Goal: Task Accomplishment & Management: Manage account settings

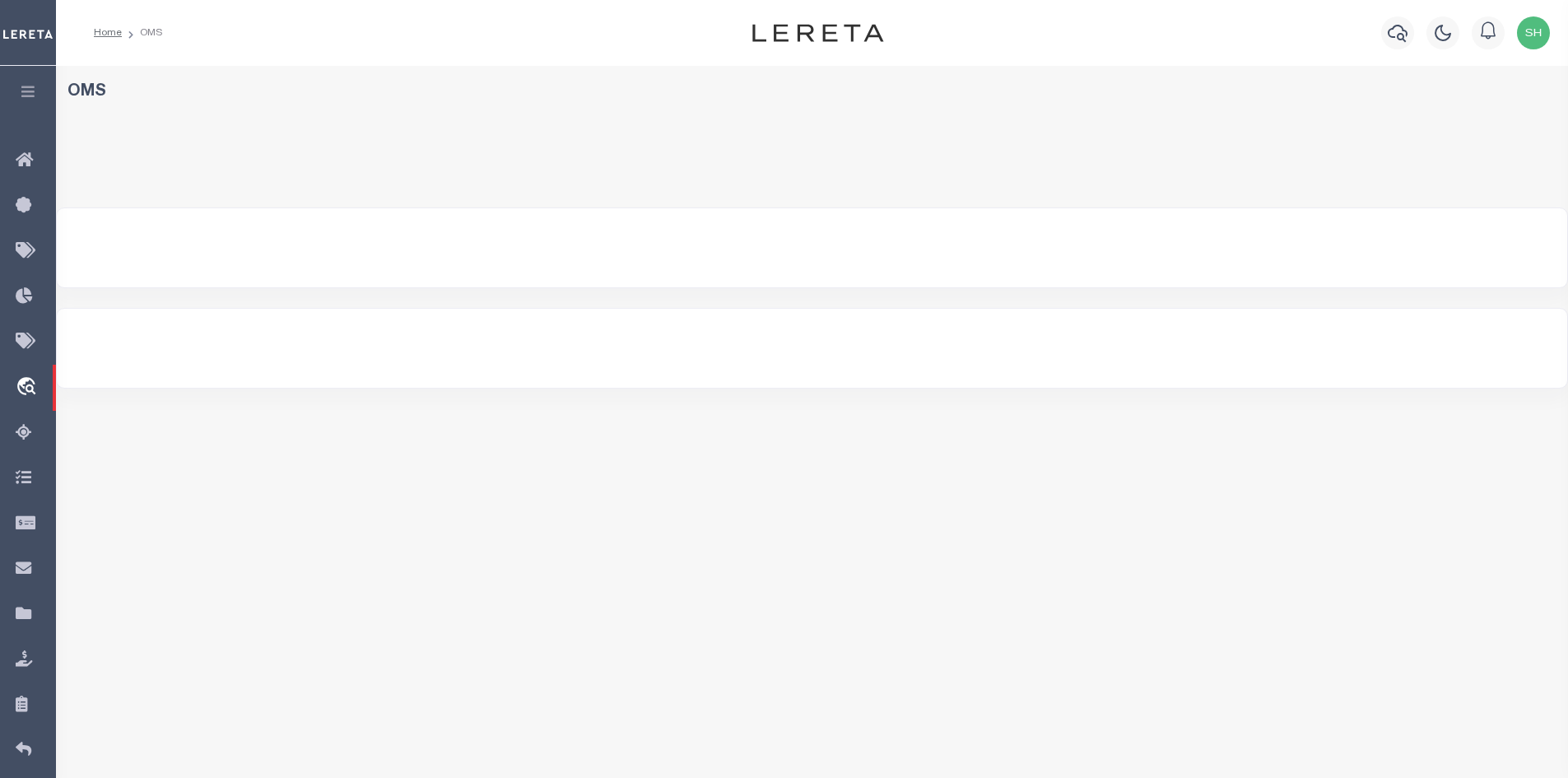
select select "200"
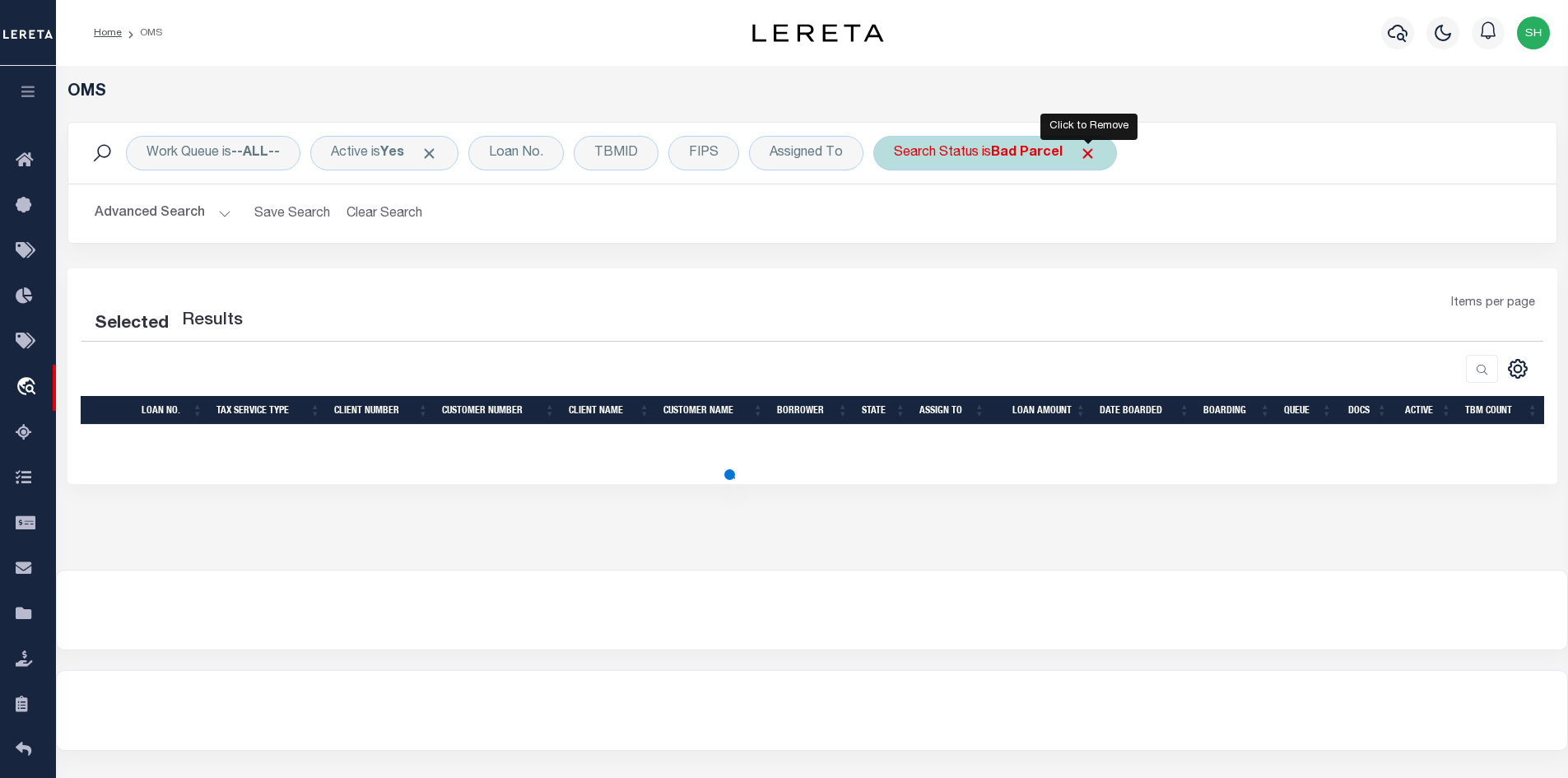
click at [1094, 154] on span "Click to Remove" at bounding box center [1088, 154] width 17 height 17
select select "200"
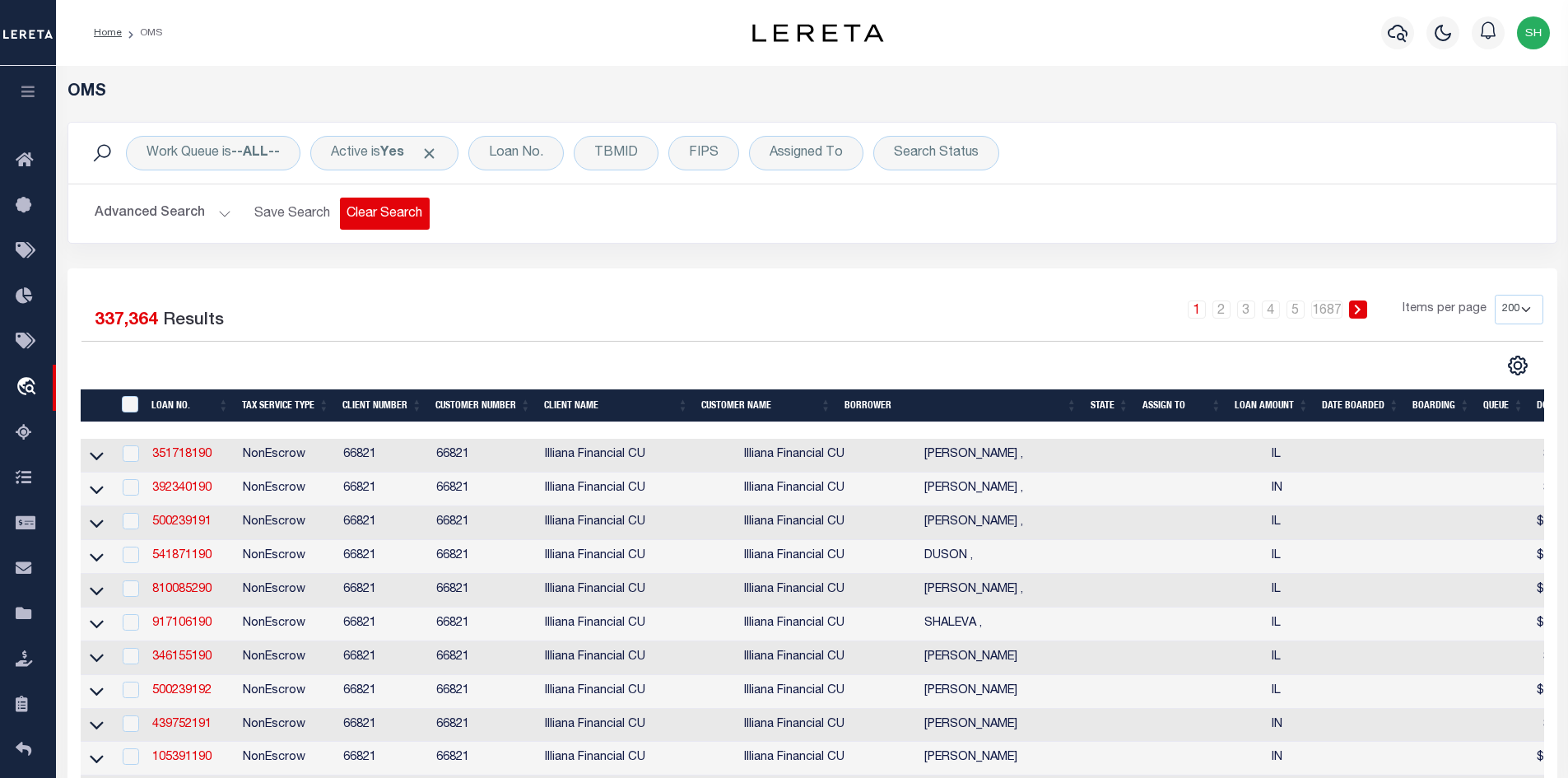
click at [378, 215] on button "Clear Search" at bounding box center [385, 213] width 90 height 32
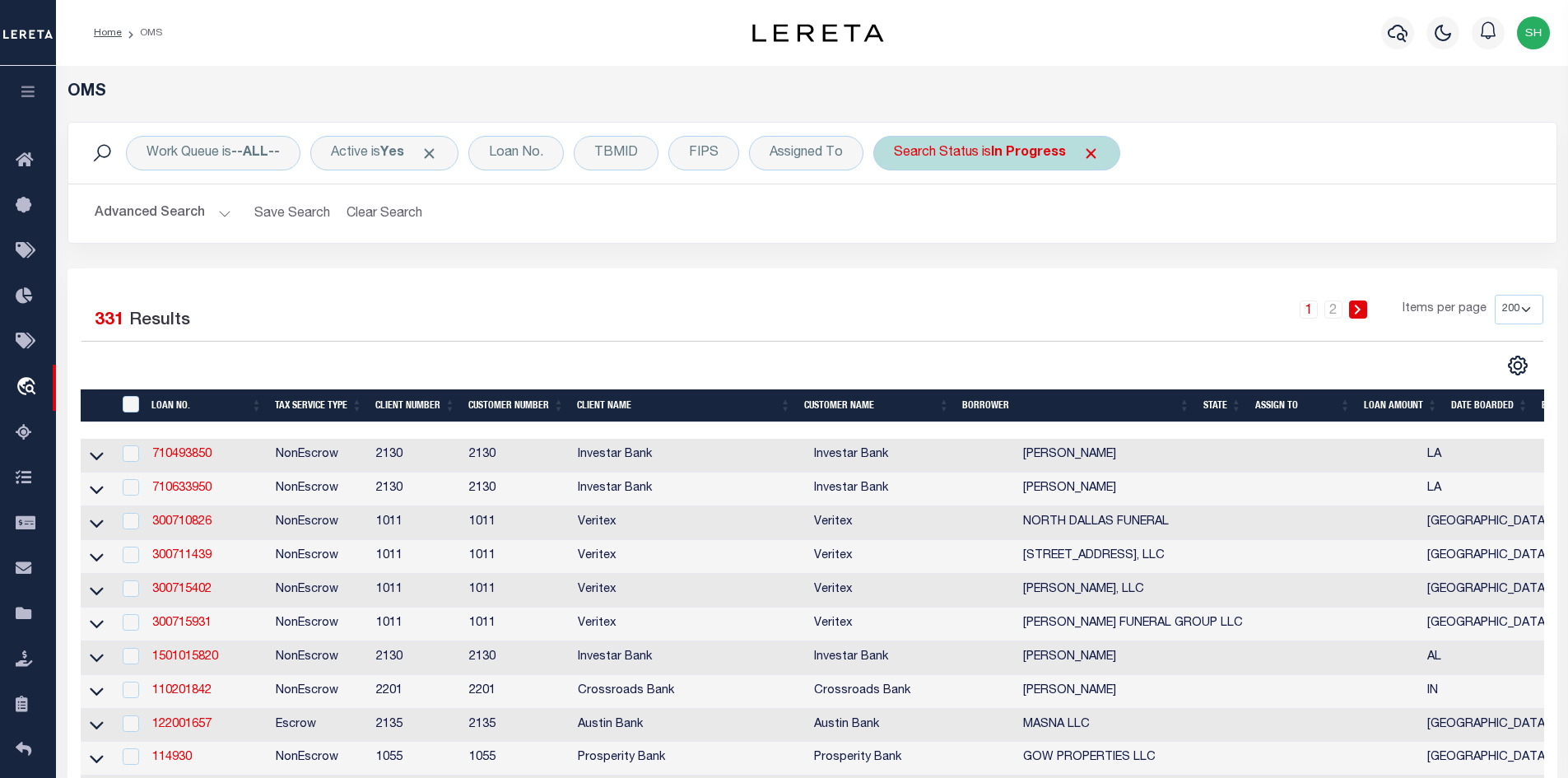
click at [999, 153] on b "In Progress" at bounding box center [1029, 154] width 75 height 13
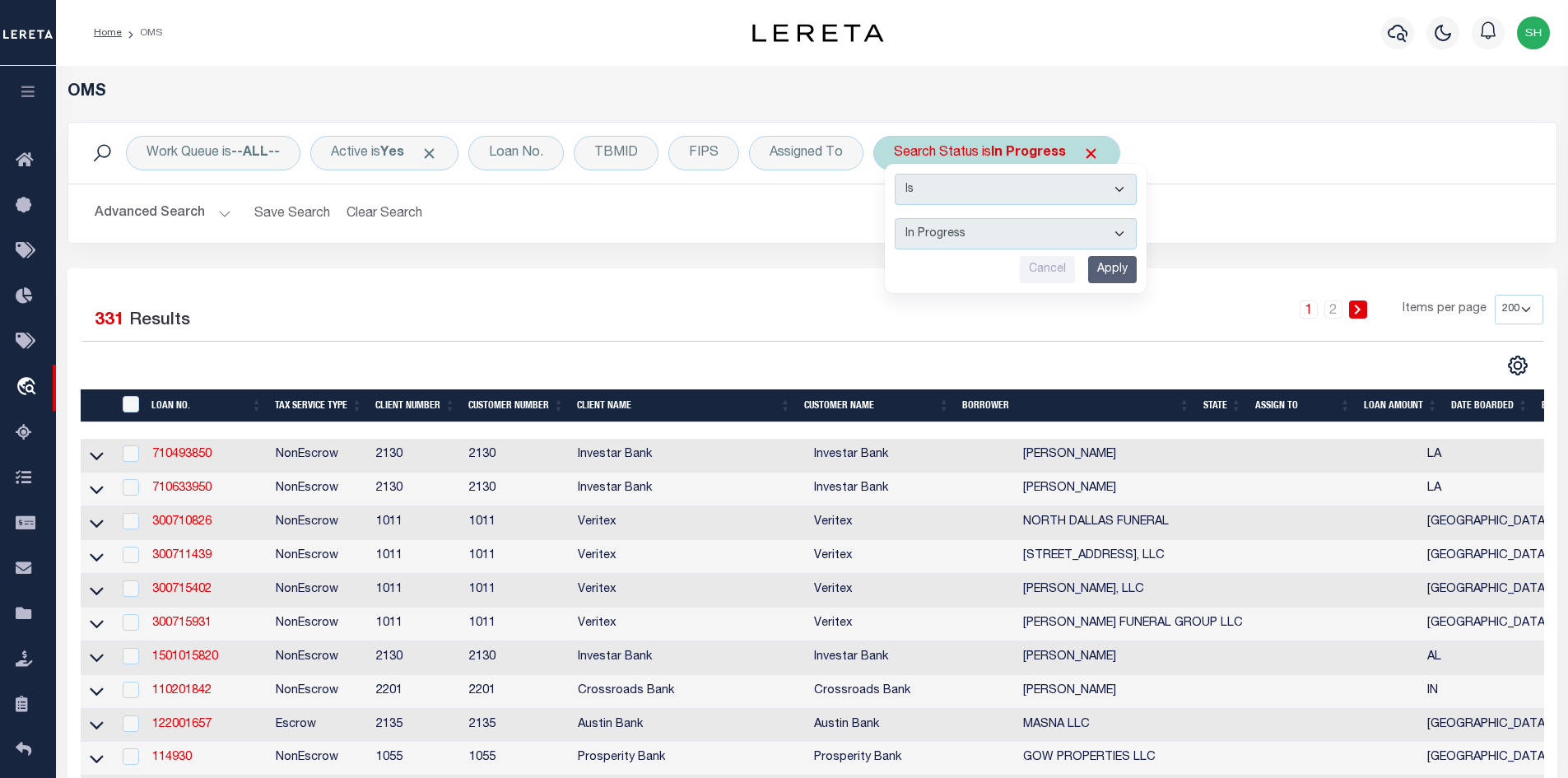
click at [1024, 235] on select "Automated Search Bad Parcel Complete Duplicate Parcel High Dollar Reporting In …" at bounding box center [1016, 233] width 242 height 31
select select "NP"
click at [896, 218] on select "Automated Search Bad Parcel Complete Duplicate Parcel High Dollar Reporting In …" at bounding box center [1016, 233] width 242 height 31
click at [1108, 263] on input "Apply" at bounding box center [1112, 269] width 49 height 27
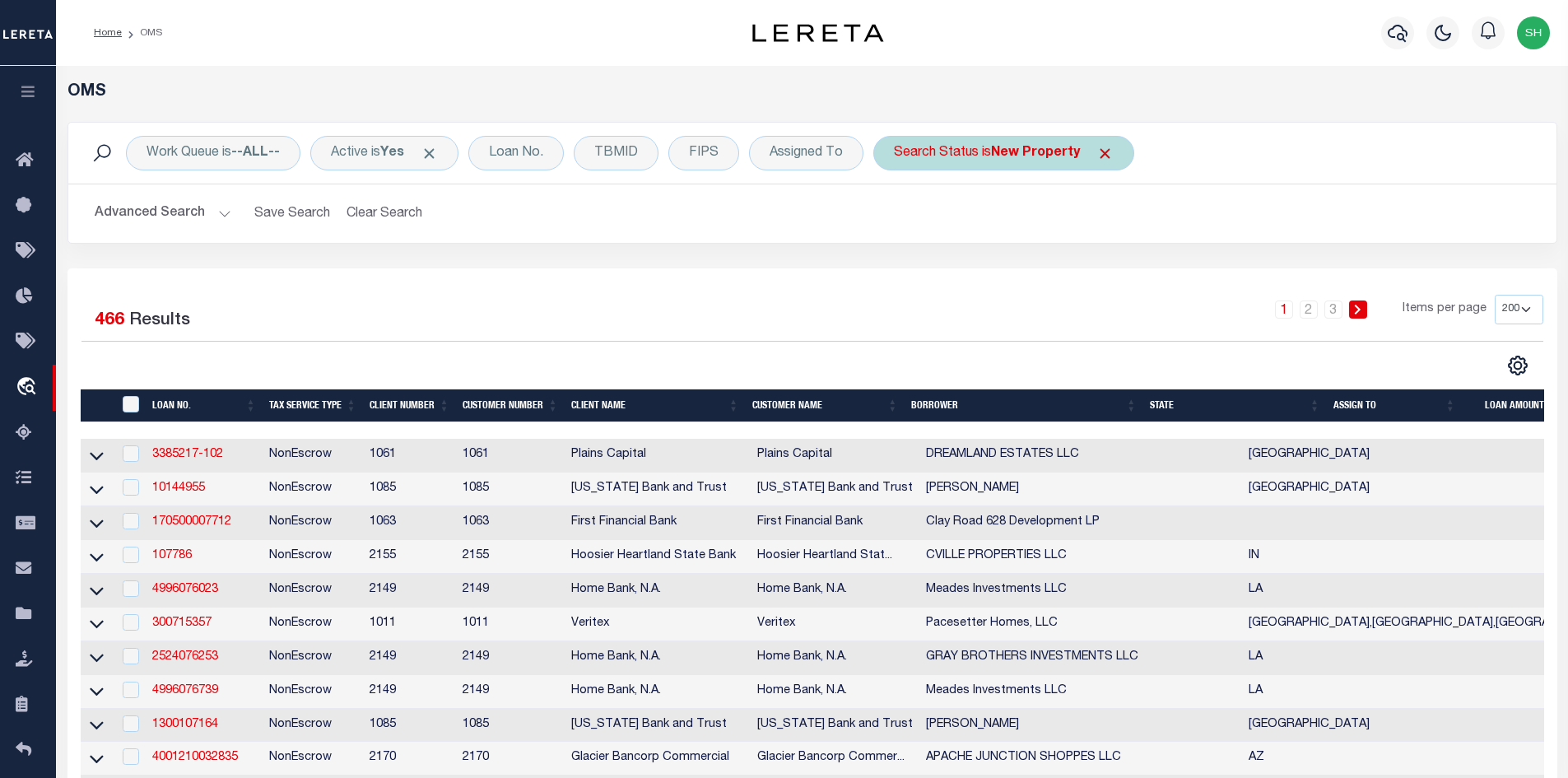
click at [978, 154] on div "Search Status is New Property" at bounding box center [1004, 153] width 261 height 35
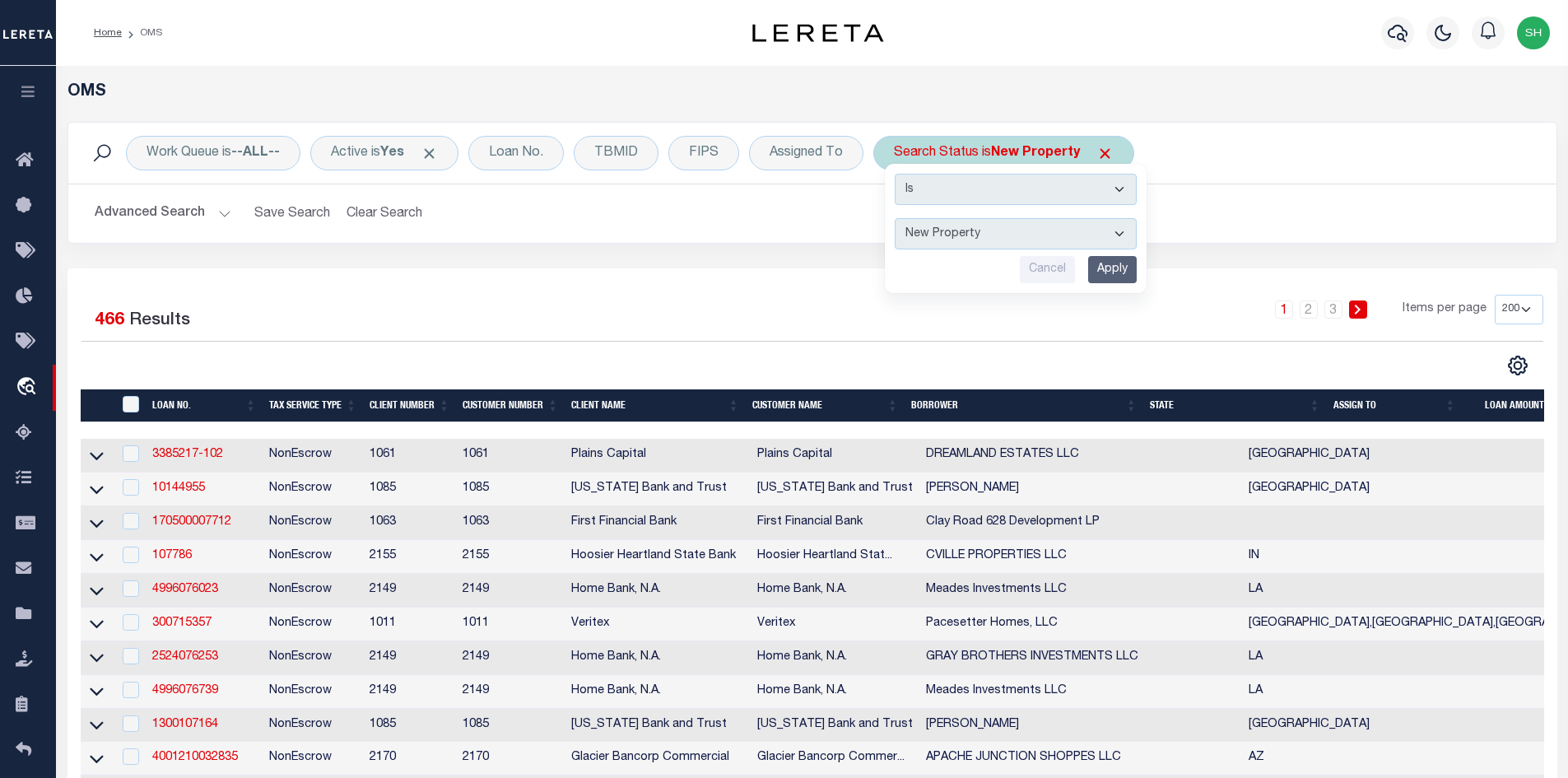
click at [987, 235] on select "Automated Search Bad Parcel Complete Duplicate Parcel High Dollar Reporting In …" at bounding box center [1016, 233] width 242 height 31
select select "BP"
click at [896, 218] on select "Automated Search Bad Parcel Complete Duplicate Parcel High Dollar Reporting In …" at bounding box center [1016, 233] width 242 height 31
click at [1096, 269] on input "Apply" at bounding box center [1112, 269] width 49 height 27
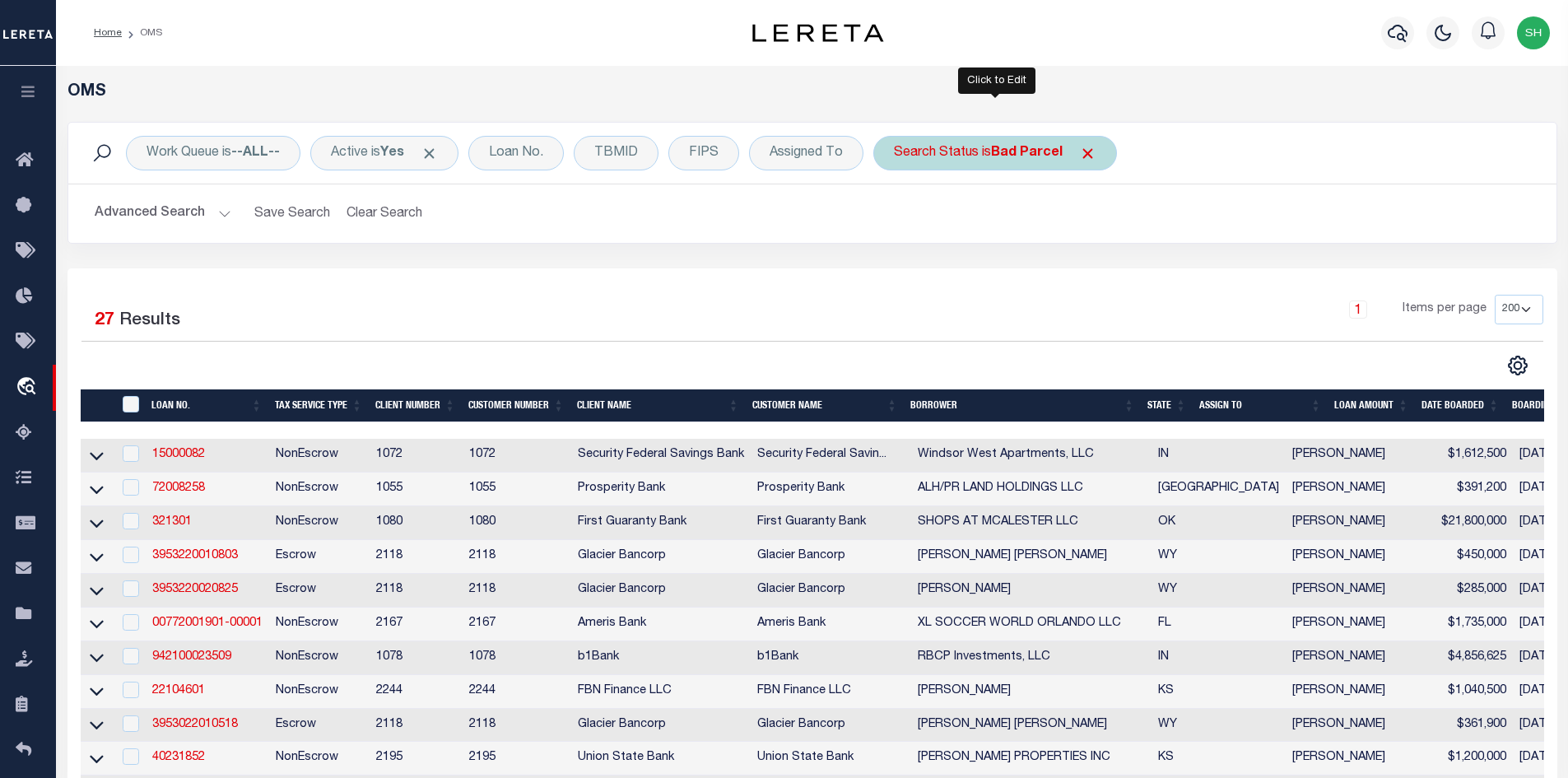
click at [999, 151] on b "Bad Parcel" at bounding box center [1027, 154] width 72 height 13
select select "BP"
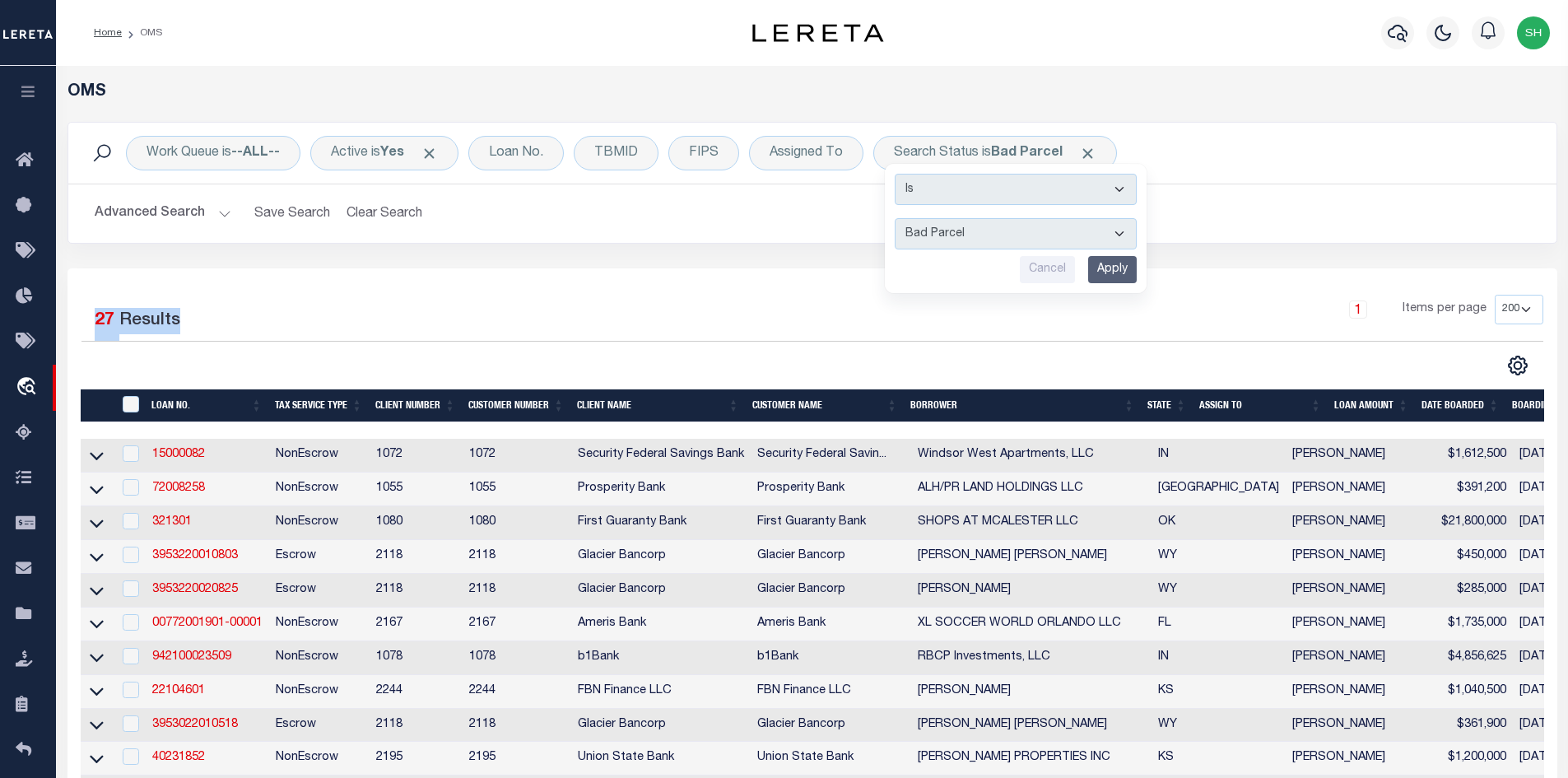
click at [725, 270] on div "Work Queue is --ALL-- Active is Yes Loan No. TBMID FIPS Assigned To Search Stat…" at bounding box center [813, 741] width 1490 height 1239
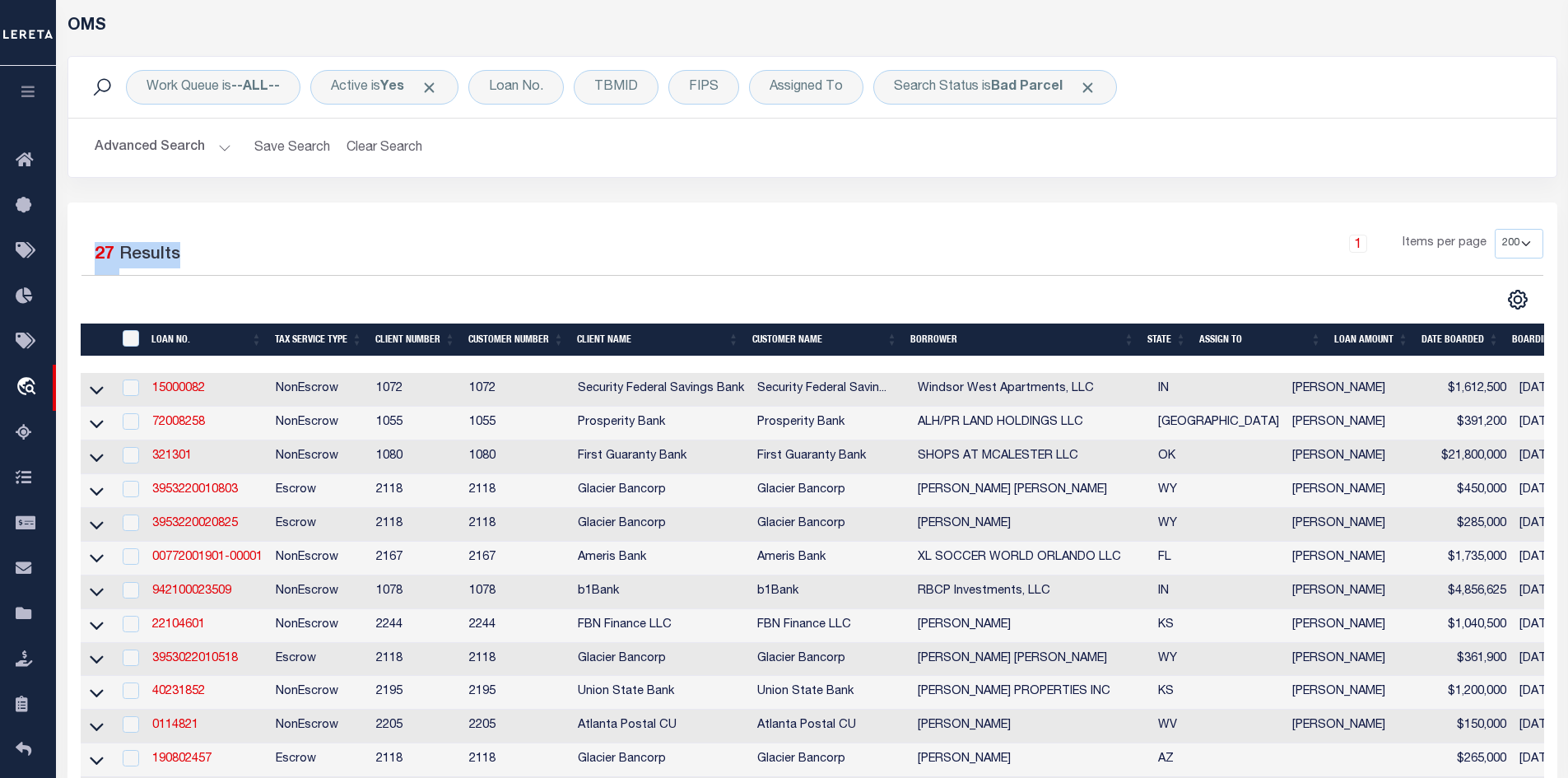
scroll to position [82, 0]
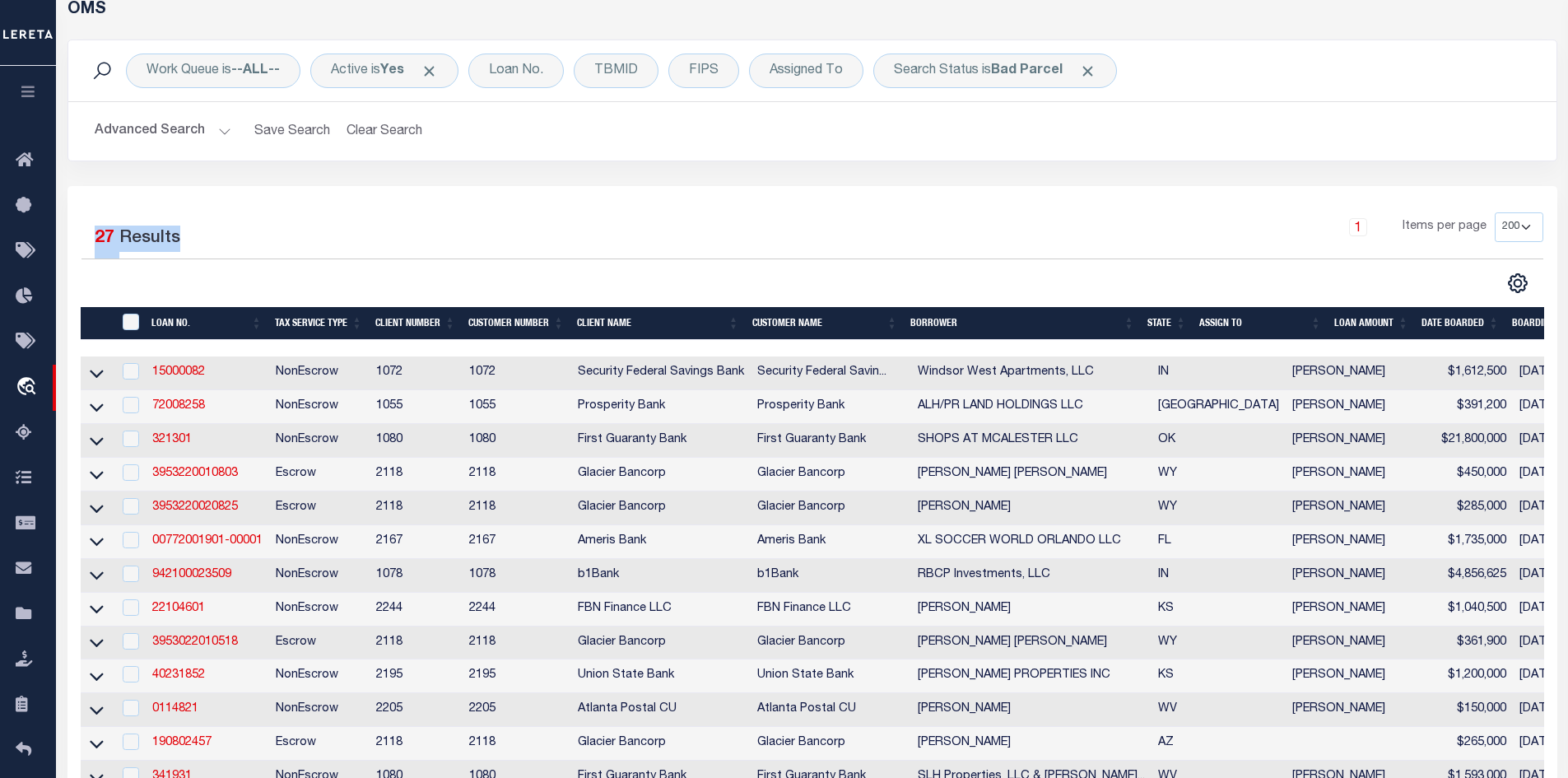
click at [1162, 324] on th "State" at bounding box center [1166, 324] width 51 height 34
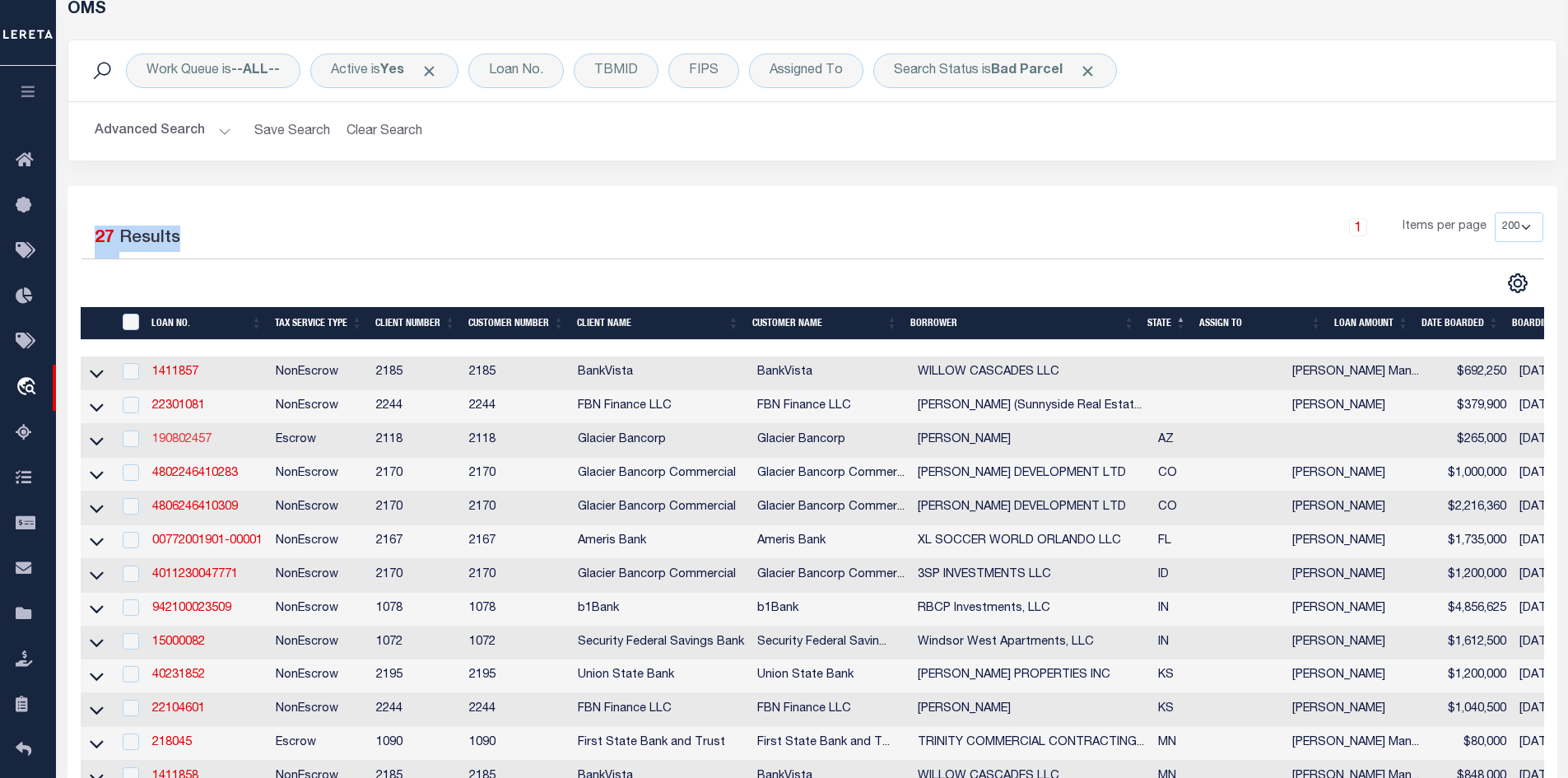
click at [179, 446] on link "190802457" at bounding box center [182, 439] width 59 height 11
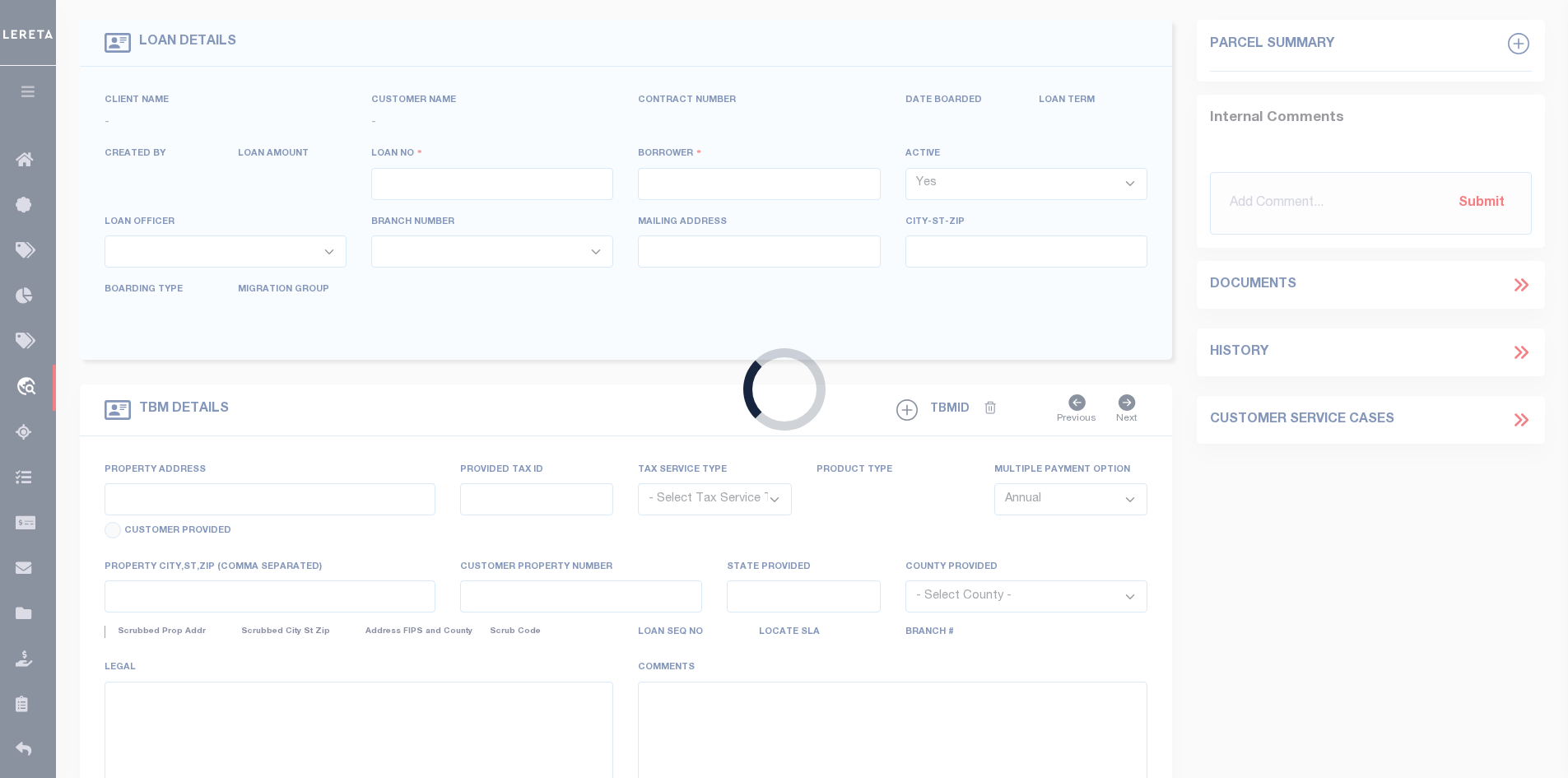
type input "190802457"
type input "KISSELL MICHELLE L"
select select
select select "Escrow"
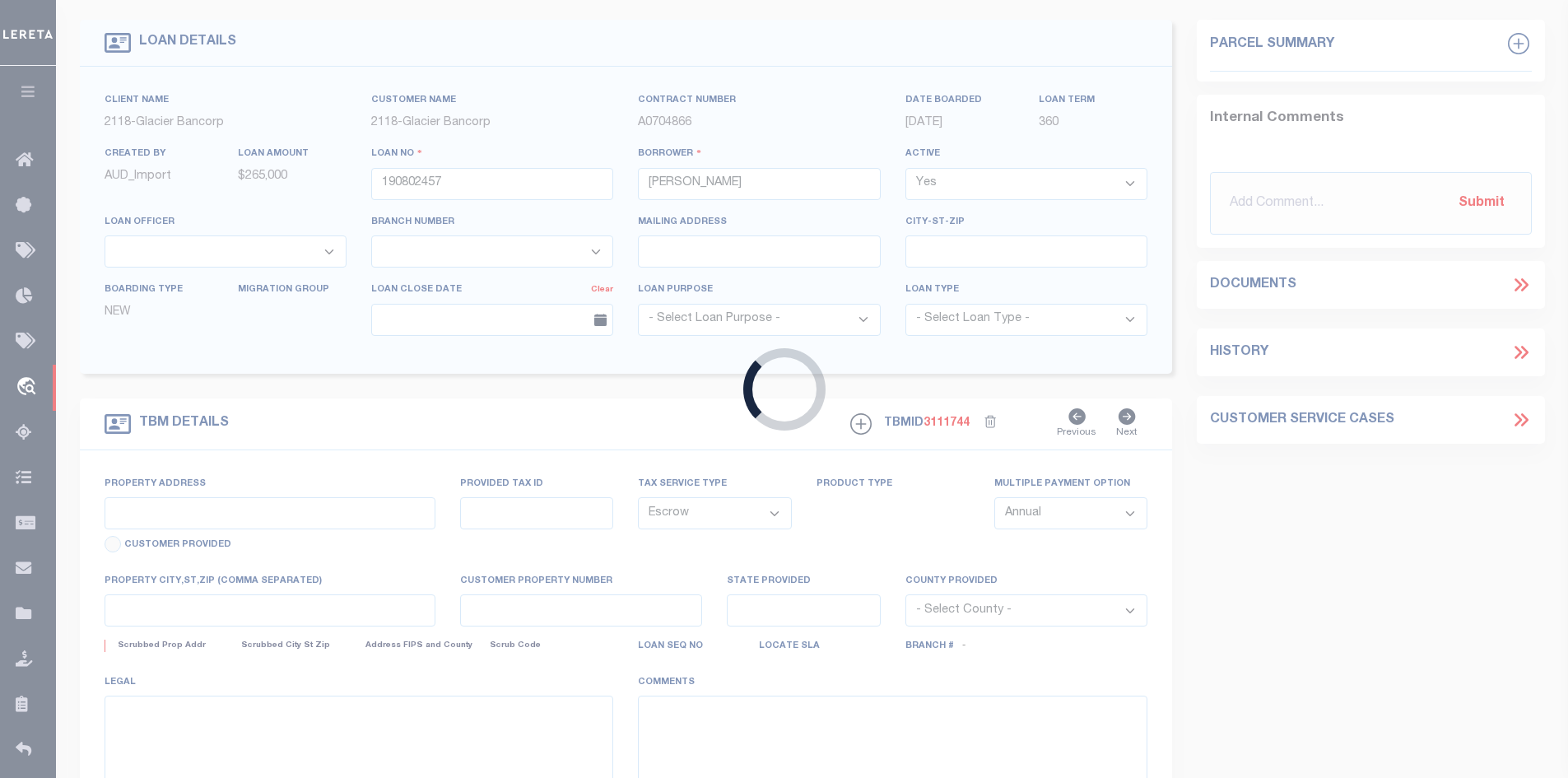
type input "11030 N Deer Hill Ln"
select select
type input "Prescott AZ 863050000"
type input "AZ"
select select
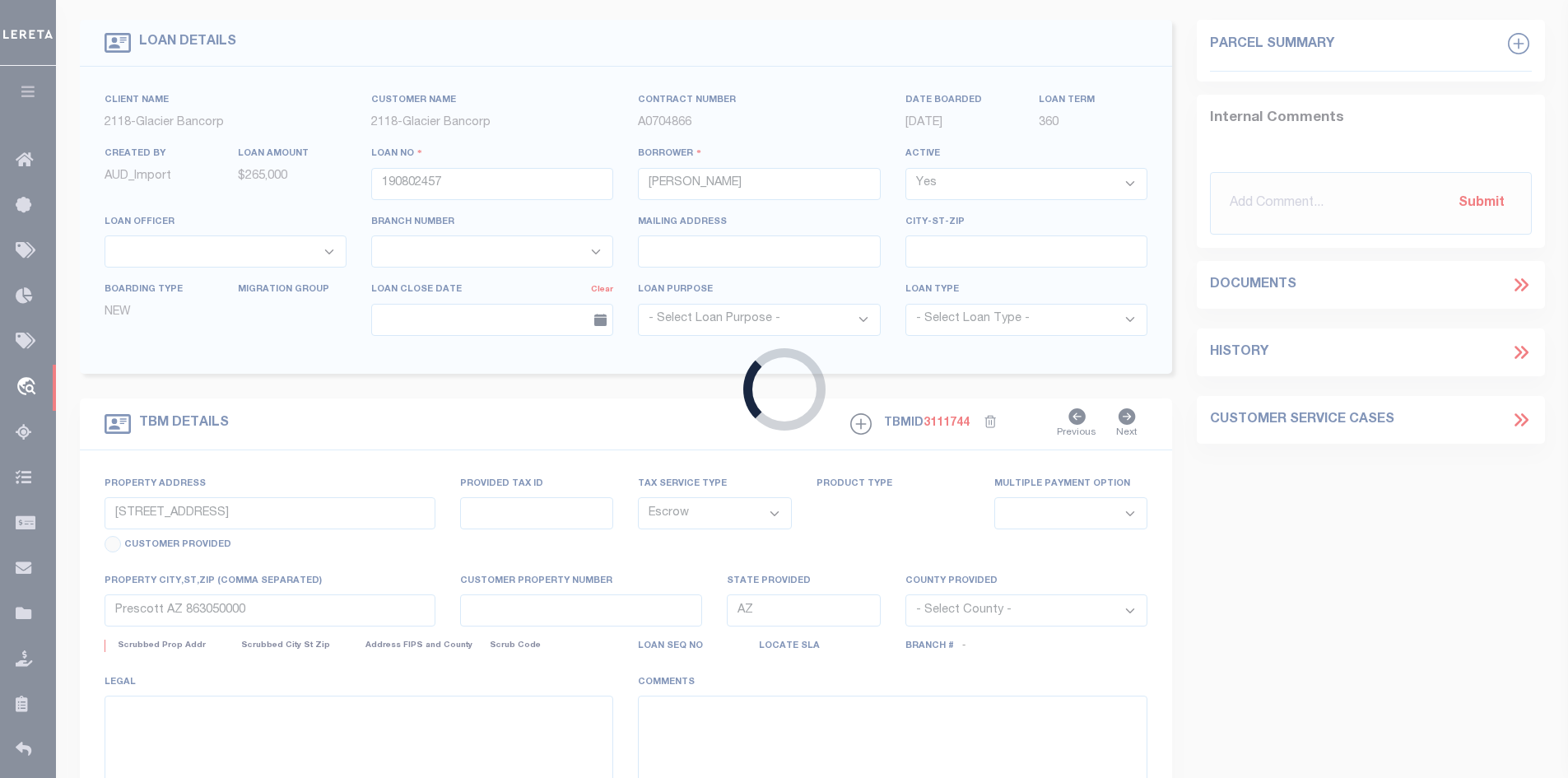
select select "3688"
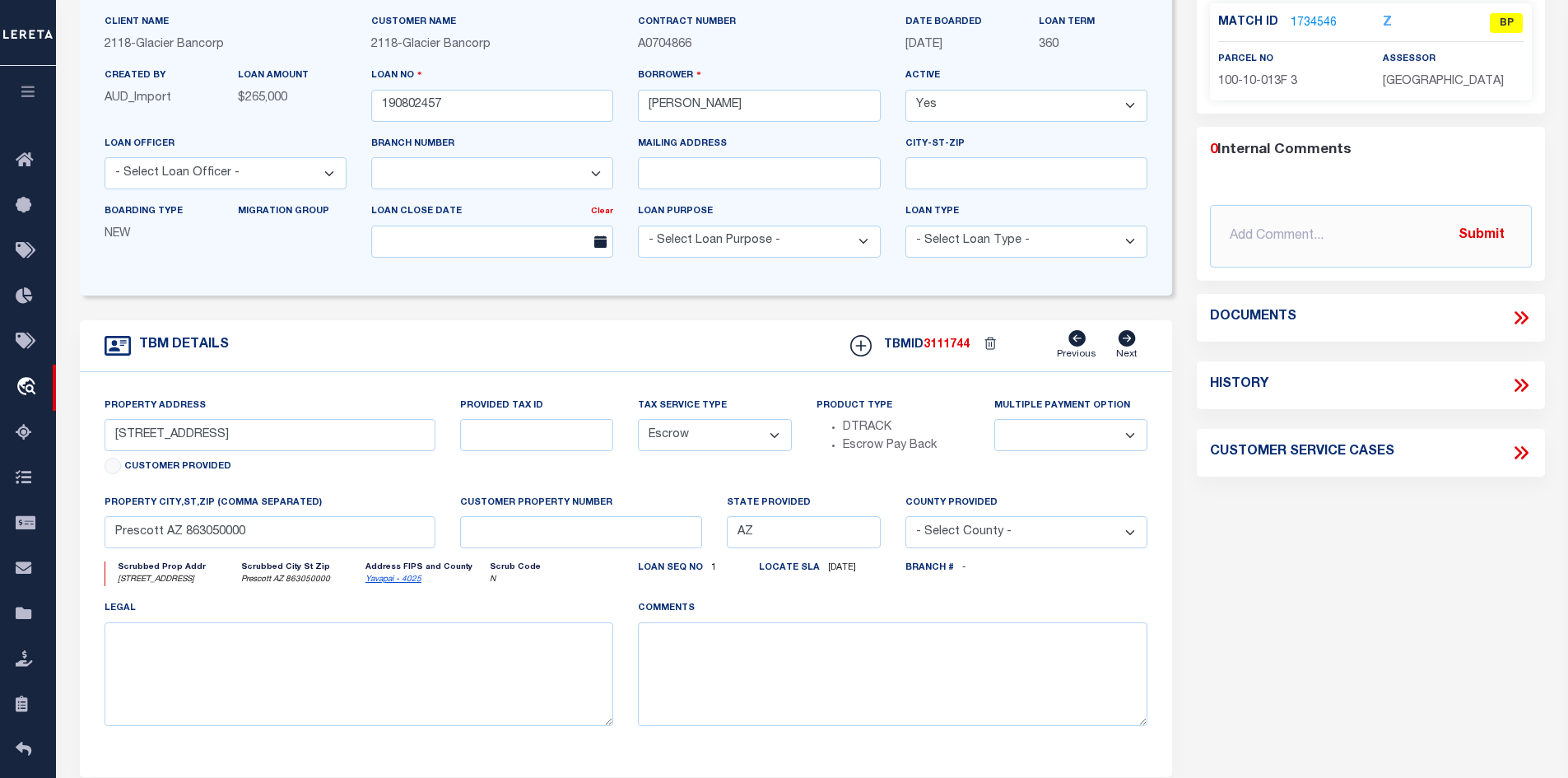
scroll to position [165, 0]
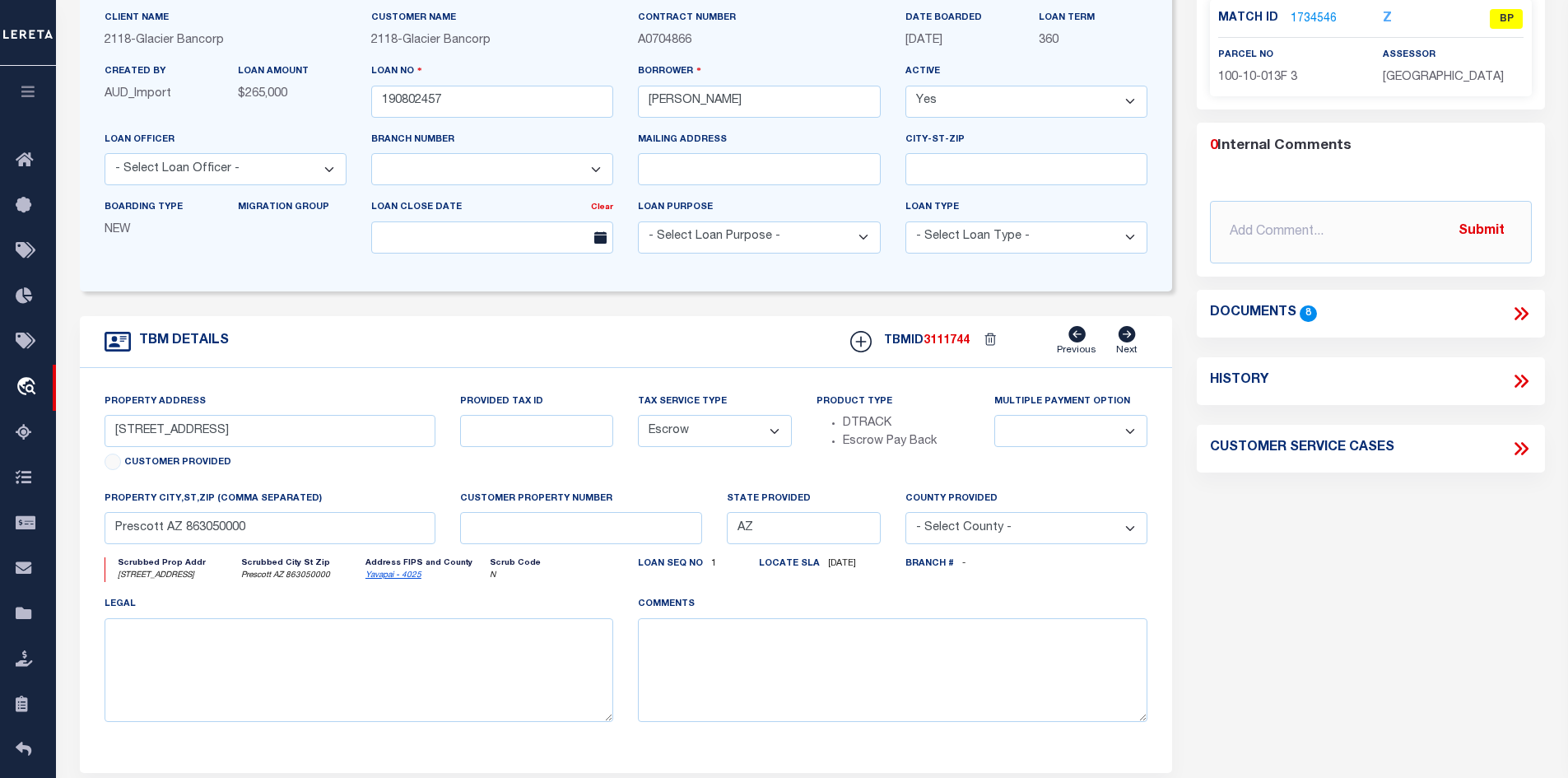
click at [393, 578] on link "Yavapai - 4025" at bounding box center [393, 575] width 56 height 8
drag, startPoint x: 238, startPoint y: 433, endPoint x: 86, endPoint y: 433, distance: 152.0
click at [86, 433] on div "Property Address 11030 N Deer Hill Ln Customer Provided Provided Tax ID Tax Ser…" at bounding box center [626, 570] width 1093 height 405
click at [1307, 17] on link "1734546" at bounding box center [1313, 19] width 46 height 17
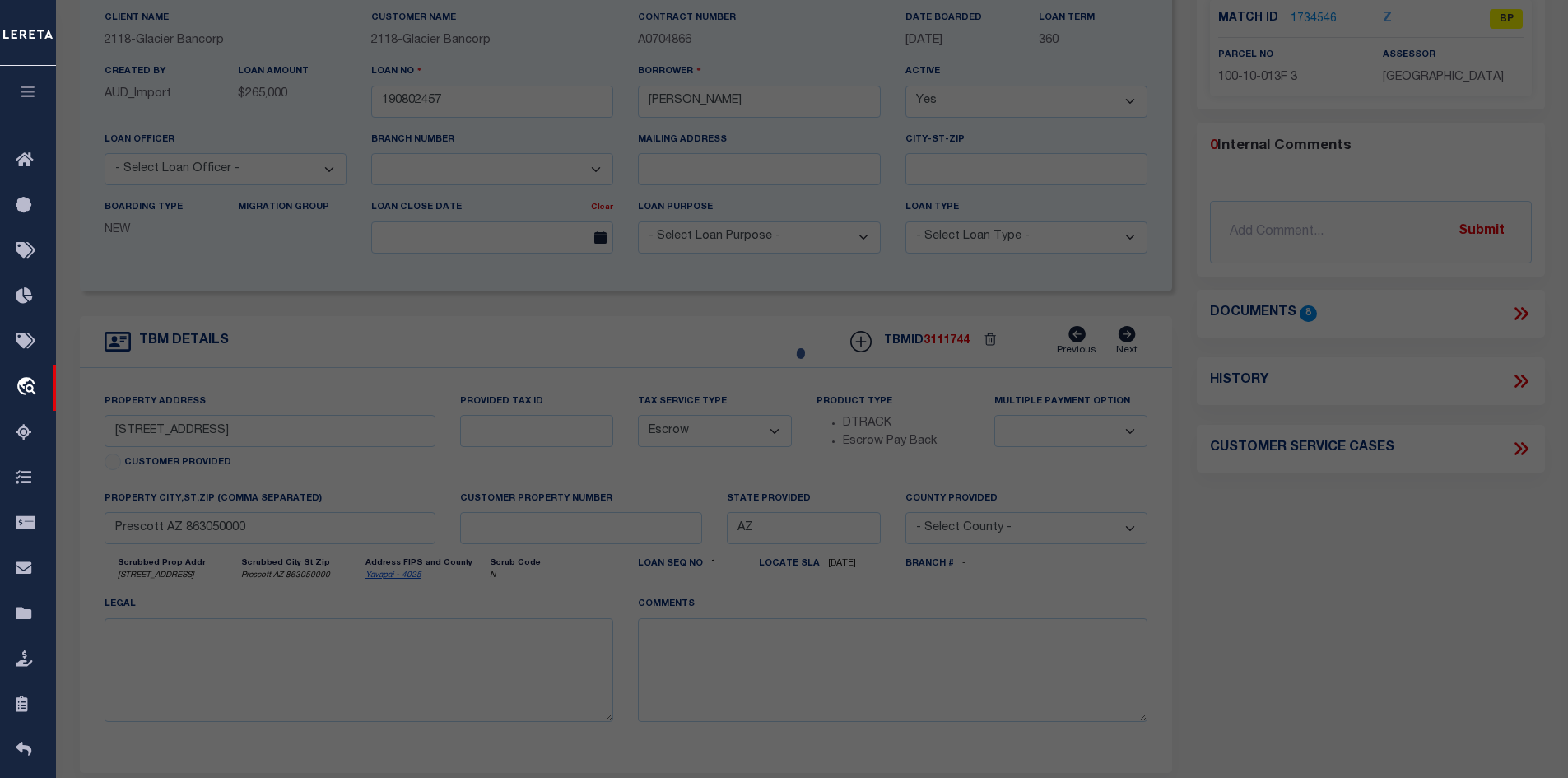
checkbox input "false"
select select "BP"
type input "Kissell Michelle L"
type input "11030 N Deer Hill Ln"
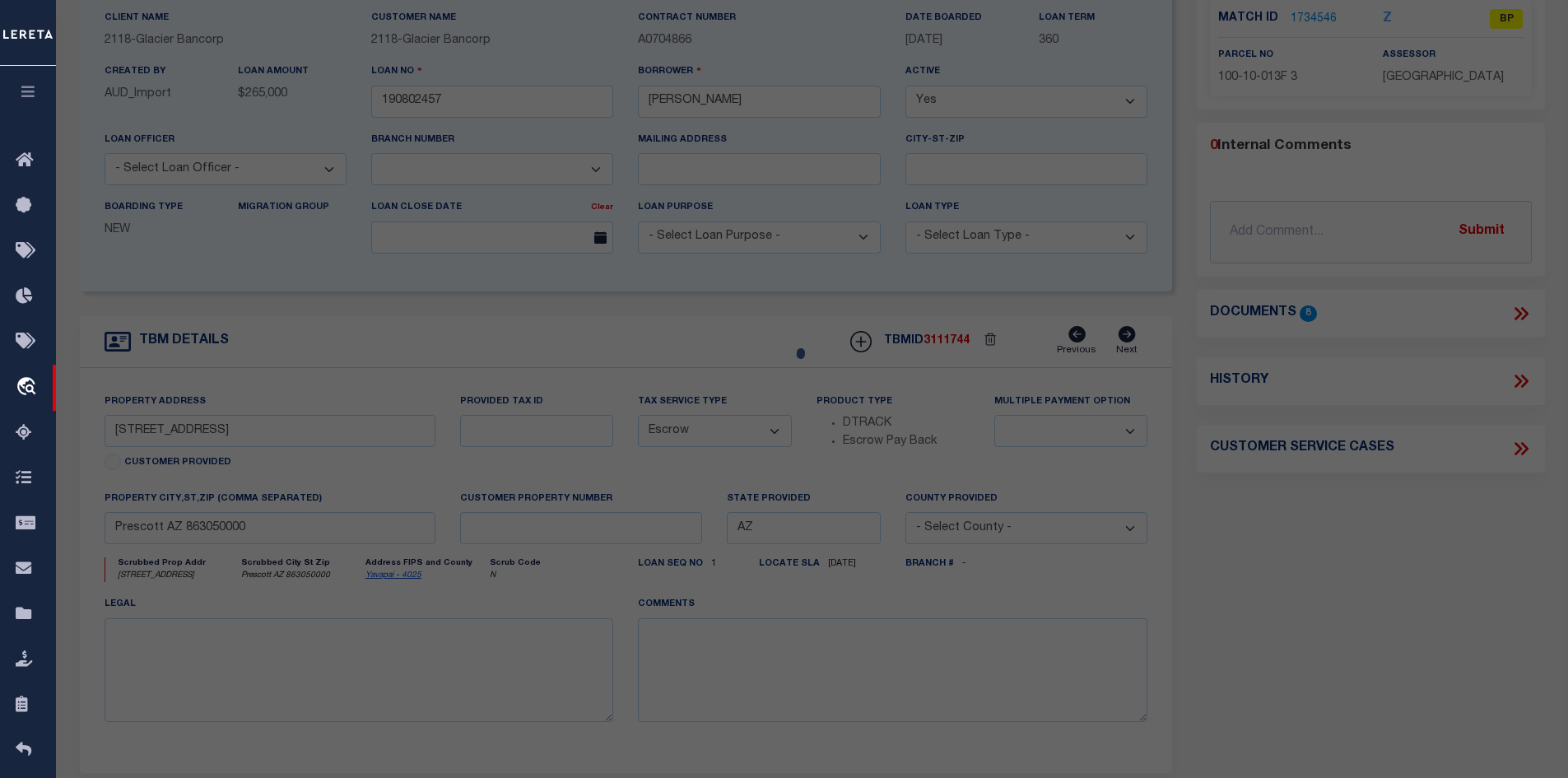
checkbox input "false"
type input "AZ"
type textarea "S02-T15N-R03W S03-T15N-R03W"
type textarea "Tax ID Special Project"
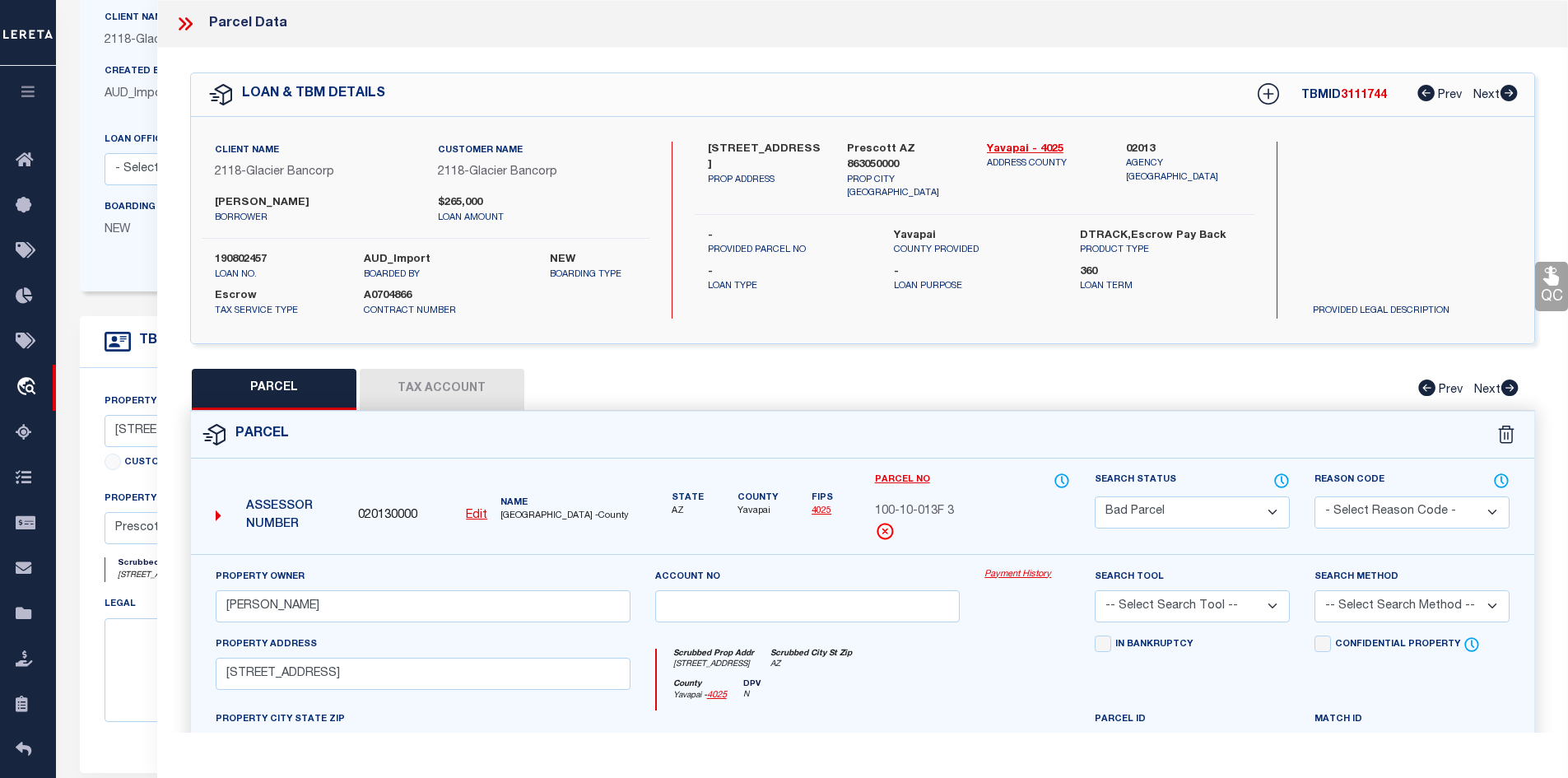
click at [474, 385] on button "Tax Account" at bounding box center [442, 389] width 165 height 41
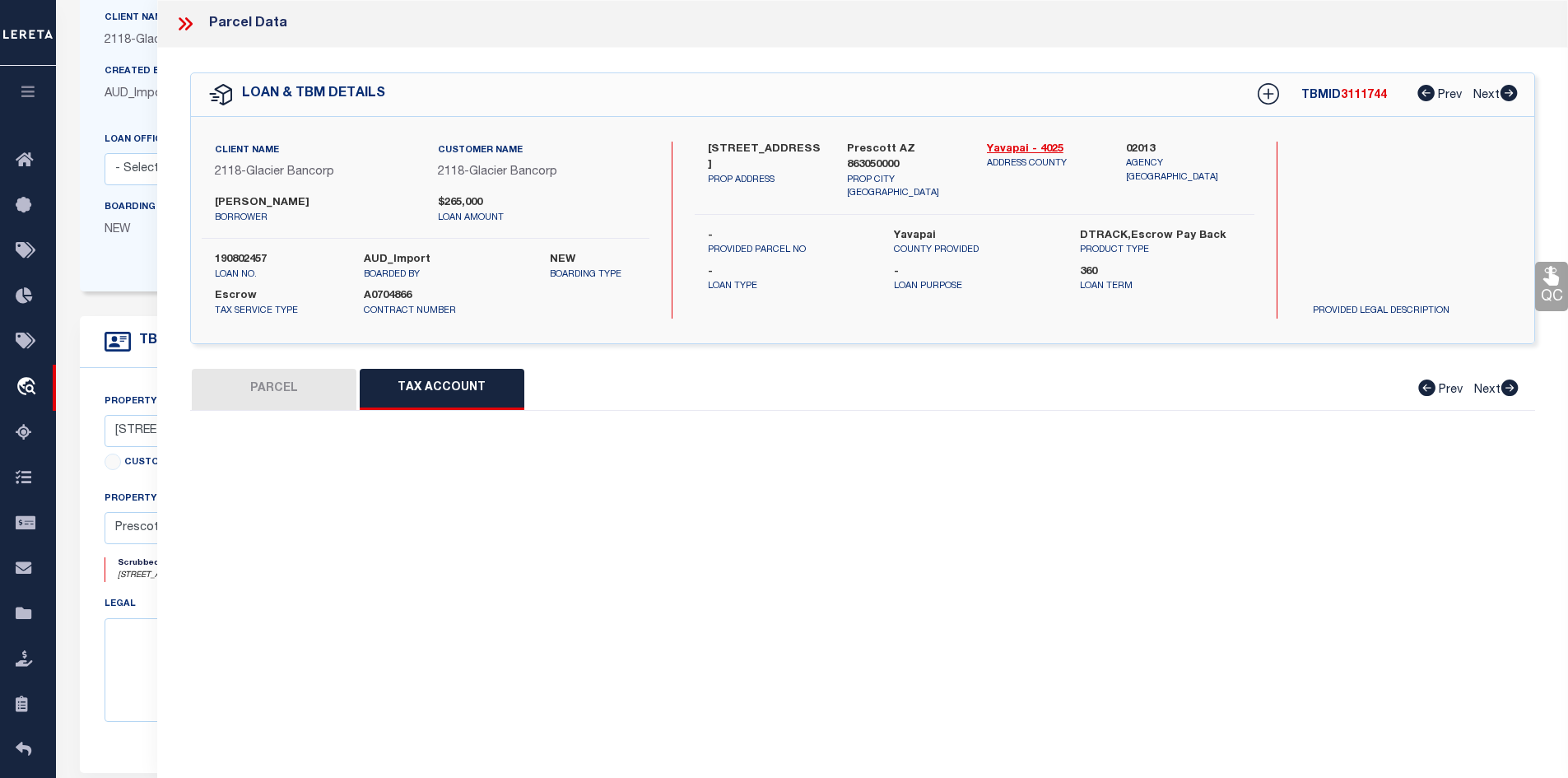
select select "100"
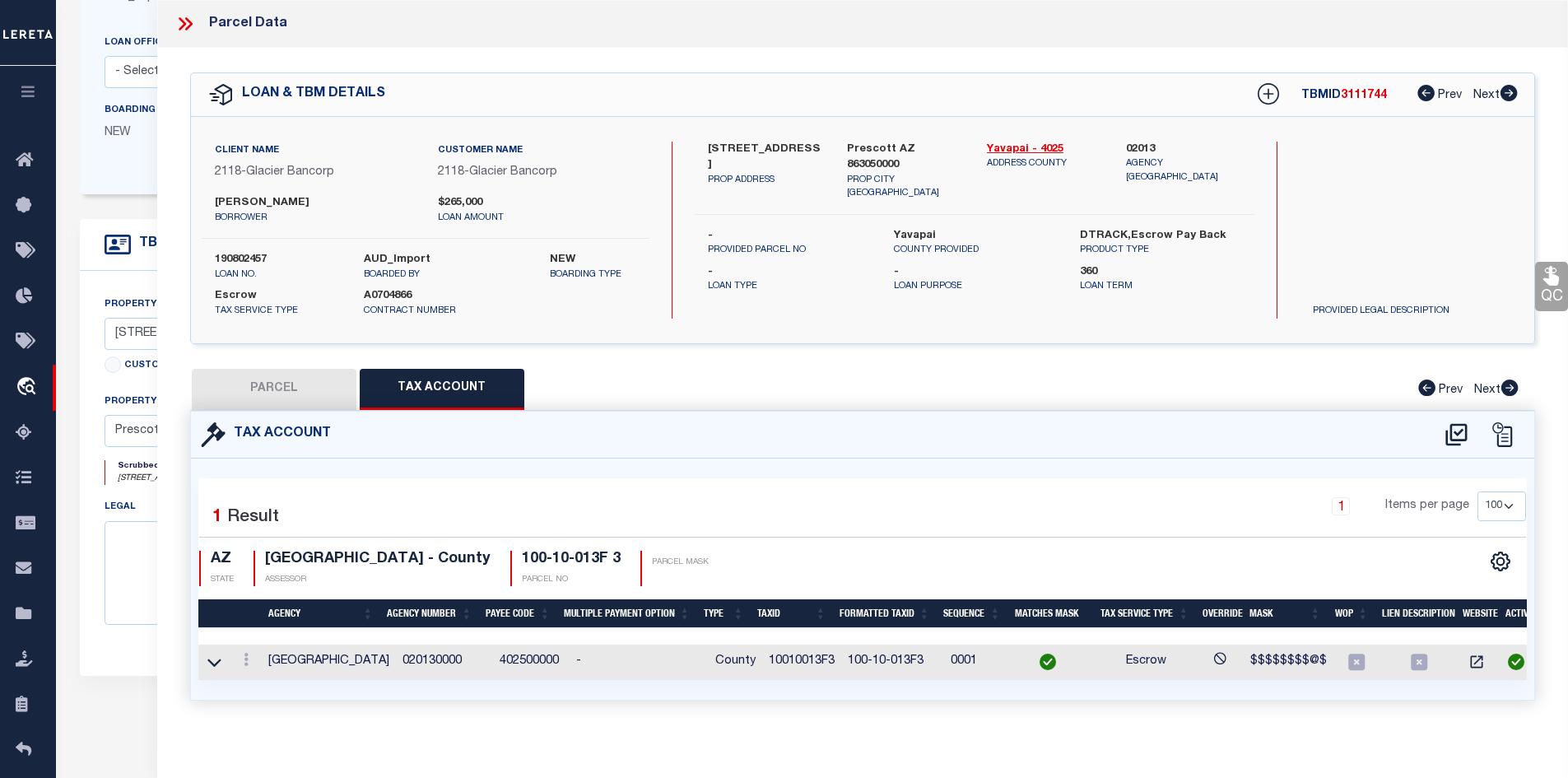
scroll to position [481, 0]
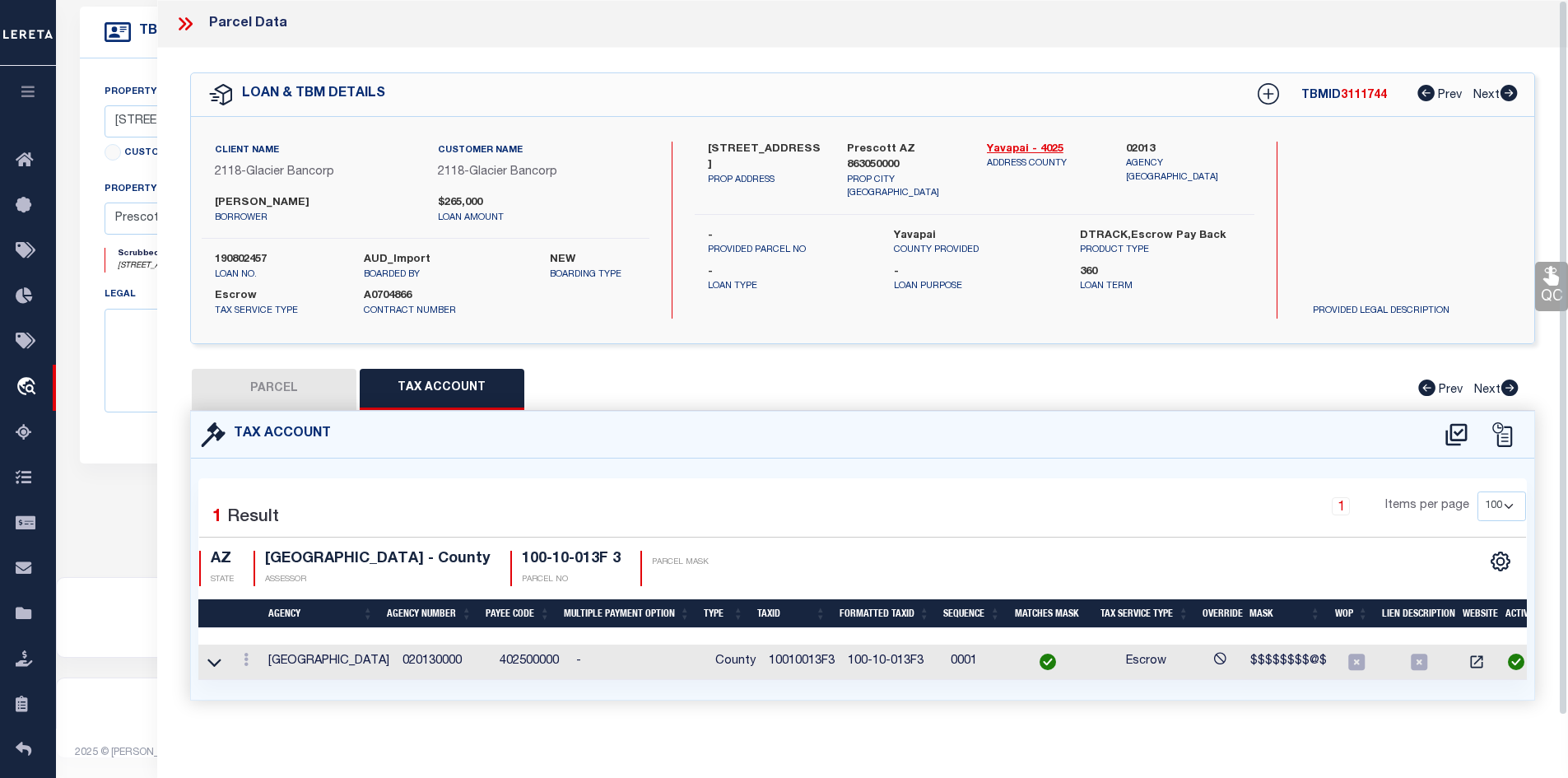
click at [193, 31] on icon at bounding box center [184, 23] width 22 height 22
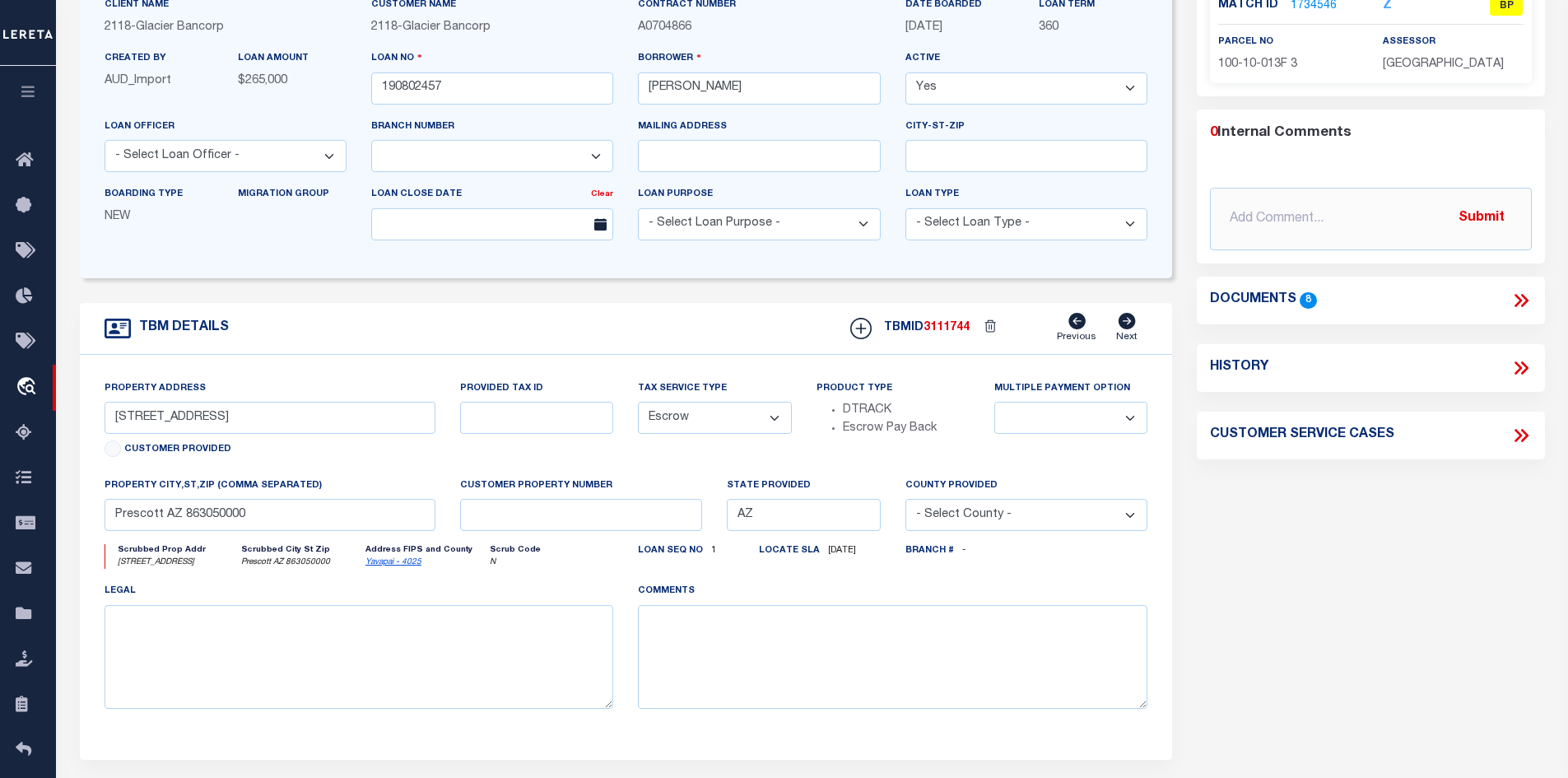
scroll to position [0, 0]
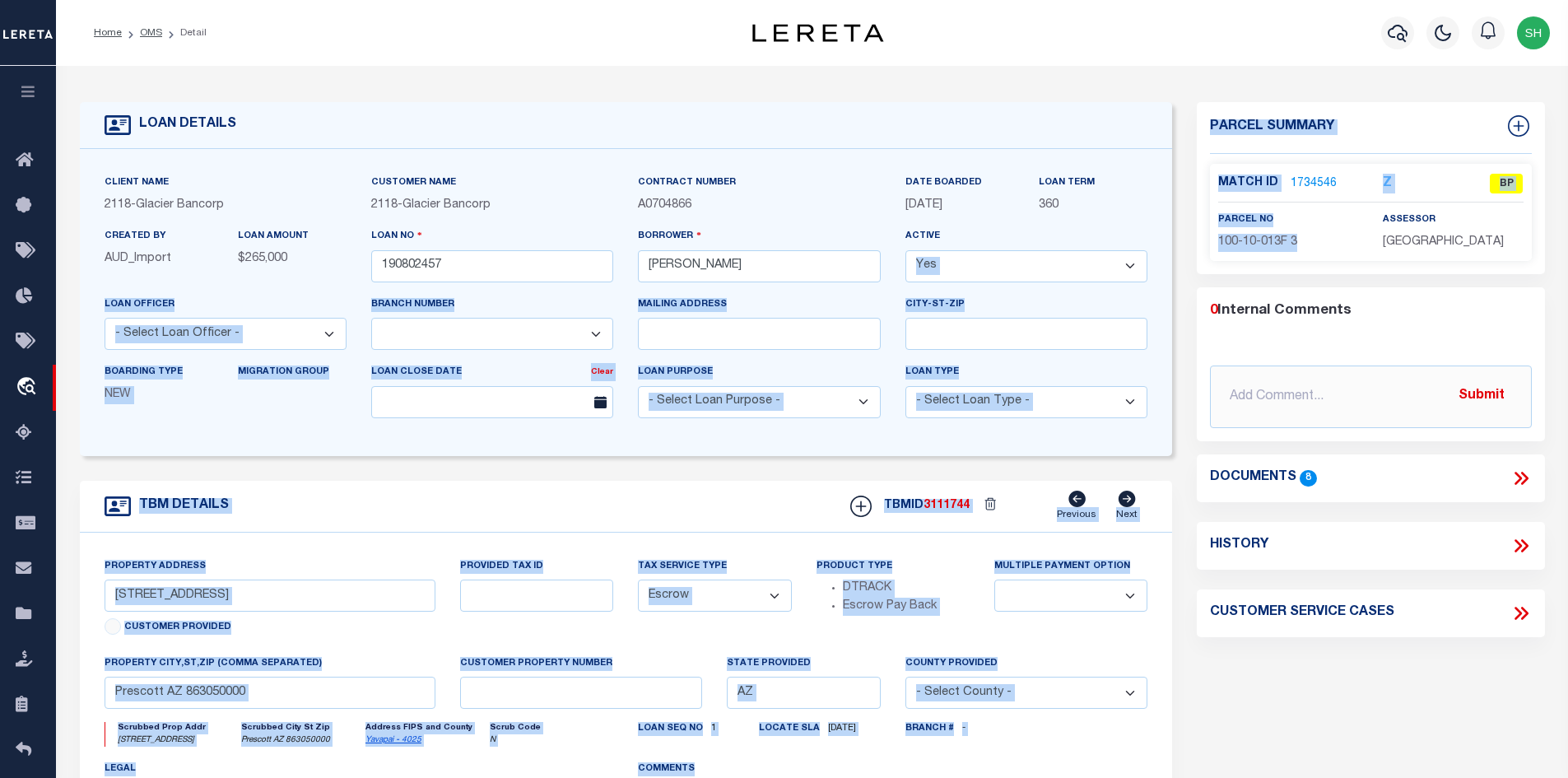
drag, startPoint x: 1303, startPoint y: 242, endPoint x: 1174, endPoint y: 242, distance: 129.0
click at [1174, 242] on div "LOAN DETAILS Client Name 2118 - Glacier Bancorp 2118 -" at bounding box center [813, 542] width 1490 height 919
click at [1302, 244] on p "100-10-013F 3" at bounding box center [1287, 242] width 139 height 18
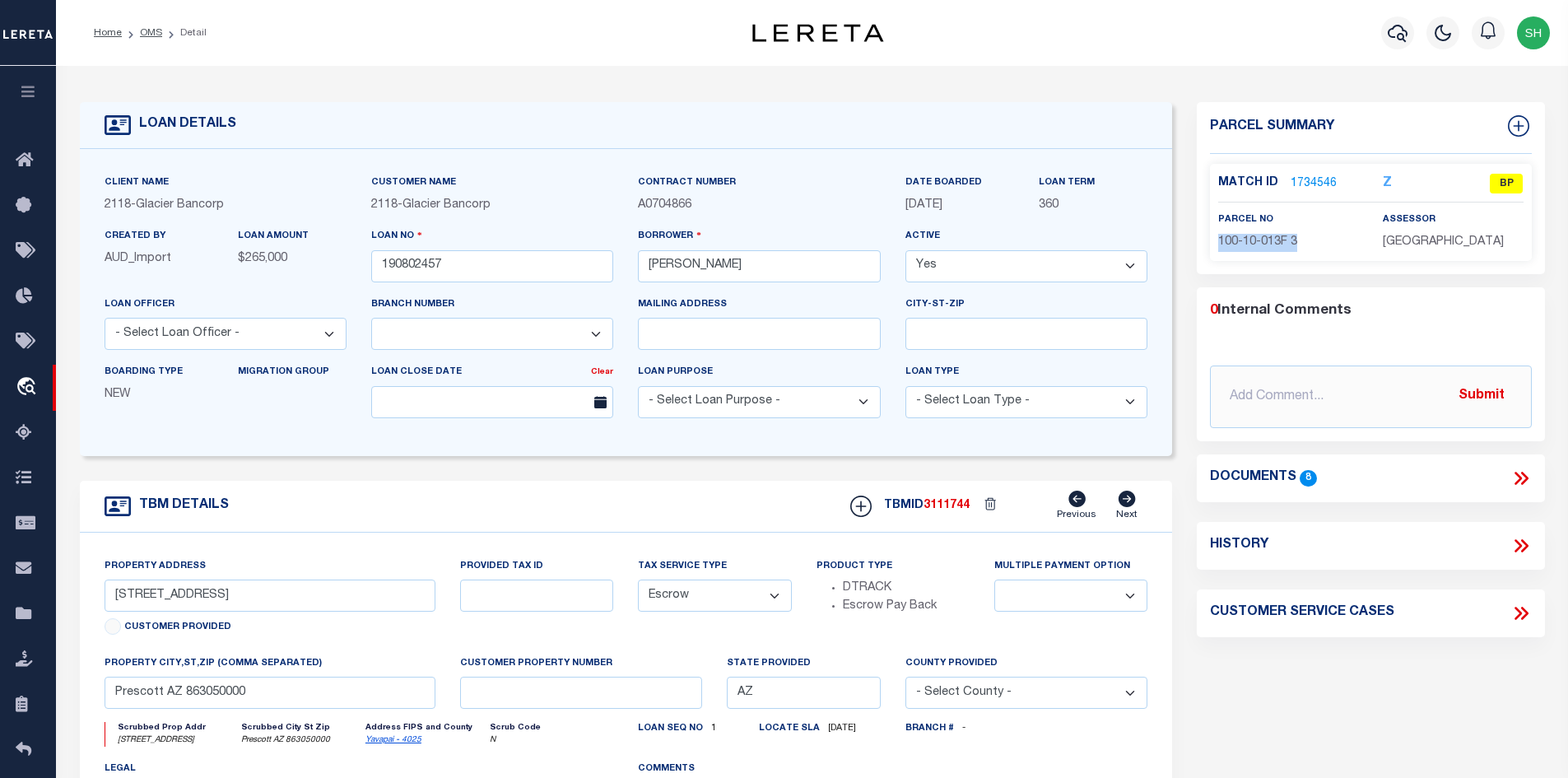
drag, startPoint x: 1310, startPoint y: 249, endPoint x: 1211, endPoint y: 248, distance: 99.0
click at [1211, 248] on div "parcel no 100-10-013F 3" at bounding box center [1288, 230] width 165 height 40
copy span "100-10-013F 3"
click at [1243, 379] on input "text" at bounding box center [1371, 396] width 322 height 63
type input "update tax"
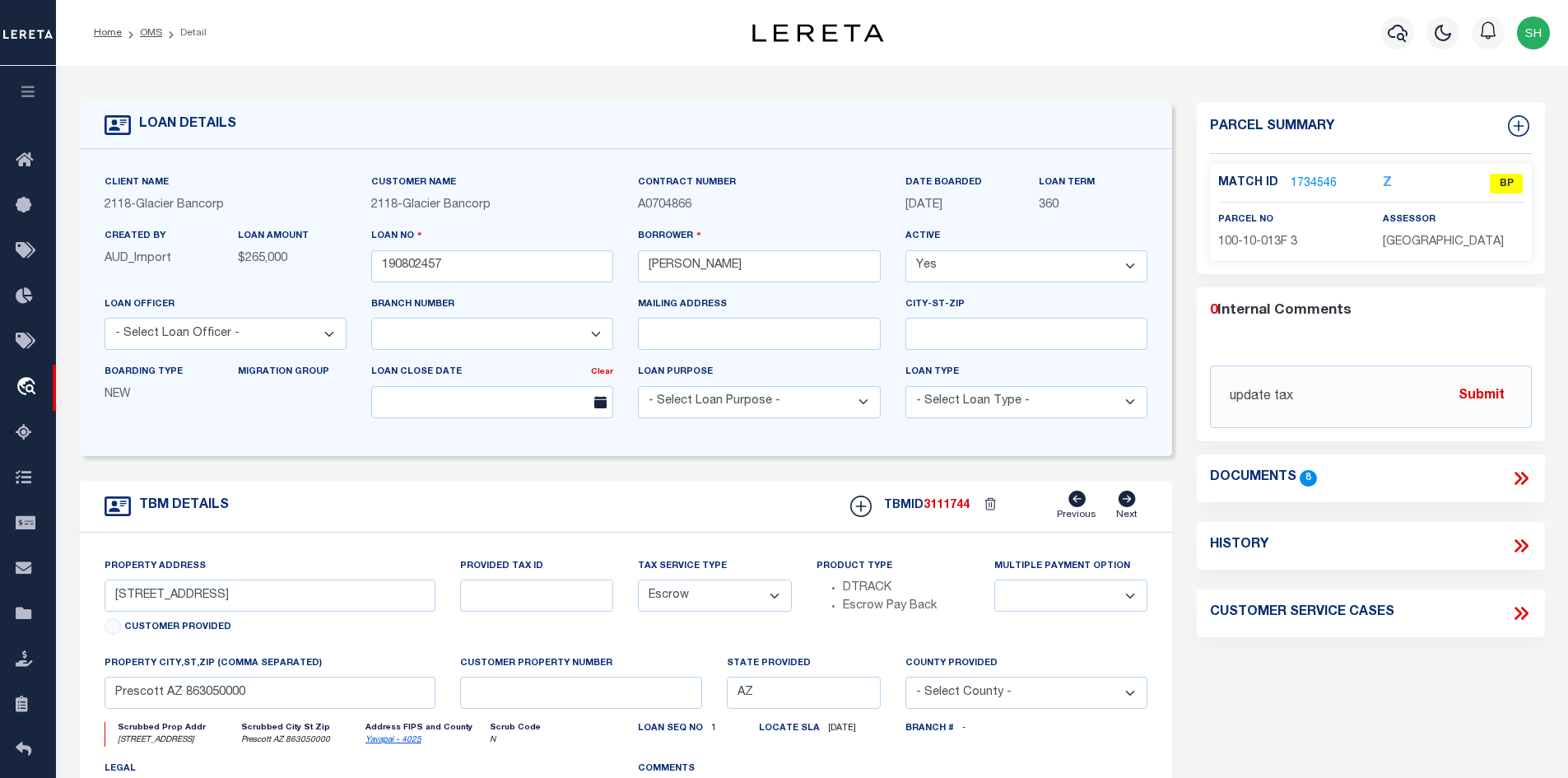
click at [1313, 175] on link "1734546" at bounding box center [1313, 183] width 46 height 17
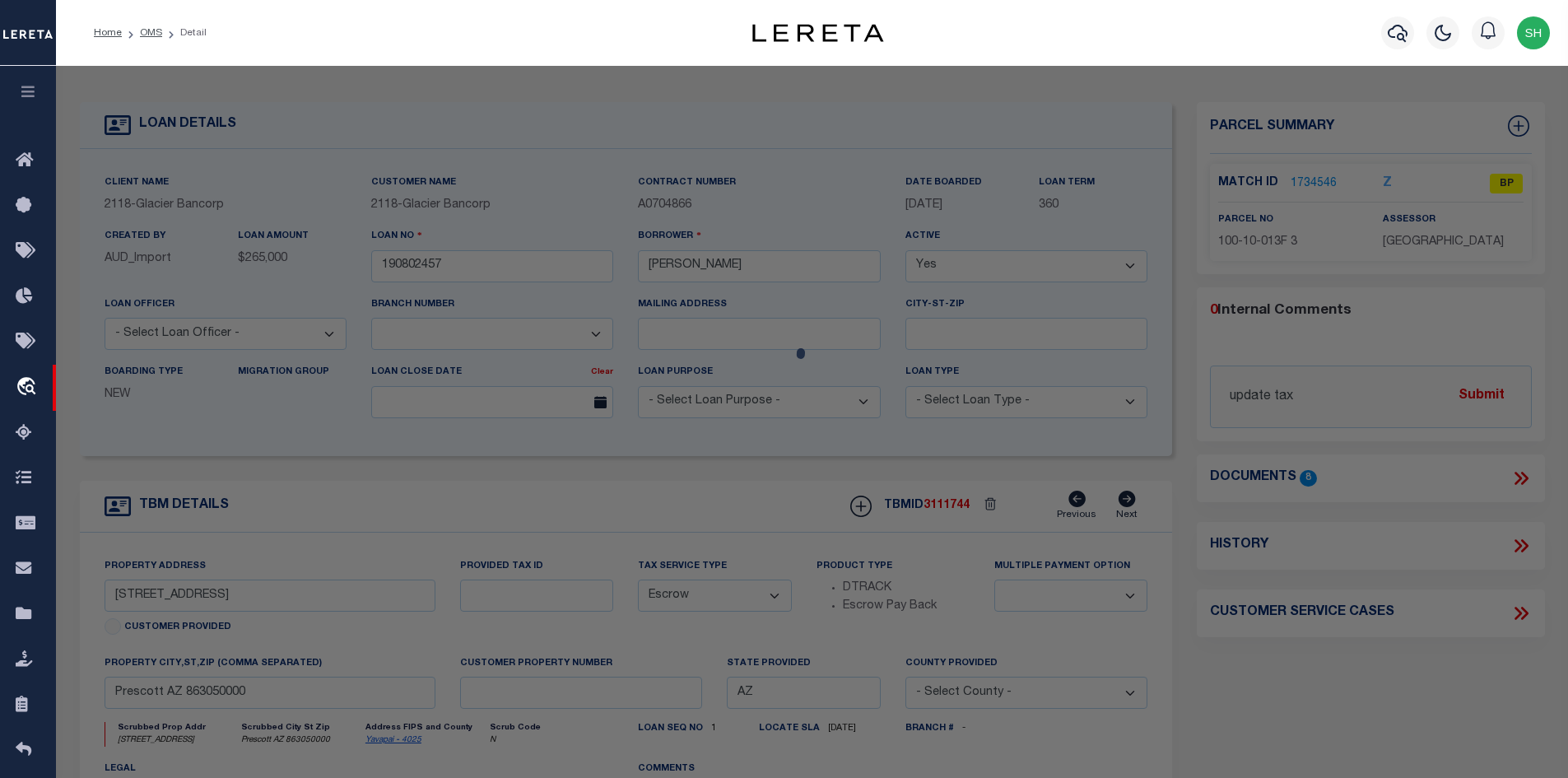
select select "AS"
checkbox input "false"
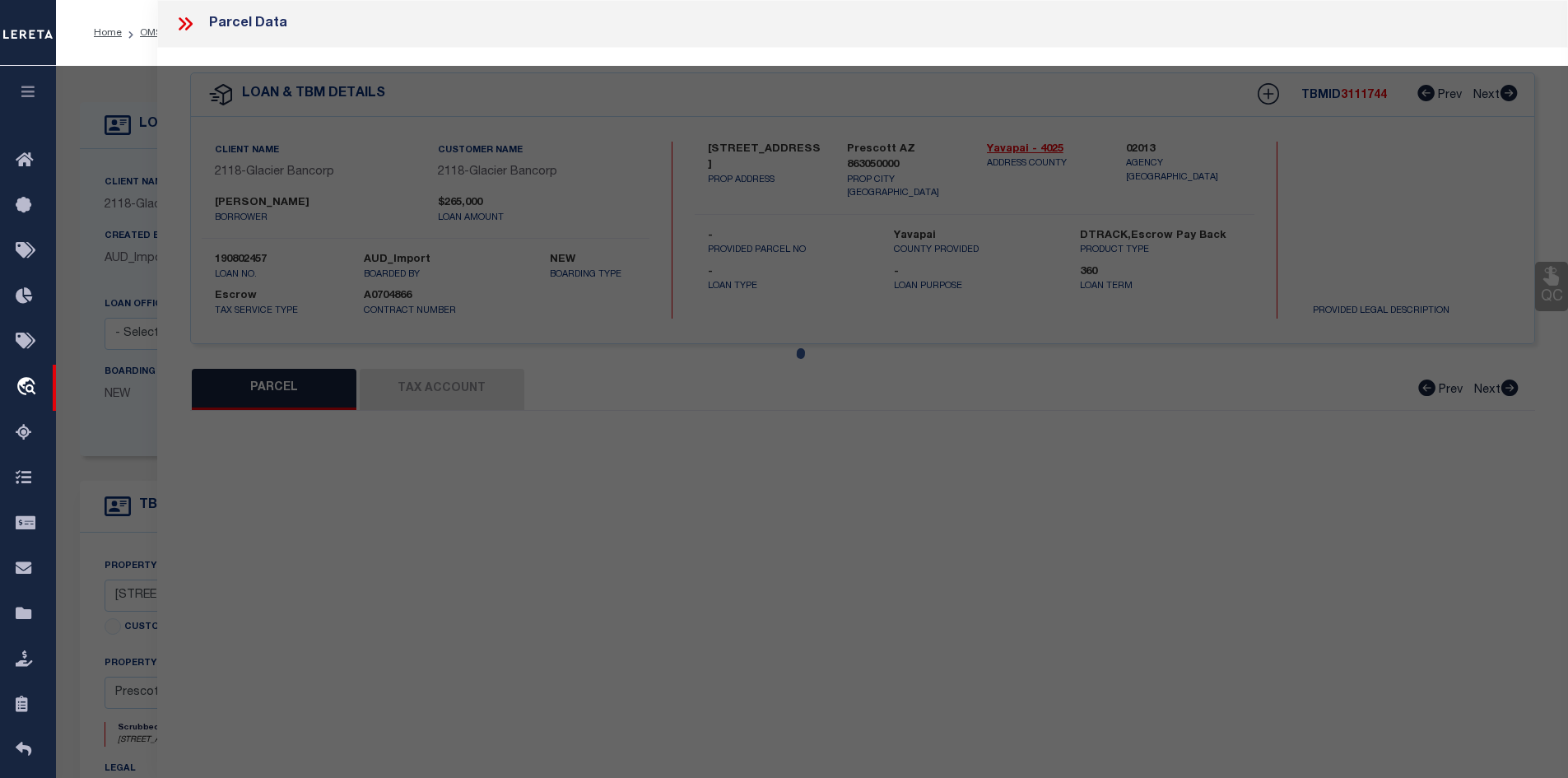
select select "BP"
type input "Kissell Michelle L"
type input "11030 N Deer Hill Ln"
checkbox input "false"
type input "AZ"
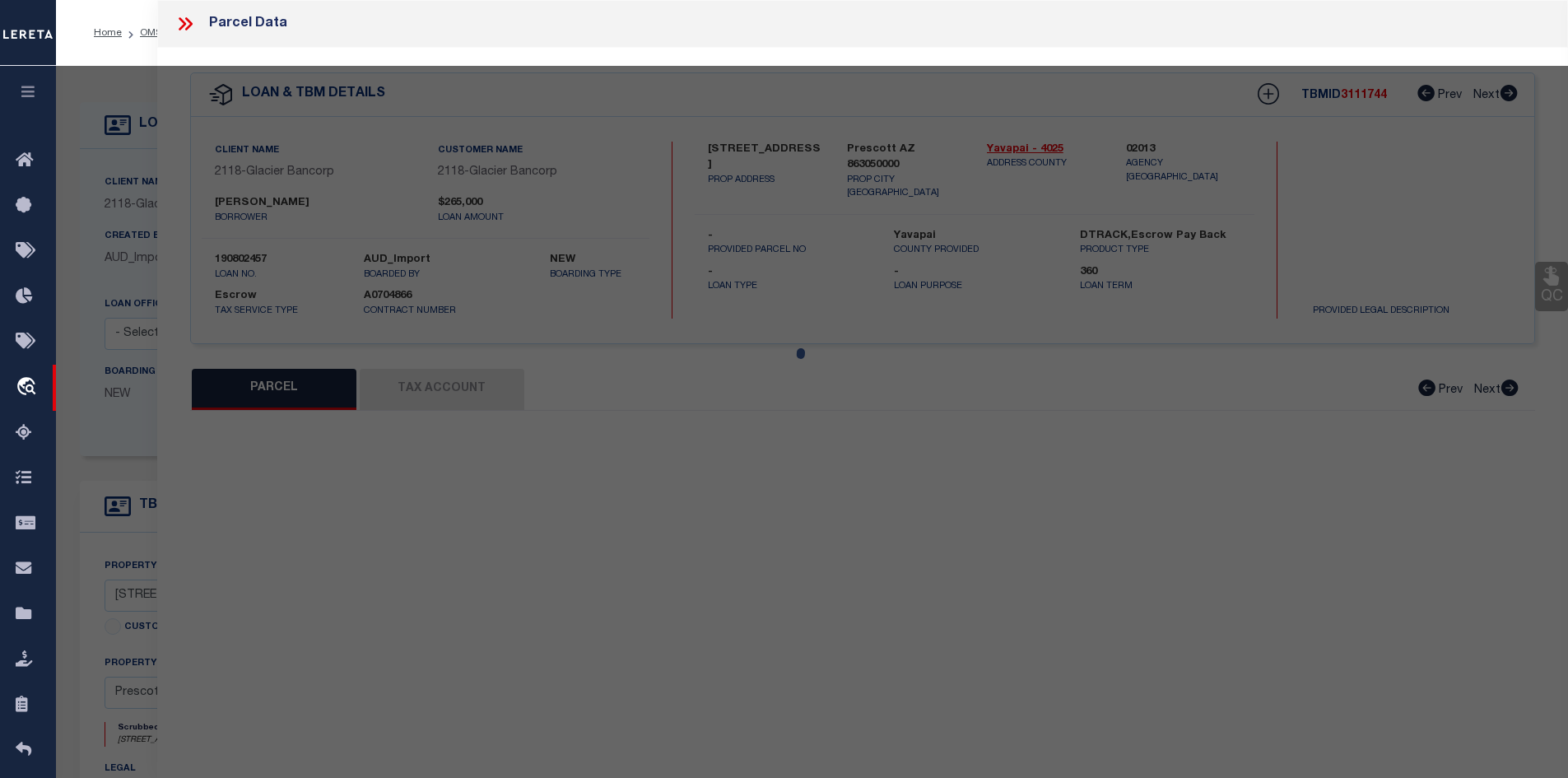
type textarea "S02-T15N-R03W S03-T15N-R03W"
type textarea "Tax ID Special Project"
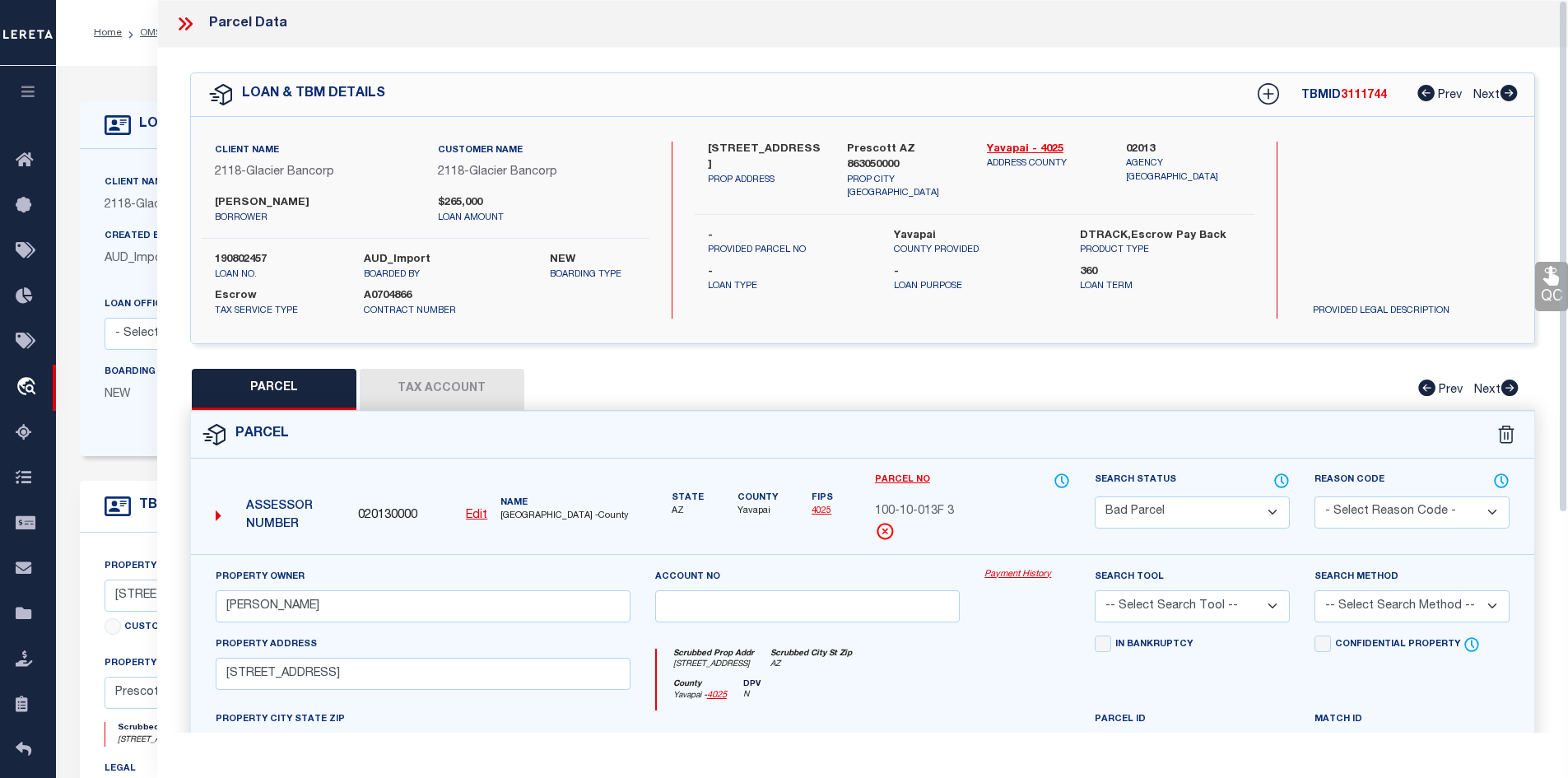
click at [424, 396] on button "Tax Account" at bounding box center [442, 389] width 165 height 41
select select "100"
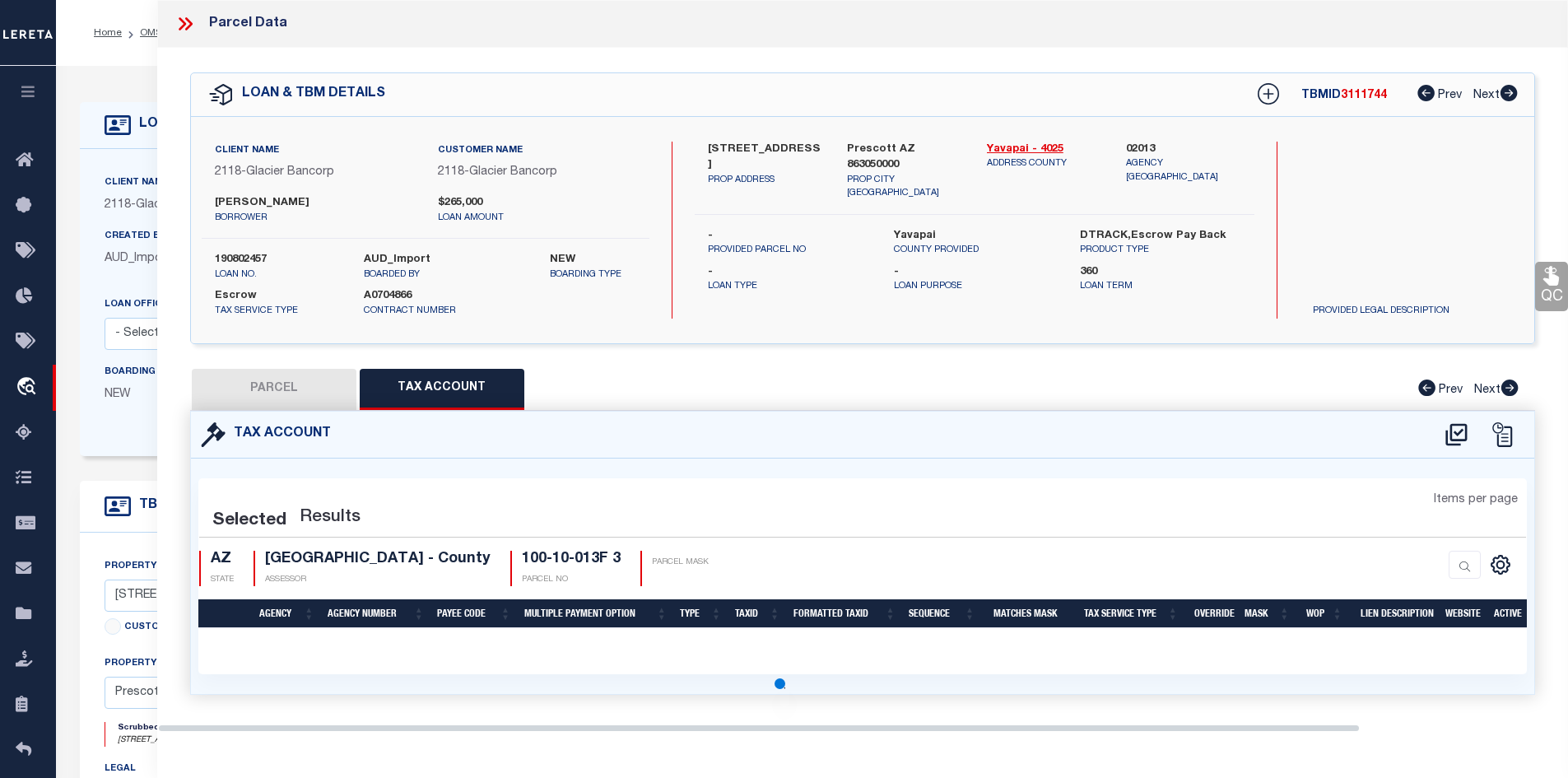
select select "100"
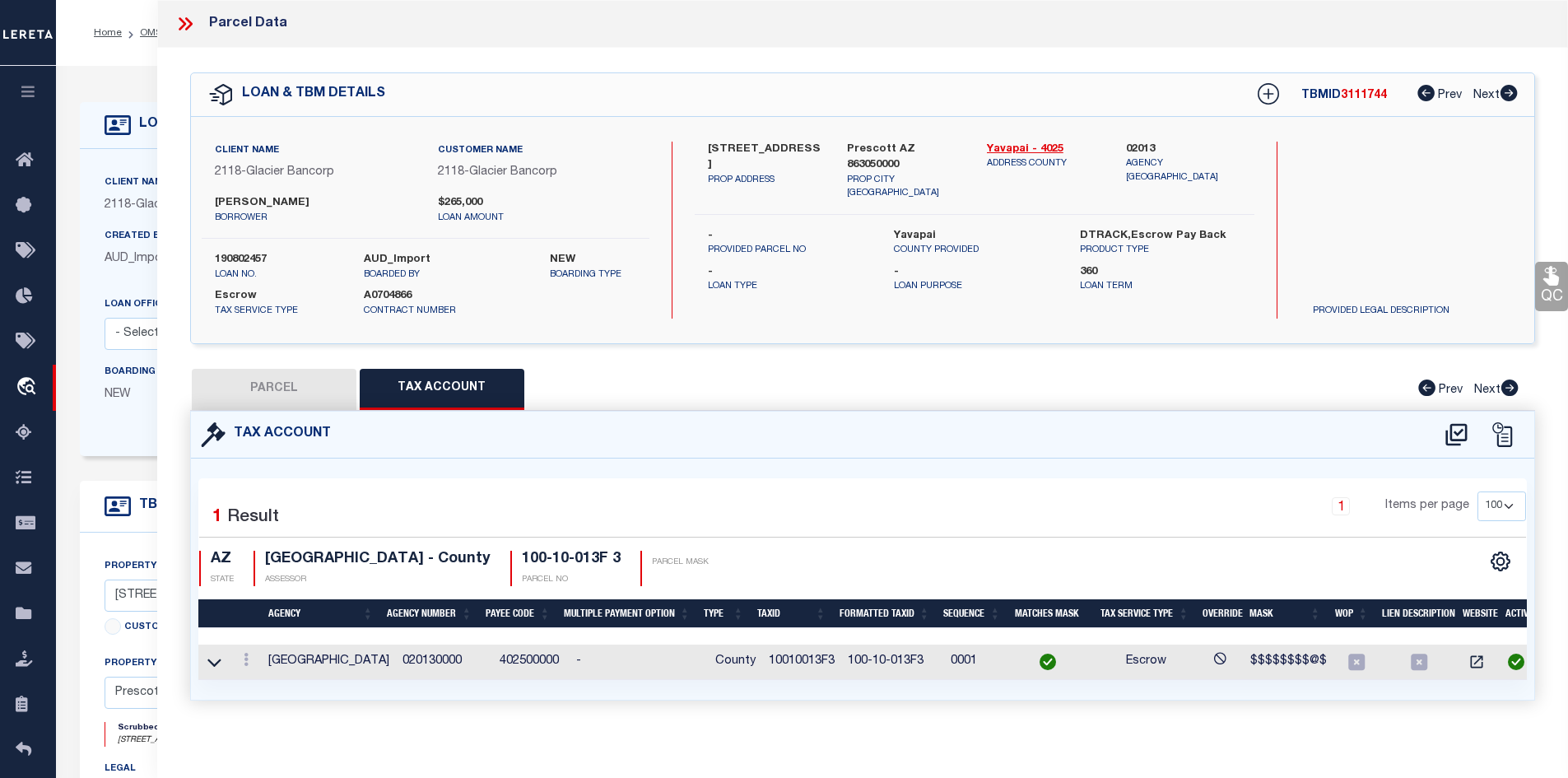
click at [228, 657] on td at bounding box center [214, 663] width 32 height 36
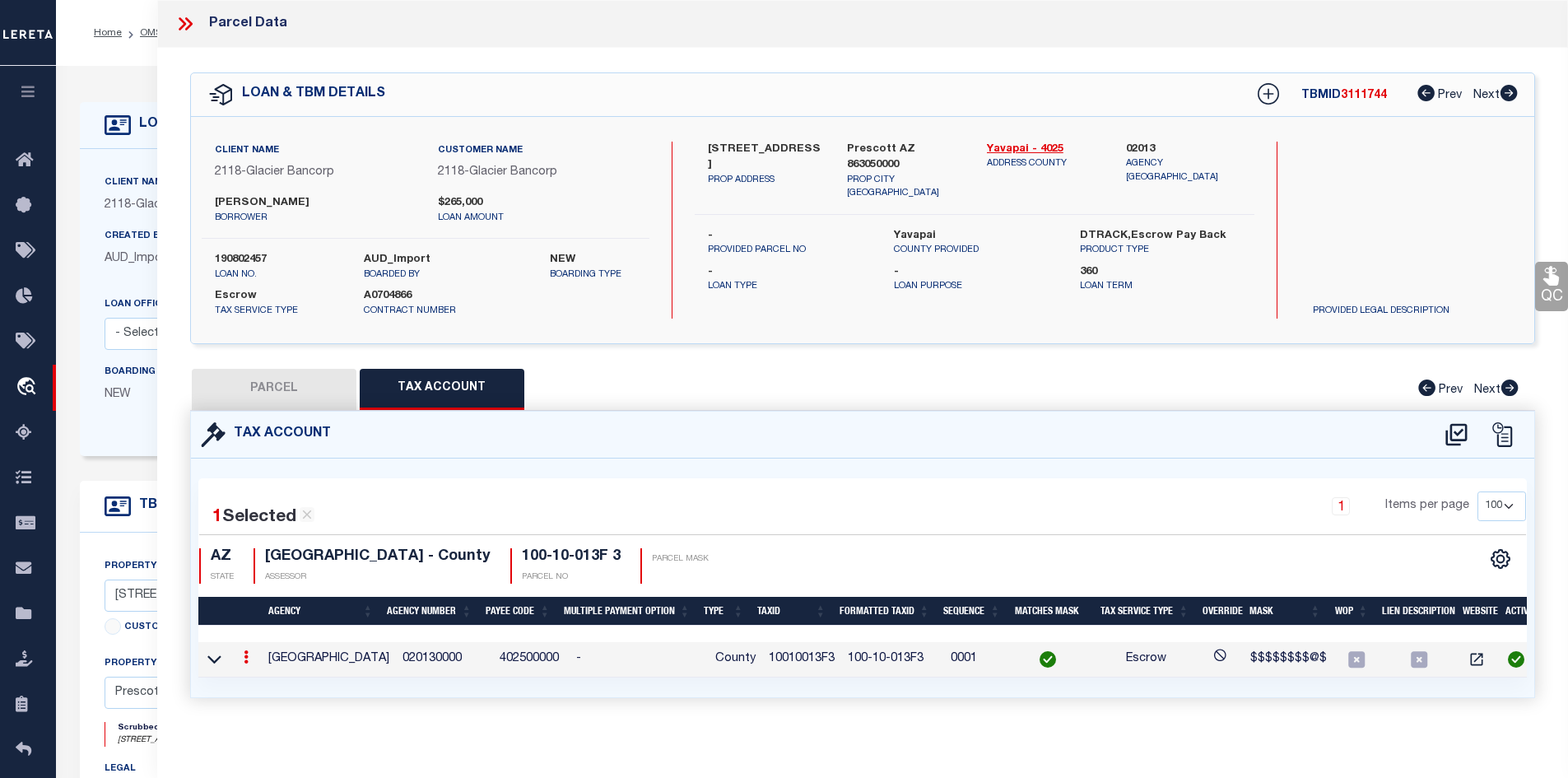
click at [251, 653] on link at bounding box center [245, 659] width 18 height 13
click at [258, 671] on link at bounding box center [268, 683] width 61 height 27
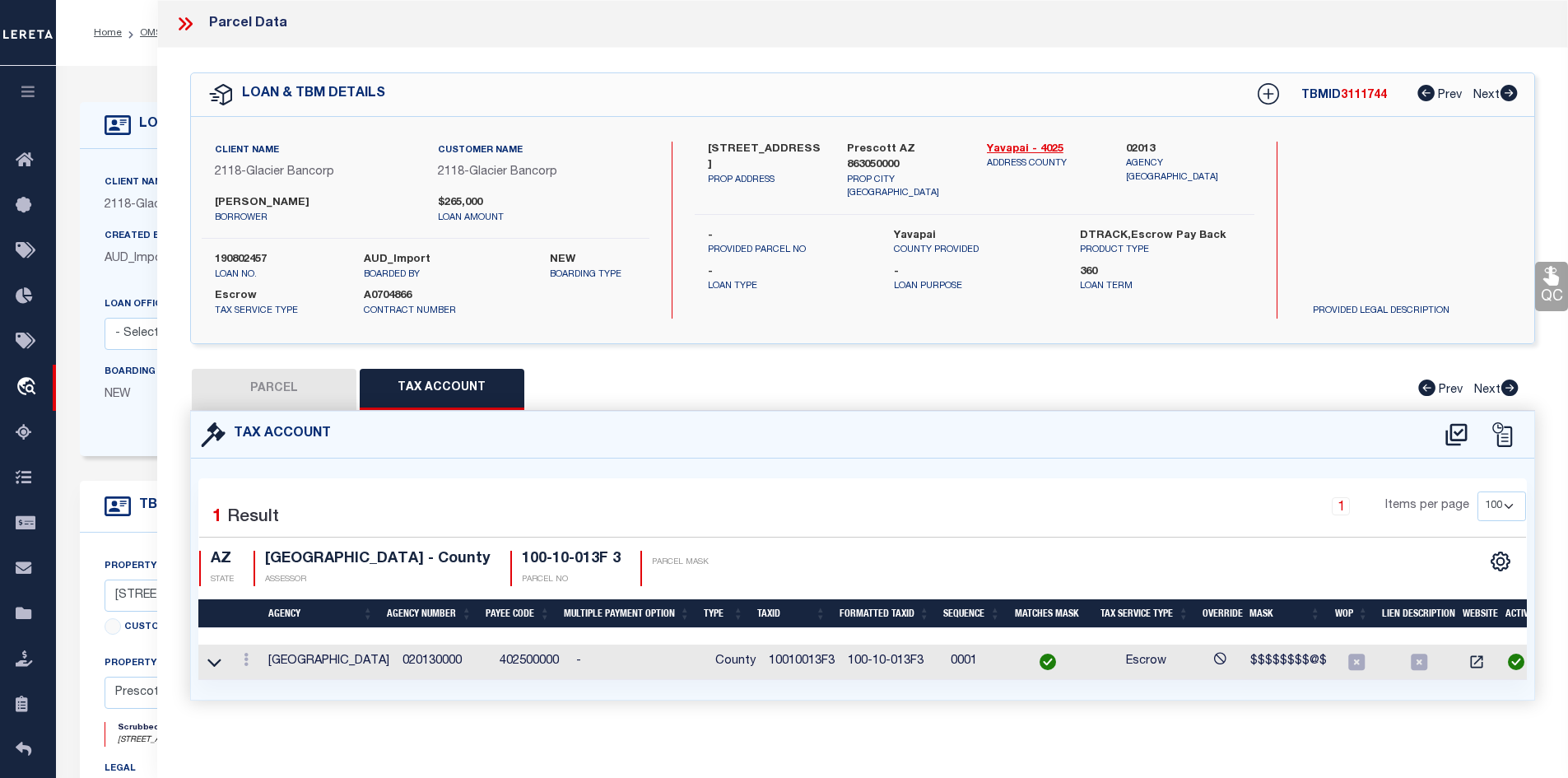
type input "10010013F3"
type textarea "$$$$$$$$@$"
checkbox input "true"
type input "XXX-XX-XXXXX*"
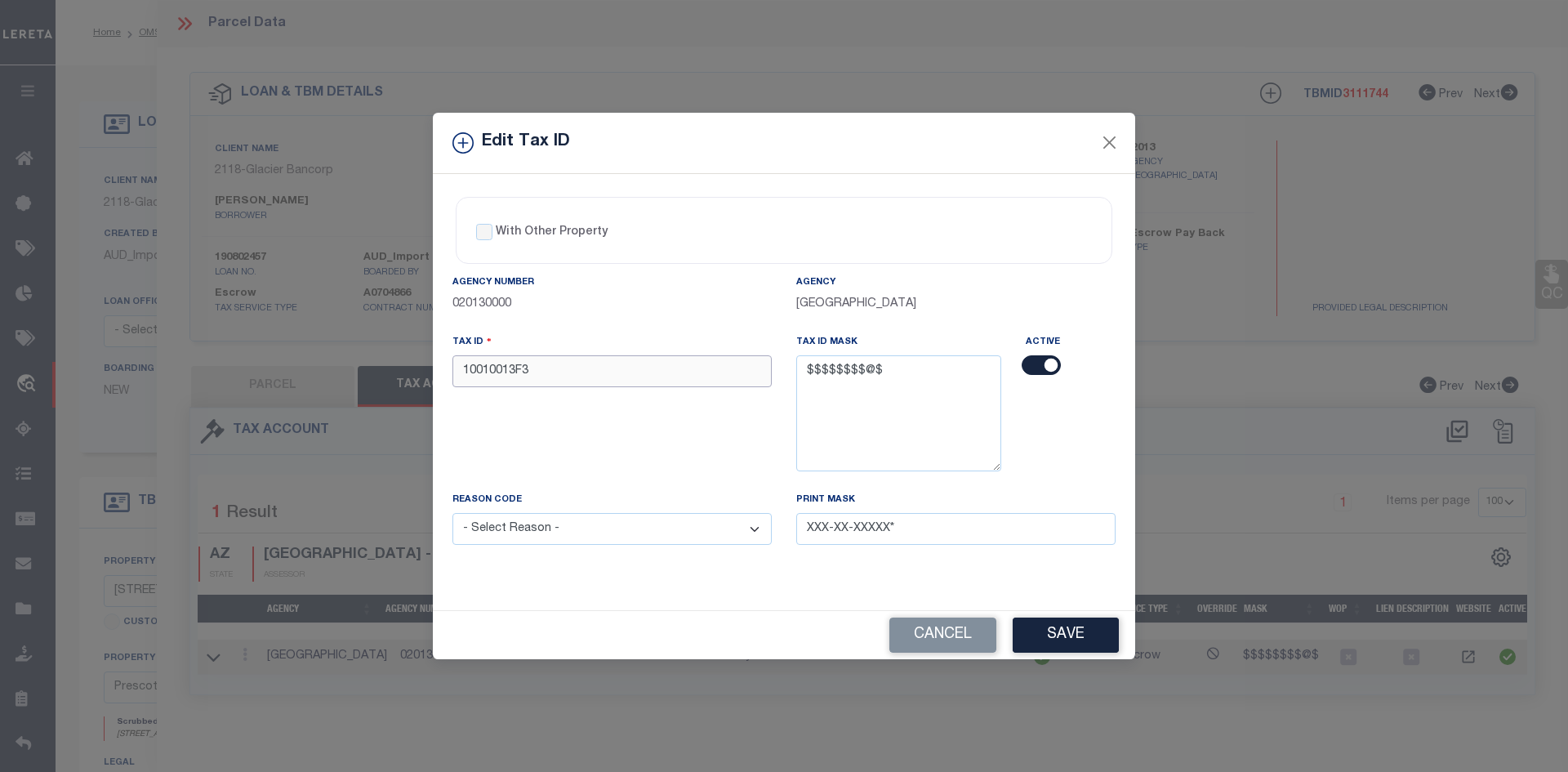
click at [531, 378] on input "10010013F3" at bounding box center [612, 372] width 320 height 32
click at [536, 373] on input "10010013F3" at bounding box center [612, 372] width 320 height 32
click at [980, 649] on button "Cancel" at bounding box center [943, 635] width 107 height 35
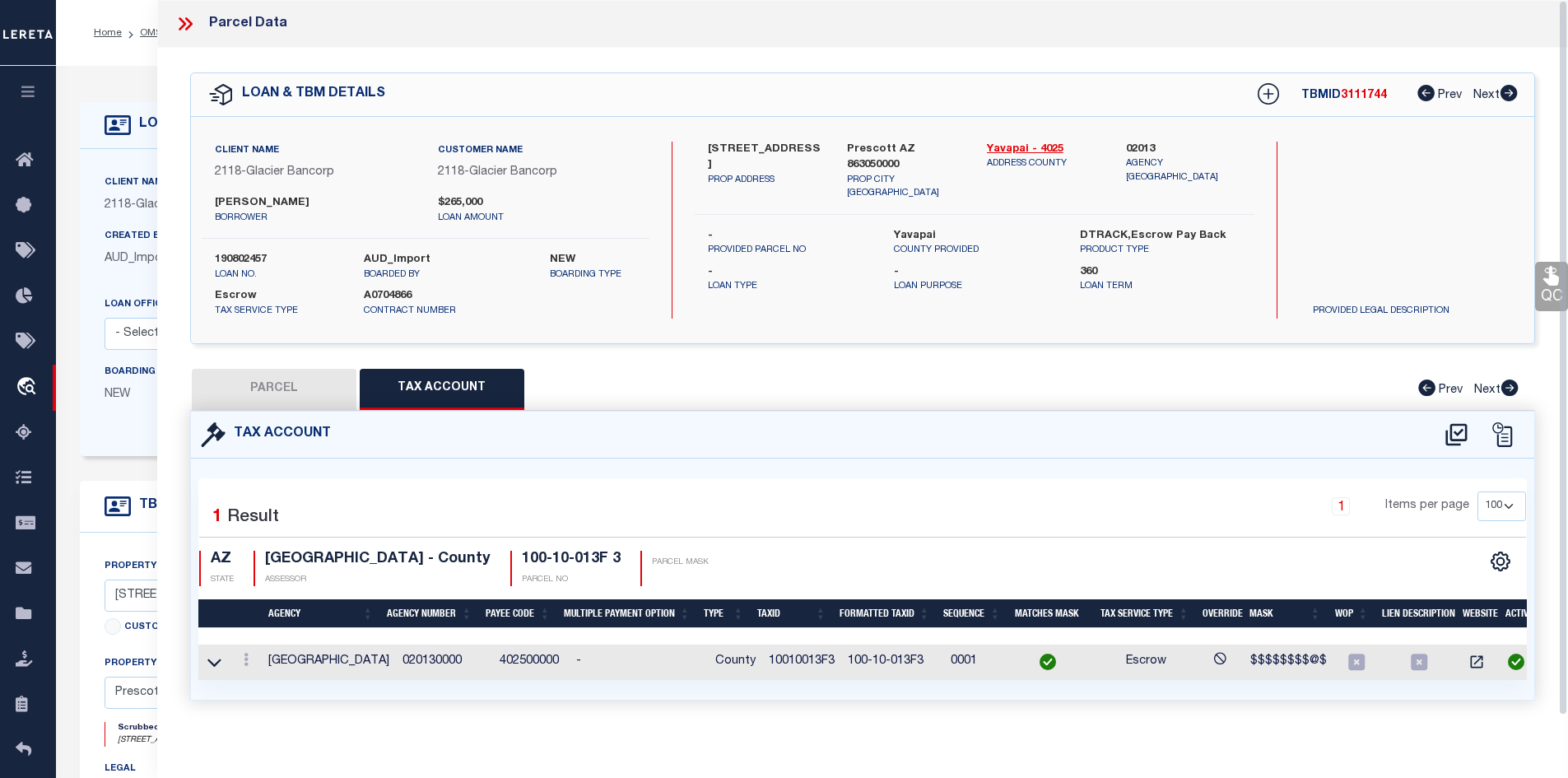
click at [256, 388] on button "PARCEL" at bounding box center [274, 389] width 165 height 41
select select "AS"
checkbox input "false"
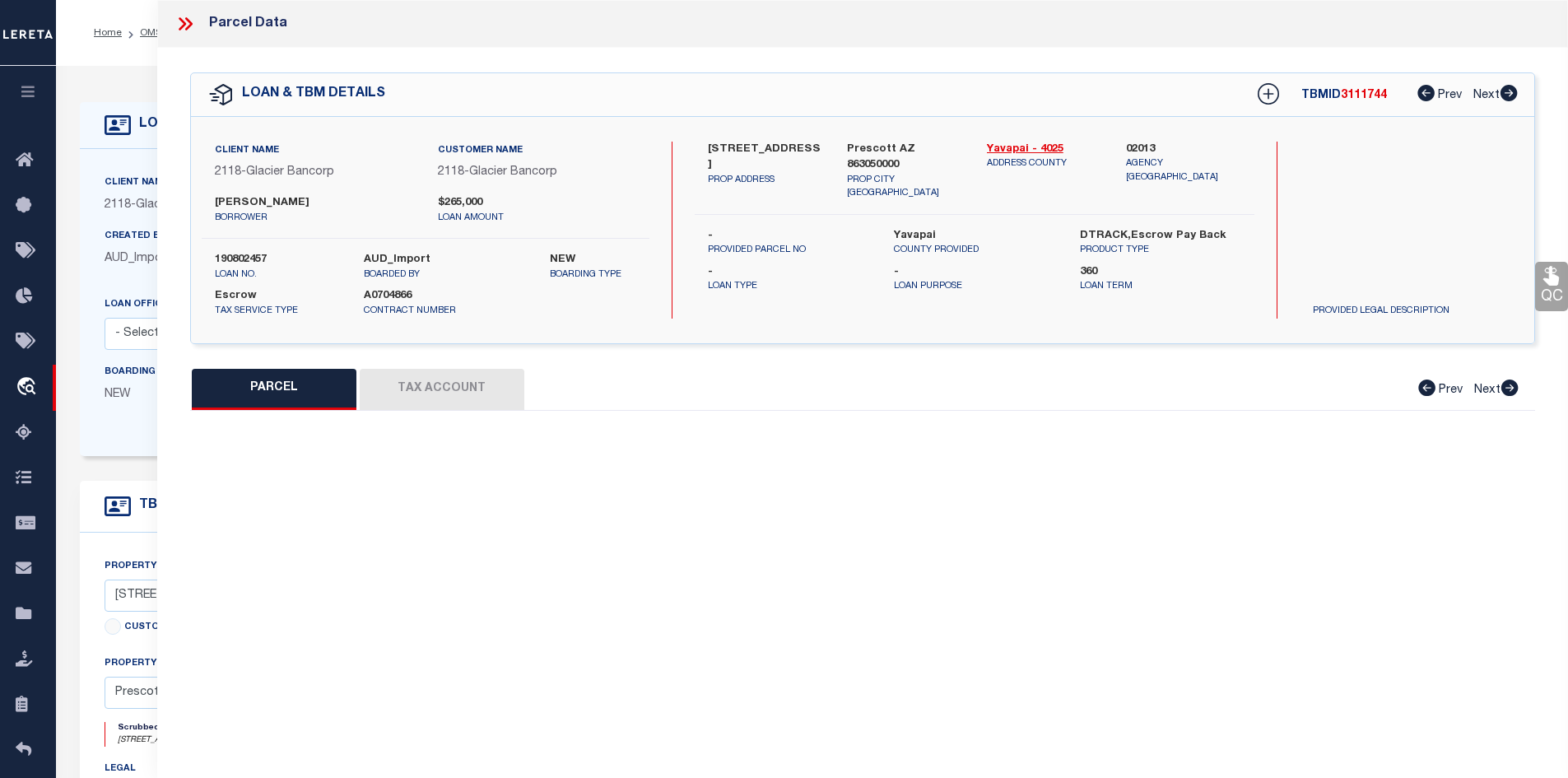
select select "BP"
type input "Kissell Michelle L"
type input "11030 N Deer Hill Ln"
checkbox input "false"
type input "AZ"
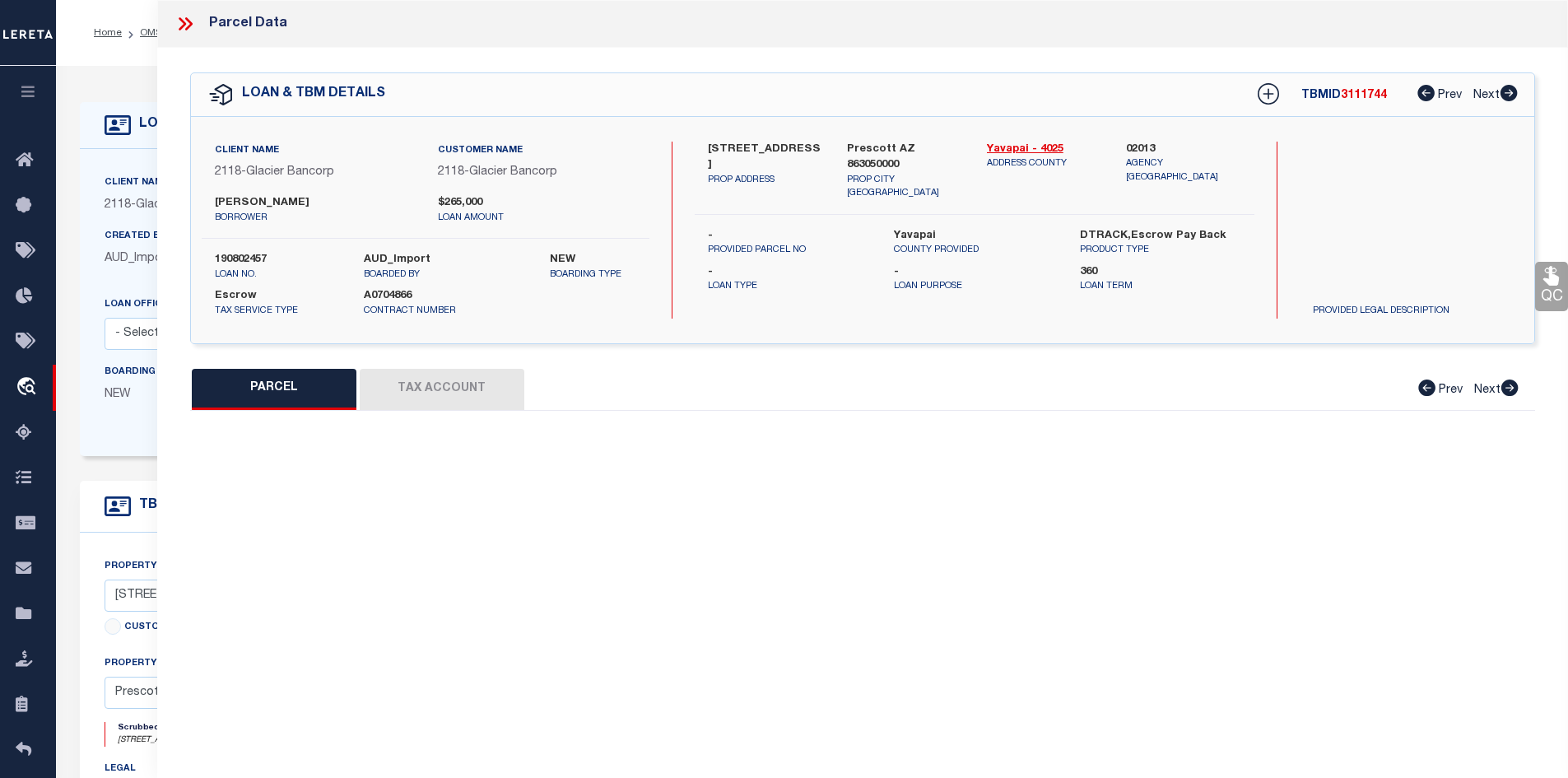
type textarea "S02-T15N-R03W S03-T15N-R03W"
type textarea "Tax ID Special Project"
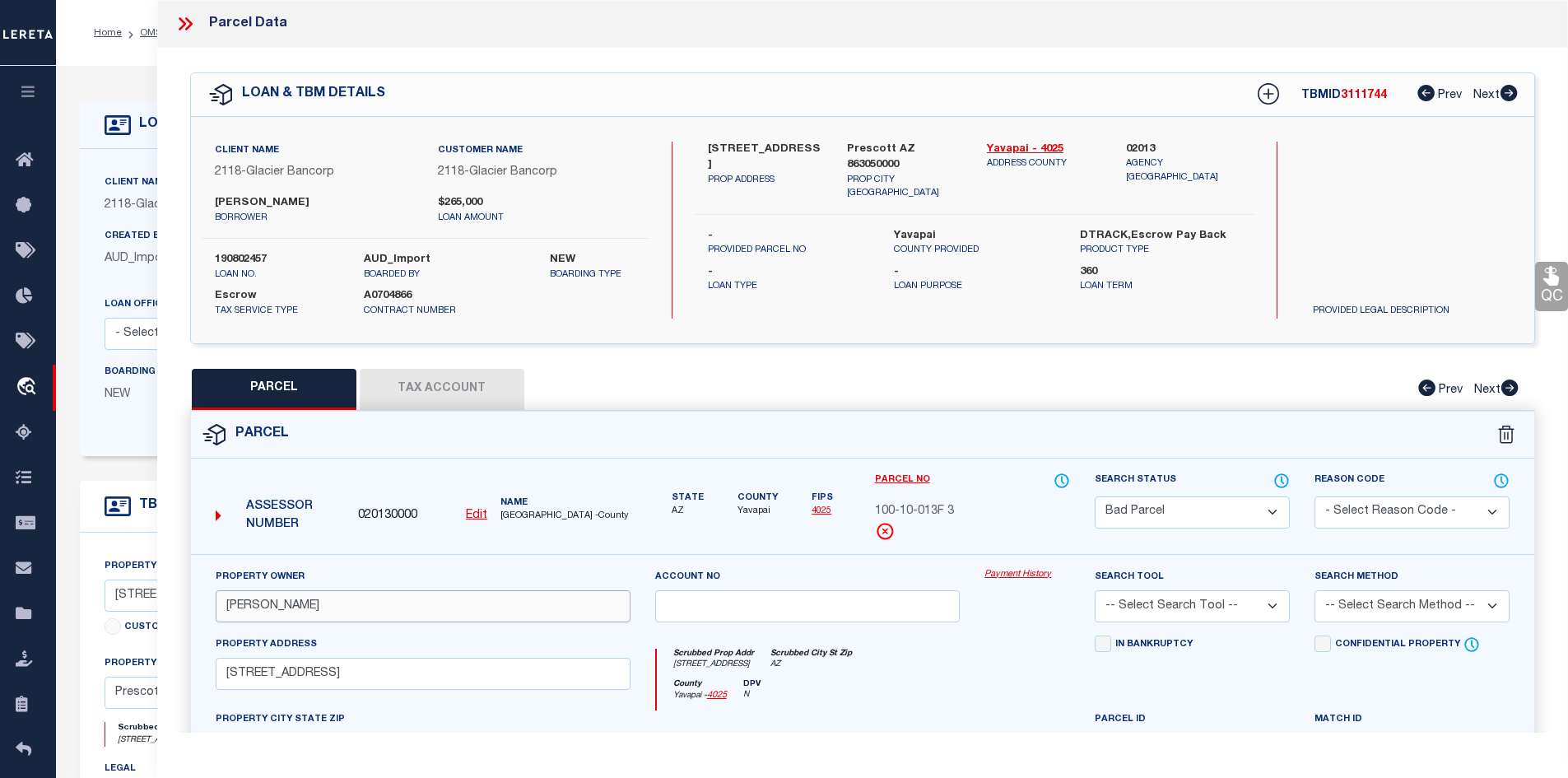
click at [528, 609] on input "Kissell Michelle L" at bounding box center [422, 606] width 415 height 32
type input "Kissell Michelle L"
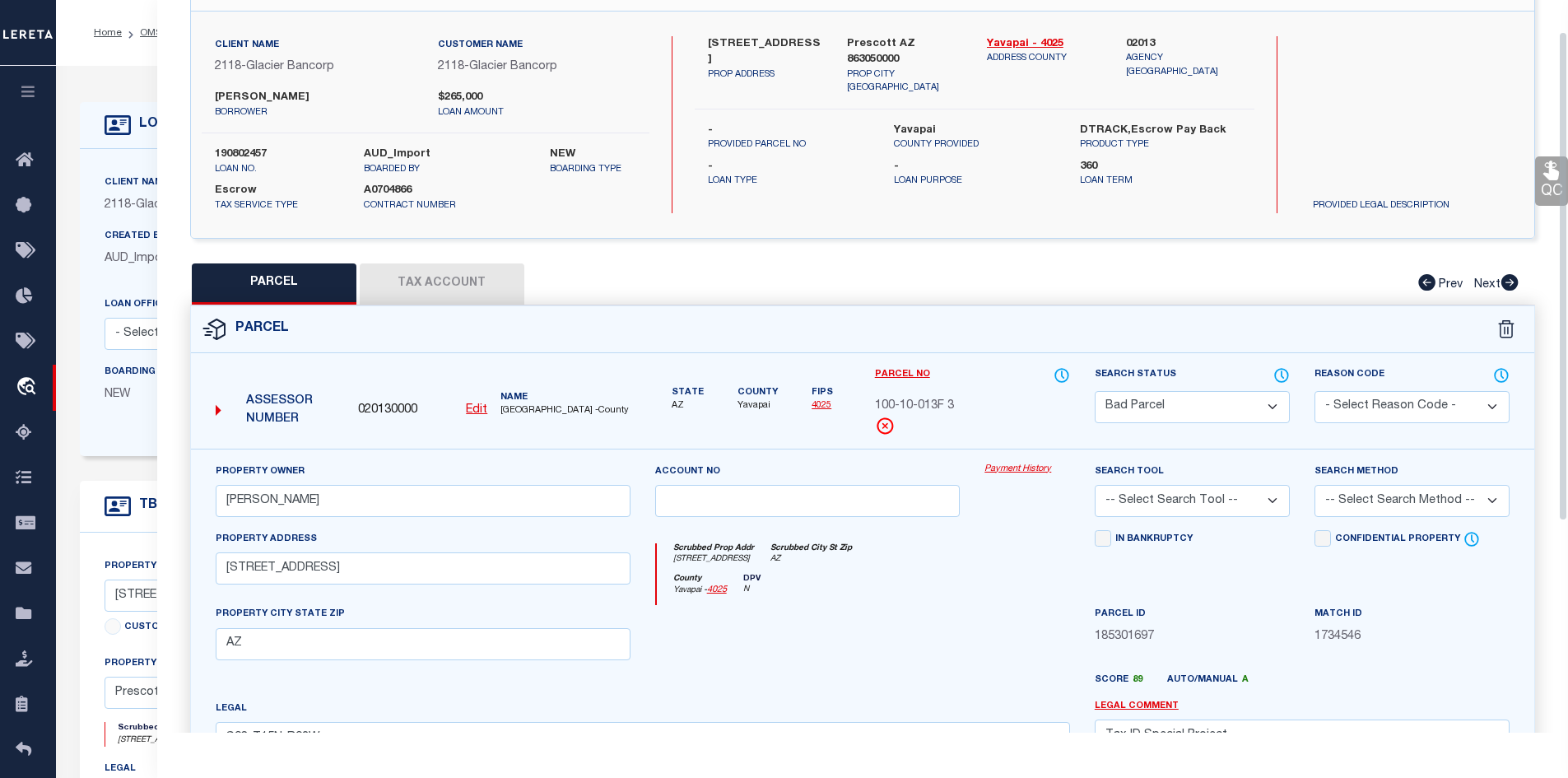
scroll to position [165, 0]
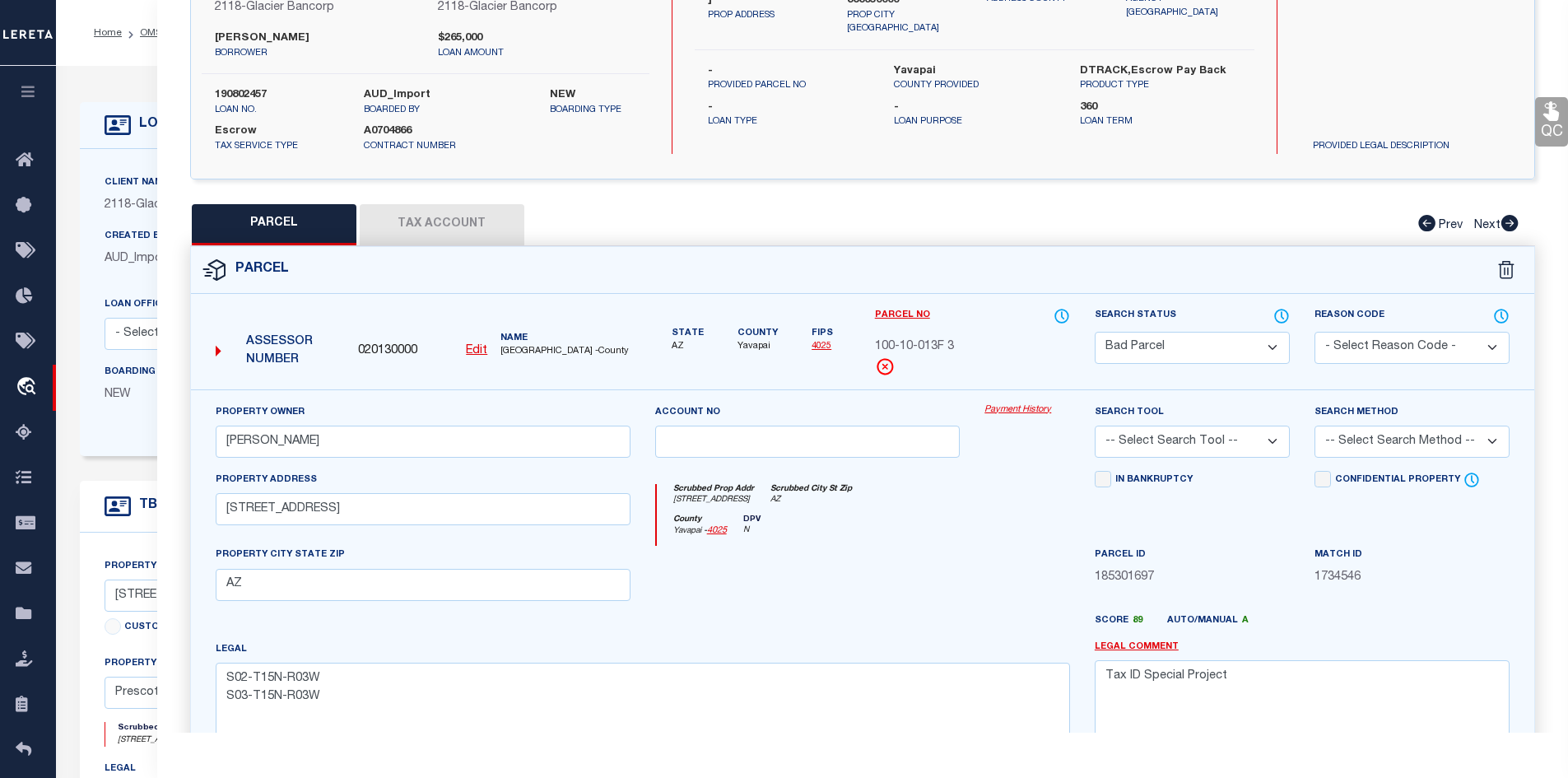
click at [1121, 344] on select "Automated Search Bad Parcel Complete Duplicate Parcel High Dollar Reporting In …" at bounding box center [1193, 347] width 195 height 32
select select "PR"
click at [1095, 331] on select "Automated Search Bad Parcel Complete Duplicate Parcel High Dollar Reporting In …" at bounding box center [1193, 347] width 195 height 32
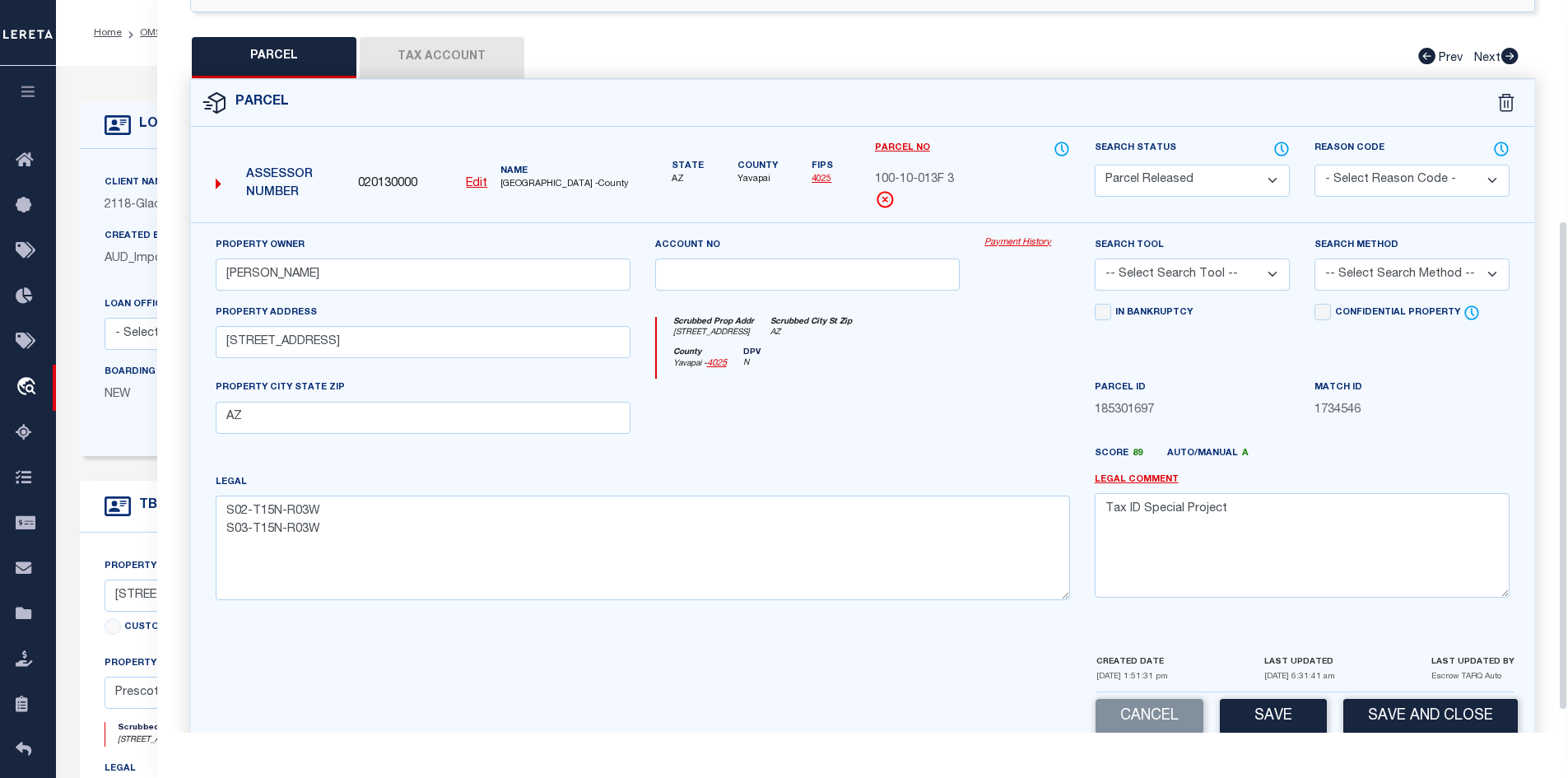
scroll to position [362, 0]
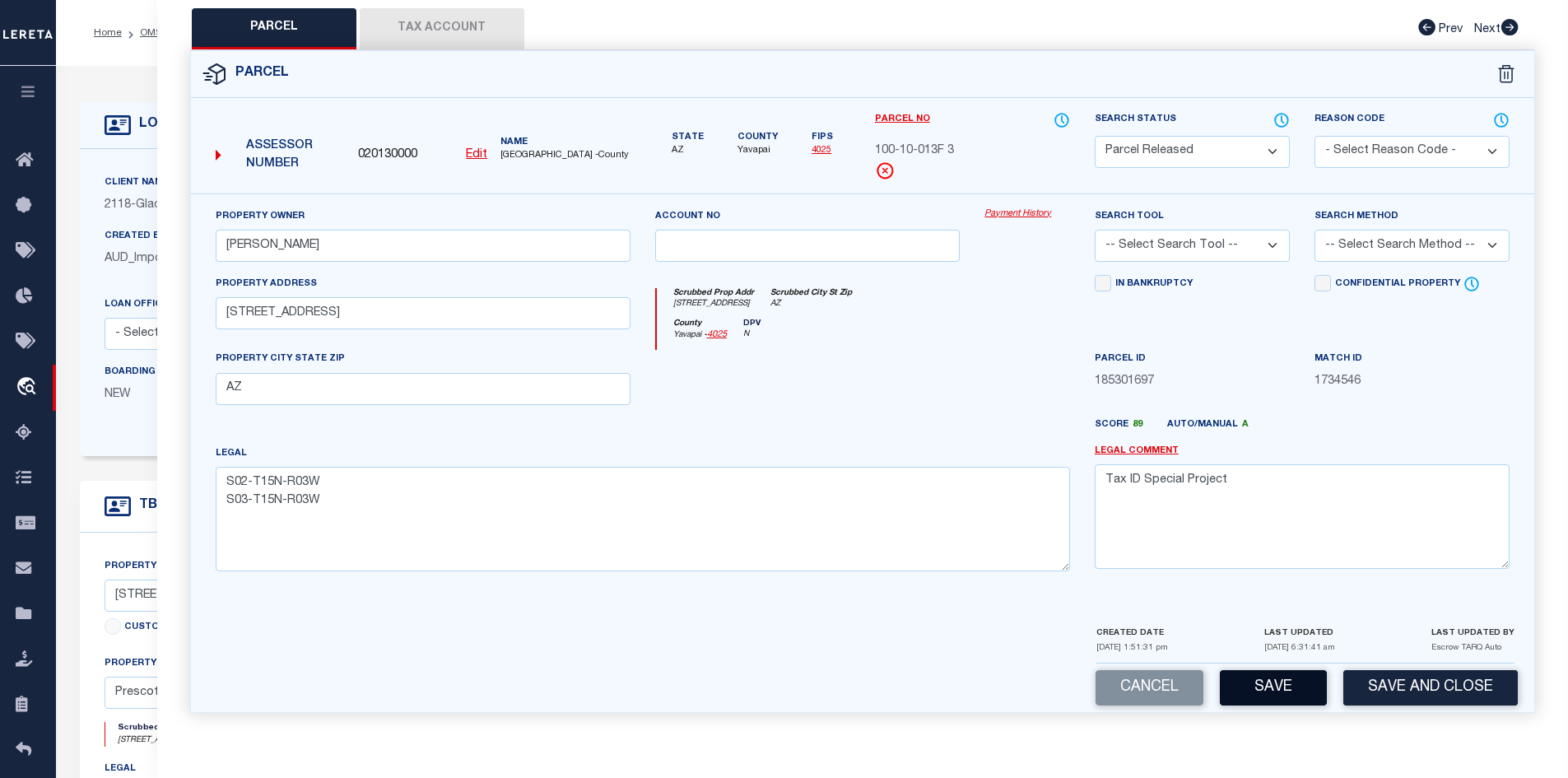
click at [1280, 685] on button "Save" at bounding box center [1273, 688] width 107 height 36
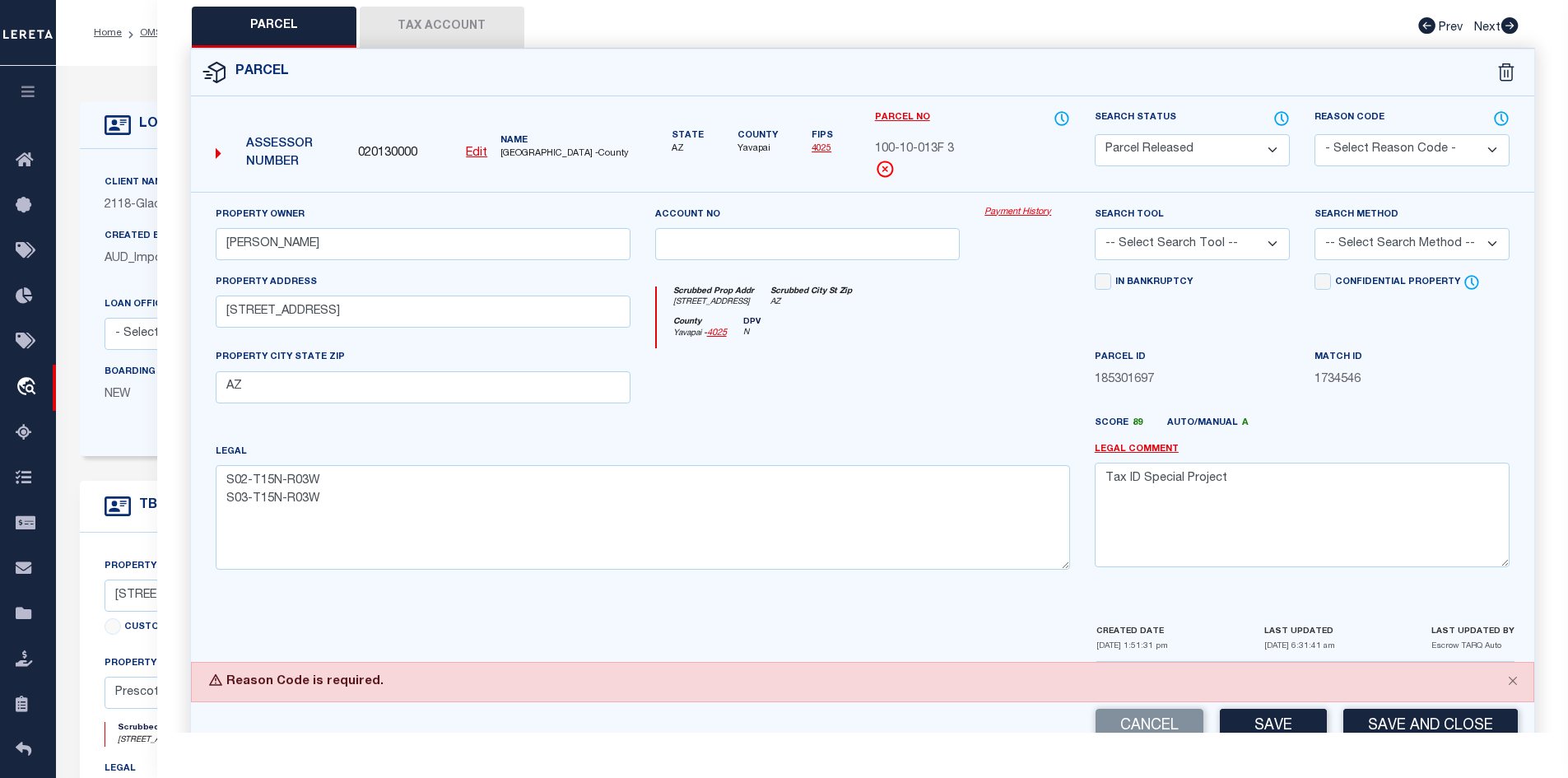
click at [1369, 159] on select "- Select Reason Code - 099 - Other (Provide additional detail) ACT - Agency Cha…" at bounding box center [1412, 150] width 195 height 32
select select "099"
click at [1314, 134] on select "- Select Reason Code - 099 - Other (Provide additional detail) ACT - Agency Cha…" at bounding box center [1412, 150] width 195 height 32
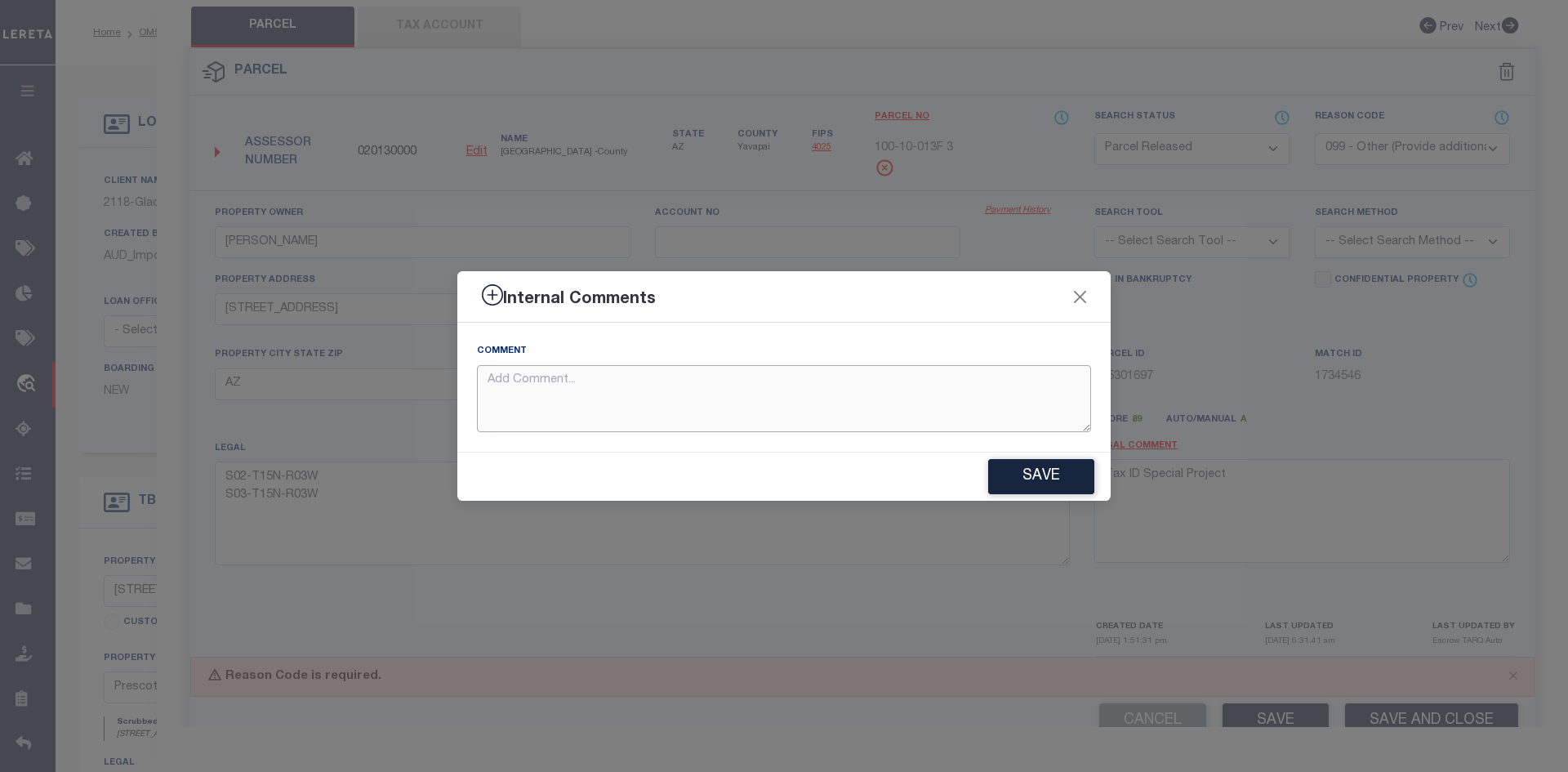
click at [657, 406] on textarea at bounding box center [784, 399] width 614 height 68
type textarea "update tax id parcel from 100-10-013F3 TO 10010013K5"
click at [1027, 465] on button "Save" at bounding box center [1041, 477] width 106 height 35
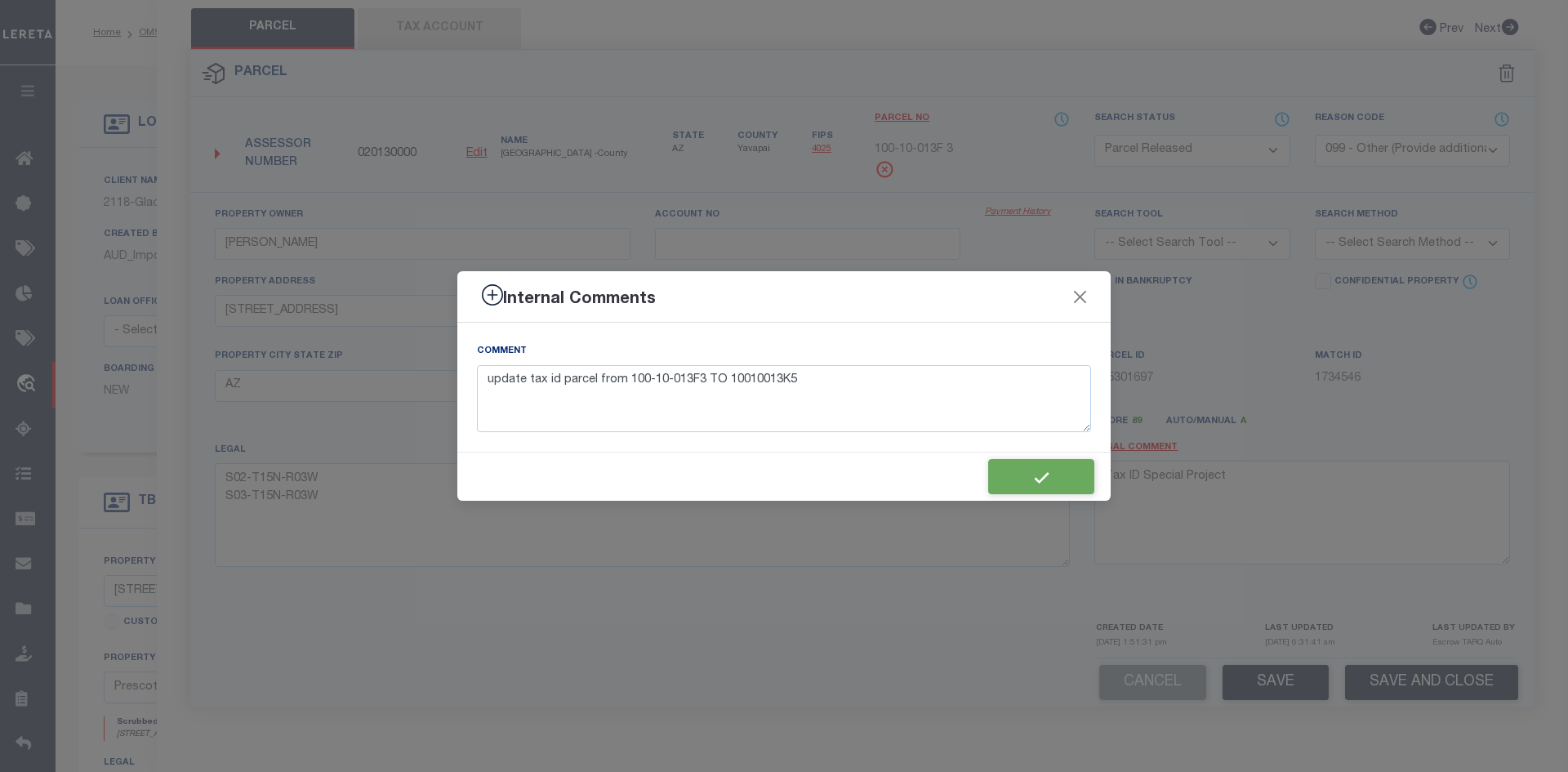
type textarea "update tax id parcel from 100-10-013F3 TO 10010013K5"
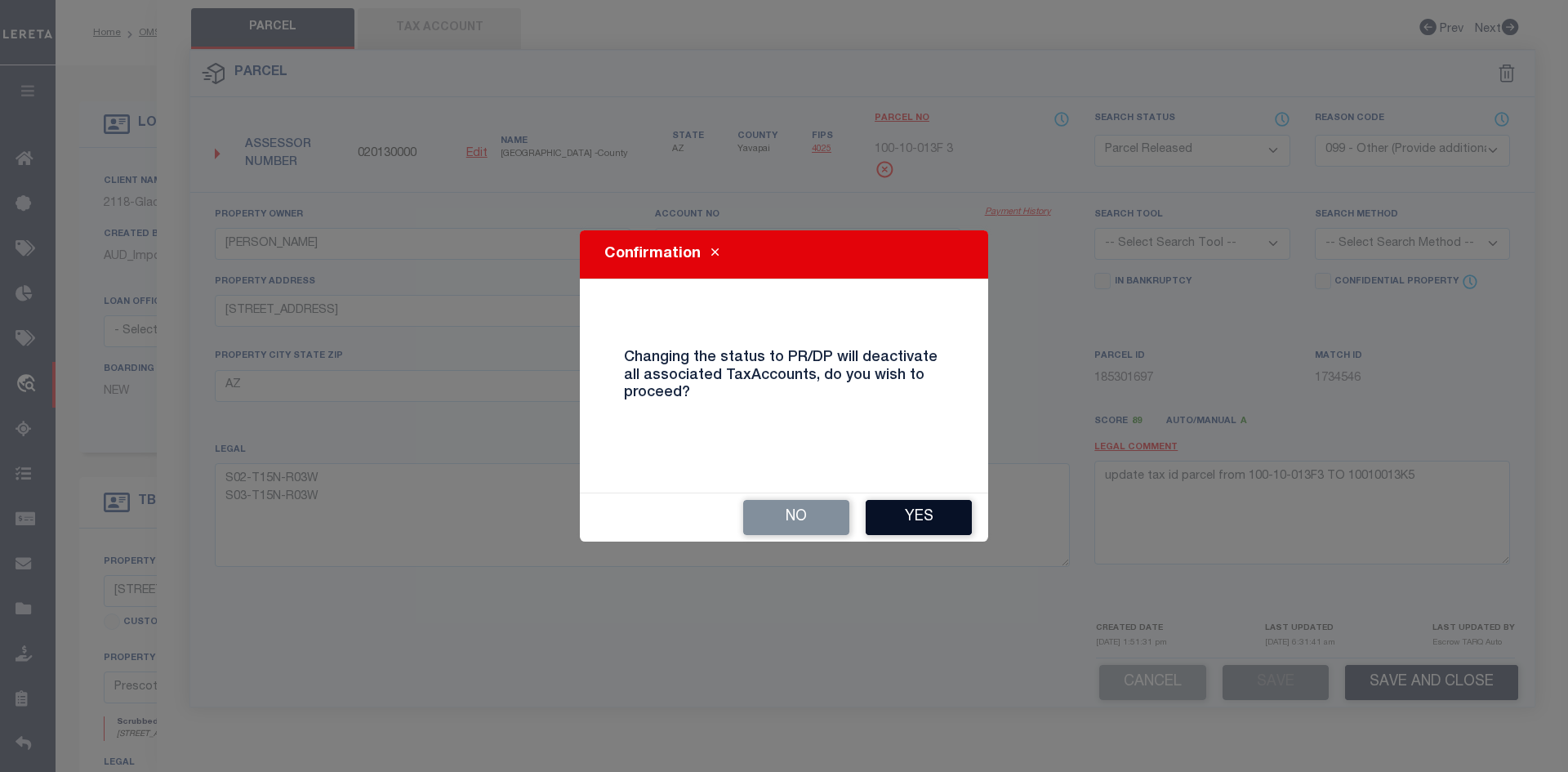
click at [924, 501] on button "Yes" at bounding box center [919, 517] width 106 height 35
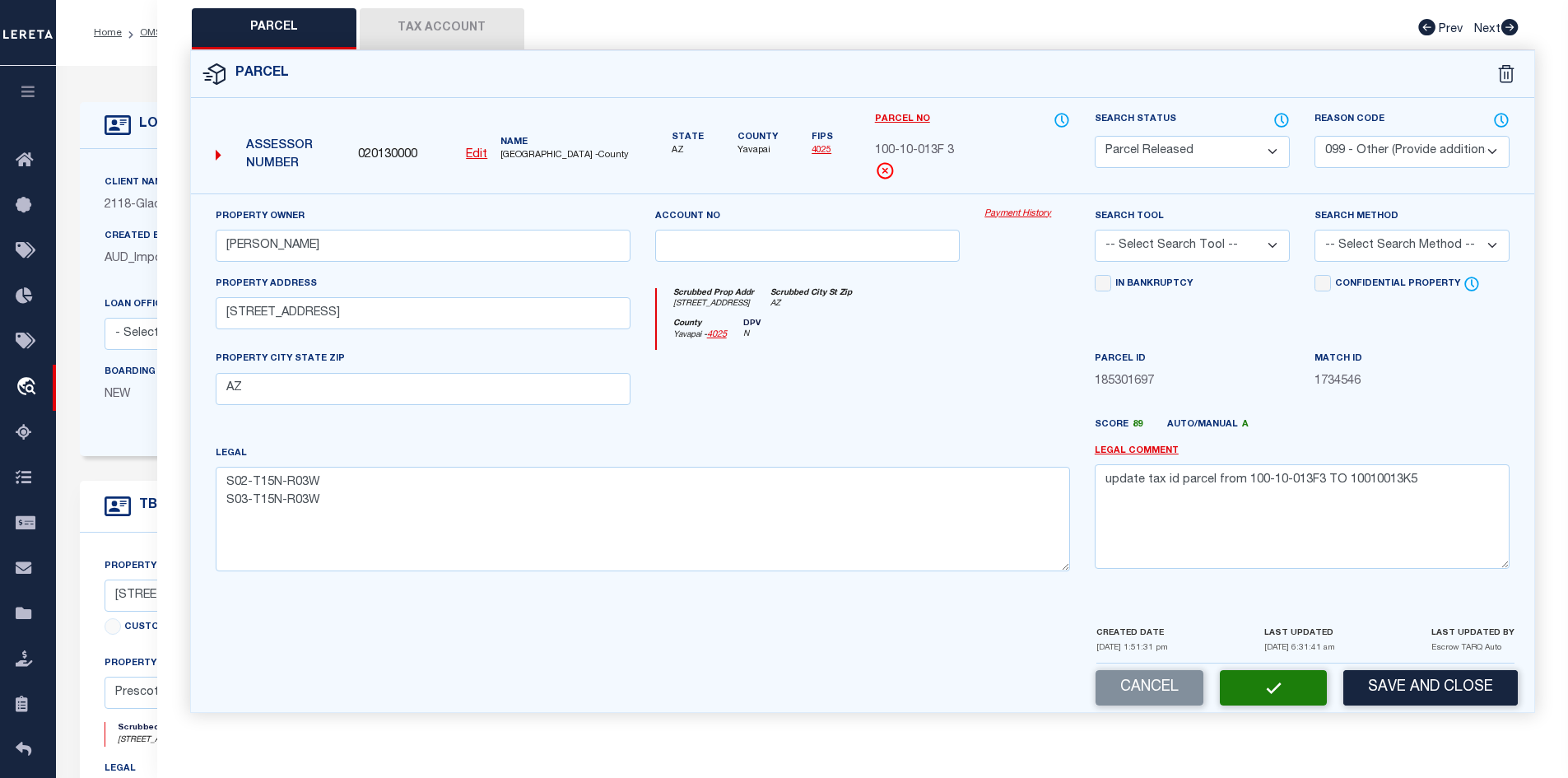
select select "AS"
select select
checkbox input "false"
select select "PR"
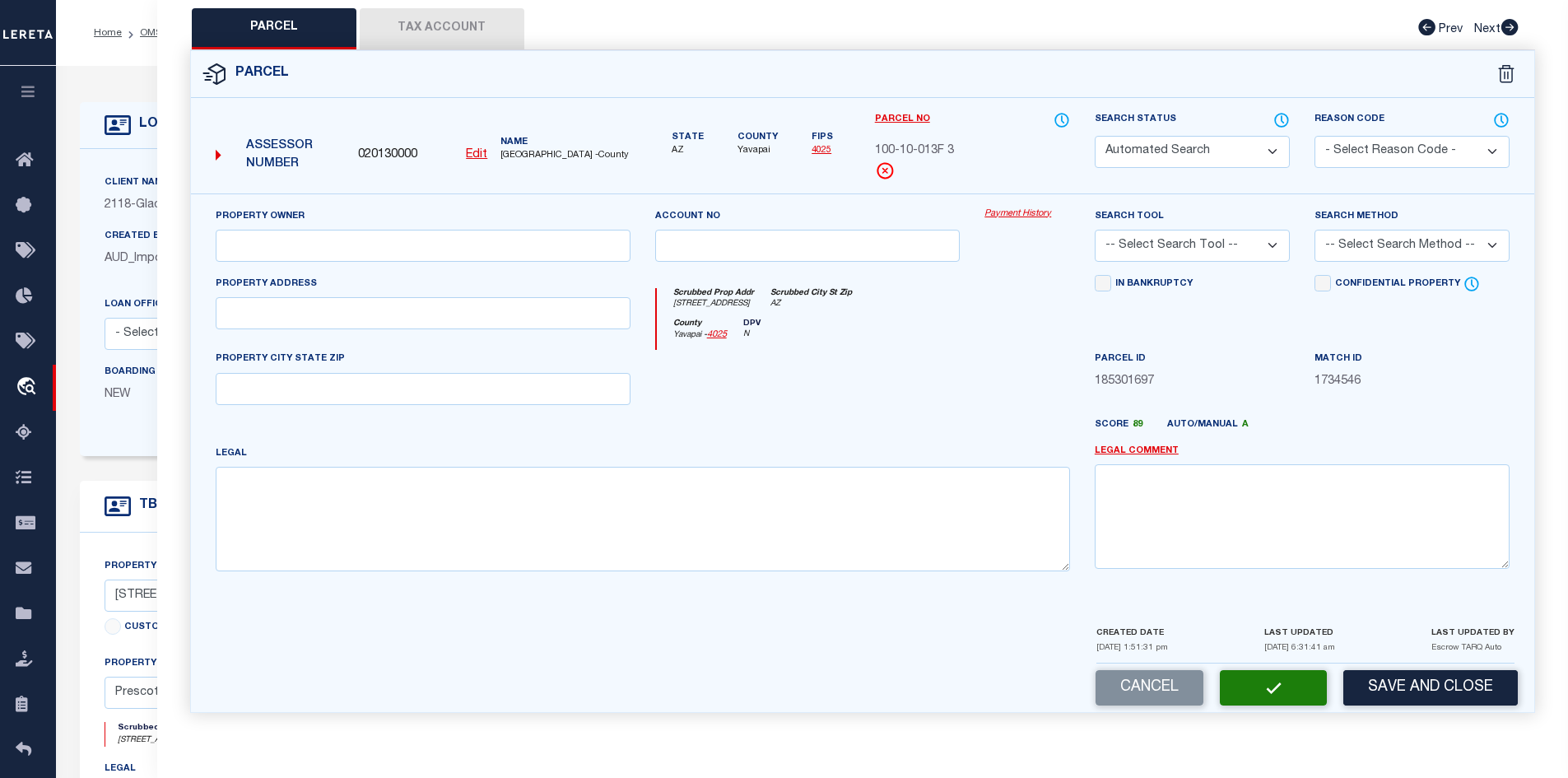
select select "099"
type input "Kissell Michelle L"
type input "11030 N Deer Hill Ln"
type input "AZ"
type textarea "S02-T15N-R03W S03-T15N-R03W"
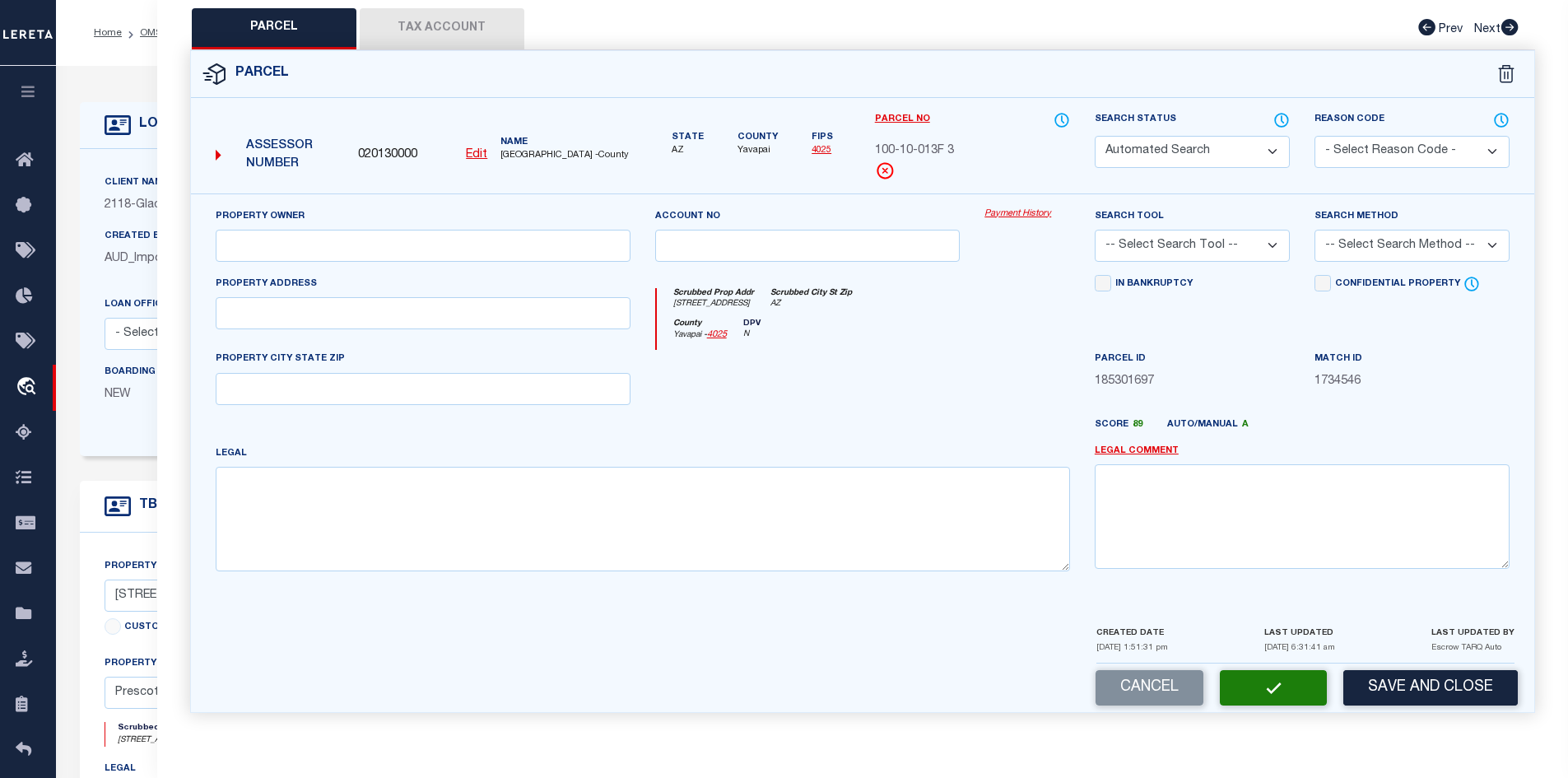
type textarea "update tax id parcel from 100-10-013F3 TO 10010013K5"
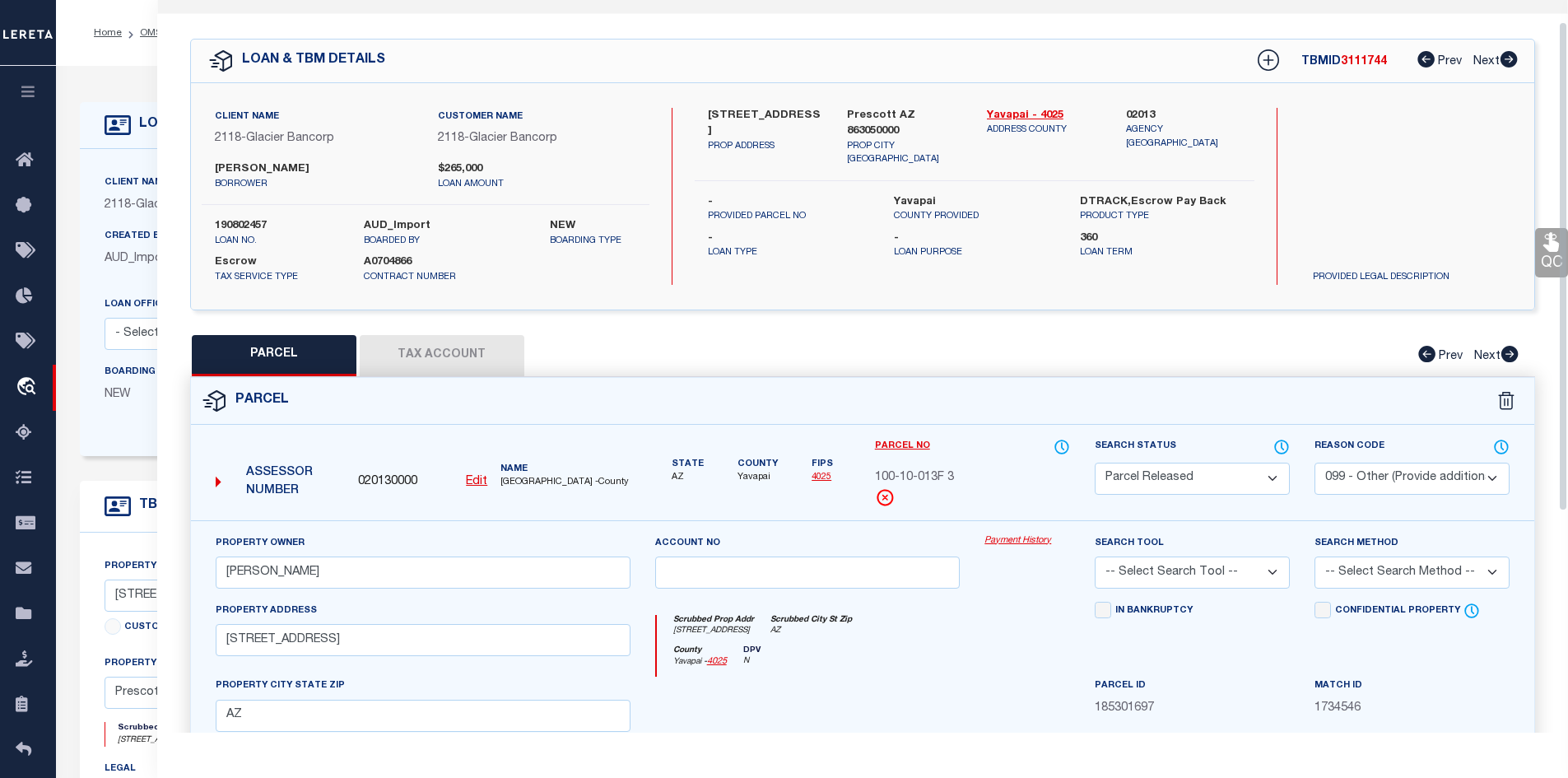
scroll to position [33, 0]
drag, startPoint x: 430, startPoint y: 477, endPoint x: 353, endPoint y: 481, distance: 77.1
click at [353, 481] on div "020130000 Edit" at bounding box center [422, 483] width 142 height 18
copy span "020130000"
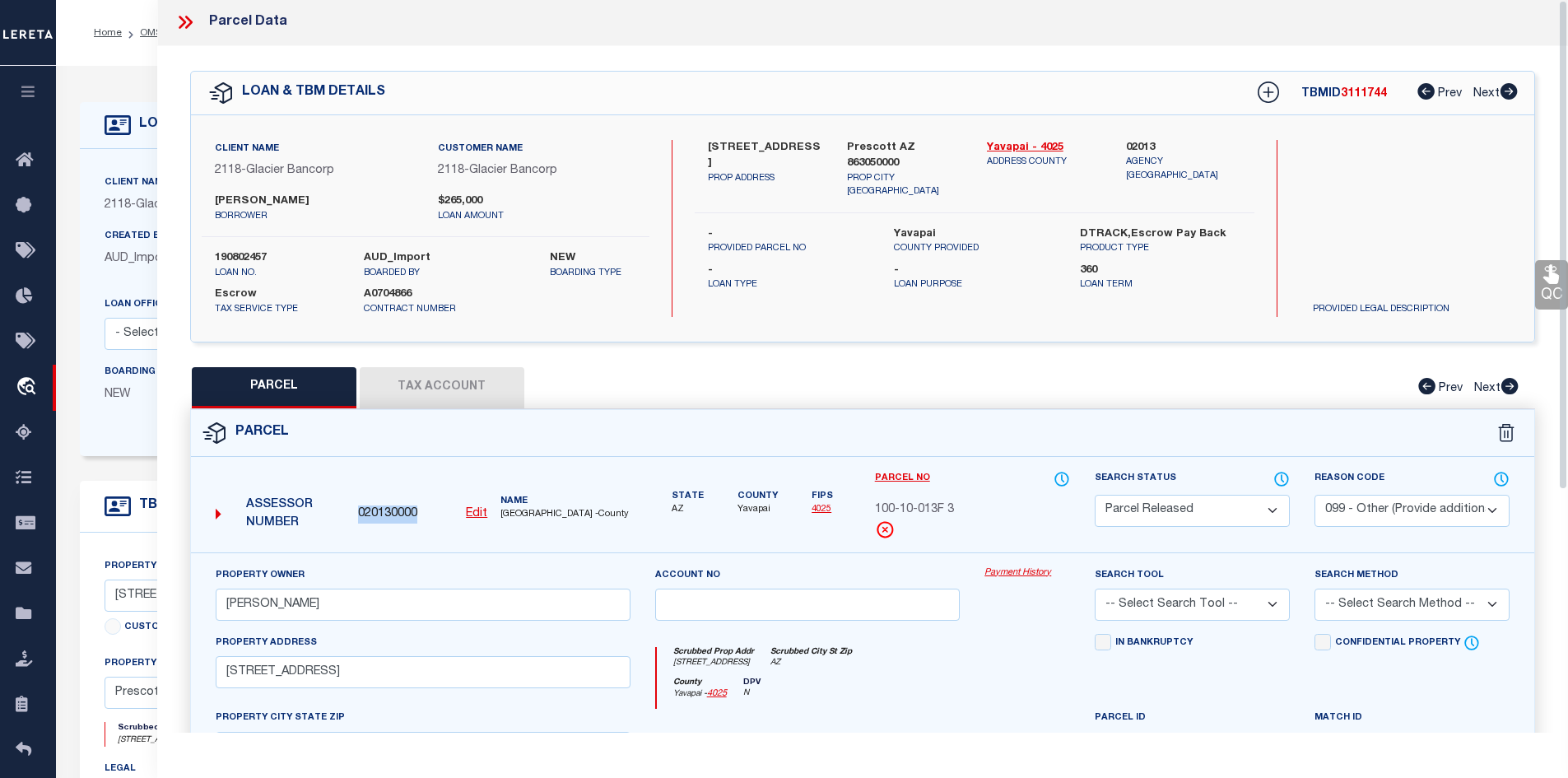
scroll to position [0, 0]
click at [188, 22] on icon at bounding box center [188, 23] width 7 height 13
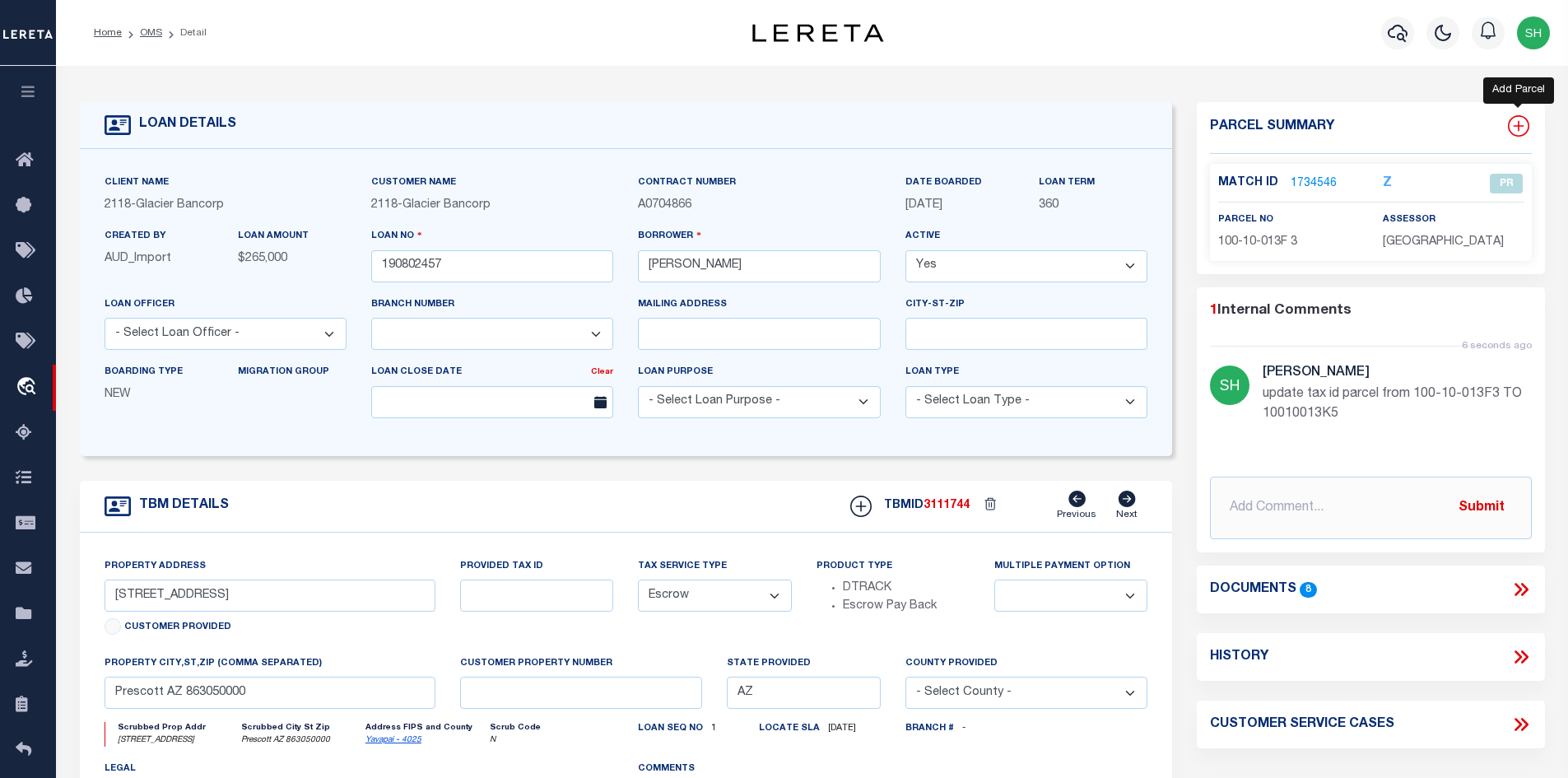
click at [1518, 124] on icon at bounding box center [1517, 125] width 10 height 10
select select "IP"
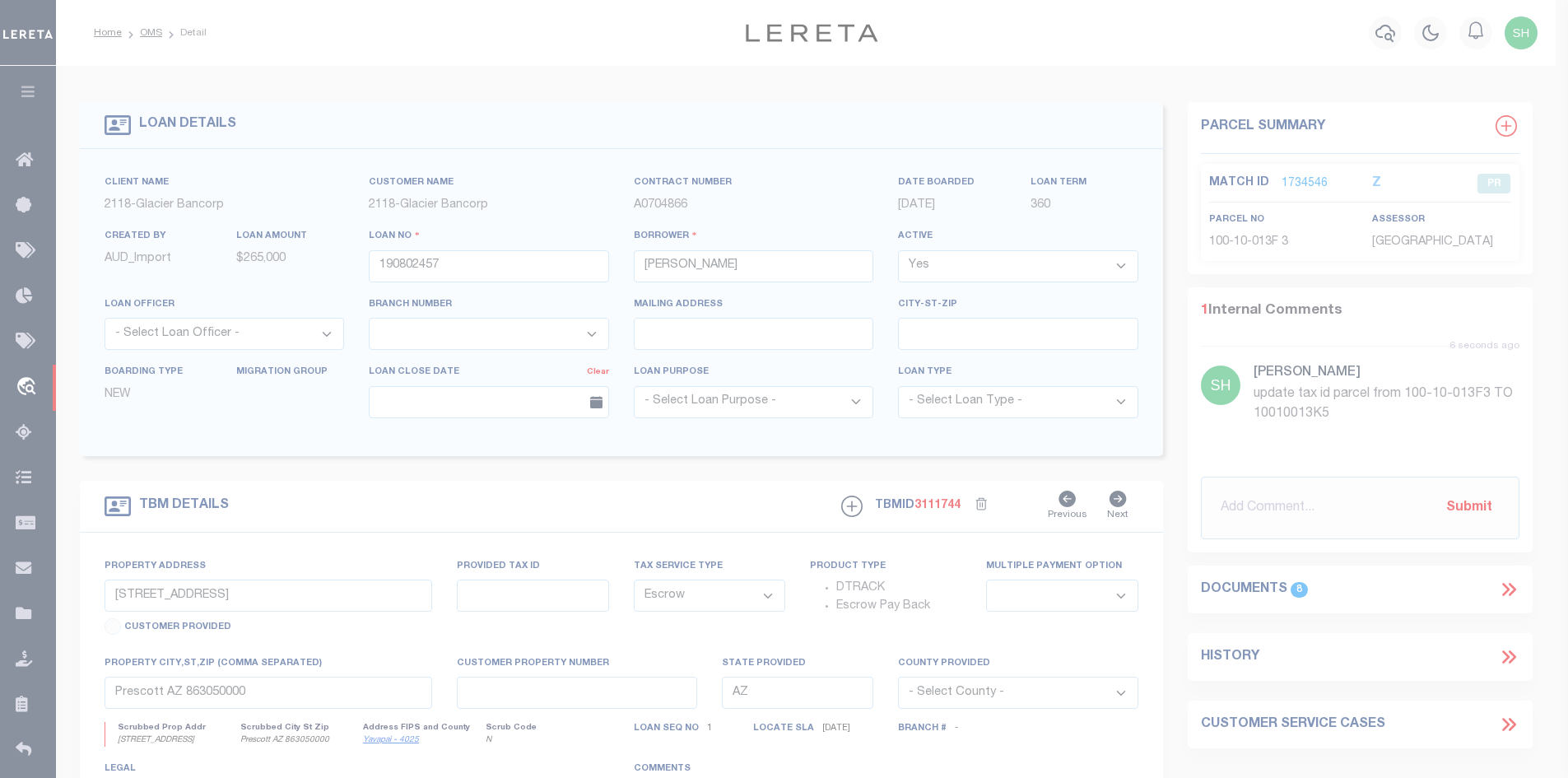
type textarea "-"
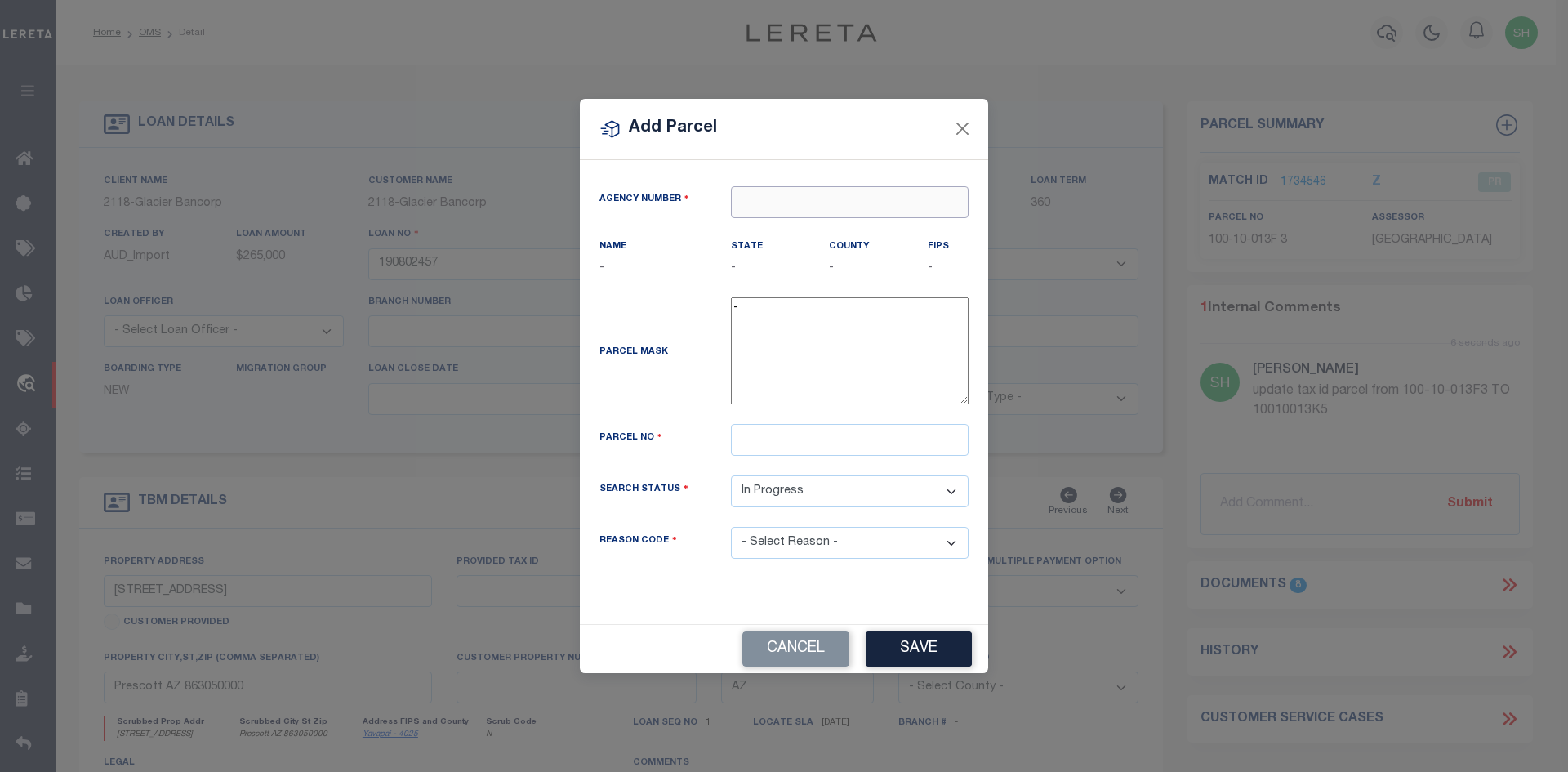
paste input "020130000"
type input "020130000"
click at [783, 239] on div "020130000 : YAVAPAI COUNTY" at bounding box center [850, 243] width 236 height 46
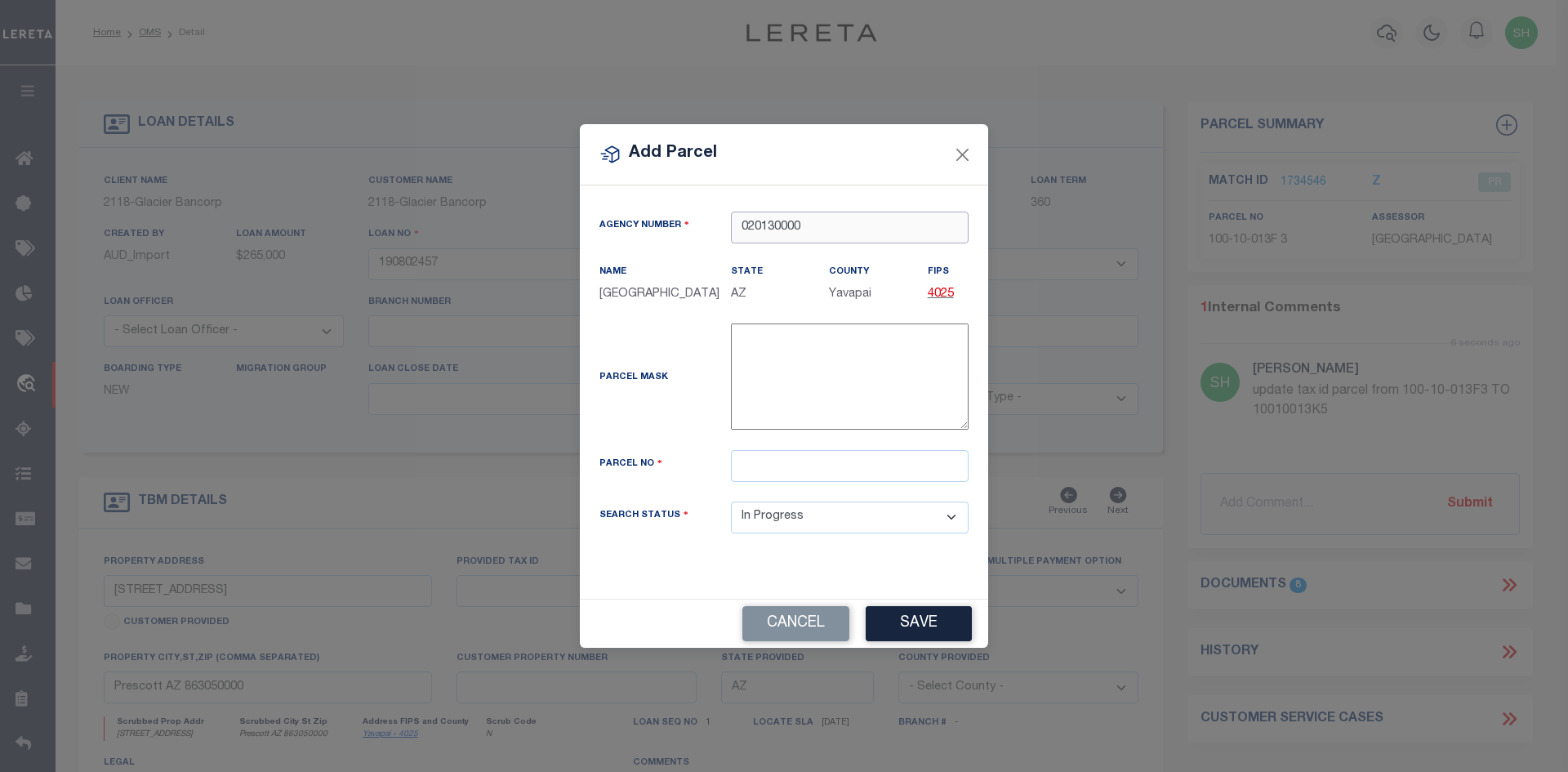
type input "020130000"
click at [773, 473] on input "text" at bounding box center [850, 466] width 238 height 32
click at [823, 481] on div "Parcel No" at bounding box center [784, 476] width 394 height 51
click at [809, 471] on input "text" at bounding box center [850, 466] width 238 height 32
paste input "100-10-013K"
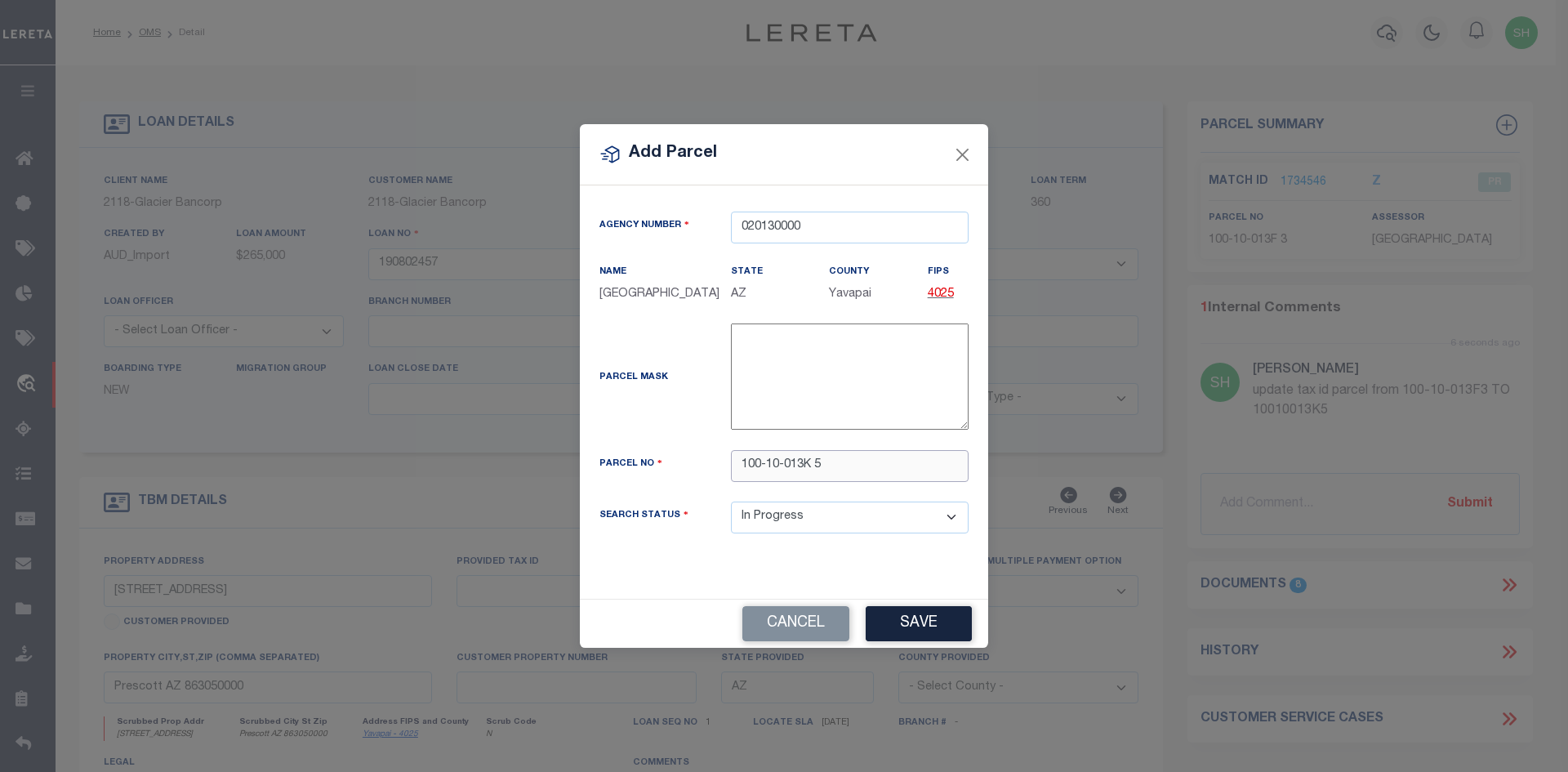
type input "100-10-013K 5"
drag, startPoint x: 914, startPoint y: 640, endPoint x: 1002, endPoint y: 586, distance: 103.2
click at [1002, 586] on div "Add Parcel Agency Number 020130000 Name State -" at bounding box center [784, 386] width 1568 height 772
click at [844, 519] on select "Automated Search Bad Parcel Complete Duplicate Parcel High Dollar Reporting In …" at bounding box center [850, 517] width 238 height 32
click at [900, 620] on button "Save" at bounding box center [919, 623] width 106 height 35
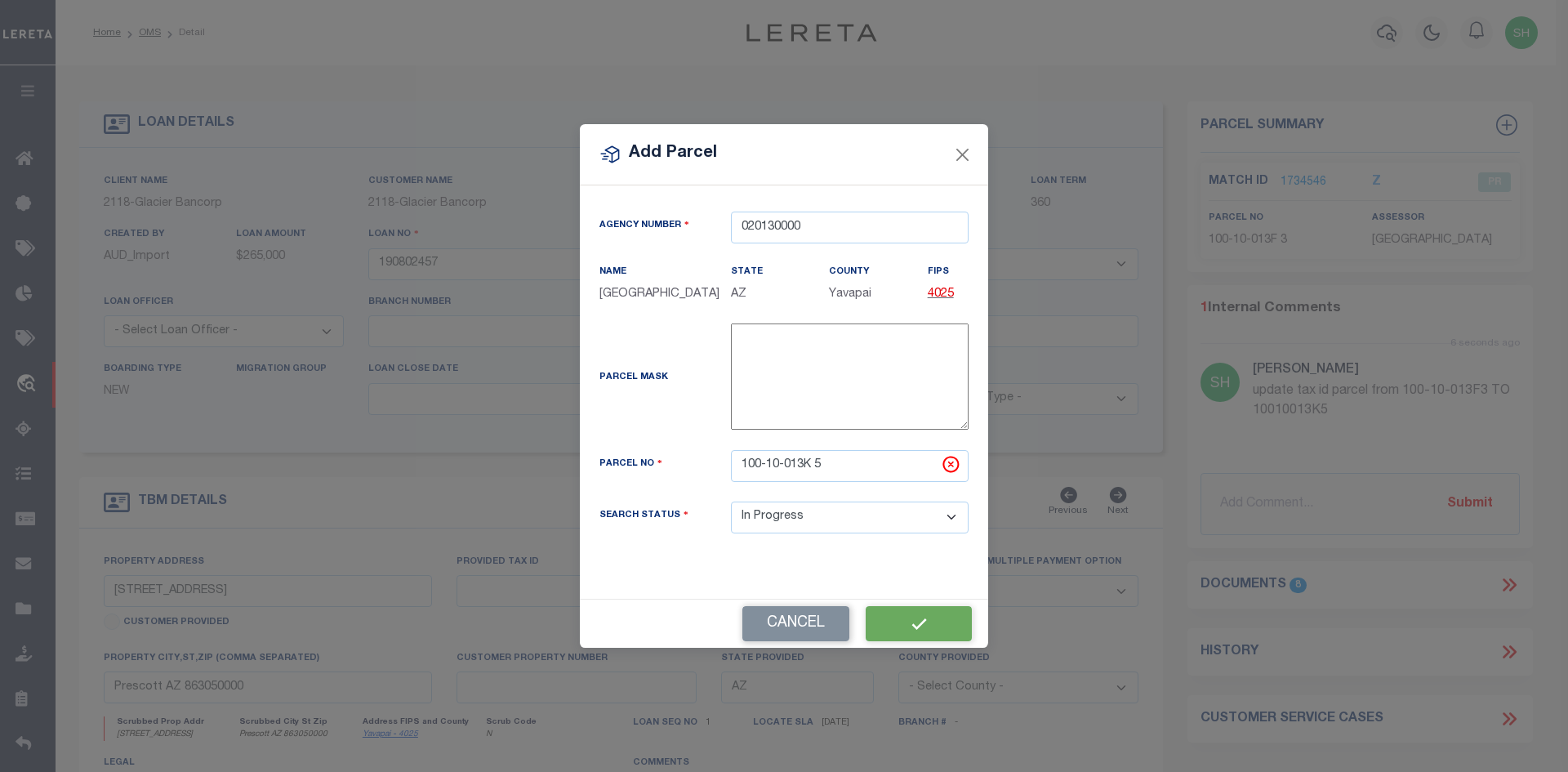
select select "IP"
select select
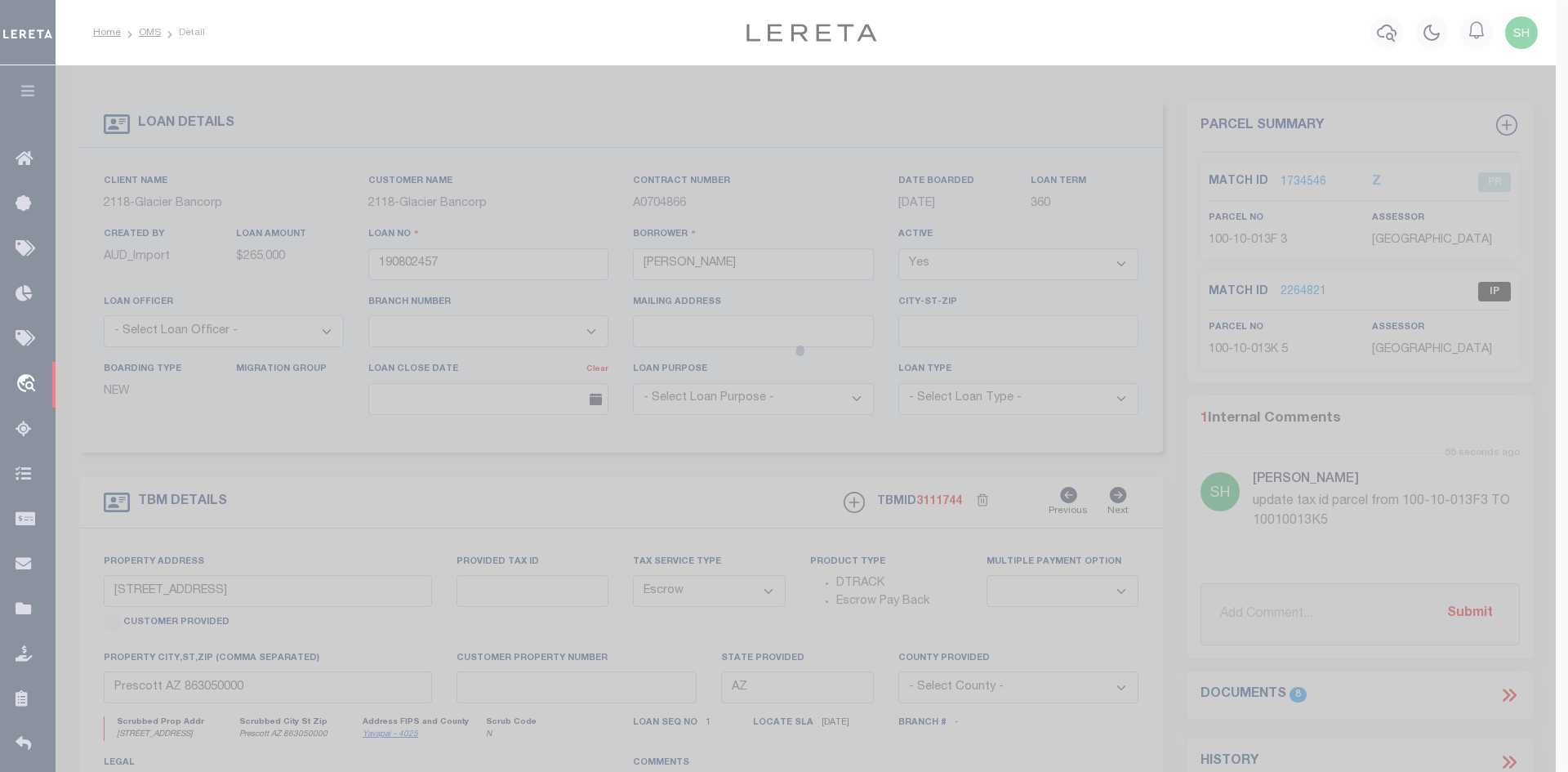
select select "AS"
checkbox input "false"
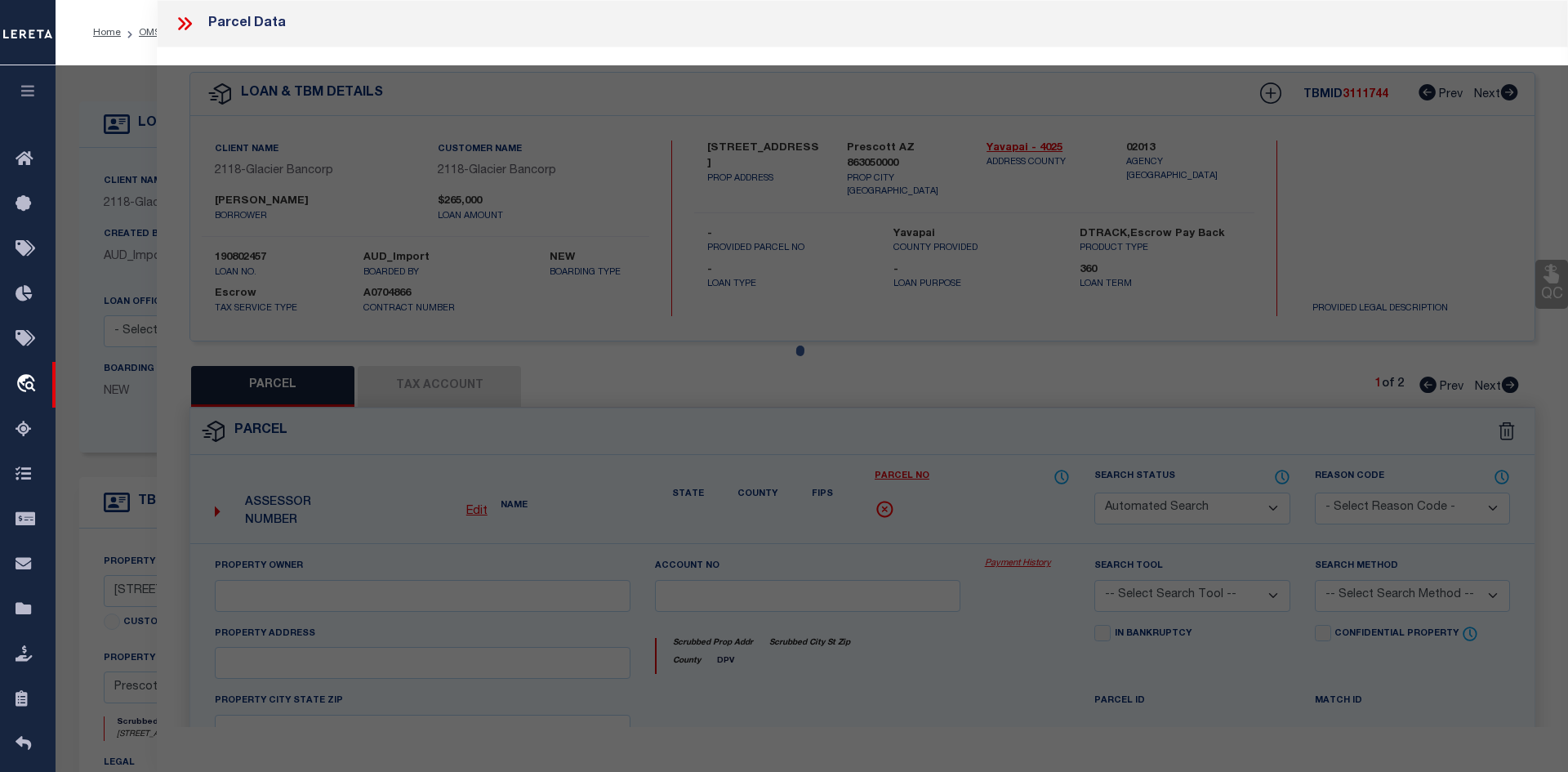
select select "IP"
checkbox input "false"
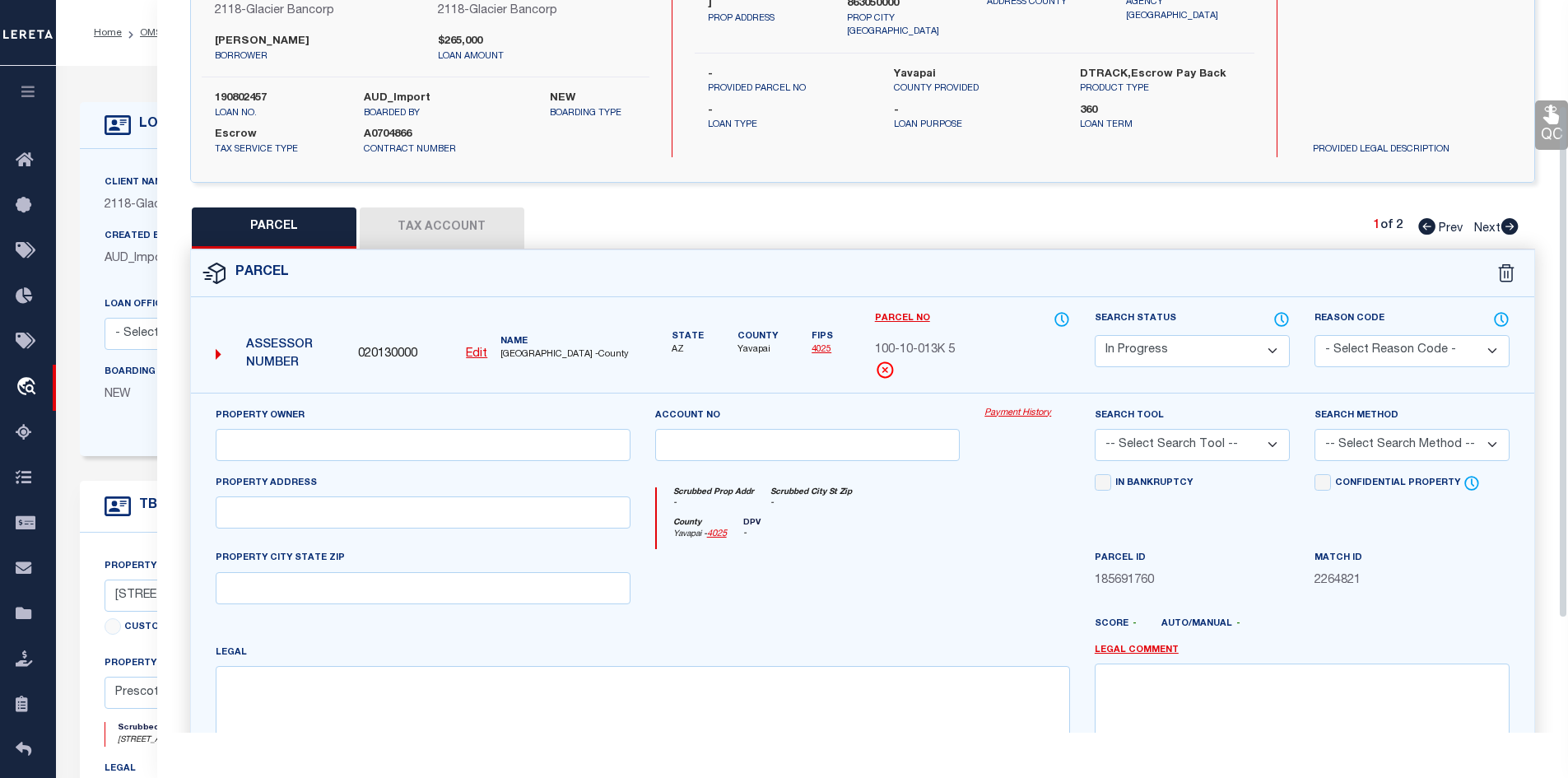
scroll to position [165, 0]
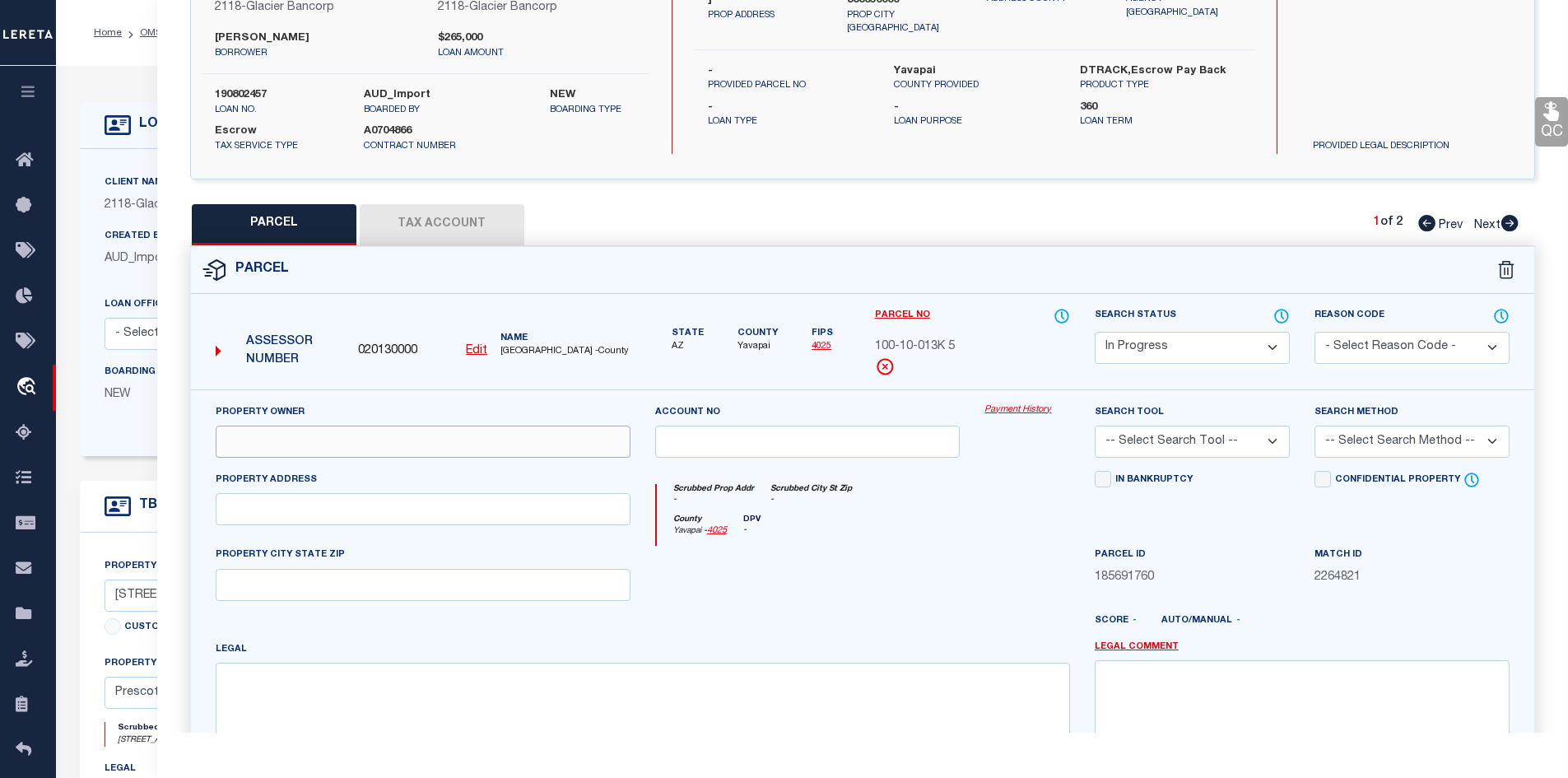
paste input "Kissell Michelle L"
type input "Kissell Michelle L"
paste input "11030 N Deer Hill Ln"
type input "11030 N Deer Hill Ln"
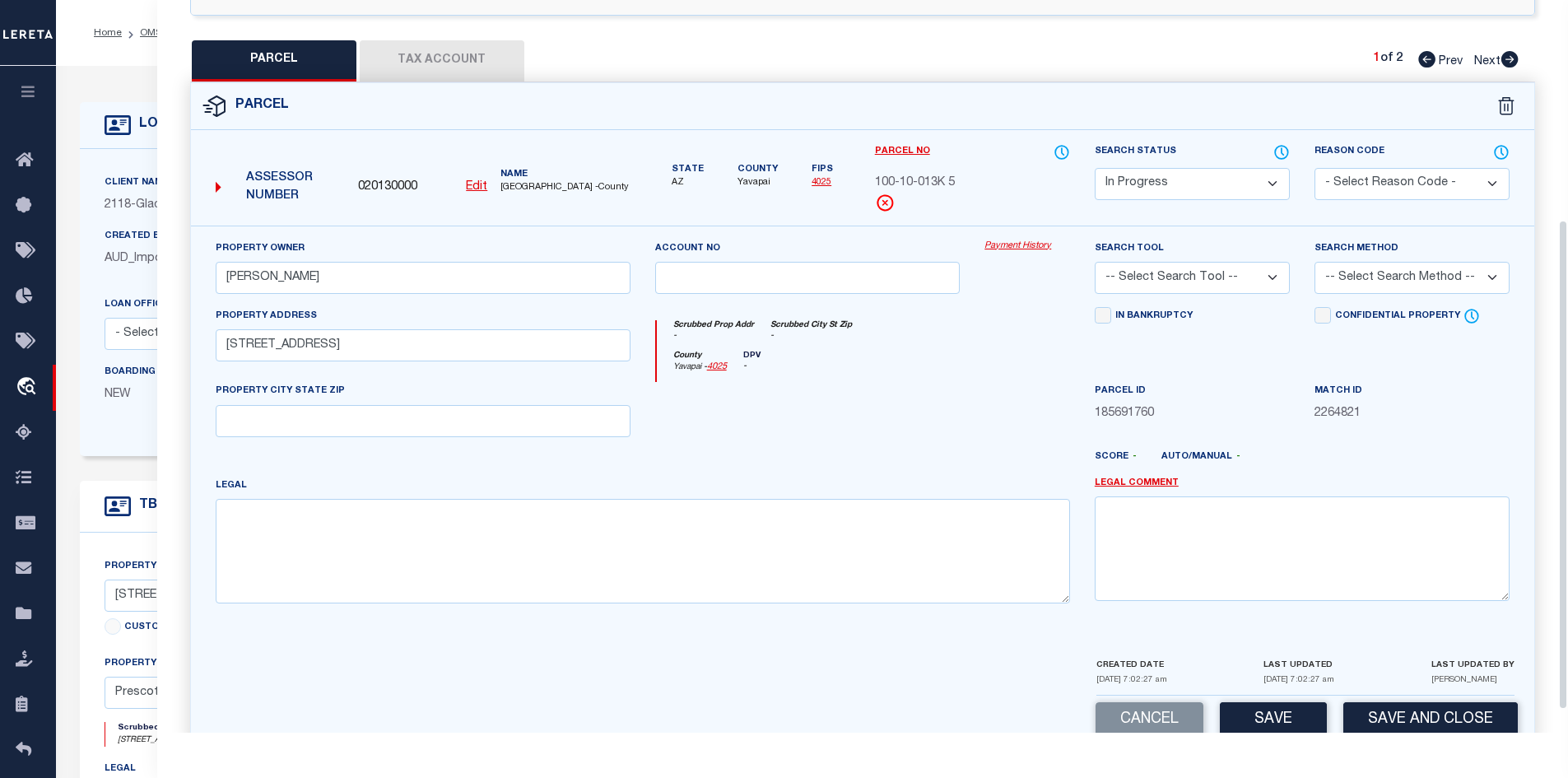
scroll to position [330, 0]
paste input "Prescott, 86305"
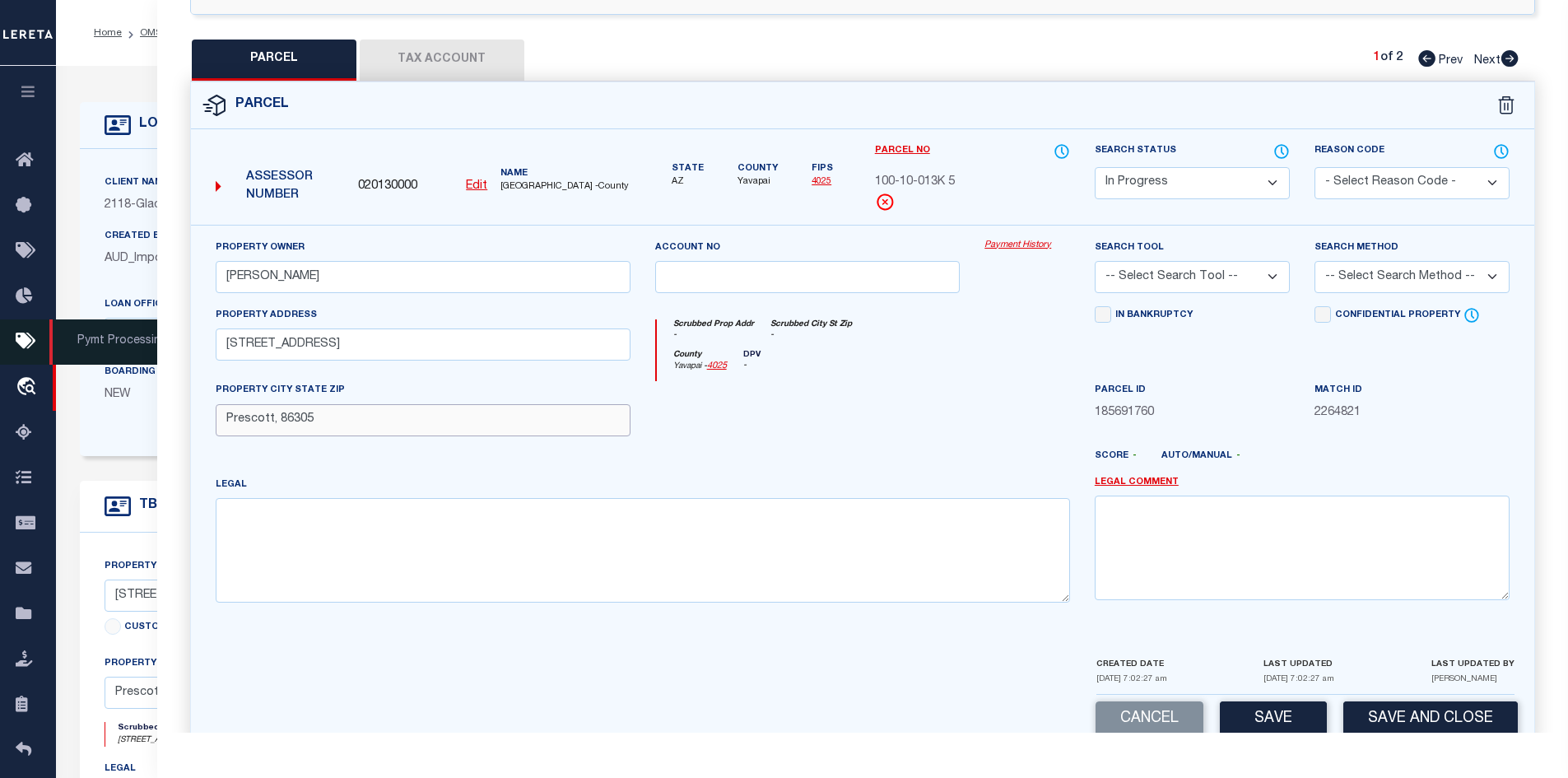
type input "Prescott, 86305"
click at [766, 550] on textarea at bounding box center [642, 550] width 855 height 104
paste textarea "2.83"
type textarea "2.83ac"
click at [447, 54] on button "Tax Account" at bounding box center [442, 60] width 165 height 41
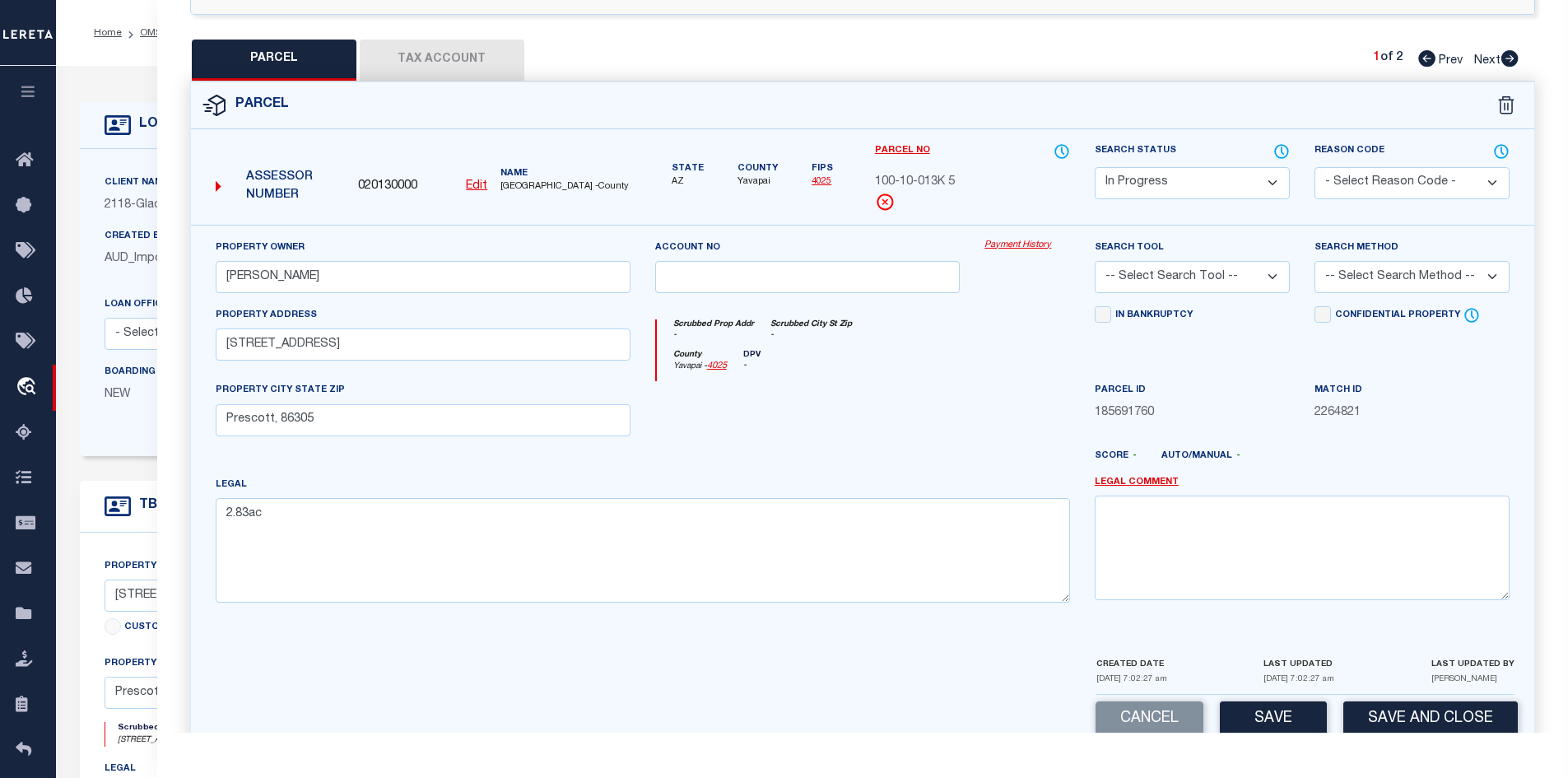
select select "100"
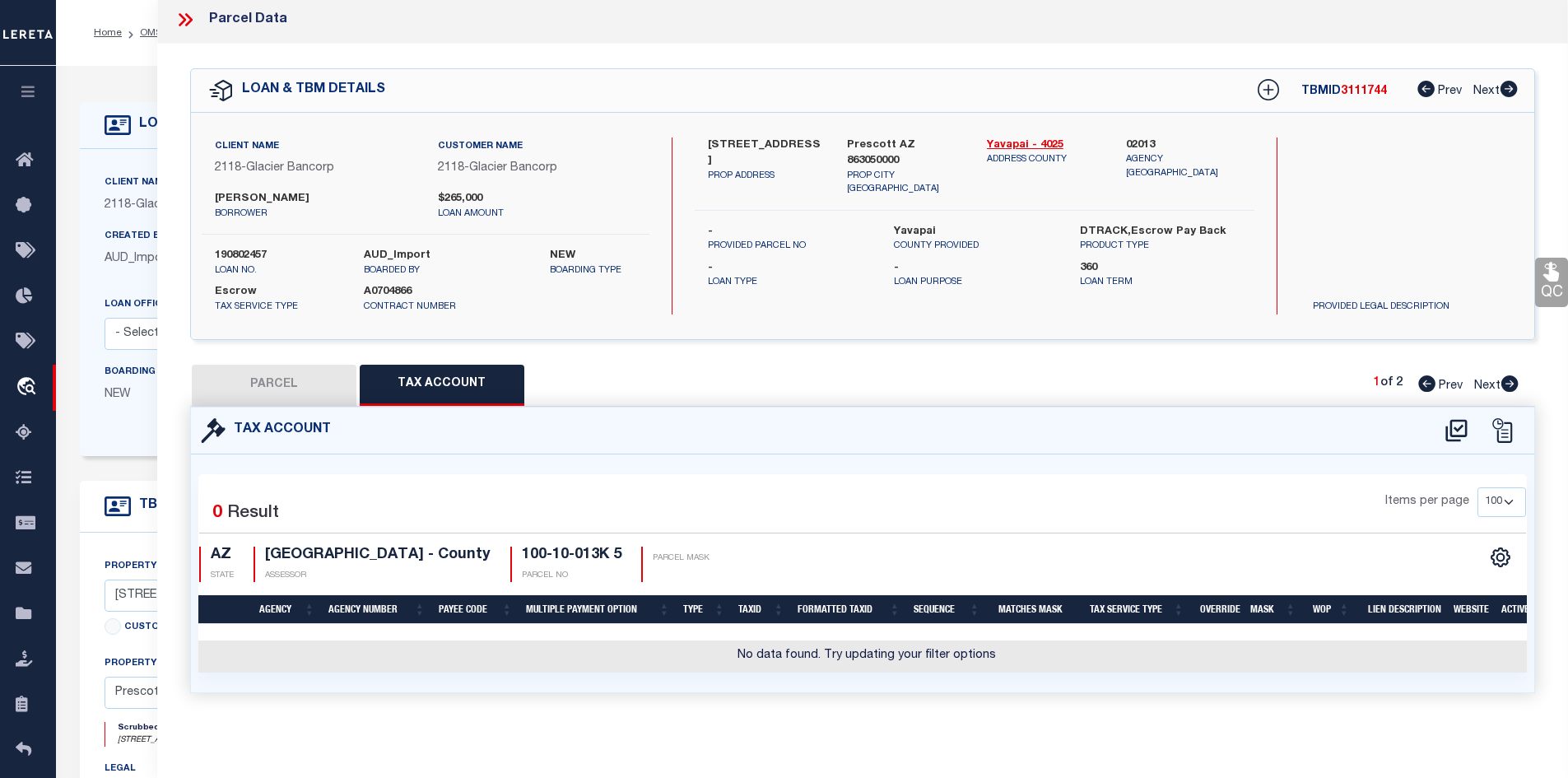
scroll to position [0, 0]
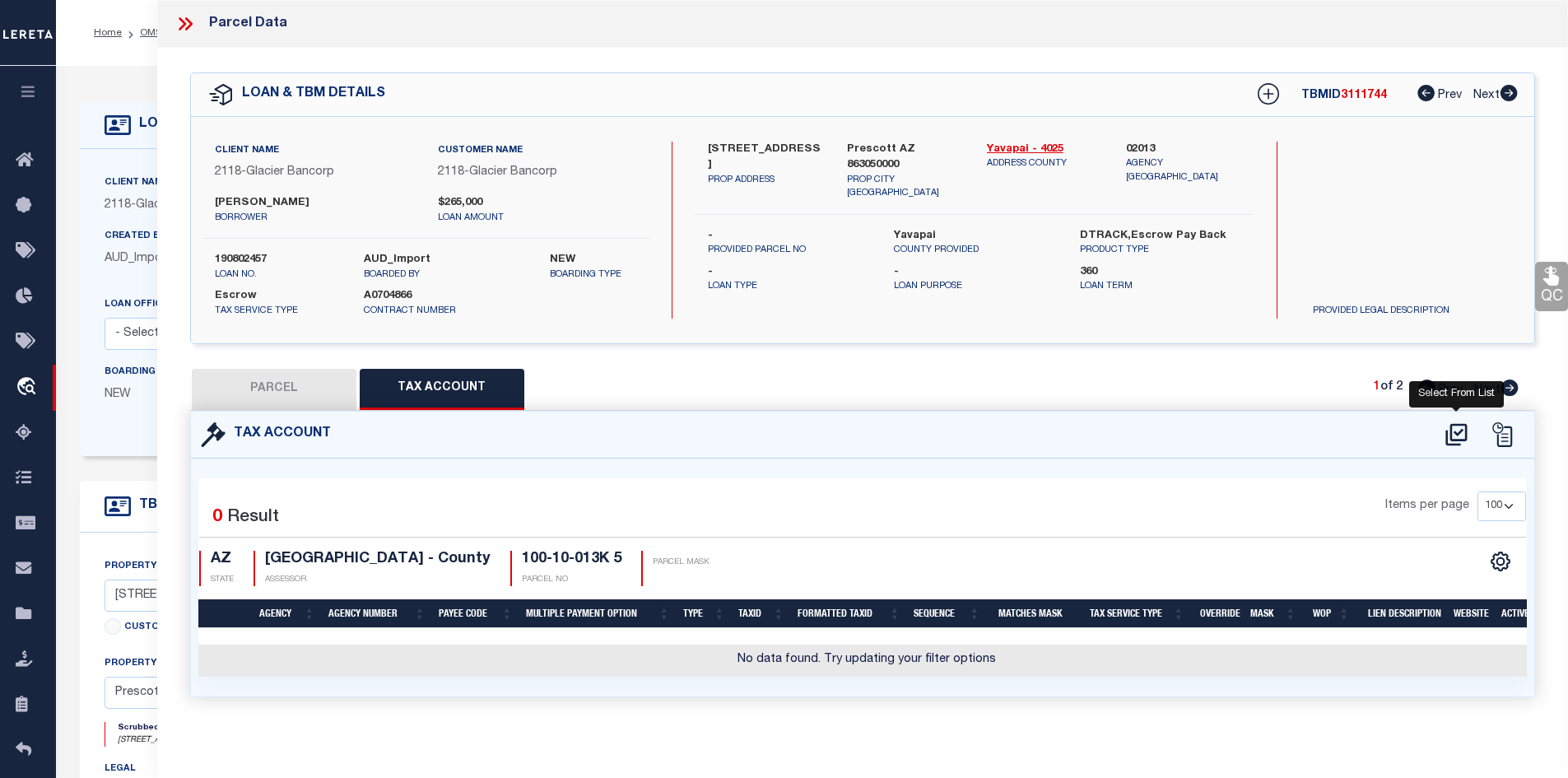
click at [1454, 431] on icon at bounding box center [1456, 434] width 27 height 26
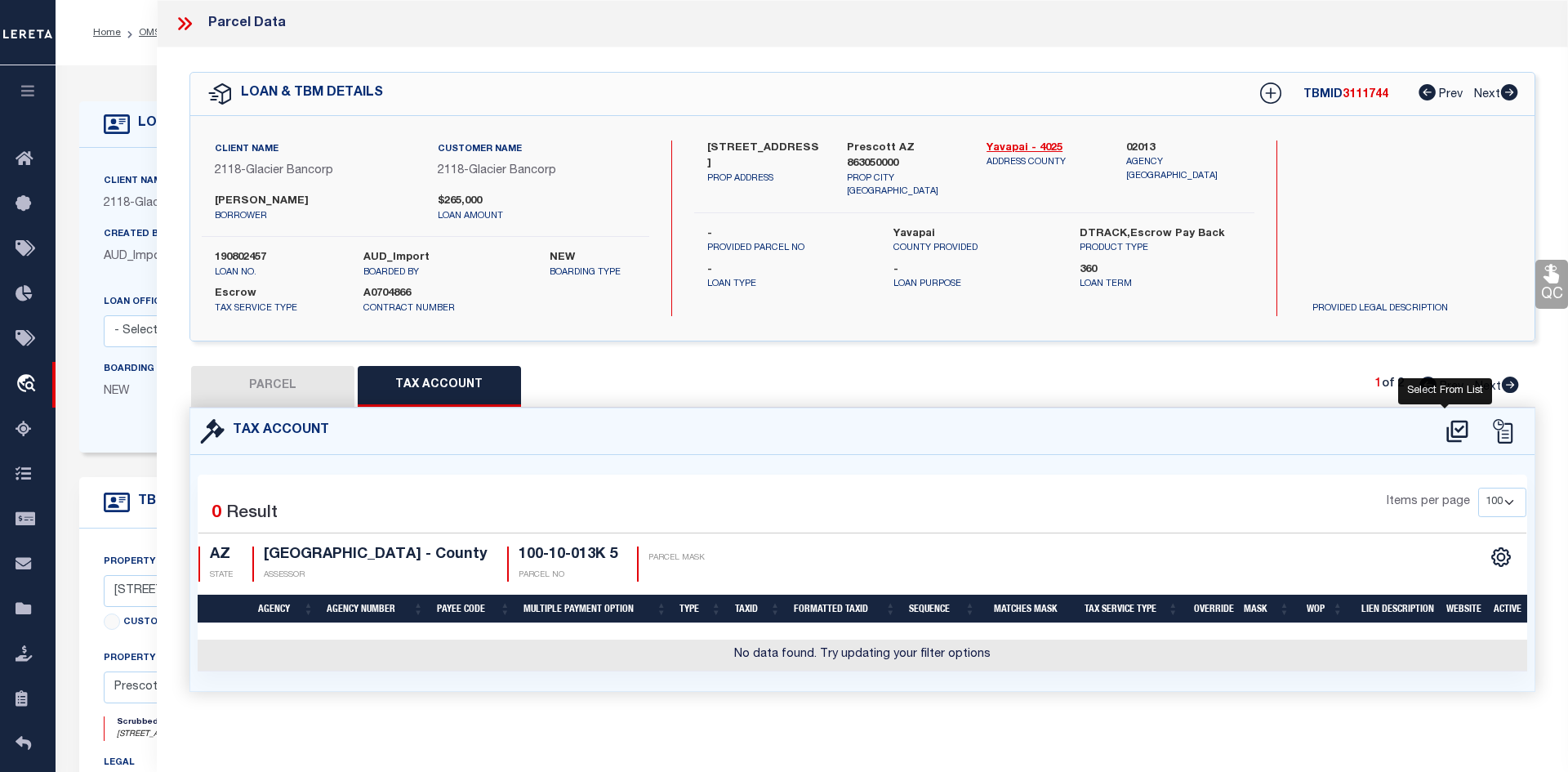
select select "100"
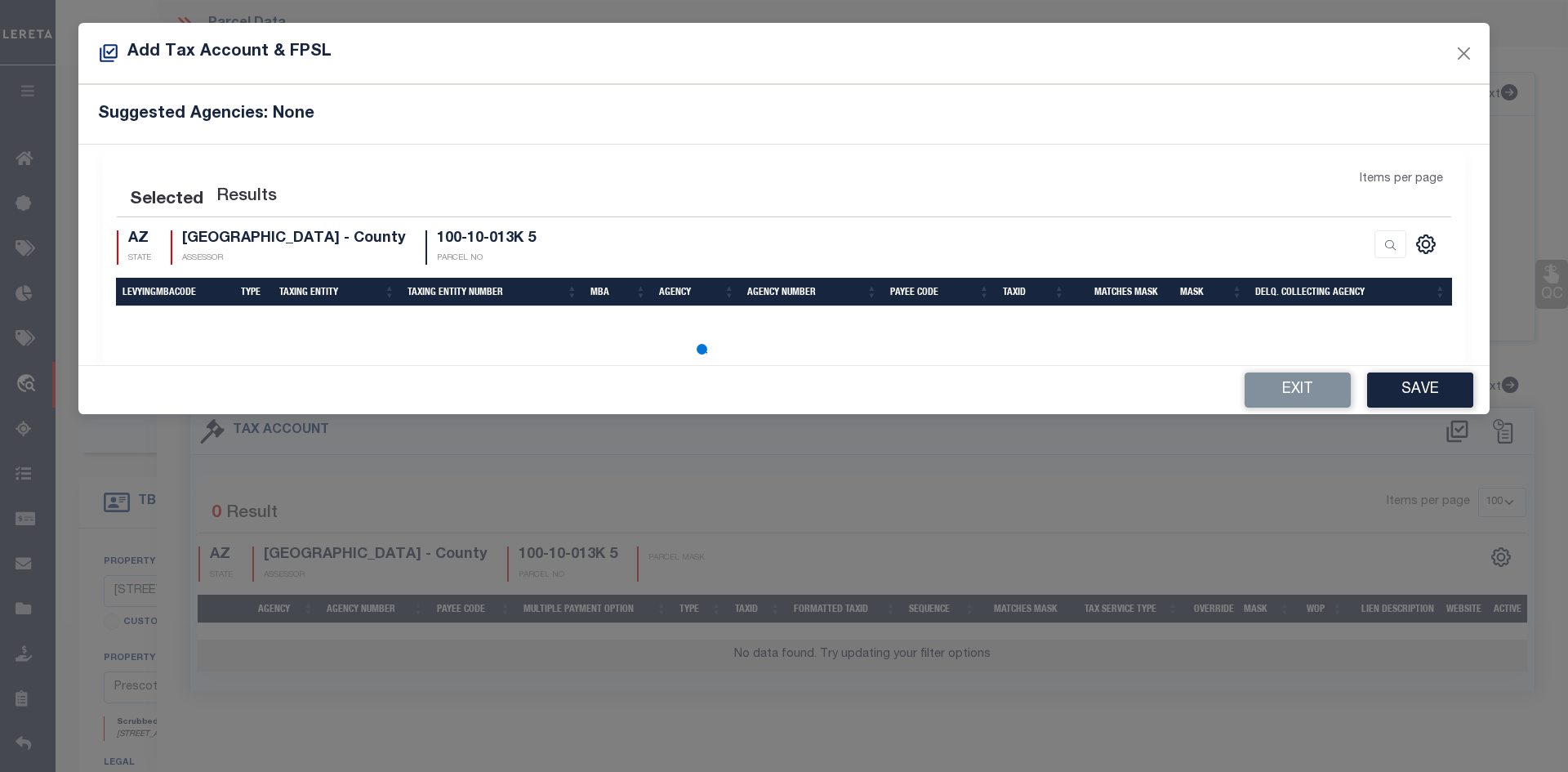
select select "100"
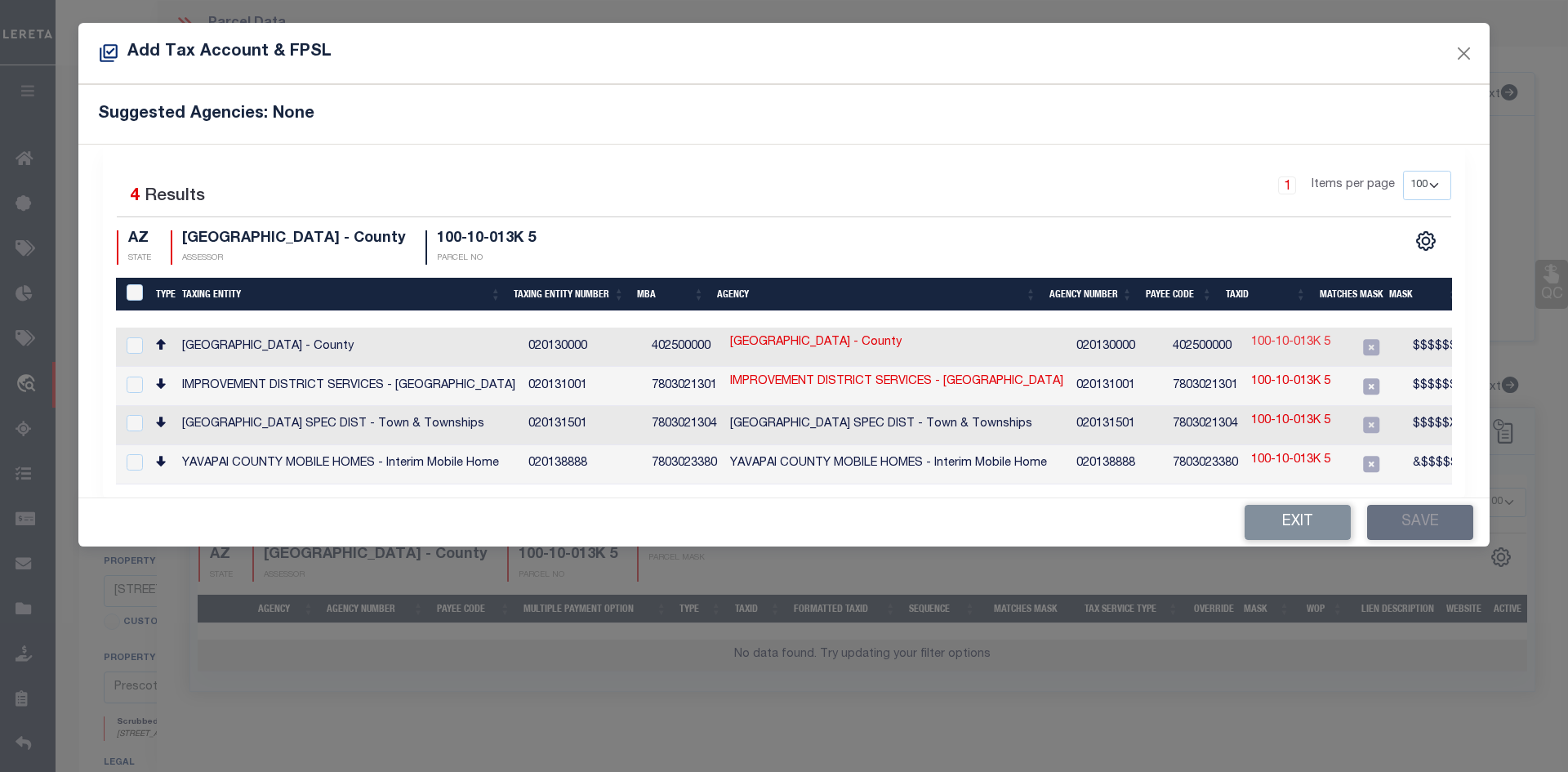
click at [1264, 338] on link "100-10-013K 5" at bounding box center [1290, 343] width 79 height 18
type input "100-10-013K 5"
type textarea "$$$$$$$$@$"
checkbox input "true"
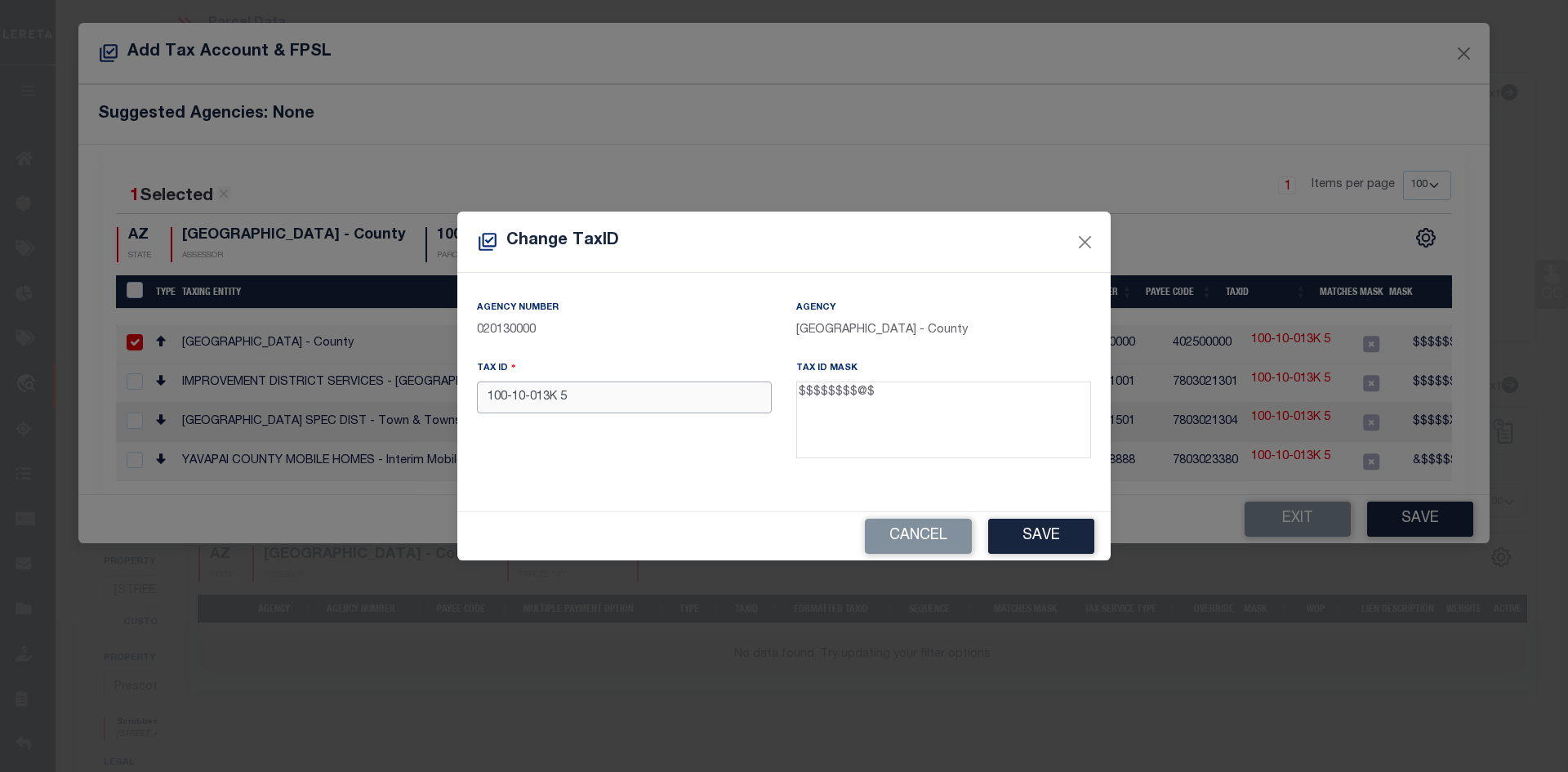
click at [507, 402] on input "100-10-013K 5" at bounding box center [624, 398] width 294 height 32
click at [516, 399] on input "10010-013K 5" at bounding box center [624, 398] width 294 height 32
click at [520, 399] on input "10010-013K 5" at bounding box center [624, 398] width 294 height 32
click at [547, 399] on input "10010013K 5" at bounding box center [624, 398] width 294 height 32
type input "10010013K5"
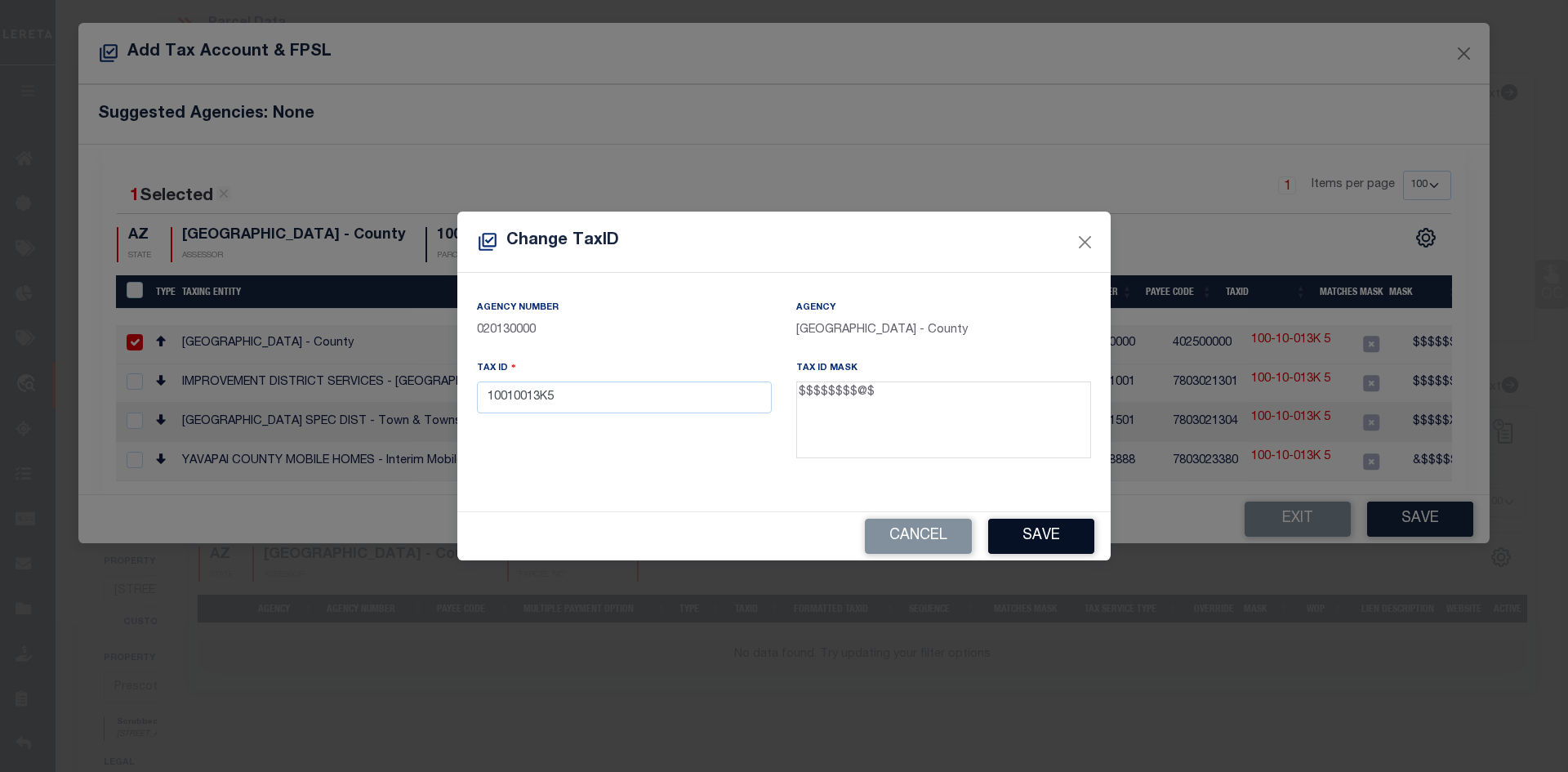
click at [1073, 525] on button "Save" at bounding box center [1041, 536] width 106 height 35
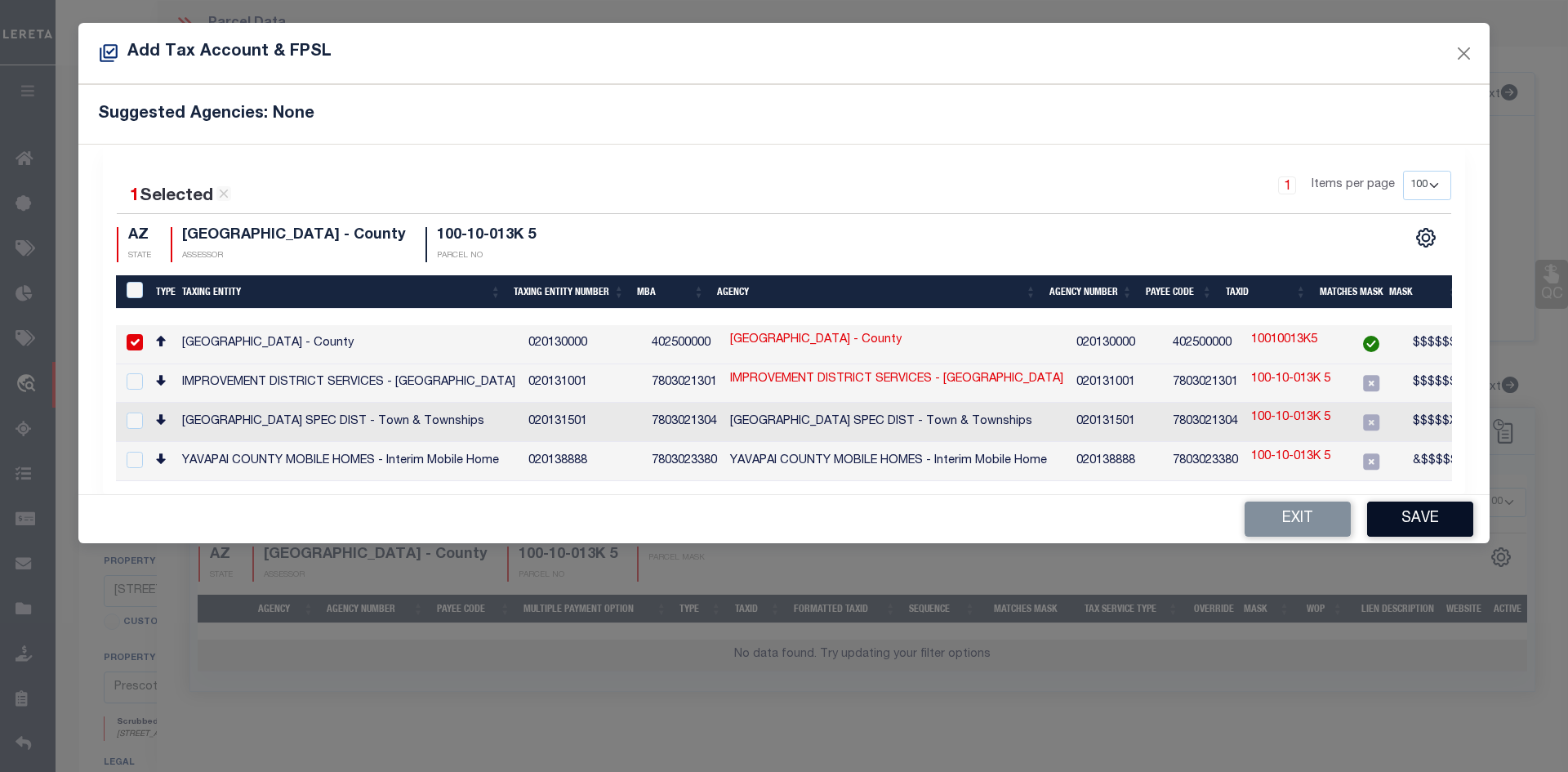
click at [1430, 513] on button "Save" at bounding box center [1420, 519] width 106 height 35
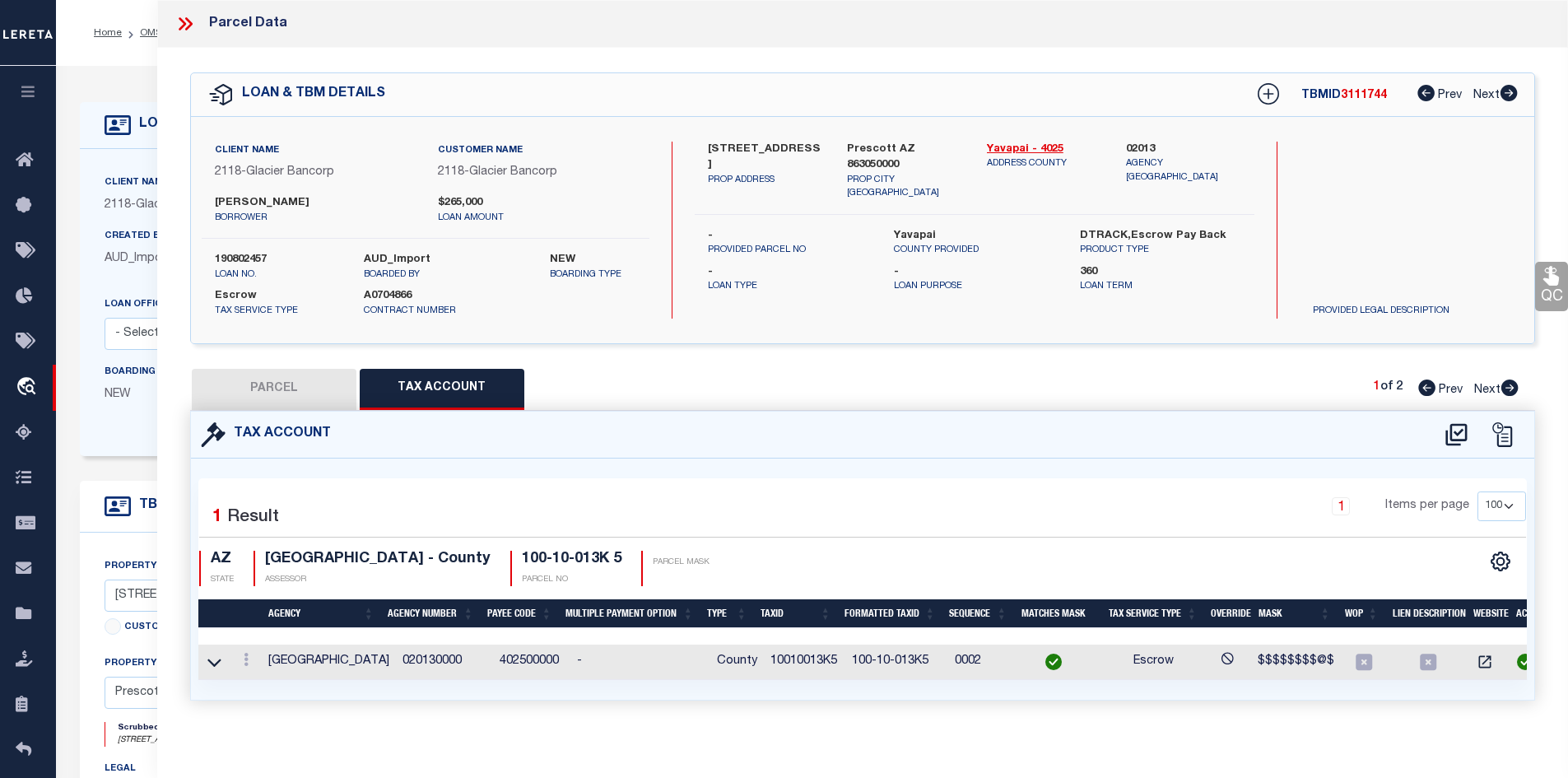
click at [272, 372] on button "PARCEL" at bounding box center [274, 389] width 165 height 41
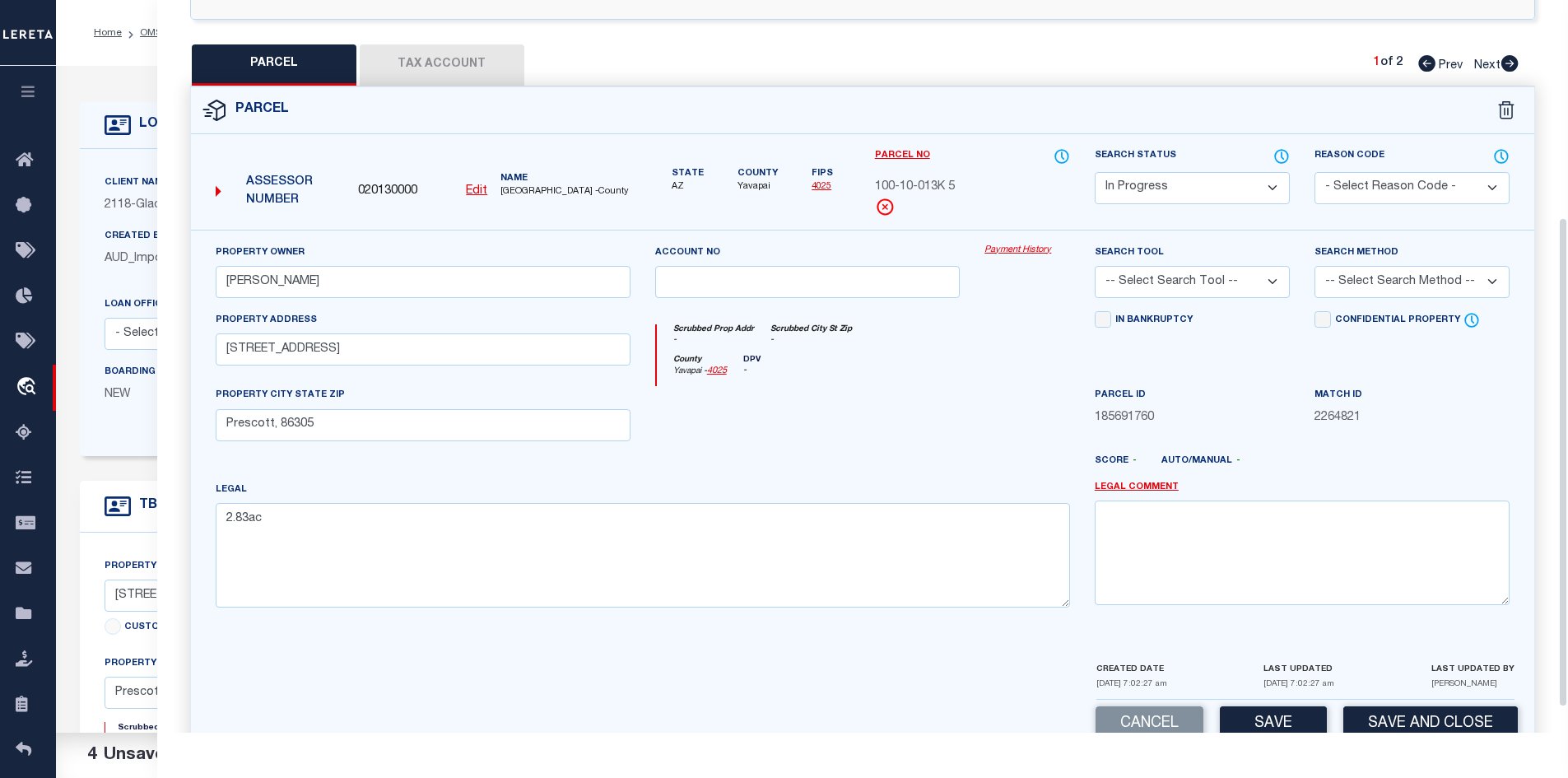
scroll to position [330, 0]
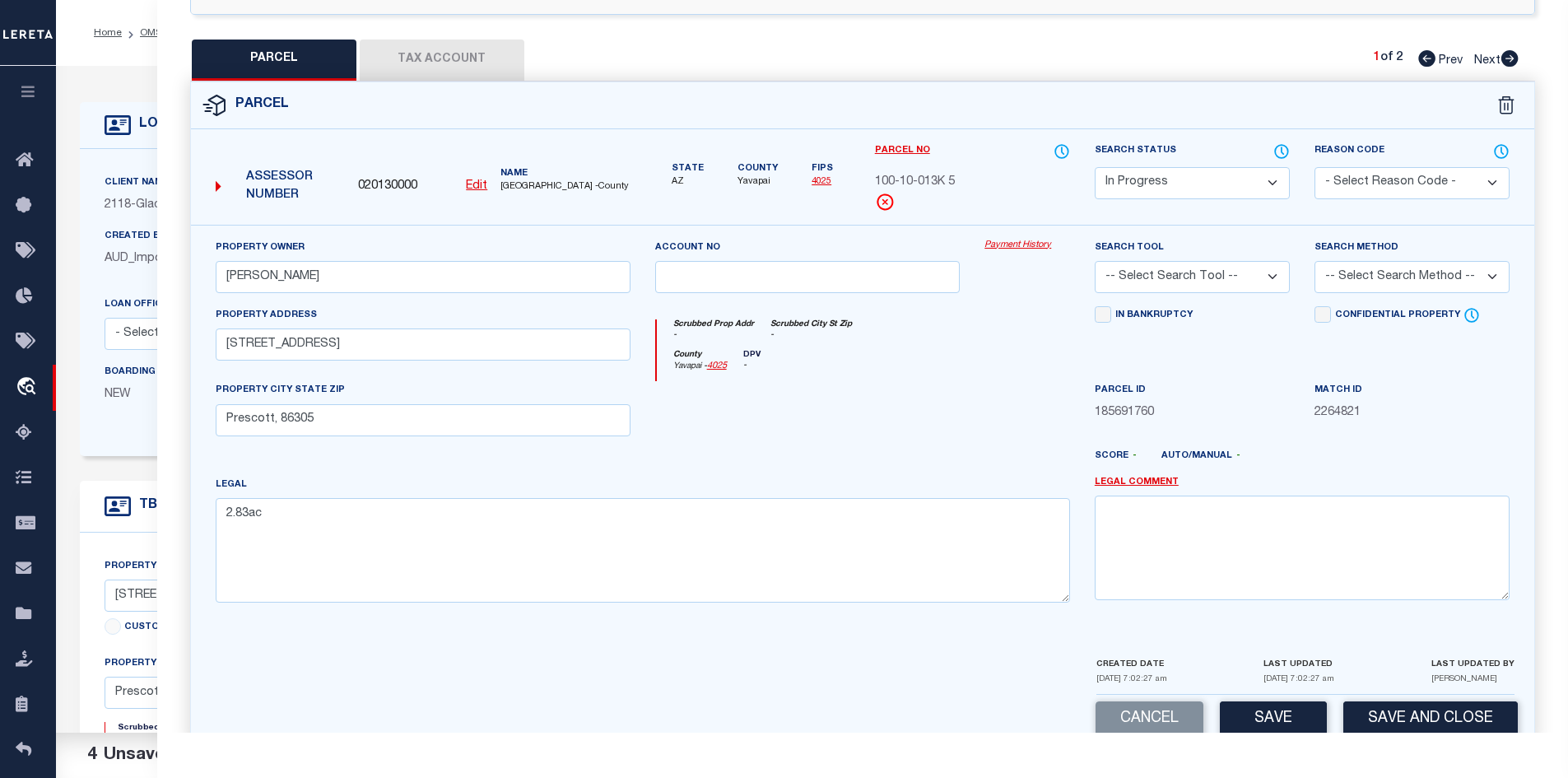
click at [1125, 195] on select "Automated Search Bad Parcel Complete Duplicate Parcel High Dollar Reporting In …" at bounding box center [1193, 183] width 195 height 32
select select "PC"
click at [1095, 168] on select "Automated Search Bad Parcel Complete Duplicate Parcel High Dollar Reporting In …" at bounding box center [1193, 183] width 195 height 32
click at [1442, 171] on select "- Select Reason Code - 099 - Other (Provide additional detail) ACT - Agency Cha…" at bounding box center [1412, 183] width 195 height 32
click at [1038, 311] on div "Scrubbed Prop Addr - Scrubbed City St Zip - County Yavapai - 4025 DPV -" at bounding box center [863, 344] width 440 height 76
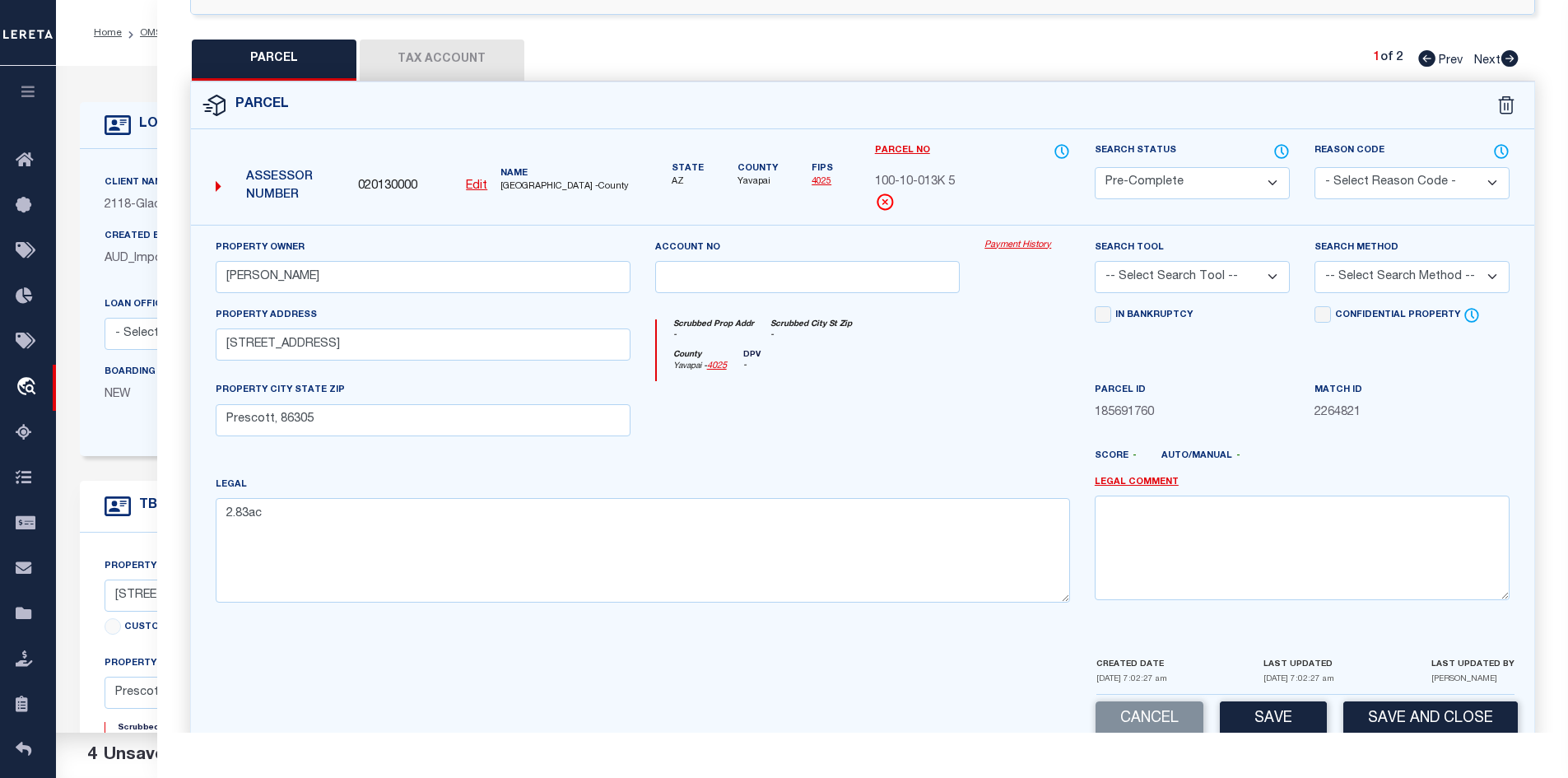
click at [1164, 276] on select "-- Select Search Tool -- 3rd Party Website Agency File Agency Website ATLS CNV-…" at bounding box center [1193, 277] width 195 height 32
select select "AGW"
click at [1095, 261] on select "-- Select Search Tool -- 3rd Party Website Agency File Agency Website ATLS CNV-…" at bounding box center [1193, 277] width 195 height 32
click at [1372, 281] on select "-- Select Search Method -- Property Address Legal Liability Info Provided" at bounding box center [1412, 277] width 195 height 32
select select "ADD"
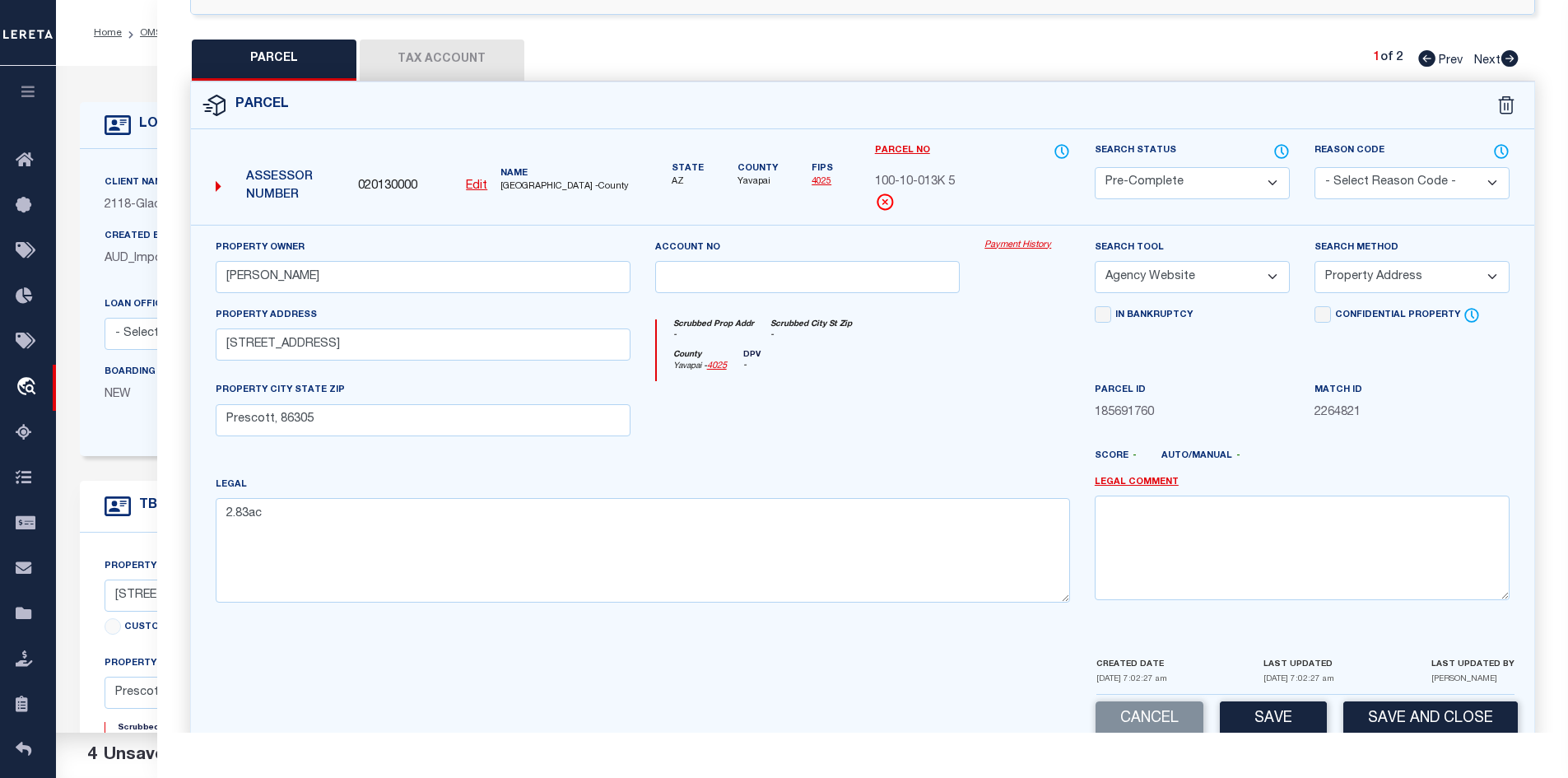
click at [1314, 261] on select "-- Select Search Method -- Property Address Legal Liability Info Provided" at bounding box center [1412, 277] width 195 height 32
click at [1008, 351] on div "County Yavapai - 4025 DPV -" at bounding box center [863, 366] width 413 height 32
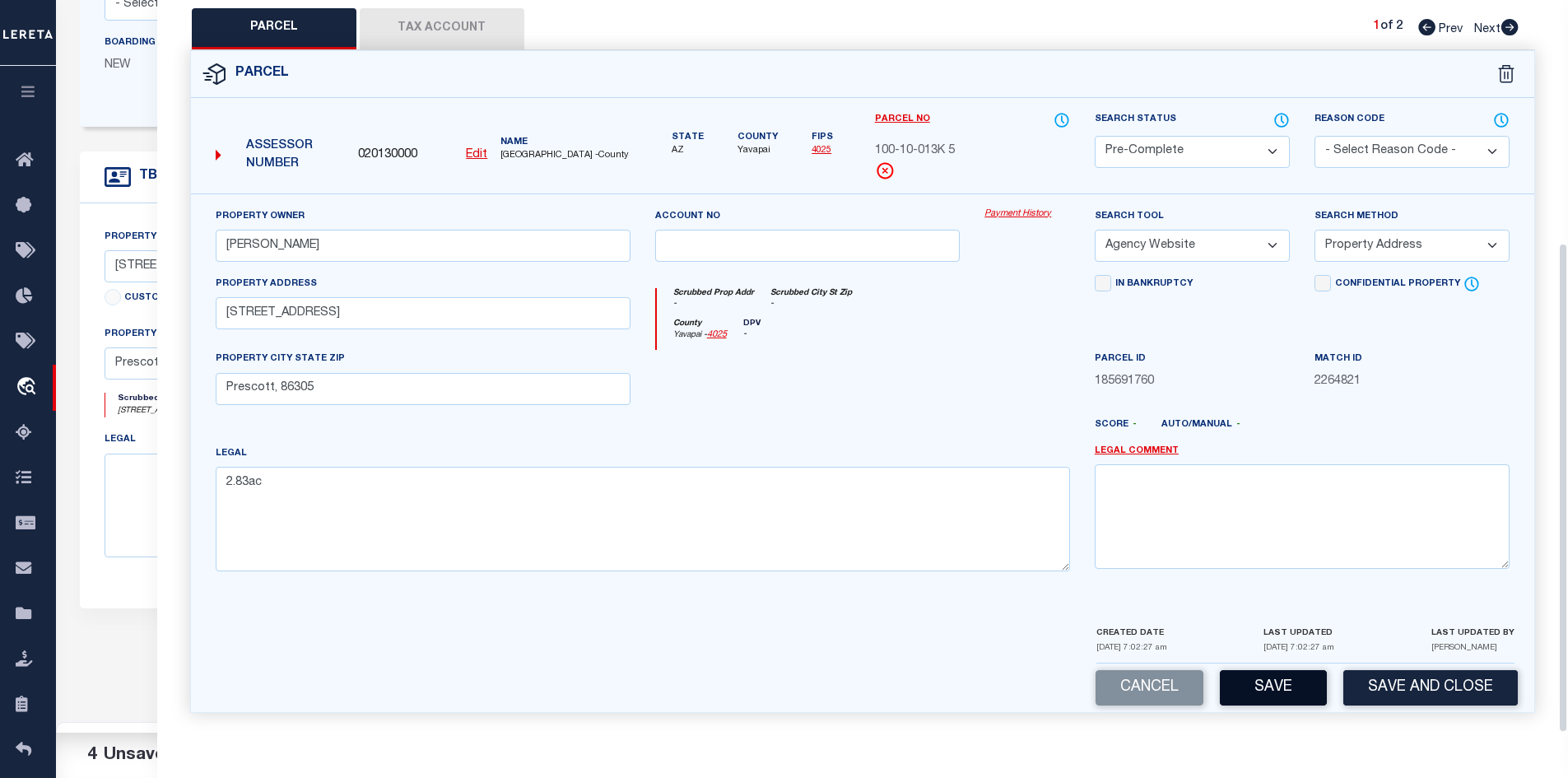
click at [1248, 674] on button "Save" at bounding box center [1273, 688] width 107 height 36
select select "AS"
select select
checkbox input "false"
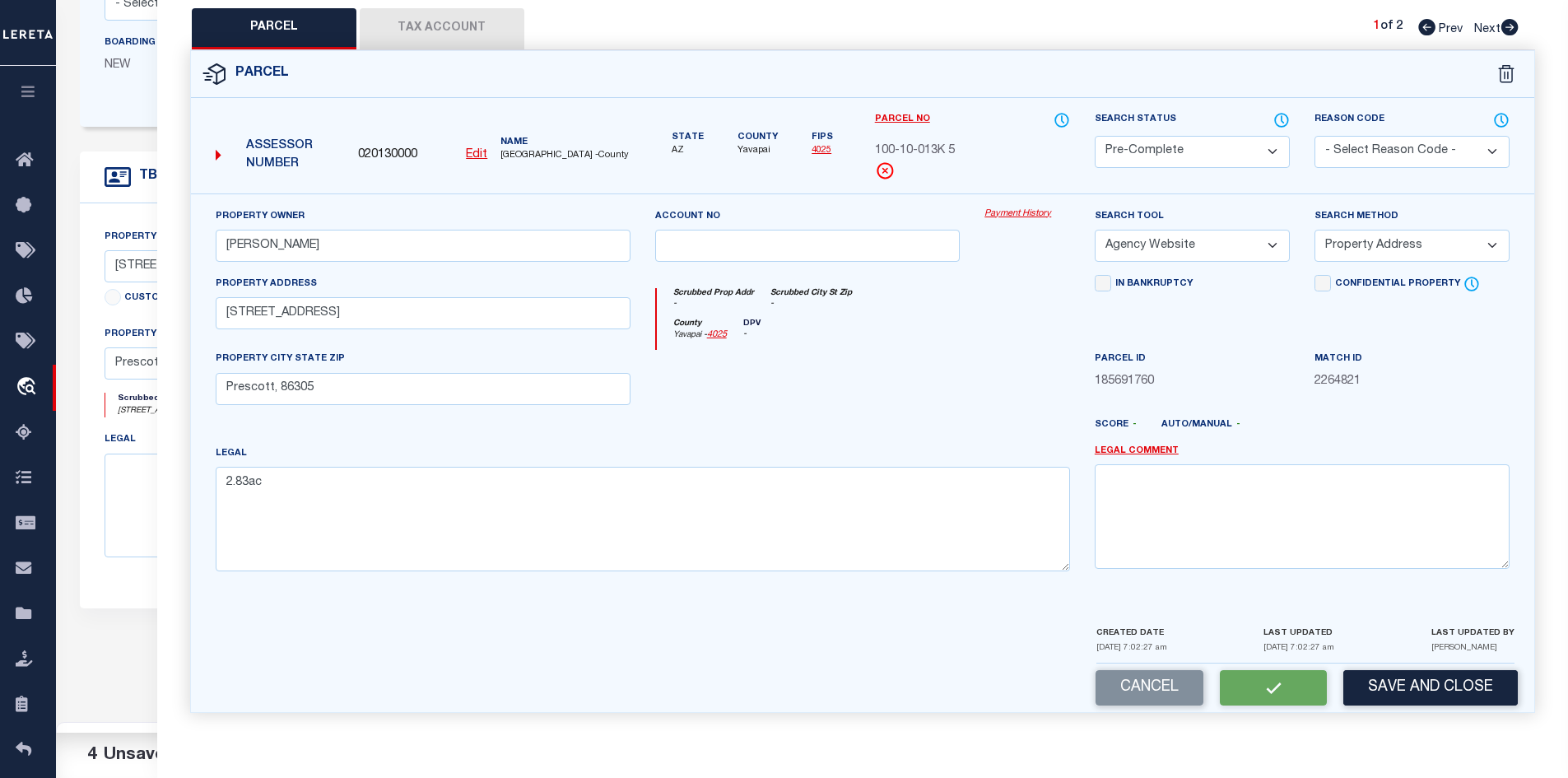
checkbox input "false"
select select "PC"
type input "Kissell Michelle L"
select select "AGW"
select select "ADD"
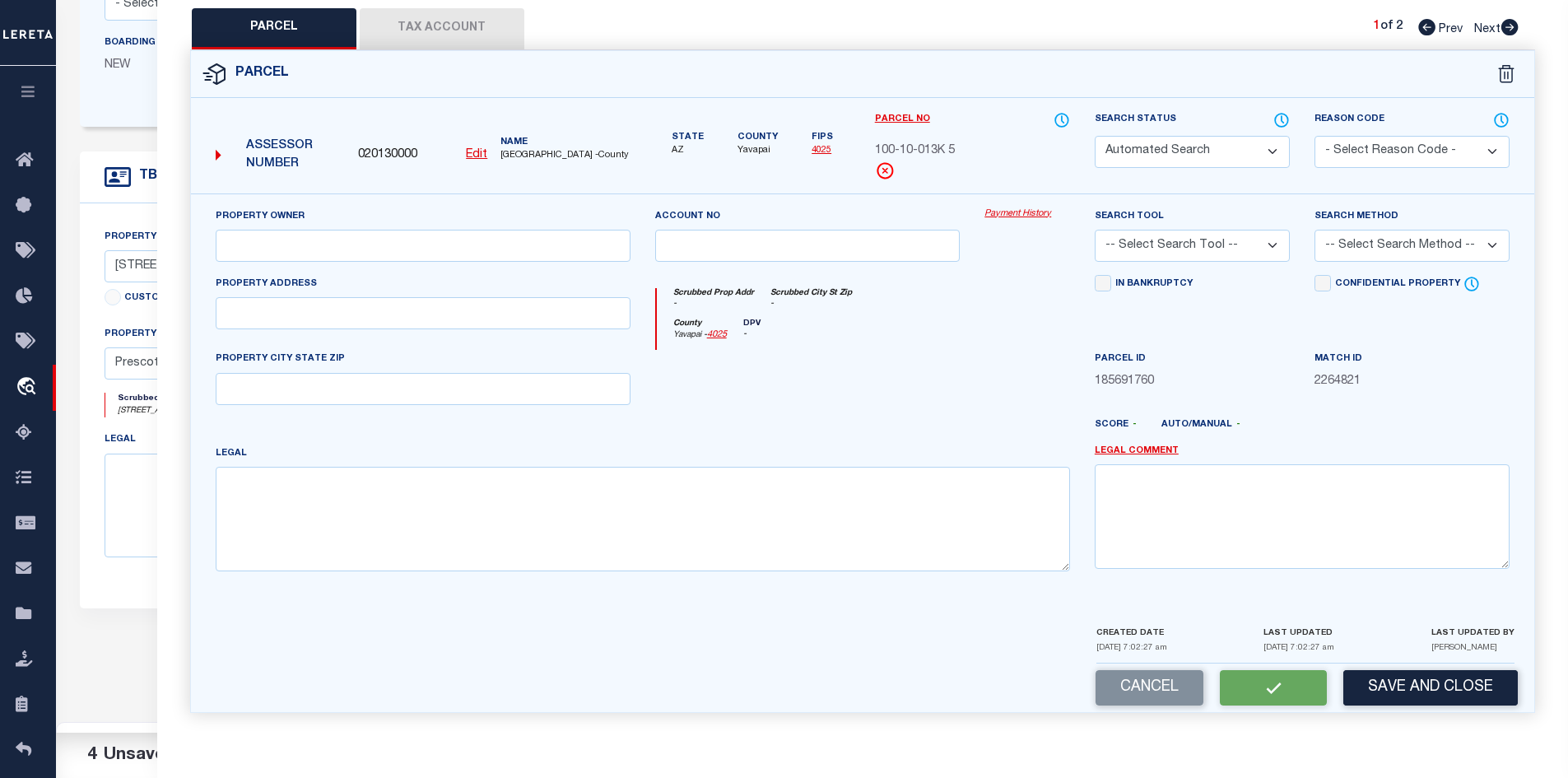
type input "11030 N Deer Hill Ln"
type input "Prescott, 86305"
type textarea "2.83ac"
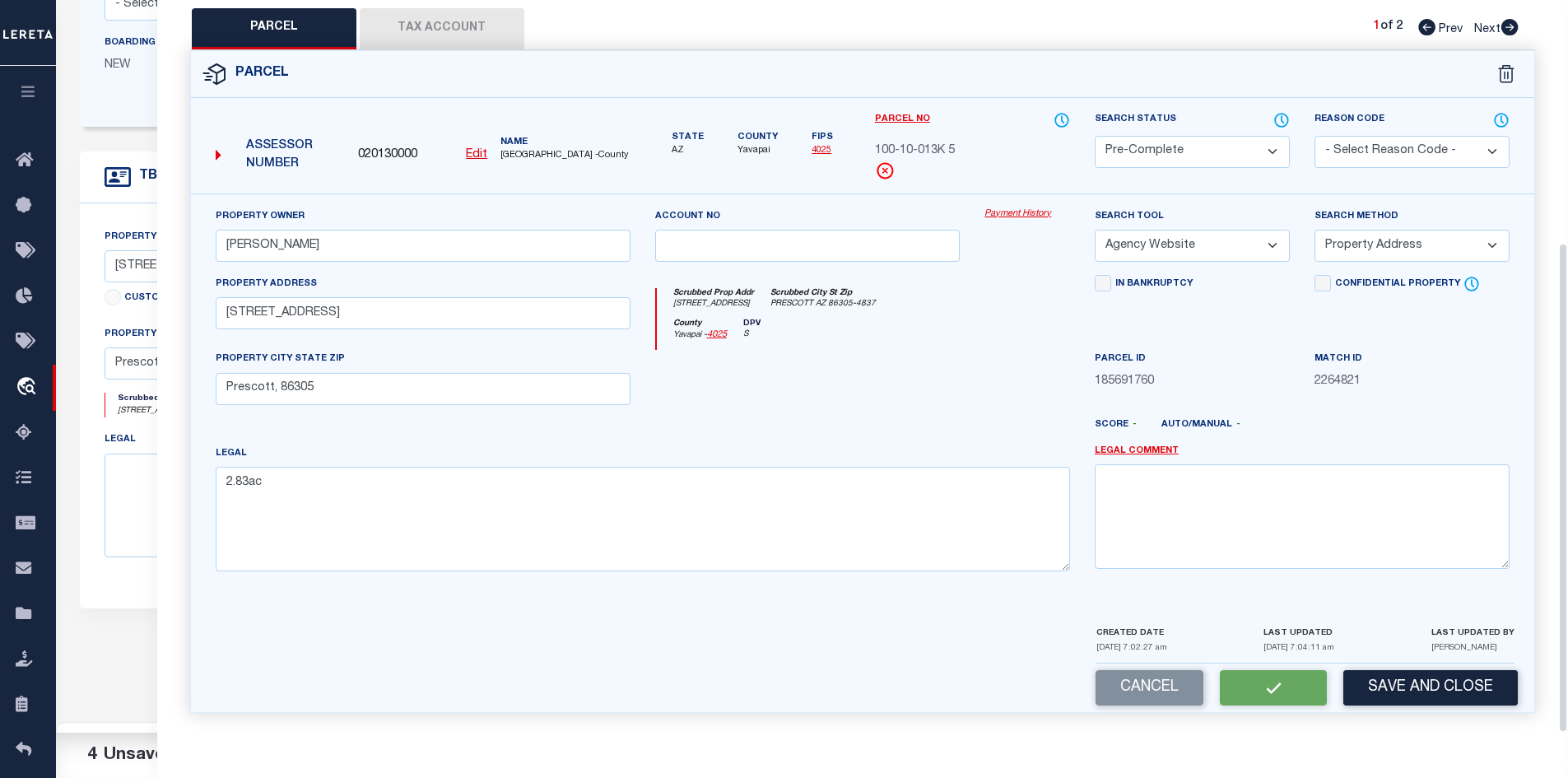
scroll to position [362, 0]
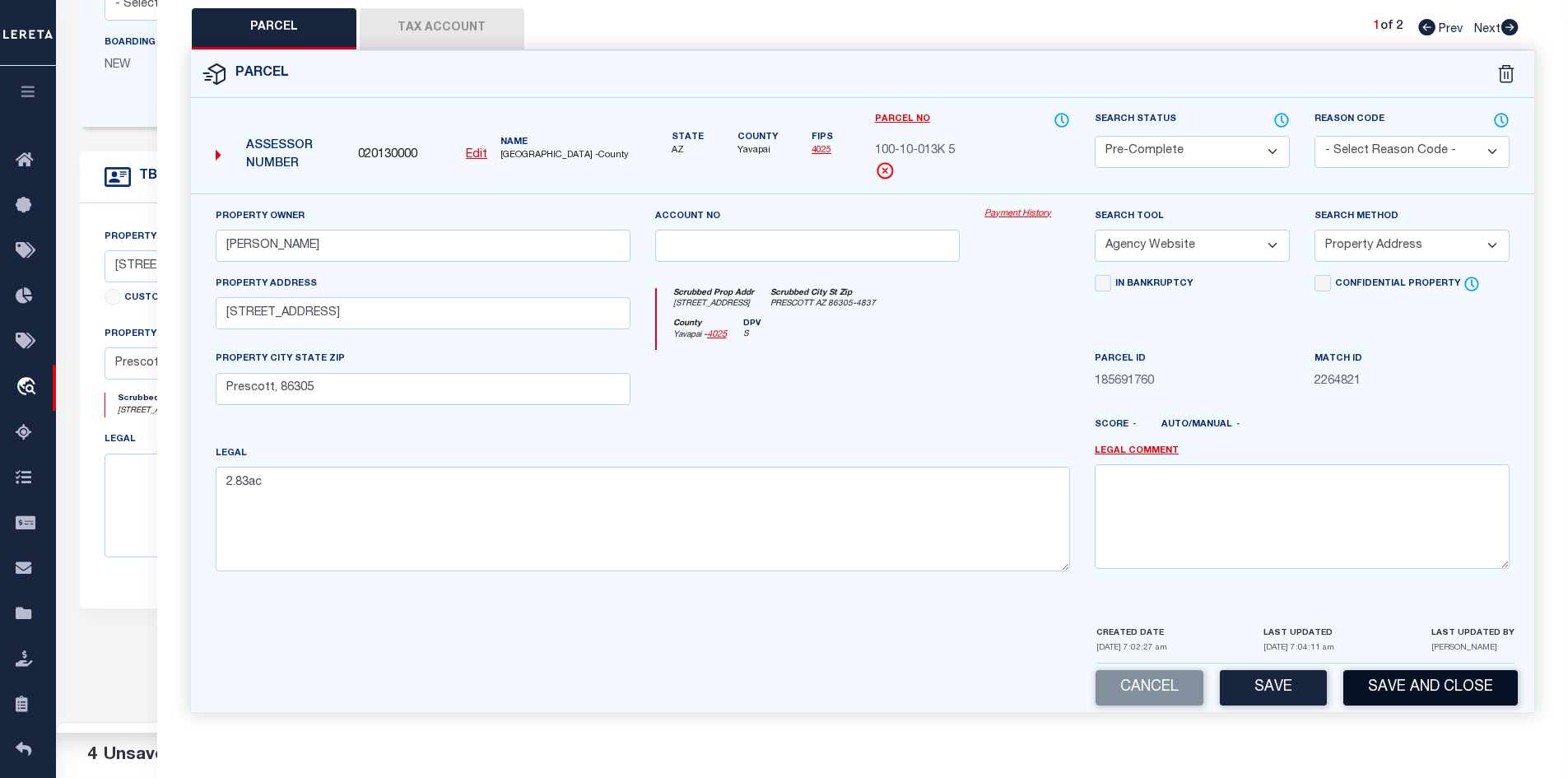
click at [1465, 679] on button "Save and Close" at bounding box center [1430, 688] width 174 height 36
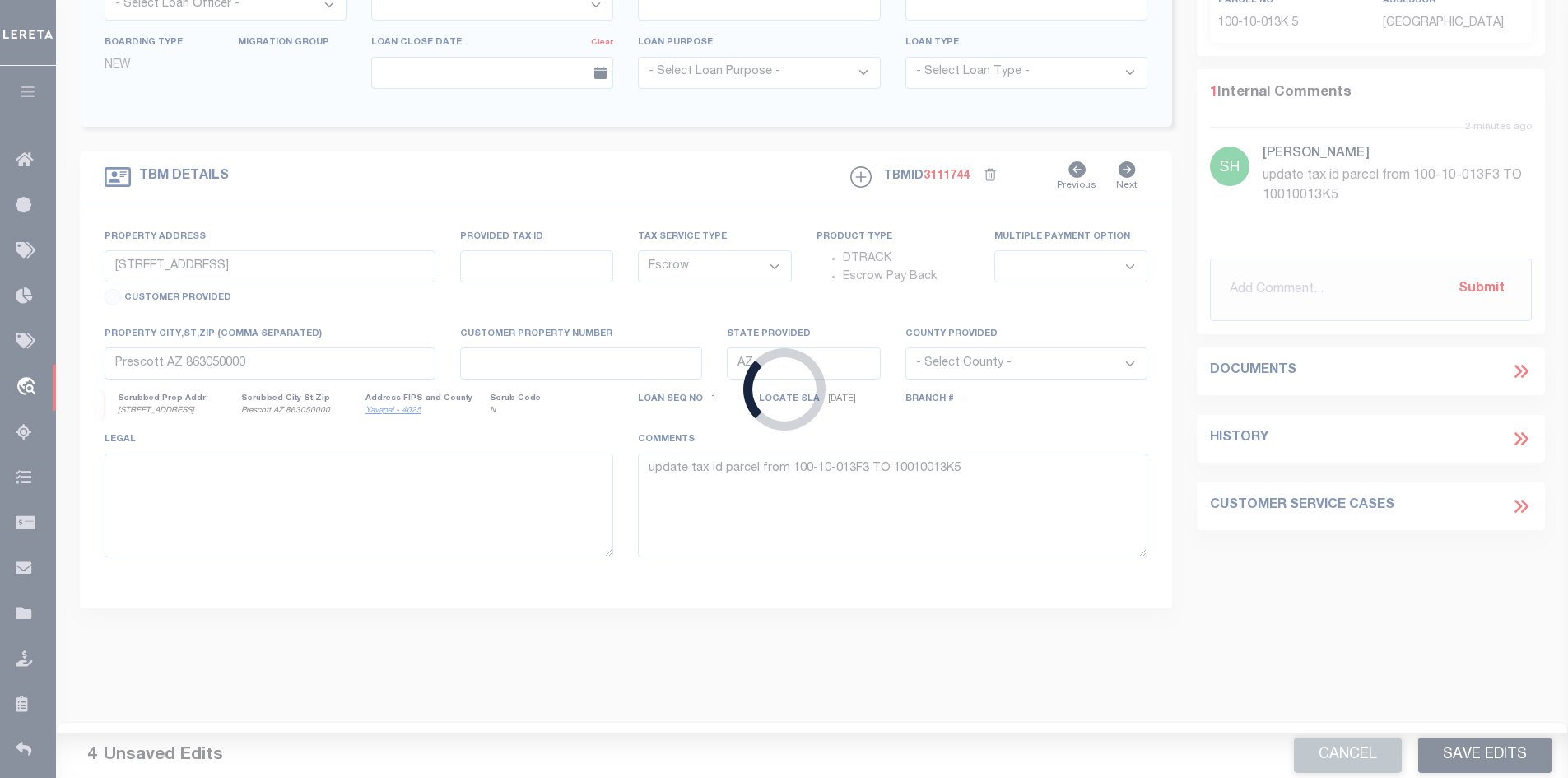
select select
select select "3688"
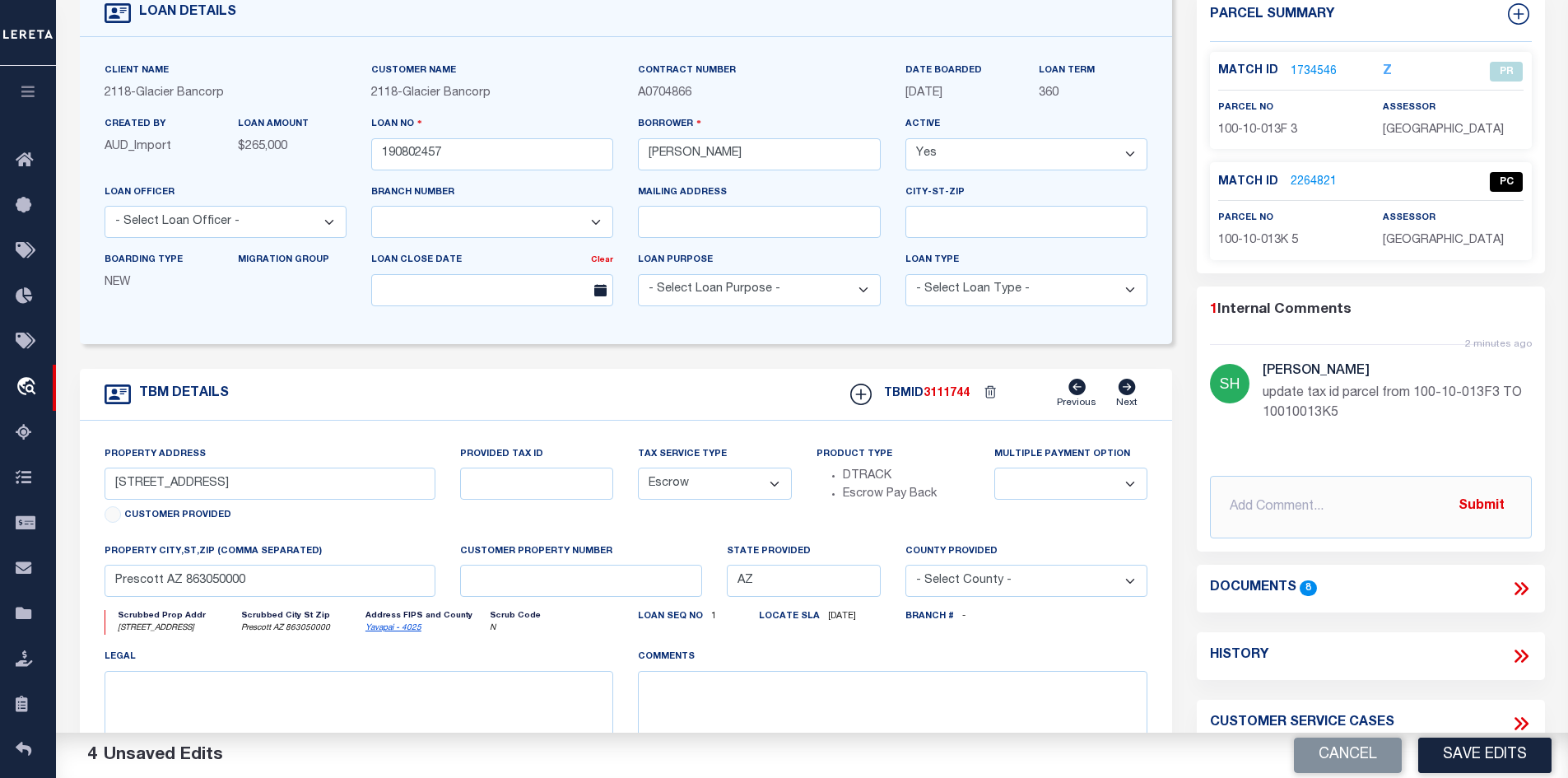
scroll to position [0, 0]
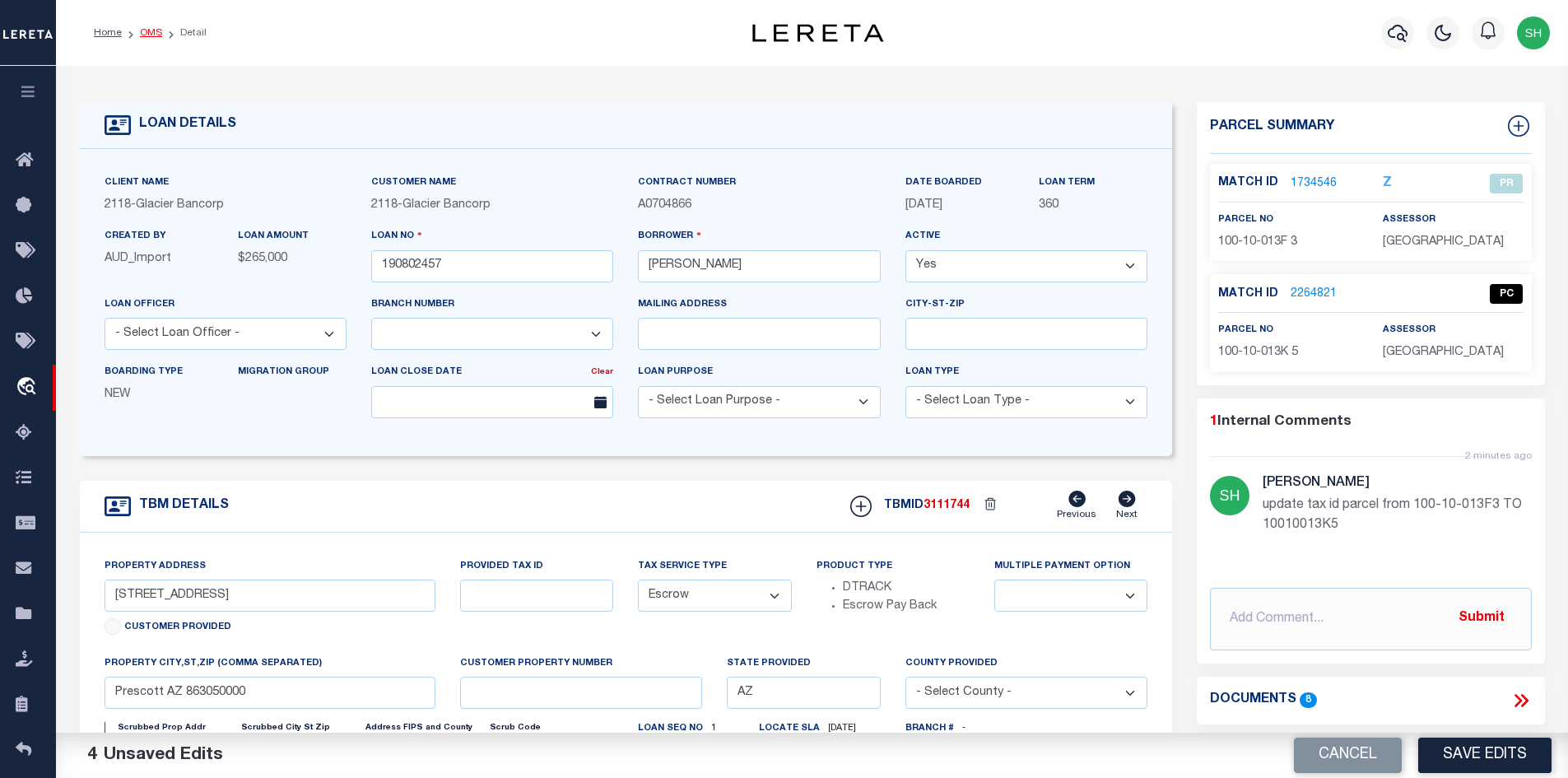
click at [157, 31] on link "OMS" at bounding box center [151, 33] width 22 height 10
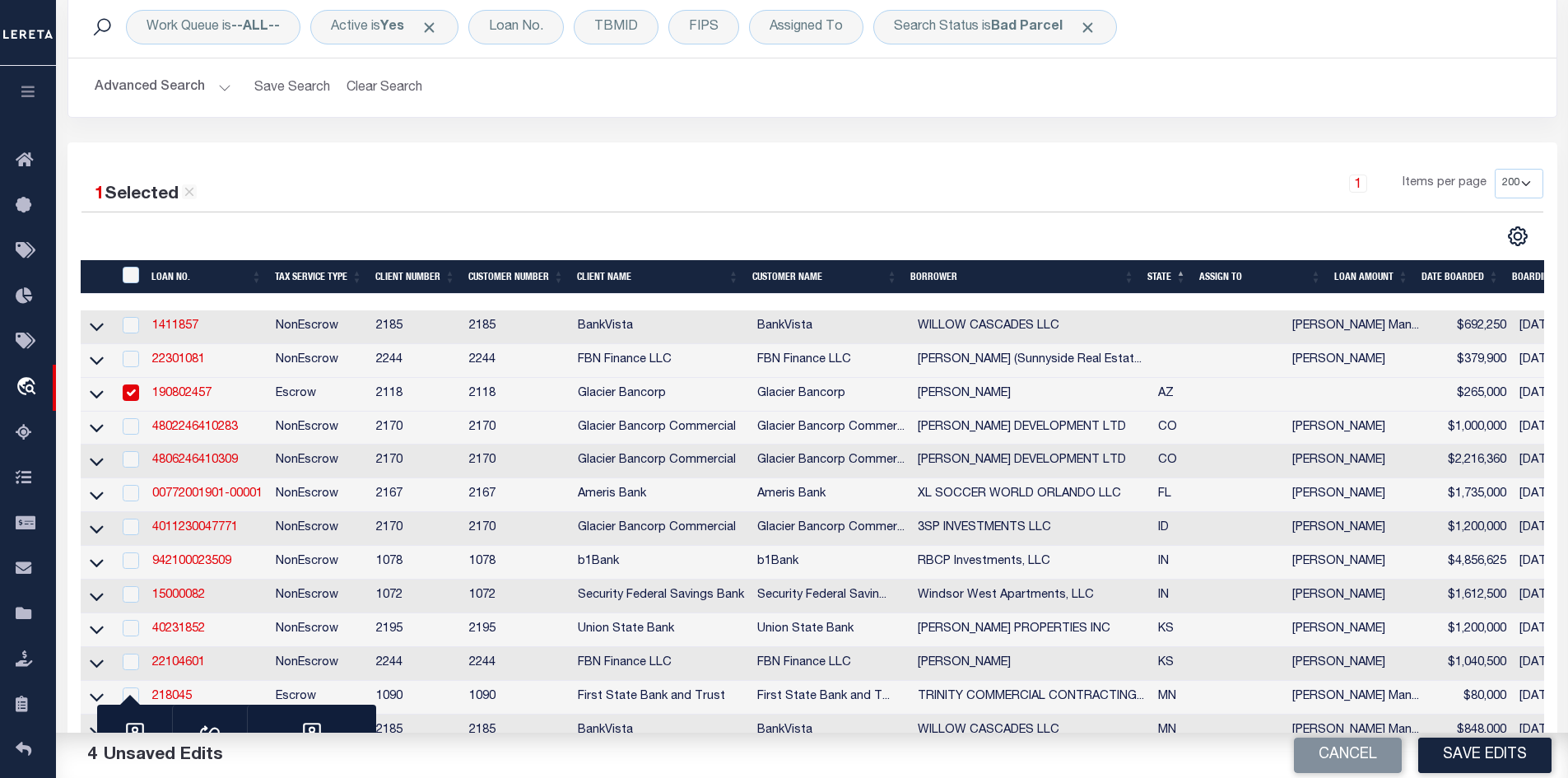
scroll to position [165, 0]
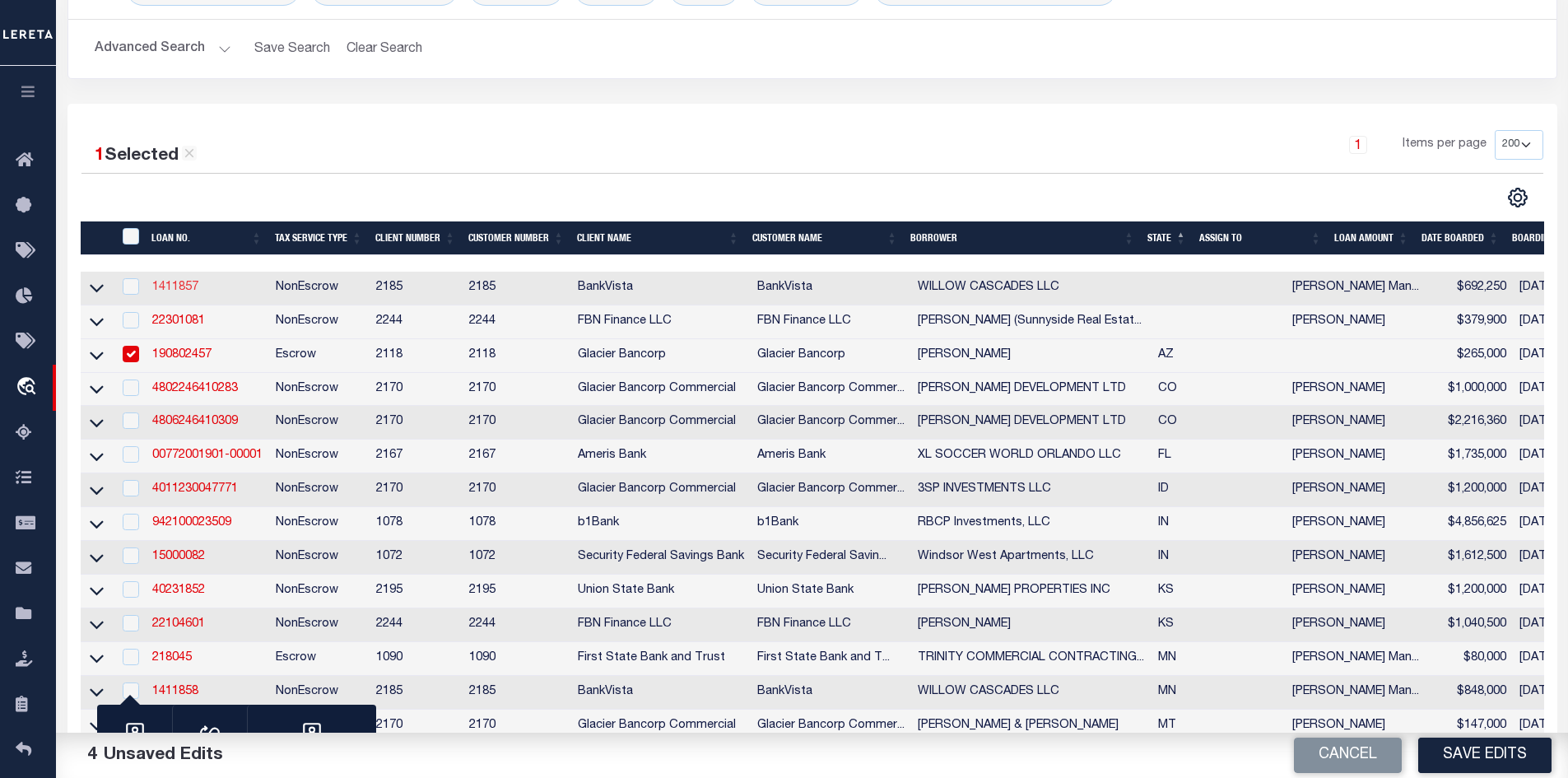
click at [161, 293] on link "1411857" at bounding box center [175, 287] width 46 height 11
checkbox input "true"
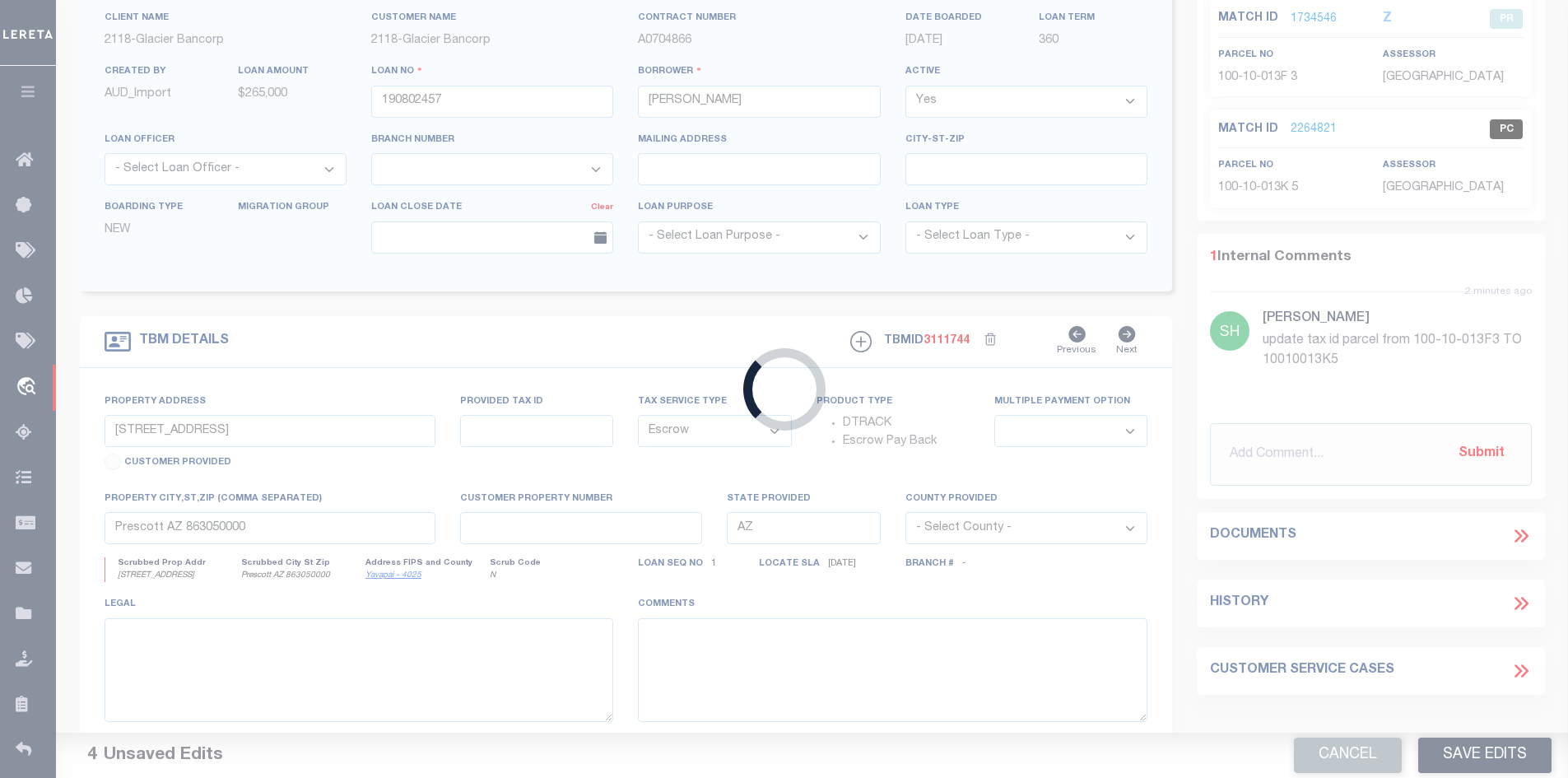
type input "1411857"
type input "WILLOW CASCADES LLC"
select select
type input "[STREET_ADDRESS]"
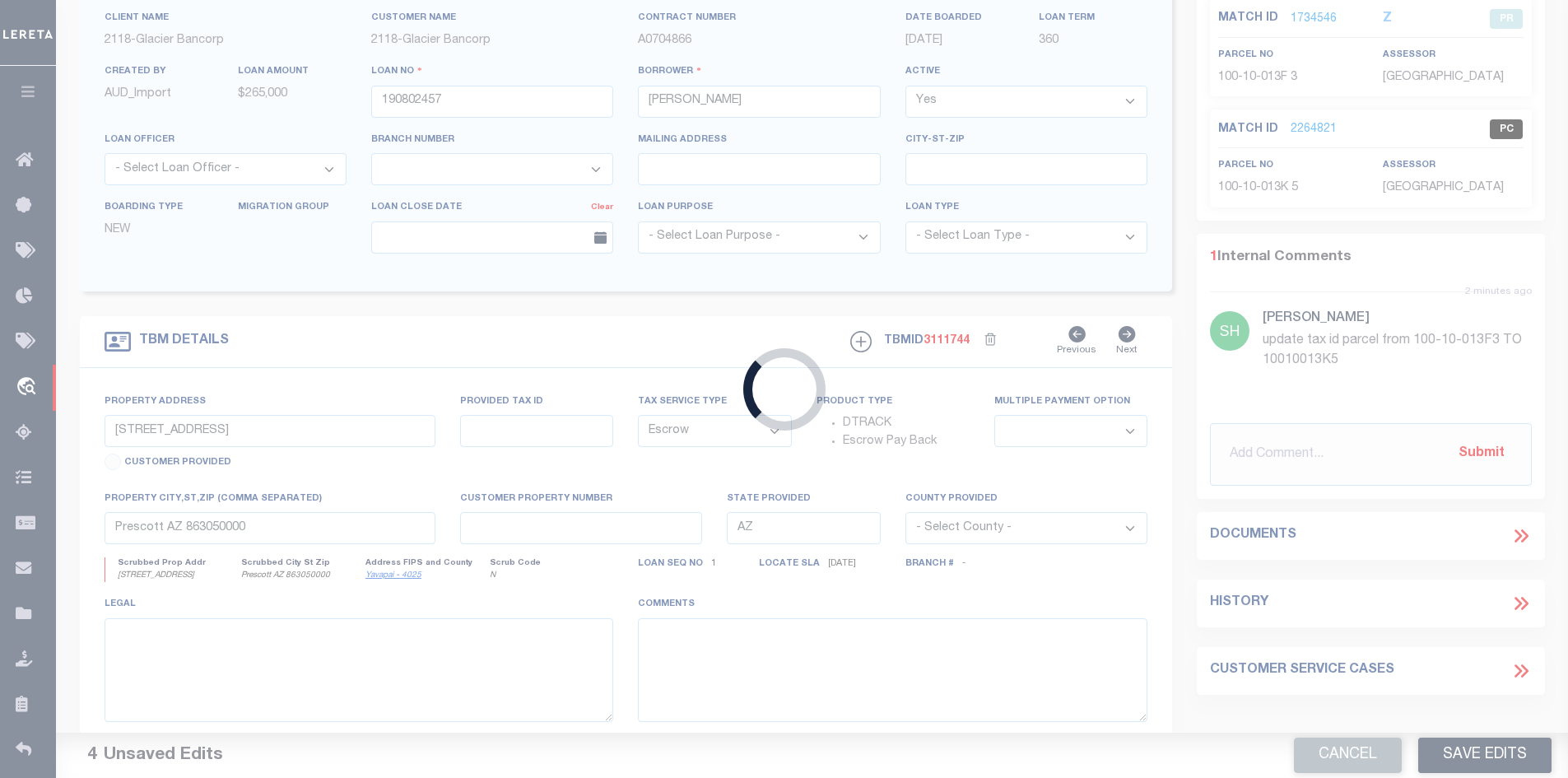
type input "[GEOGRAPHIC_DATA]"
select select "NonEscrow"
select select "12348"
select select "4781"
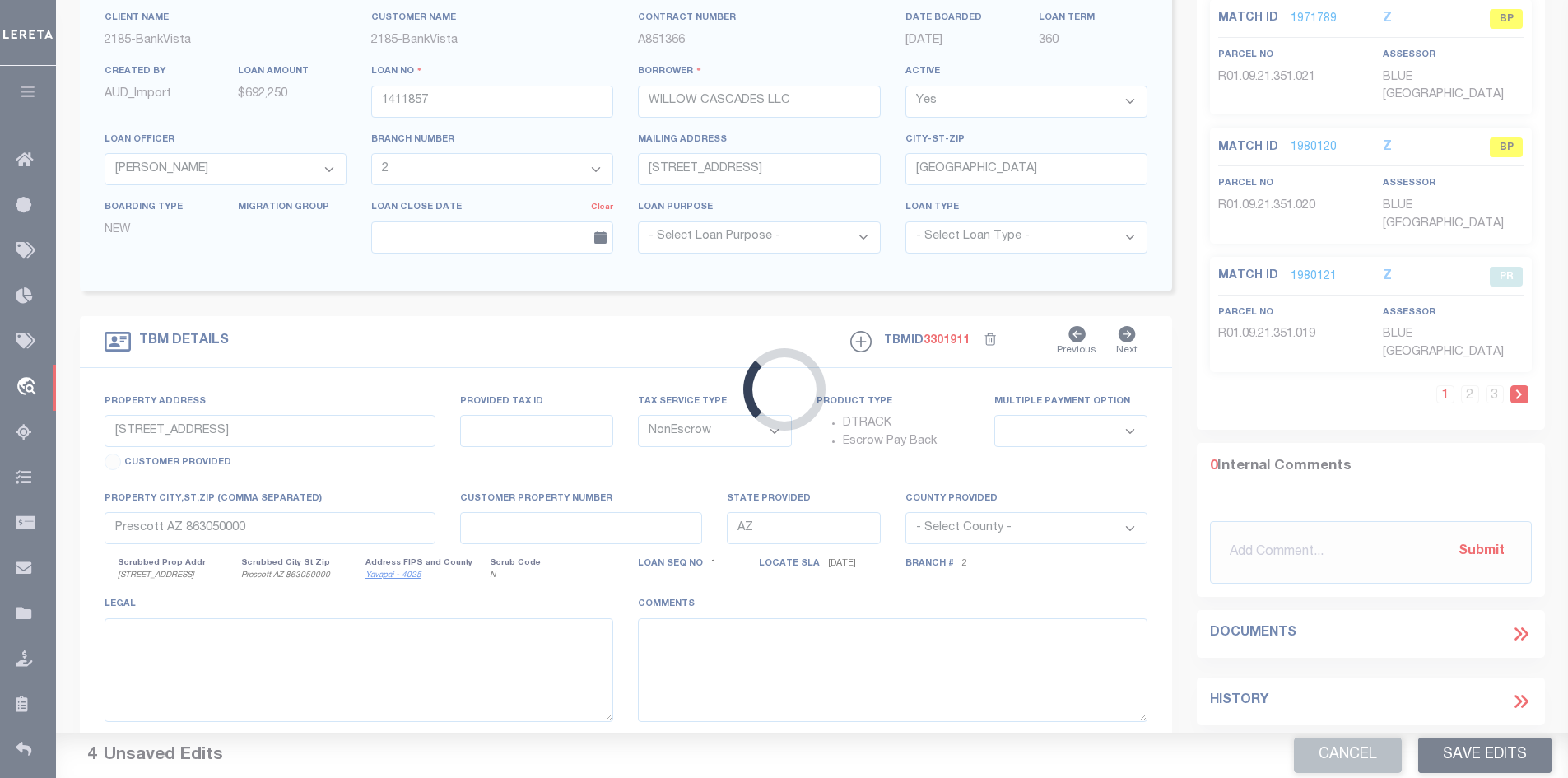
type input "BLUE EARTH"
type input "SEE LIST"
select select
type input "15745"
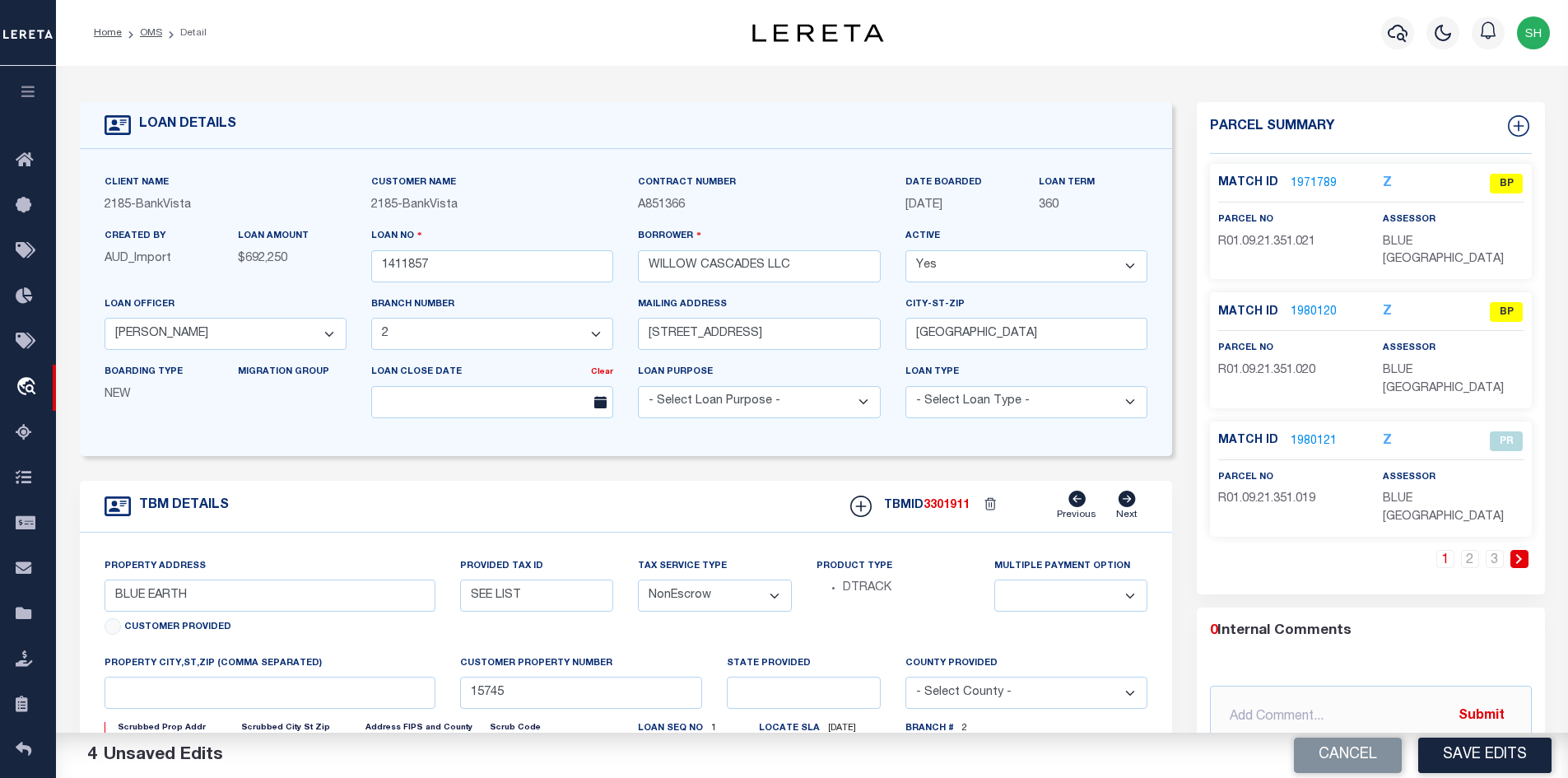
click at [154, 38] on li "OMS" at bounding box center [141, 33] width 40 height 15
click at [154, 35] on link "OMS" at bounding box center [151, 33] width 22 height 10
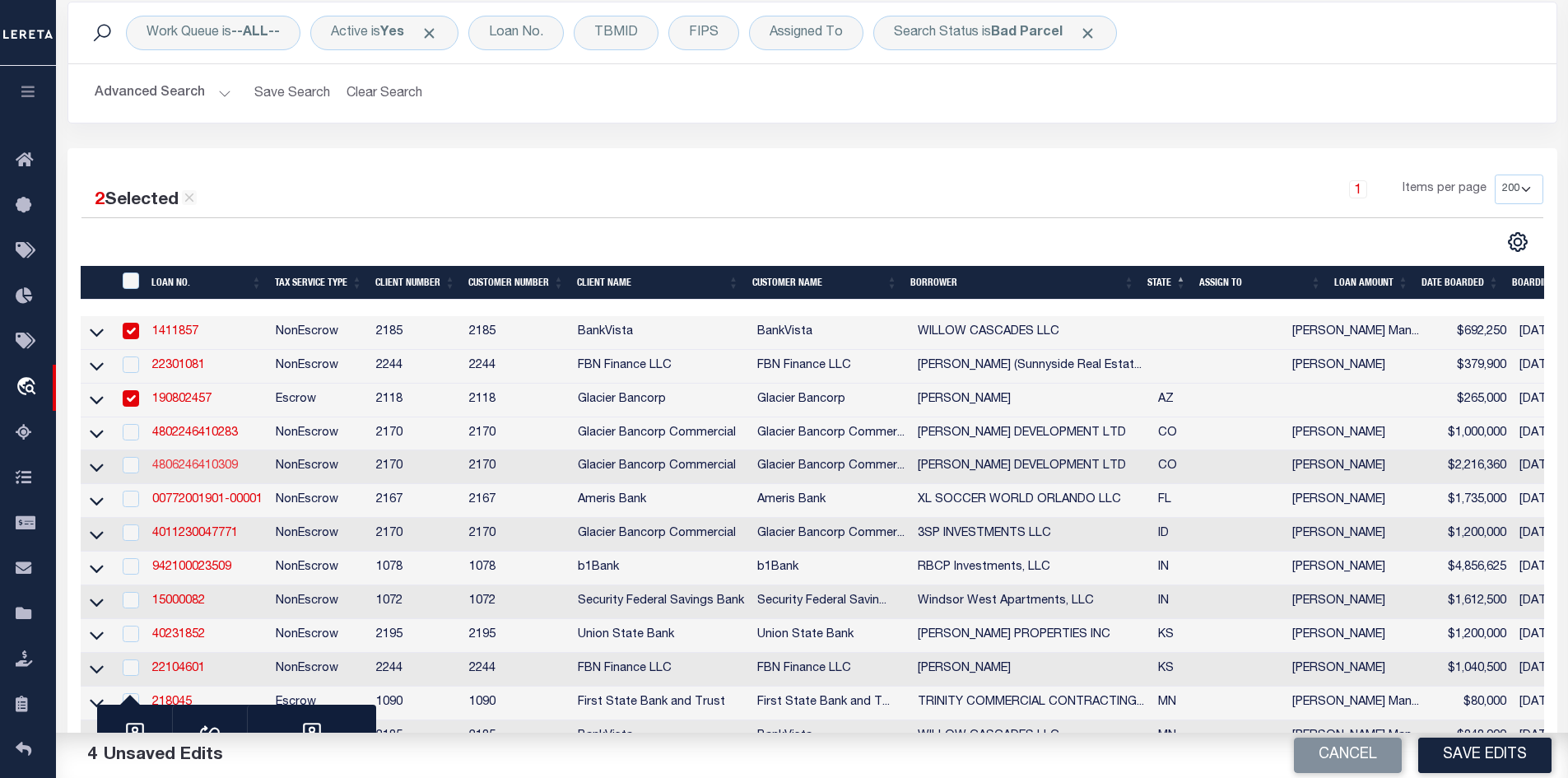
scroll to position [165, 0]
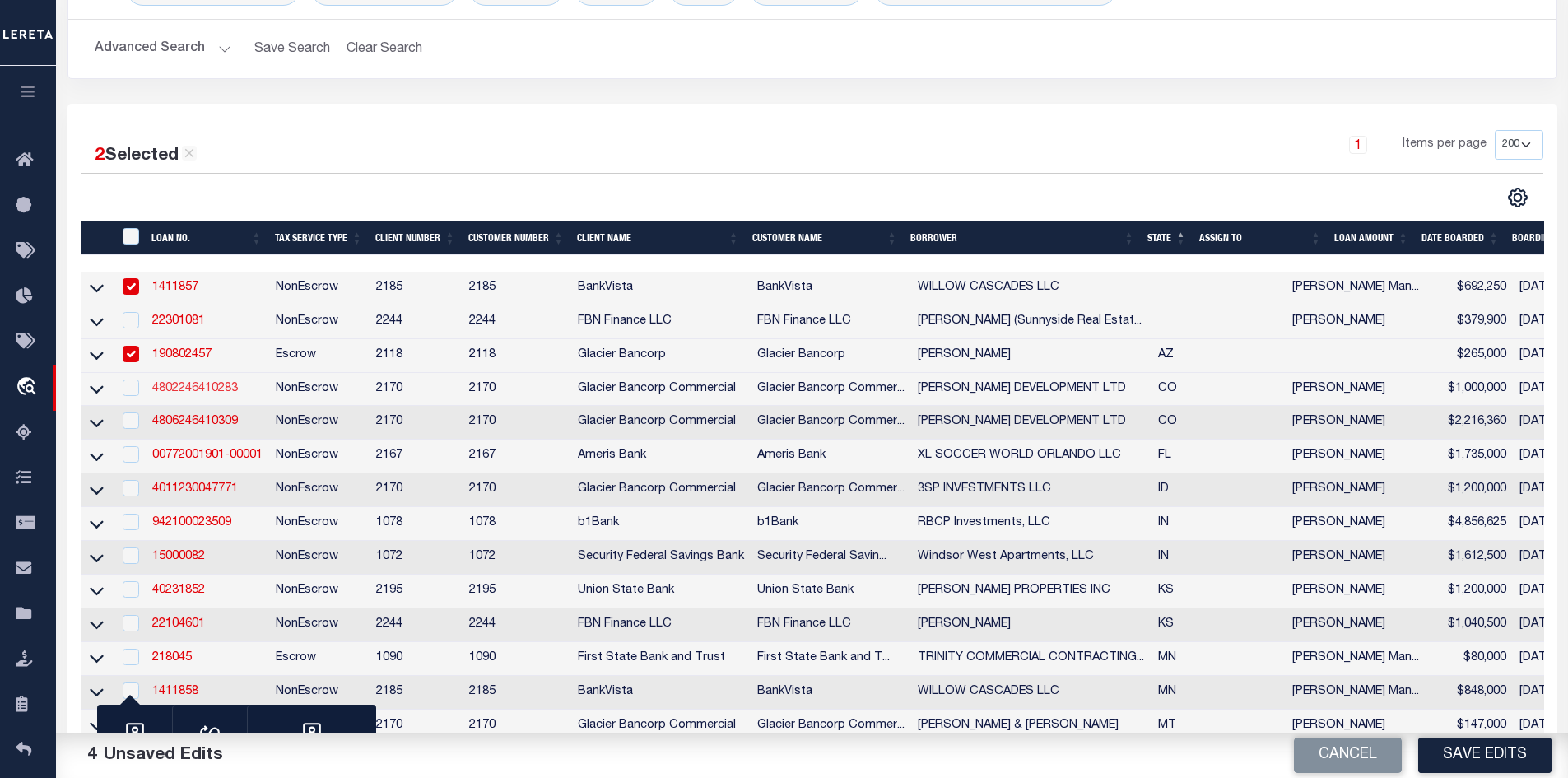
click at [217, 386] on link "4802246410283" at bounding box center [195, 389] width 85 height 11
checkbox input "true"
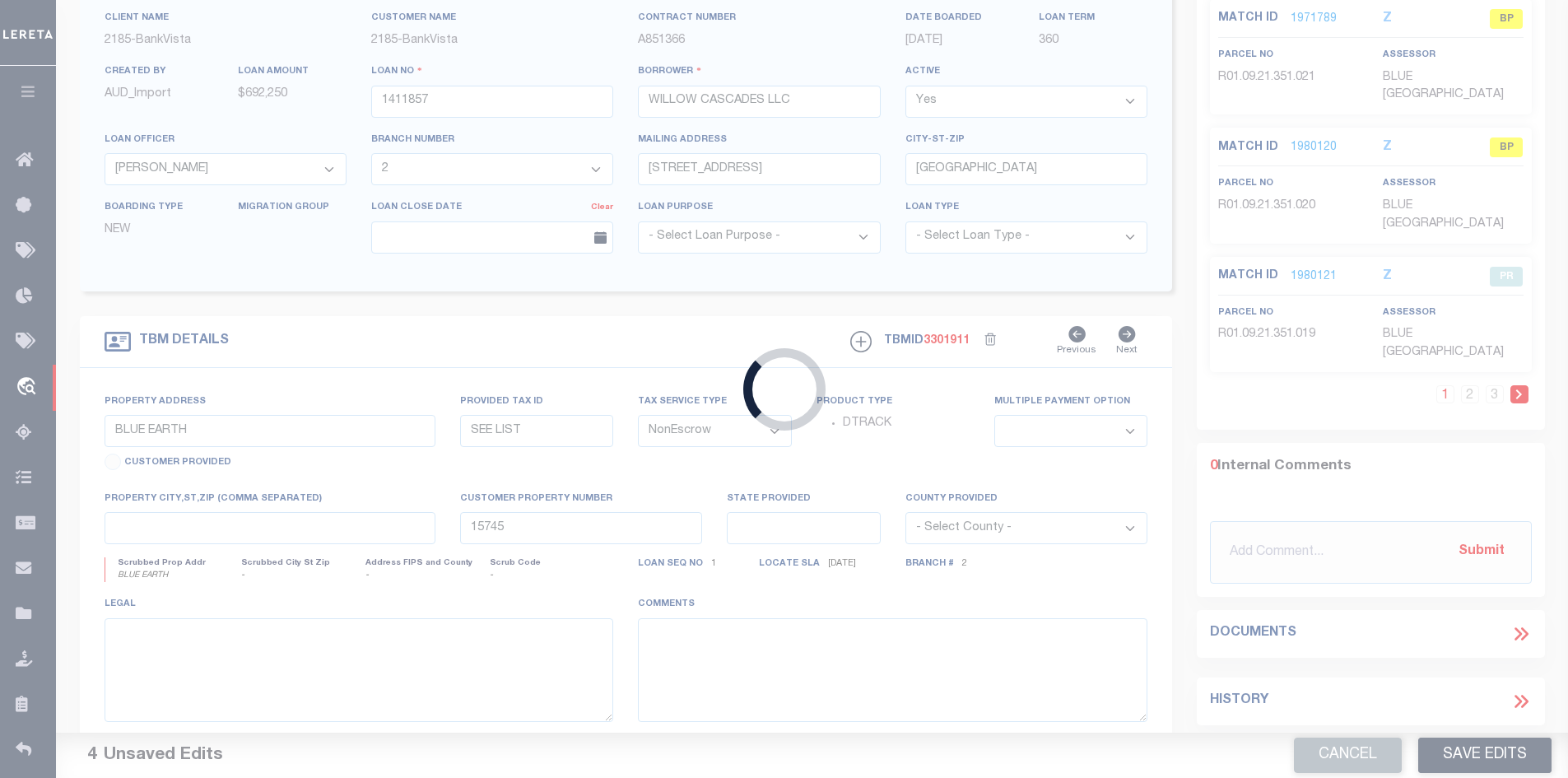
type input "4802246410283"
type input "[PERSON_NAME] DEVELOPMENT LTD"
select select
type input "[STREET_ADDRESS]"
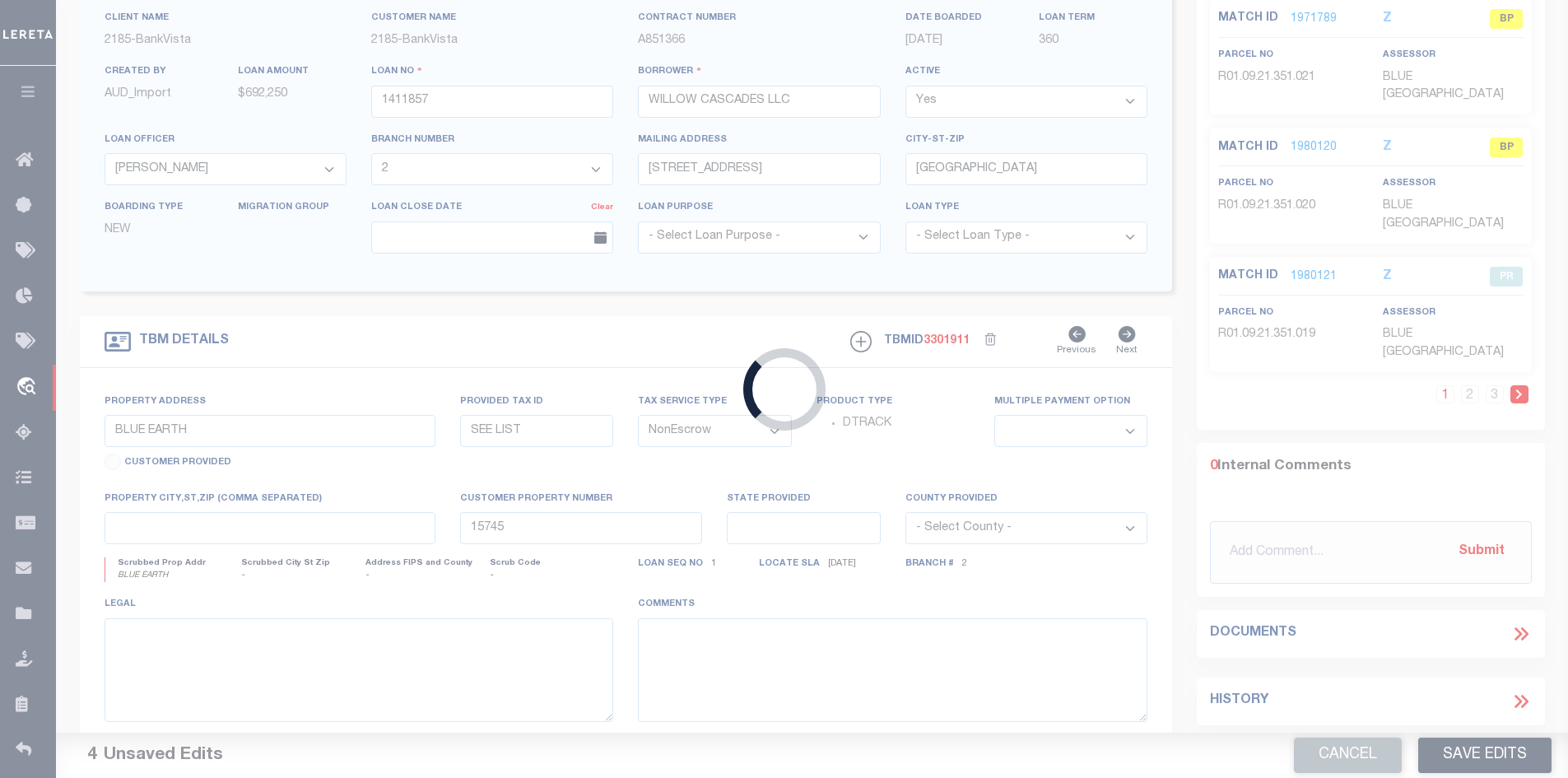
type input "BUENA VISTA CO 81211-9700"
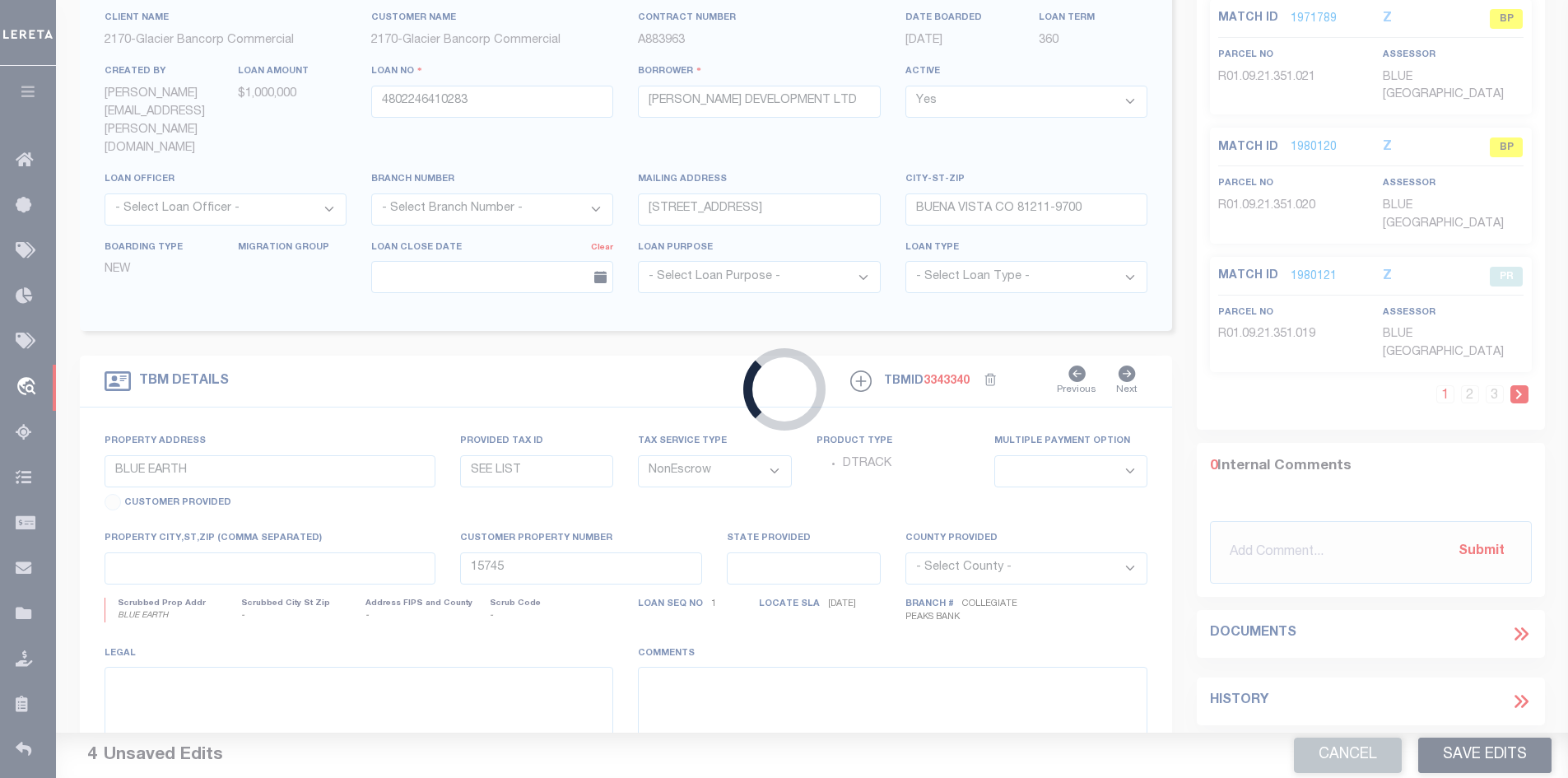
type input "1701 INGALLS STREET"
type input "327108207136,327108211138,327108212182,186,188"
type input "LAKEWOOD CO 80214"
type input "CO"
select select
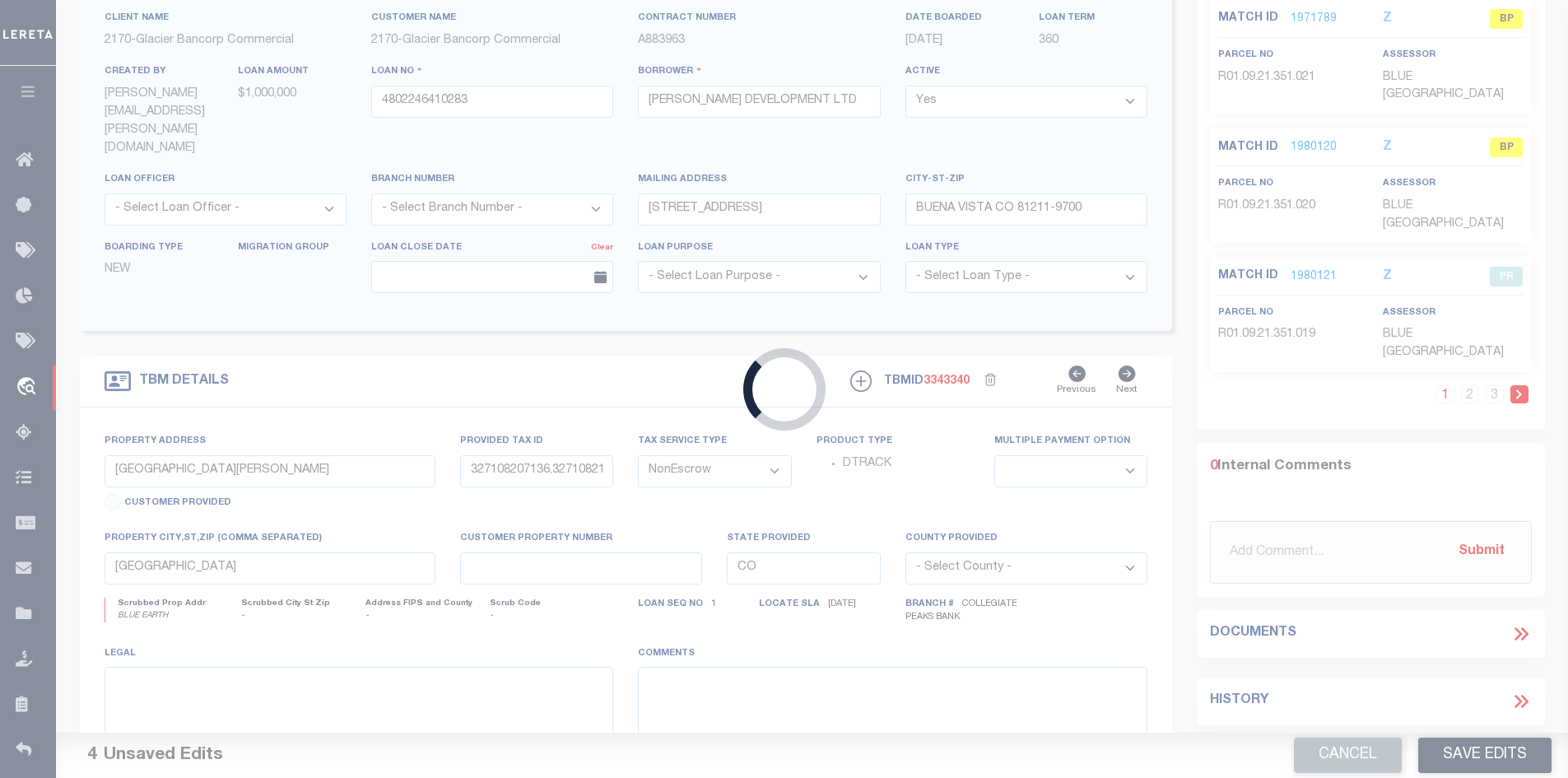
select select "4581"
select select "2"
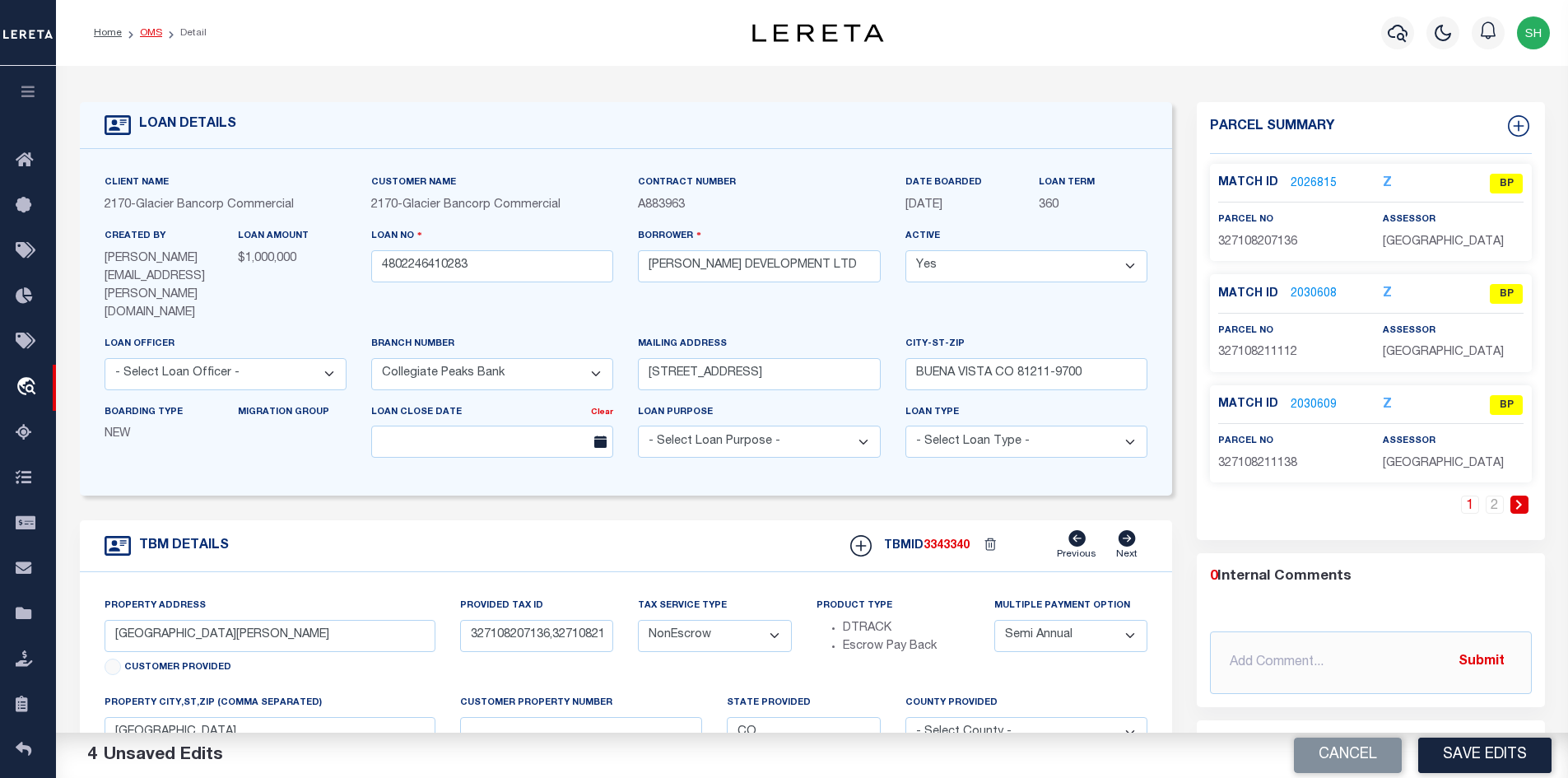
click at [158, 34] on link "OMS" at bounding box center [151, 33] width 22 height 10
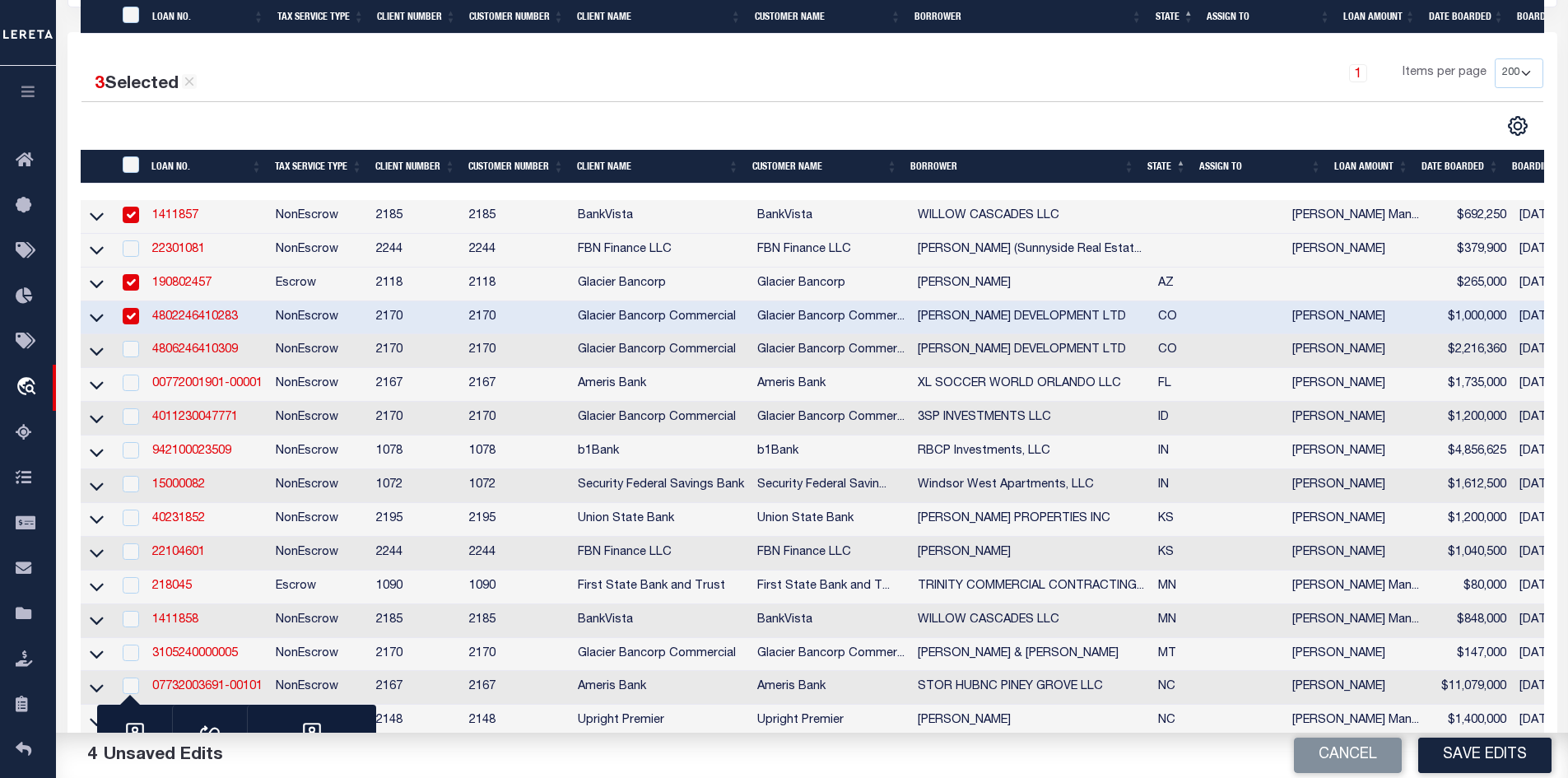
scroll to position [494, 0]
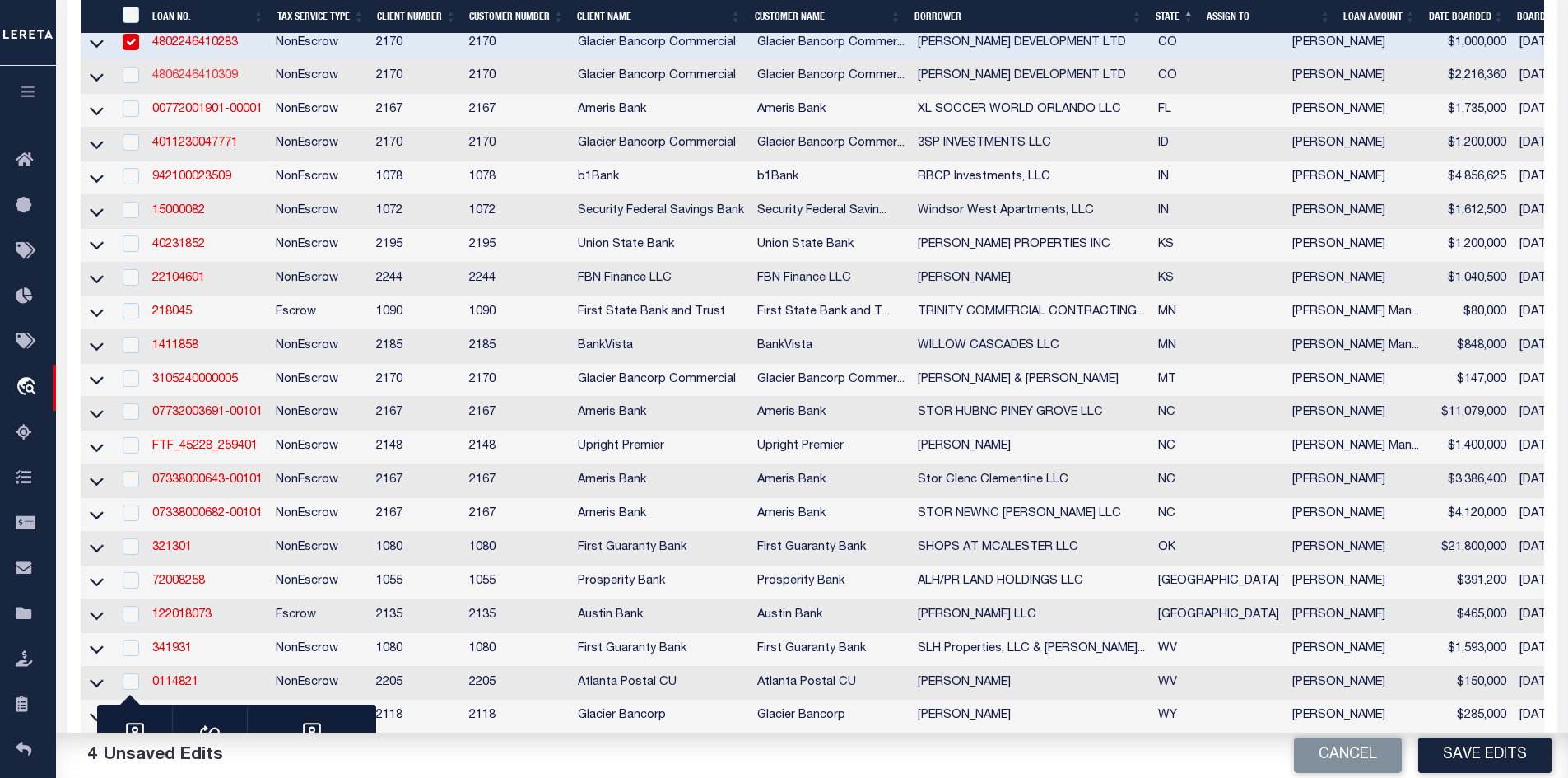
click at [196, 81] on link "4806246410309" at bounding box center [195, 76] width 85 height 11
type input "4806246410309"
select select "10"
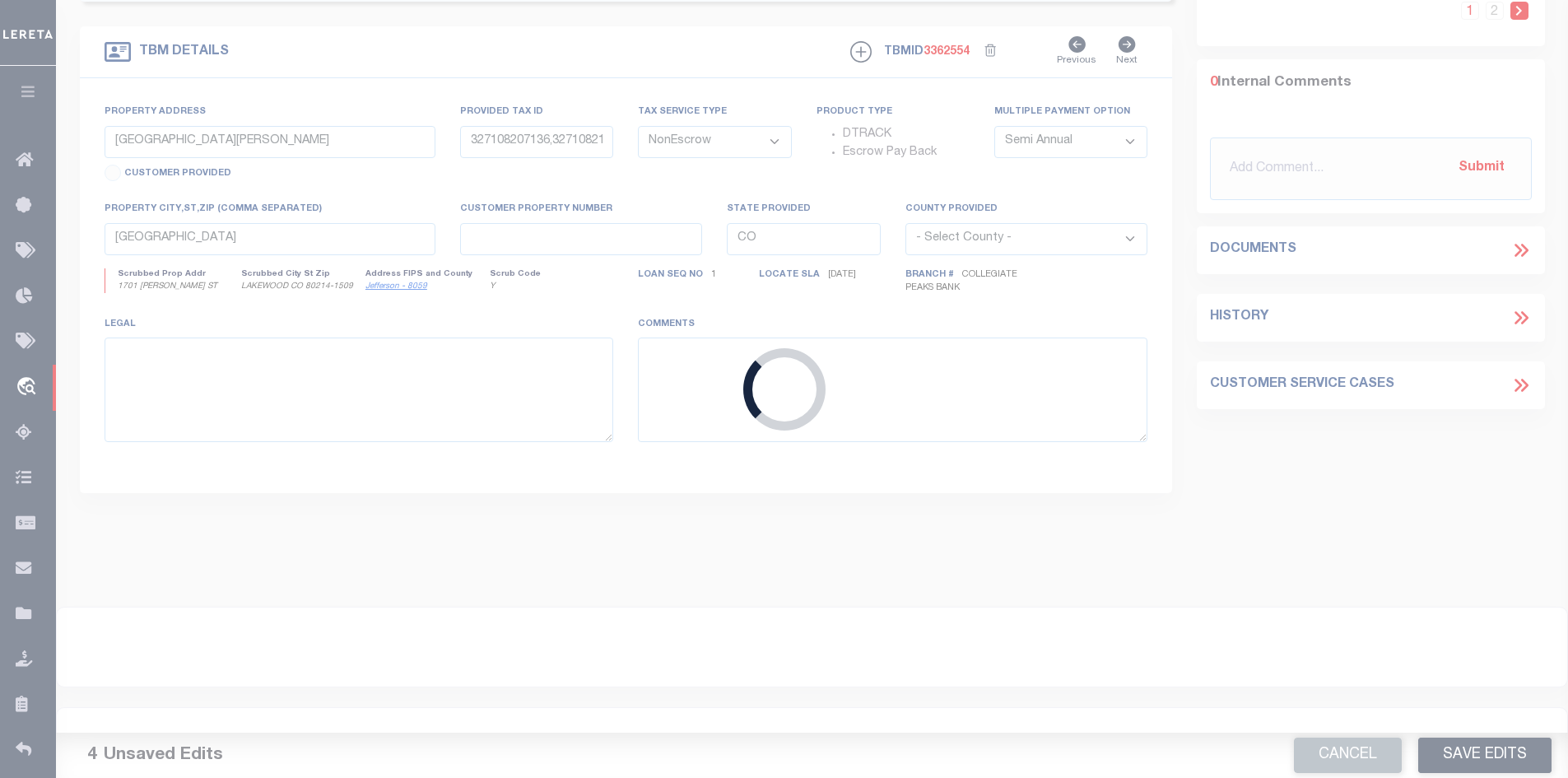
type input "27999 CR 301"
type input "BUENA VISTA CO 81211"
select select
type textarea "SEE ATTACHED DOT"
select select "4581"
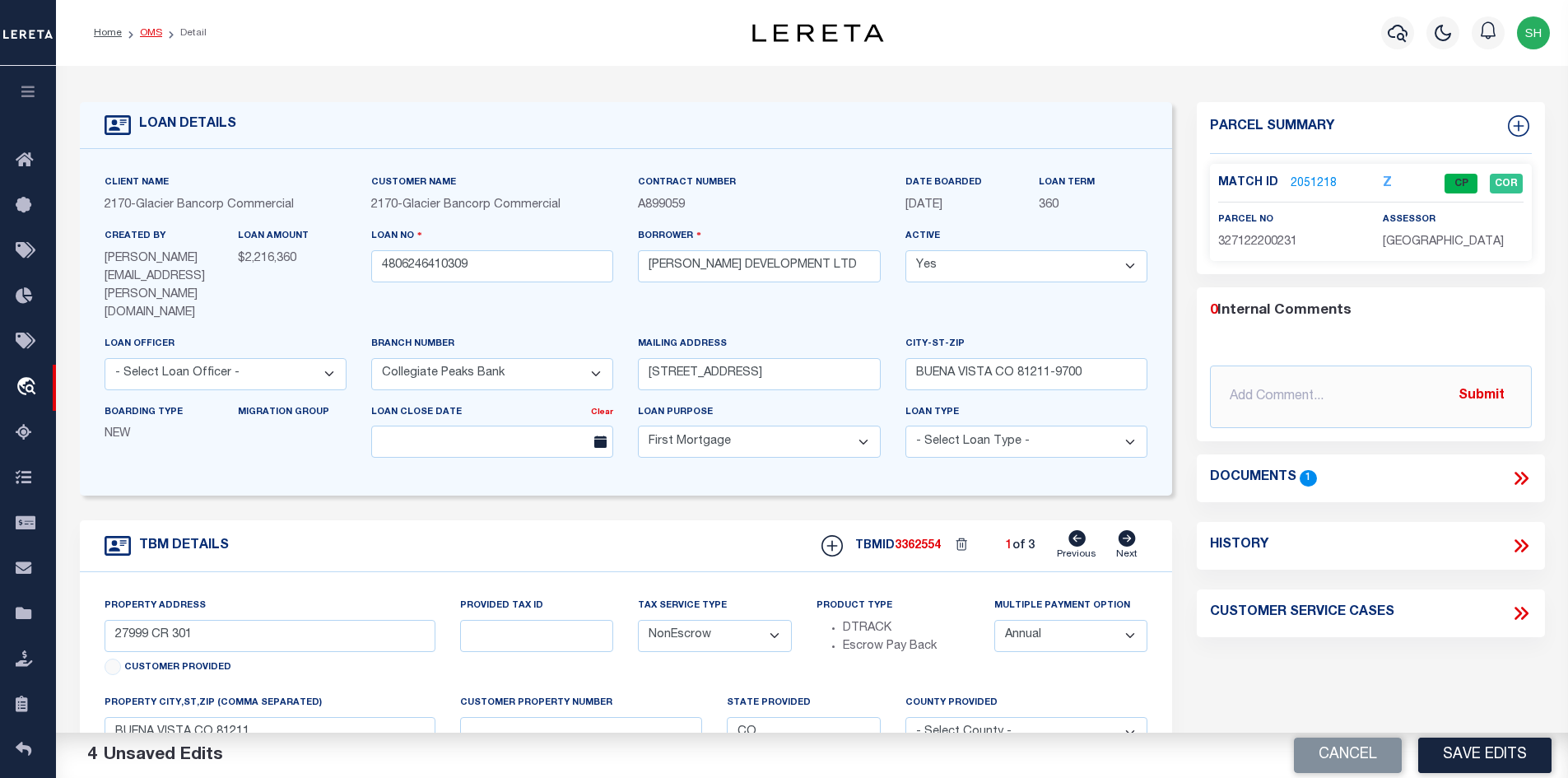
click at [148, 37] on link "OMS" at bounding box center [151, 33] width 22 height 10
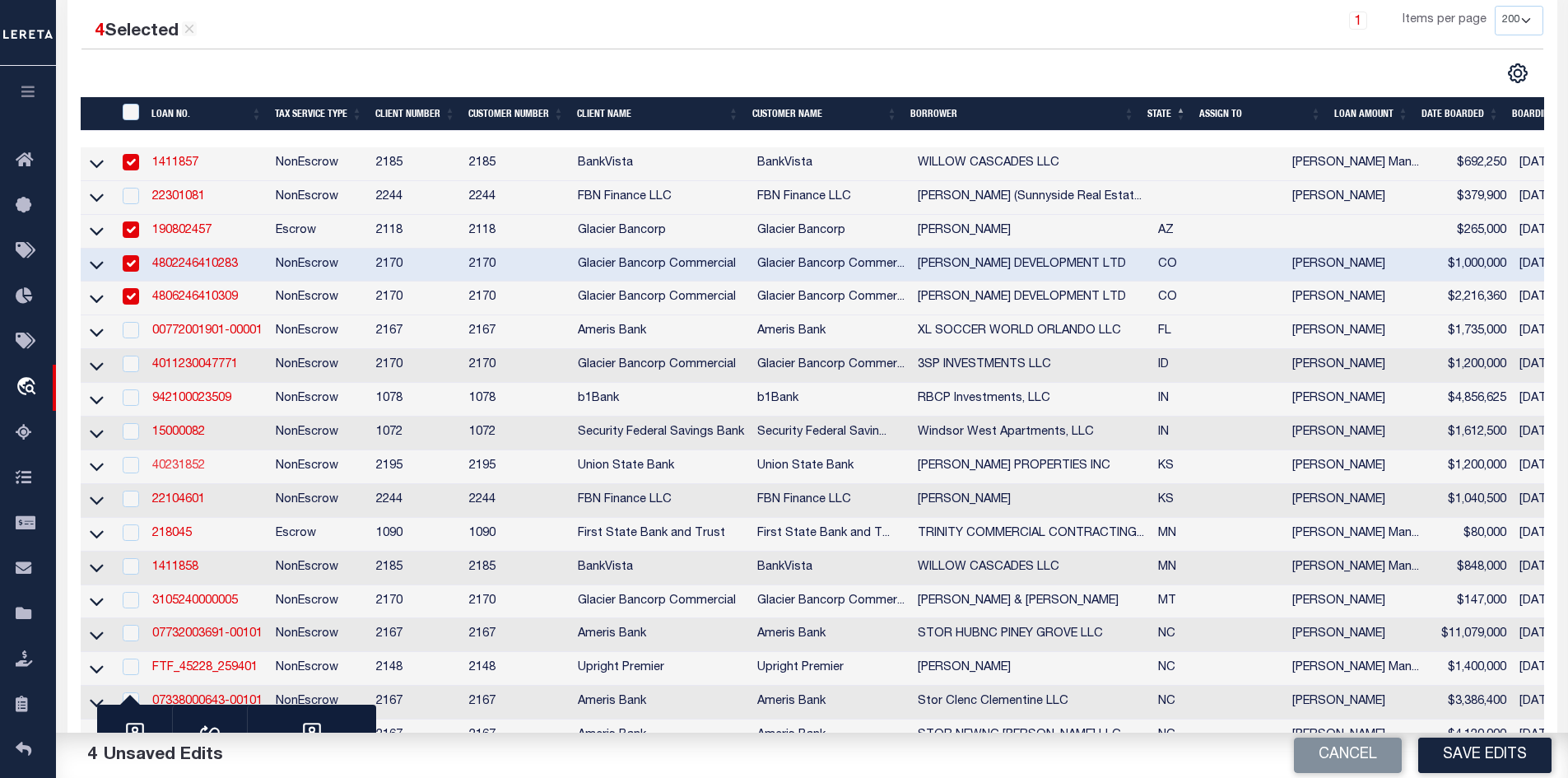
scroll to position [330, 0]
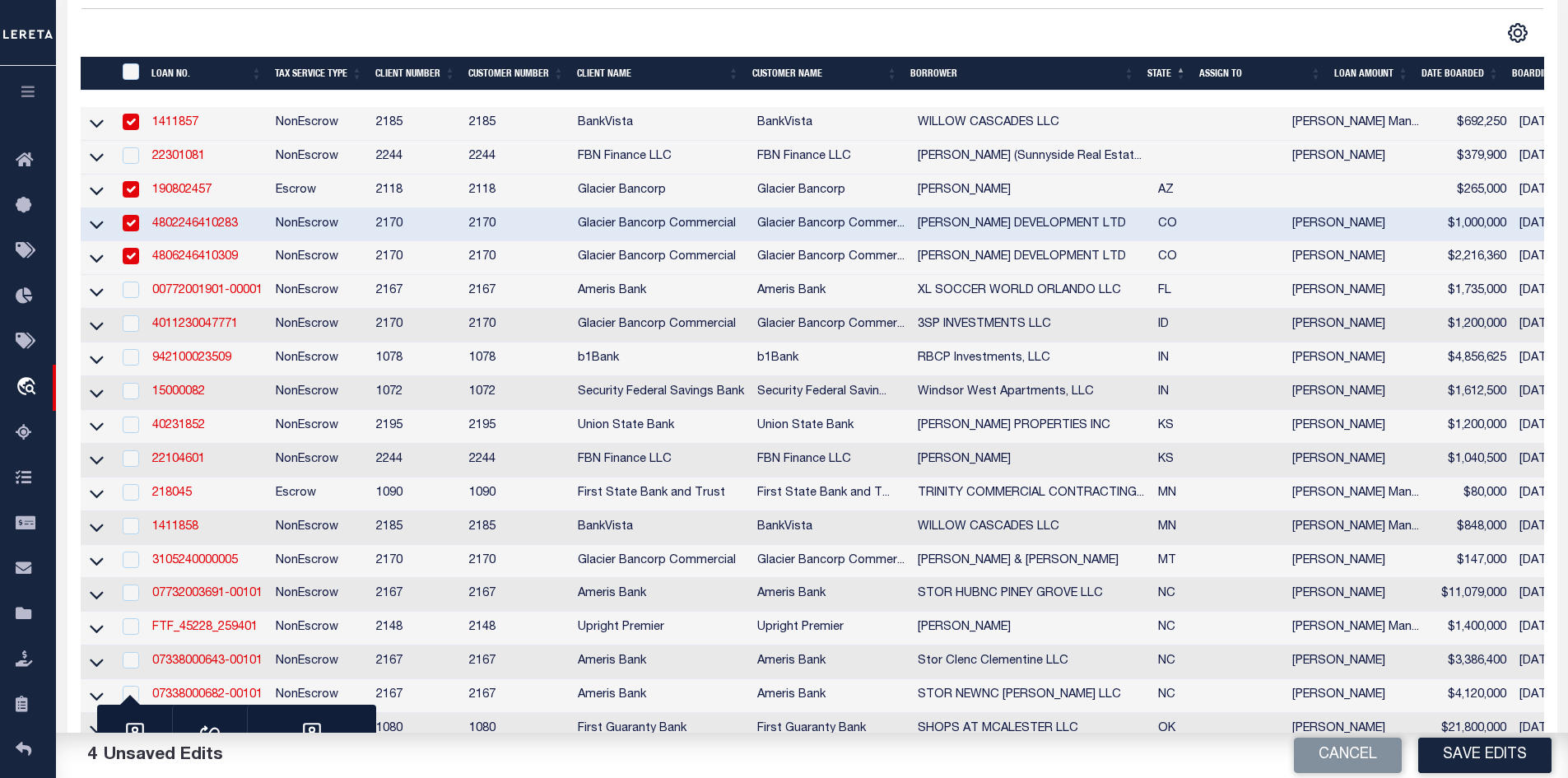
click at [209, 356] on td "942100023509" at bounding box center [208, 360] width 124 height 34
checkbox input "true"
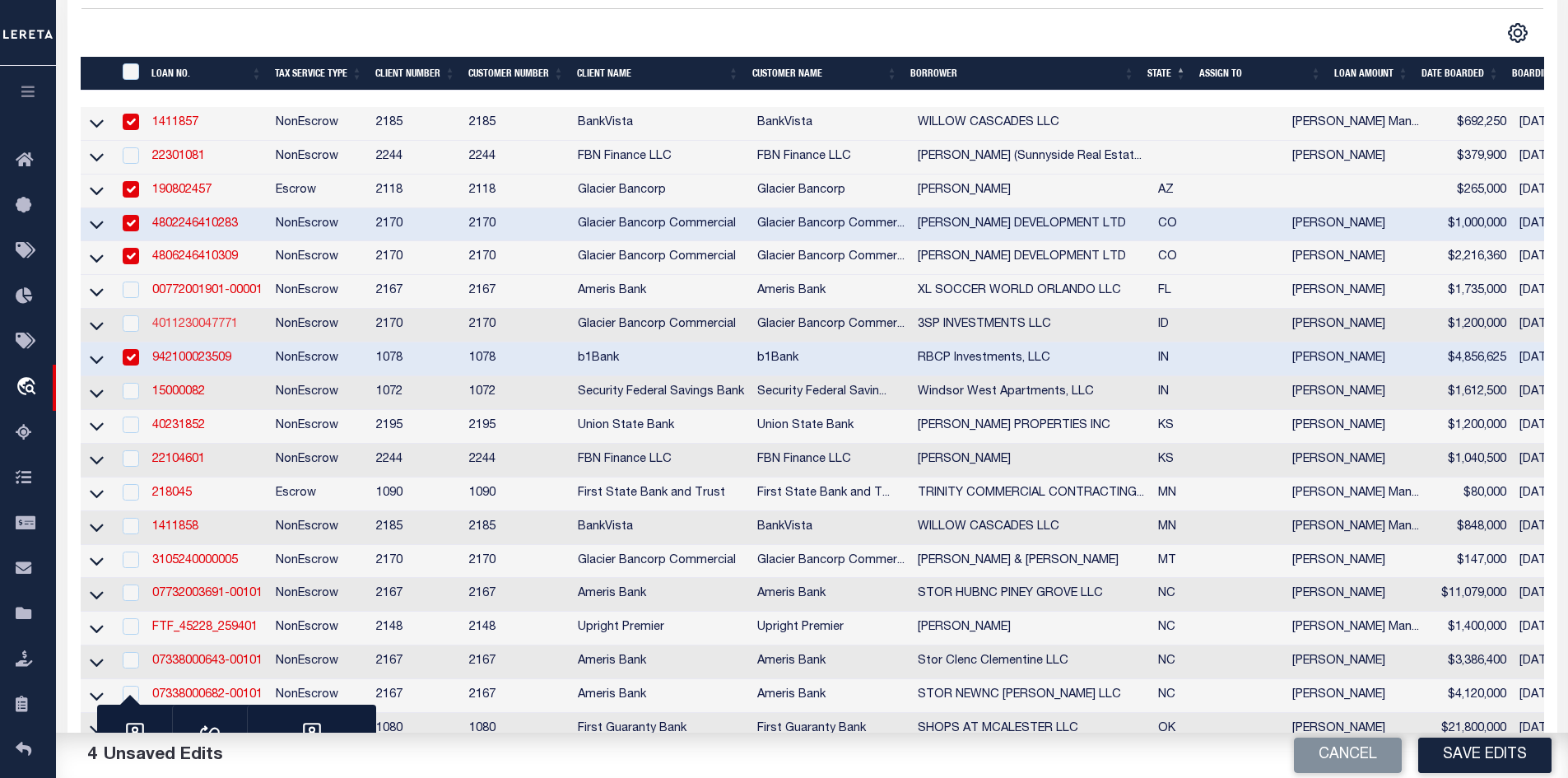
click at [216, 328] on link "4011230047771" at bounding box center [195, 324] width 85 height 11
type input "4011230047771"
type input "3SP INVESTMENTS LLC"
select select "4576"
type input "[STREET_ADDRESS]"
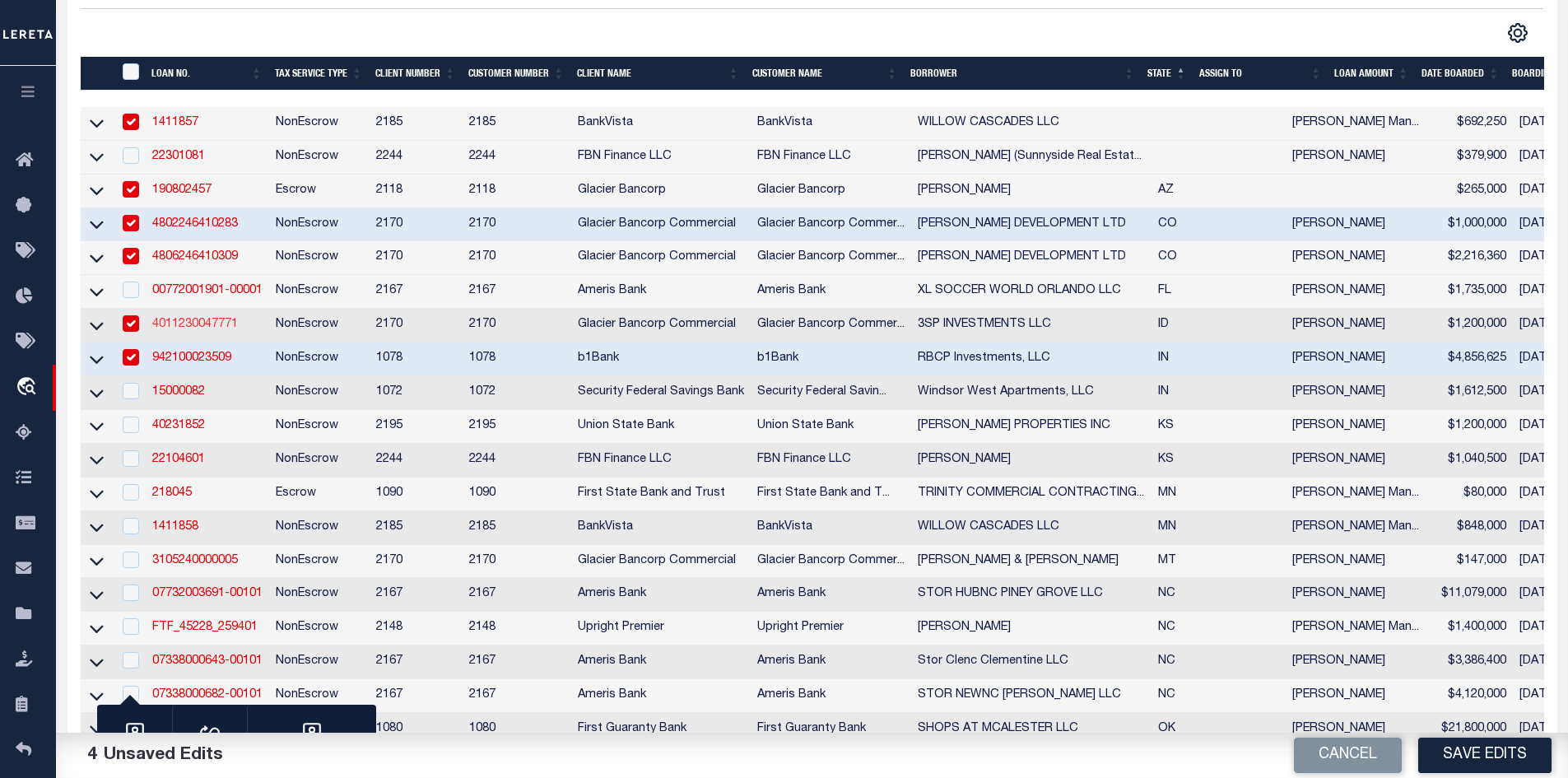
type input "POCATELLO ID 83202-5241"
select select
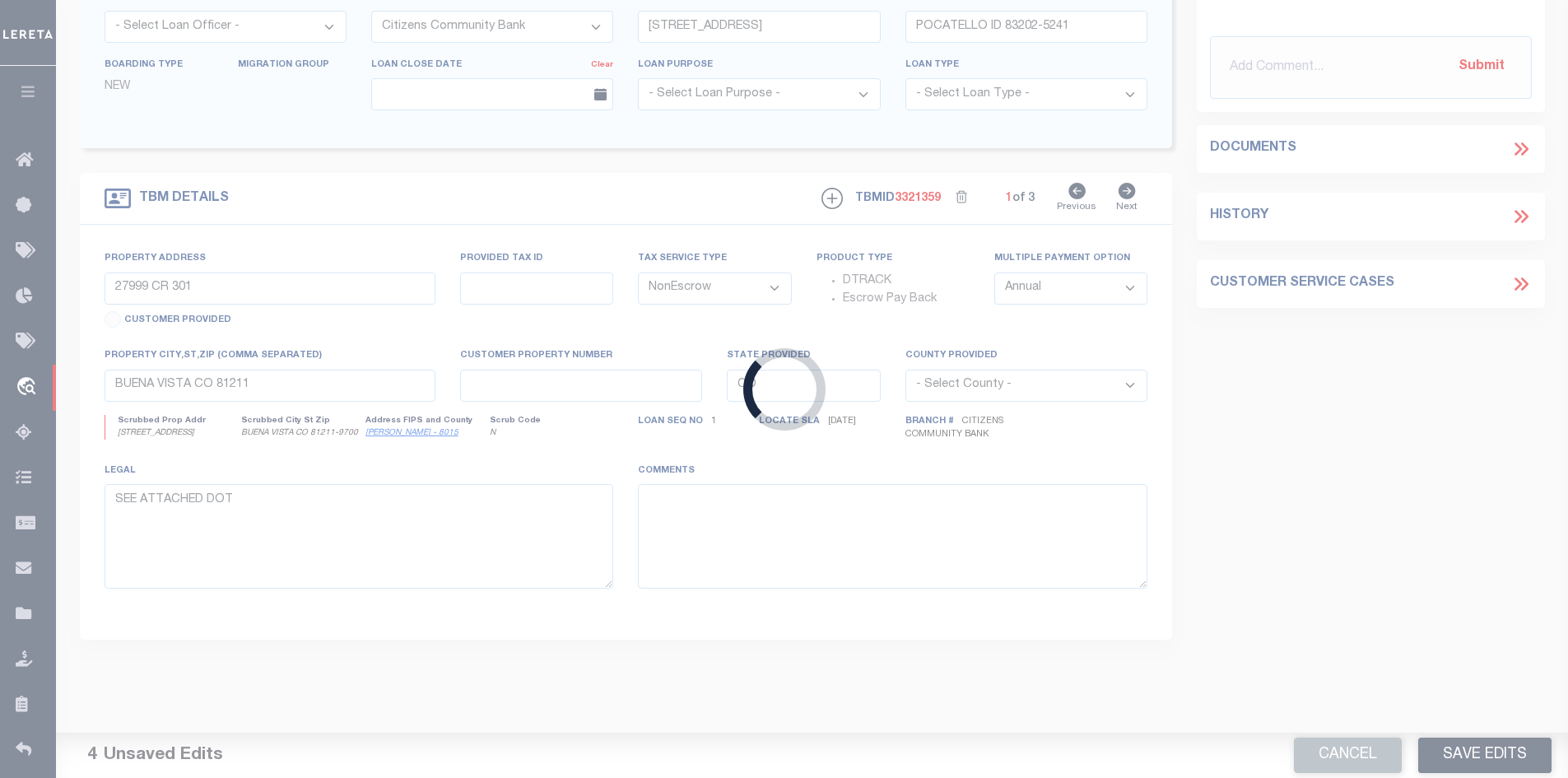
type input "251 TAILWIND CIRCLE"
type input "RPRCTWS000200"
select select
type input "[PERSON_NAME] ID 83202"
type input "ID"
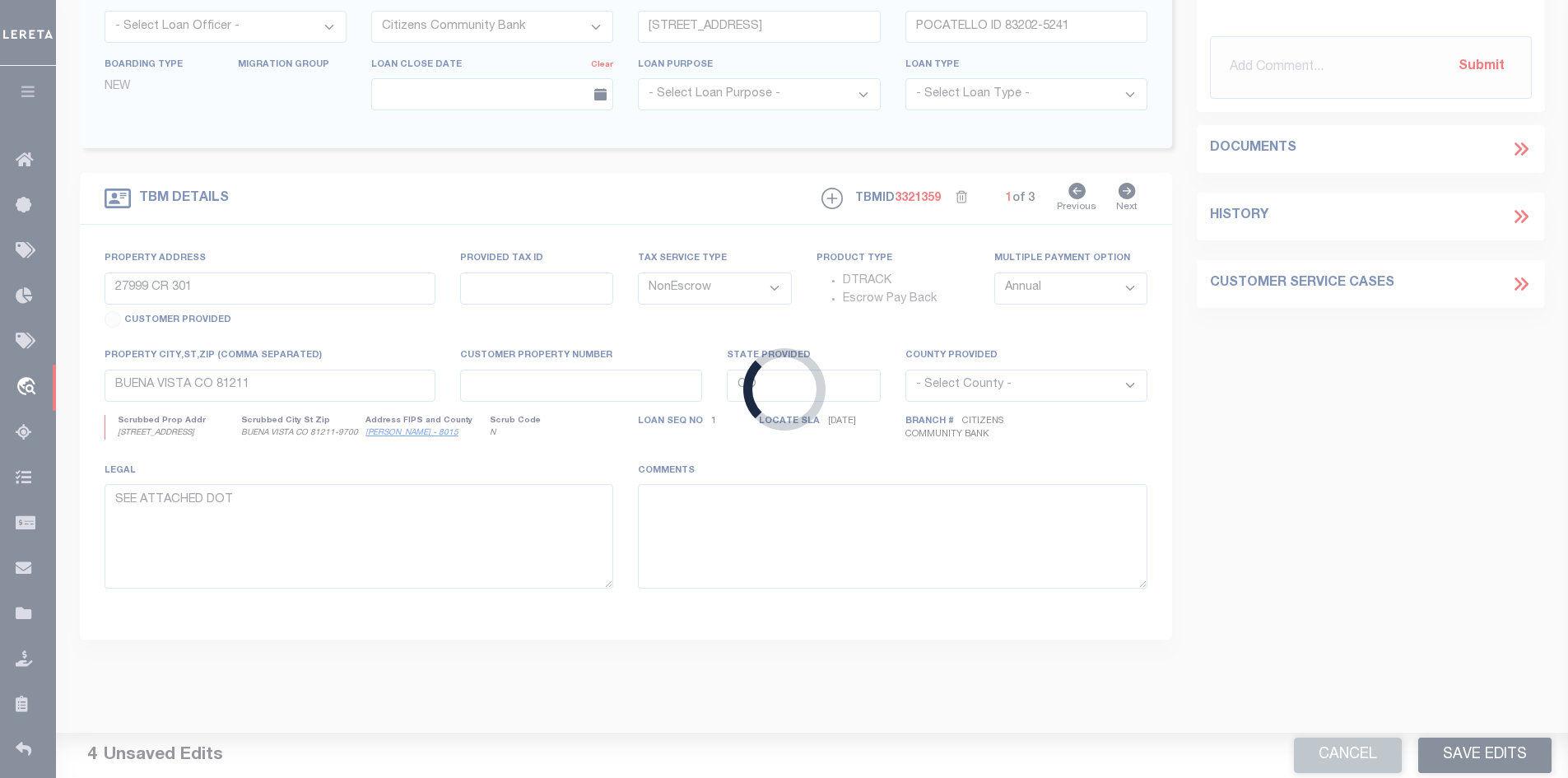
type textarea "Lot 2, Block 1, Tailwind Subdivision, [GEOGRAPHIC_DATA], [US_STATE], as the sam…"
select select "4576"
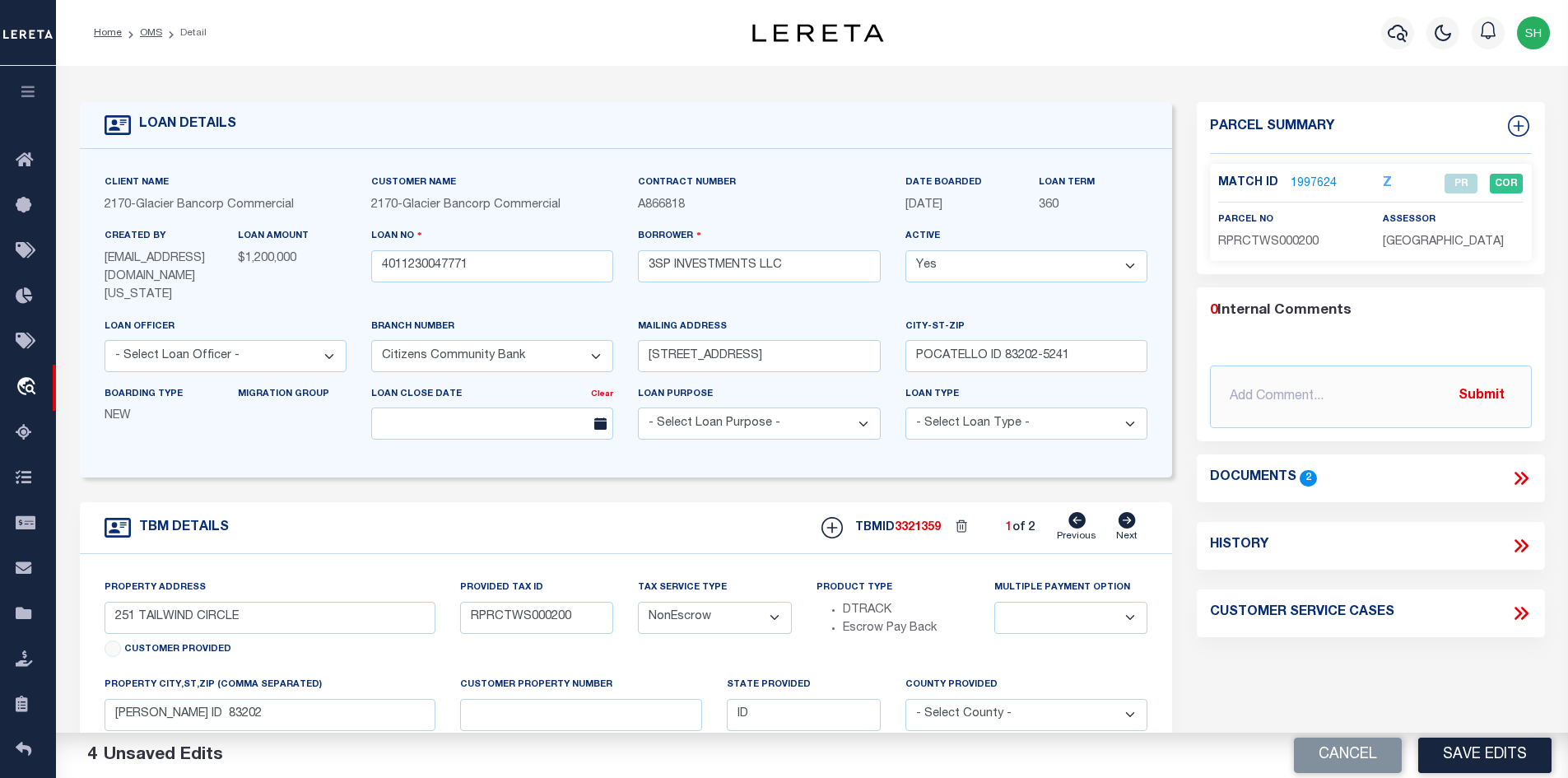
click at [1125, 512] on icon at bounding box center [1127, 521] width 17 height 17
type input "271 TAILWIND CRICLE"
type input "RPRCTWS000300"
select select
type input "[PERSON_NAME] ID 83202"
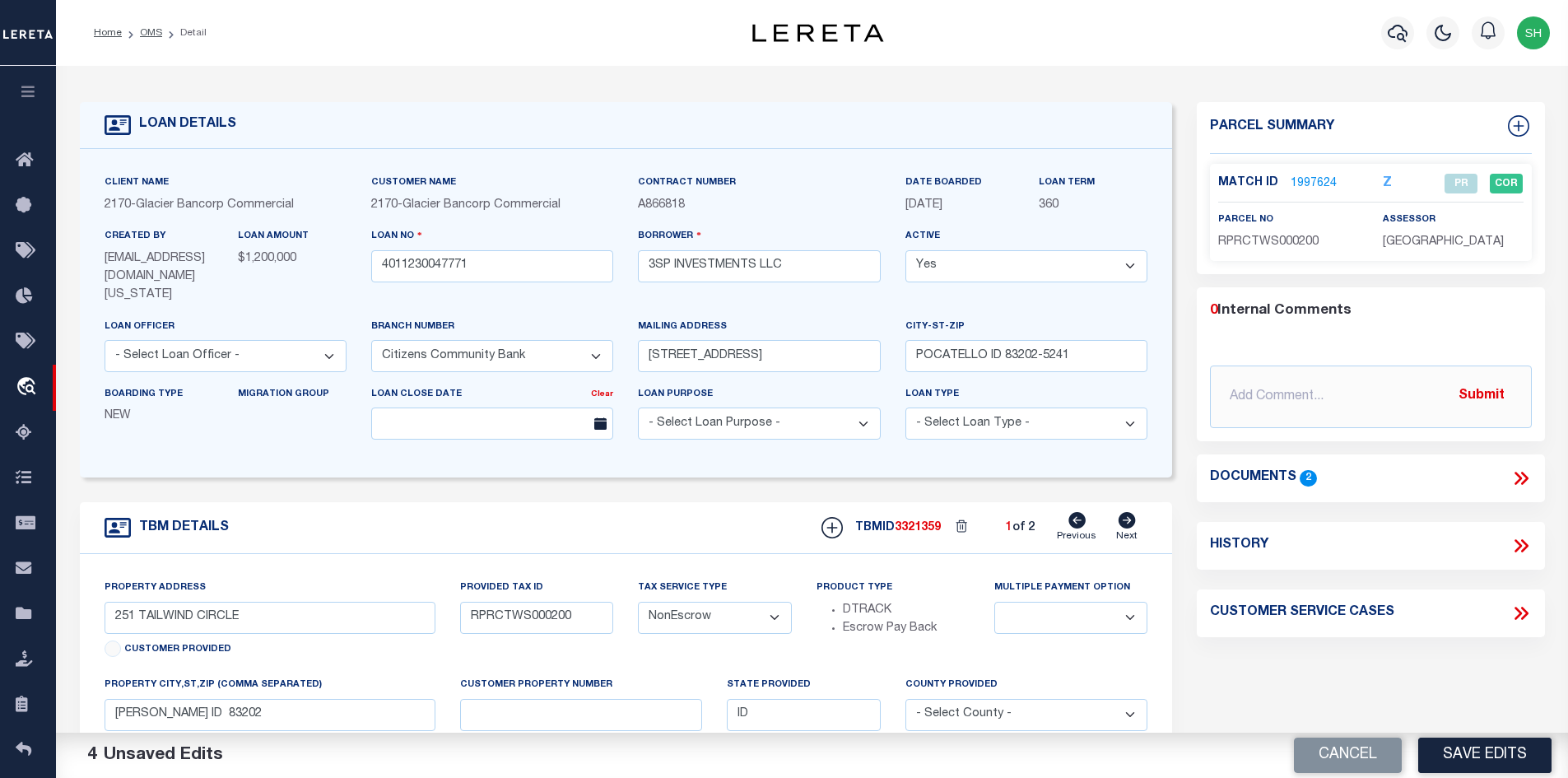
type textarea "Lot 3, Block 1, Tailwind Subdivision, [GEOGRAPHIC_DATA], [US_STATE], as the sam…"
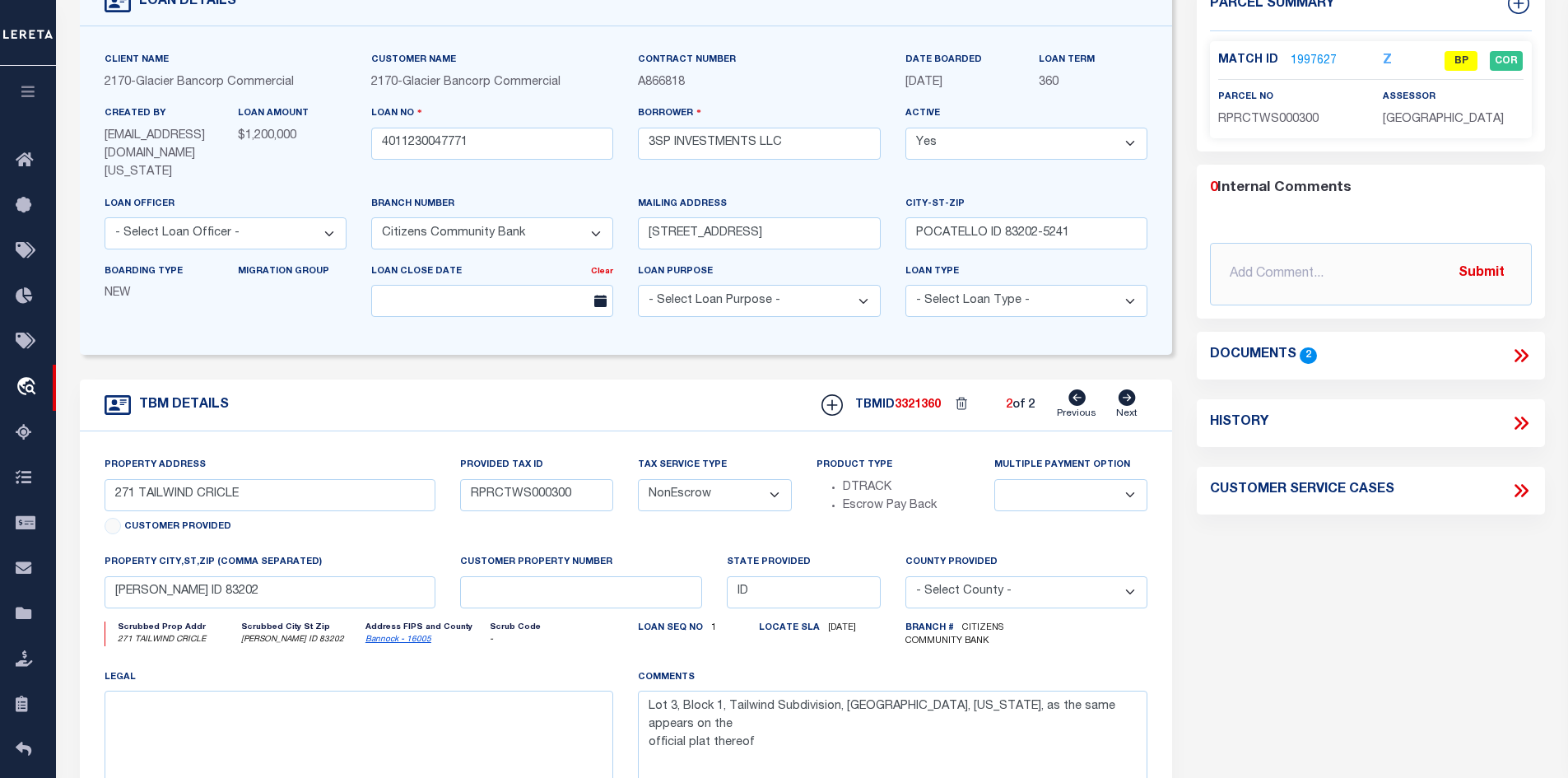
scroll to position [165, 0]
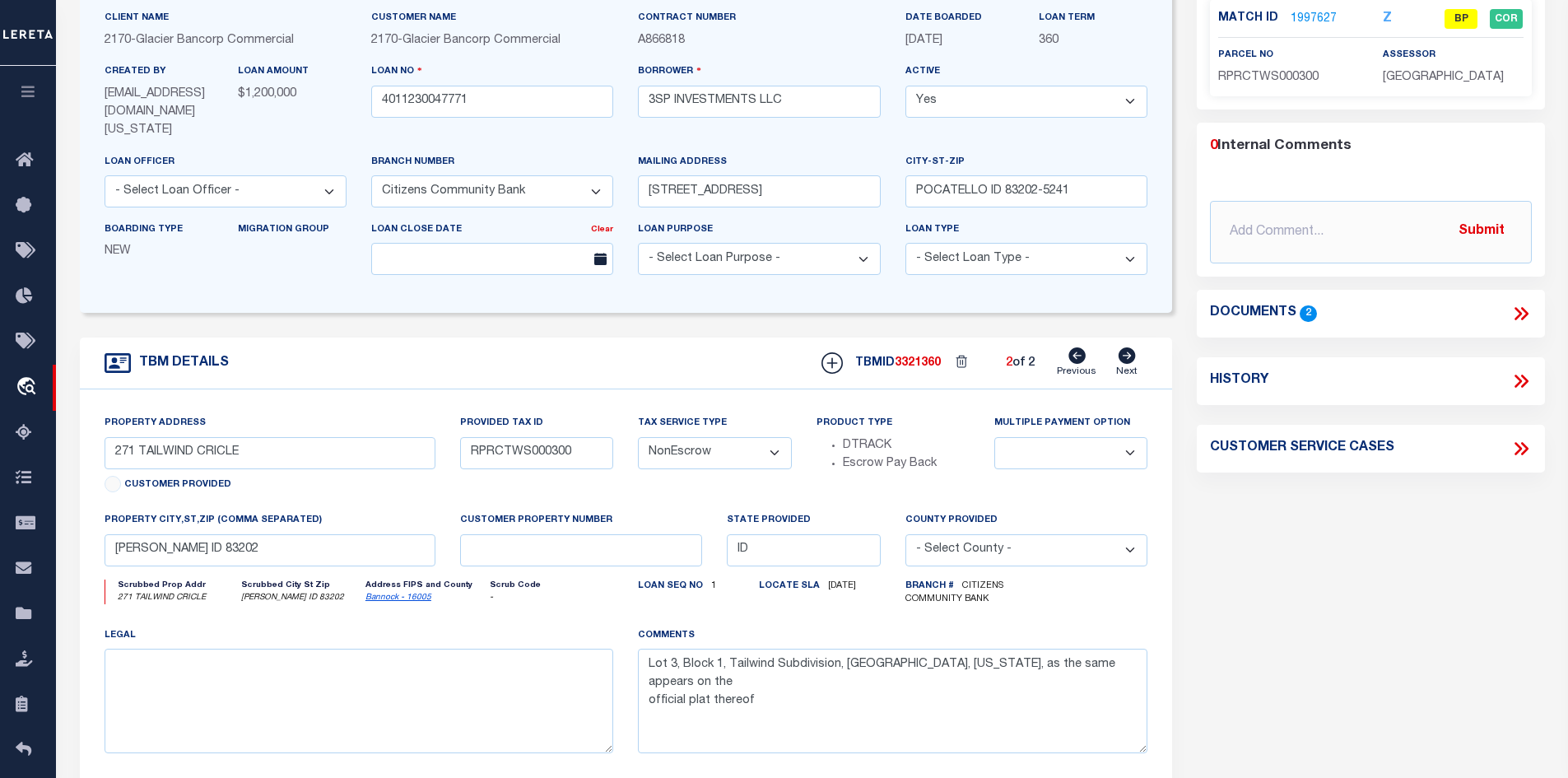
click at [1297, 16] on link "1997627" at bounding box center [1313, 19] width 46 height 17
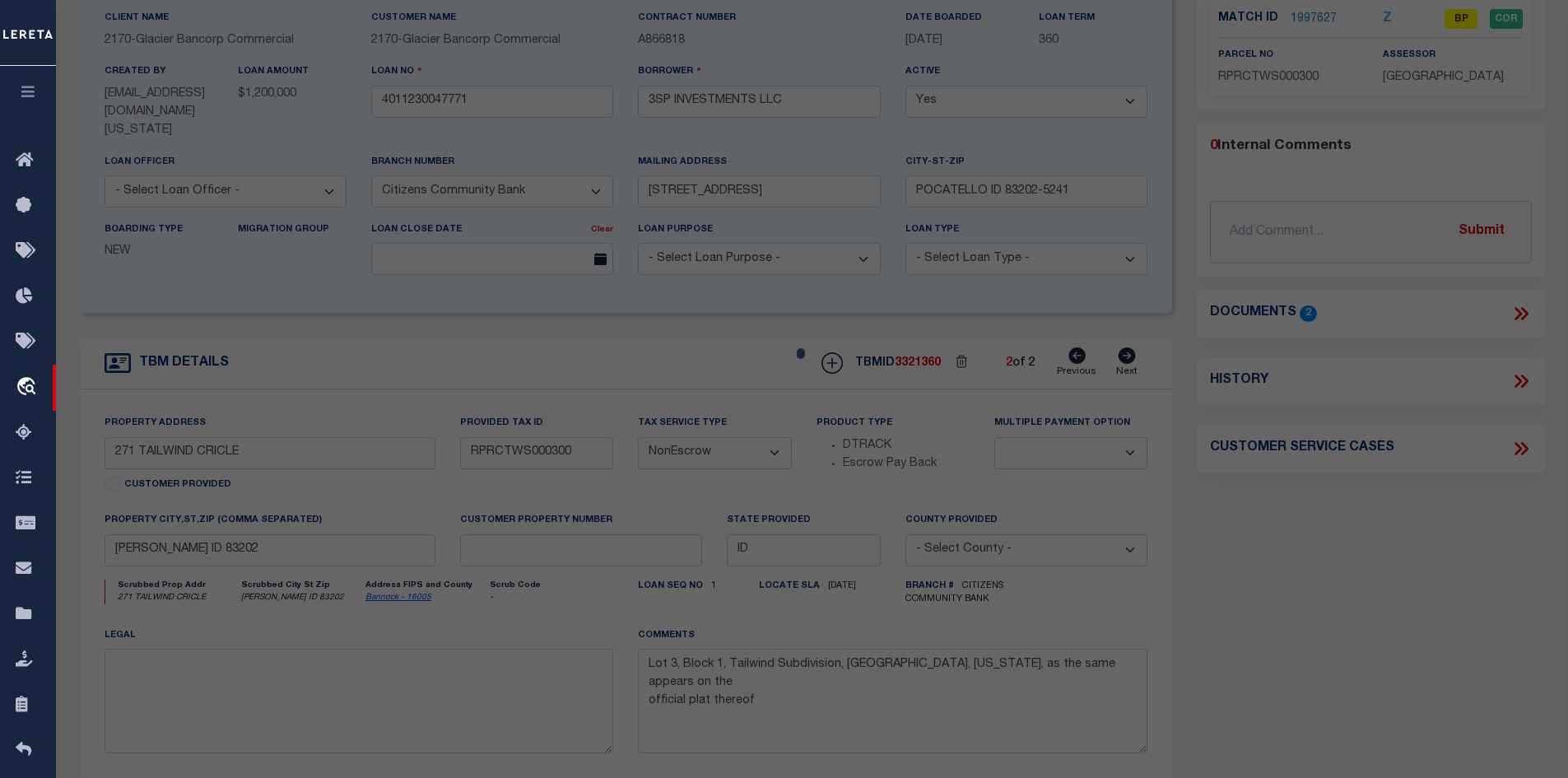
select select "AS"
select select
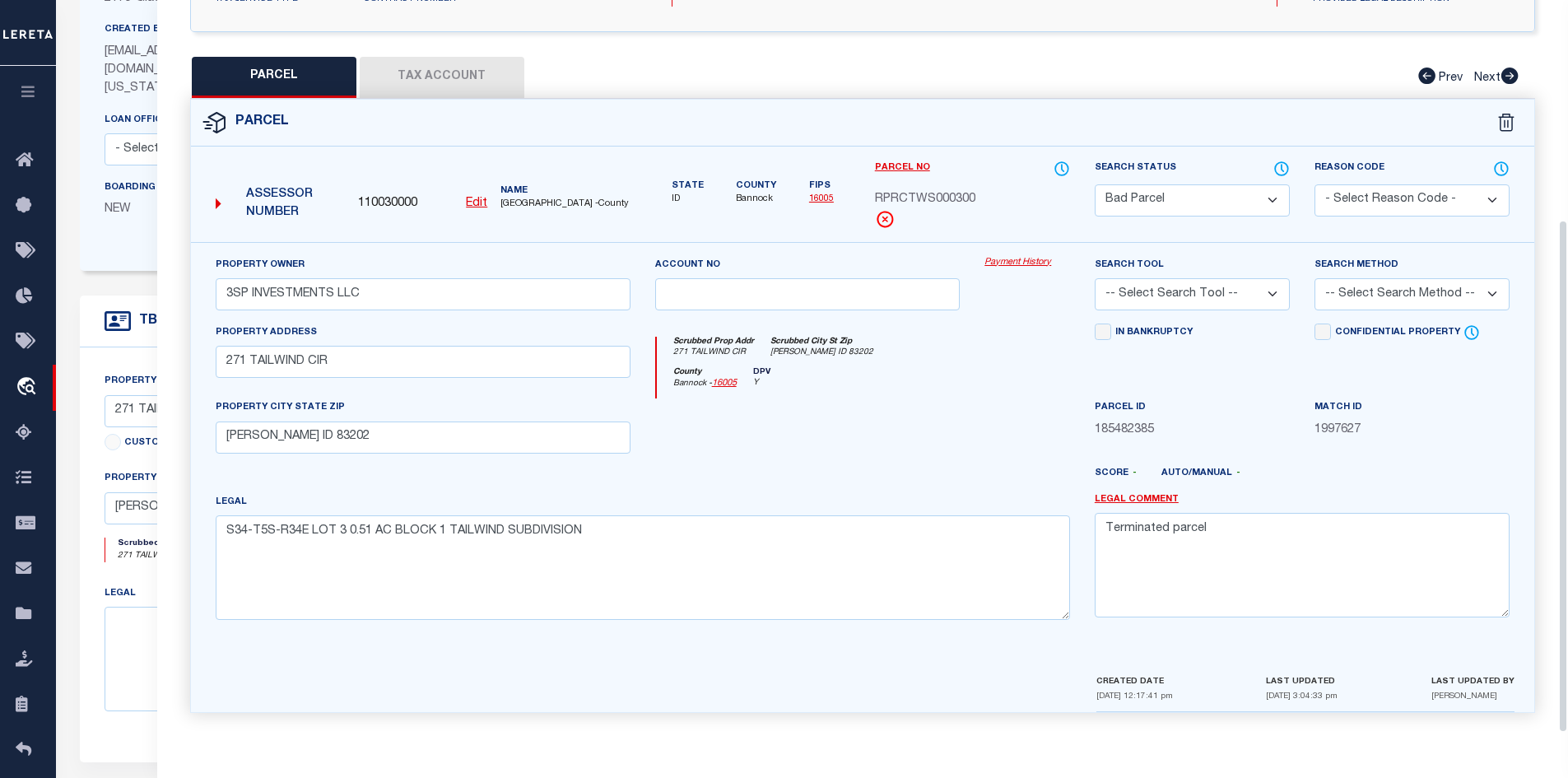
scroll to position [247, 0]
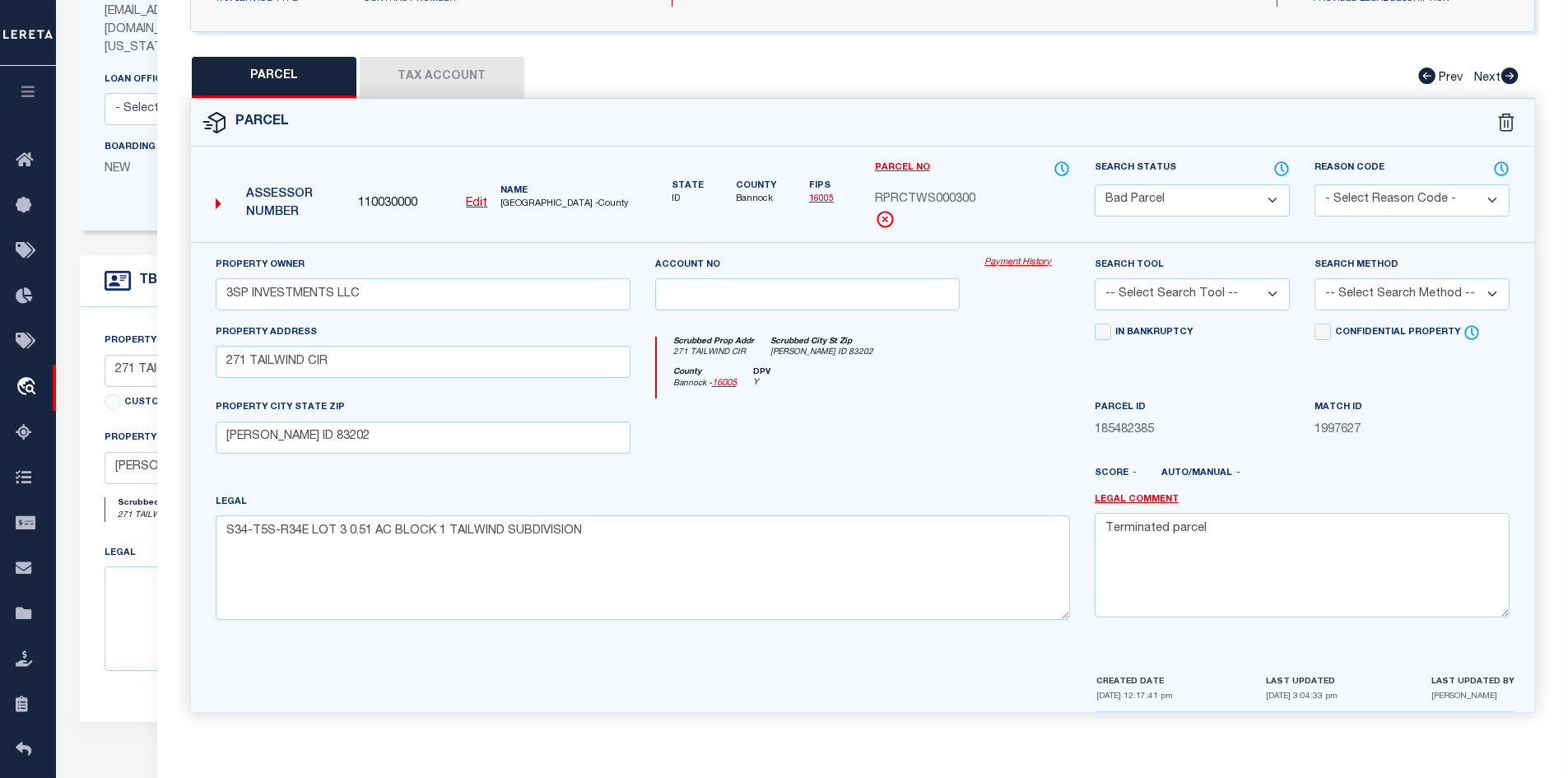
click at [485, 87] on button "Tax Account" at bounding box center [442, 78] width 165 height 41
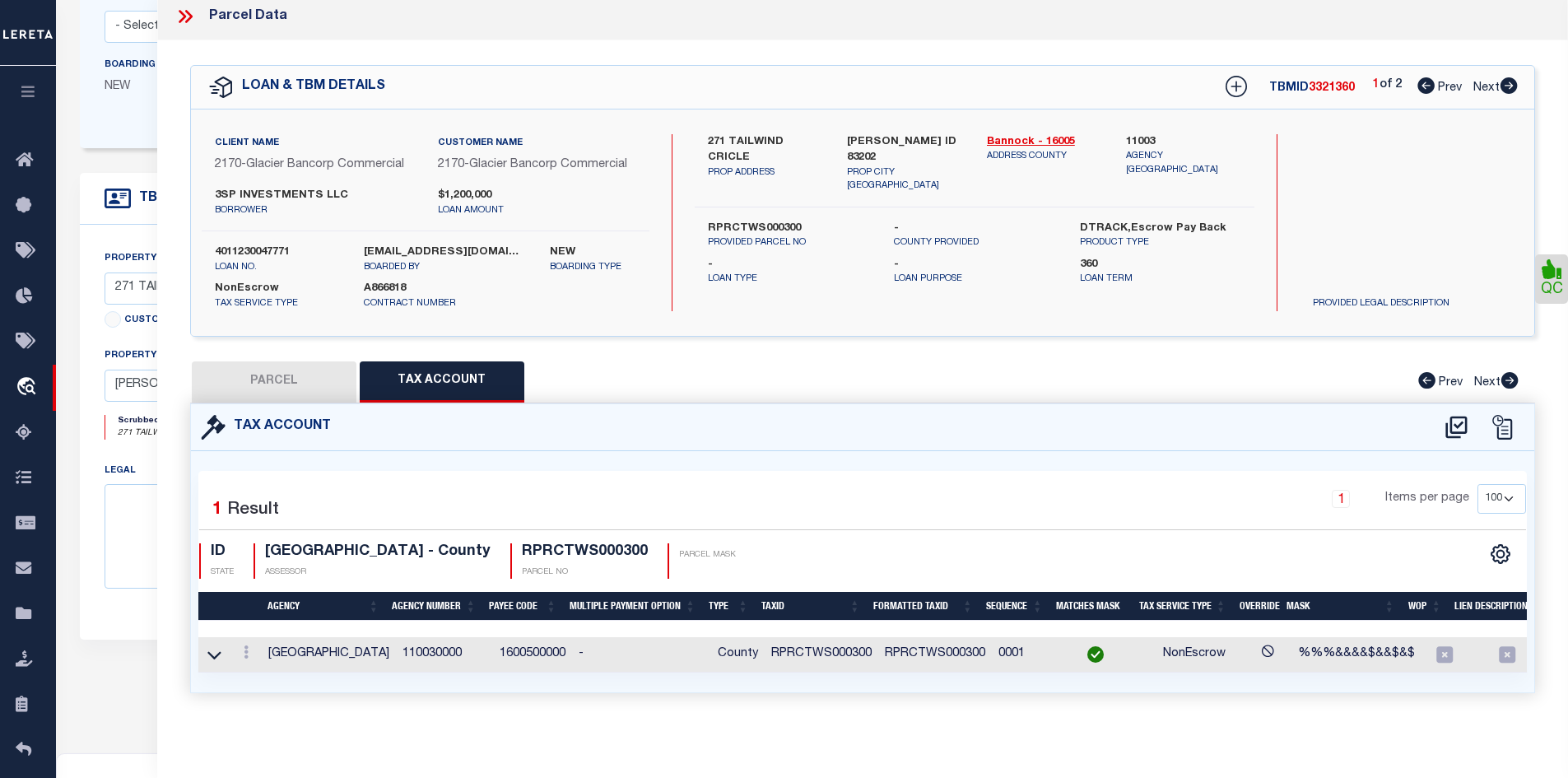
scroll to position [0, 78]
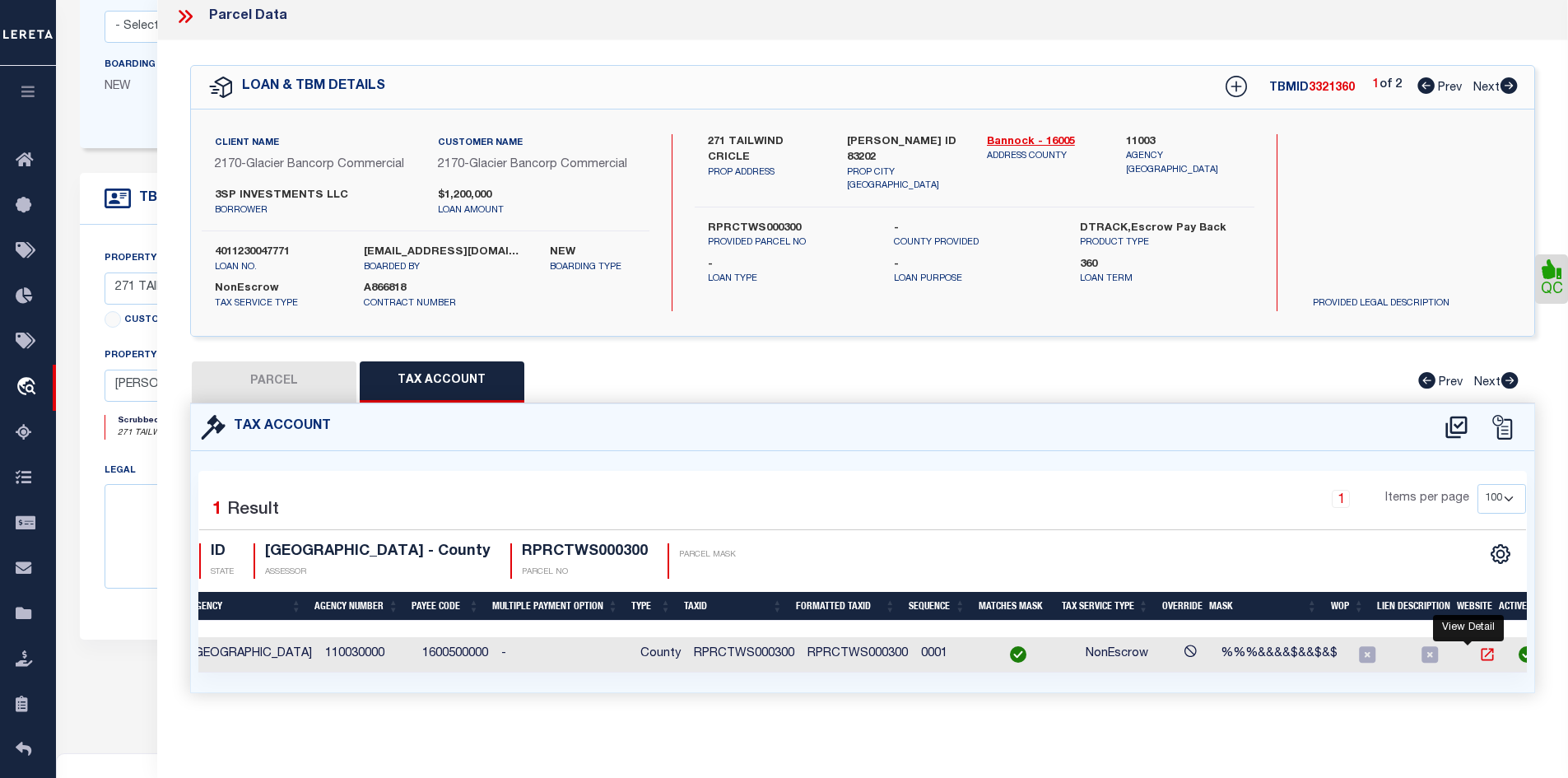
click at [1479, 646] on icon "" at bounding box center [1487, 654] width 17 height 17
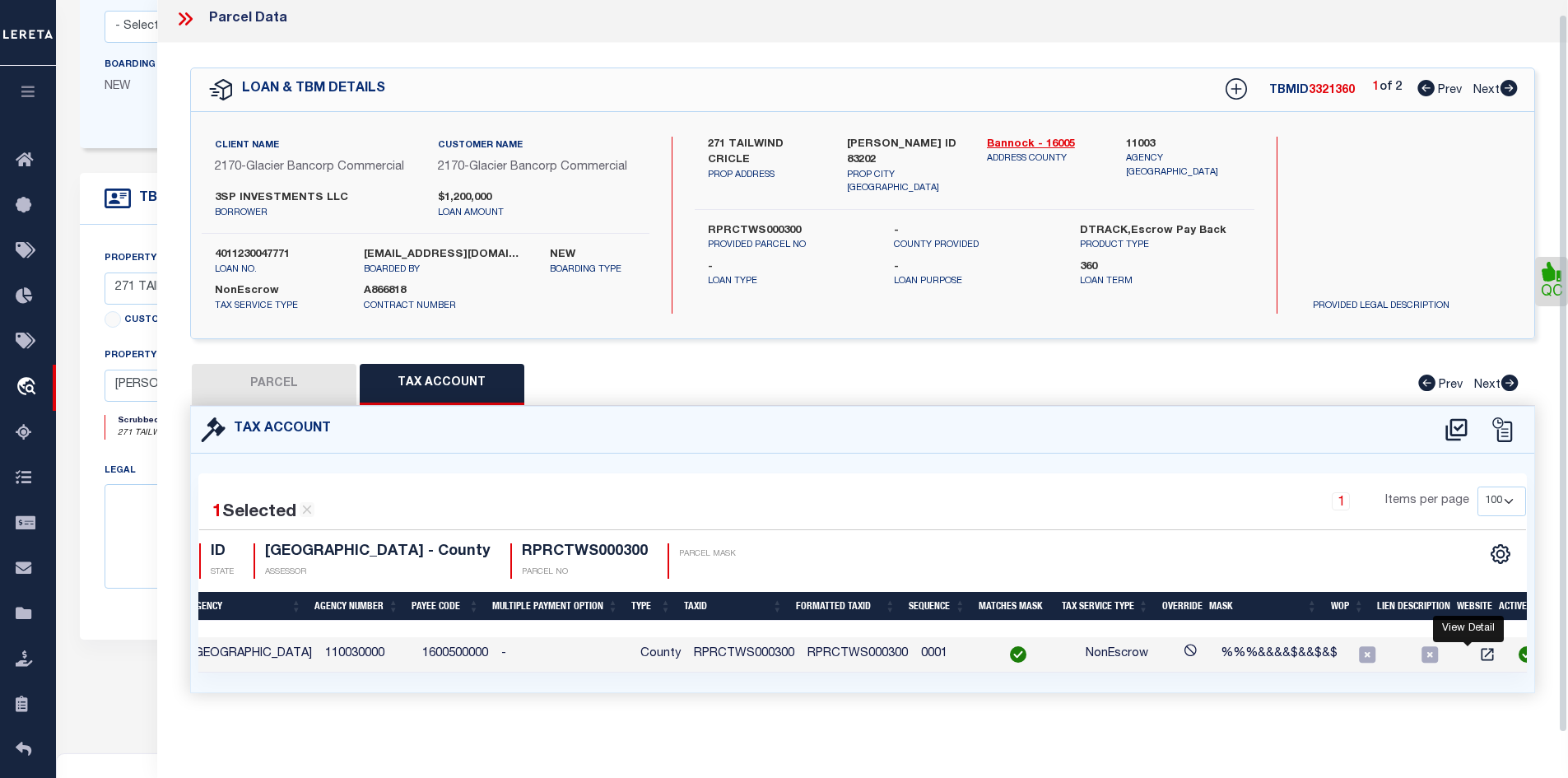
scroll to position [0, 0]
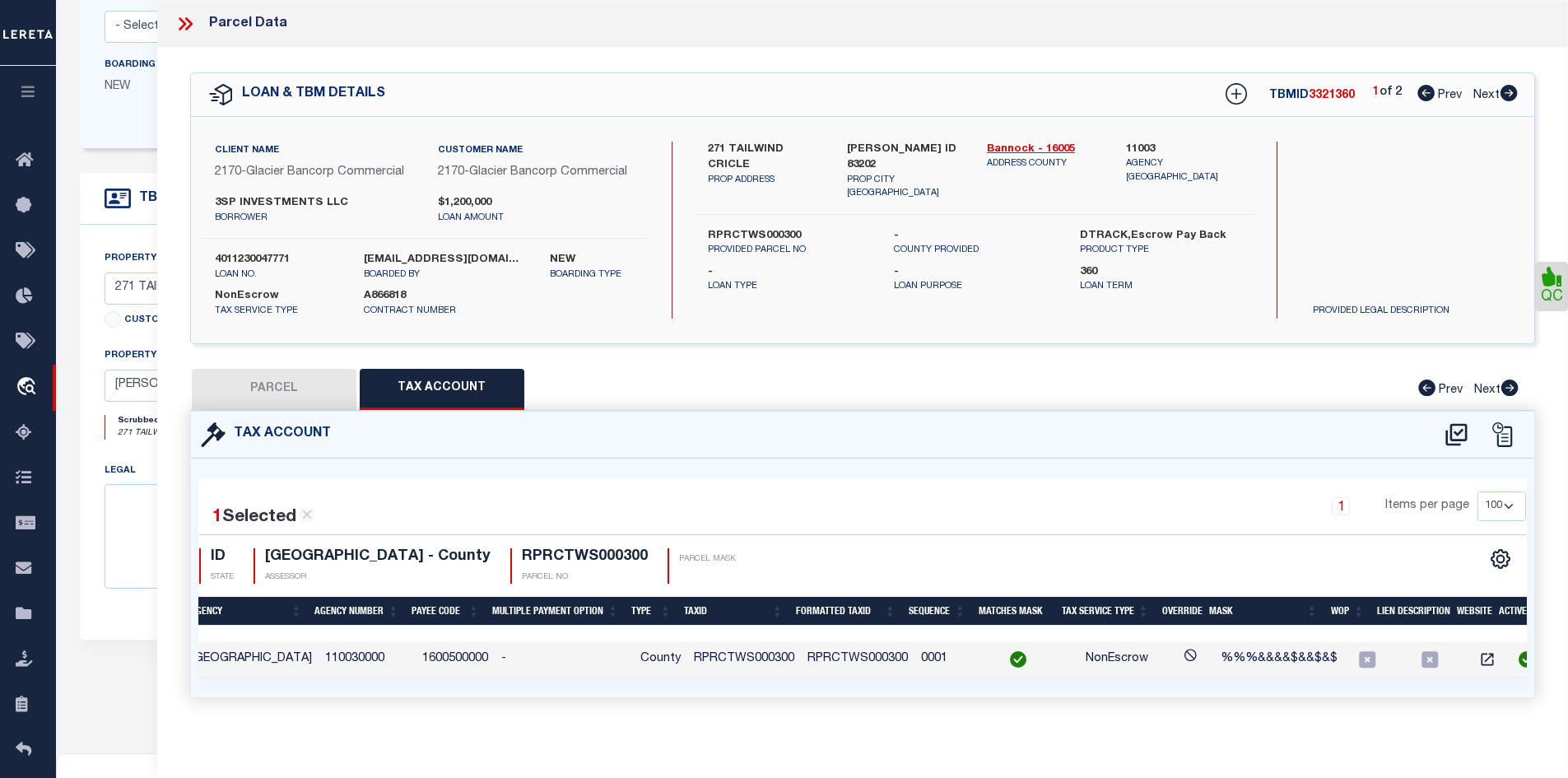
click at [186, 29] on icon at bounding box center [188, 23] width 7 height 13
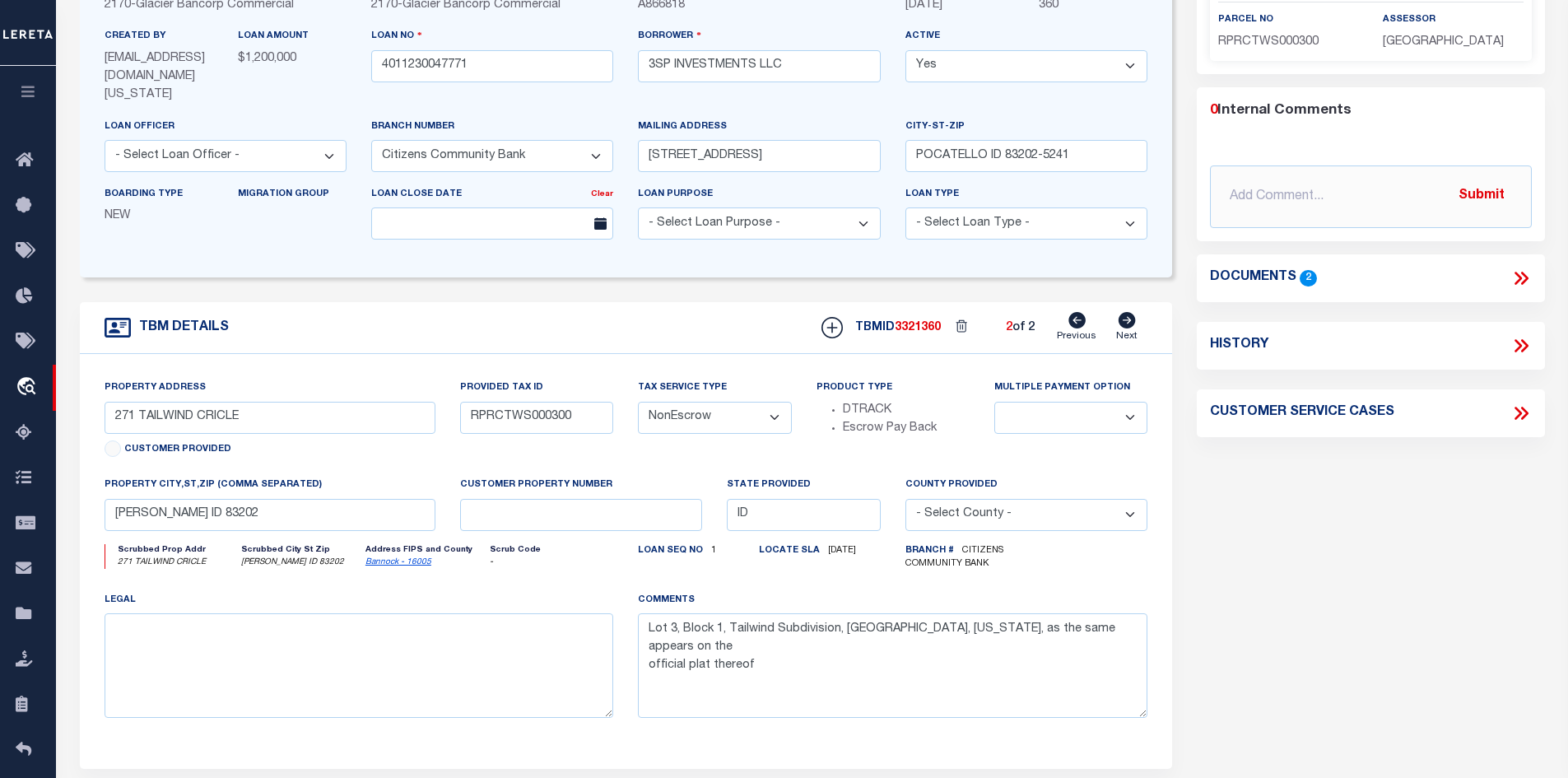
scroll to position [165, 0]
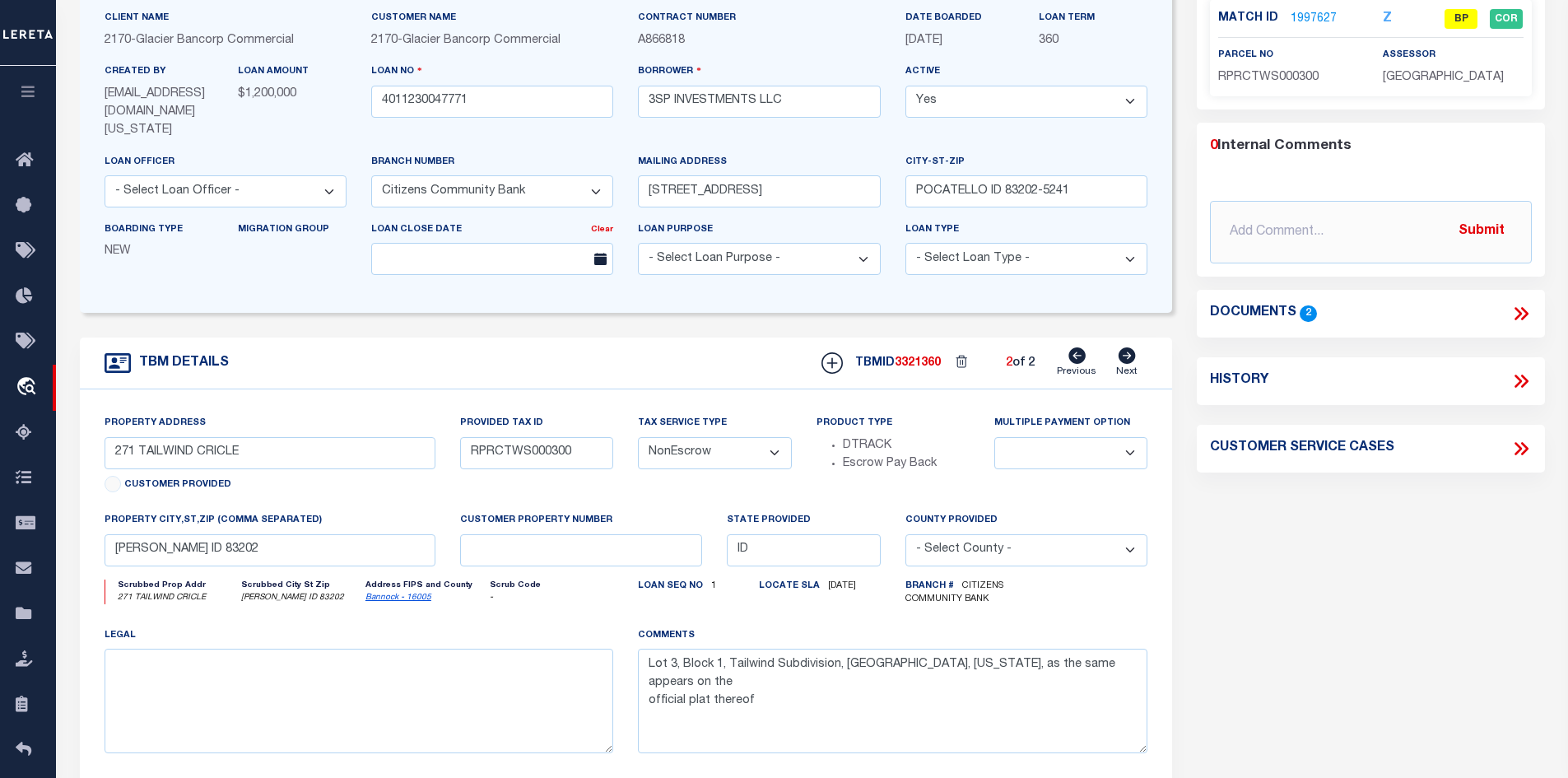
click at [1521, 316] on icon at bounding box center [1521, 314] width 22 height 22
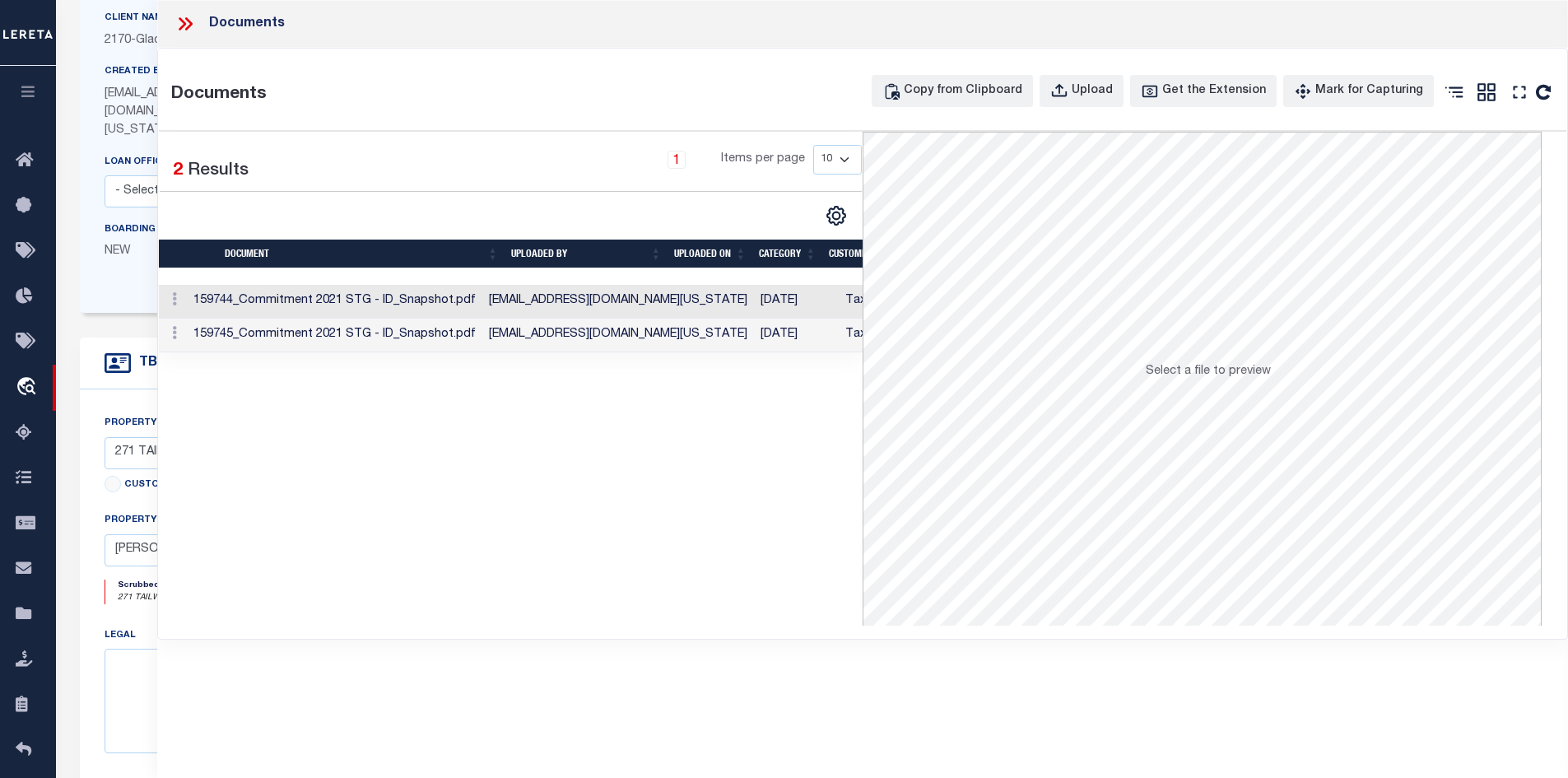
click at [577, 305] on td "[EMAIL_ADDRESS][DOMAIN_NAME][US_STATE]" at bounding box center [618, 301] width 271 height 34
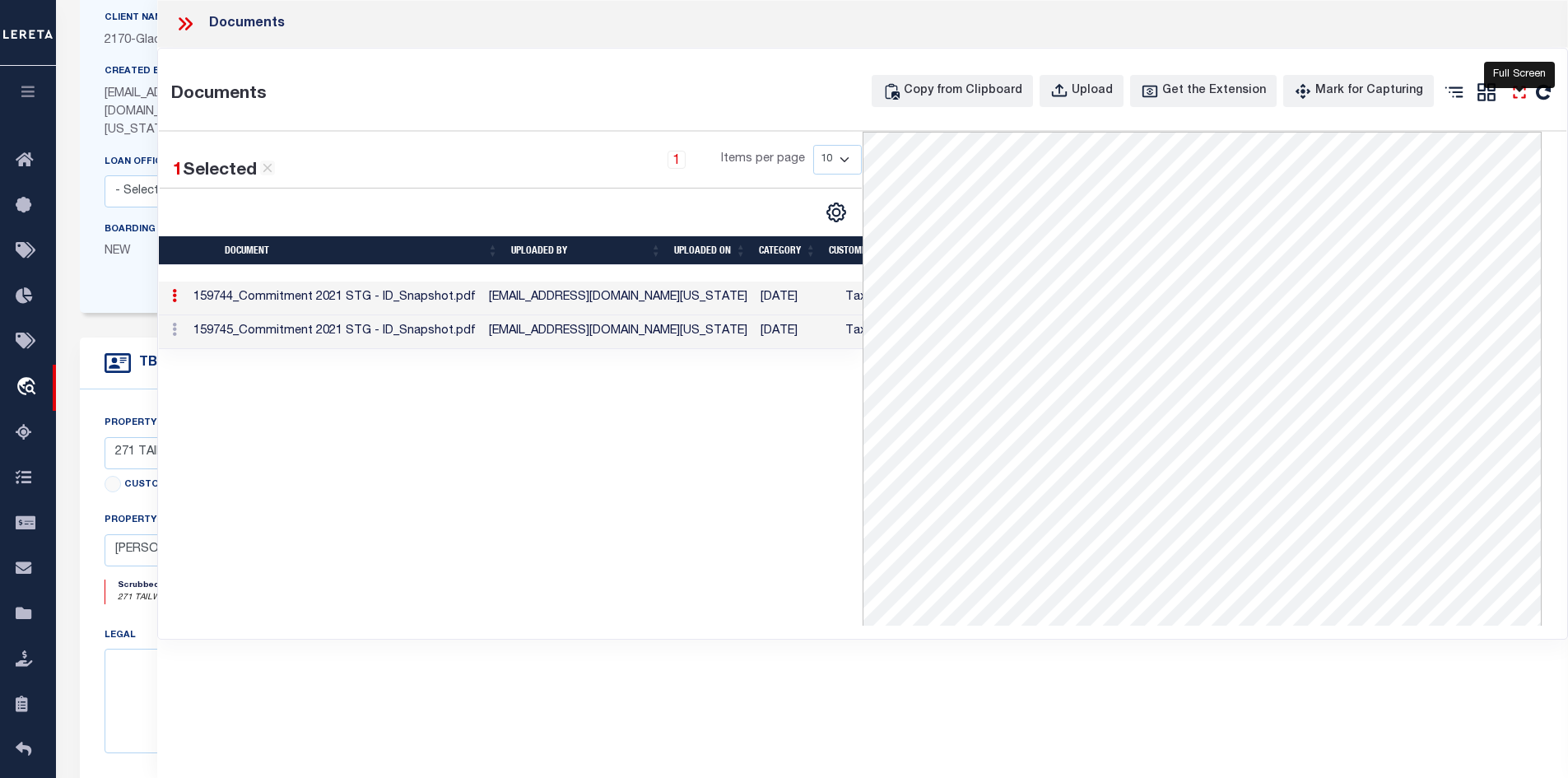
click at [1517, 94] on icon "" at bounding box center [1519, 92] width 22 height 22
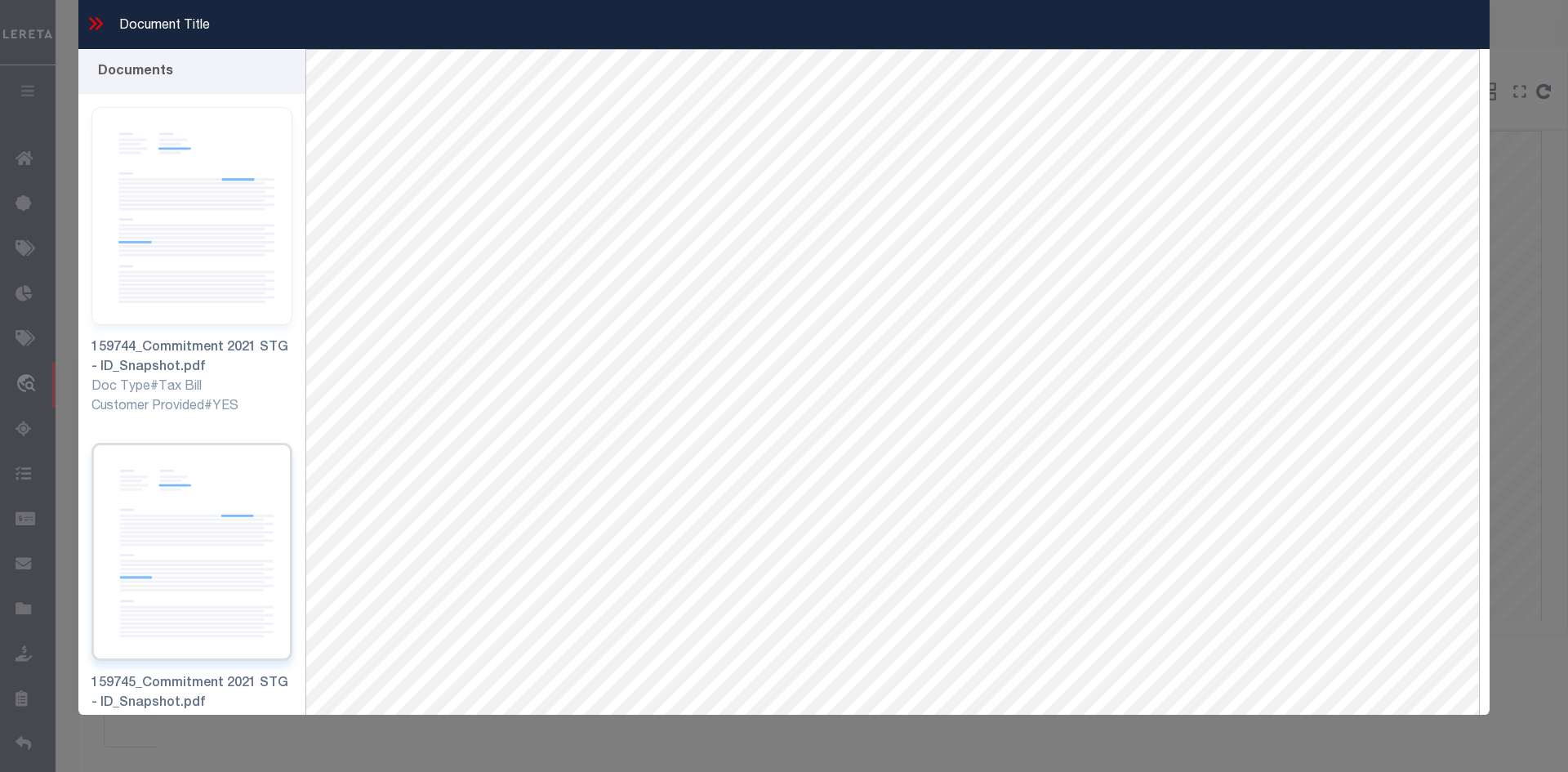
click at [165, 508] on img at bounding box center [191, 552] width 201 height 218
click at [92, 23] on icon at bounding box center [95, 23] width 21 height 21
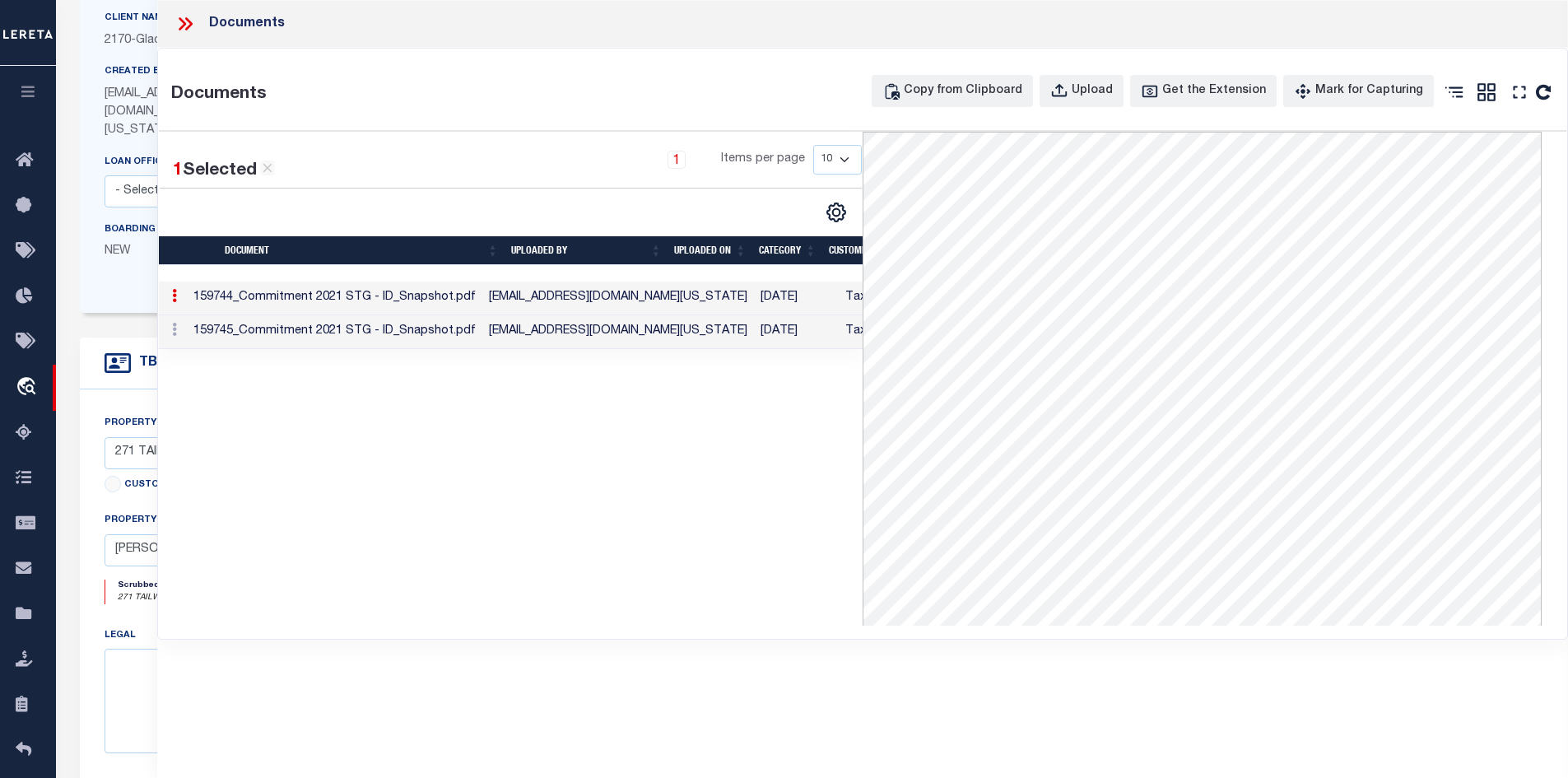
click at [347, 330] on td "159745_Commitment 2021 STG - ID_Snapshot.pdf" at bounding box center [335, 332] width 296 height 34
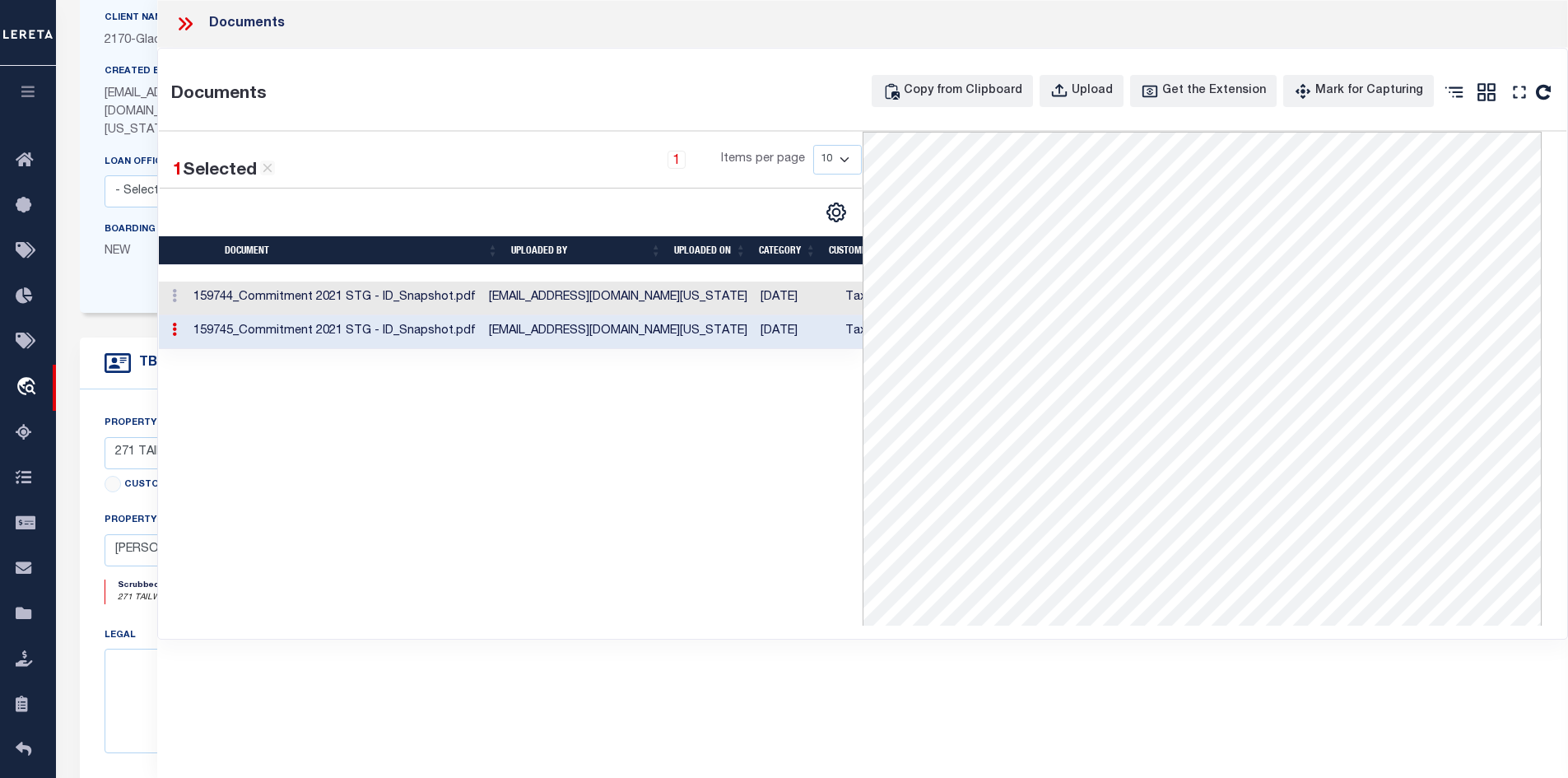
click at [185, 17] on icon at bounding box center [184, 23] width 22 height 22
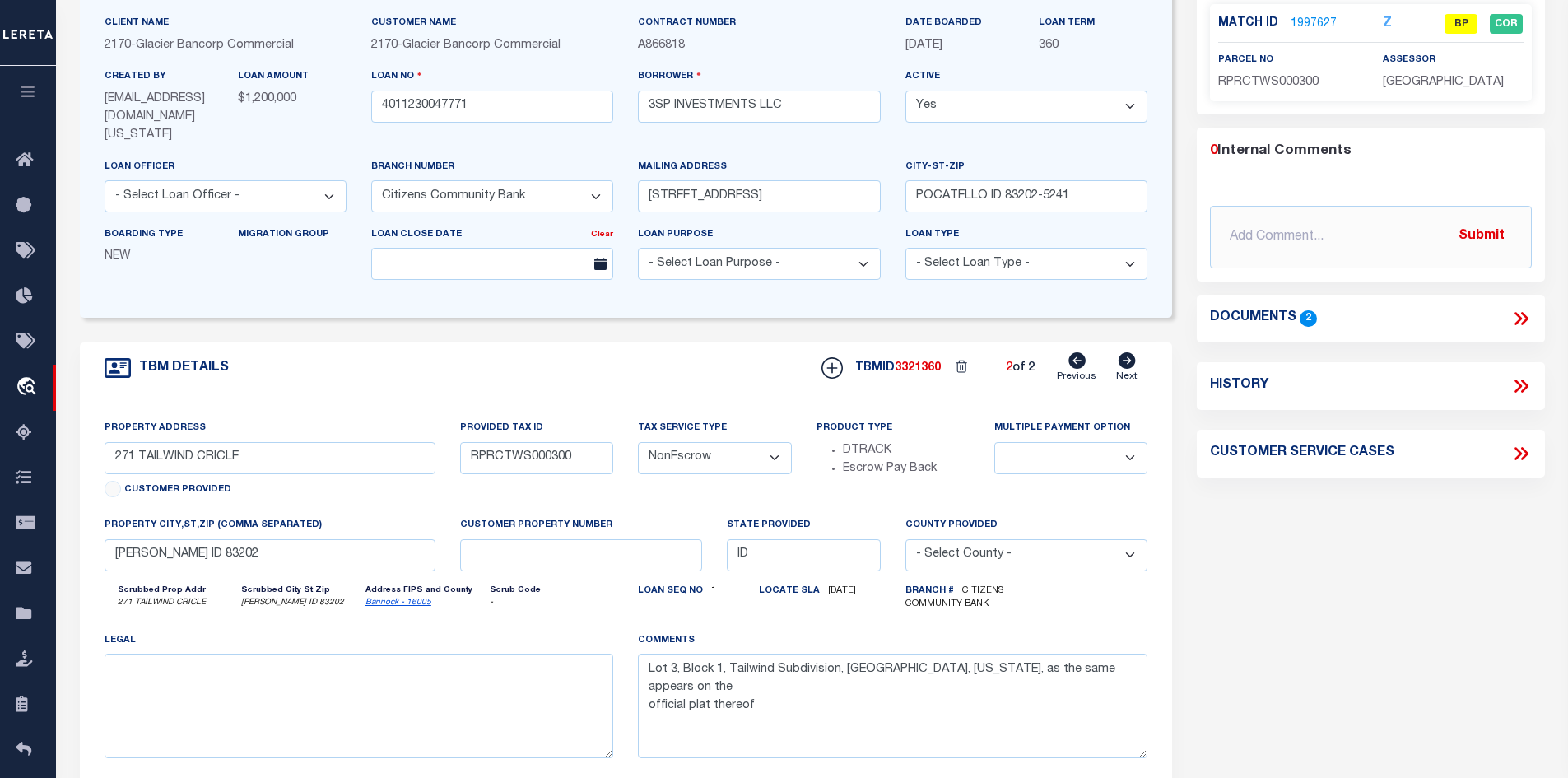
scroll to position [0, 0]
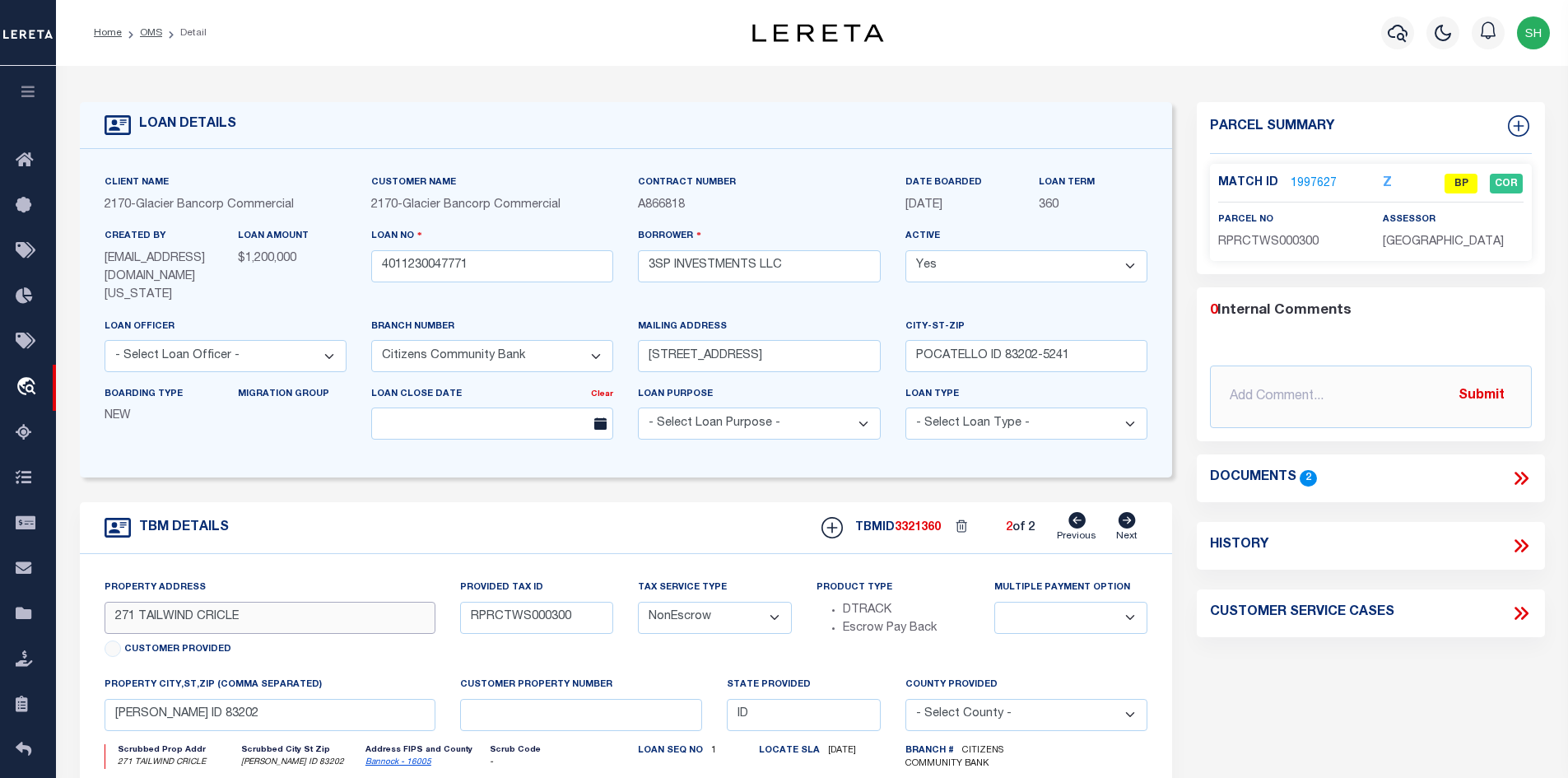
drag, startPoint x: 240, startPoint y: 607, endPoint x: 110, endPoint y: 600, distance: 130.2
click at [110, 602] on input "271 TAILWIND CRICLE" at bounding box center [271, 618] width 331 height 32
drag, startPoint x: 256, startPoint y: 703, endPoint x: 112, endPoint y: 701, distance: 144.0
click at [112, 701] on input "[PERSON_NAME] ID 83202" at bounding box center [271, 715] width 331 height 32
click at [1522, 479] on icon at bounding box center [1521, 477] width 22 height 22
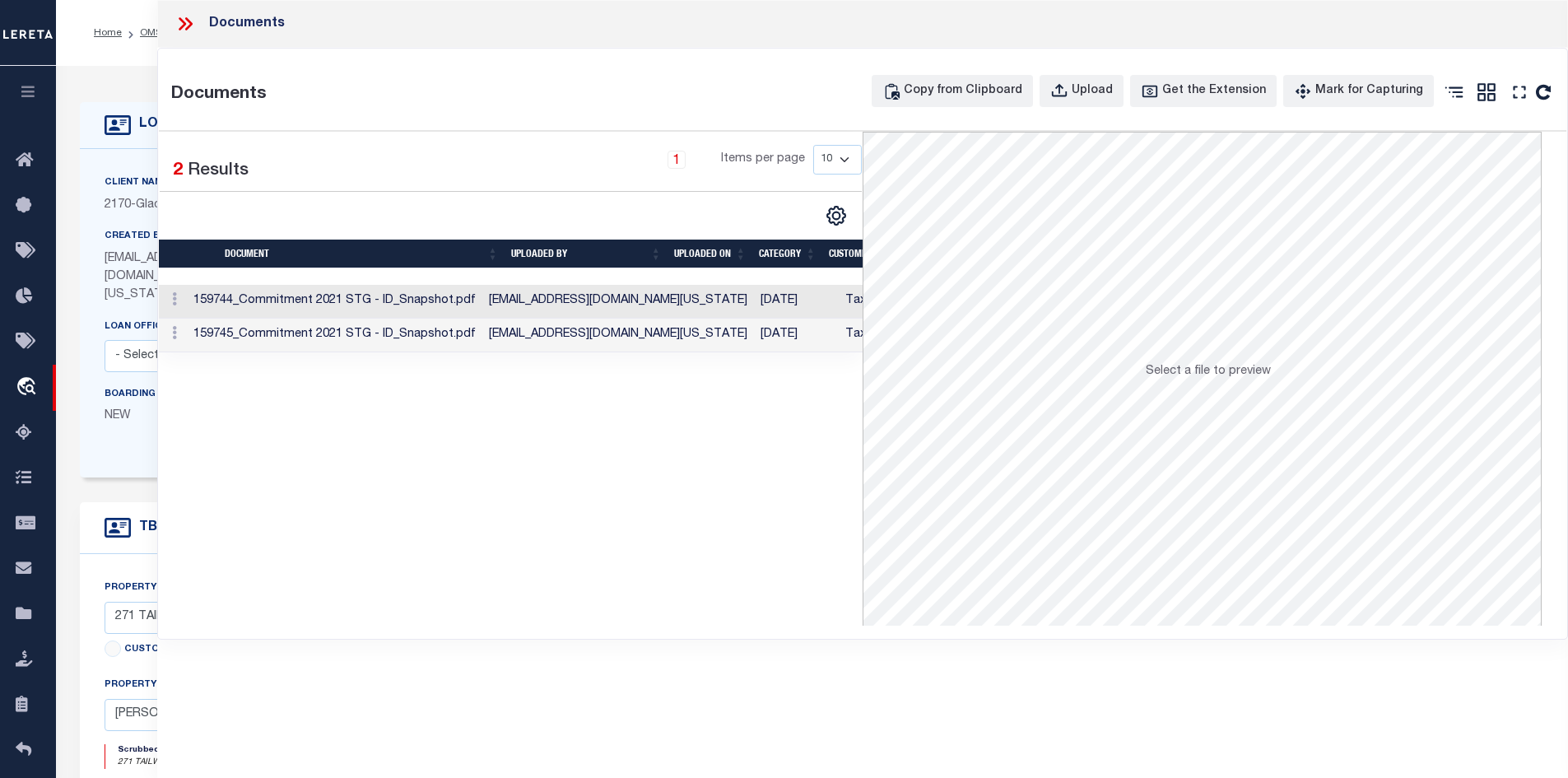
click at [649, 317] on td "[EMAIL_ADDRESS][DOMAIN_NAME][US_STATE]" at bounding box center [618, 301] width 271 height 34
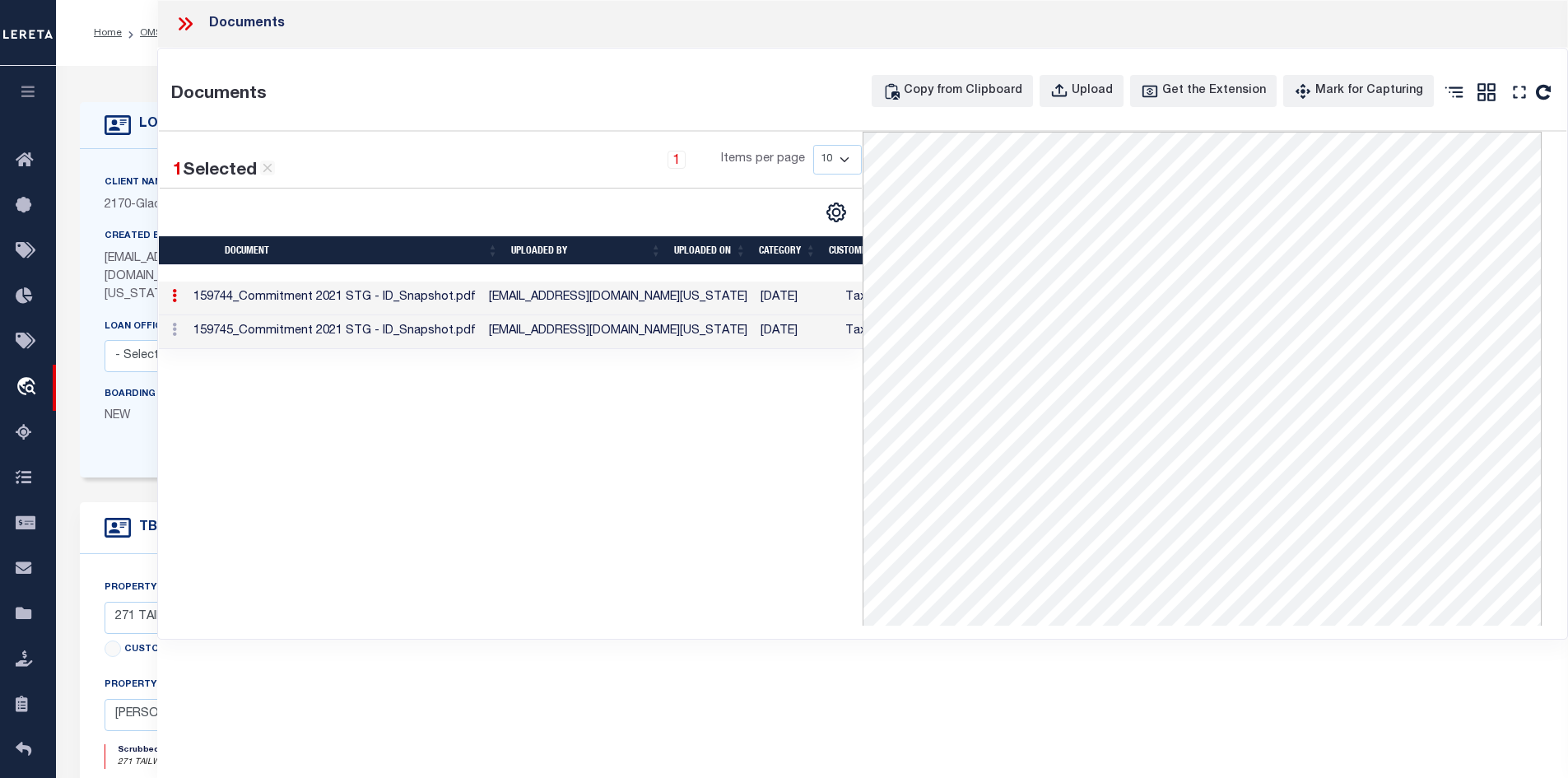
click at [184, 25] on icon at bounding box center [183, 23] width 7 height 13
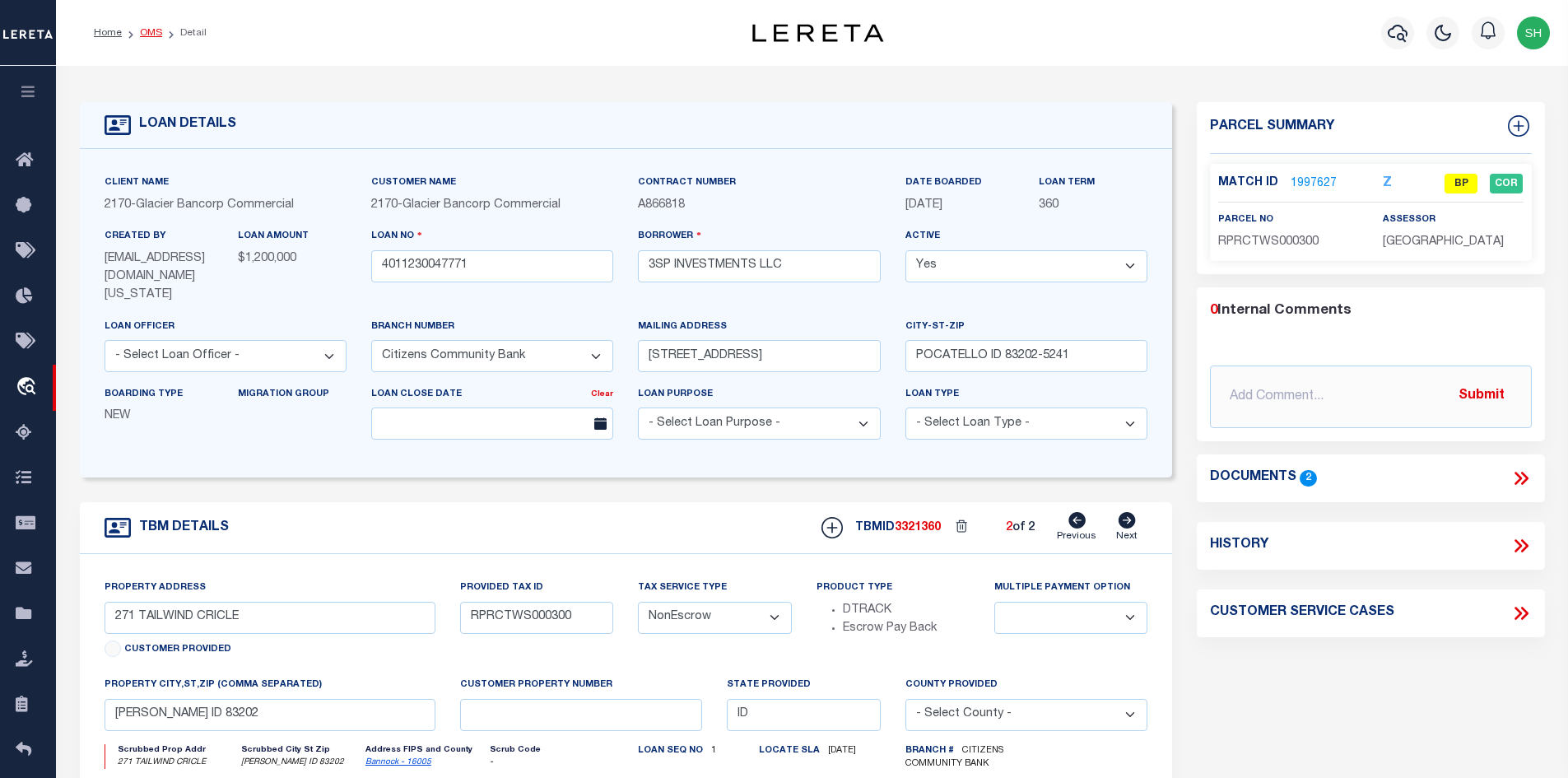
click at [141, 31] on link "OMS" at bounding box center [151, 33] width 22 height 10
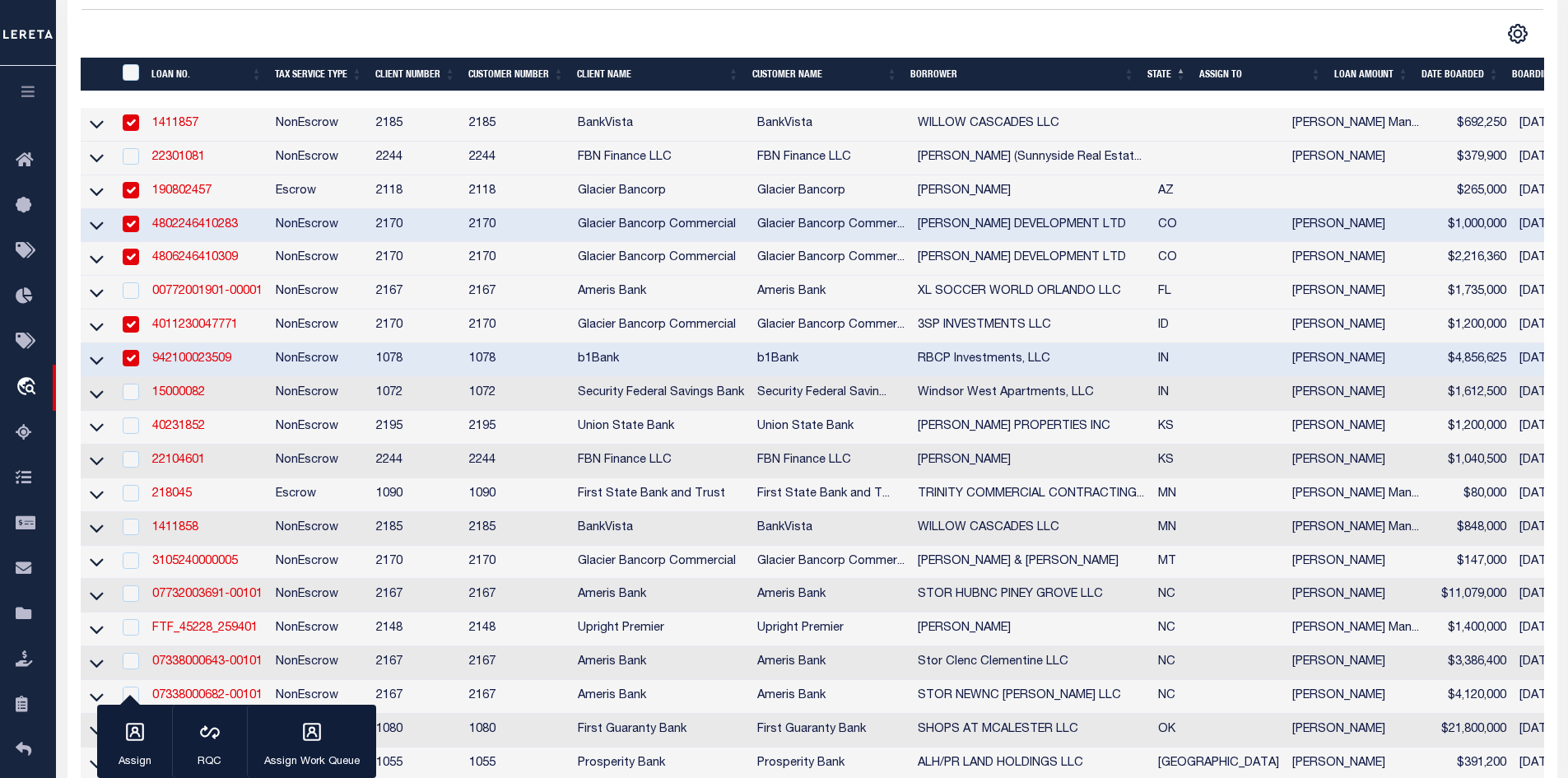
scroll to position [330, 0]
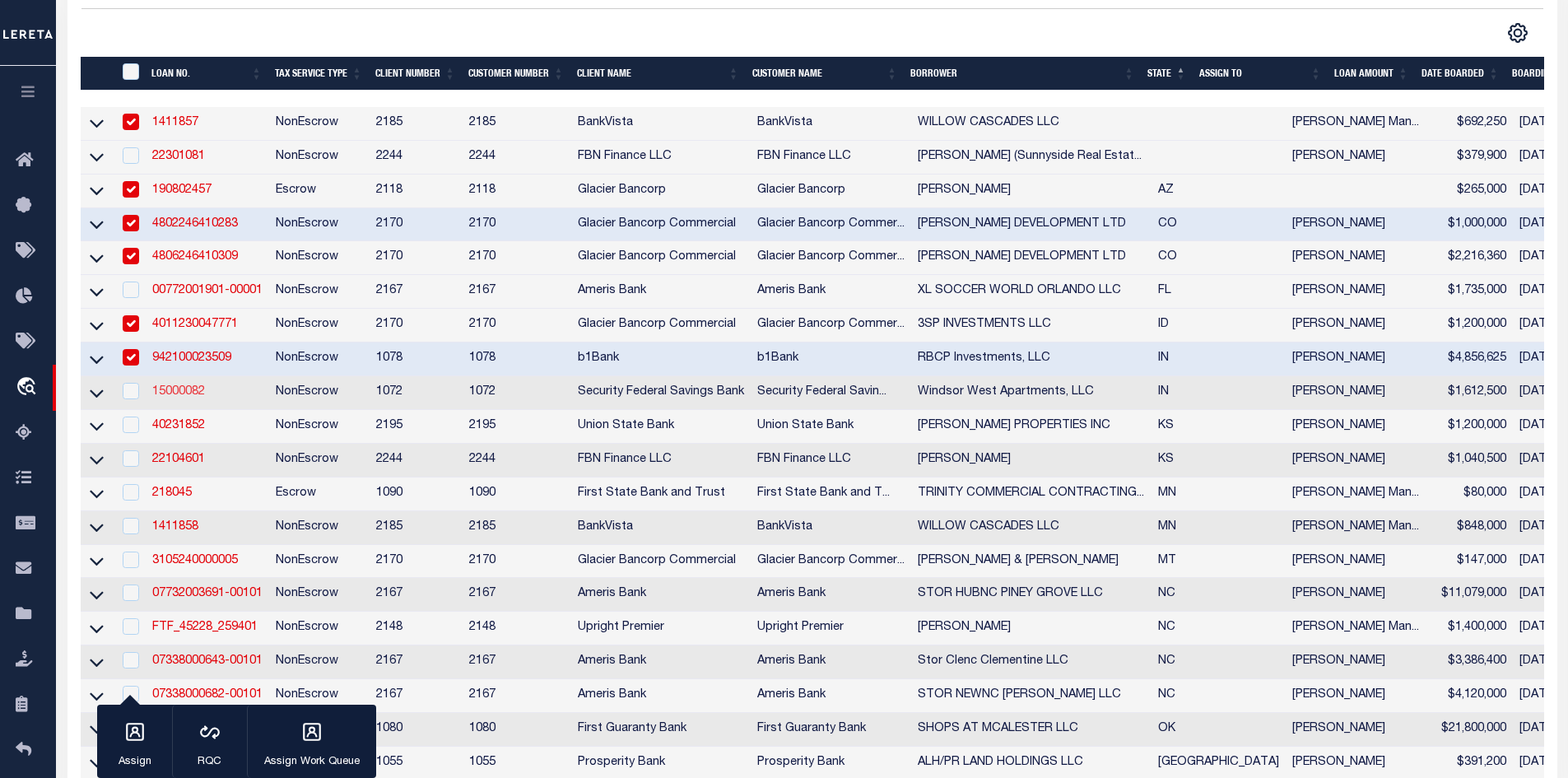
click at [174, 398] on link "15000082" at bounding box center [179, 391] width 52 height 11
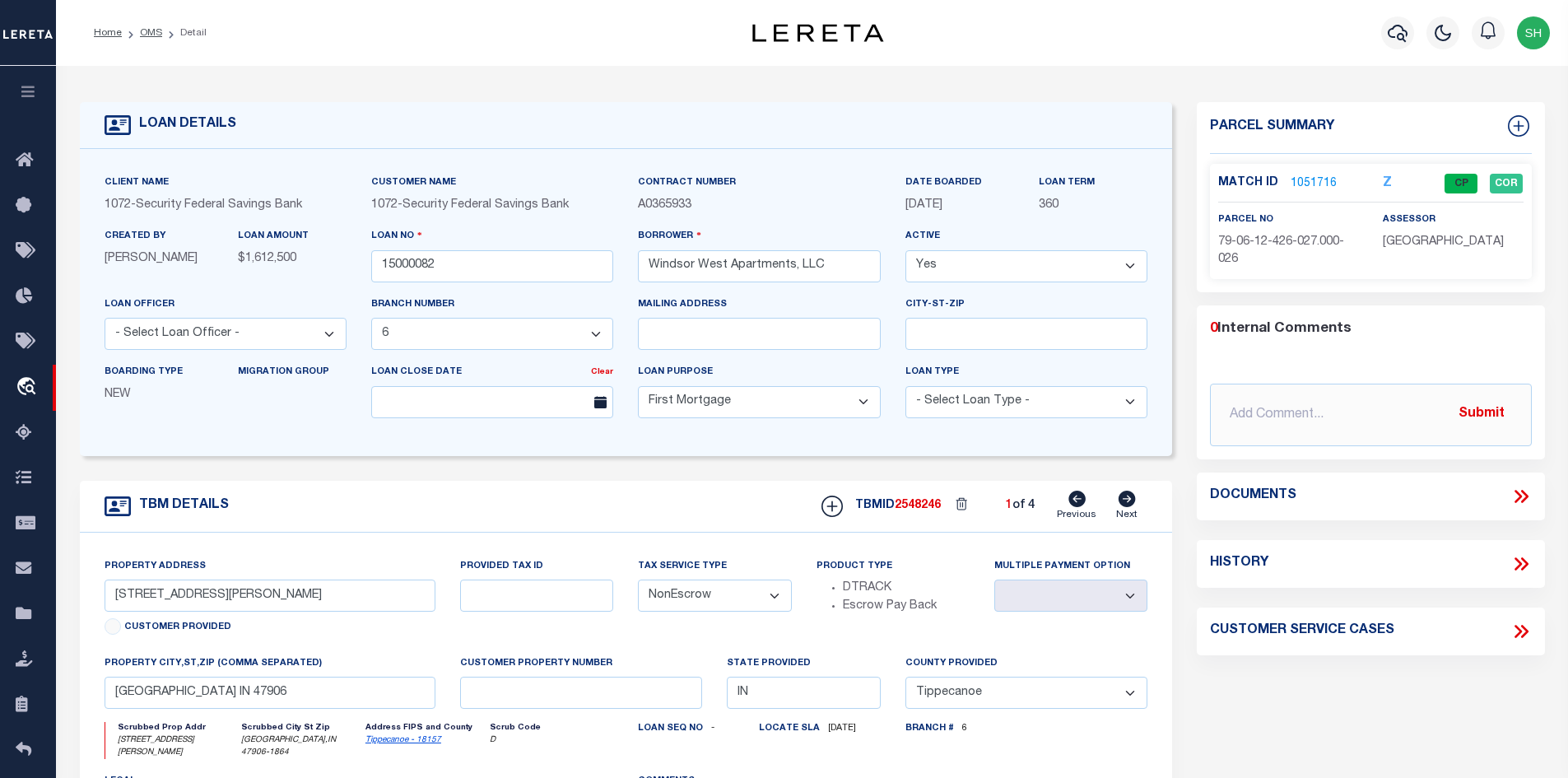
click at [1325, 177] on link "1051716" at bounding box center [1313, 183] width 46 height 17
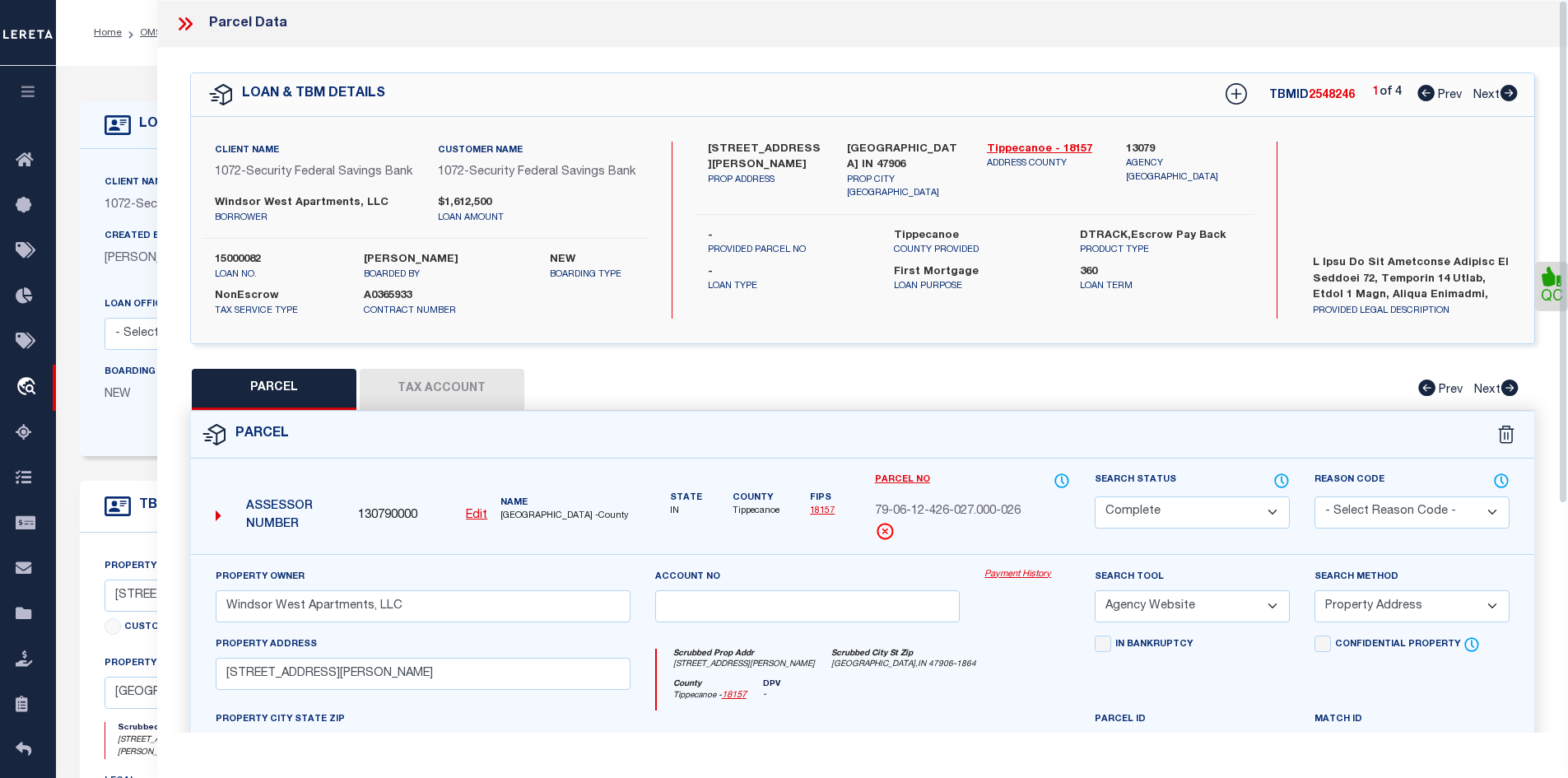
click at [425, 409] on button "Tax Account" at bounding box center [442, 389] width 165 height 41
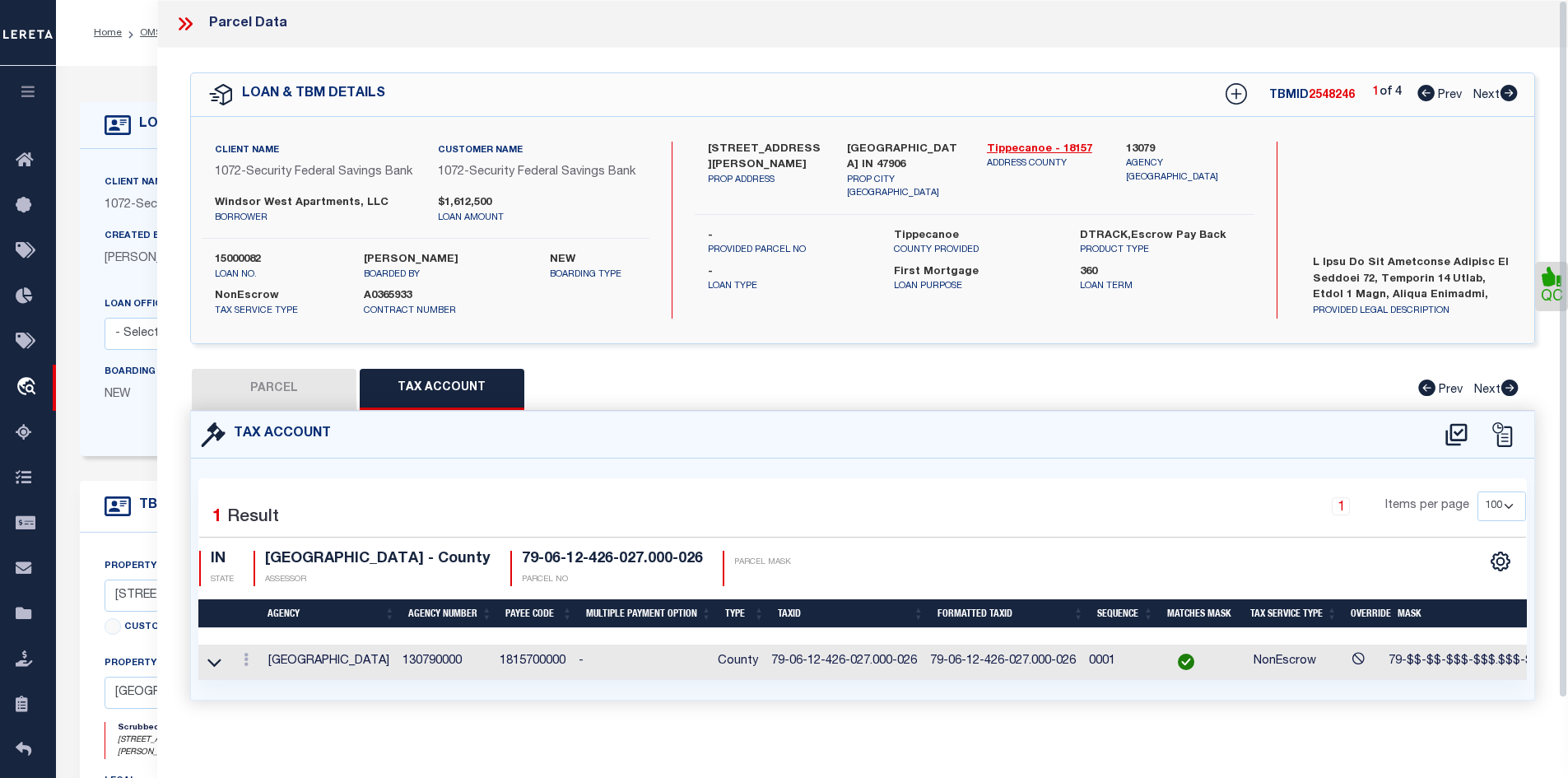
click at [204, 27] on div at bounding box center [191, 23] width 35 height 22
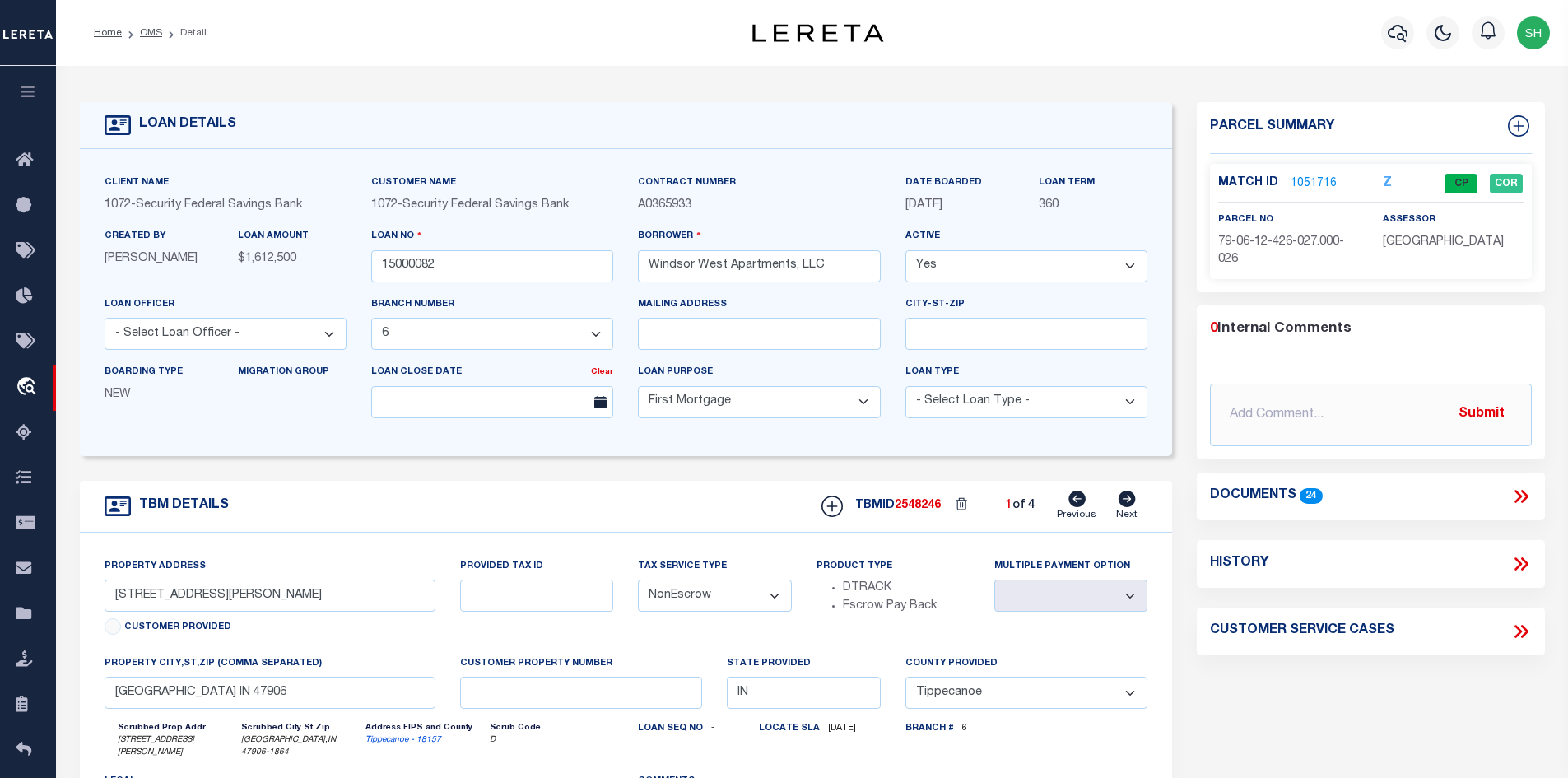
click at [1318, 181] on link "1051716" at bounding box center [1313, 183] width 46 height 17
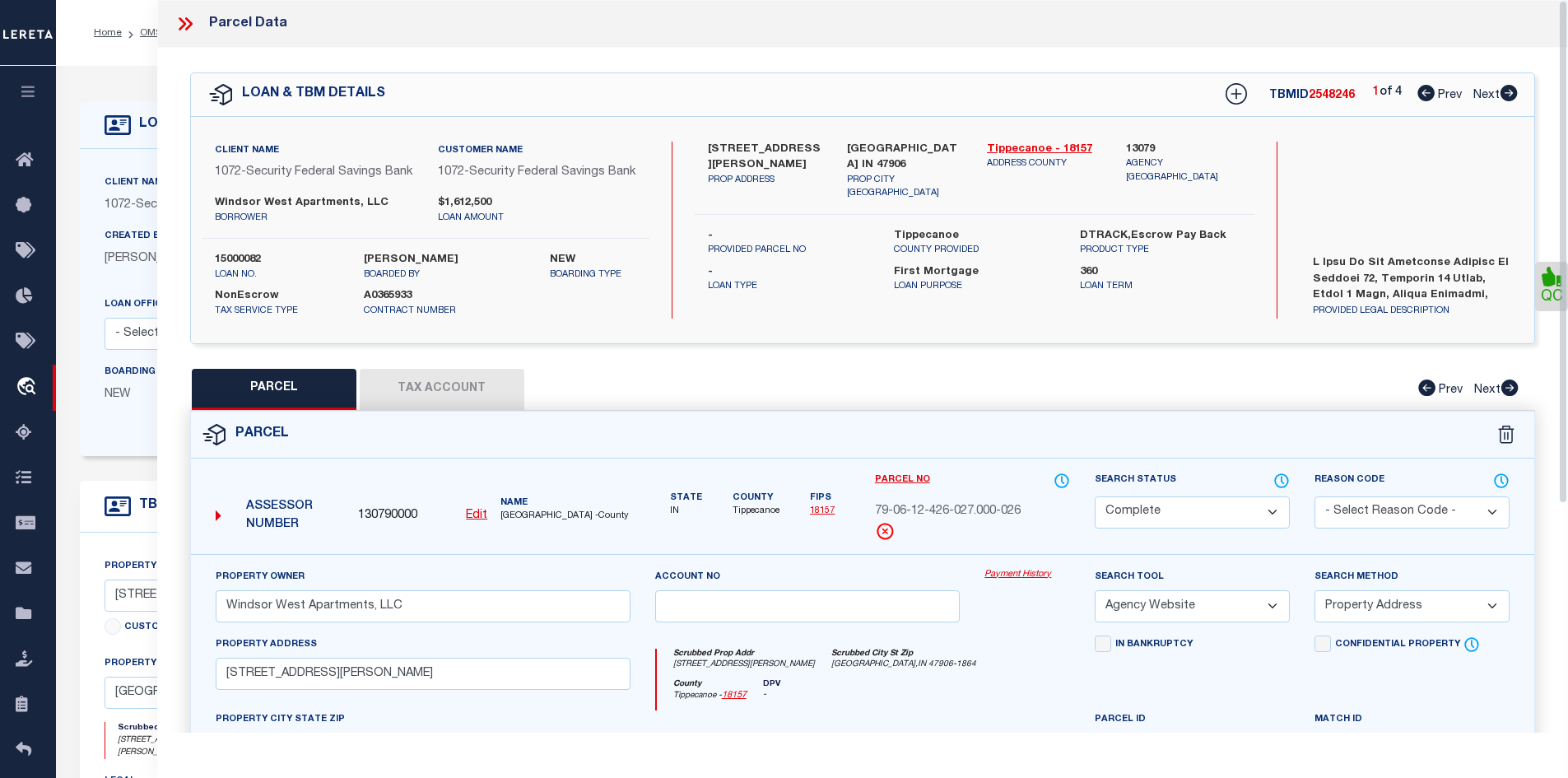
click at [186, 17] on icon at bounding box center [184, 23] width 22 height 22
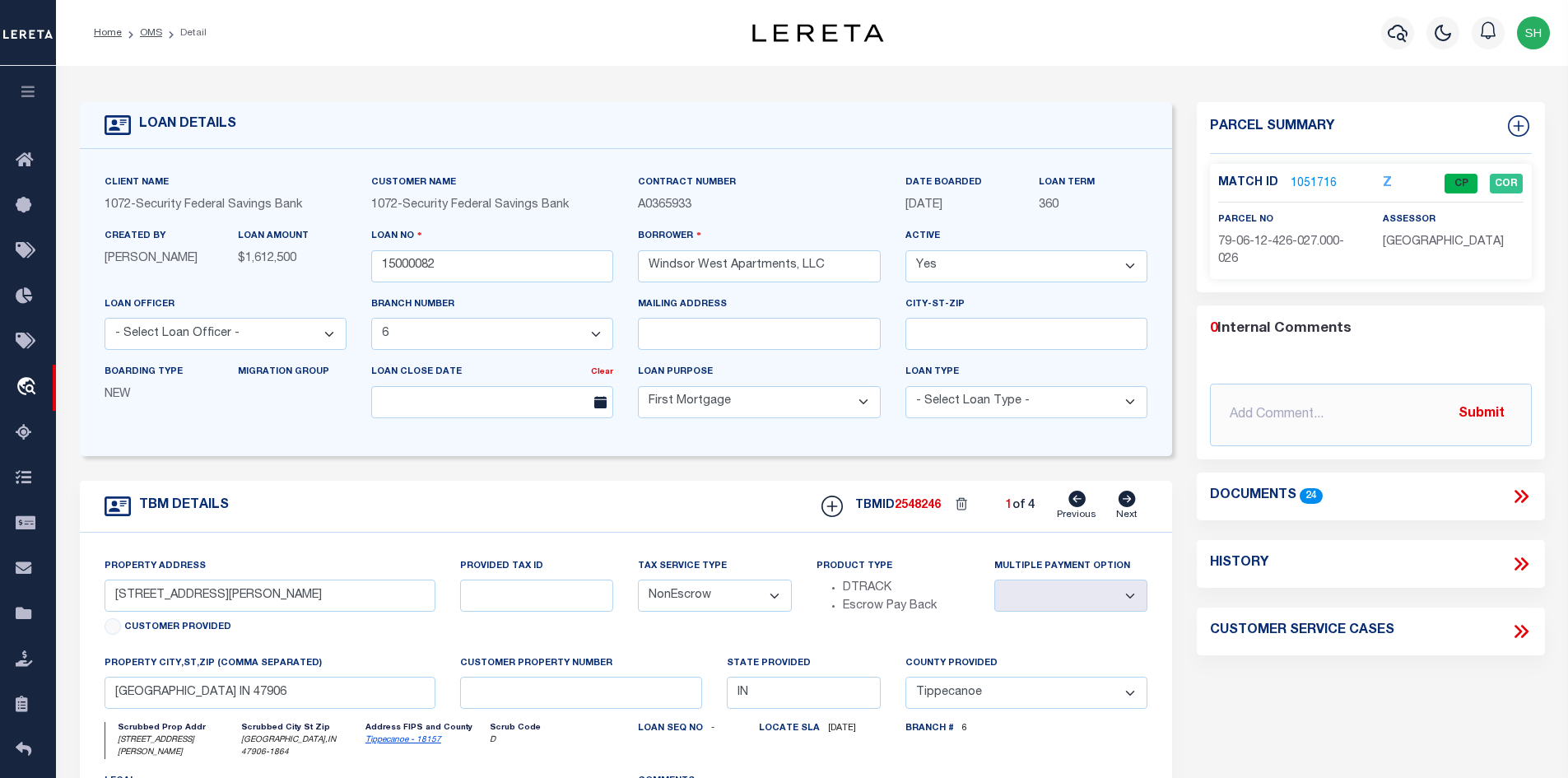
click at [1125, 500] on icon at bounding box center [1127, 499] width 17 height 17
click at [419, 742] on link "Tippecanoe - 18157" at bounding box center [403, 740] width 76 height 8
drag, startPoint x: 262, startPoint y: 610, endPoint x: 64, endPoint y: 599, distance: 198.3
click at [0, 609] on html "Home OMS Detail" at bounding box center [784, 632] width 1568 height 1265
click at [145, 31] on link "OMS" at bounding box center [151, 33] width 22 height 10
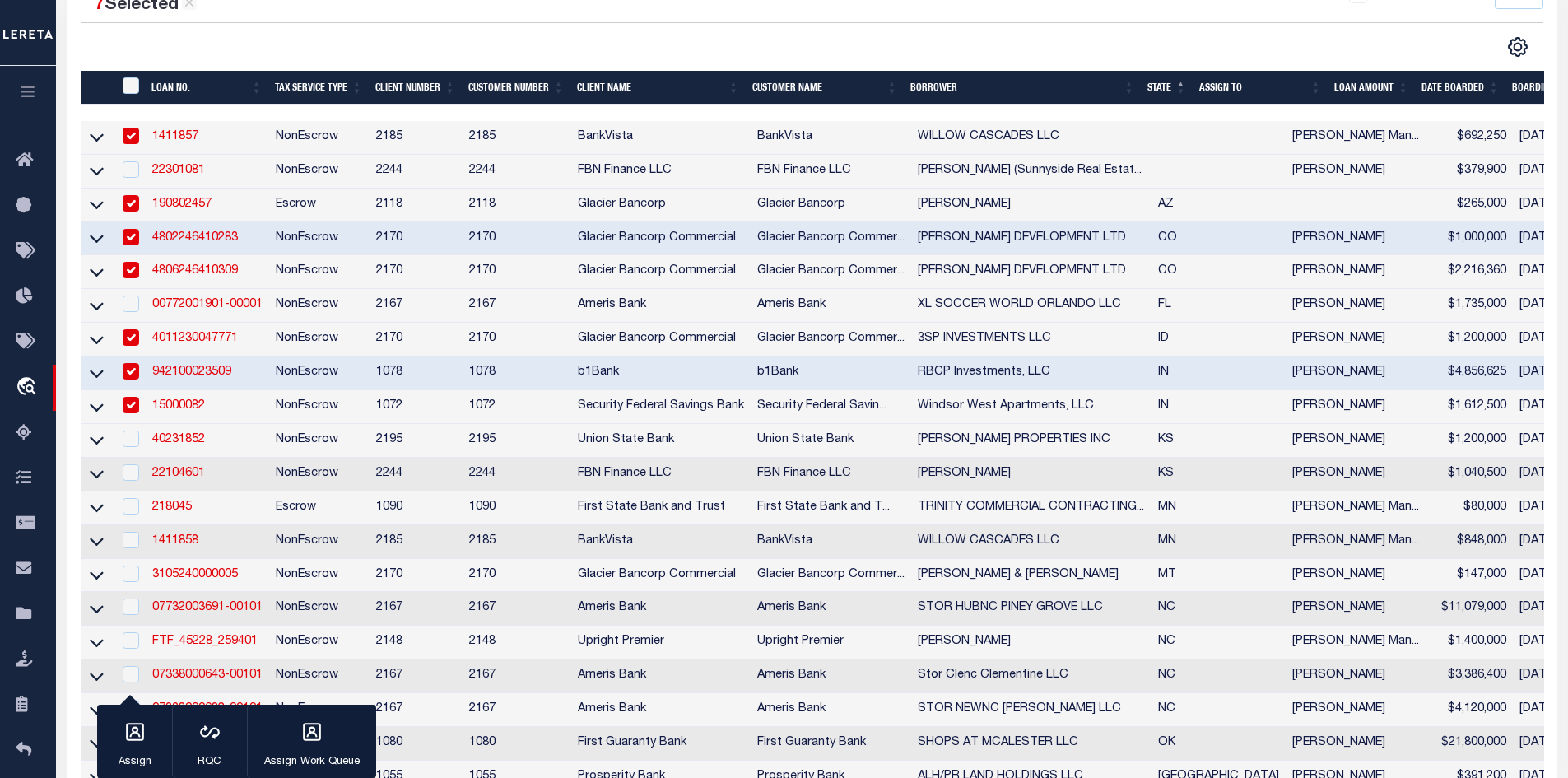
scroll to position [330, 0]
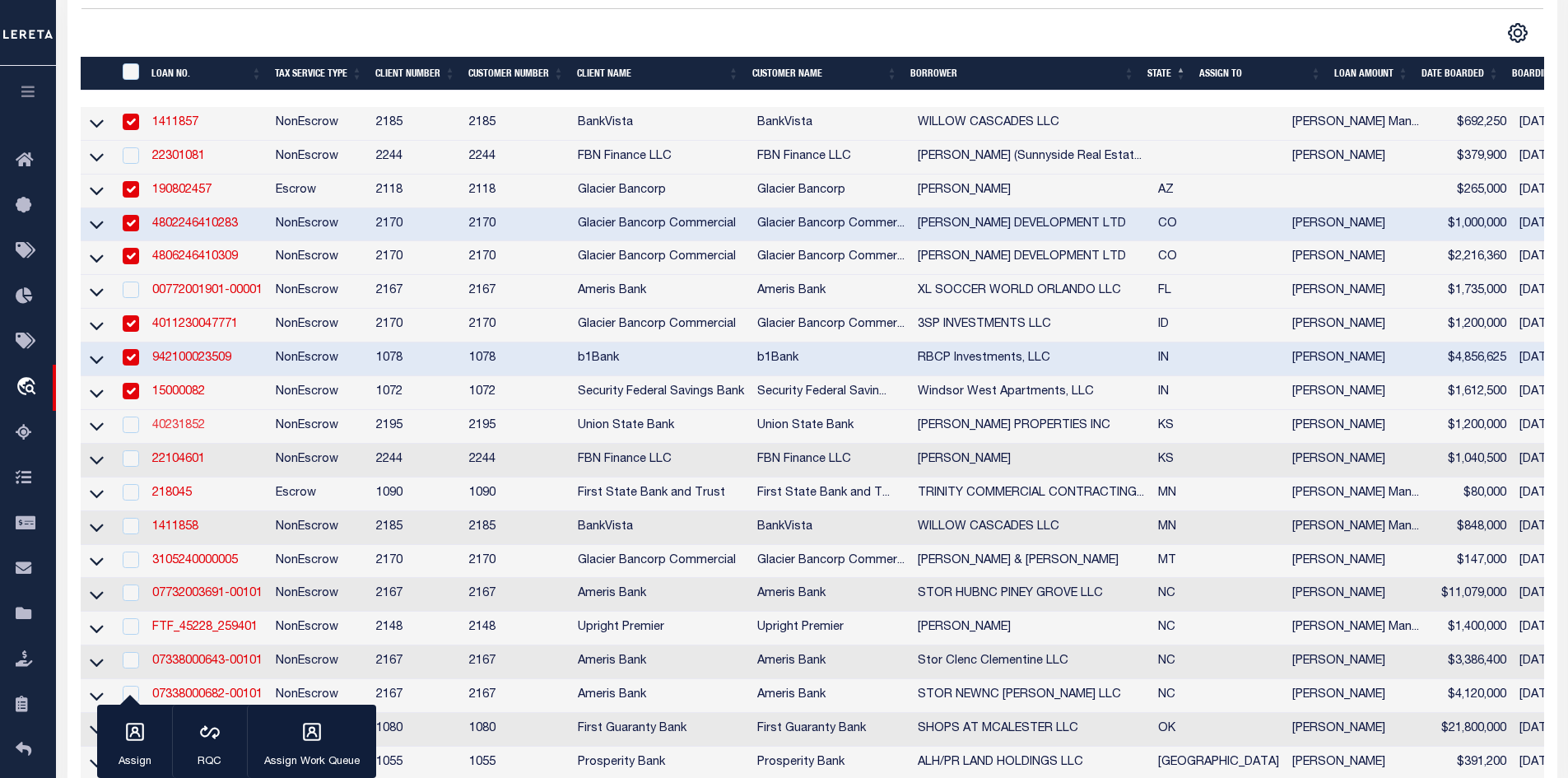
click at [165, 432] on link "40231852" at bounding box center [179, 425] width 52 height 11
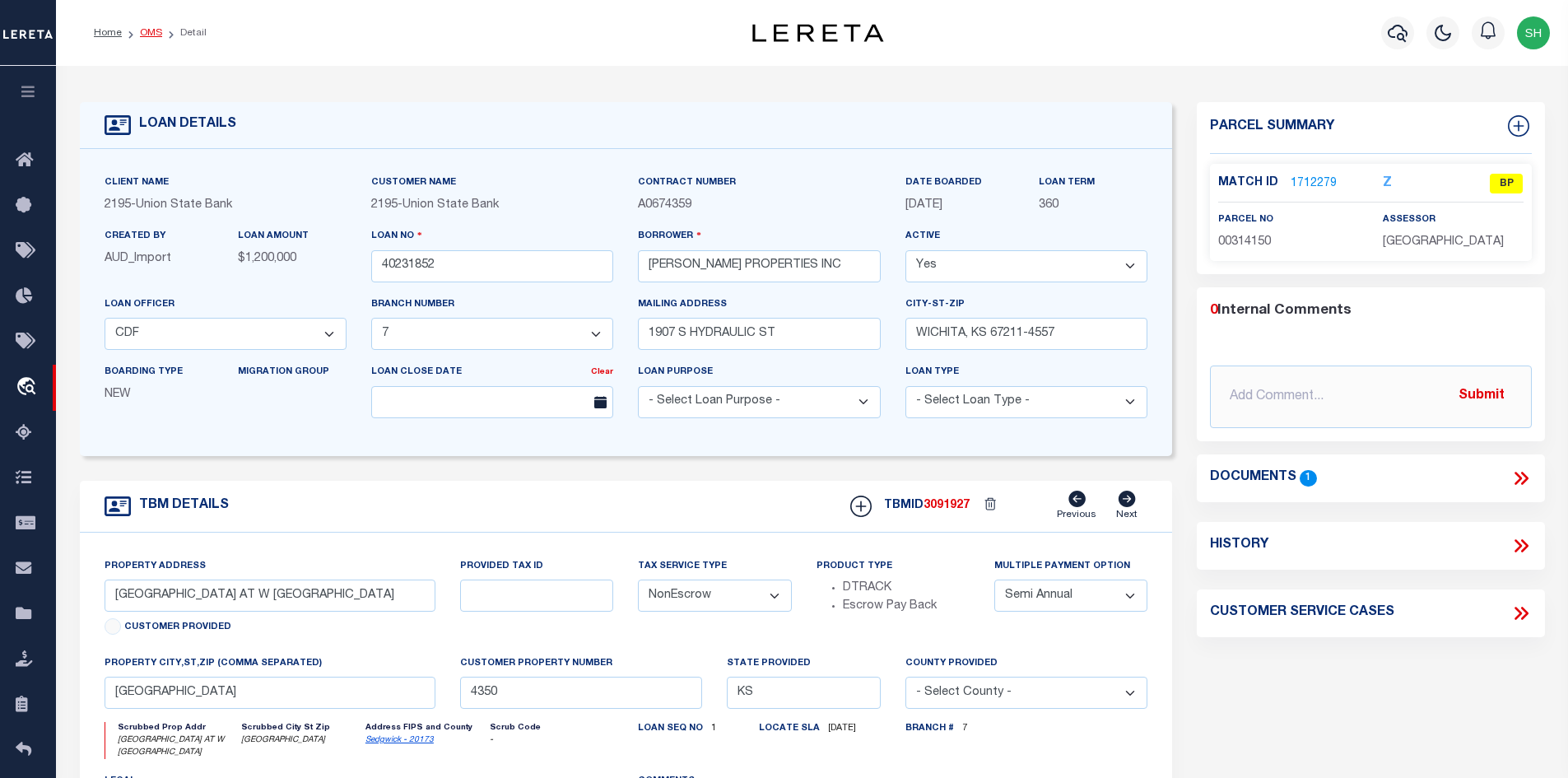
click at [150, 33] on link "OMS" at bounding box center [151, 33] width 22 height 10
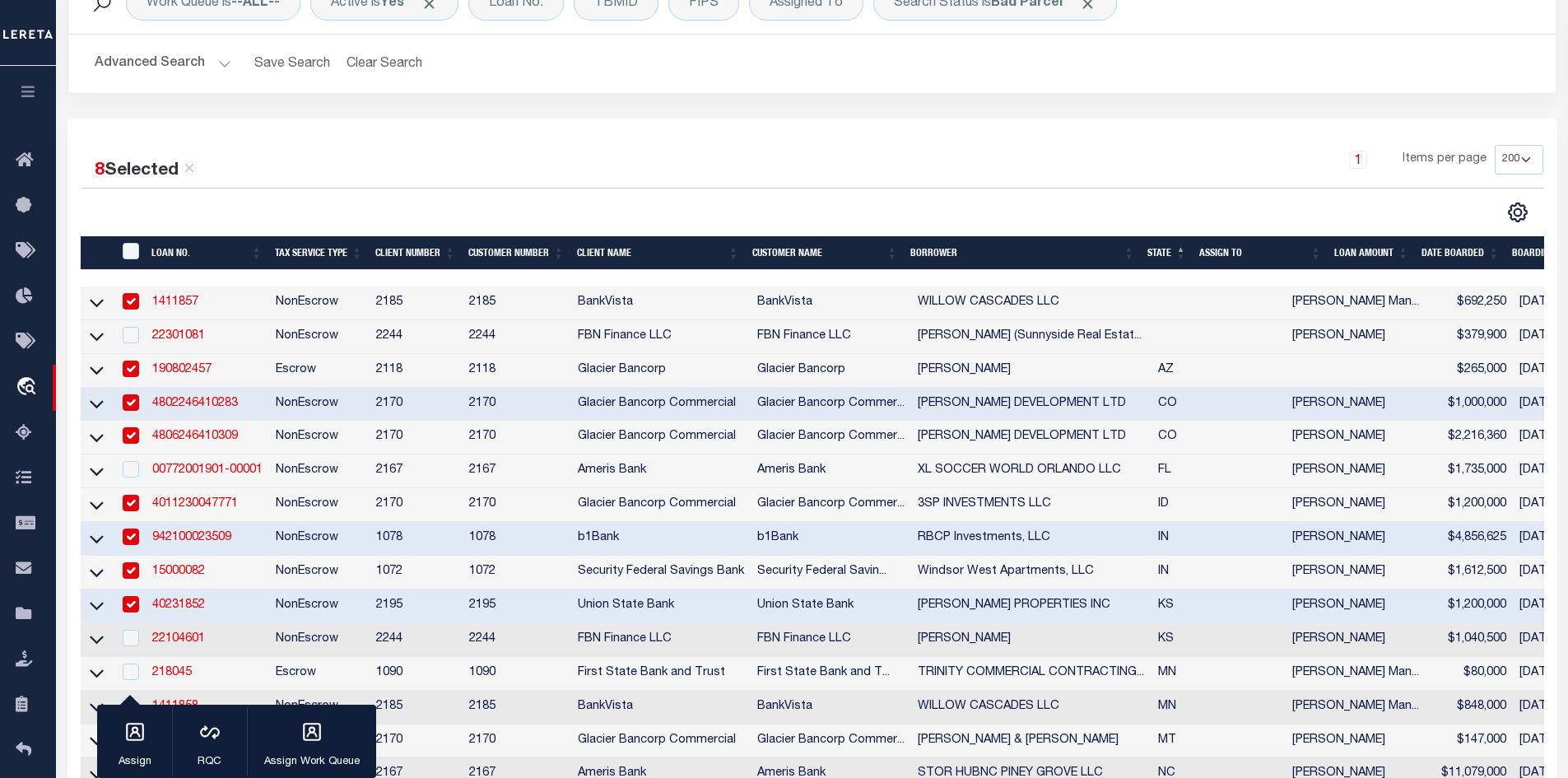
scroll to position [330, 0]
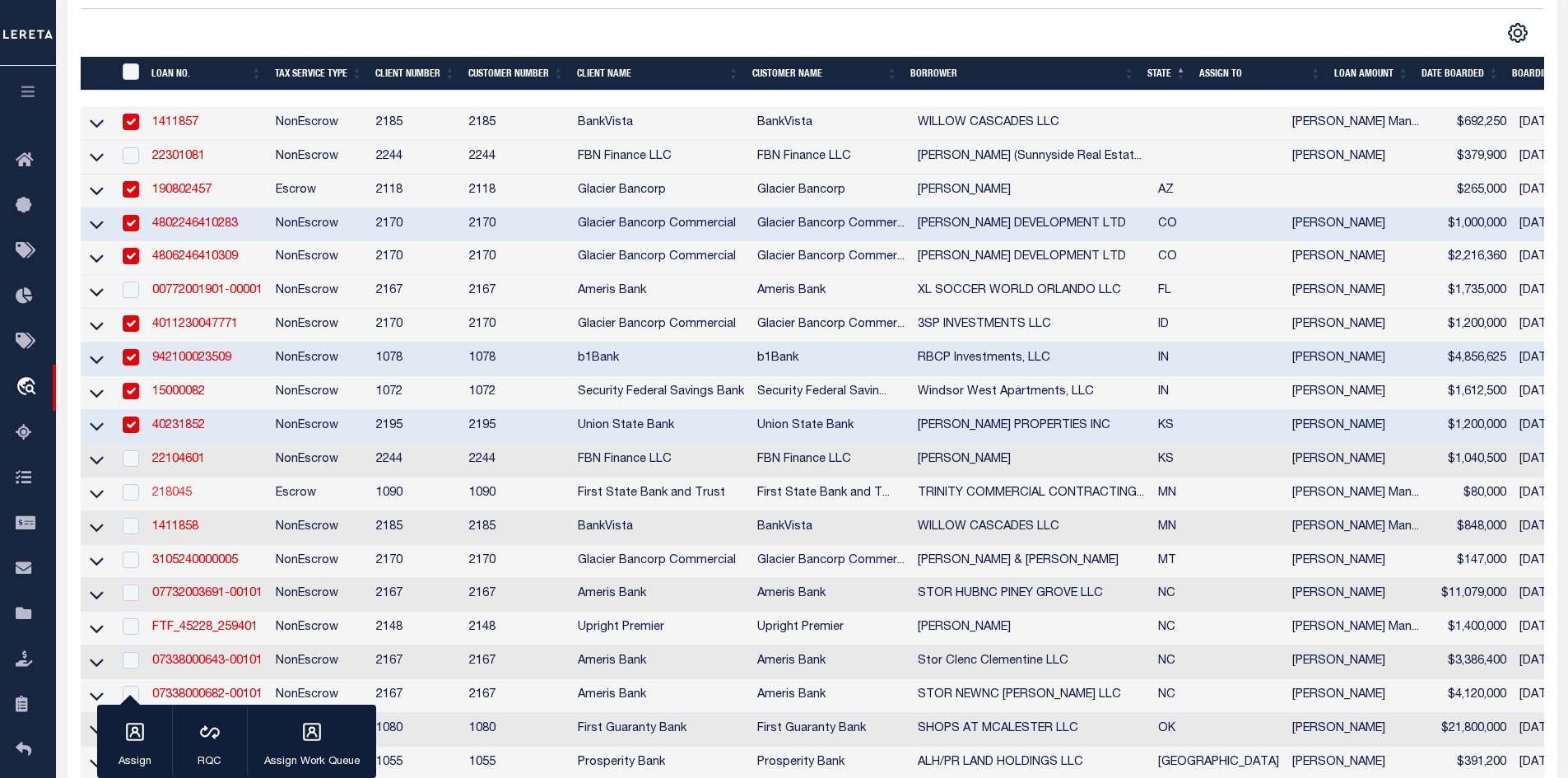
click at [162, 499] on link "218045" at bounding box center [172, 493] width 39 height 11
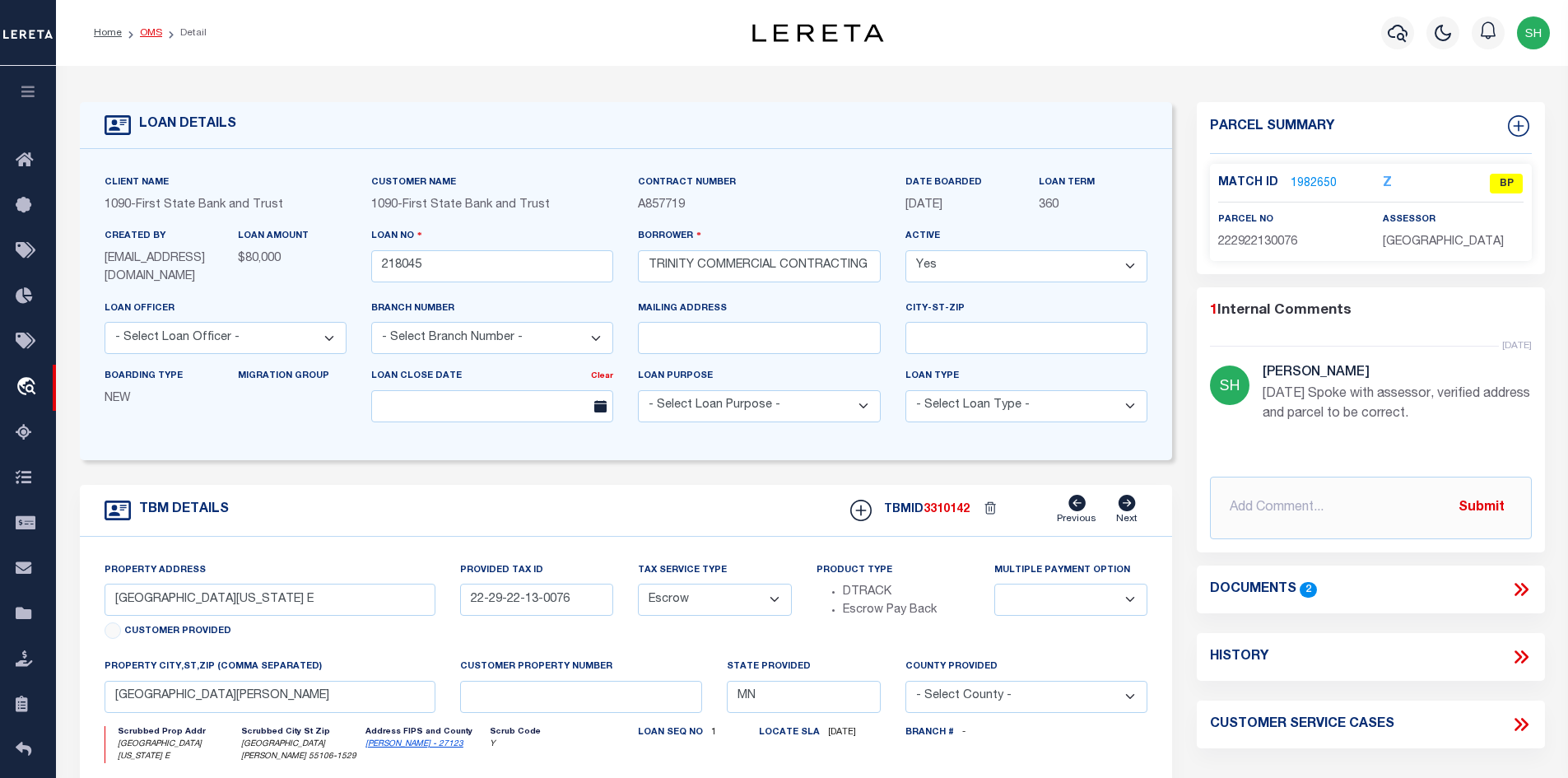
click at [156, 37] on link "OMS" at bounding box center [151, 33] width 22 height 10
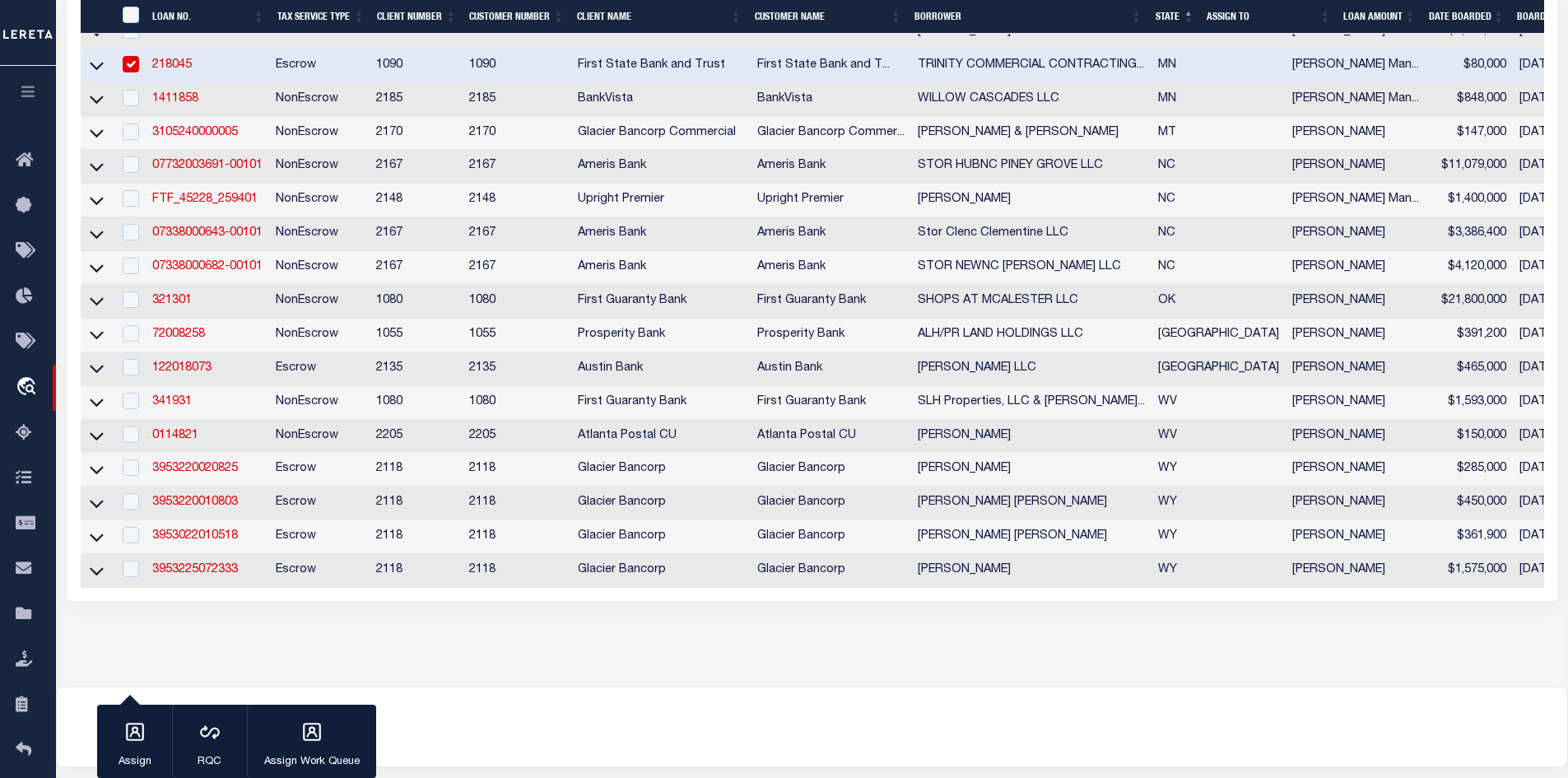
scroll to position [658, 0]
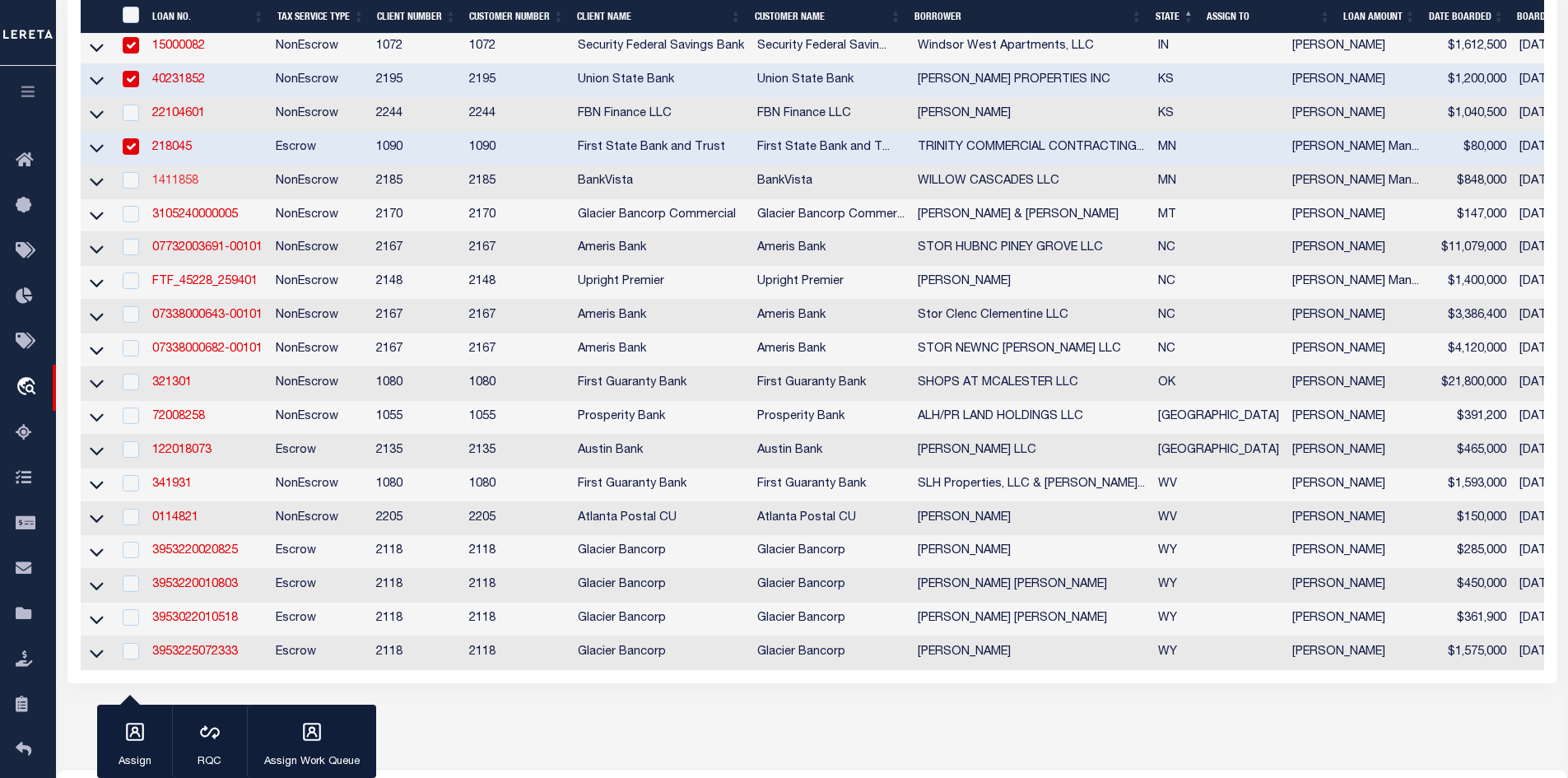
click at [173, 187] on link "1411858" at bounding box center [175, 181] width 46 height 11
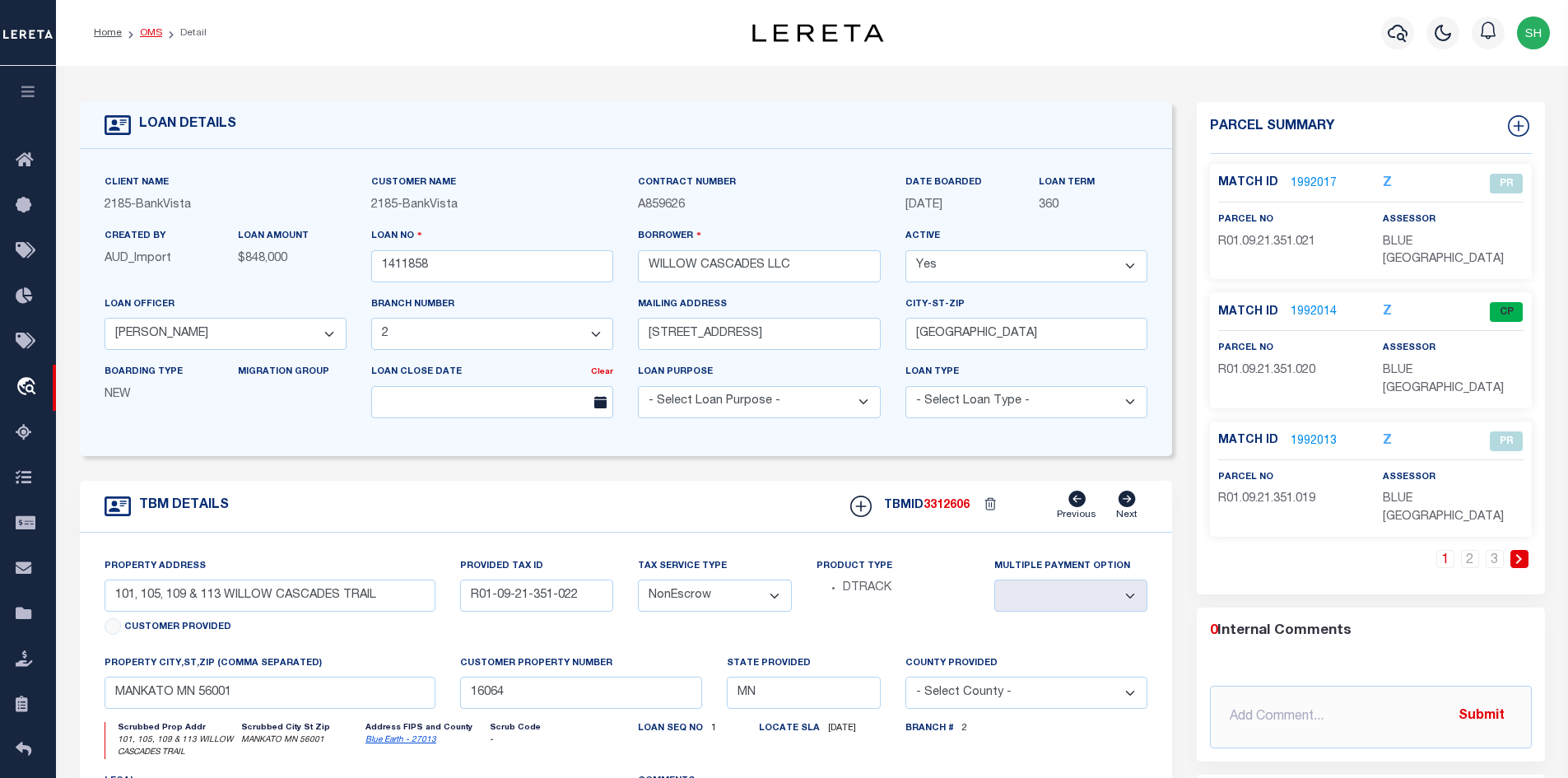
click at [139, 28] on link "OMS" at bounding box center [151, 33] width 22 height 10
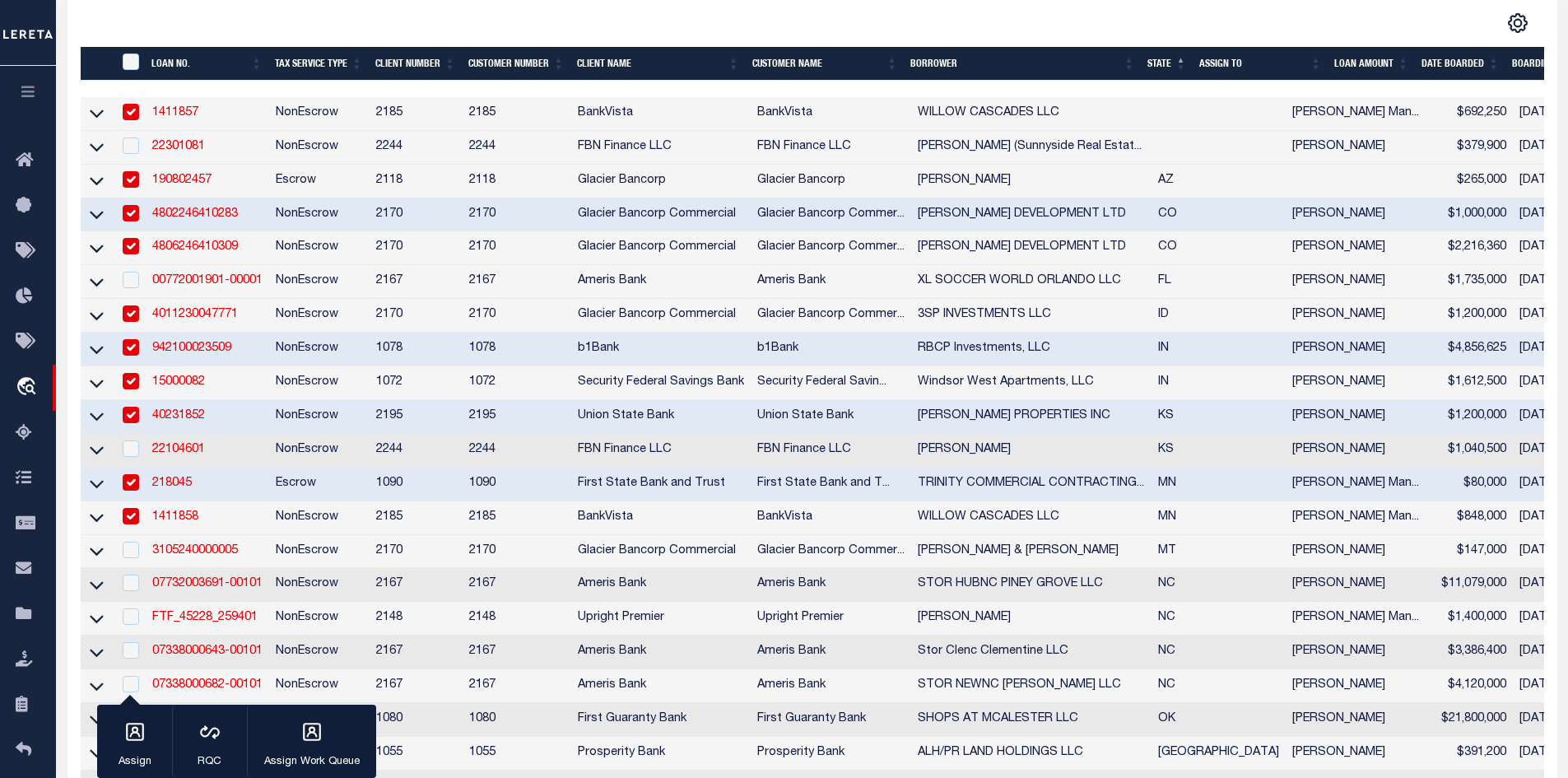
scroll to position [412, 0]
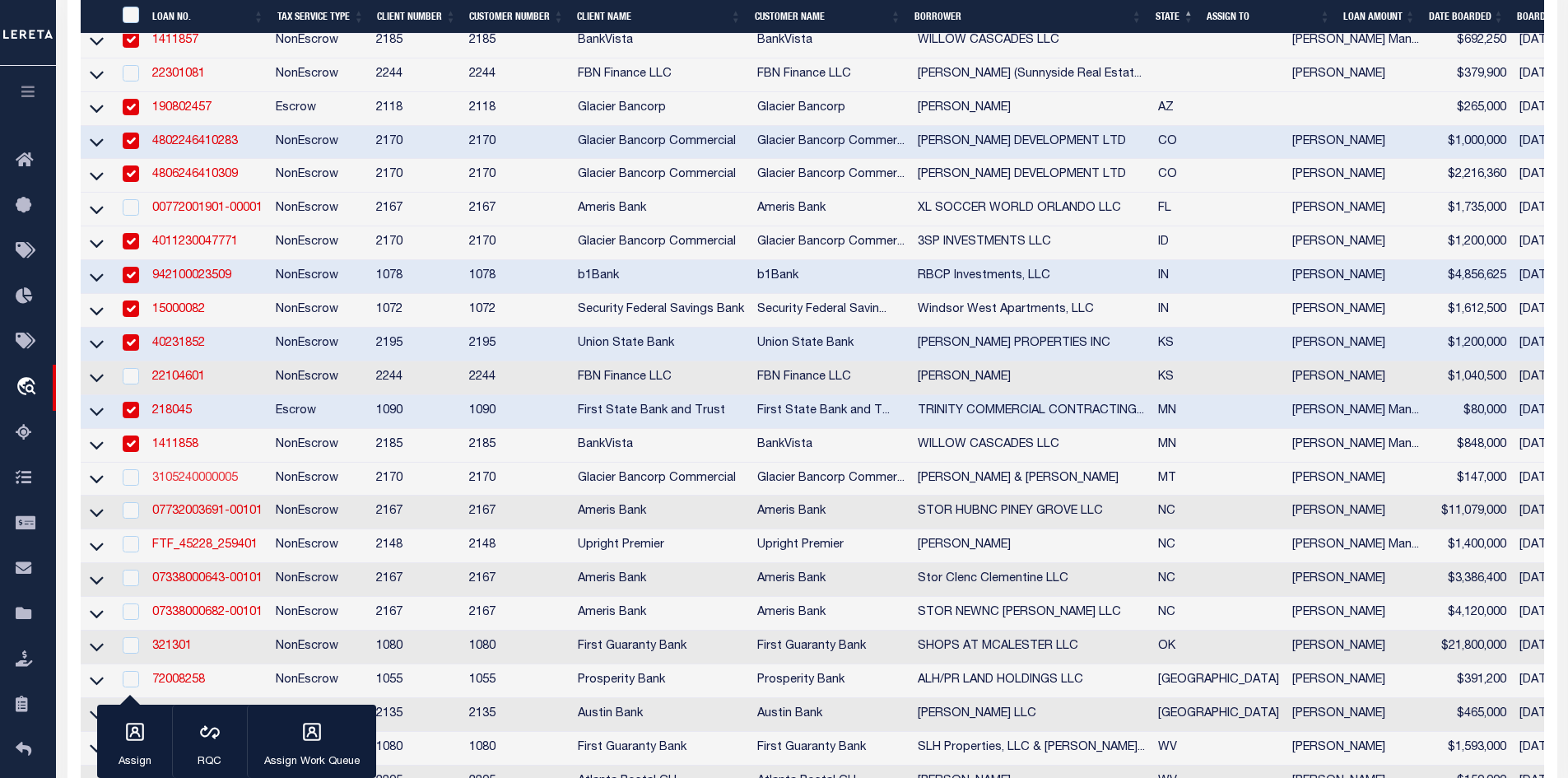
click at [179, 484] on link "3105240000005" at bounding box center [195, 478] width 85 height 11
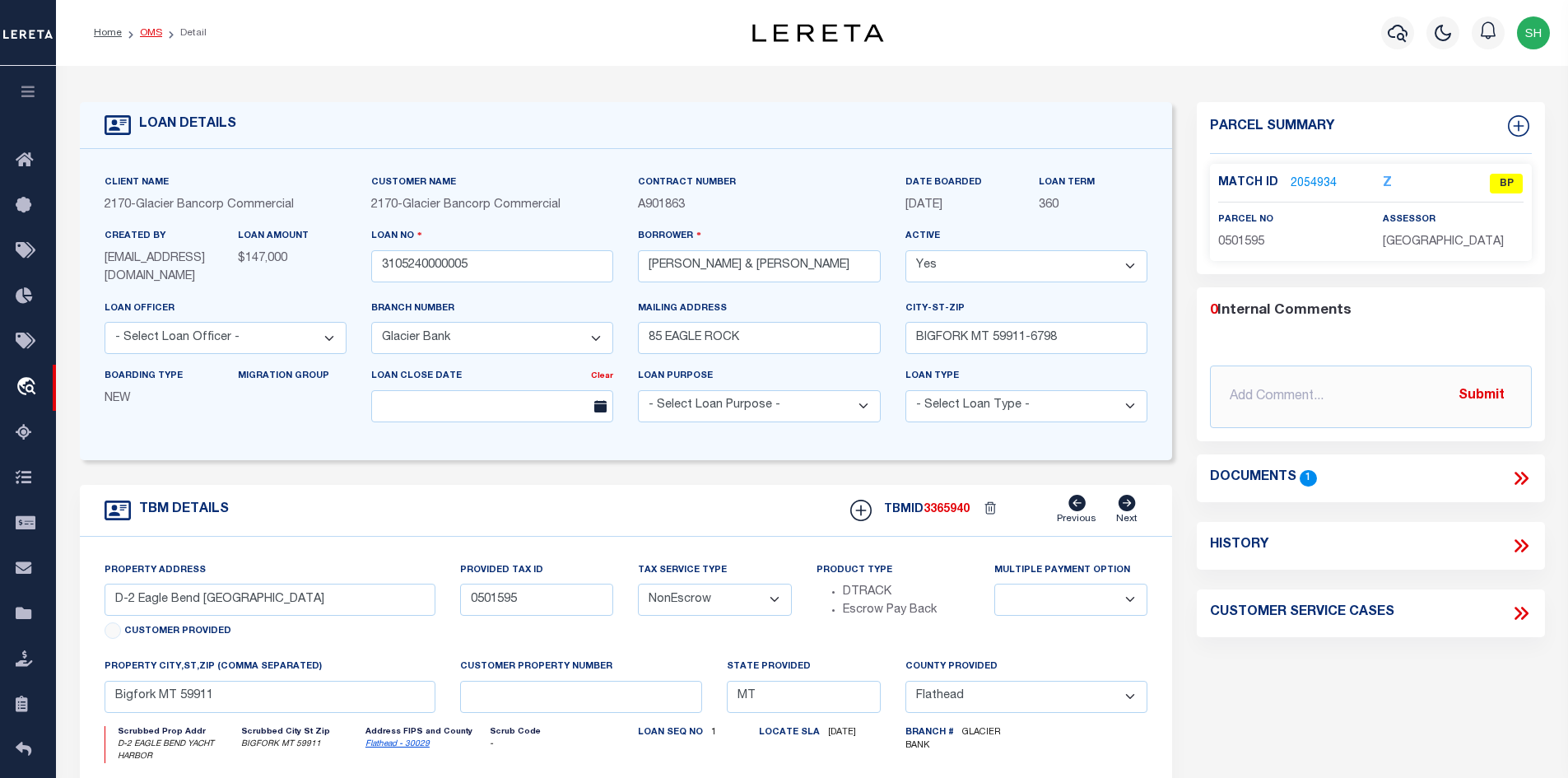
click at [153, 33] on link "OMS" at bounding box center [151, 33] width 22 height 10
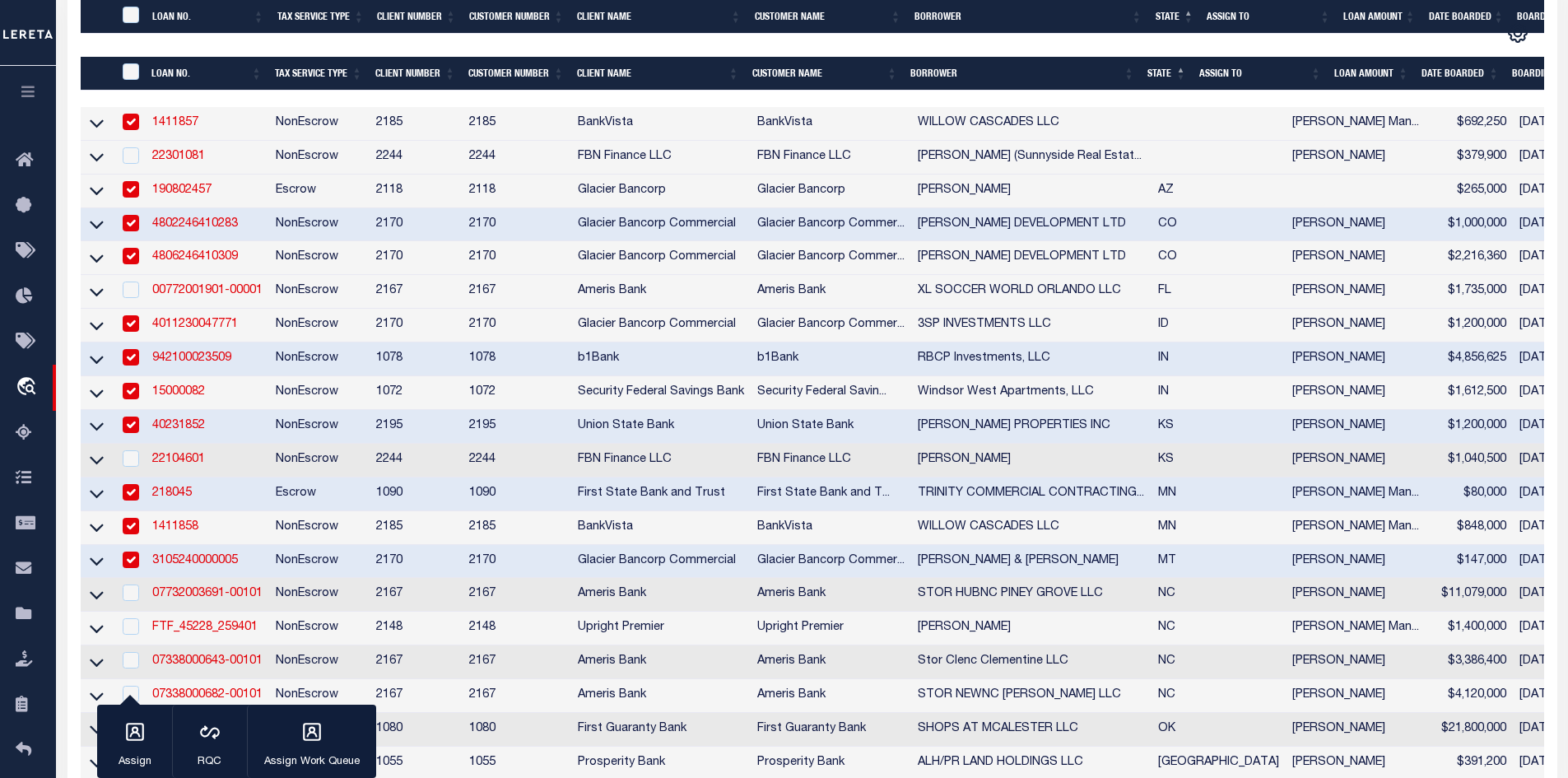
scroll to position [577, 0]
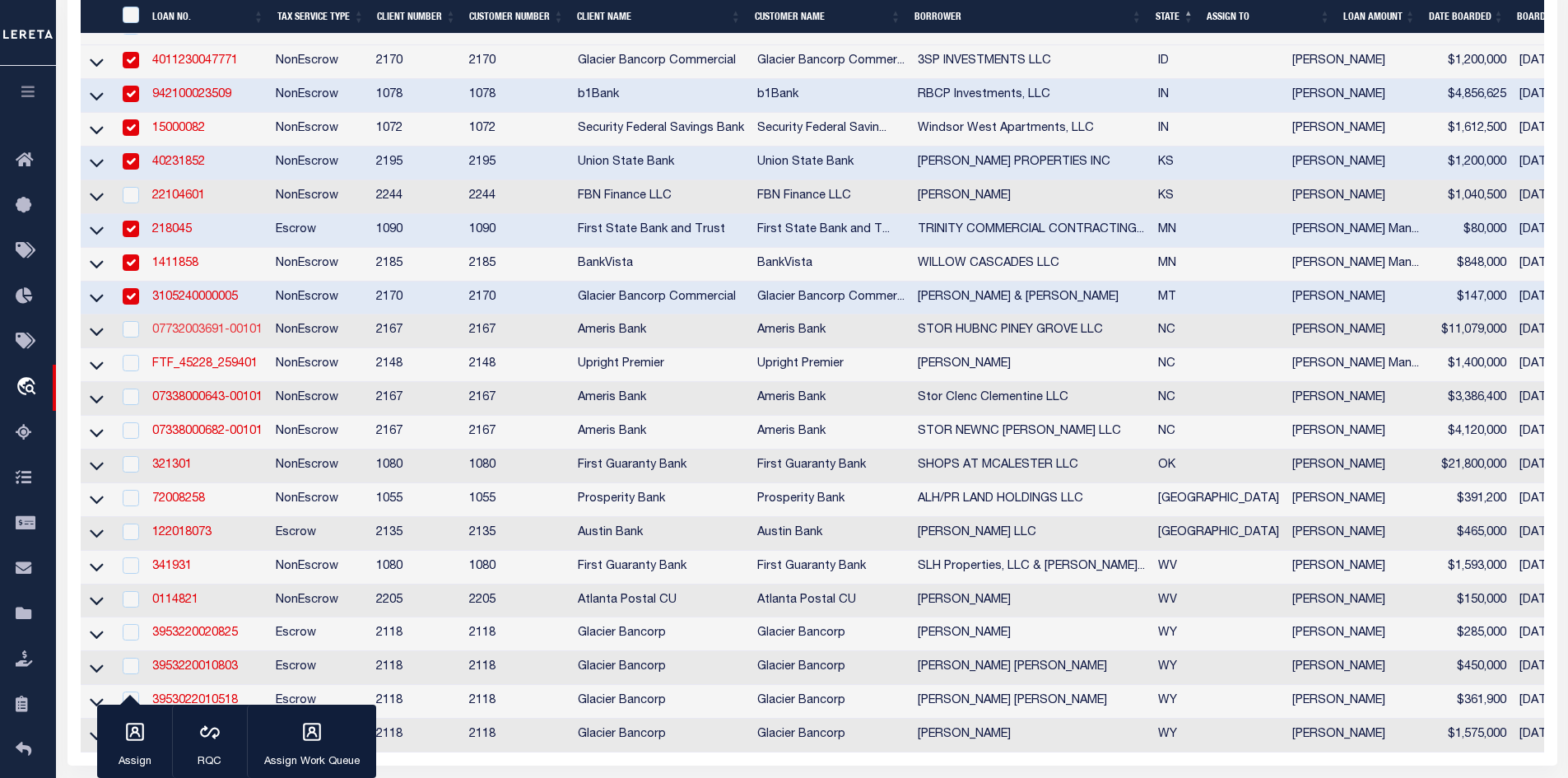
click at [181, 336] on link "07732003691-00101" at bounding box center [208, 330] width 110 height 11
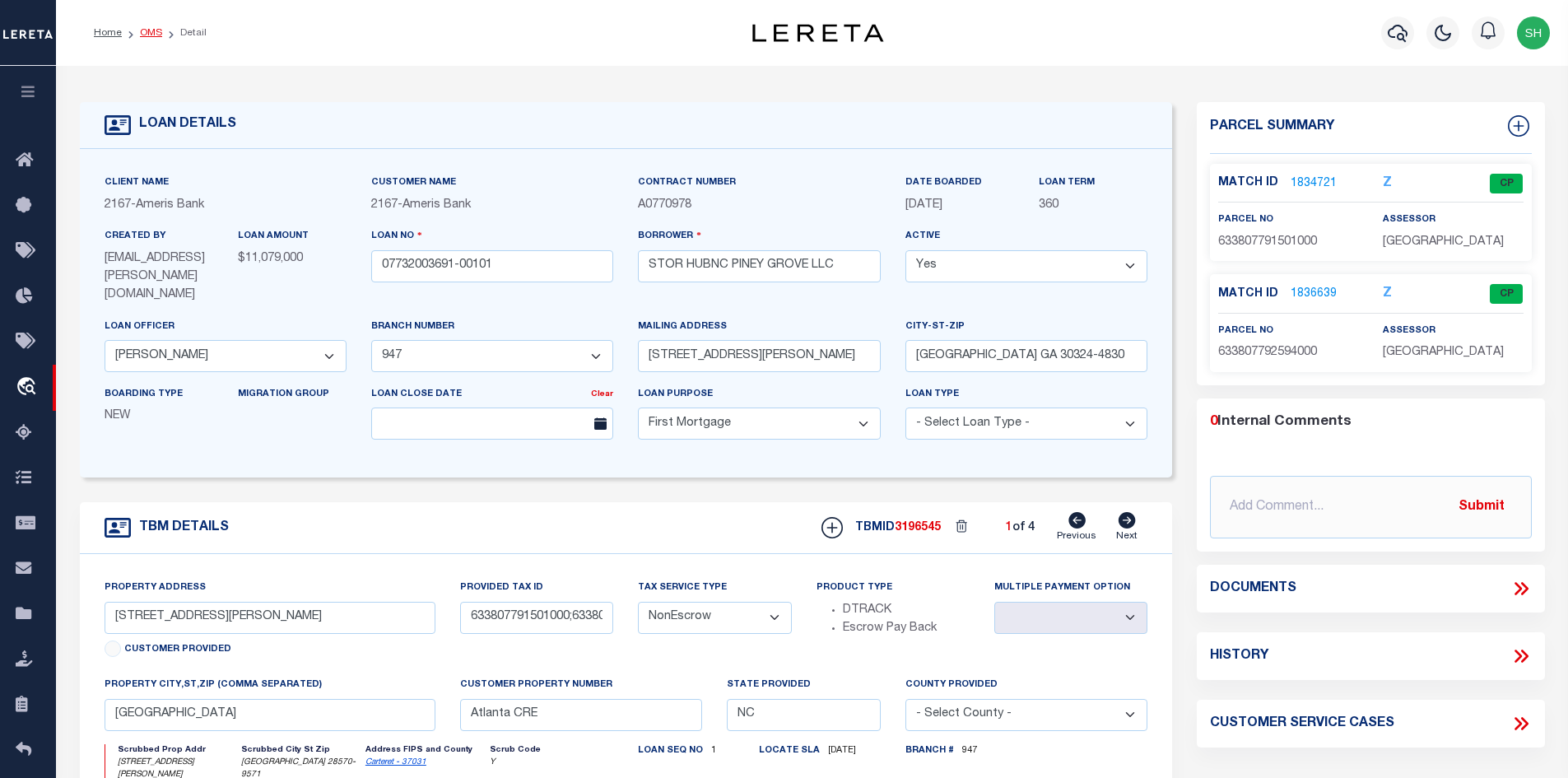
click at [146, 35] on link "OMS" at bounding box center [151, 33] width 22 height 10
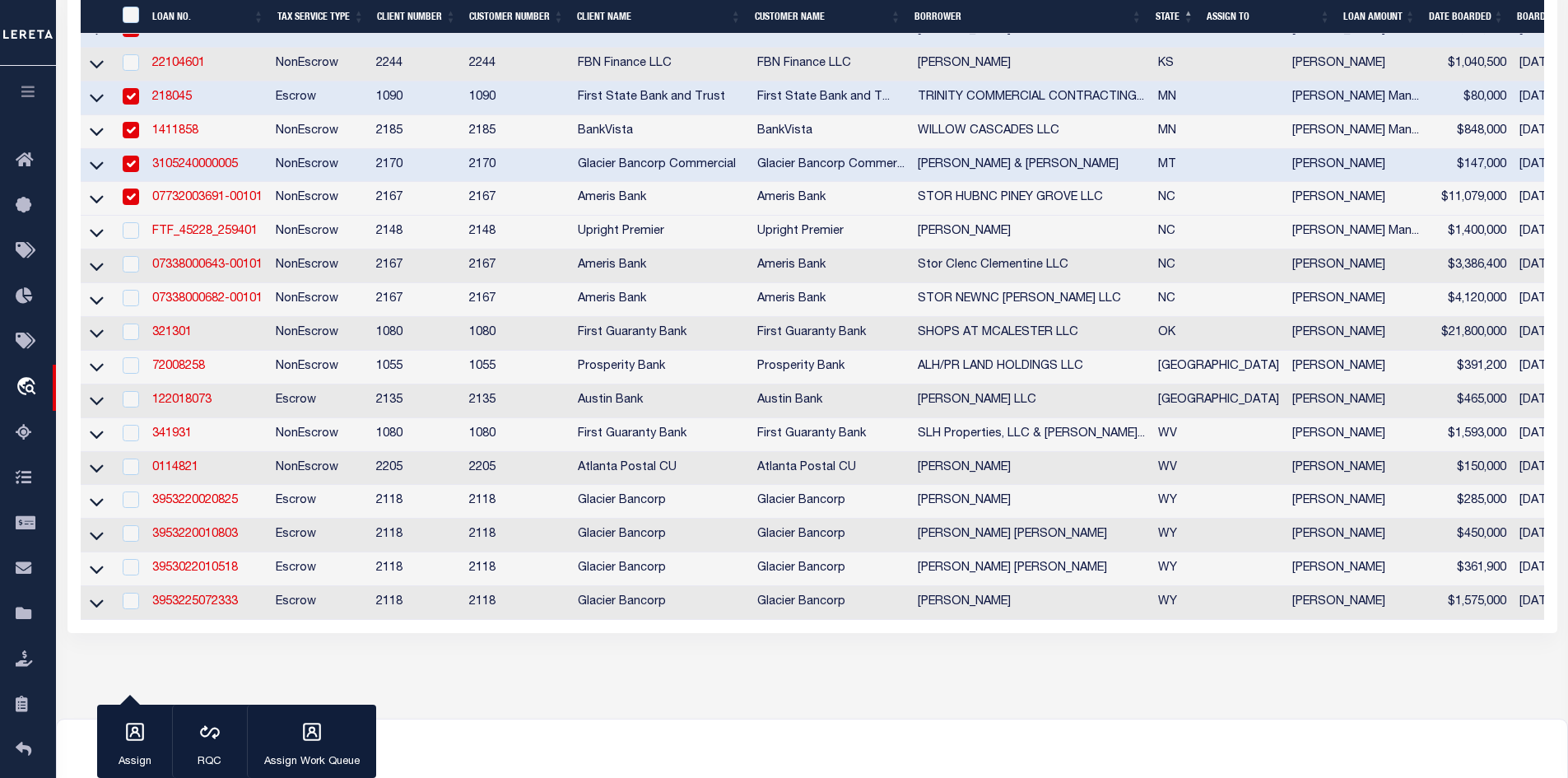
scroll to position [741, 0]
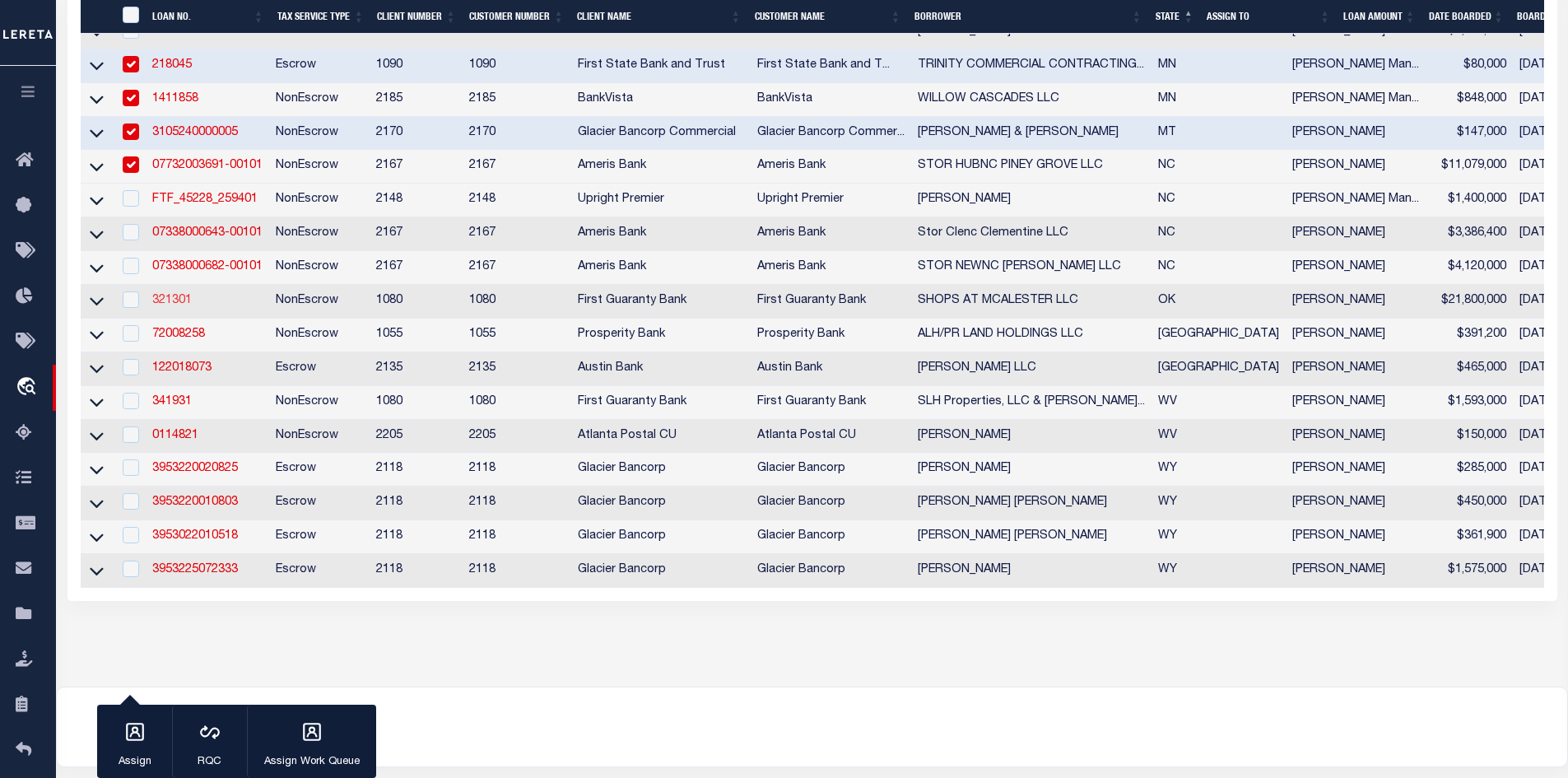
click at [168, 306] on link "321301" at bounding box center [172, 301] width 39 height 11
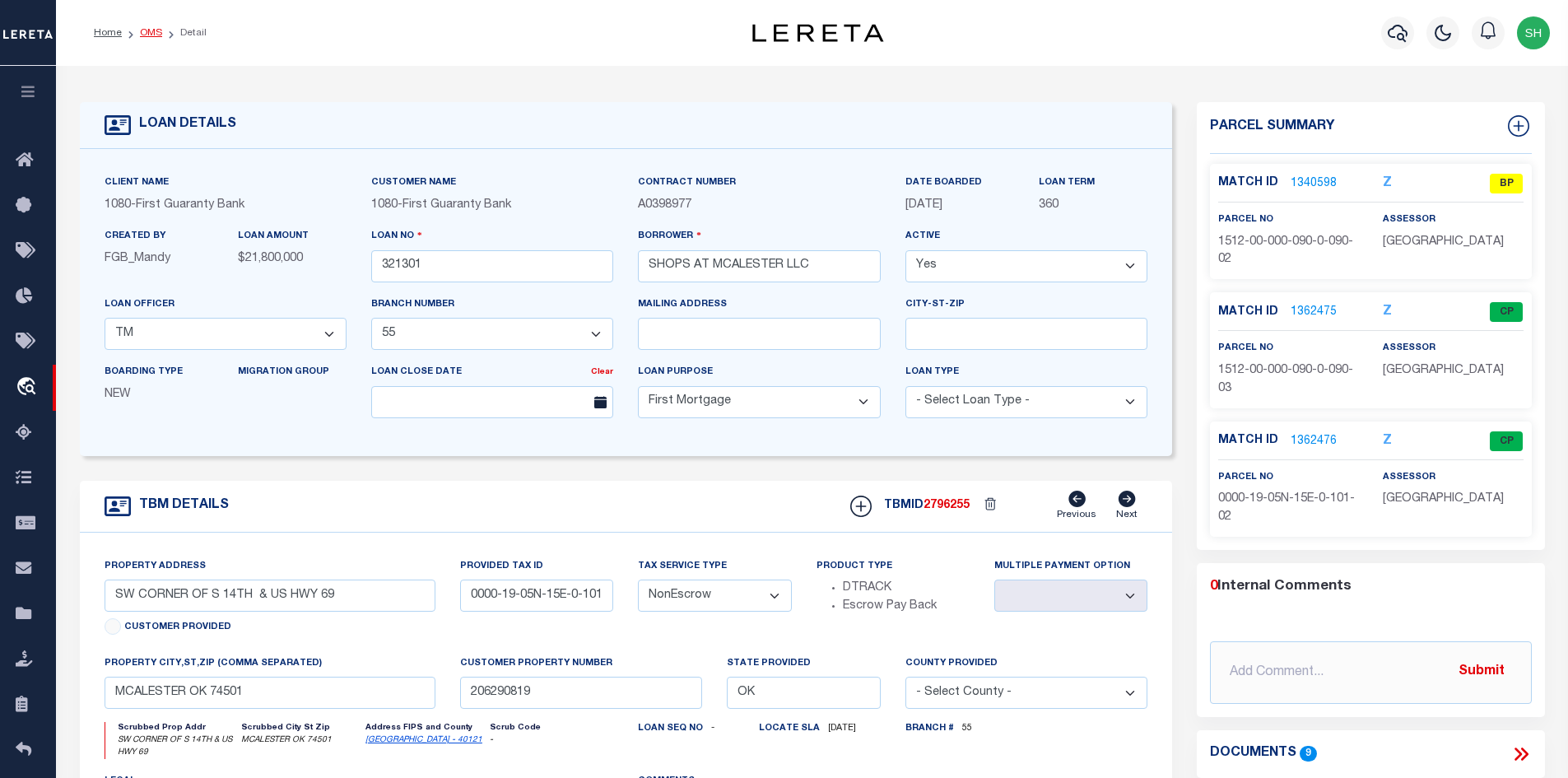
click at [149, 35] on link "OMS" at bounding box center [151, 33] width 22 height 10
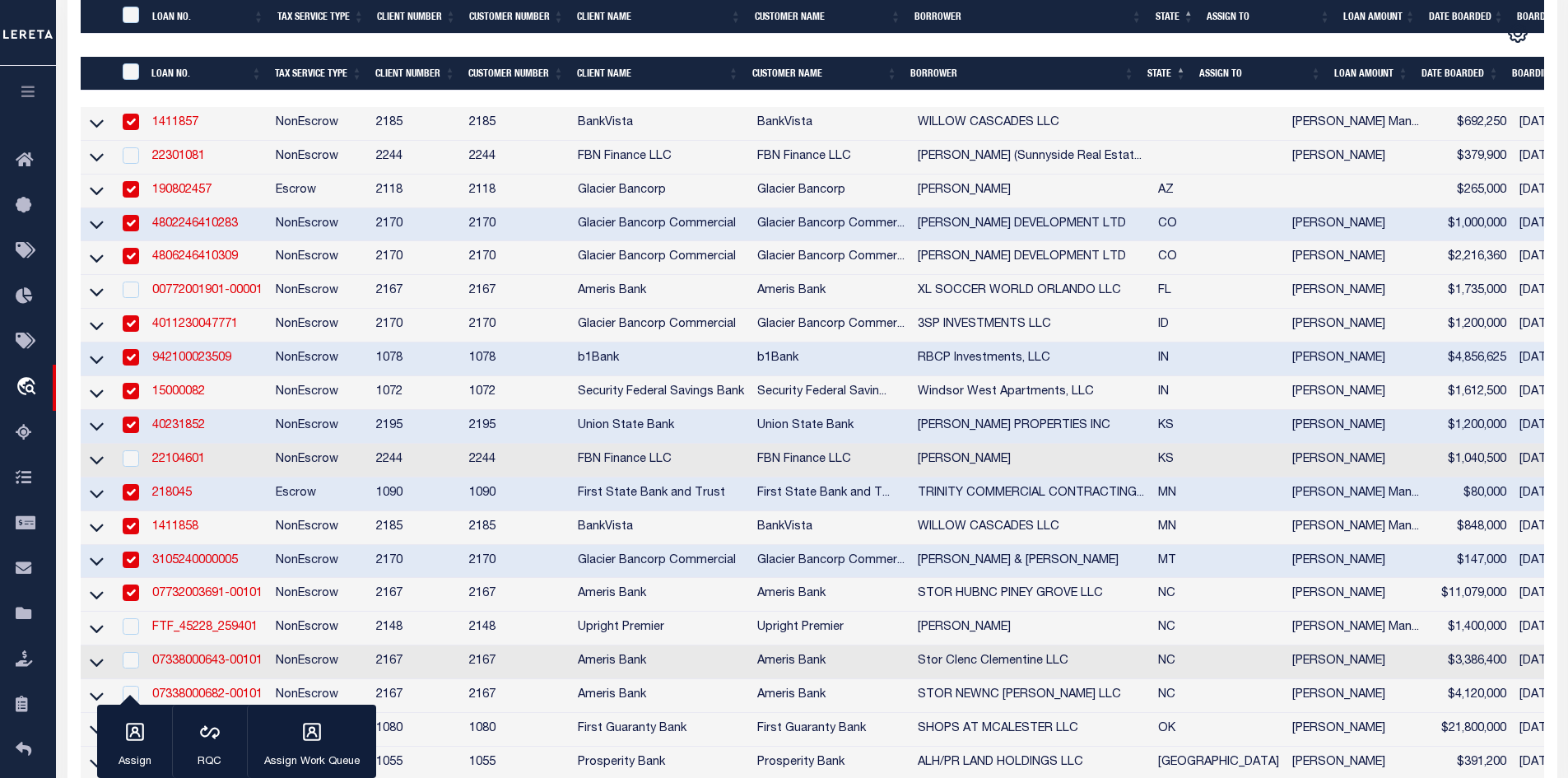
scroll to position [577, 0]
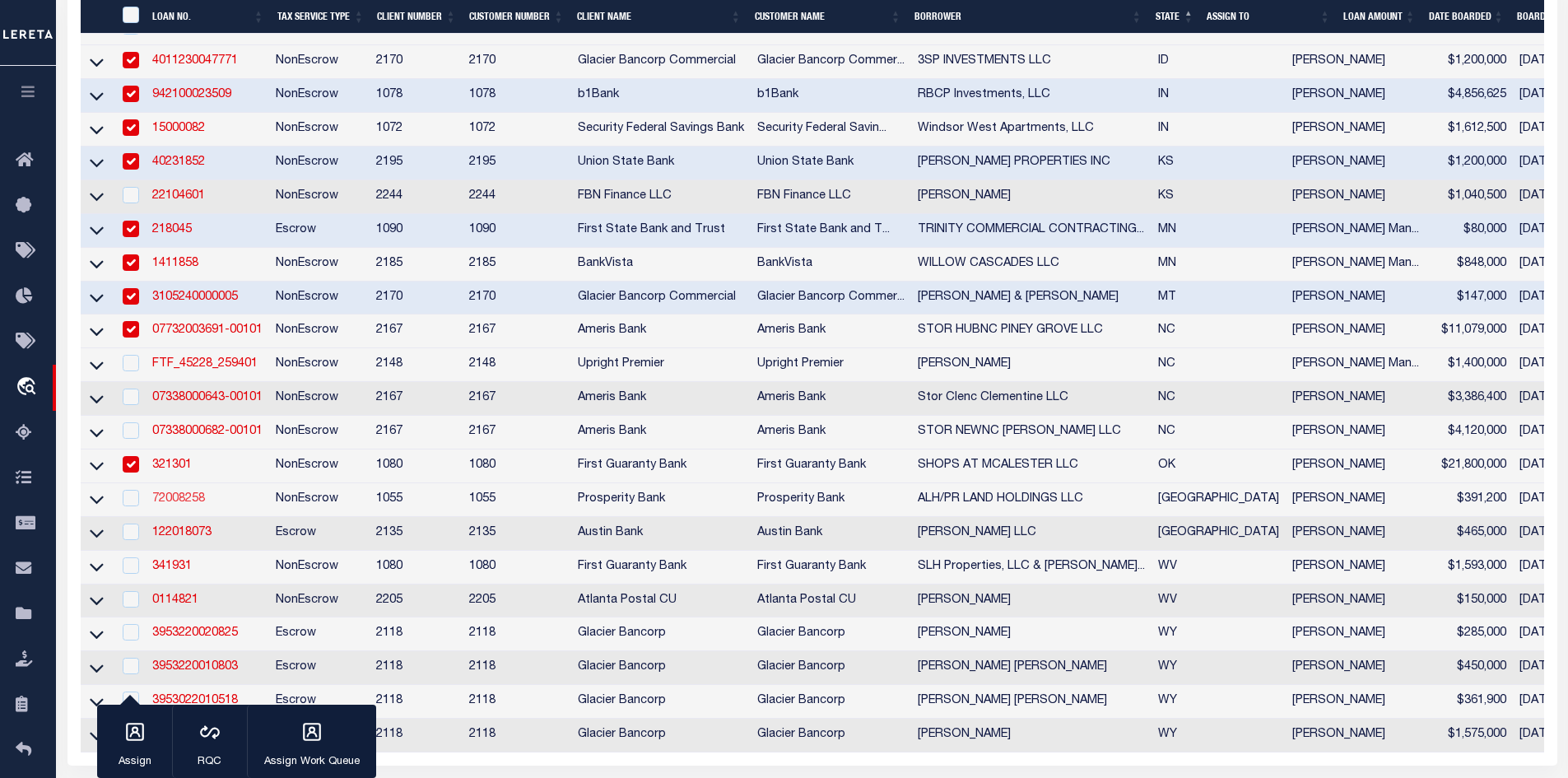
click at [170, 505] on link "72008258" at bounding box center [179, 499] width 52 height 11
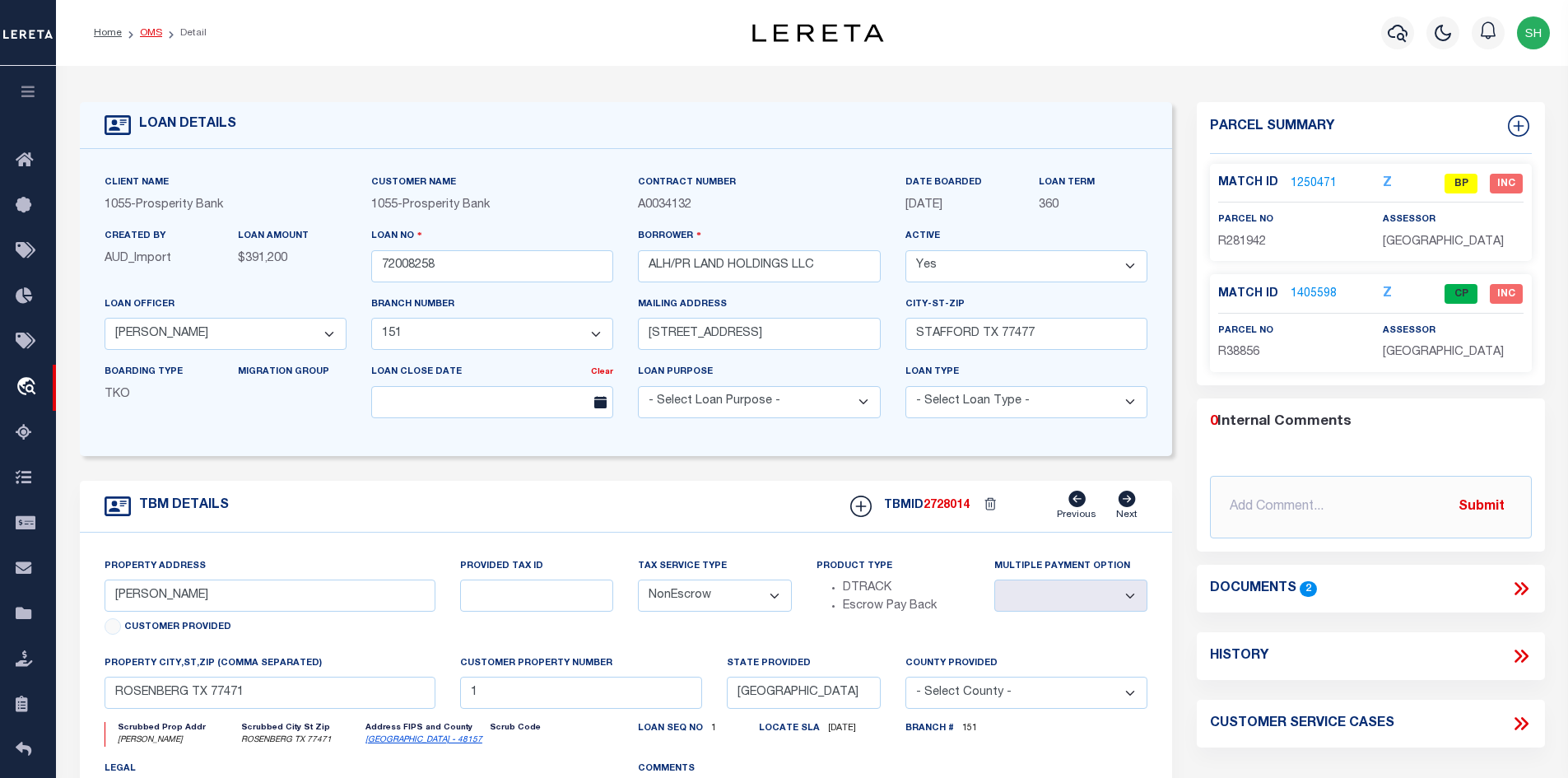
click at [148, 33] on link "OMS" at bounding box center [151, 33] width 22 height 10
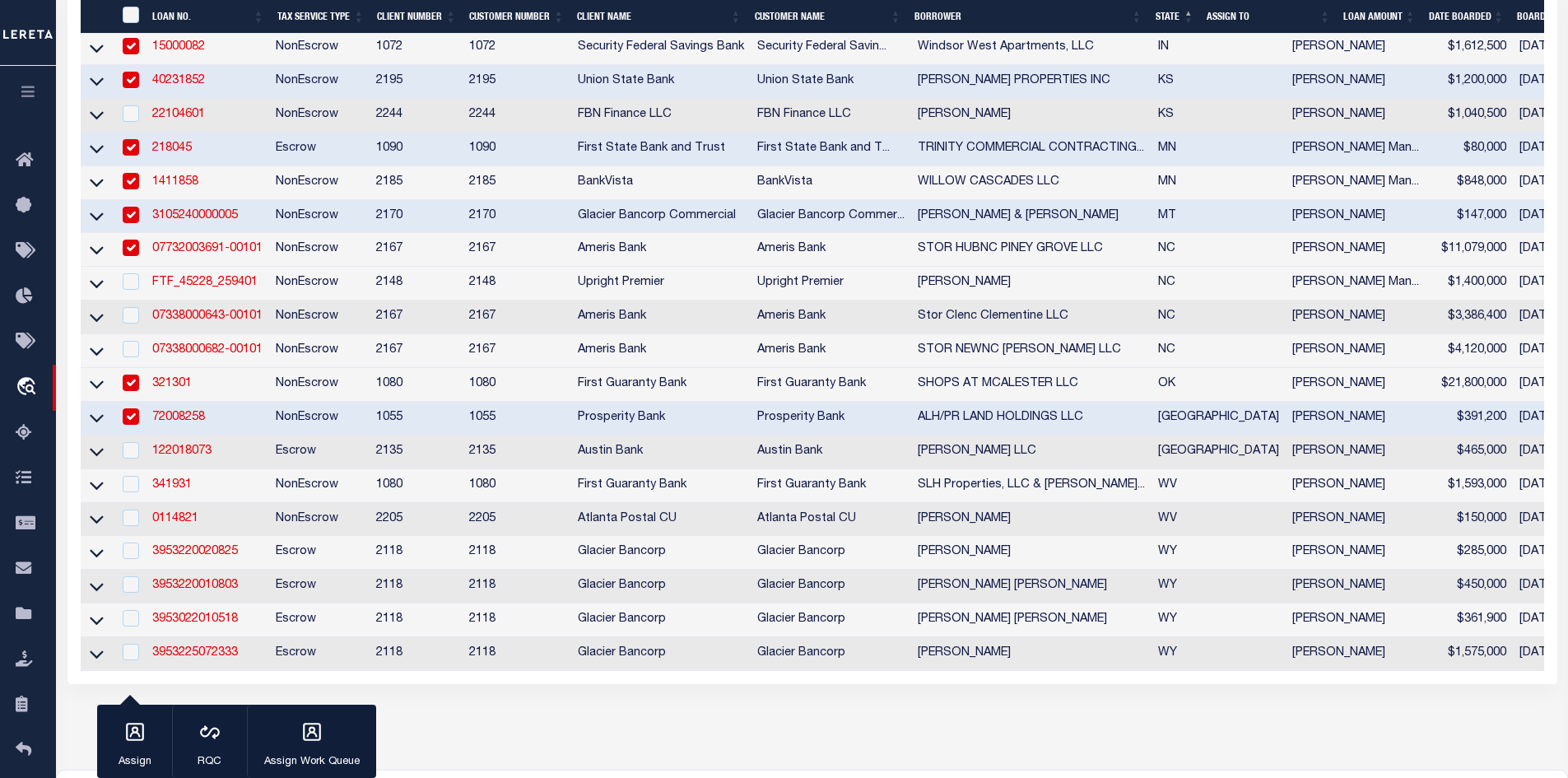
scroll to position [658, 0]
click at [181, 456] on link "122018073" at bounding box center [182, 450] width 59 height 11
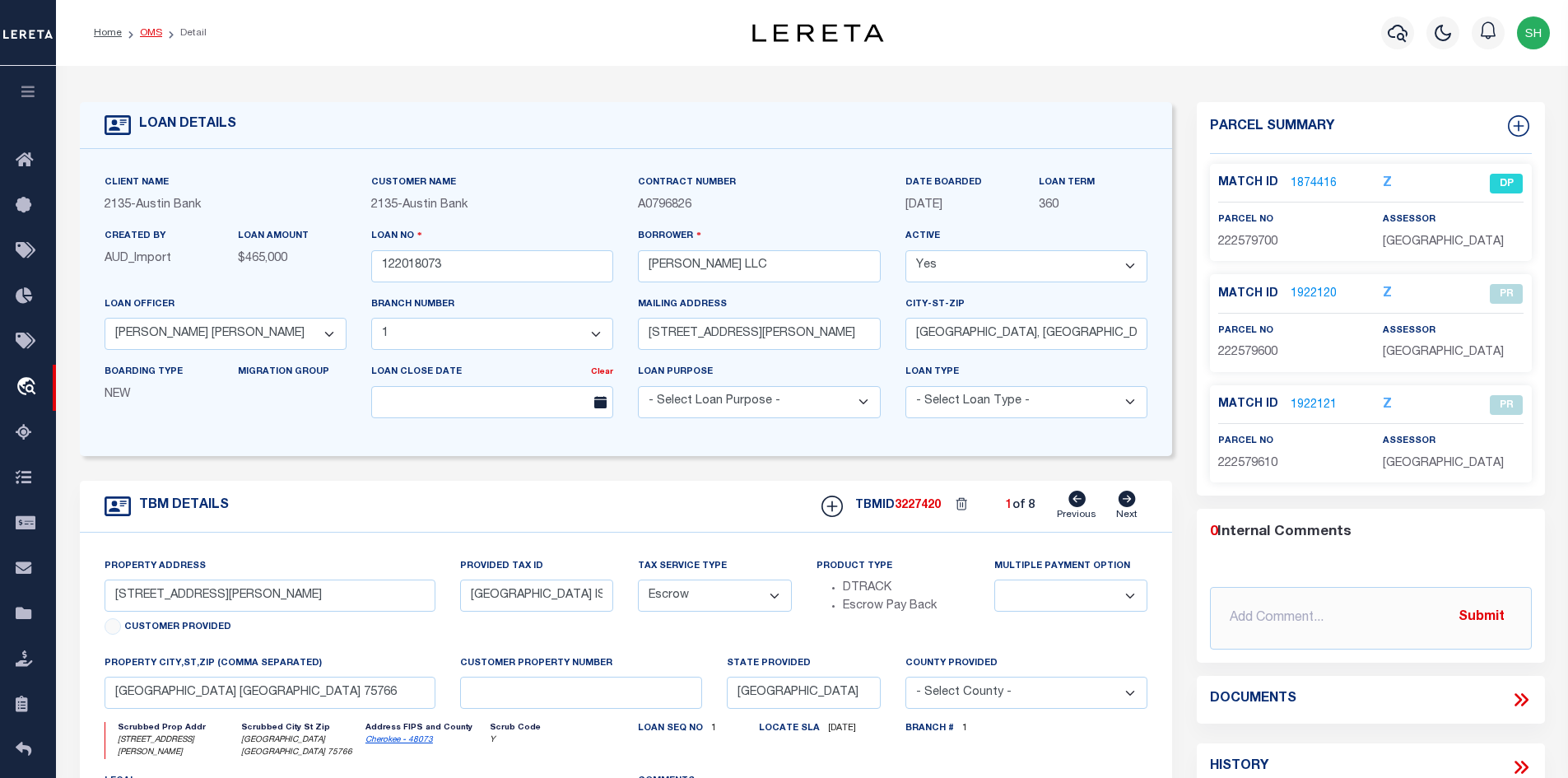
click at [149, 31] on link "OMS" at bounding box center [151, 33] width 22 height 10
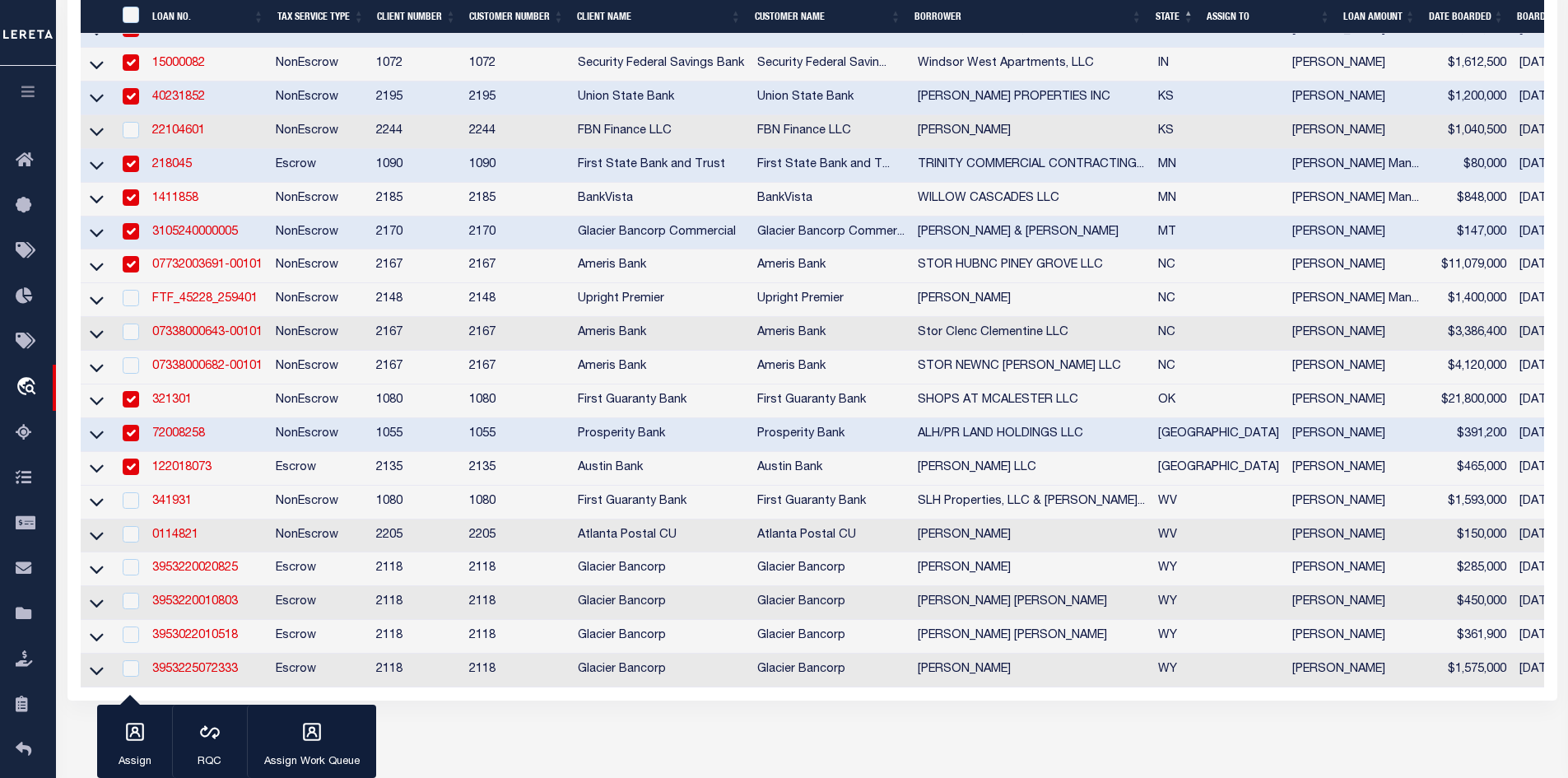
scroll to position [658, 0]
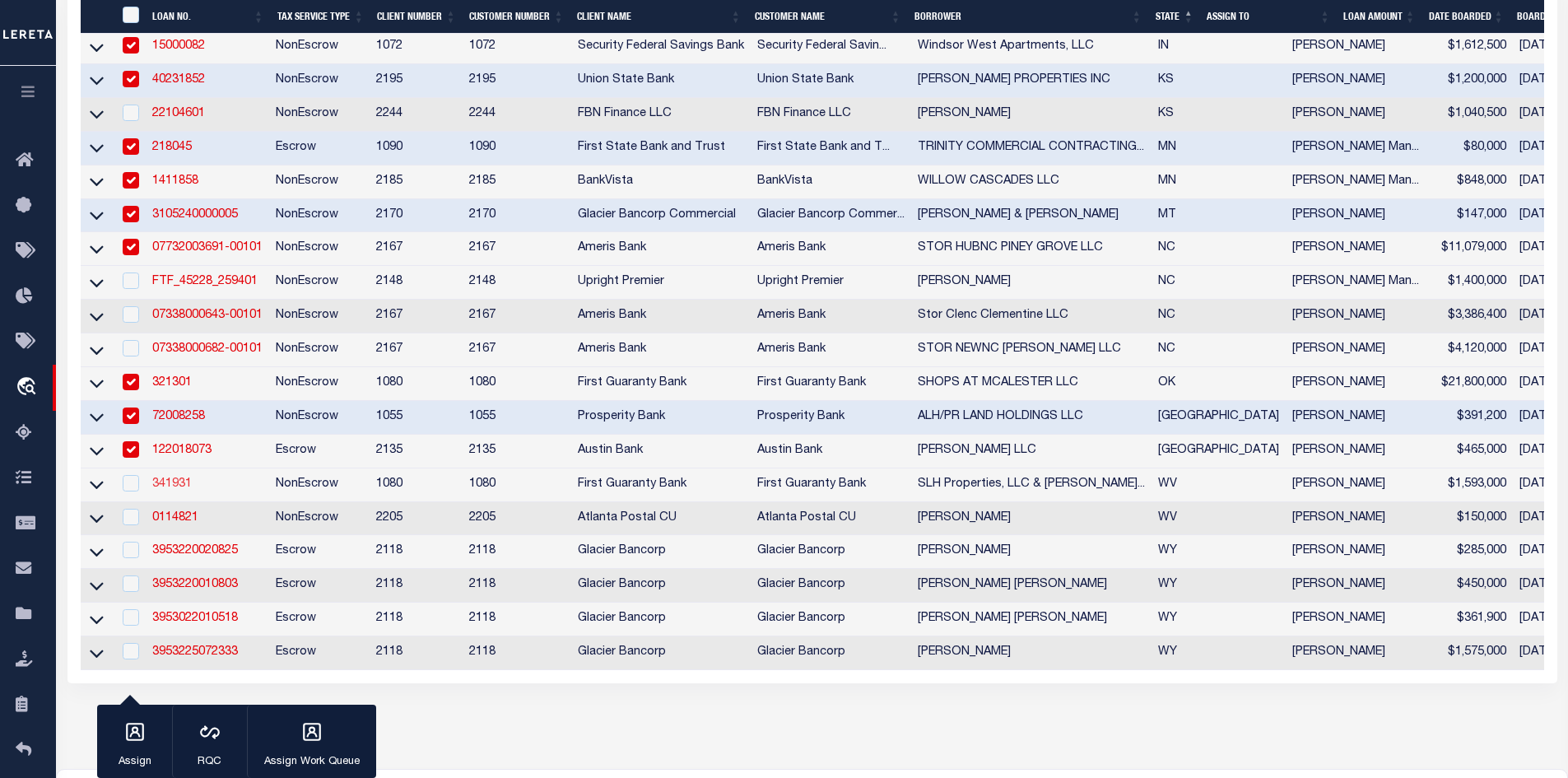
click at [169, 490] on link "341931" at bounding box center [172, 484] width 39 height 11
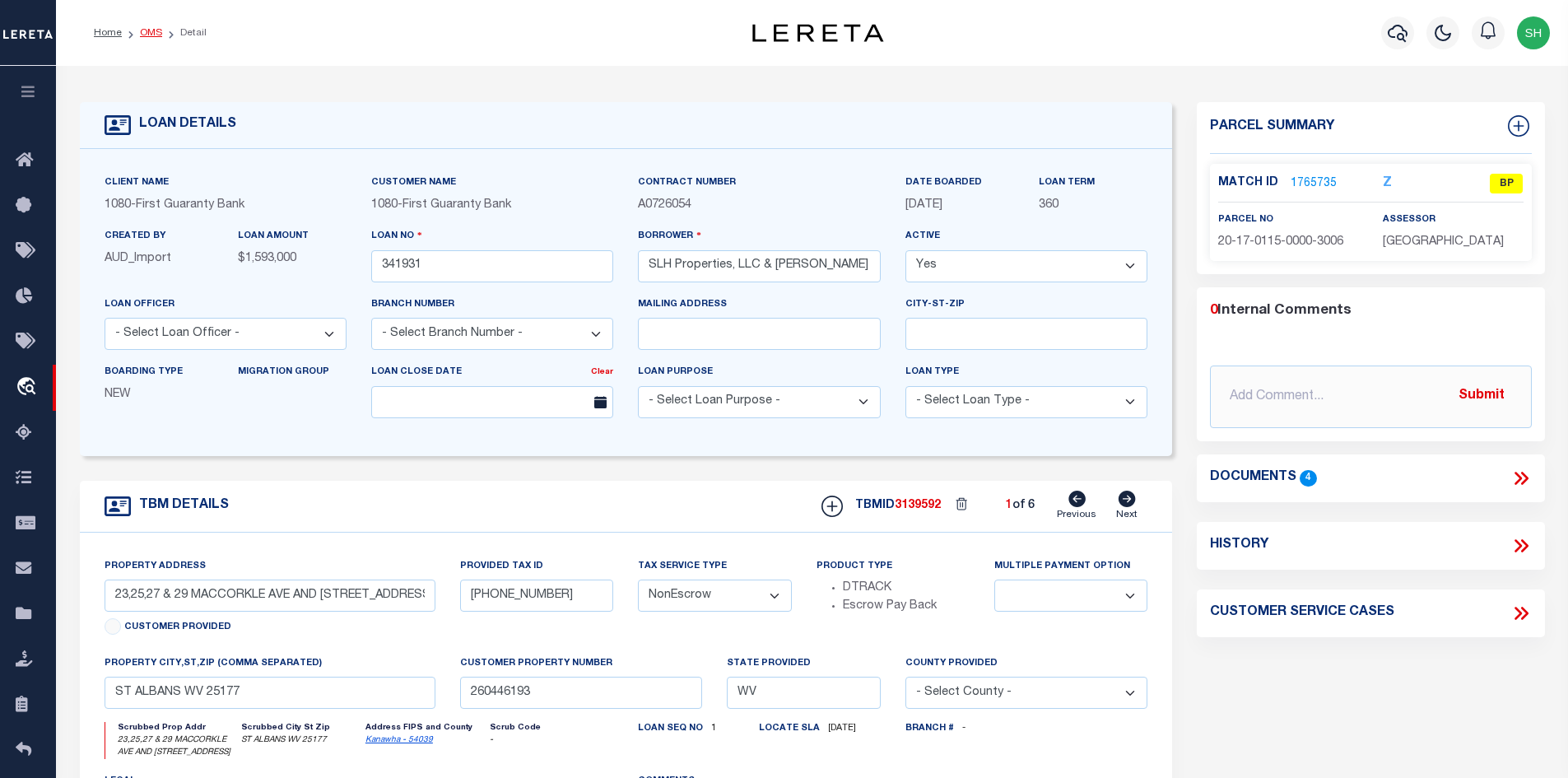
click at [147, 28] on link "OMS" at bounding box center [151, 33] width 22 height 10
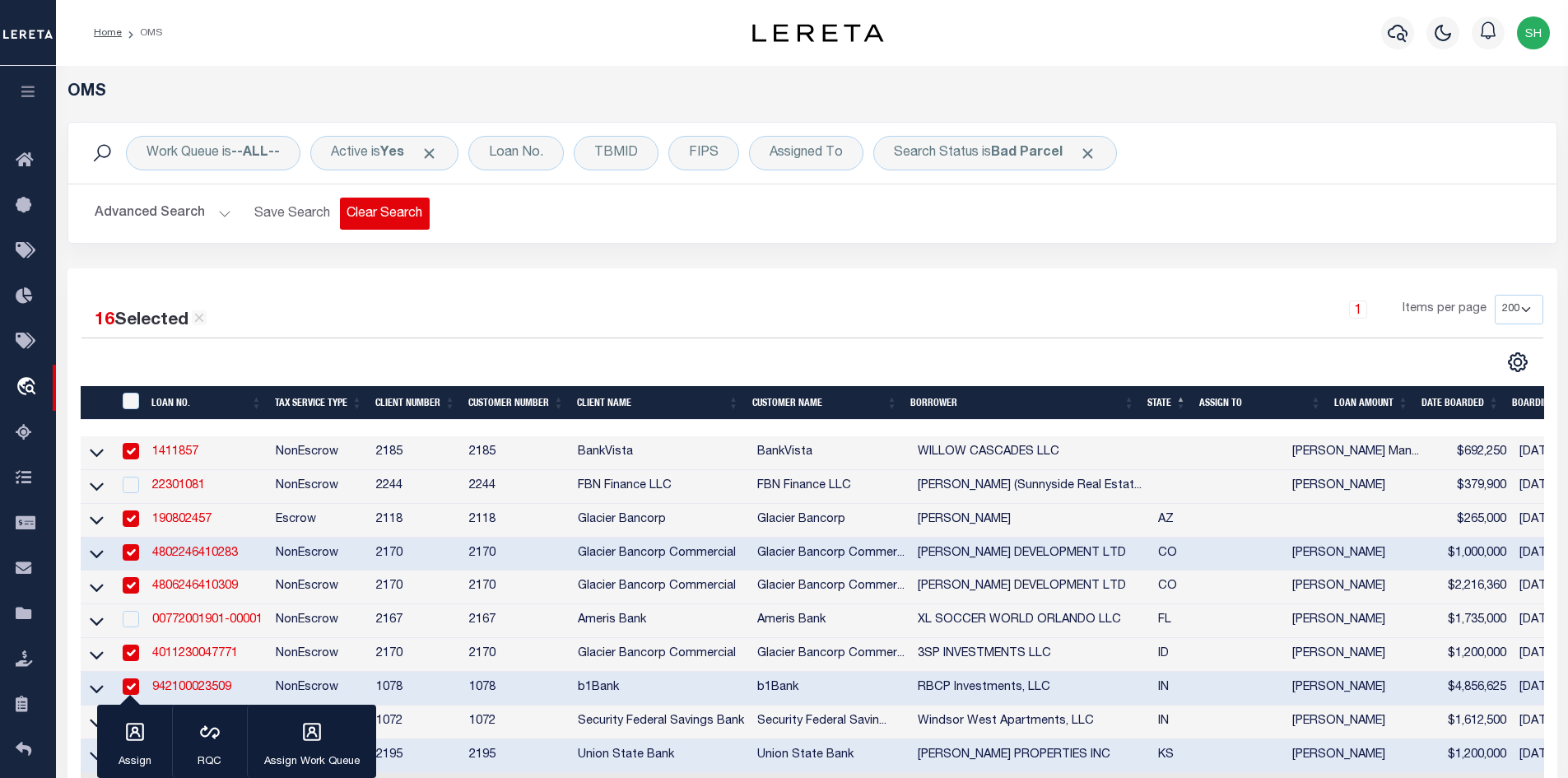
click at [386, 214] on button "Clear Search" at bounding box center [385, 213] width 90 height 32
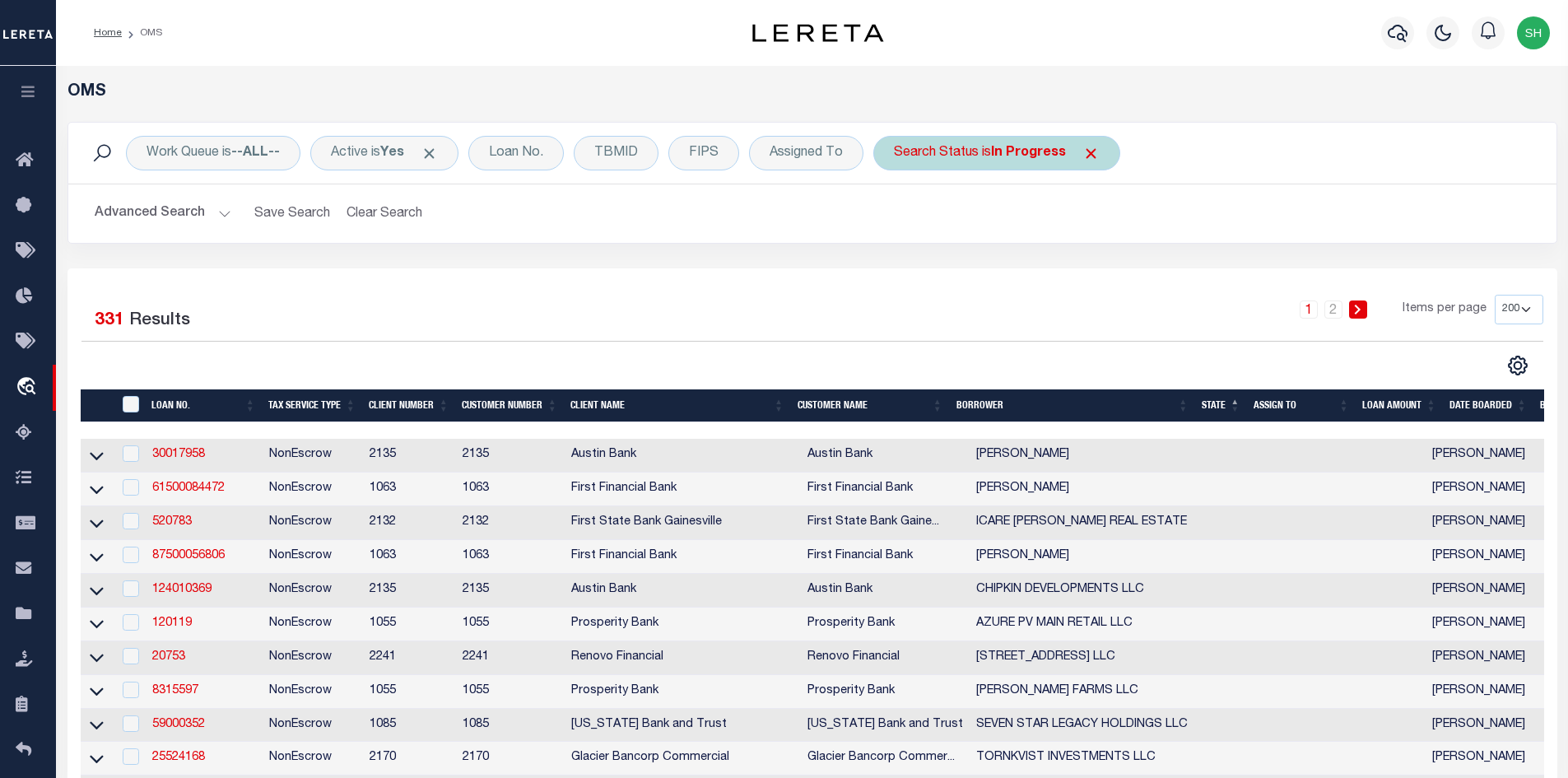
click at [1092, 156] on span "Click to Remove" at bounding box center [1091, 154] width 17 height 17
click at [552, 154] on div "Loan No." at bounding box center [516, 153] width 95 height 35
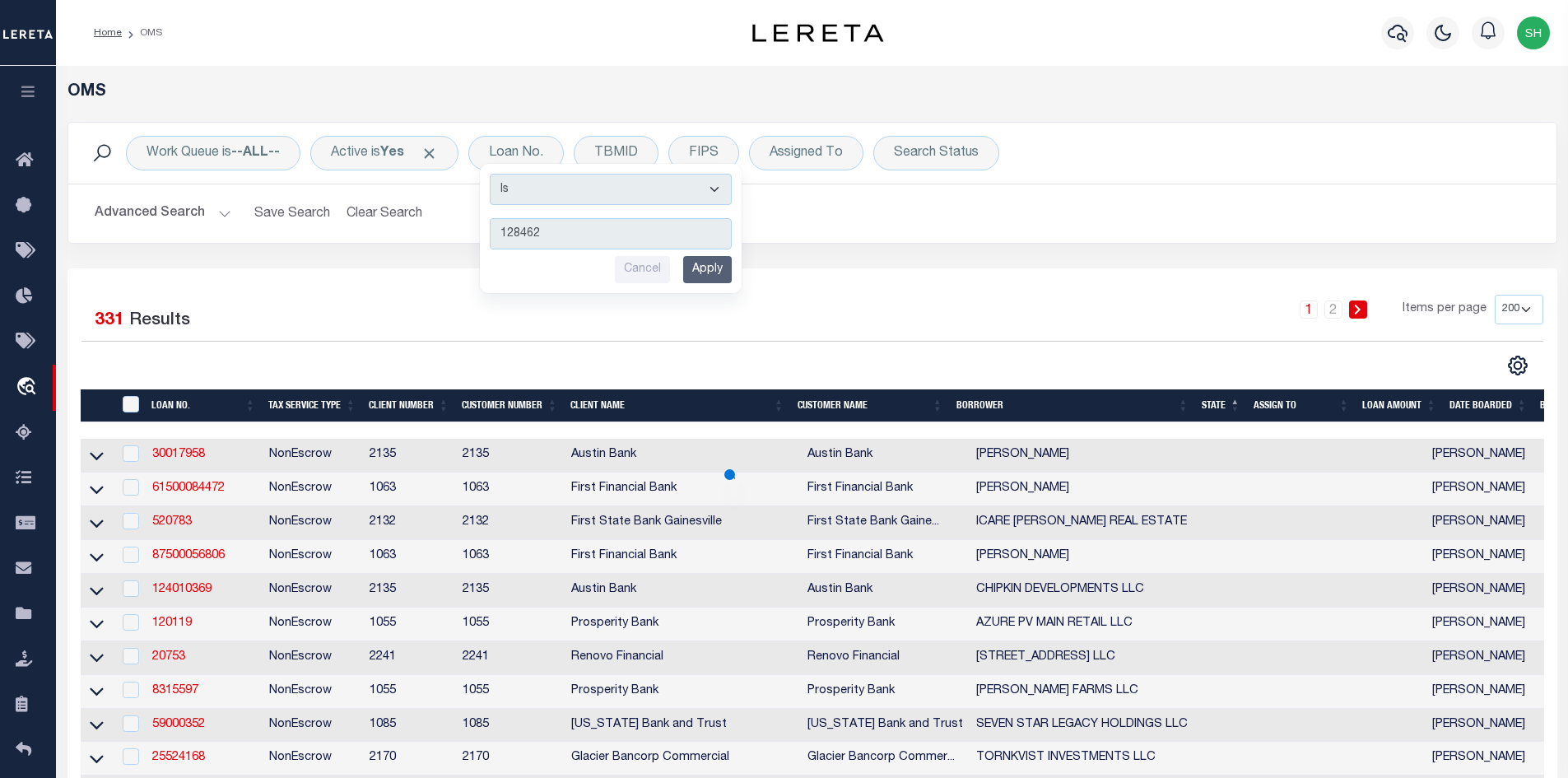
drag, startPoint x: 579, startPoint y: 234, endPoint x: 286, endPoint y: 249, distance: 293.4
click at [286, 249] on div "Work Queue is --ALL-- Active is Yes Loan No. Is Contains 128462 Cancel Apply TB…" at bounding box center [813, 195] width 1515 height 147
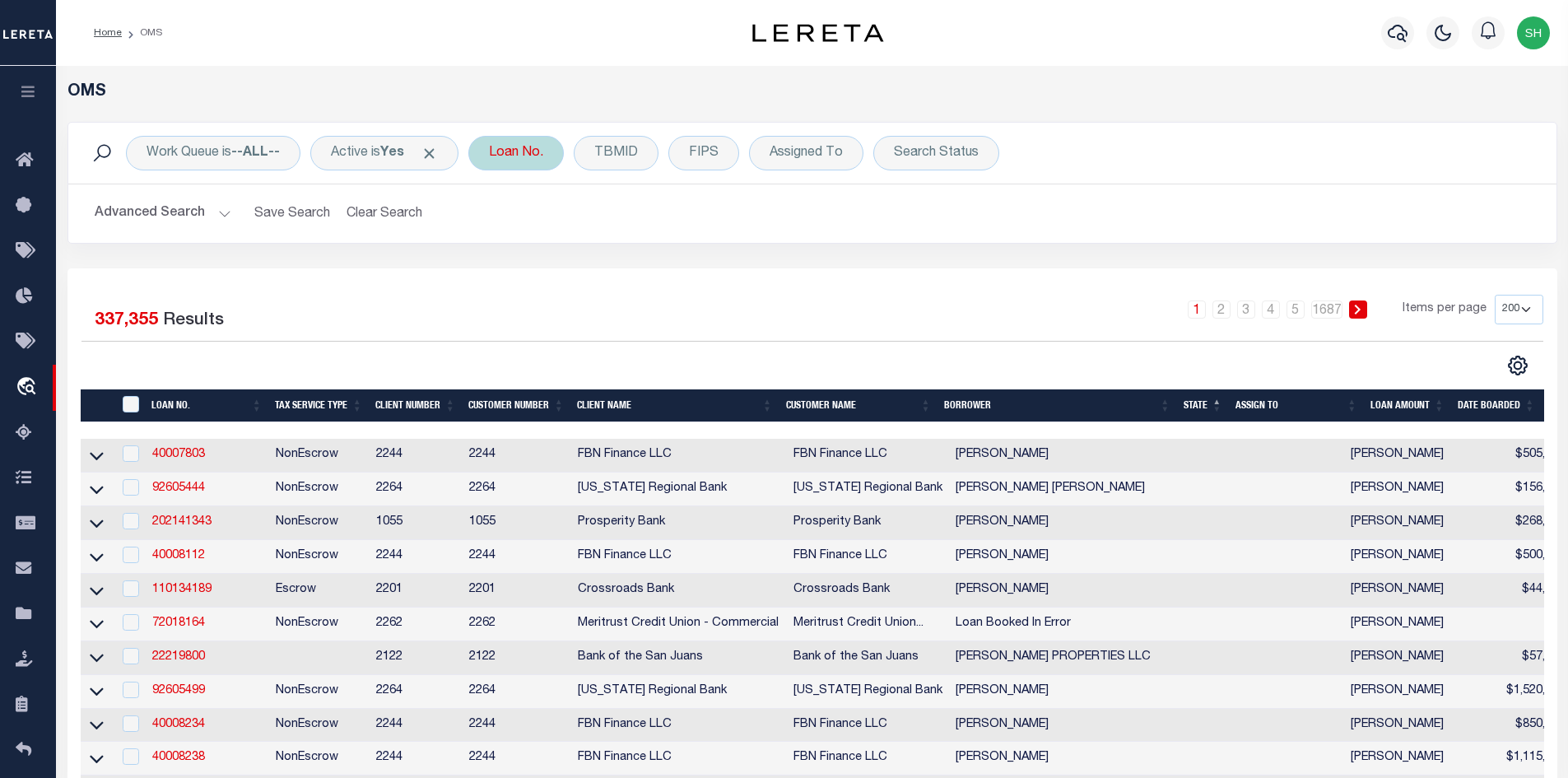
click at [564, 155] on div "Loan No. Is Contains 128462 Cancel Apply" at bounding box center [516, 153] width 95 height 35
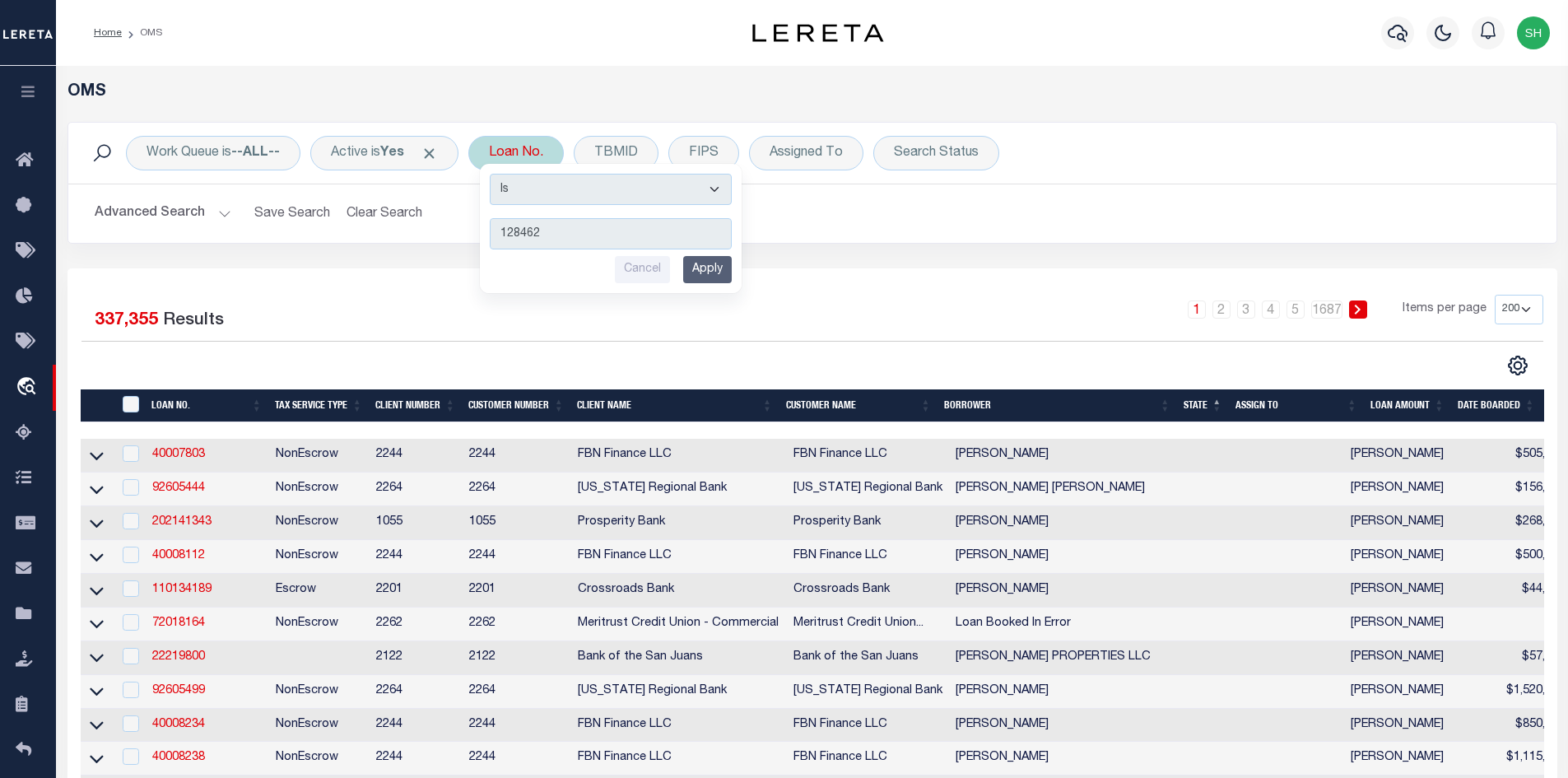
click at [726, 270] on input "Apply" at bounding box center [708, 269] width 49 height 27
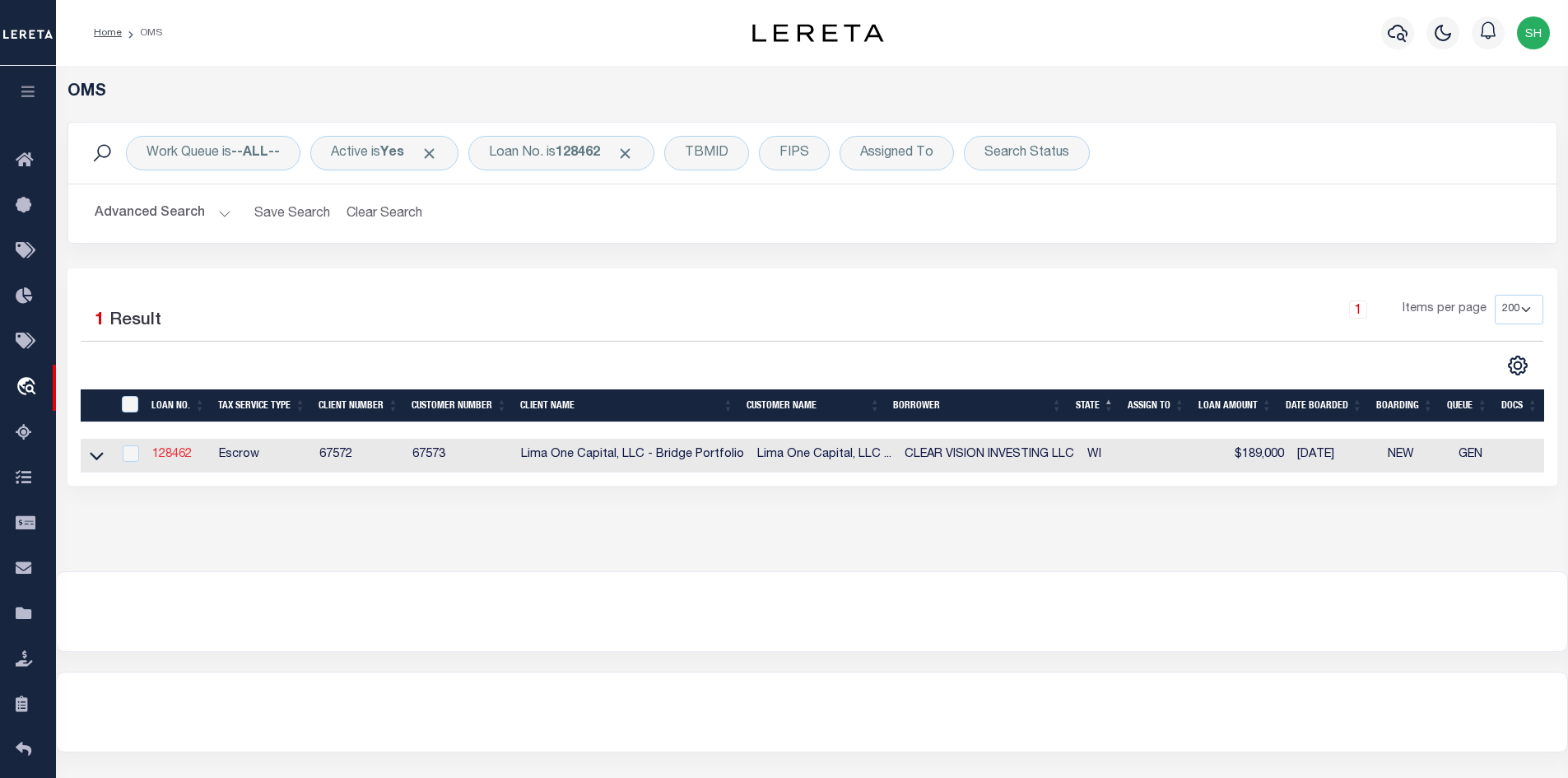
click at [174, 455] on link "128462" at bounding box center [172, 454] width 39 height 11
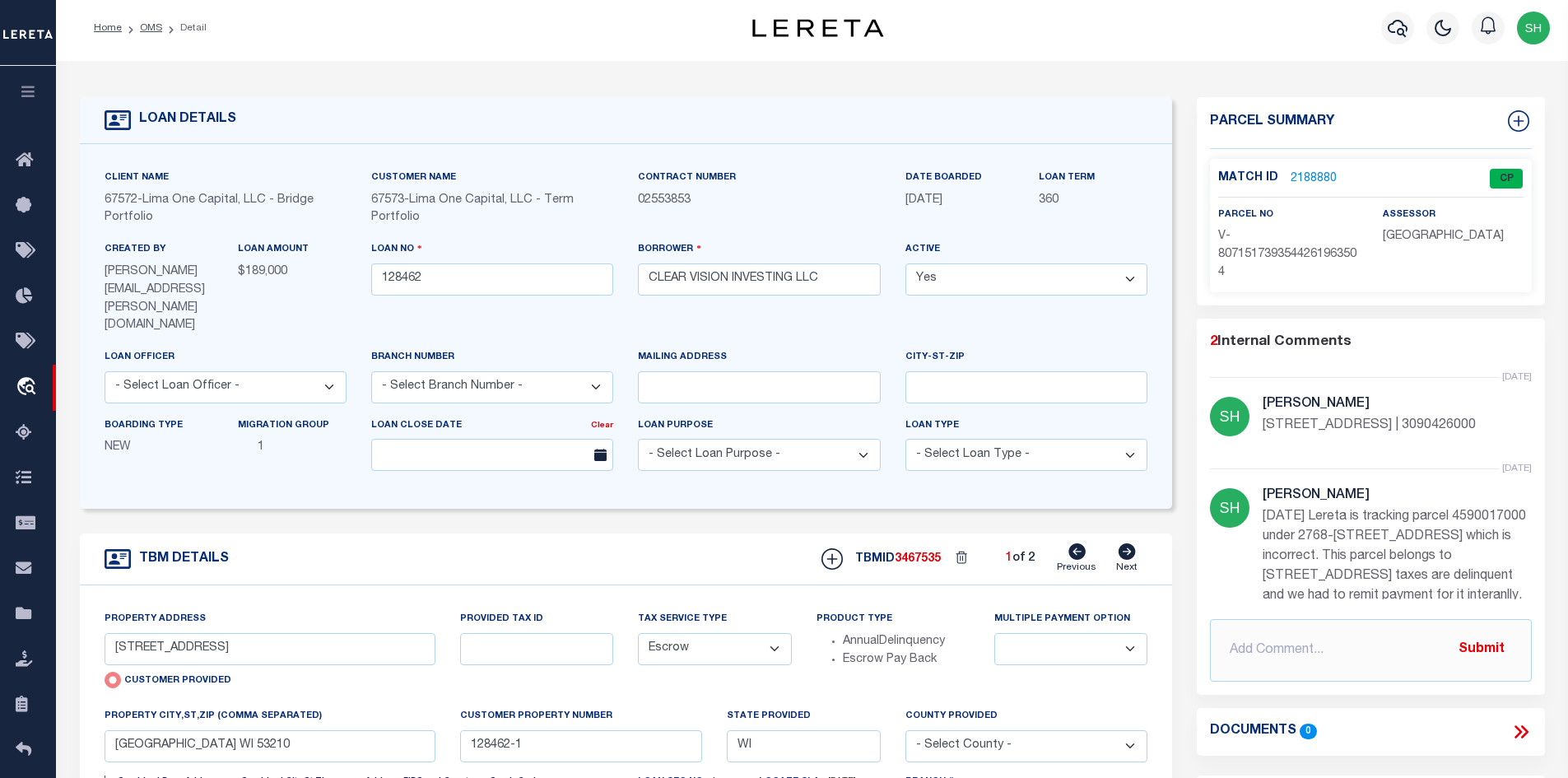
scroll to position [82, 0]
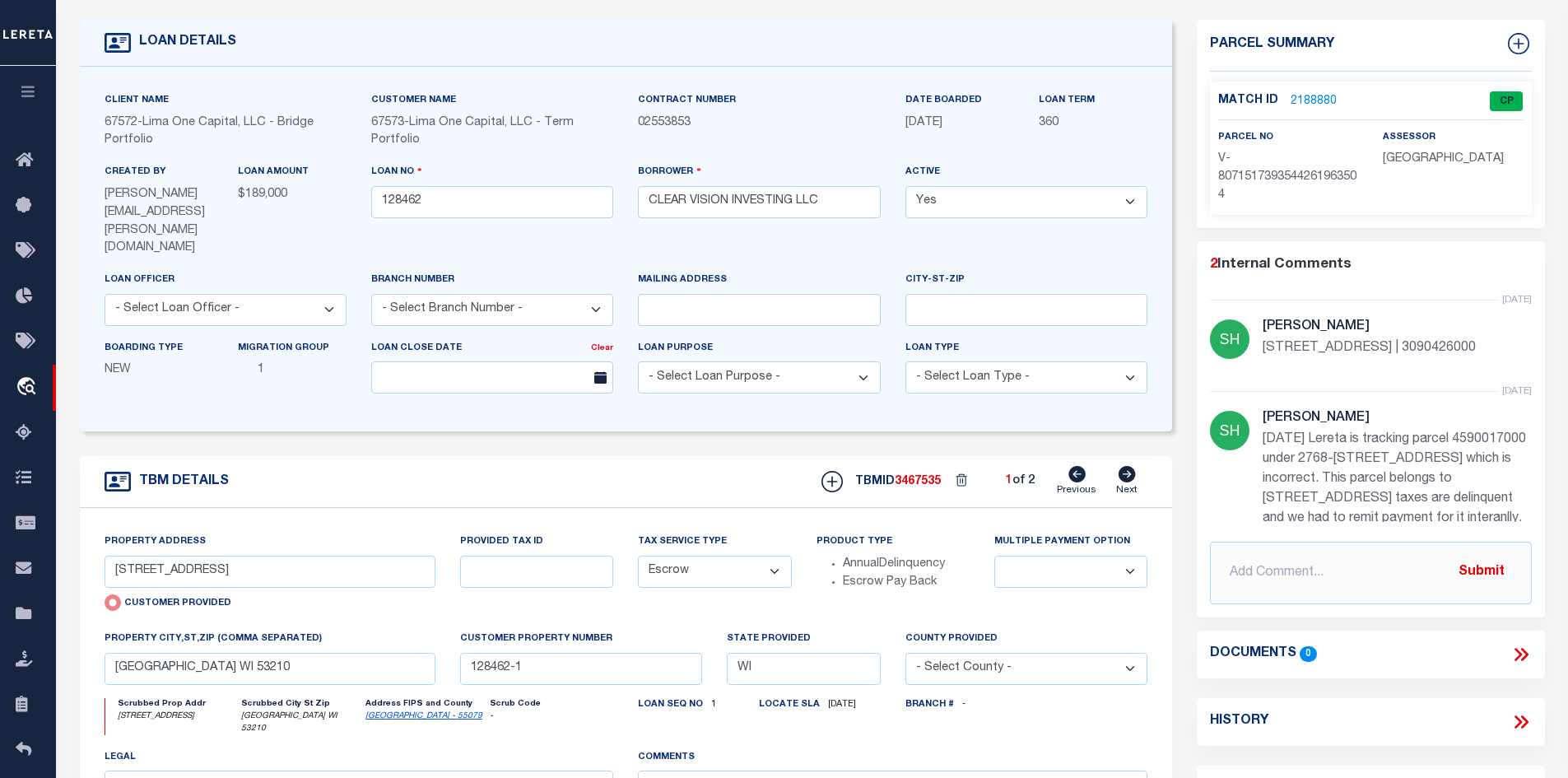
click at [1135, 466] on icon at bounding box center [1127, 475] width 17 height 17
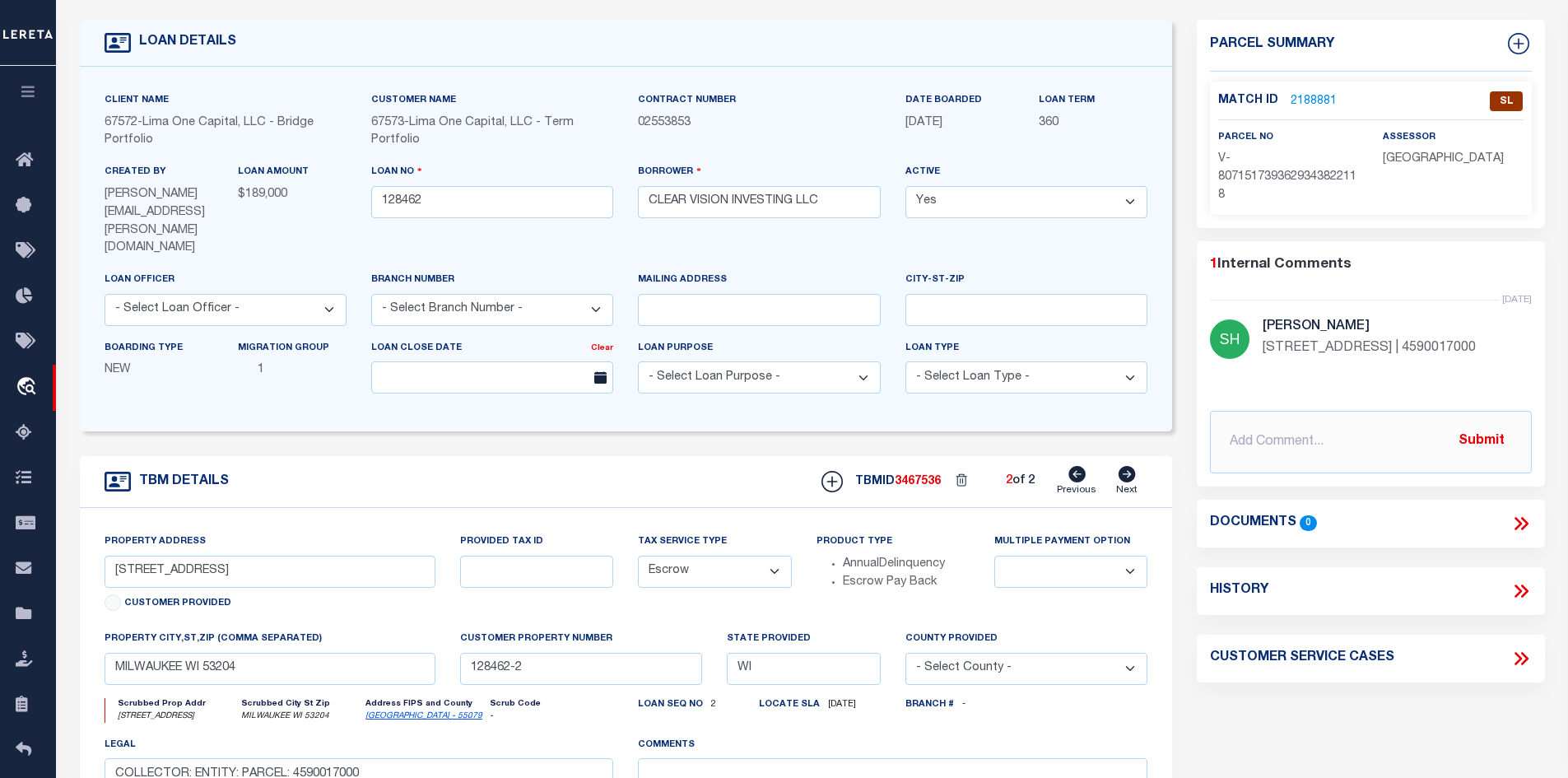
click at [1299, 101] on link "2188881" at bounding box center [1313, 101] width 46 height 17
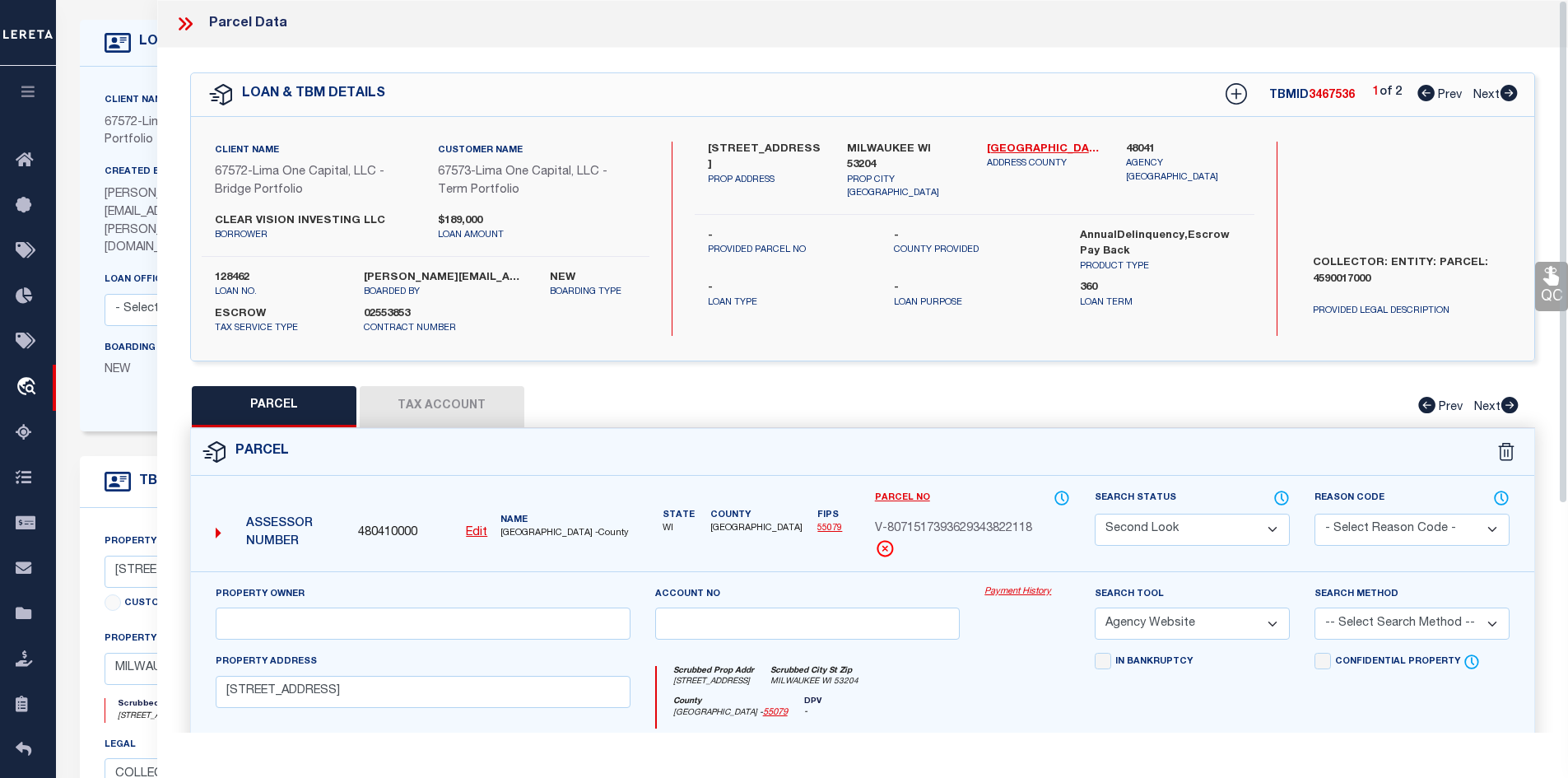
click at [458, 404] on button "Tax Account" at bounding box center [442, 406] width 165 height 41
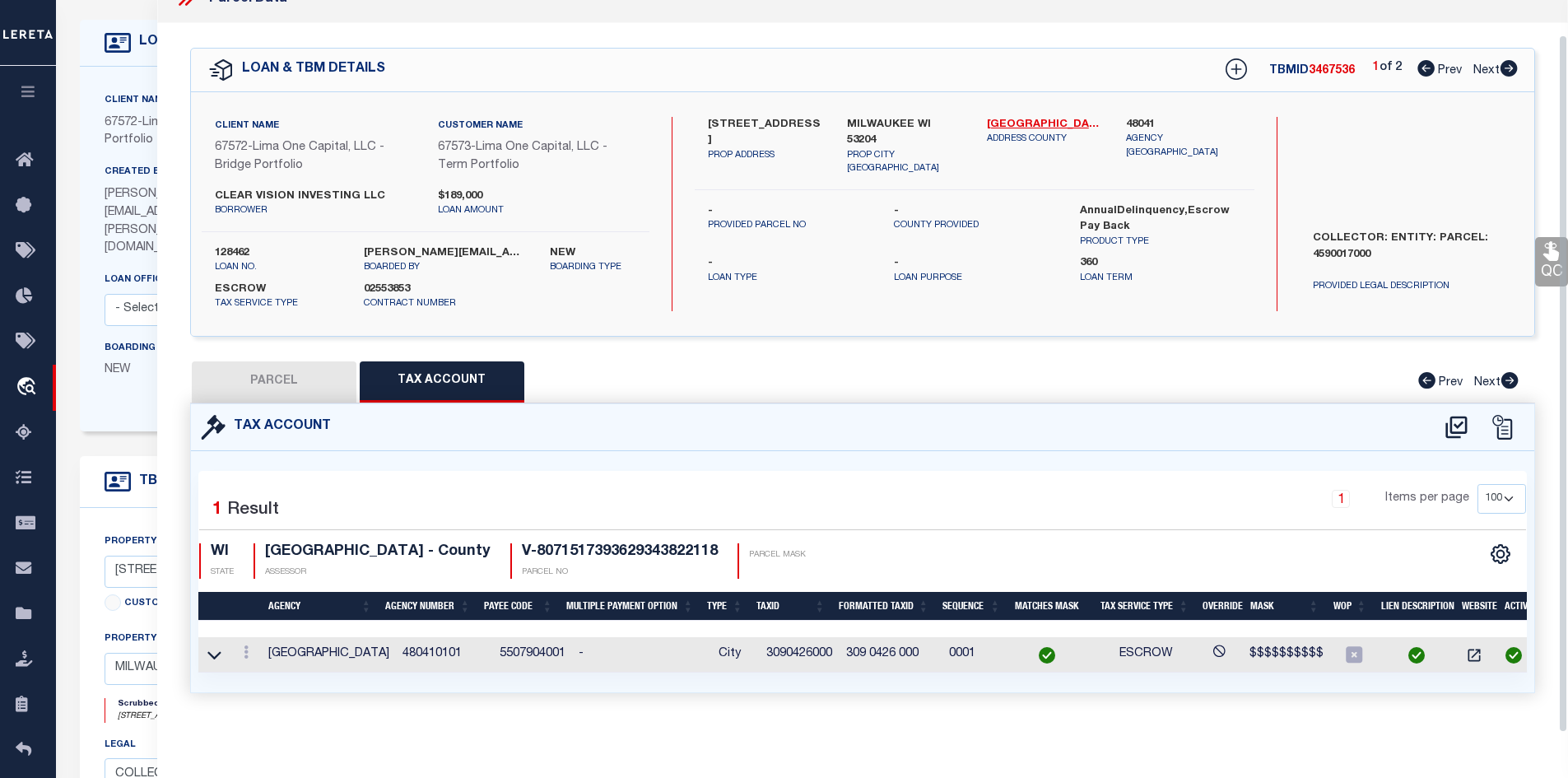
scroll to position [36, 0]
click at [255, 648] on link at bounding box center [245, 654] width 18 height 13
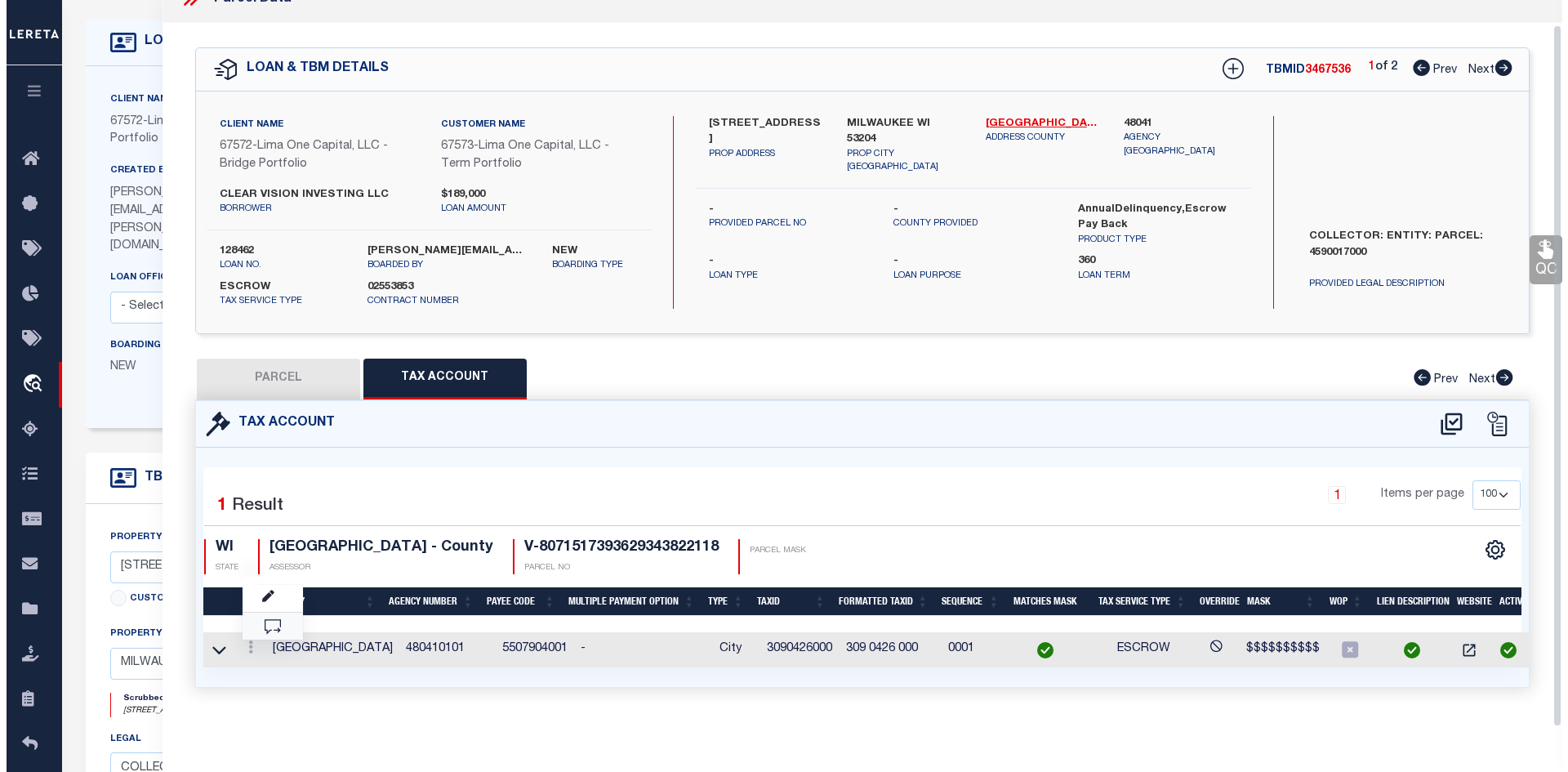
scroll to position [24, 0]
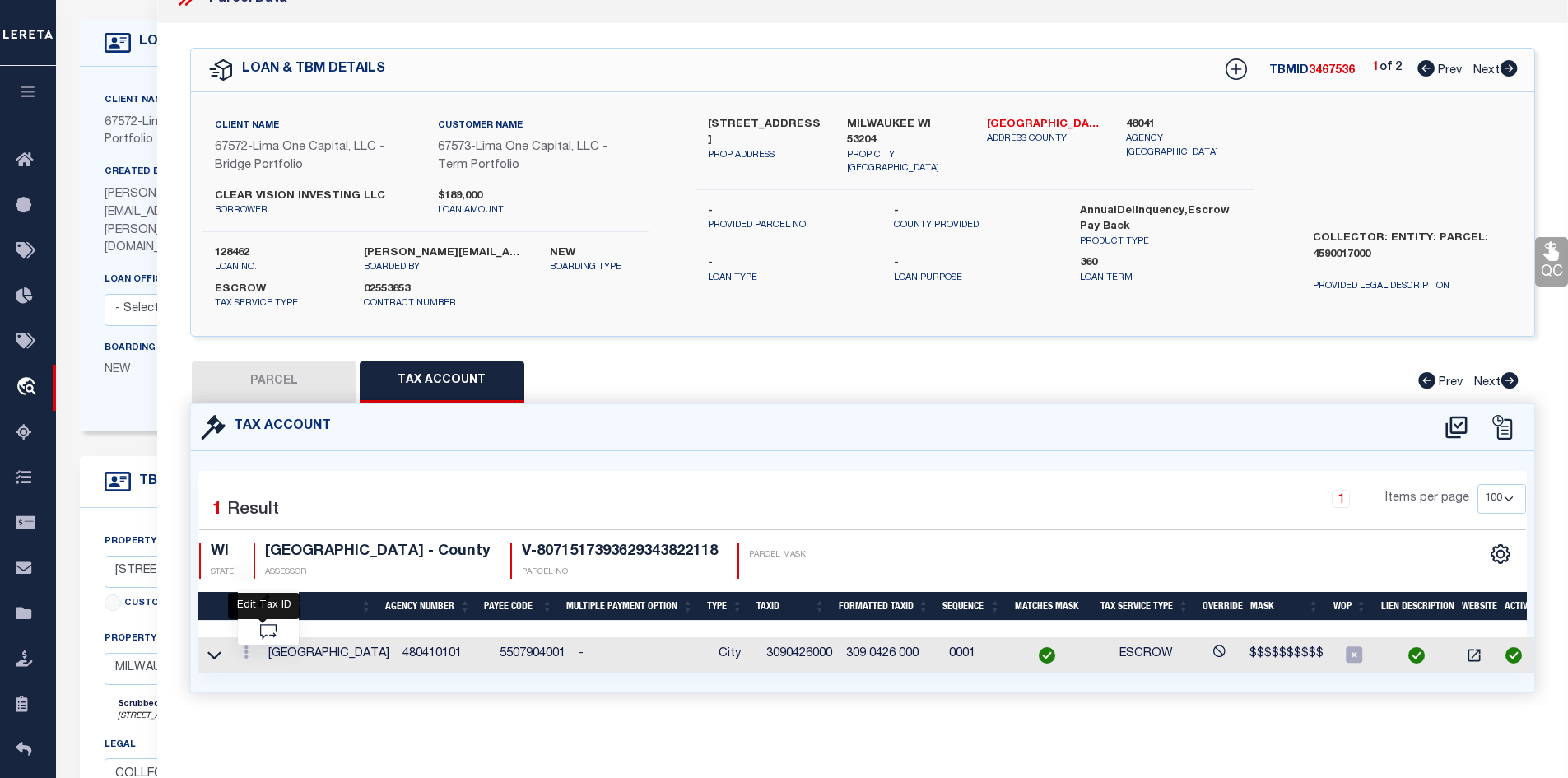
click at [262, 597] on icon "" at bounding box center [263, 601] width 12 height 12
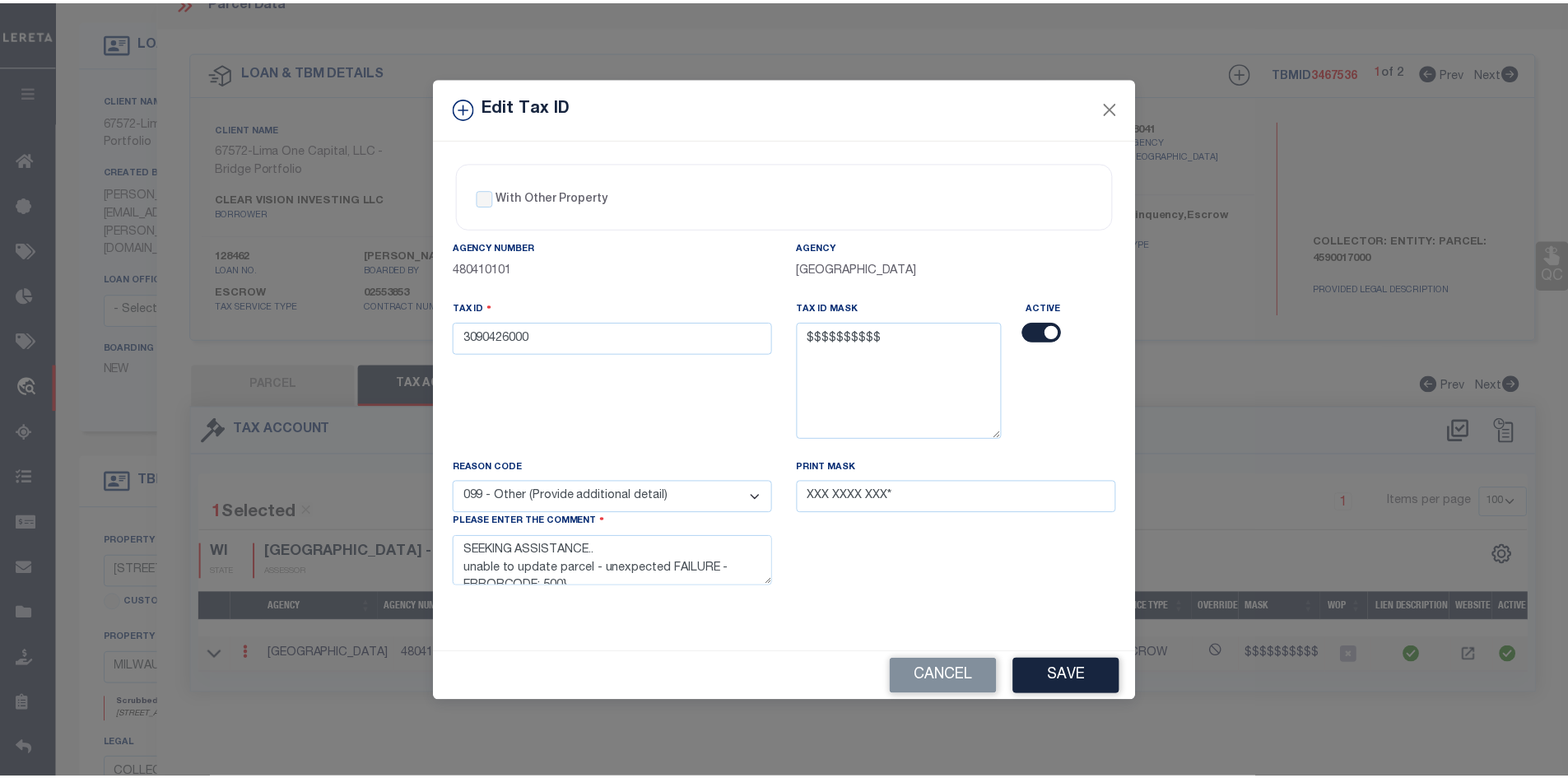
scroll to position [36, 0]
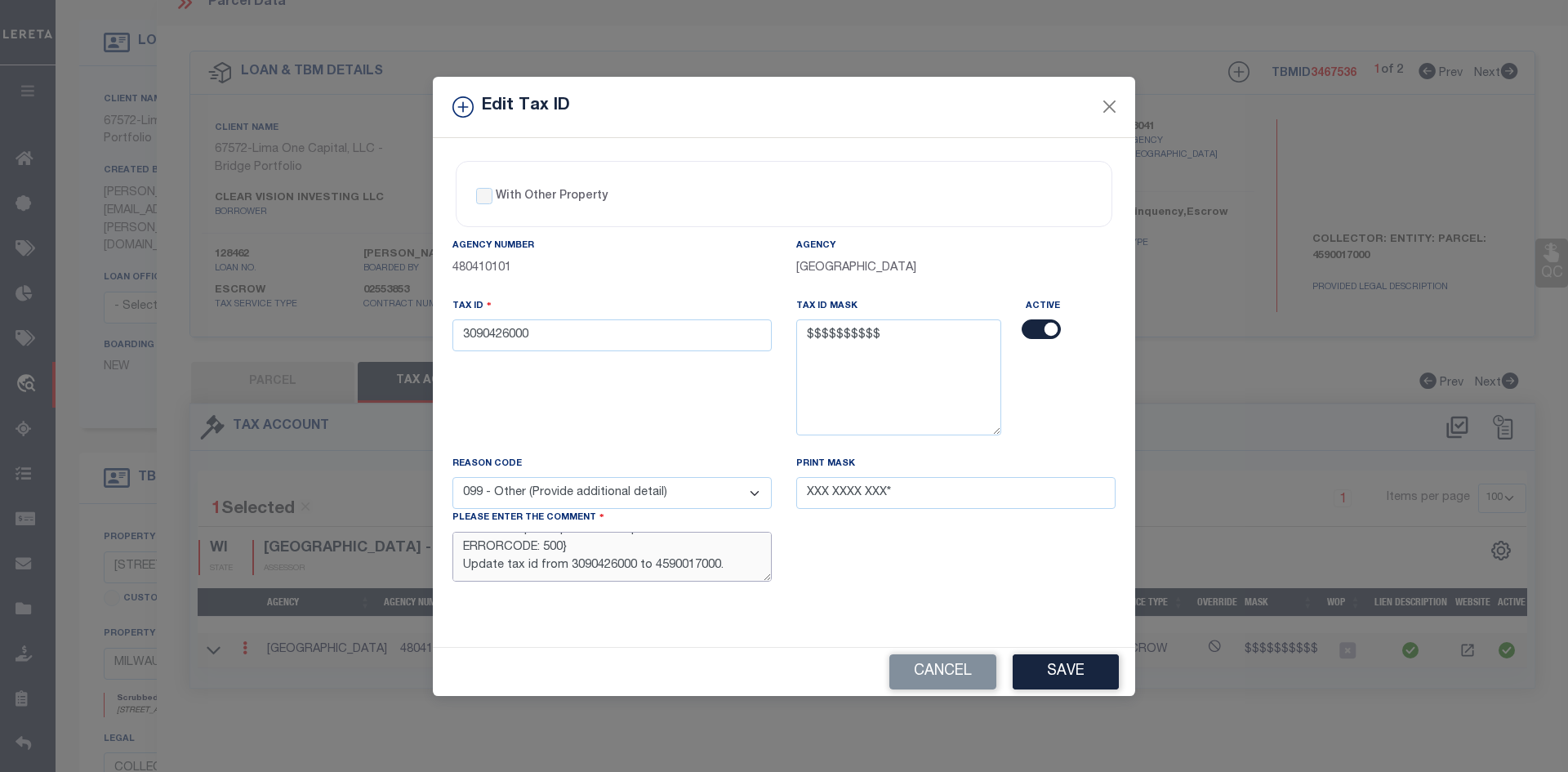
drag, startPoint x: 714, startPoint y: 566, endPoint x: 648, endPoint y: 564, distance: 66.0
click at [648, 564] on textarea "SEEKING ASSISTANCE.. unable to update parcel - unexpected FAILURE - ERRORCODE: …" at bounding box center [612, 556] width 320 height 50
drag, startPoint x: 547, startPoint y: 335, endPoint x: 328, endPoint y: 334, distance: 219.0
click at [328, 334] on div "Edit Tax ID With Other Property With Other Property Type Temporary" at bounding box center [784, 386] width 1568 height 772
paste input "4590017"
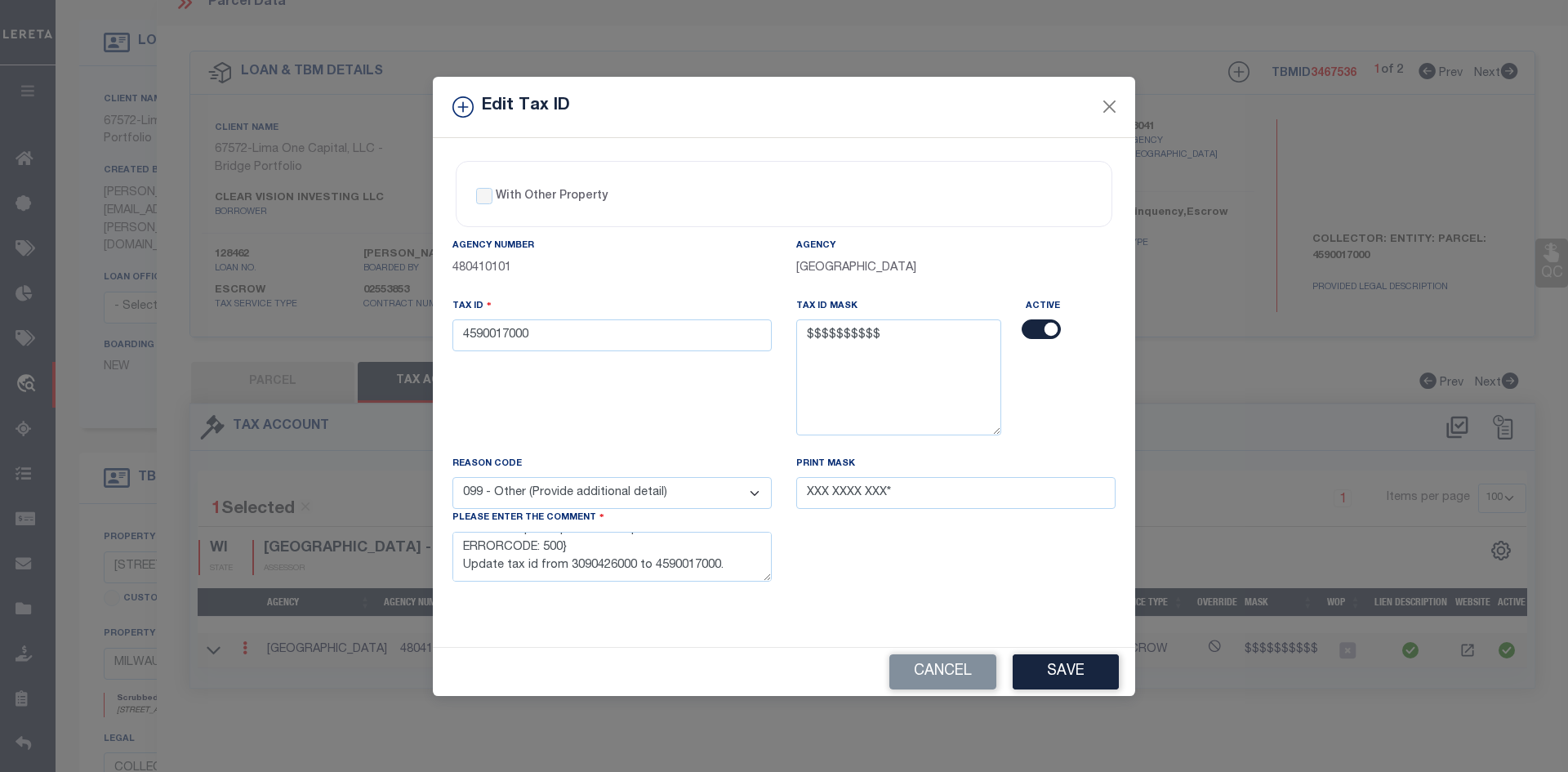
click at [1071, 667] on button "Save" at bounding box center [1065, 672] width 106 height 35
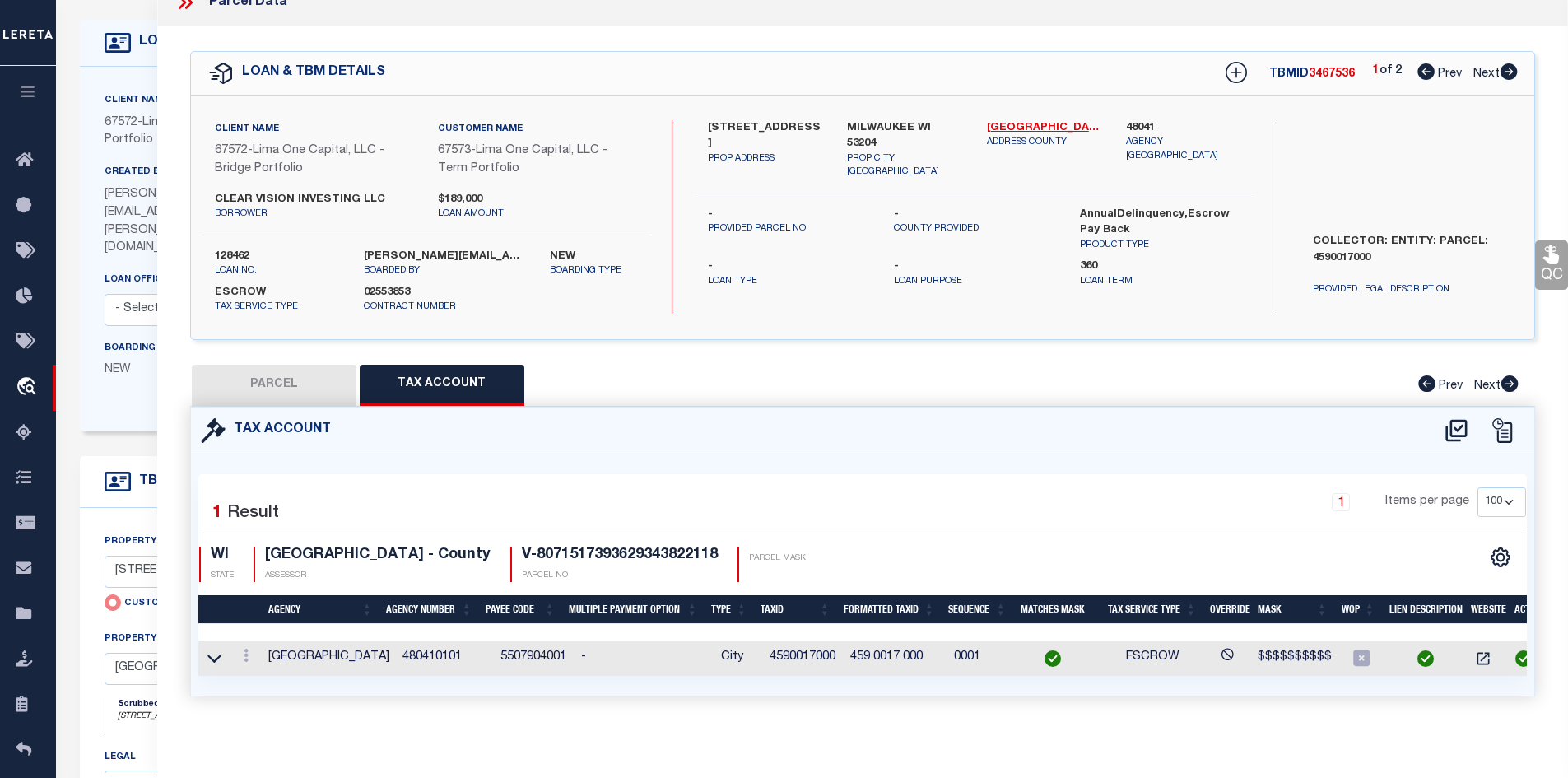
click at [1504, 72] on icon at bounding box center [1509, 72] width 17 height 17
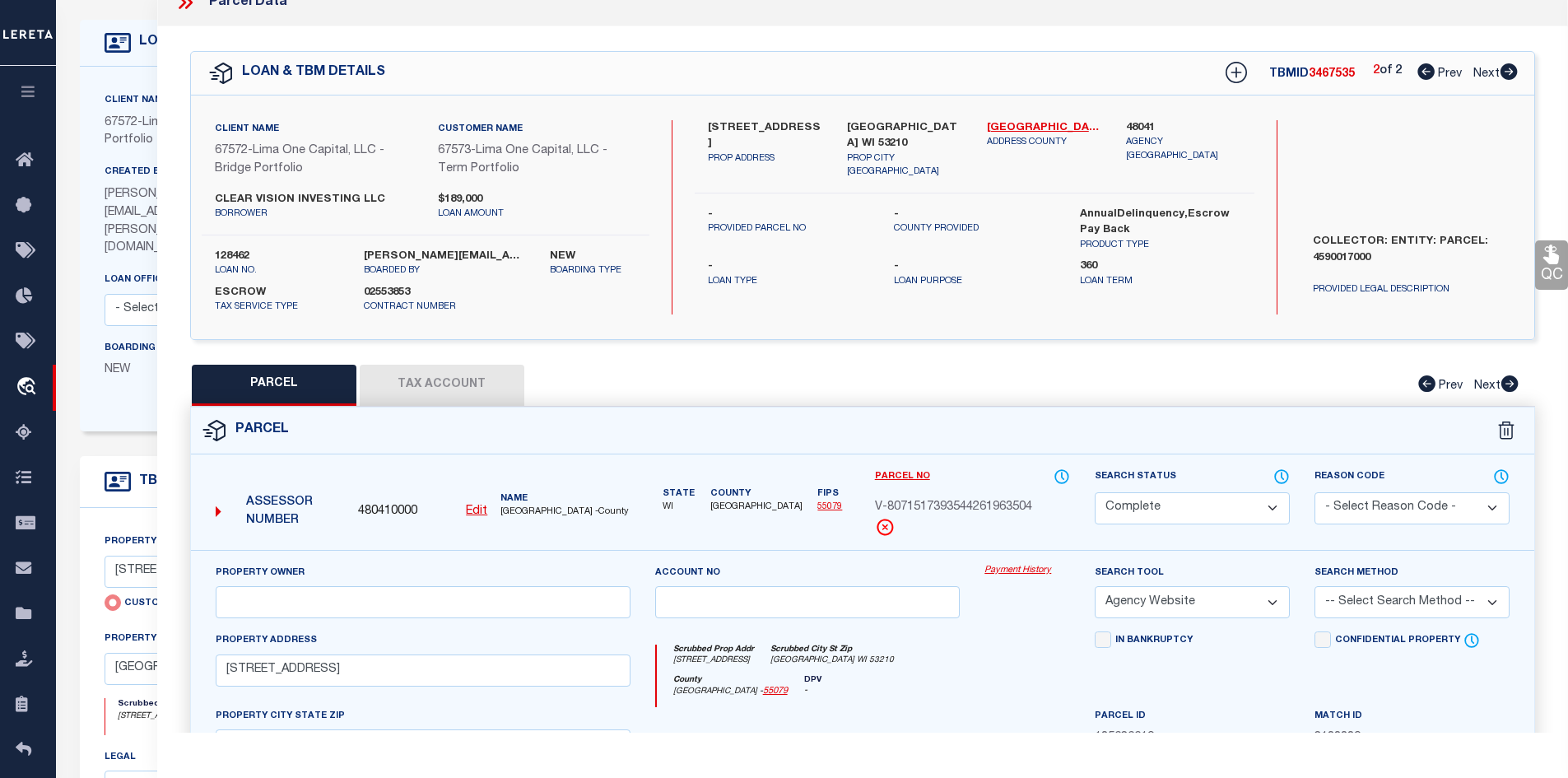
click at [418, 387] on button "Tax Account" at bounding box center [442, 386] width 165 height 41
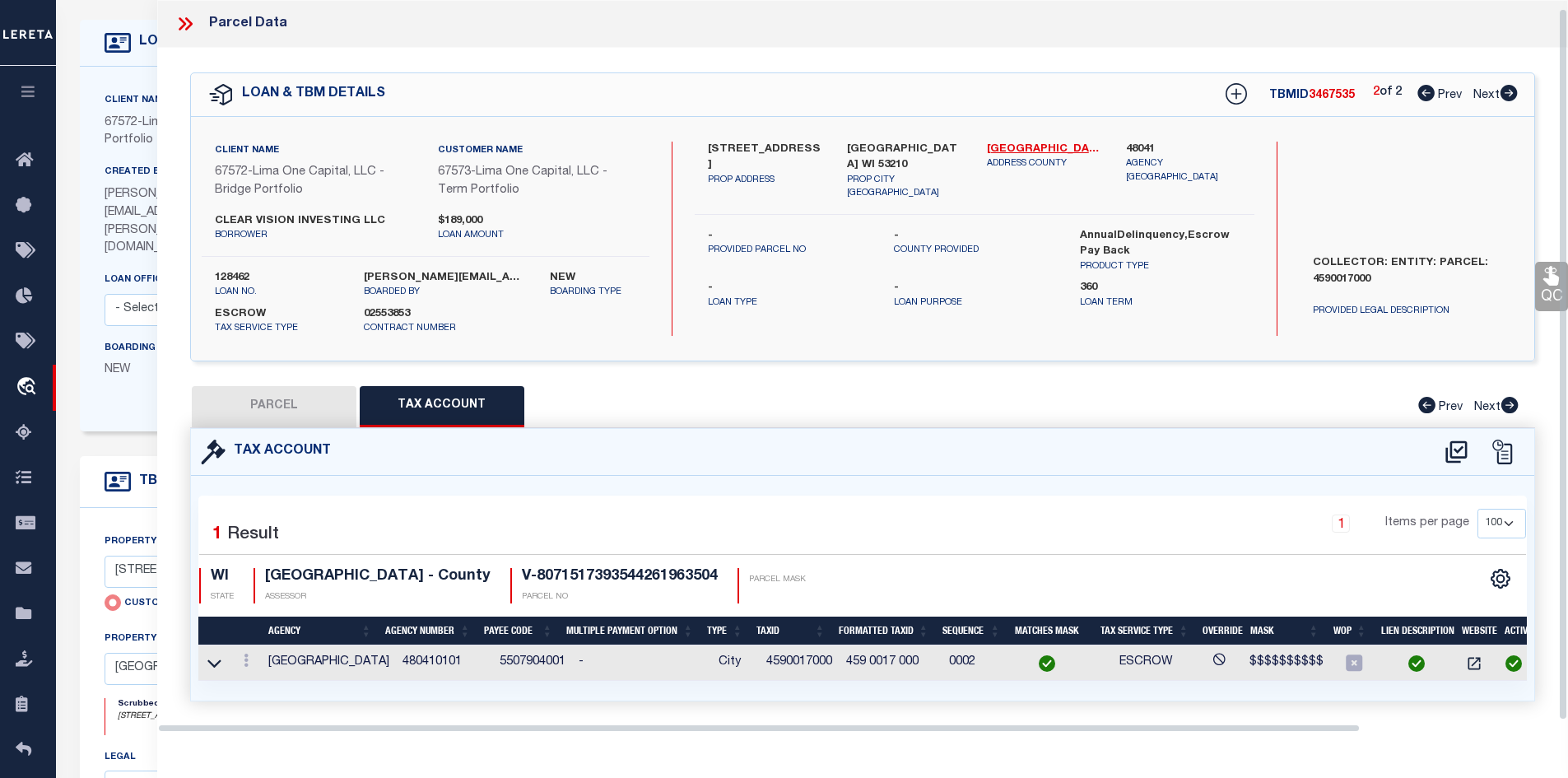
scroll to position [22, 0]
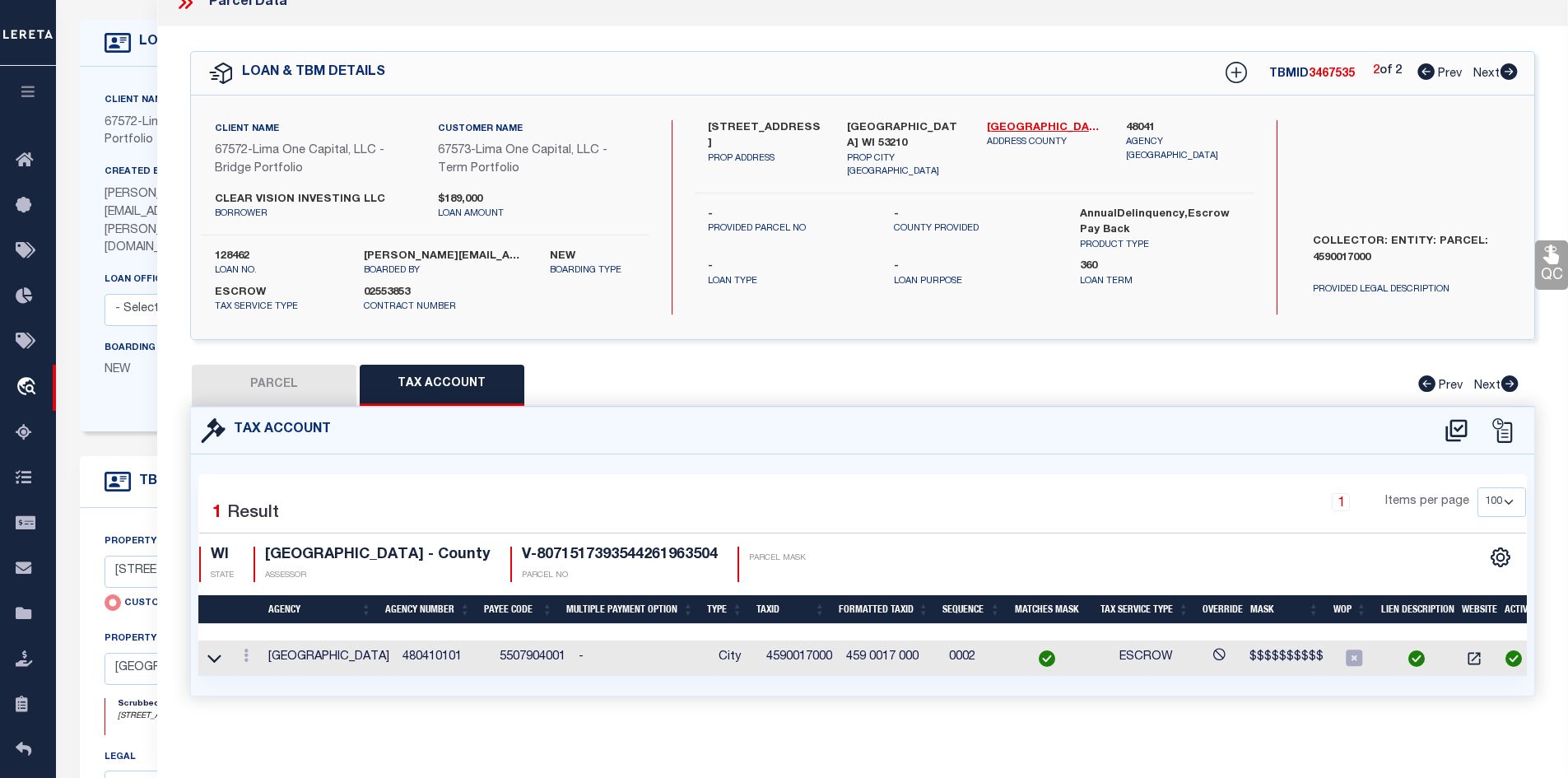
click at [1425, 75] on icon at bounding box center [1426, 72] width 17 height 17
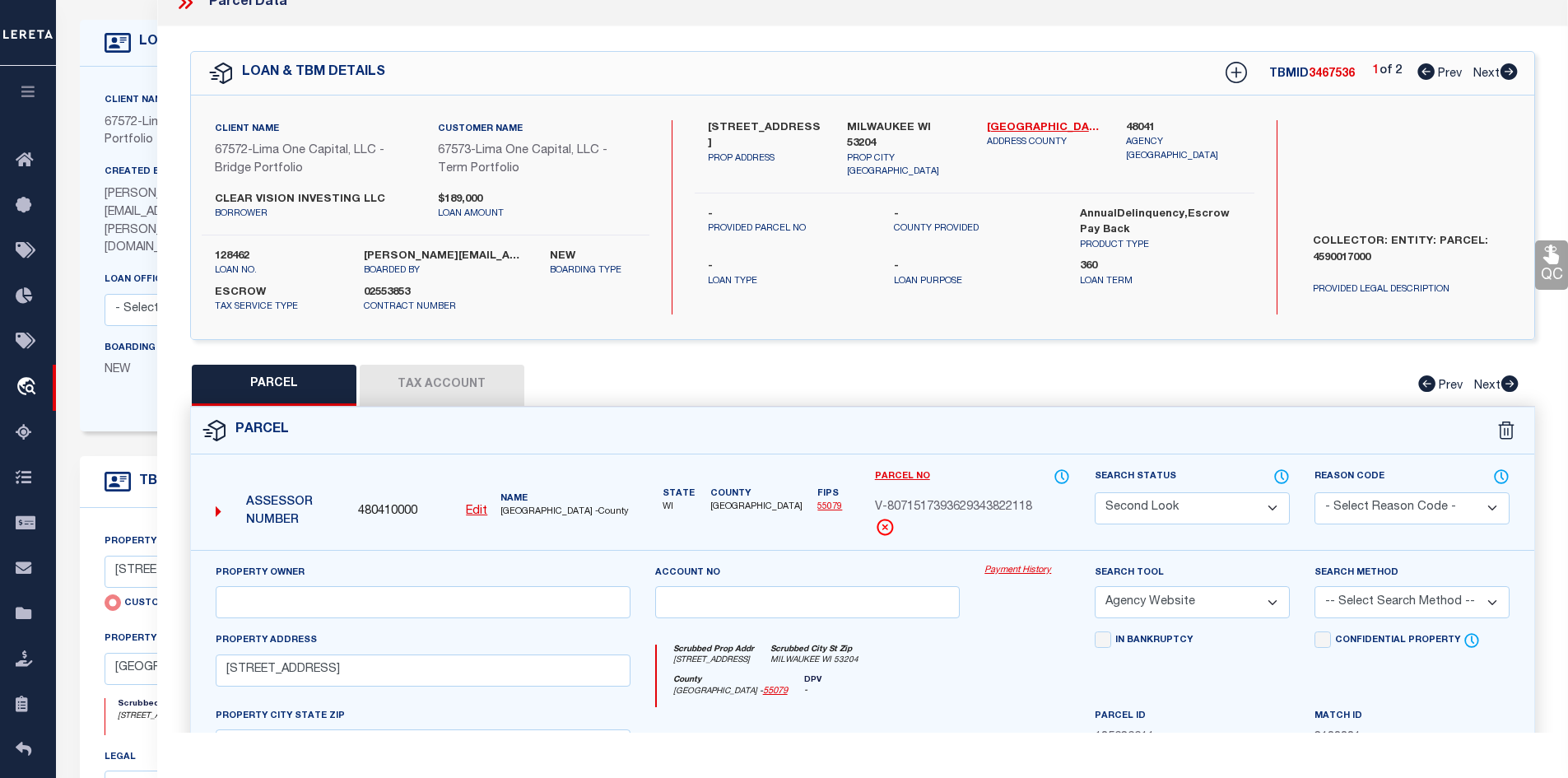
click at [440, 382] on button "Tax Account" at bounding box center [442, 386] width 165 height 41
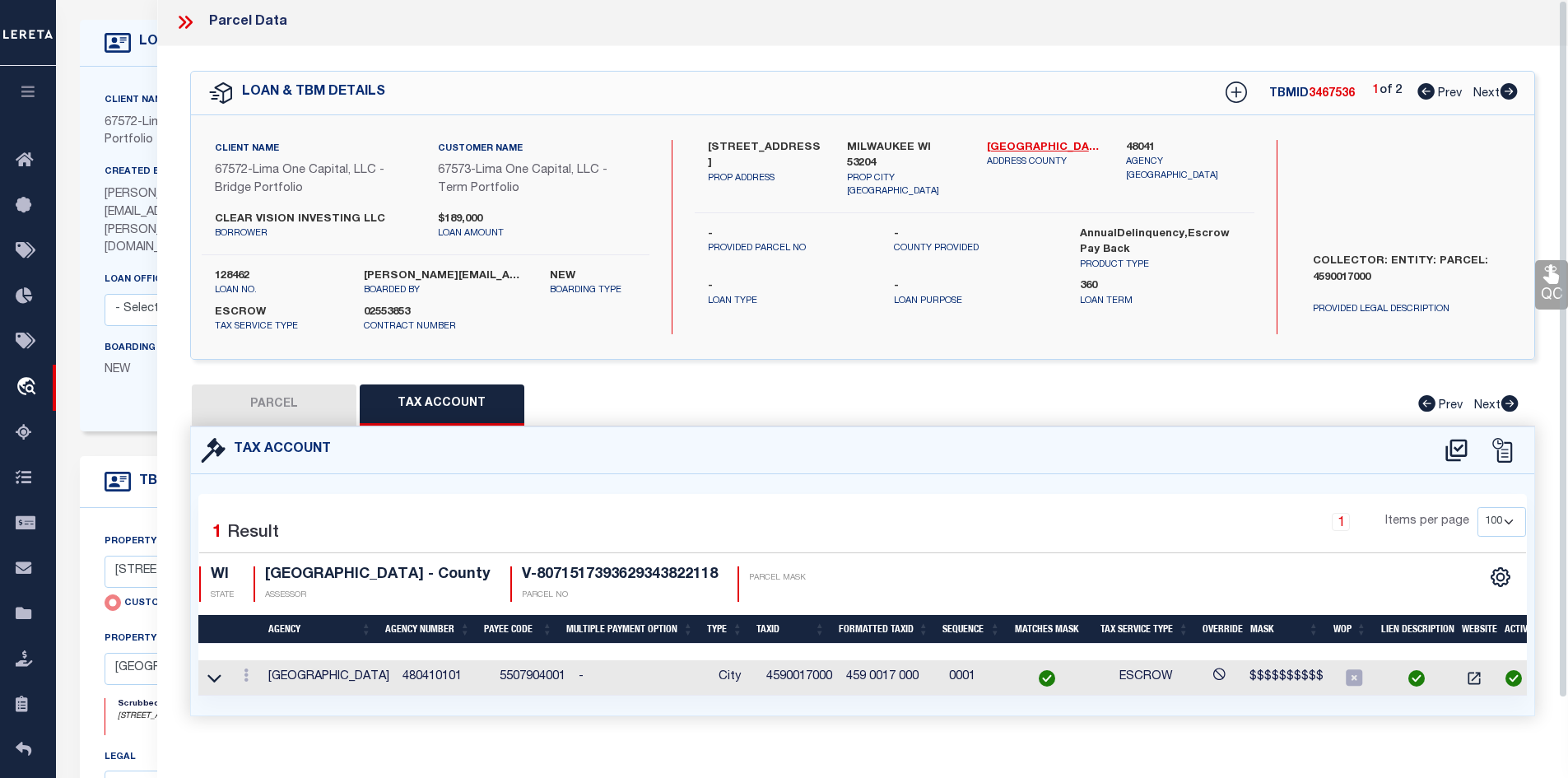
scroll to position [0, 0]
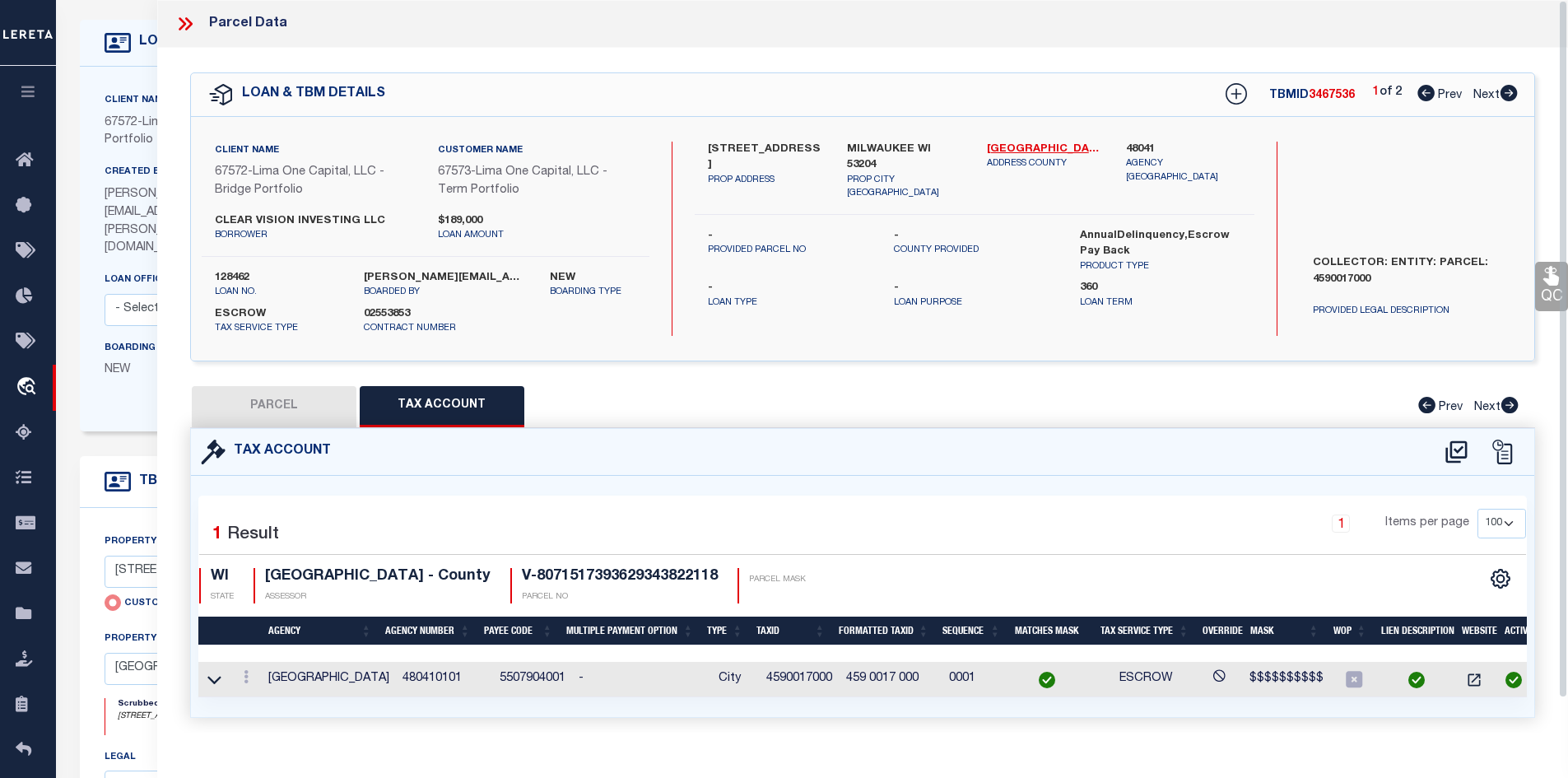
click at [189, 21] on icon at bounding box center [184, 23] width 22 height 22
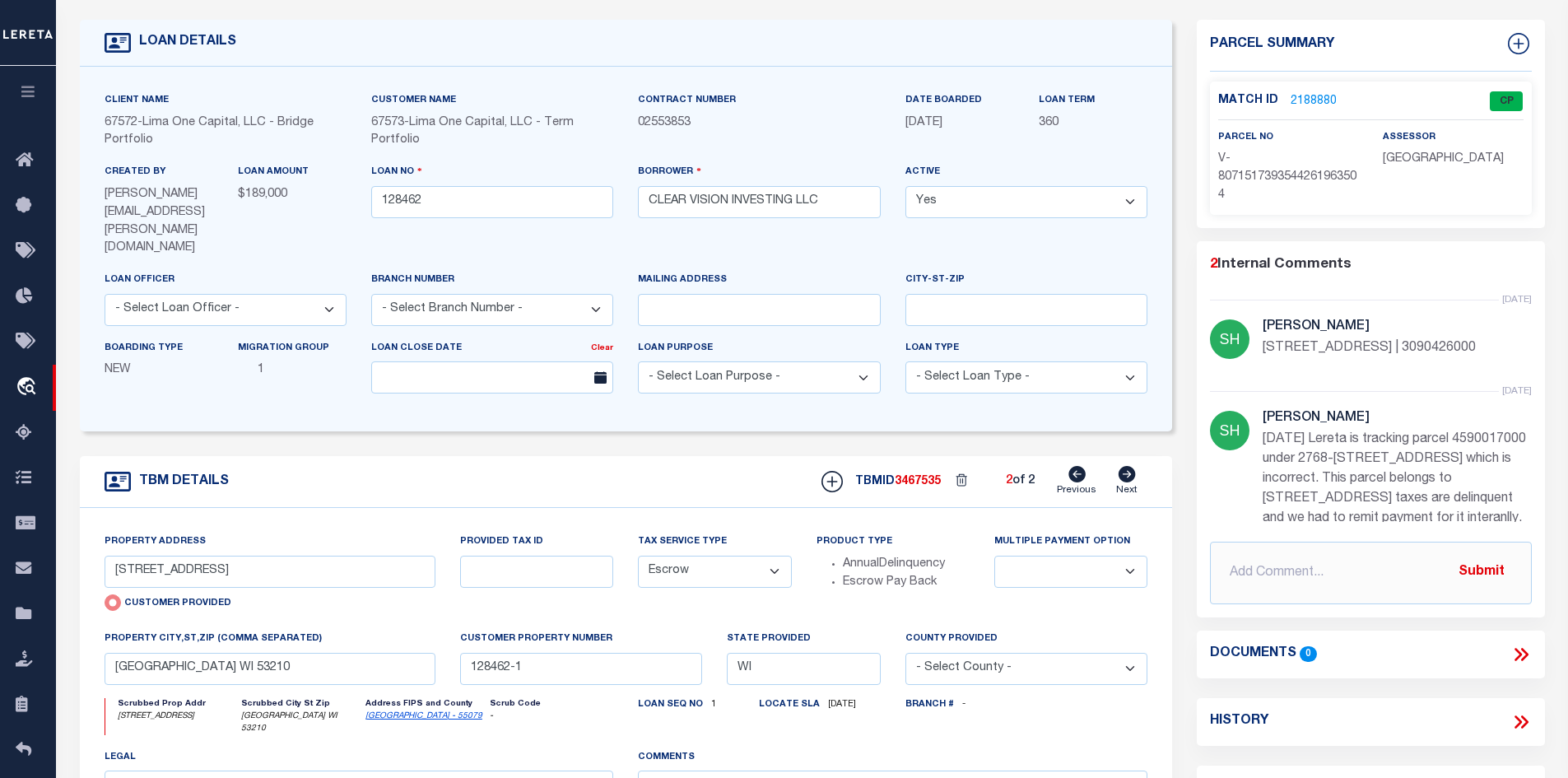
click at [1083, 466] on icon at bounding box center [1077, 475] width 17 height 17
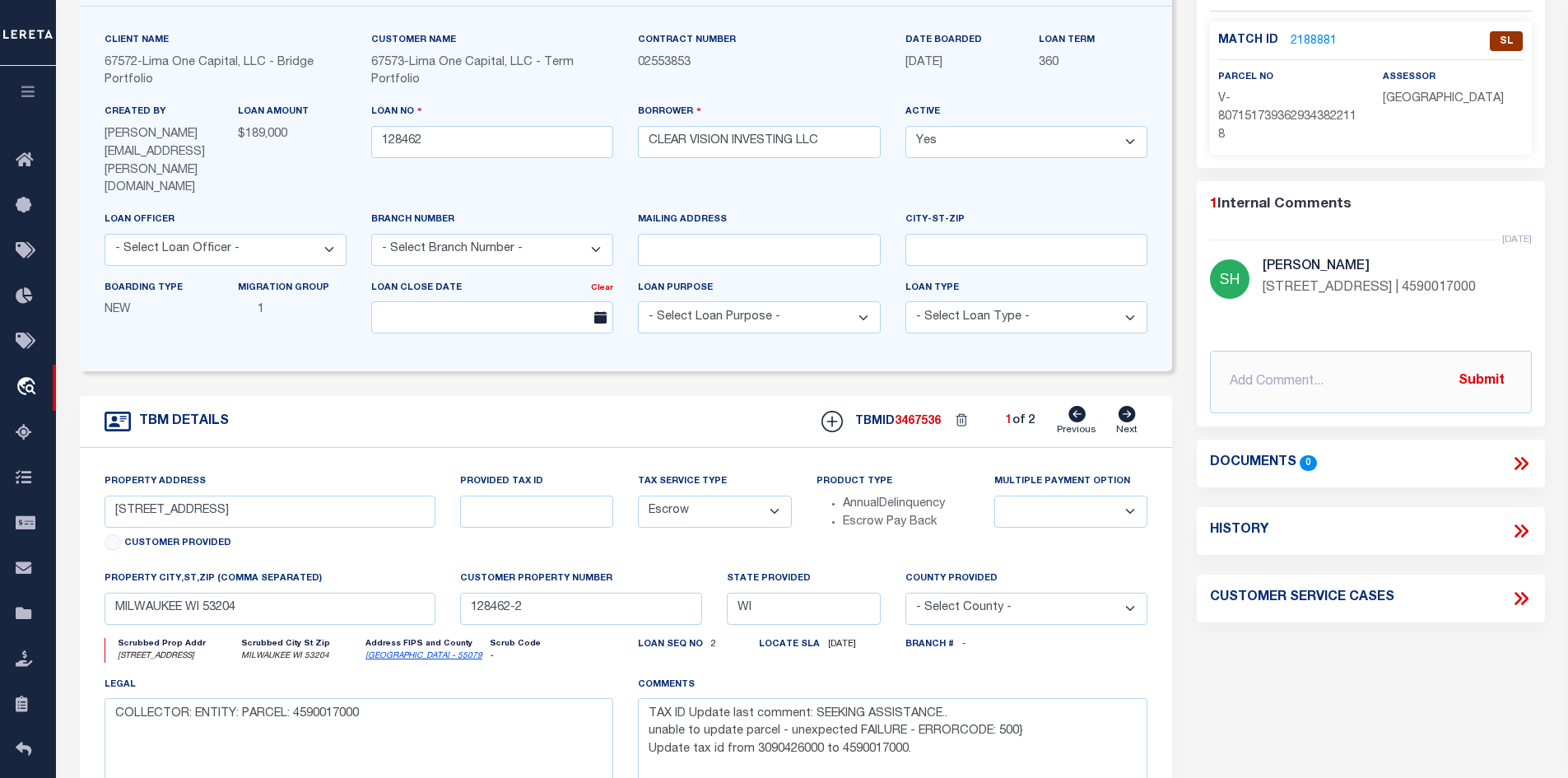
scroll to position [82, 0]
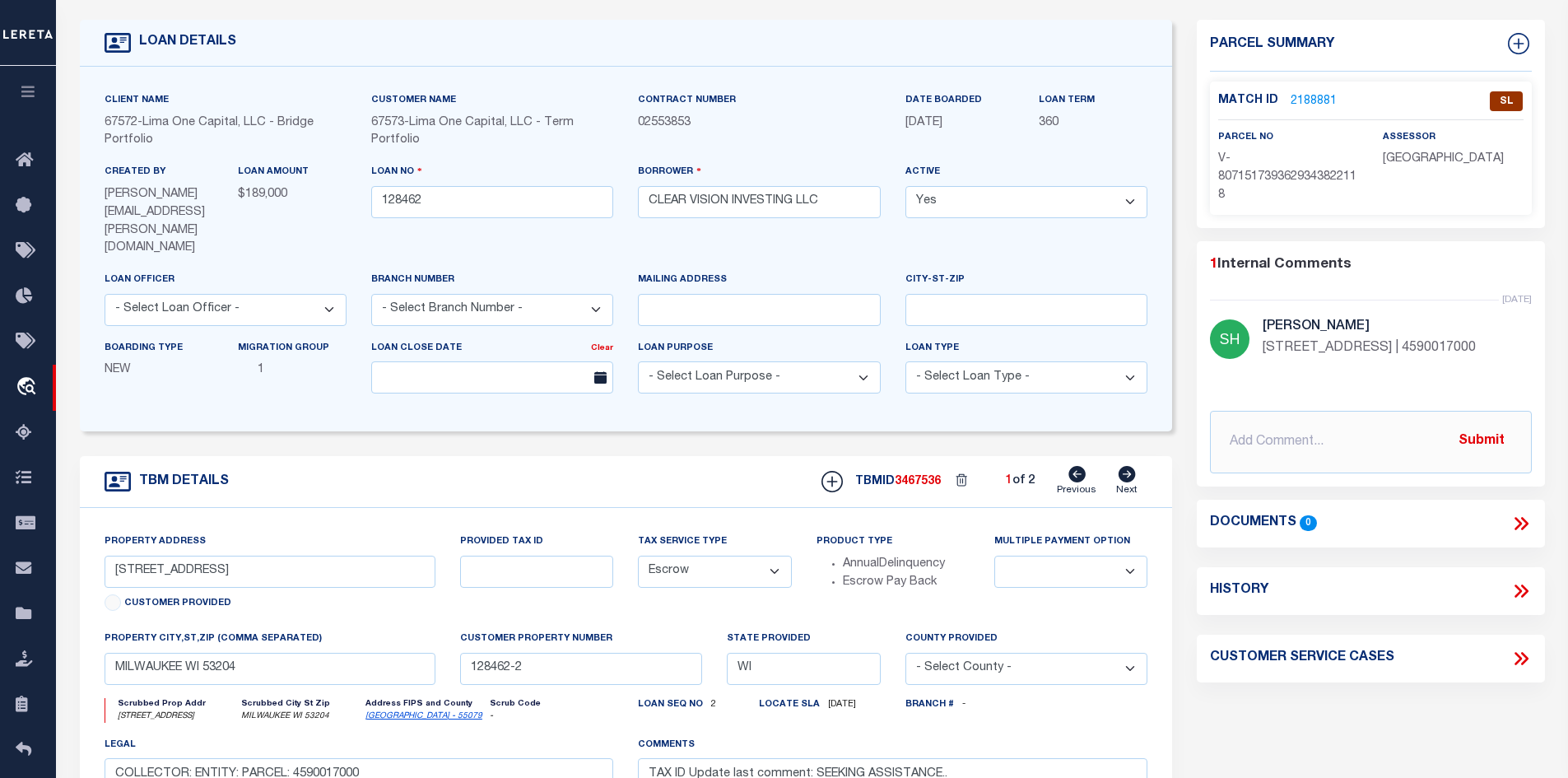
click at [1296, 96] on link "2188881" at bounding box center [1313, 101] width 46 height 17
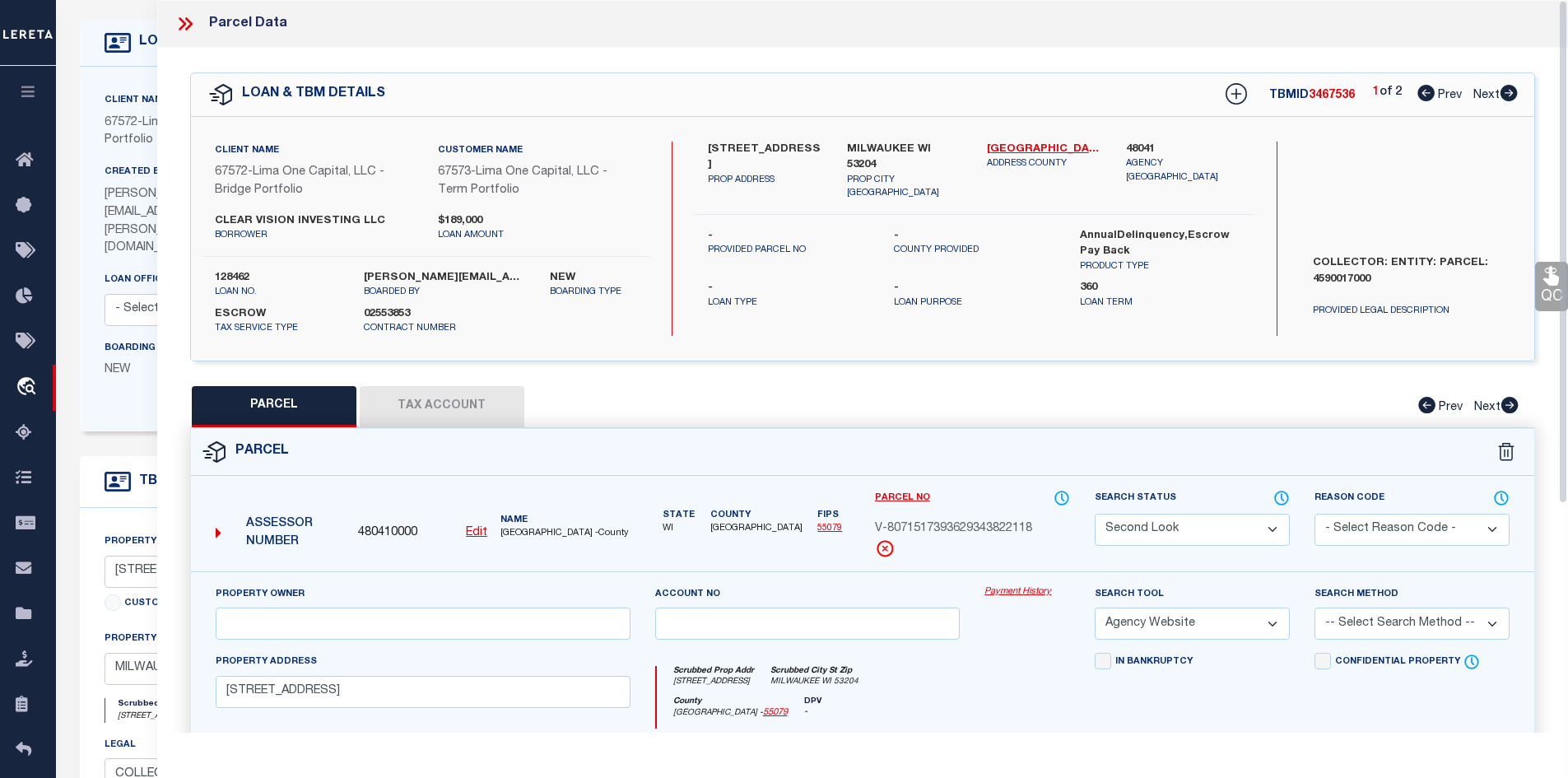
click at [432, 403] on button "Tax Account" at bounding box center [442, 406] width 165 height 41
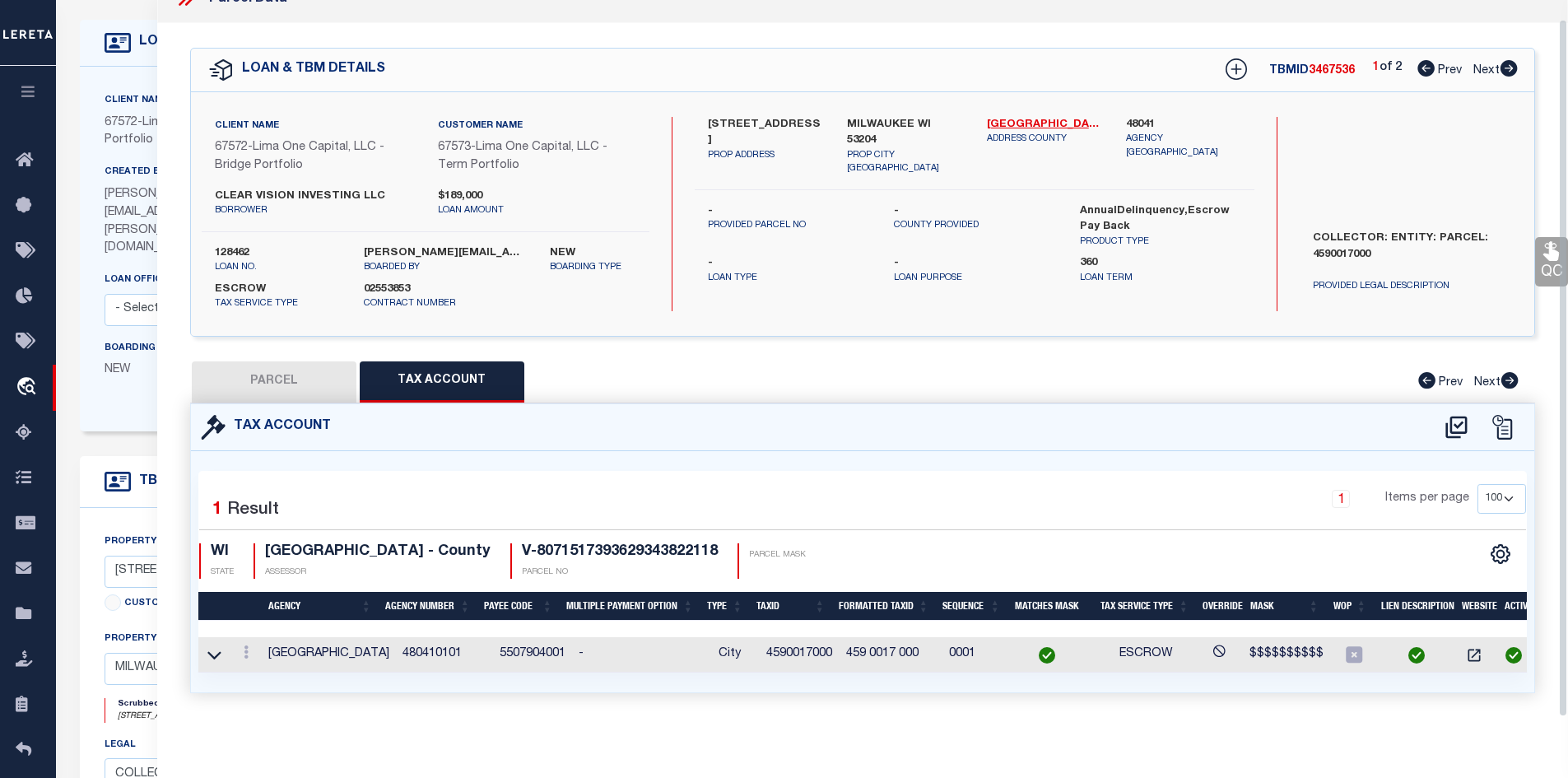
scroll to position [36, 0]
click at [258, 372] on button "PARCEL" at bounding box center [274, 382] width 165 height 41
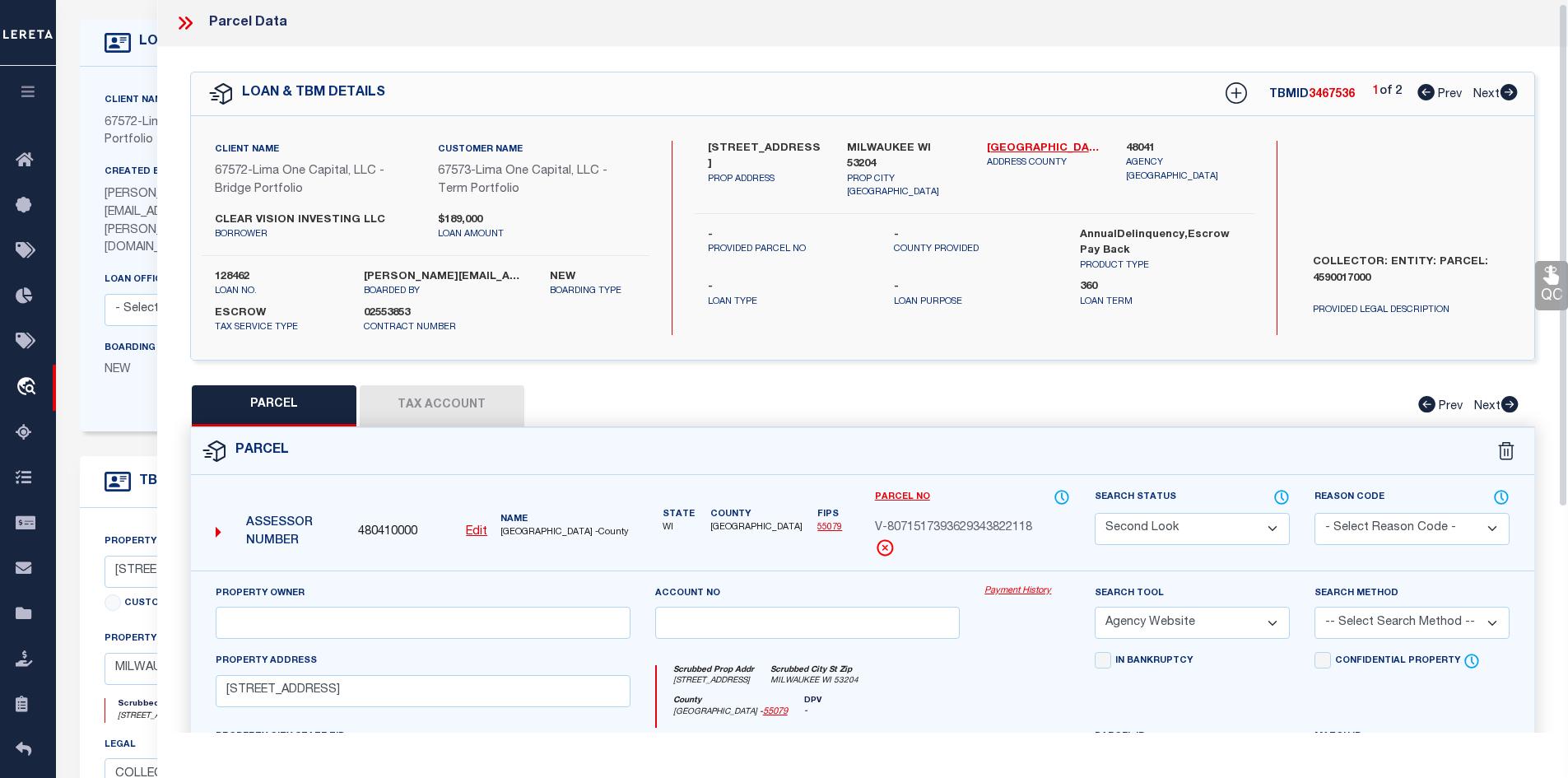
scroll to position [0, 0]
click at [181, 21] on icon at bounding box center [183, 23] width 7 height 13
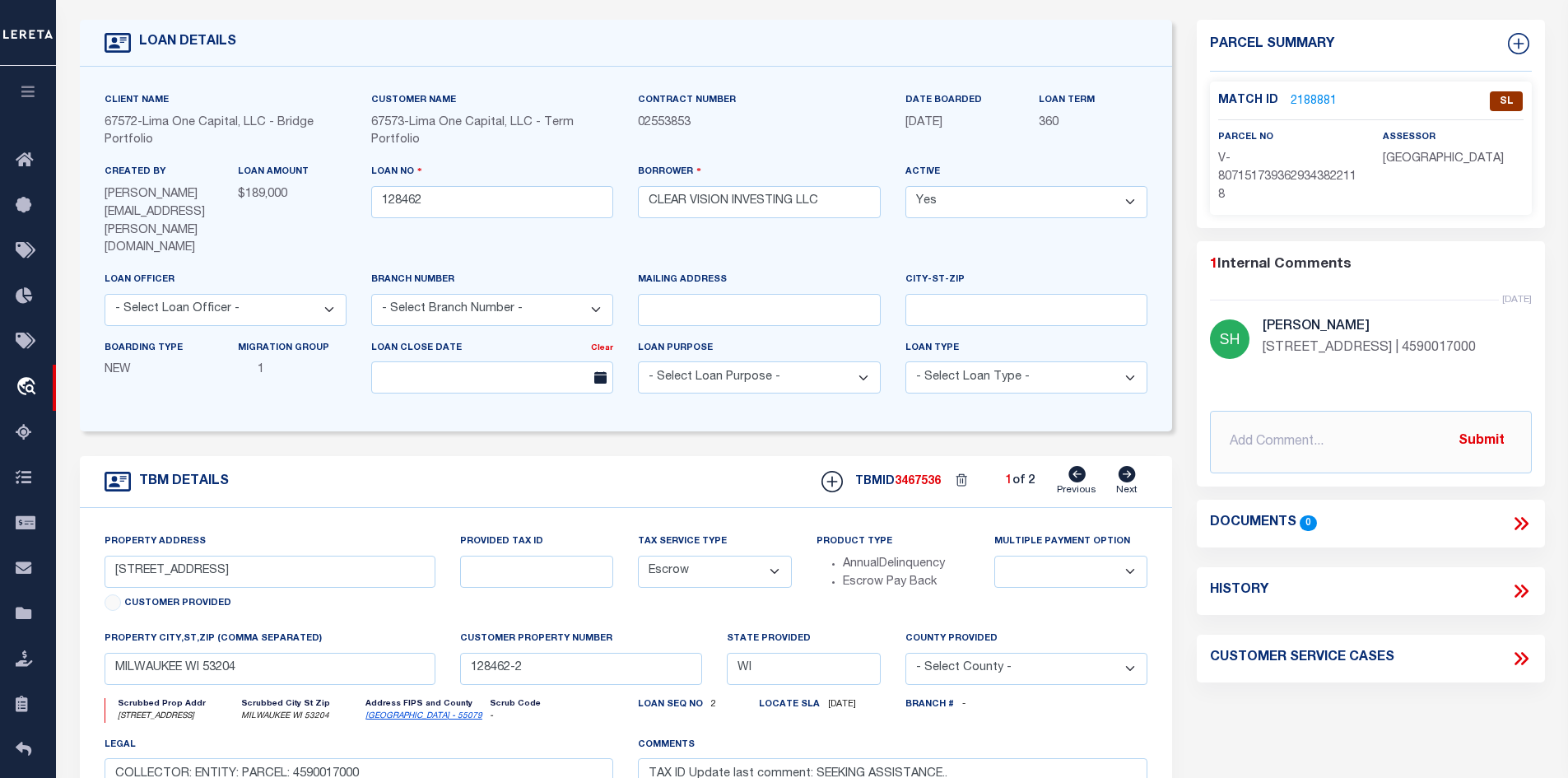
click at [406, 712] on link "Milwaukee - 55079" at bounding box center [423, 716] width 117 height 8
drag, startPoint x: 236, startPoint y: 536, endPoint x: 110, endPoint y: 536, distance: 126.0
click at [110, 556] on input "1525 S 21ST STREET" at bounding box center [271, 572] width 331 height 32
click at [1127, 466] on icon at bounding box center [1127, 475] width 17 height 17
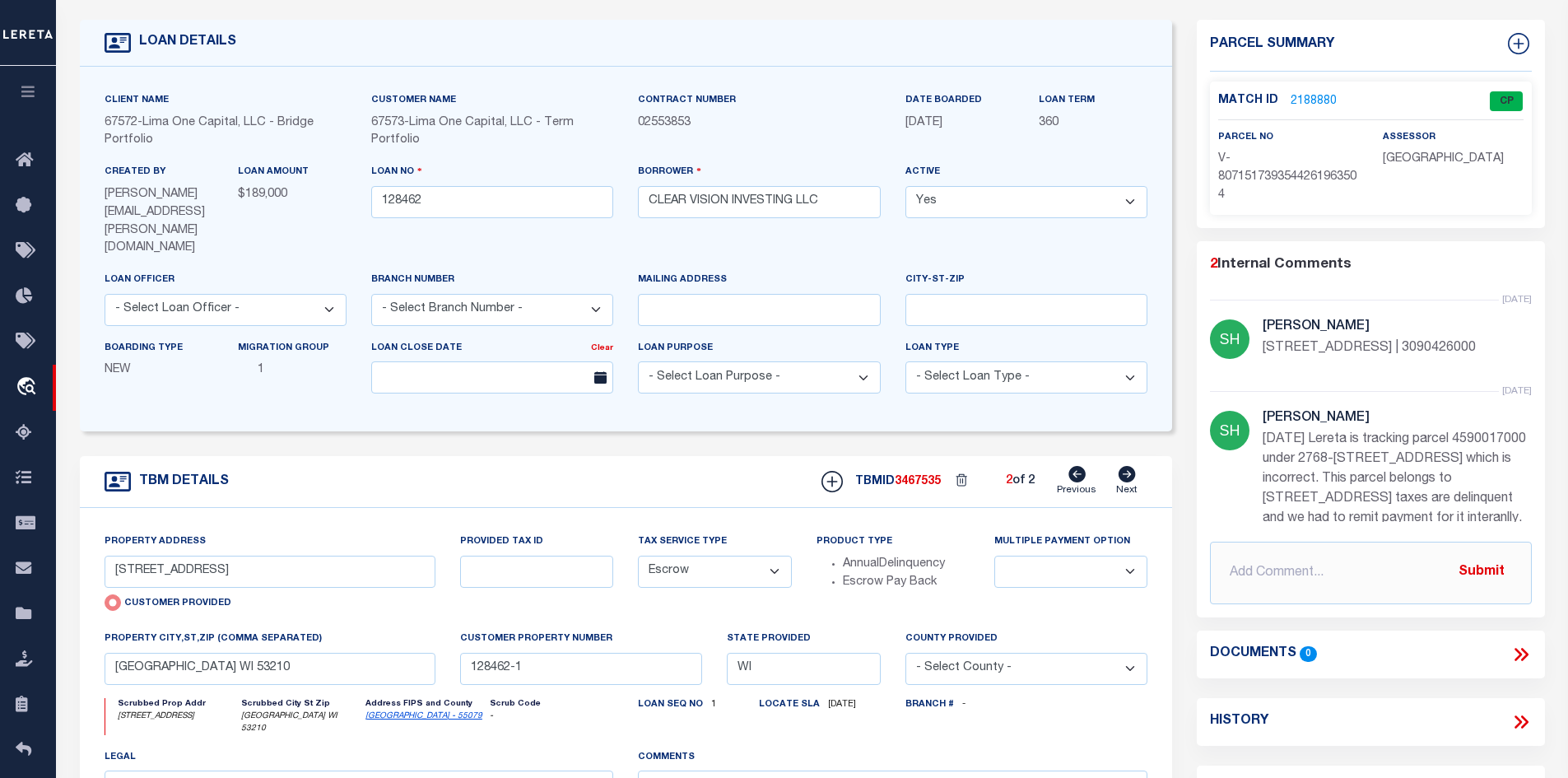
click at [1304, 93] on link "2188880" at bounding box center [1313, 101] width 46 height 17
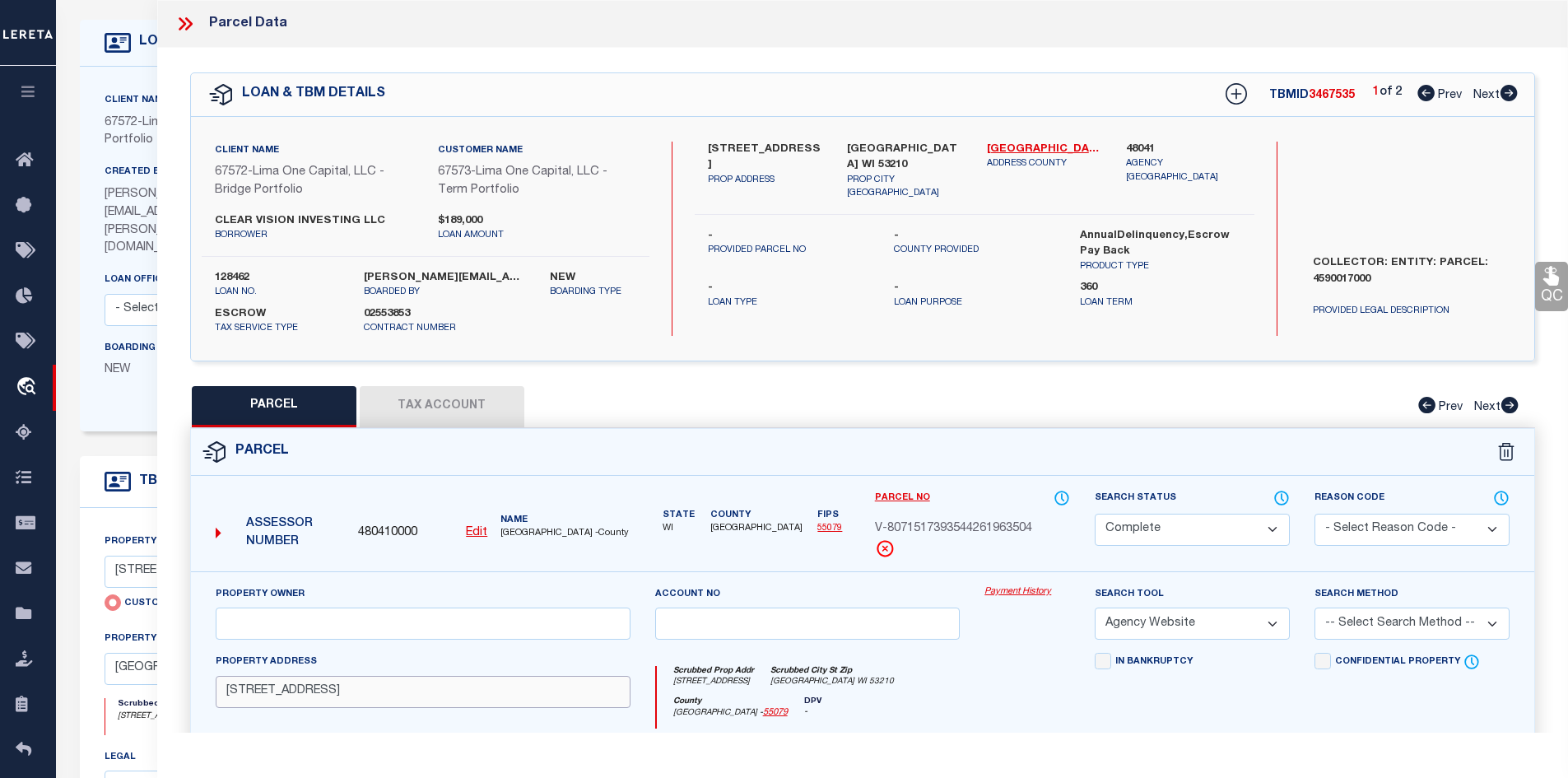
drag, startPoint x: 383, startPoint y: 697, endPoint x: 212, endPoint y: 693, distance: 171.0
click at [212, 693] on div "Property Address 2768-2770 N 28TH STREET" at bounding box center [423, 690] width 440 height 76
click at [188, 28] on icon at bounding box center [188, 23] width 7 height 13
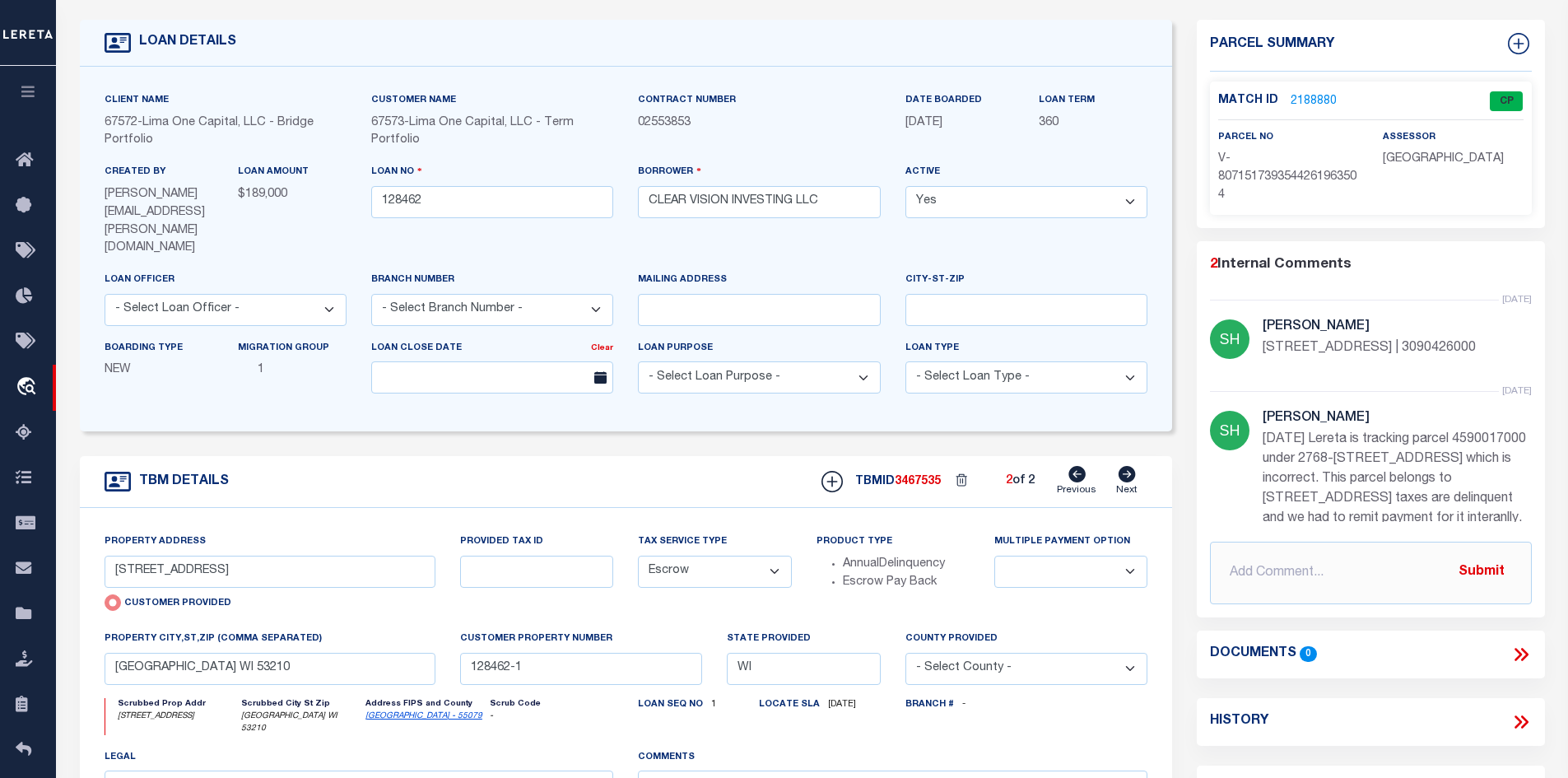
drag, startPoint x: 1480, startPoint y: 344, endPoint x: 1400, endPoint y: 343, distance: 80.0
click at [1400, 343] on p "2768 2770 N 28TH ST | 3090426000" at bounding box center [1398, 347] width 270 height 20
copy p "3090426000"
click at [1077, 466] on icon at bounding box center [1077, 475] width 17 height 17
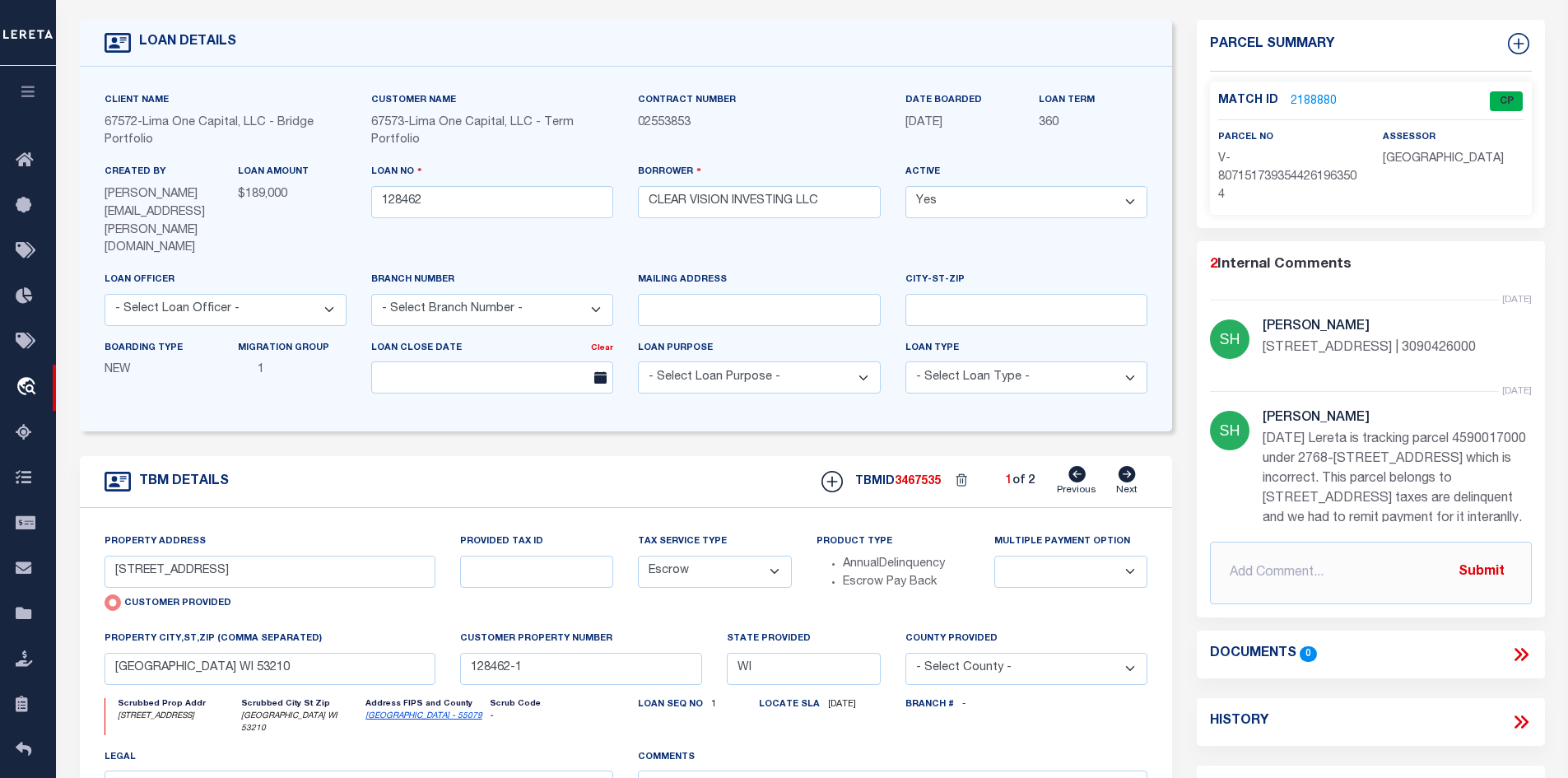
click at [1131, 466] on icon at bounding box center [1127, 475] width 17 height 17
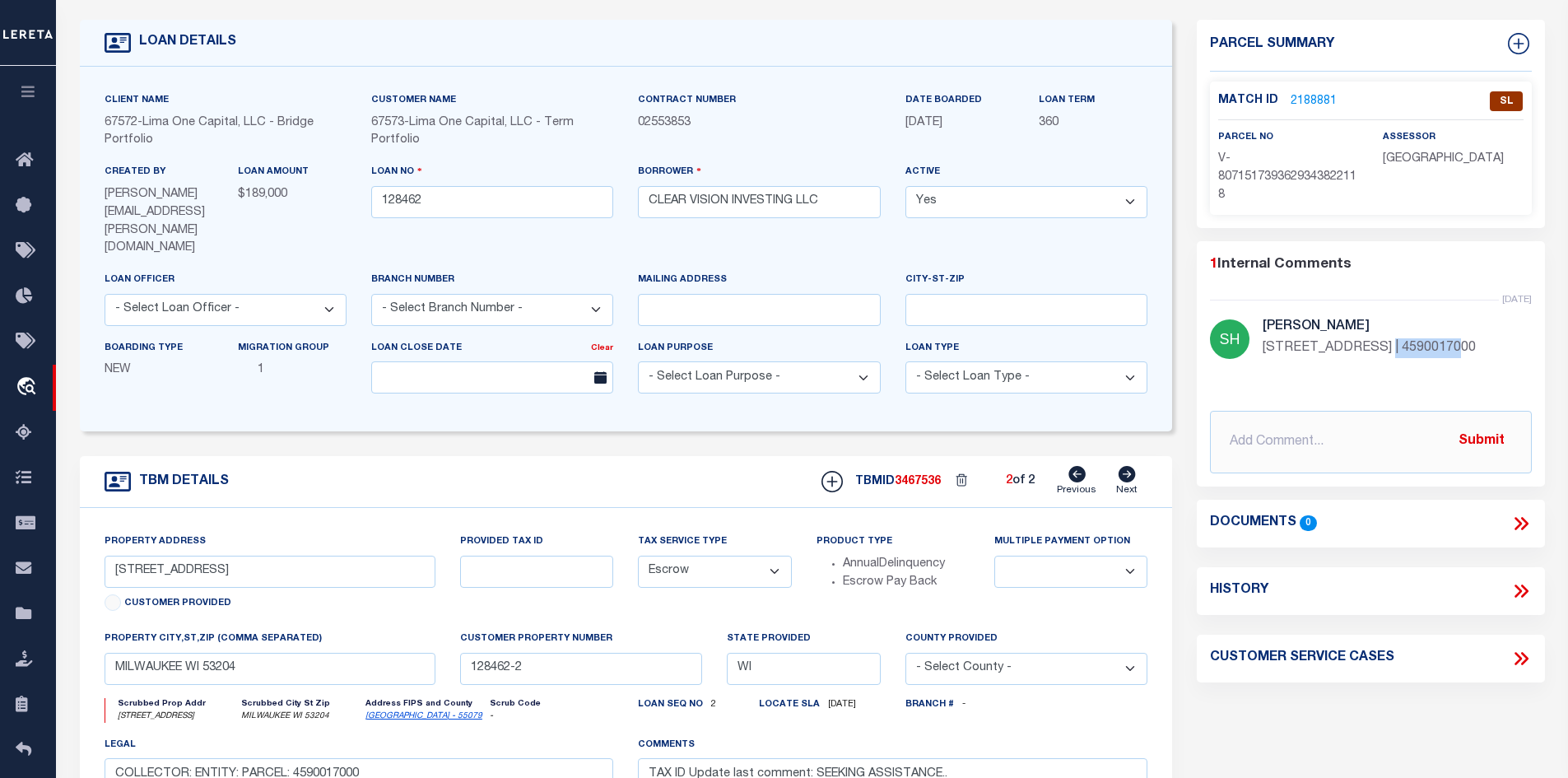
drag, startPoint x: 1445, startPoint y: 338, endPoint x: 1368, endPoint y: 345, distance: 77.3
click at [1368, 345] on p "1525 S 21ST ST | 4590017000" at bounding box center [1398, 347] width 270 height 20
copy p "4590017000"
click at [1317, 95] on link "2188881" at bounding box center [1313, 101] width 46 height 17
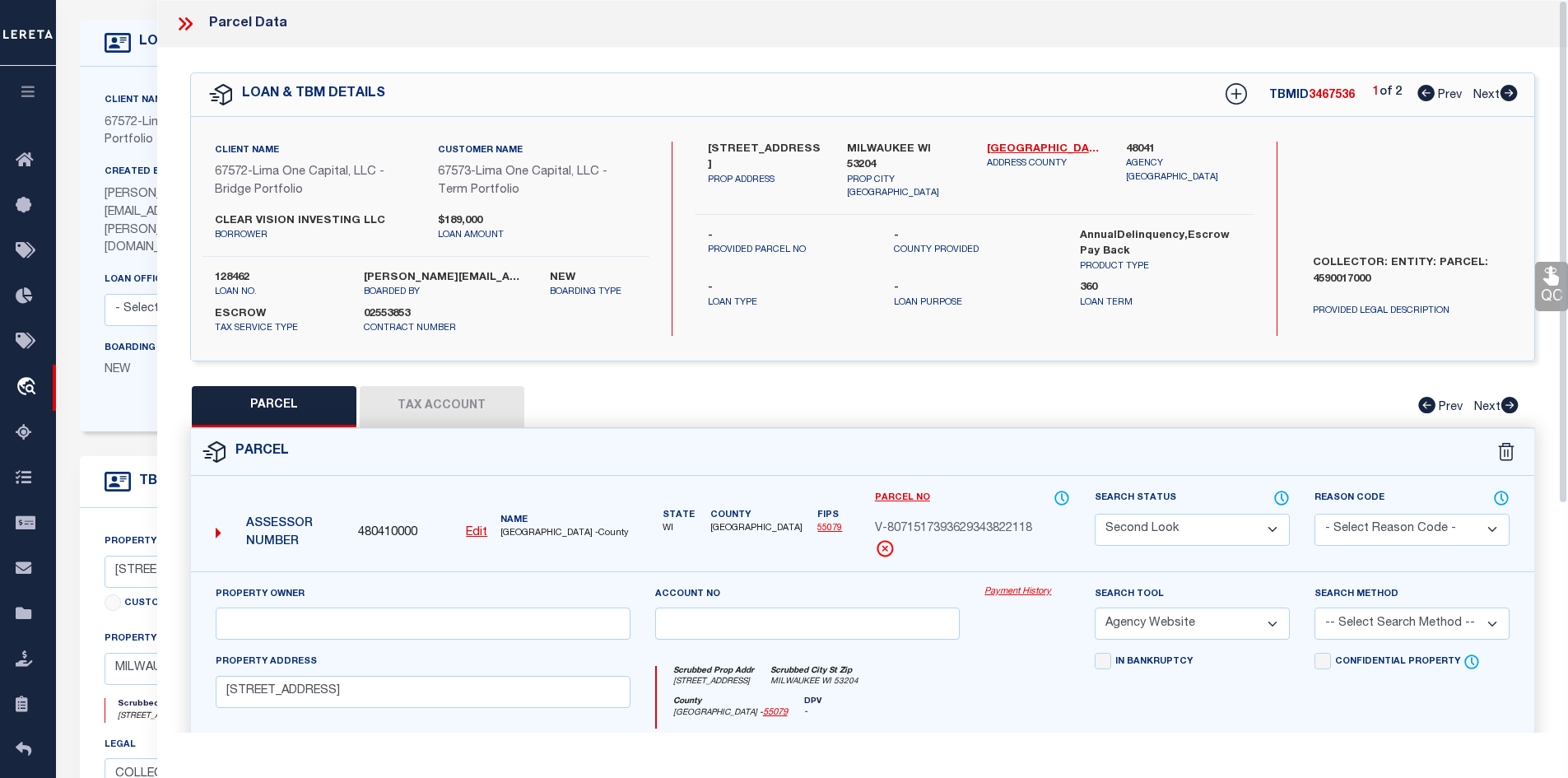
click at [430, 404] on button "Tax Account" at bounding box center [442, 406] width 165 height 41
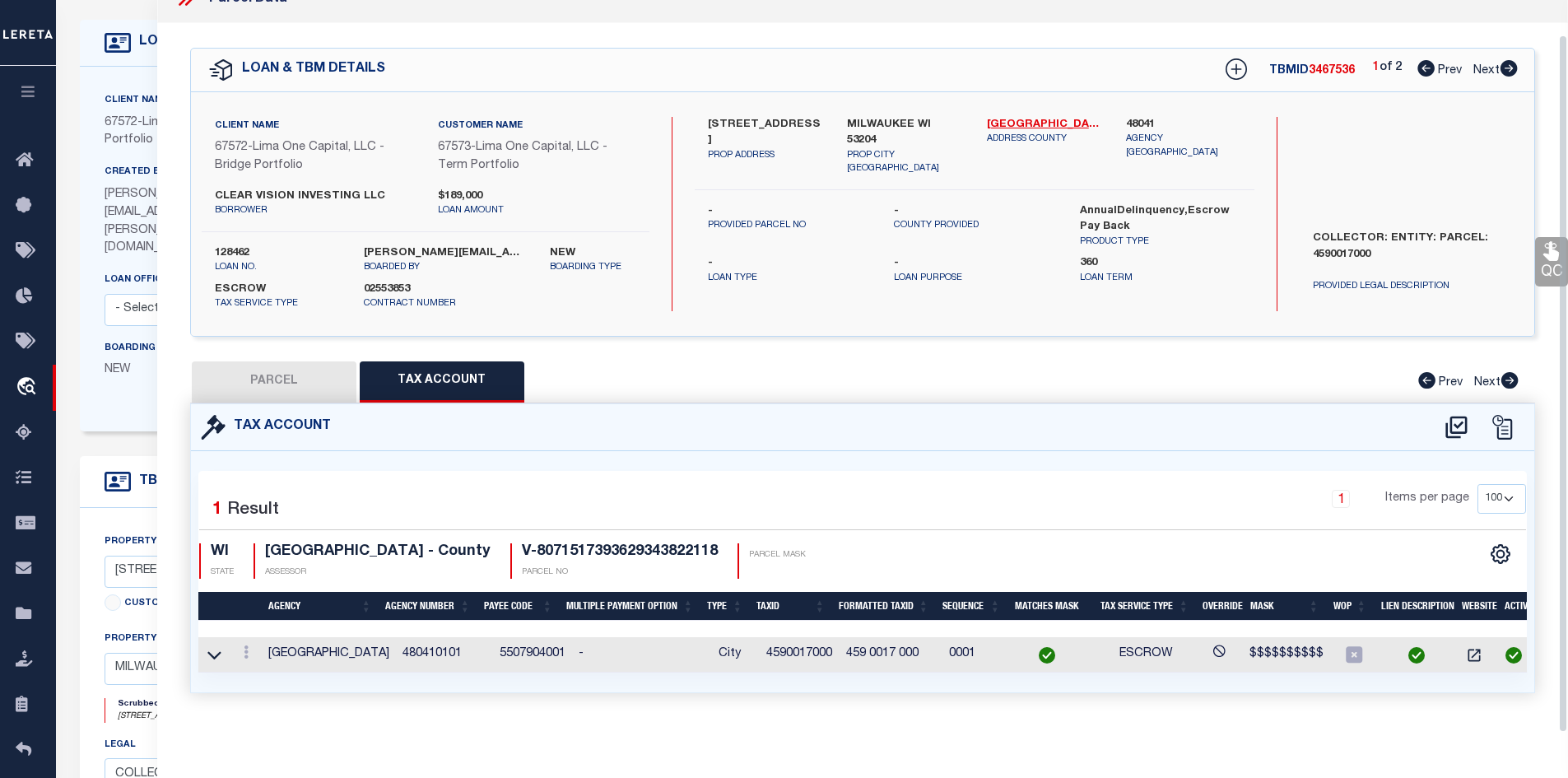
scroll to position [36, 0]
click at [276, 365] on button "PARCEL" at bounding box center [274, 382] width 165 height 41
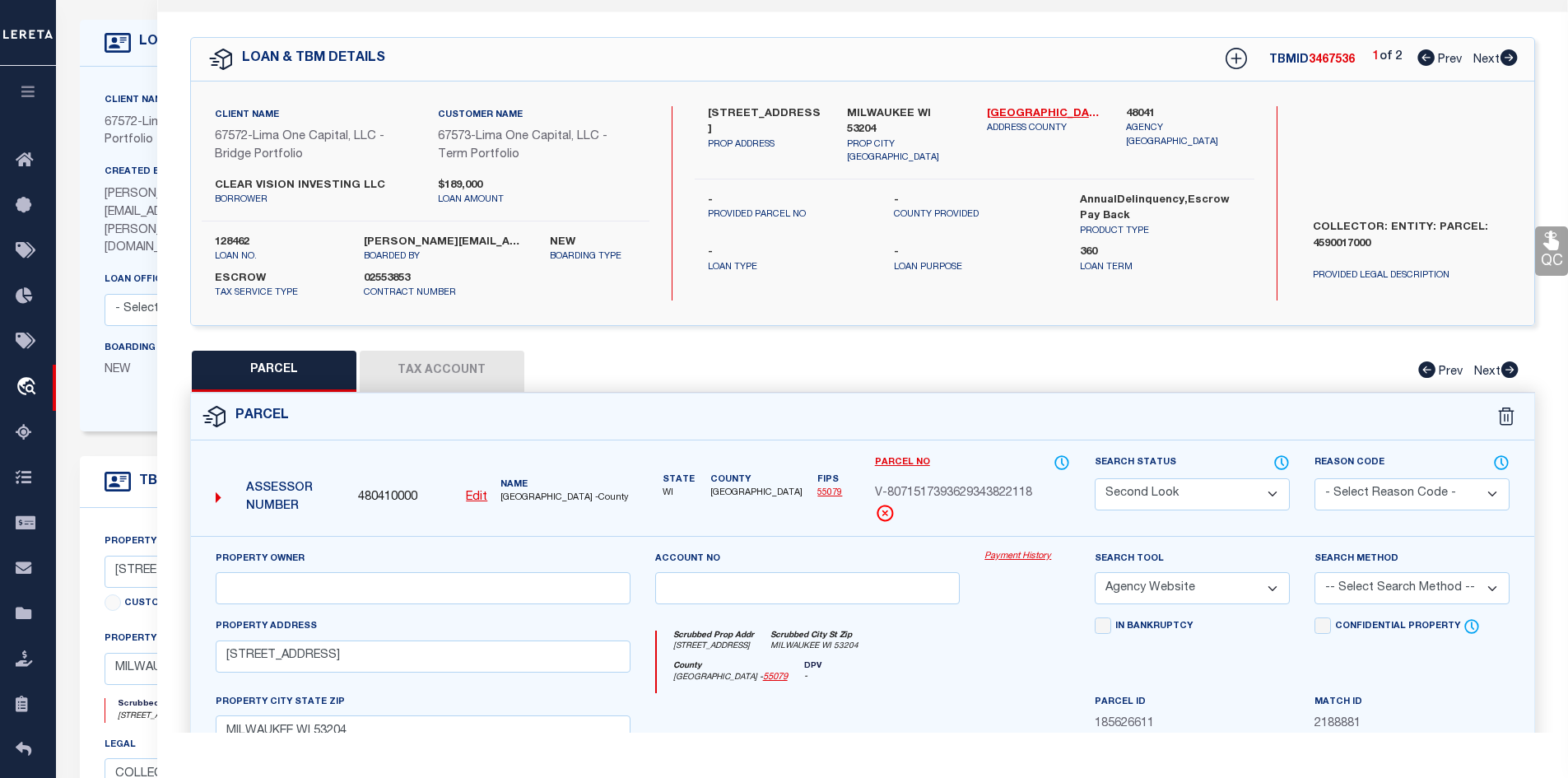
click at [480, 393] on div "Parcel" at bounding box center [863, 417] width 1344 height 47
click at [396, 365] on button "Tax Account" at bounding box center [442, 372] width 165 height 41
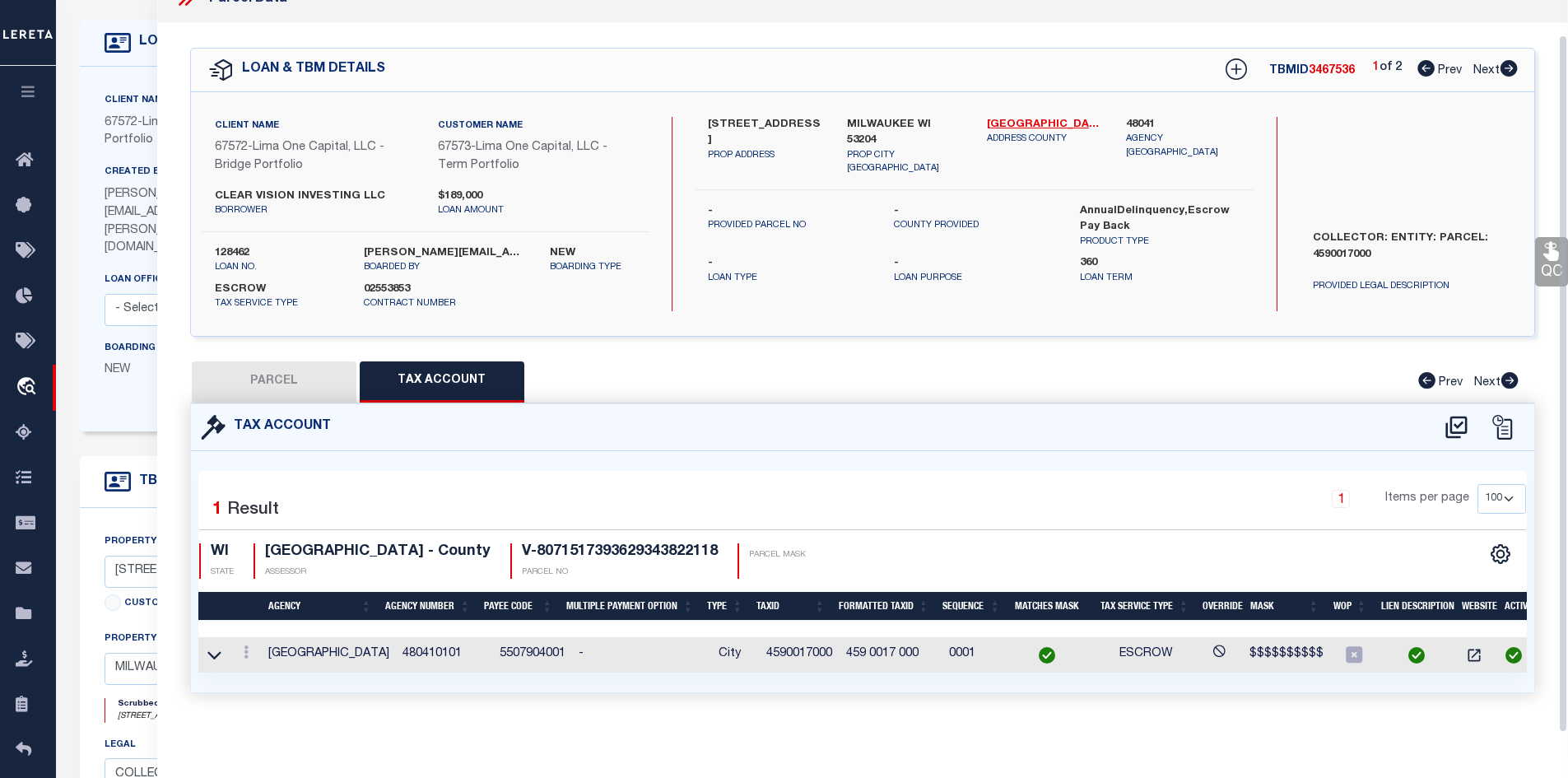
click at [1513, 60] on icon at bounding box center [1509, 68] width 17 height 17
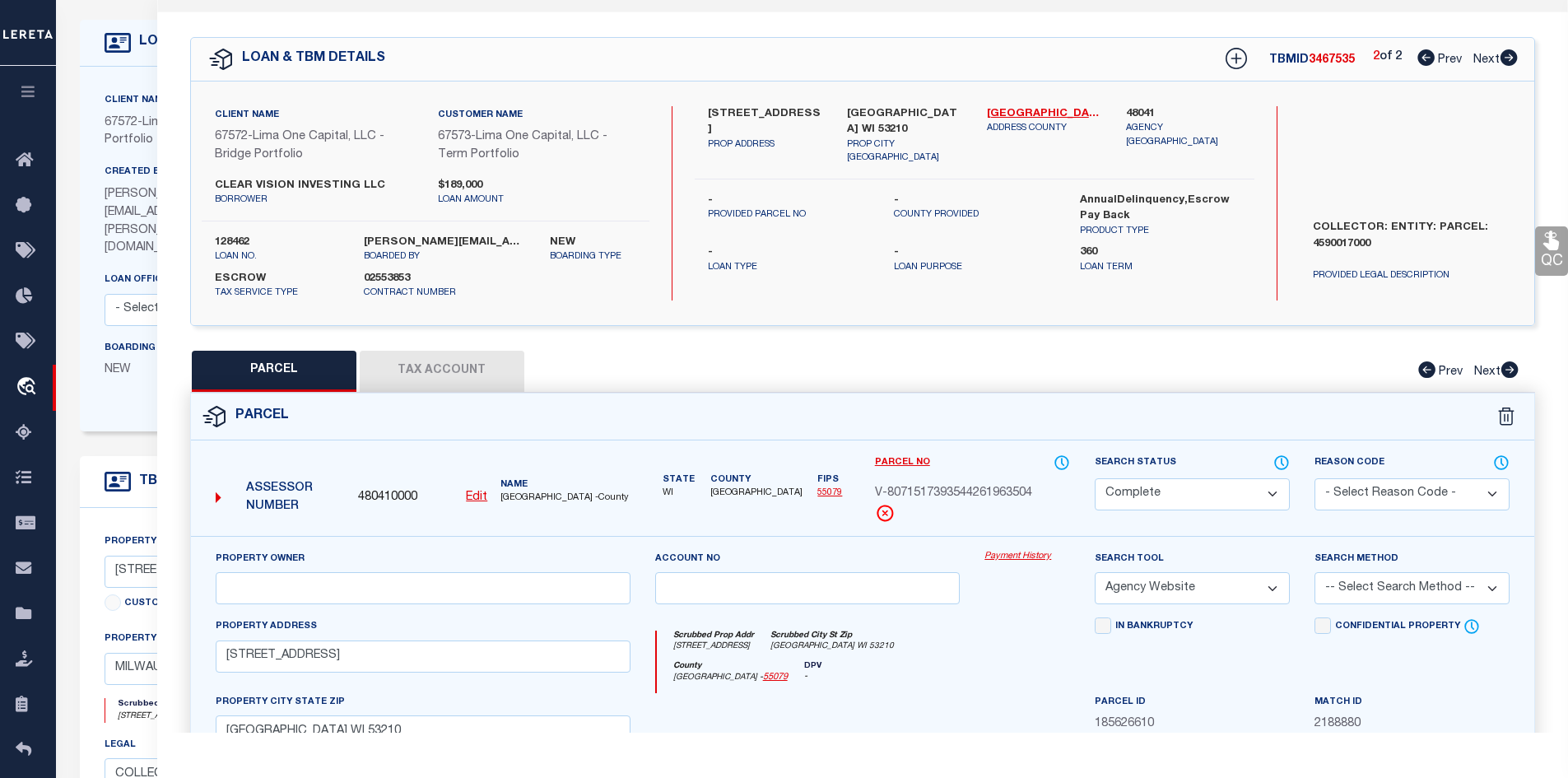
click at [458, 388] on button "Tax Account" at bounding box center [442, 372] width 165 height 41
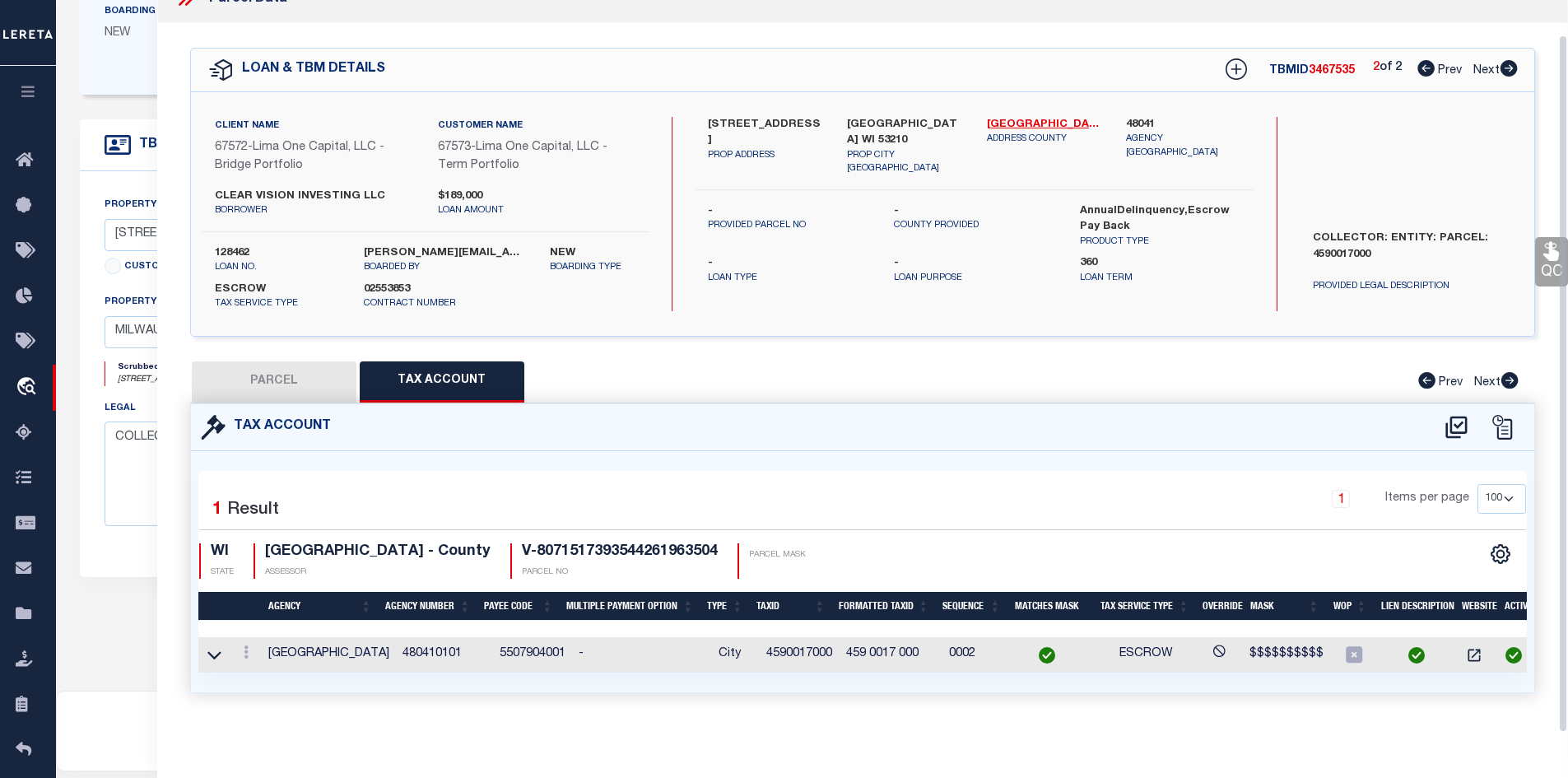
scroll to position [494, 0]
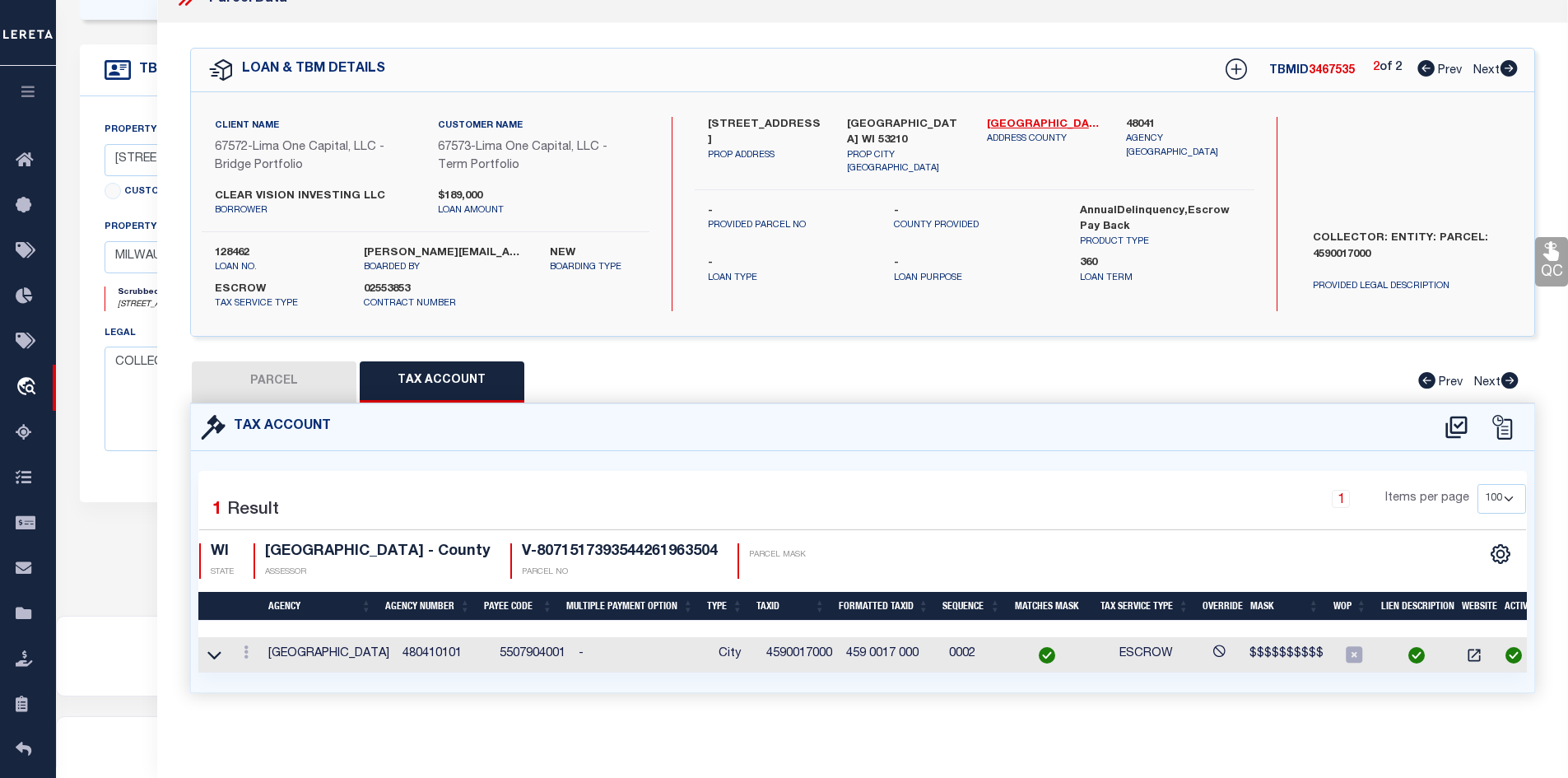
click at [323, 389] on button "PARCEL" at bounding box center [274, 382] width 165 height 41
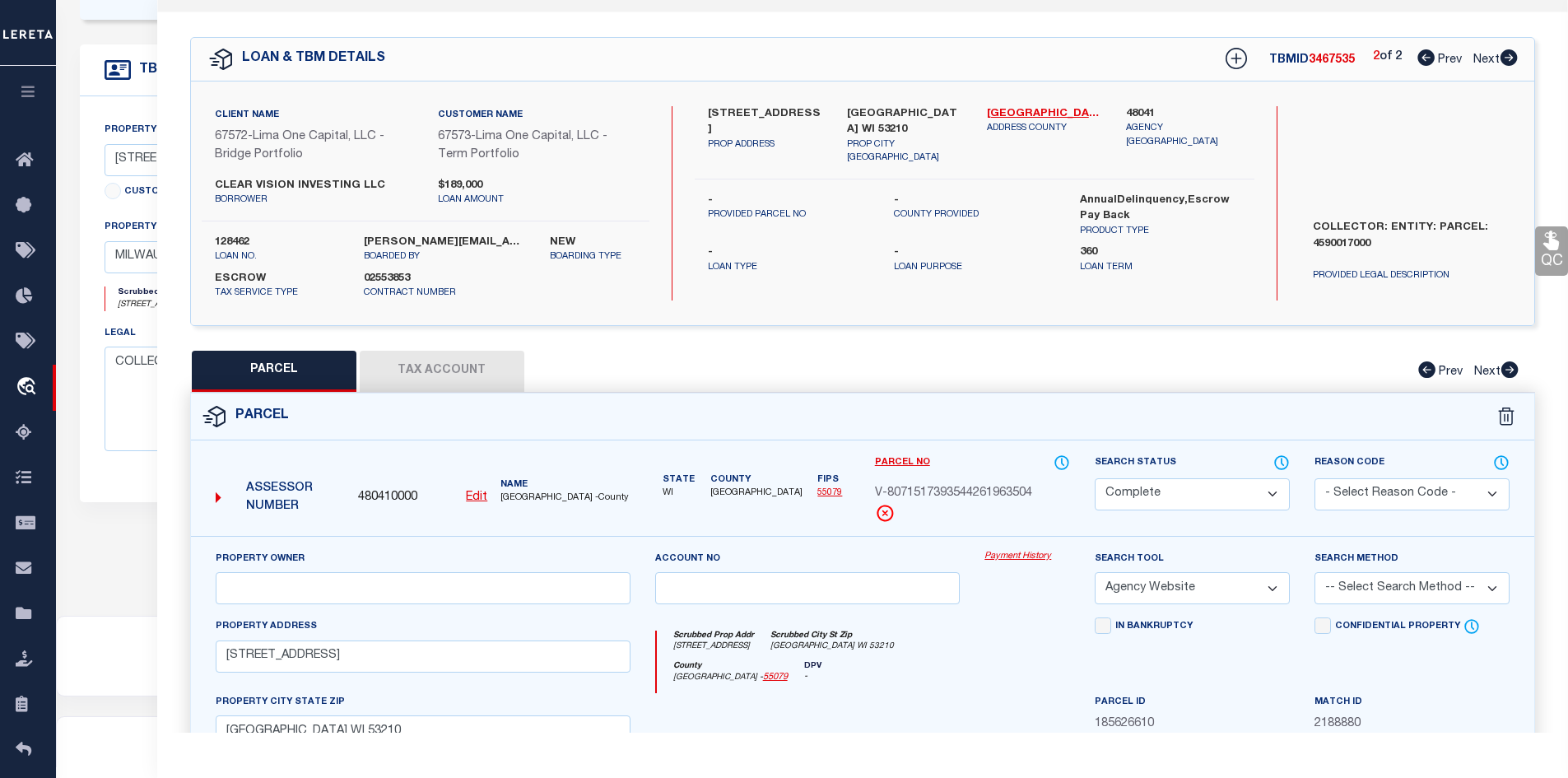
click at [472, 366] on button "Tax Account" at bounding box center [442, 372] width 165 height 41
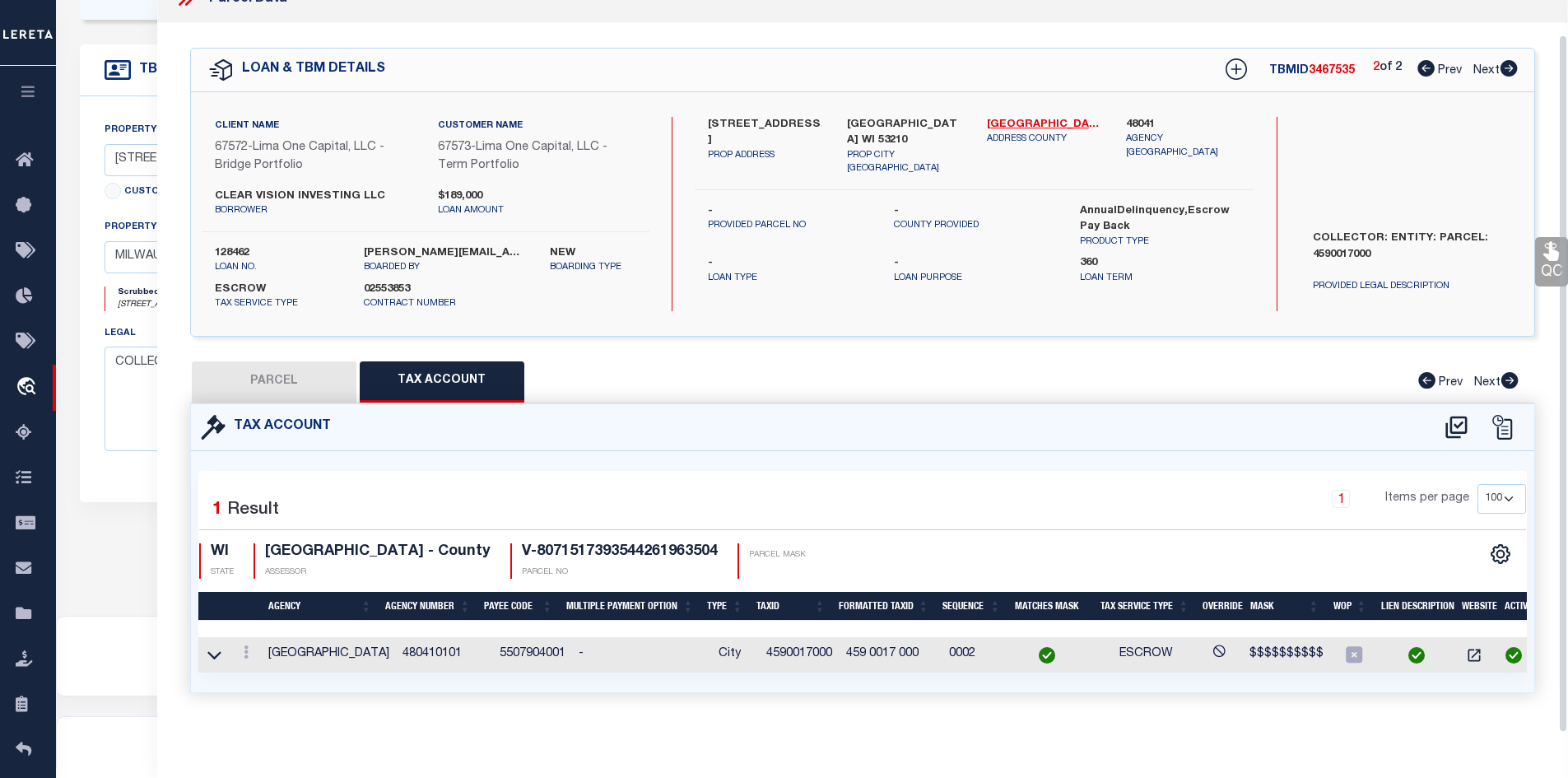
scroll to position [503, 0]
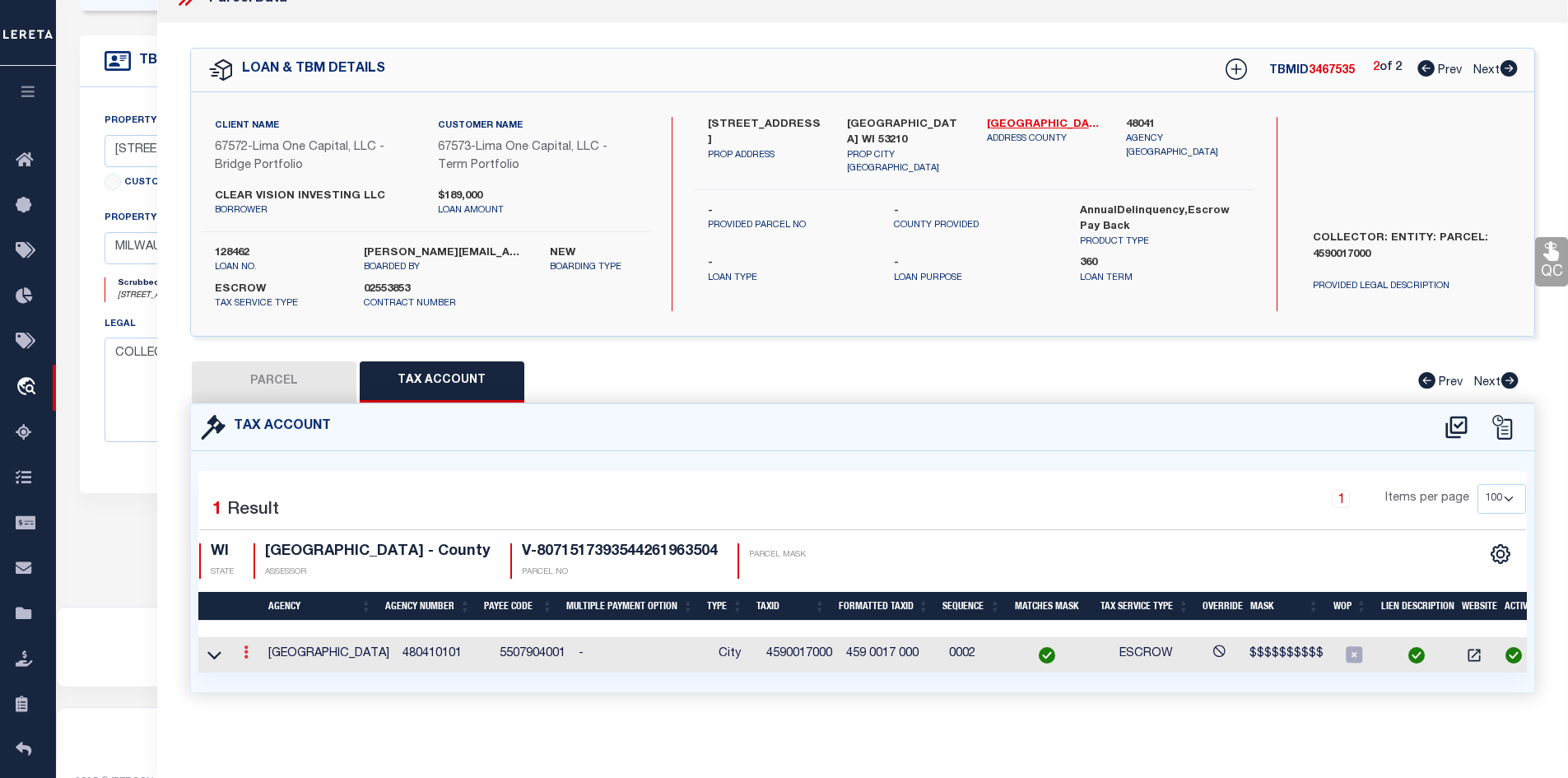
click at [243, 645] on icon at bounding box center [245, 652] width 5 height 13
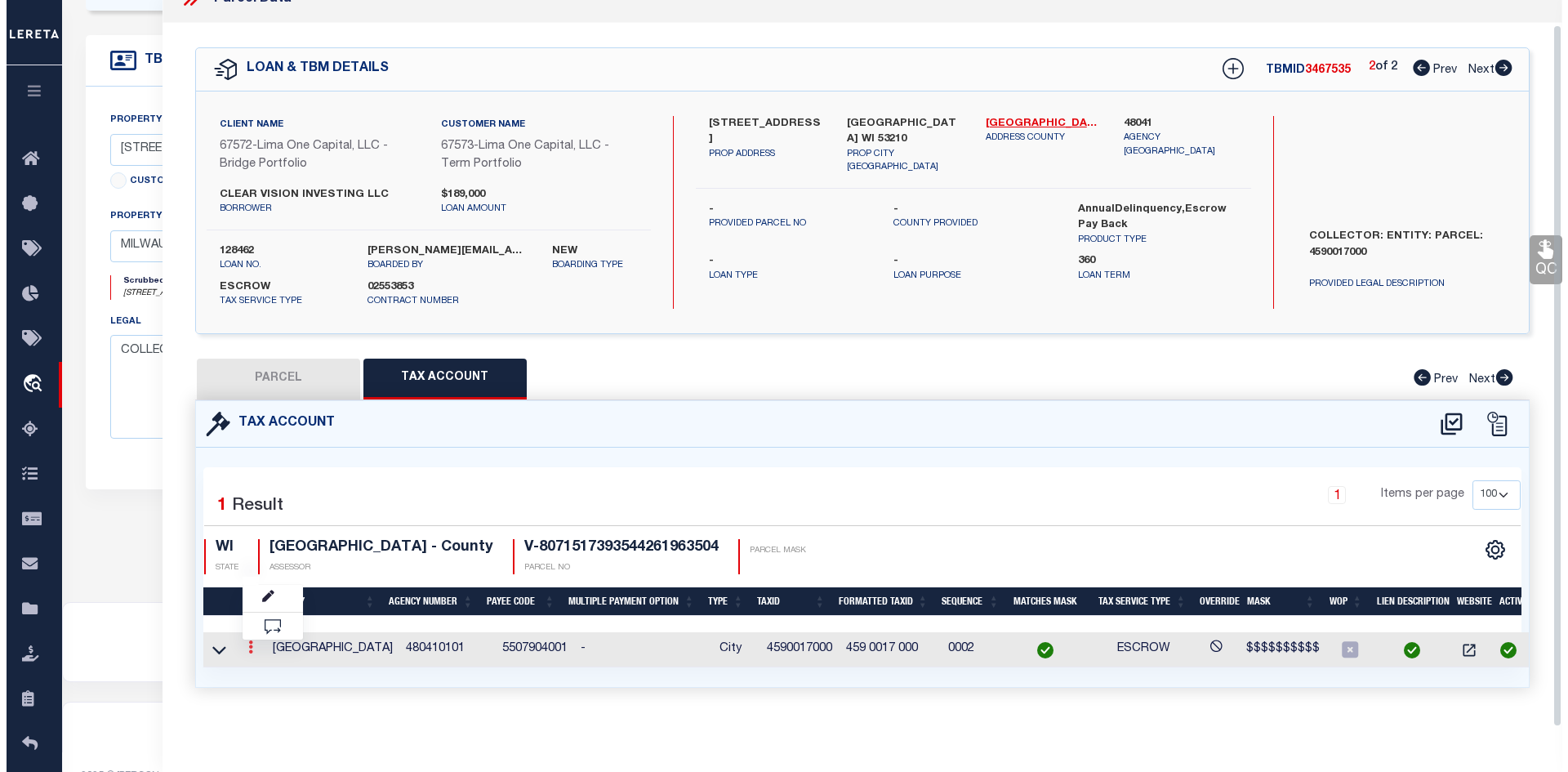
scroll to position [24, 0]
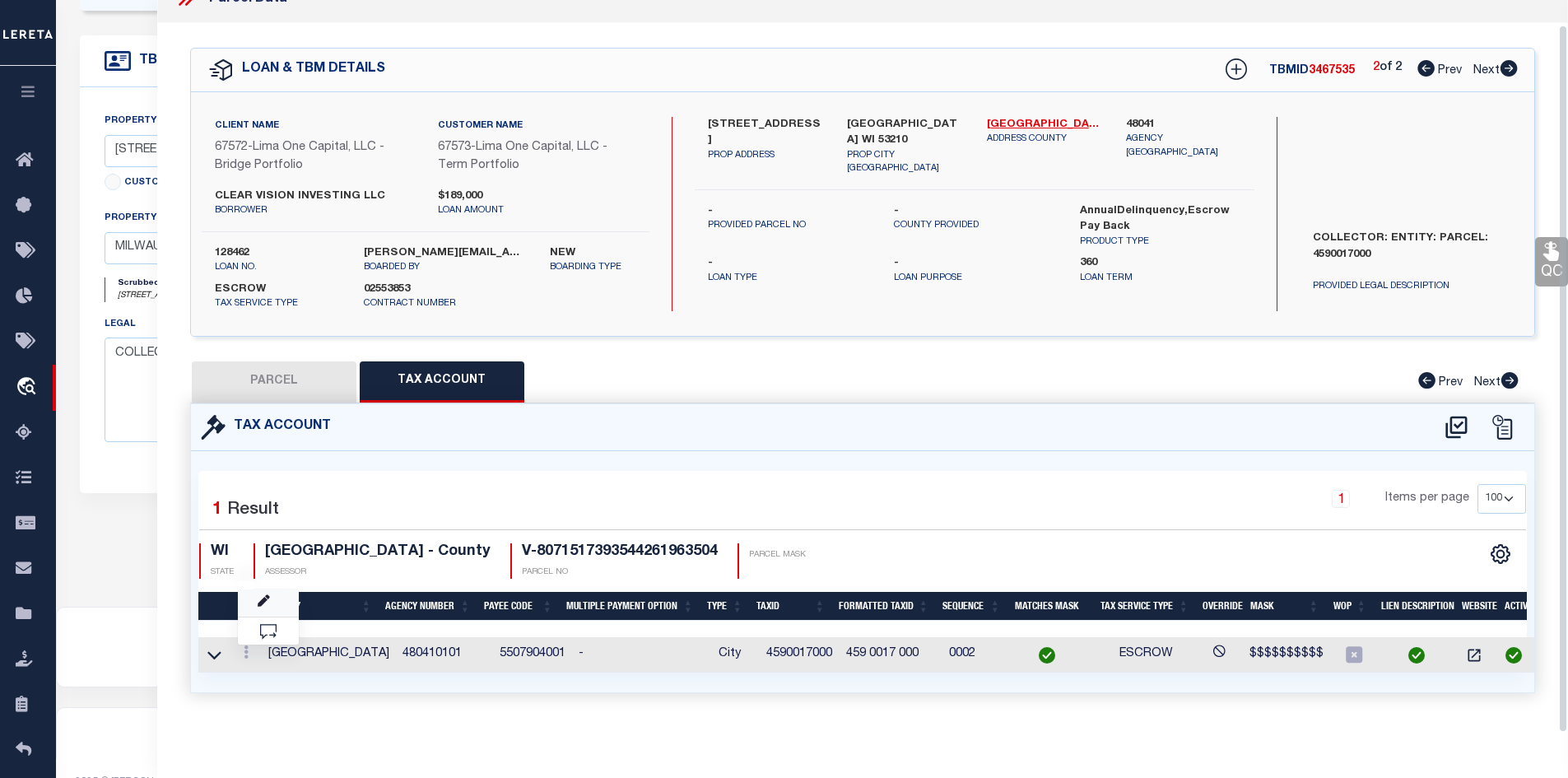
click at [271, 598] on link at bounding box center [268, 603] width 61 height 27
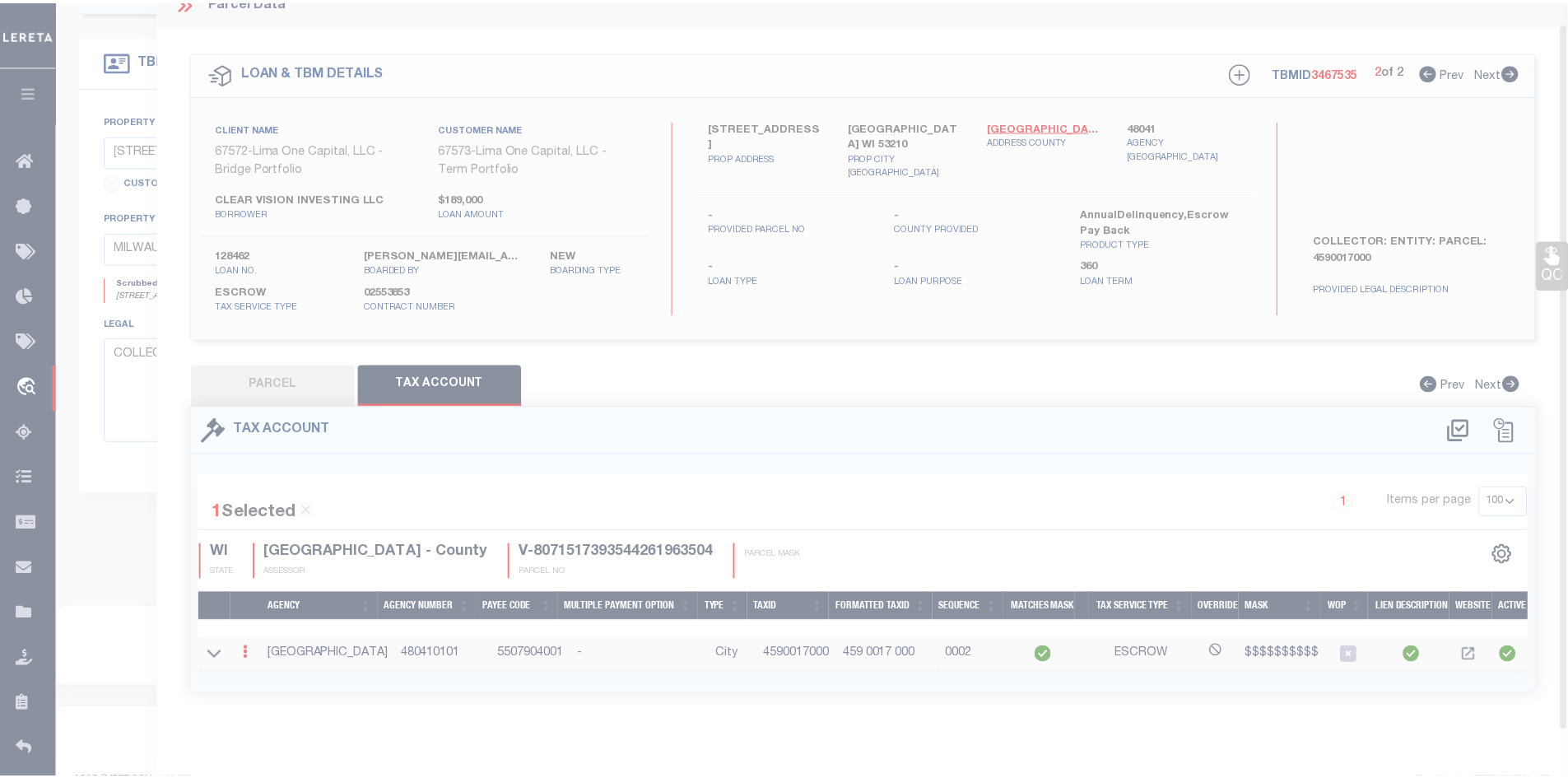
scroll to position [0, 0]
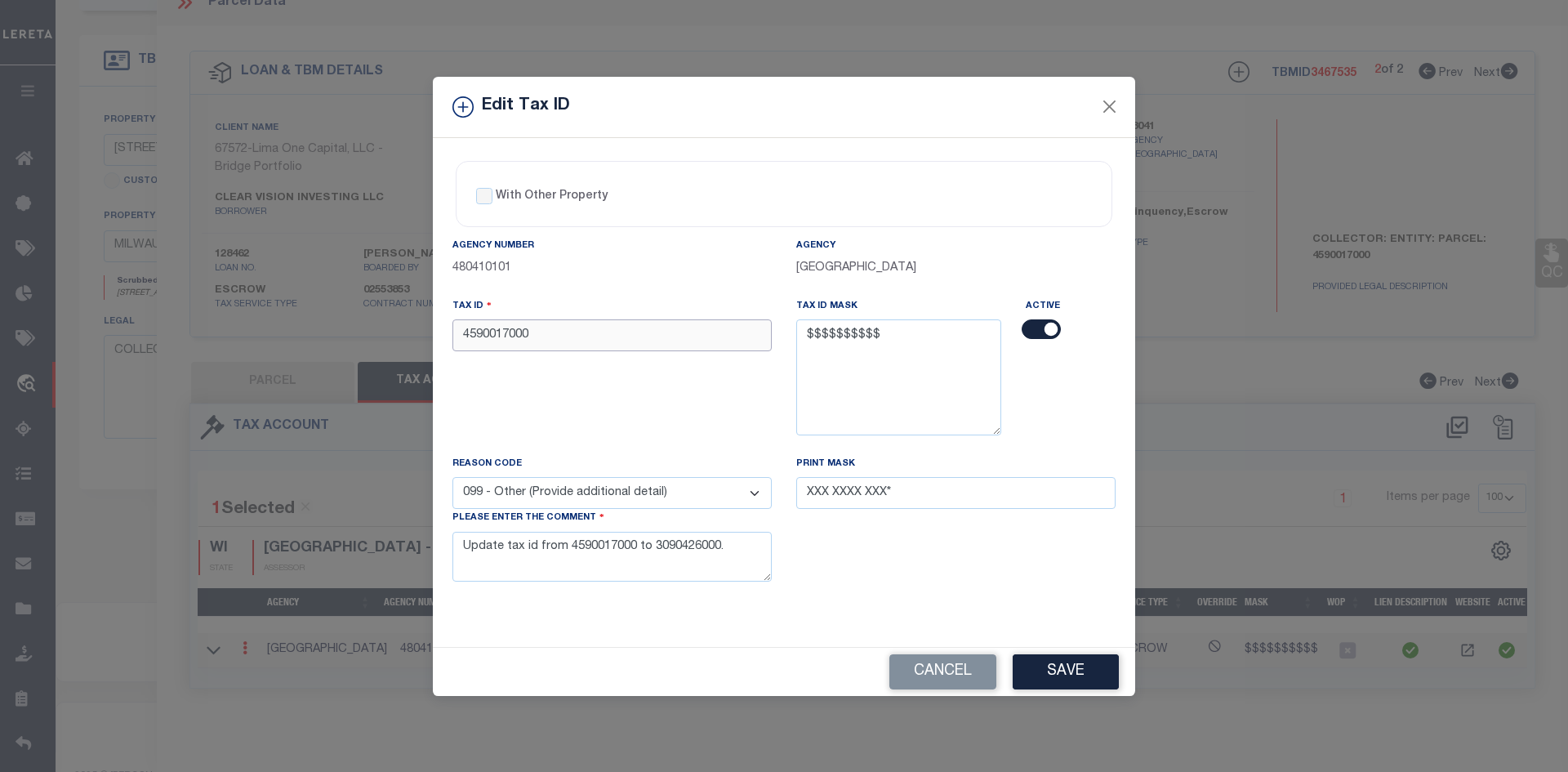
drag, startPoint x: 519, startPoint y: 335, endPoint x: 169, endPoint y: 316, distance: 350.5
click at [169, 316] on div "Edit Tax ID With Other Property With Other Property Type Temporary" at bounding box center [784, 386] width 1568 height 772
drag, startPoint x: 566, startPoint y: 338, endPoint x: 430, endPoint y: 335, distance: 136.0
click at [430, 335] on div "Edit Tax ID With Other Property With Other Property Type Temporary" at bounding box center [784, 386] width 1568 height 772
paste input "3090426"
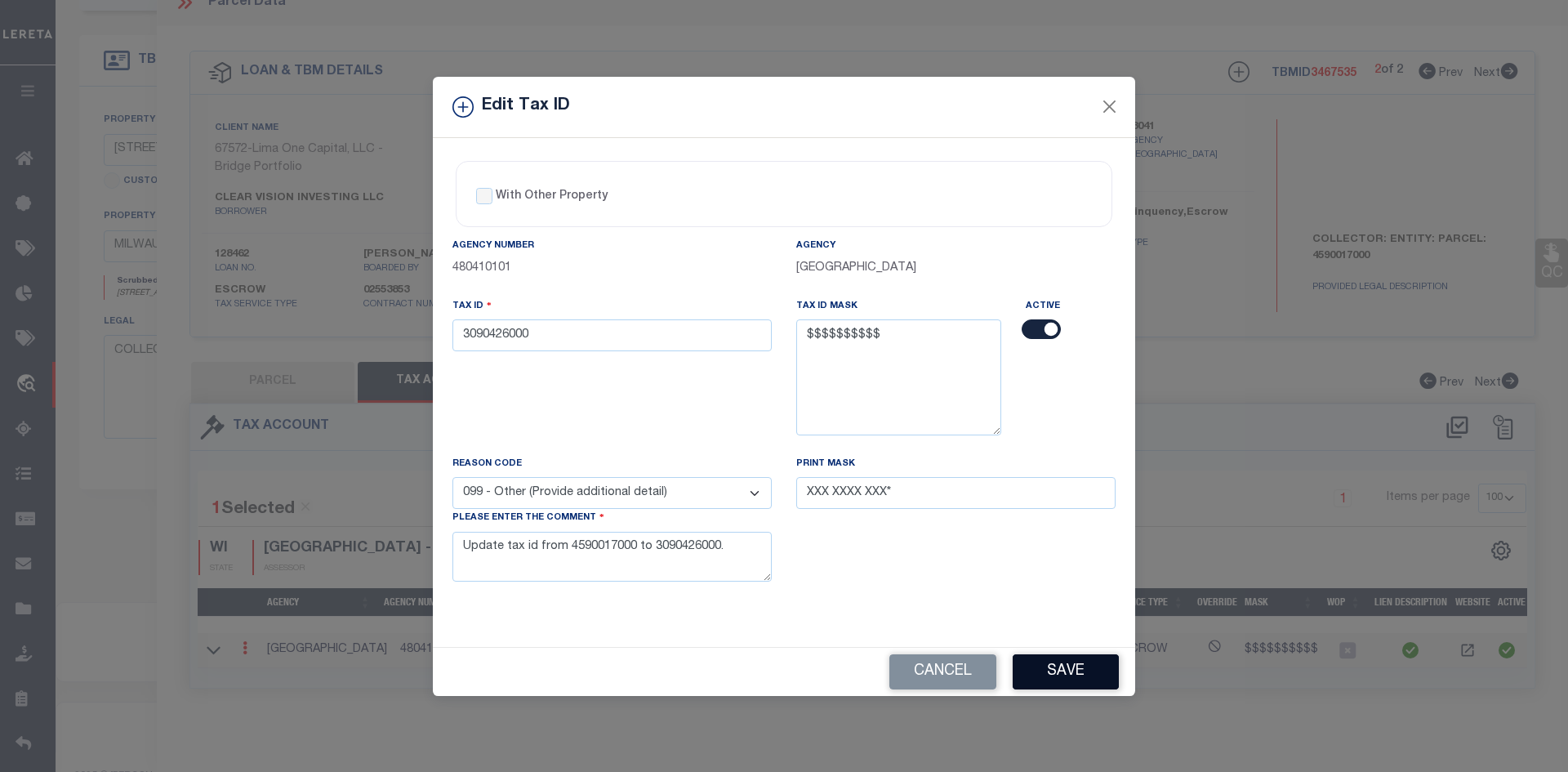
click at [1082, 661] on button "Save" at bounding box center [1065, 672] width 106 height 35
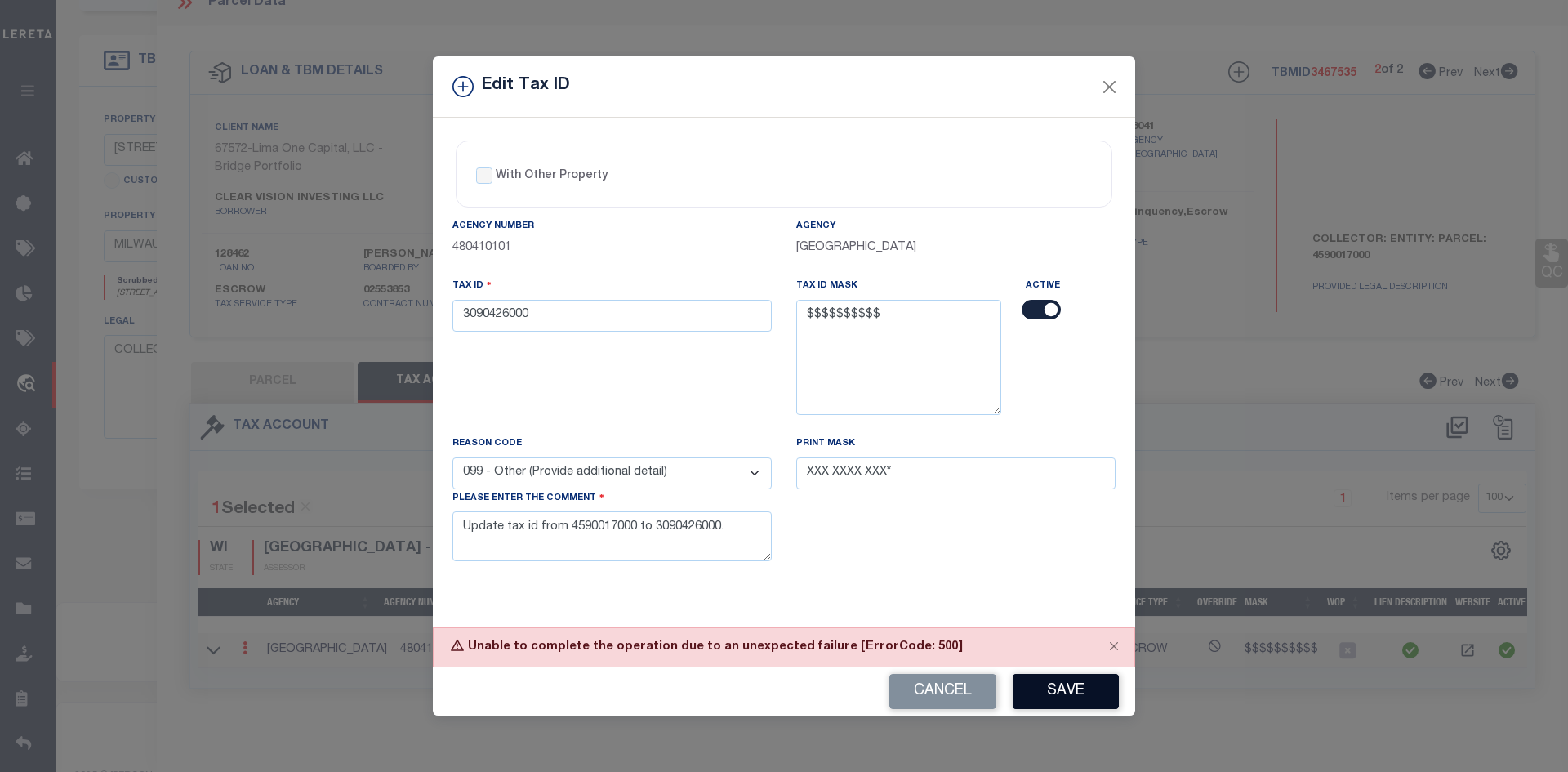
click at [1077, 700] on button "Save" at bounding box center [1065, 691] width 106 height 35
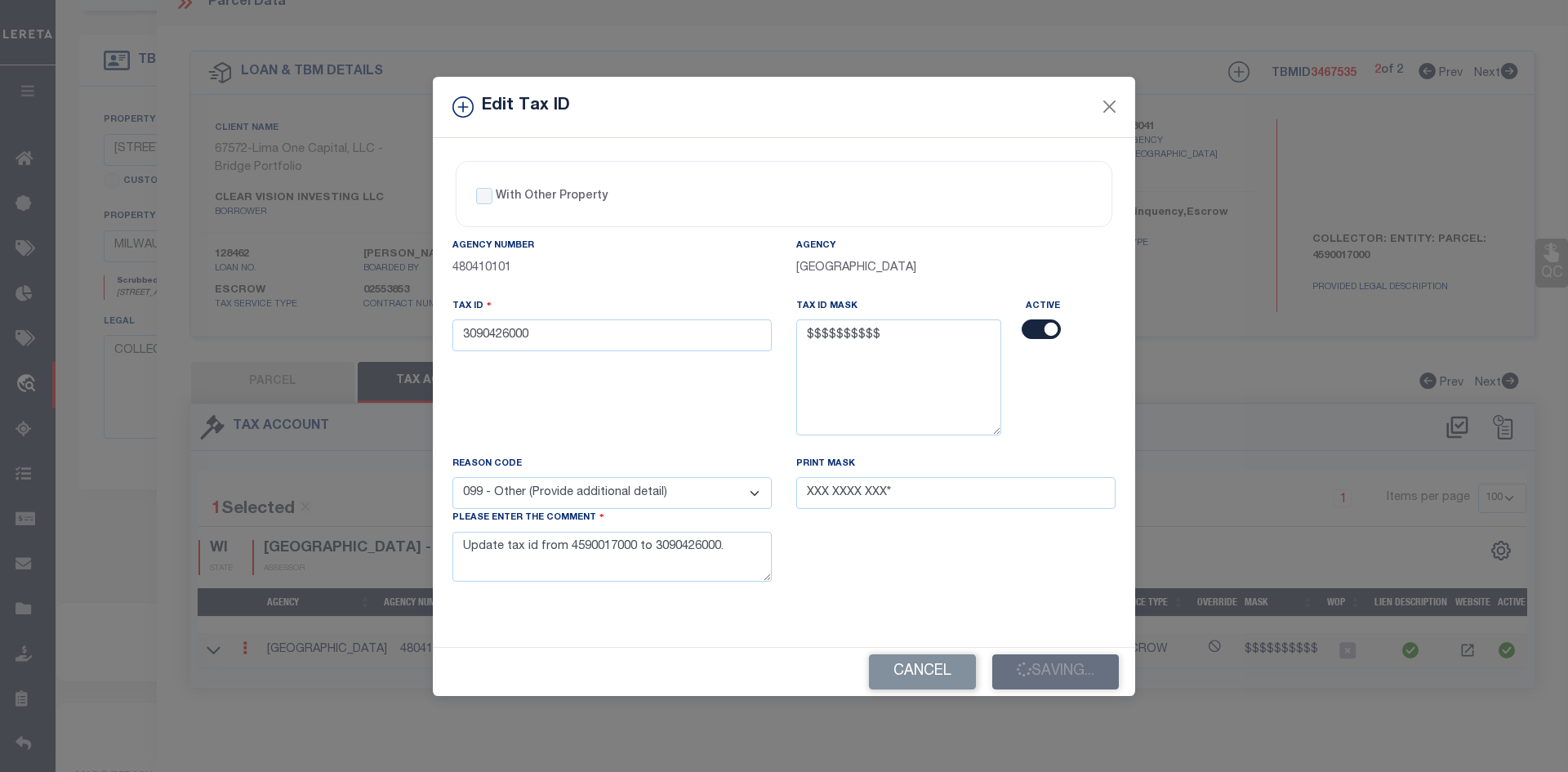
click at [1073, 699] on div "Edit Tax ID With Other Property With Other Property Type Temporary" at bounding box center [784, 386] width 1568 height 772
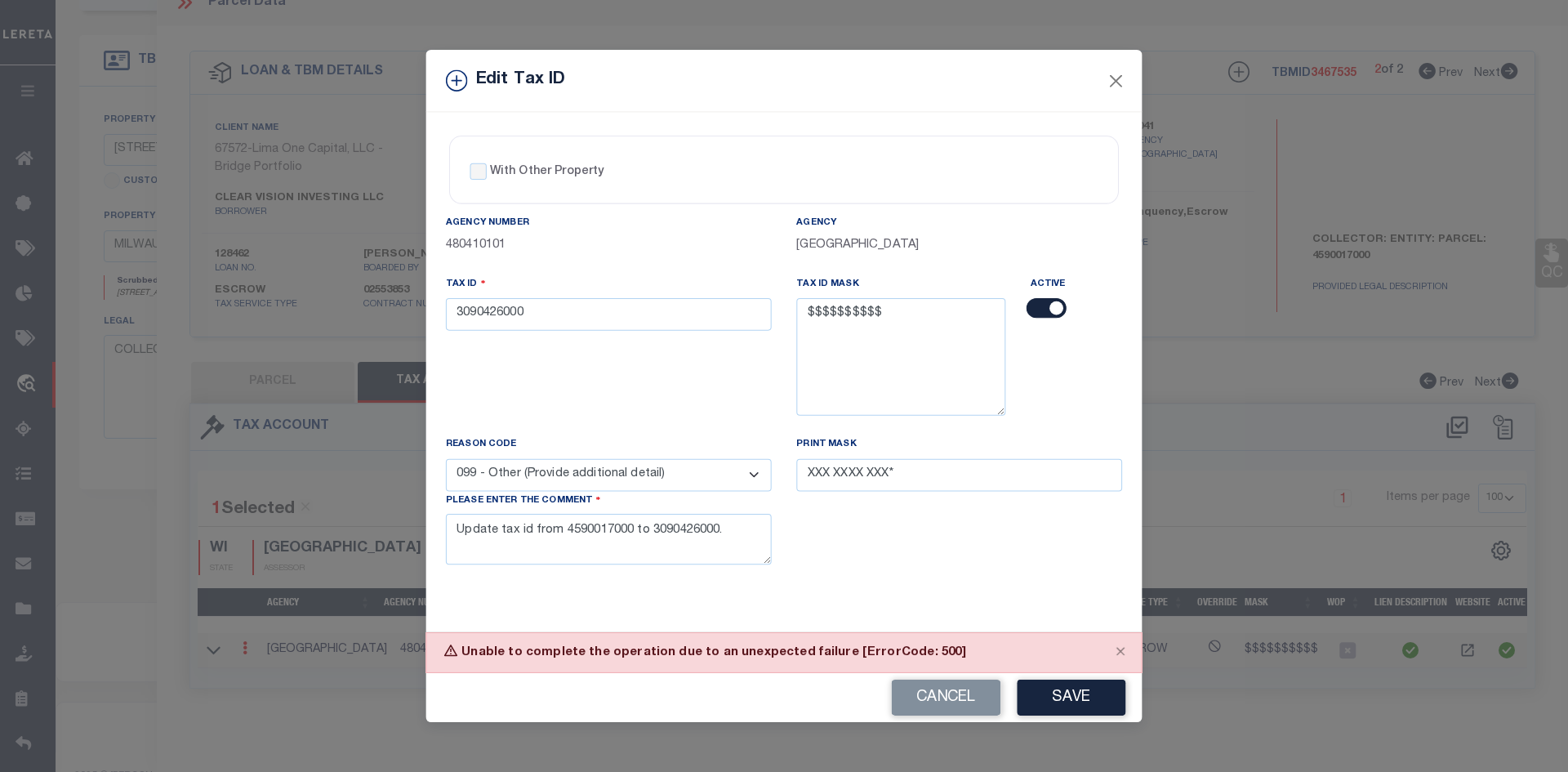
click at [1073, 699] on button "Save" at bounding box center [1072, 698] width 109 height 36
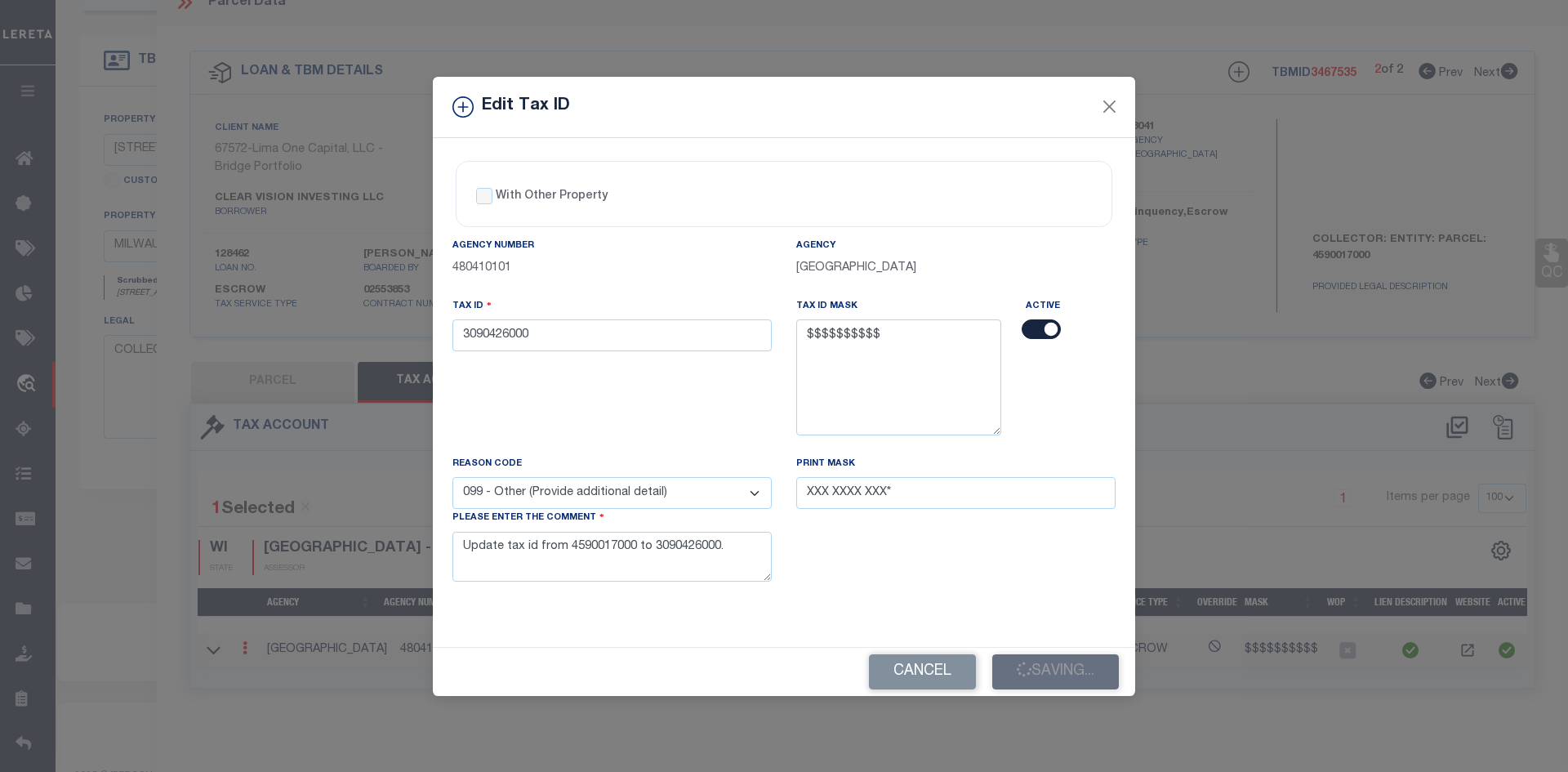
click at [1071, 689] on div "Cancel Saving..." at bounding box center [784, 672] width 702 height 48
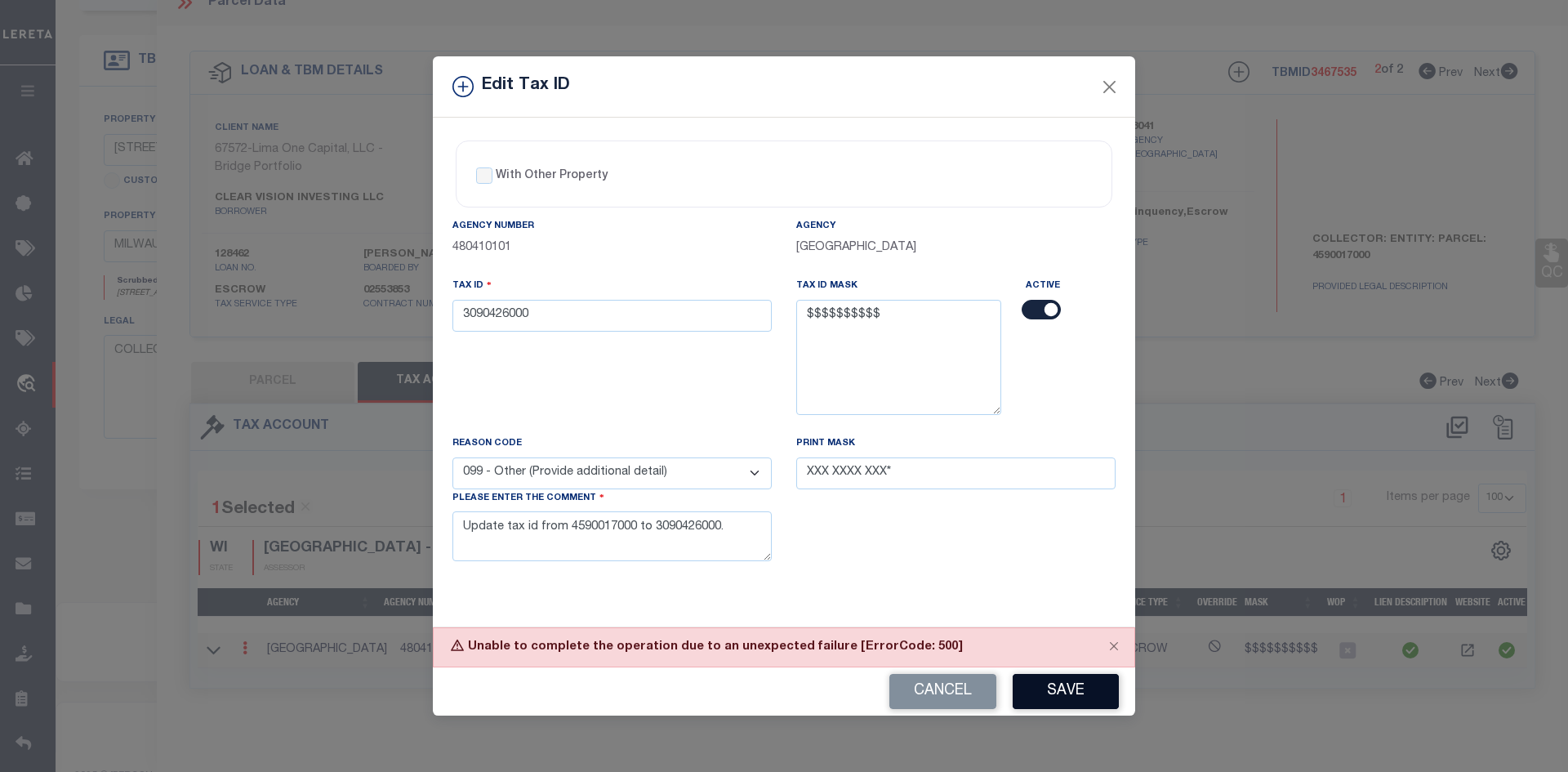
click at [1070, 687] on button "Save" at bounding box center [1065, 691] width 106 height 35
click at [1070, 687] on div "Cancel Save" at bounding box center [784, 691] width 702 height 48
click at [1070, 687] on button "Save" at bounding box center [1065, 691] width 106 height 35
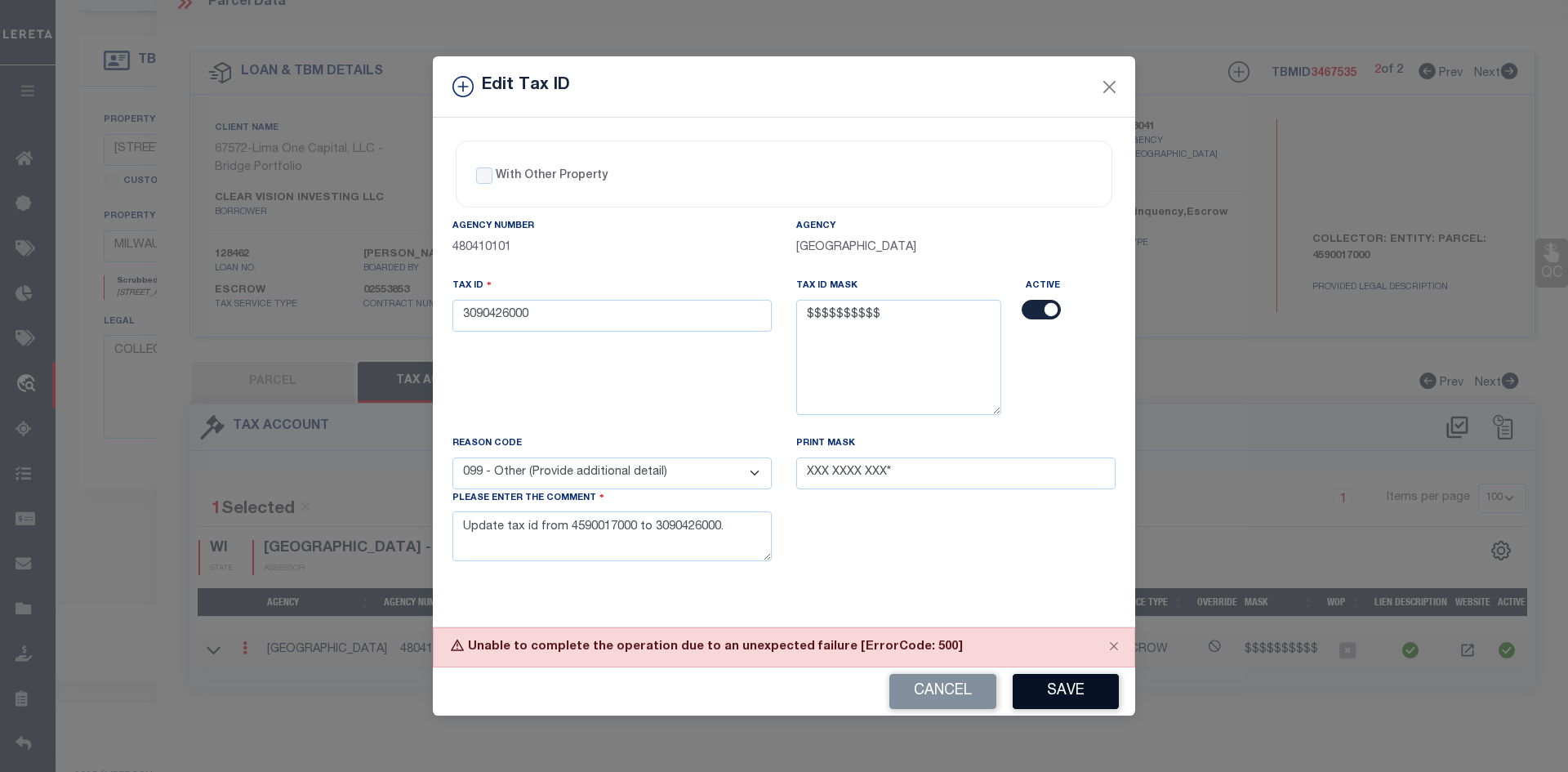
click at [1070, 687] on div "Cancel Save" at bounding box center [784, 691] width 702 height 48
click at [1070, 687] on button "Save" at bounding box center [1065, 691] width 106 height 35
click at [1070, 687] on div "Cancel Save" at bounding box center [784, 691] width 702 height 48
click at [1070, 687] on button "Save" at bounding box center [1065, 691] width 106 height 35
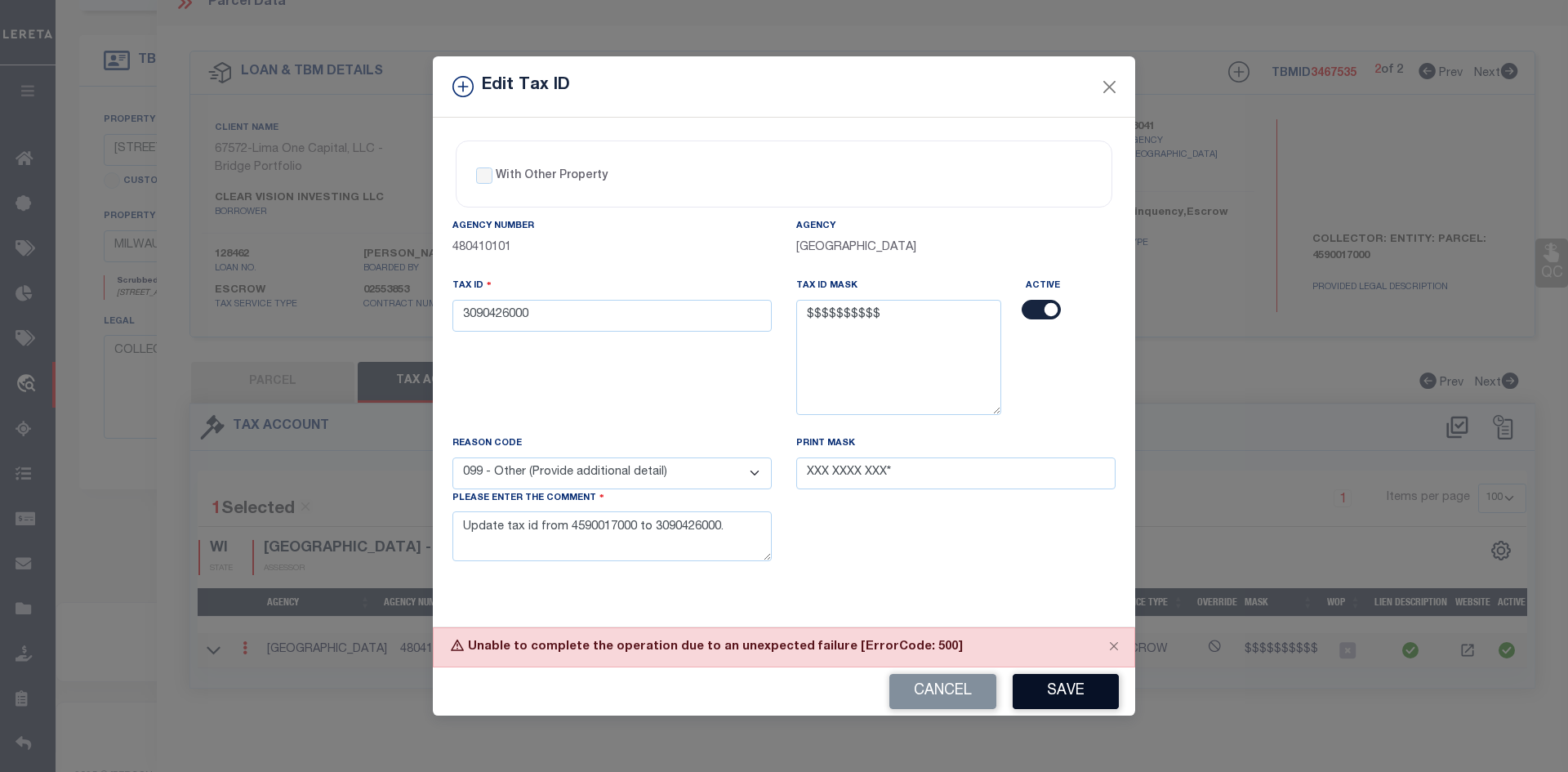
click at [1070, 687] on button "Save" at bounding box center [1065, 691] width 106 height 35
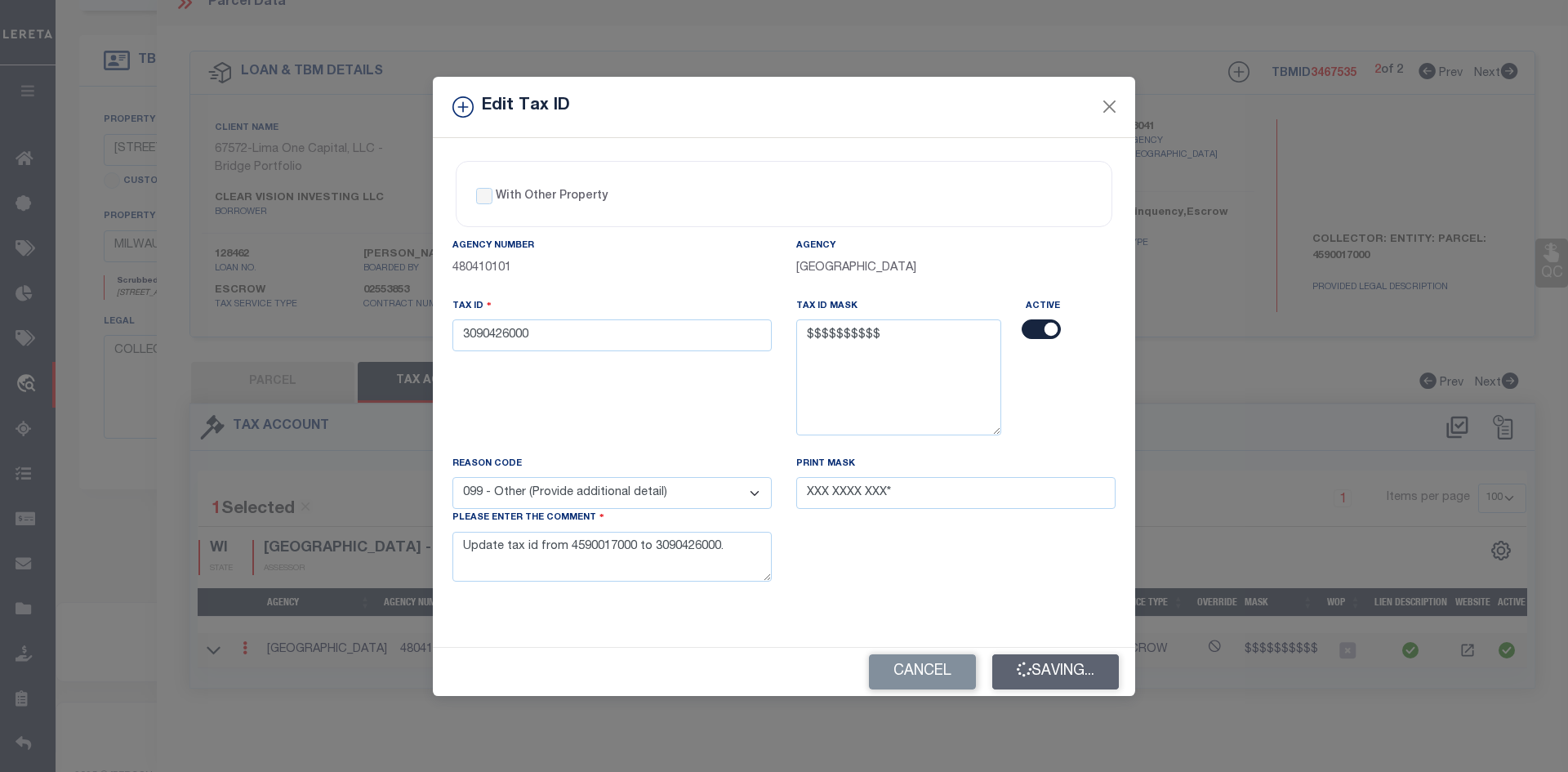
click at [1070, 687] on div "Cancel Saving..." at bounding box center [784, 672] width 702 height 48
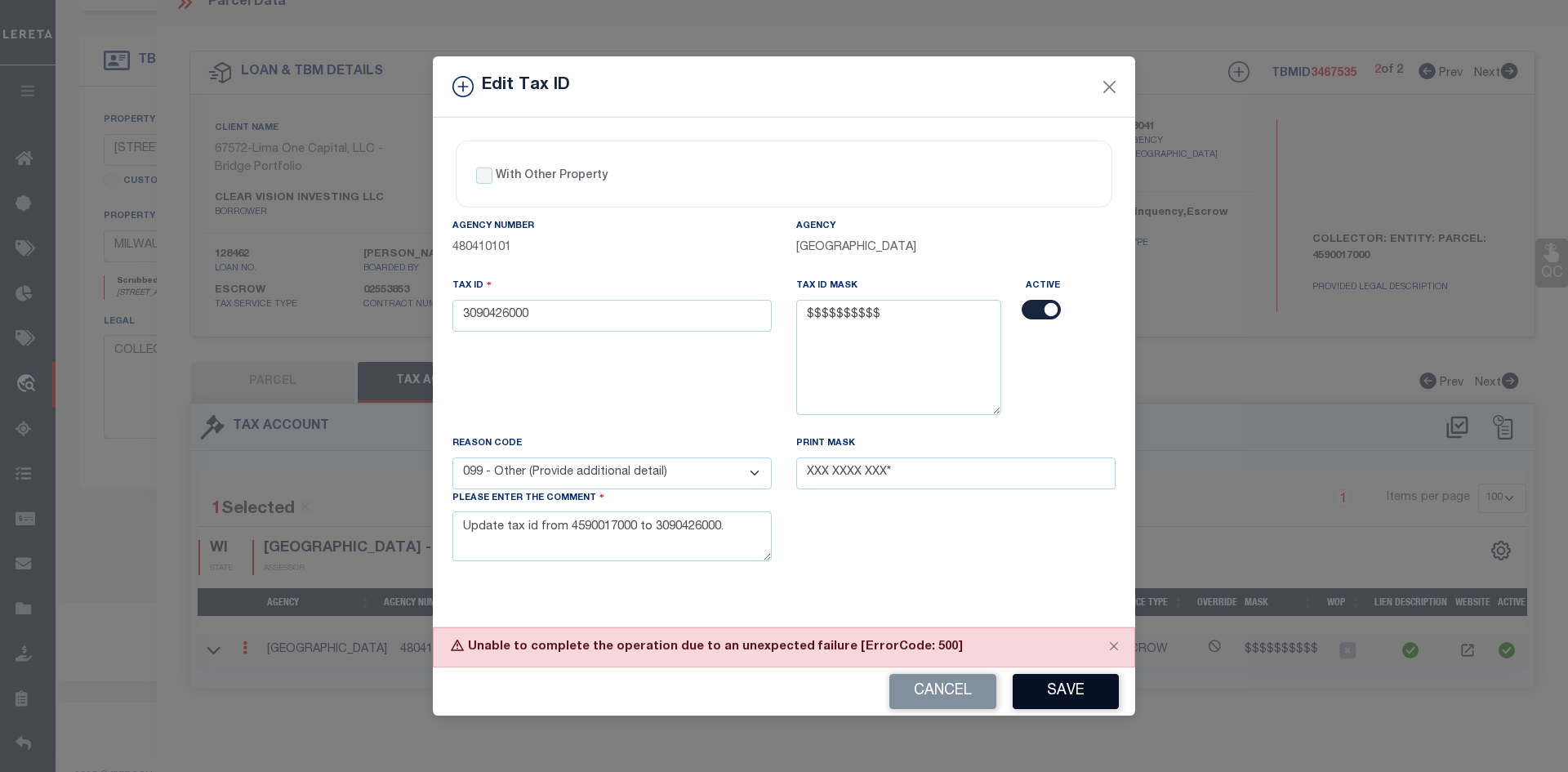
click at [1070, 687] on button "Save" at bounding box center [1065, 691] width 106 height 35
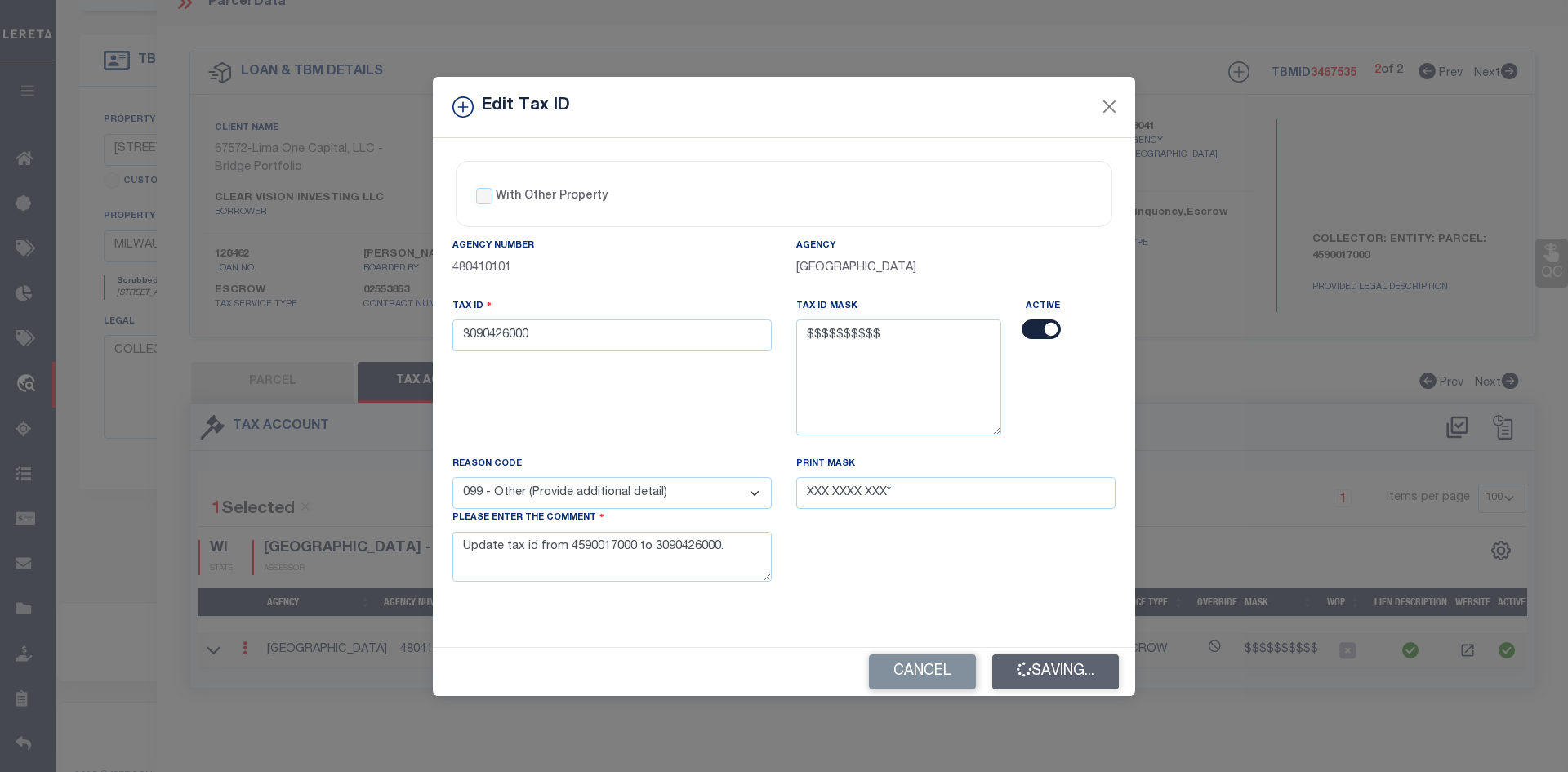
click at [1070, 687] on button "Saving..." at bounding box center [1055, 672] width 126 height 35
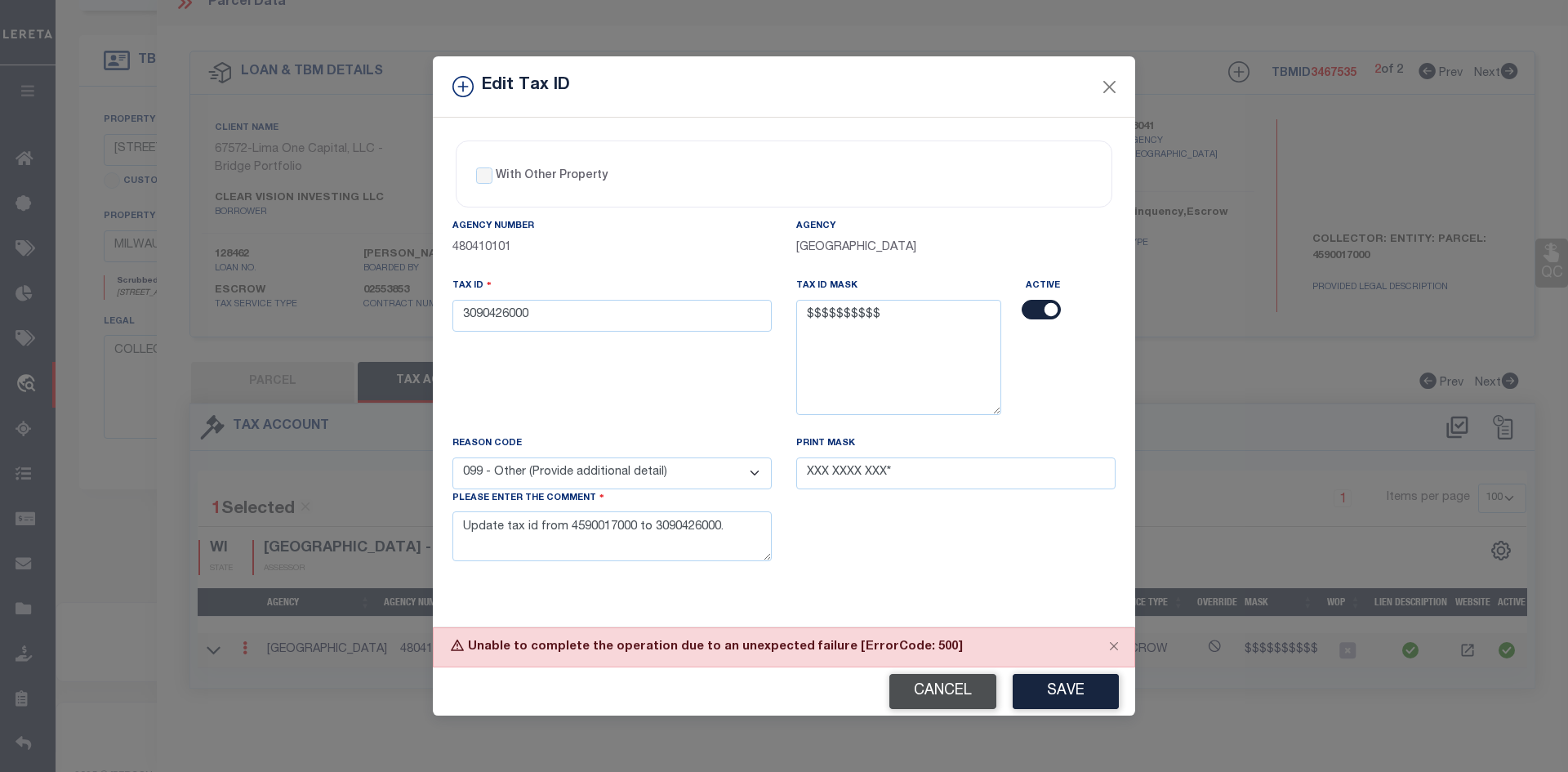
click at [908, 694] on button "Cancel" at bounding box center [943, 691] width 107 height 35
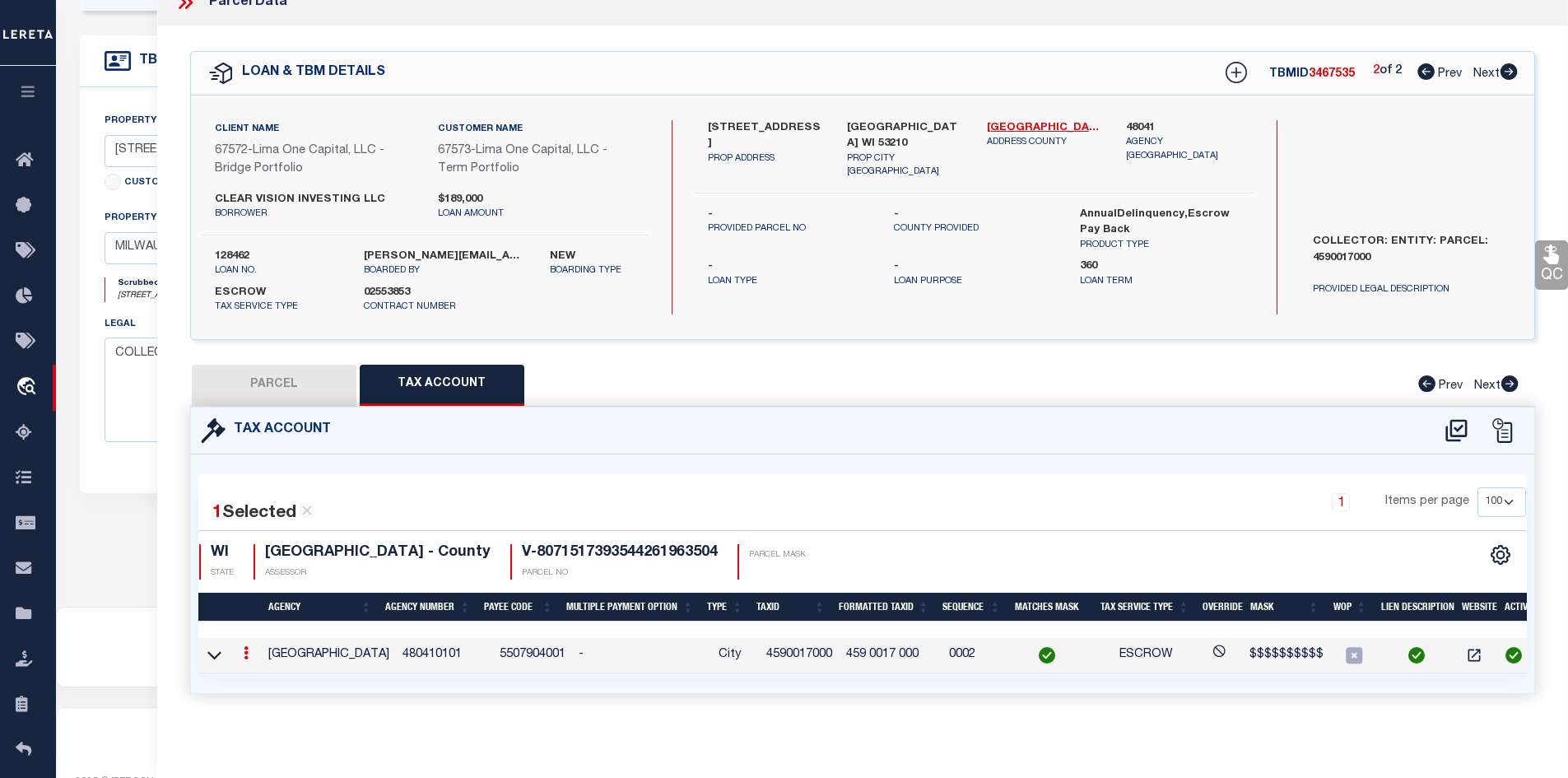
click at [1418, 68] on icon at bounding box center [1426, 72] width 17 height 17
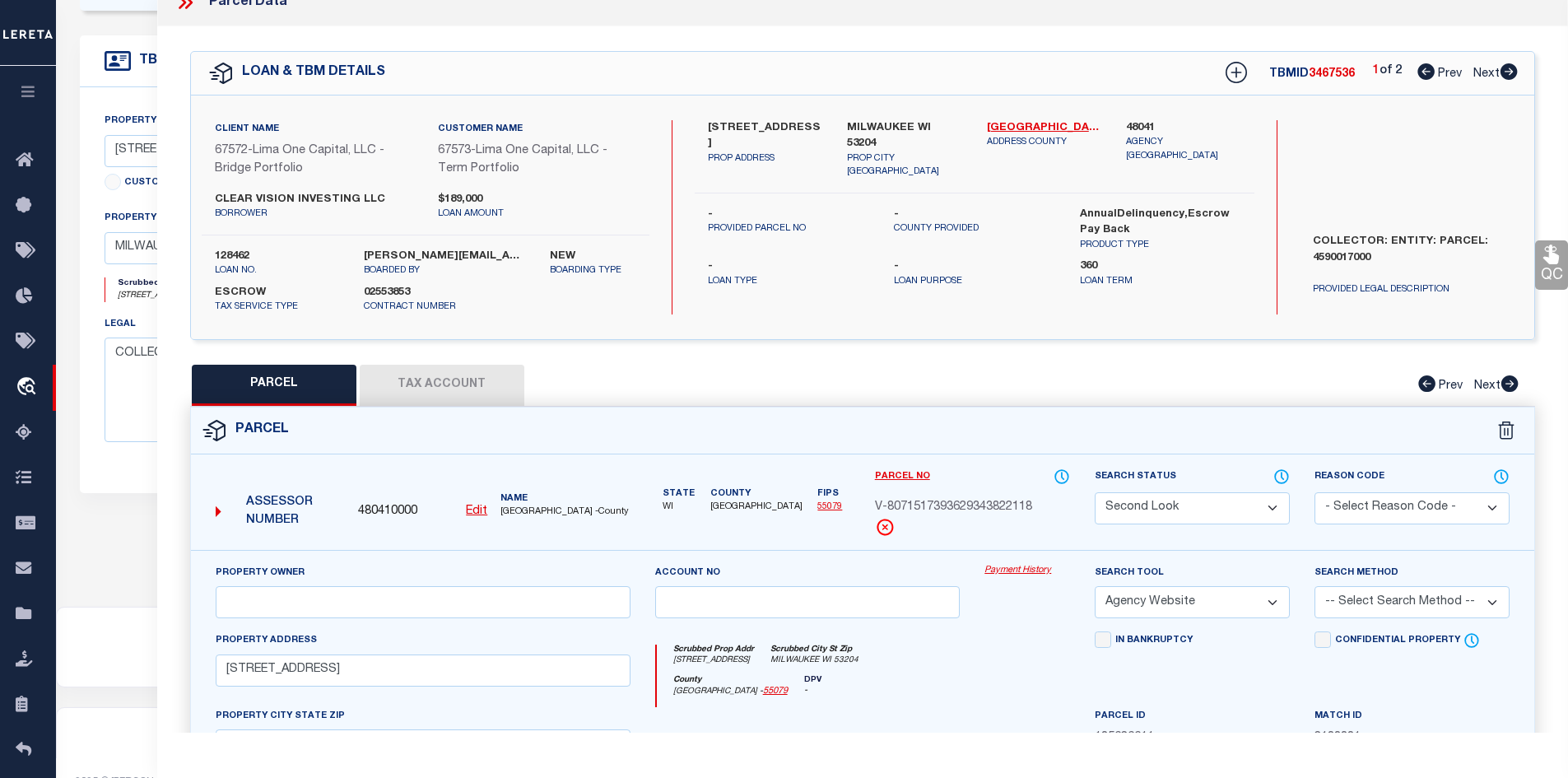
click at [473, 386] on button "Tax Account" at bounding box center [442, 386] width 165 height 41
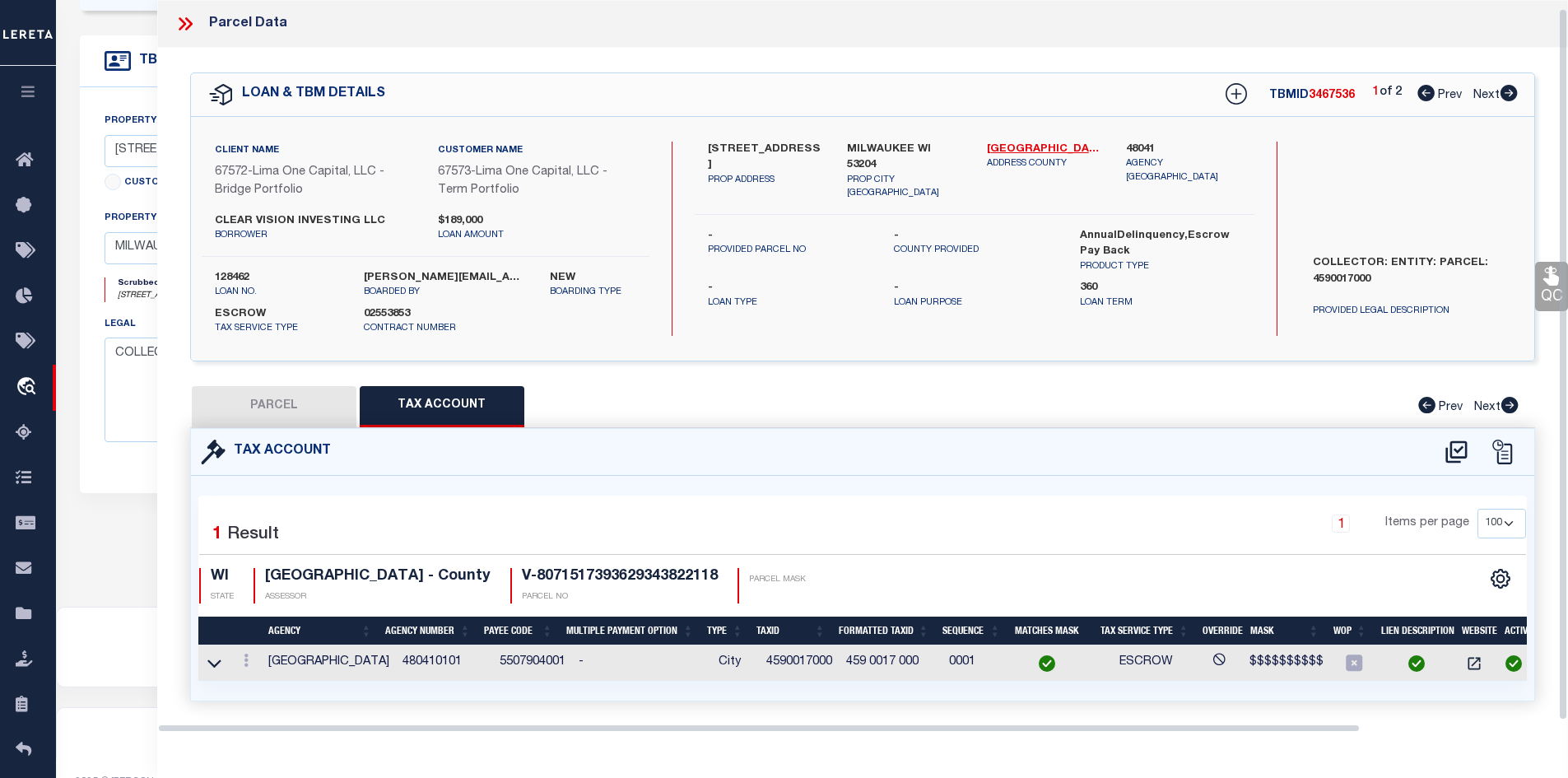
scroll to position [22, 0]
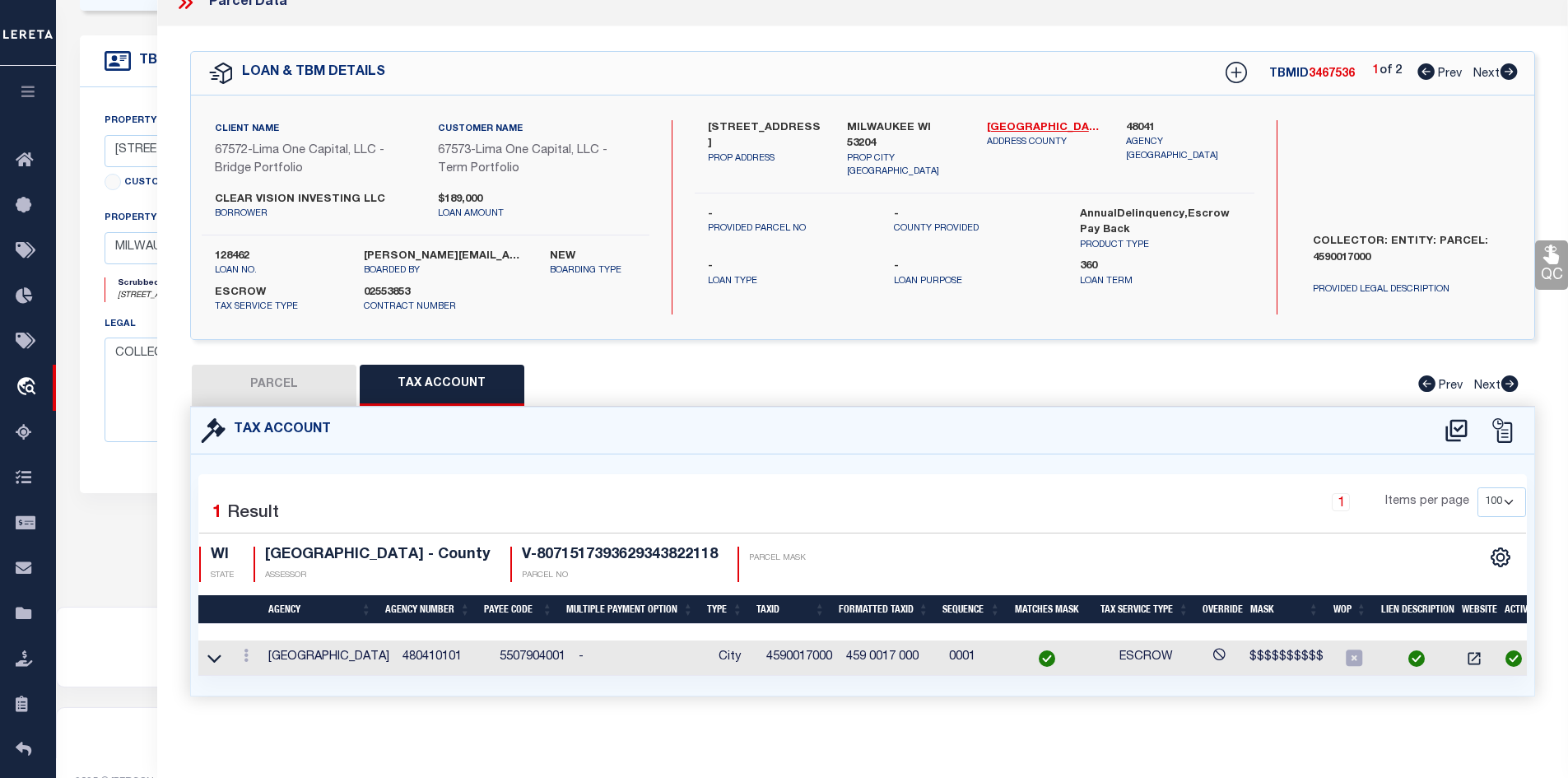
click at [302, 376] on button "PARCEL" at bounding box center [274, 386] width 165 height 41
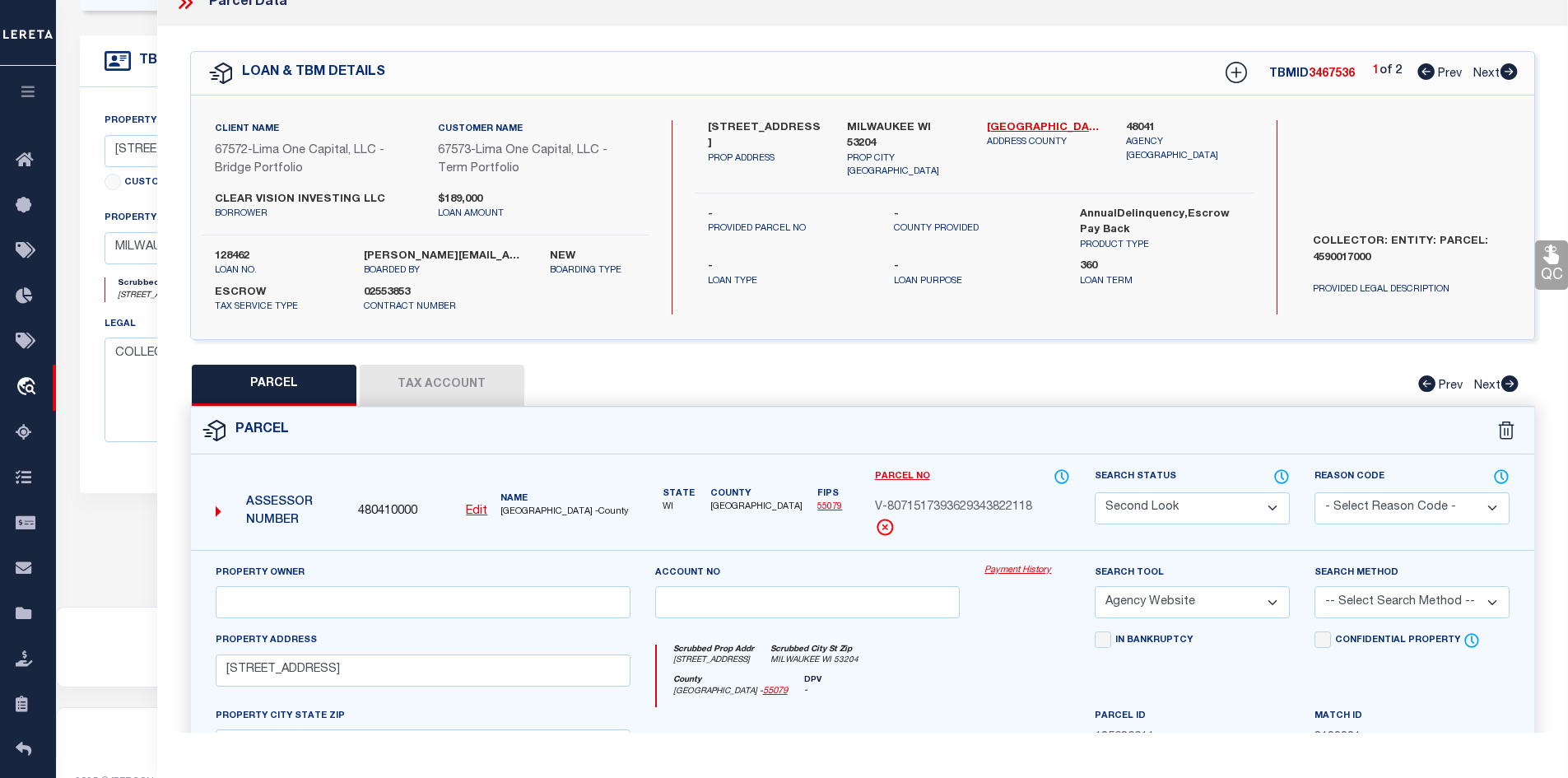
click at [454, 387] on button "Tax Account" at bounding box center [442, 386] width 165 height 41
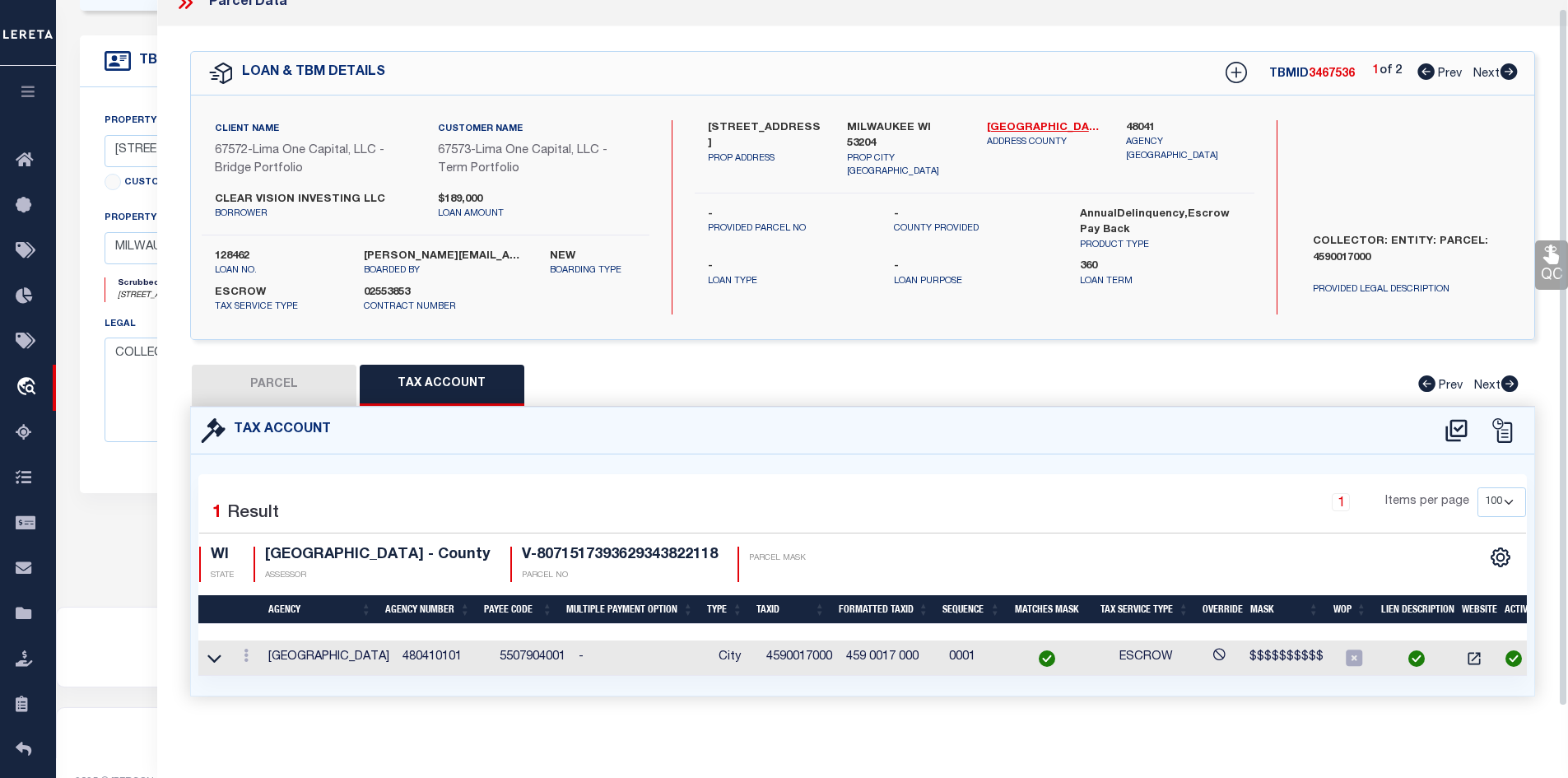
scroll to position [0, 0]
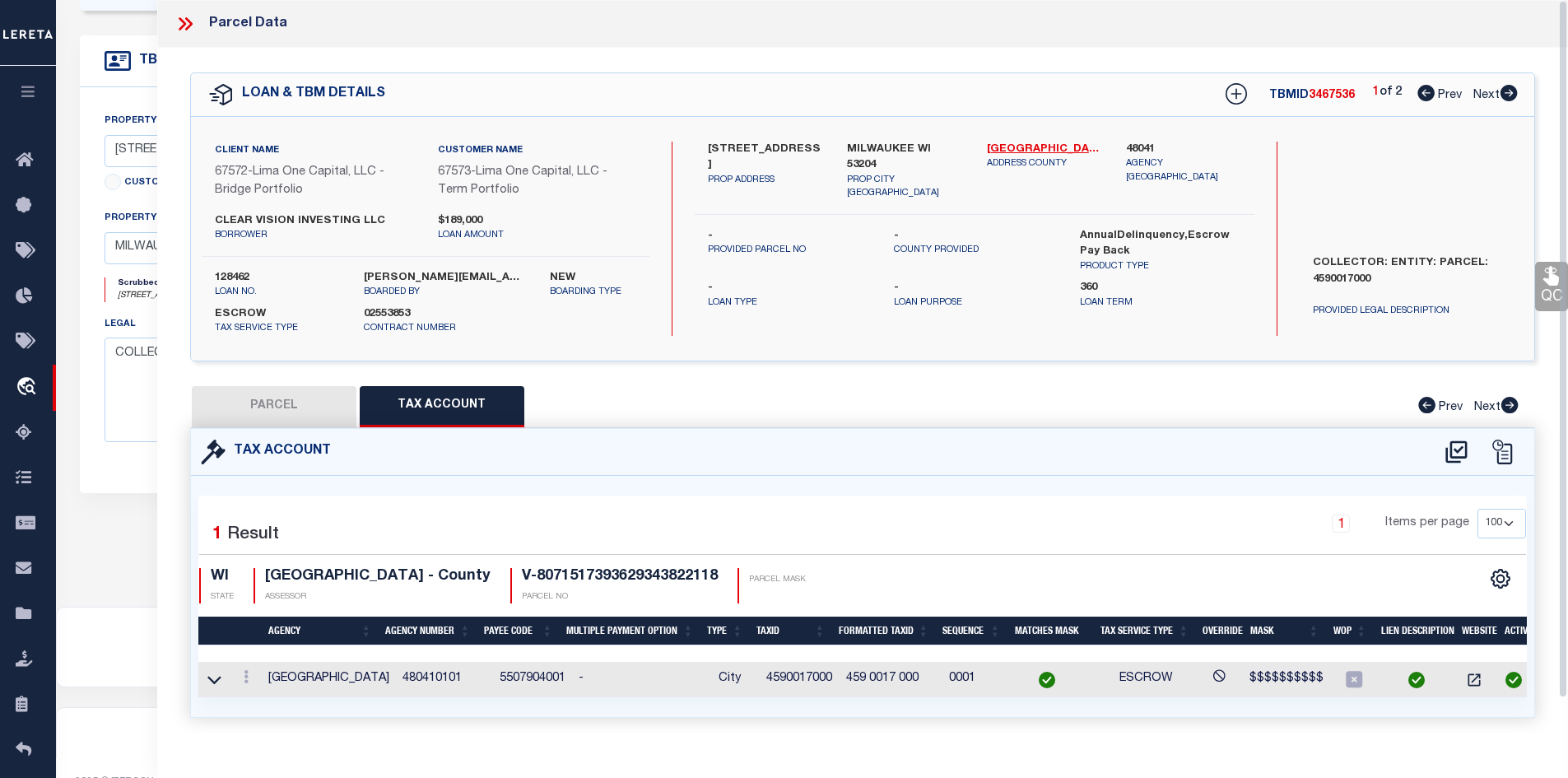
click at [187, 15] on icon at bounding box center [184, 23] width 22 height 22
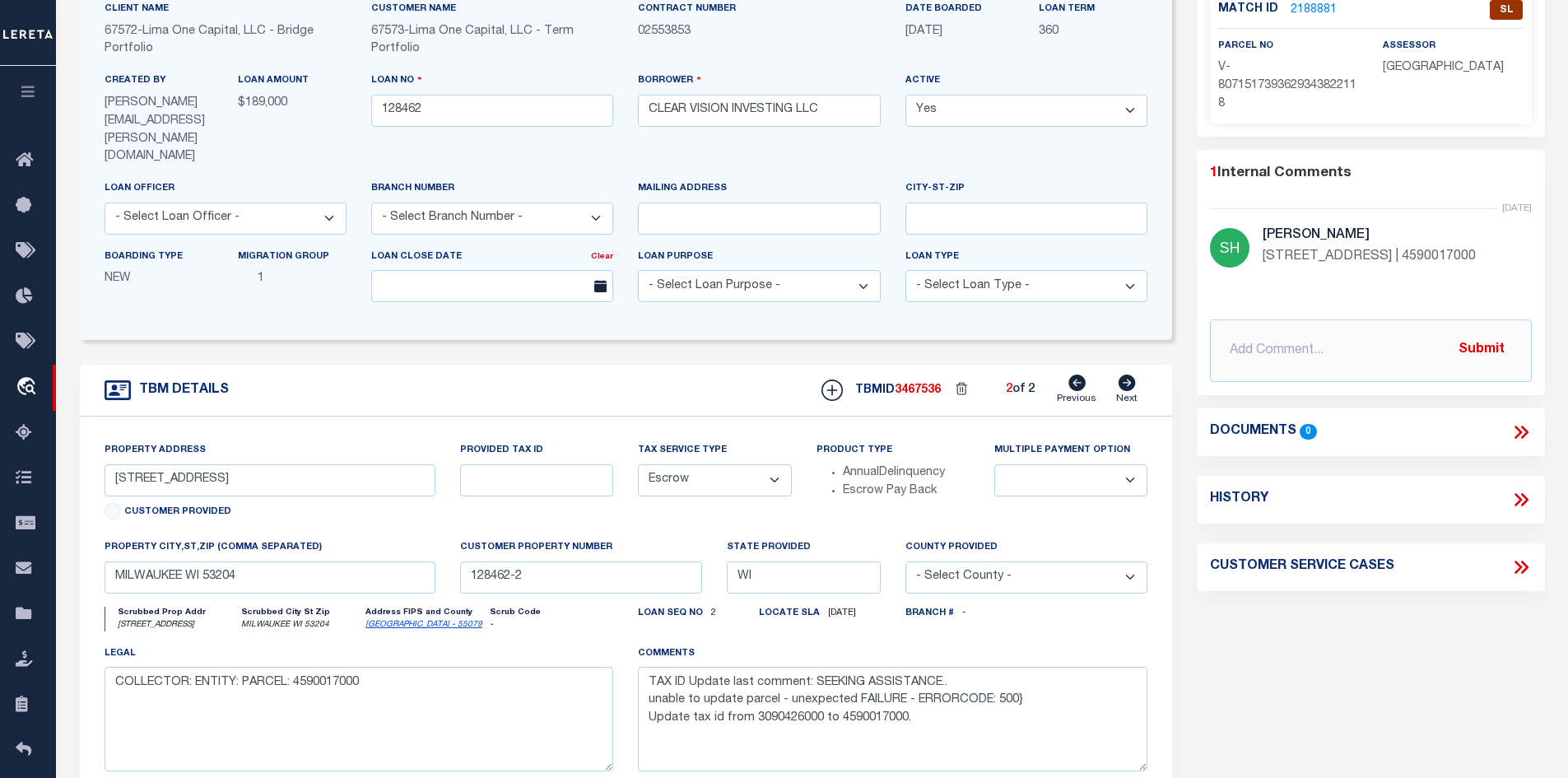
scroll to position [9, 0]
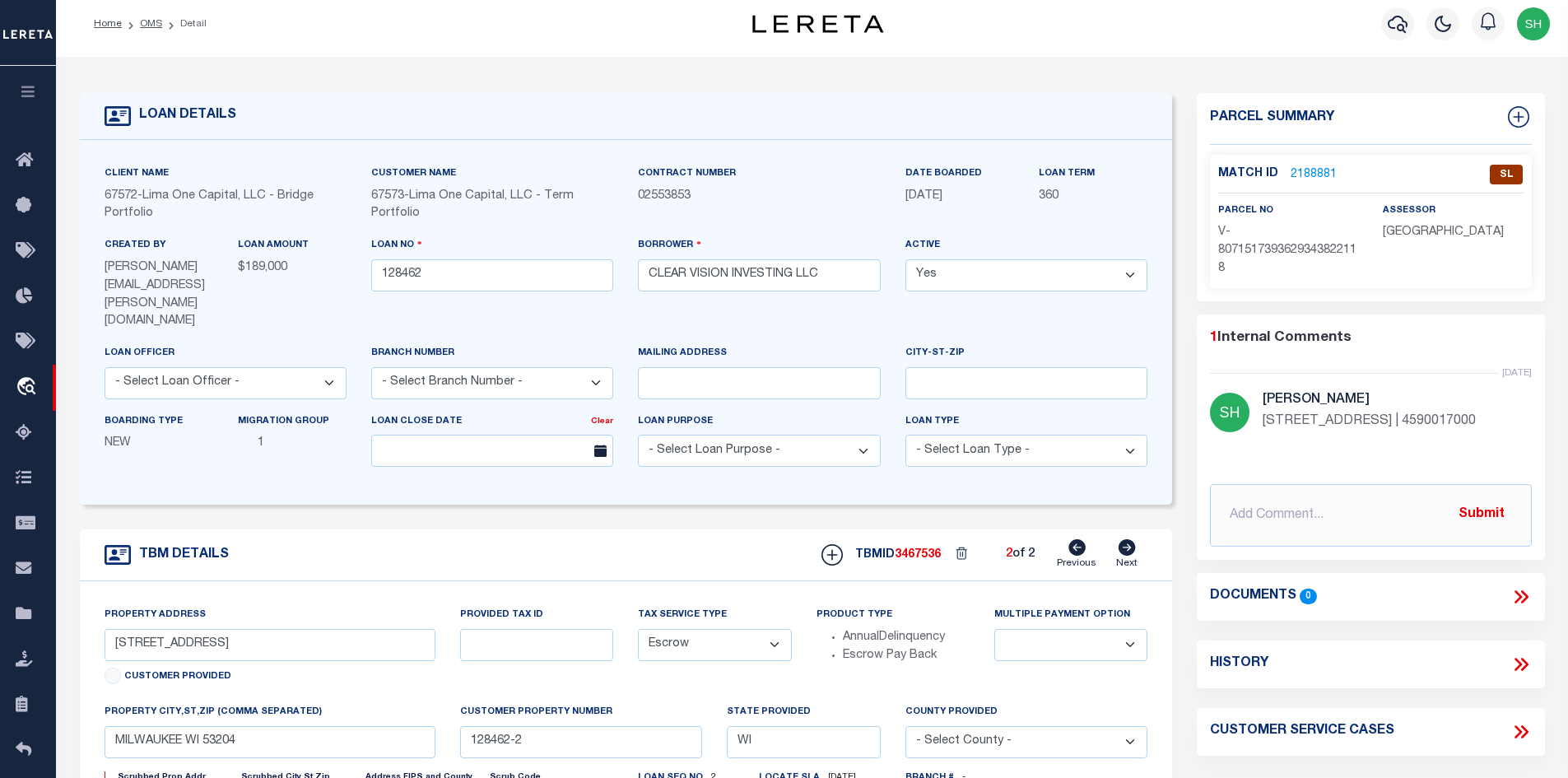
click at [1297, 181] on div "Match ID 2188881 SL" at bounding box center [1370, 179] width 305 height 29
click at [1296, 168] on link "2188881" at bounding box center [1313, 175] width 46 height 17
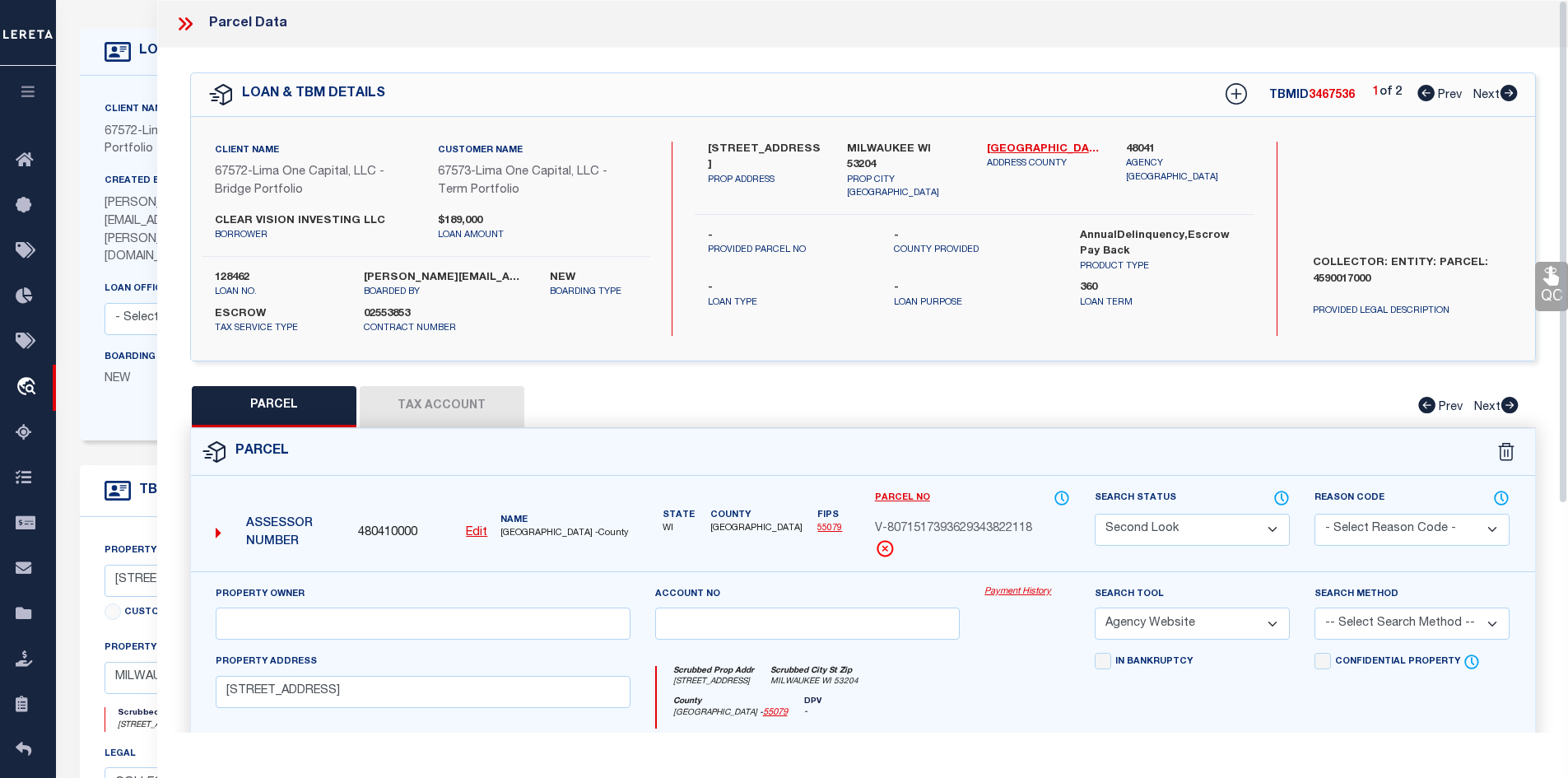
scroll to position [174, 0]
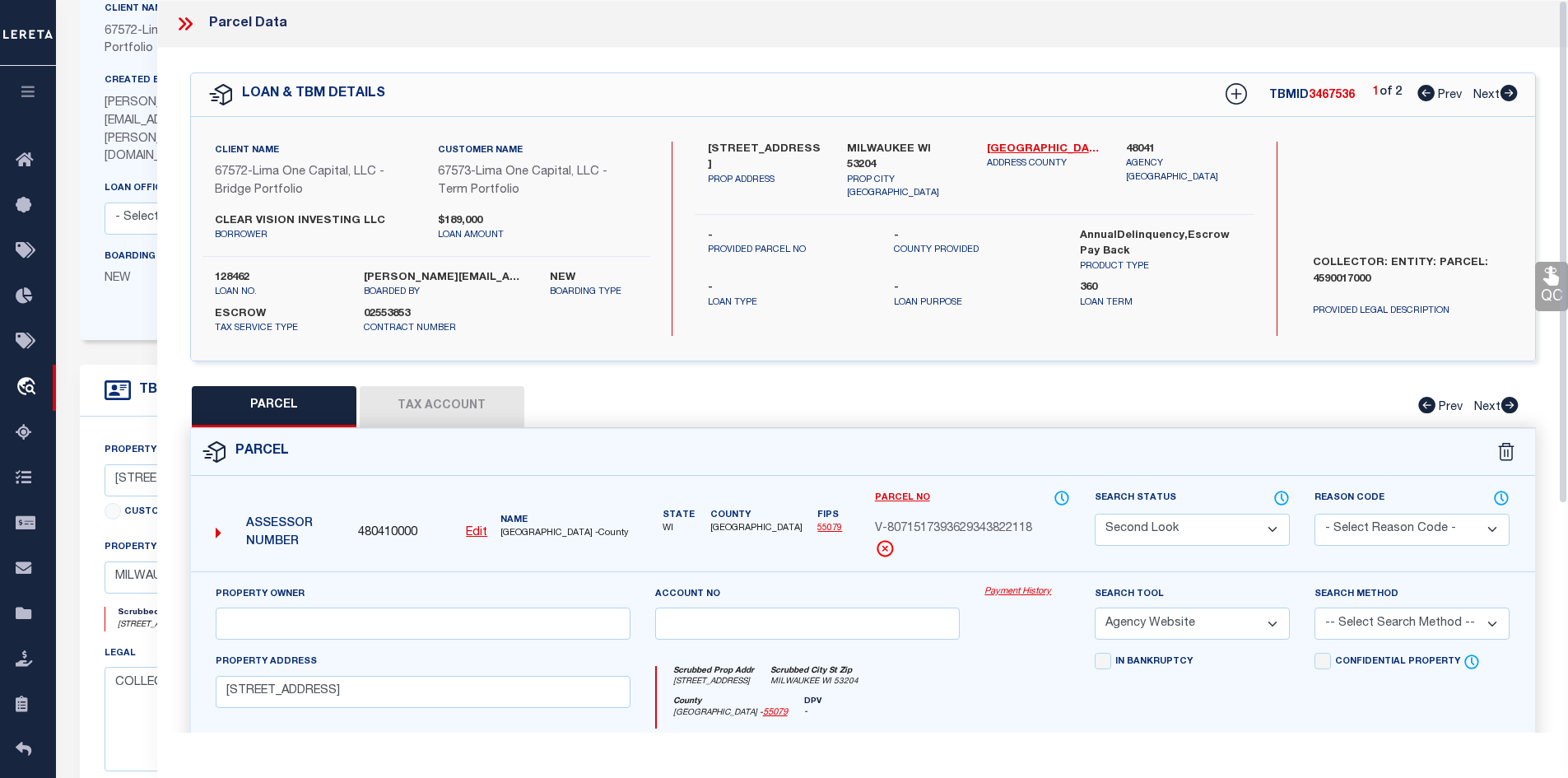
click at [447, 400] on button "Tax Account" at bounding box center [442, 406] width 165 height 41
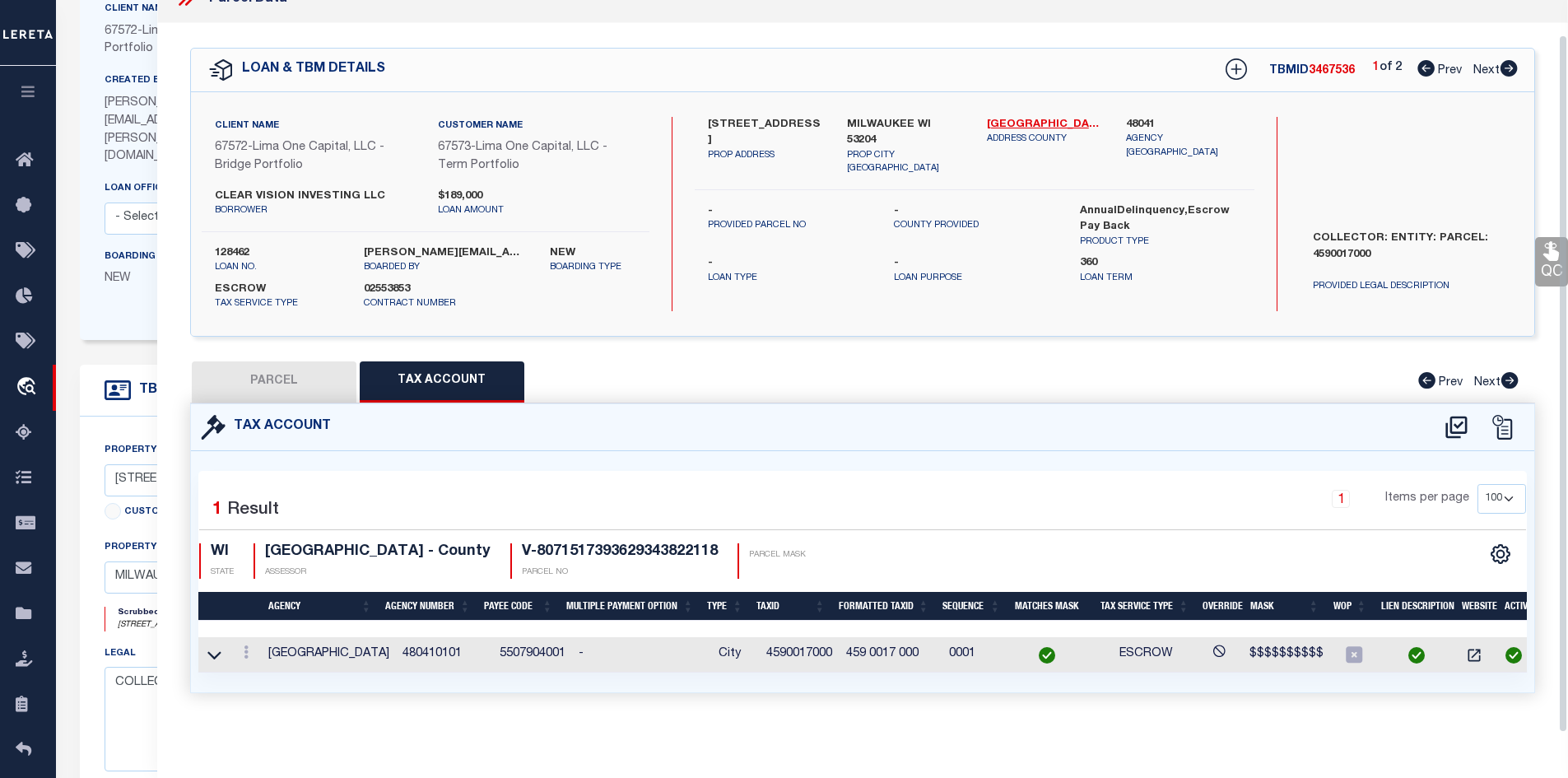
scroll to position [36, 0]
click at [310, 374] on button "PARCEL" at bounding box center [274, 382] width 165 height 41
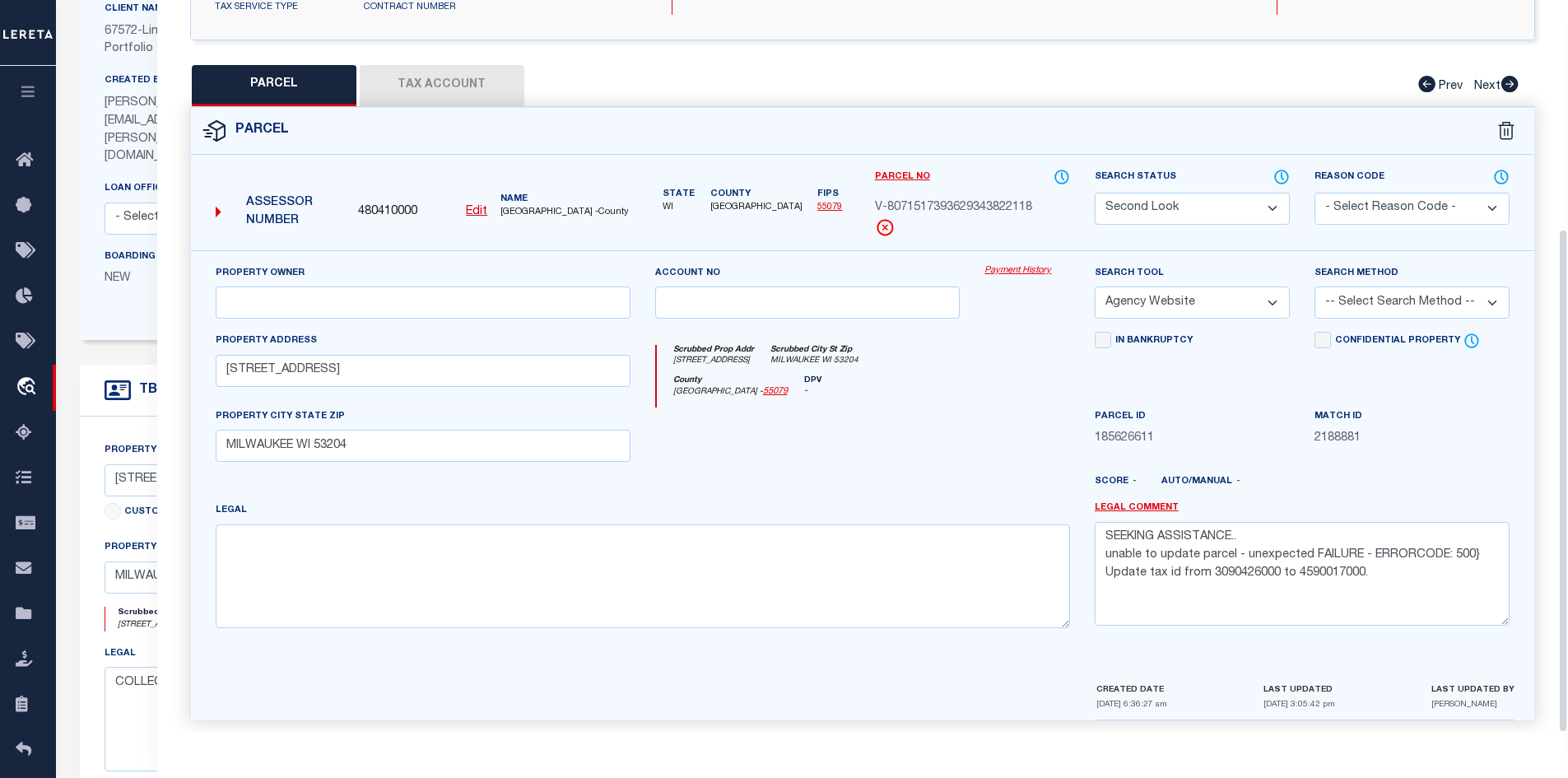
scroll to position [331, 0]
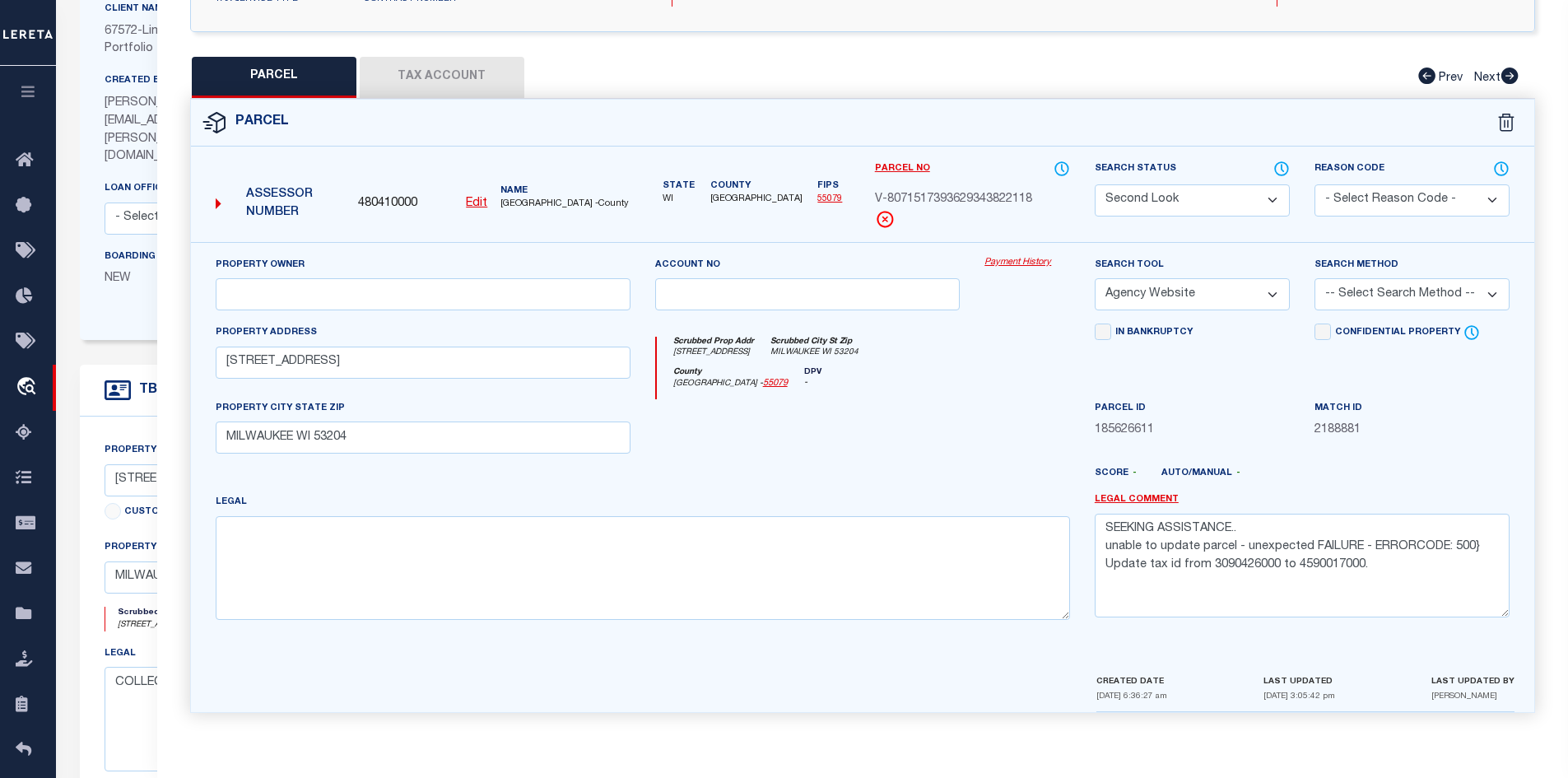
click at [427, 76] on button "Tax Account" at bounding box center [442, 78] width 165 height 41
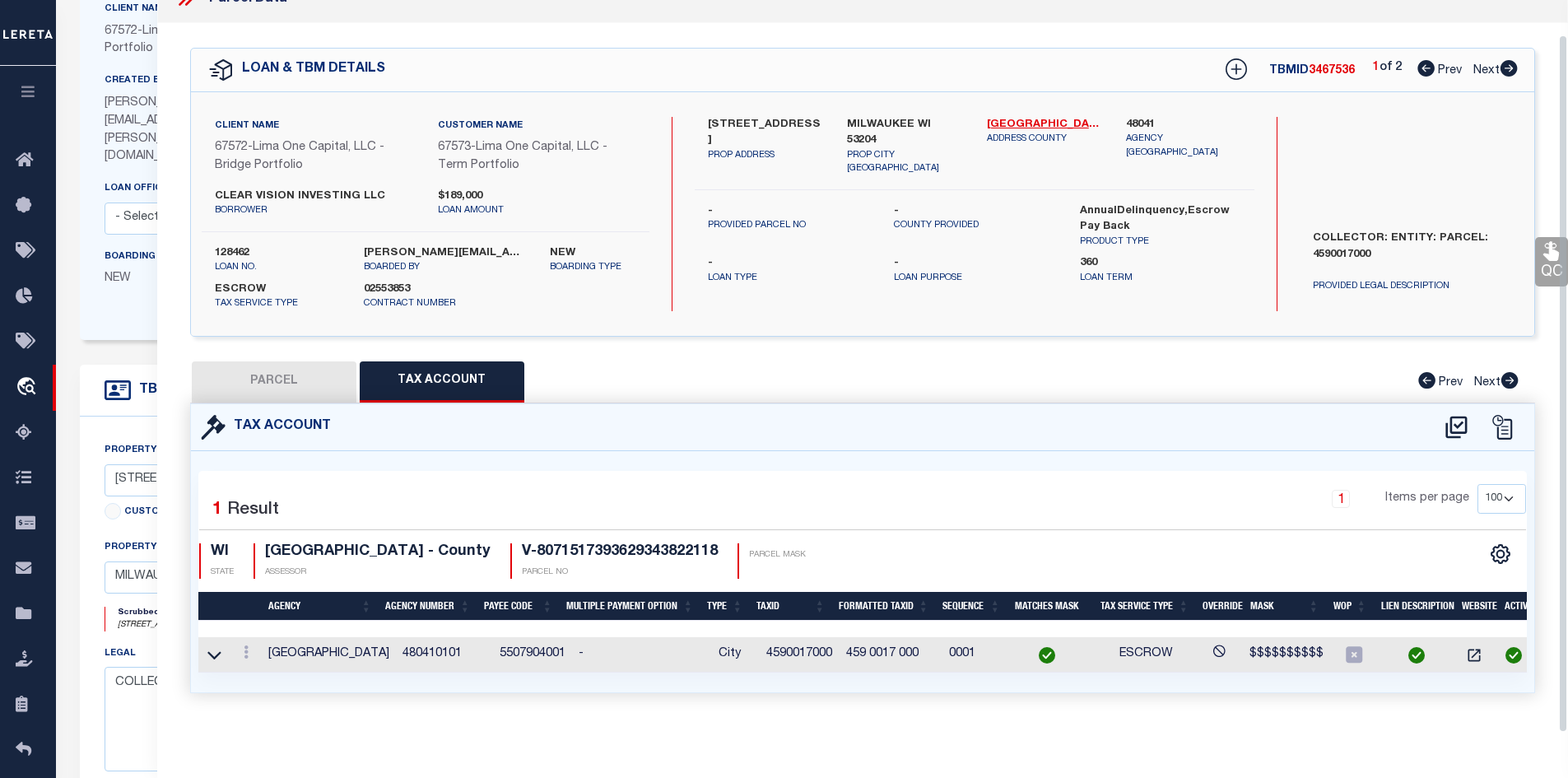
scroll to position [36, 0]
click at [1507, 60] on icon at bounding box center [1509, 68] width 17 height 17
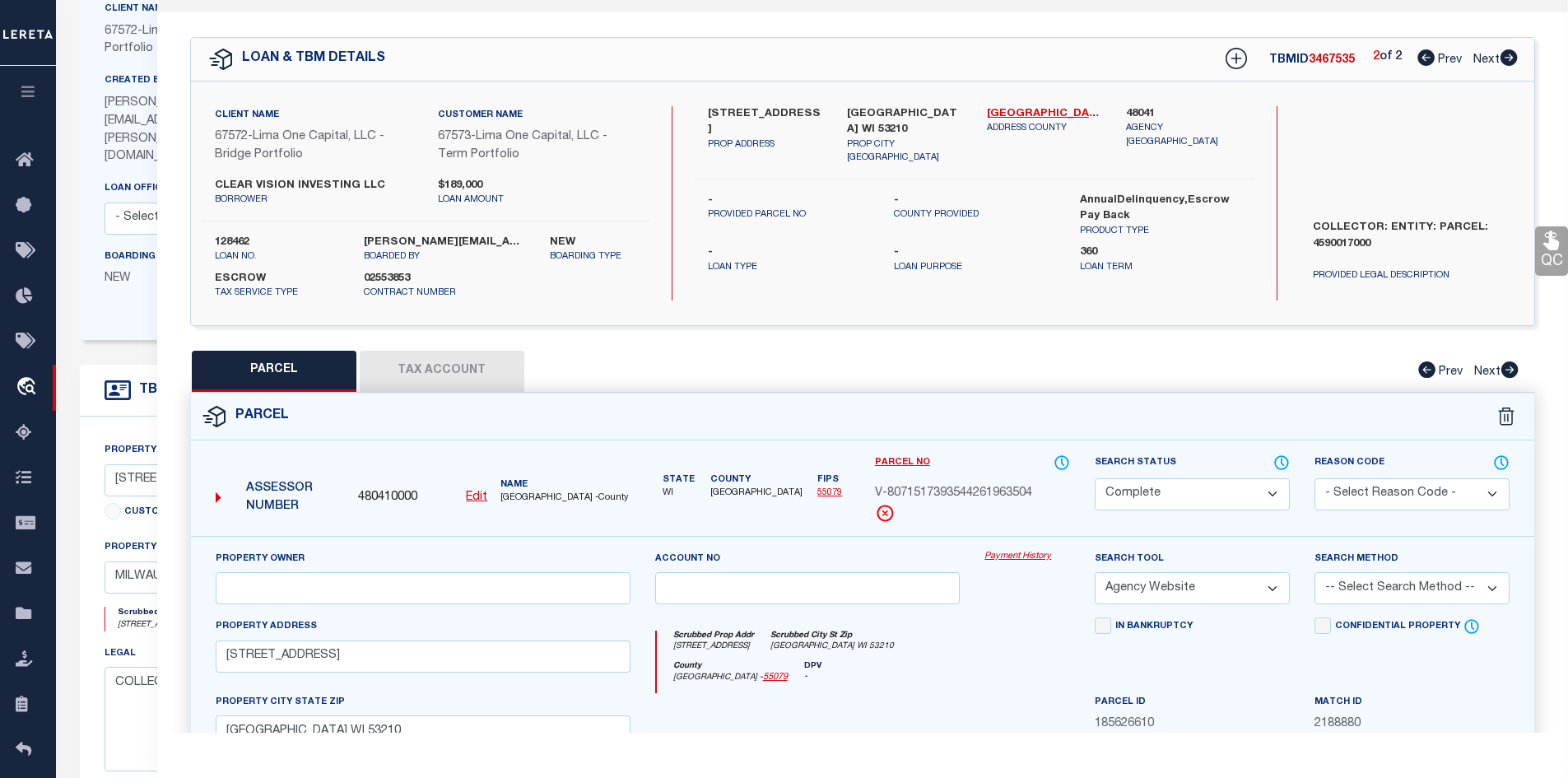
click at [392, 351] on button "Tax Account" at bounding box center [442, 372] width 165 height 41
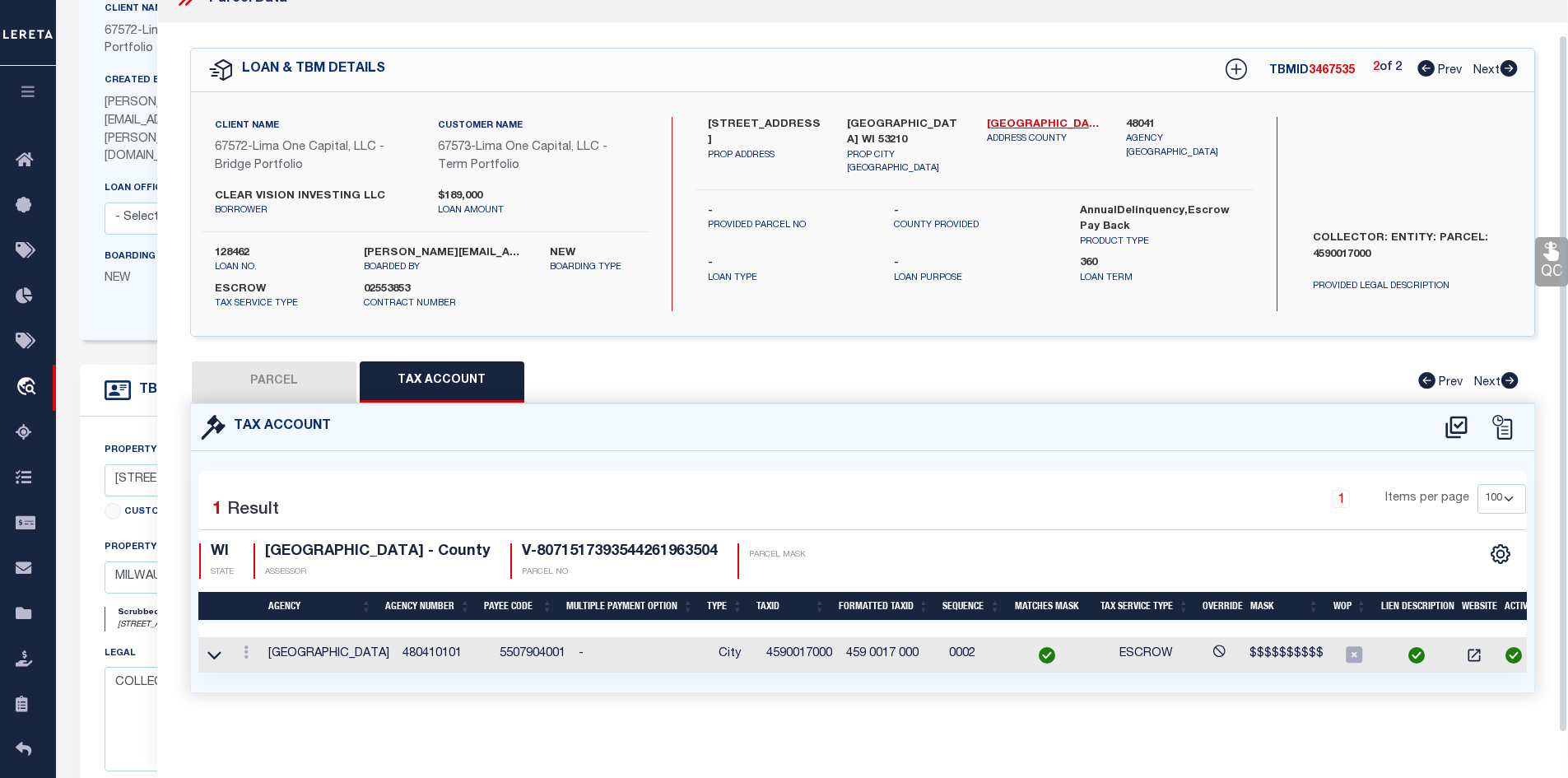
scroll to position [256, 0]
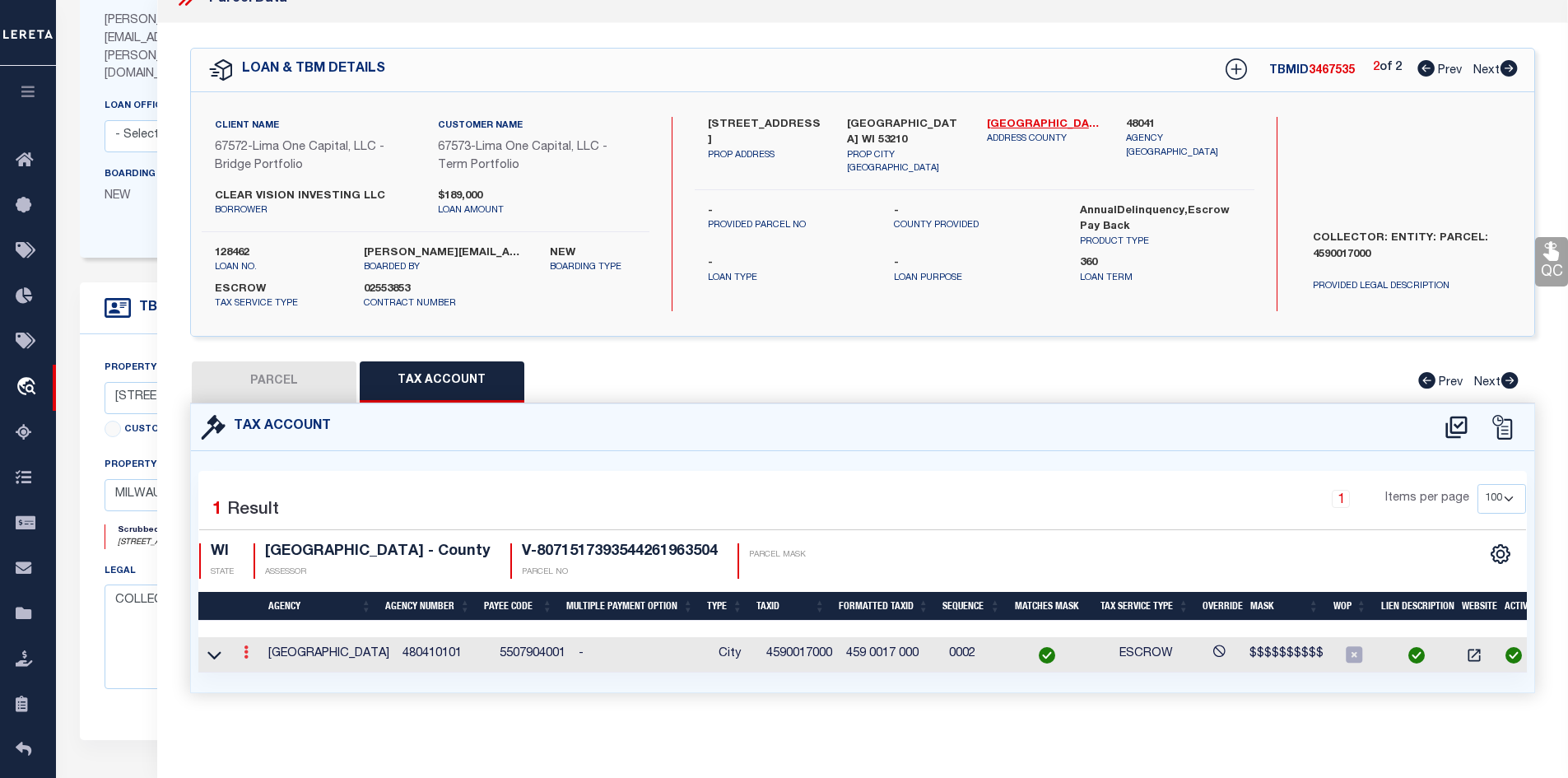
click at [242, 648] on link at bounding box center [245, 654] width 18 height 13
click at [281, 381] on button "PARCEL" at bounding box center [274, 382] width 165 height 41
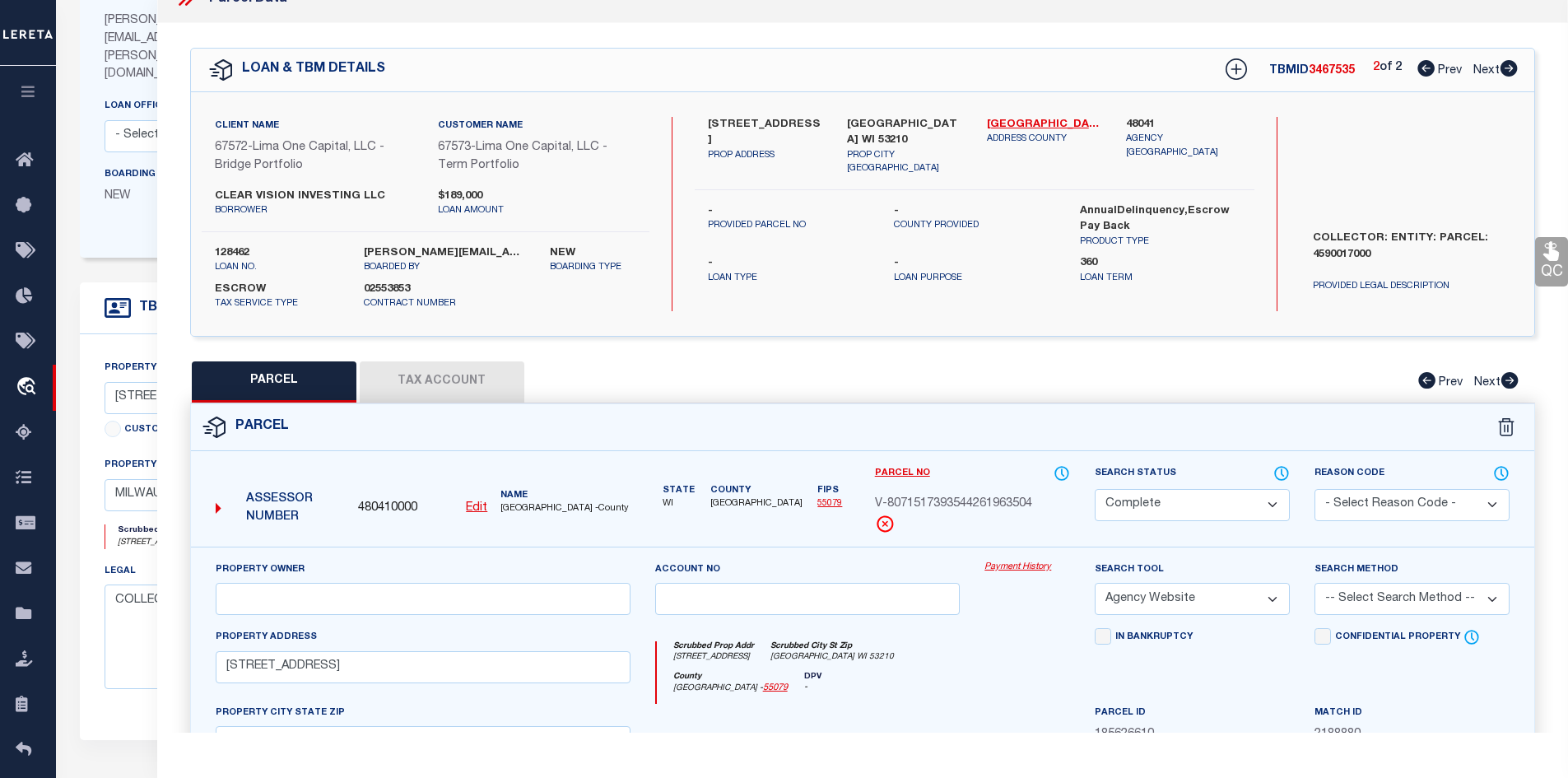
click at [424, 386] on button "Tax Account" at bounding box center [442, 382] width 165 height 41
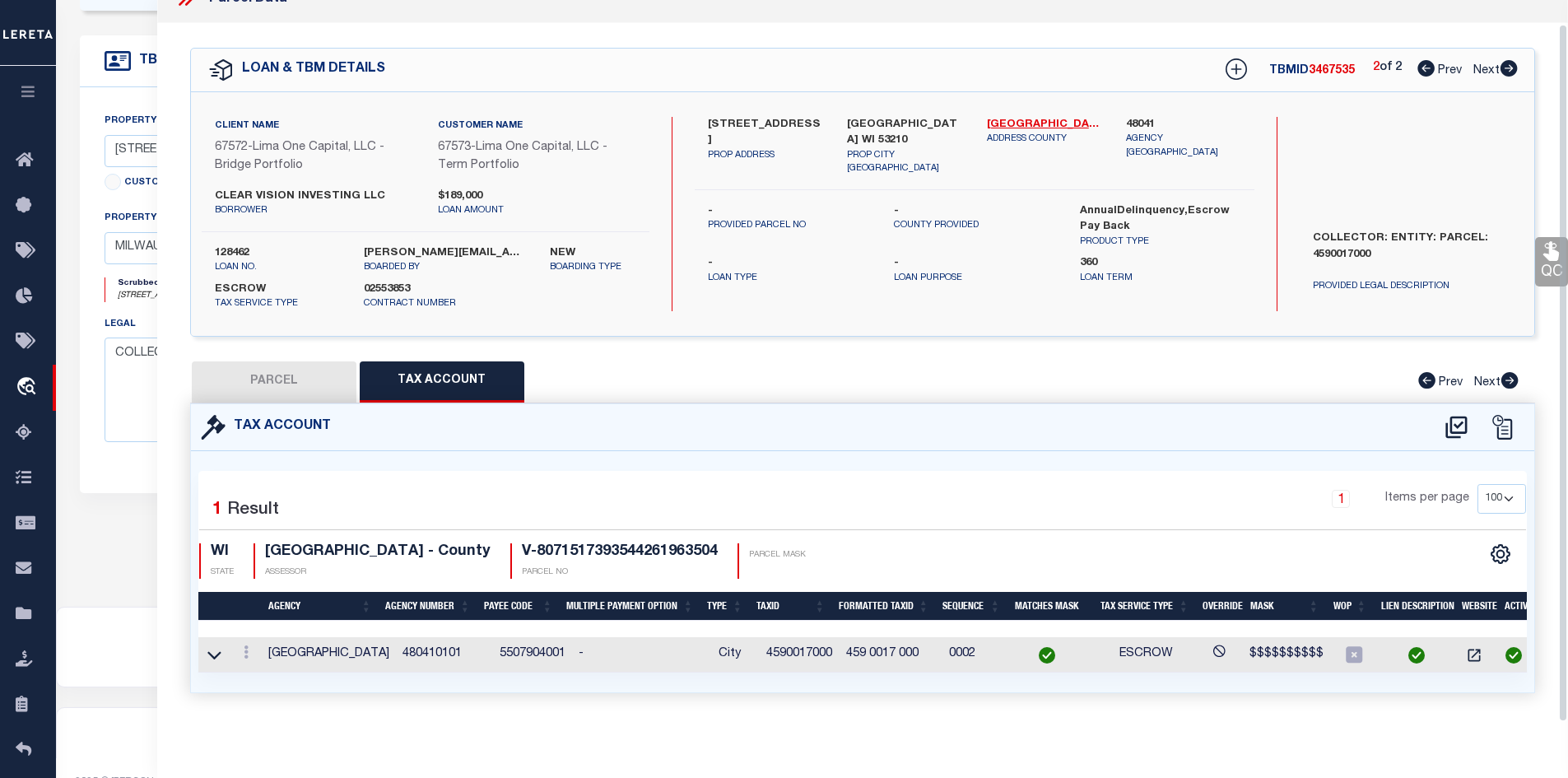
scroll to position [36, 0]
click at [252, 386] on button "PARCEL" at bounding box center [274, 382] width 165 height 41
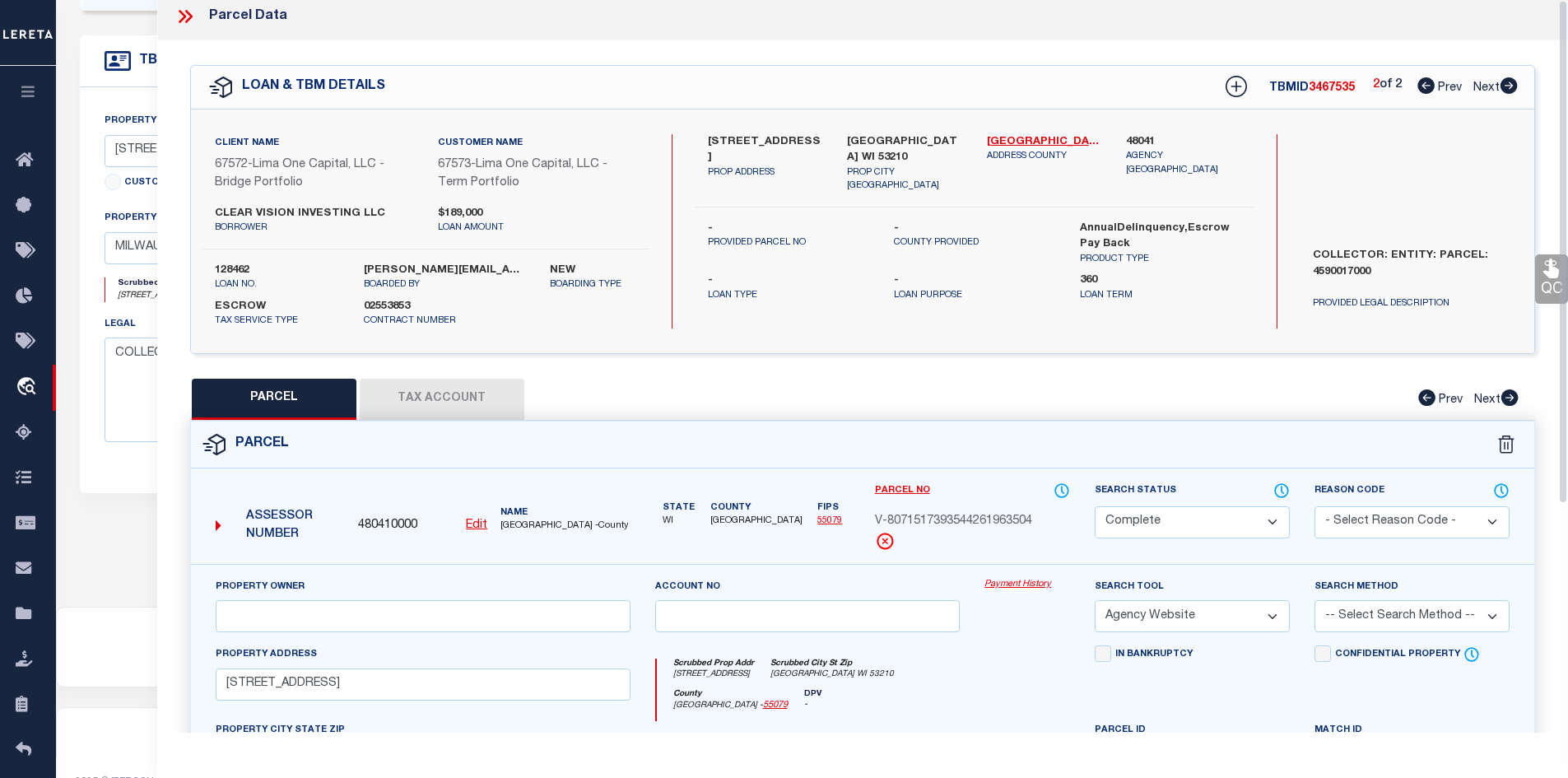
scroll to position [0, 0]
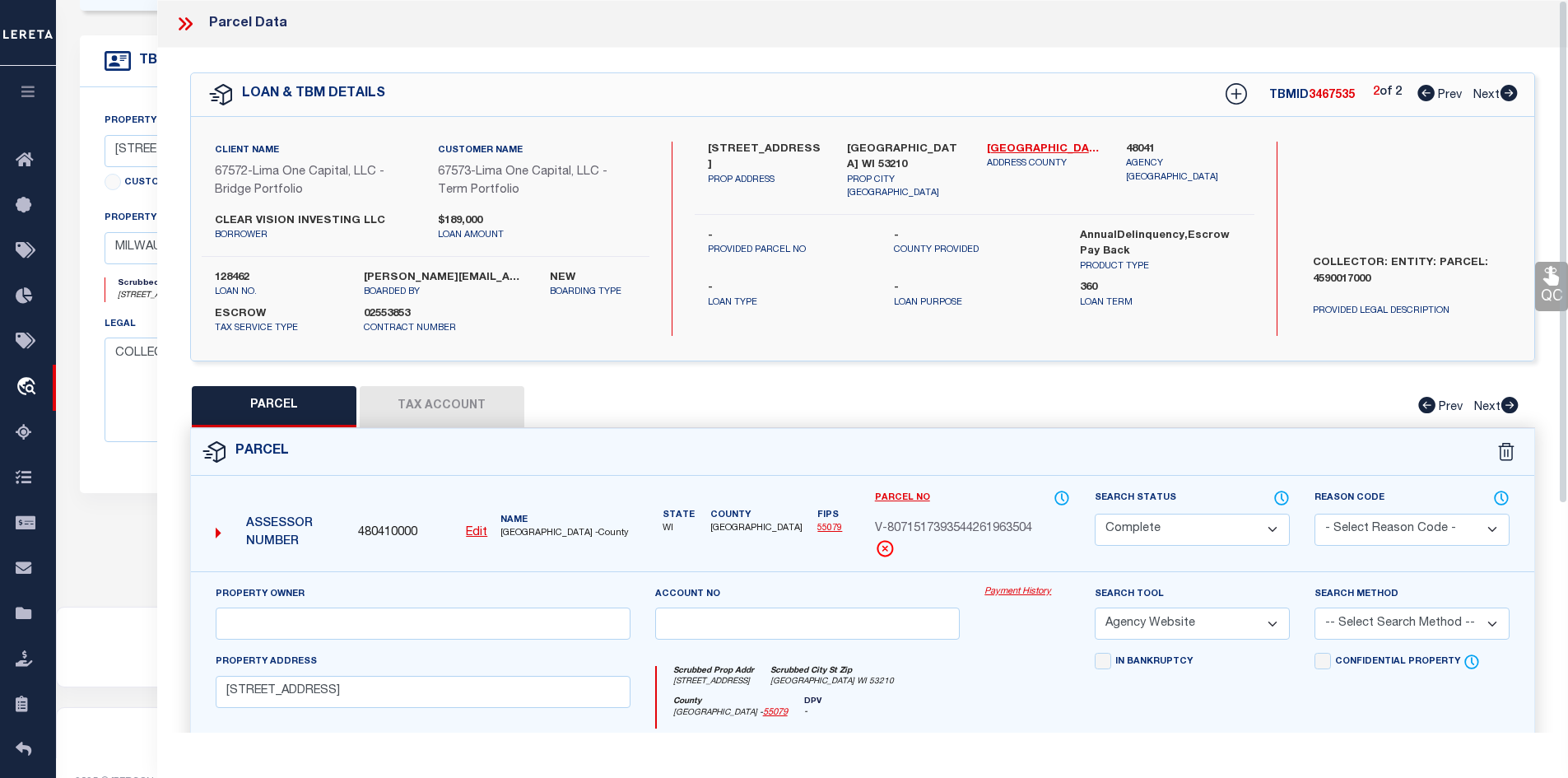
click at [181, 22] on icon at bounding box center [183, 23] width 7 height 13
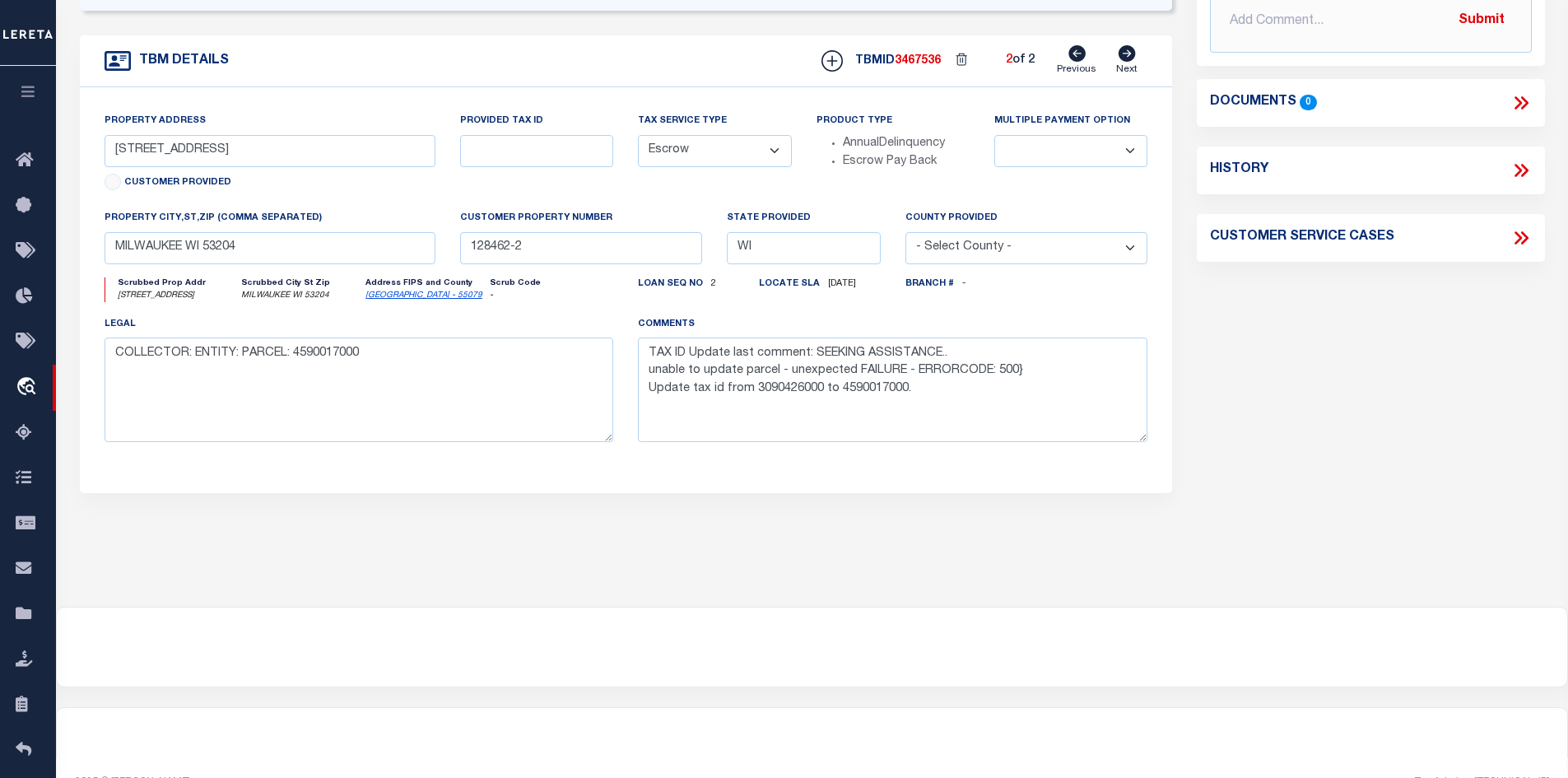
click at [399, 290] on icon "Milwaukee - 55079" at bounding box center [425, 296] width 120 height 12
click at [398, 291] on link "Milwaukee - 55079" at bounding box center [423, 295] width 117 height 8
drag, startPoint x: 232, startPoint y: 117, endPoint x: 57, endPoint y: 122, distance: 175.1
click at [57, 122] on div "LOAN DETAILS Client Name 67572" at bounding box center [812, 84] width 1512 height 1044
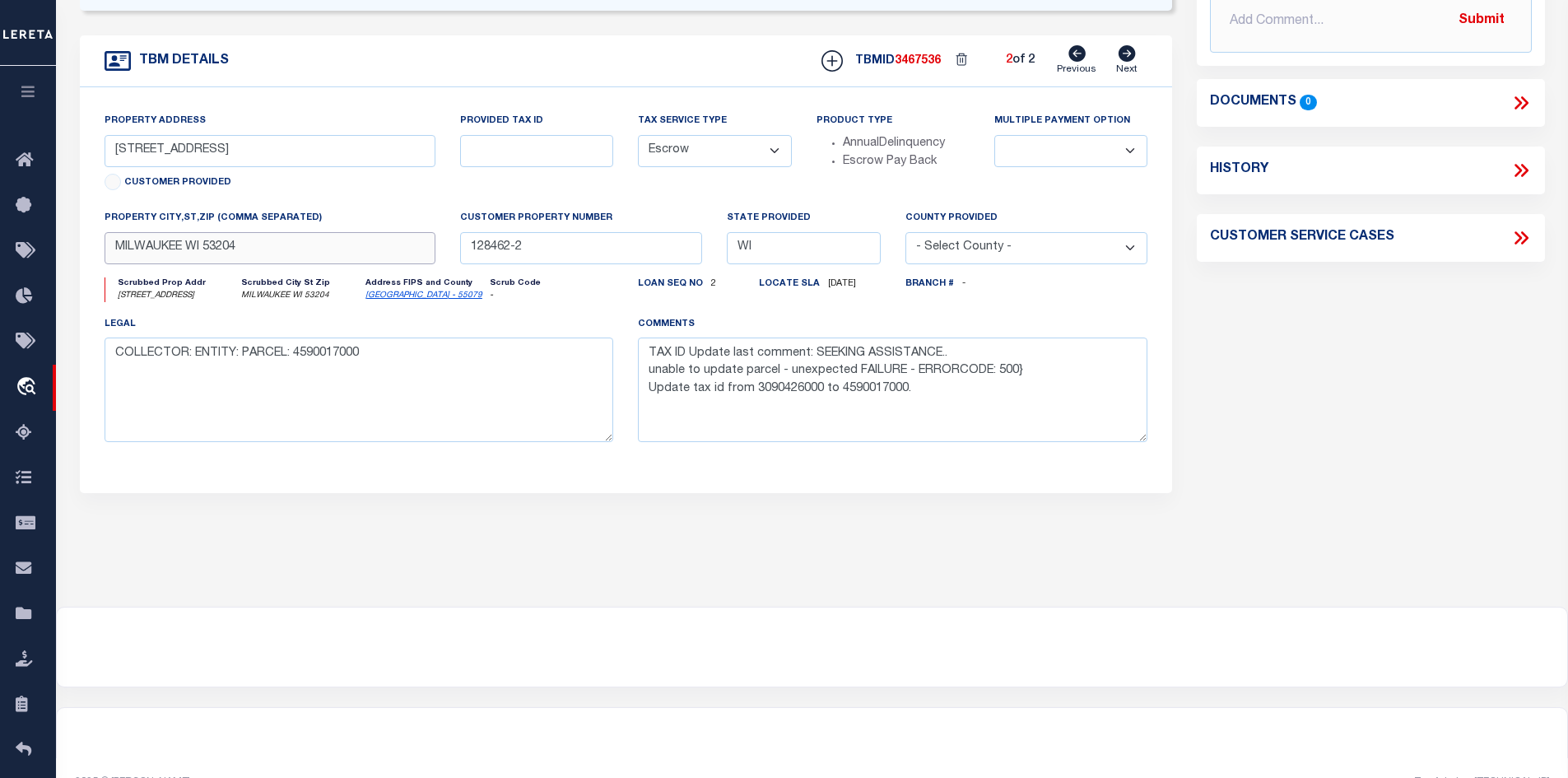
drag, startPoint x: 246, startPoint y: 213, endPoint x: 115, endPoint y: 213, distance: 131.0
click at [115, 232] on input "MILWAUKEE WI 53204" at bounding box center [271, 248] width 331 height 32
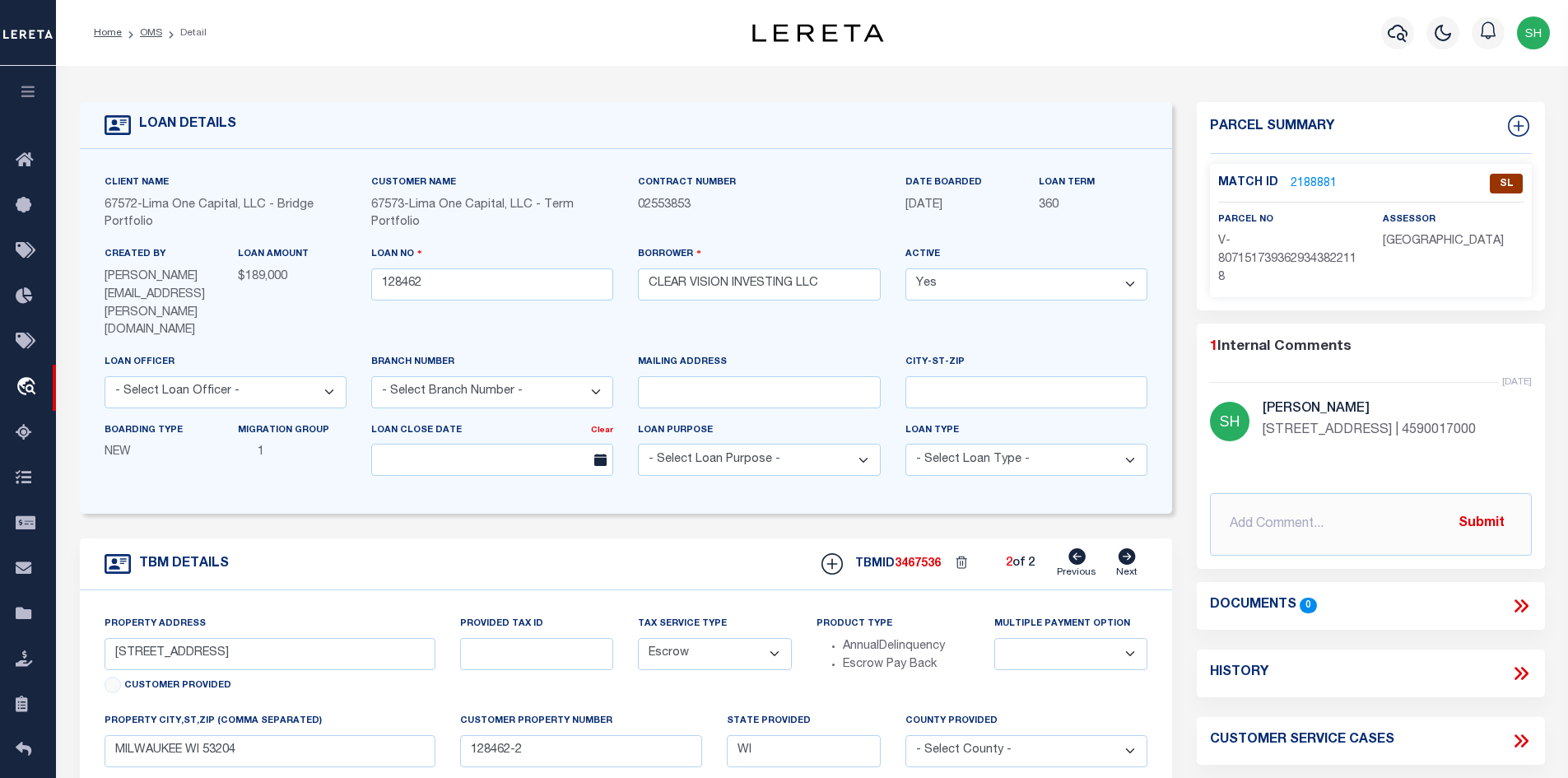
click at [1308, 181] on link "2188881" at bounding box center [1313, 183] width 46 height 17
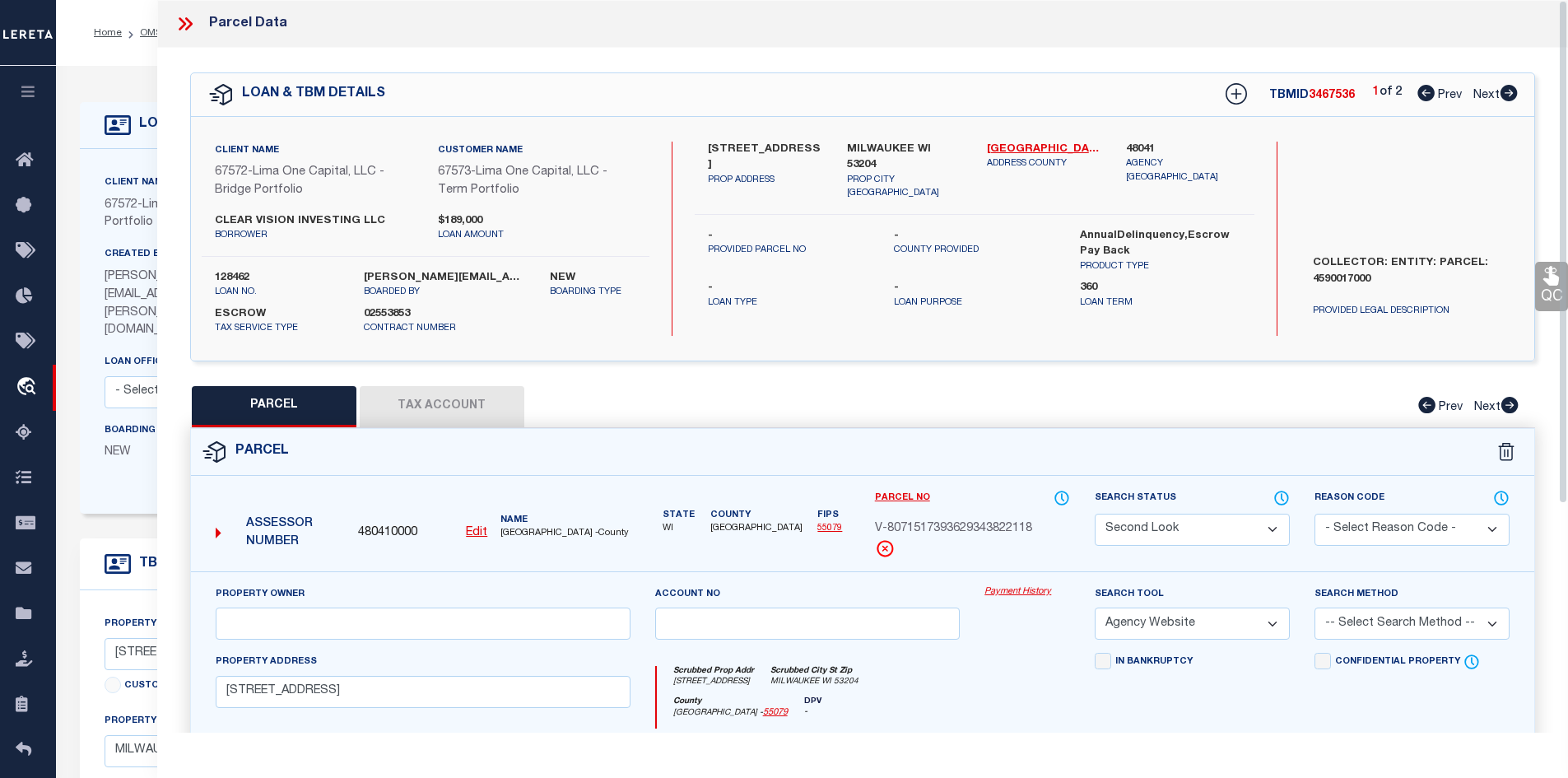
click at [434, 415] on button "Tax Account" at bounding box center [442, 406] width 165 height 41
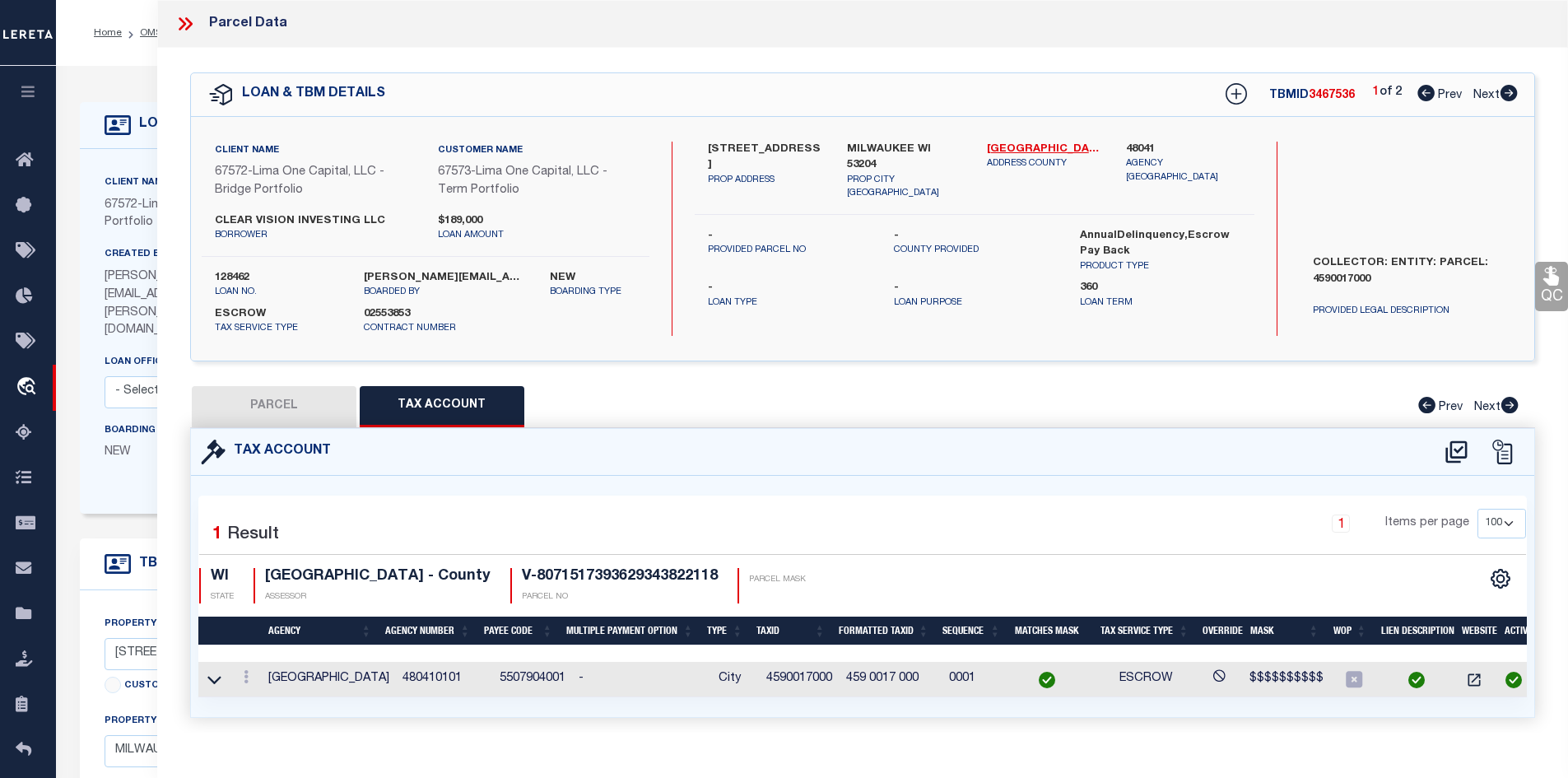
click at [289, 418] on button "PARCEL" at bounding box center [274, 406] width 165 height 41
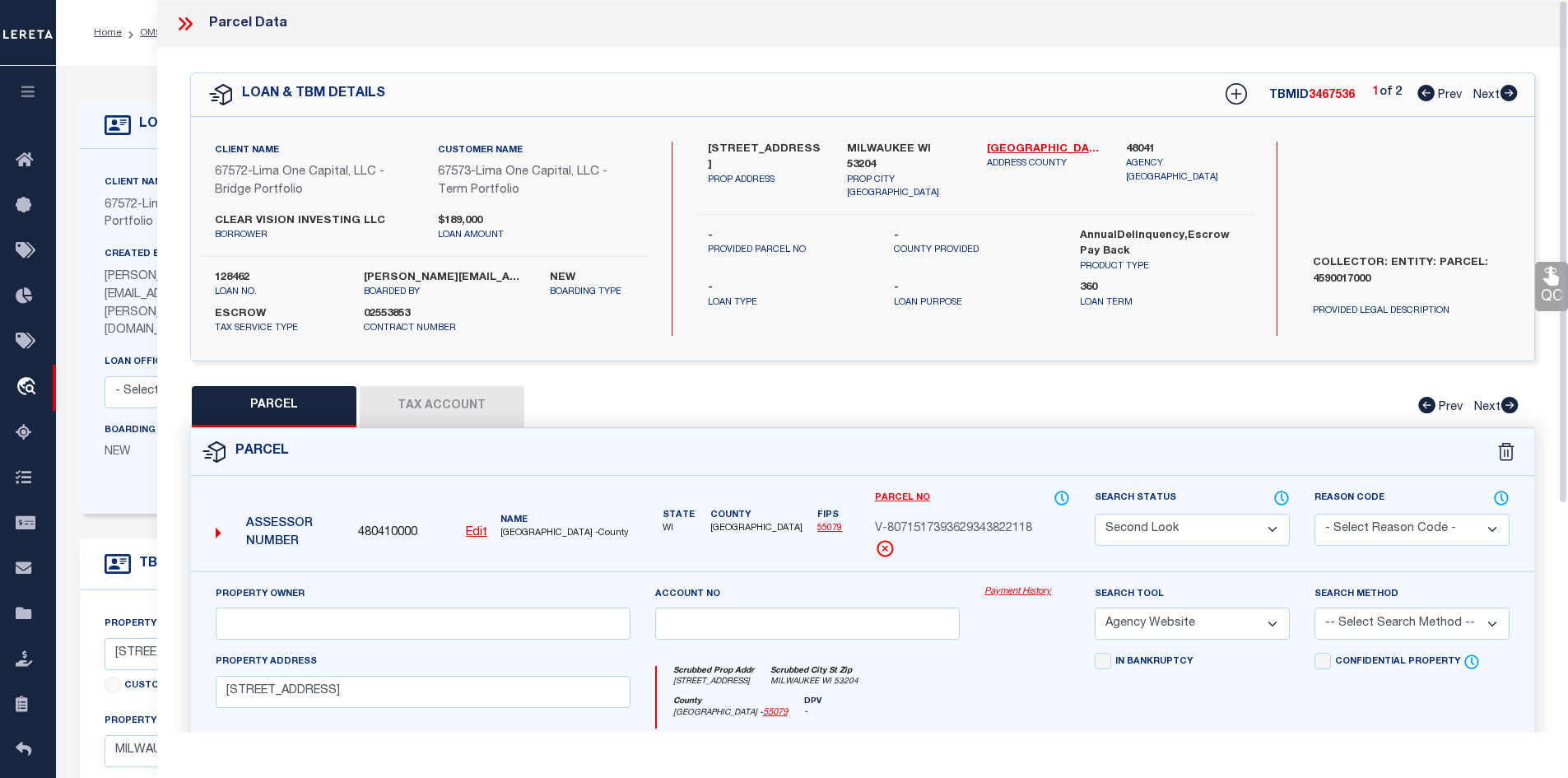
click at [181, 19] on icon at bounding box center [183, 23] width 7 height 13
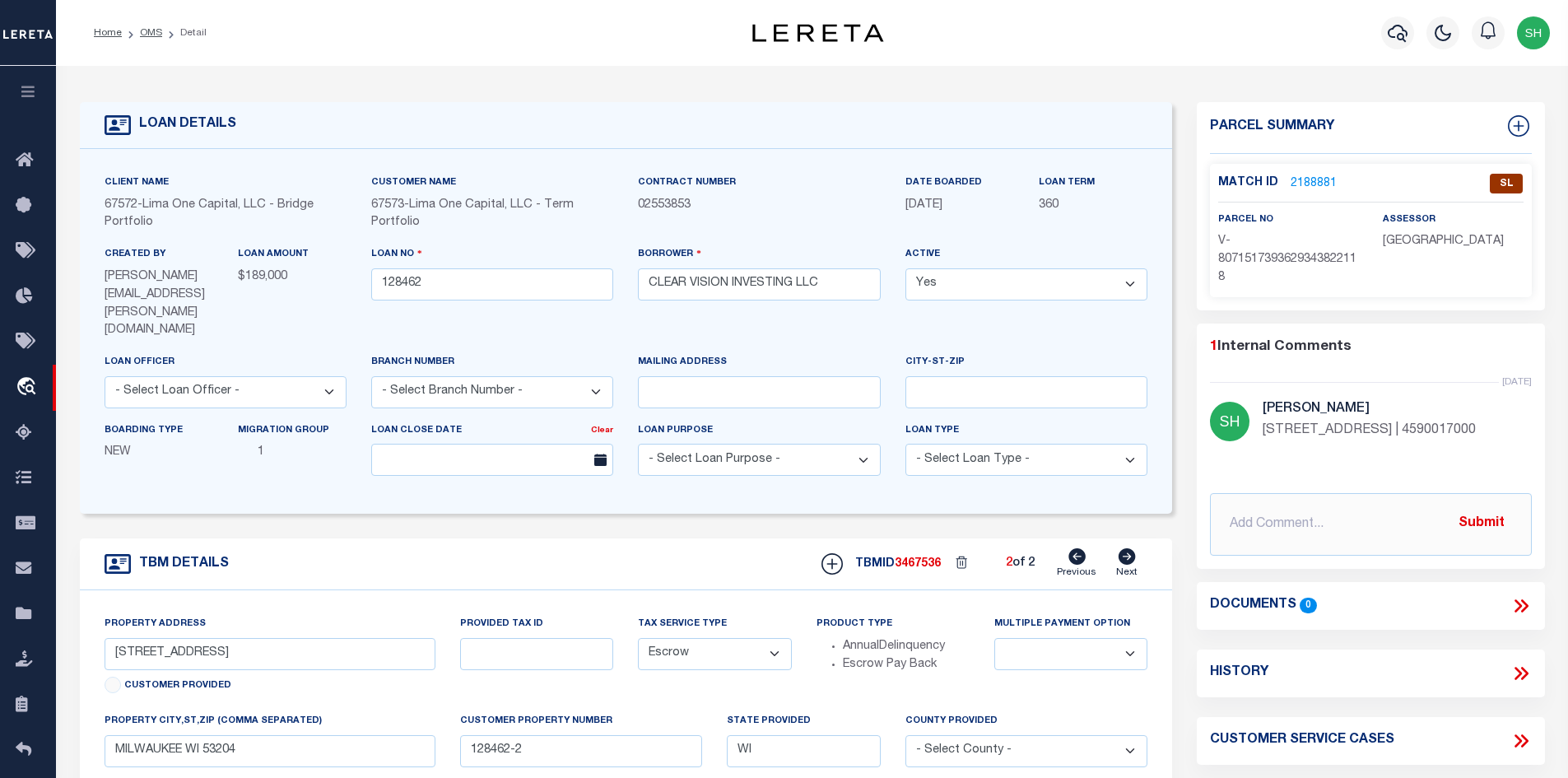
click at [1078, 549] on icon at bounding box center [1077, 557] width 17 height 17
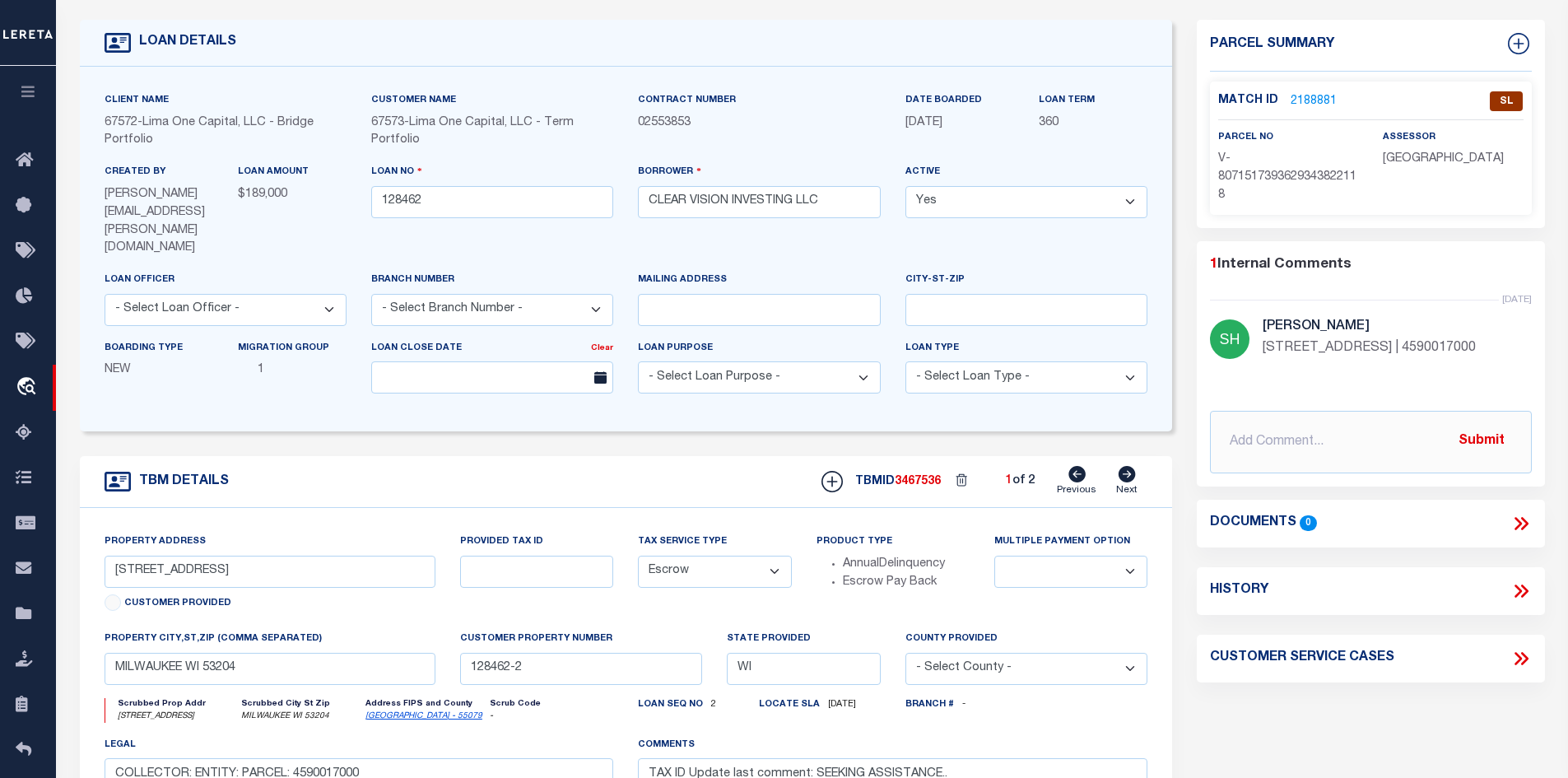
click at [1120, 466] on icon at bounding box center [1127, 475] width 17 height 17
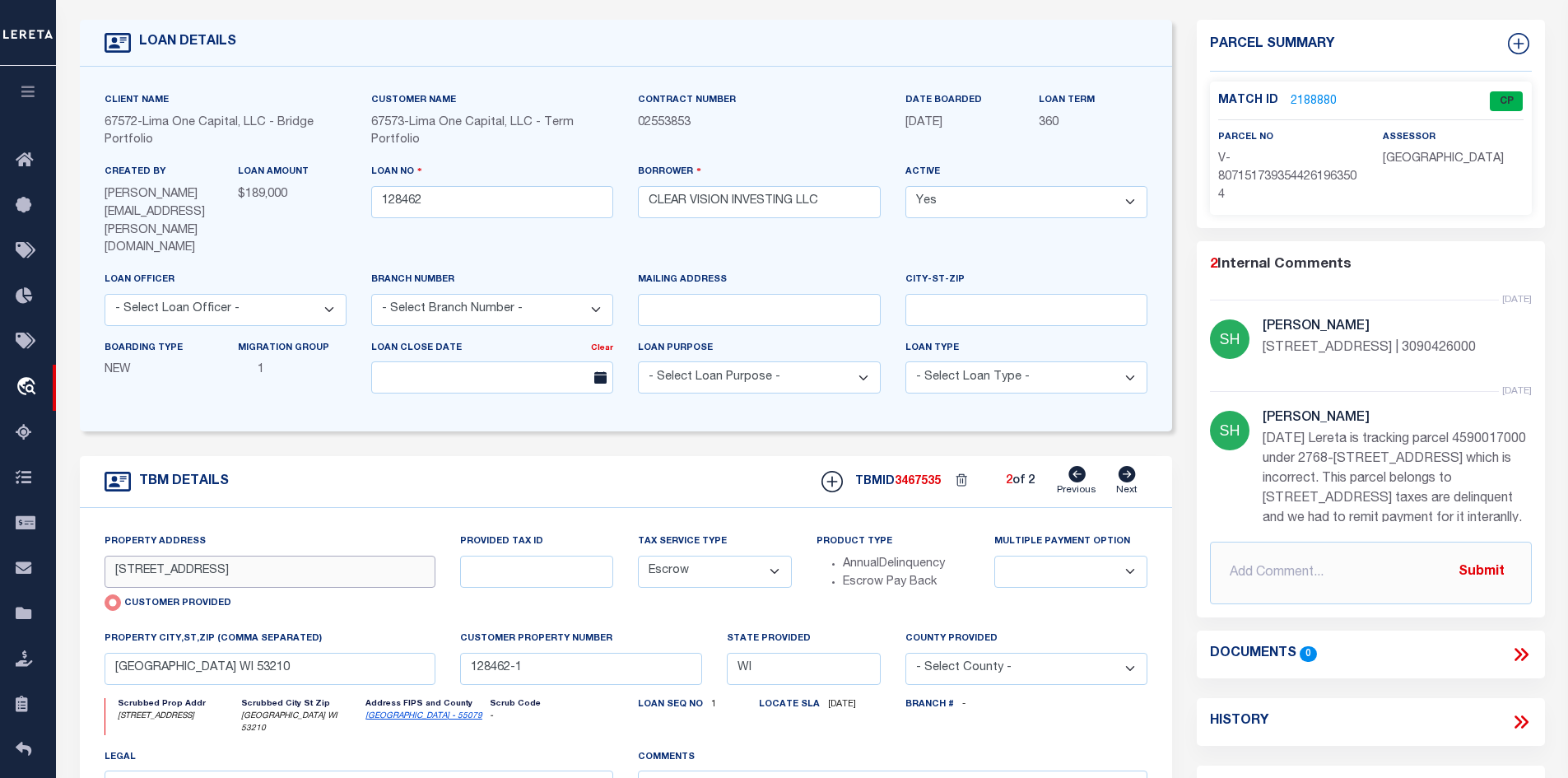
drag, startPoint x: 271, startPoint y: 541, endPoint x: 105, endPoint y: 539, distance: 166.0
click at [105, 556] on input "2768-2770 N 28TH STREET" at bounding box center [271, 572] width 331 height 32
click at [174, 556] on input "2768-2770 N 28TH STREET" at bounding box center [271, 572] width 331 height 32
drag, startPoint x: 297, startPoint y: 539, endPoint x: 81, endPoint y: 544, distance: 216.1
click at [49, 542] on div "Home OMS Detail" at bounding box center [784, 579] width 1568 height 1323
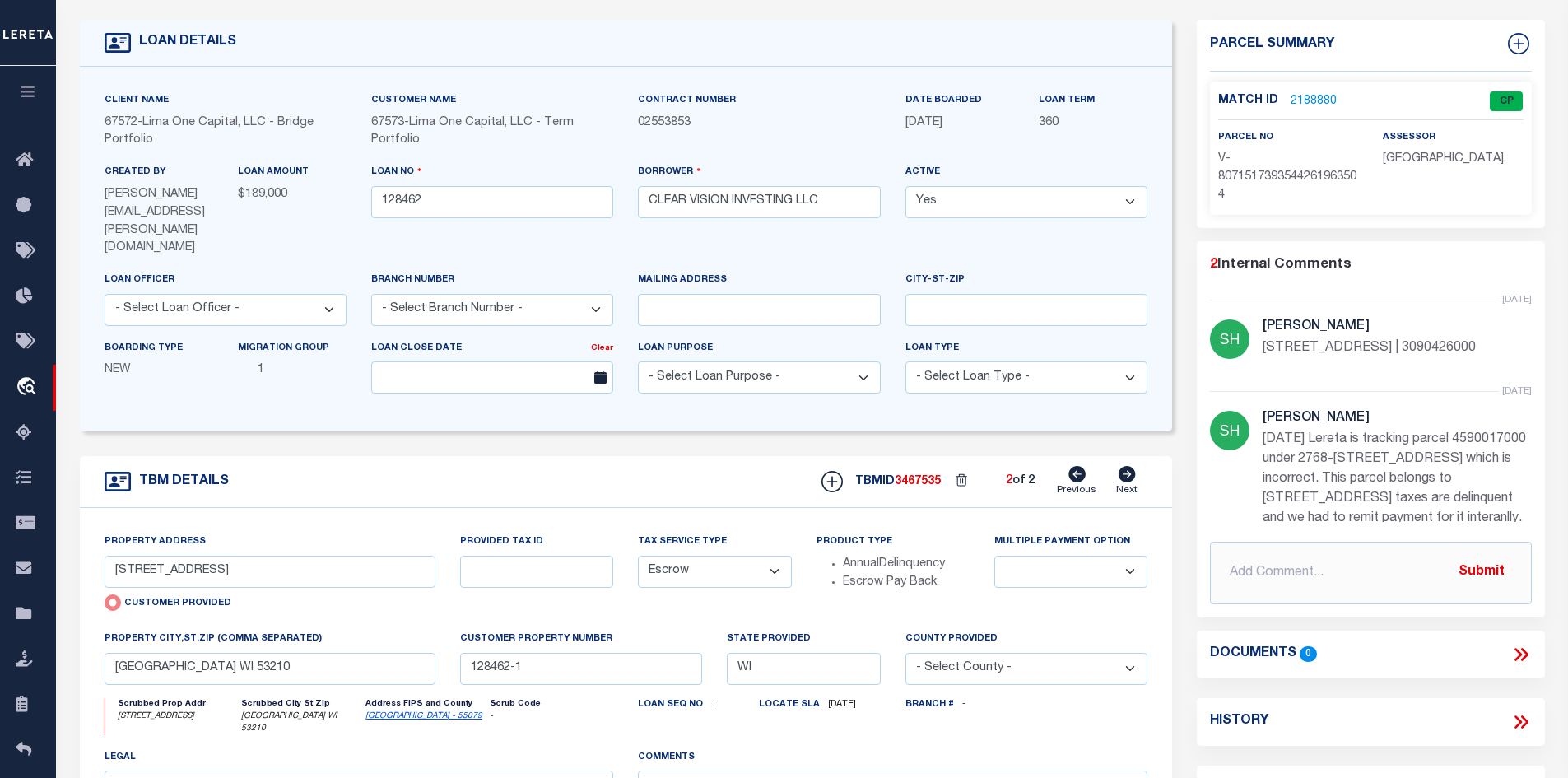
scroll to position [0, 0]
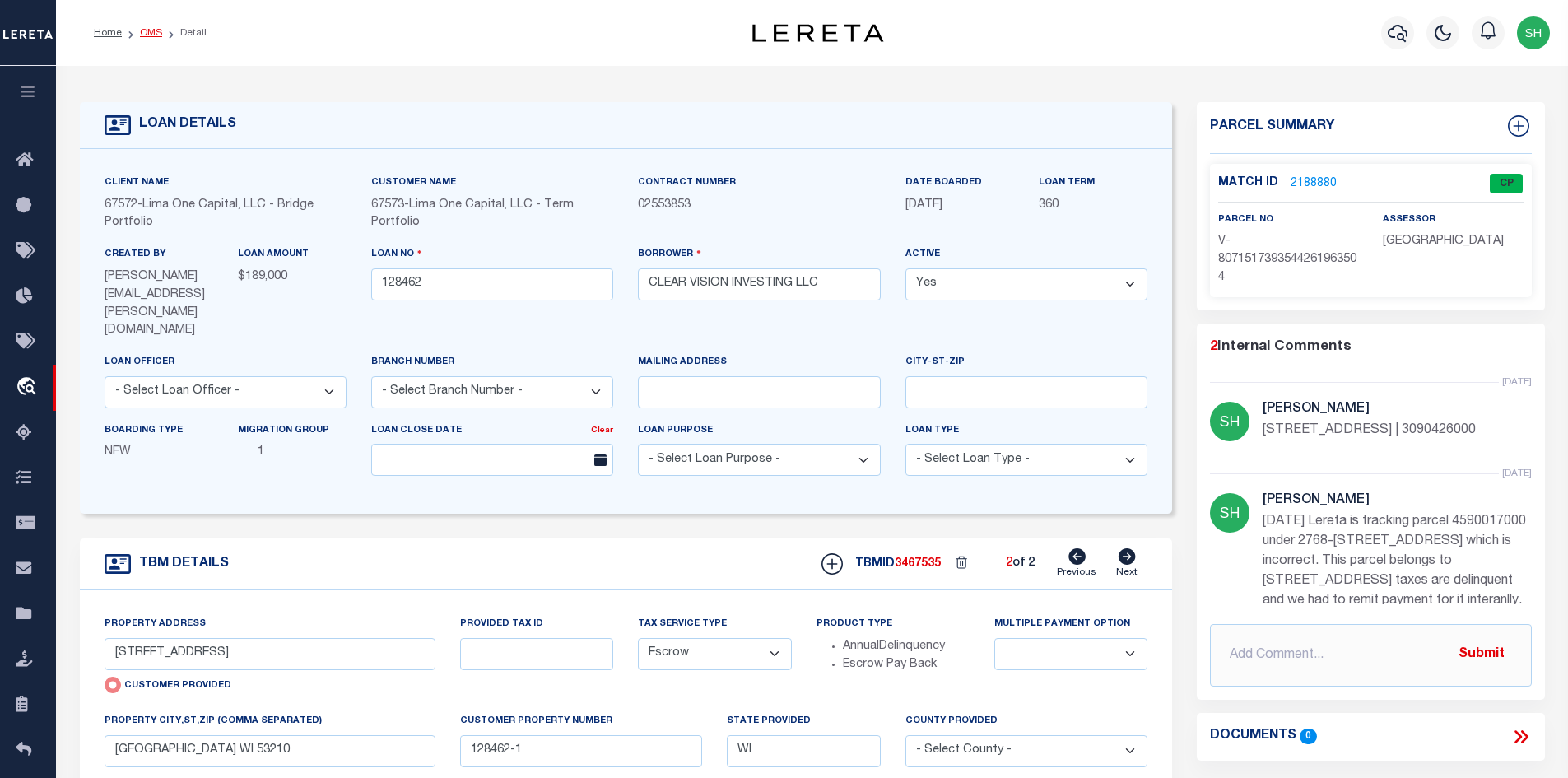
click at [146, 28] on link "OMS" at bounding box center [151, 33] width 22 height 10
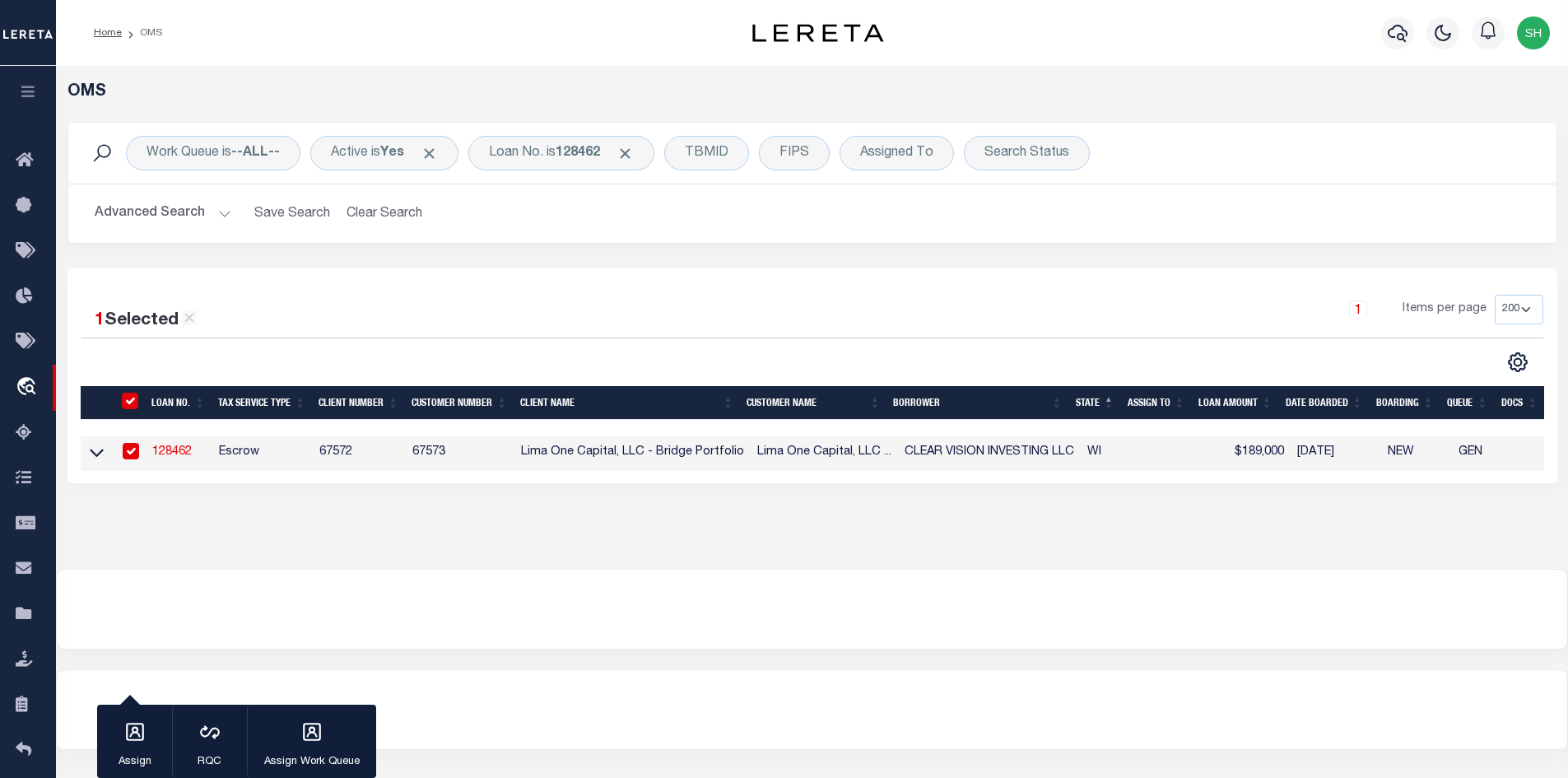
click at [192, 451] on link "128462" at bounding box center [172, 452] width 39 height 11
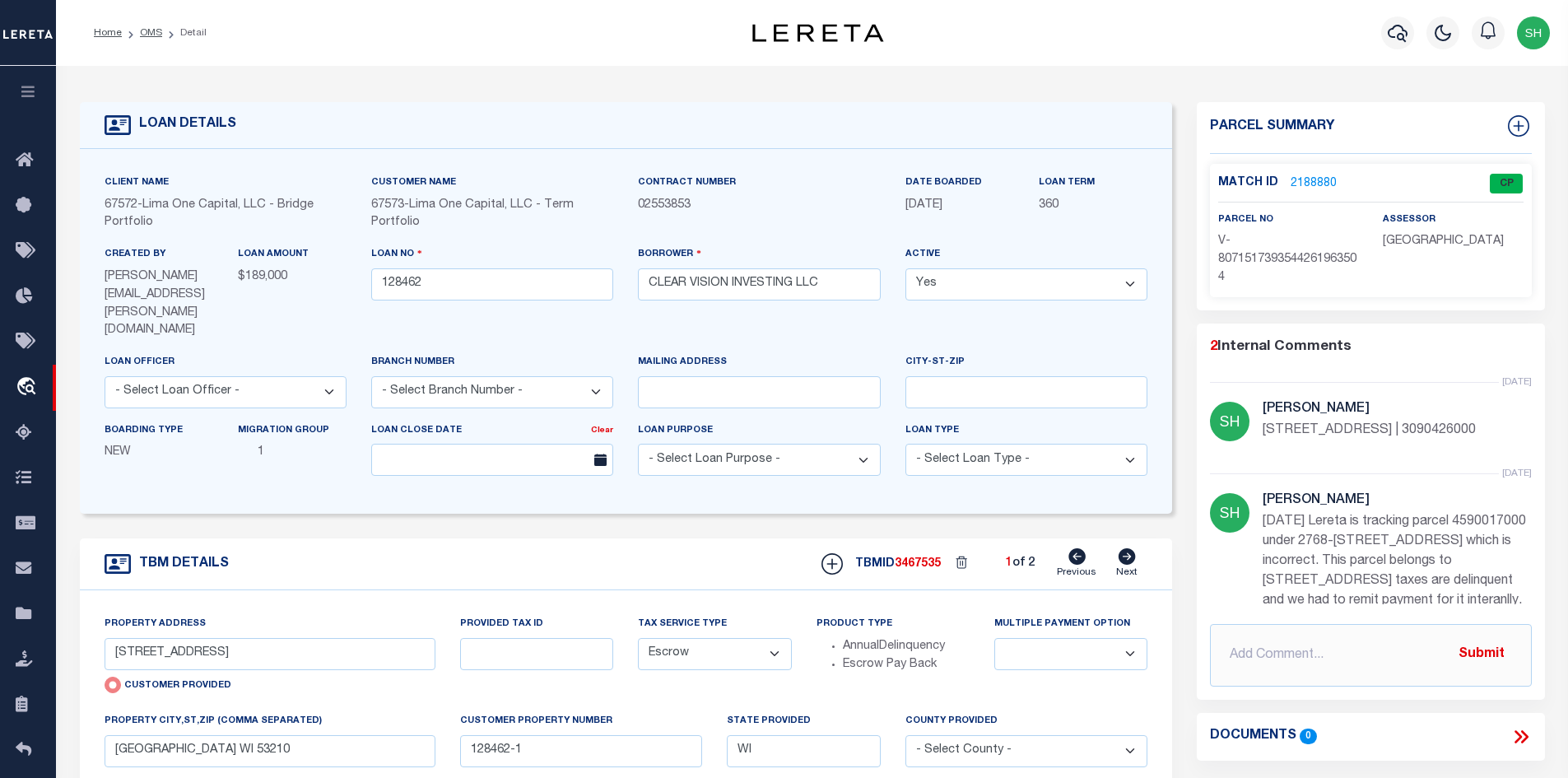
click at [154, 18] on ol "Home OMS Detail" at bounding box center [150, 33] width 139 height 35
click at [151, 31] on link "OMS" at bounding box center [151, 33] width 22 height 10
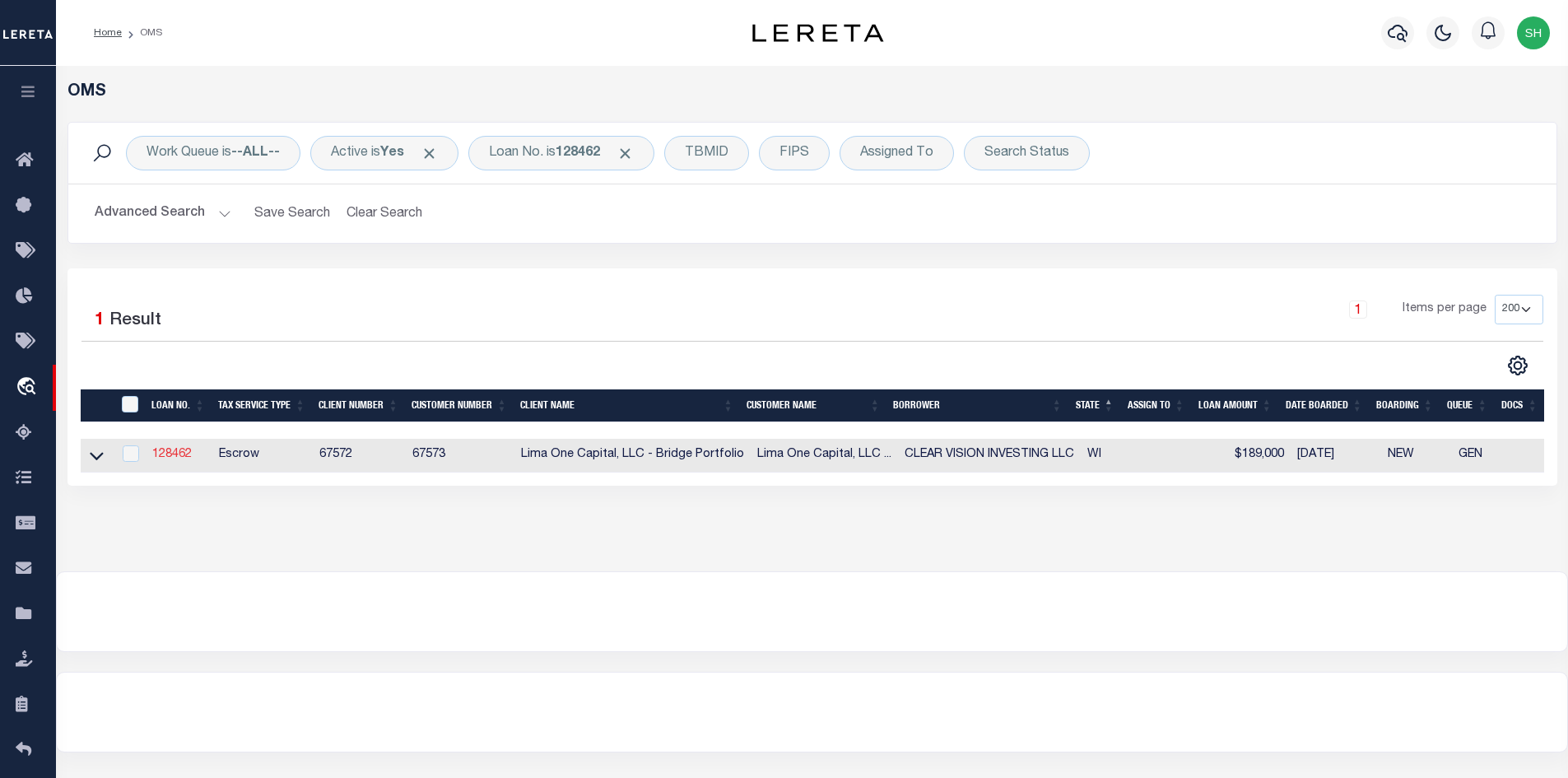
click at [188, 461] on link "128462" at bounding box center [172, 454] width 39 height 11
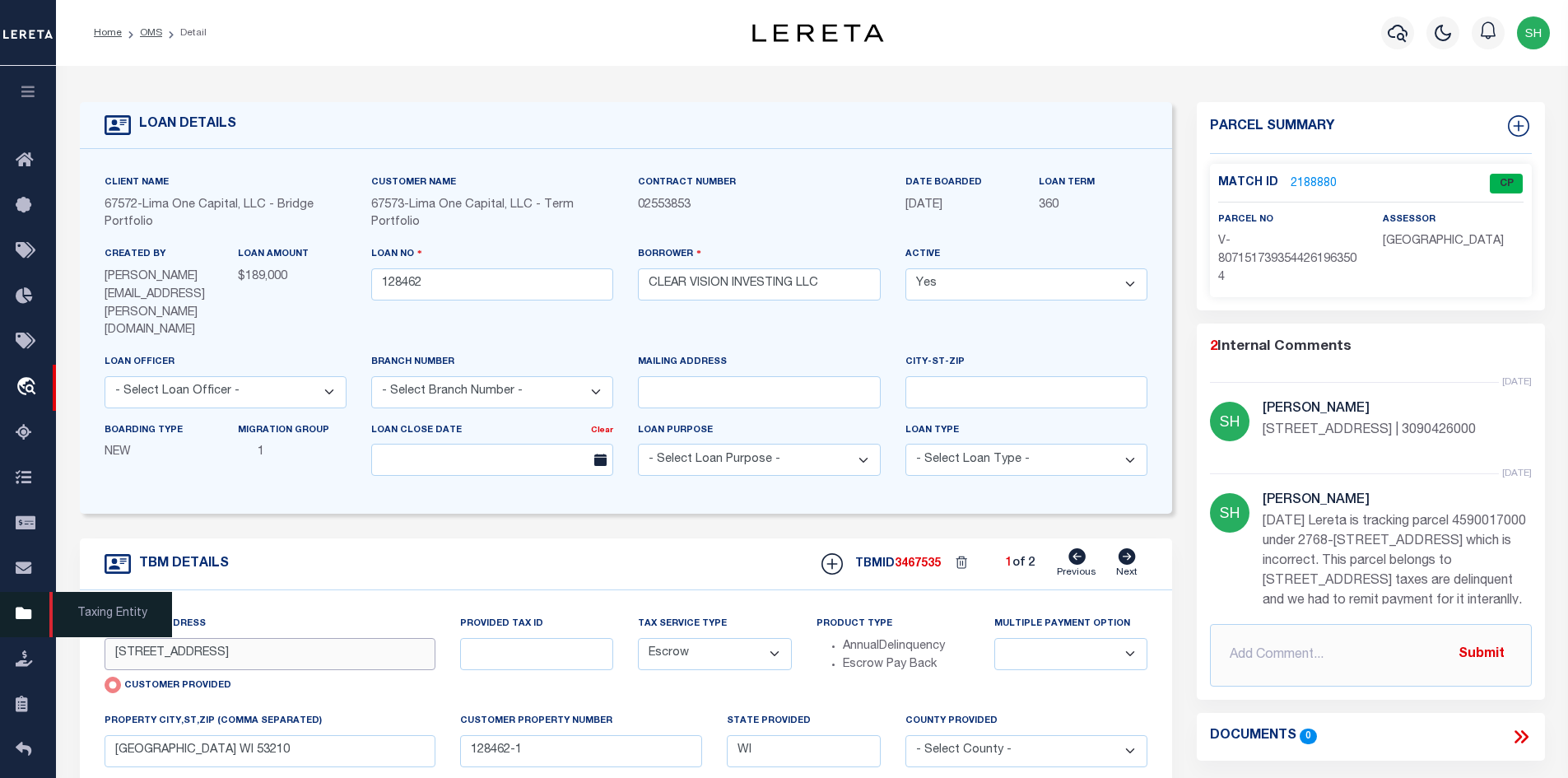
drag, startPoint x: 269, startPoint y: 624, endPoint x: 34, endPoint y: 605, distance: 235.8
click at [34, 605] on div "Home OMS Detail" at bounding box center [784, 661] width 1568 height 1323
click at [276, 538] on div "TBM DETAILS TBMID 3467535 1 of 2 Next" at bounding box center [626, 564] width 1093 height 51
drag, startPoint x: 280, startPoint y: 625, endPoint x: 106, endPoint y: 618, distance: 174.1
click at [106, 638] on input "2768-2770 N 28TH STREET" at bounding box center [271, 653] width 331 height 32
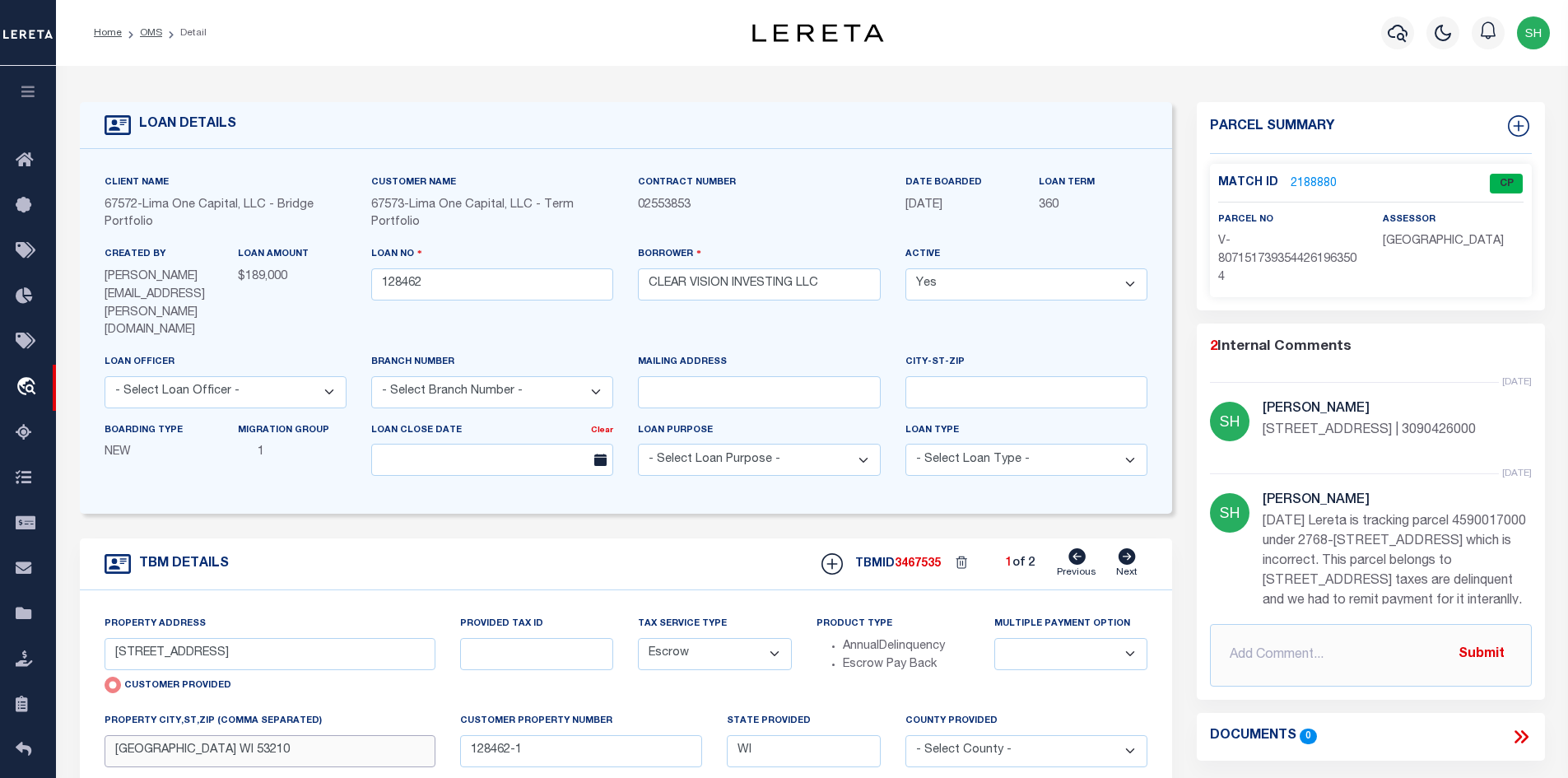
drag, startPoint x: 255, startPoint y: 723, endPoint x: 110, endPoint y: 720, distance: 145.0
click at [110, 735] on input "MILWAUKEE WI 53210" at bounding box center [271, 751] width 331 height 32
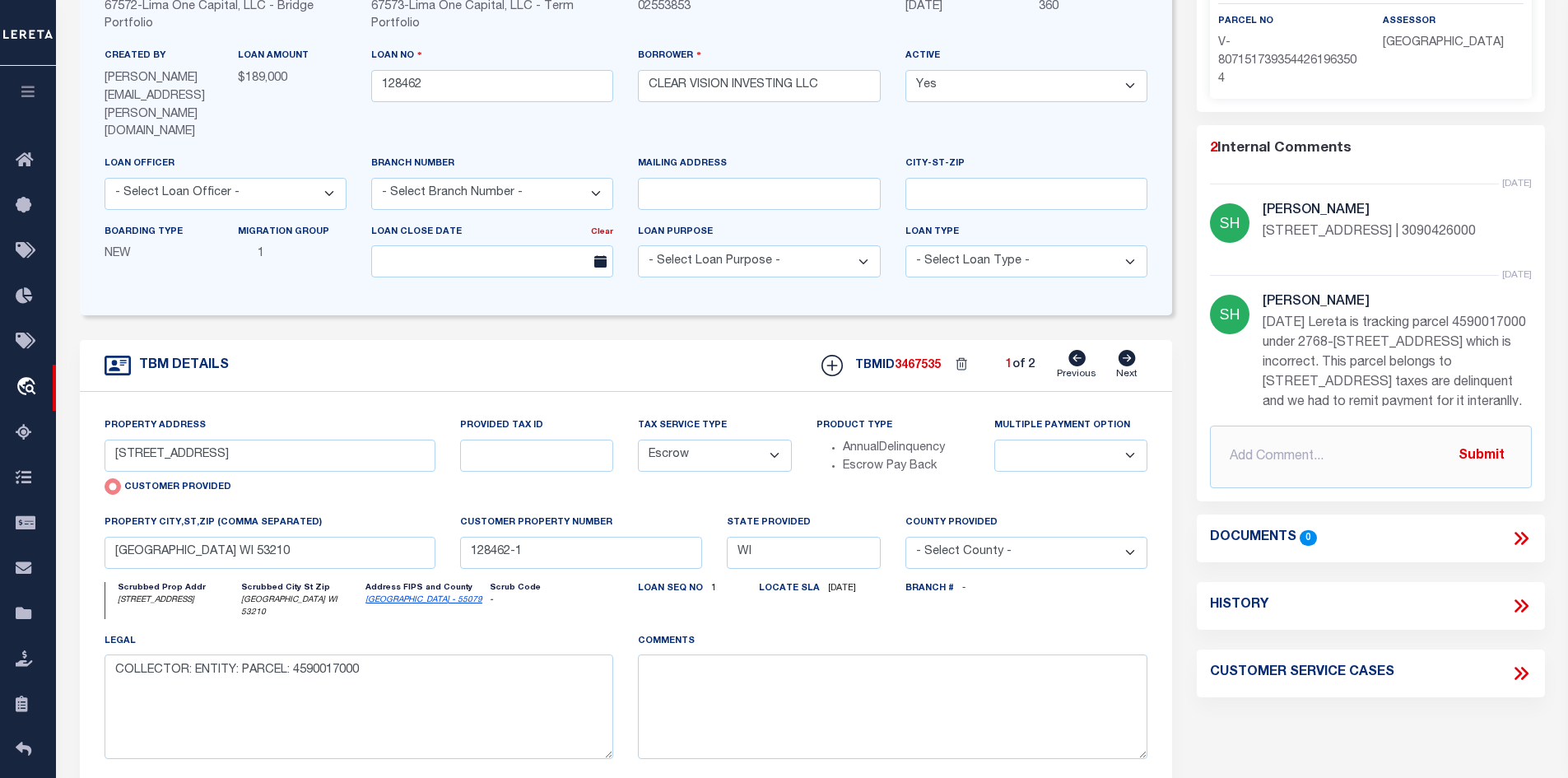
scroll to position [247, 0]
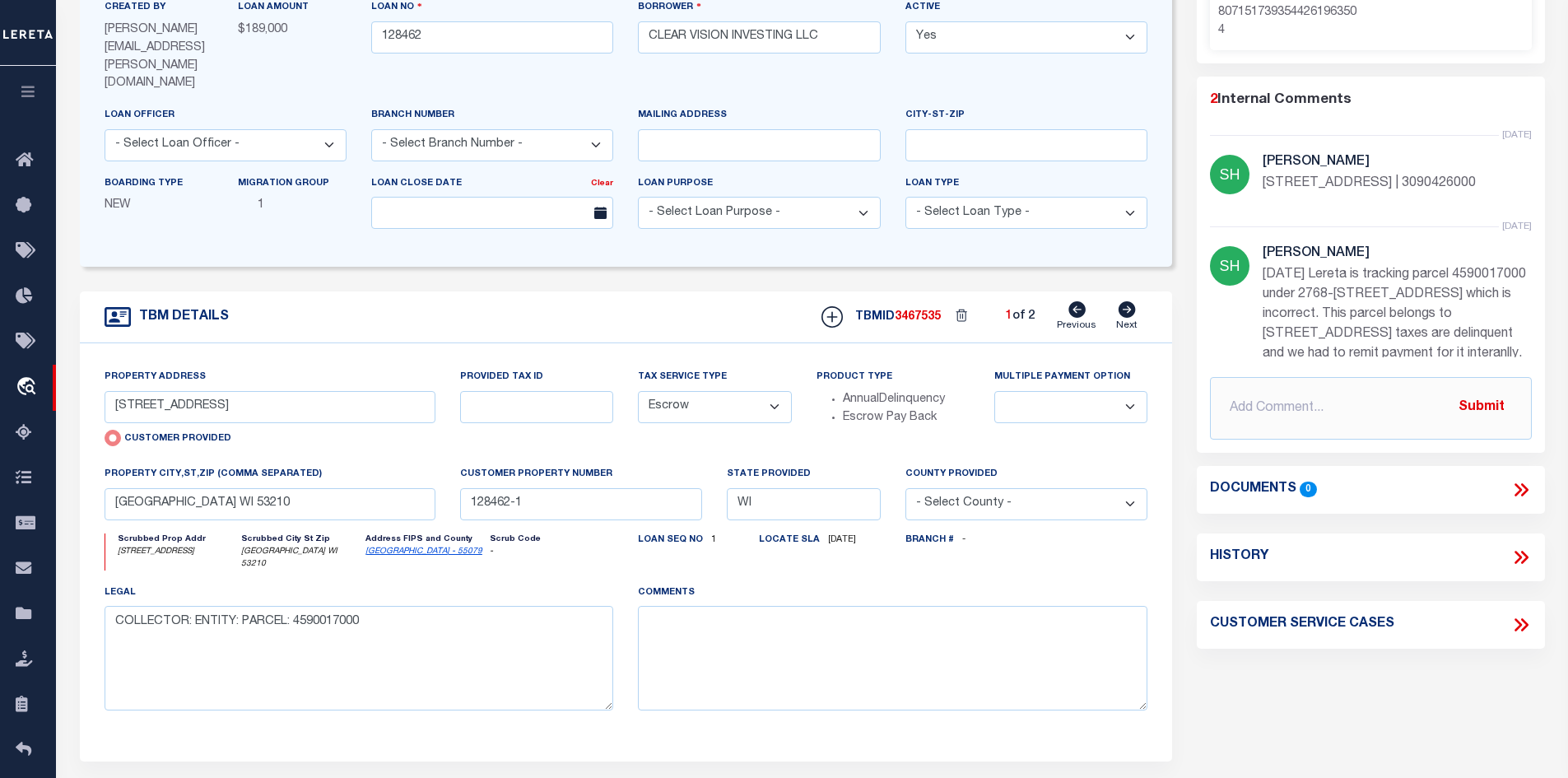
click at [402, 548] on link "Milwaukee - 55079" at bounding box center [423, 551] width 117 height 8
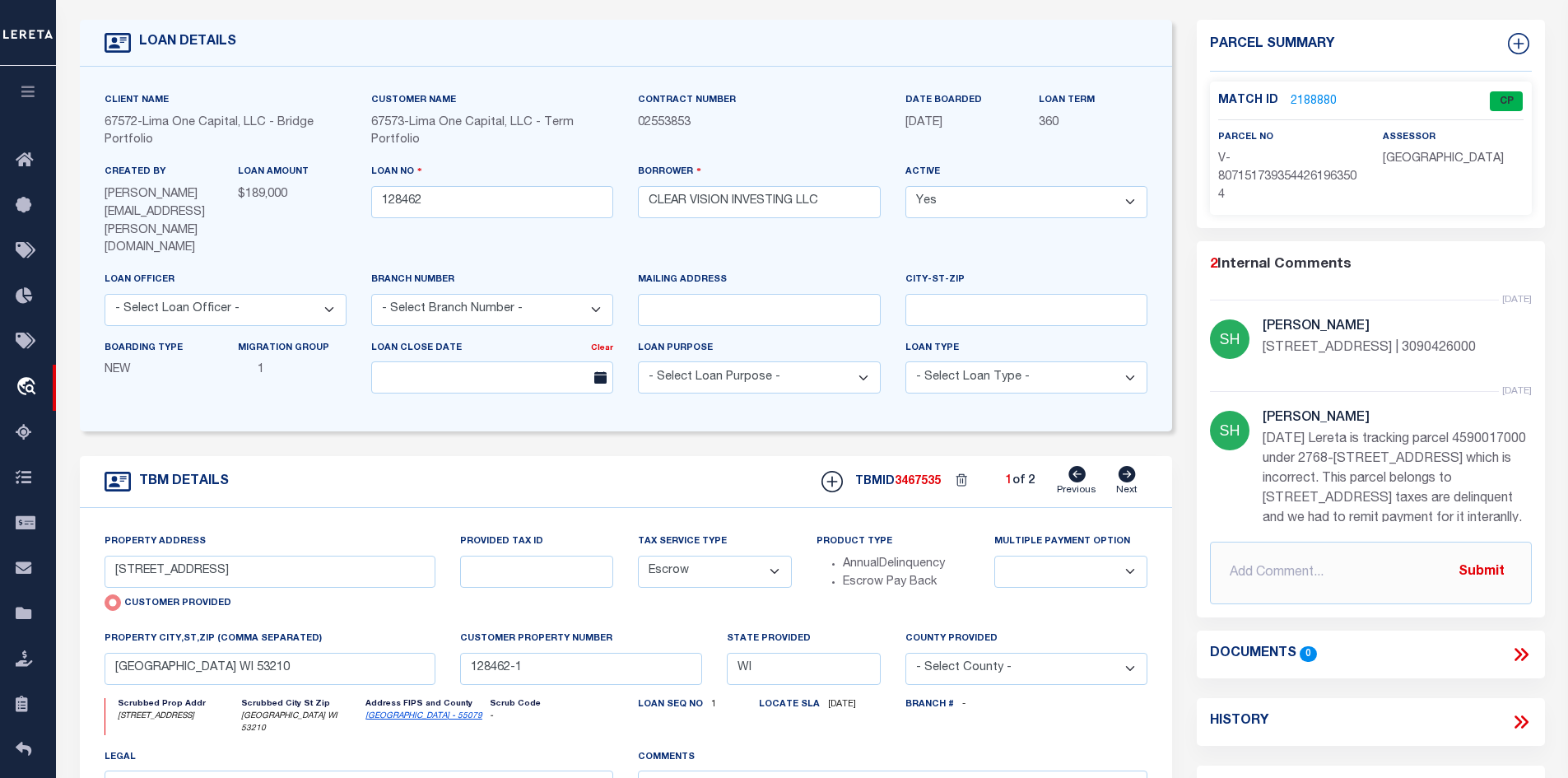
scroll to position [0, 0]
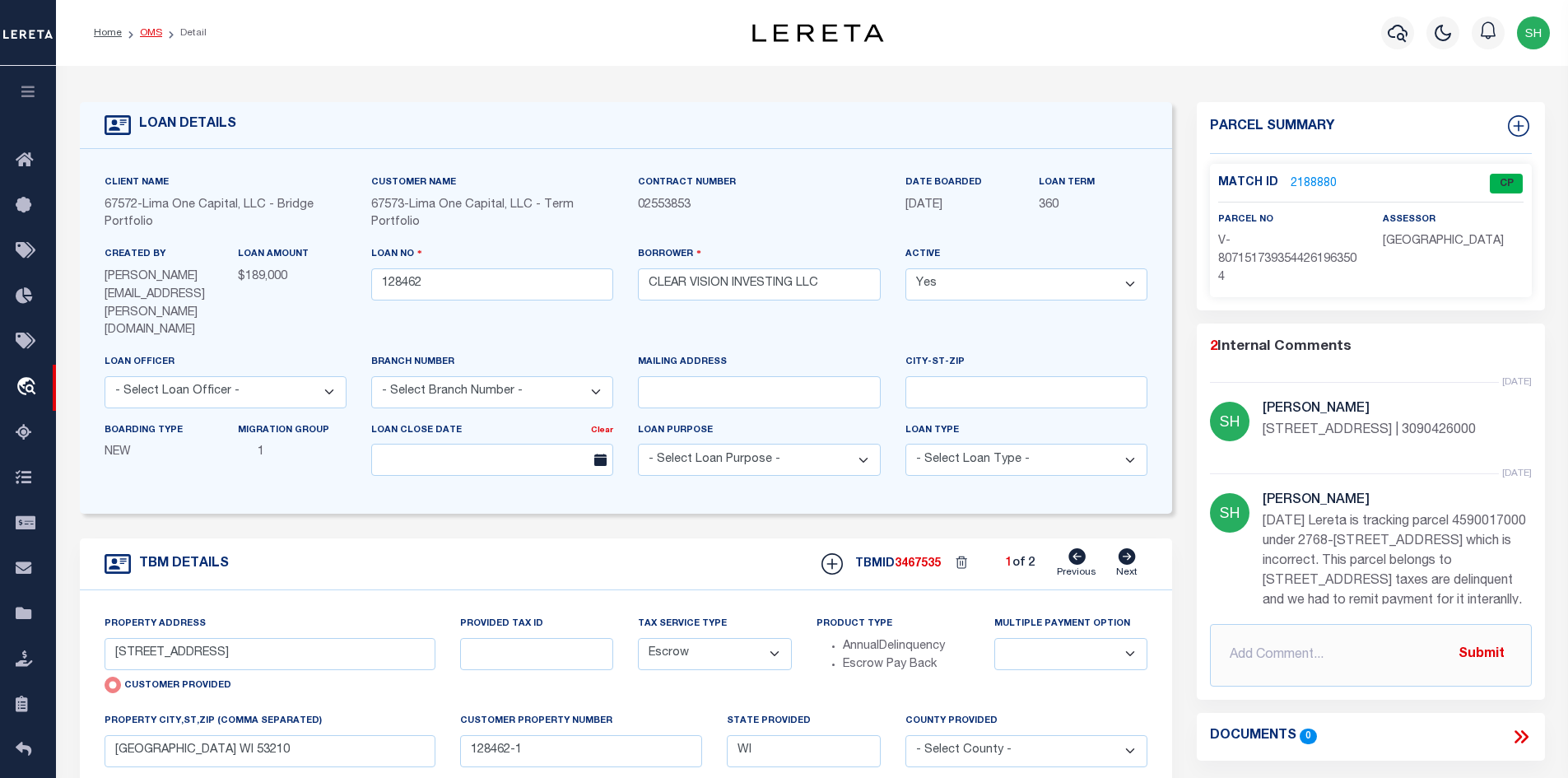
drag, startPoint x: 155, startPoint y: 31, endPoint x: 158, endPoint y: 92, distance: 61.1
click at [154, 32] on link "OMS" at bounding box center [151, 33] width 22 height 10
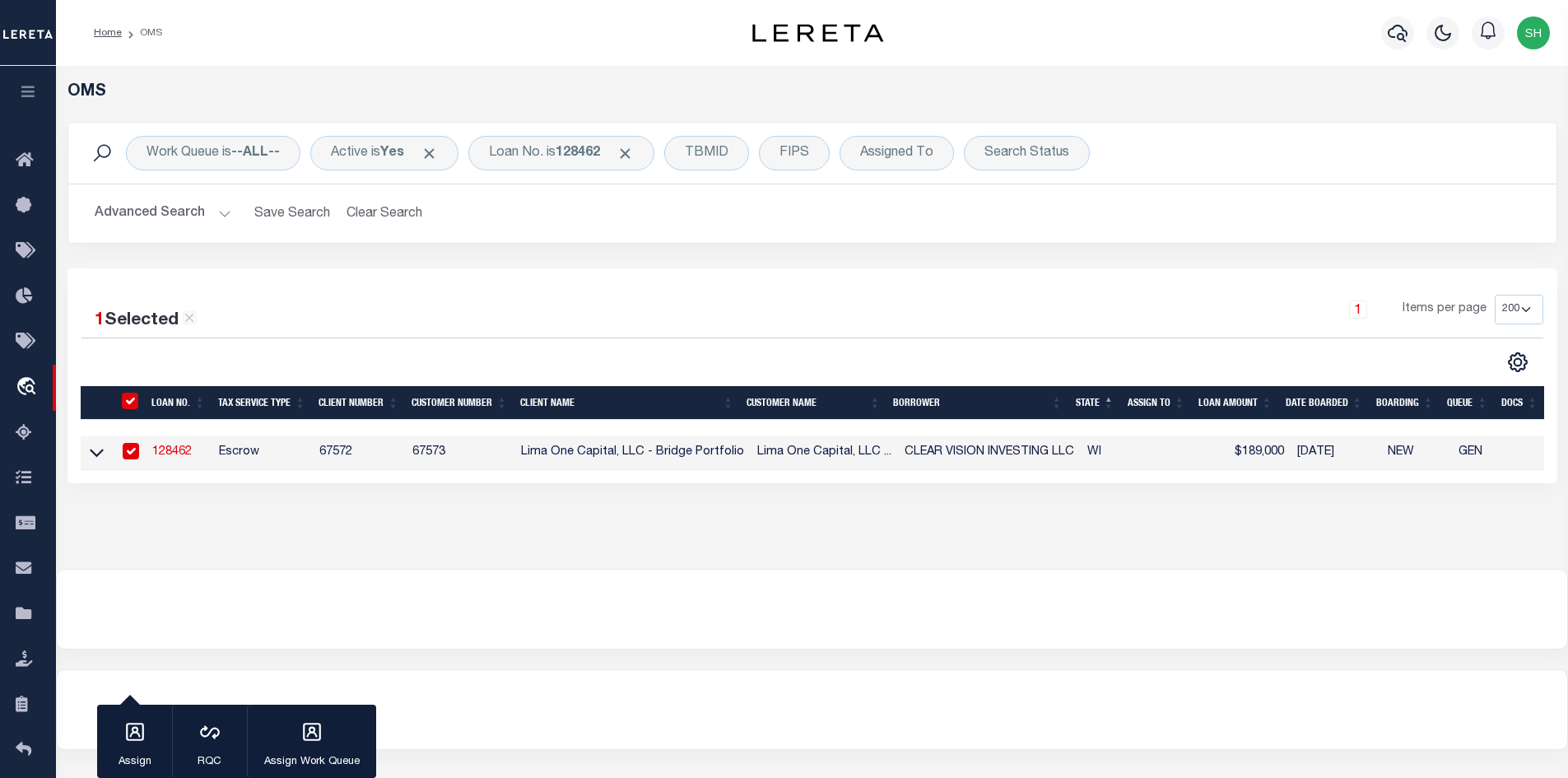
click at [161, 451] on link "128462" at bounding box center [172, 452] width 39 height 11
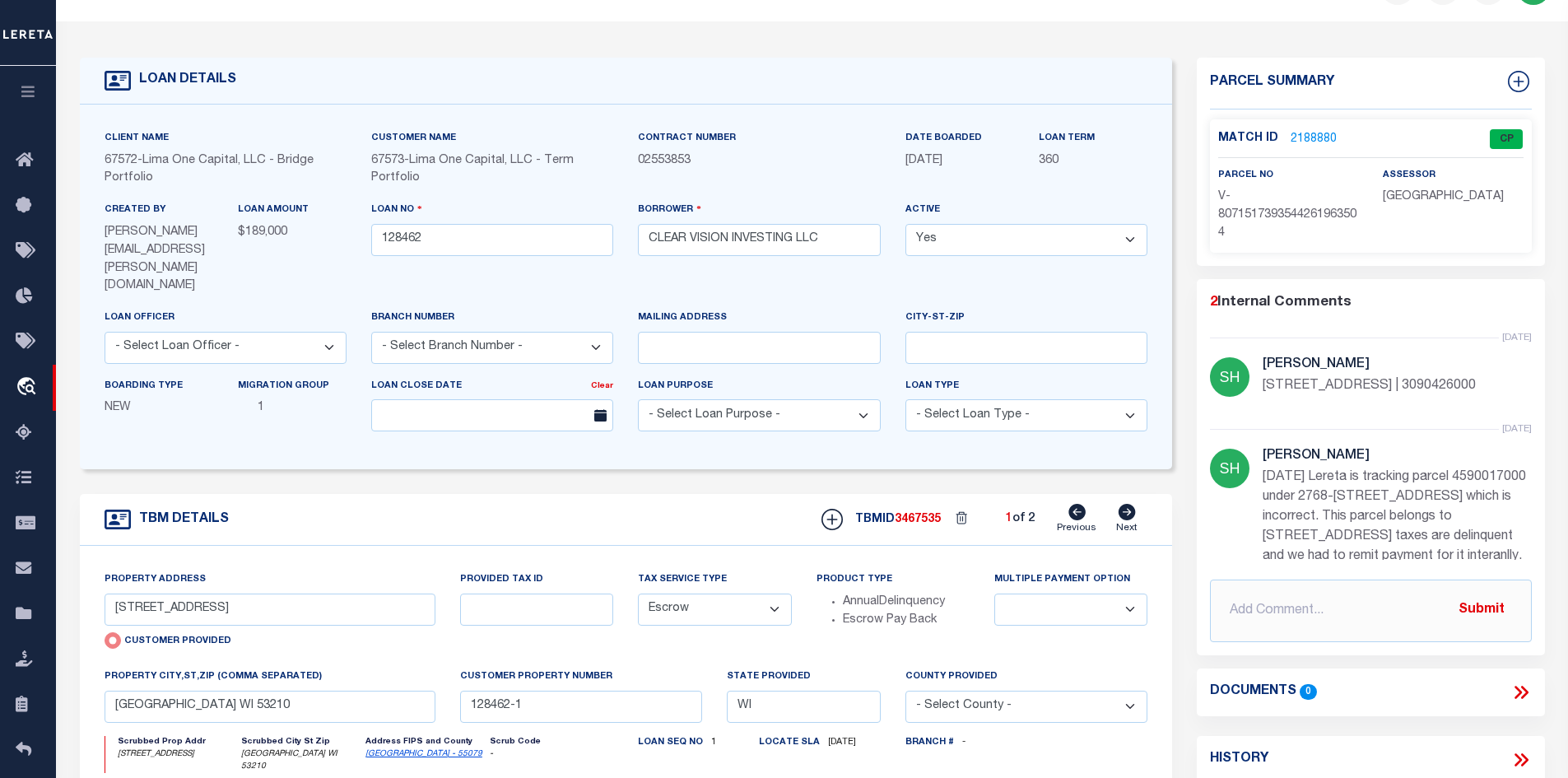
scroll to position [165, 0]
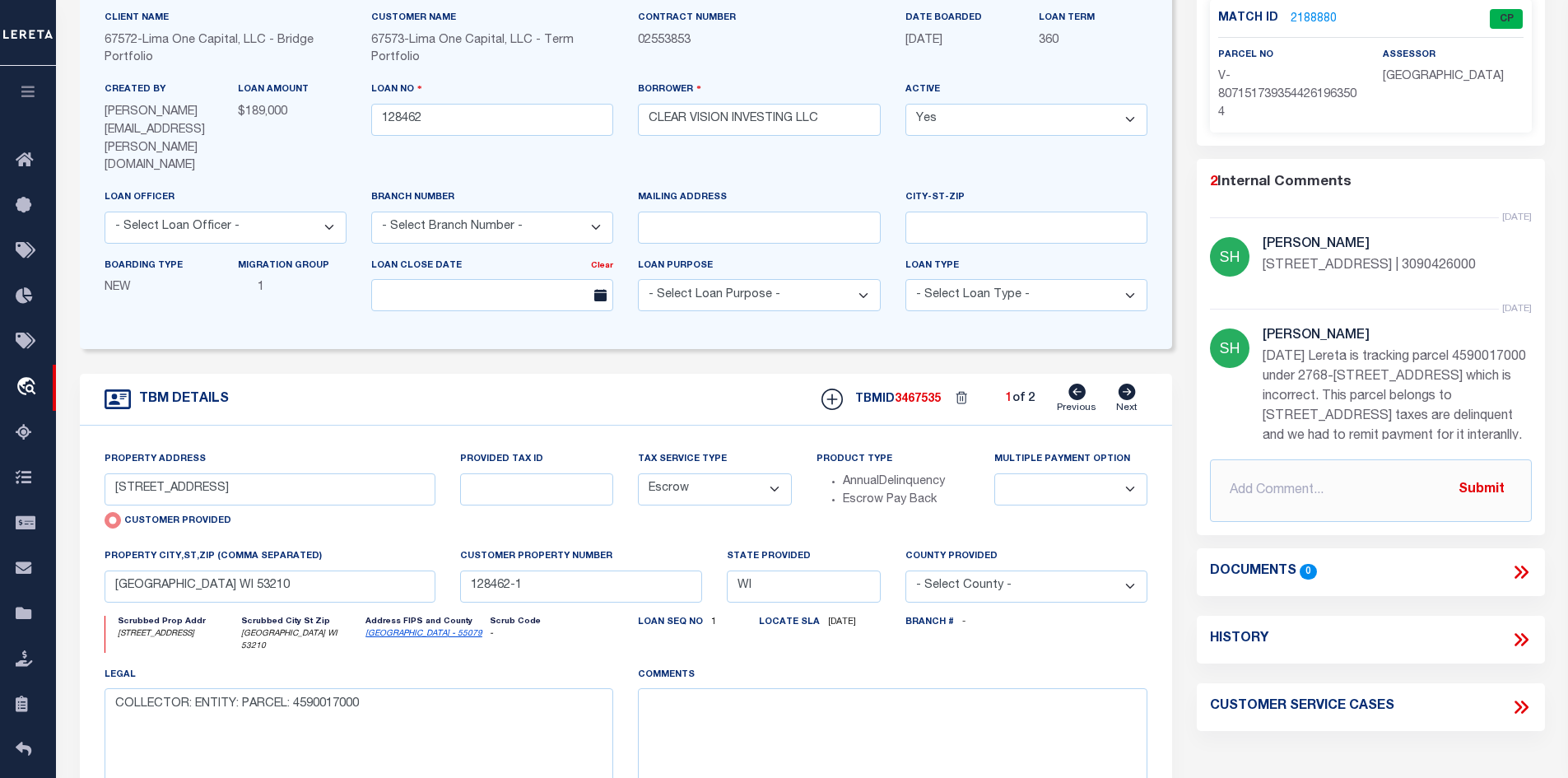
click at [396, 630] on link "Milwaukee - 55079" at bounding box center [423, 634] width 117 height 8
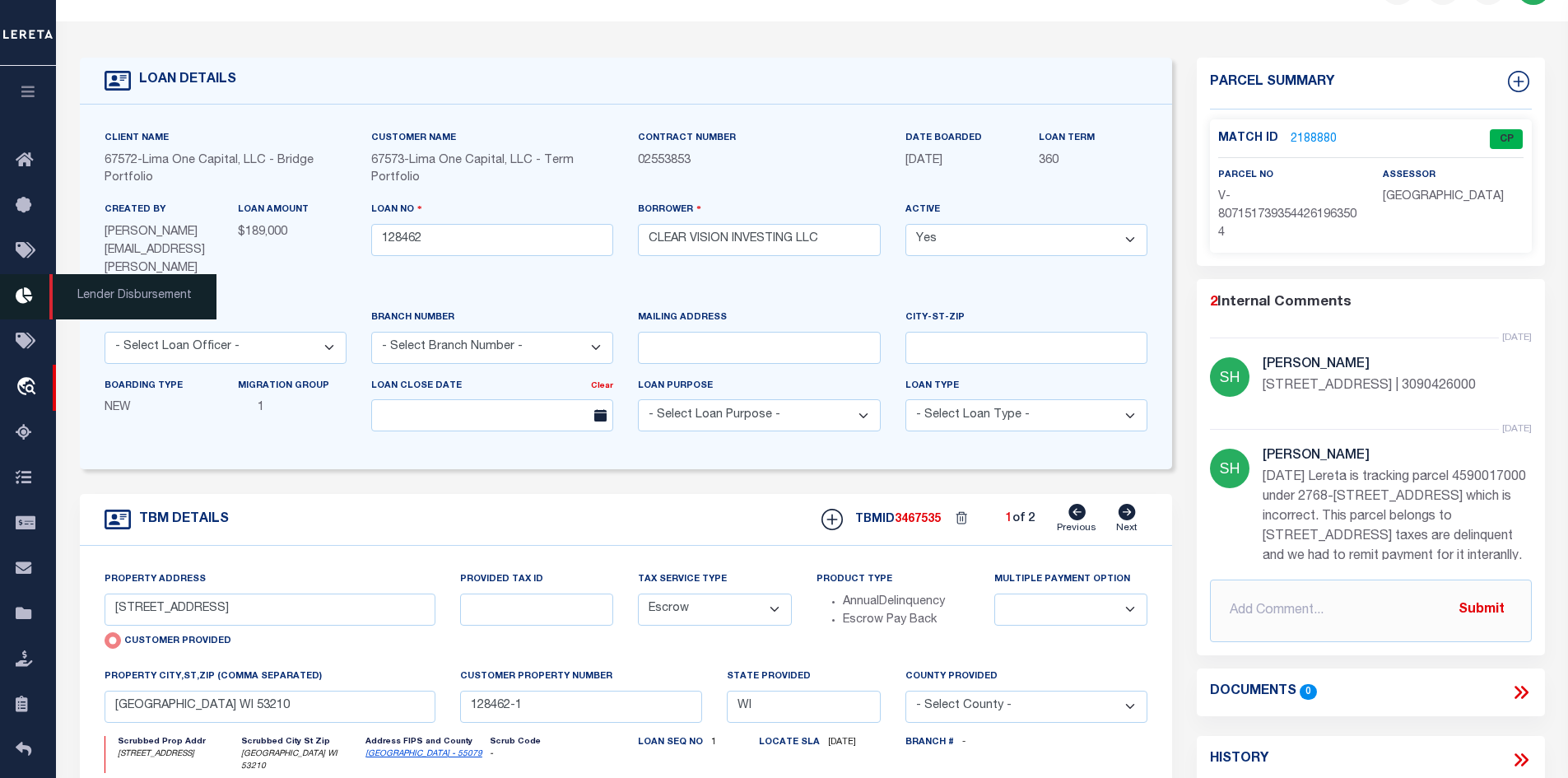
scroll to position [0, 0]
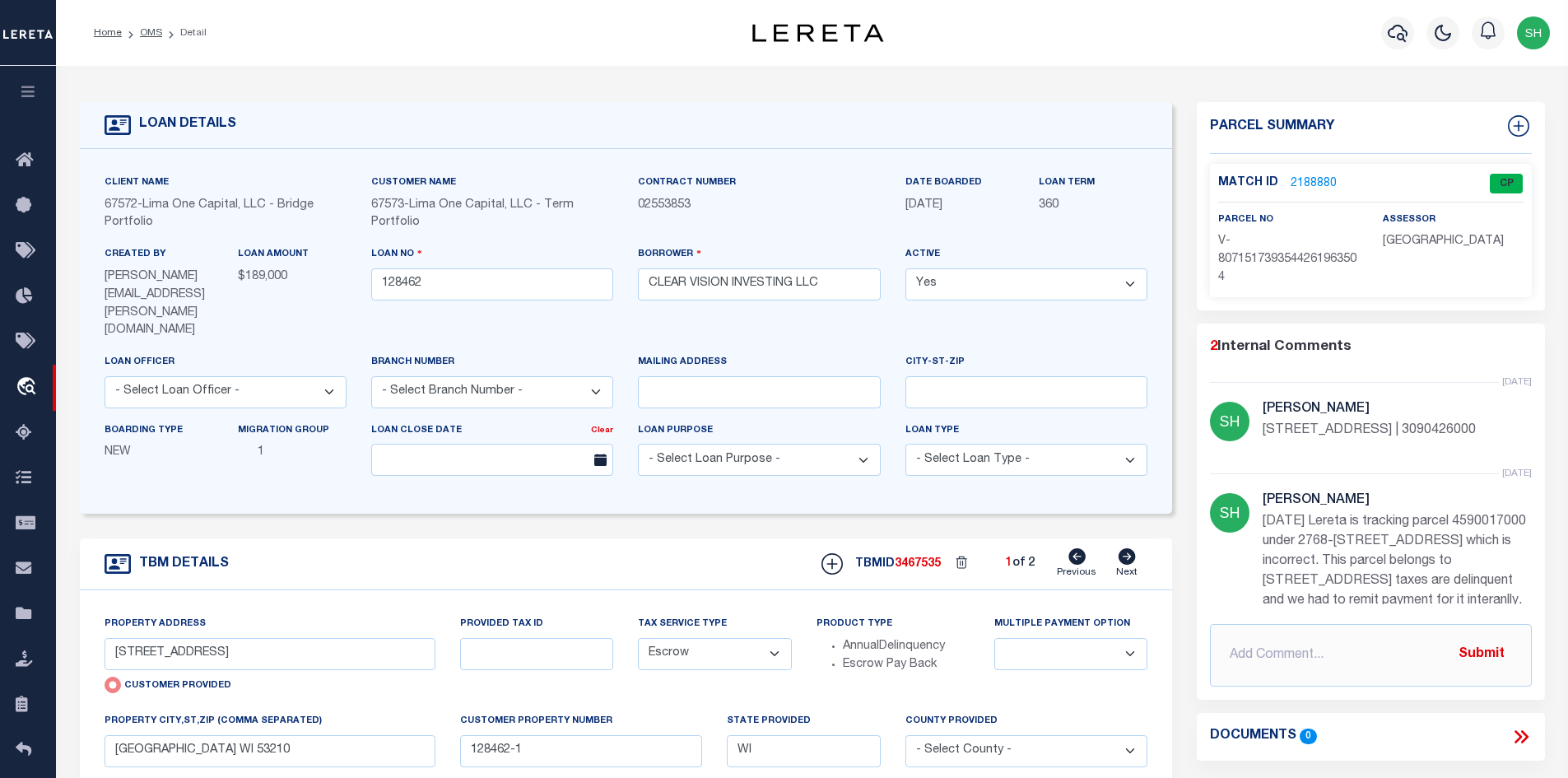
click at [1296, 180] on link "2188880" at bounding box center [1313, 183] width 46 height 17
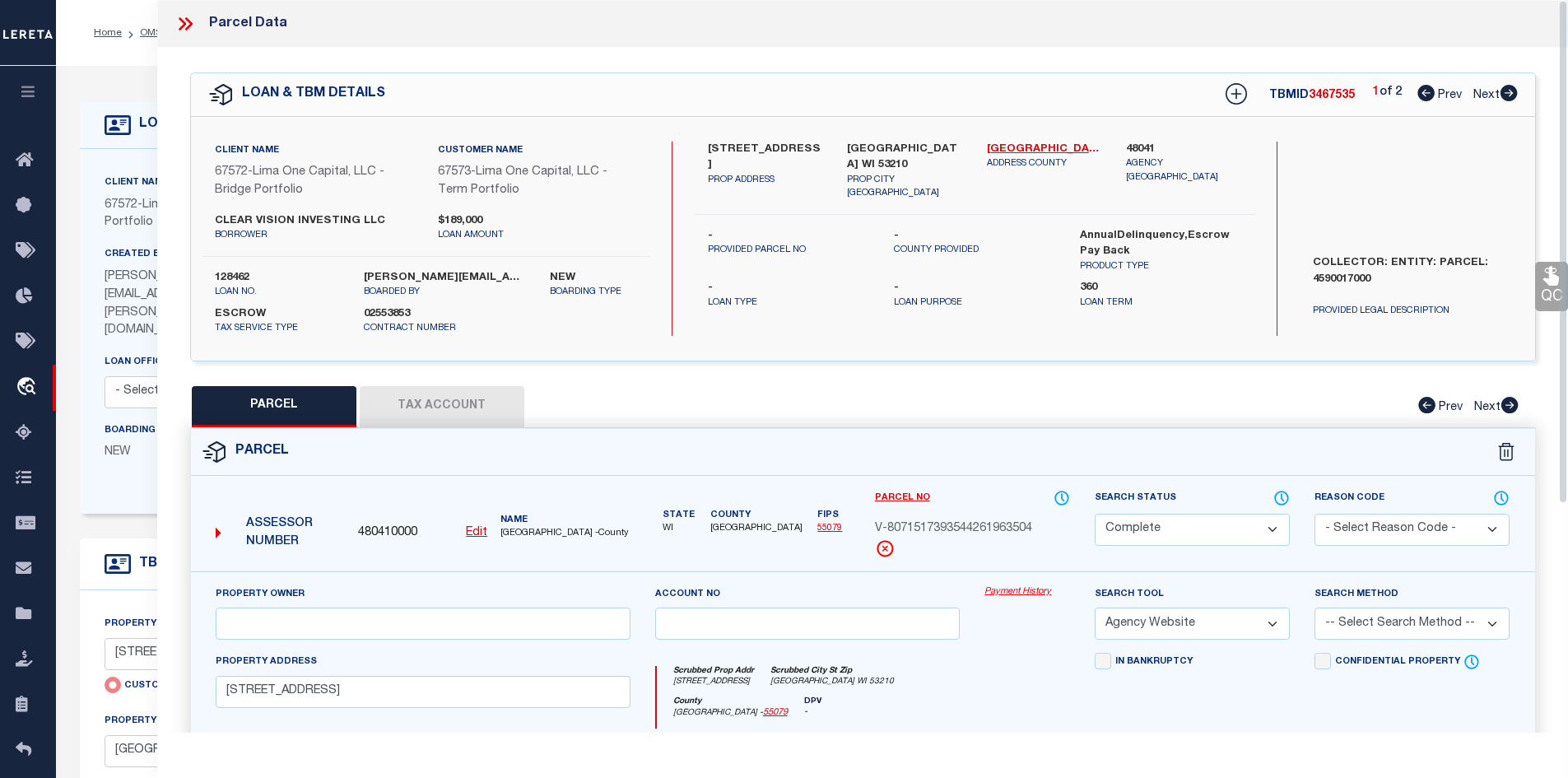
scroll to position [247, 0]
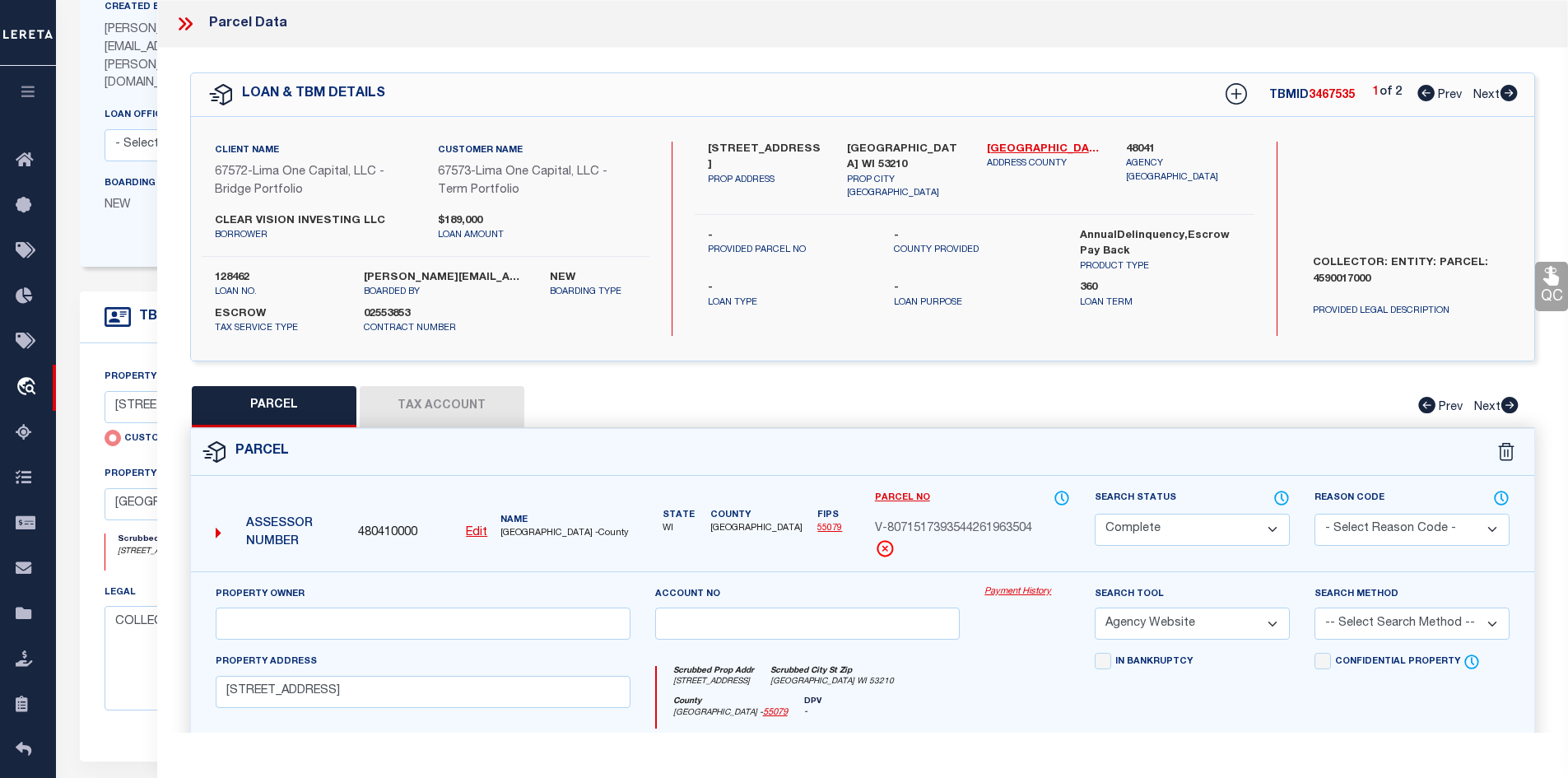
click at [416, 406] on button "Tax Account" at bounding box center [442, 406] width 165 height 41
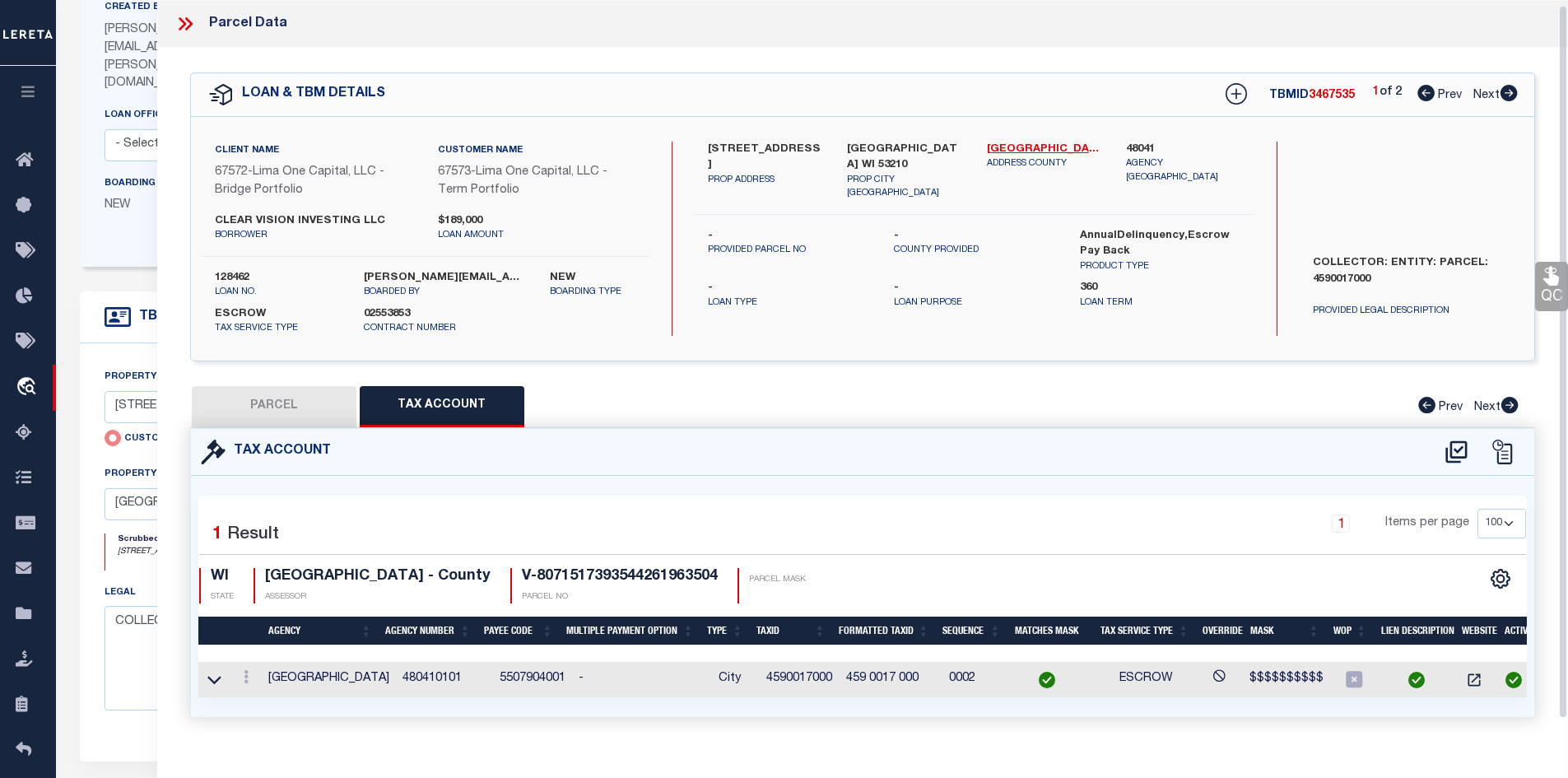
scroll to position [5, 0]
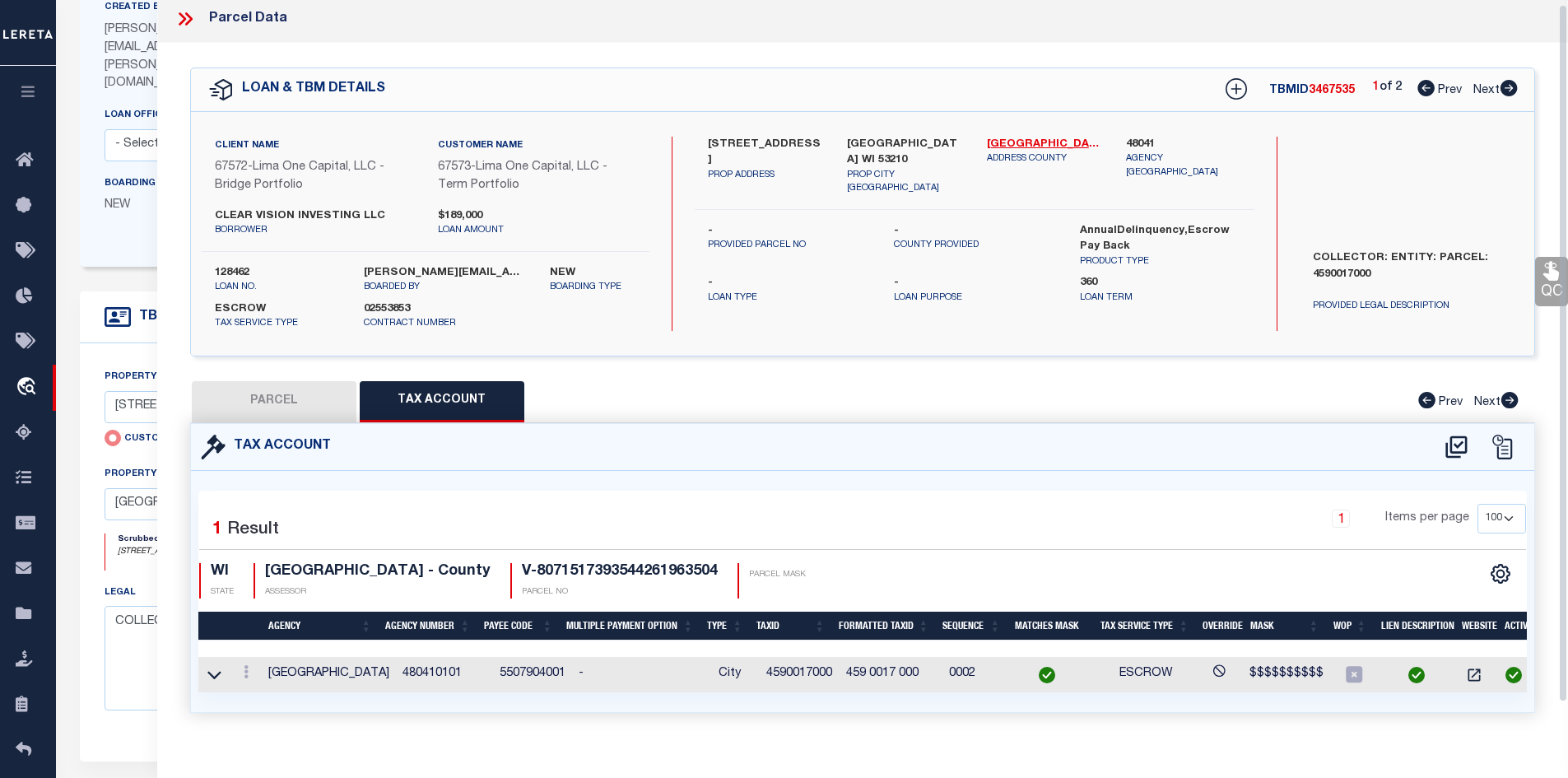
click at [187, 14] on icon at bounding box center [188, 19] width 7 height 13
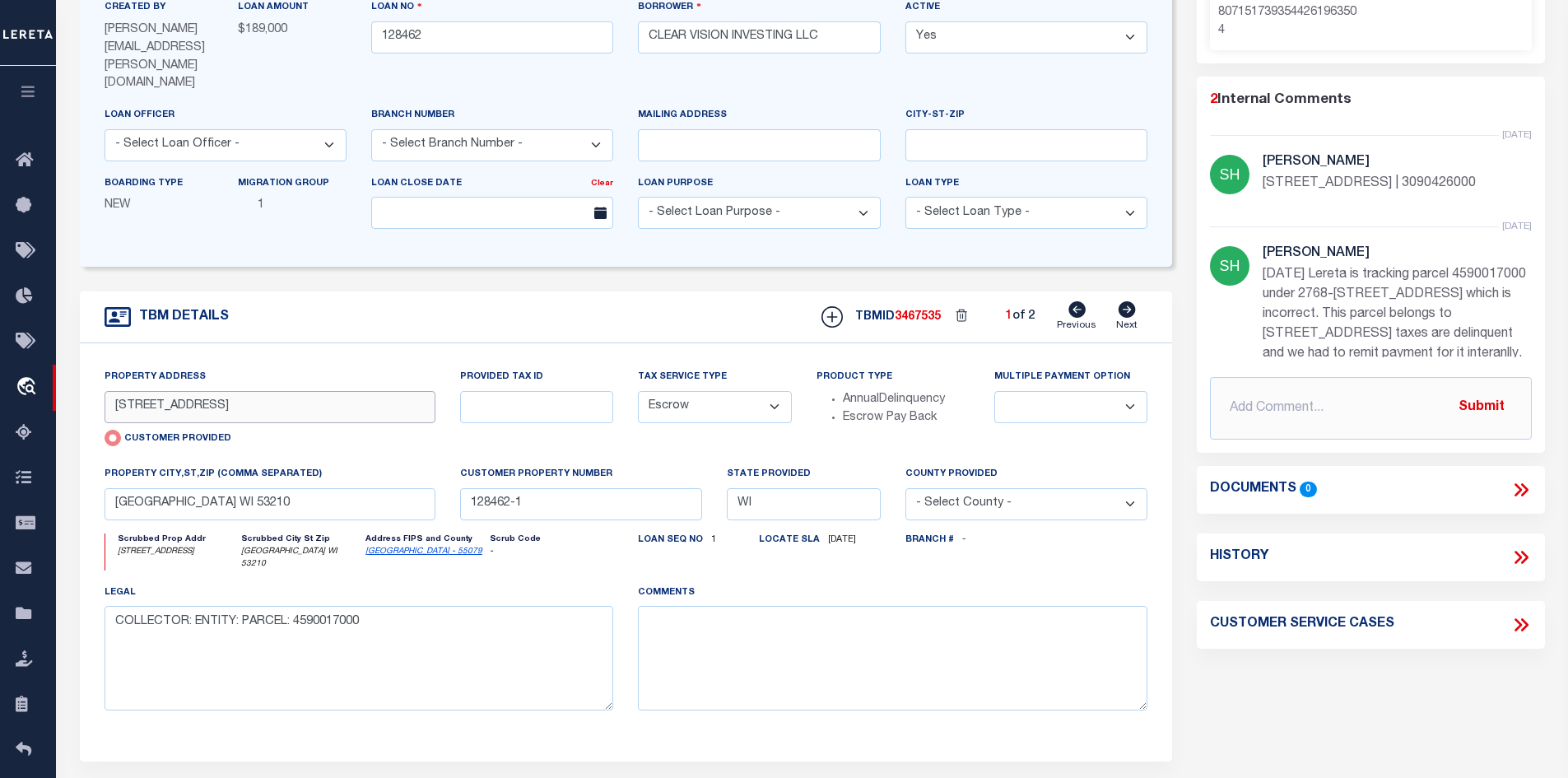
drag, startPoint x: 217, startPoint y: 368, endPoint x: 187, endPoint y: 368, distance: 30.0
click at [187, 391] on input "2768-2770 N 28TH STREET" at bounding box center [271, 407] width 331 height 32
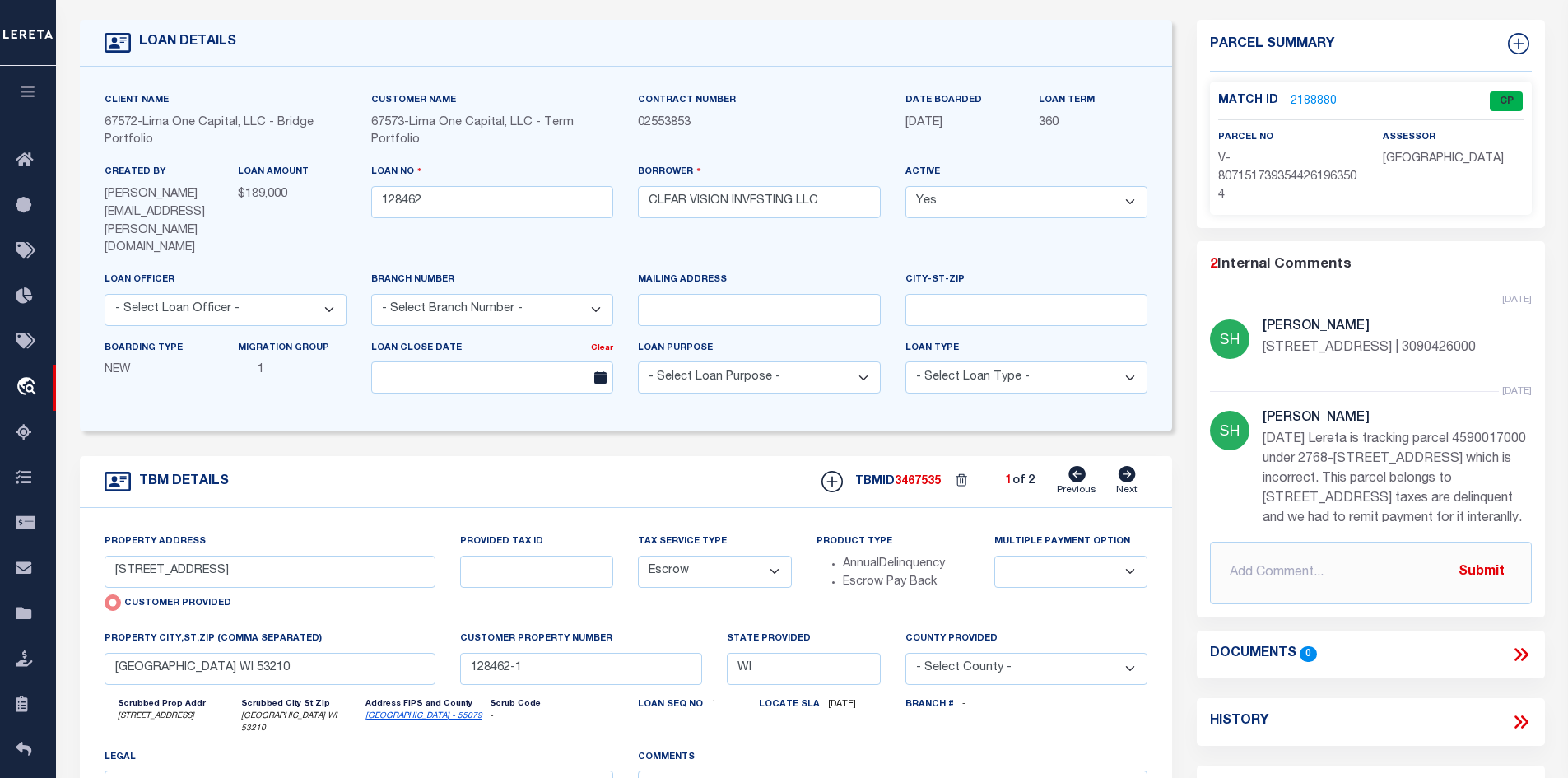
click at [1299, 95] on link "2188880" at bounding box center [1313, 101] width 46 height 17
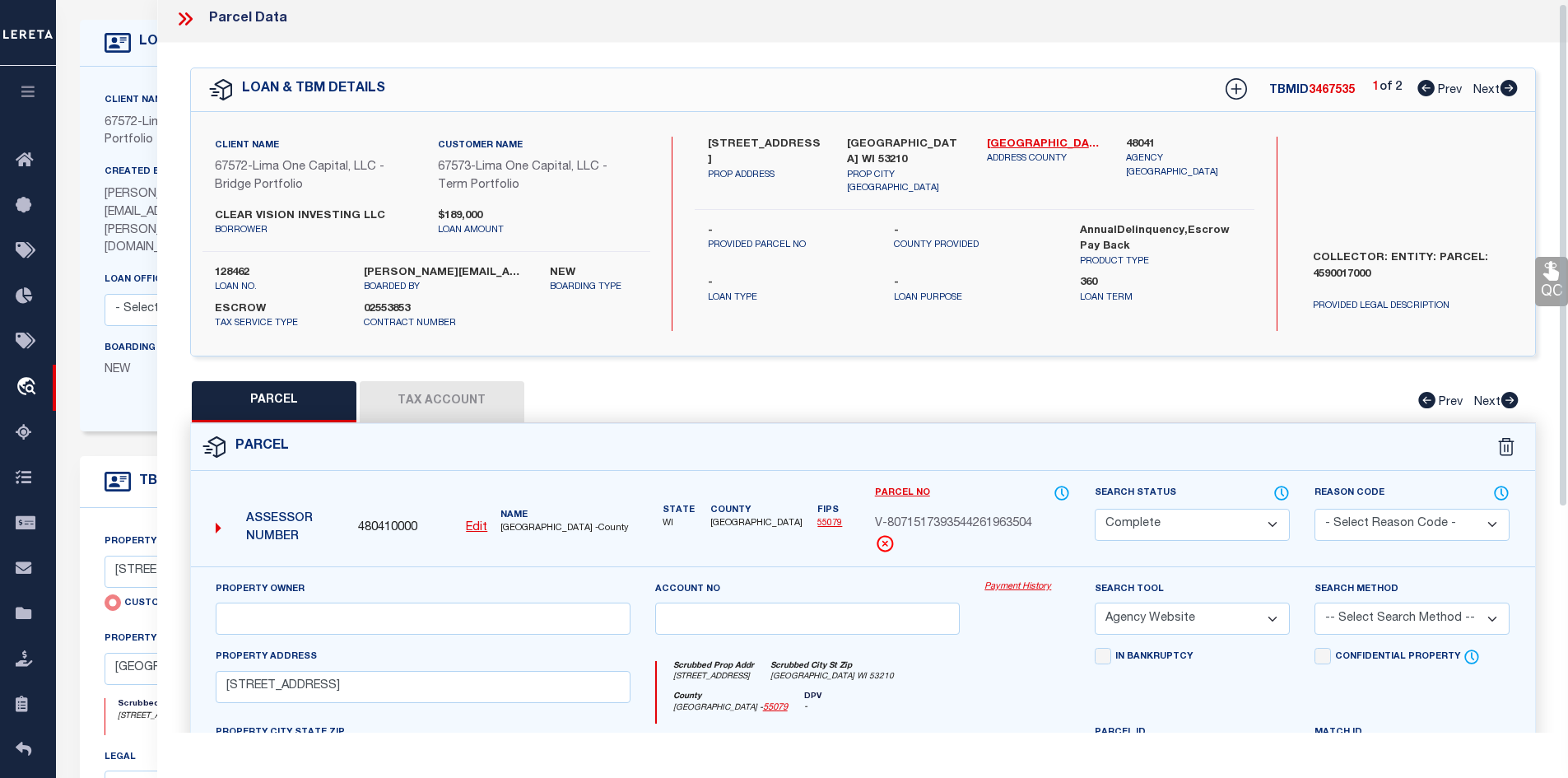
click at [455, 393] on button "Tax Account" at bounding box center [442, 402] width 165 height 41
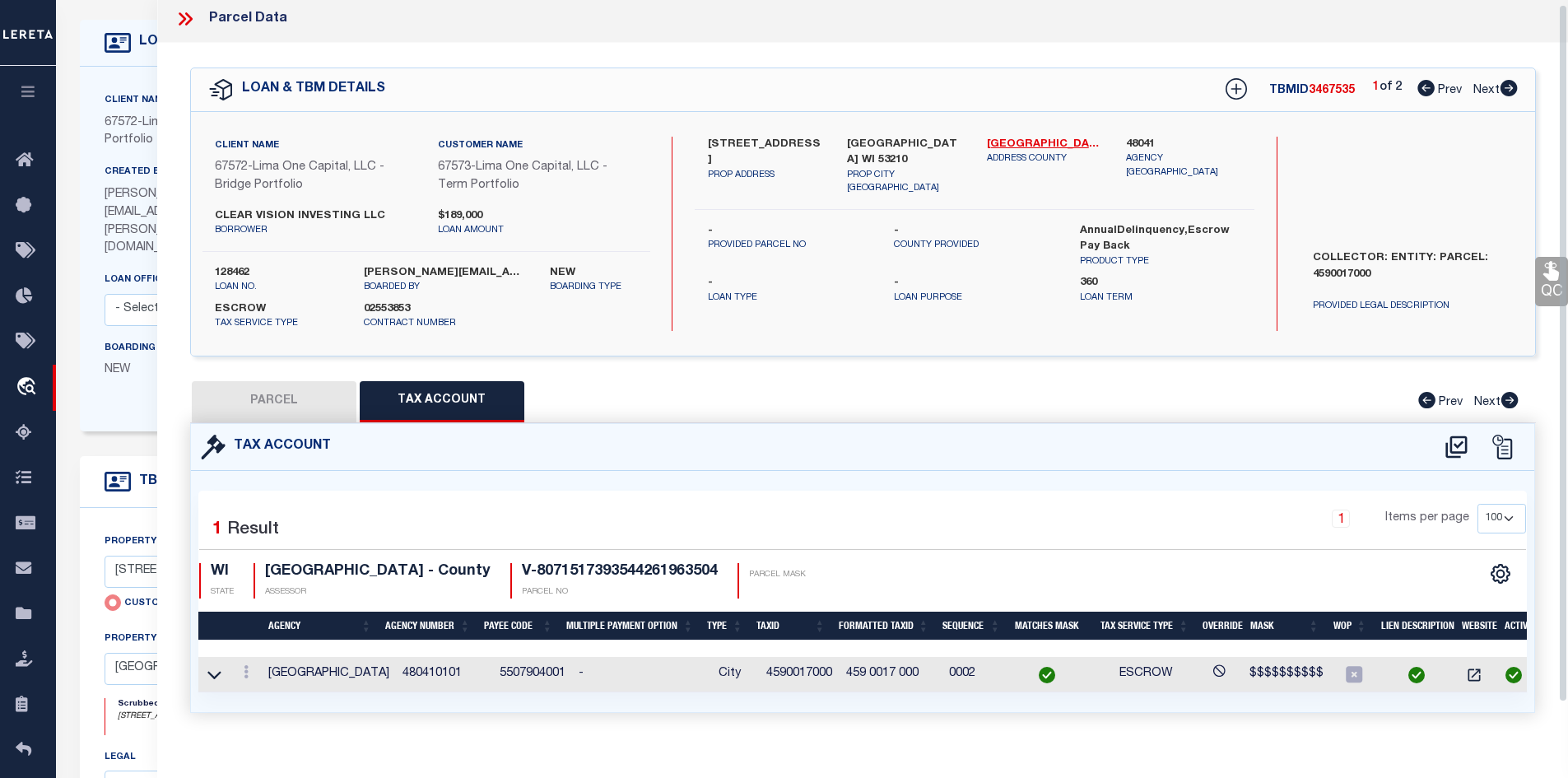
scroll to position [412, 0]
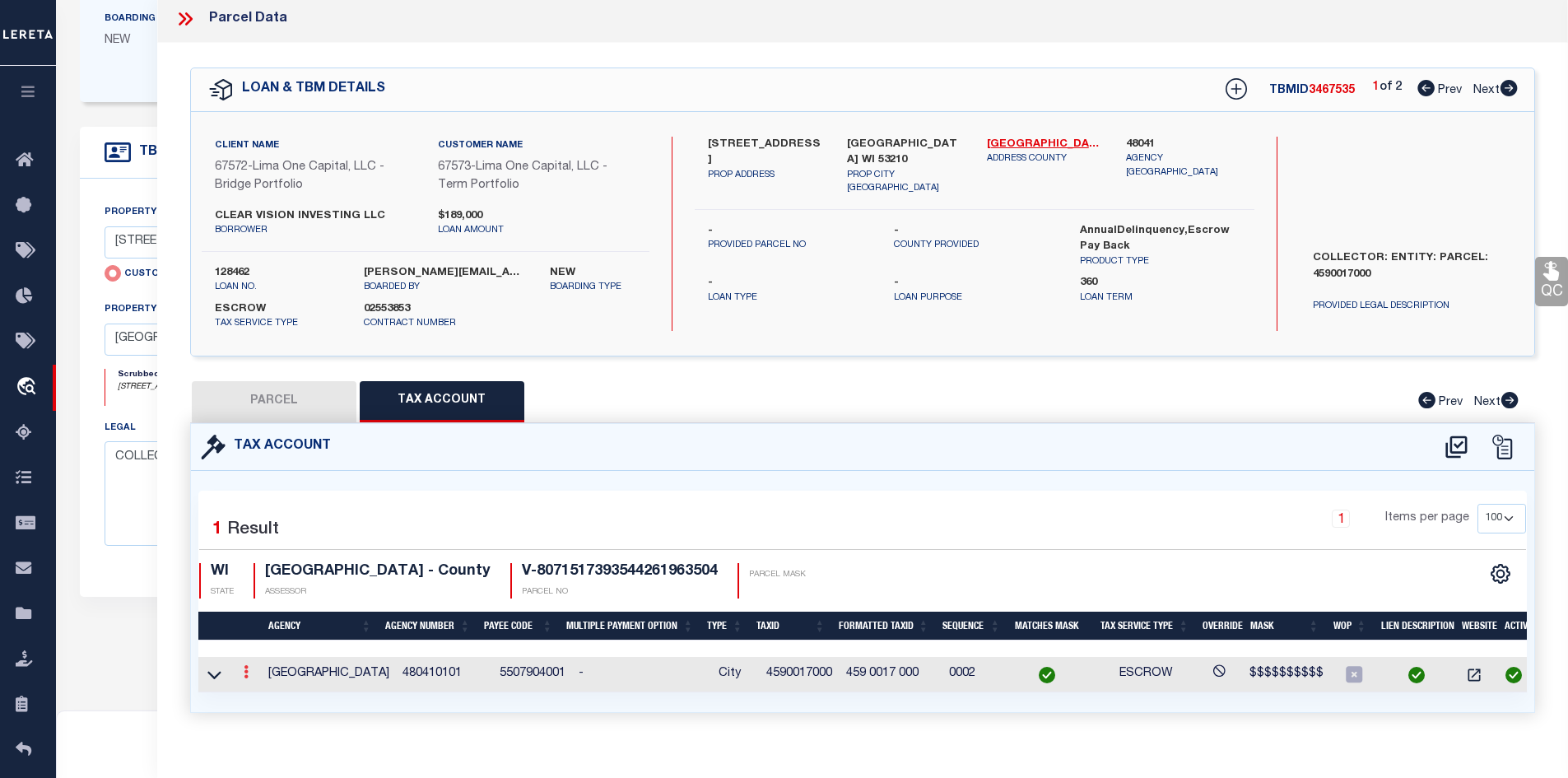
click at [249, 672] on link at bounding box center [245, 674] width 18 height 13
click at [274, 696] on link at bounding box center [268, 698] width 61 height 27
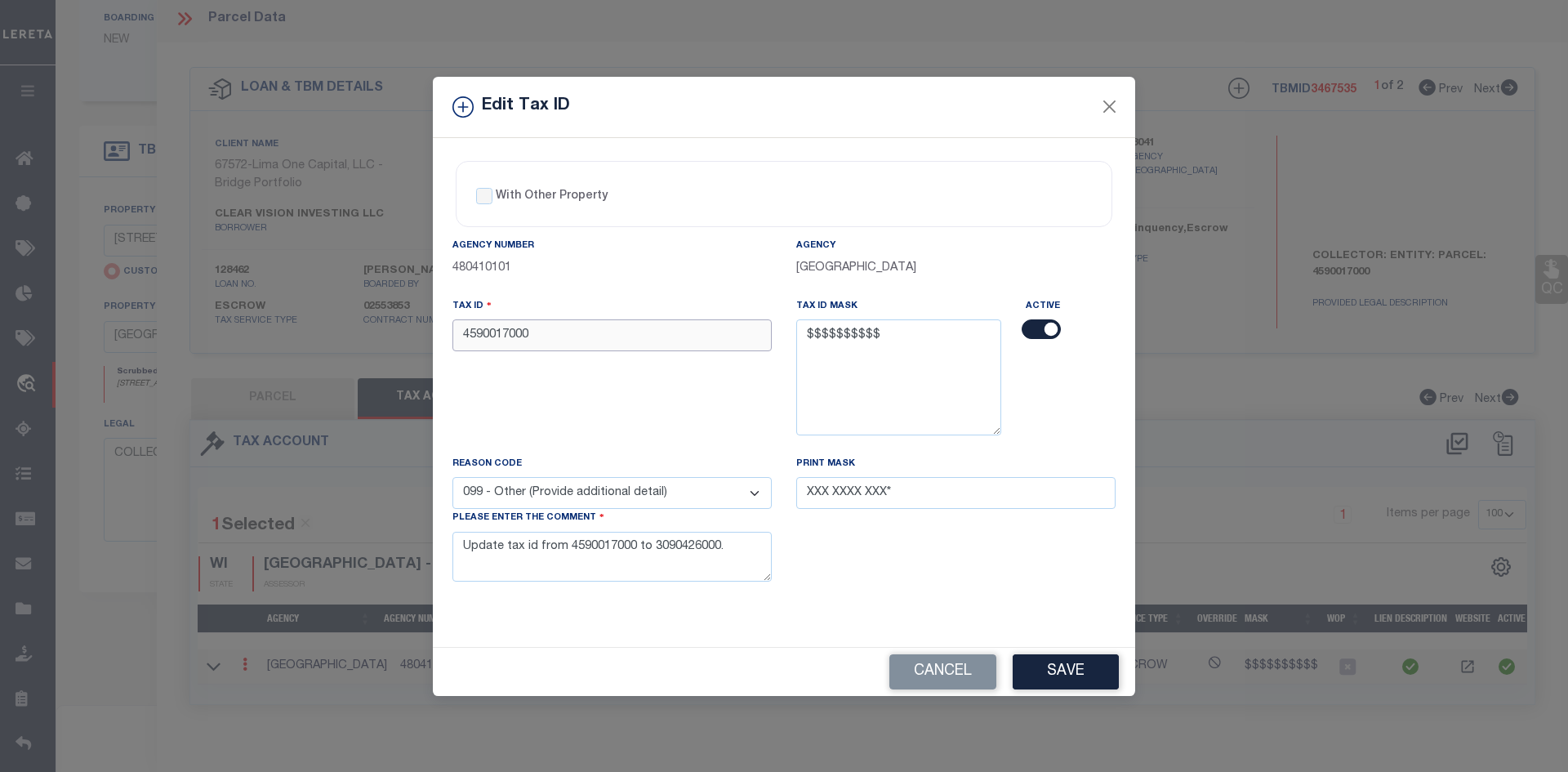
drag, startPoint x: 547, startPoint y: 332, endPoint x: 384, endPoint y: 333, distance: 163.0
click at [384, 333] on div "Edit Tax ID With Other Property With Other Property Type Temporary" at bounding box center [784, 386] width 1568 height 772
paste input "3090426"
click at [1062, 666] on button "Save" at bounding box center [1065, 672] width 106 height 35
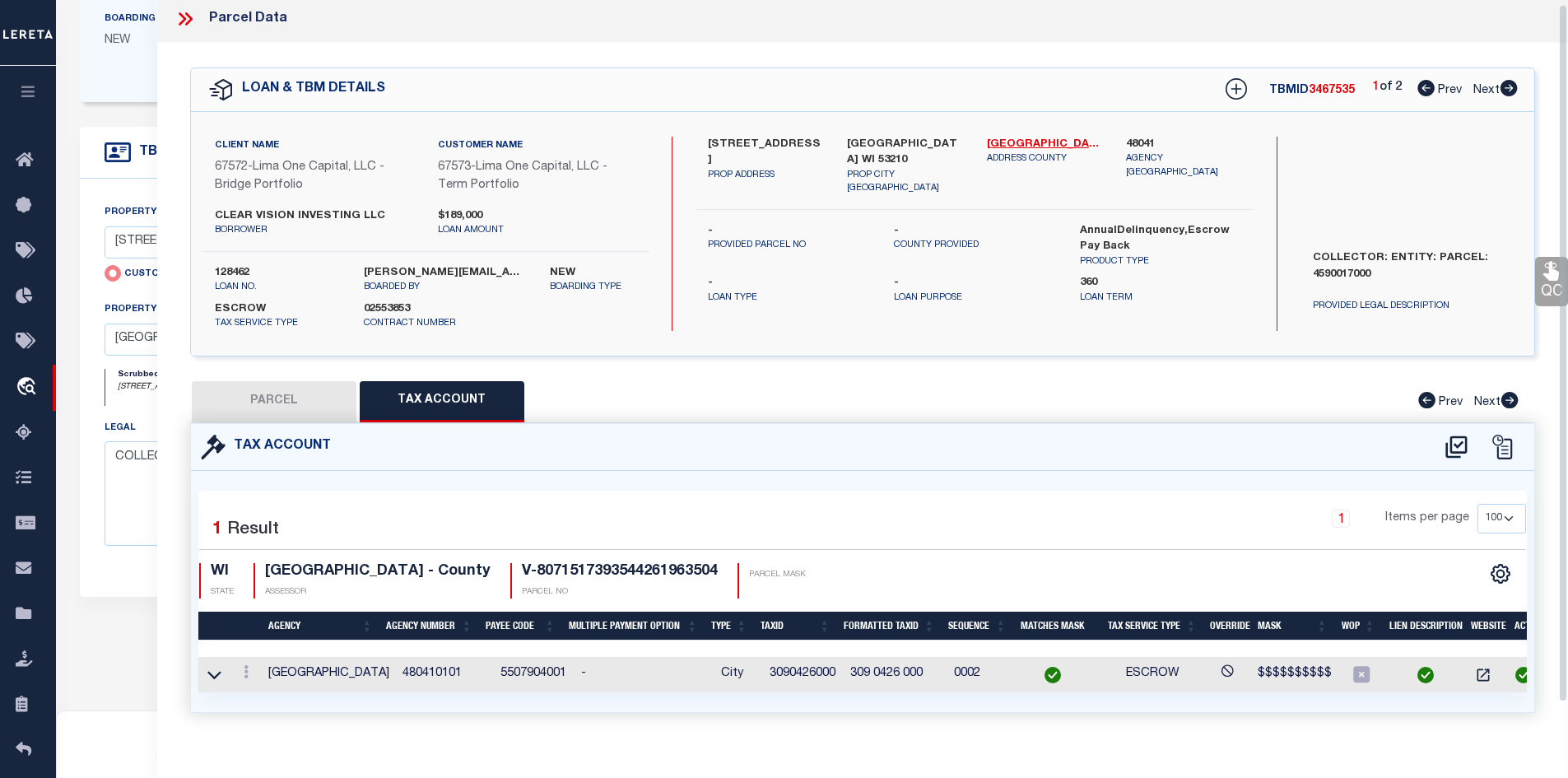
click at [1508, 90] on icon at bounding box center [1508, 88] width 18 height 17
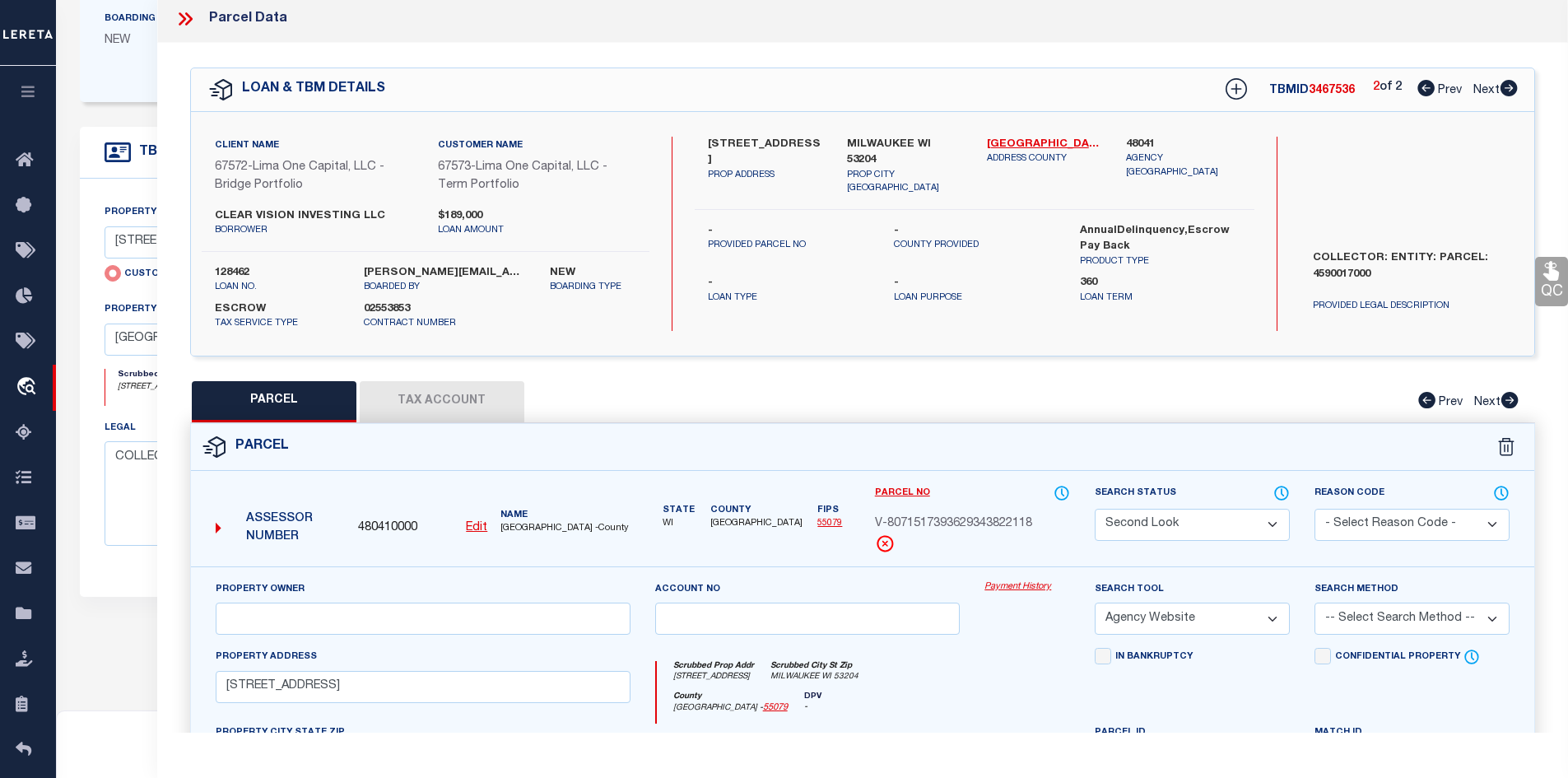
click at [433, 386] on button "Tax Account" at bounding box center [442, 402] width 165 height 41
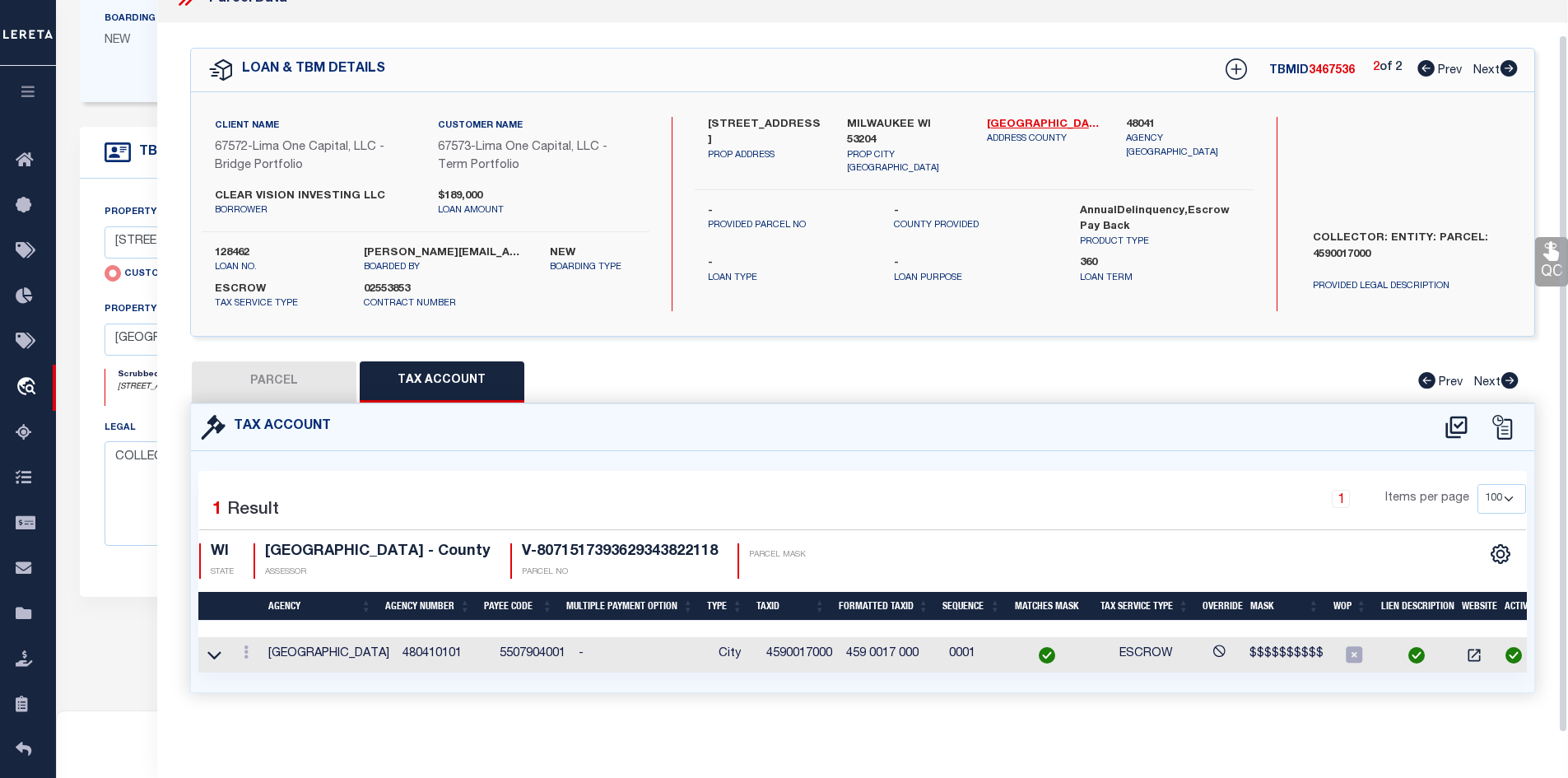
scroll to position [503, 0]
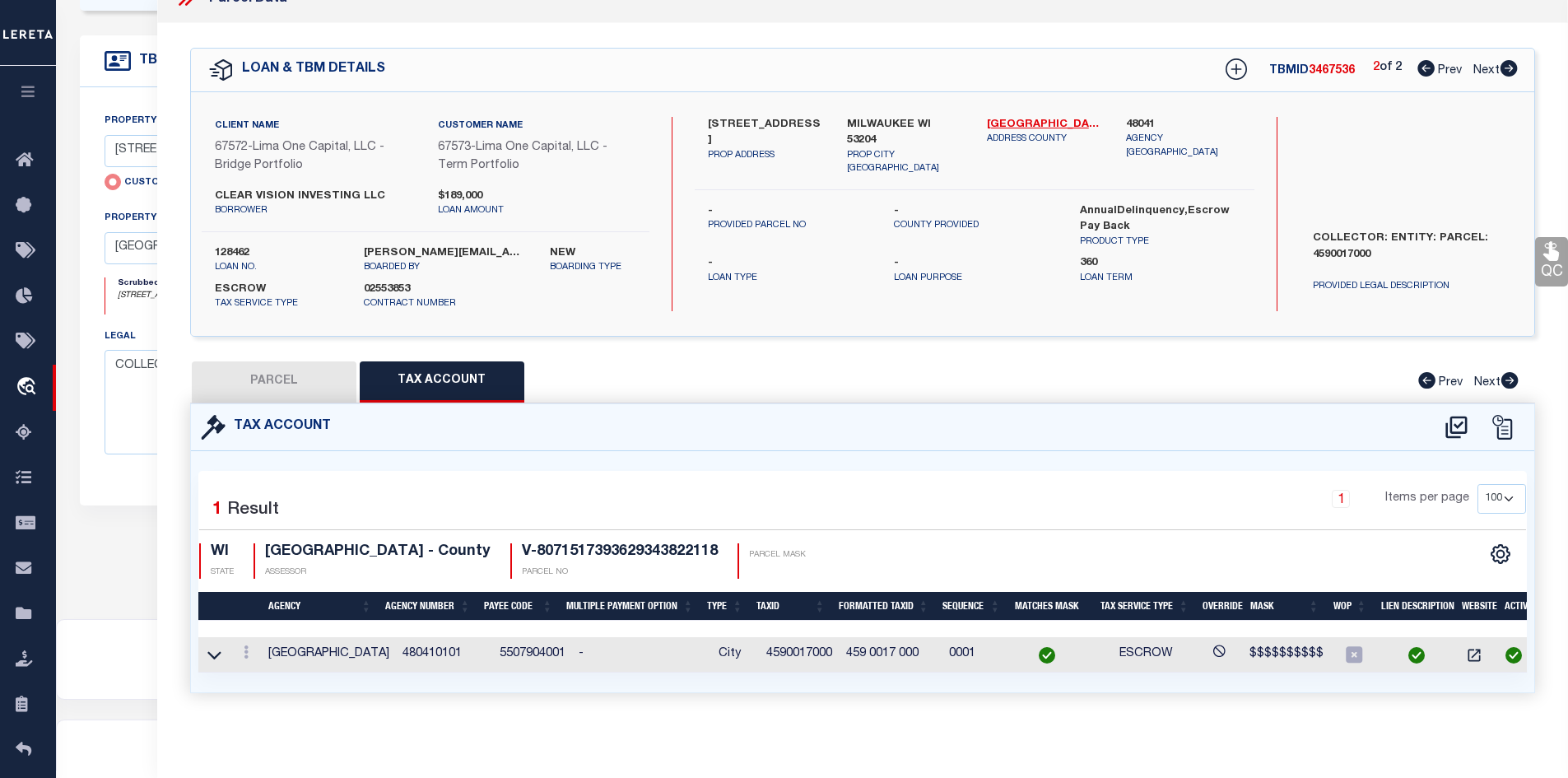
click at [261, 361] on button "PARCEL" at bounding box center [274, 382] width 165 height 41
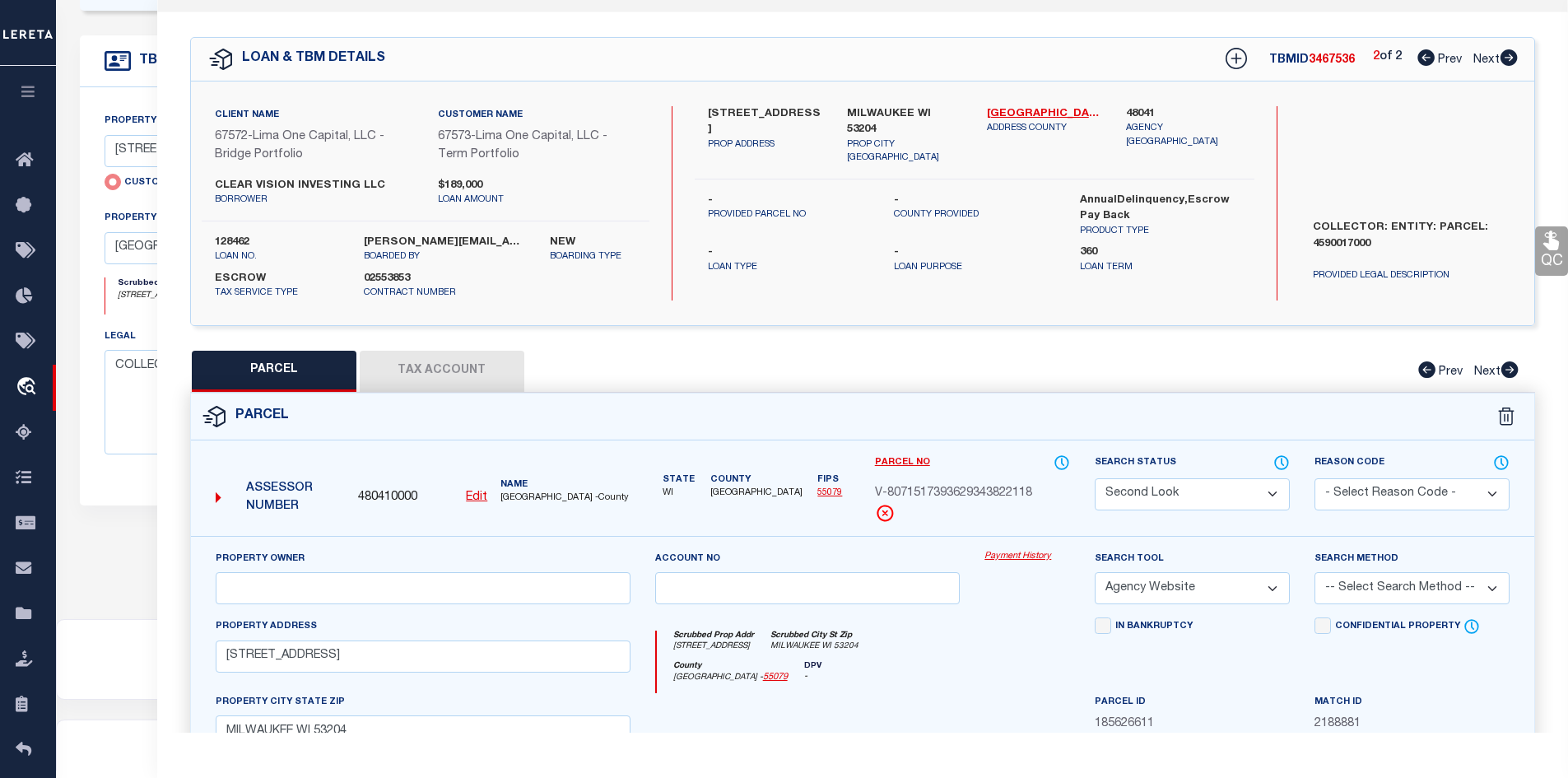
click at [432, 375] on button "Tax Account" at bounding box center [442, 372] width 165 height 41
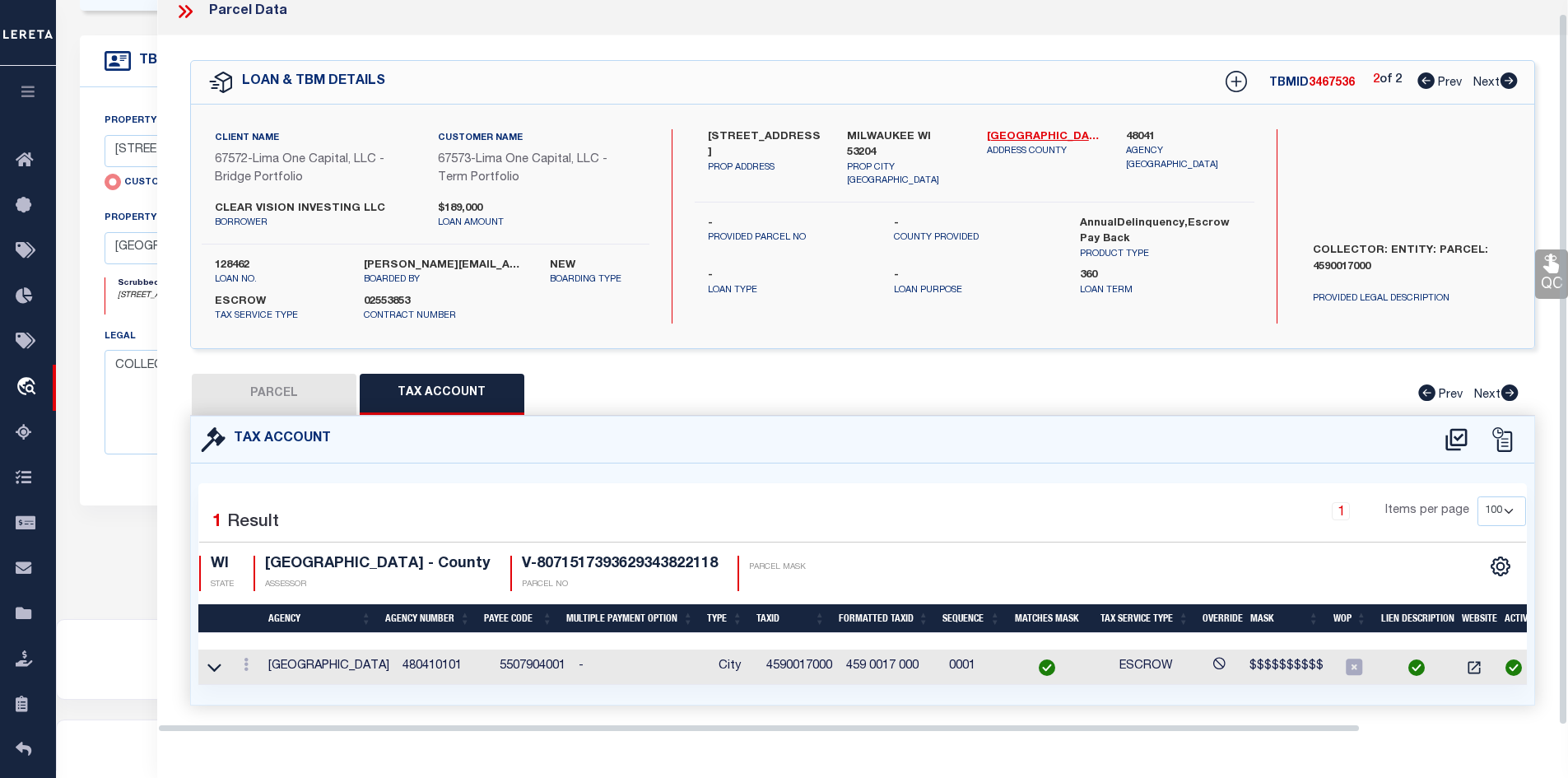
scroll to position [36, 0]
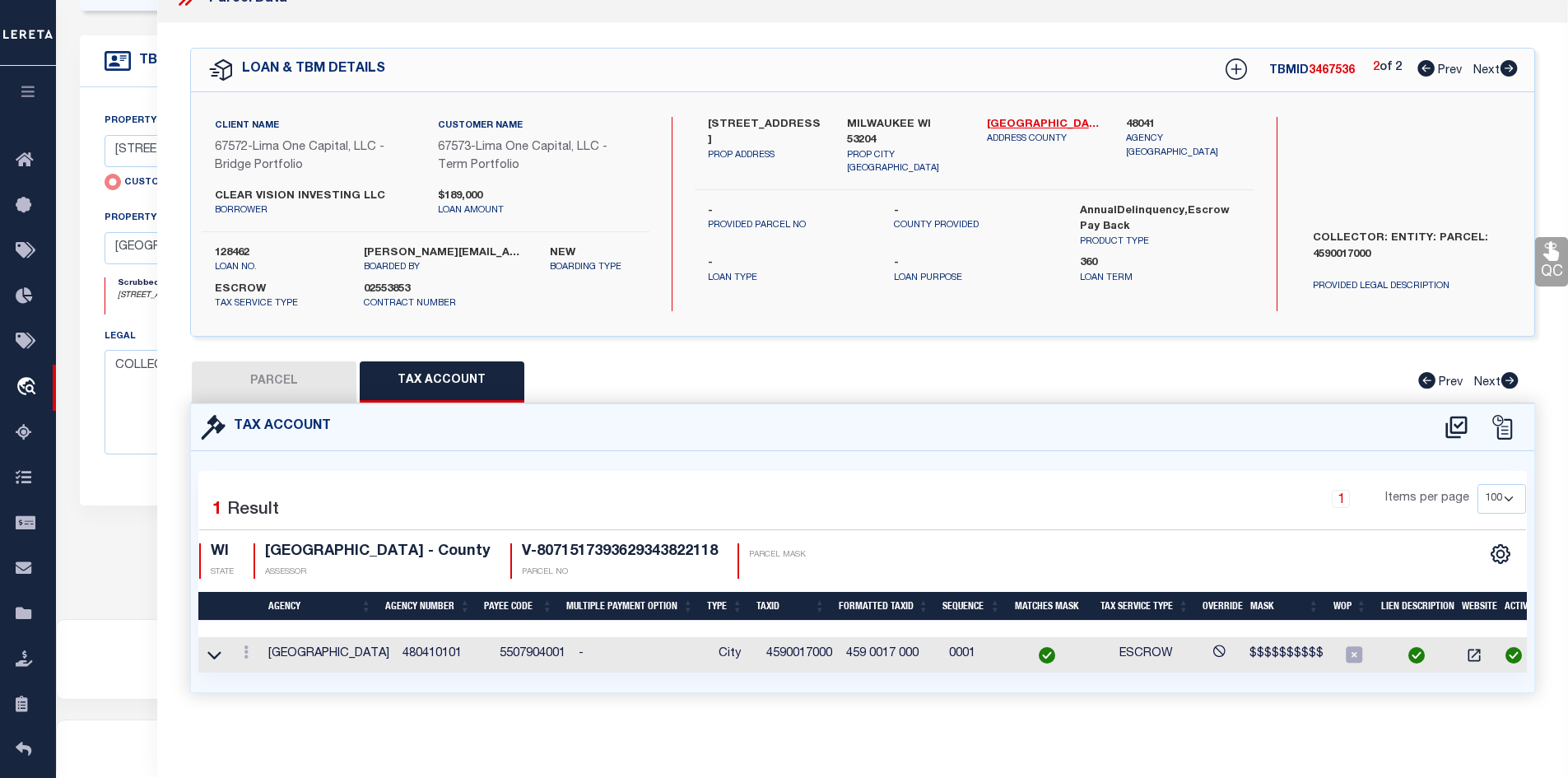
click at [301, 383] on button "PARCEL" at bounding box center [274, 382] width 165 height 41
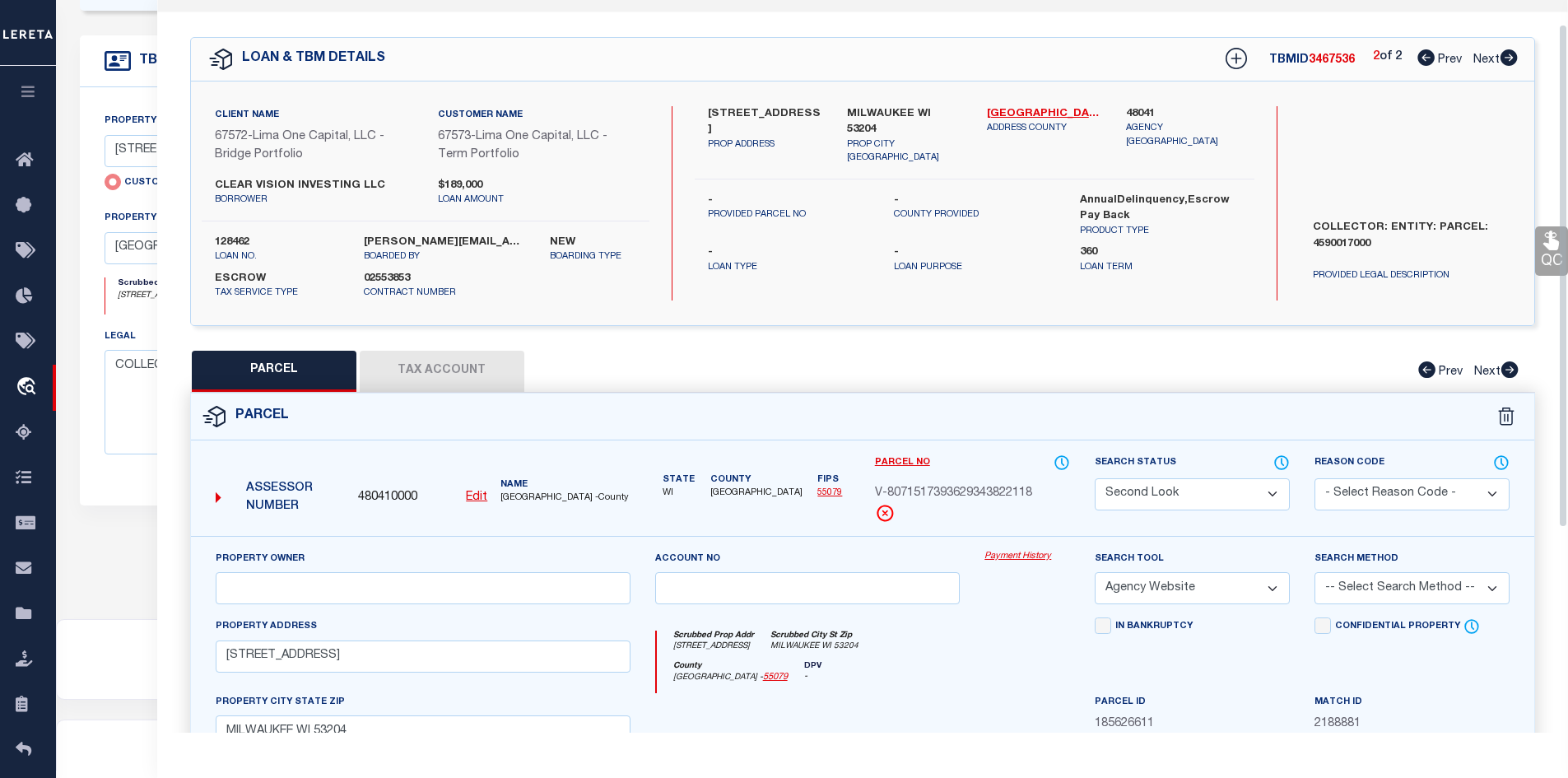
drag, startPoint x: 484, startPoint y: 382, endPoint x: 536, endPoint y: 446, distance: 82.5
click at [484, 382] on button "Tax Account" at bounding box center [442, 372] width 165 height 41
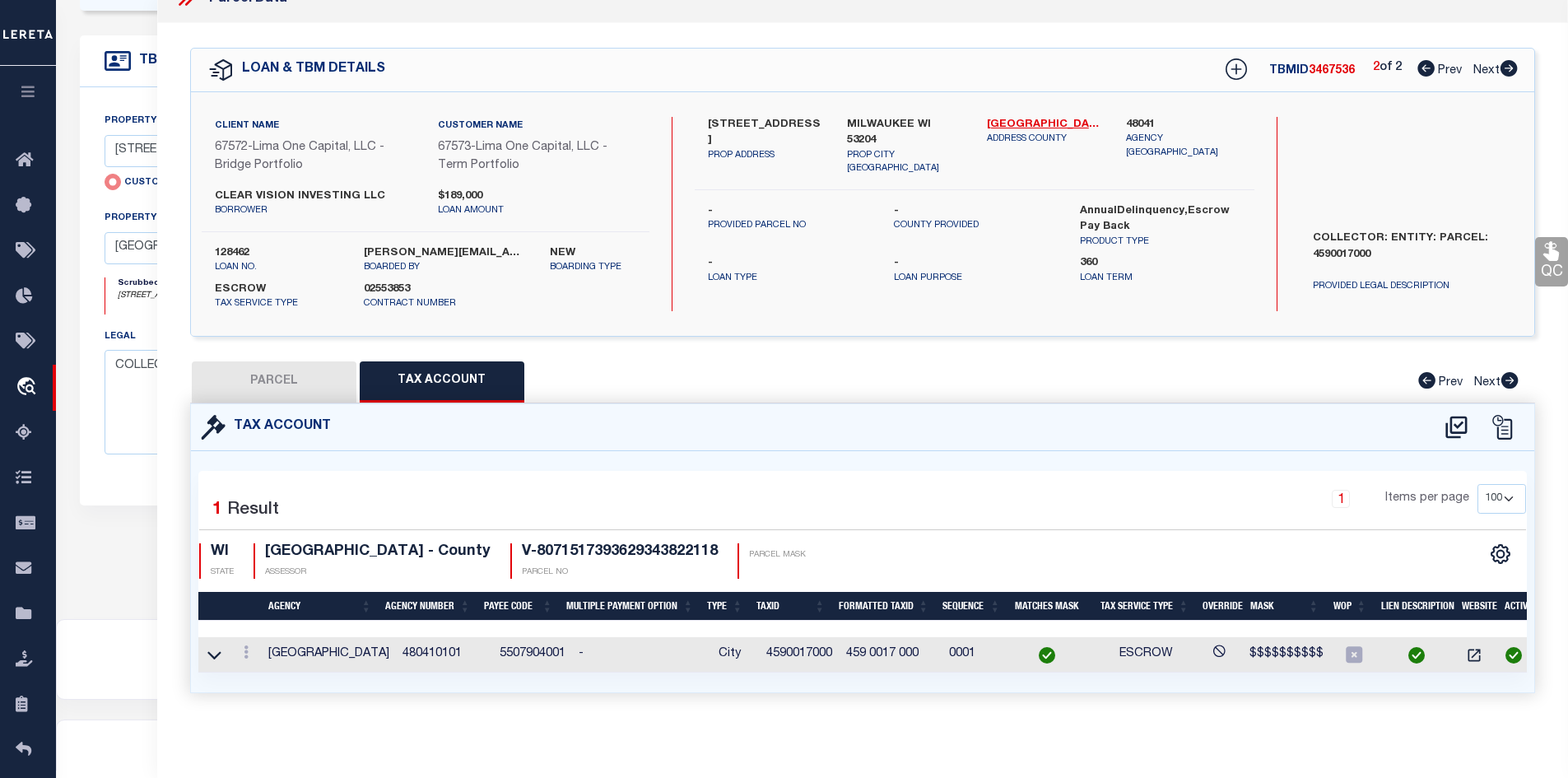
click at [219, 362] on button "PARCEL" at bounding box center [274, 382] width 165 height 41
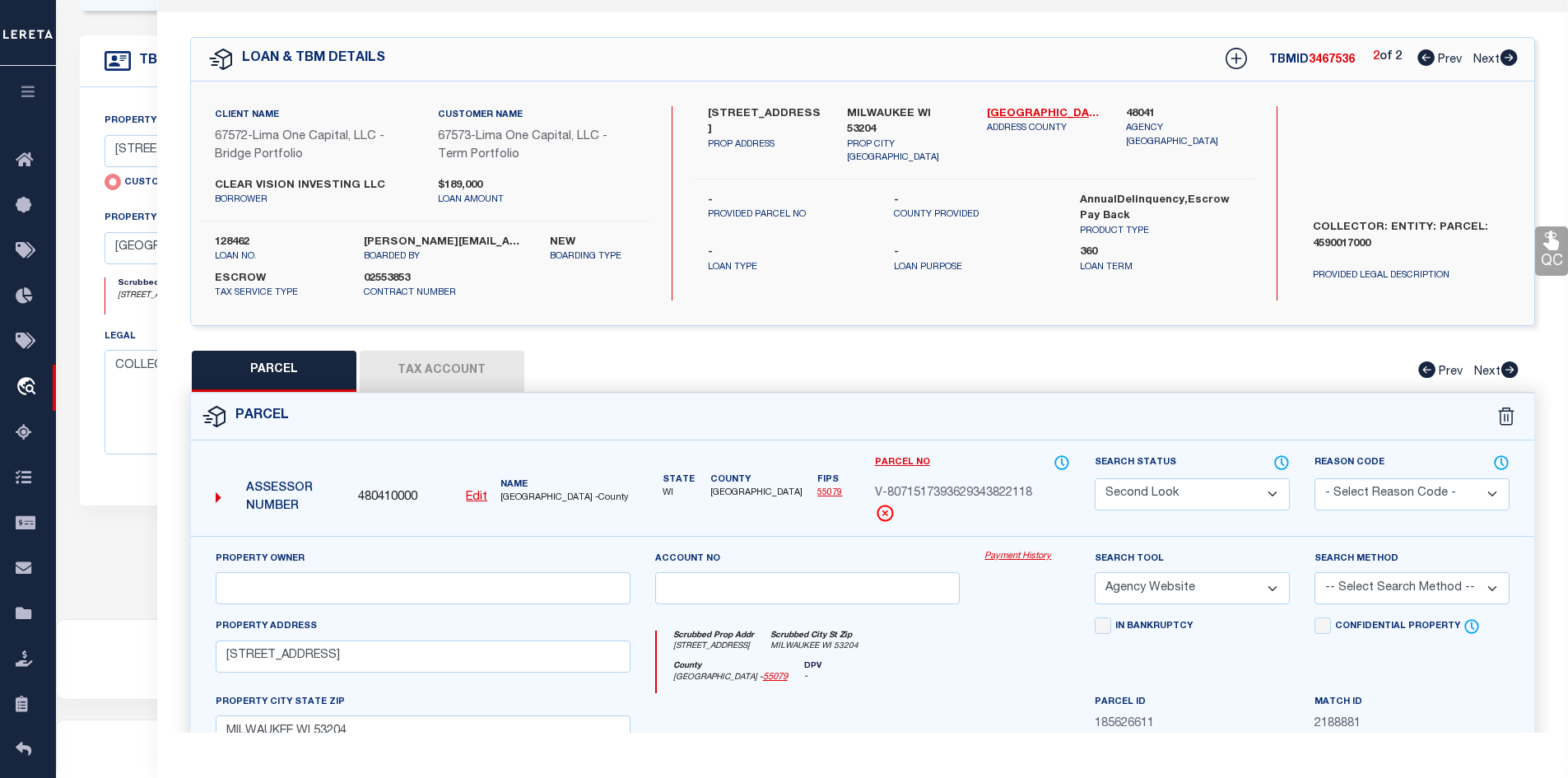
click at [1205, 491] on select "Automated Search Bad Parcel Complete Duplicate Parcel High Dollar Reporting In …" at bounding box center [1193, 494] width 195 height 32
click at [1095, 478] on select "Automated Search Bad Parcel Complete Duplicate Parcel High Dollar Reporting In …" at bounding box center [1193, 494] width 195 height 32
click at [1053, 419] on div "Parcel" at bounding box center [863, 417] width 1344 height 47
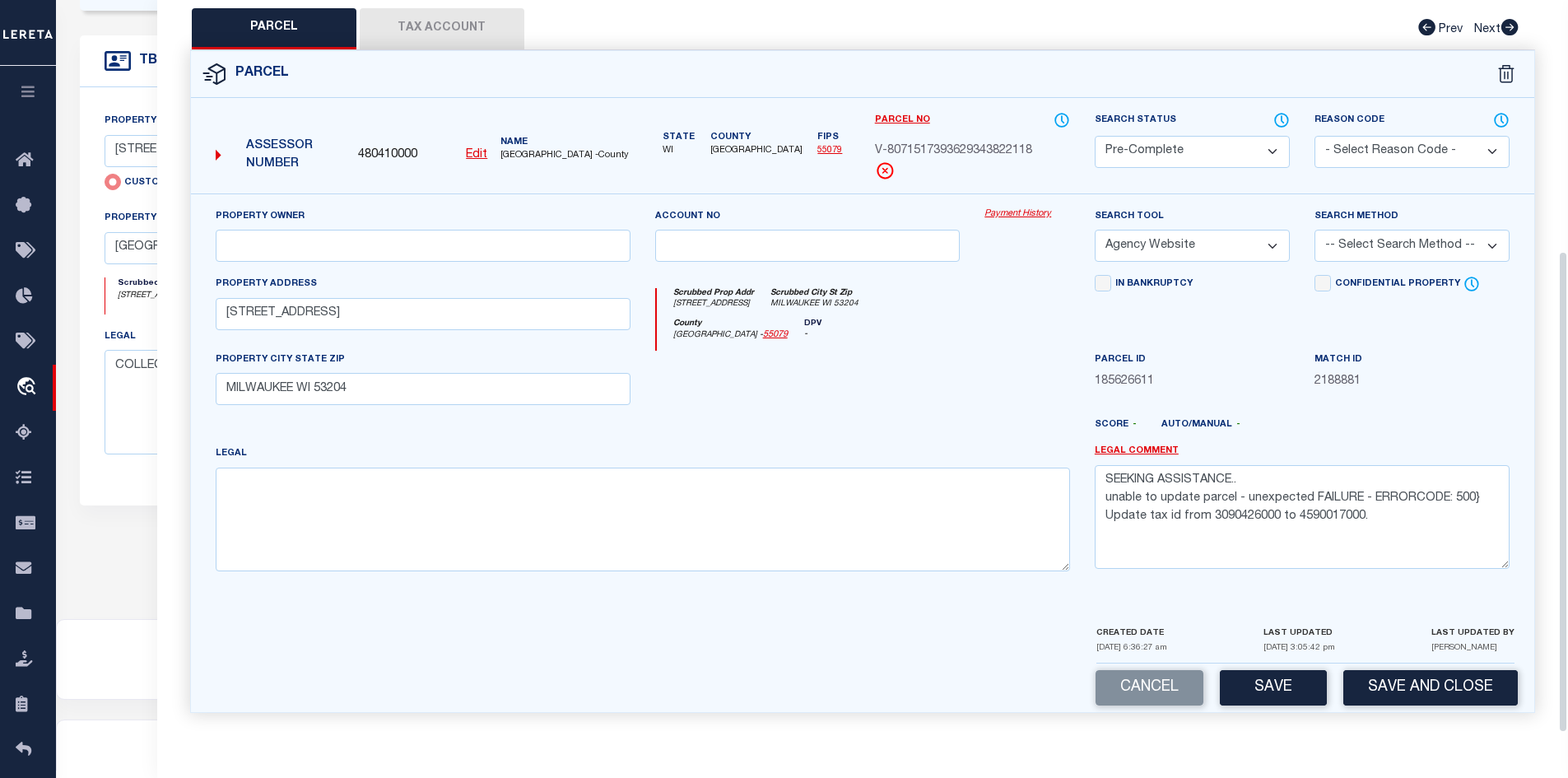
scroll to position [380, 0]
click at [1291, 688] on button "Save" at bounding box center [1273, 688] width 107 height 36
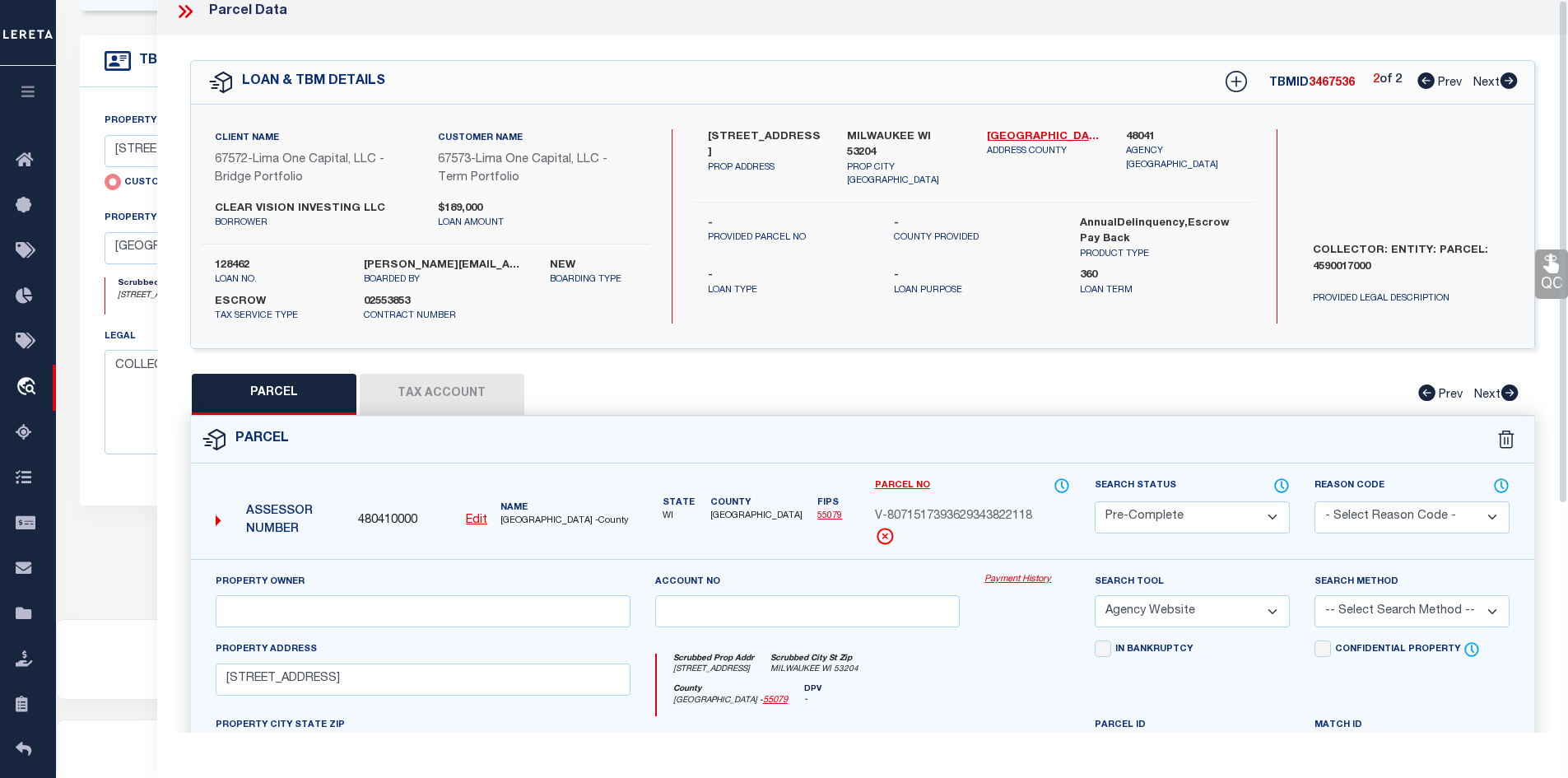
scroll to position [0, 0]
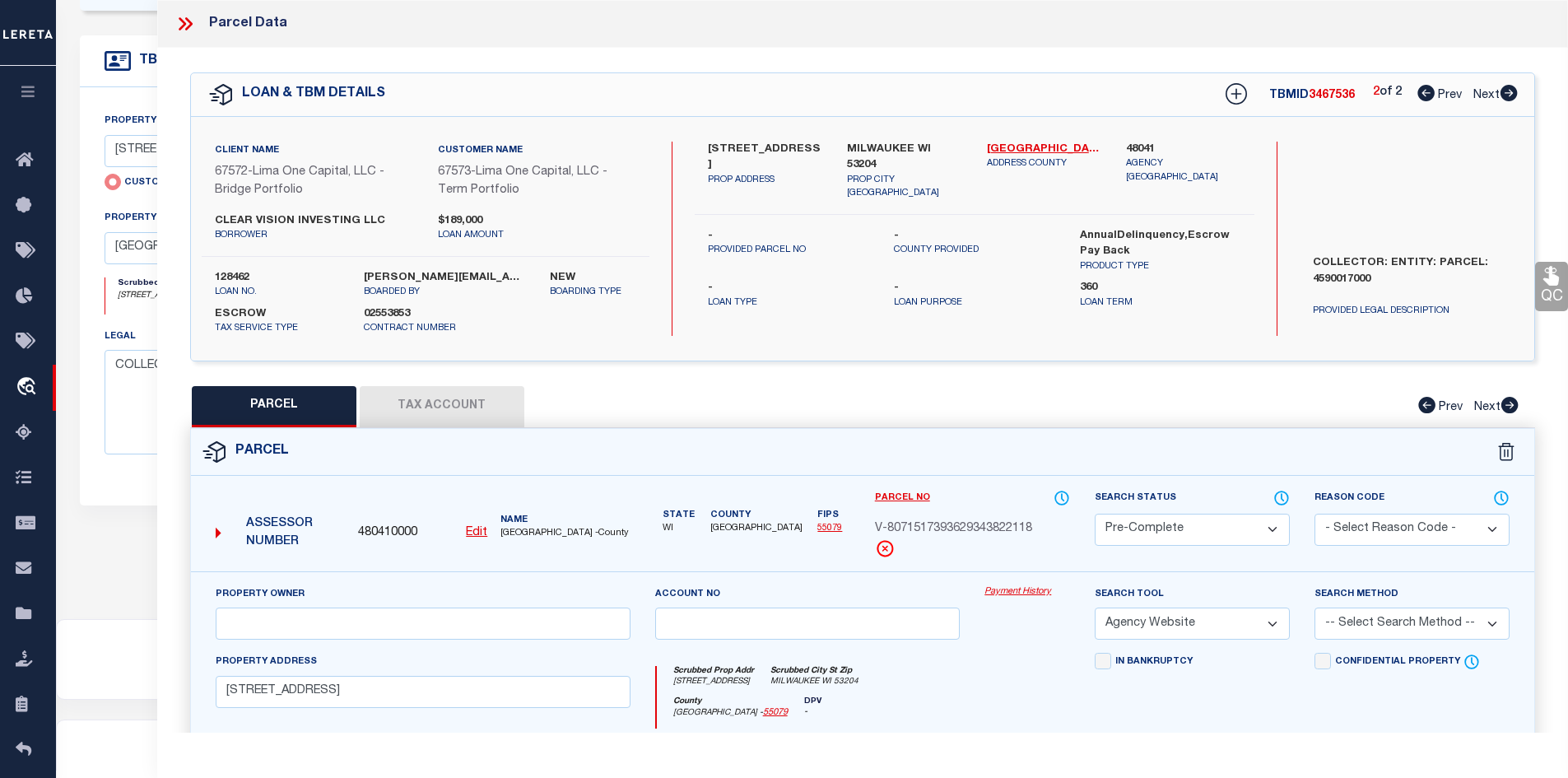
click at [459, 403] on button "Tax Account" at bounding box center [442, 406] width 165 height 41
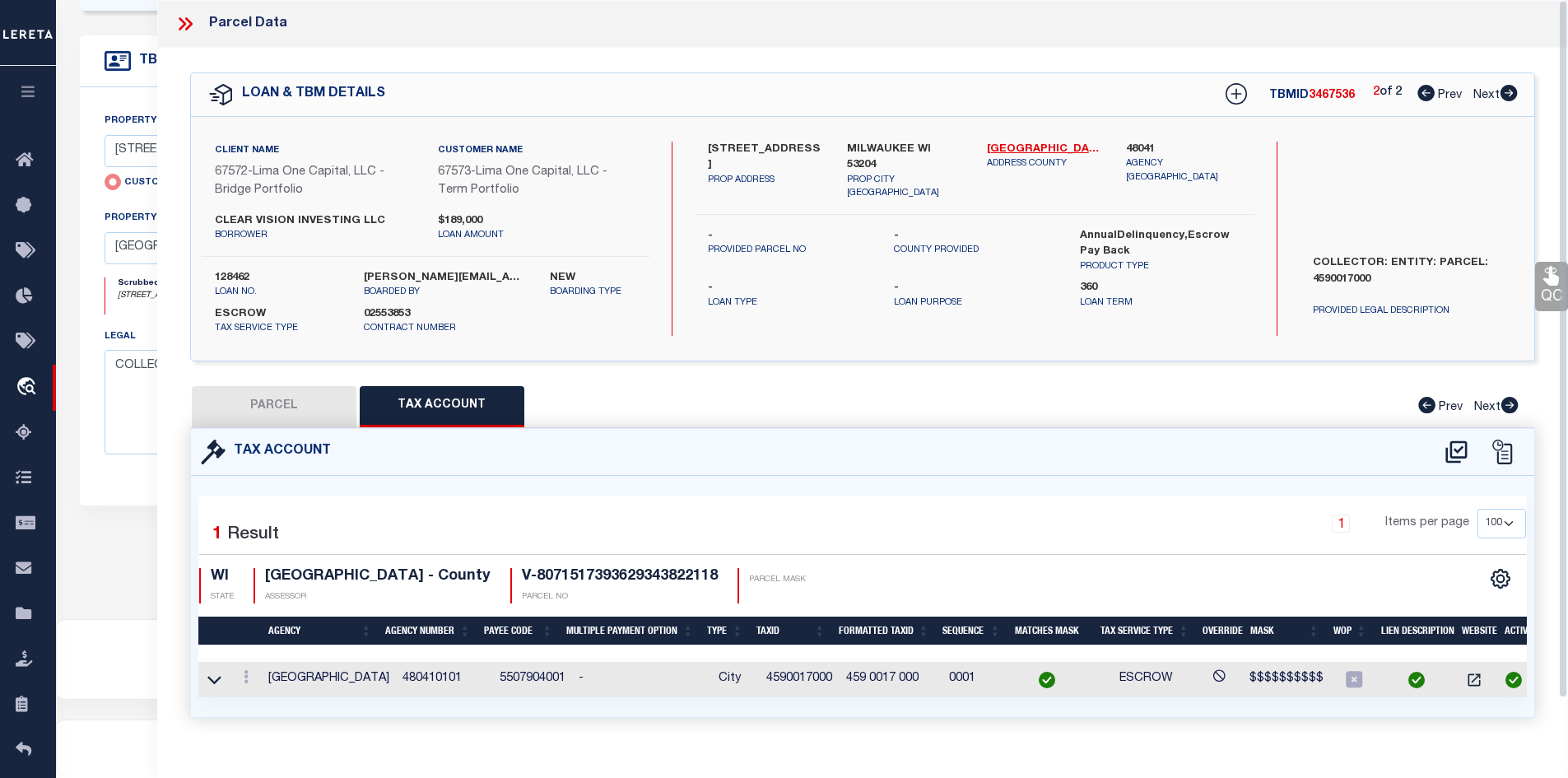
scroll to position [256, 0]
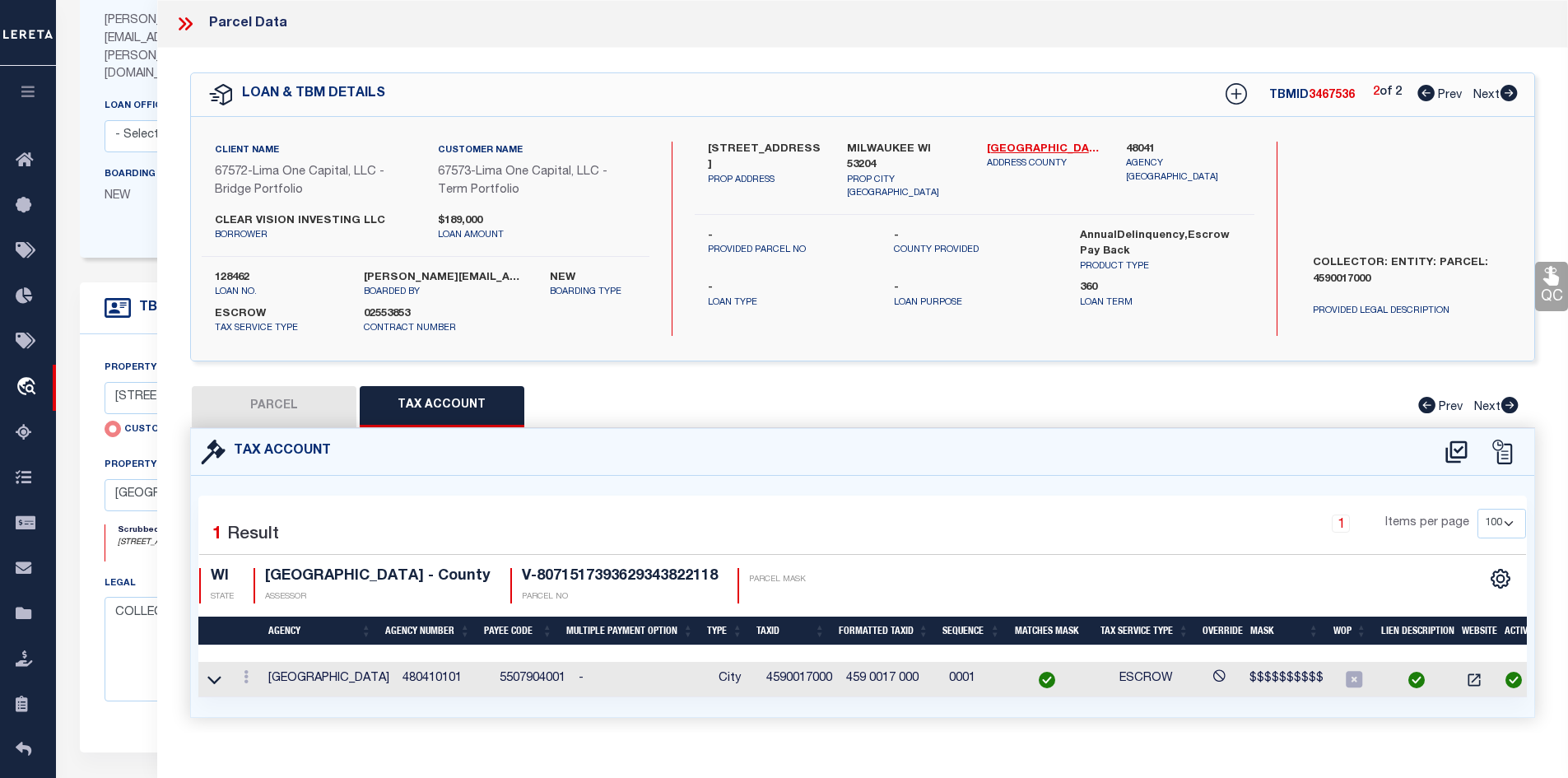
click at [1417, 97] on icon at bounding box center [1426, 94] width 17 height 17
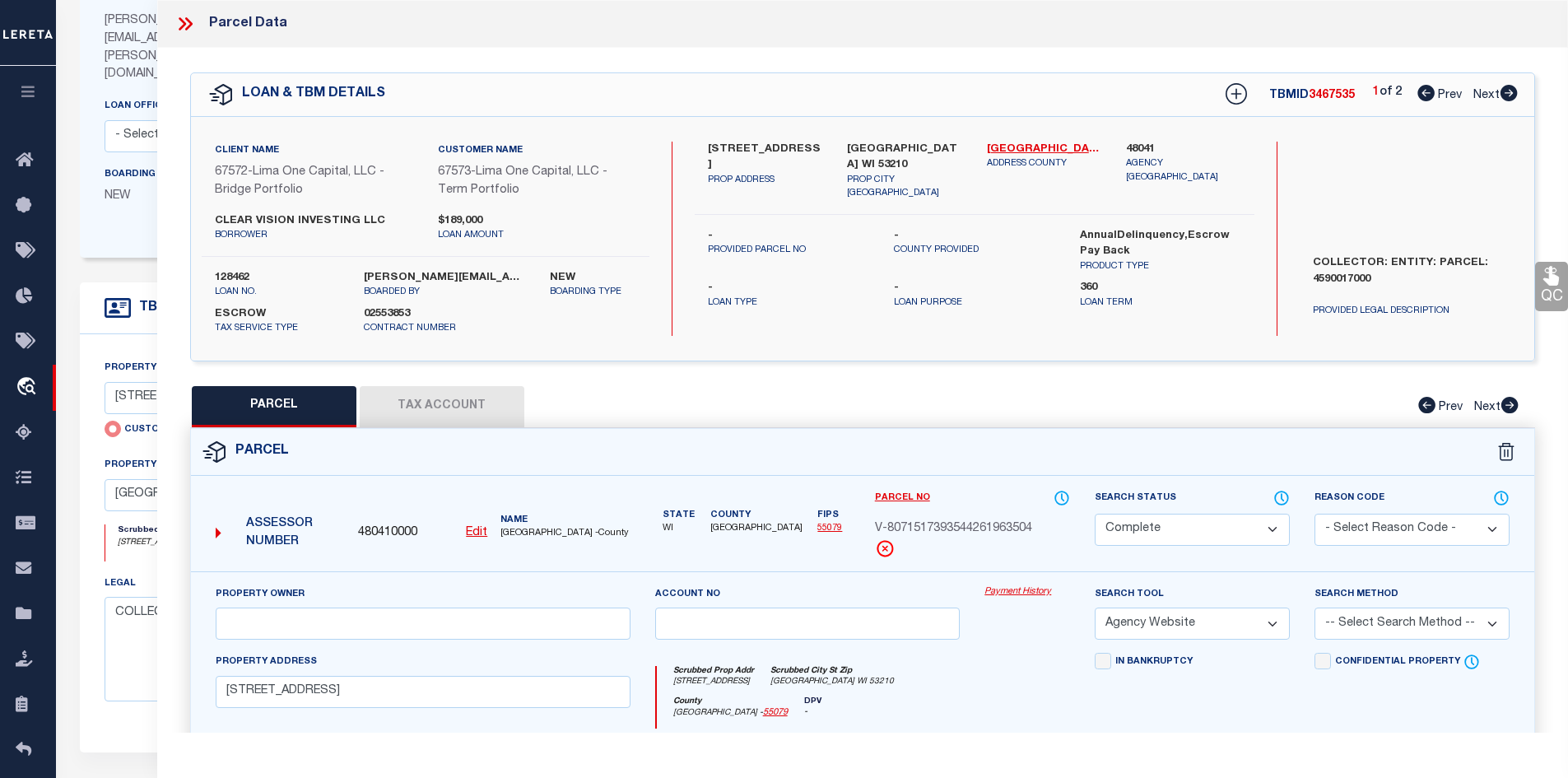
drag, startPoint x: 459, startPoint y: 398, endPoint x: 600, endPoint y: 491, distance: 168.9
click at [459, 400] on button "Tax Account" at bounding box center [442, 406] width 165 height 41
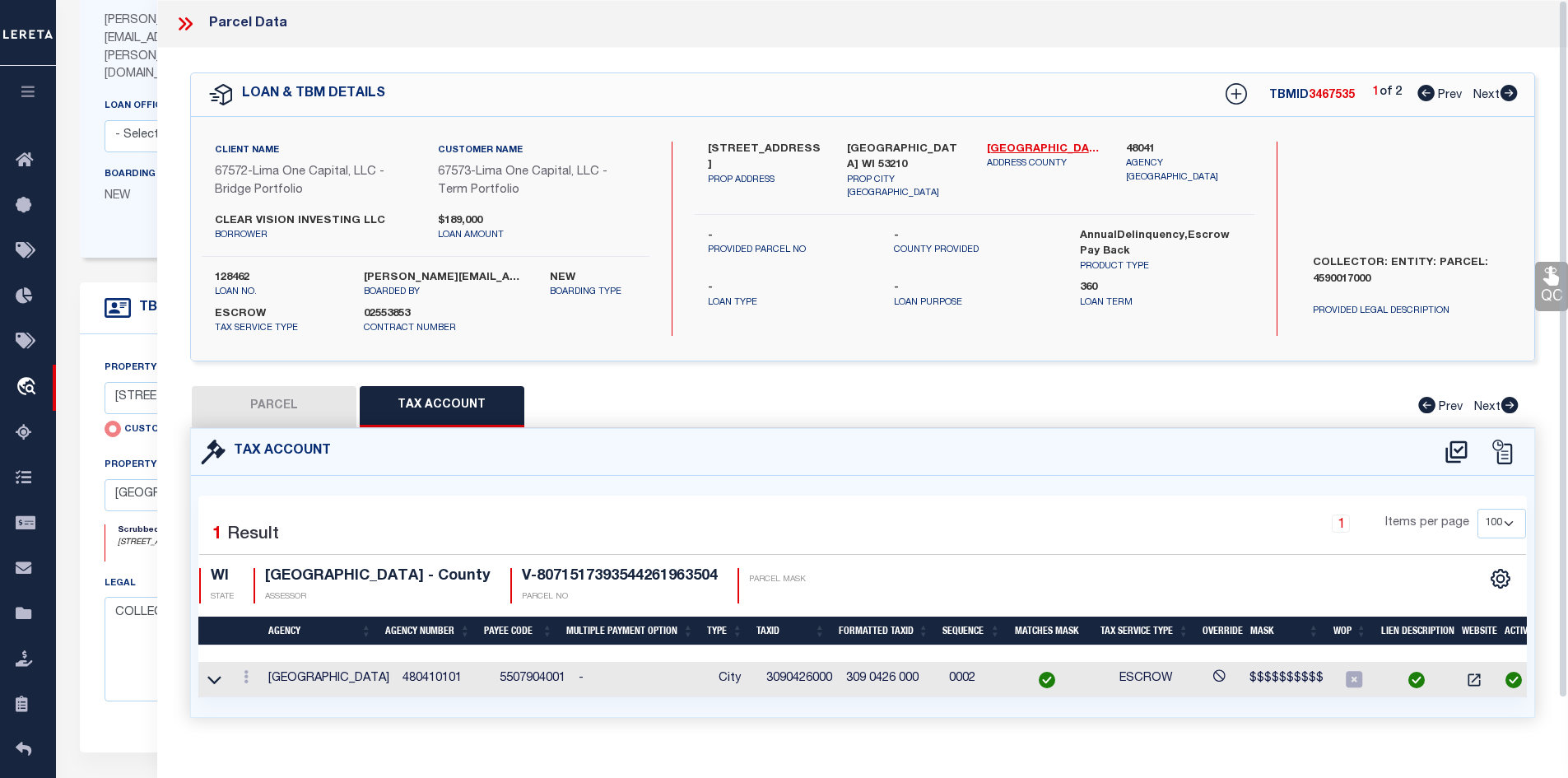
scroll to position [0, 0]
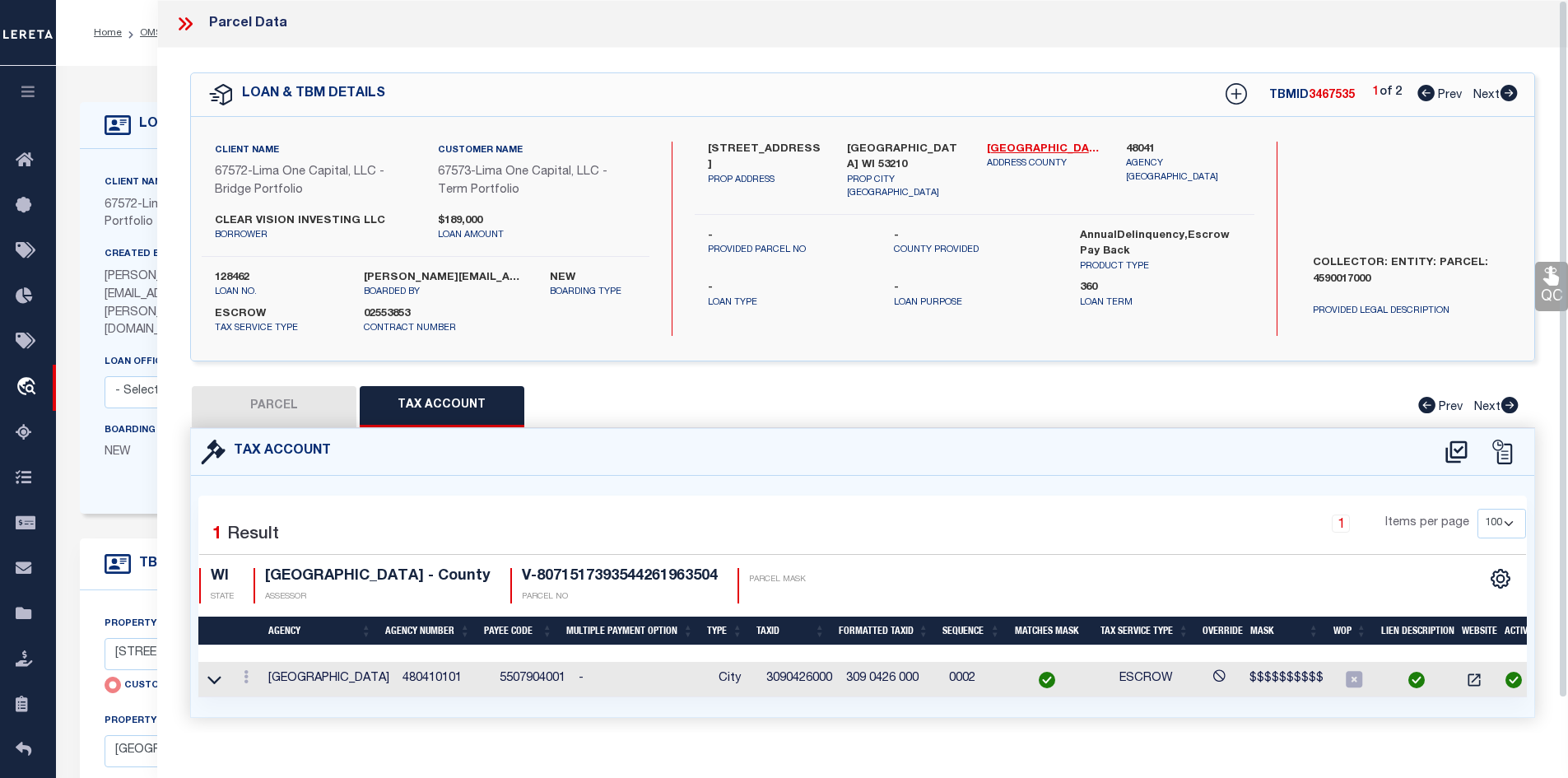
click at [183, 26] on icon at bounding box center [183, 23] width 7 height 13
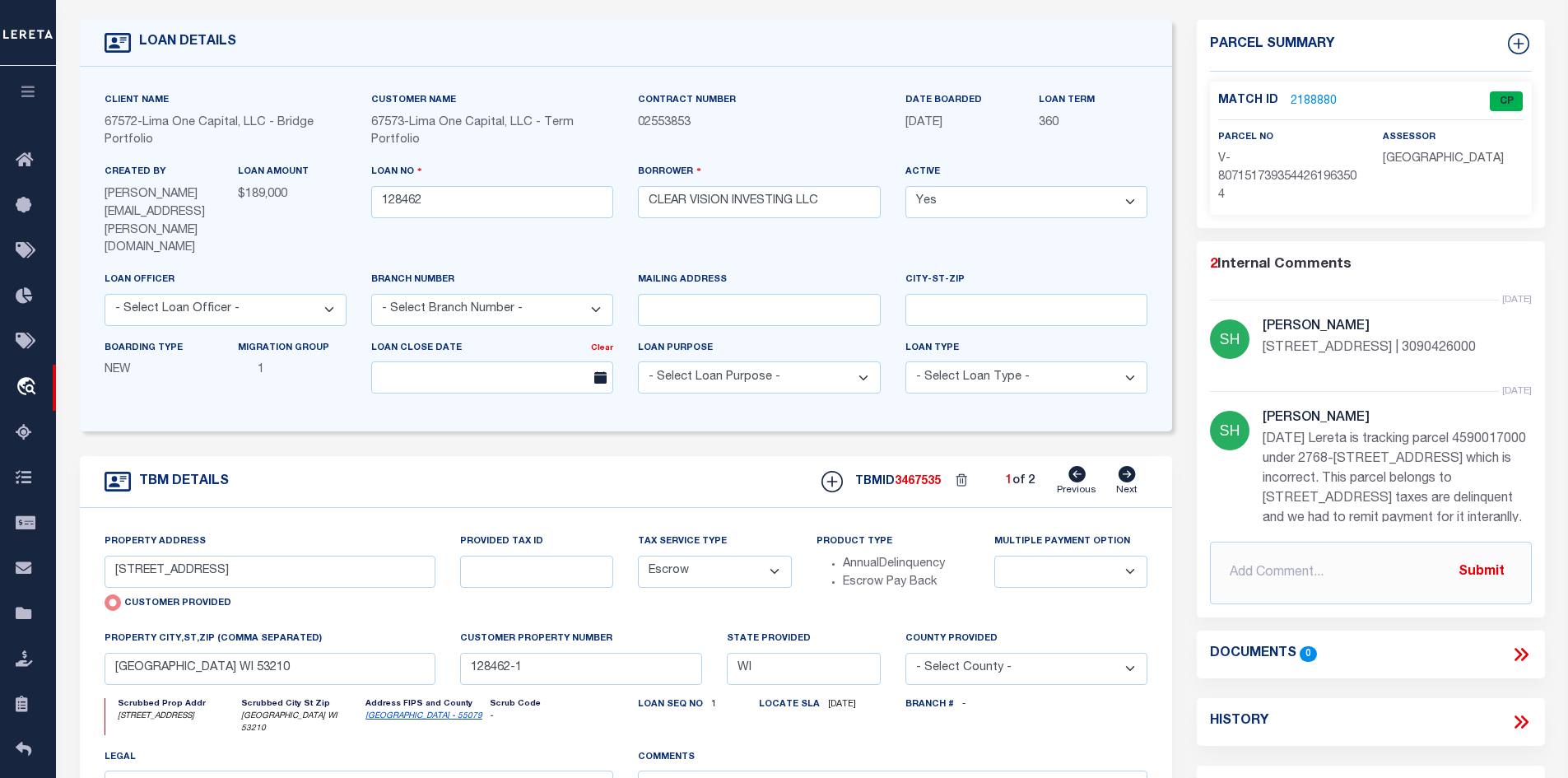
drag, startPoint x: 1483, startPoint y: 341, endPoint x: 1264, endPoint y: 351, distance: 219.2
click at [1264, 351] on p "2768 2770 N 28TH ST | 3090426000" at bounding box center [1398, 347] width 270 height 20
copy p "2768 2770 N 28TH ST | 3090426000"
click at [1291, 102] on link "2188880" at bounding box center [1313, 101] width 46 height 17
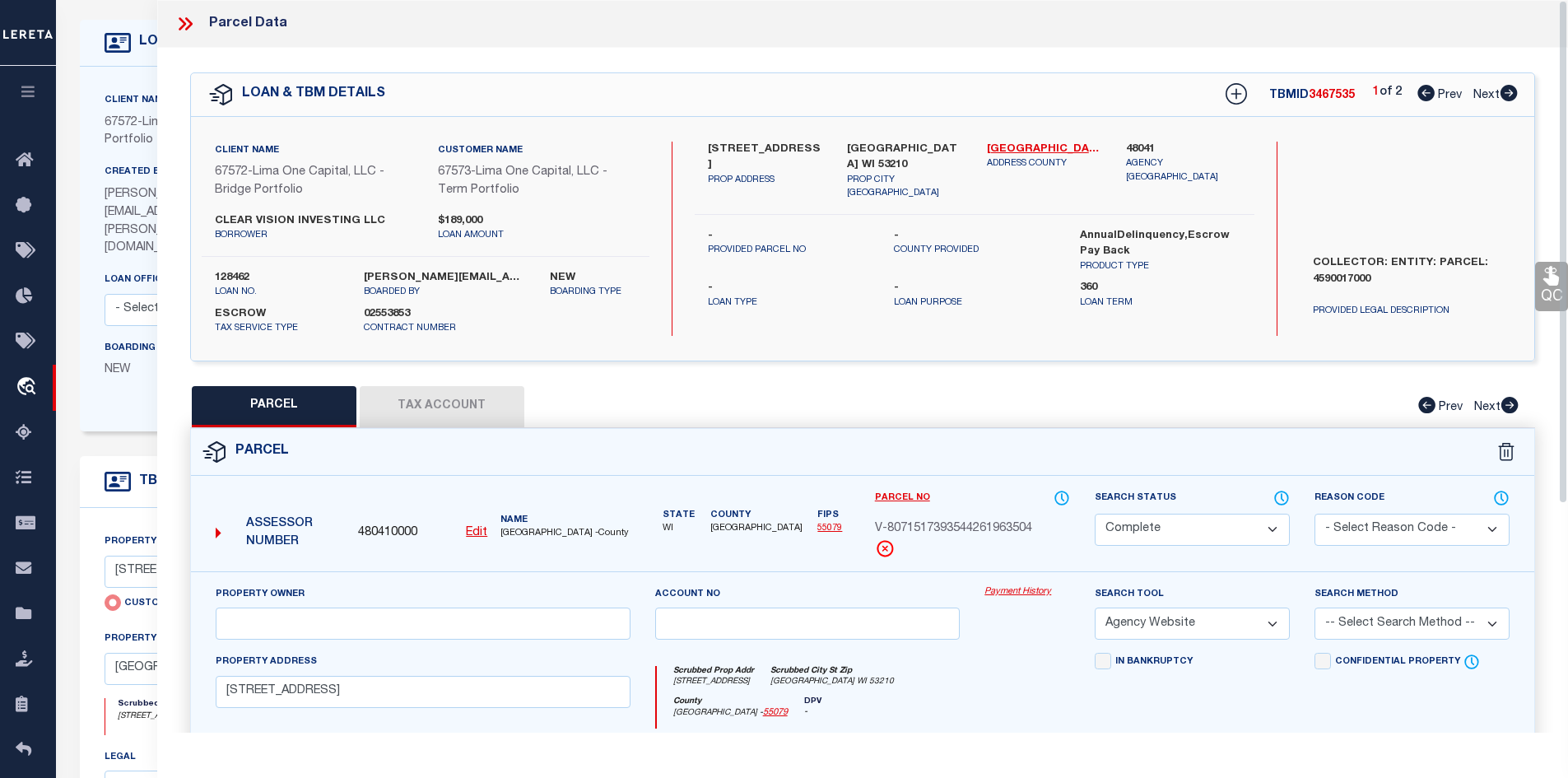
click at [520, 413] on button "Tax Account" at bounding box center [442, 406] width 165 height 41
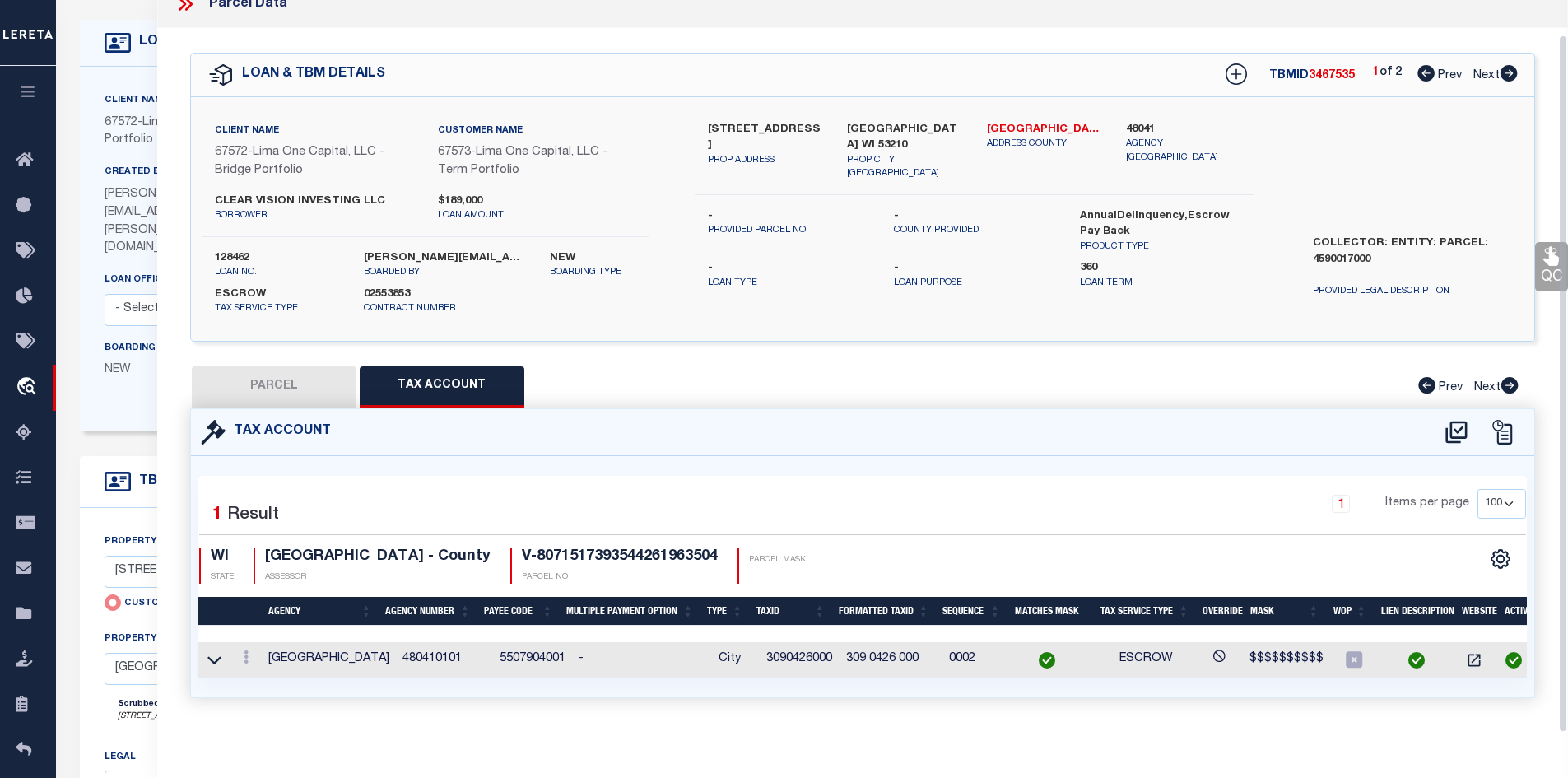
scroll to position [36, 0]
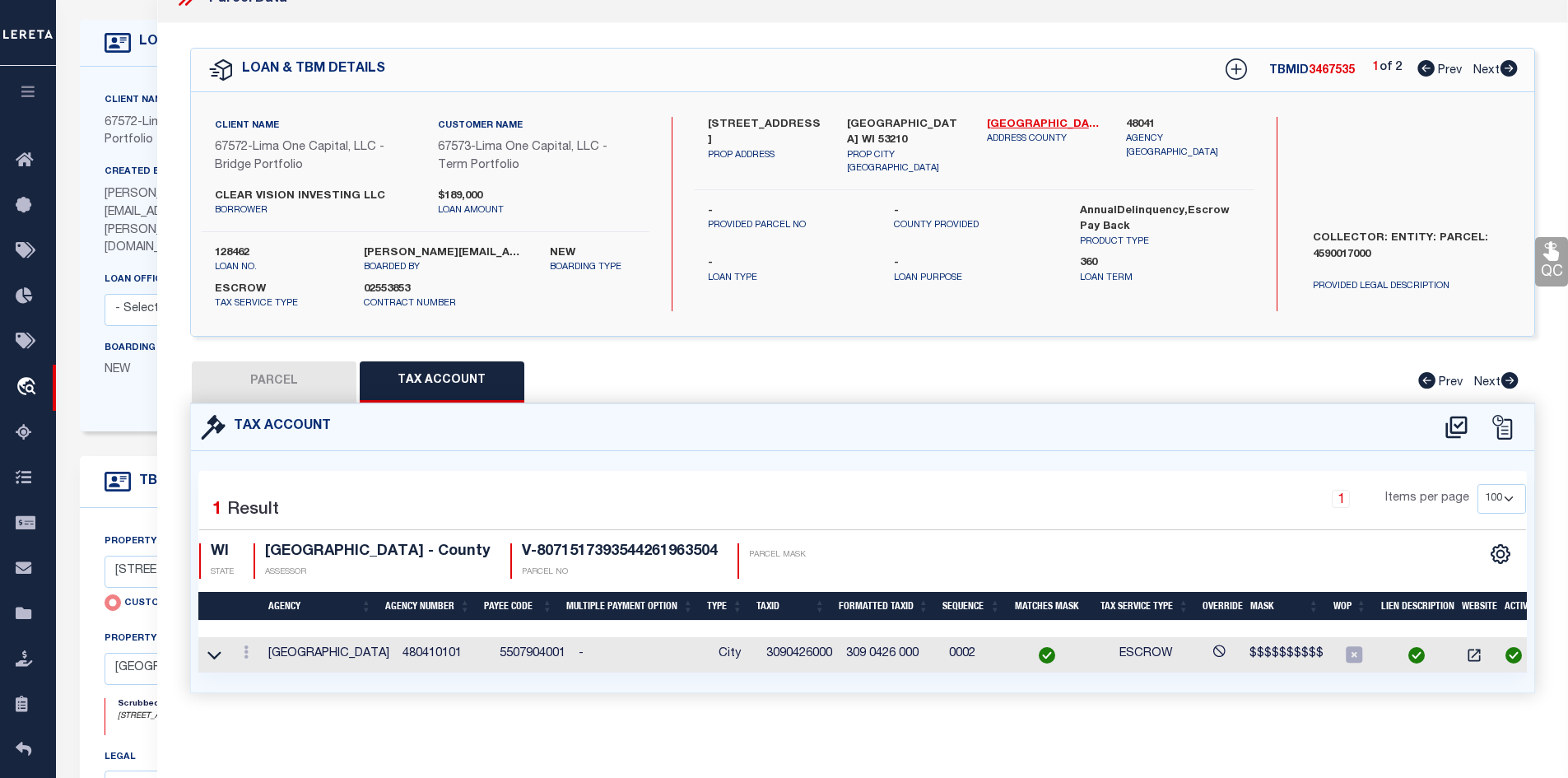
click at [308, 372] on button "PARCEL" at bounding box center [274, 382] width 165 height 41
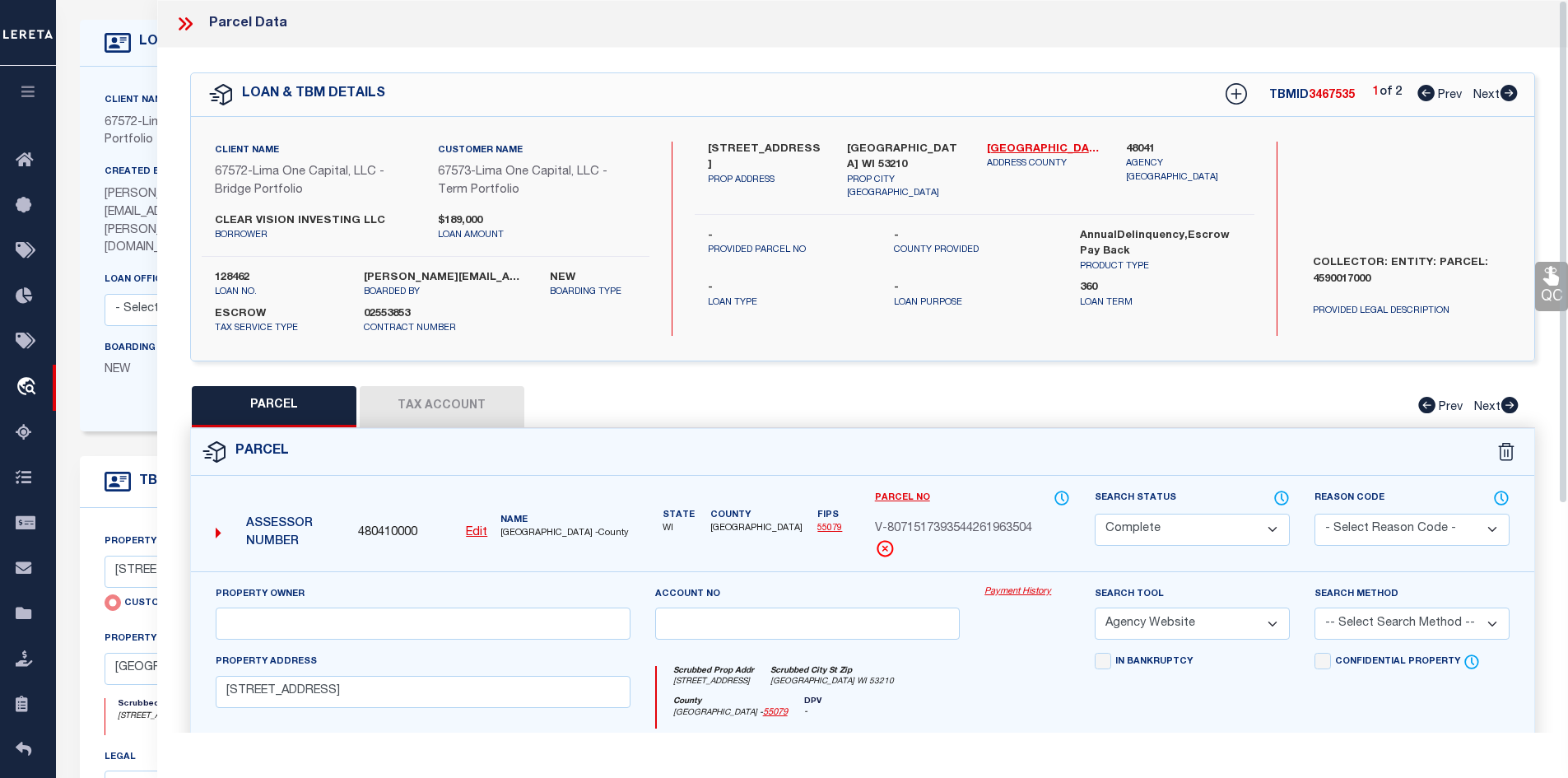
scroll to position [0, 0]
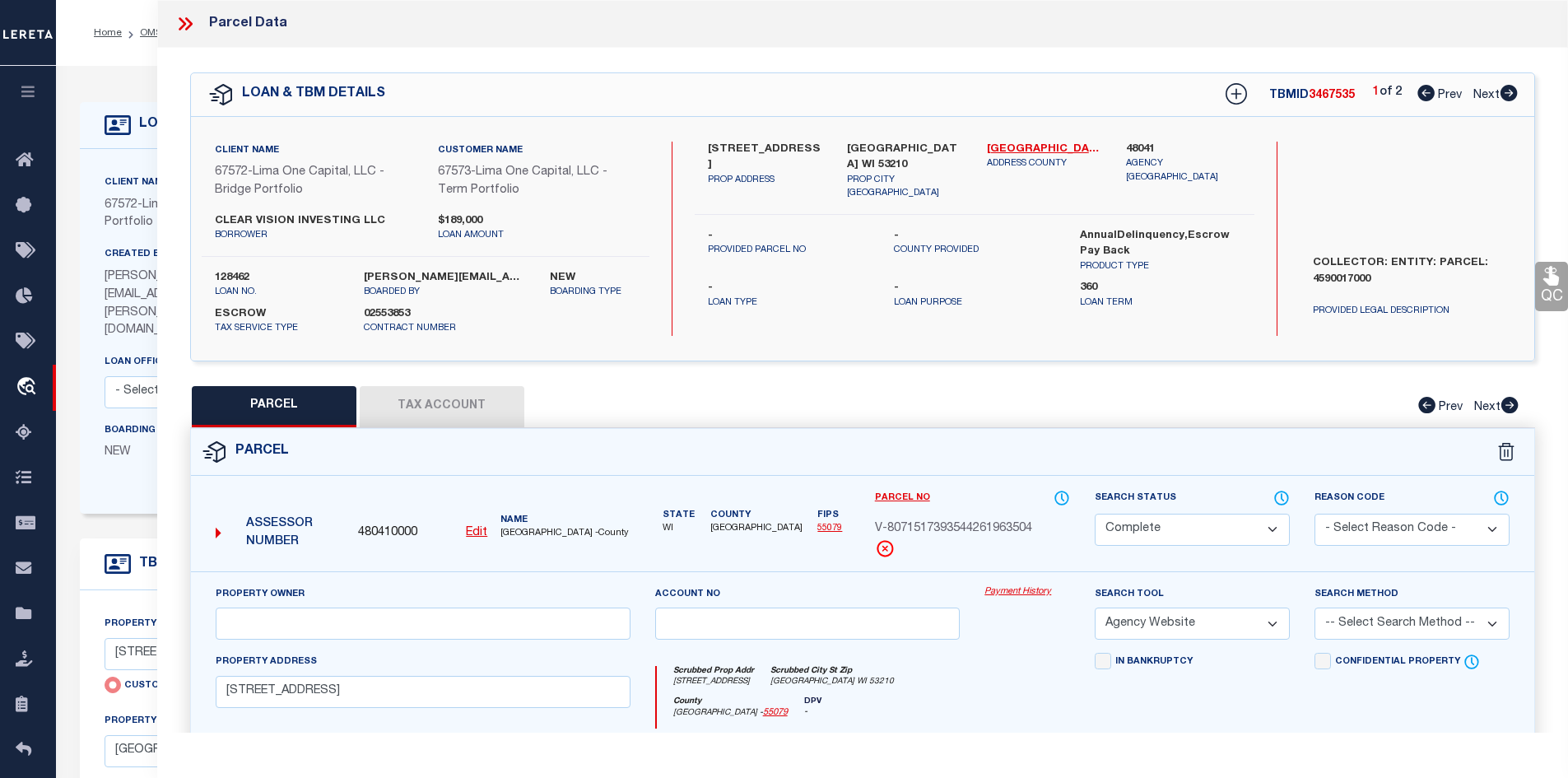
click at [181, 24] on icon at bounding box center [184, 23] width 22 height 22
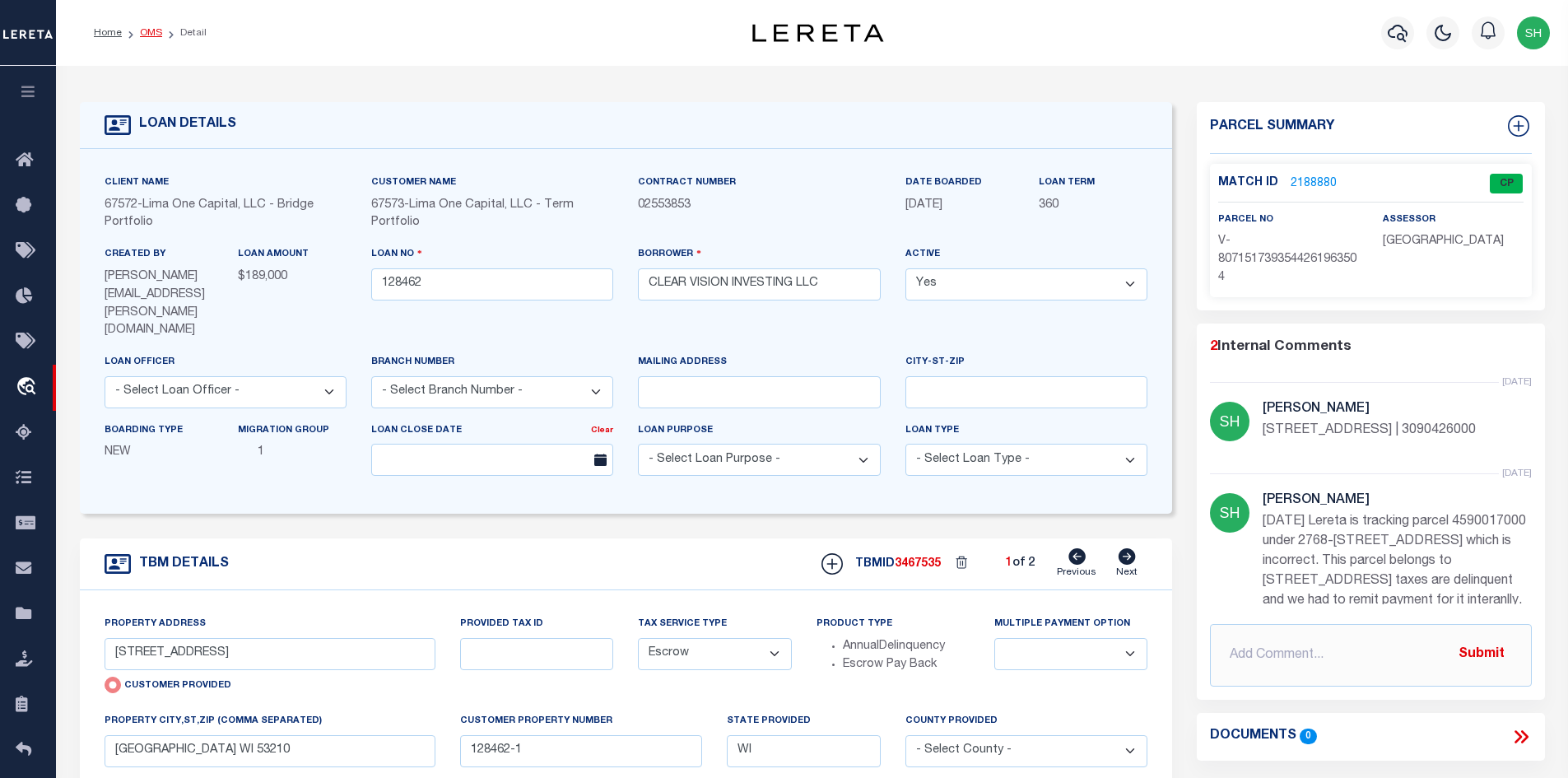
click at [144, 35] on link "OMS" at bounding box center [151, 33] width 22 height 10
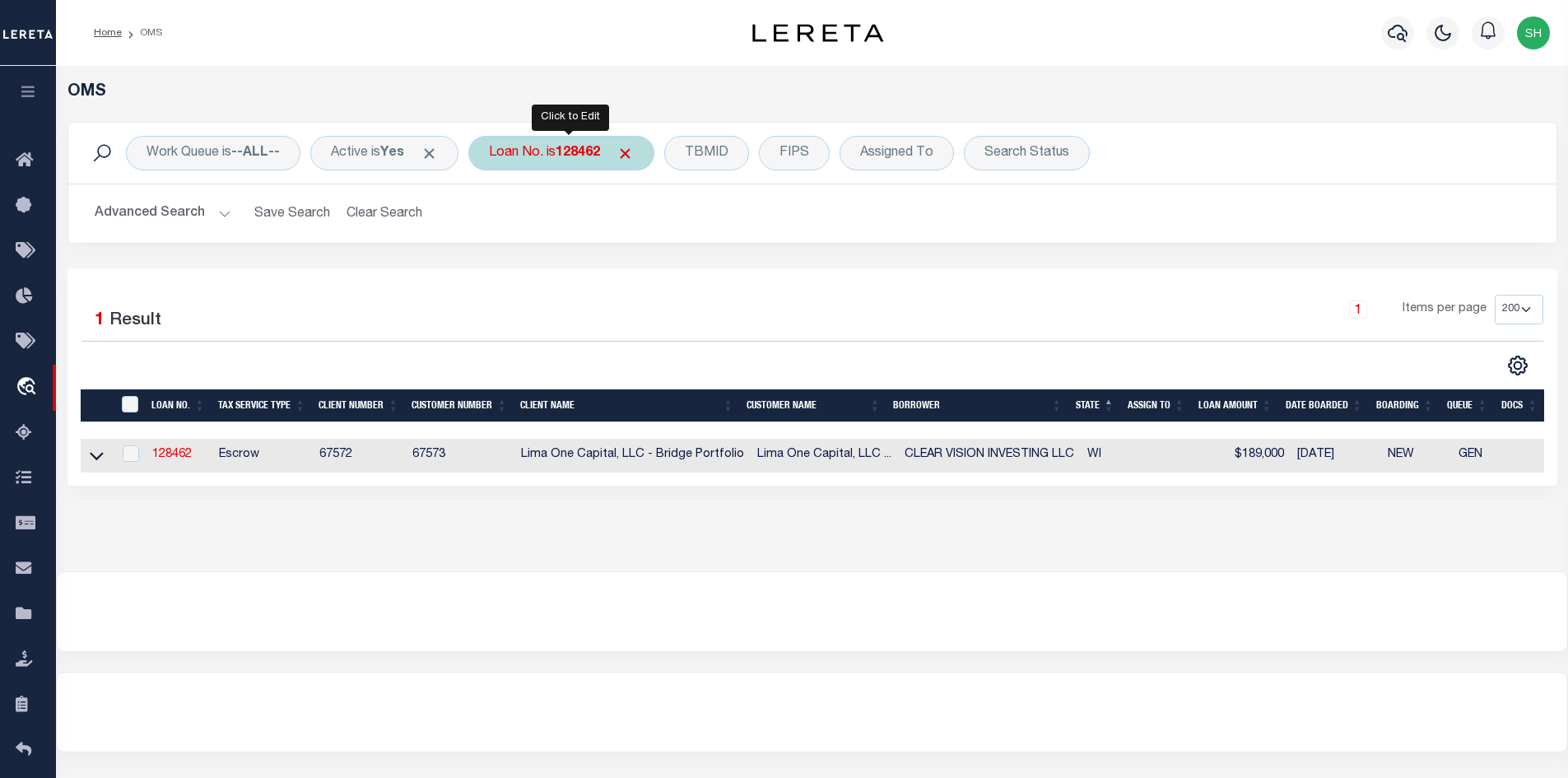
click at [583, 147] on b "128462" at bounding box center [578, 154] width 44 height 13
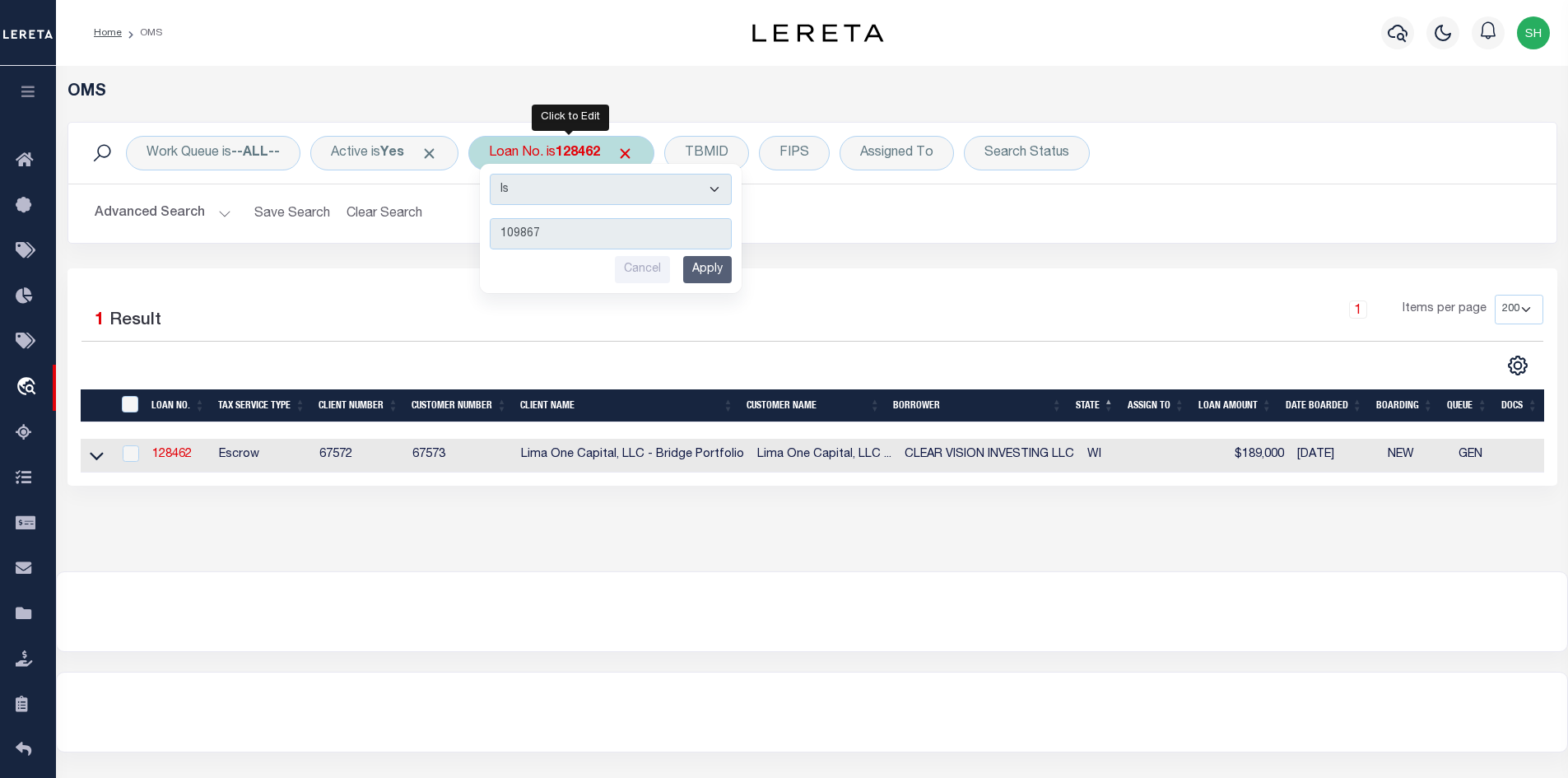
click at [732, 267] on input "Apply" at bounding box center [708, 269] width 49 height 27
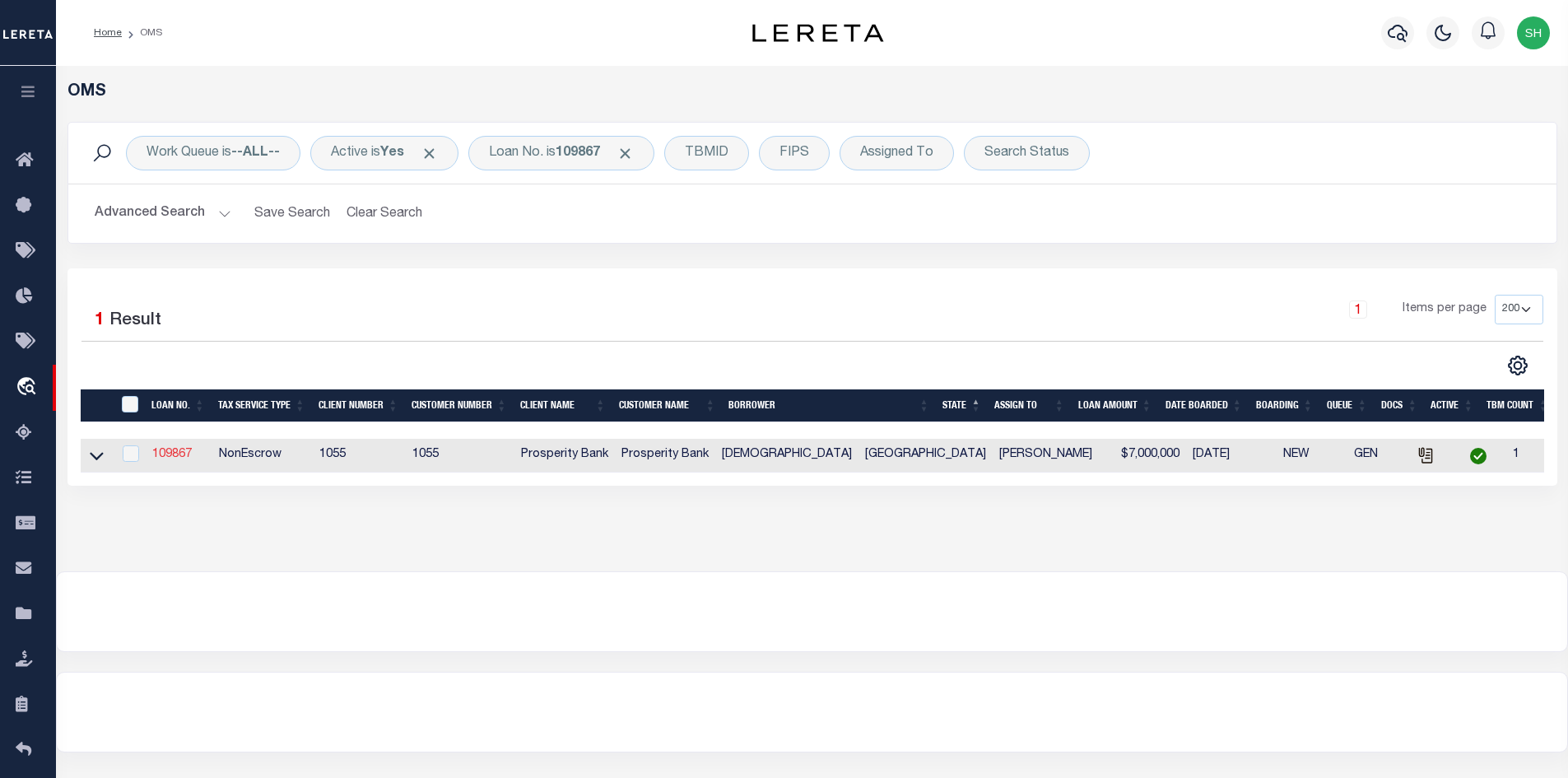
click at [170, 455] on link "109867" at bounding box center [172, 454] width 39 height 11
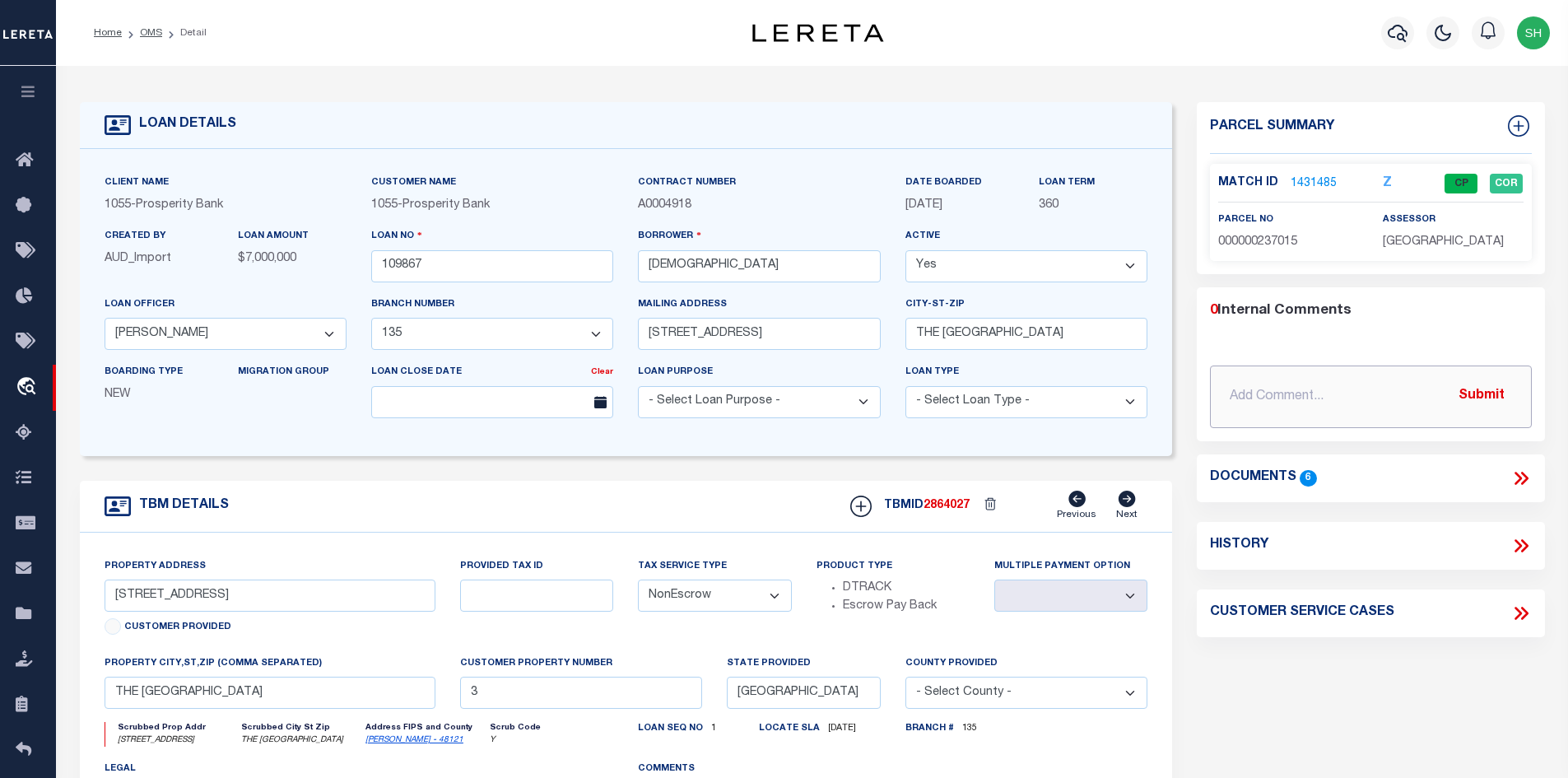
click at [1286, 381] on input "text" at bounding box center [1371, 396] width 322 height 63
paste input "Additional parcel to be tracked Account: 43647DEN"
click at [1488, 392] on button "Submit" at bounding box center [1482, 396] width 67 height 34
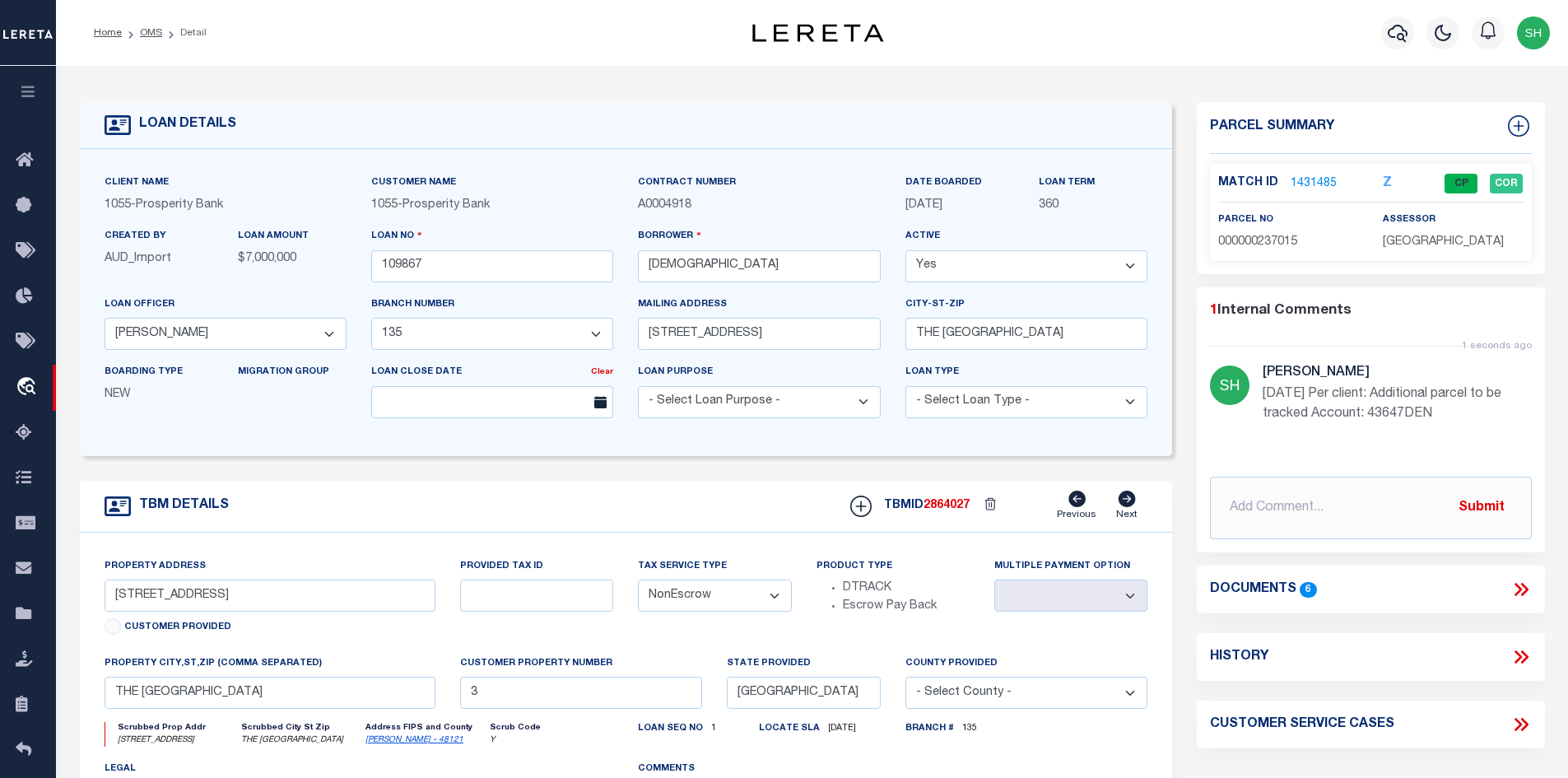
click at [1314, 177] on link "1431485" at bounding box center [1313, 183] width 46 height 17
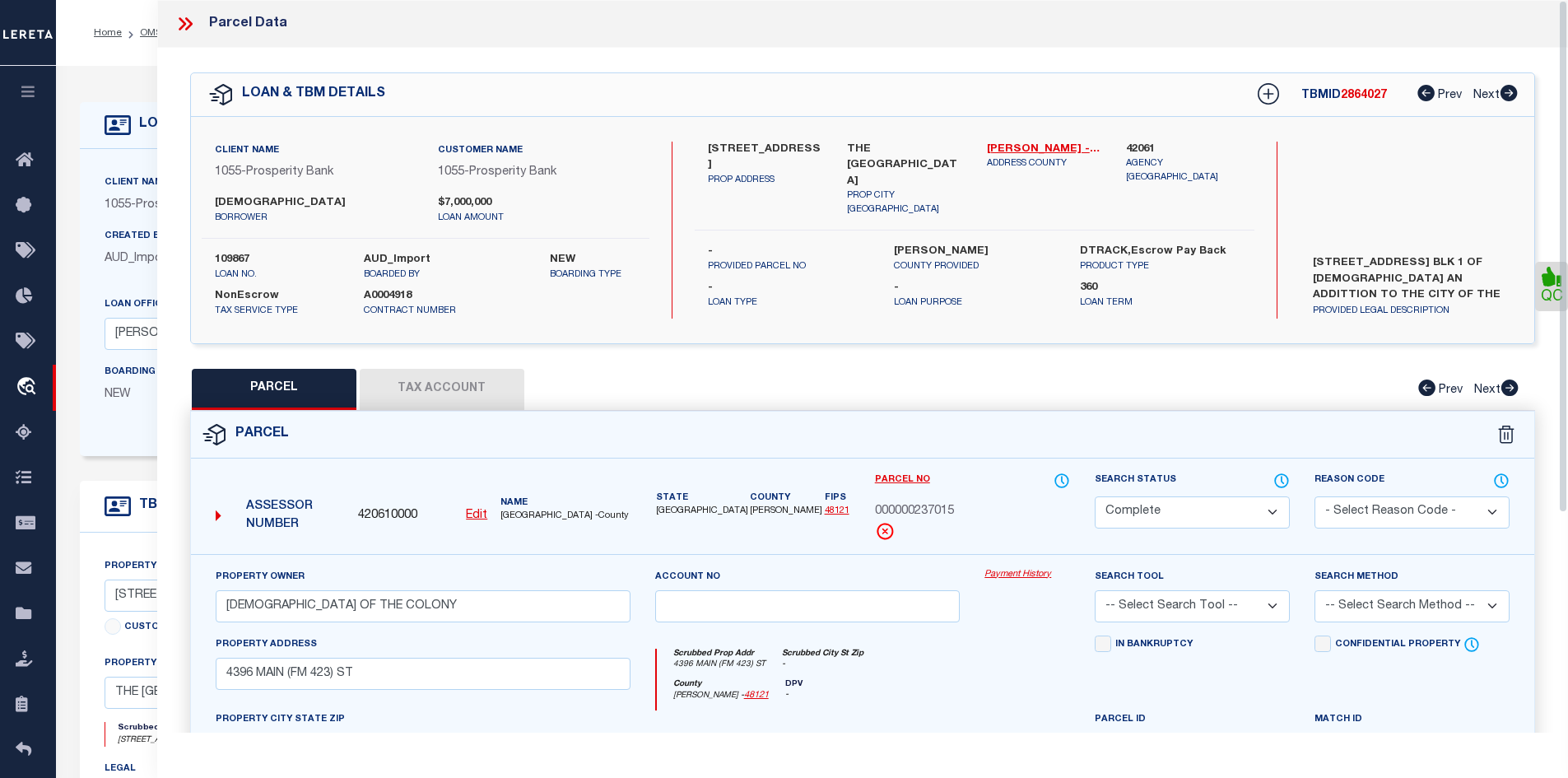
click at [418, 392] on button "Tax Account" at bounding box center [442, 389] width 165 height 41
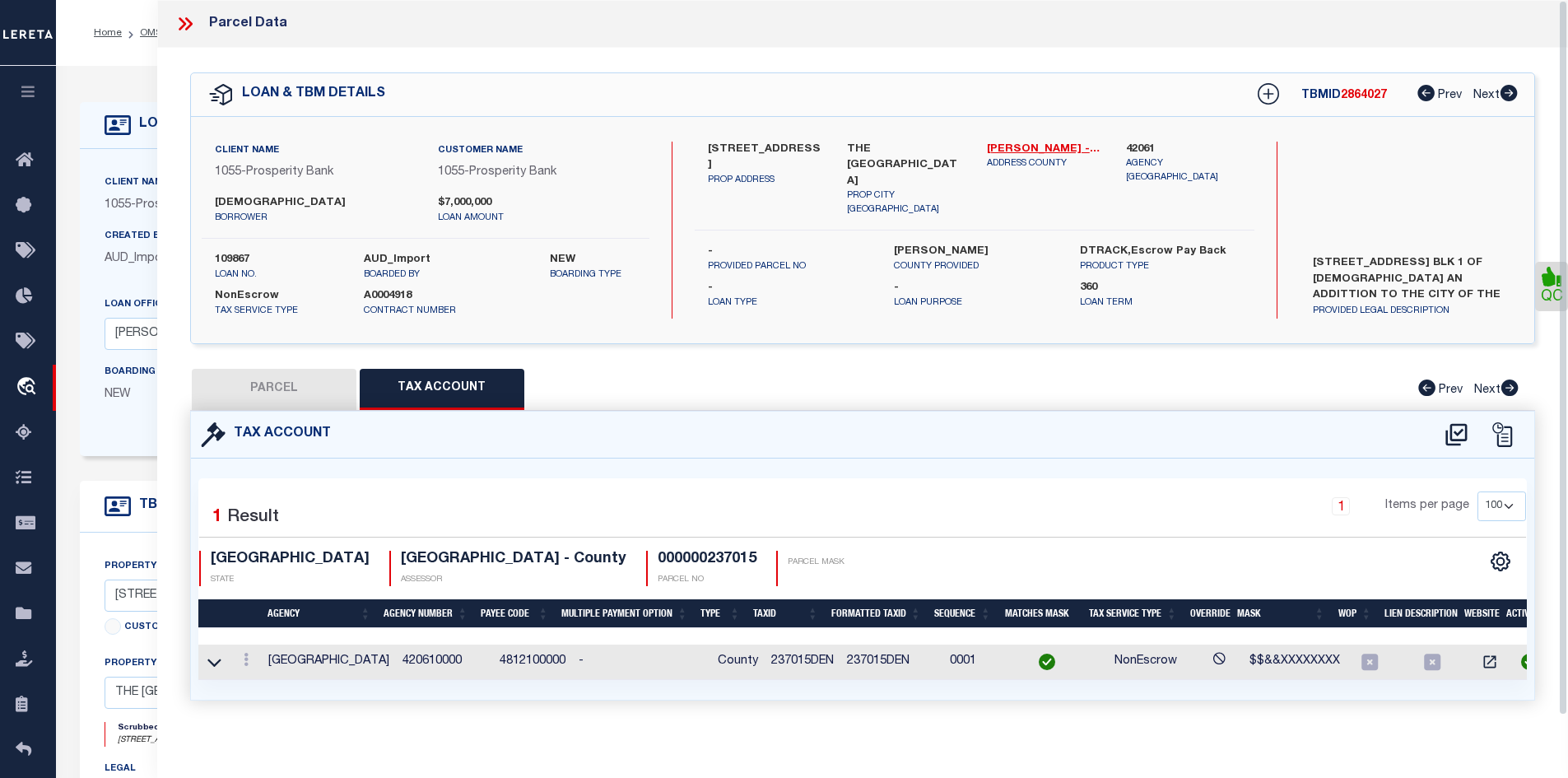
click at [186, 31] on icon at bounding box center [184, 23] width 22 height 22
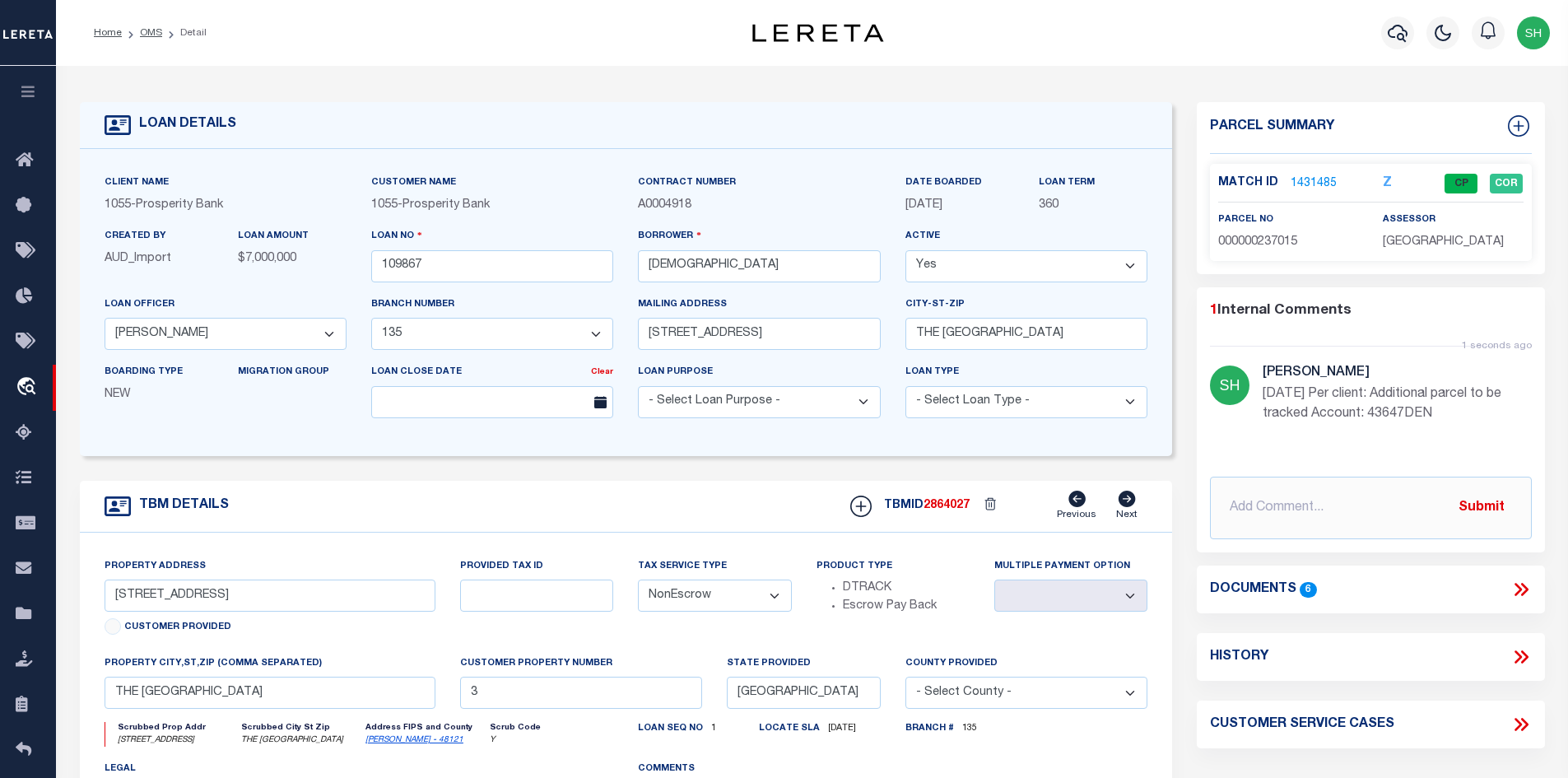
click at [708, 117] on div "LOAN DETAILS" at bounding box center [626, 125] width 1093 height 47
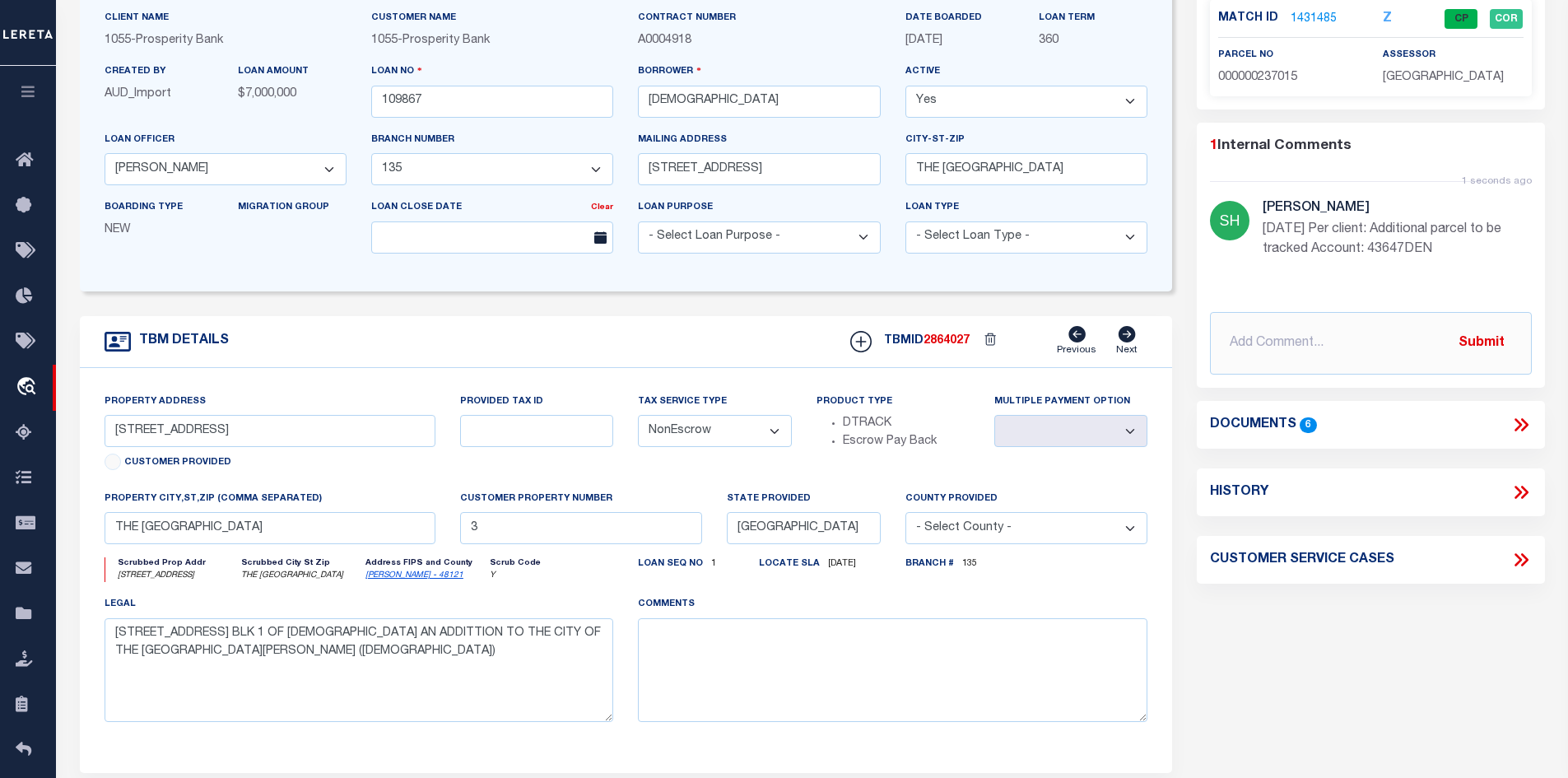
click at [386, 577] on link "[PERSON_NAME] - 48121" at bounding box center [414, 575] width 98 height 8
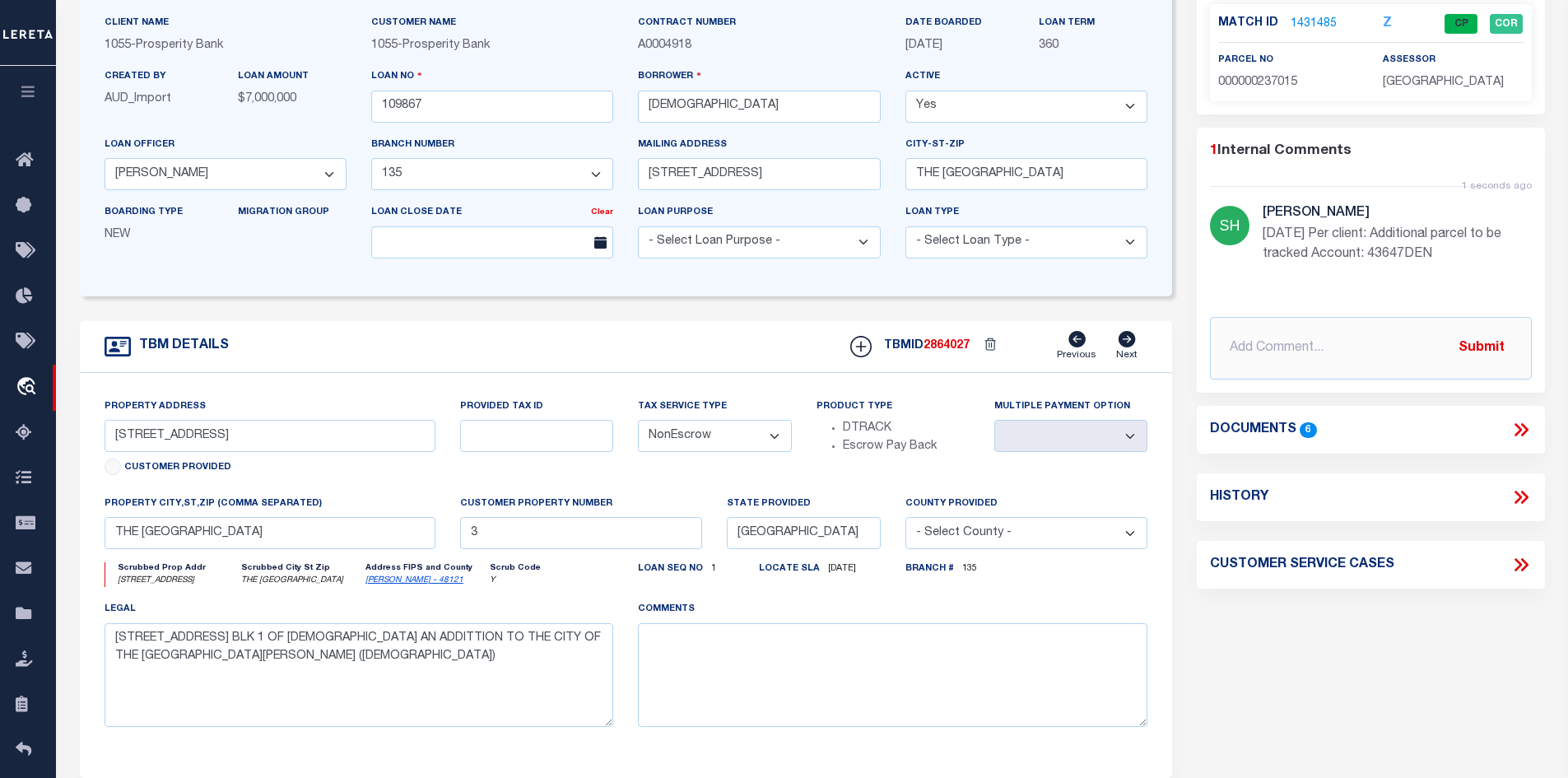
scroll to position [0, 0]
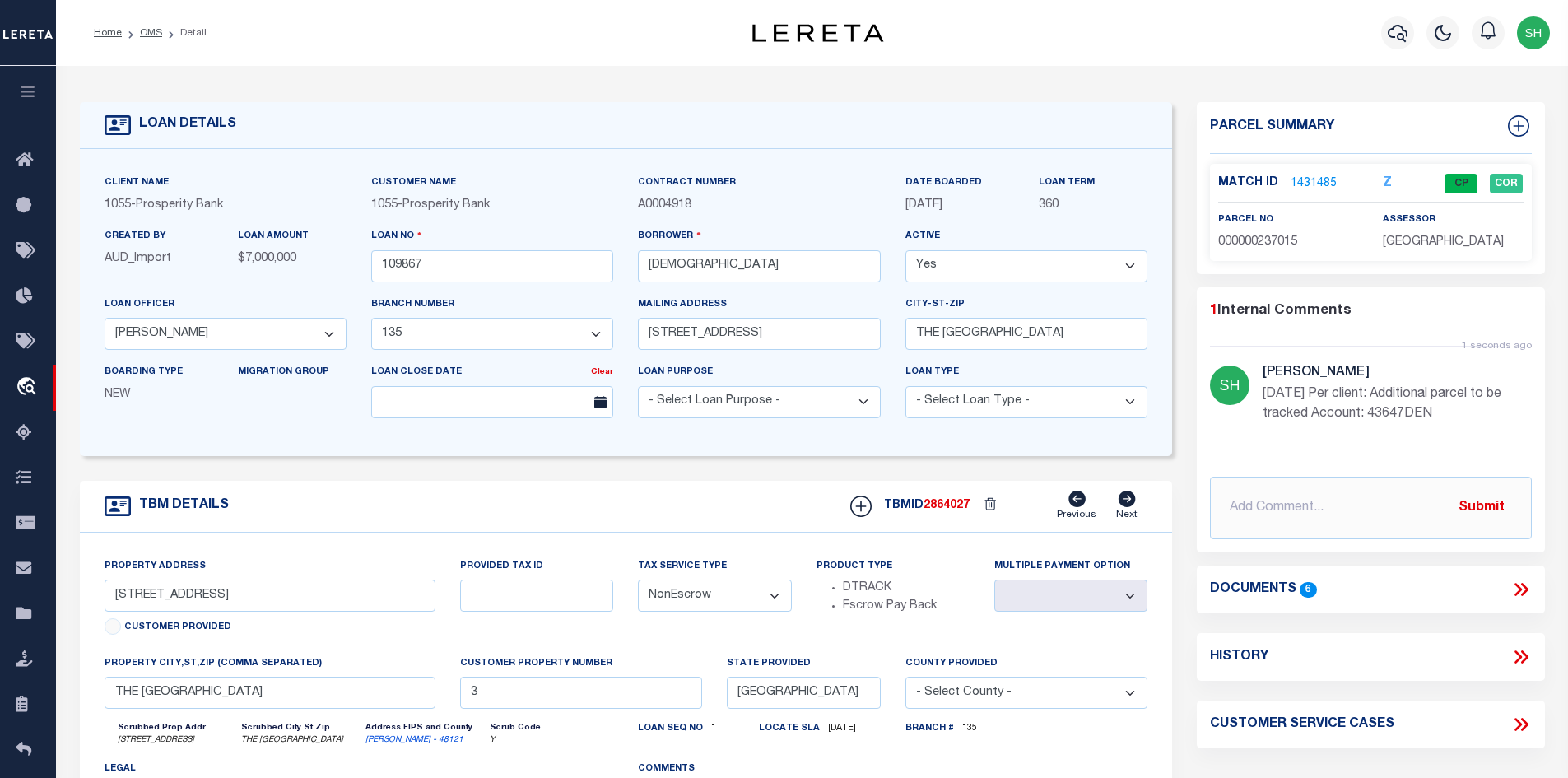
click at [1307, 175] on link "1431485" at bounding box center [1313, 183] width 46 height 17
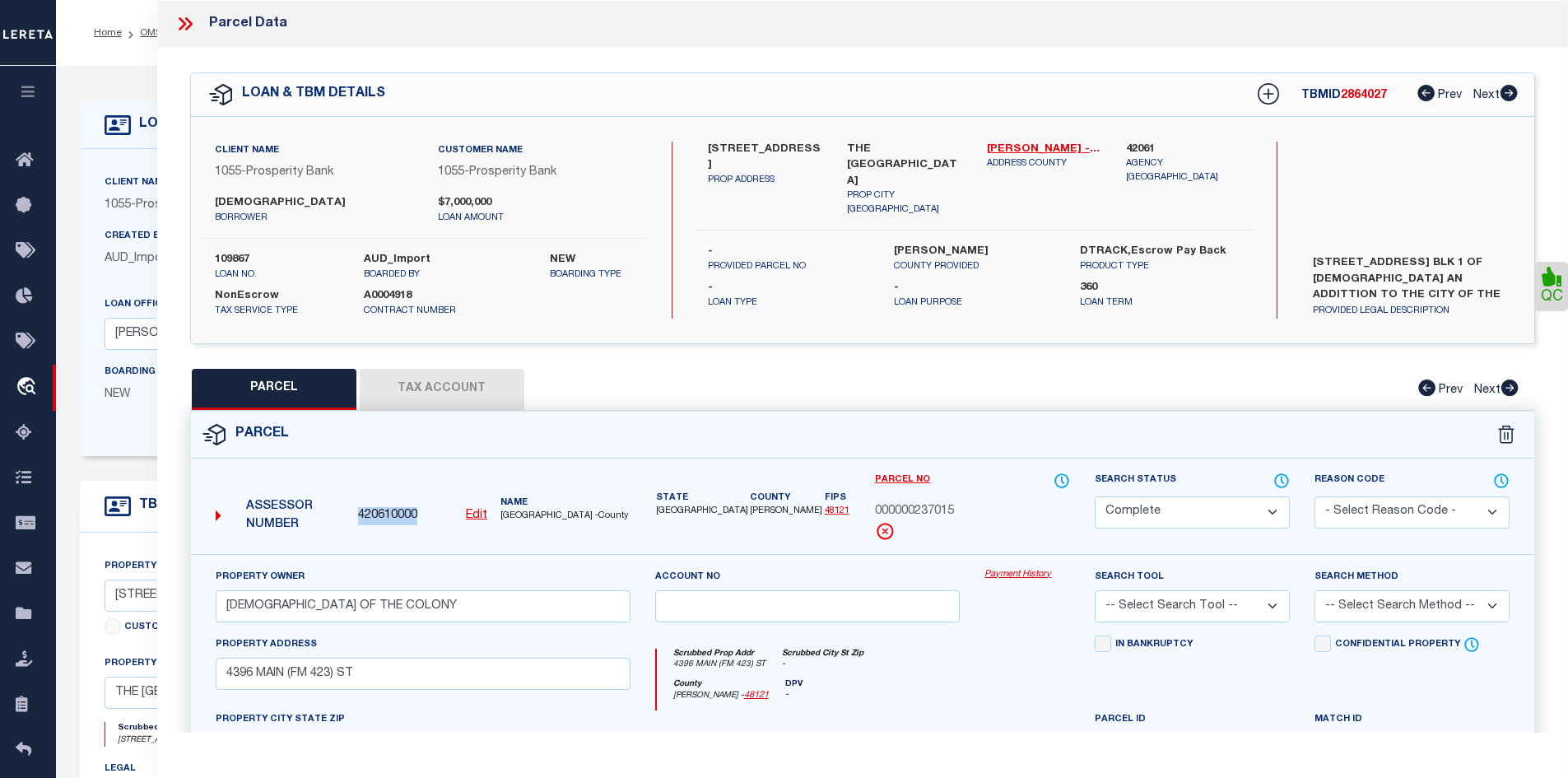
drag, startPoint x: 426, startPoint y: 513, endPoint x: 357, endPoint y: 512, distance: 69.0
click at [357, 512] on div "420610000 Edit" at bounding box center [422, 516] width 142 height 18
copy span "420610000"
click at [184, 17] on icon at bounding box center [184, 23] width 22 height 22
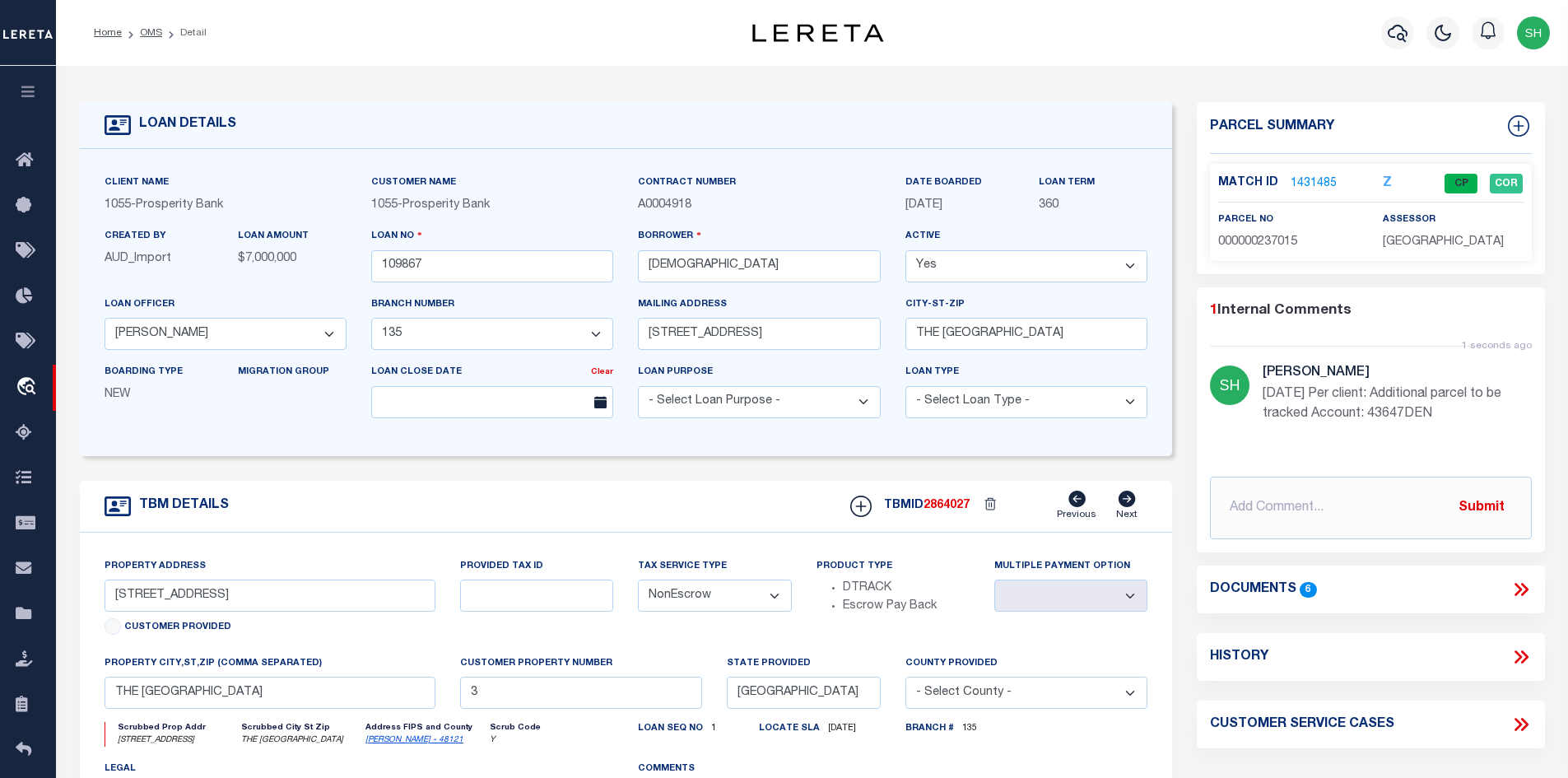
click at [1533, 129] on div "Parcel Summary" at bounding box center [1371, 127] width 348 height 51
click at [1528, 126] on icon at bounding box center [1518, 125] width 22 height 22
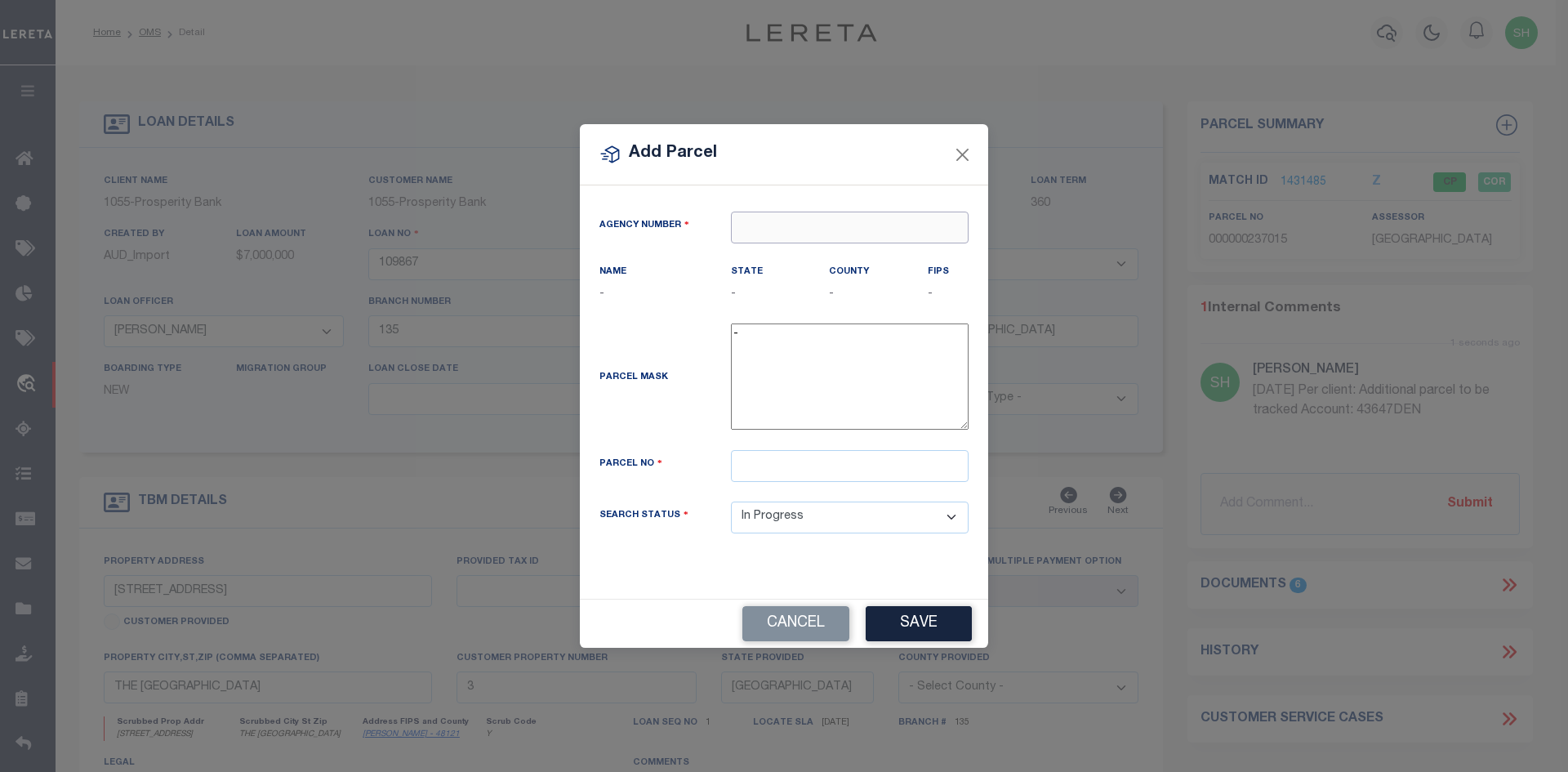
paste input "420610000"
click at [764, 260] on div "420610000 : [GEOGRAPHIC_DATA]" at bounding box center [850, 268] width 236 height 46
paste input "43647"
click at [738, 465] on input "43647" at bounding box center [850, 466] width 238 height 32
click at [918, 630] on button "Save" at bounding box center [919, 623] width 106 height 35
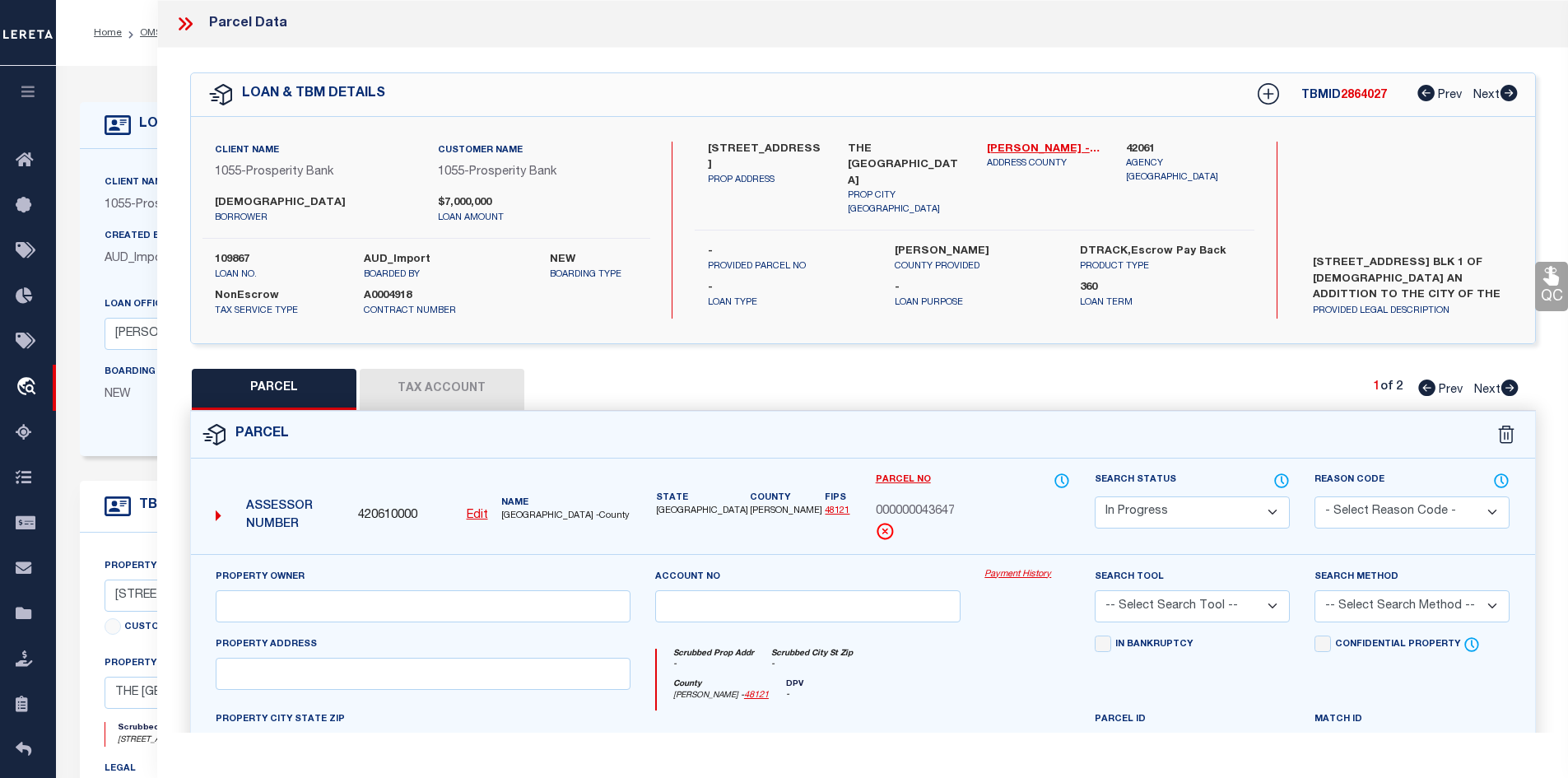
click at [402, 383] on button "Tax Account" at bounding box center [442, 389] width 165 height 41
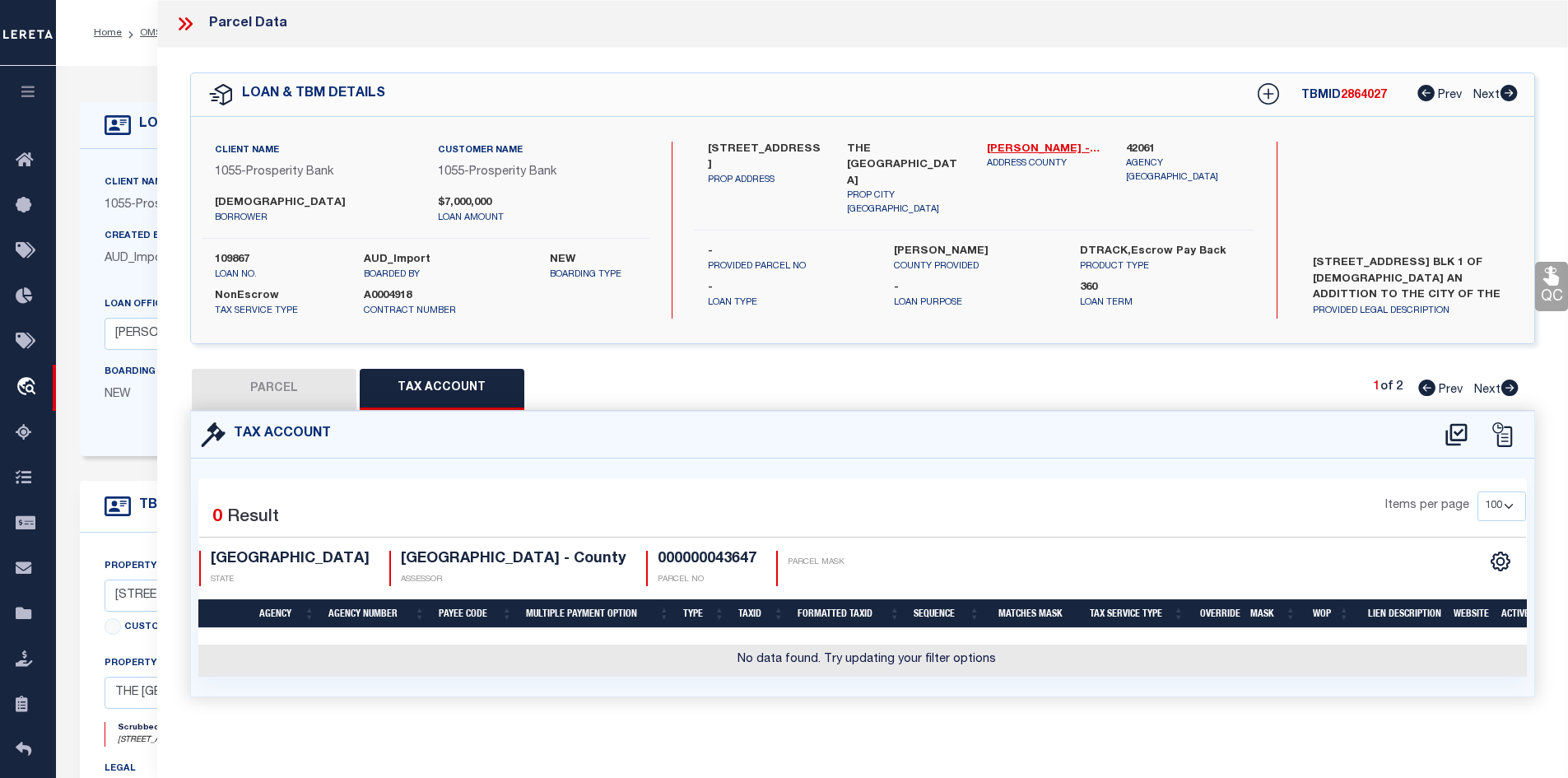
scroll to position [82, 0]
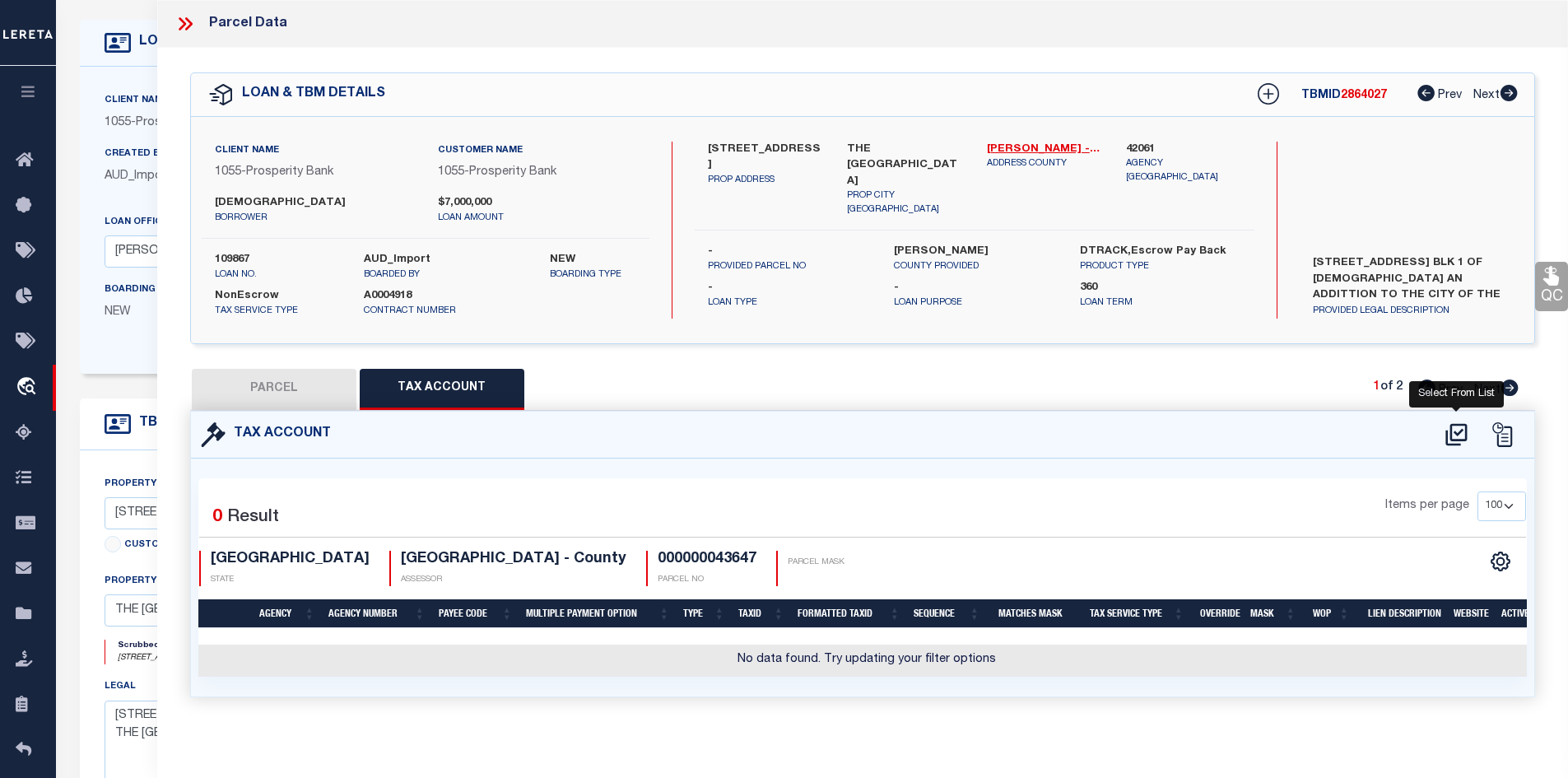
click at [1443, 433] on icon at bounding box center [1456, 434] width 27 height 26
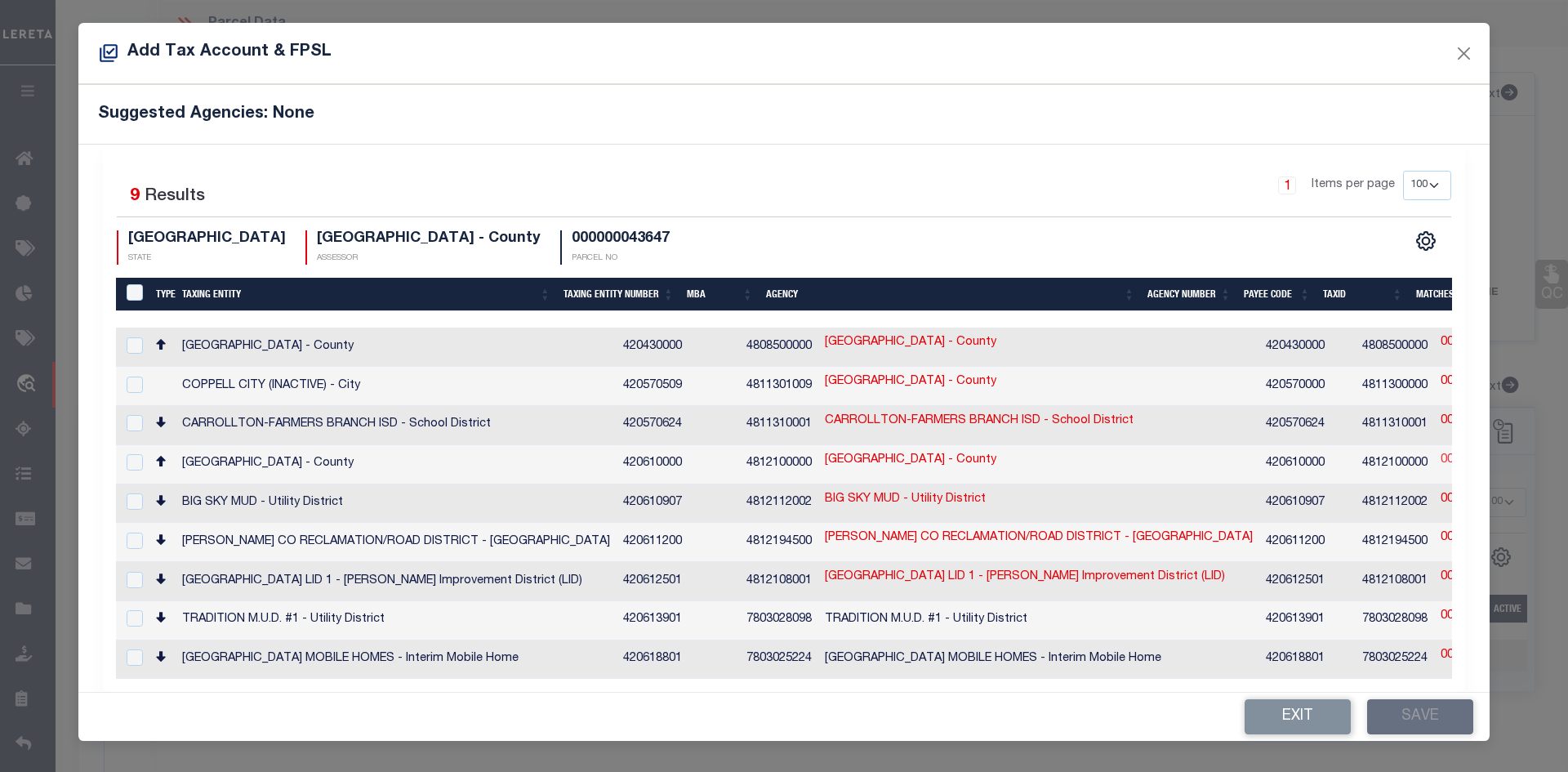
click at [1441, 451] on link "000000043647" at bounding box center [1480, 460] width 78 height 18
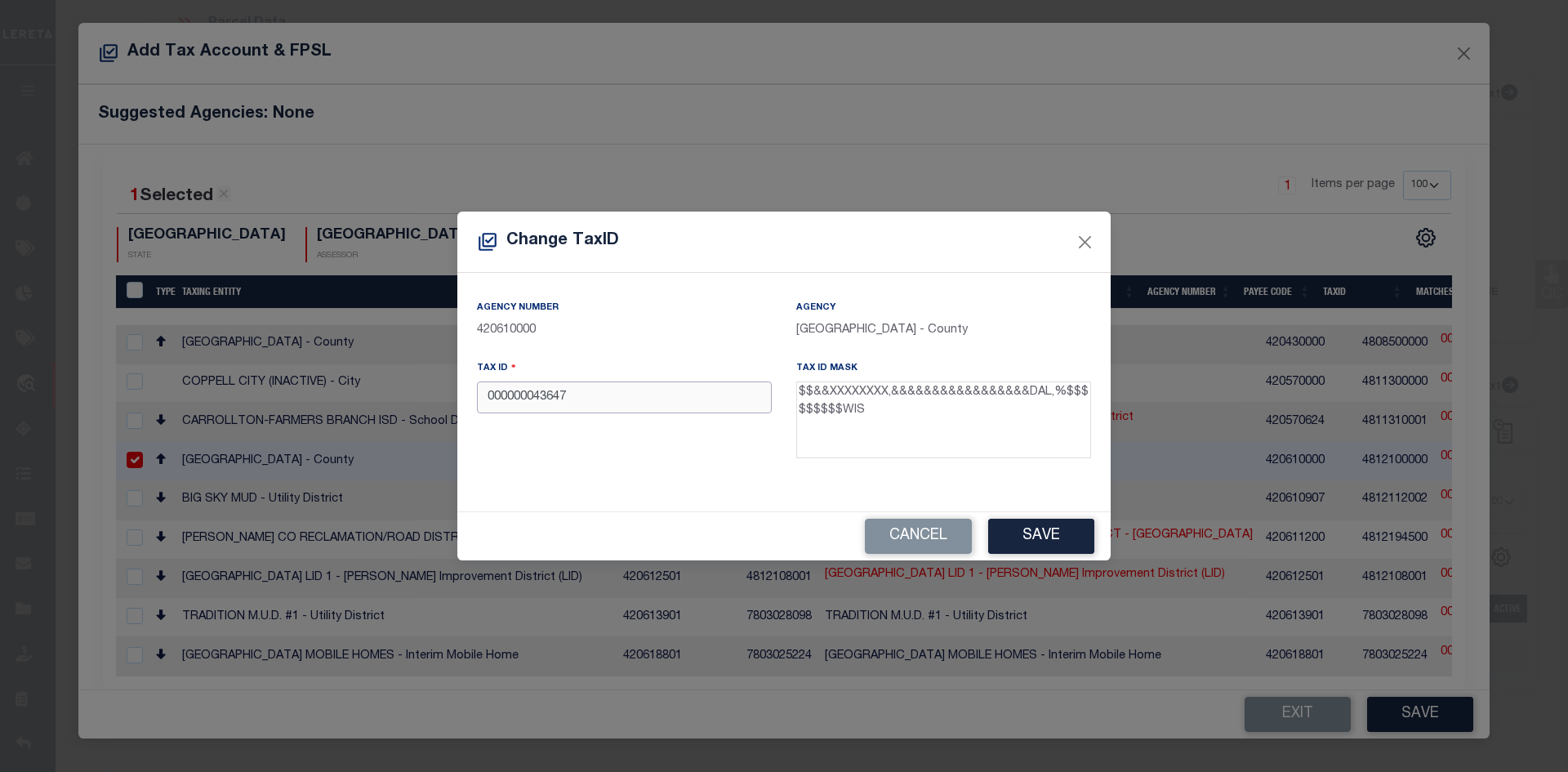
drag, startPoint x: 534, startPoint y: 401, endPoint x: 409, endPoint y: 399, distance: 125.0
click at [409, 399] on div "Change TaxID Agency Number 420610000 Agency DENTON COUNTY - County Tax ID 00000…" at bounding box center [784, 386] width 1568 height 772
click at [531, 401] on input "43647" at bounding box center [624, 398] width 294 height 32
click at [1022, 533] on button "Save" at bounding box center [1041, 536] width 106 height 35
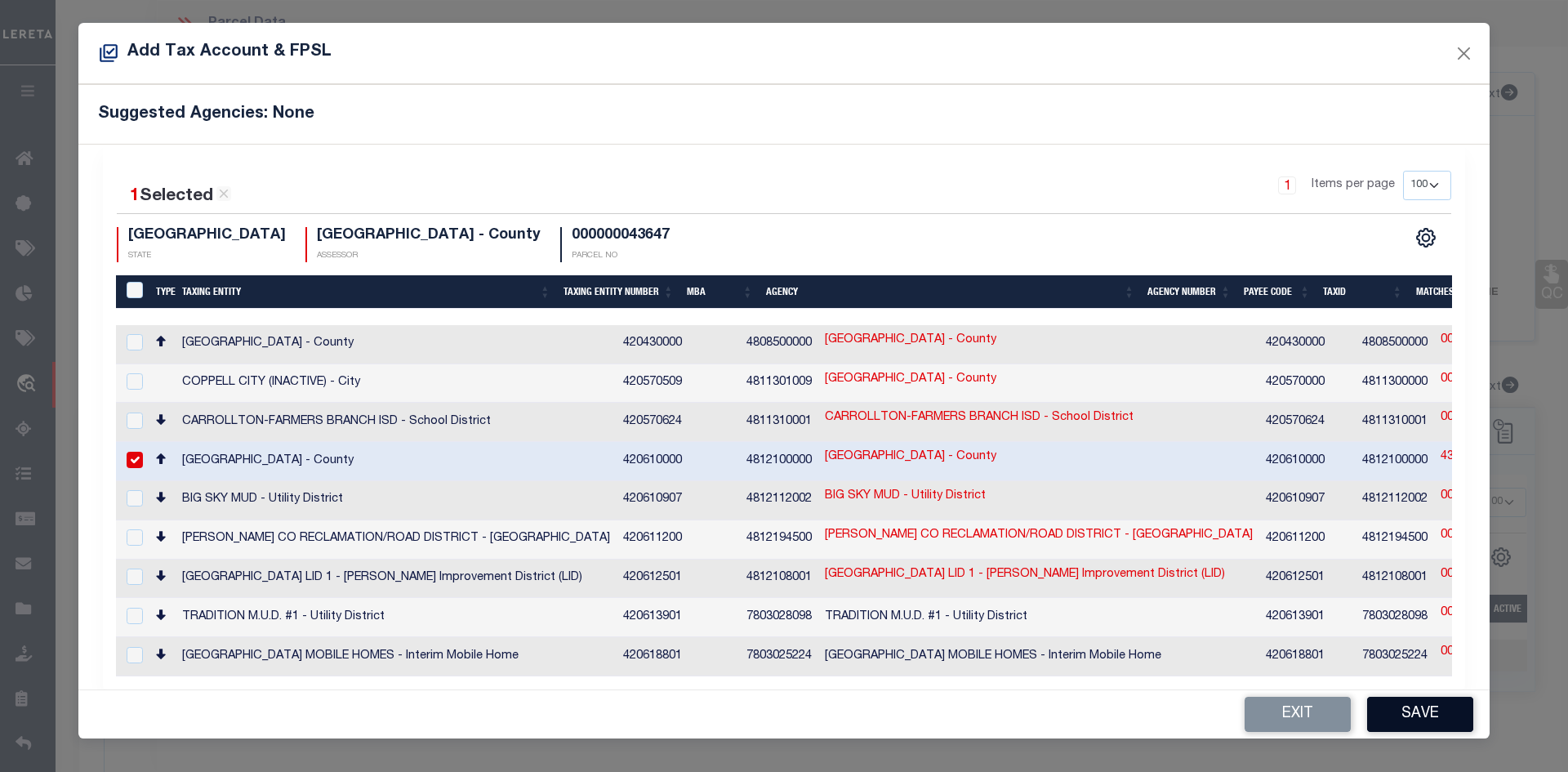
click at [1406, 697] on button "Save" at bounding box center [1420, 714] width 106 height 35
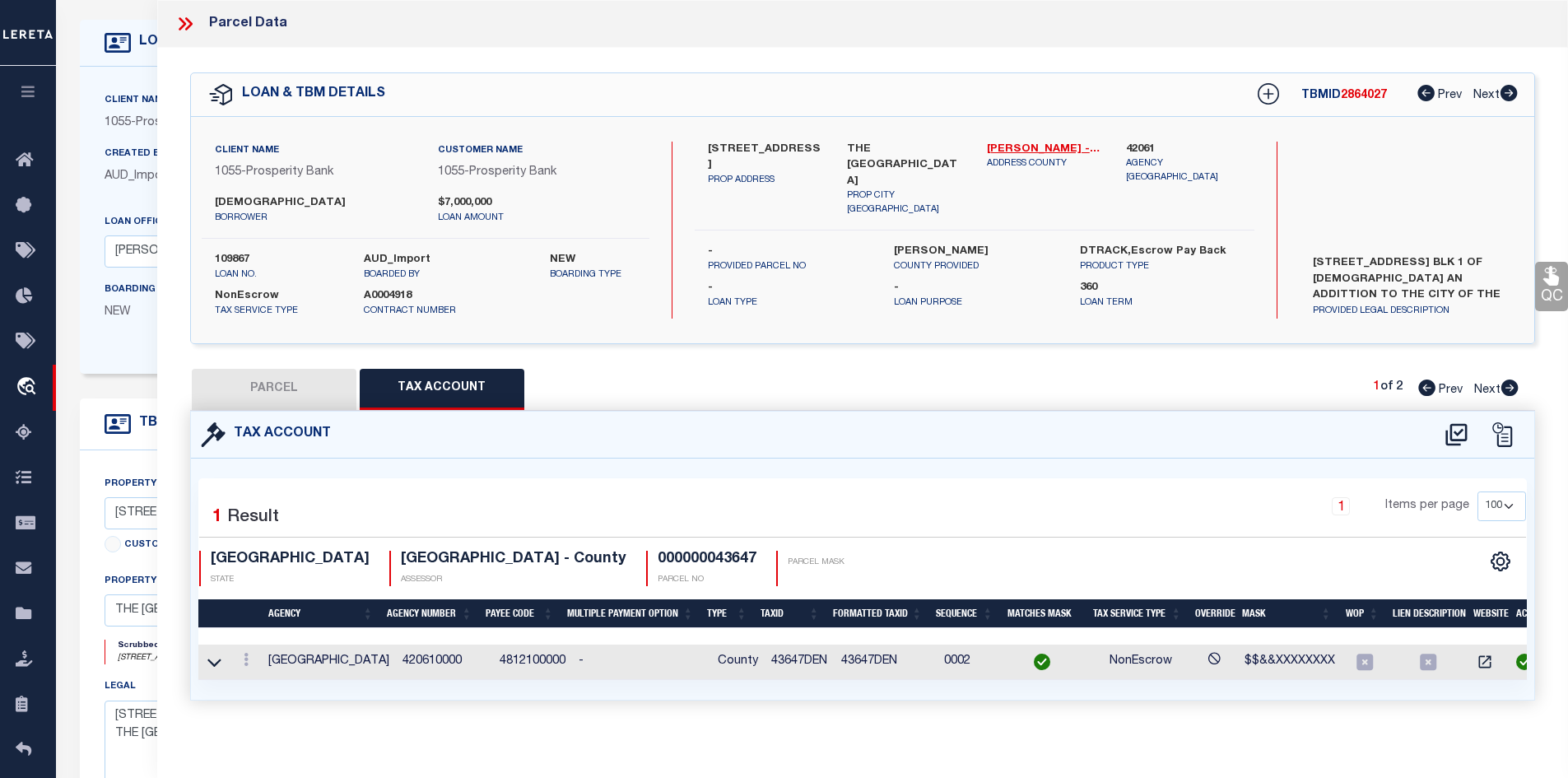
click at [301, 374] on button "PARCEL" at bounding box center [274, 389] width 165 height 41
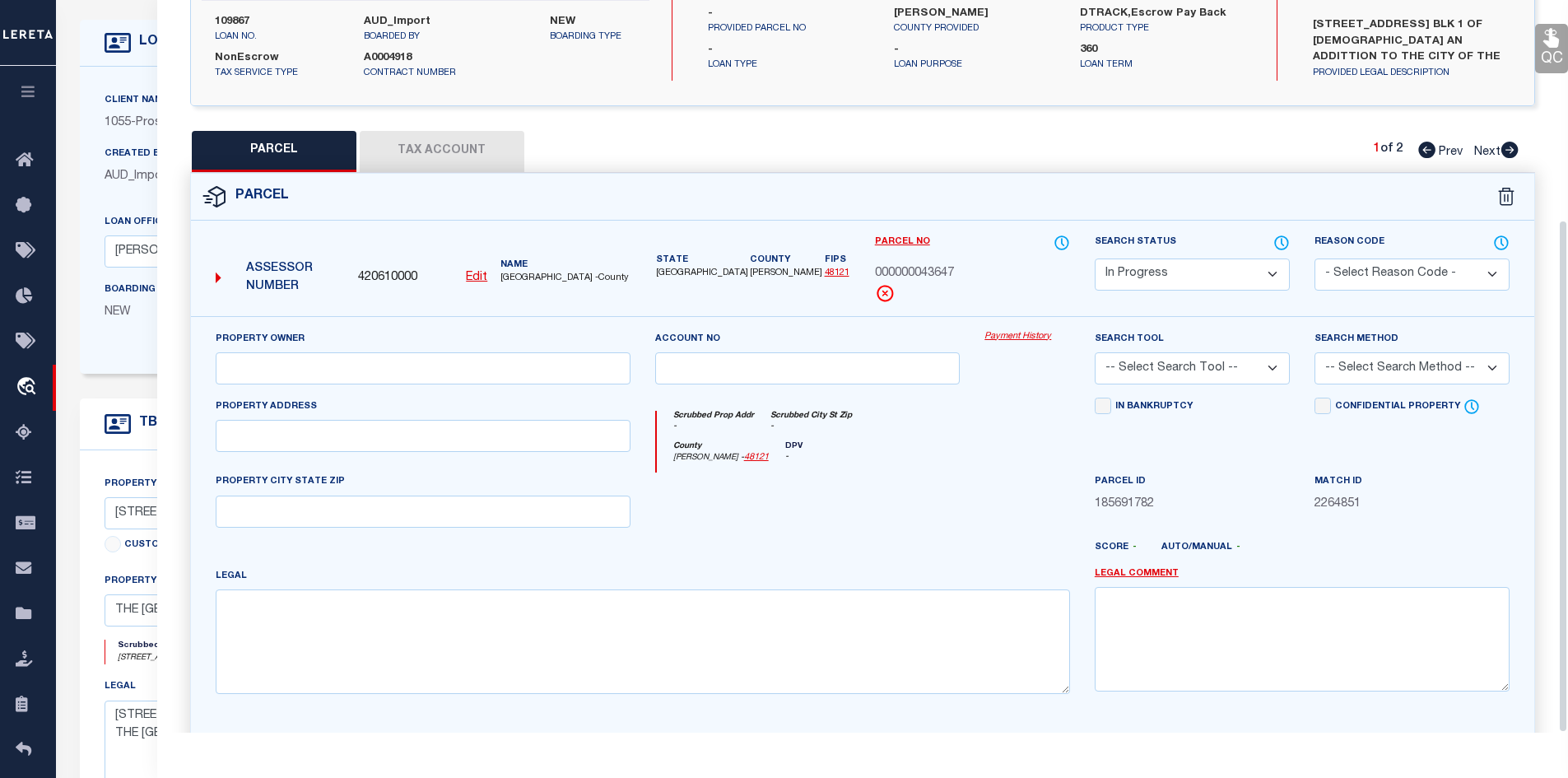
scroll to position [314, 0]
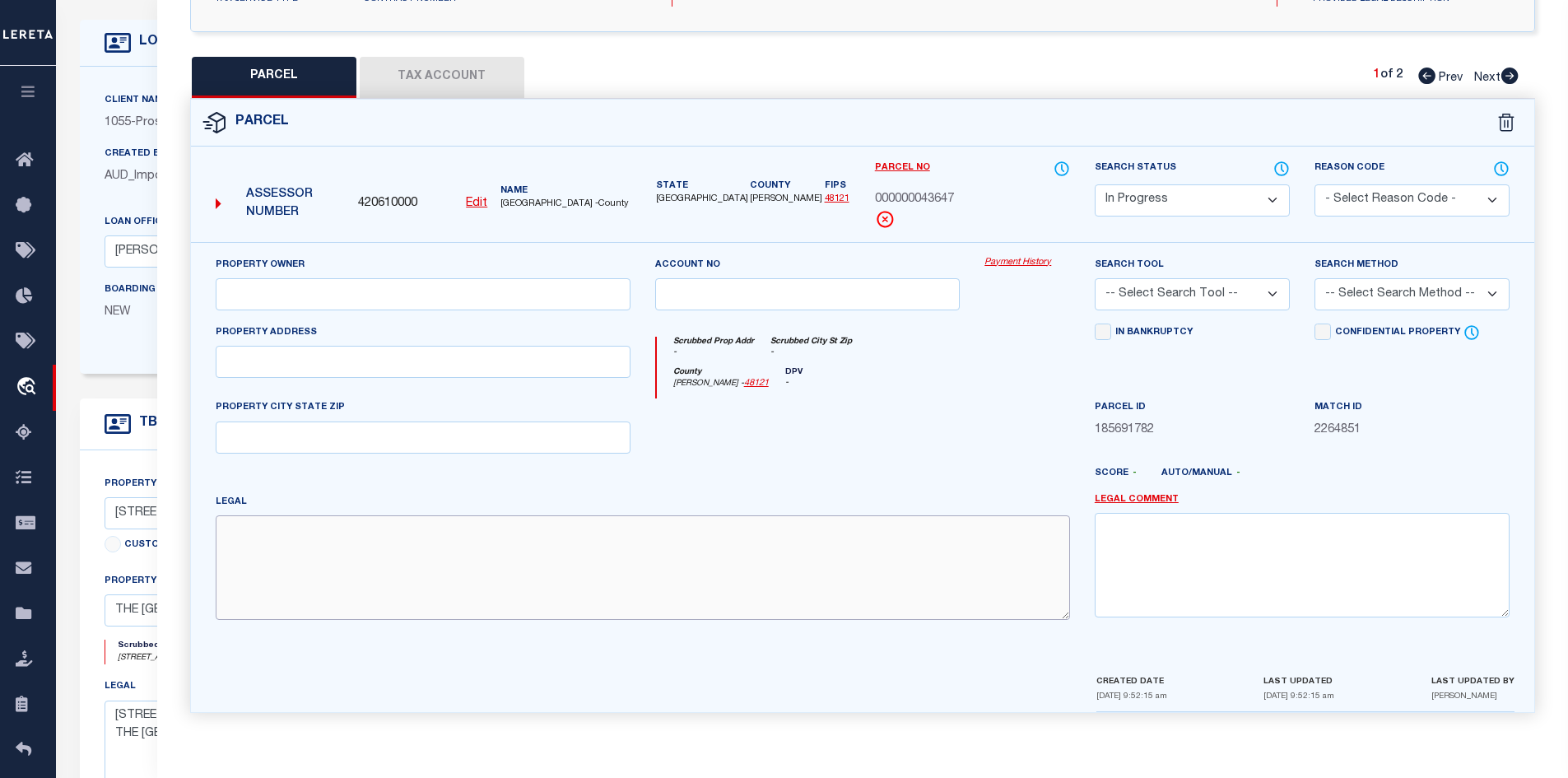
paste textarea "A1233A SHAHAN, TR 5(PT), 20.2892 ACRES, OLD DCAD"
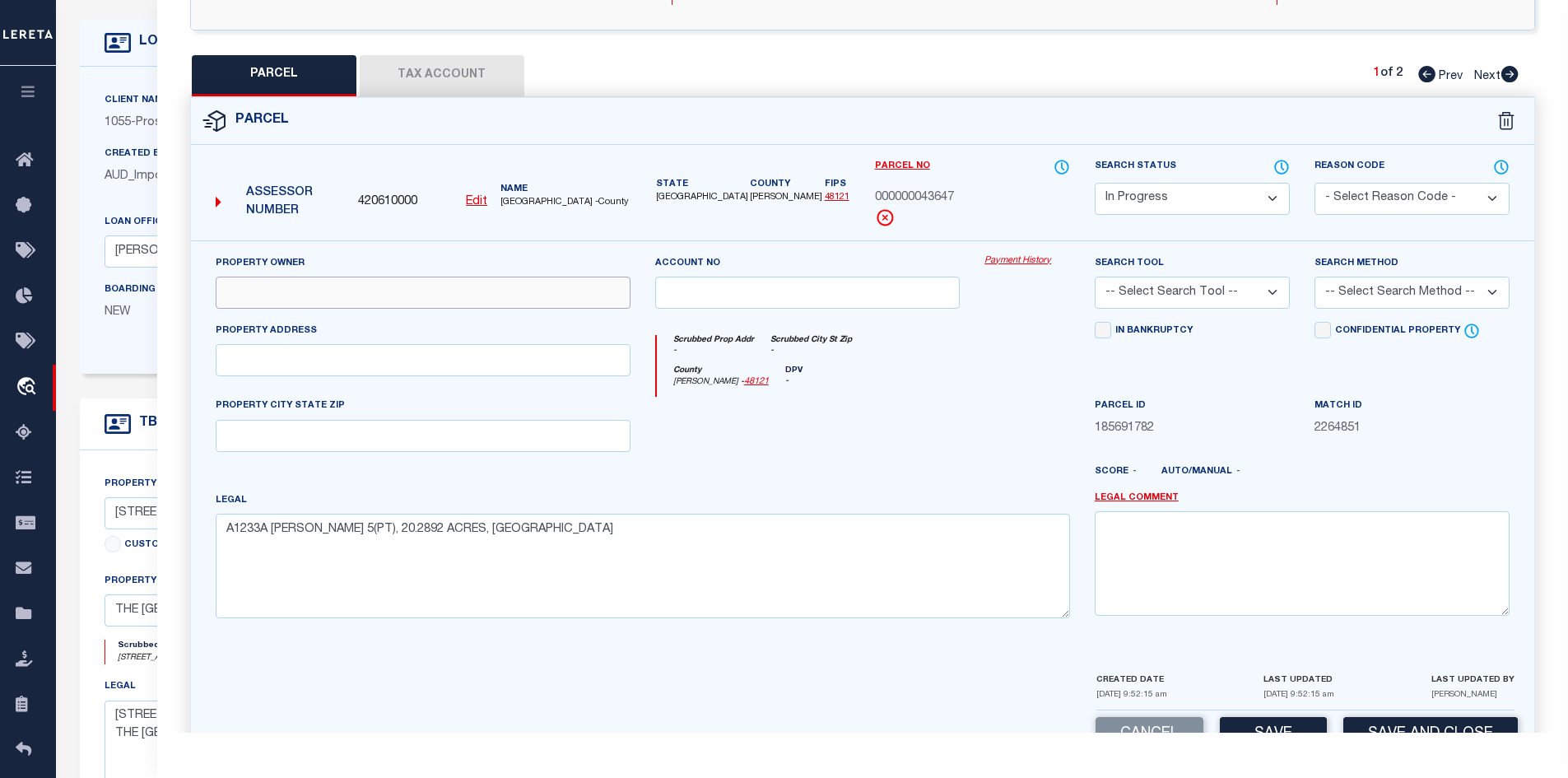
paste input "[DEMOGRAPHIC_DATA] OF THE COLONY"
paste input "FM 423"
paste input "FRISCO TX 75033"
click at [754, 516] on textarea "A1233A SHAHAN, TR 5(PT), 20.2892 ACRES, OLD DCAD" at bounding box center [642, 565] width 855 height 104
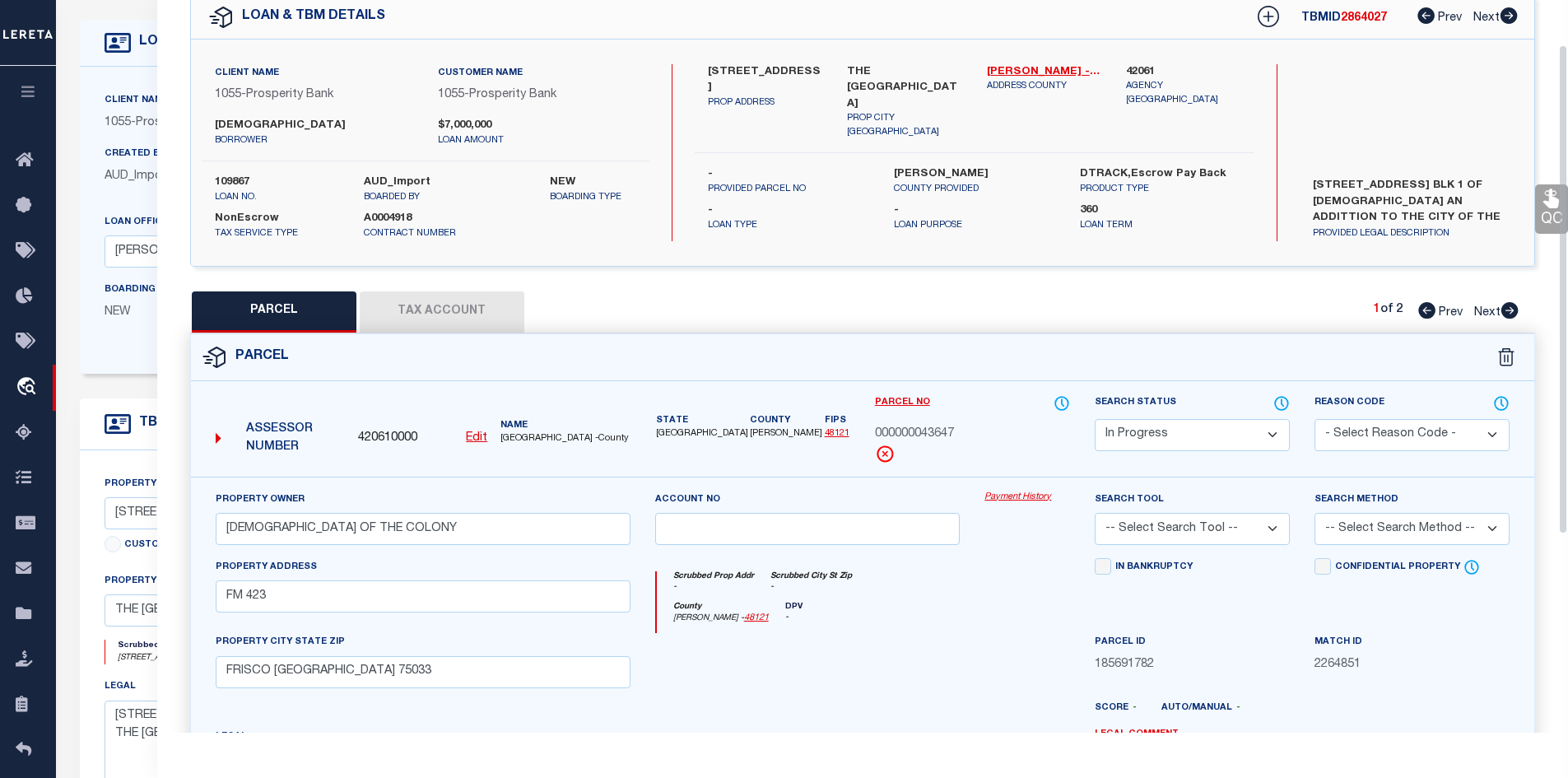
scroll to position [66, 0]
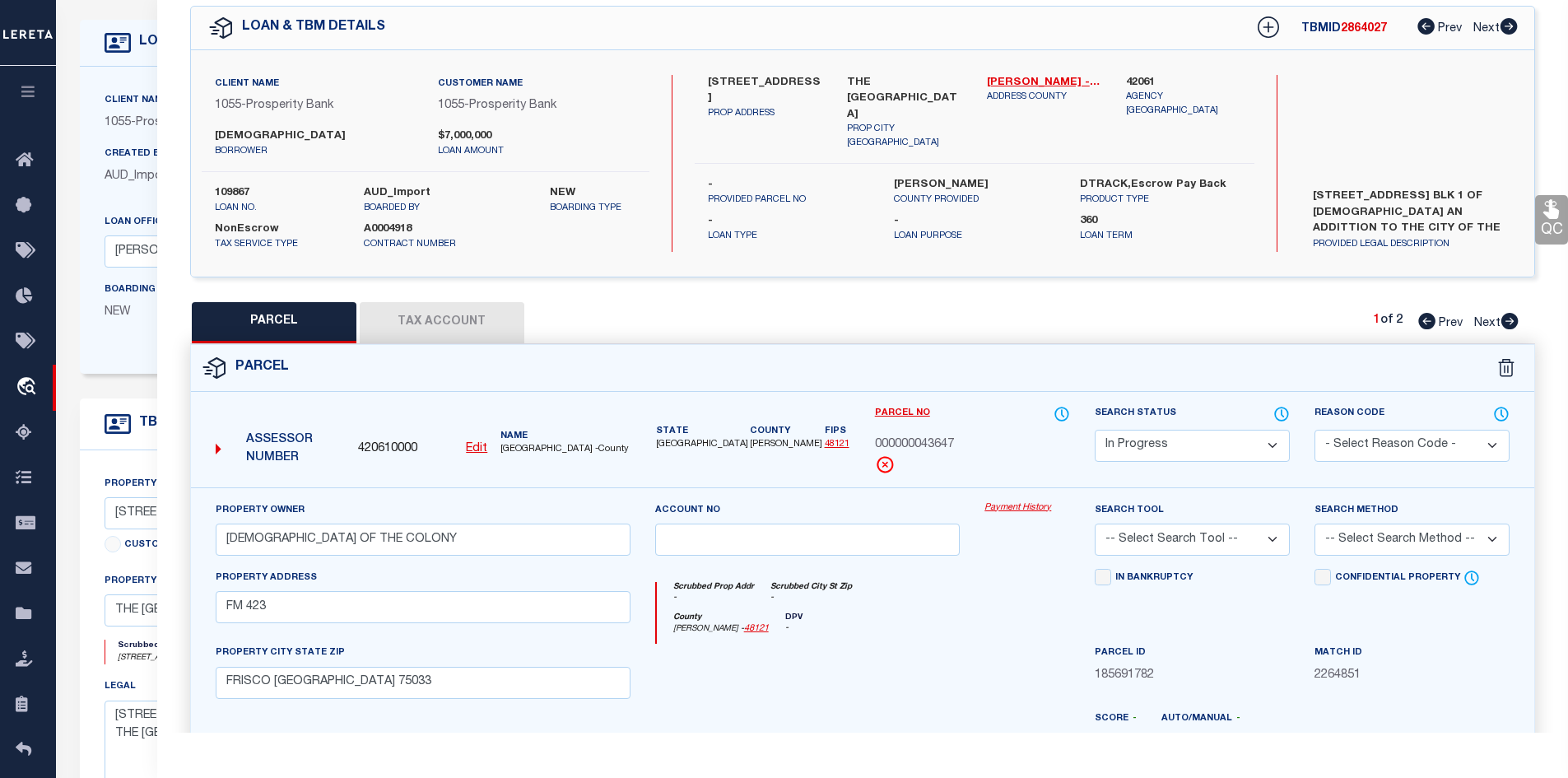
click at [511, 345] on div "Parcel" at bounding box center [863, 368] width 1344 height 47
click at [488, 330] on button "Tax Account" at bounding box center [442, 323] width 165 height 41
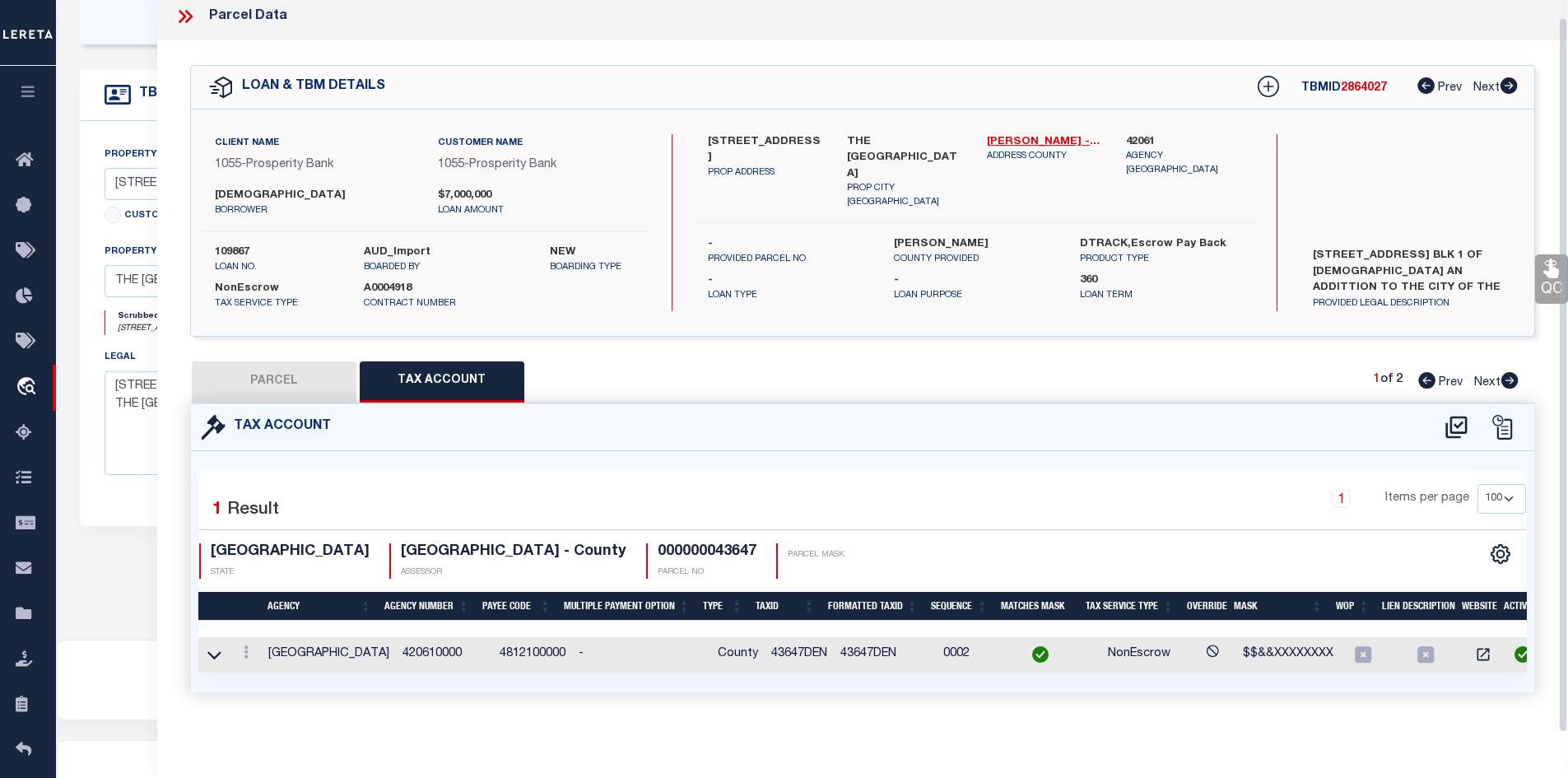
scroll to position [17, 0]
click at [269, 374] on button "PARCEL" at bounding box center [274, 382] width 165 height 41
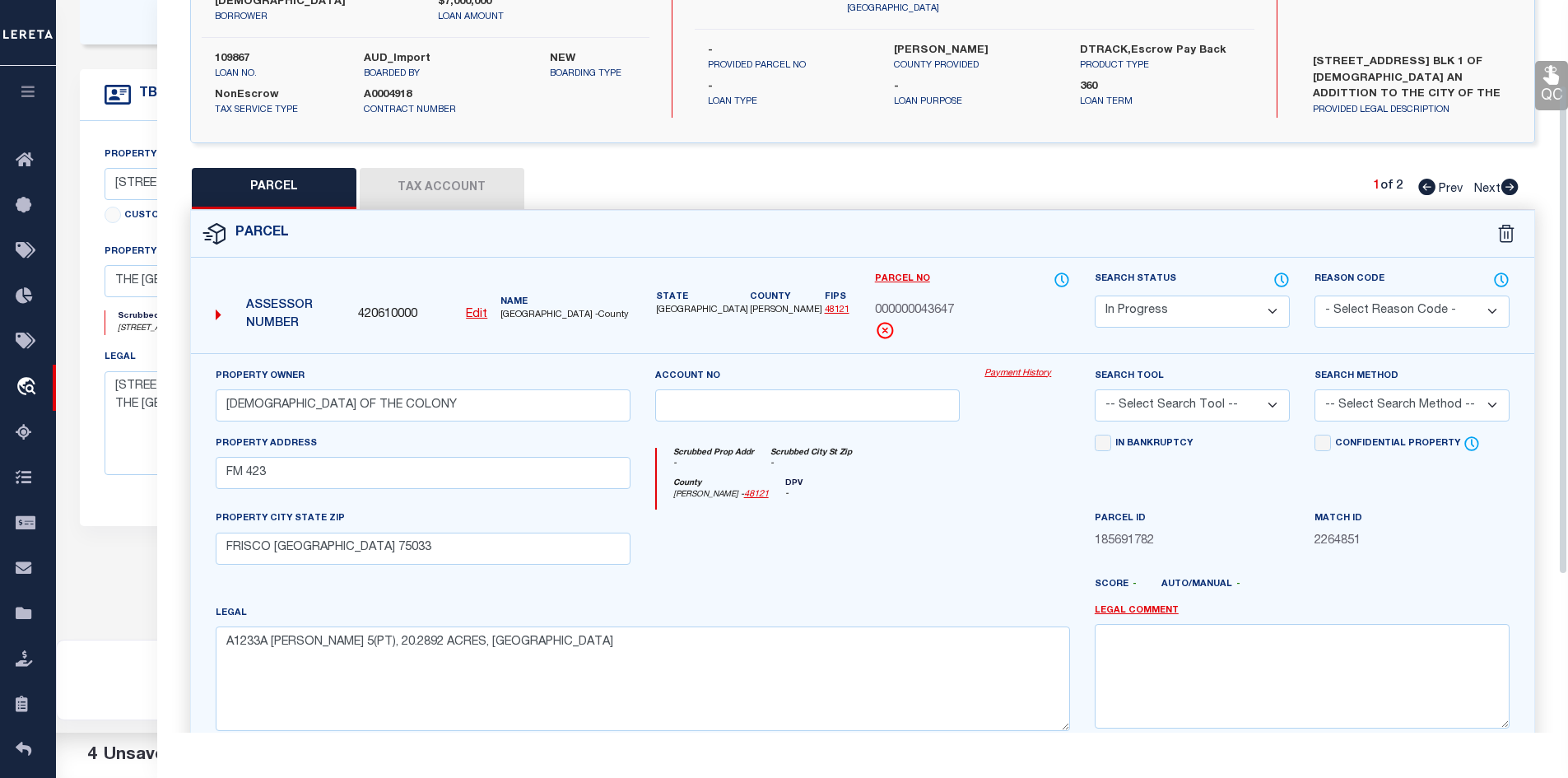
scroll to position [33, 0]
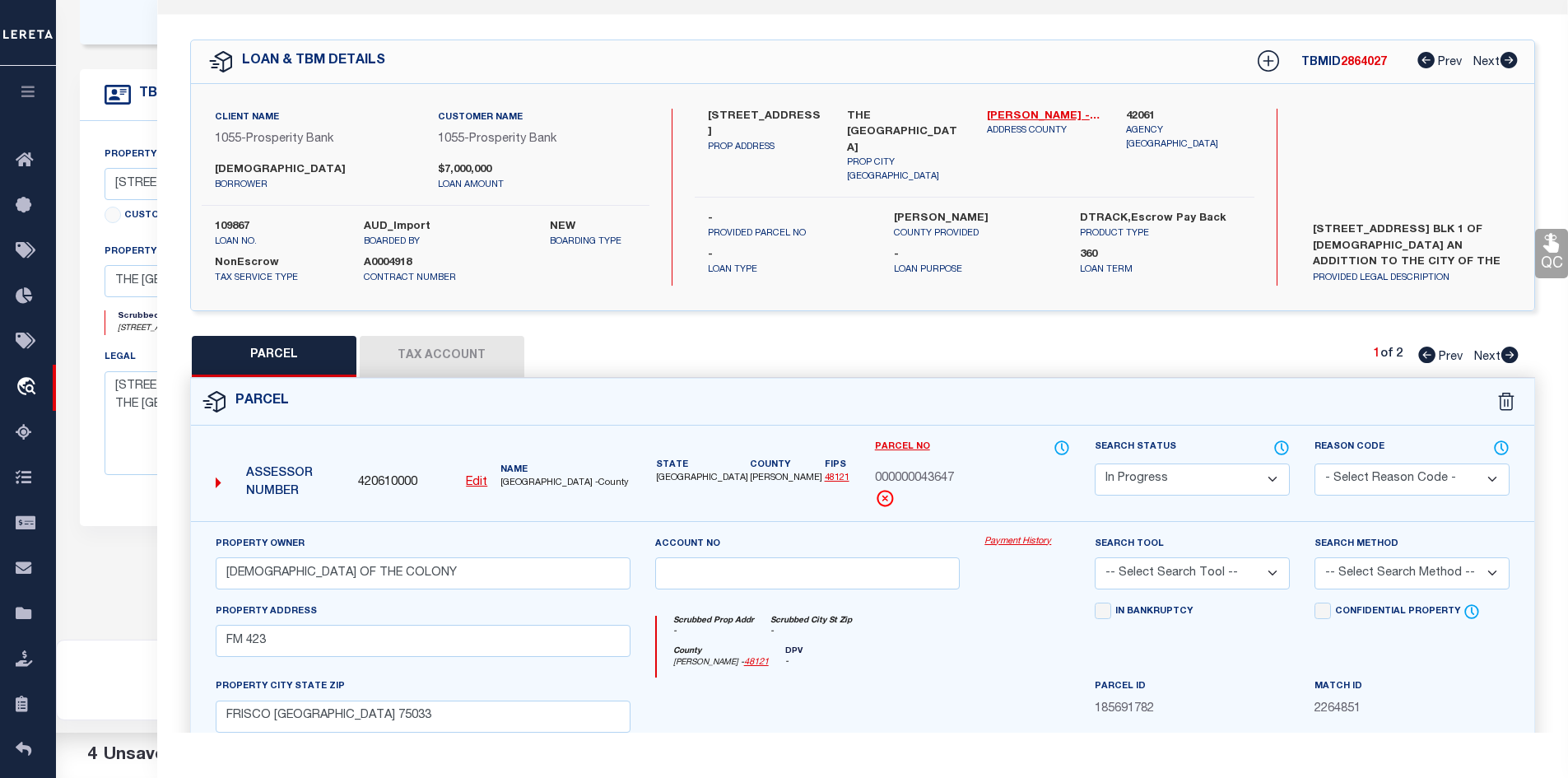
drag, startPoint x: 488, startPoint y: 370, endPoint x: 590, endPoint y: 377, distance: 102.2
click at [488, 369] on button "Tax Account" at bounding box center [442, 357] width 165 height 41
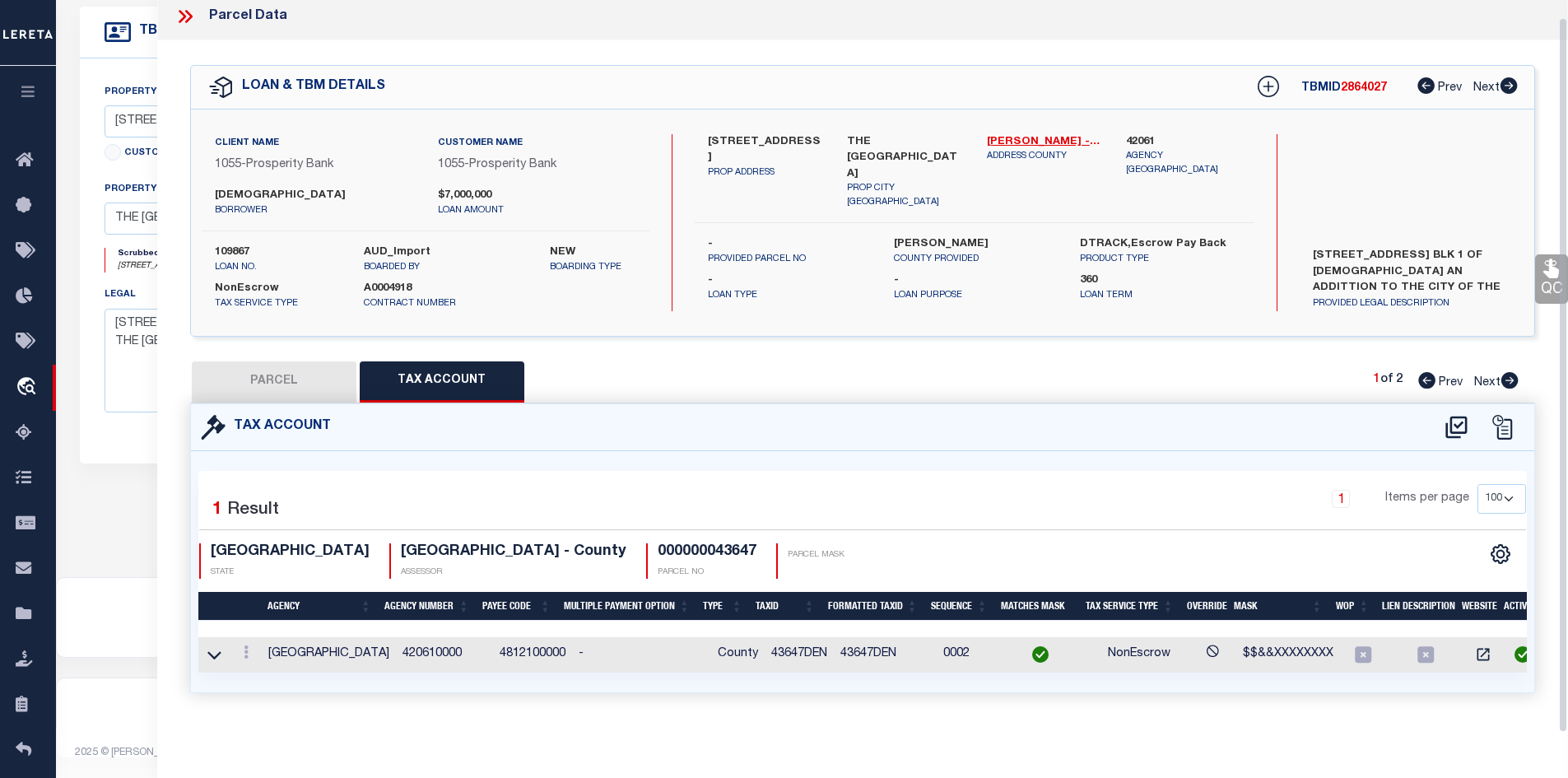
scroll to position [17, 0]
click at [327, 372] on button "PARCEL" at bounding box center [274, 382] width 165 height 41
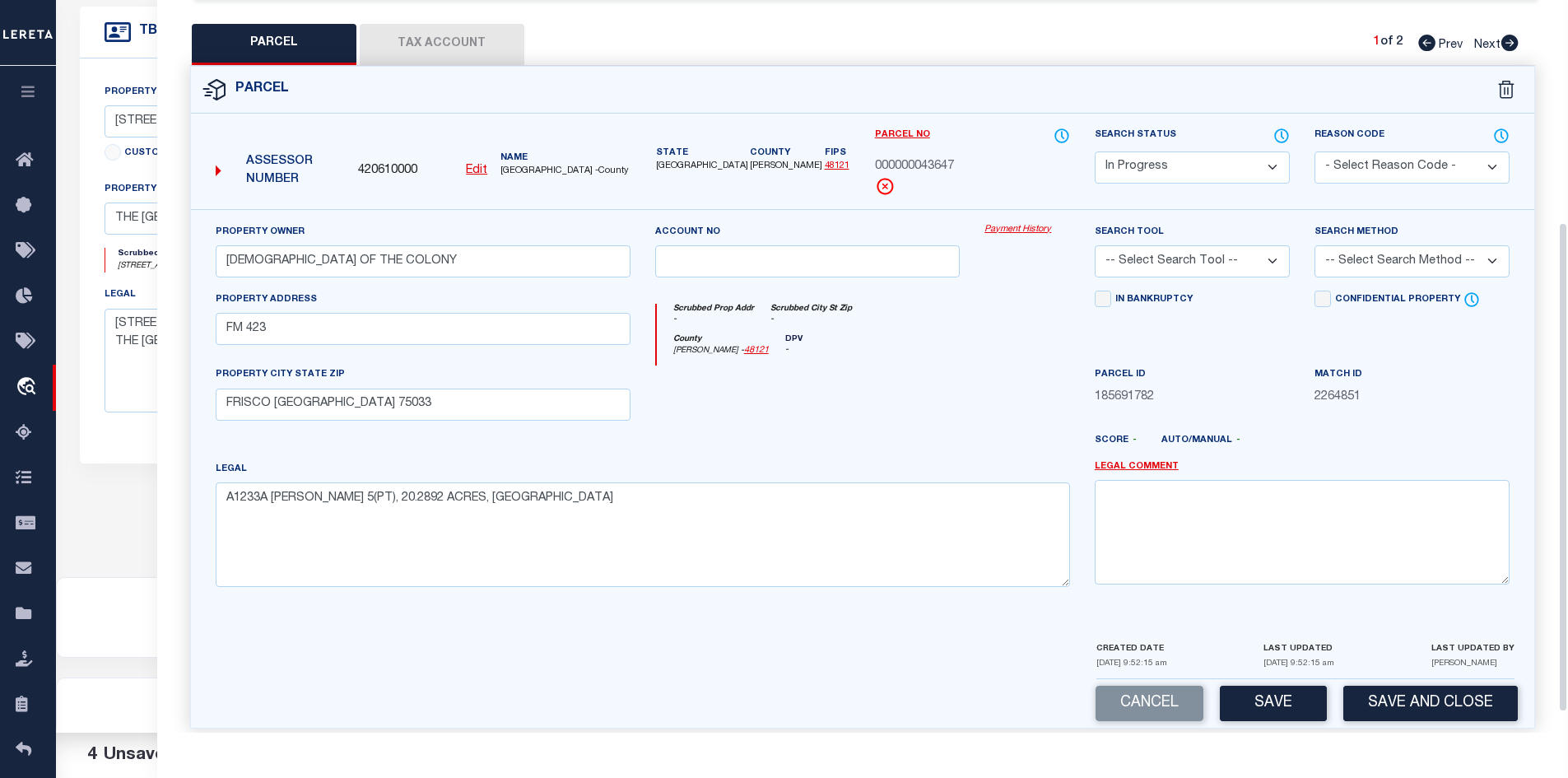
scroll to position [346, 0]
click at [500, 54] on button "Tax Account" at bounding box center [442, 43] width 165 height 41
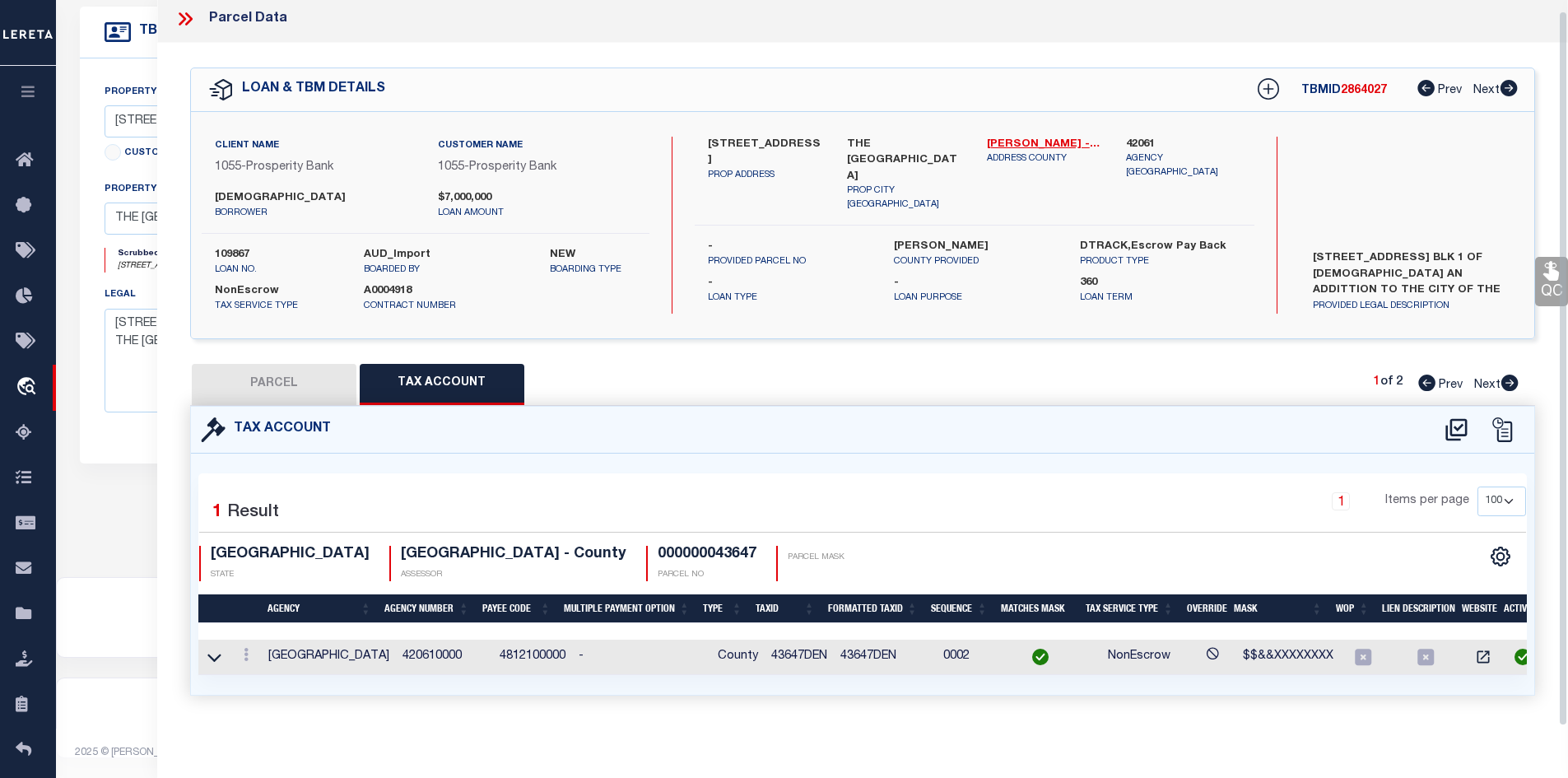
scroll to position [17, 0]
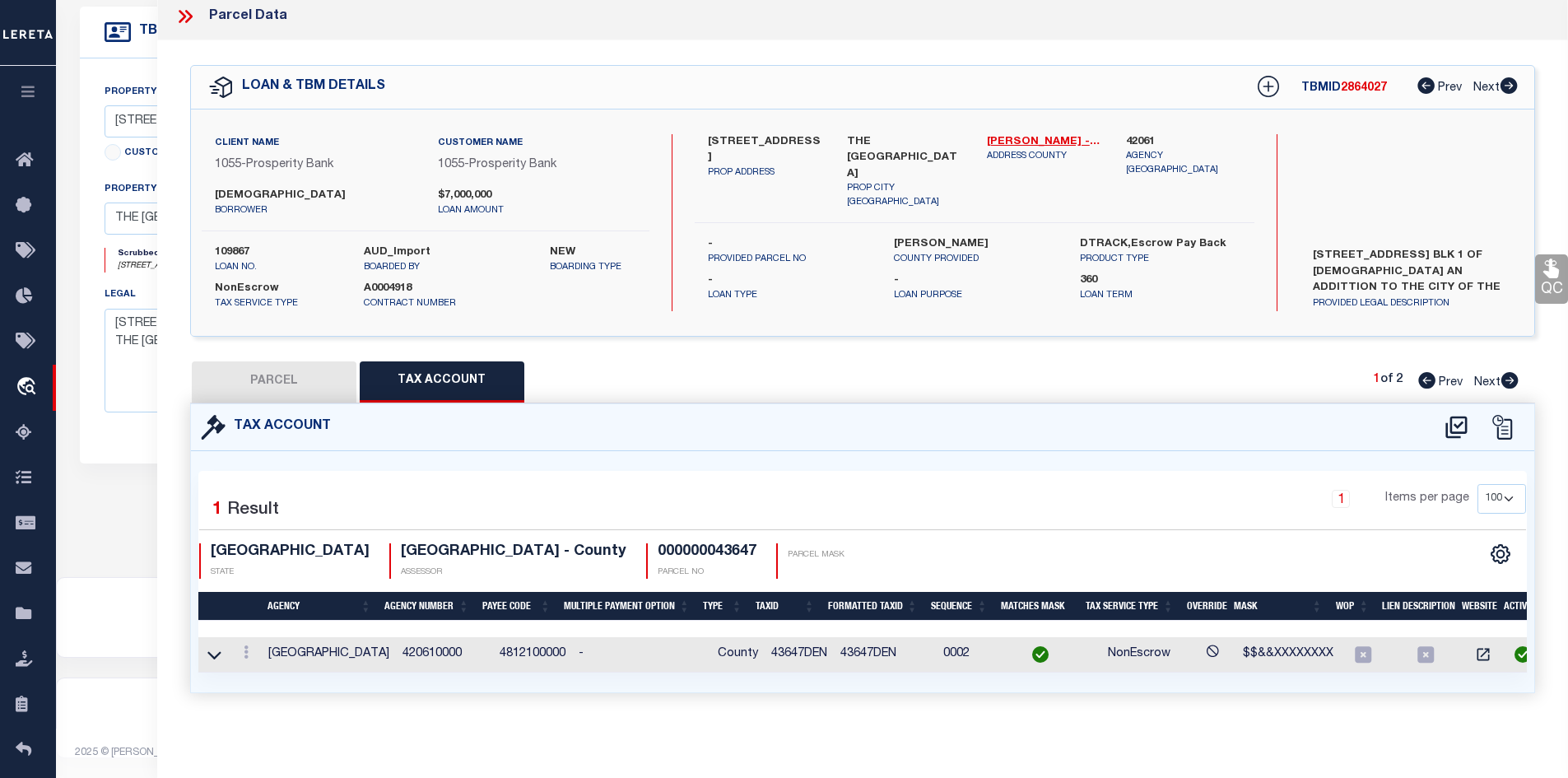
drag, startPoint x: 291, startPoint y: 382, endPoint x: 890, endPoint y: 492, distance: 609.0
click at [292, 382] on button "PARCEL" at bounding box center [274, 382] width 165 height 41
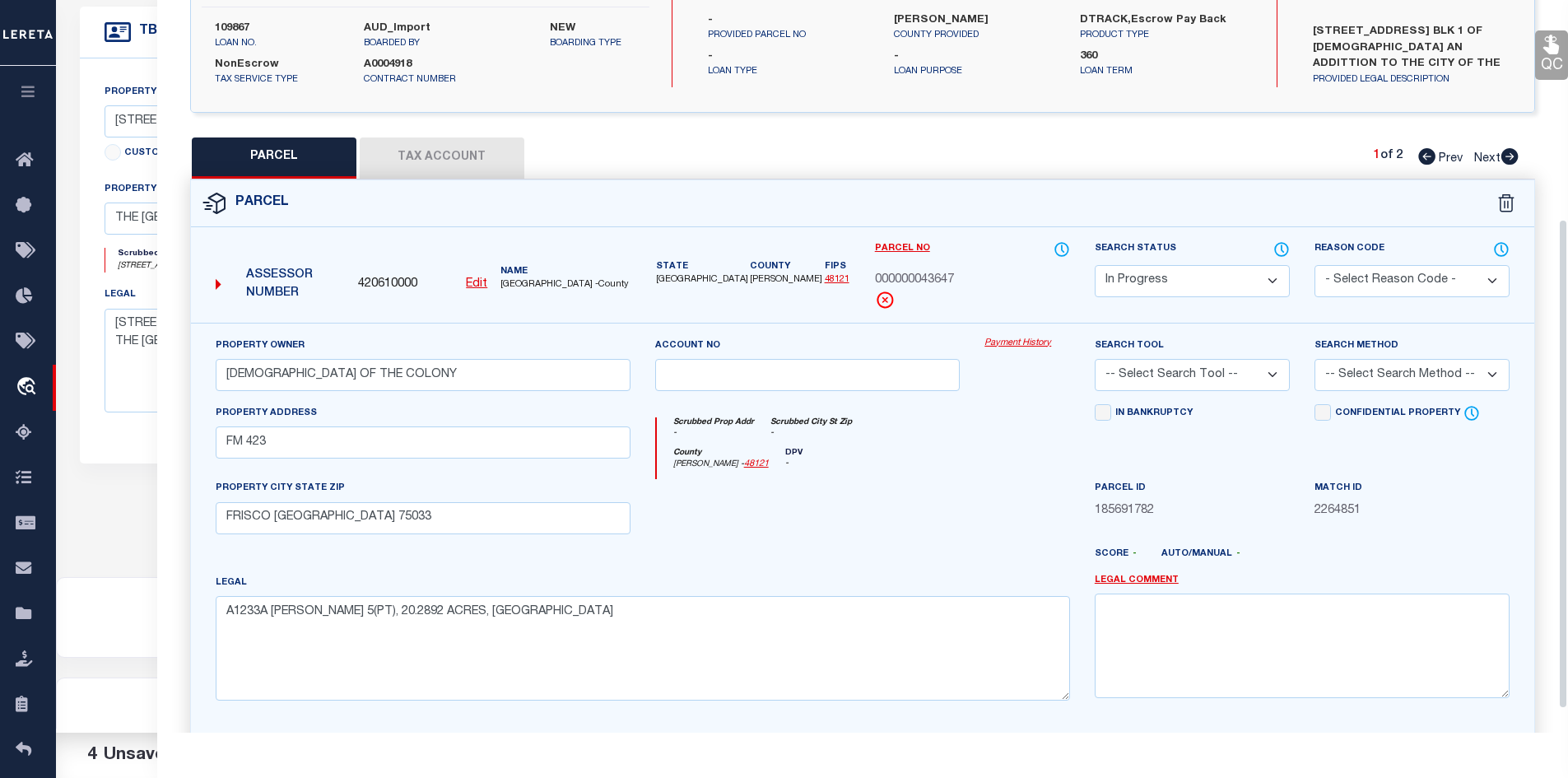
scroll to position [346, 0]
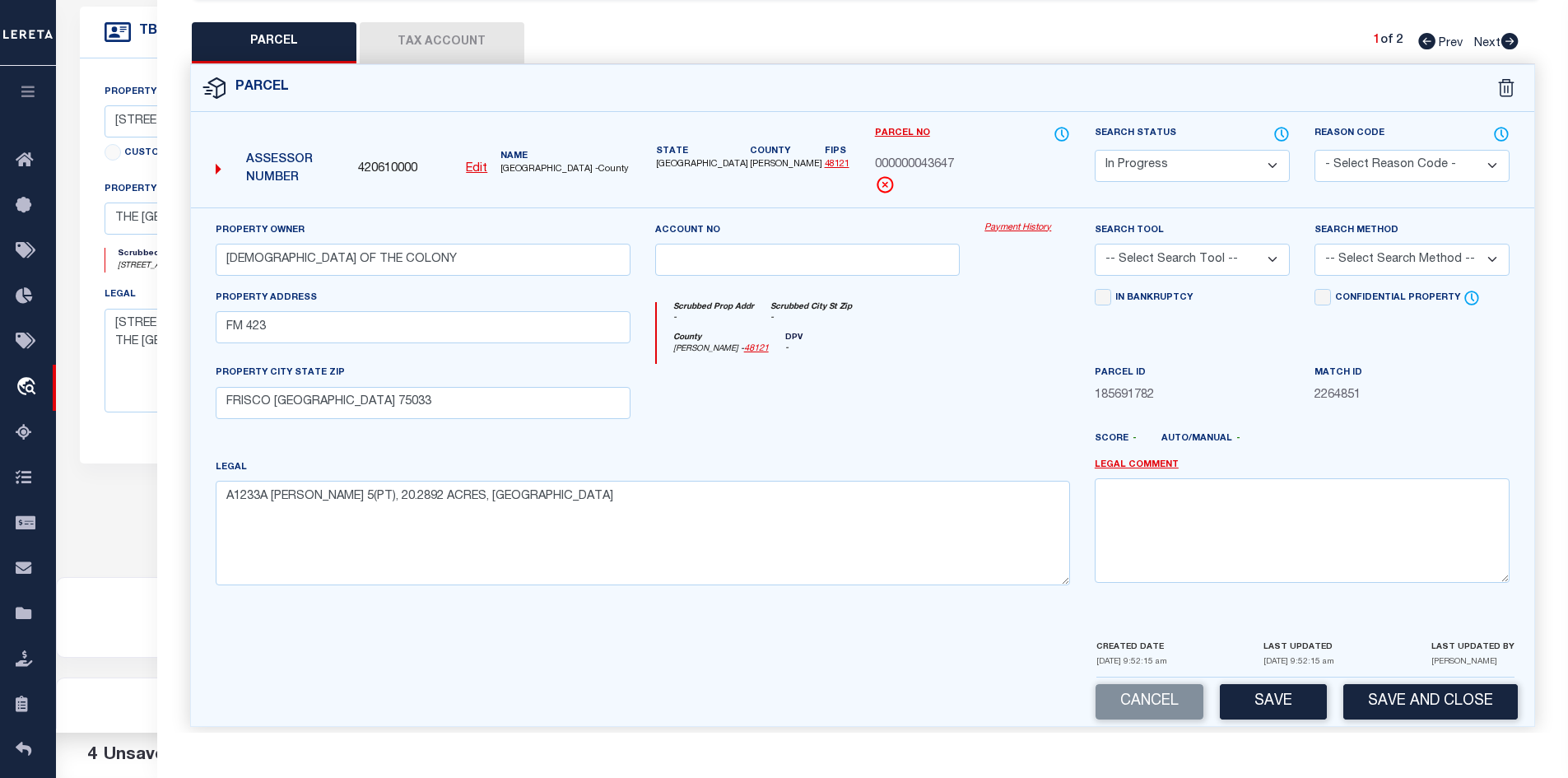
click at [1170, 171] on select "Automated Search Bad Parcel Complete Duplicate Parcel High Dollar Reporting In …" at bounding box center [1193, 166] width 195 height 32
click at [1095, 150] on select "Automated Search Bad Parcel Complete Duplicate Parcel High Dollar Reporting In …" at bounding box center [1193, 166] width 195 height 32
click at [998, 447] on div at bounding box center [917, 446] width 330 height 26
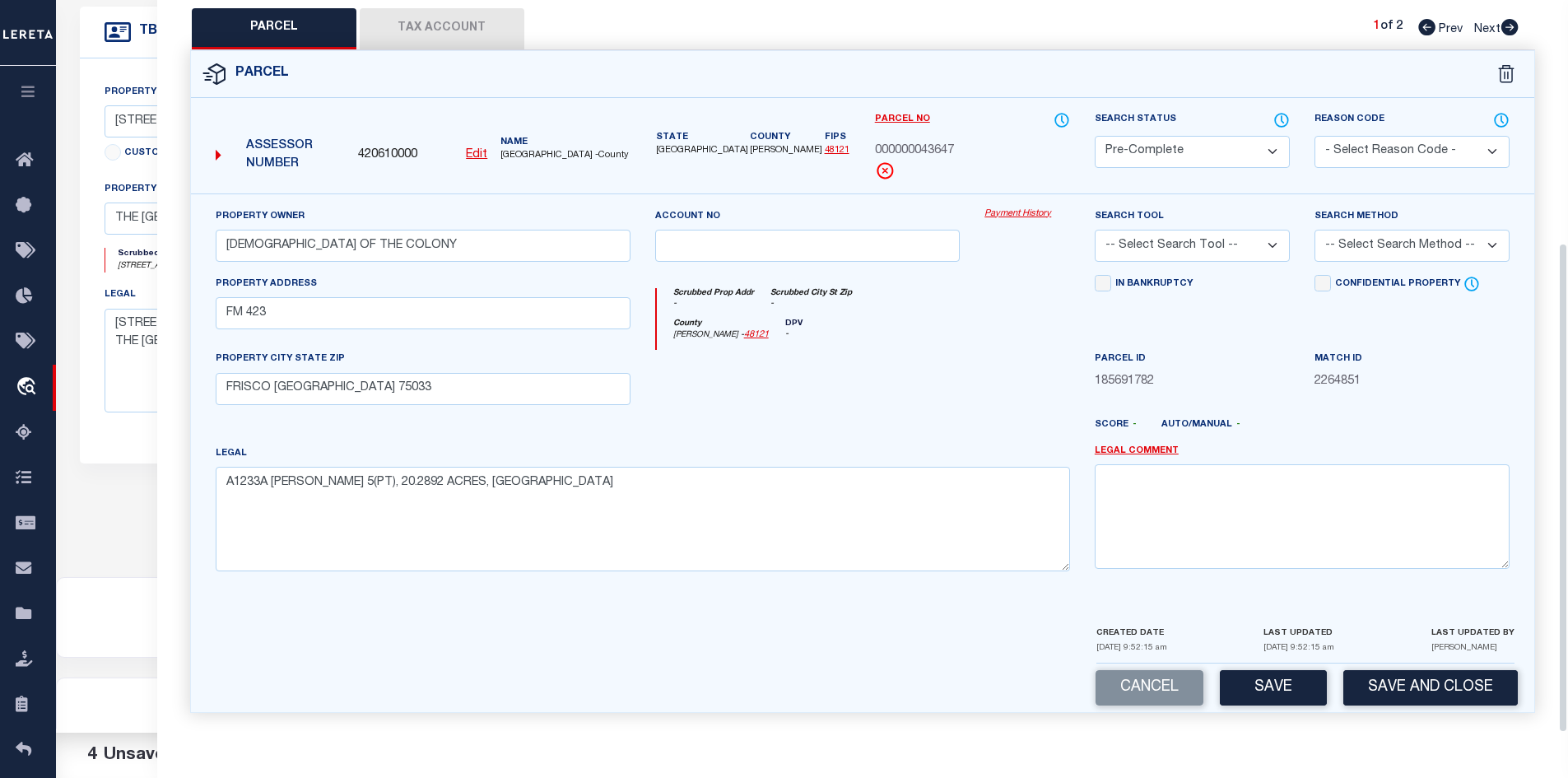
scroll to position [362, 0]
click at [1268, 712] on div "Cancel Save Save and Close" at bounding box center [863, 688] width 1344 height 49
click at [1260, 691] on button "Save" at bounding box center [1273, 688] width 107 height 36
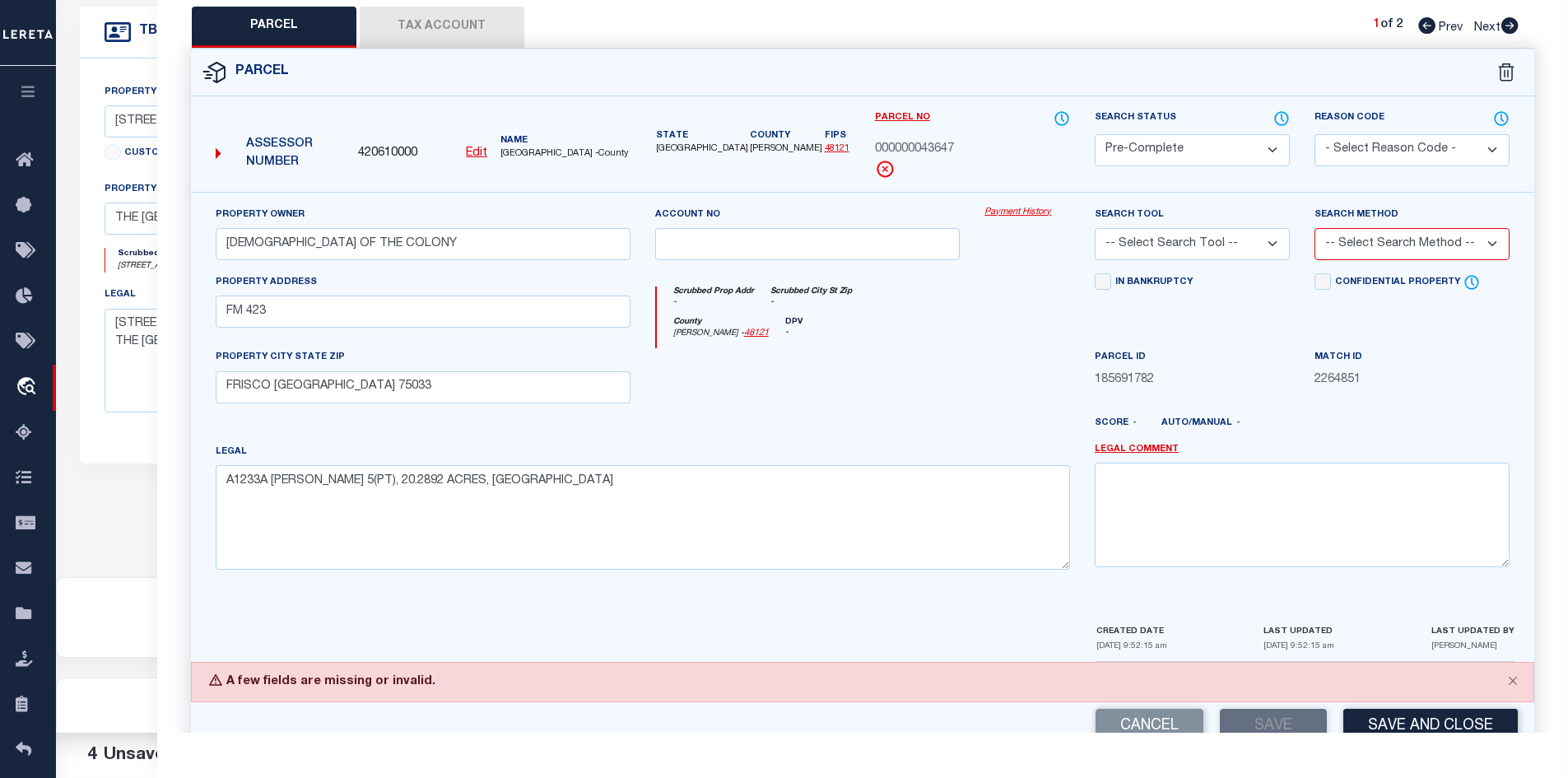
click at [1228, 235] on select "-- Select Search Tool -- 3rd Party Website Agency File Agency Website ATLS CNV-…" at bounding box center [1193, 244] width 195 height 32
click at [1095, 228] on select "-- Select Search Tool -- 3rd Party Website Agency File Agency Website ATLS CNV-…" at bounding box center [1193, 244] width 195 height 32
click at [1380, 247] on select "-- Select Search Method -- Property Address Legal Liability Info Provided" at bounding box center [1412, 244] width 195 height 32
click at [1314, 228] on select "-- Select Search Method -- Property Address Legal Liability Info Provided" at bounding box center [1412, 244] width 195 height 32
click at [883, 381] on div at bounding box center [808, 382] width 330 height 67
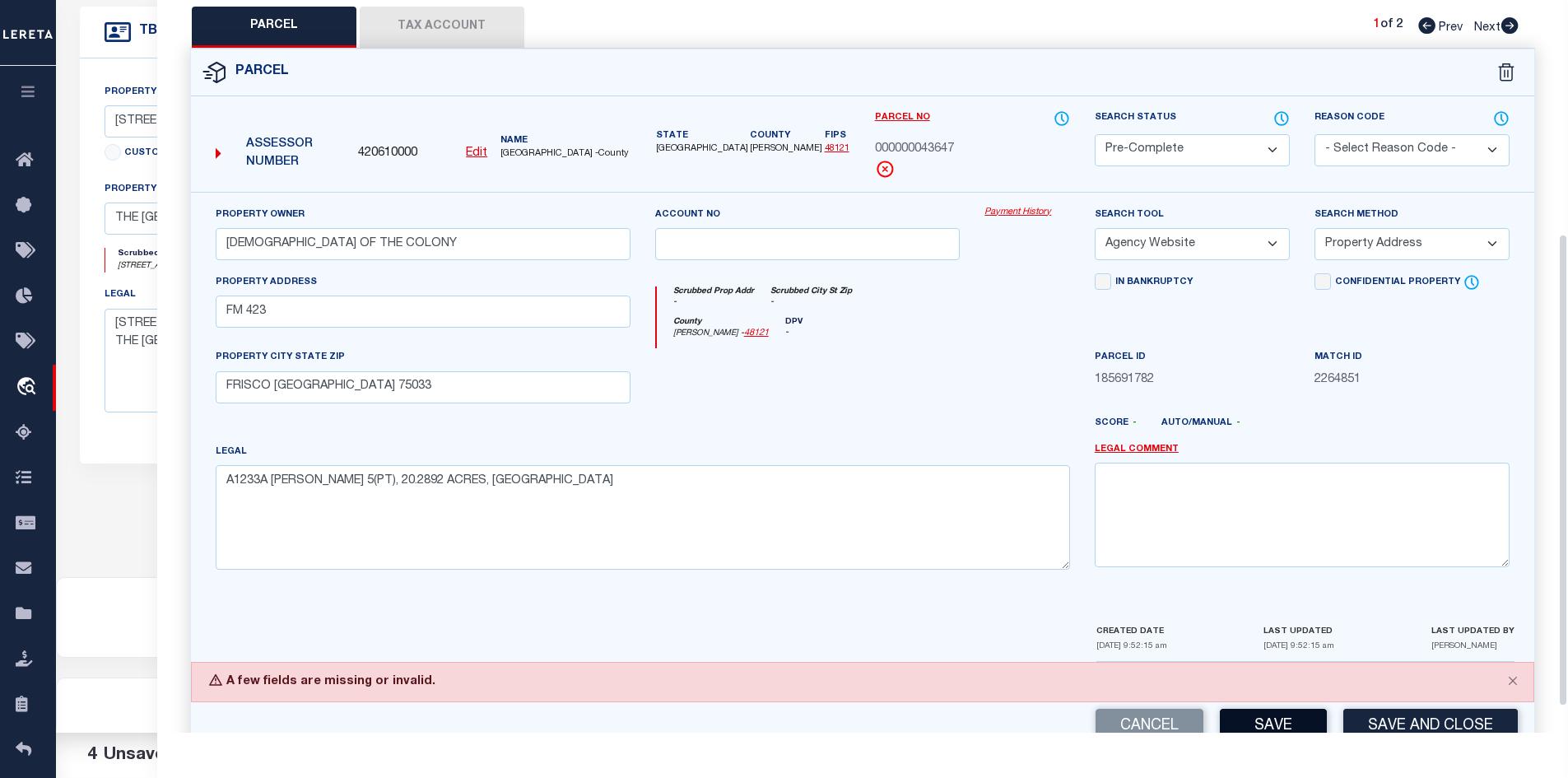
click at [1303, 720] on button "Save" at bounding box center [1273, 727] width 107 height 36
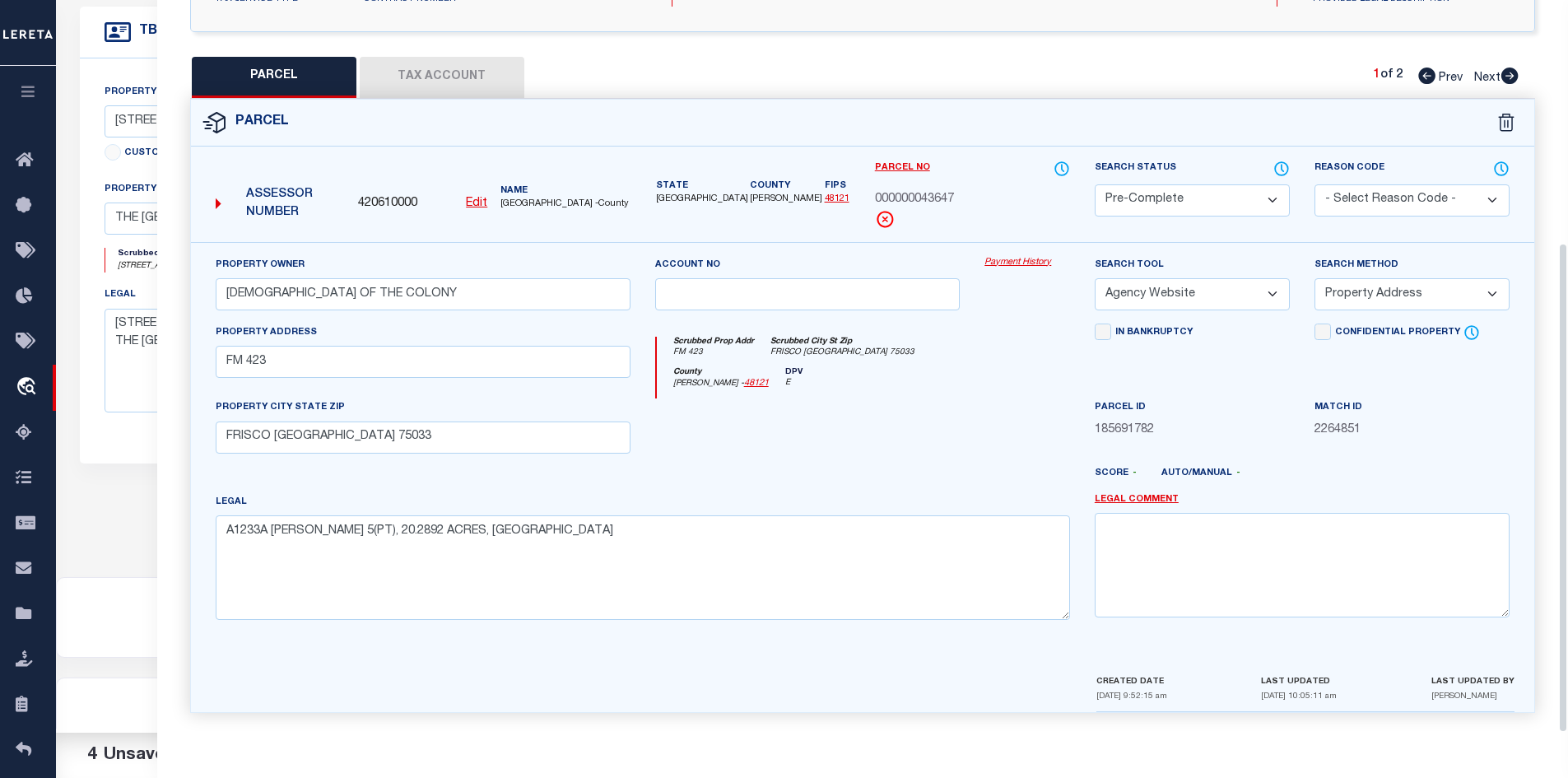
scroll to position [314, 0]
click at [460, 74] on button "Tax Account" at bounding box center [442, 78] width 165 height 41
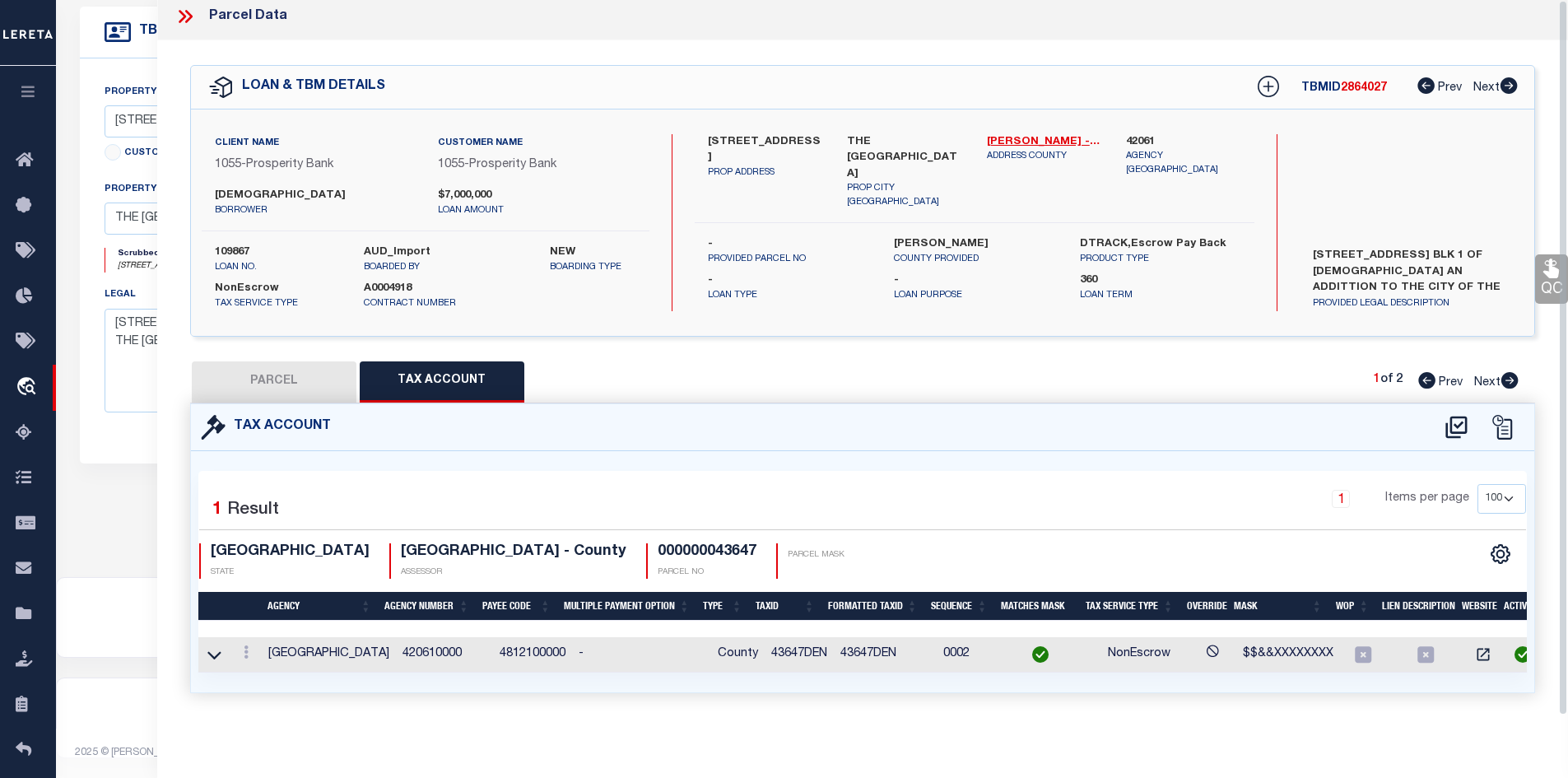
scroll to position [0, 0]
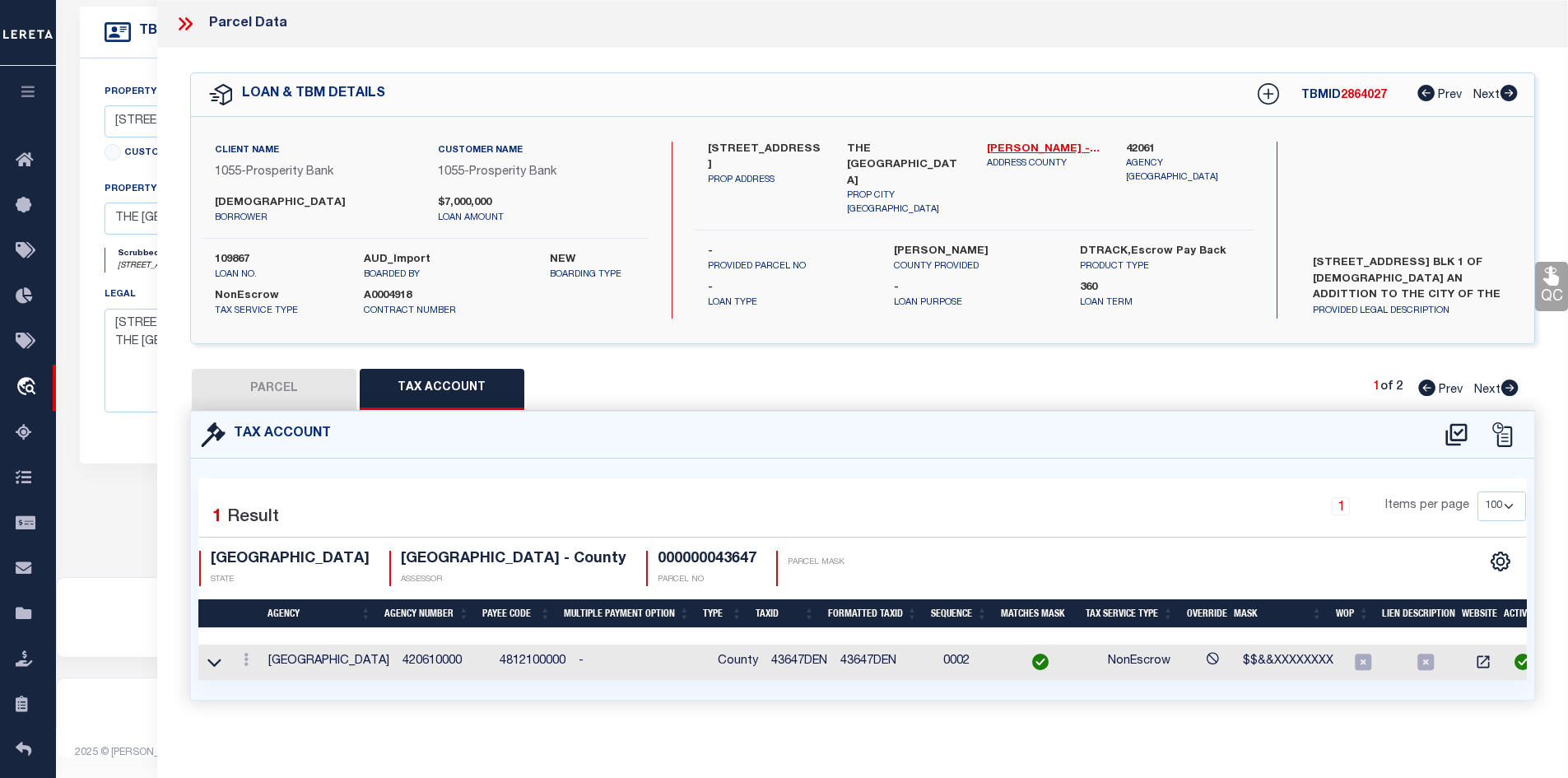
click at [308, 404] on button "PARCEL" at bounding box center [274, 389] width 165 height 41
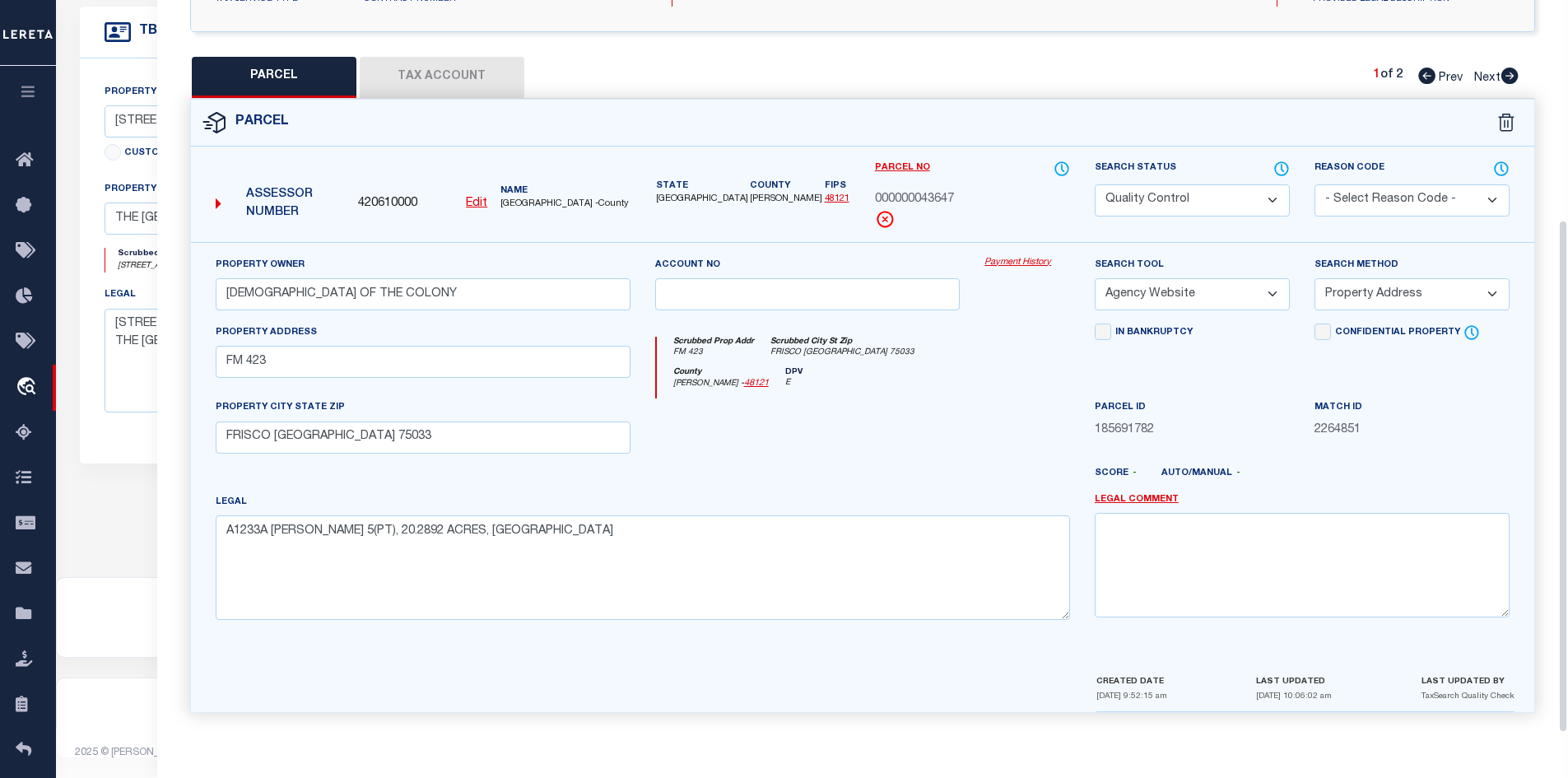
scroll to position [314, 0]
click at [447, 72] on button "Tax Account" at bounding box center [442, 78] width 165 height 41
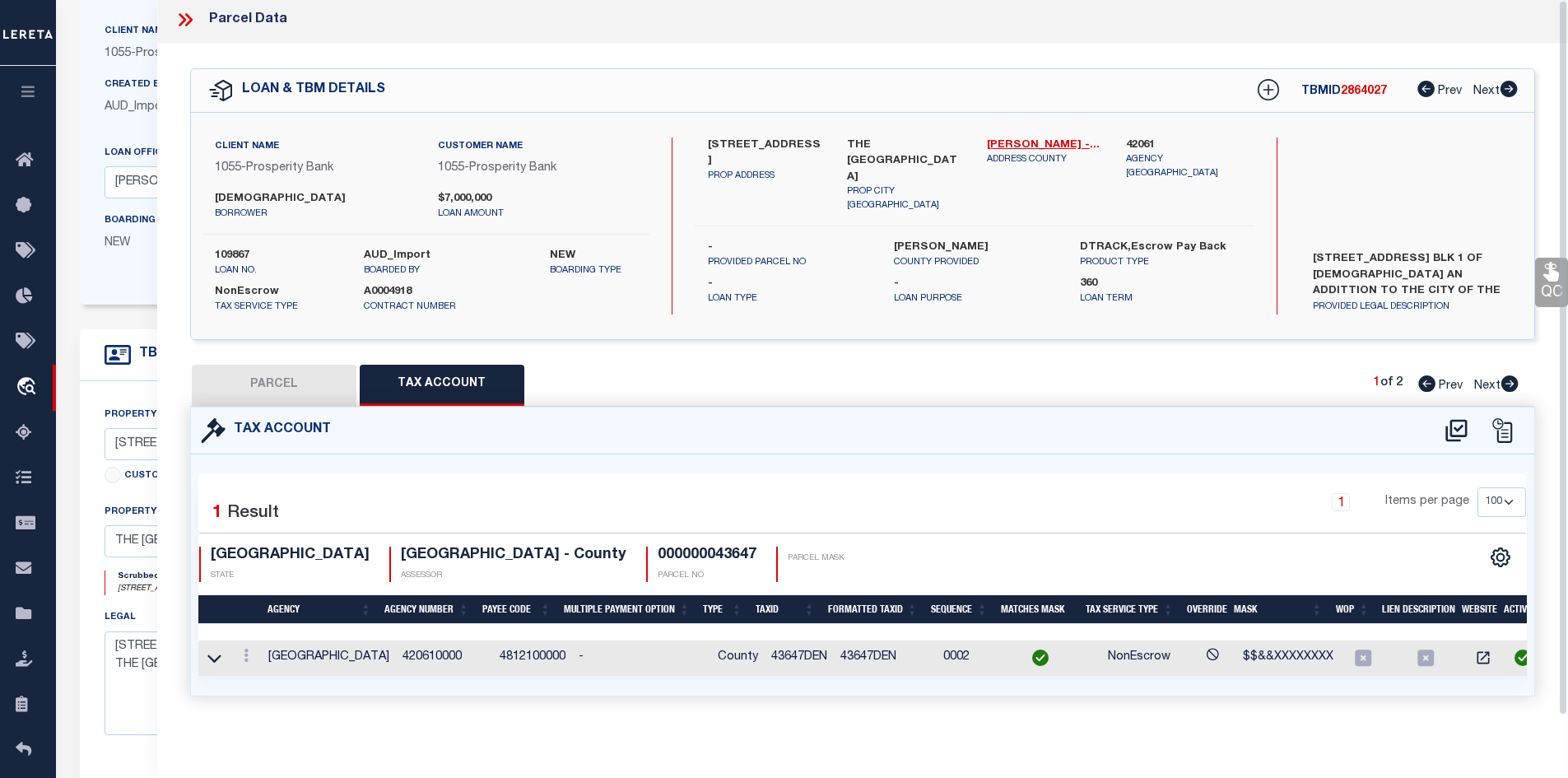
scroll to position [0, 0]
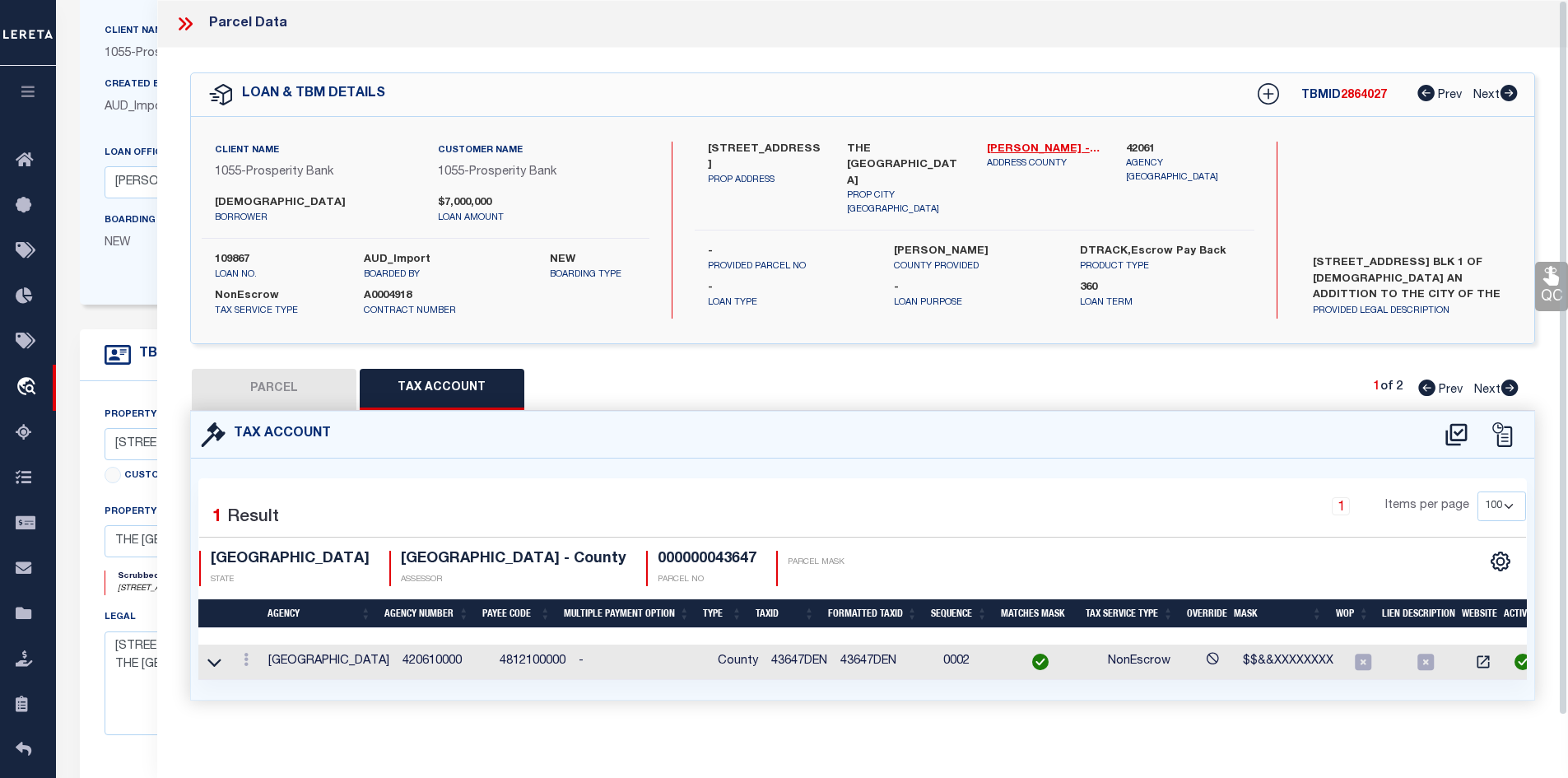
click at [182, 25] on icon at bounding box center [183, 23] width 7 height 13
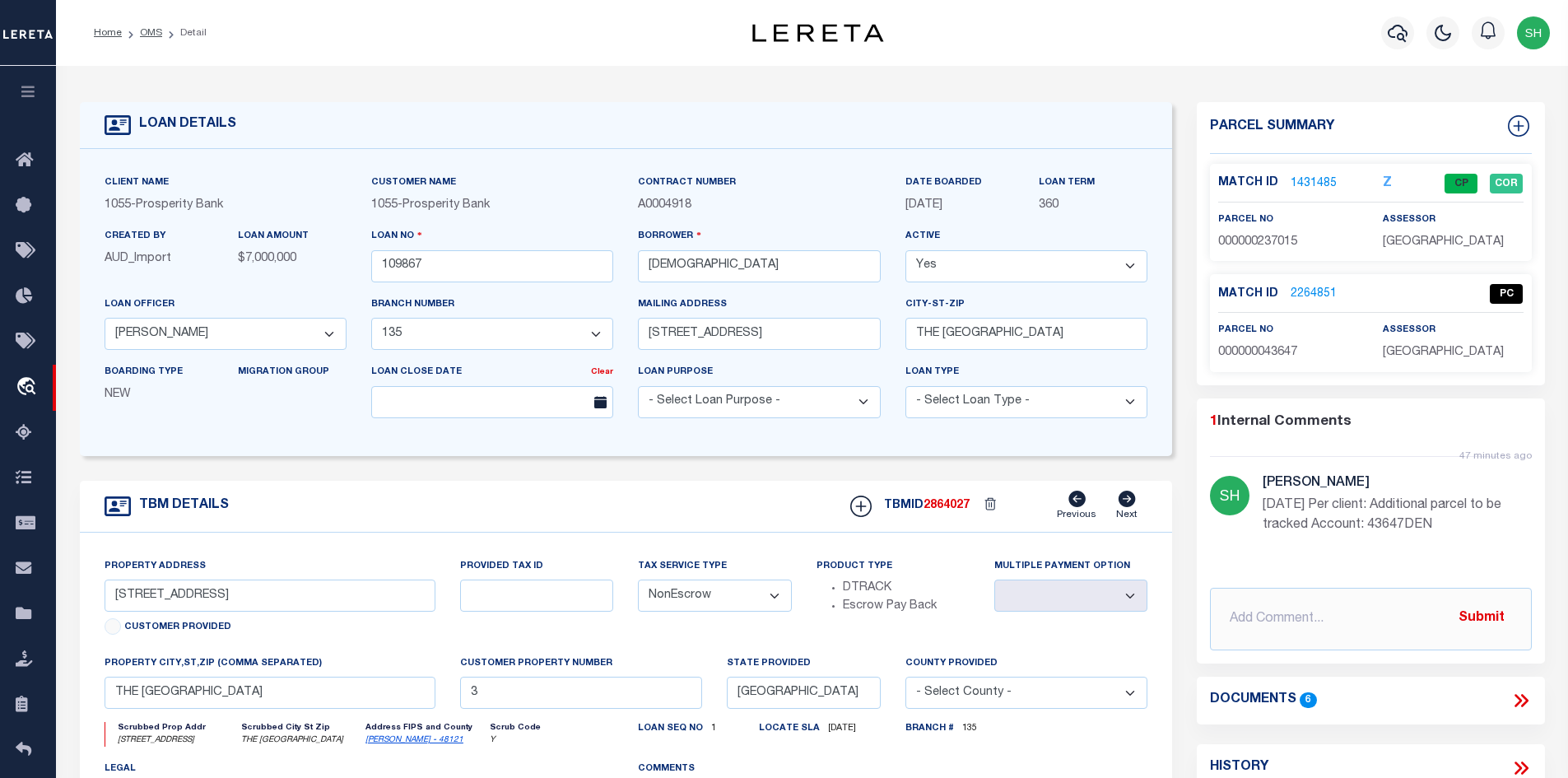
click at [1317, 288] on link "2264851" at bounding box center [1313, 294] width 46 height 17
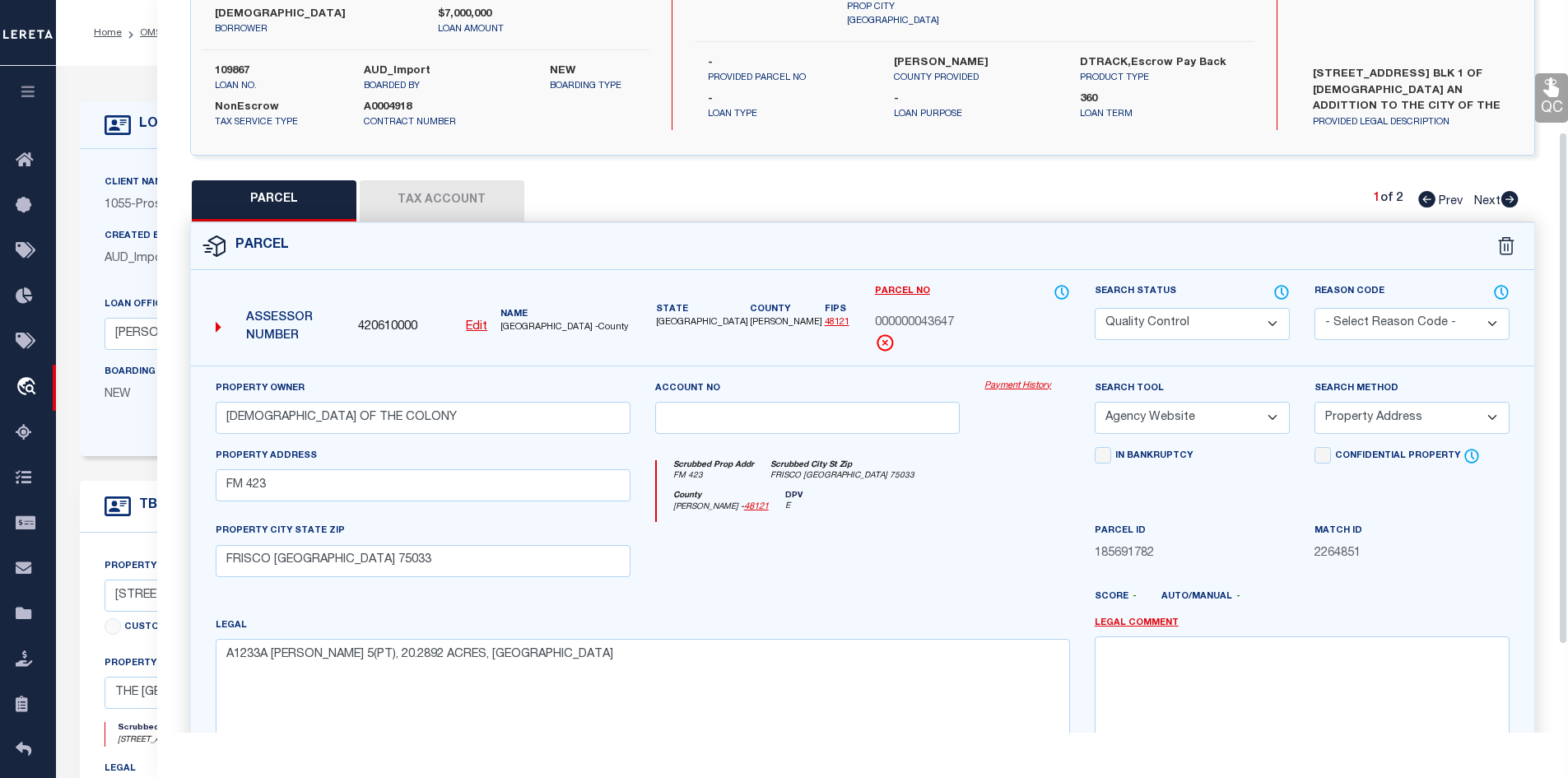
scroll to position [149, 0]
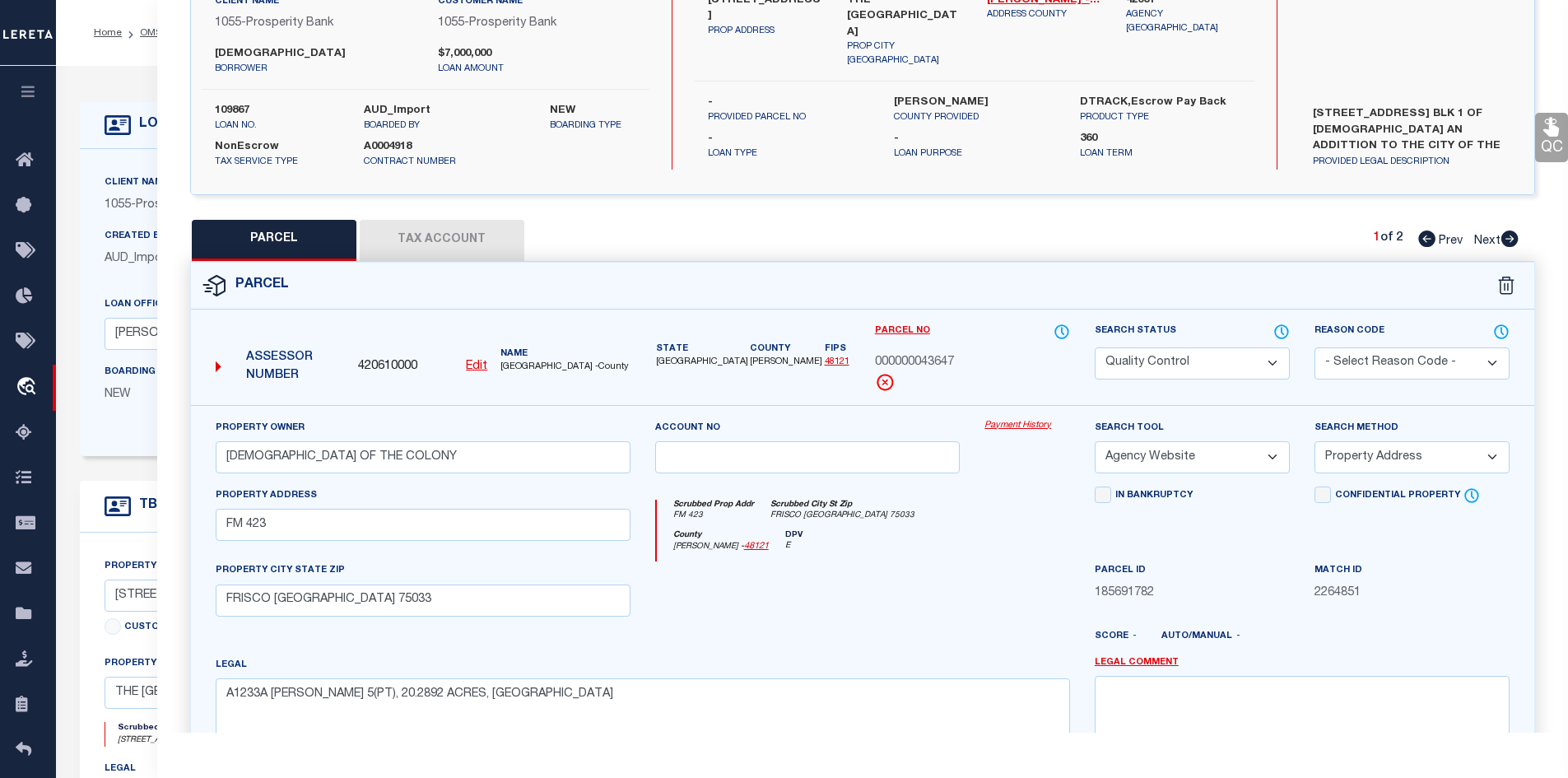
click at [454, 232] on button "Tax Account" at bounding box center [442, 241] width 165 height 41
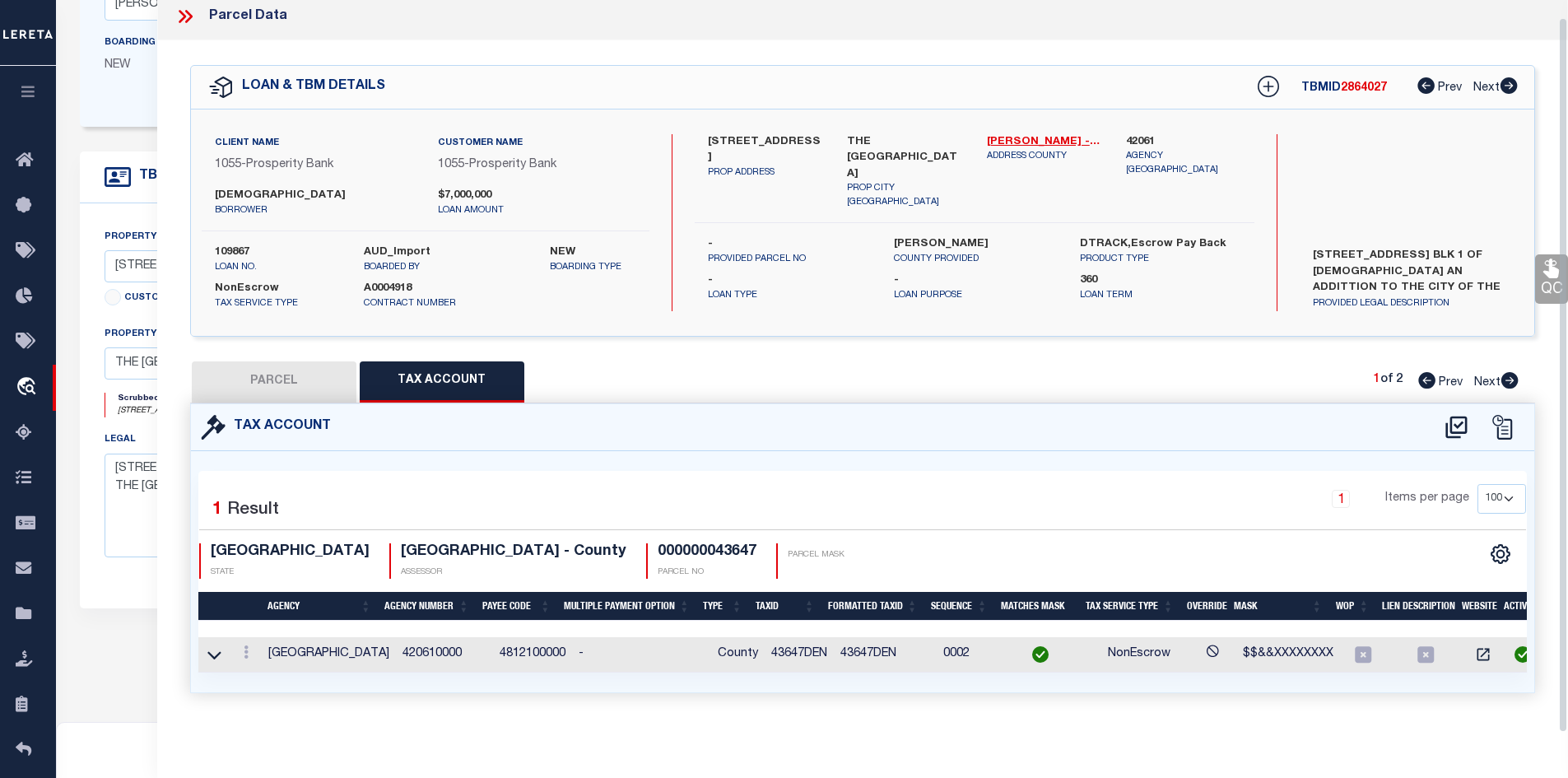
scroll to position [17, 0]
click at [288, 366] on button "PARCEL" at bounding box center [274, 382] width 165 height 41
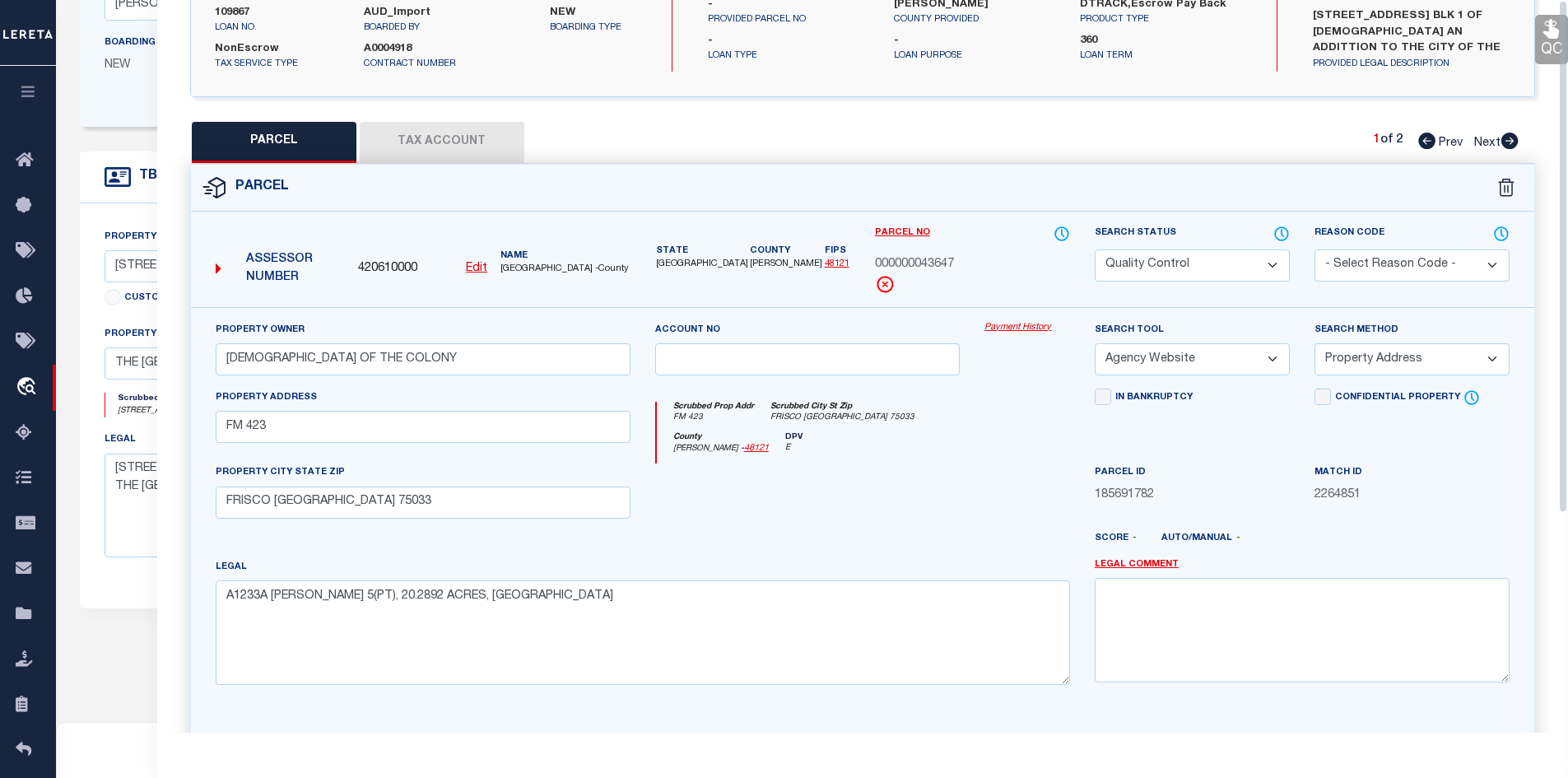
scroll to position [0, 0]
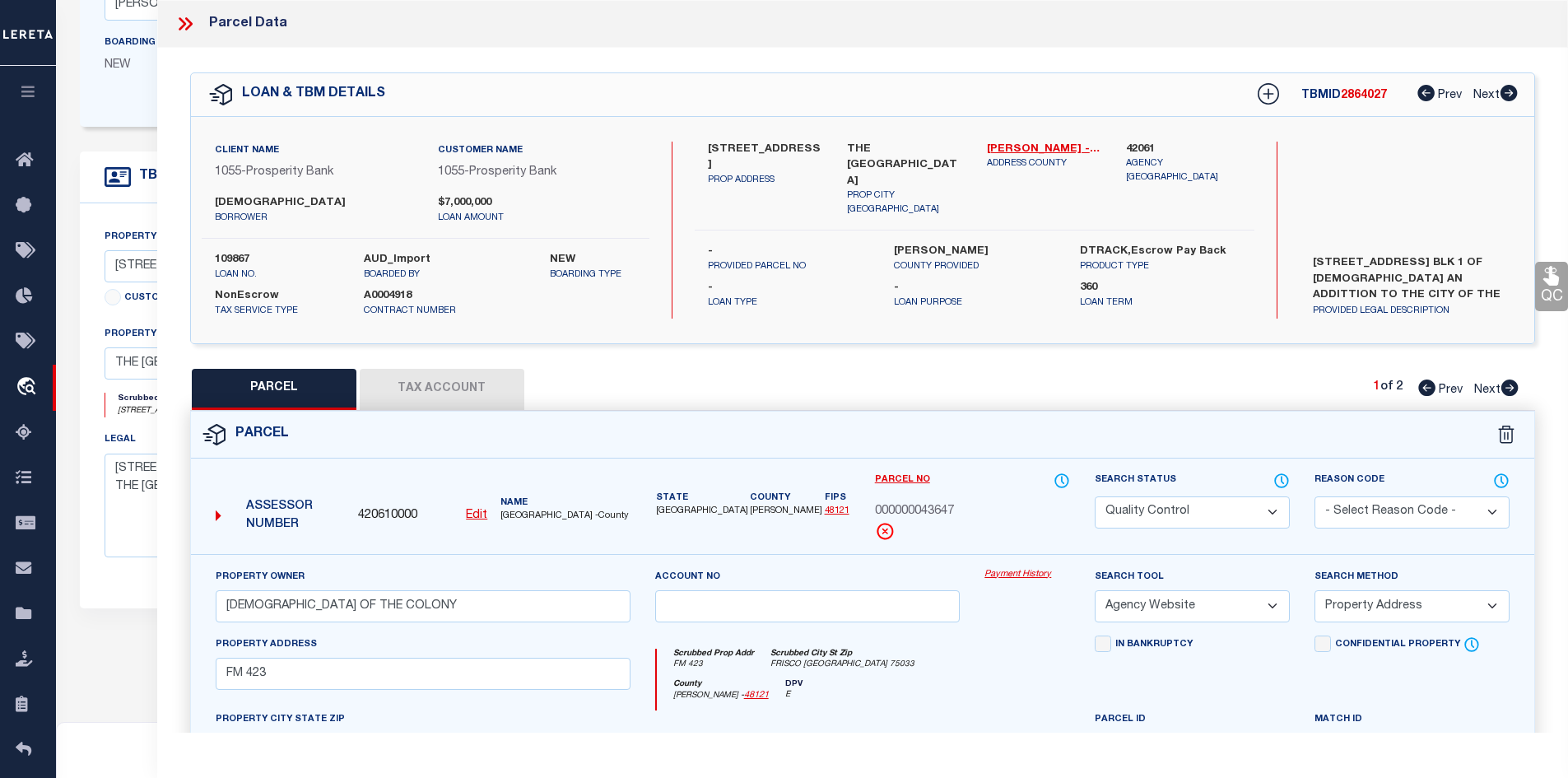
click at [188, 22] on icon at bounding box center [184, 23] width 22 height 22
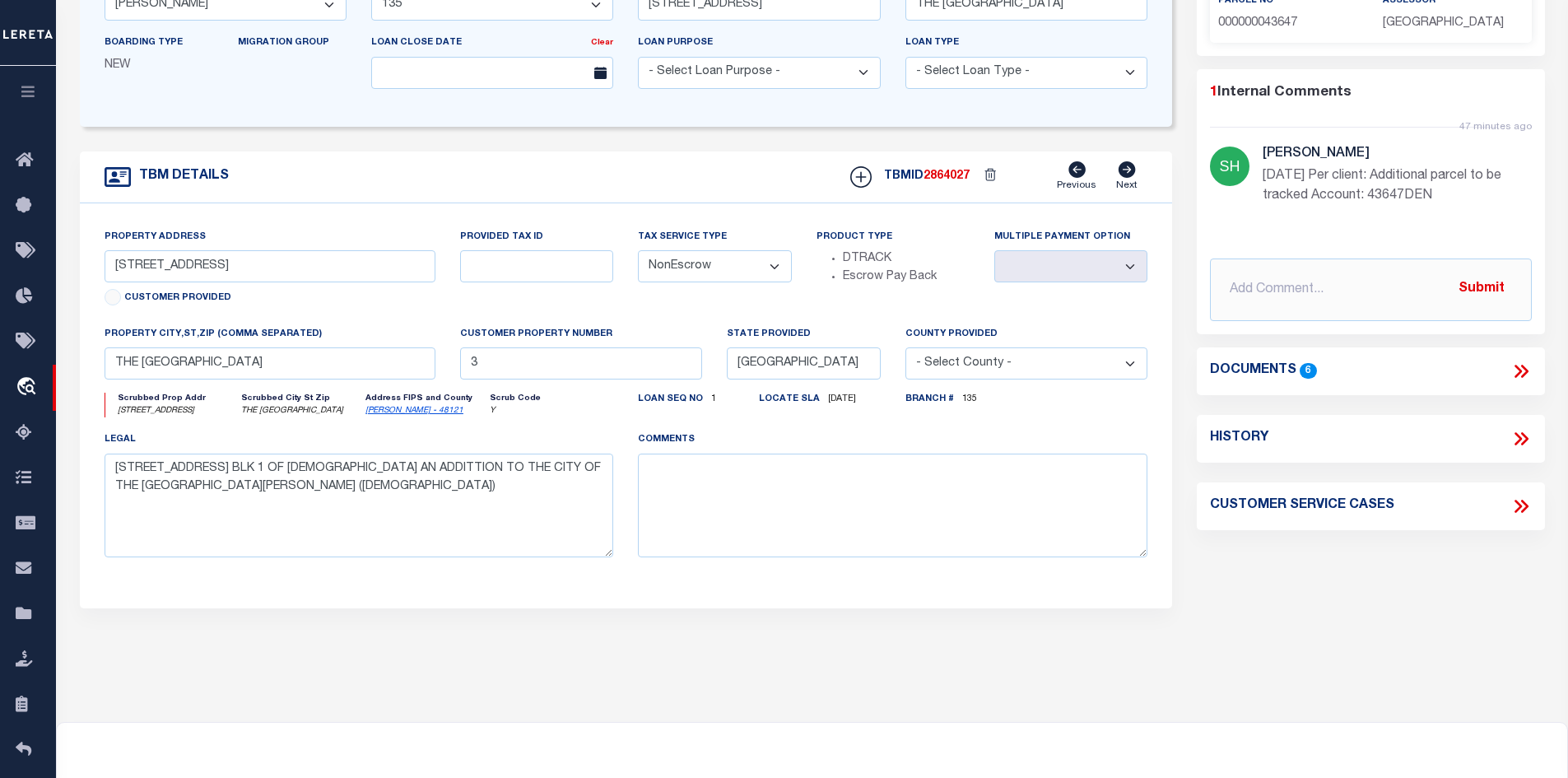
scroll to position [82, 0]
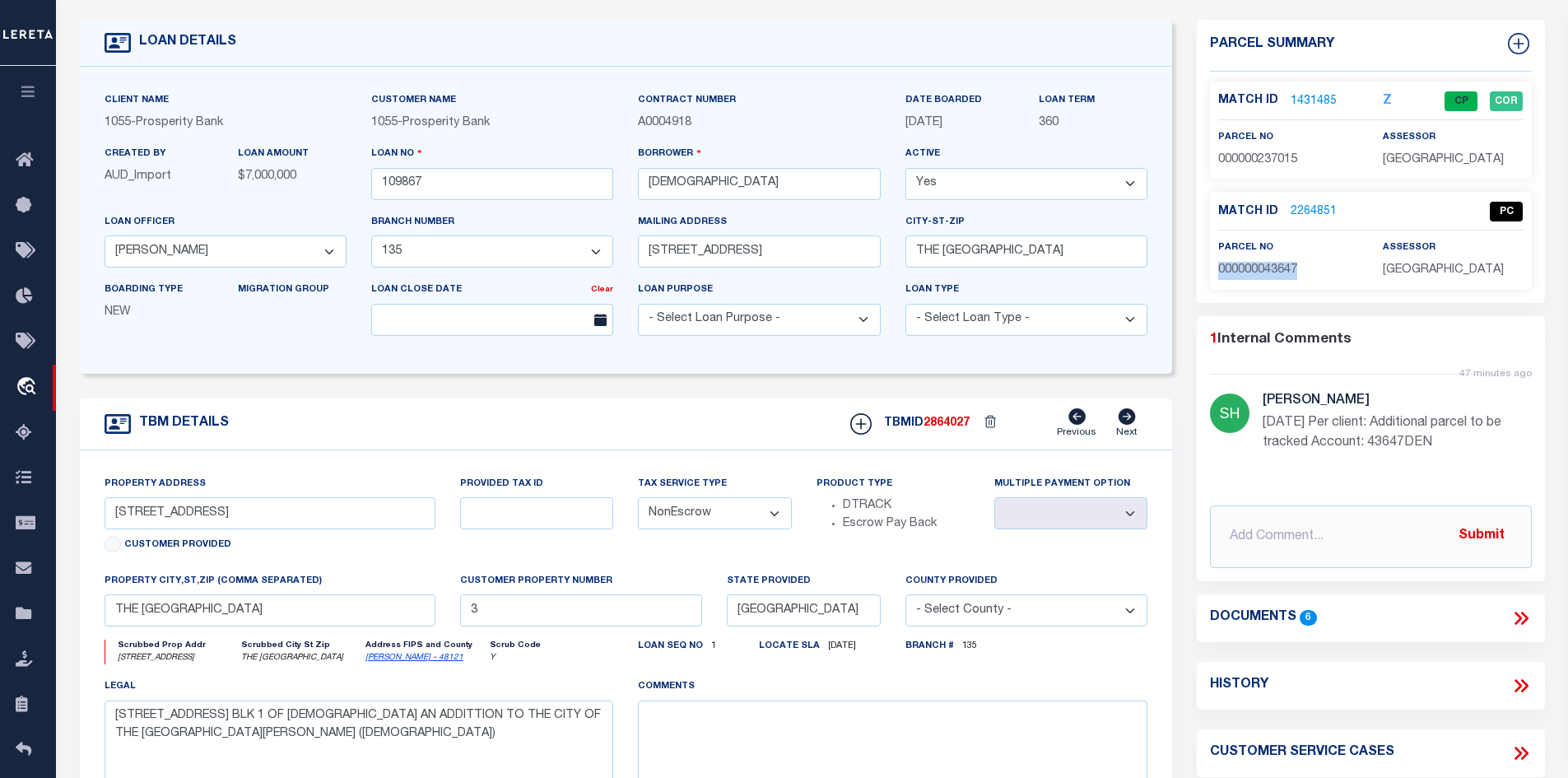
drag, startPoint x: 1315, startPoint y: 270, endPoint x: 1213, endPoint y: 268, distance: 102.0
click at [1213, 268] on div "parcel no 000000043647" at bounding box center [1288, 258] width 165 height 40
copy span "000000043647"
click at [1296, 214] on link "2264851" at bounding box center [1313, 212] width 46 height 17
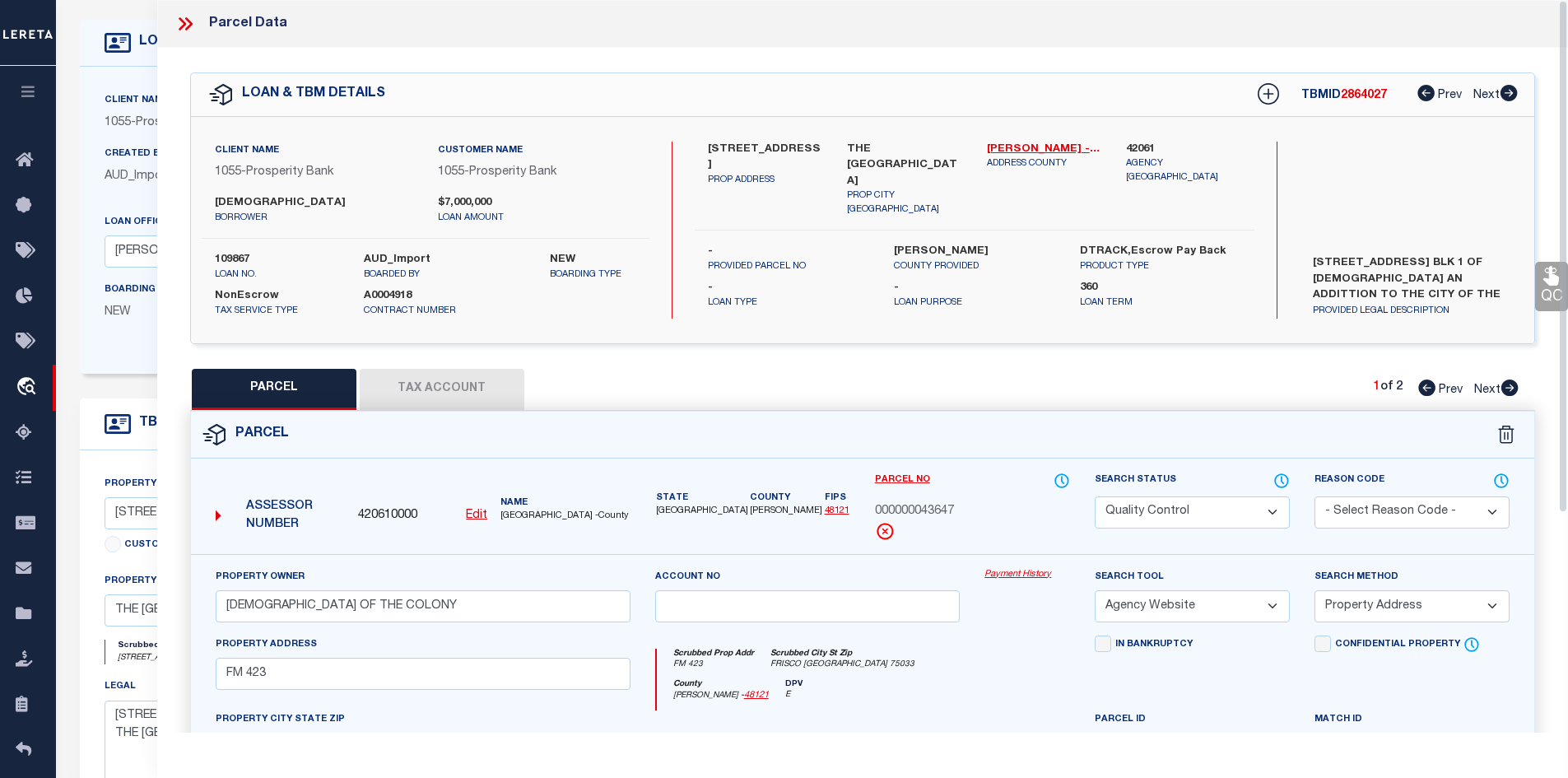
click at [430, 376] on button "Tax Account" at bounding box center [442, 389] width 165 height 41
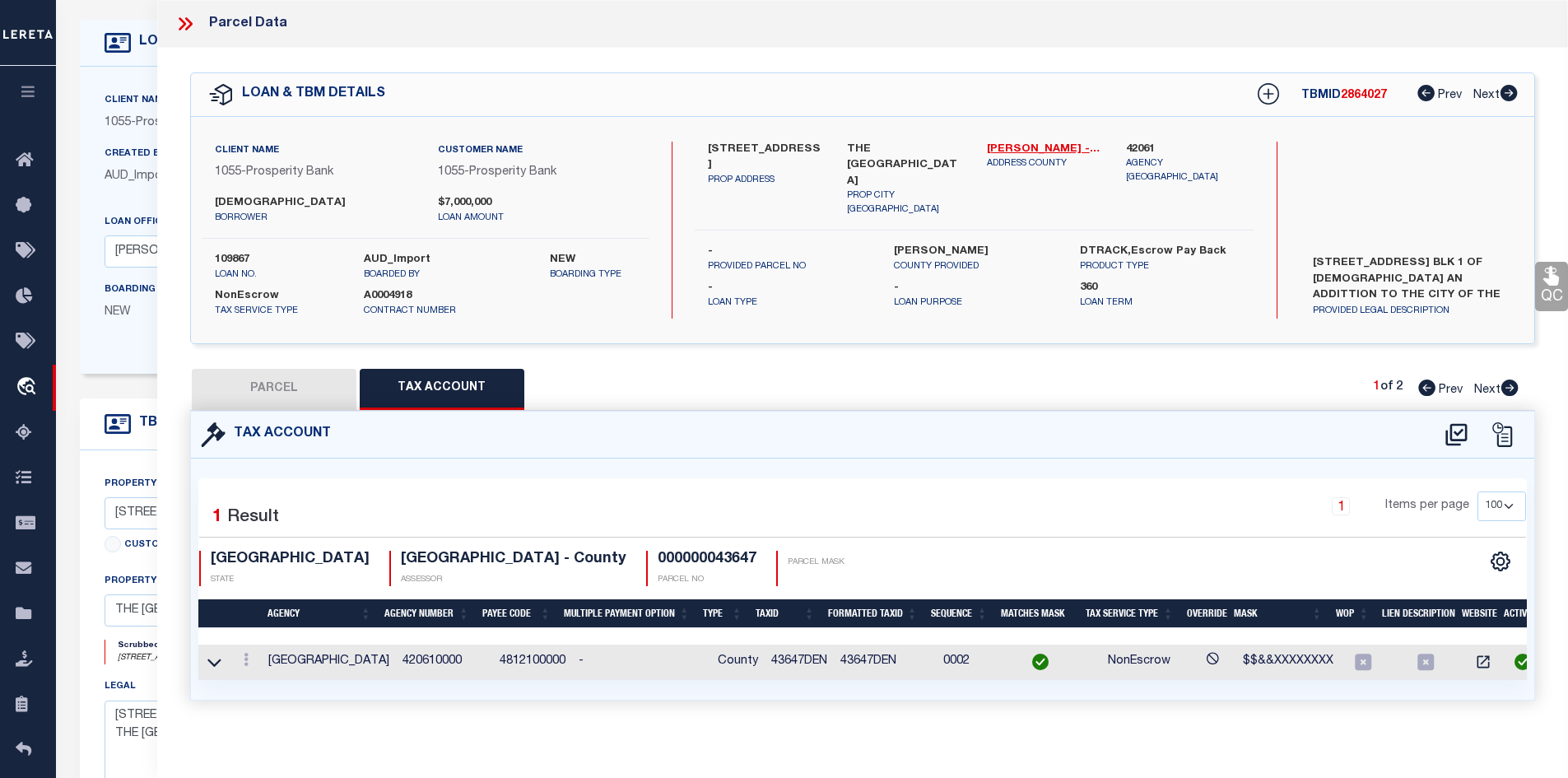
click at [1509, 386] on icon at bounding box center [1510, 388] width 17 height 17
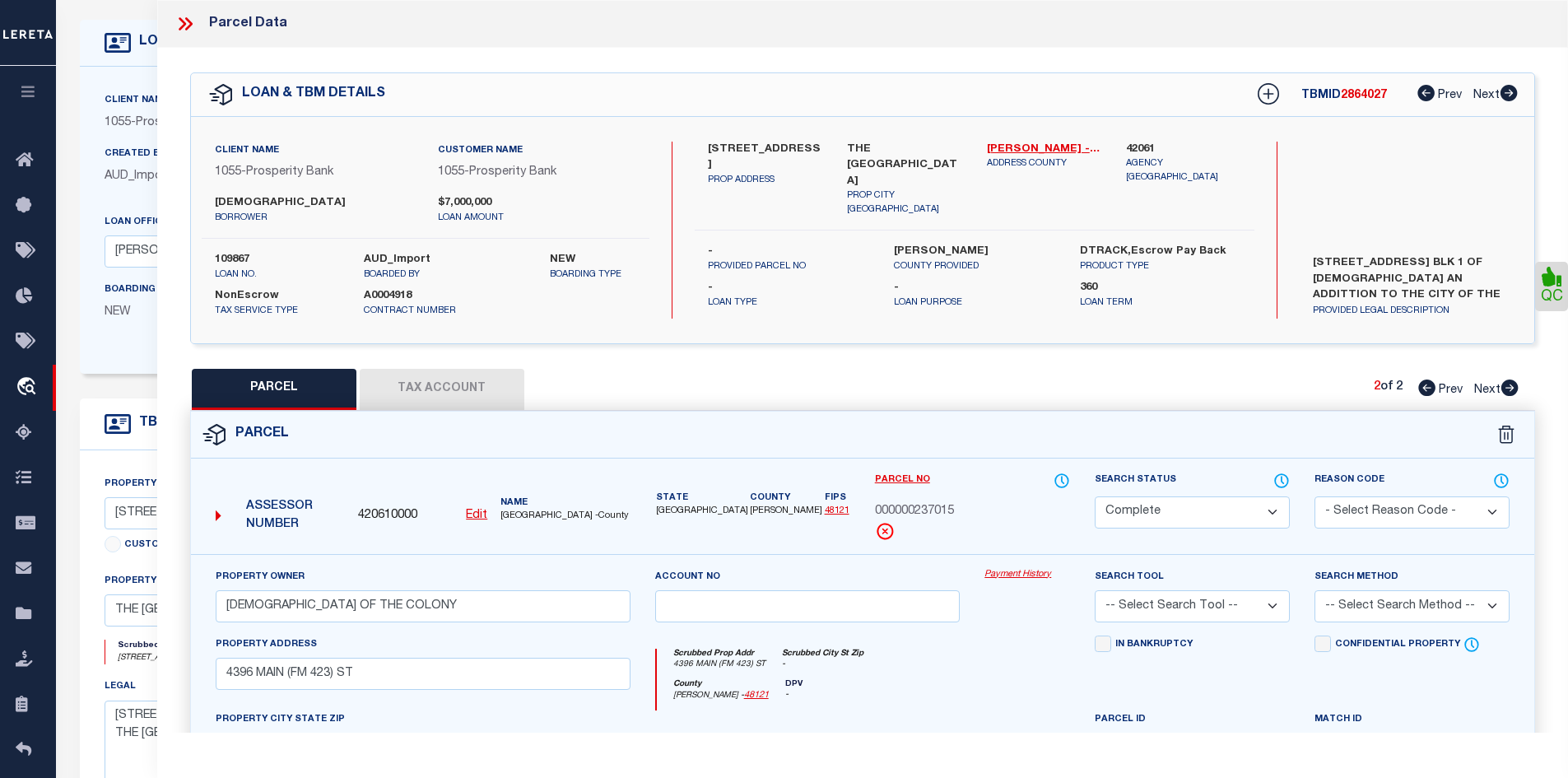
click at [413, 392] on button "Tax Account" at bounding box center [442, 389] width 165 height 41
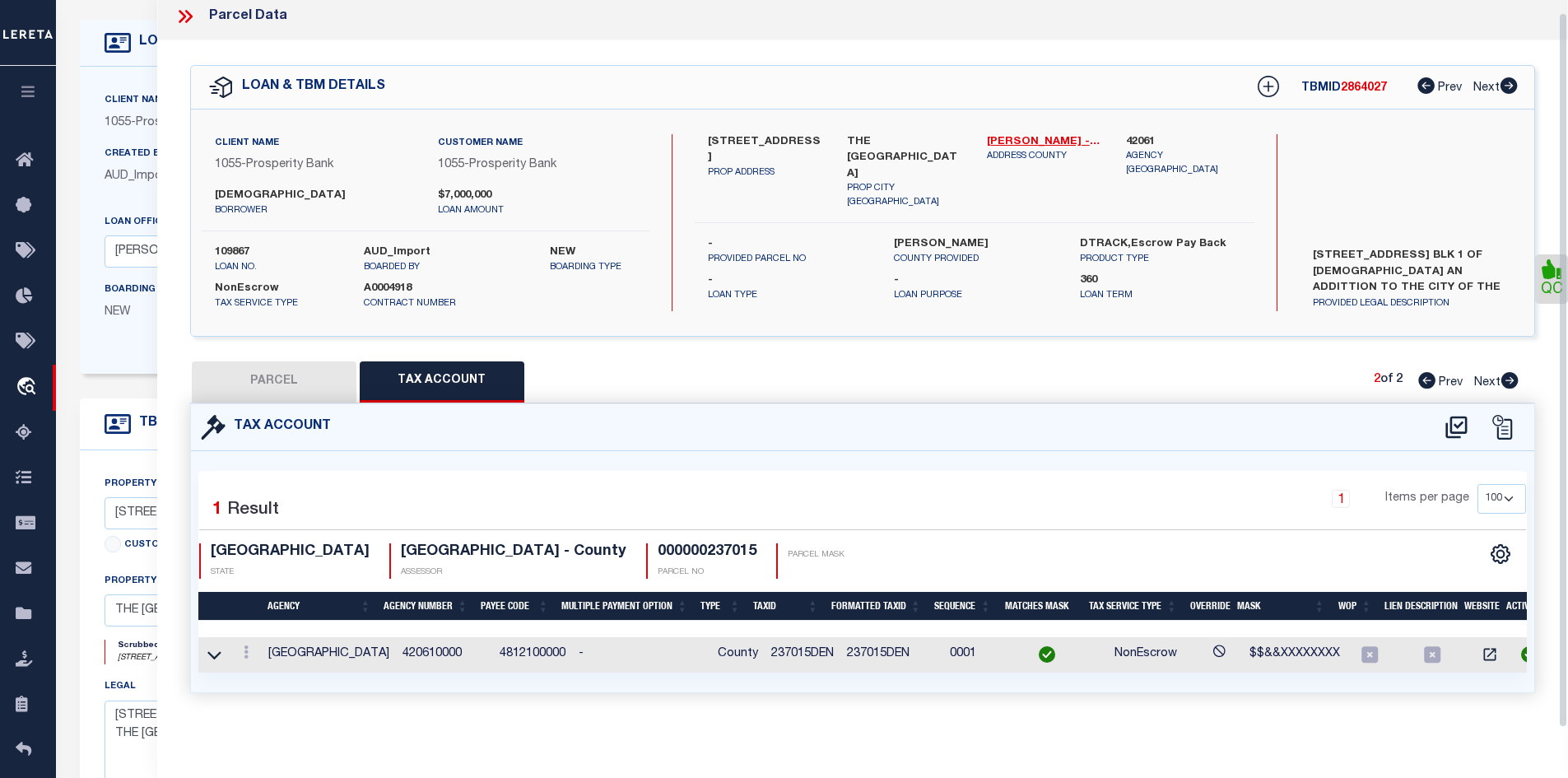
scroll to position [0, 0]
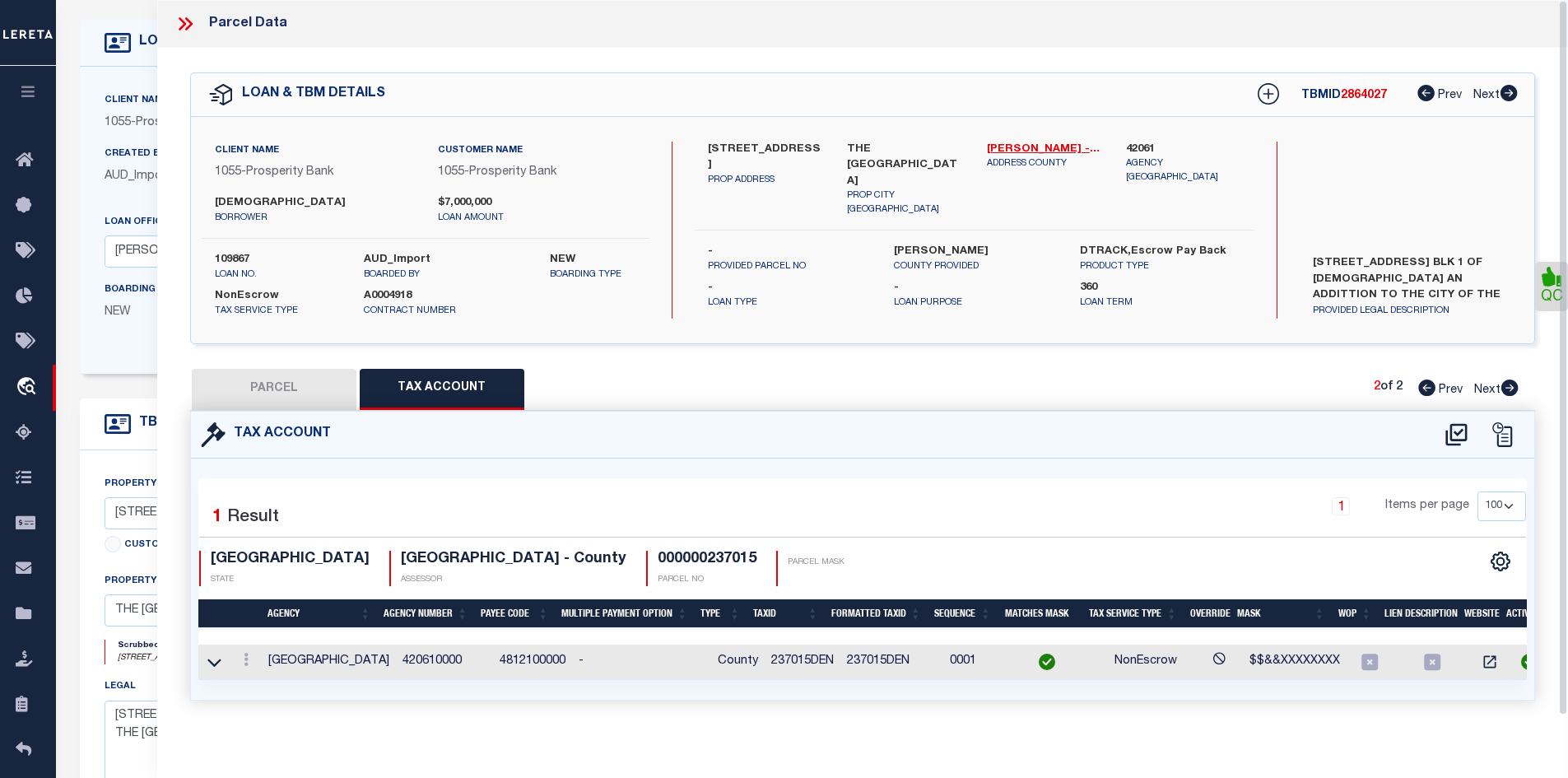
click at [183, 30] on icon at bounding box center [184, 23] width 22 height 22
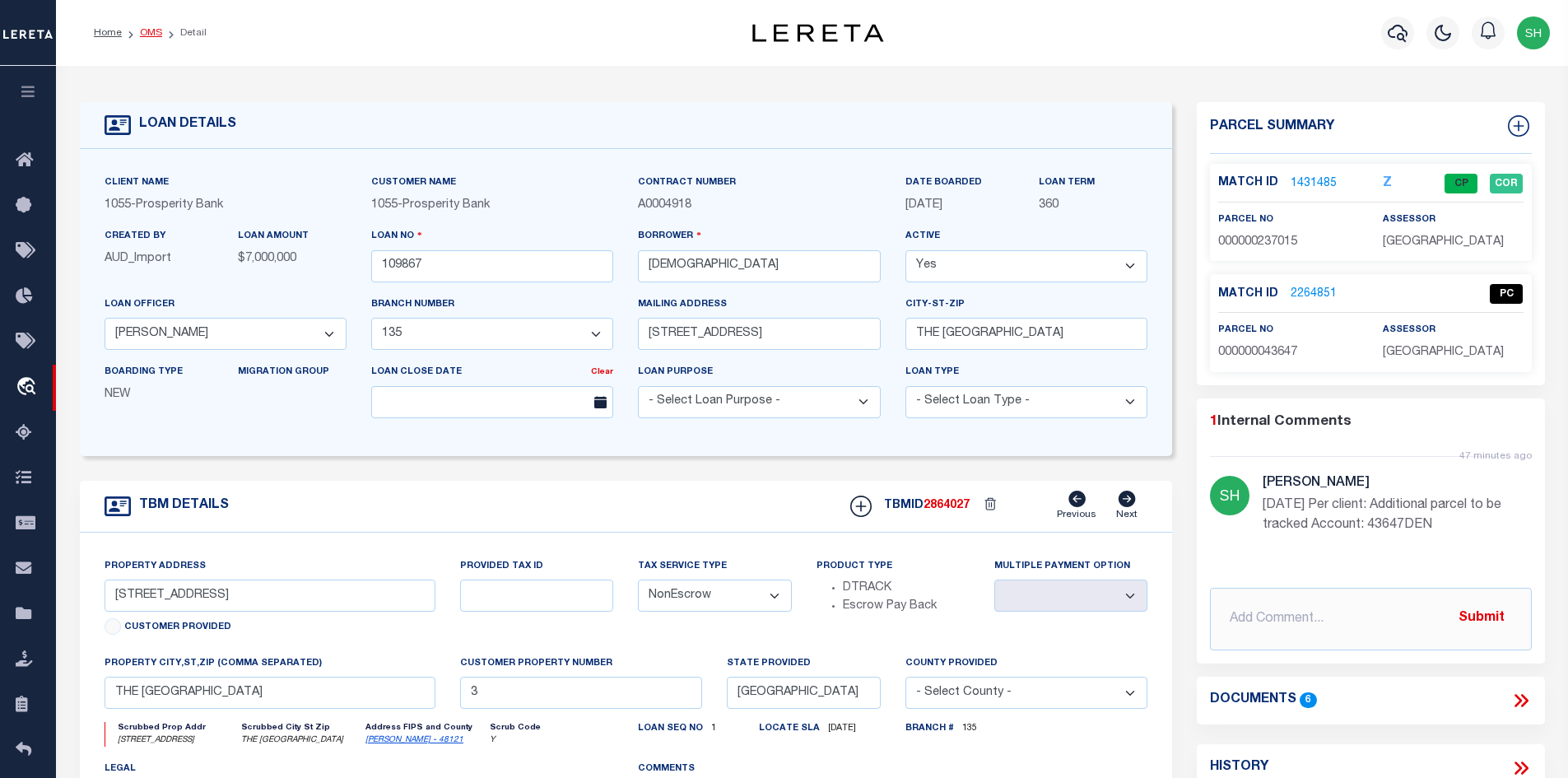
click at [152, 31] on link "OMS" at bounding box center [151, 33] width 22 height 10
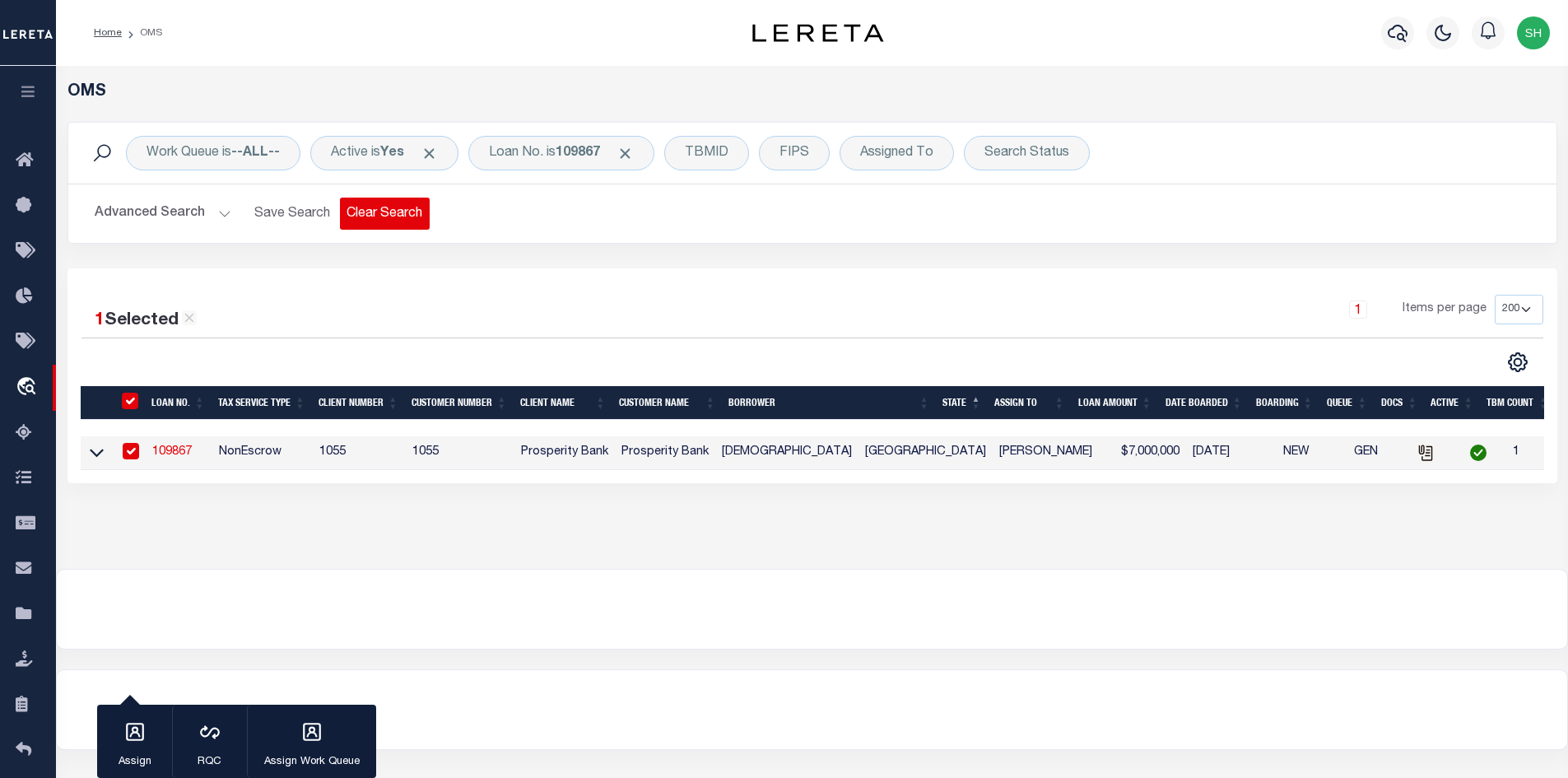
click at [392, 201] on button "Clear Search" at bounding box center [385, 213] width 90 height 32
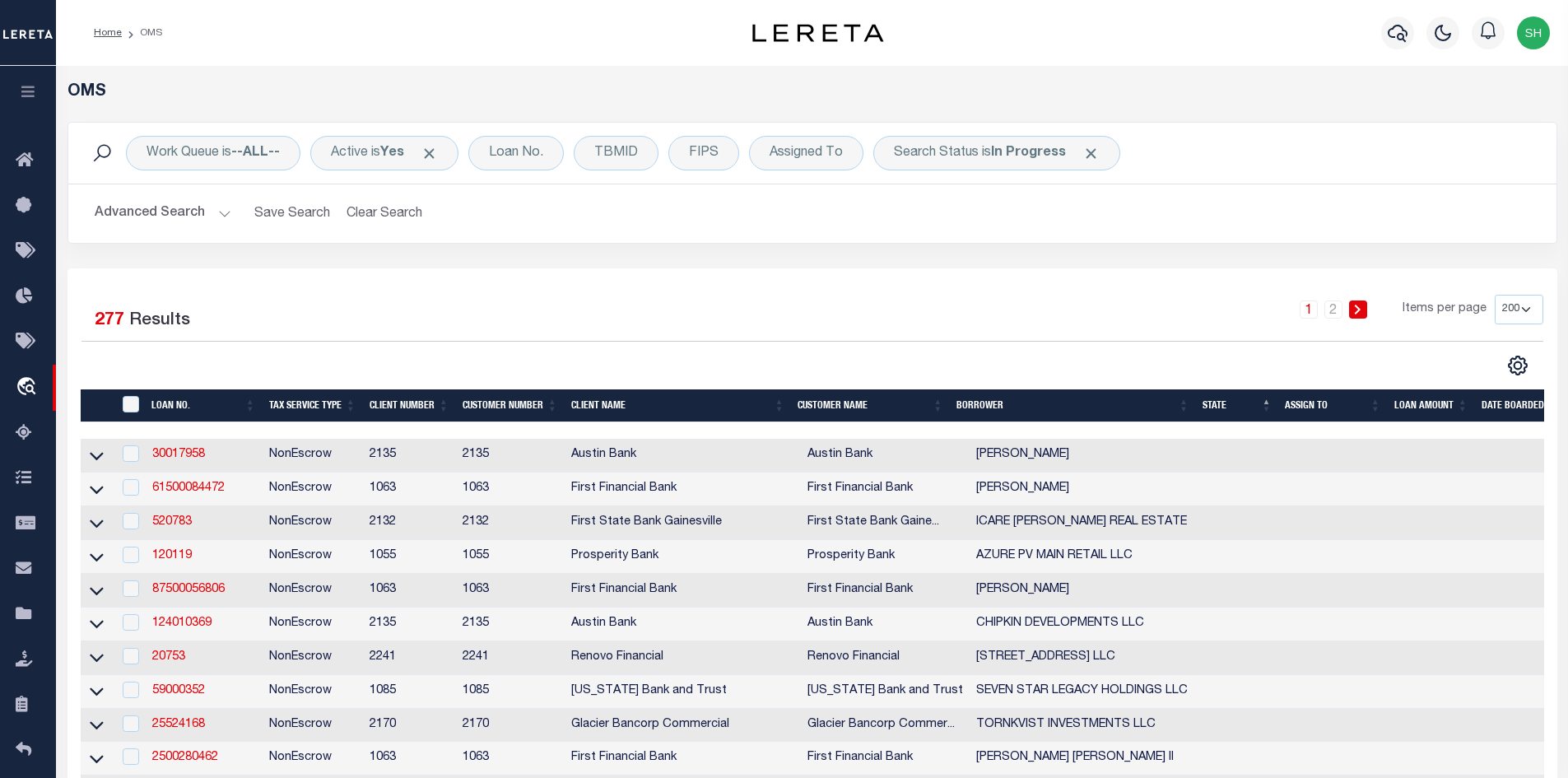
select select "200"
click at [1009, 158] on b "In Progress" at bounding box center [1029, 154] width 75 height 13
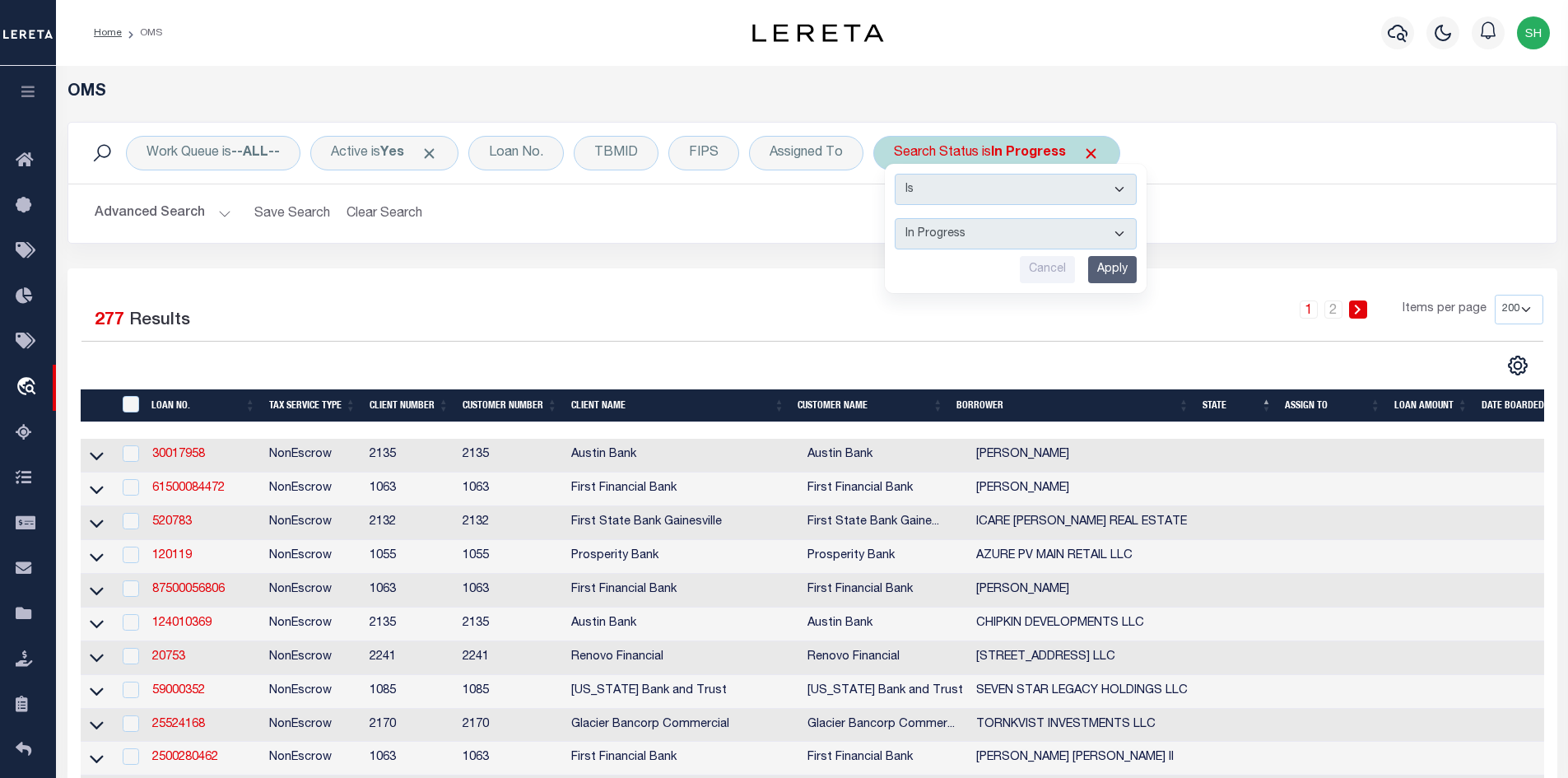
click at [955, 243] on select "Automated Search Bad Parcel Complete Duplicate Parcel High Dollar Reporting In …" at bounding box center [1016, 233] width 242 height 31
select select "BP"
click at [896, 218] on select "Automated Search Bad Parcel Complete Duplicate Parcel High Dollar Reporting In …" at bounding box center [1016, 233] width 242 height 31
click at [1102, 264] on input "Apply" at bounding box center [1112, 269] width 49 height 27
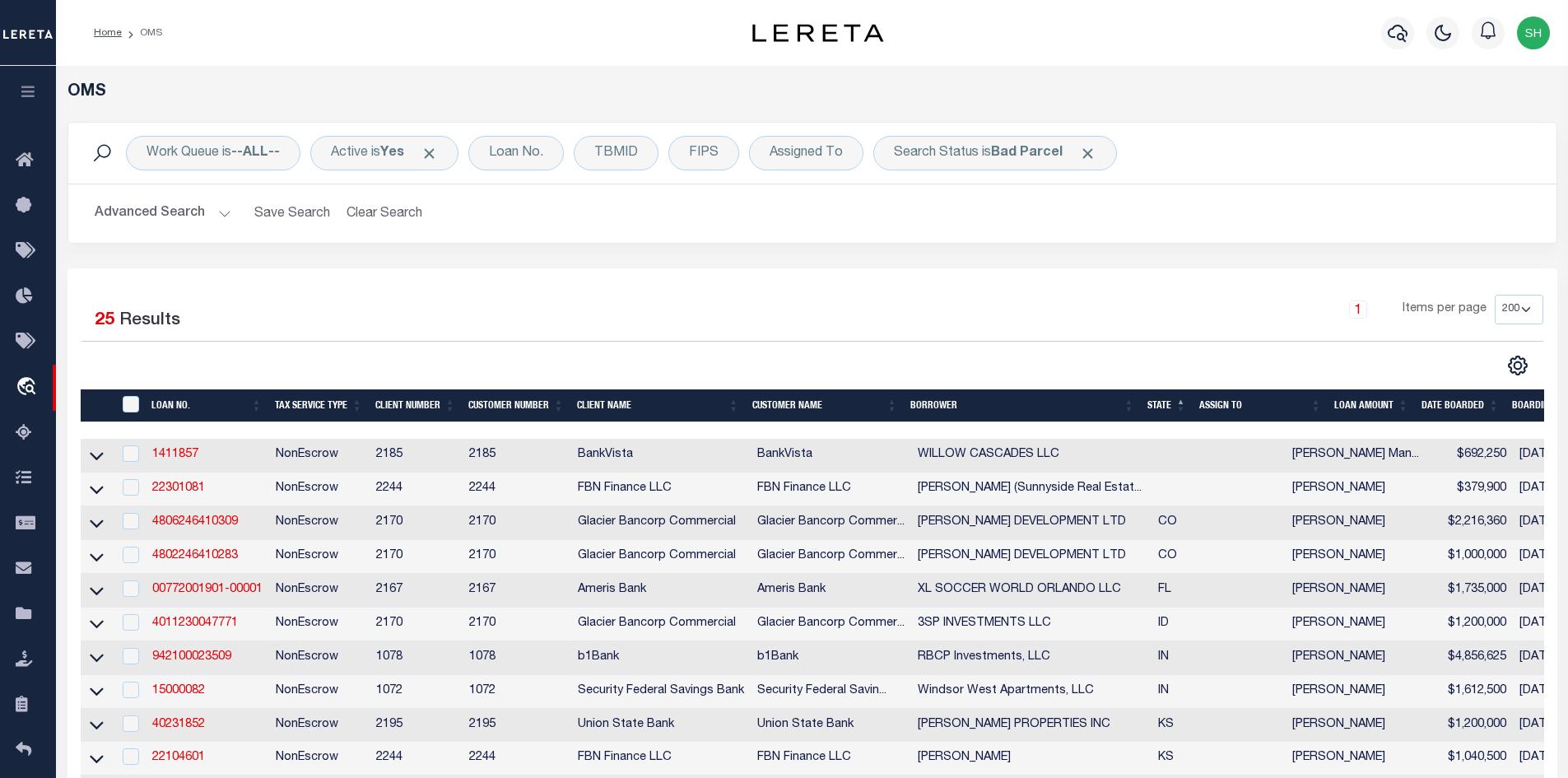
scroll to position [330, 0]
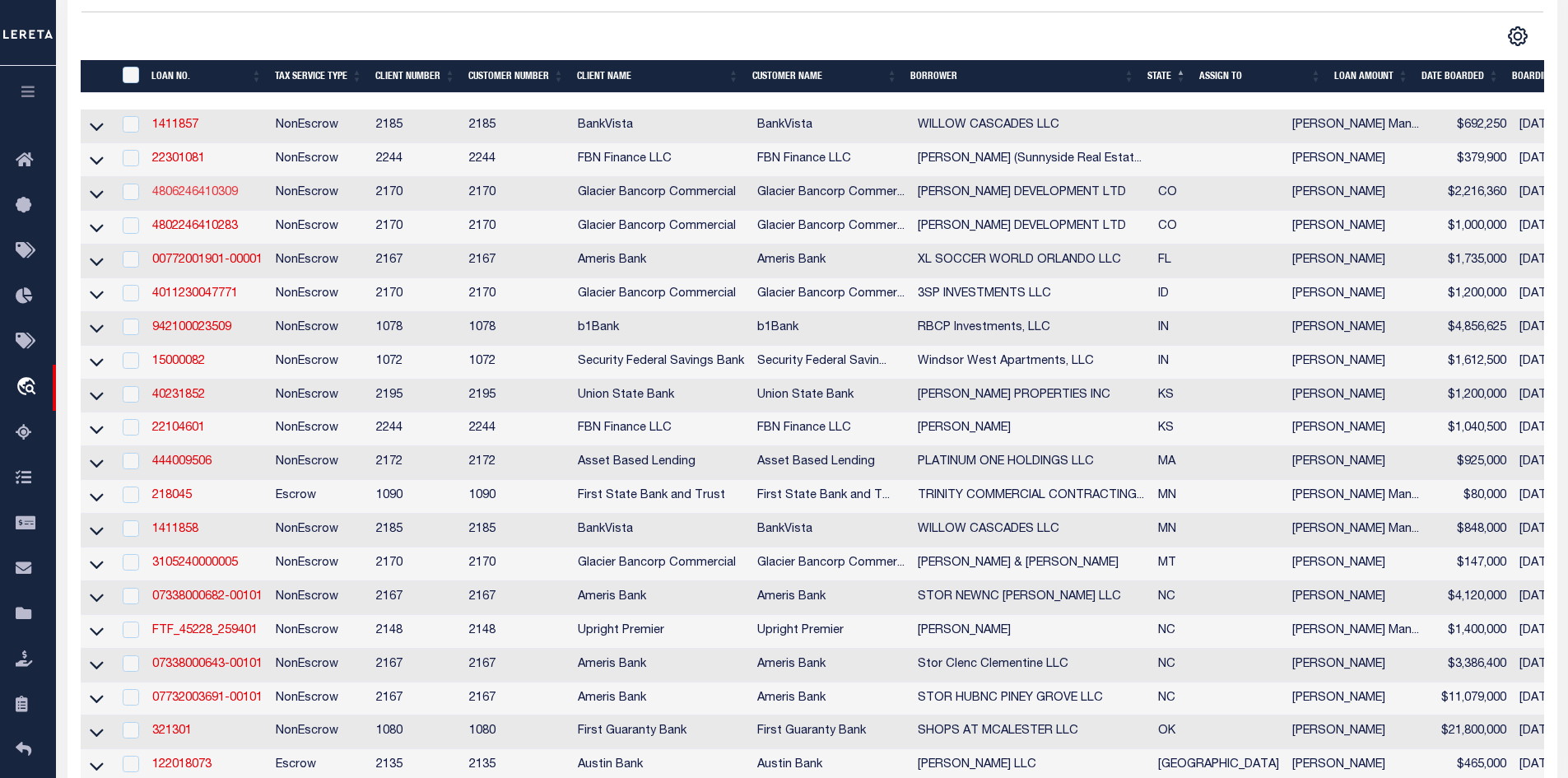
click at [197, 195] on link "4806246410309" at bounding box center [195, 193] width 85 height 11
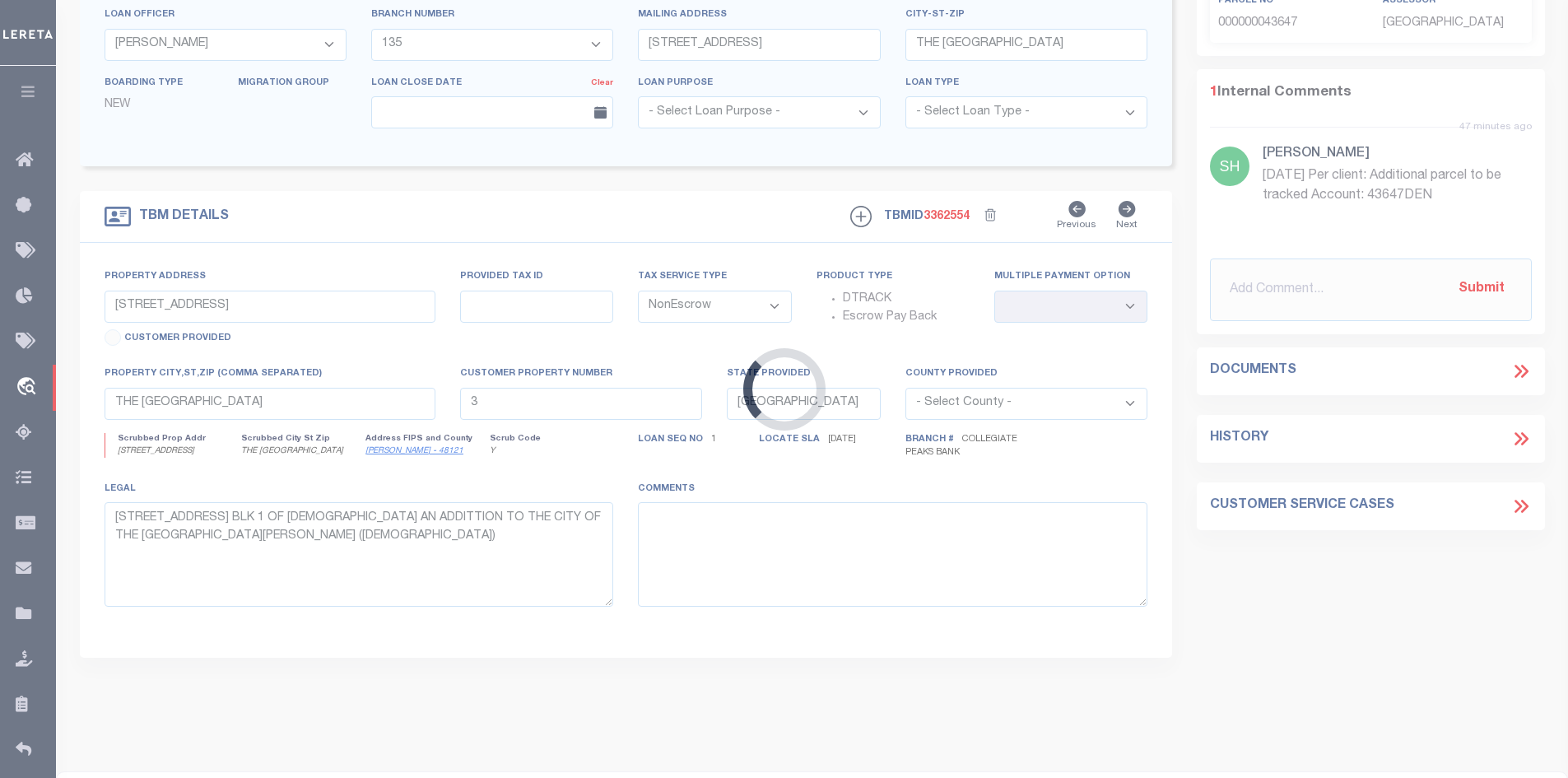
type input "4806246410309"
type input "[PERSON_NAME] DEVELOPMENT LTD"
select select
type input "[STREET_ADDRESS]"
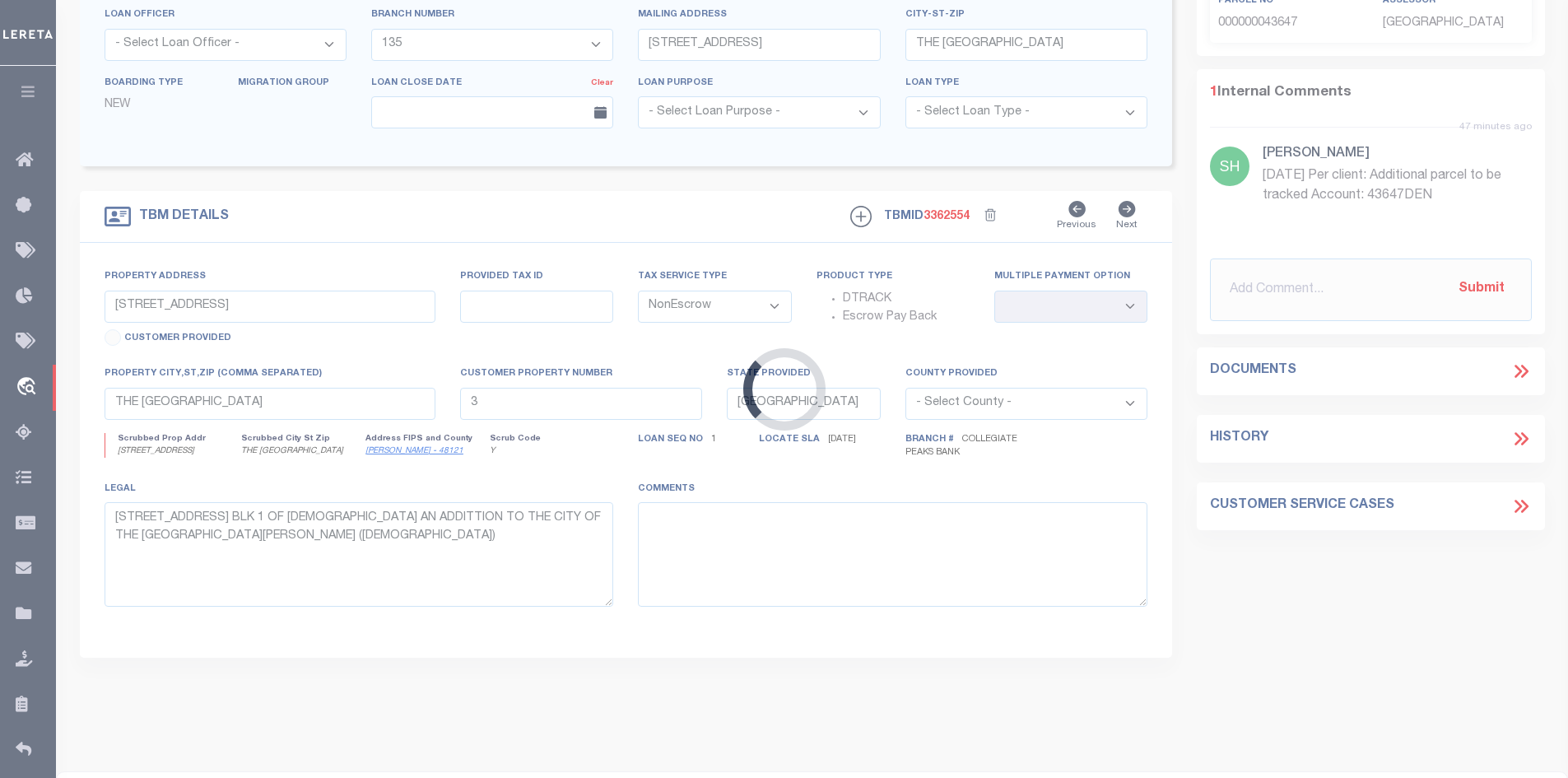
type input "BUENA VISTA CO 81211-9700"
select select "10"
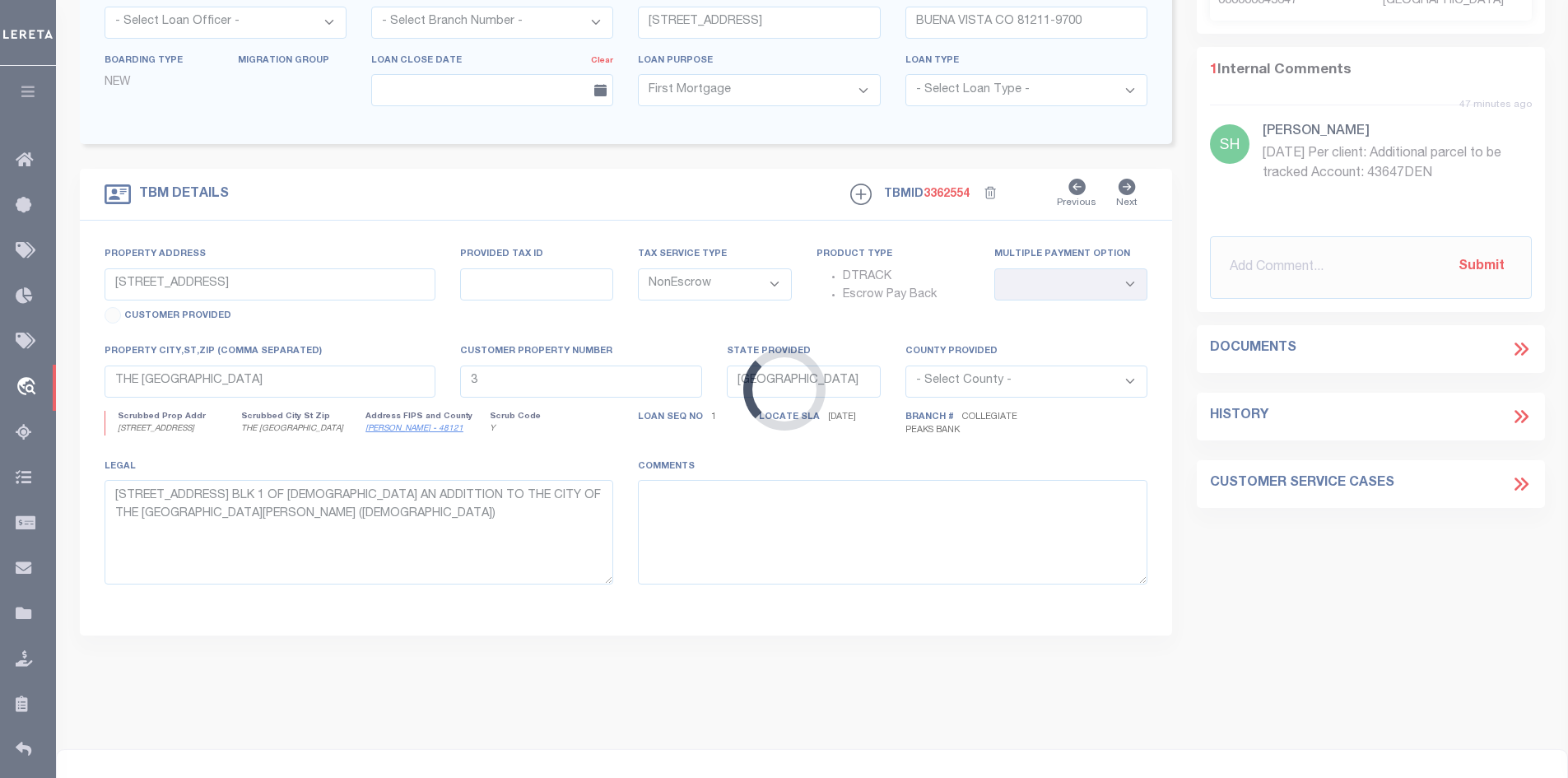
type input "27999 CR 301"
type input "BUENA VISTA CO 81211"
type input "CO"
select select
type textarea "SEE ATTACHED DOT"
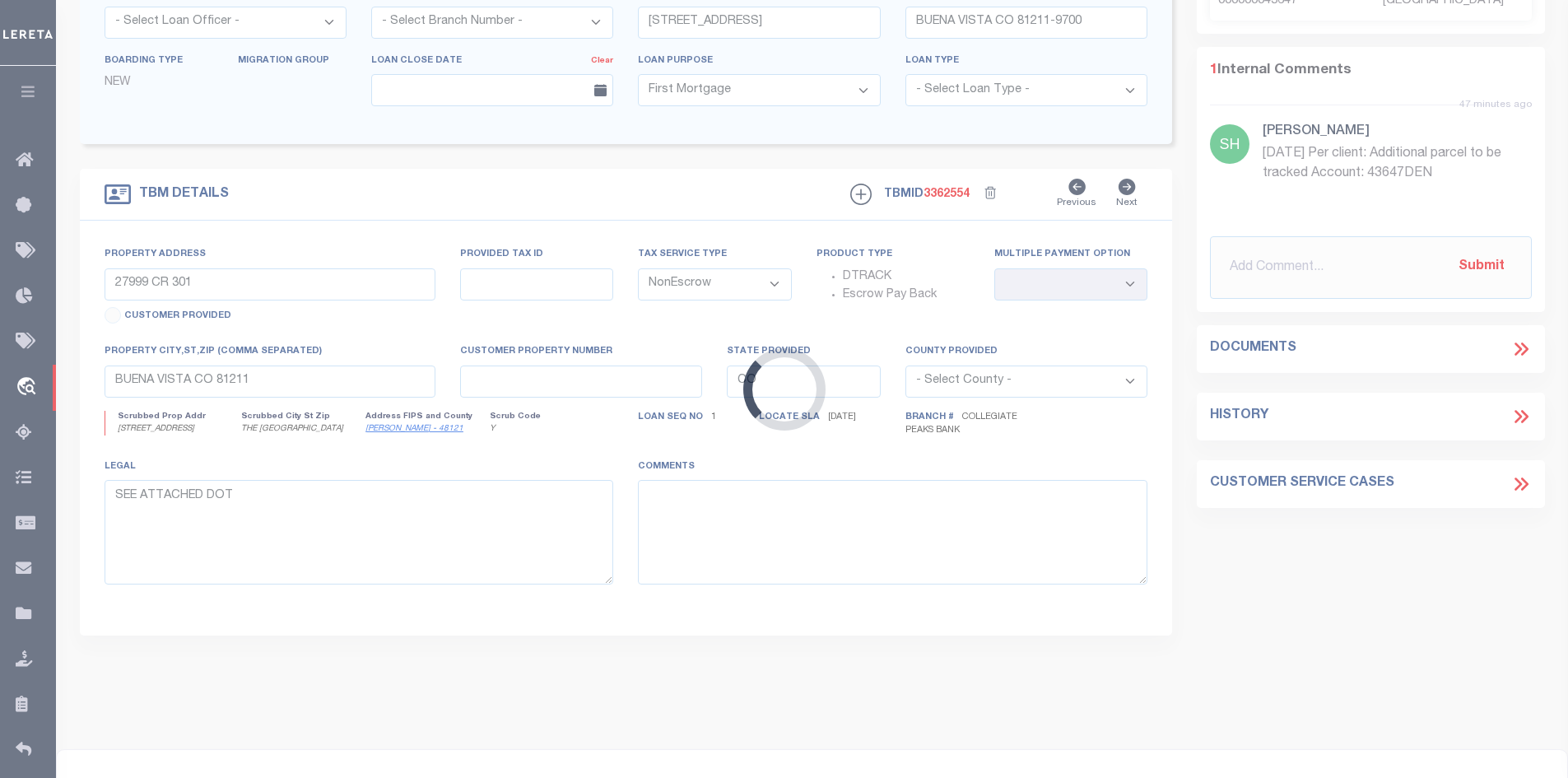
select select "4581"
select select "2"
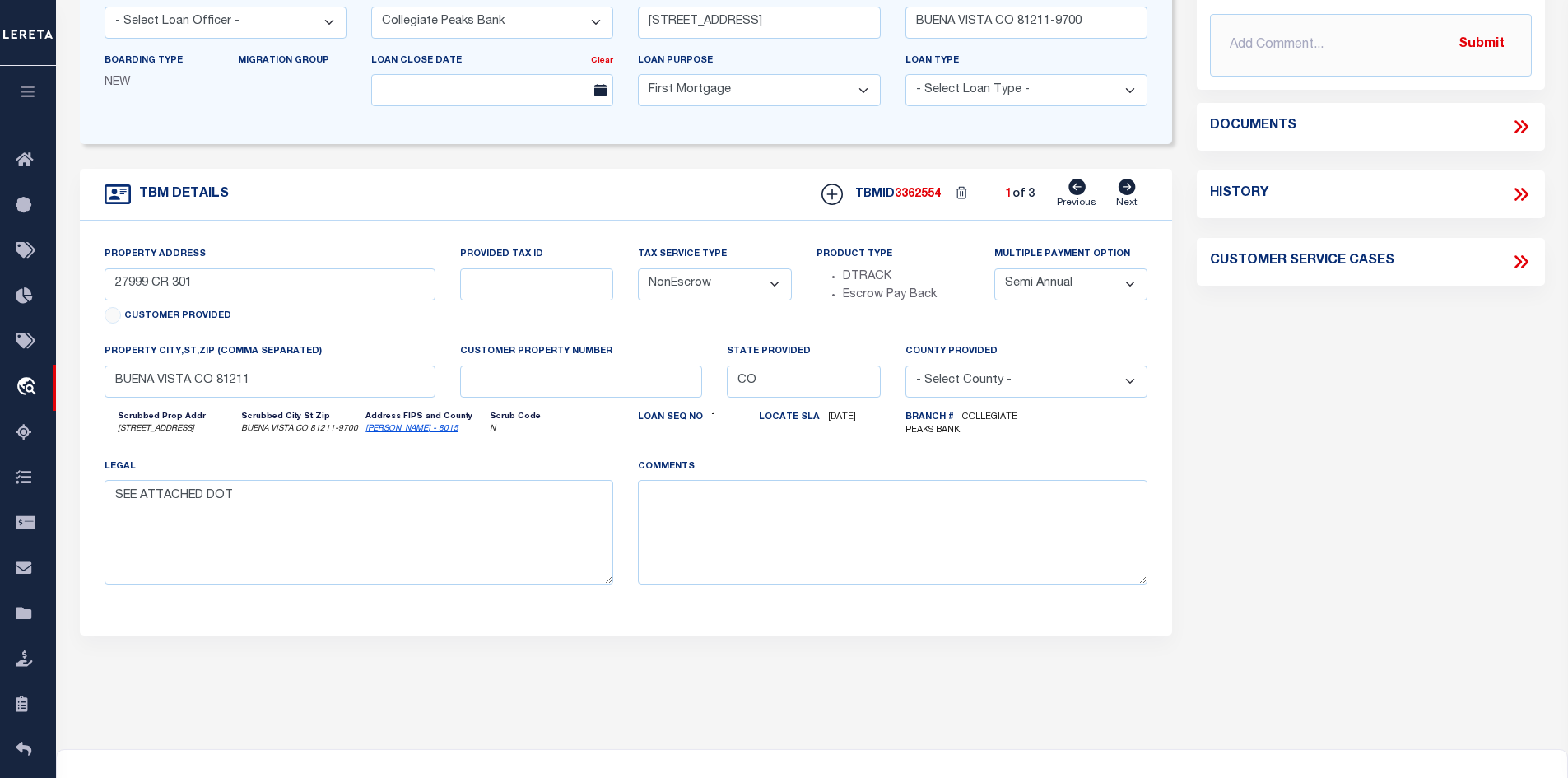
scroll to position [0, 0]
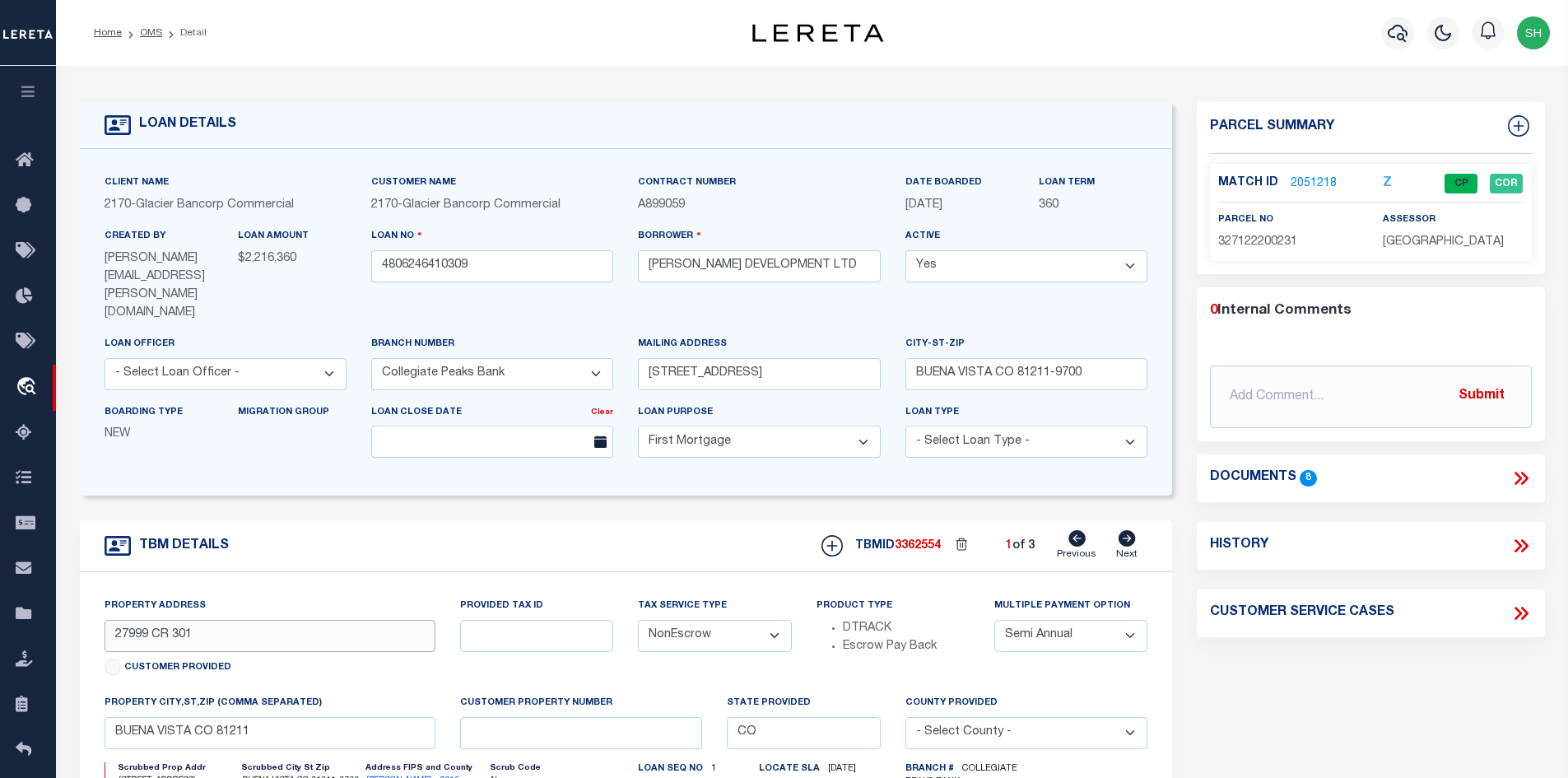
drag, startPoint x: 201, startPoint y: 624, endPoint x: 108, endPoint y: 621, distance: 93.0
click at [108, 621] on input "27999 CR 301" at bounding box center [271, 636] width 331 height 32
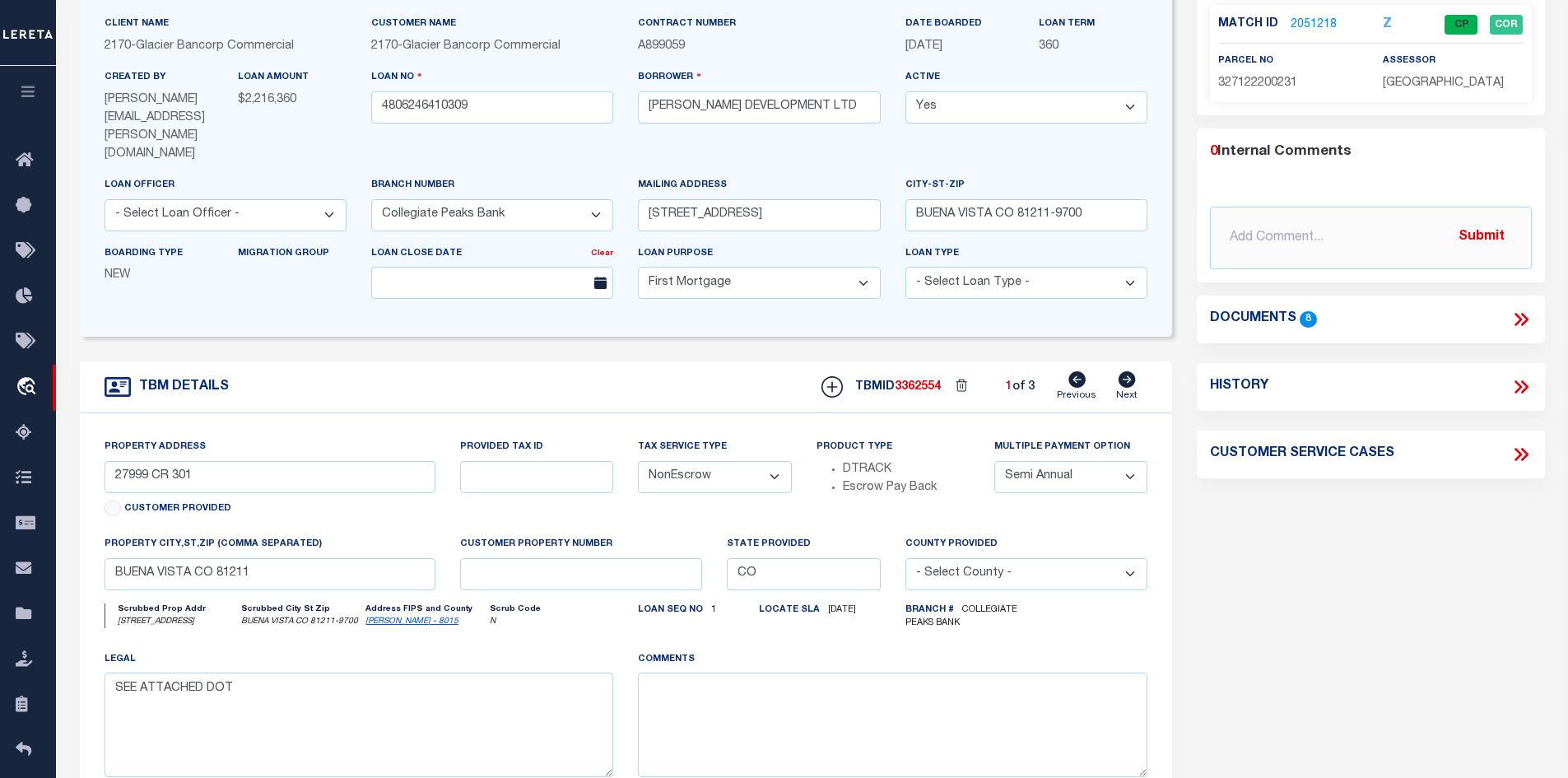
scroll to position [82, 0]
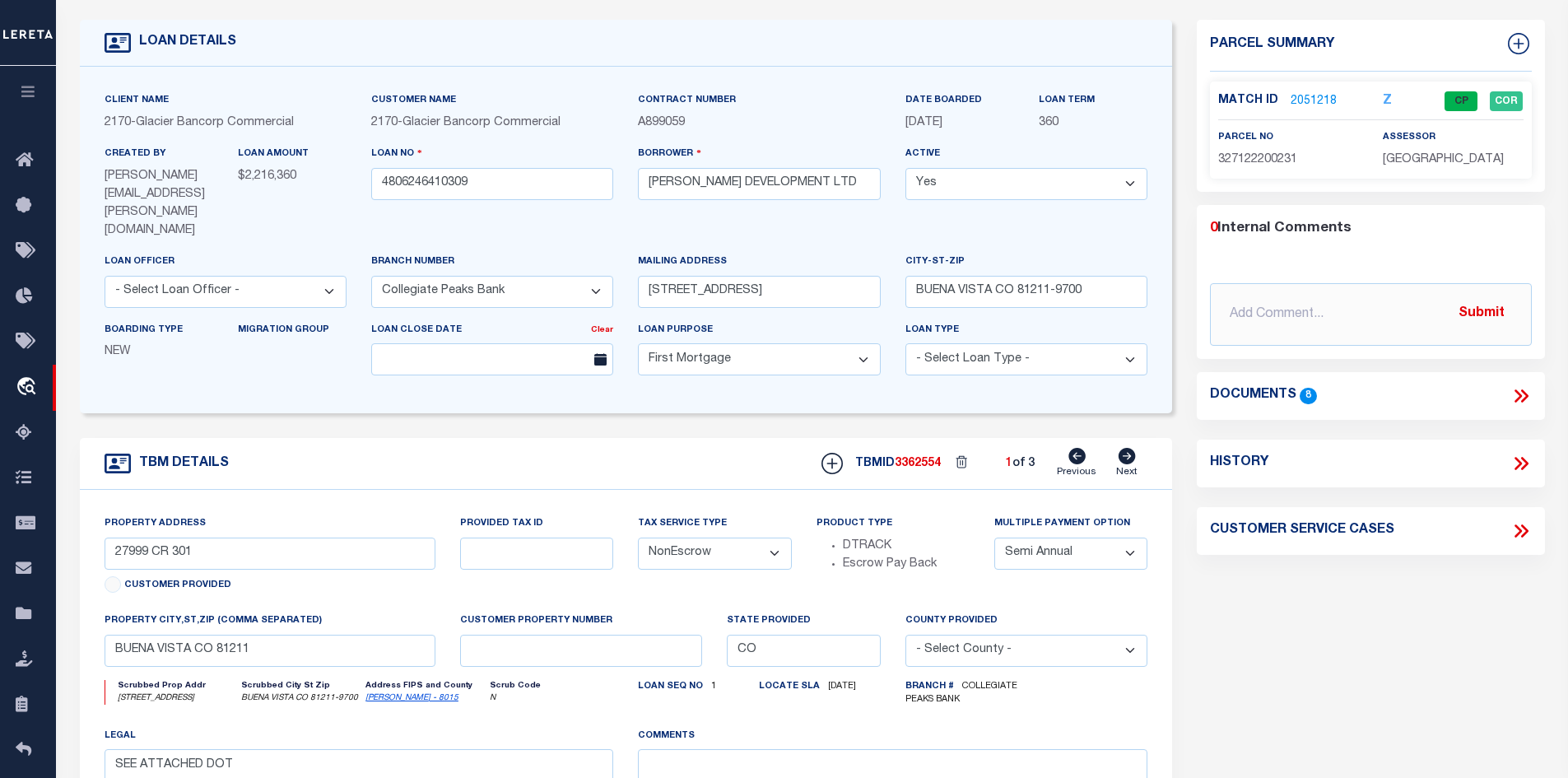
click at [1122, 448] on icon at bounding box center [1127, 456] width 17 height 17
type input "27835, 27745, AND 27653 CR 301"
select select
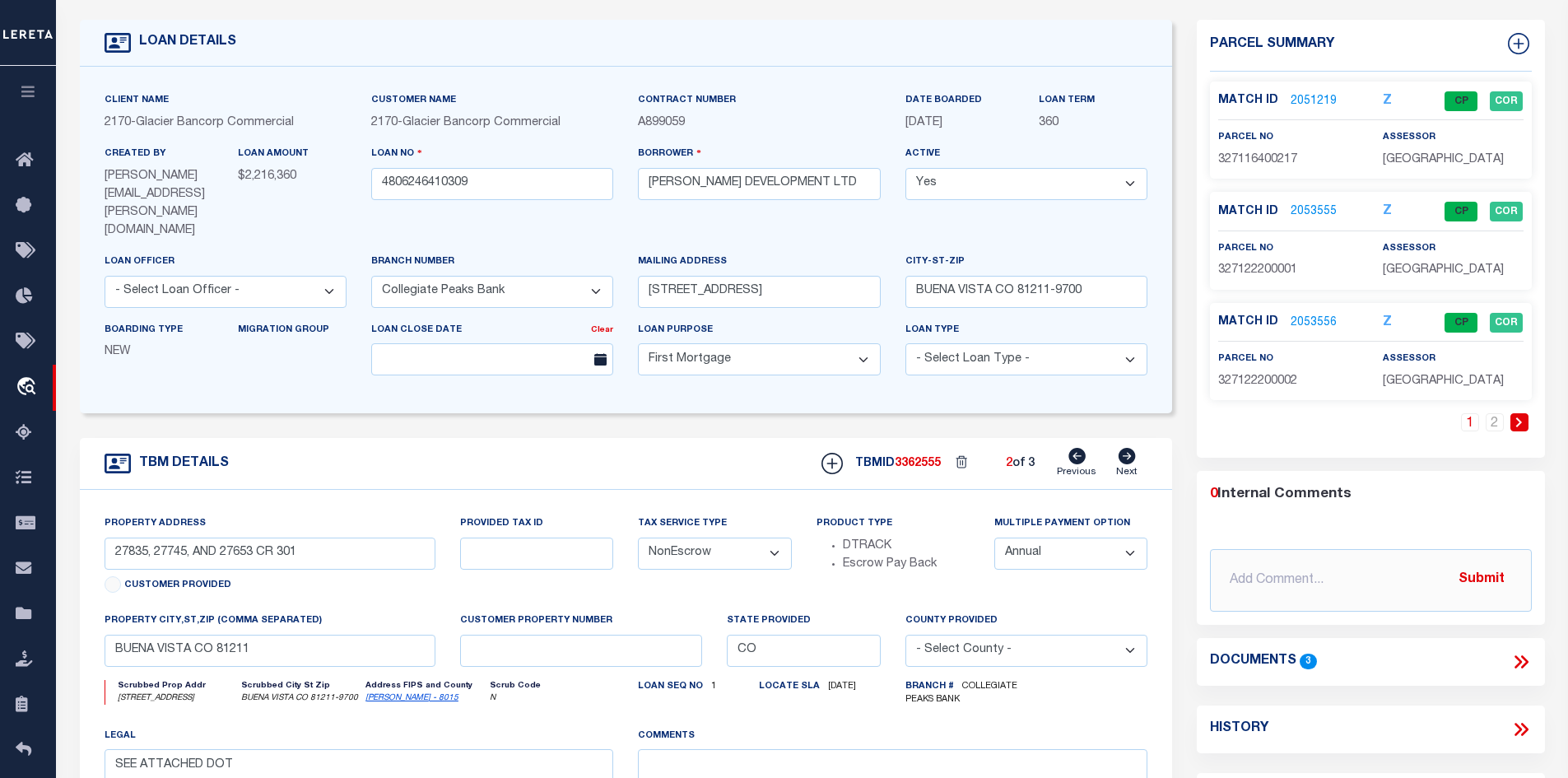
click at [1122, 448] on icon at bounding box center [1127, 456] width 17 height 17
type input "[PERSON_NAME] ADDITION BLOCK 7, 11 AND BLOCK 12 (LOTS 1-17 AND 18-34)"
select select
click at [1307, 103] on link "2054830" at bounding box center [1313, 101] width 46 height 17
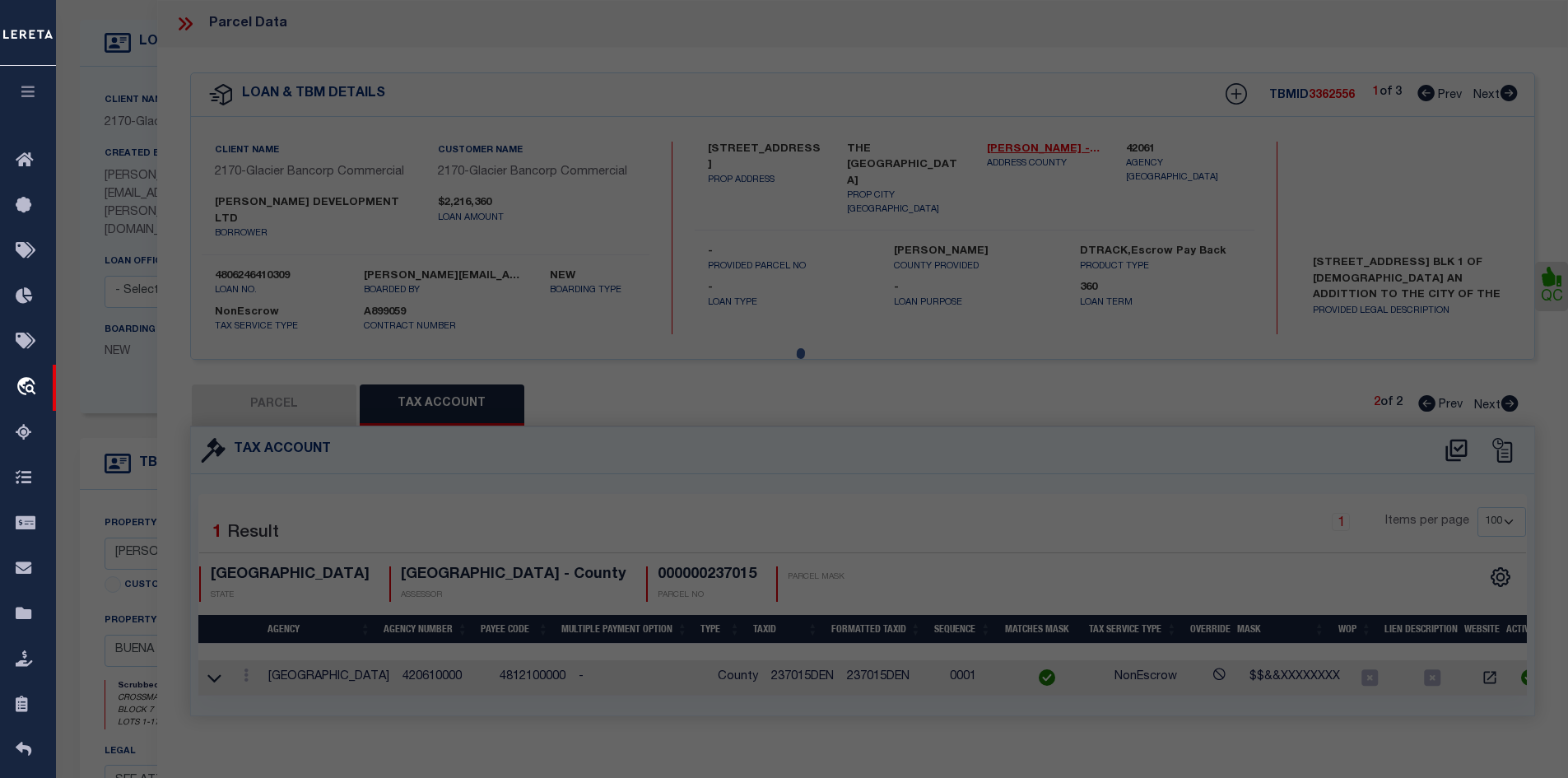
select select "AS"
checkbox input "false"
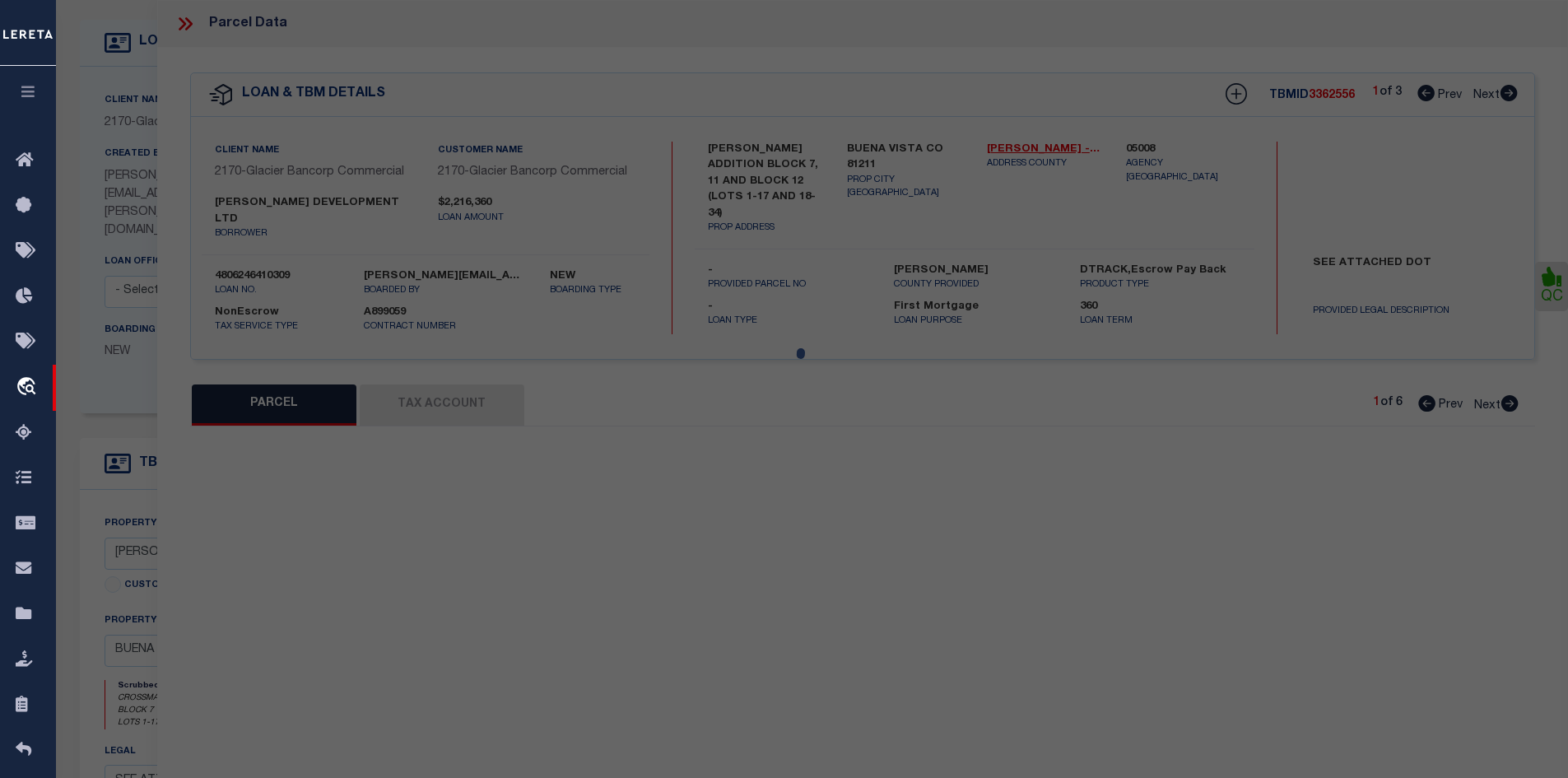
select select "BP"
select select "PPR"
type input "Crossmans Development Ltd"
select select "AGW"
select select
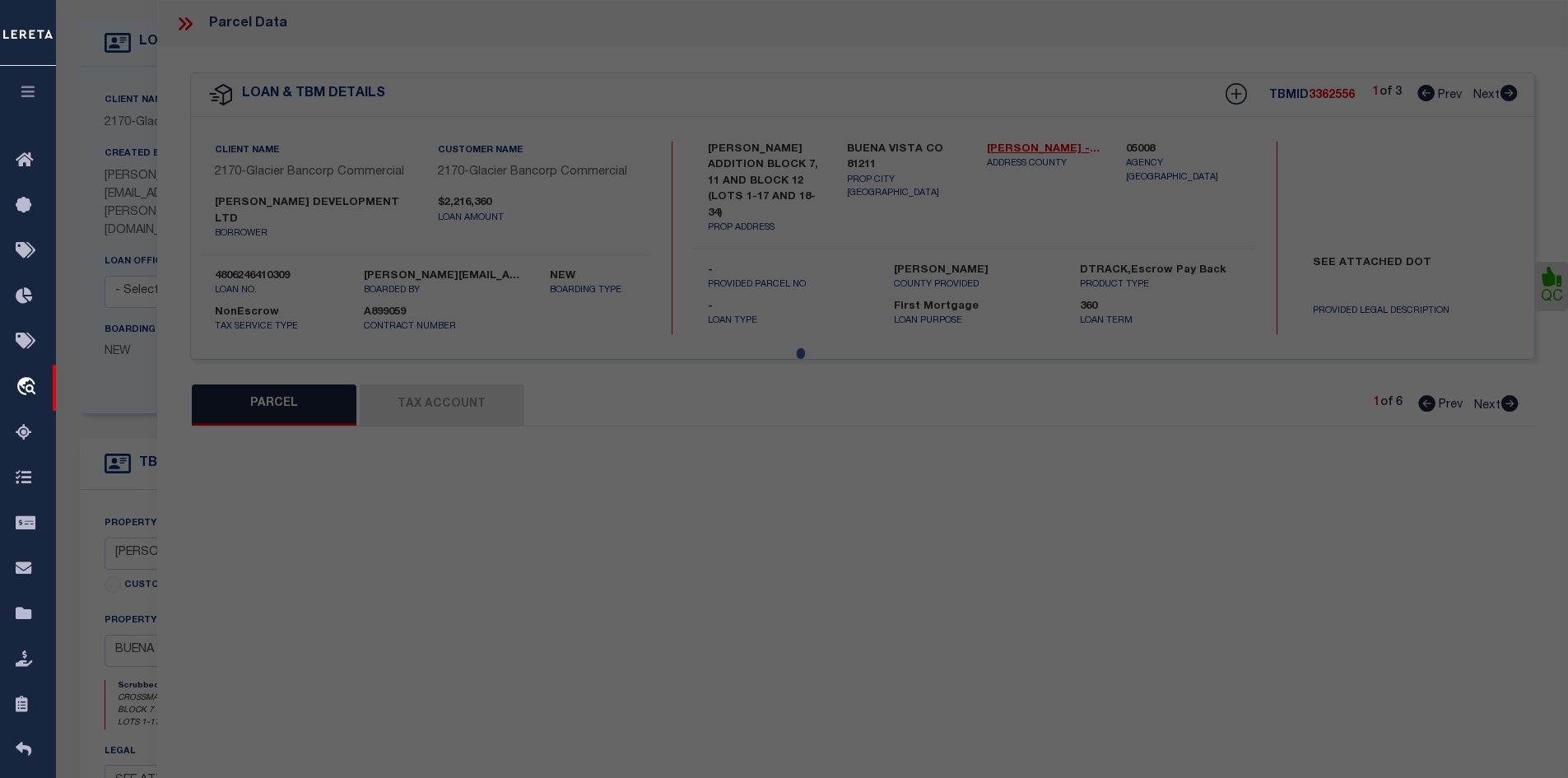
type input "BUENA VISTA, [GEOGRAPHIC_DATA]"
type textarea "N2 BLK 7 & N2 VAC ALLEY BLK 7 S2 BLK 7 & S2 VAC ALLEY BLK 7 CROSSMANS ADD BV PL…"
type textarea "As per [PERSON_NAME] is deleted for 2024 tax year."
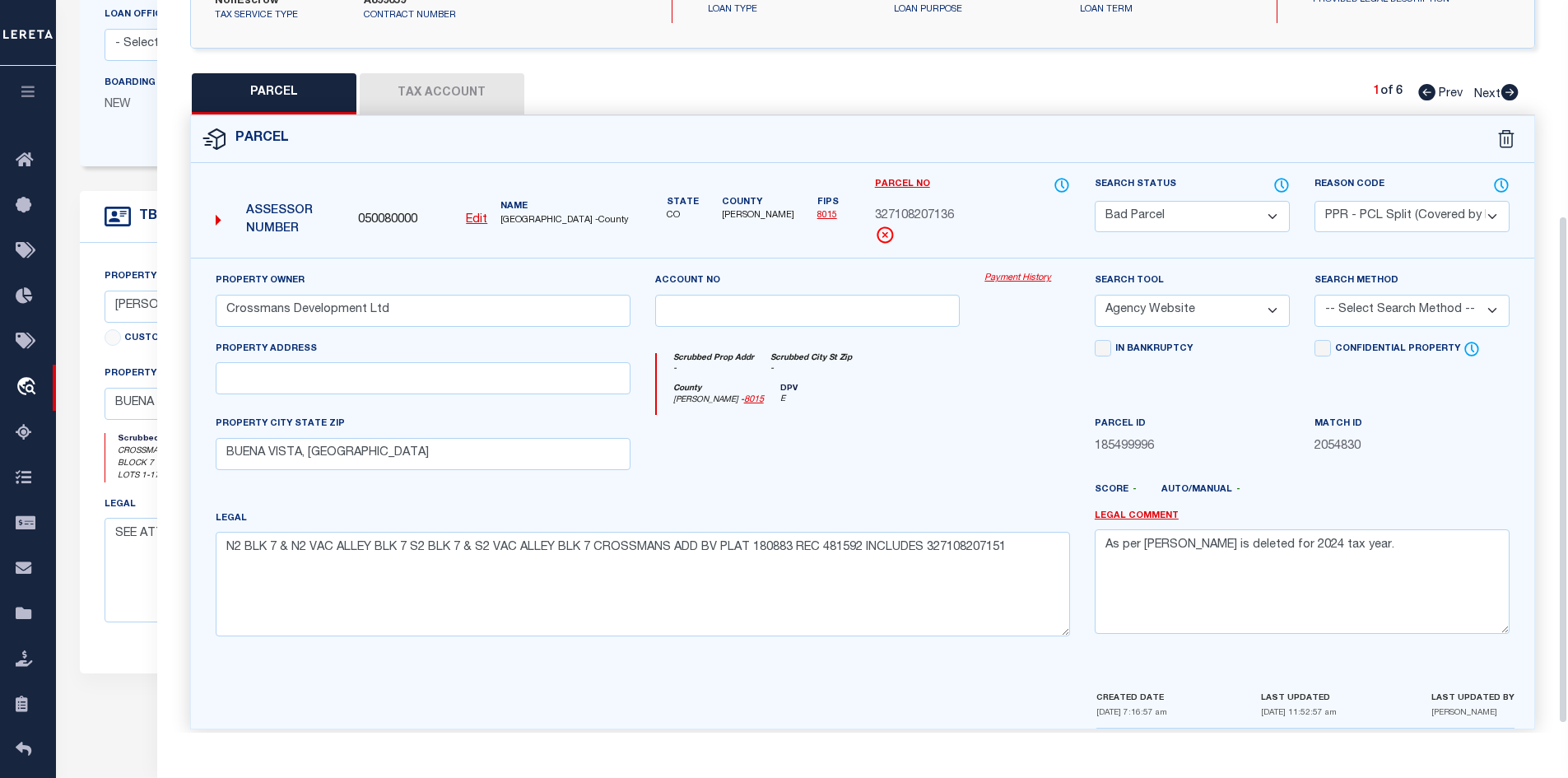
scroll to position [324, 0]
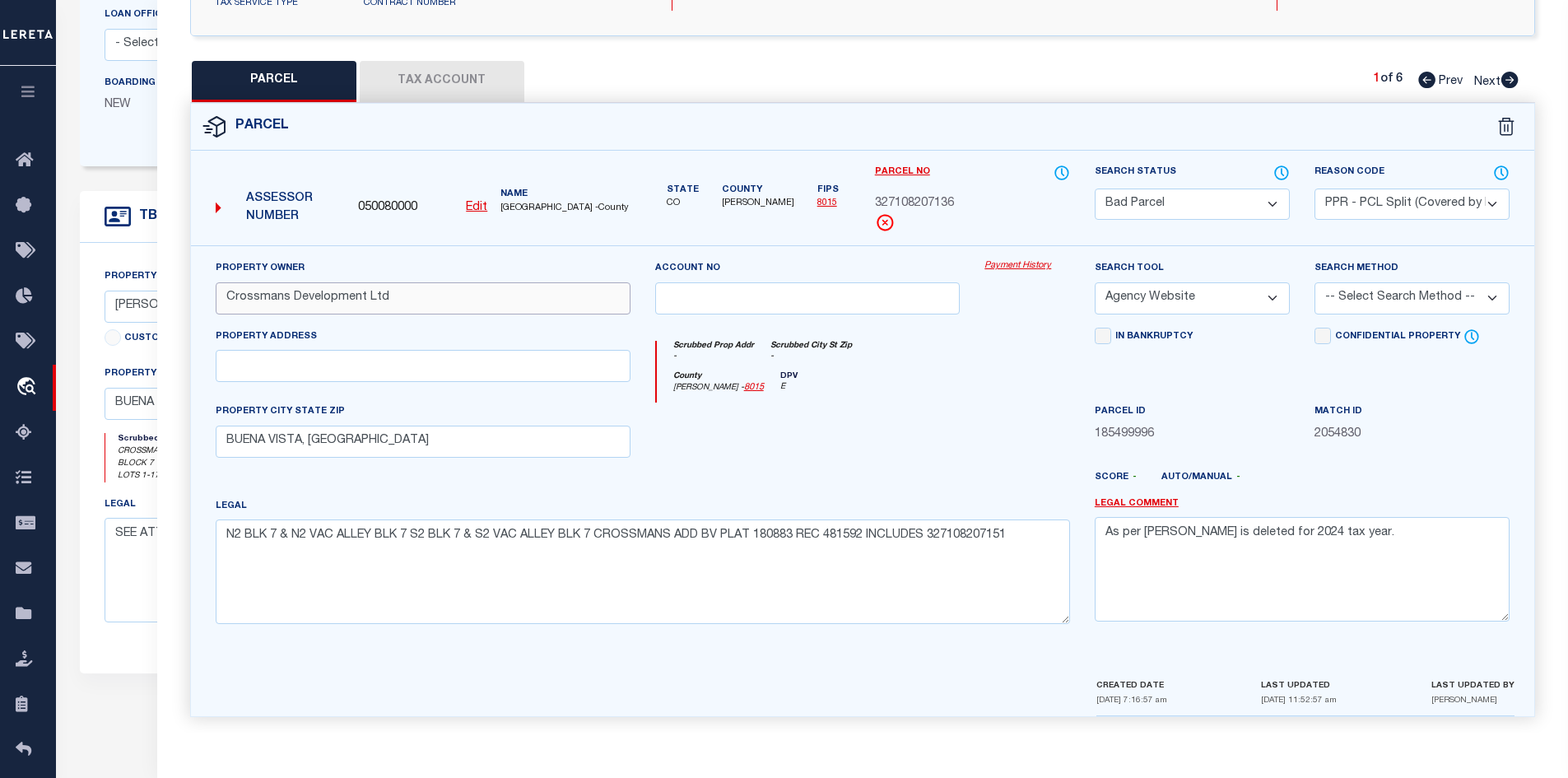
drag, startPoint x: 392, startPoint y: 285, endPoint x: 214, endPoint y: 286, distance: 178.0
click at [214, 286] on div "Property Owner Crossmans Development Ltd" at bounding box center [423, 293] width 440 height 67
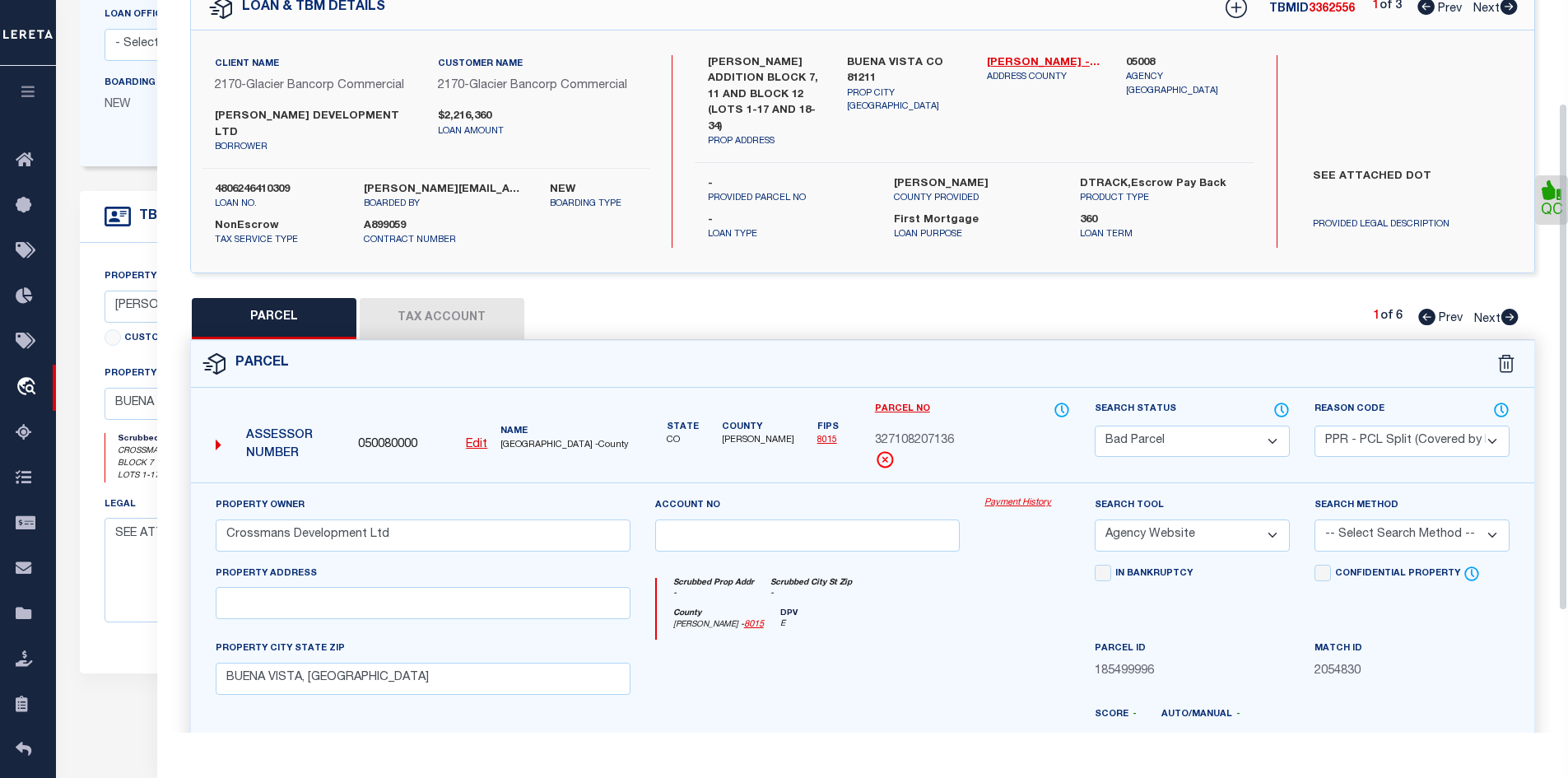
scroll to position [0, 0]
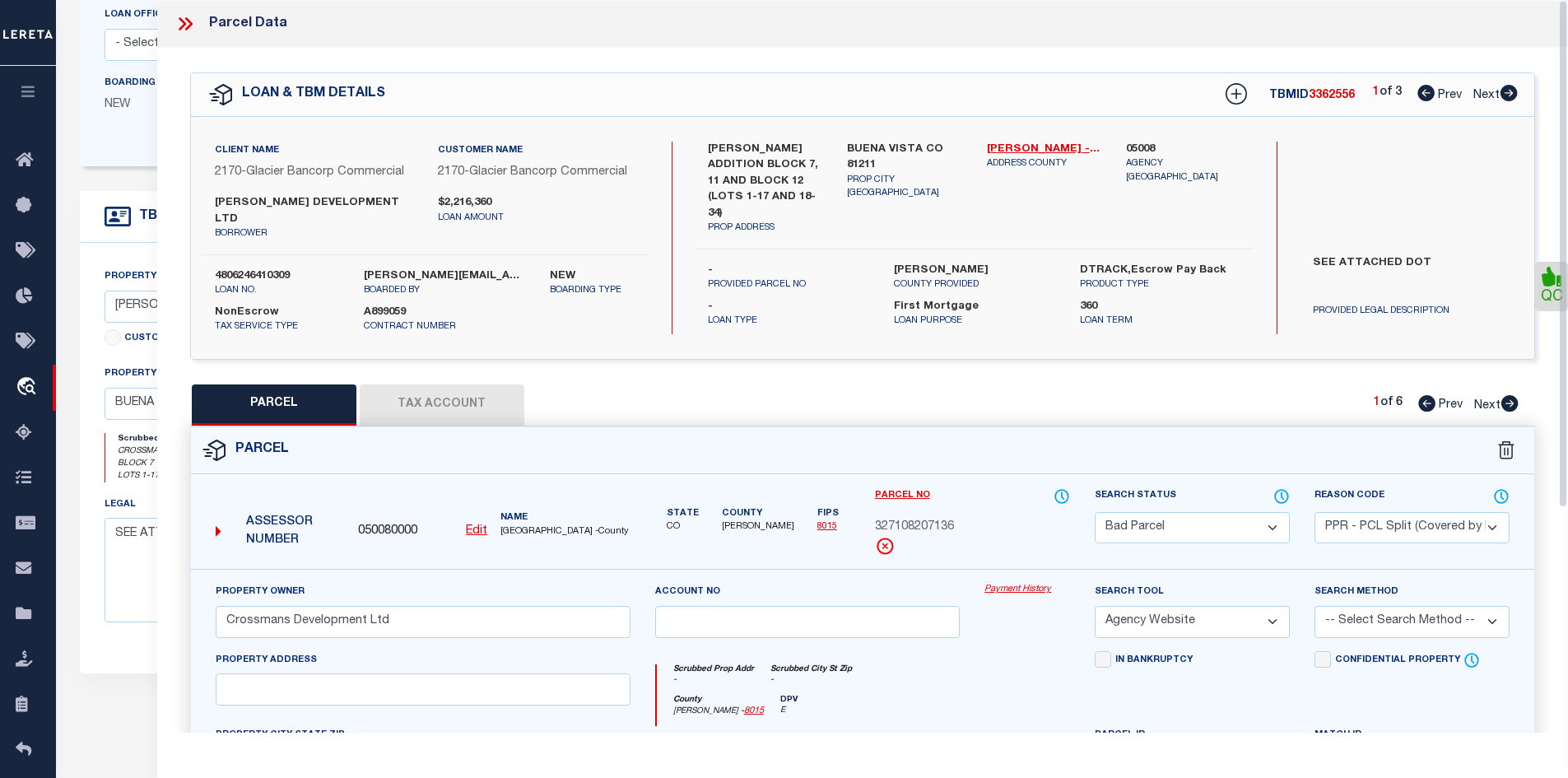
click at [186, 26] on icon at bounding box center [184, 23] width 22 height 22
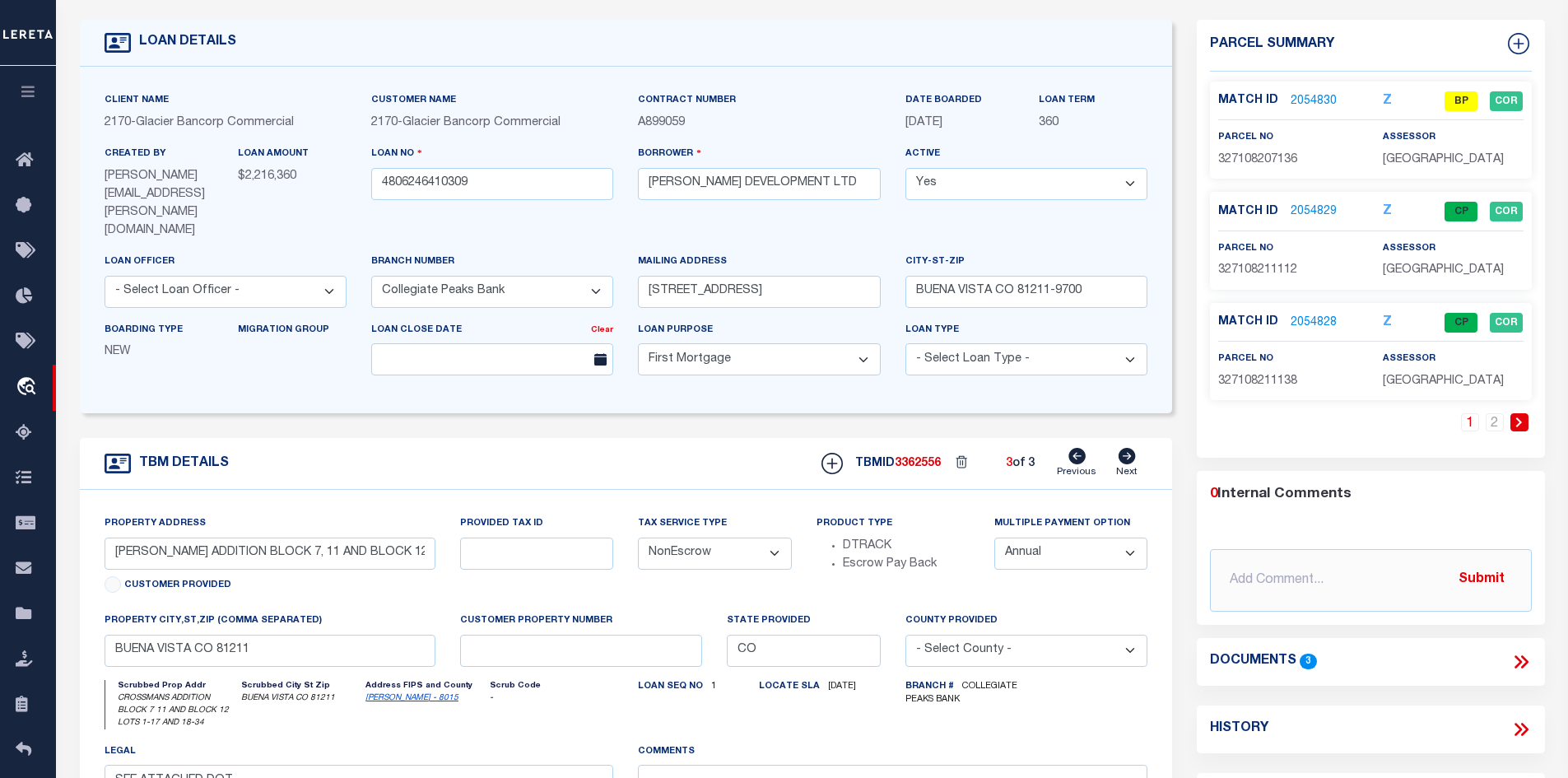
scroll to position [247, 0]
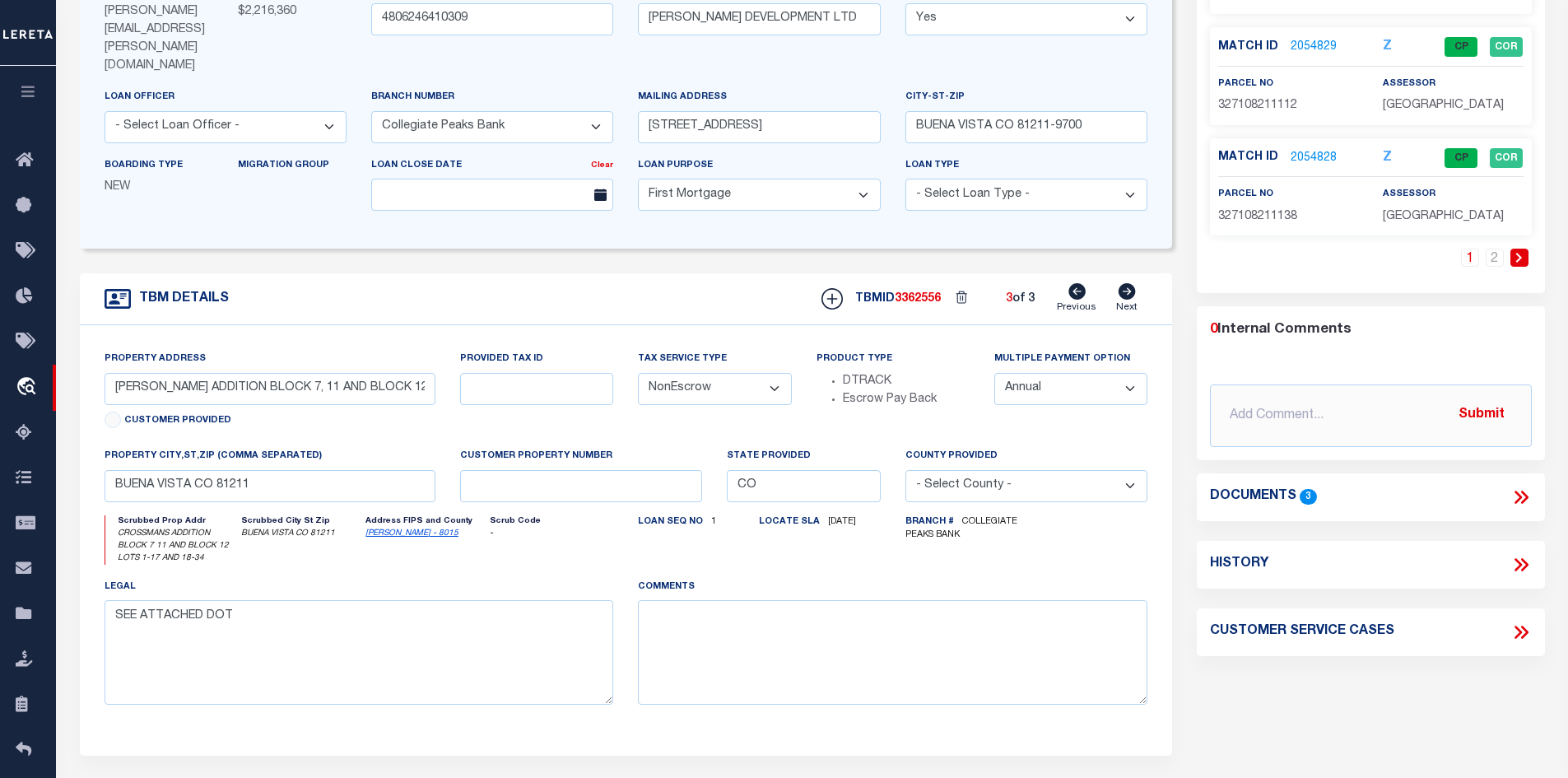
click at [1523, 497] on icon at bounding box center [1521, 497] width 22 height 22
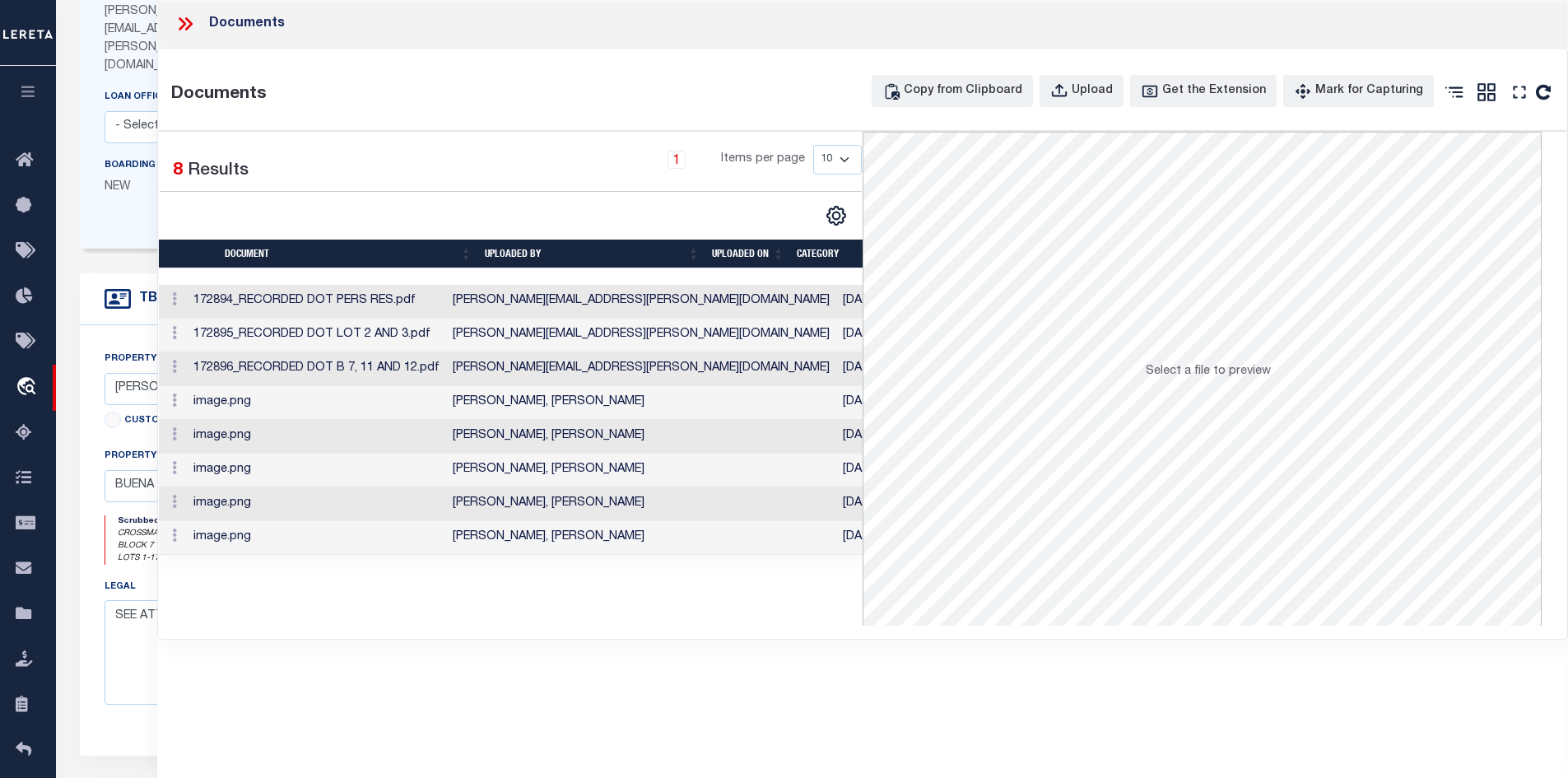
click at [243, 407] on td "image.png" at bounding box center [316, 403] width 259 height 34
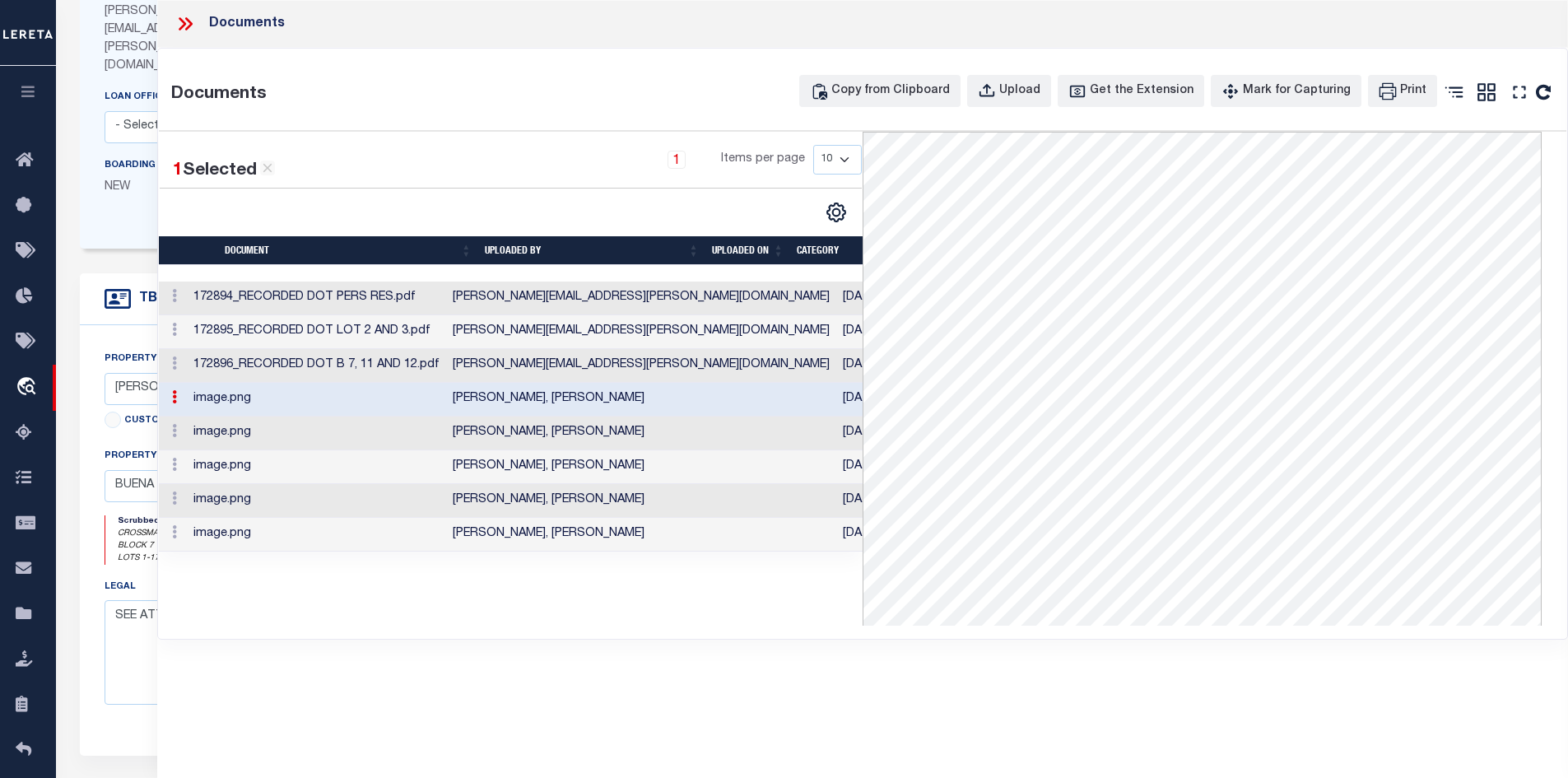
click at [637, 429] on td "[PERSON_NAME], [PERSON_NAME]" at bounding box center [641, 433] width 390 height 34
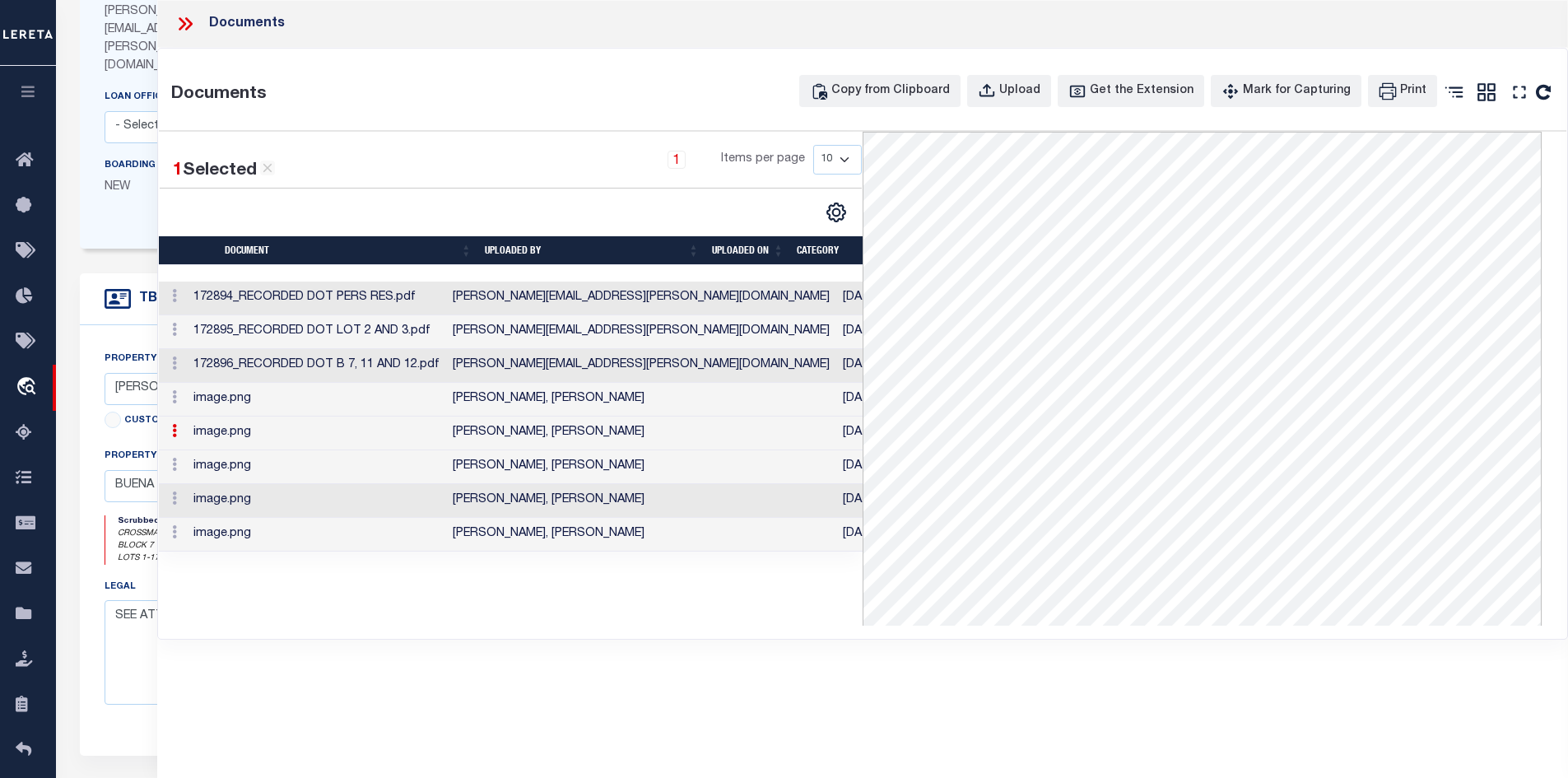
click at [600, 463] on td "[PERSON_NAME], [PERSON_NAME]" at bounding box center [641, 467] width 390 height 34
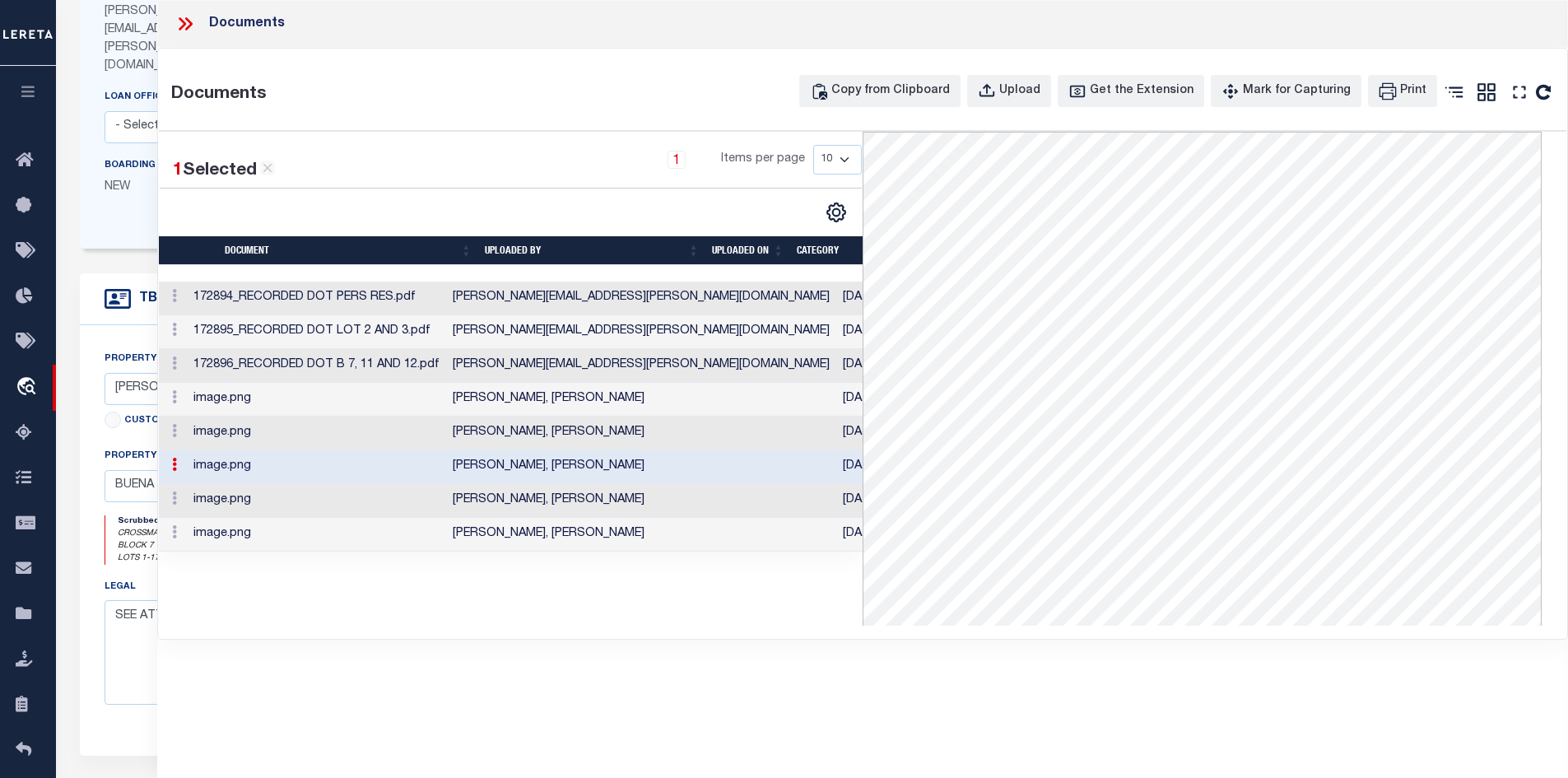
click at [583, 493] on td "[PERSON_NAME], [PERSON_NAME]" at bounding box center [641, 501] width 390 height 34
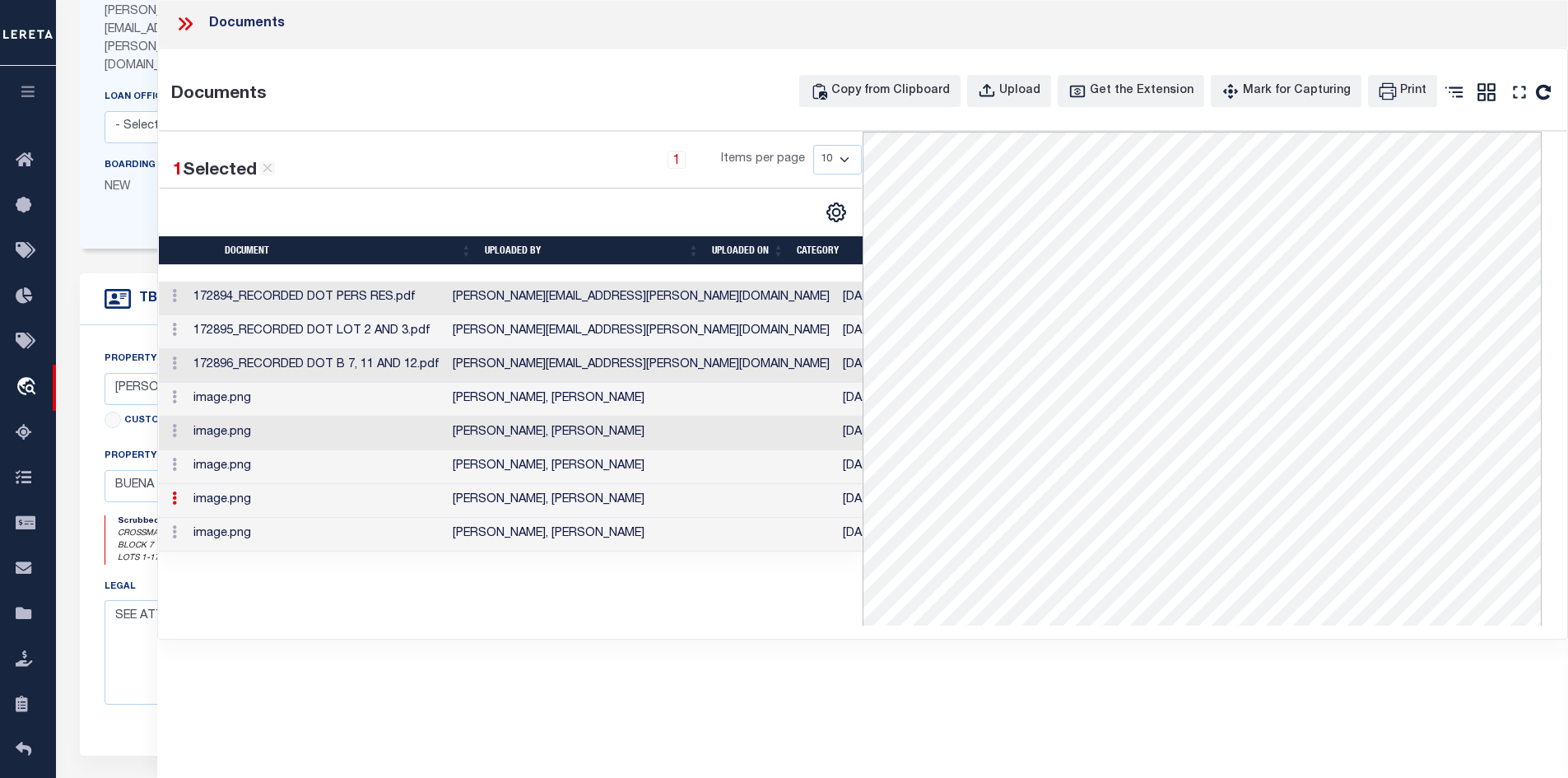
click at [580, 534] on td "[PERSON_NAME], [PERSON_NAME]" at bounding box center [641, 535] width 390 height 34
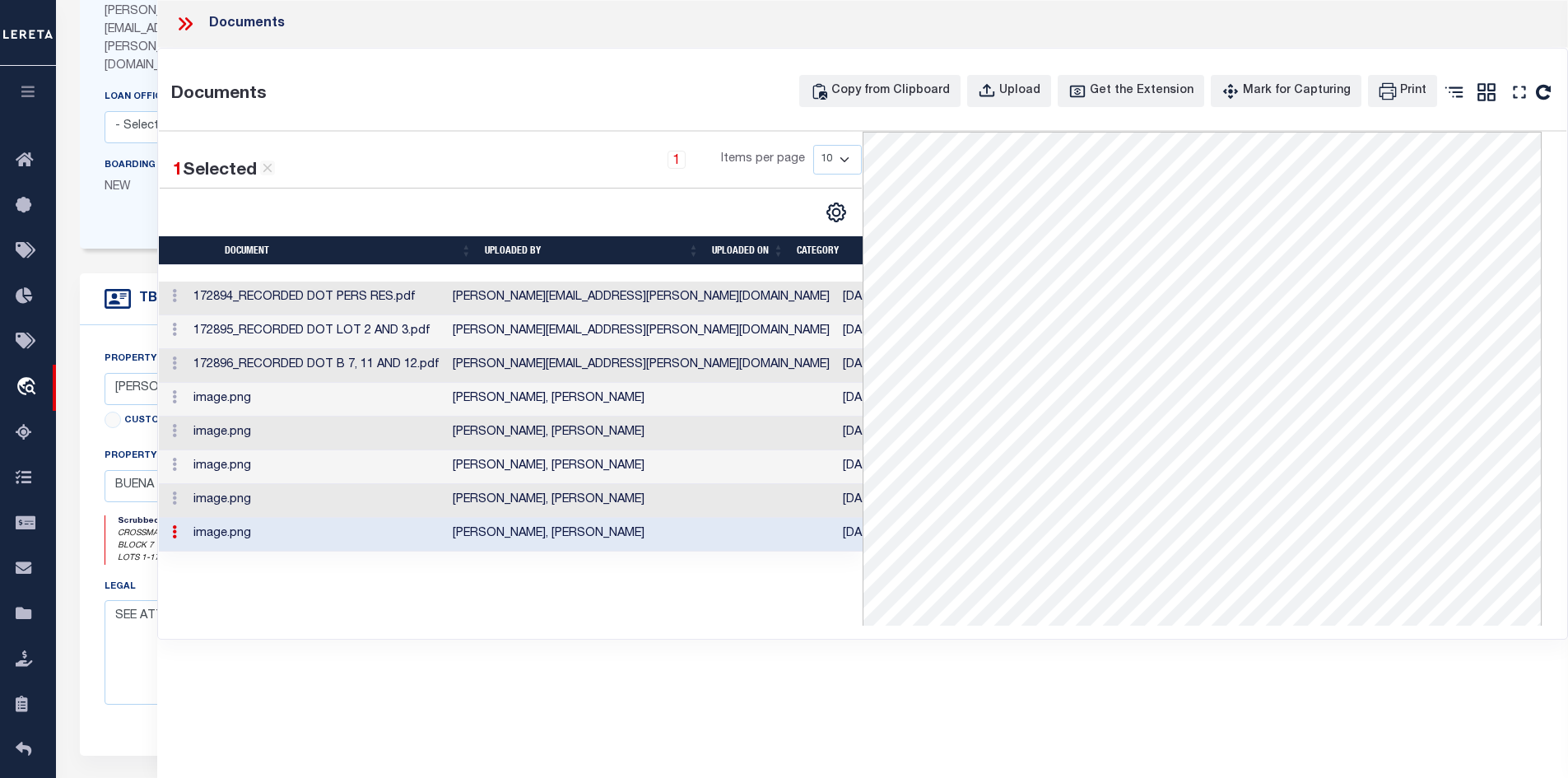
click at [563, 396] on td "[PERSON_NAME], [PERSON_NAME]" at bounding box center [641, 400] width 390 height 34
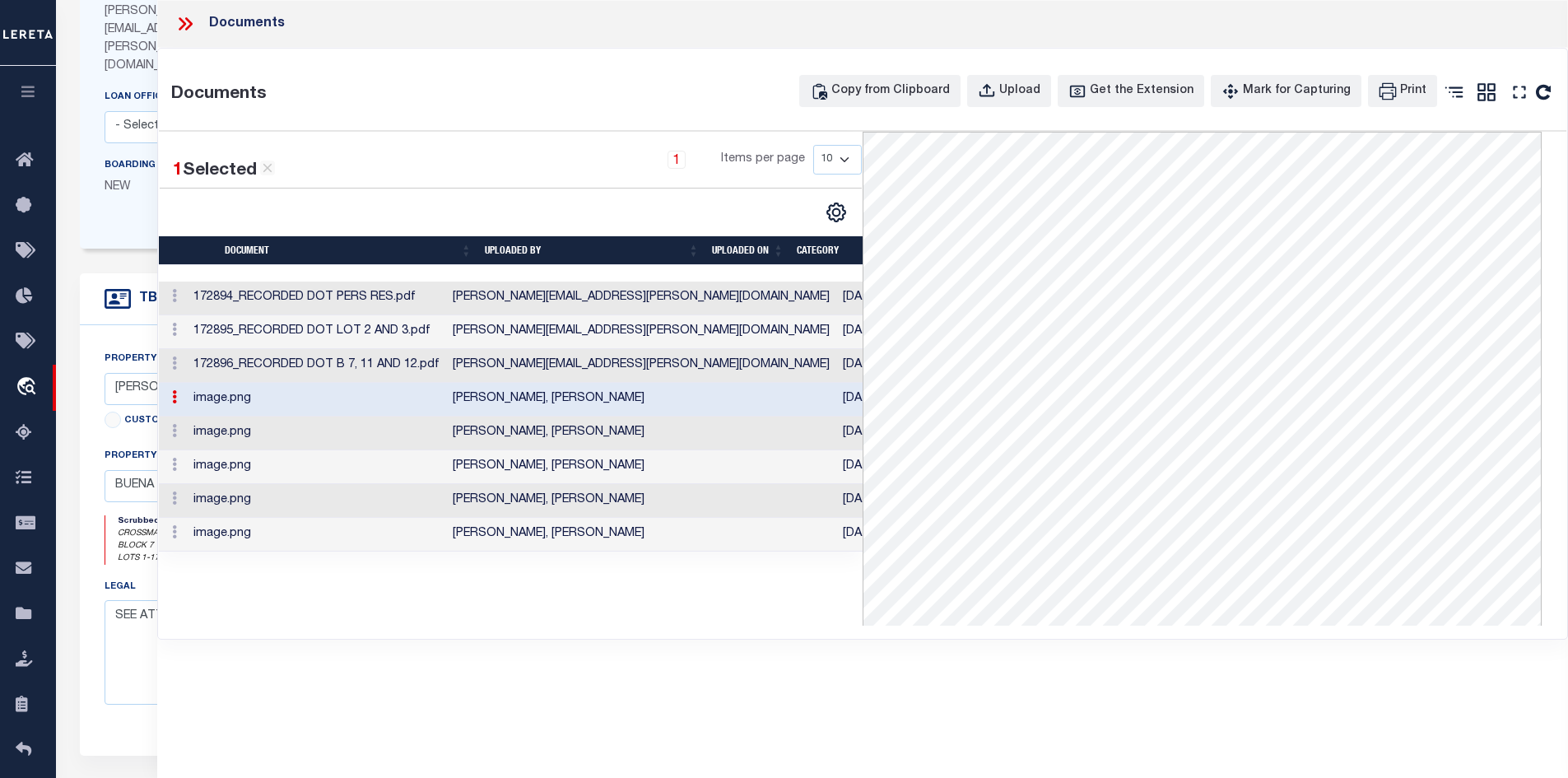
click at [327, 427] on td "image.png" at bounding box center [316, 433] width 259 height 34
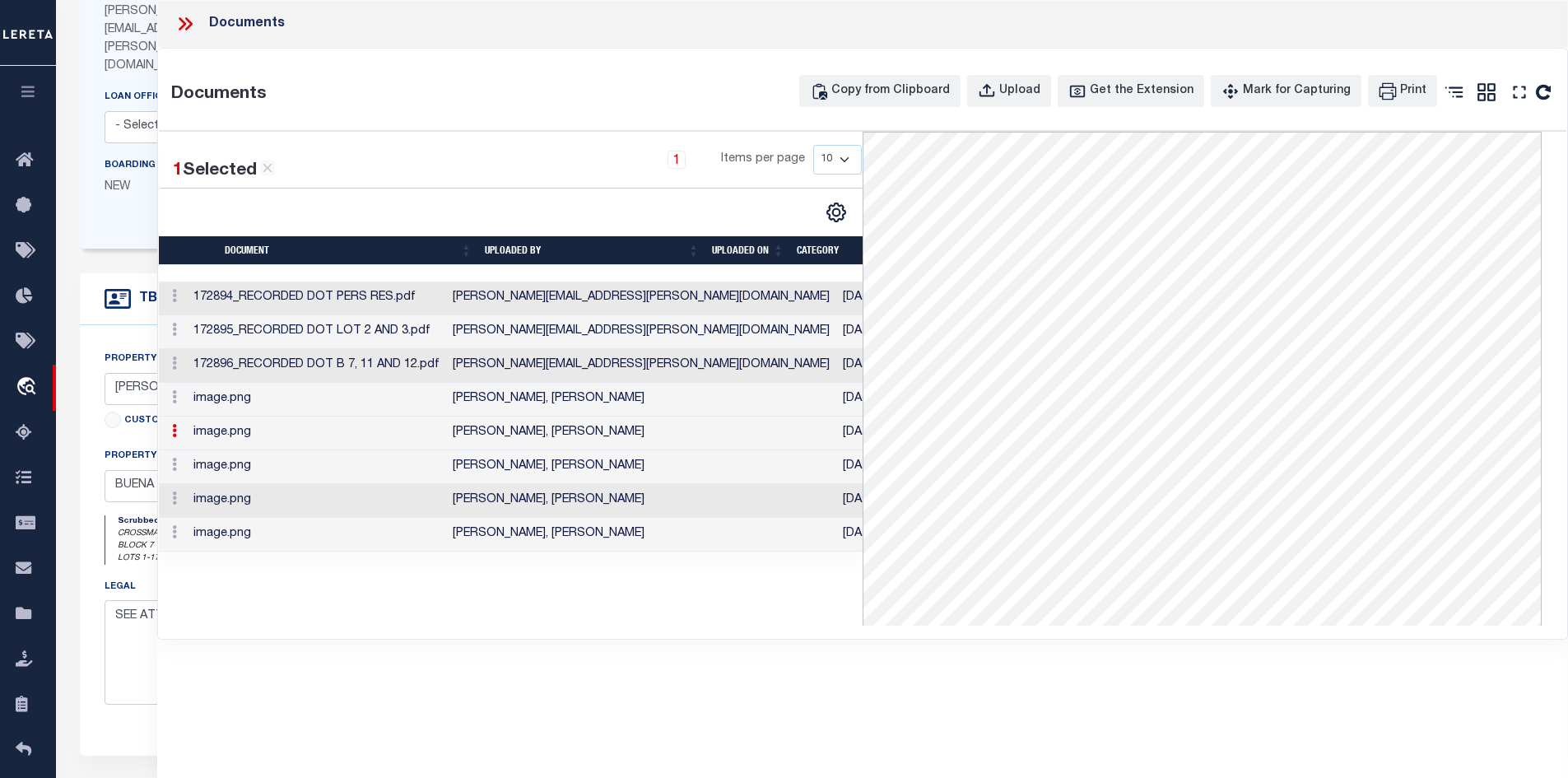
click at [262, 464] on td "image.png" at bounding box center [316, 467] width 259 height 34
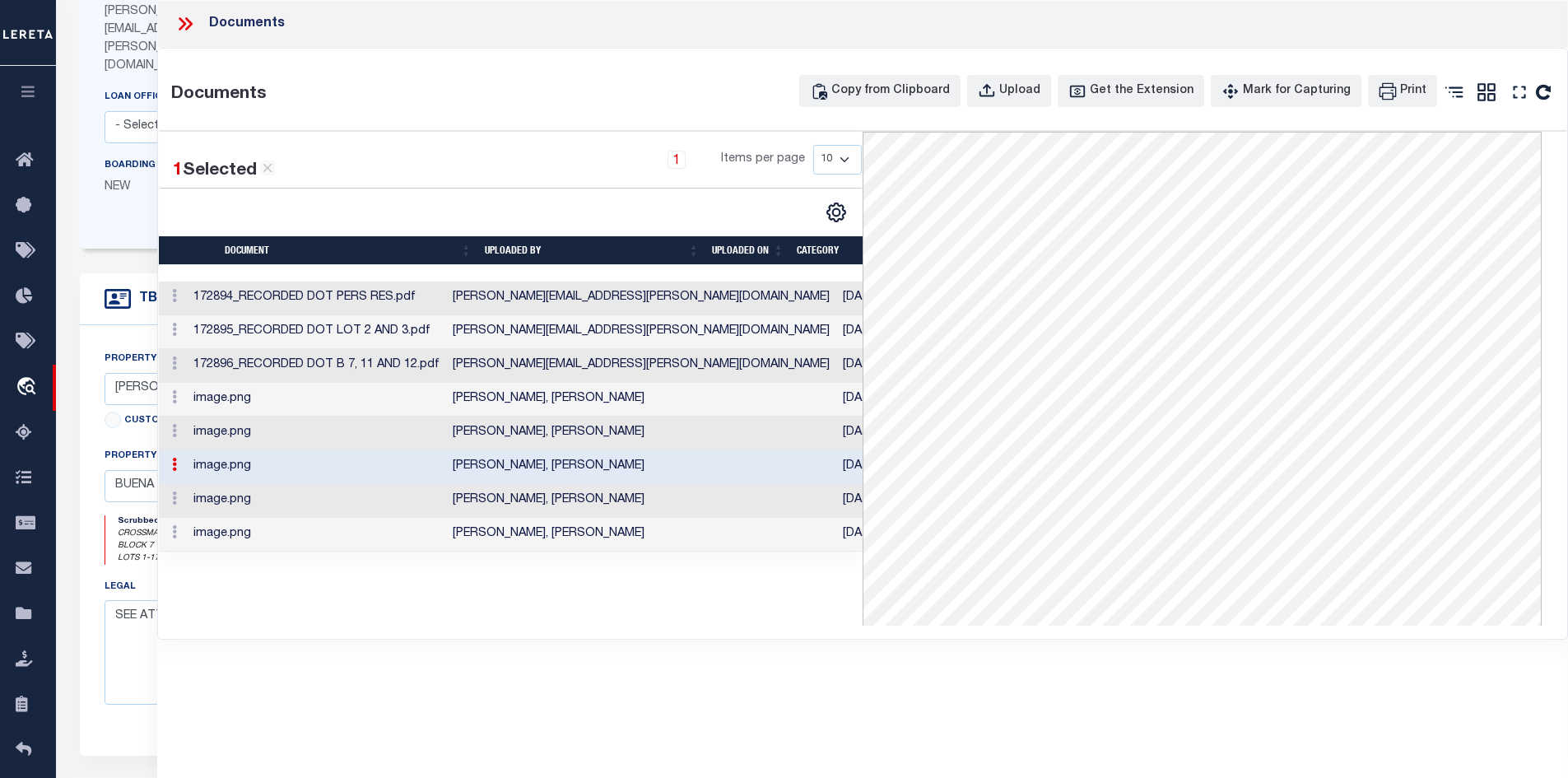
click at [296, 506] on td "image.png" at bounding box center [316, 501] width 259 height 34
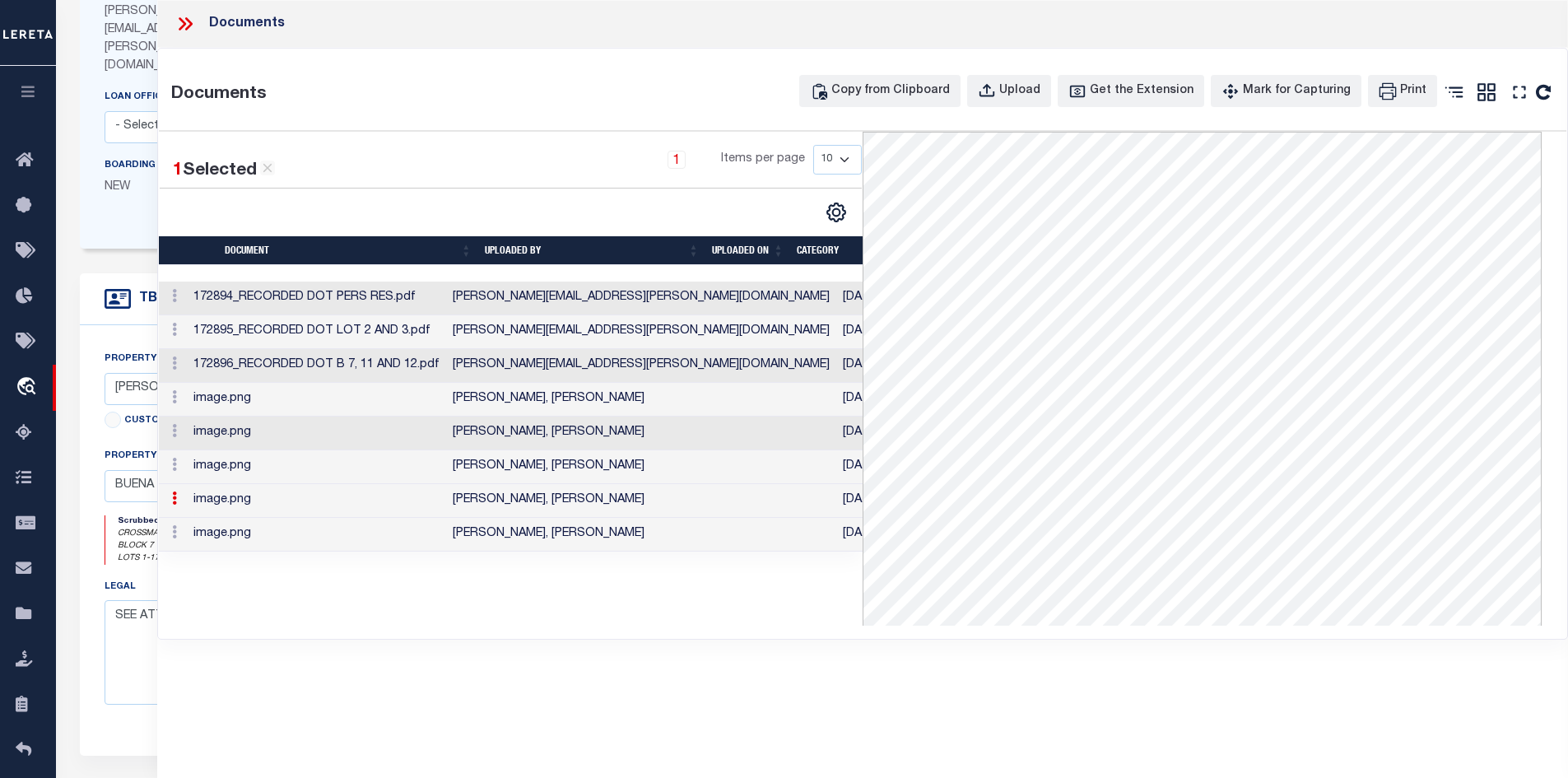
click at [305, 538] on td "image.png" at bounding box center [316, 535] width 259 height 34
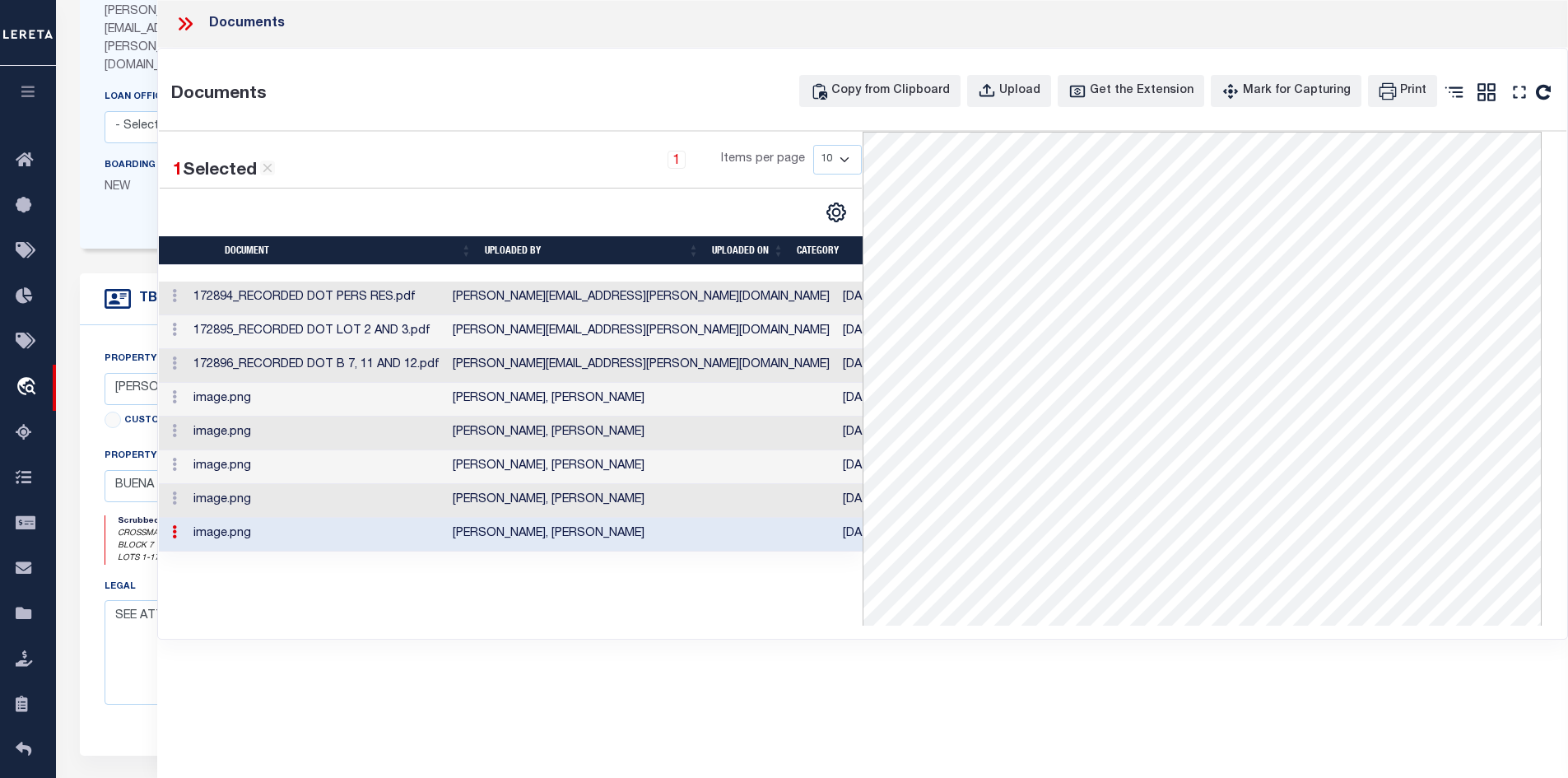
click at [590, 366] on td "[PERSON_NAME][EMAIL_ADDRESS][PERSON_NAME][DOMAIN_NAME]" at bounding box center [641, 366] width 390 height 34
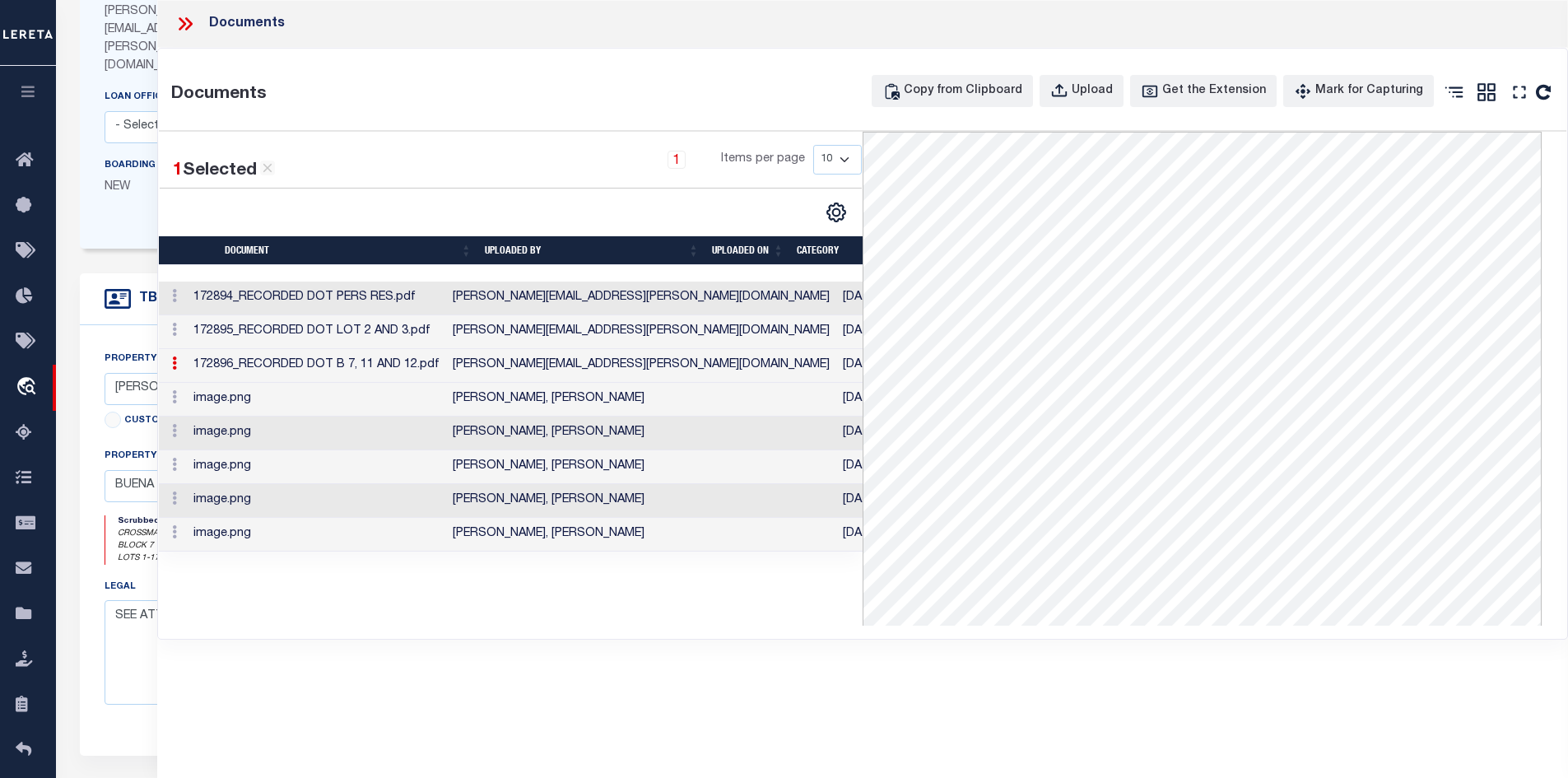
click at [185, 19] on icon at bounding box center [184, 23] width 22 height 22
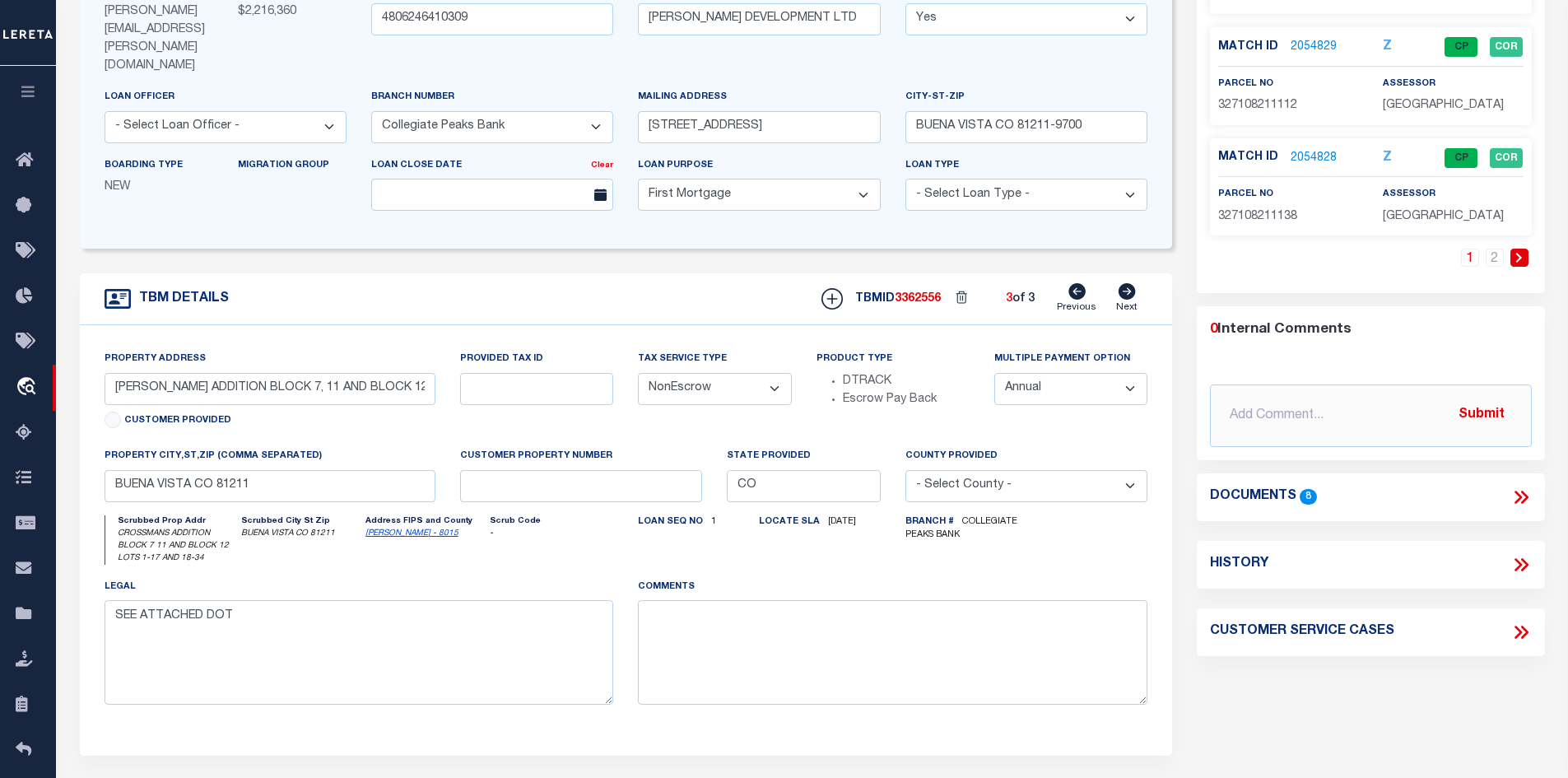
scroll to position [0, 0]
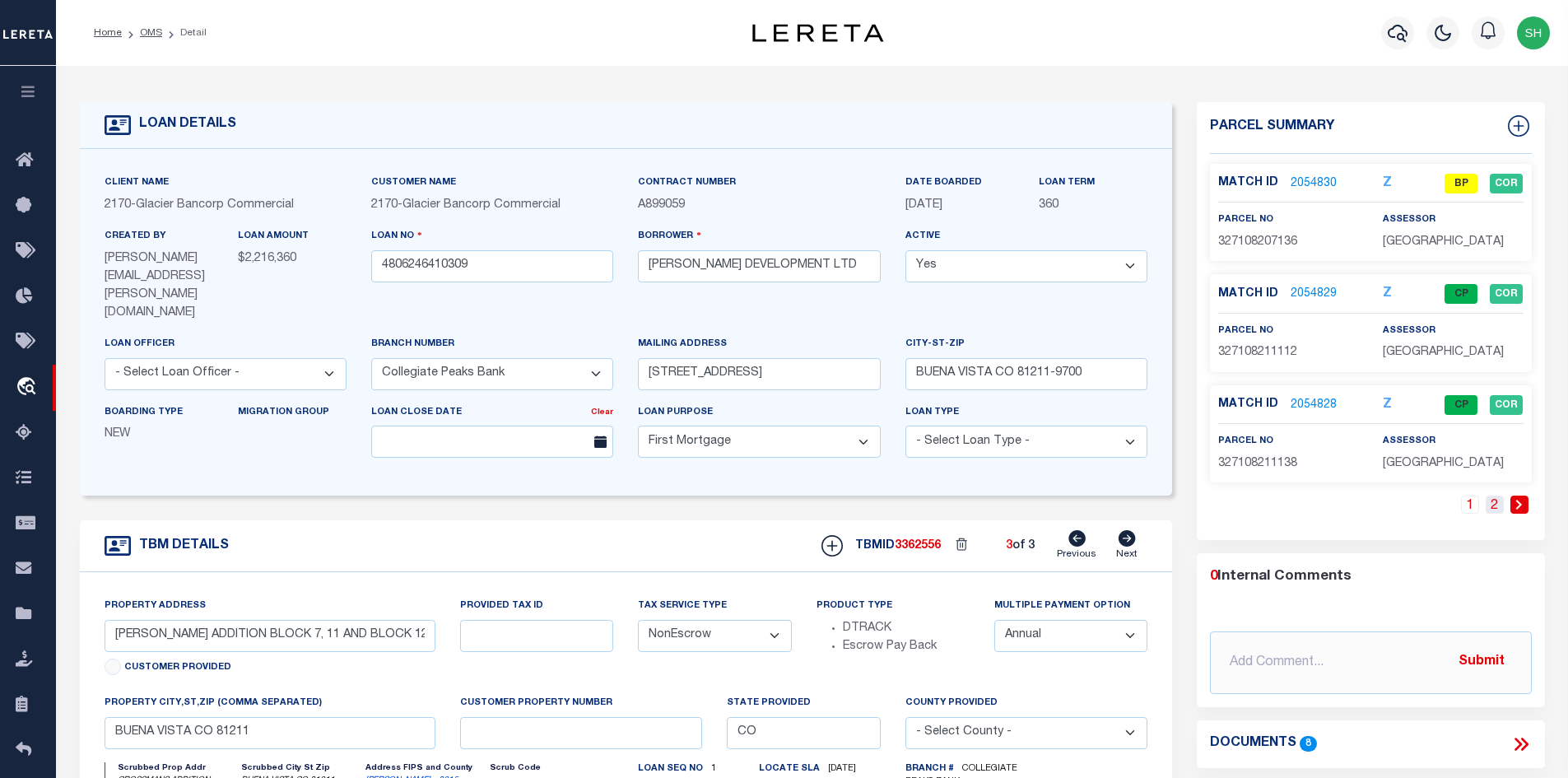
click at [1491, 500] on link "2" at bounding box center [1494, 504] width 18 height 18
click at [1489, 501] on link "1" at bounding box center [1494, 504] width 18 height 18
click at [149, 35] on link "OMS" at bounding box center [151, 33] width 22 height 10
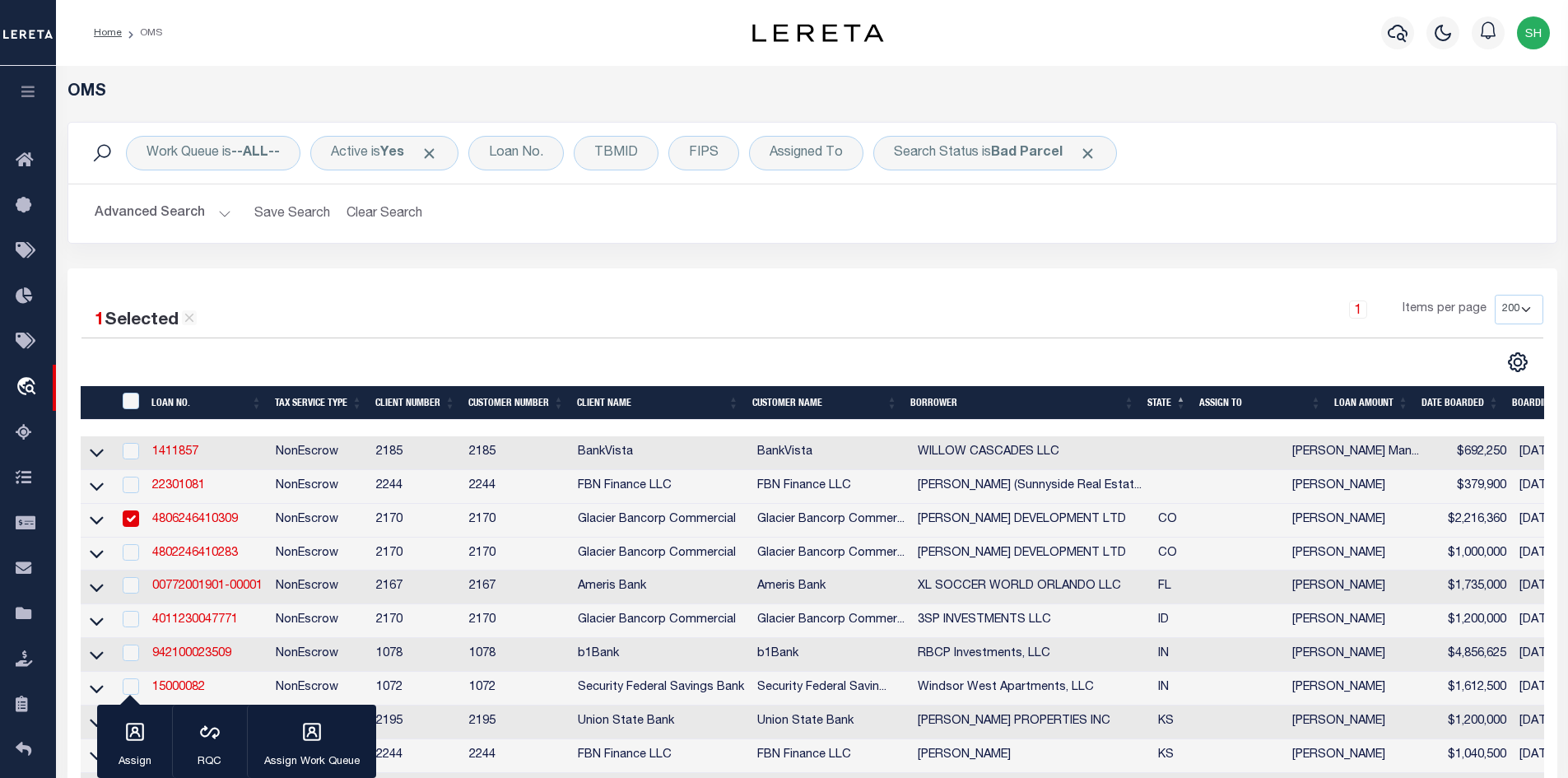
scroll to position [412, 0]
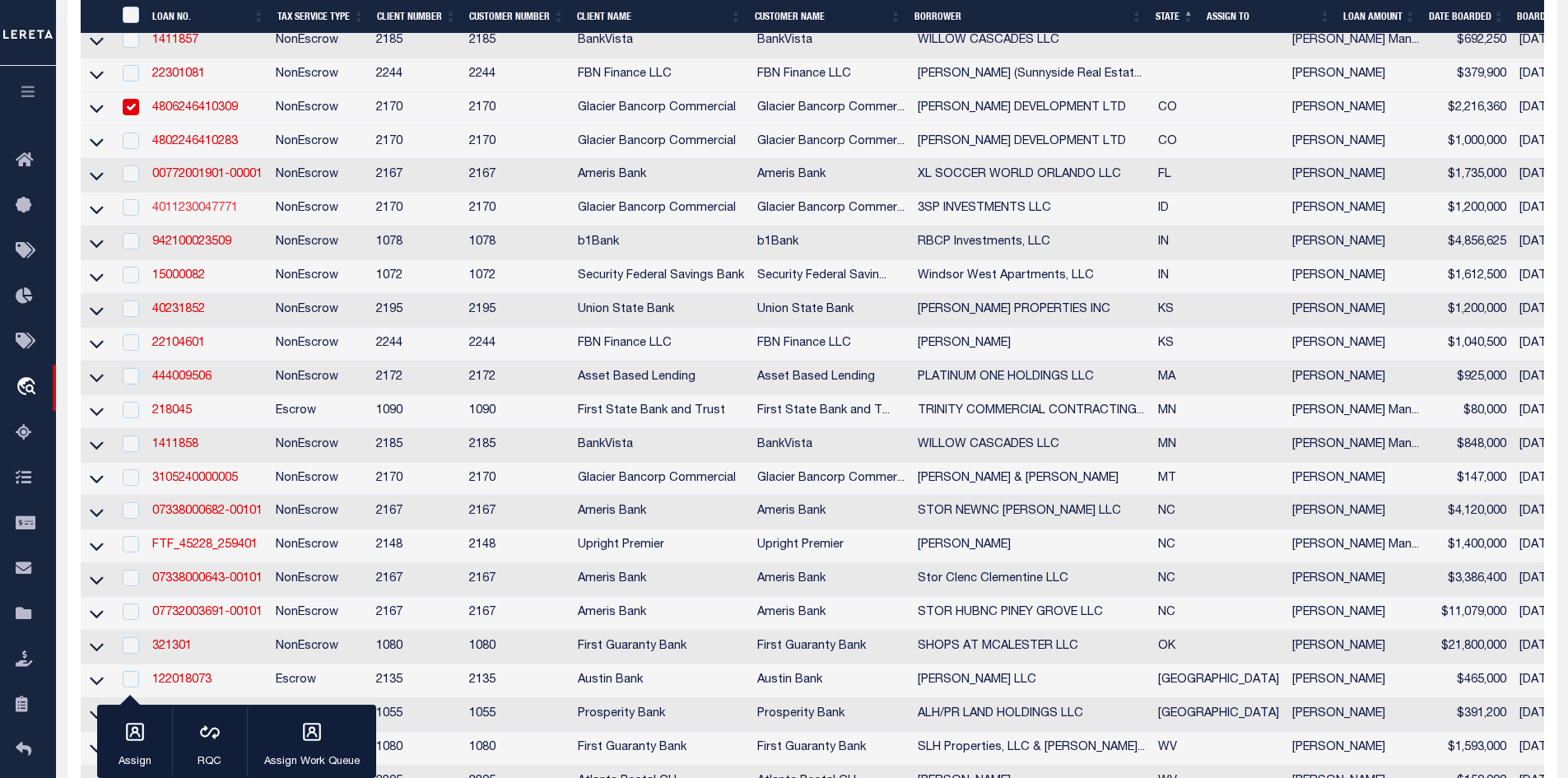
click at [206, 210] on link "4011230047771" at bounding box center [195, 208] width 85 height 11
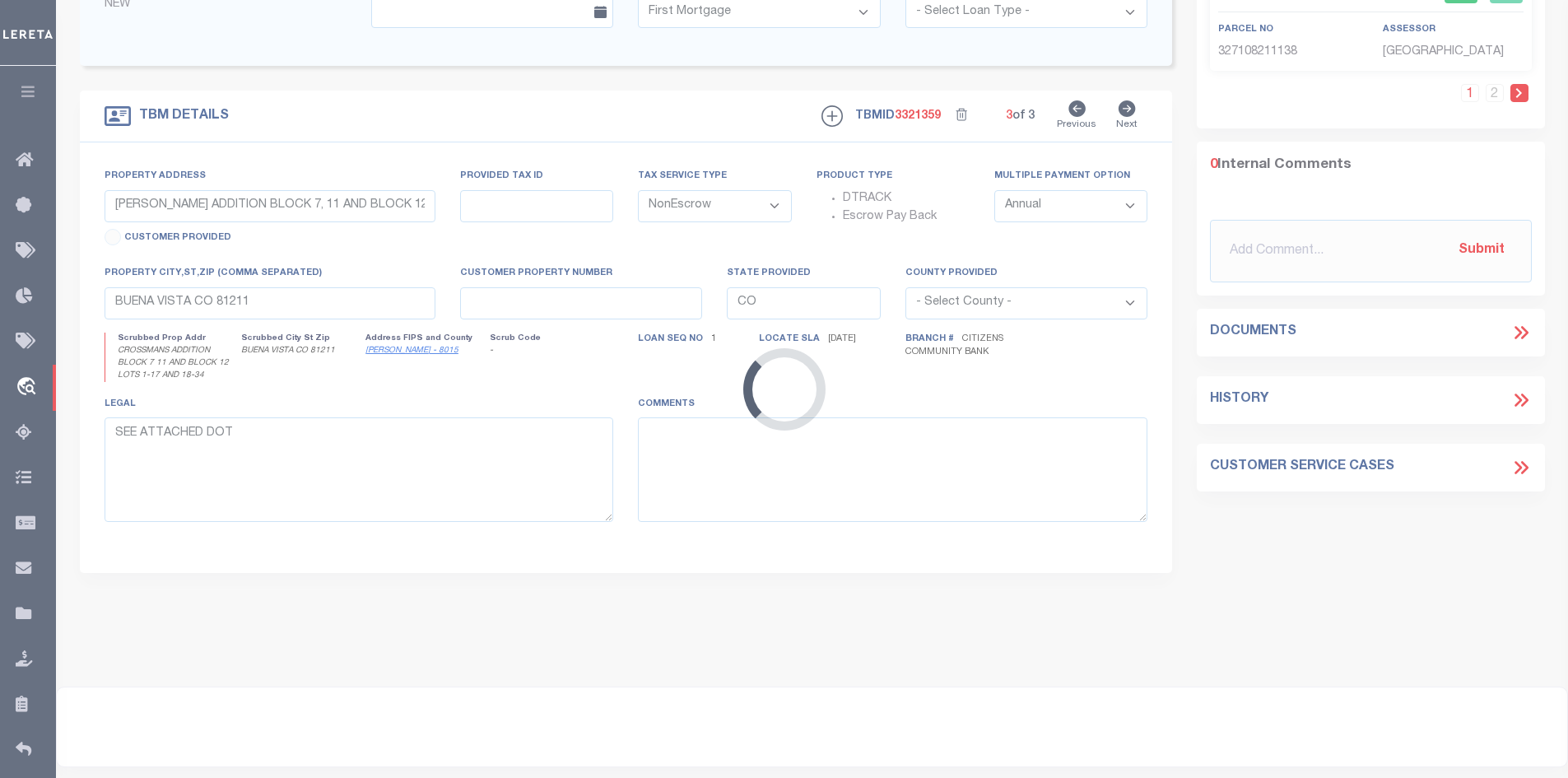
type input "4011230047771"
type input "3SP INVESTMENTS LLC"
select select "4576"
type input "[STREET_ADDRESS]"
type input "POCATELLO ID 83202-5241"
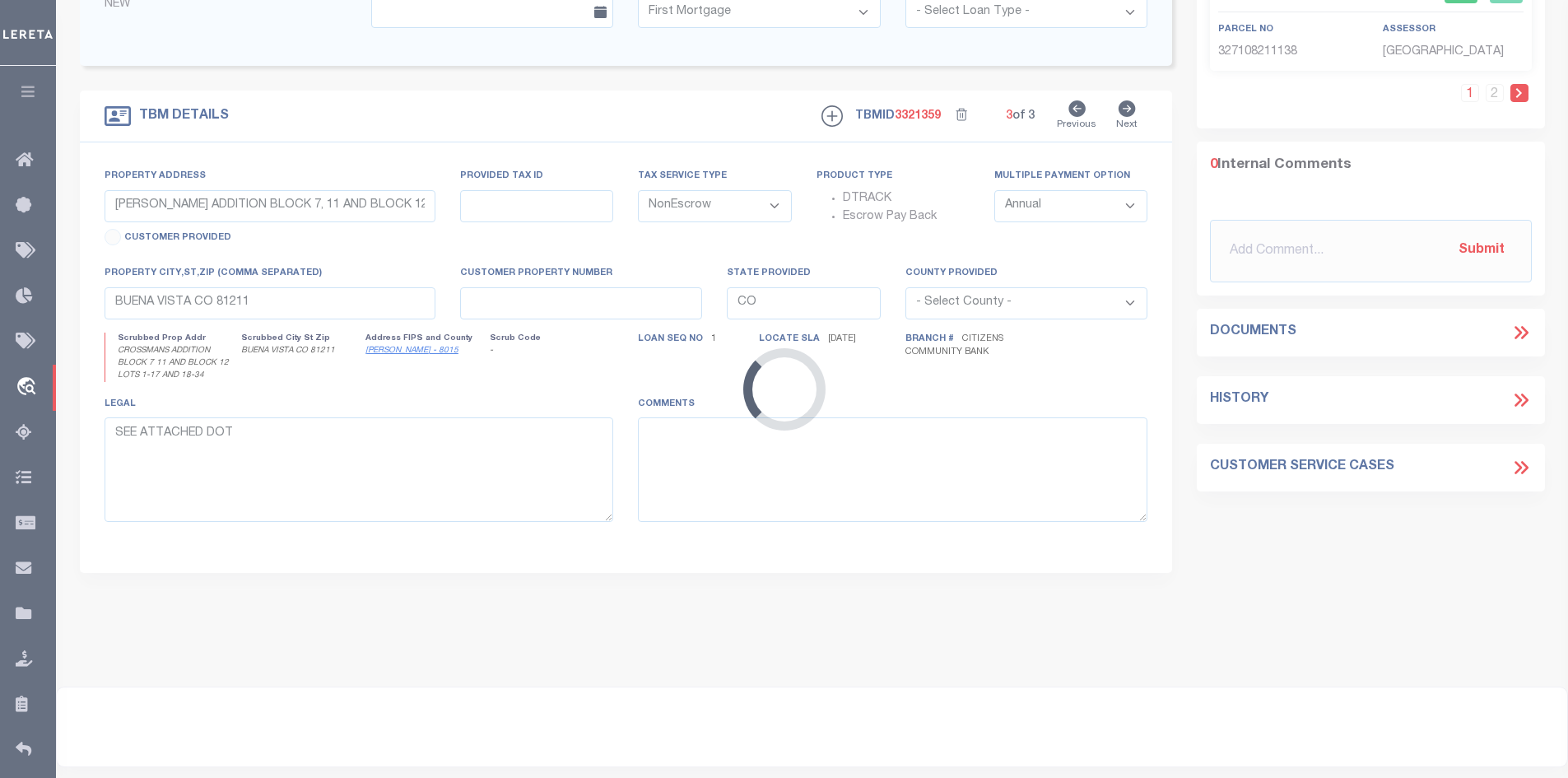
select select
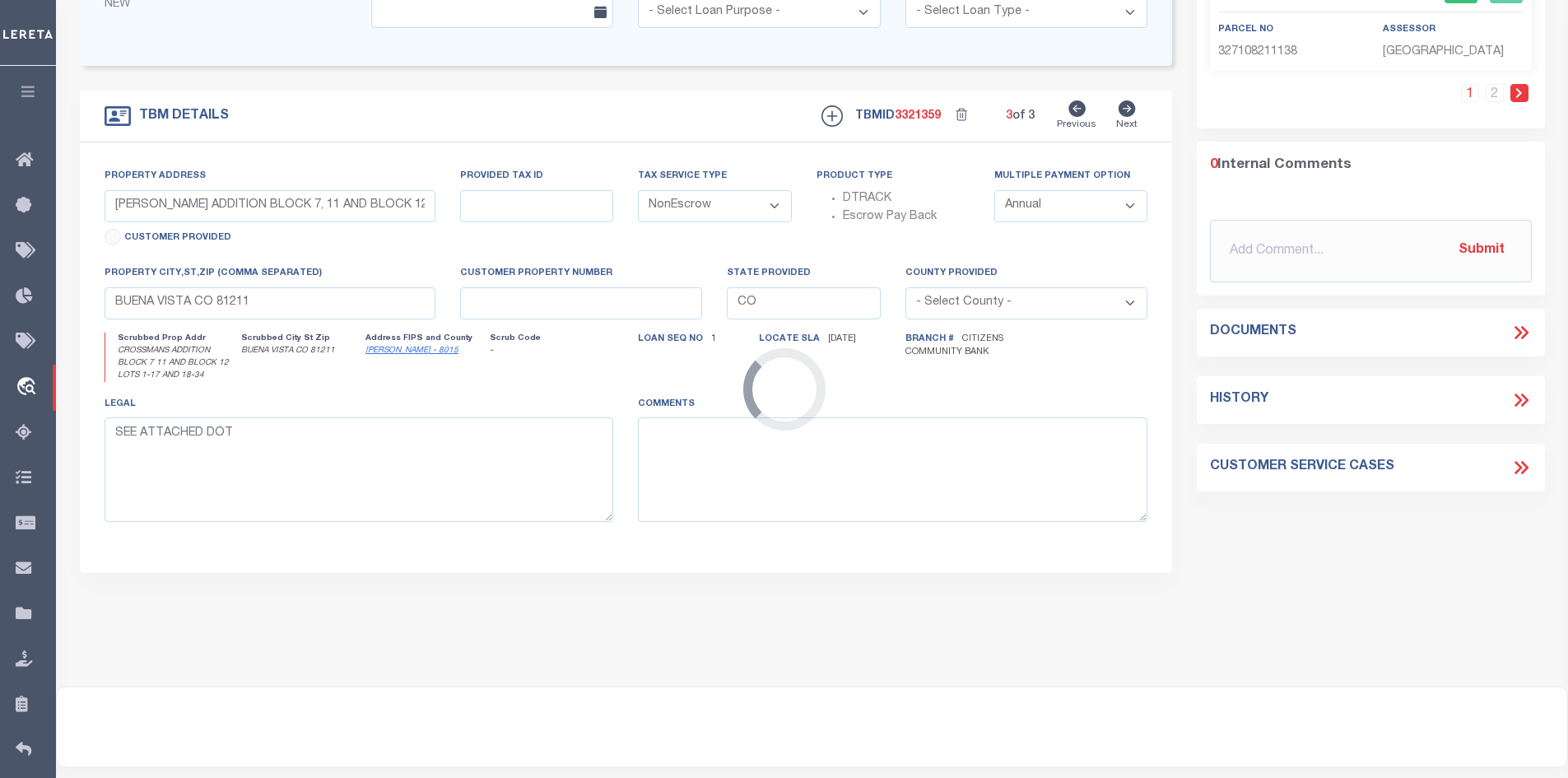
type input "251 TAILWIND CIRCLE"
type input "RPRCTWS000200"
select select
type input "[PERSON_NAME] ID 83202"
type input "ID"
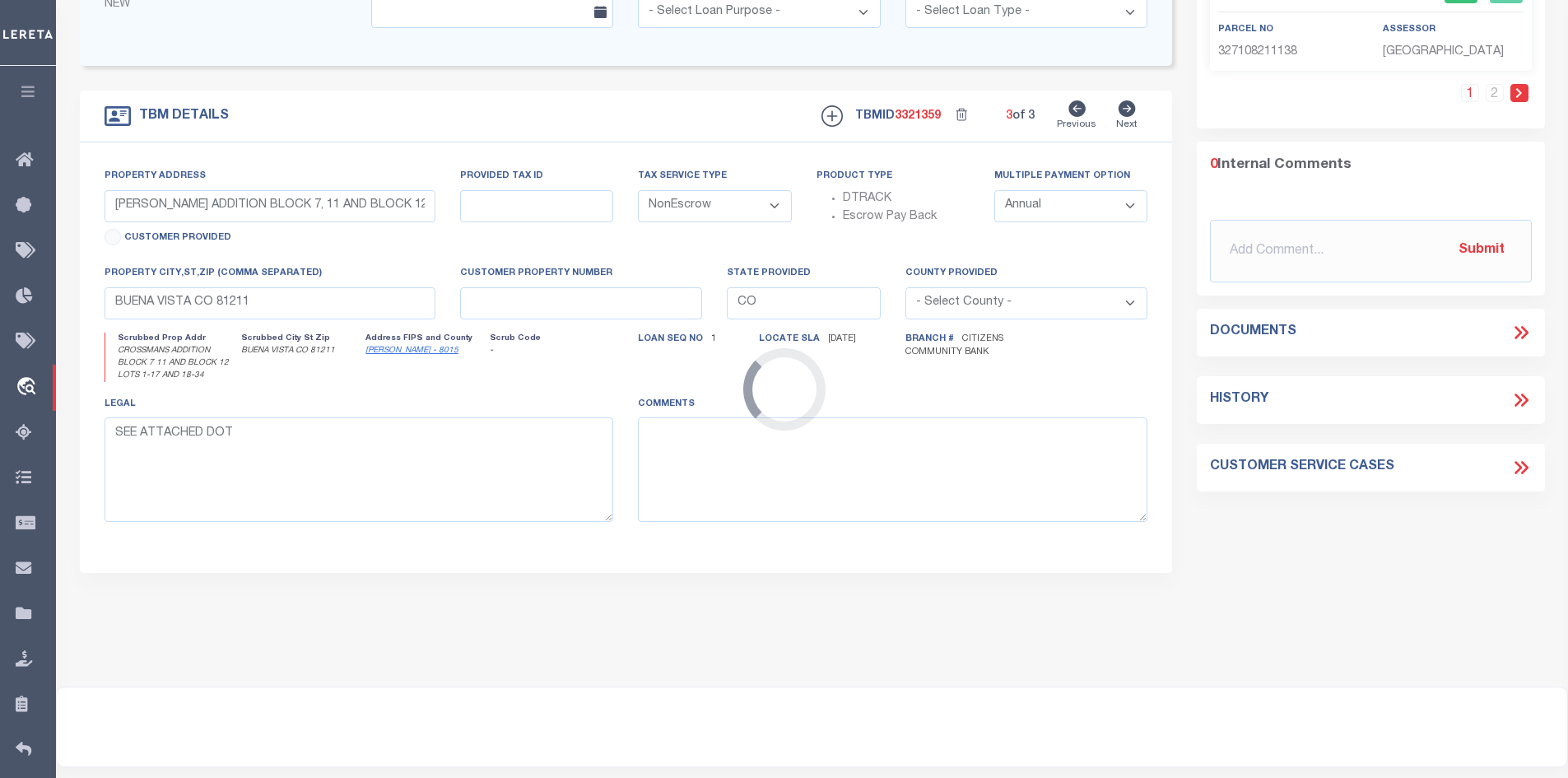
type textarea "Lot 2, Block 1, Tailwind Subdivision, [GEOGRAPHIC_DATA], [US_STATE], as the sam…"
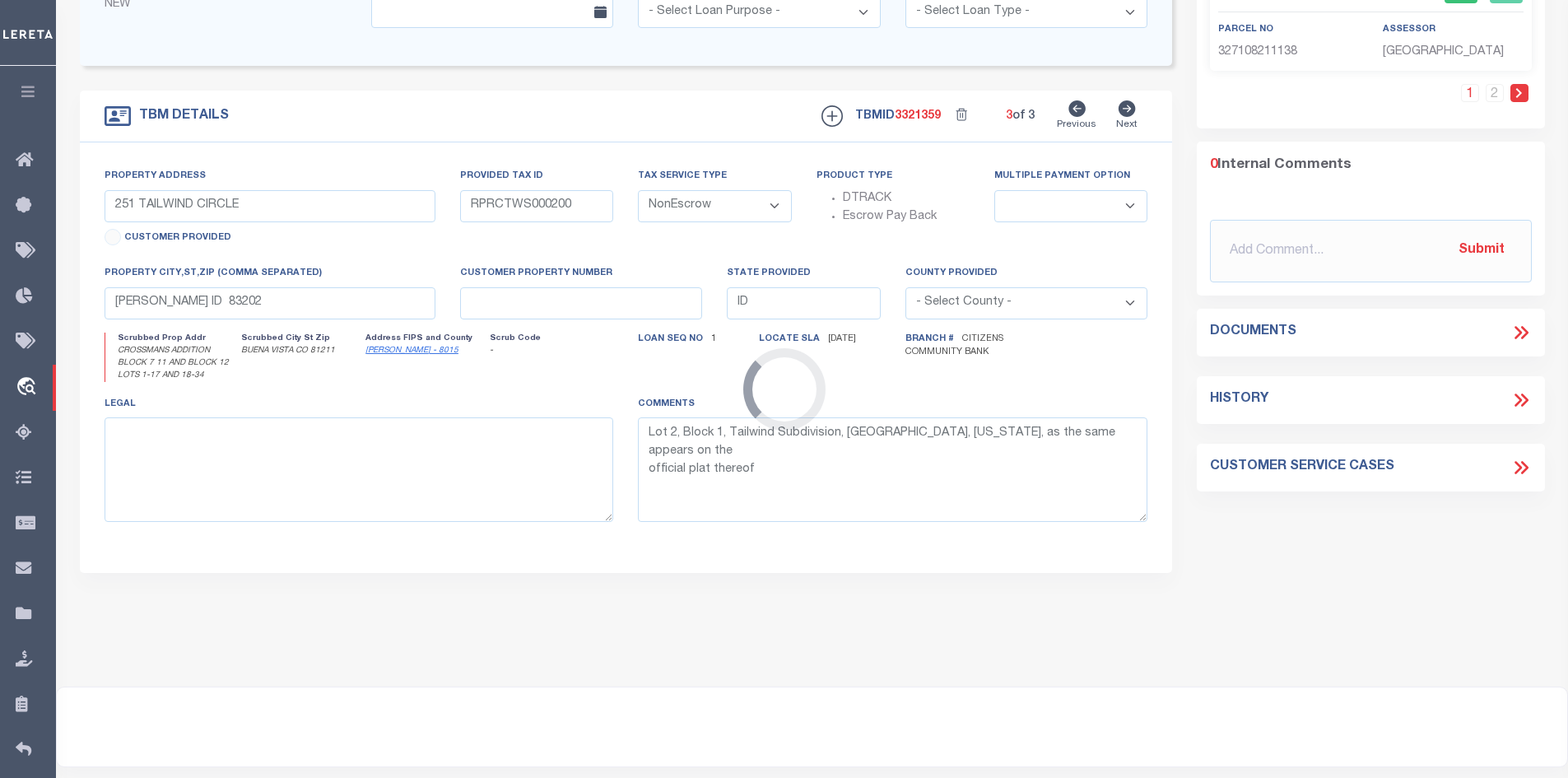
select select "4576"
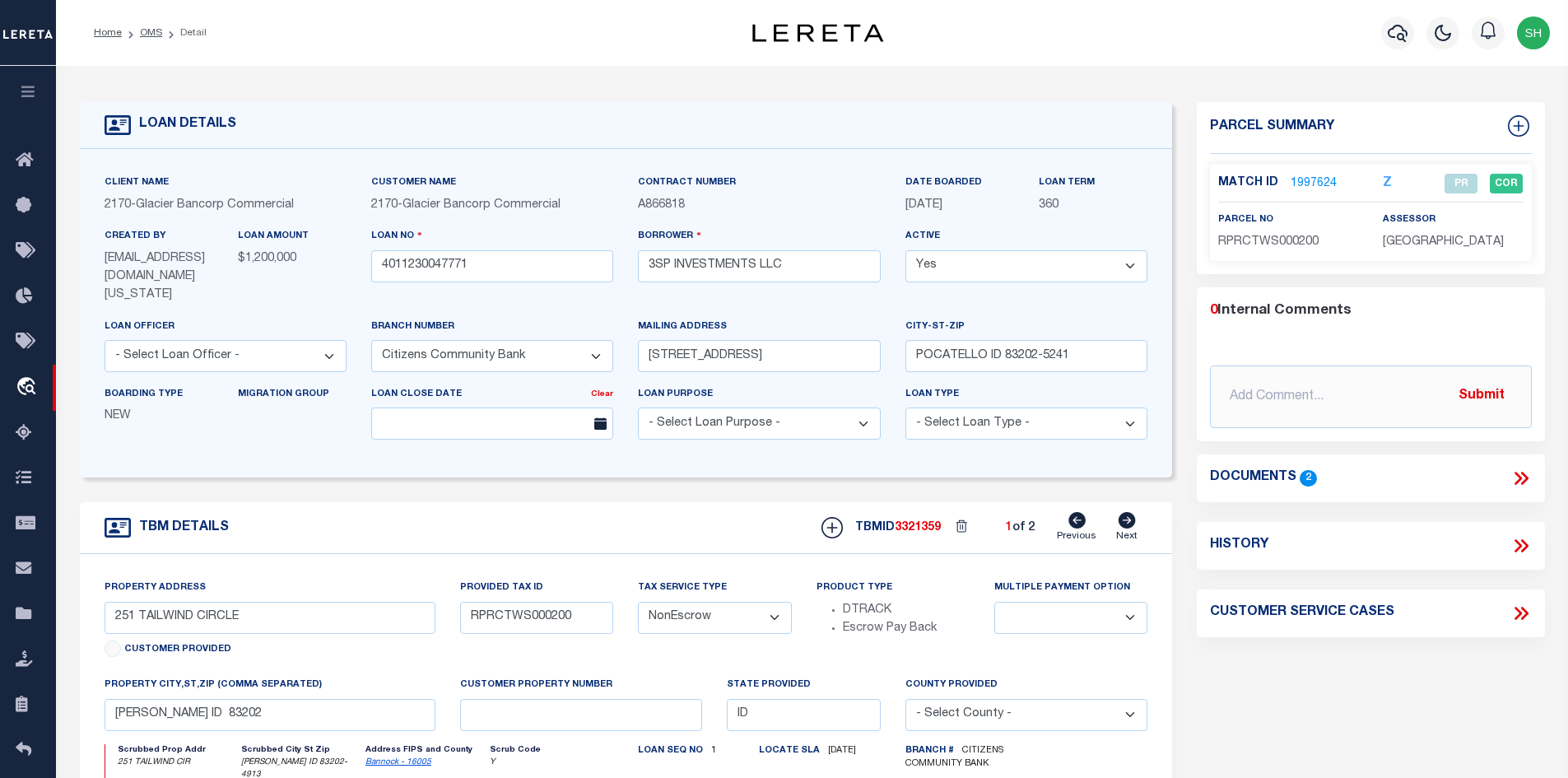
click at [1121, 512] on icon at bounding box center [1127, 521] width 17 height 17
type input "271 TAILWIND CRICLE"
type input "RPRCTWS000300"
select select
type input "[PERSON_NAME] ID 83202"
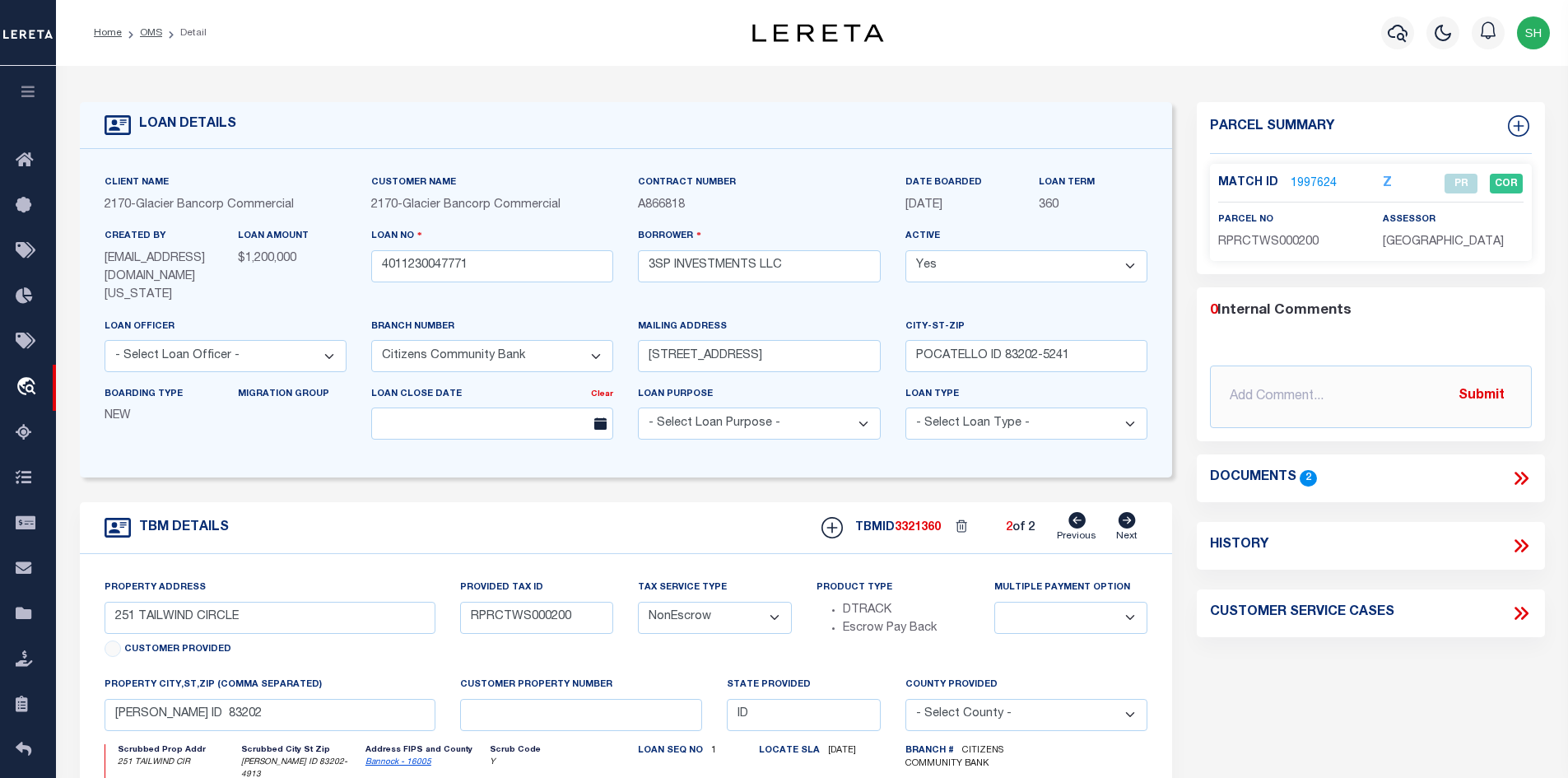
type textarea "Lot 3, Block 1, Tailwind Subdivision, [GEOGRAPHIC_DATA], [US_STATE], as the sam…"
click at [1119, 512] on icon at bounding box center [1126, 521] width 18 height 17
click at [147, 32] on link "OMS" at bounding box center [151, 33] width 22 height 10
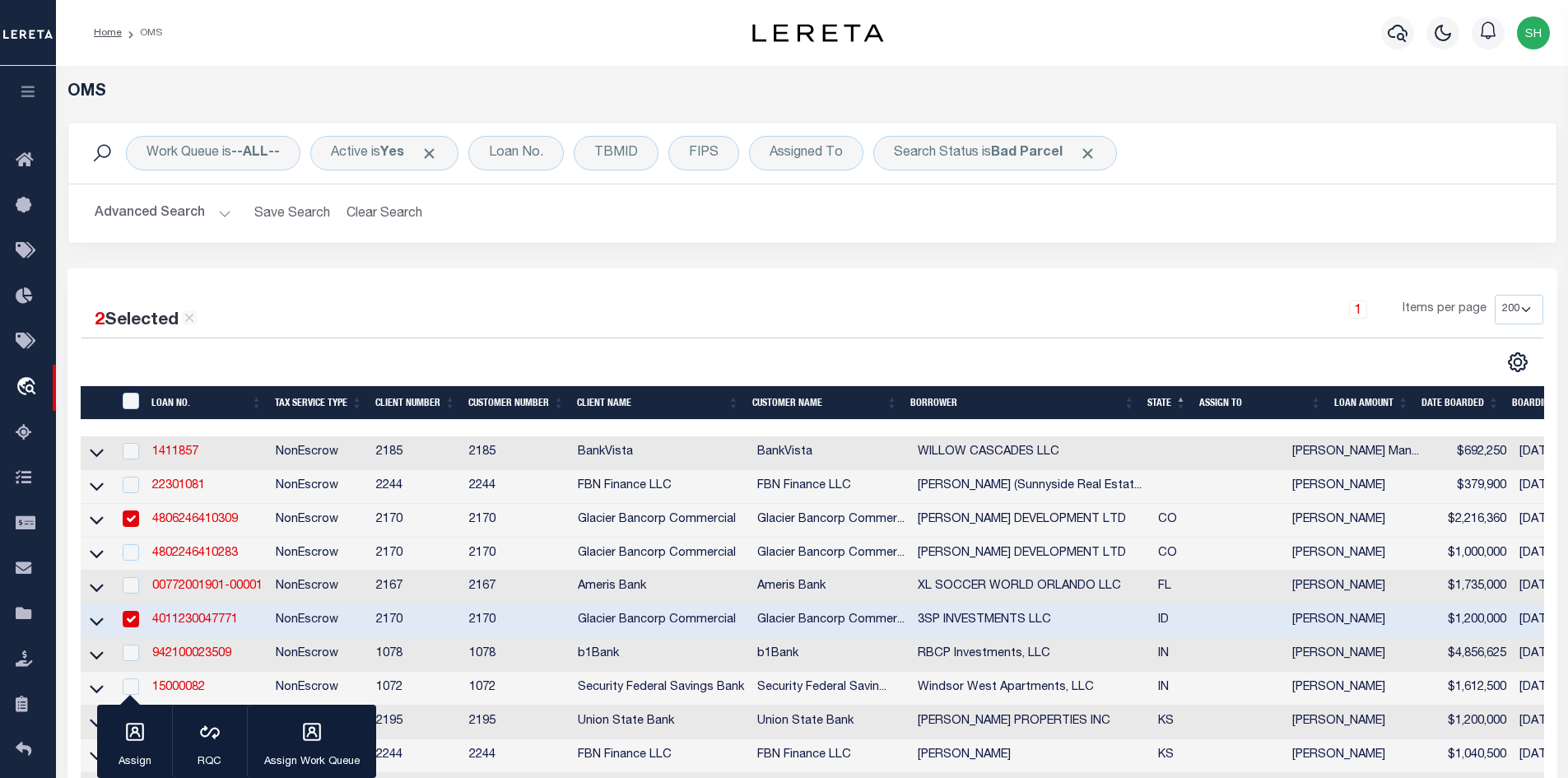
scroll to position [330, 0]
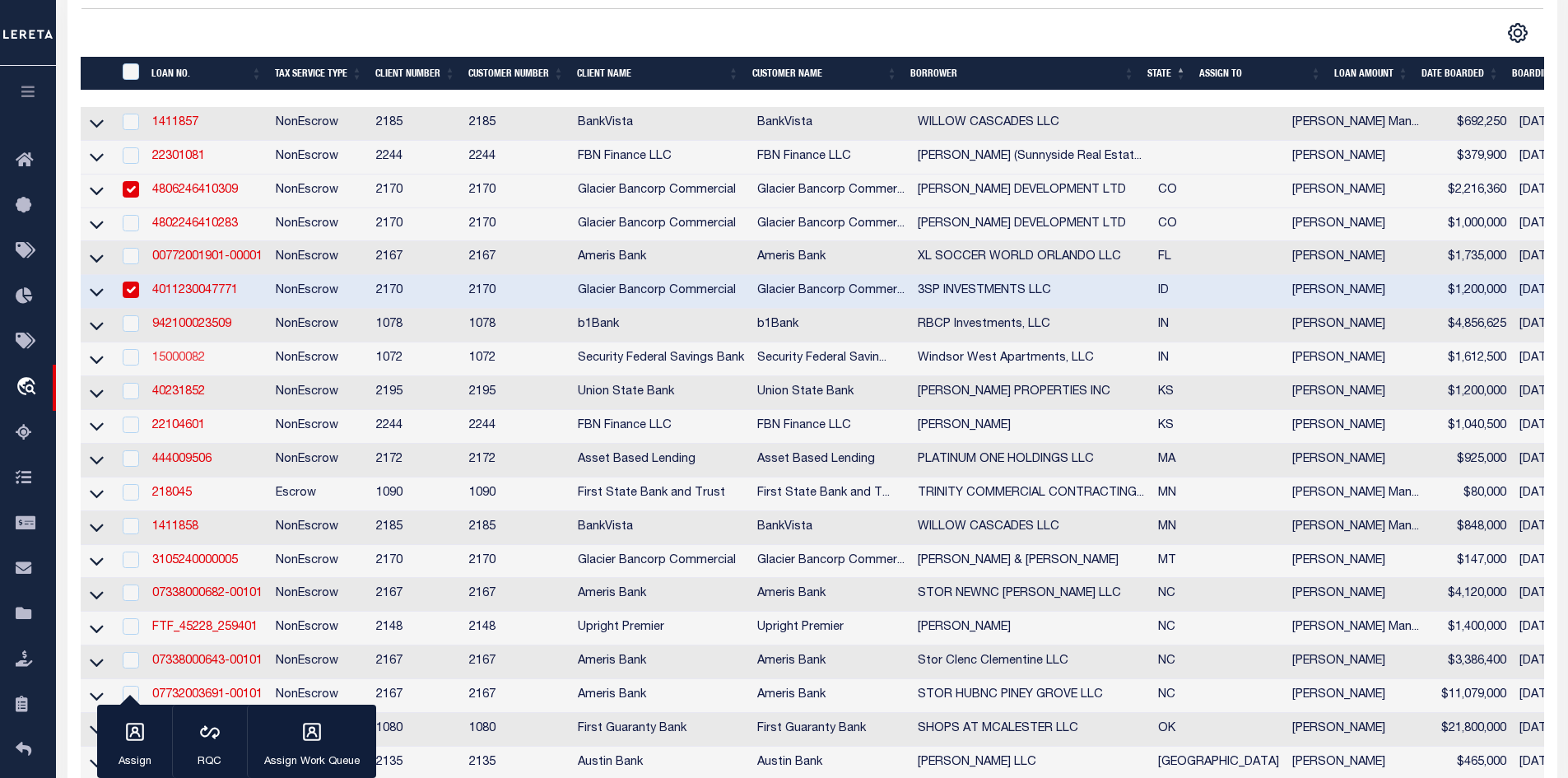
click at [169, 364] on link "15000082" at bounding box center [179, 358] width 52 height 11
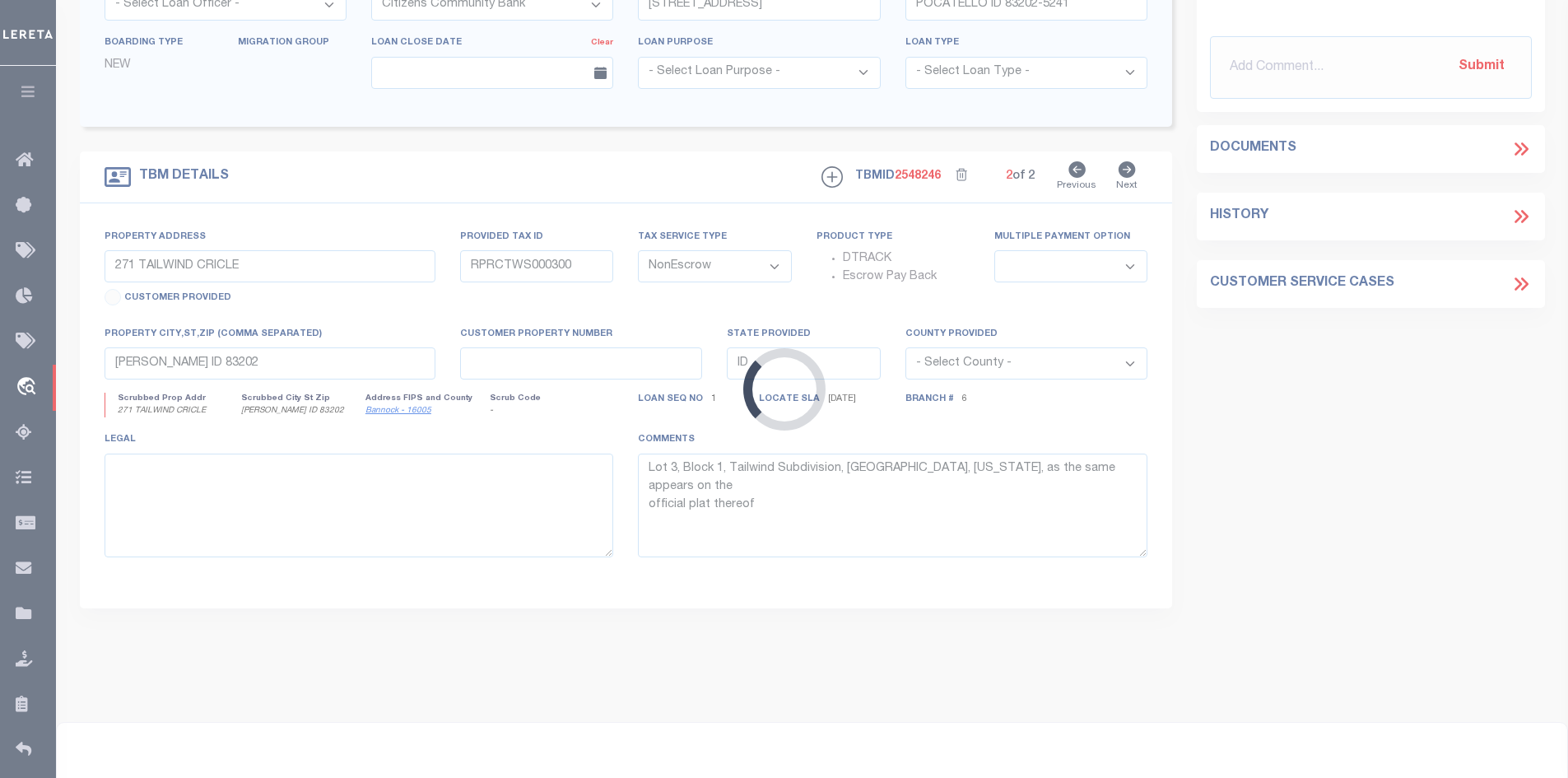
type input "15000082"
type input "Windsor West Apartments, LLC"
select select
select select "10"
type input "[STREET_ADDRESS][PERSON_NAME]"
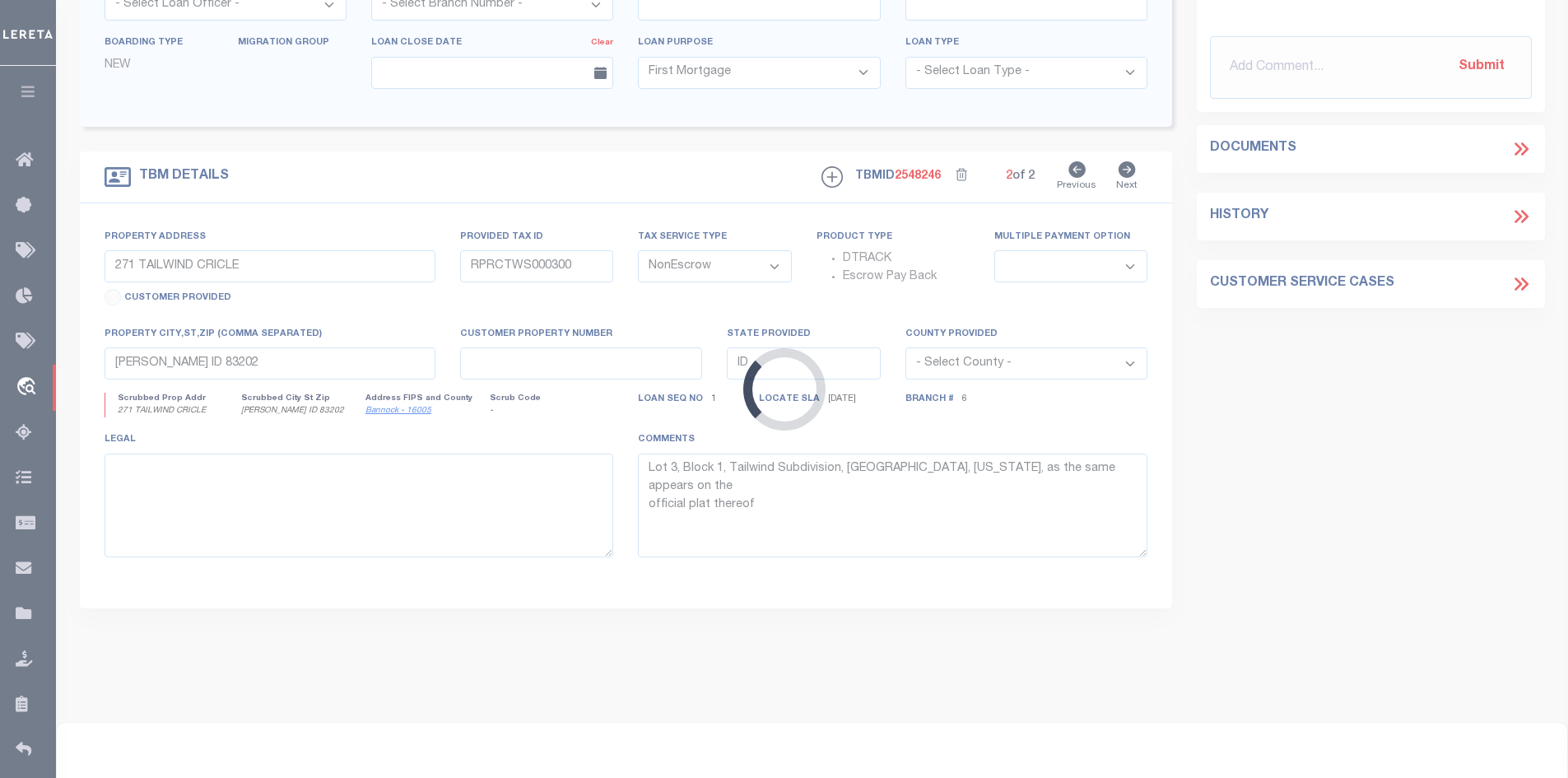
select select
type input "[GEOGRAPHIC_DATA] IN 47906"
type input "IN"
select select "Tippecanoe"
type textarea "L ipsu do sit Ametconse Adipisc el Seddoei 61, Temporin 39 Utlab, Etdol 9 Magn,…"
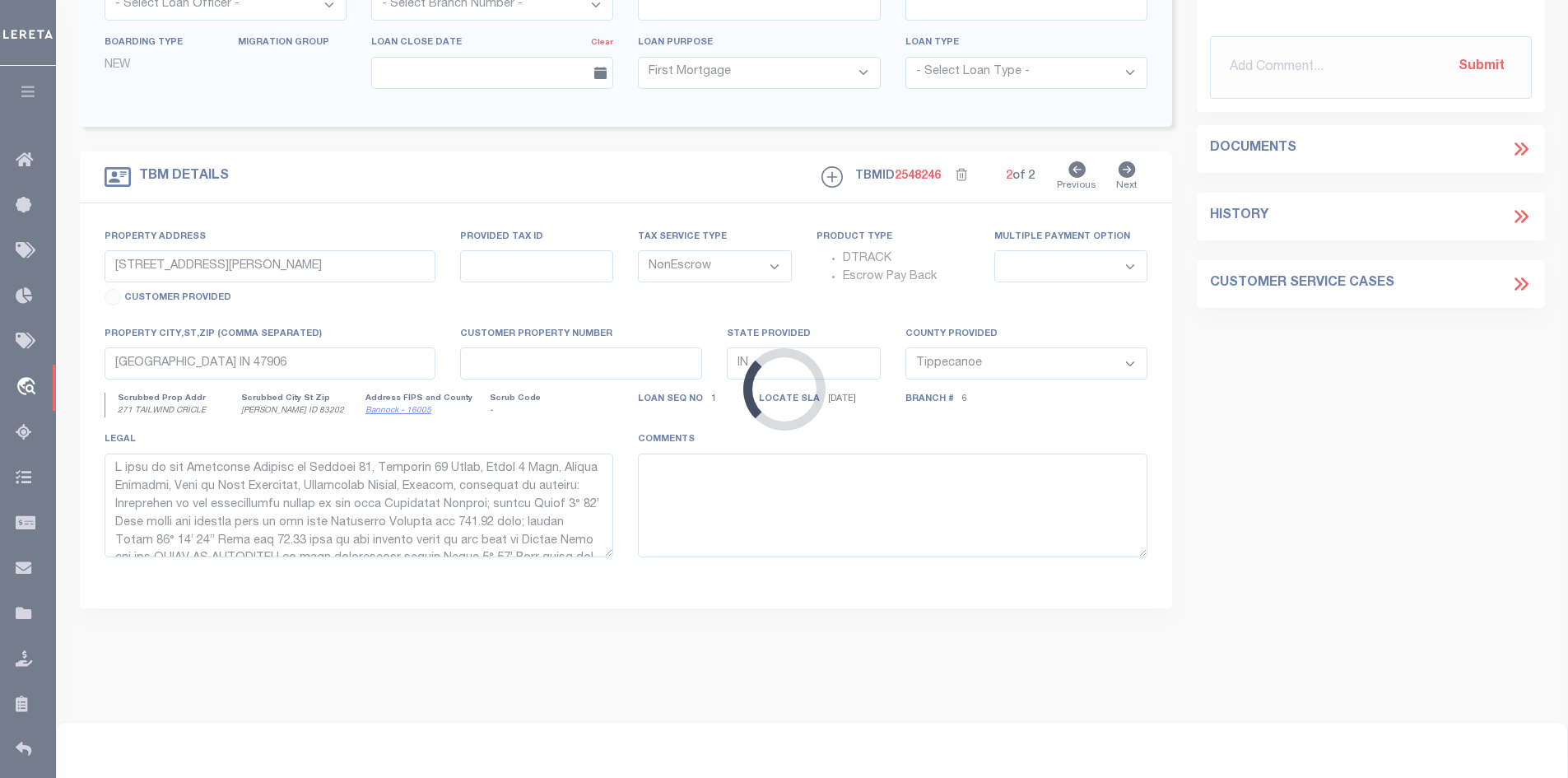
scroll to position [325, 0]
select select "382"
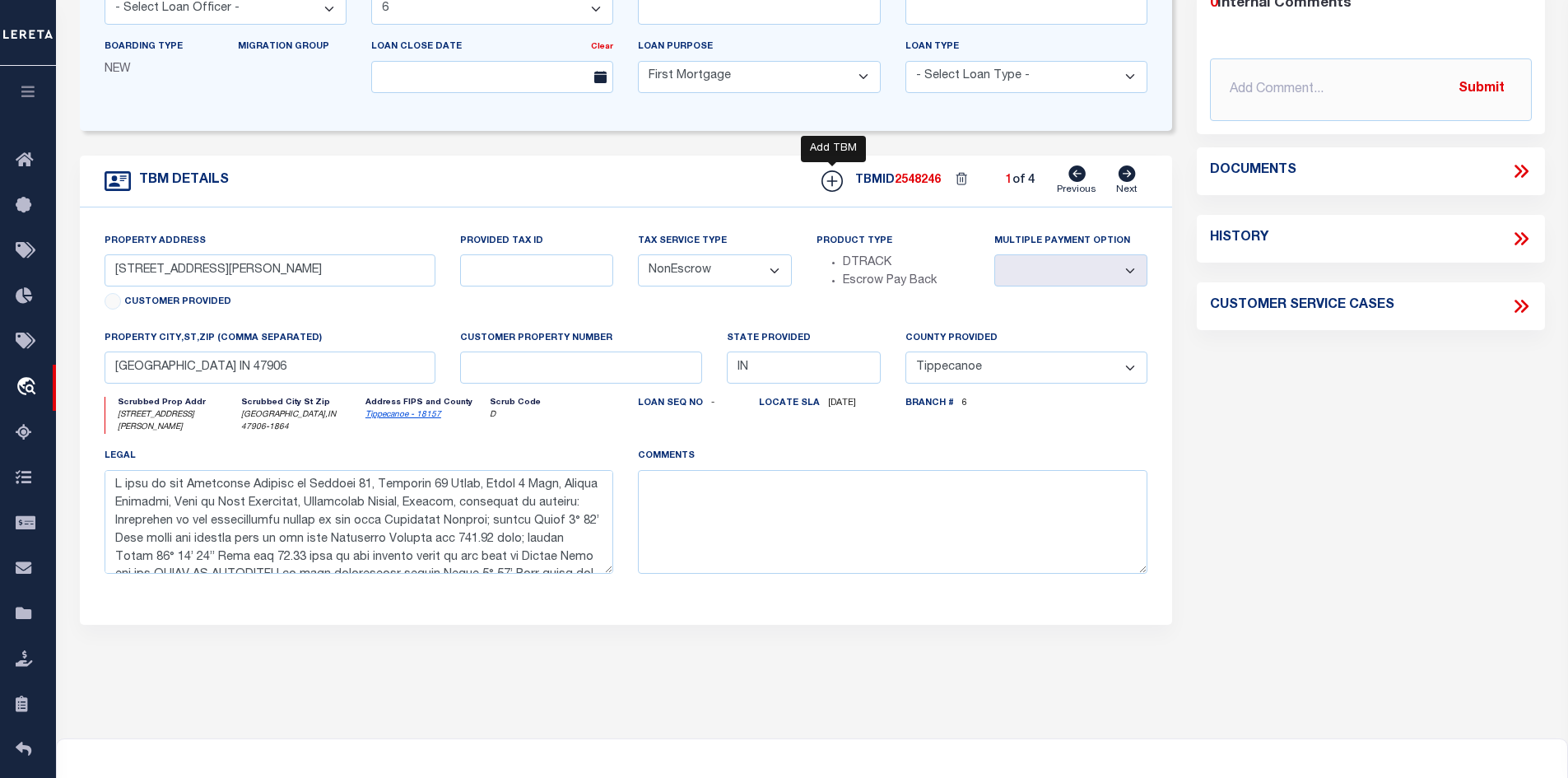
scroll to position [0, 0]
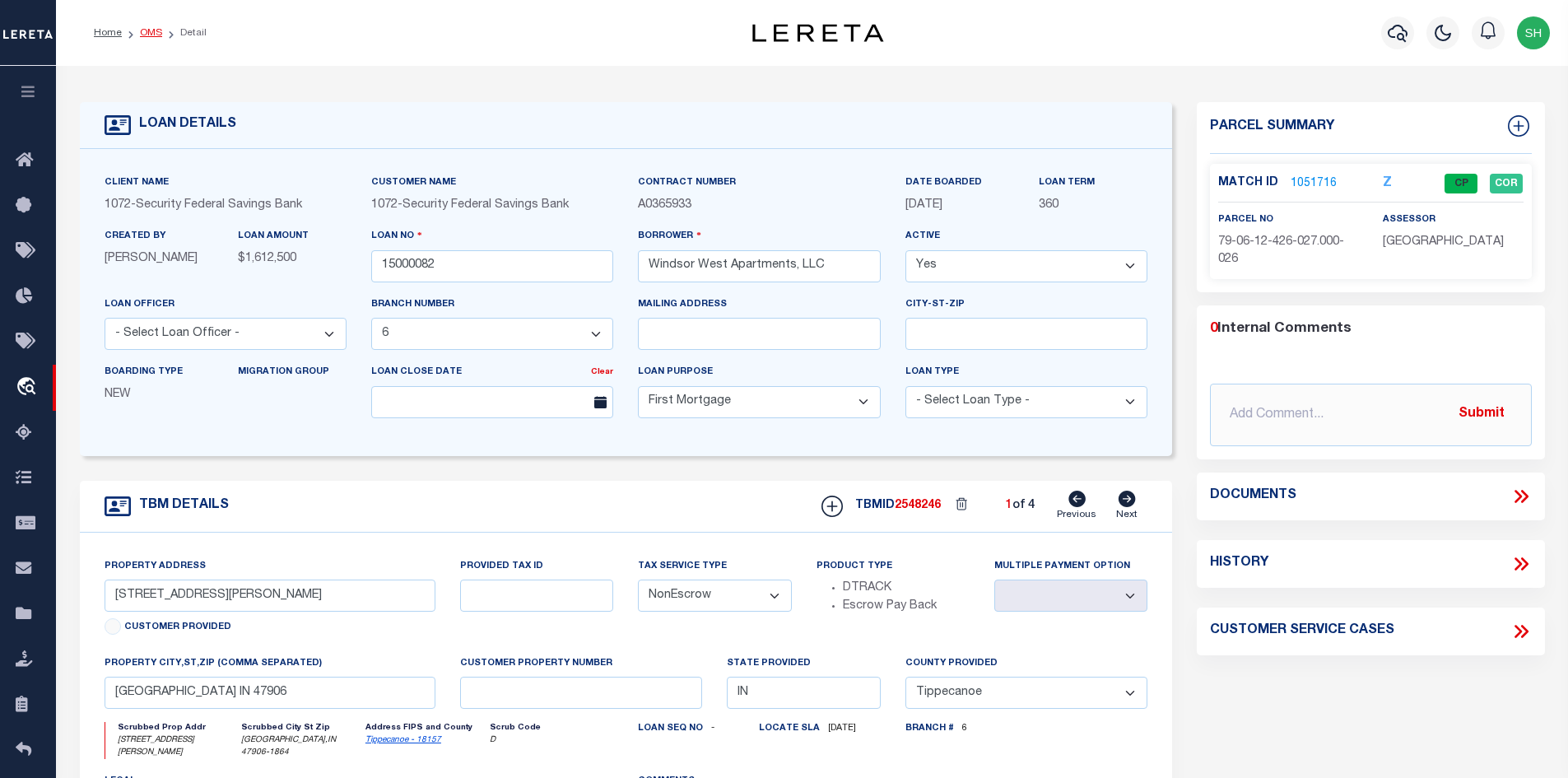
click at [154, 30] on link "OMS" at bounding box center [151, 33] width 22 height 10
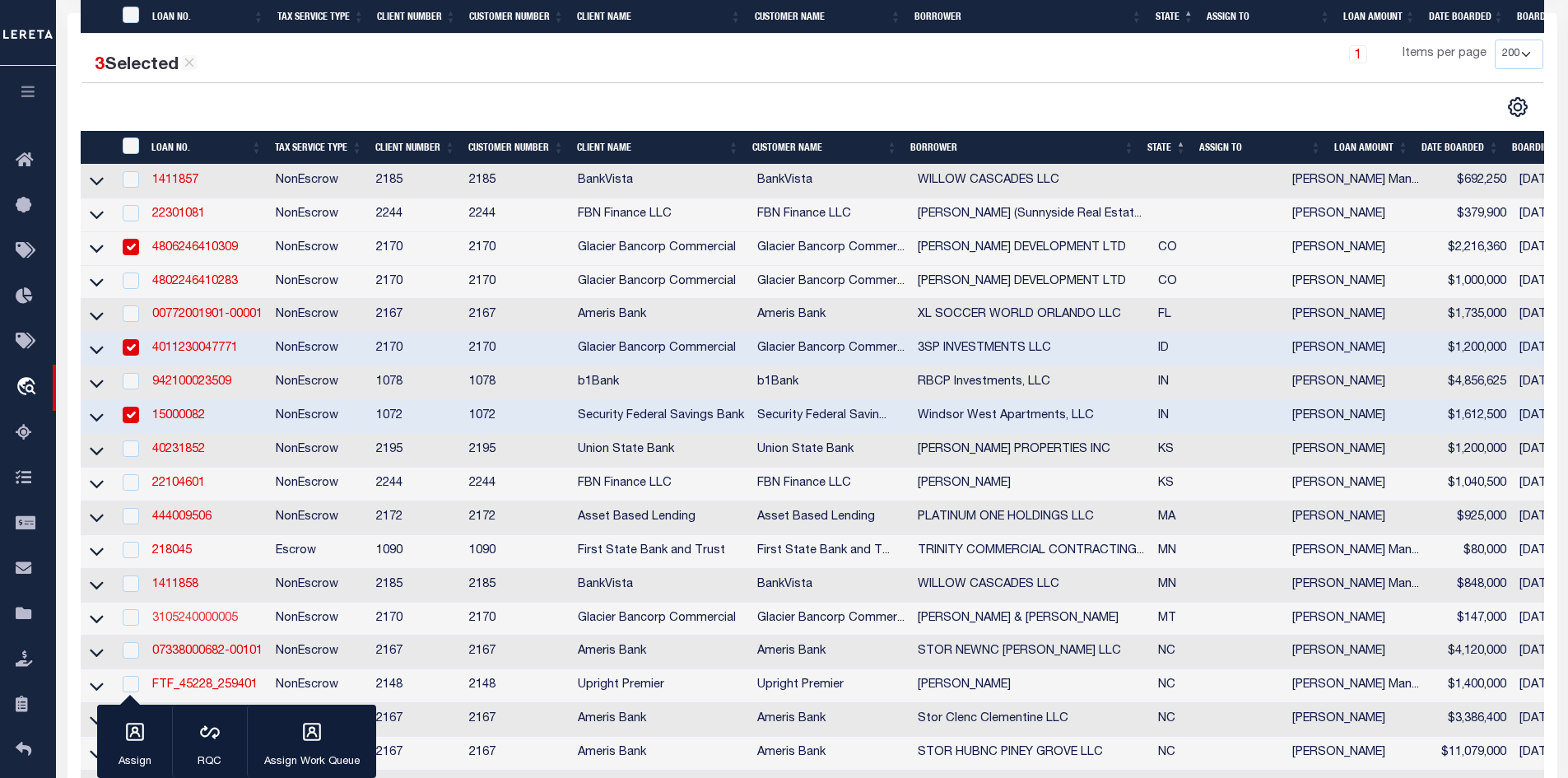
scroll to position [412, 0]
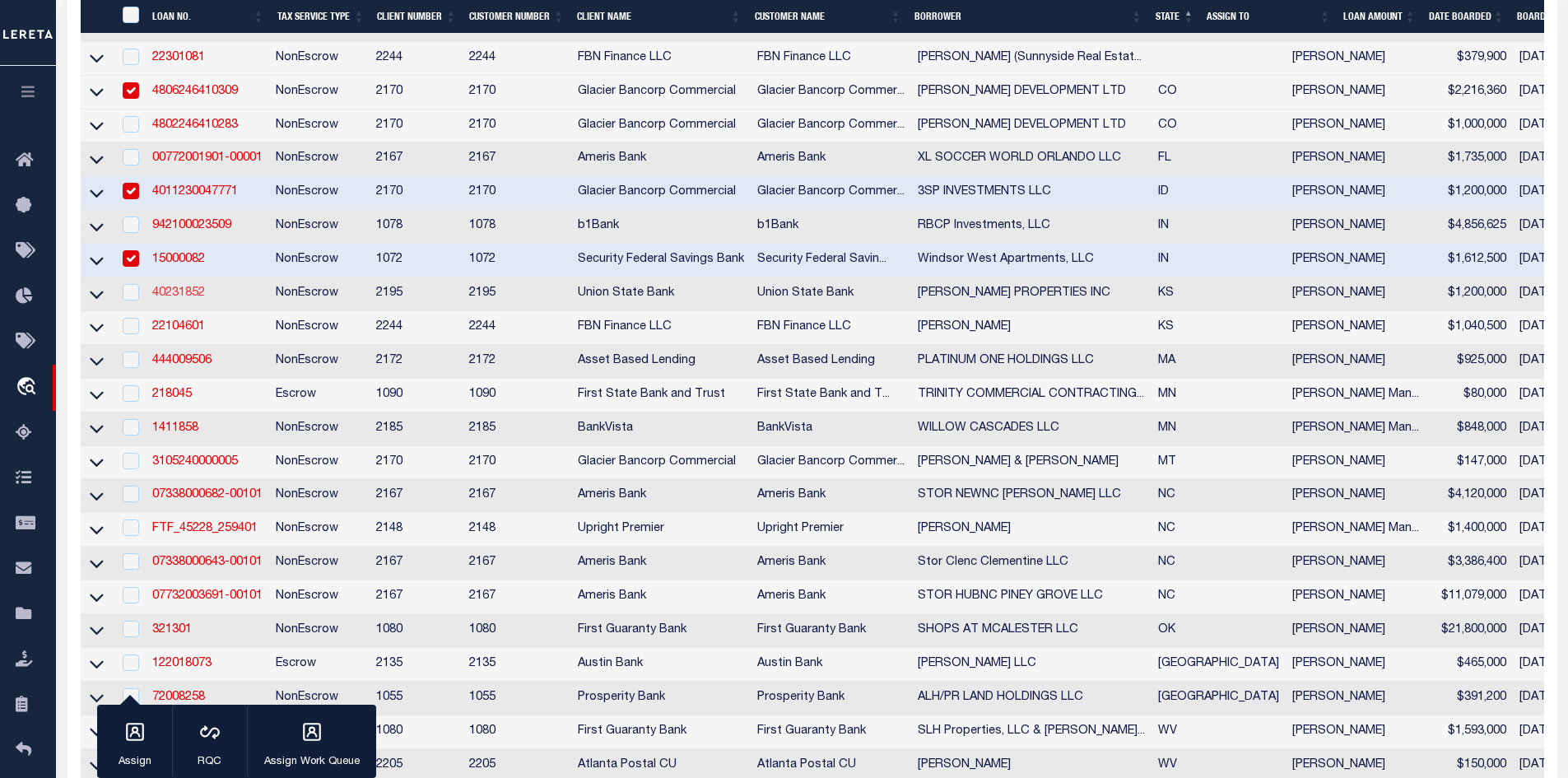
click at [182, 298] on link "40231852" at bounding box center [179, 293] width 52 height 11
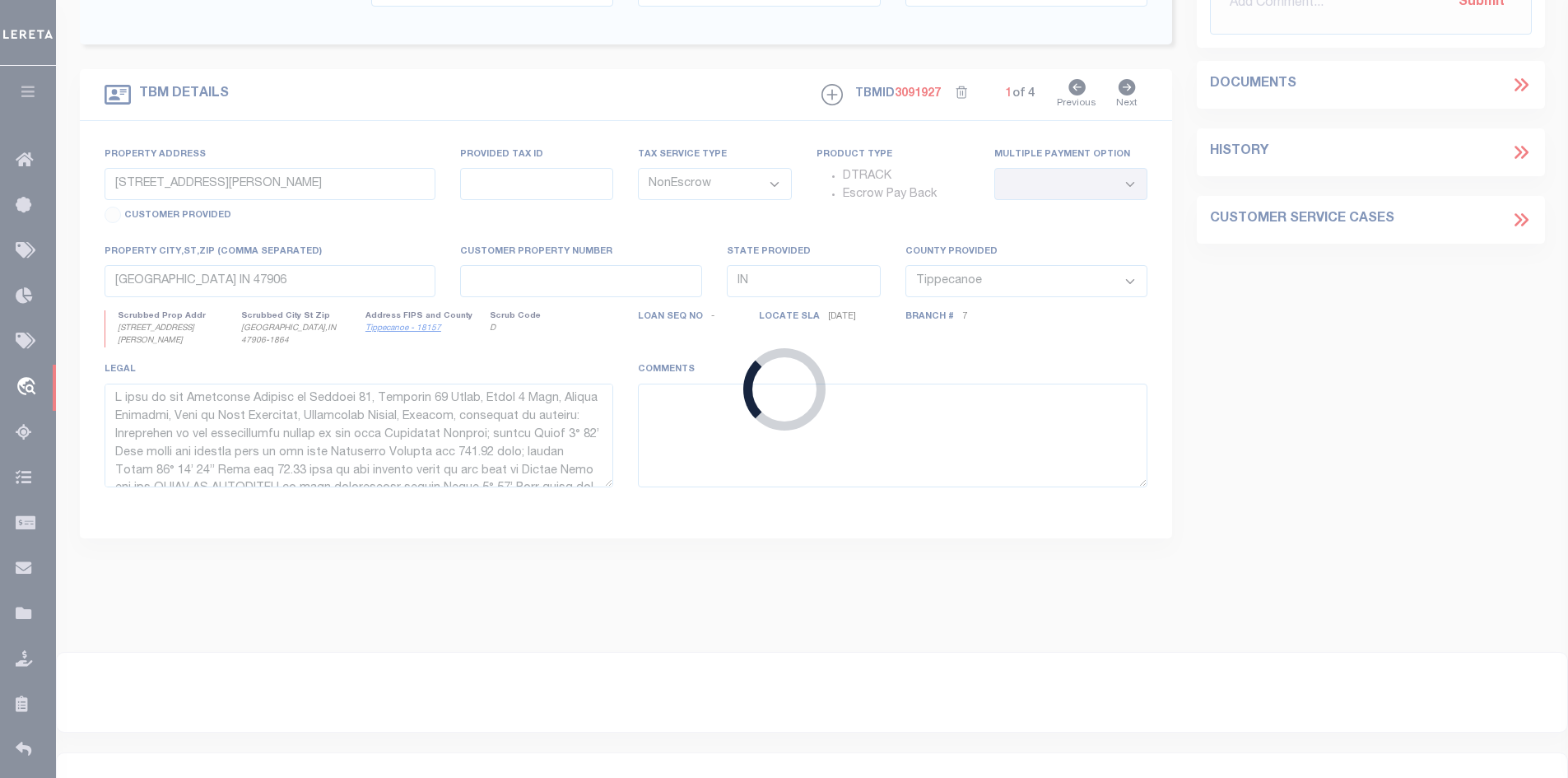
type input "40231852"
type input "[PERSON_NAME] PROPERTIES INC"
select select
type input "1907 S HYDRAULIC ST"
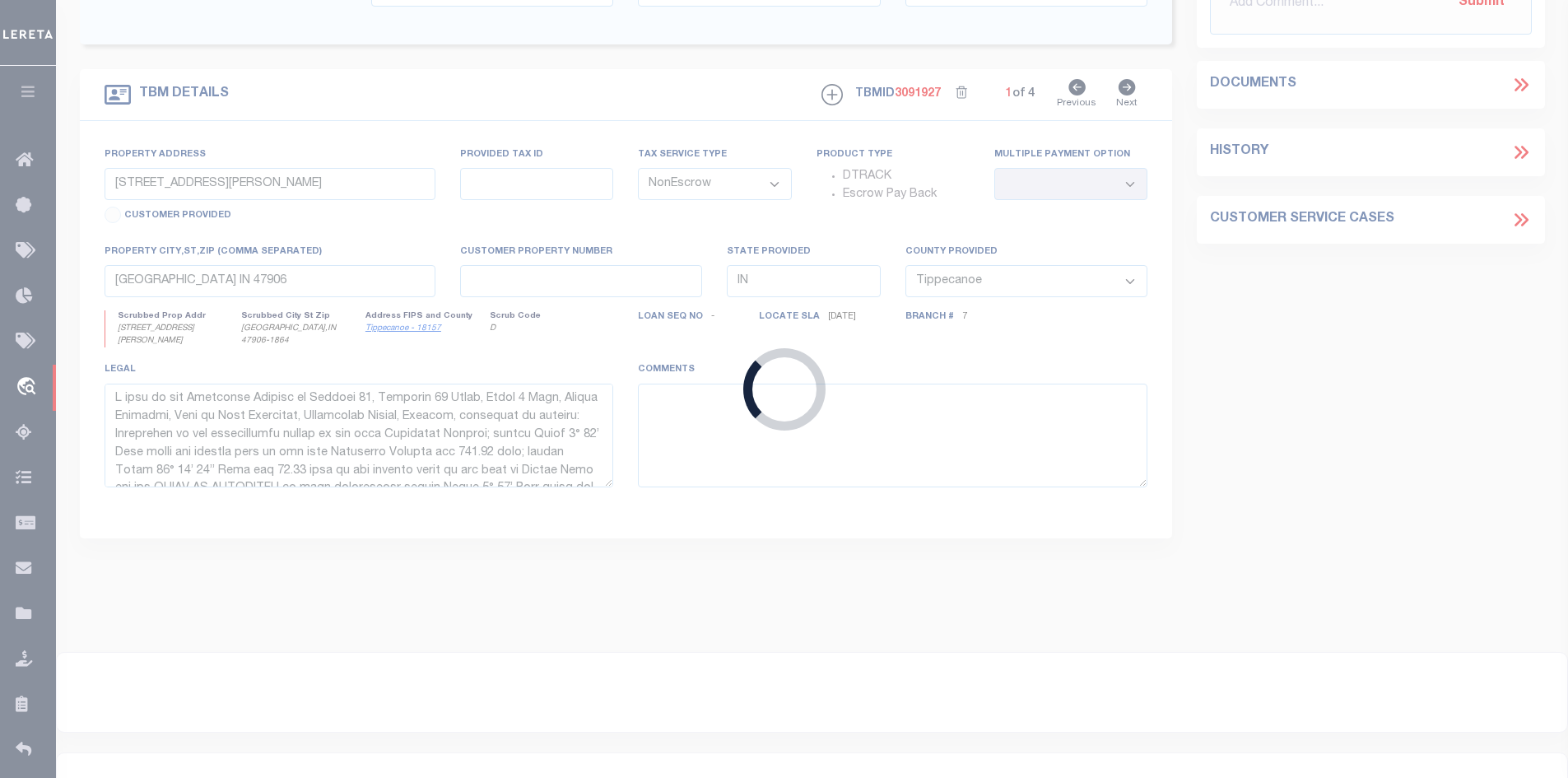
type input "WICHITA, KS 67211-4557"
select select
type input "[GEOGRAPHIC_DATA] AT W [GEOGRAPHIC_DATA]"
type input "[GEOGRAPHIC_DATA]"
type input "4350"
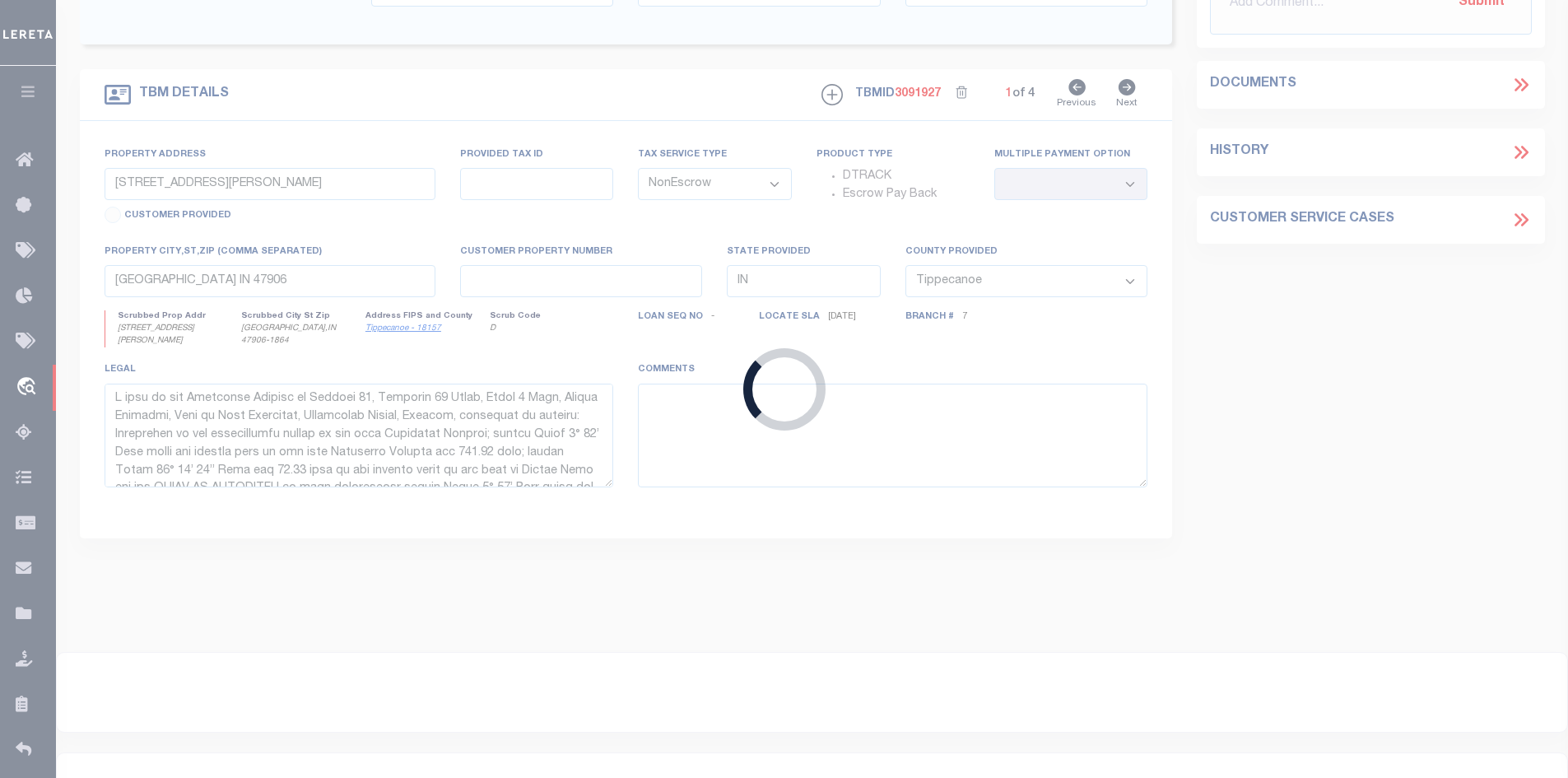
type input "KS"
select select
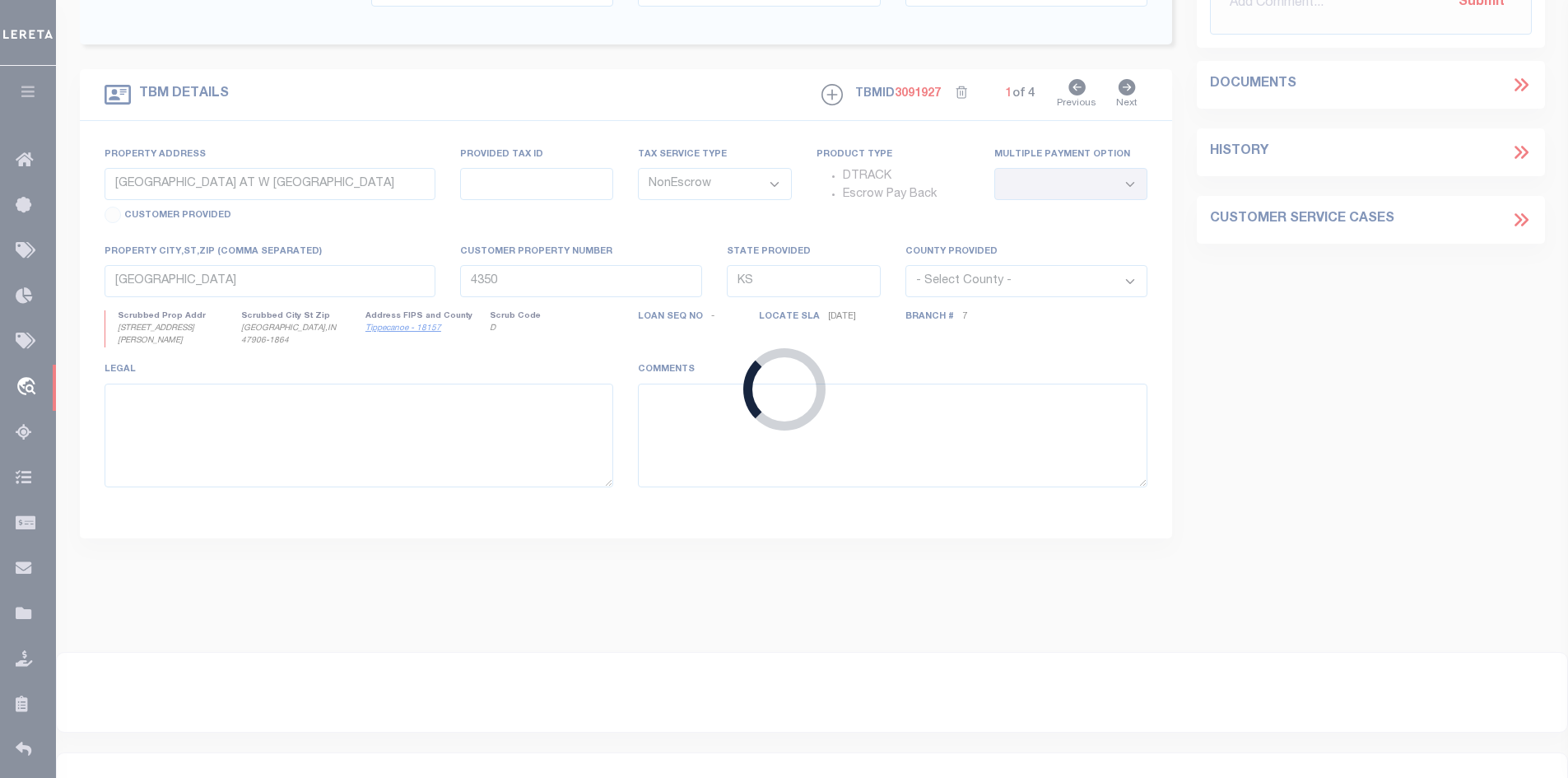
select select "13031"
select select "4990"
select select "2"
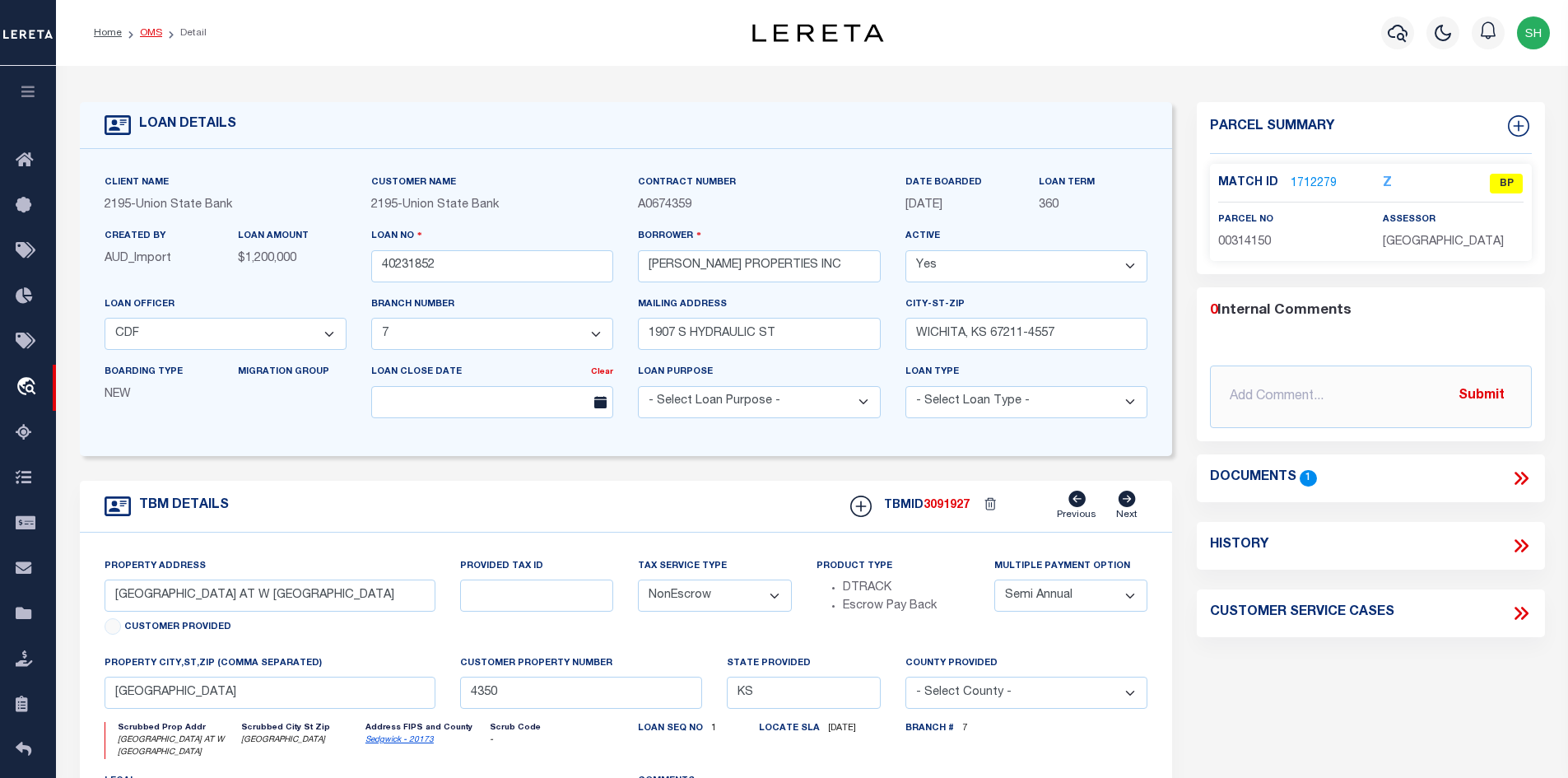
click at [154, 35] on link "OMS" at bounding box center [151, 33] width 22 height 10
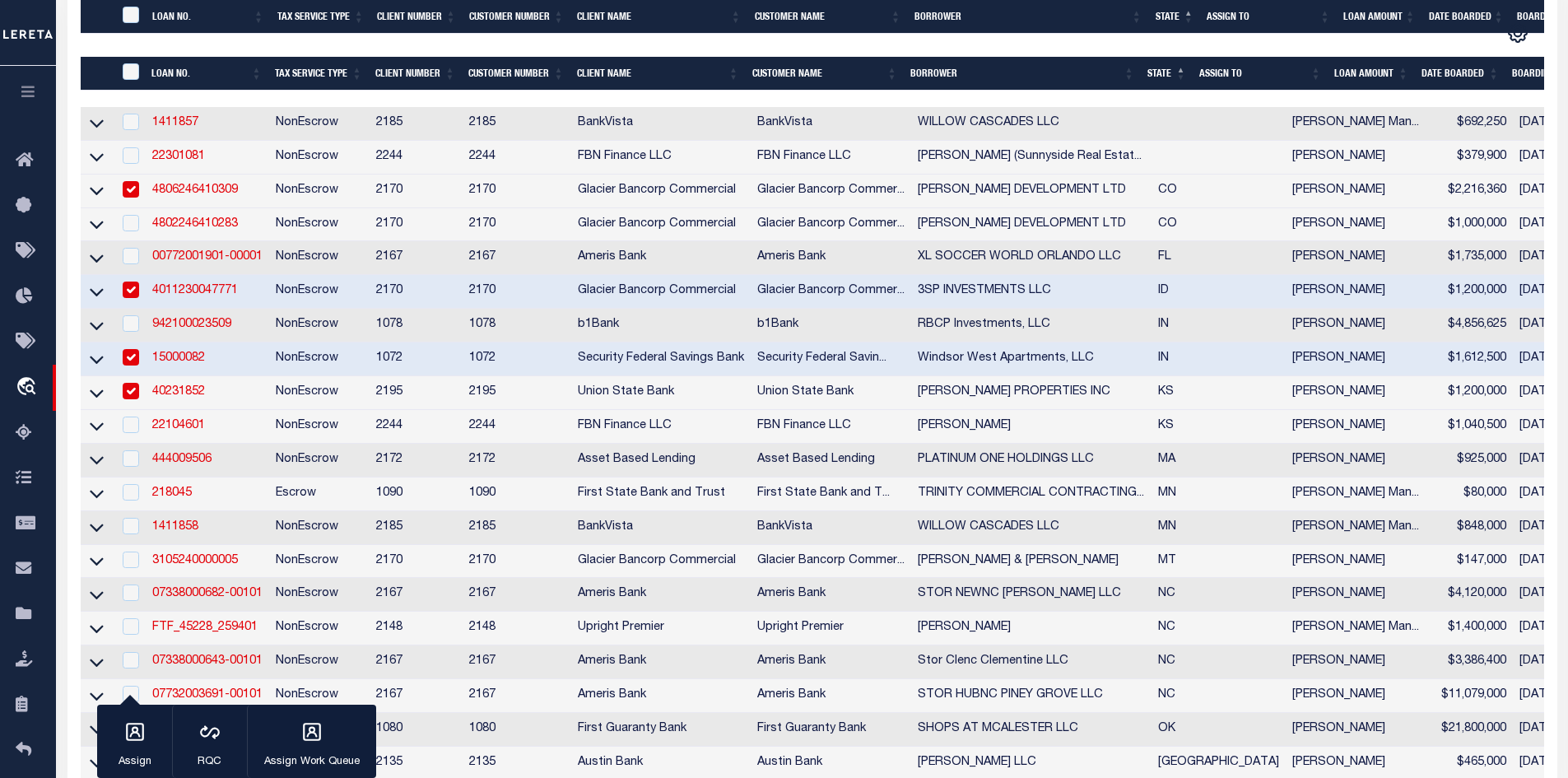
scroll to position [577, 0]
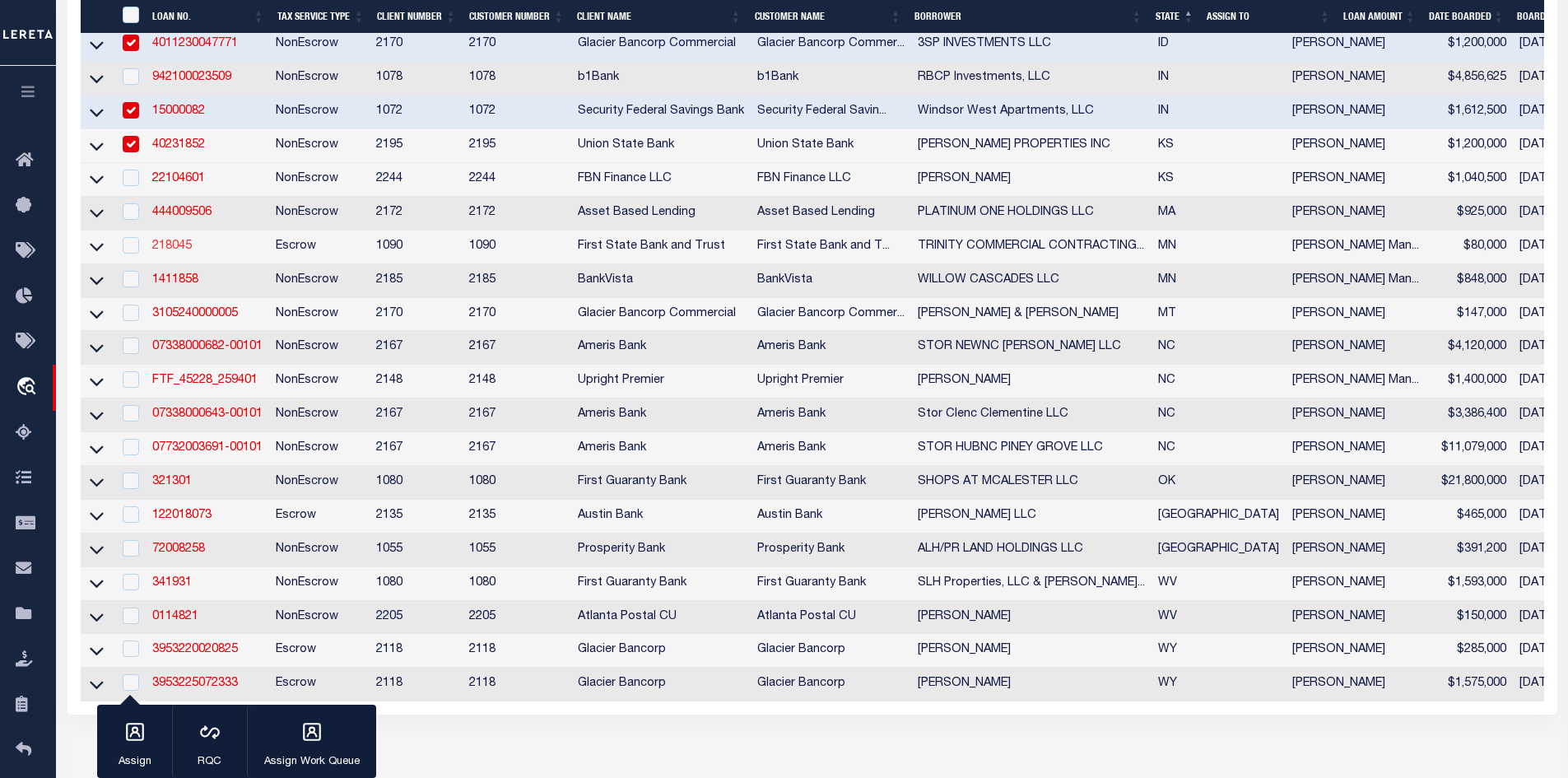
click at [174, 252] on link "218045" at bounding box center [172, 246] width 39 height 11
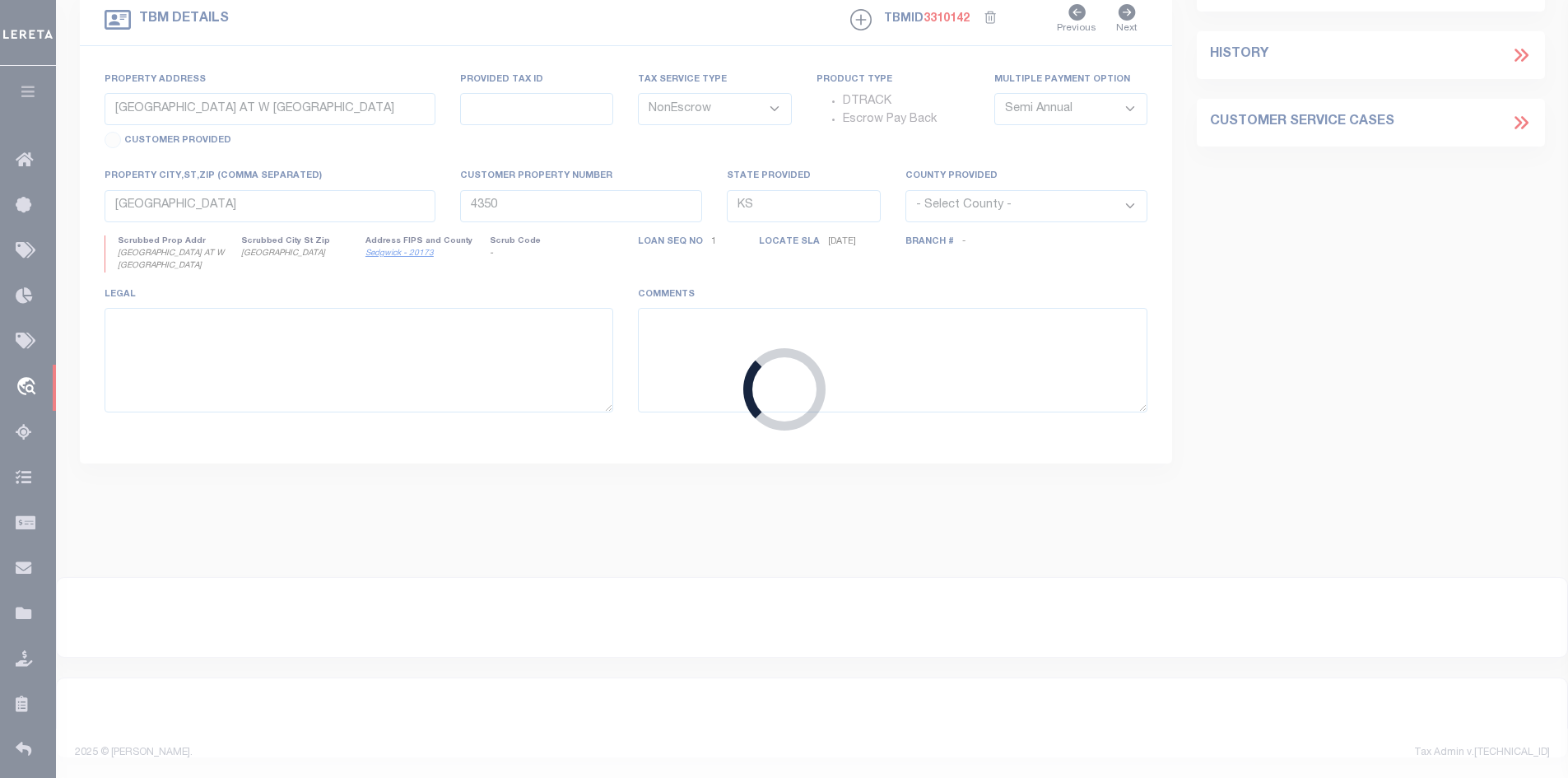
type input "218045"
type input "TRINITY COMMERCIAL CONTRACTING LLC"
select select
select select "Escrow"
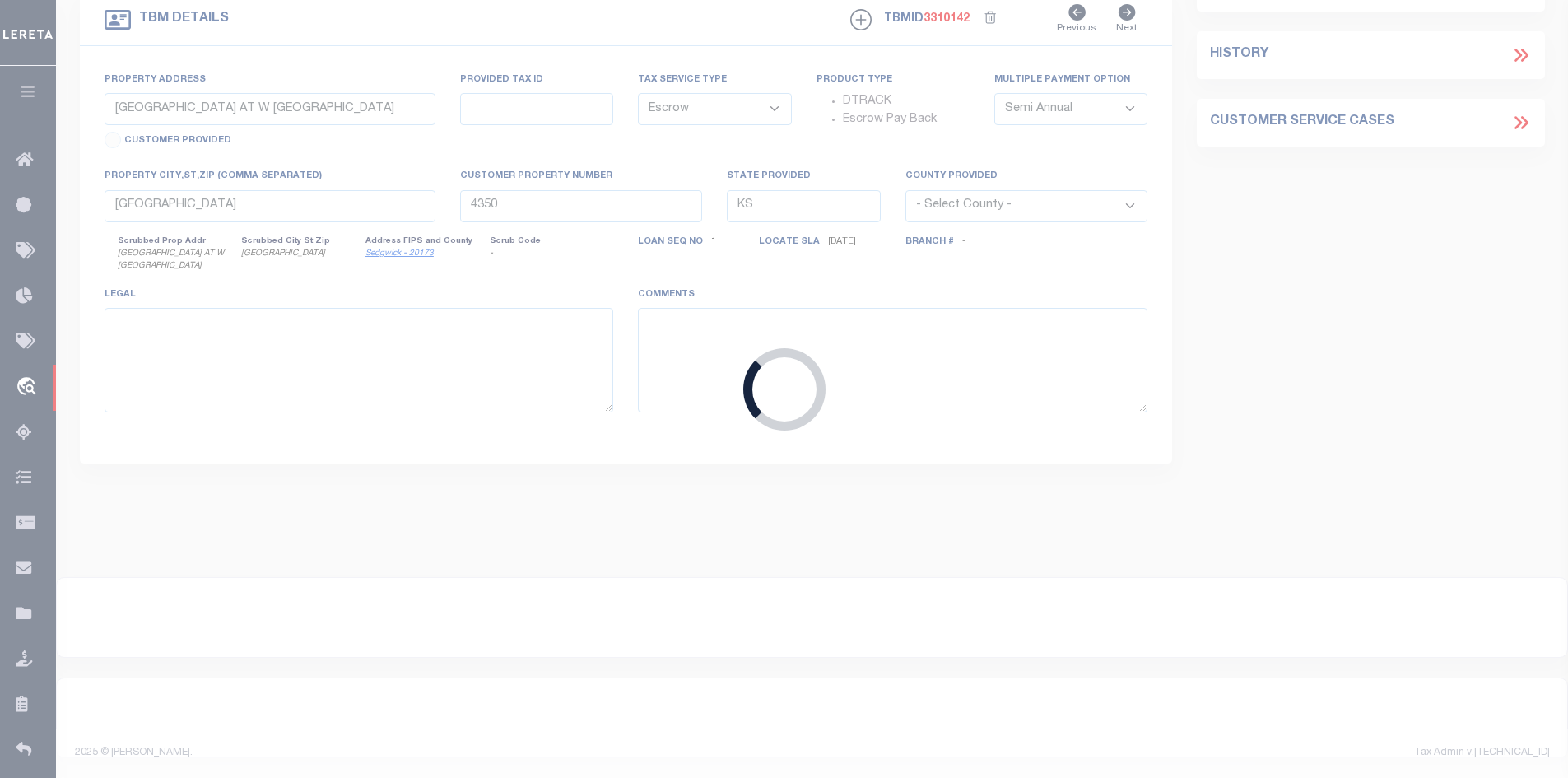
scroll to position [481, 0]
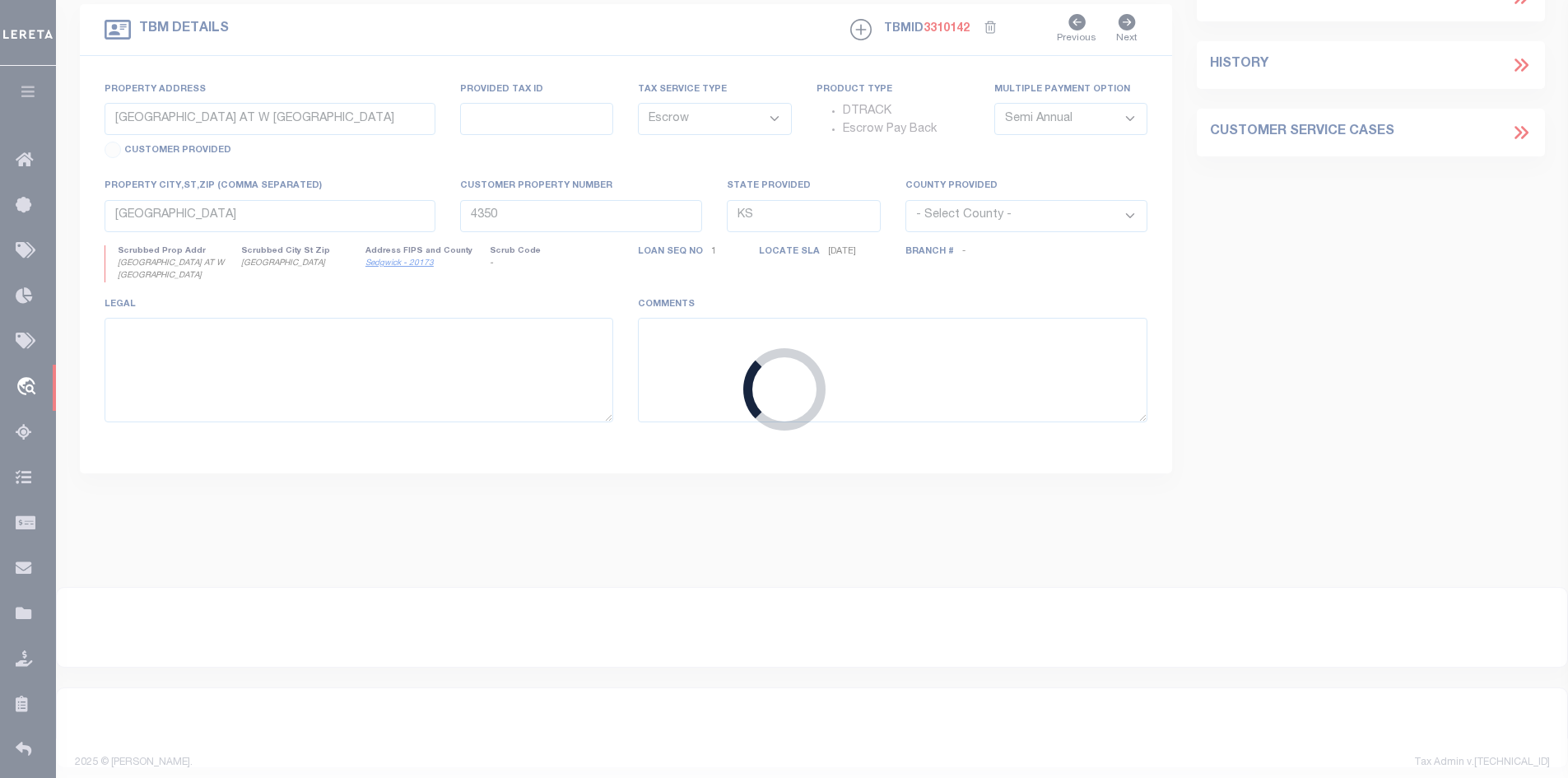
type input "[GEOGRAPHIC_DATA][US_STATE] E"
type input "22-29-22-13-0076"
select select
type input "[GEOGRAPHIC_DATA][PERSON_NAME]"
type input "MN"
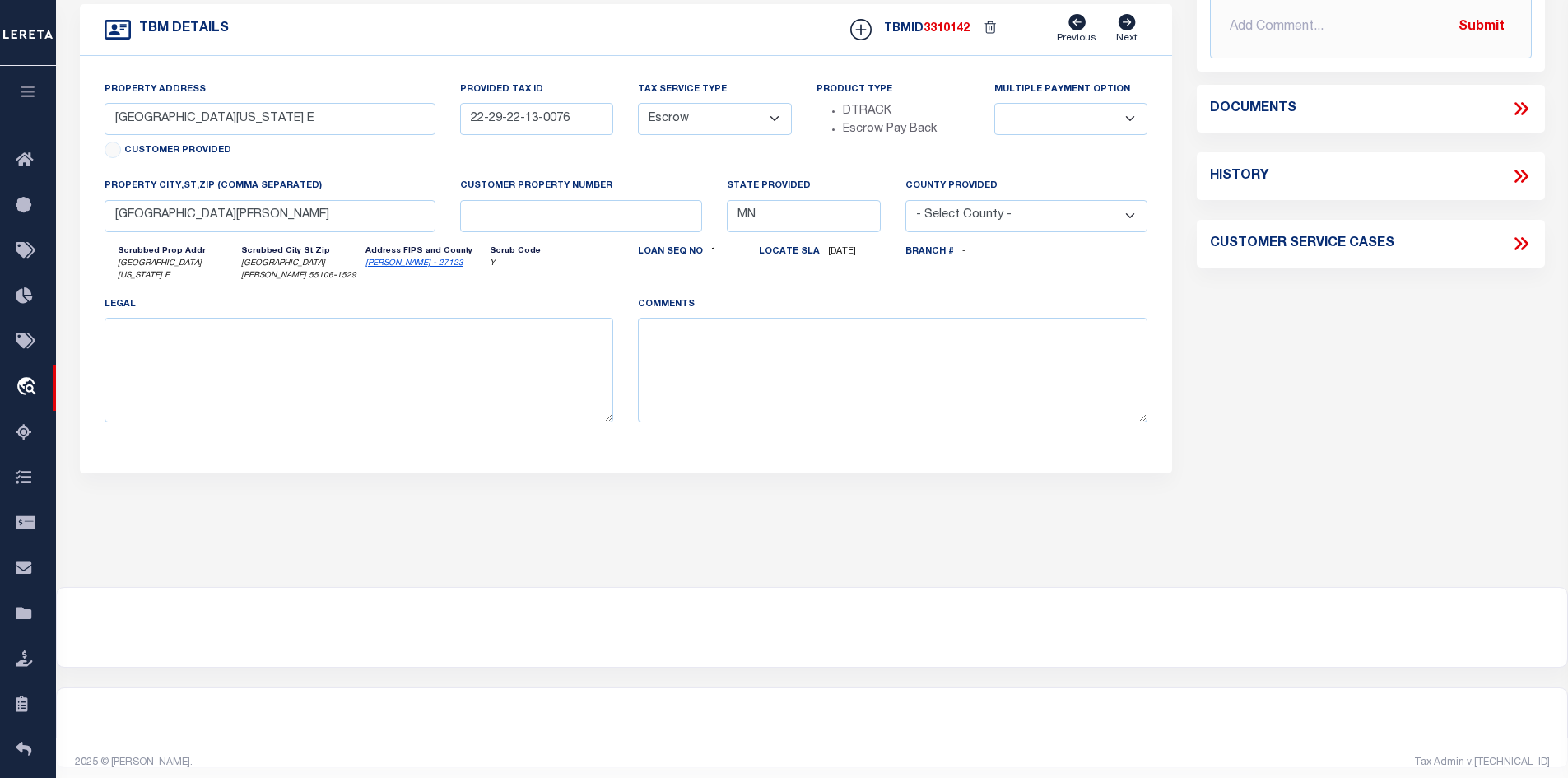
scroll to position [0, 0]
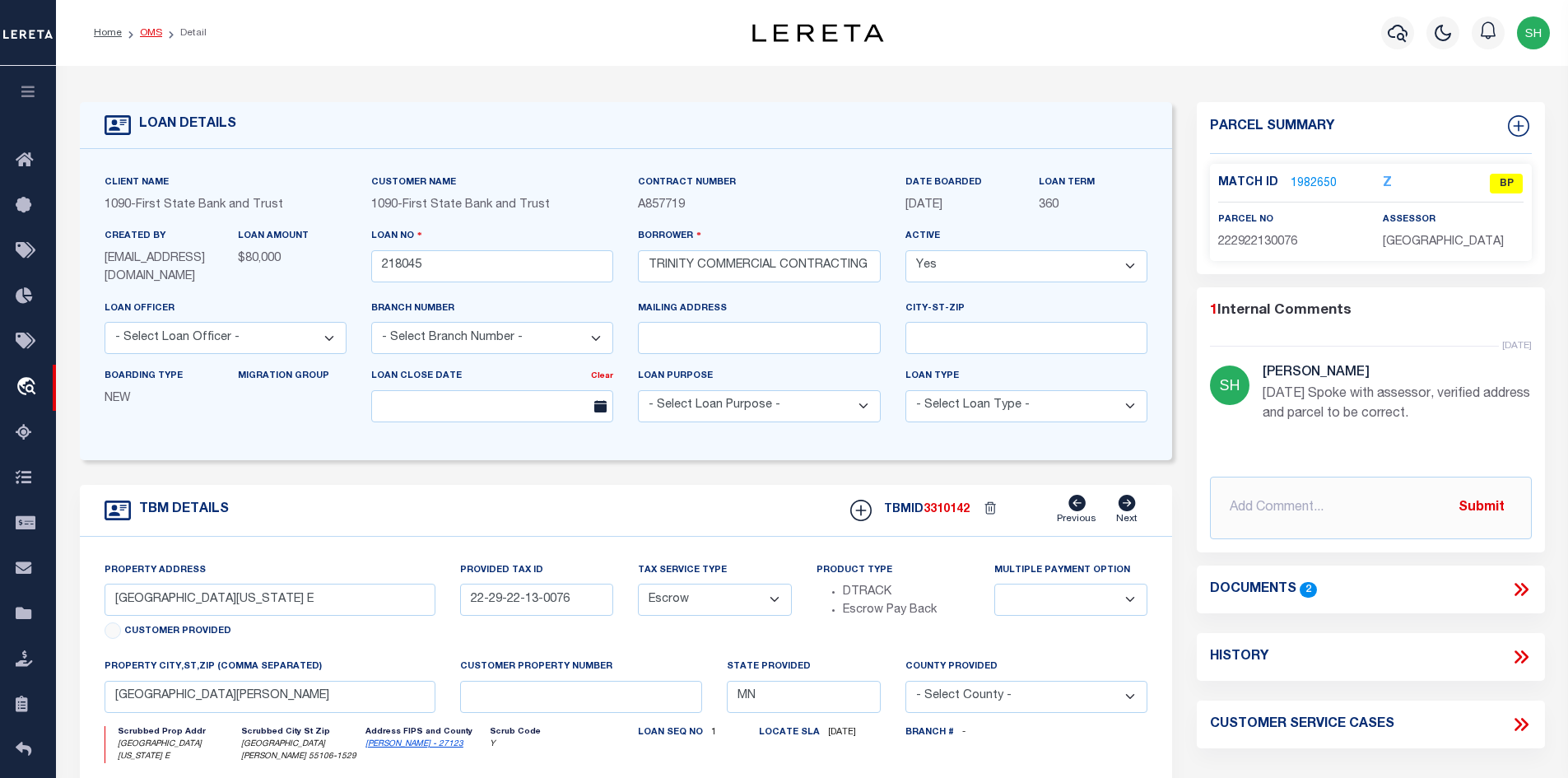
click at [144, 33] on link "OMS" at bounding box center [151, 33] width 22 height 10
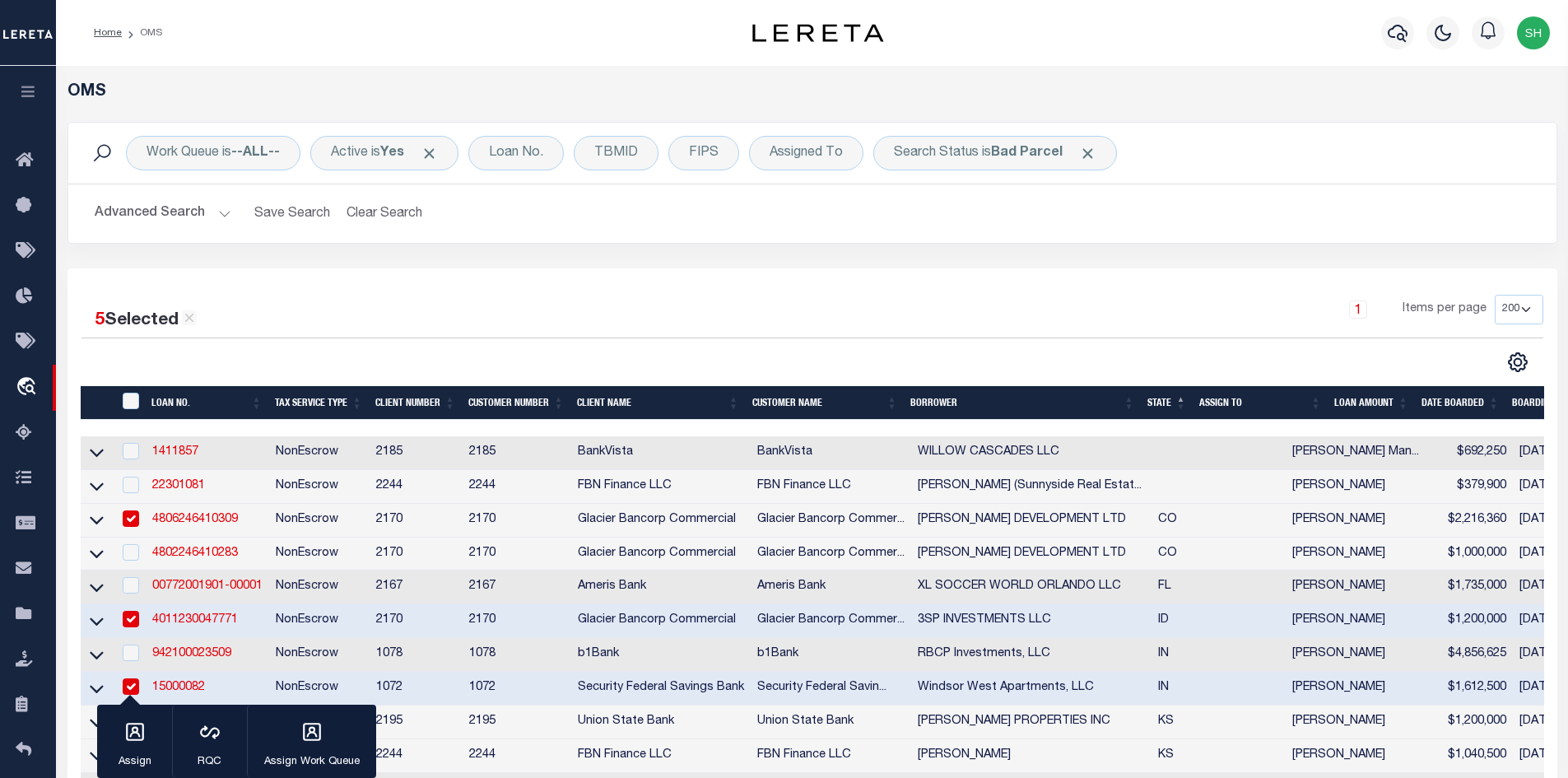
scroll to position [330, 0]
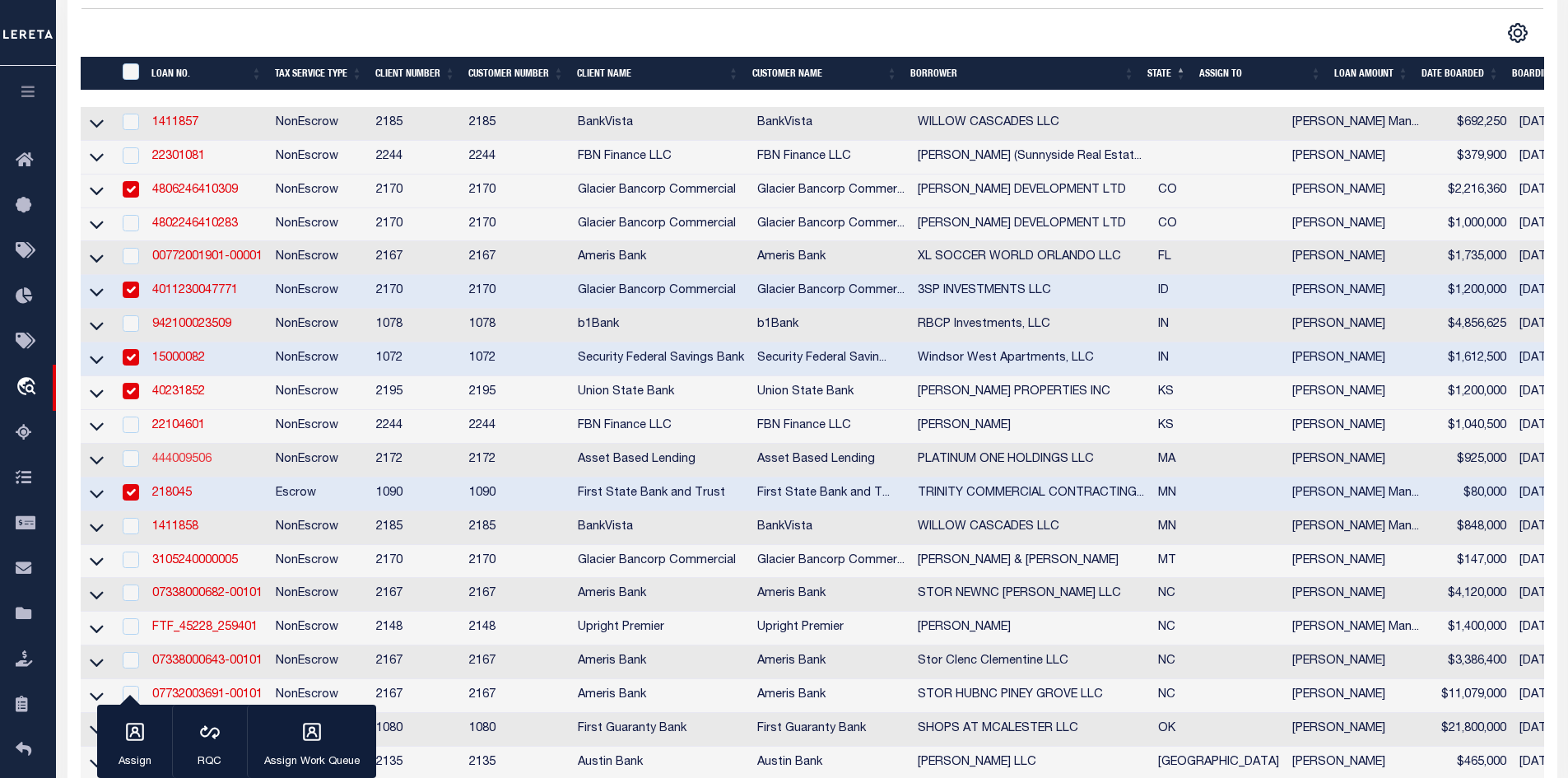
click at [179, 465] on link "444009506" at bounding box center [182, 460] width 59 height 11
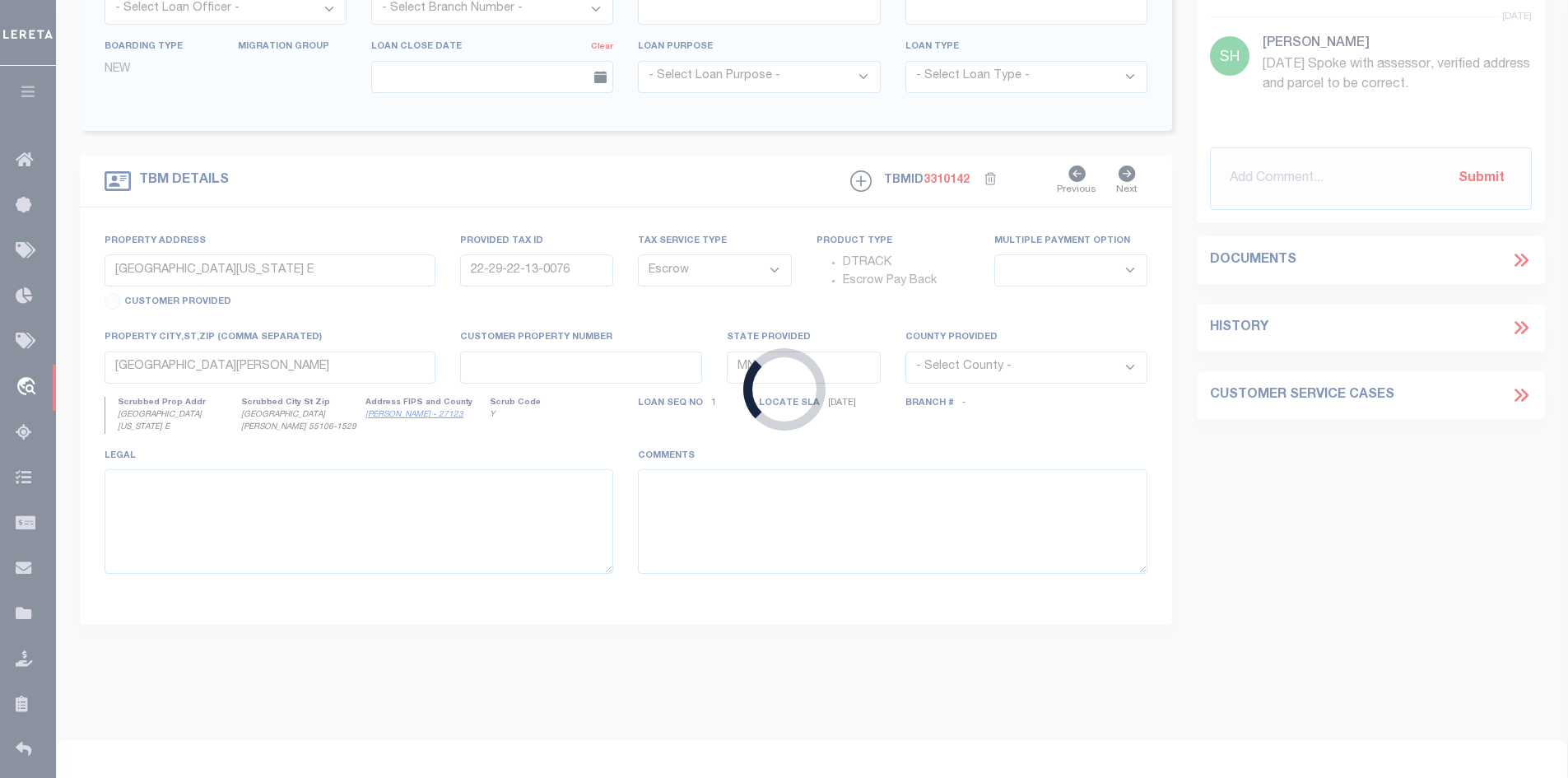
type input "444009506"
type input "PLATINUM ONE HOLDINGS LLC"
select select
select select "10"
select select "NonEscrow"
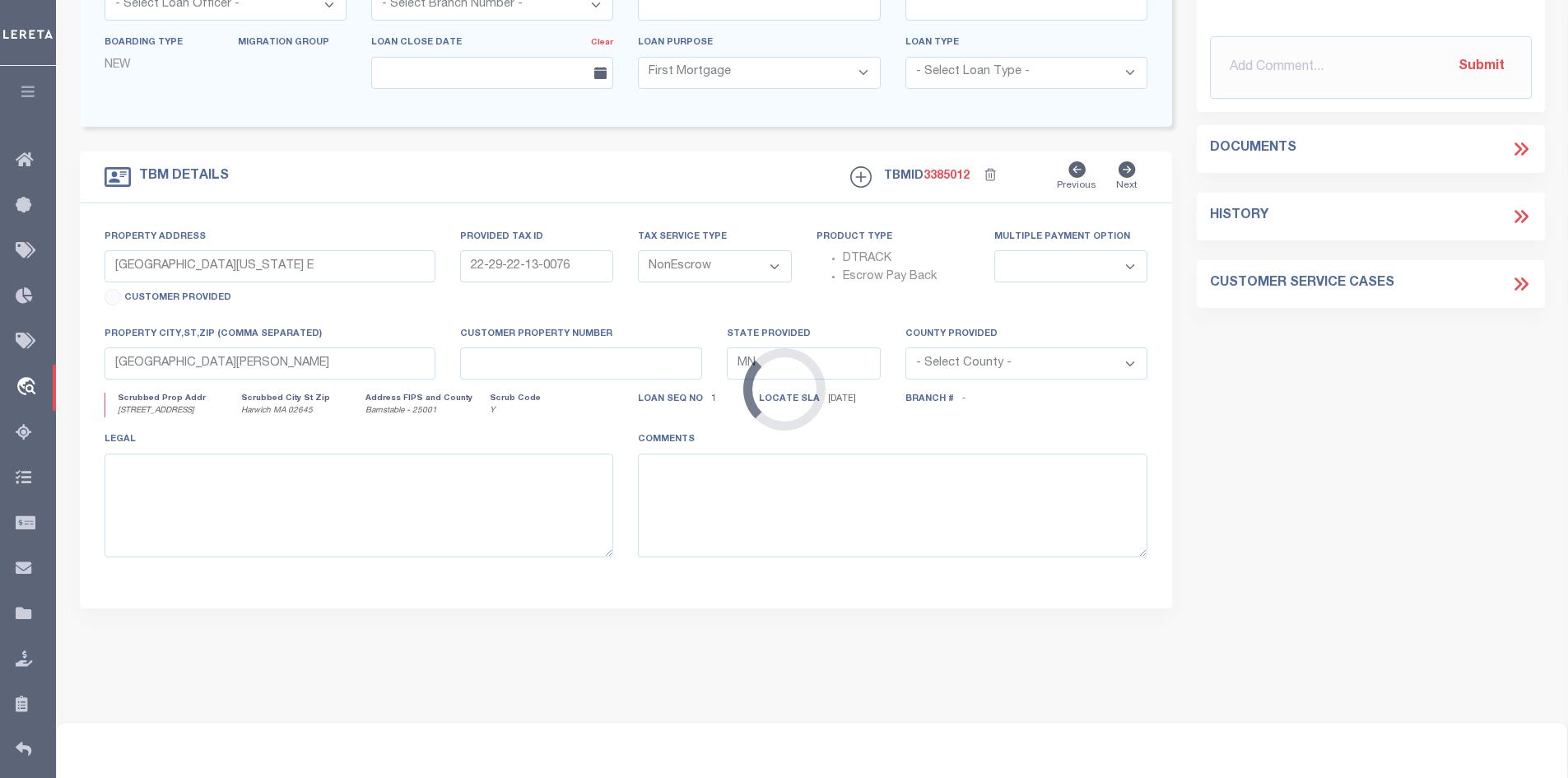
select select "4593"
type input "[STREET_ADDRESS]"
select select
type input "Harwich MA 02645"
type input "MA"
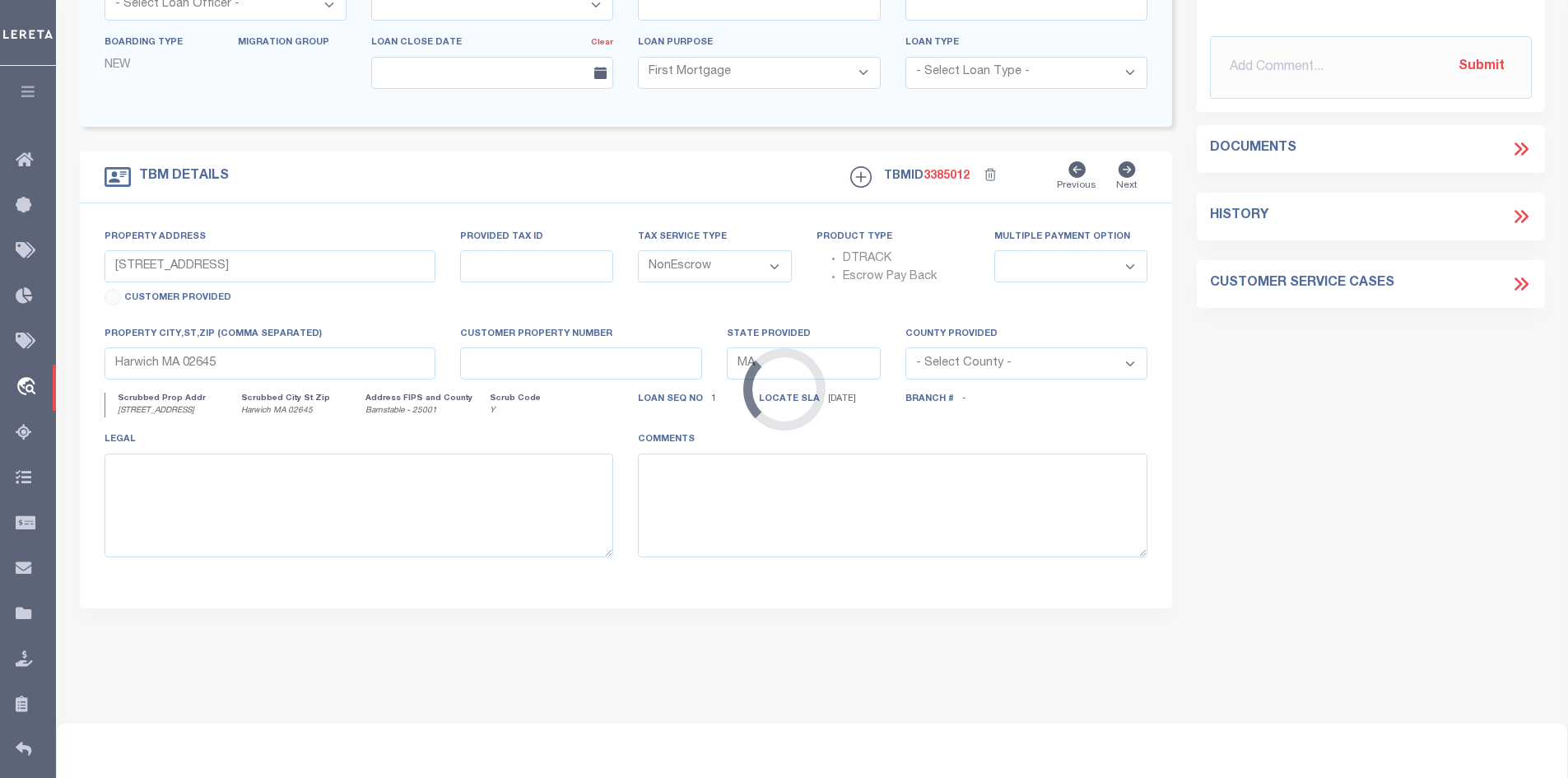
select select
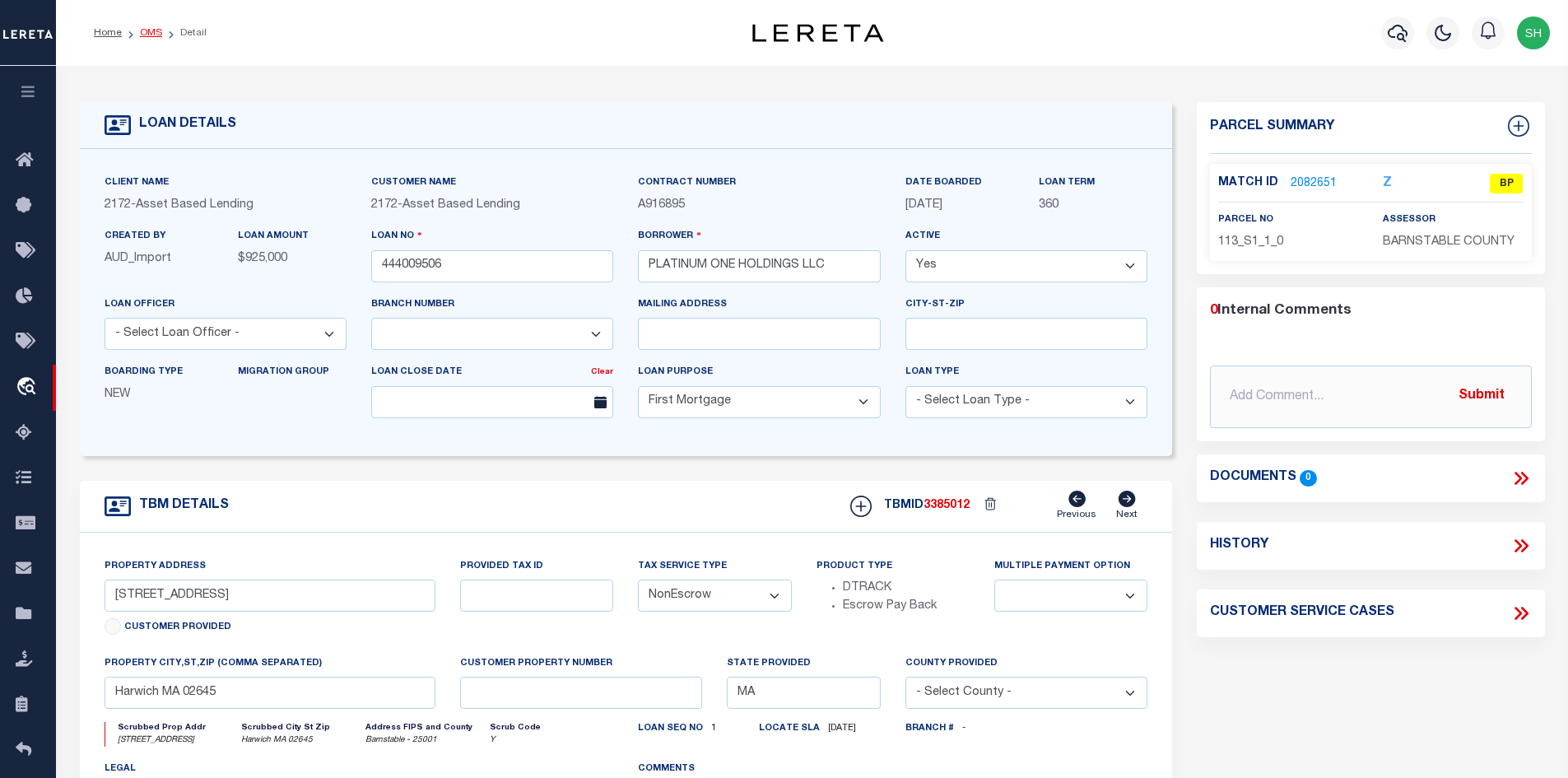
click at [155, 31] on link "OMS" at bounding box center [151, 33] width 22 height 10
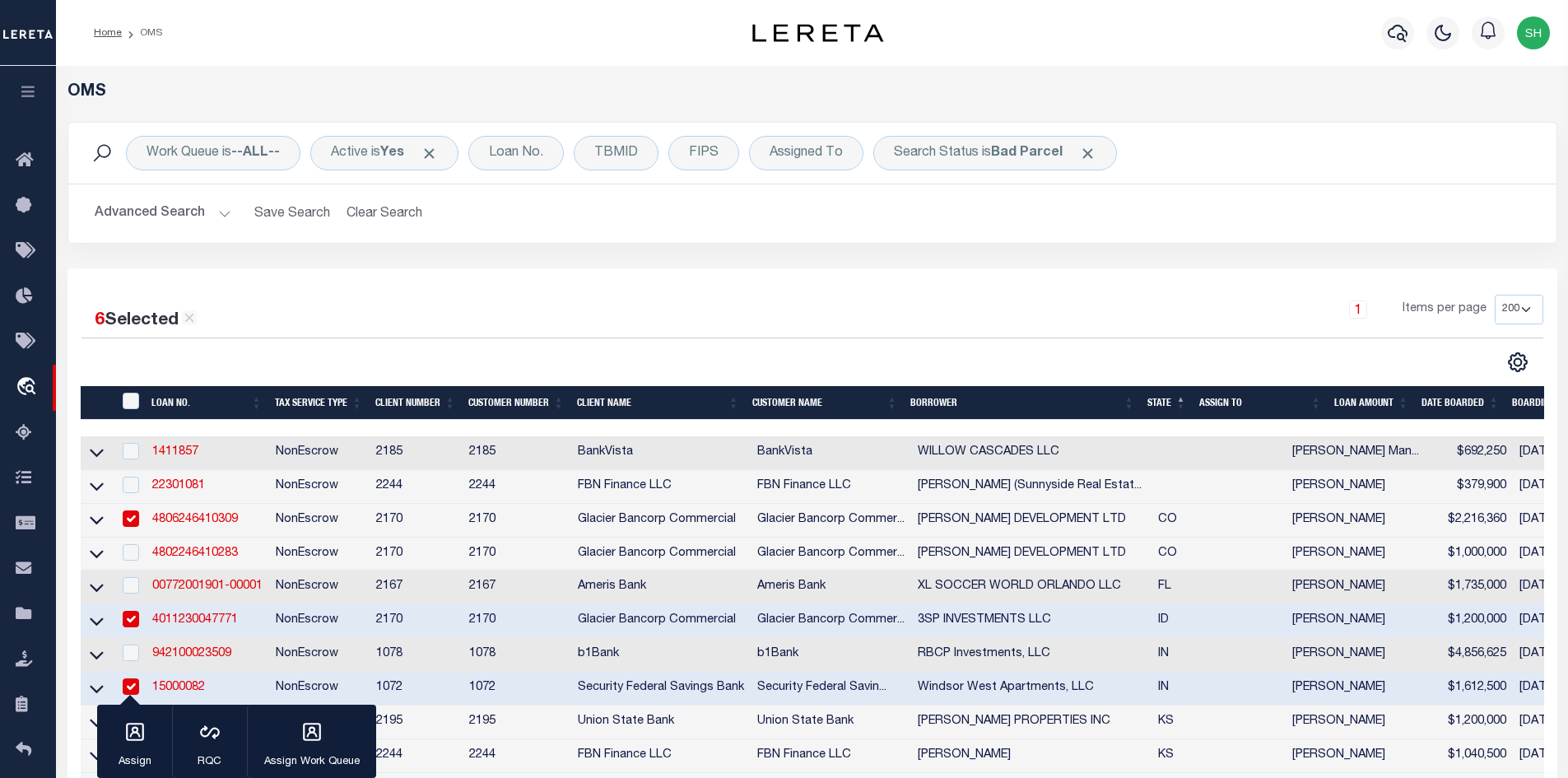
scroll to position [330, 0]
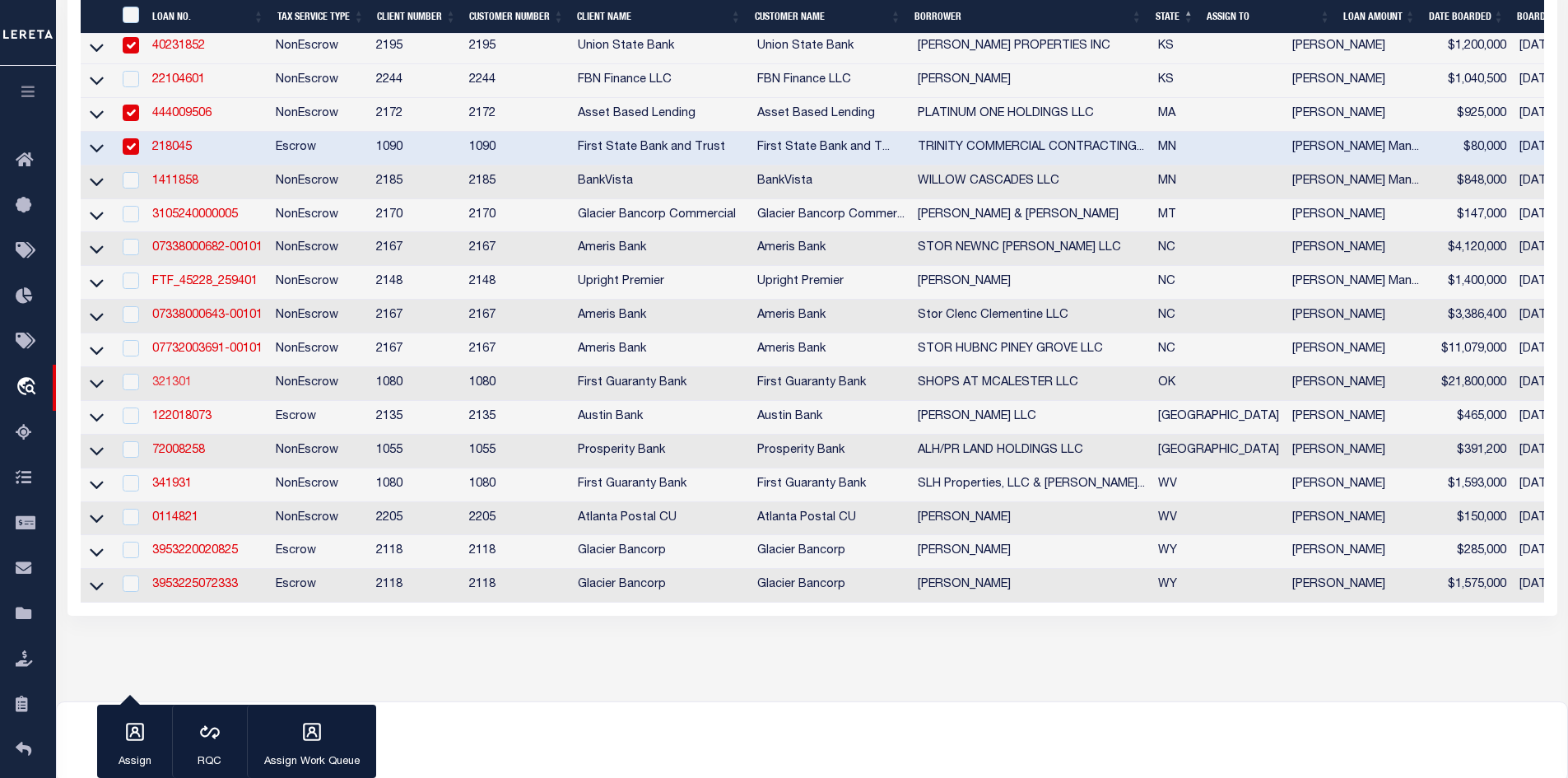
click at [169, 389] on link "321301" at bounding box center [172, 383] width 39 height 11
checkbox input "true"
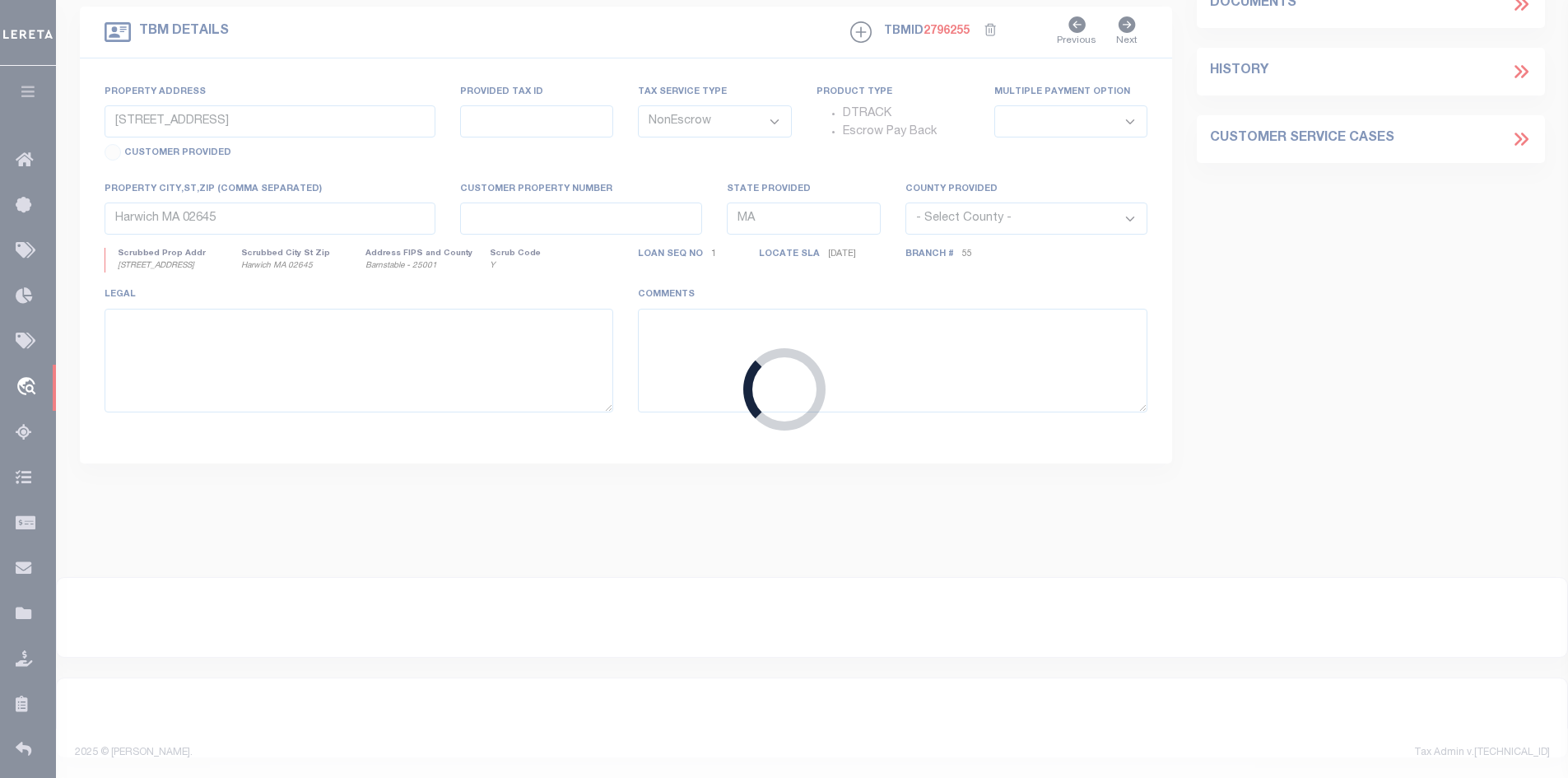
type input "321301"
type input "SHOPS AT MCALESTER LLC"
select select
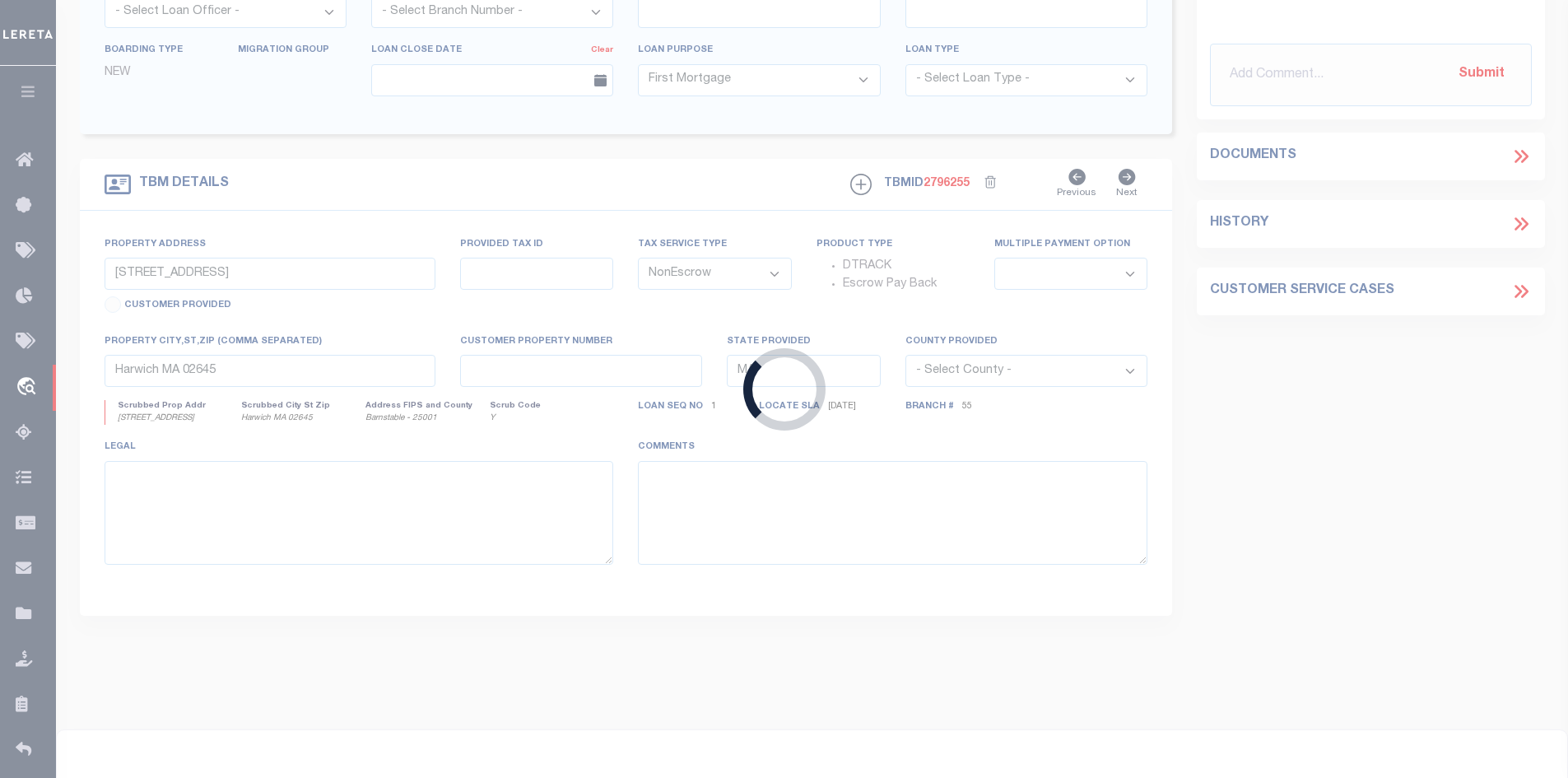
type input "SW CORNER OF S 14TH & US HWY 69"
type input "0000-19-05N-15E-0-101-01"
select select
type input "MCALESTER OK 74501"
type input "206290819"
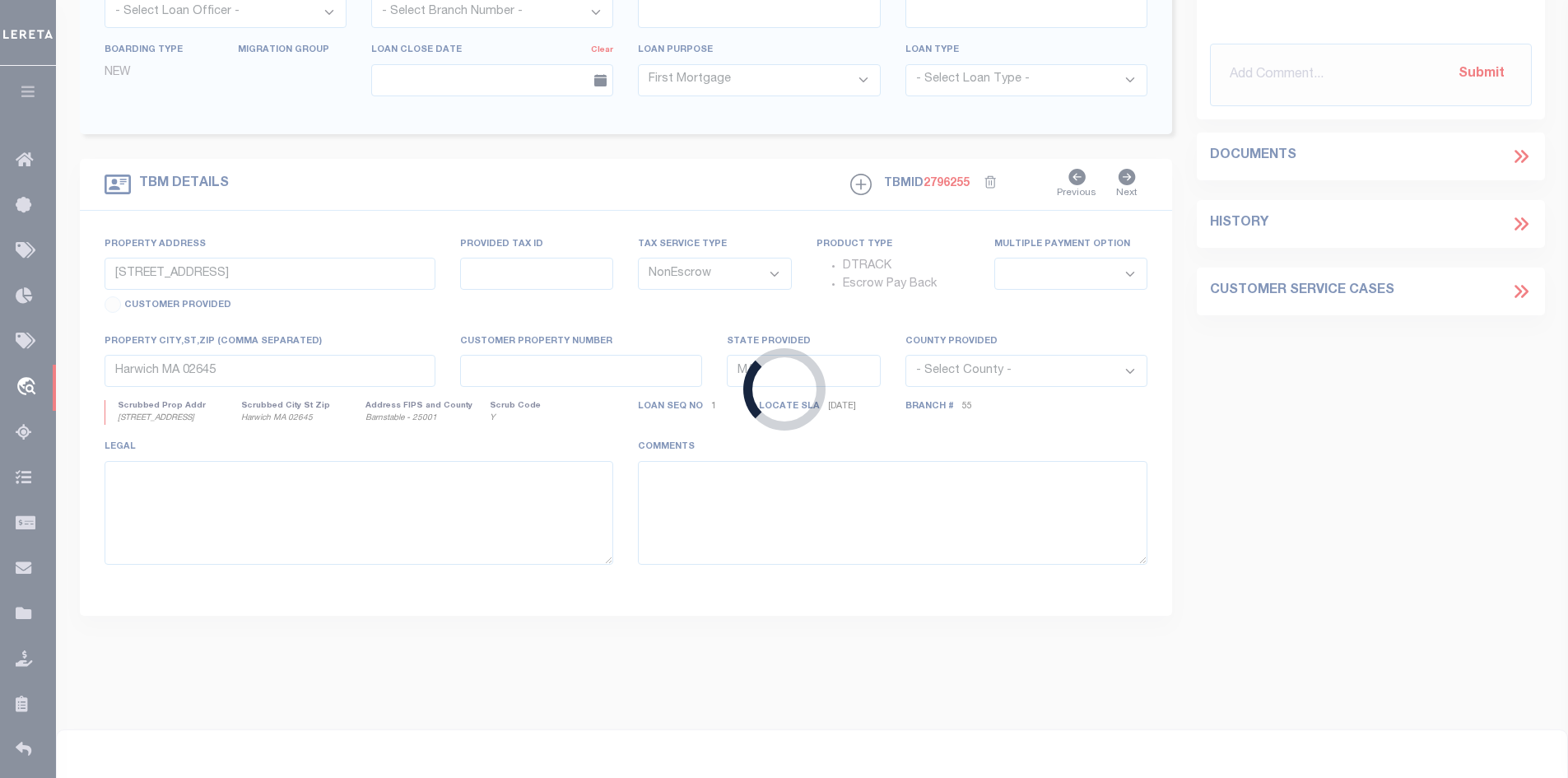
type input "OK"
select select
select select "7089"
select select "2525"
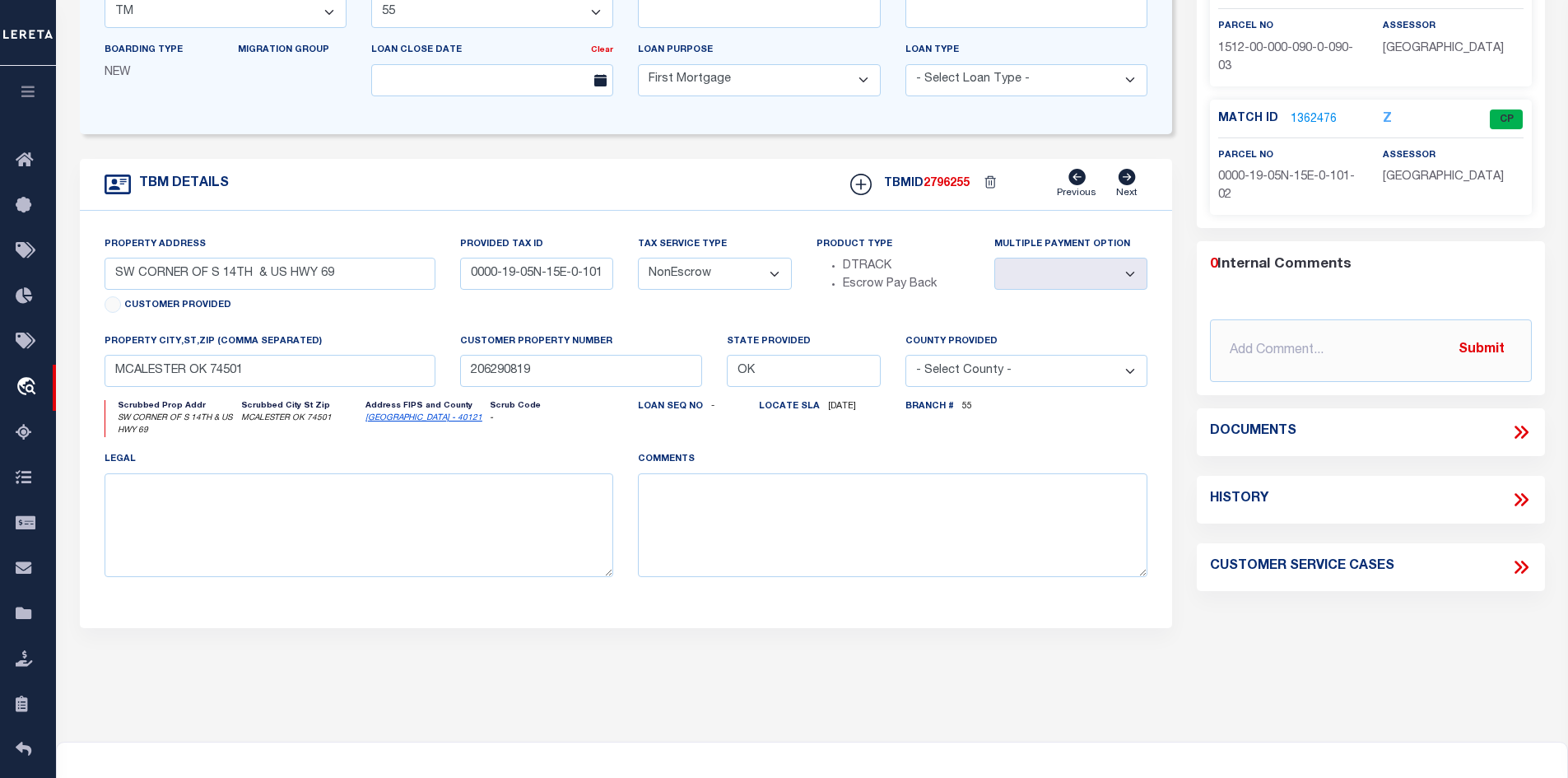
scroll to position [0, 0]
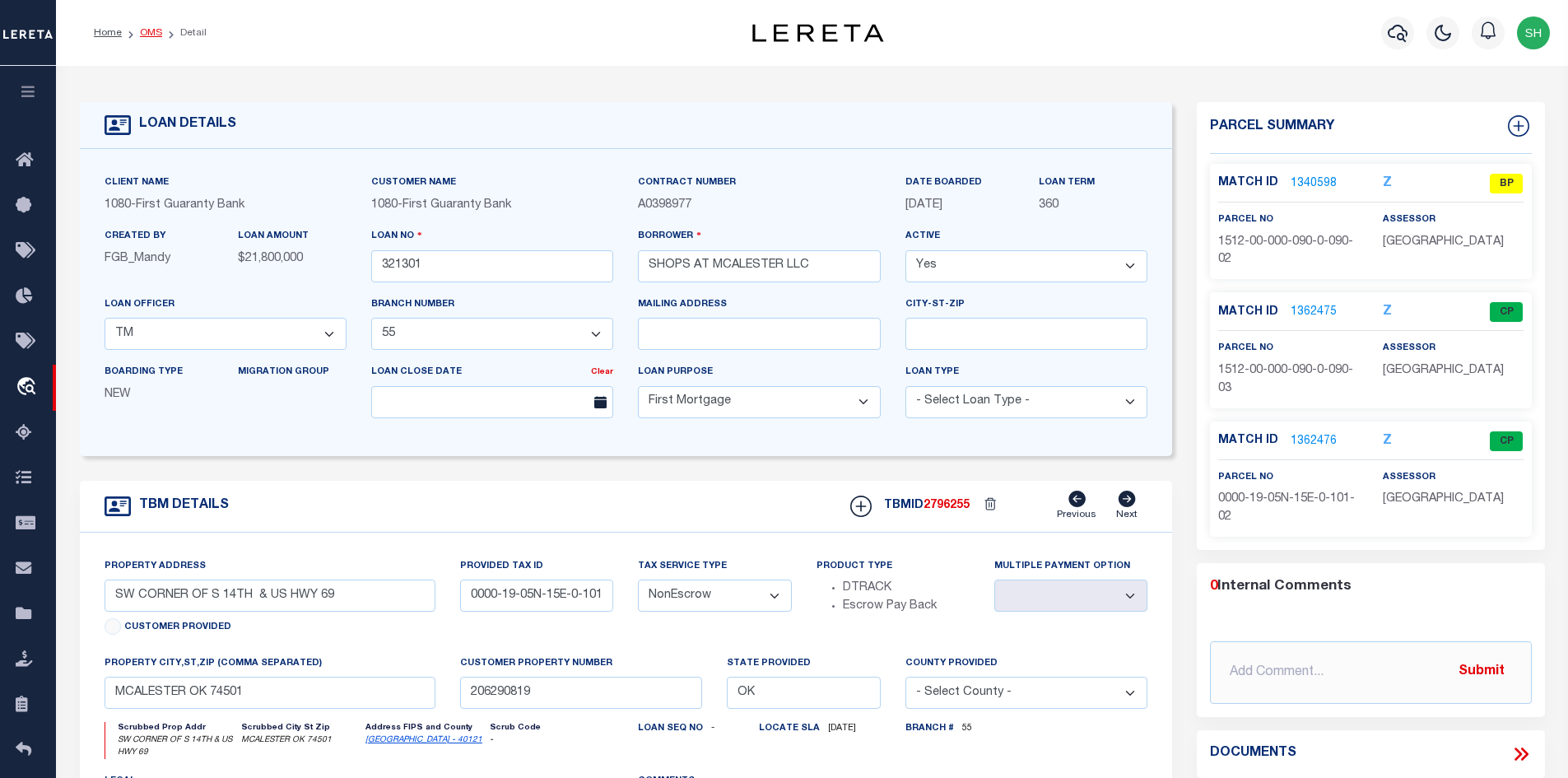
click at [145, 31] on link "OMS" at bounding box center [151, 33] width 22 height 10
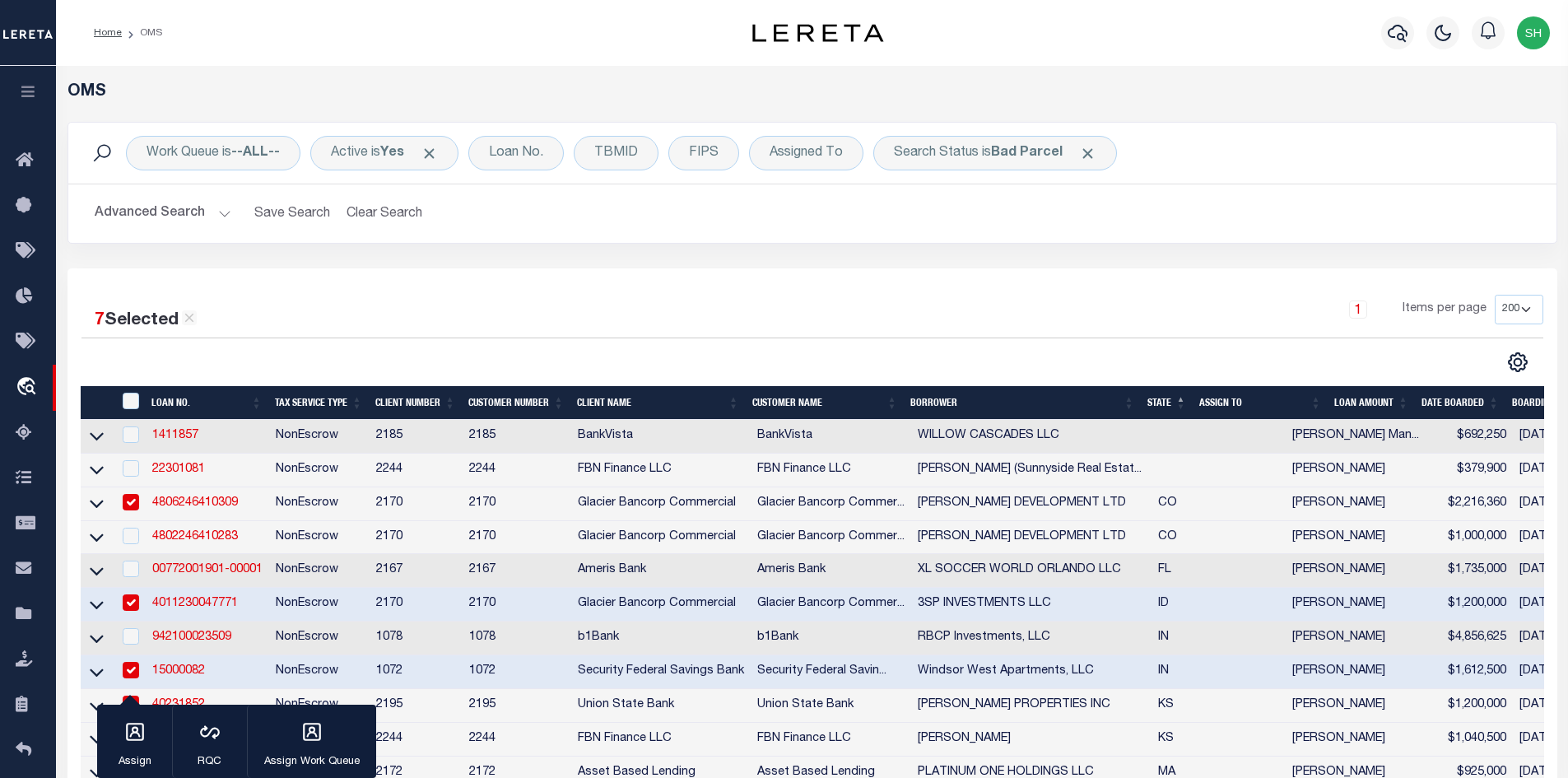
checkbox input "true"
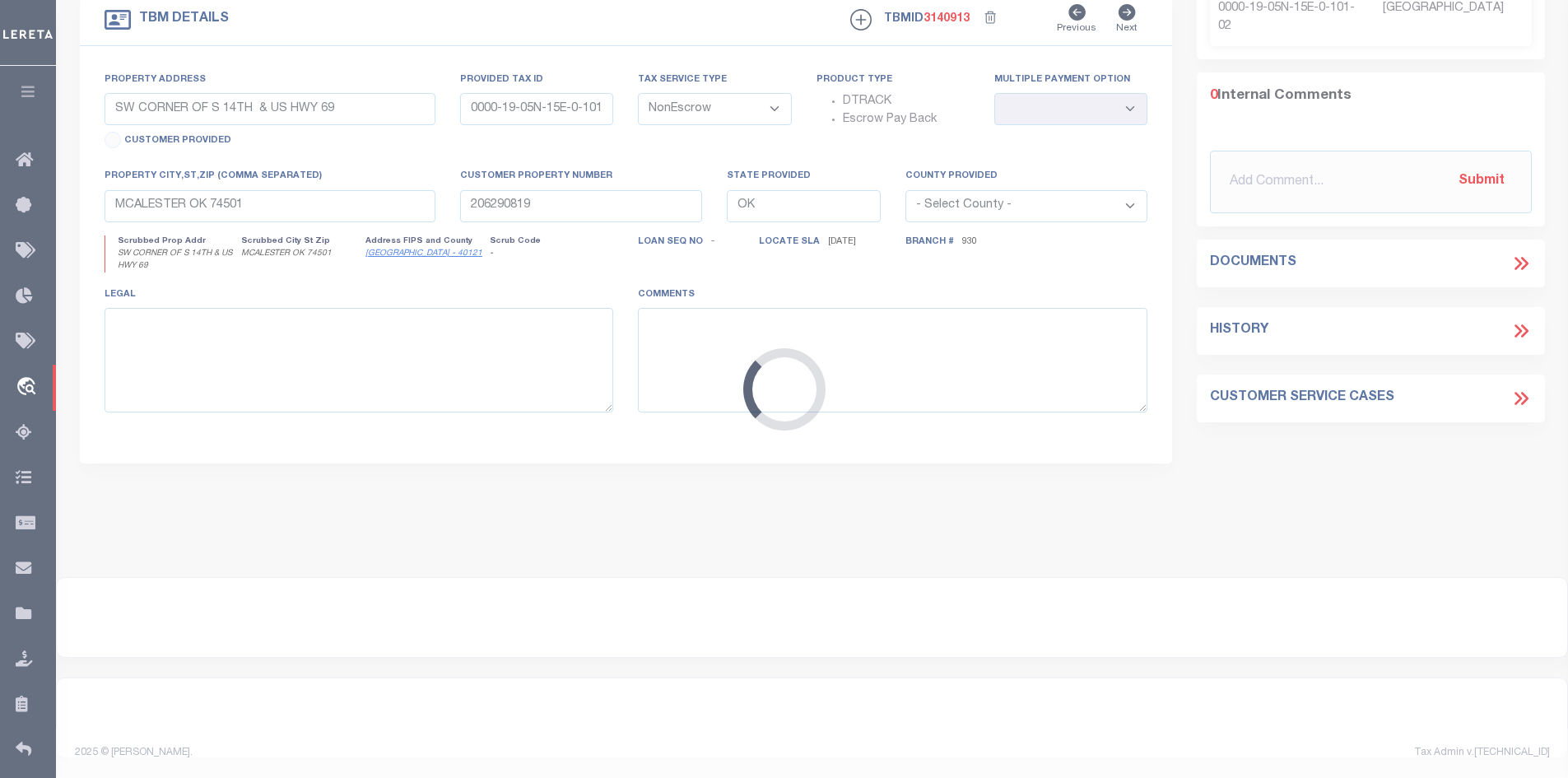
type input "07338000643-00101"
type input "Stor Clenc Clementine LLC"
select select
type input "[STREET_ADDRESS]"
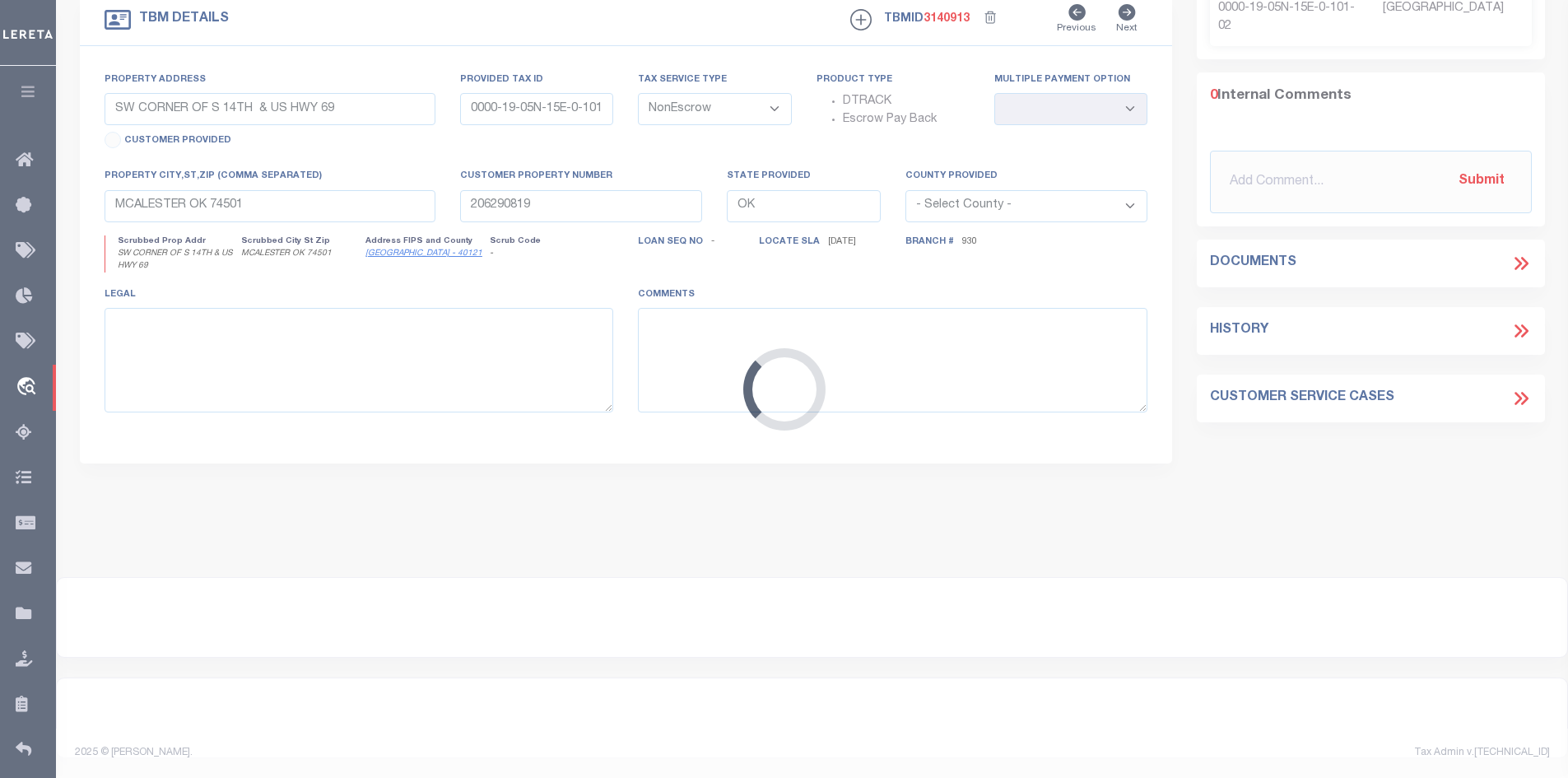
type input "5892435023000"
select select
type input "Clemmons NC 27012"
type input "Atlanta CRE"
type input "NC"
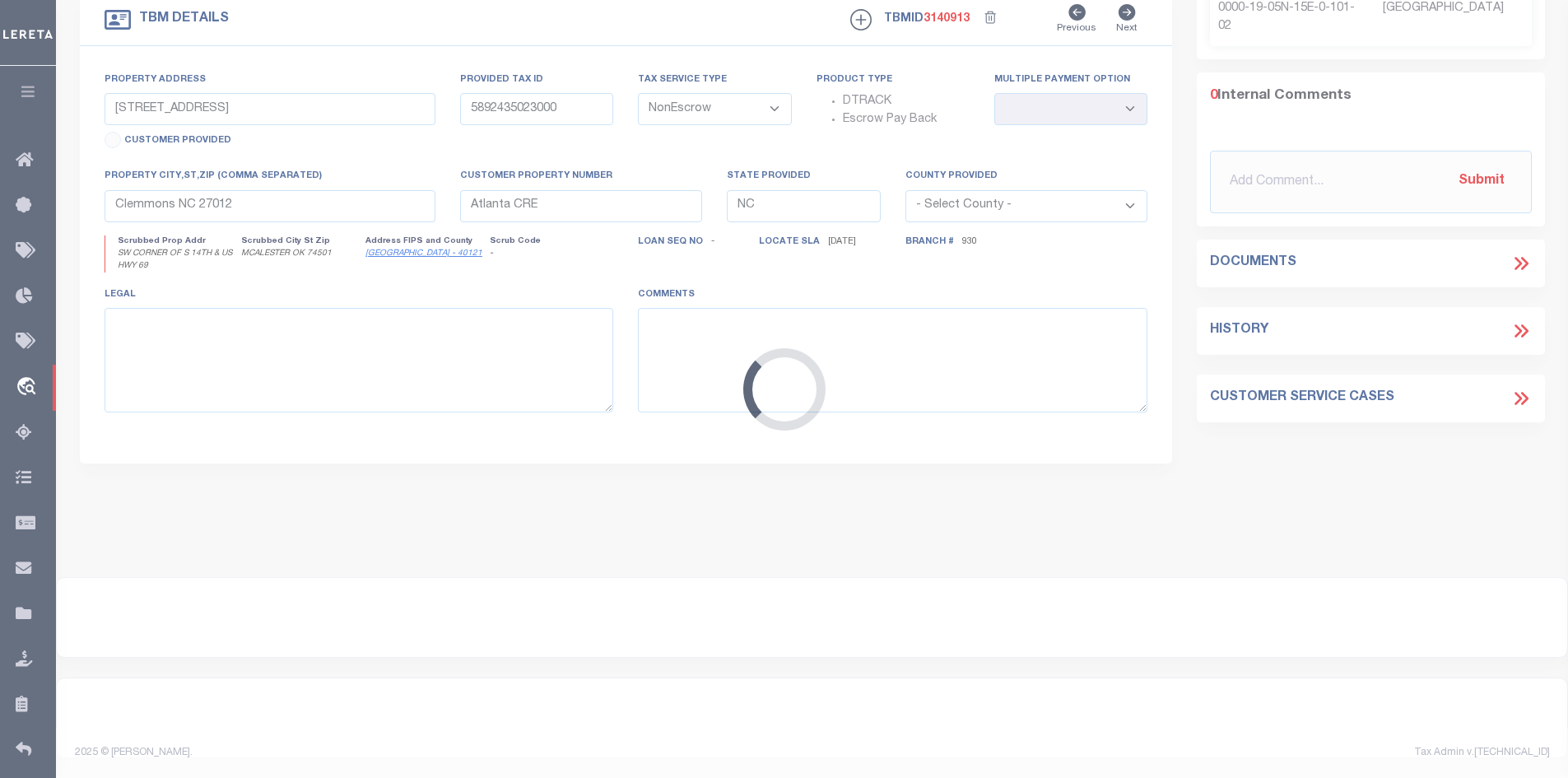
select select "Forsyth"
type textarea "See Exhibit A"
select select "10932"
select select "4836"
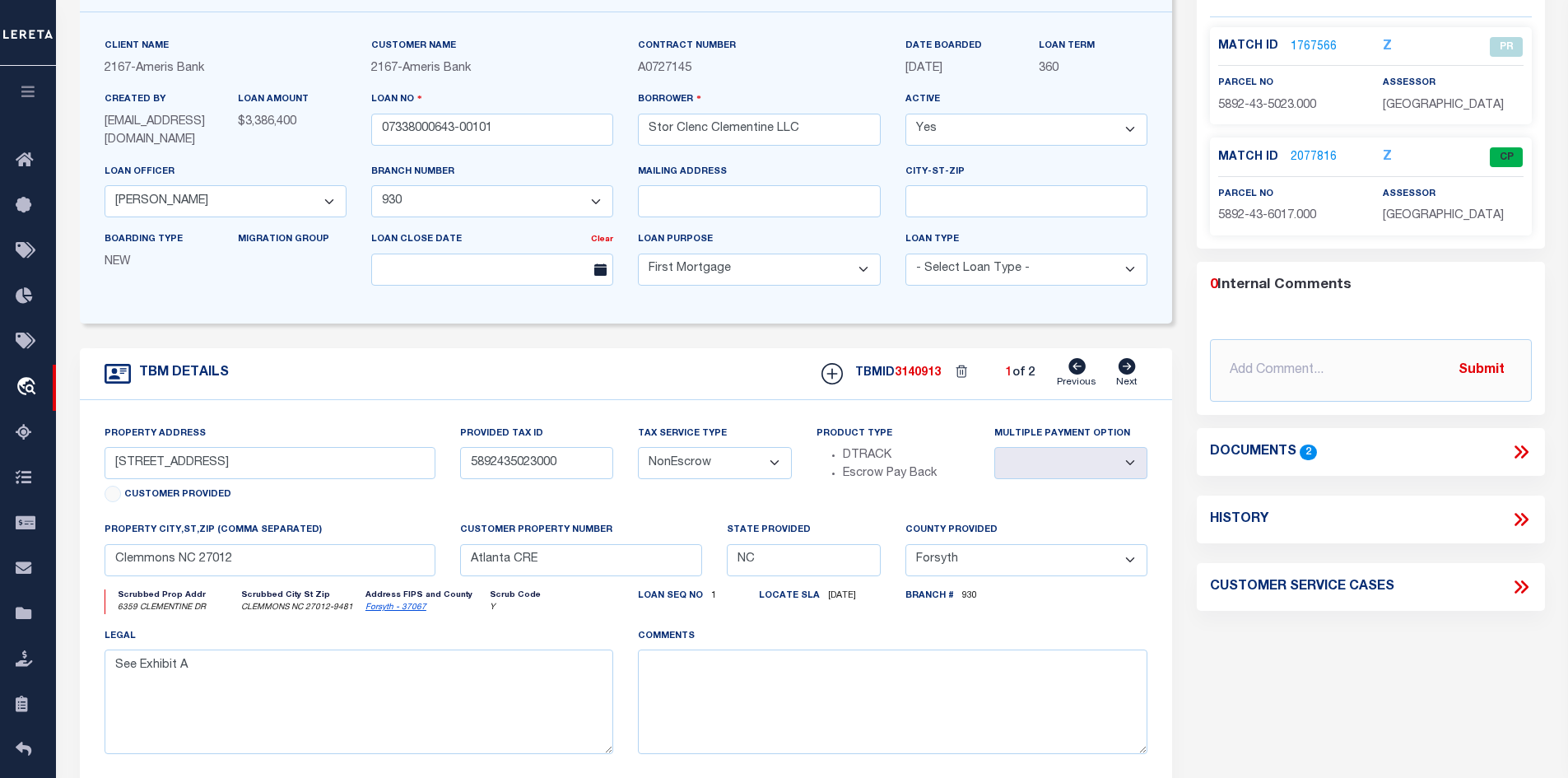
scroll to position [247, 0]
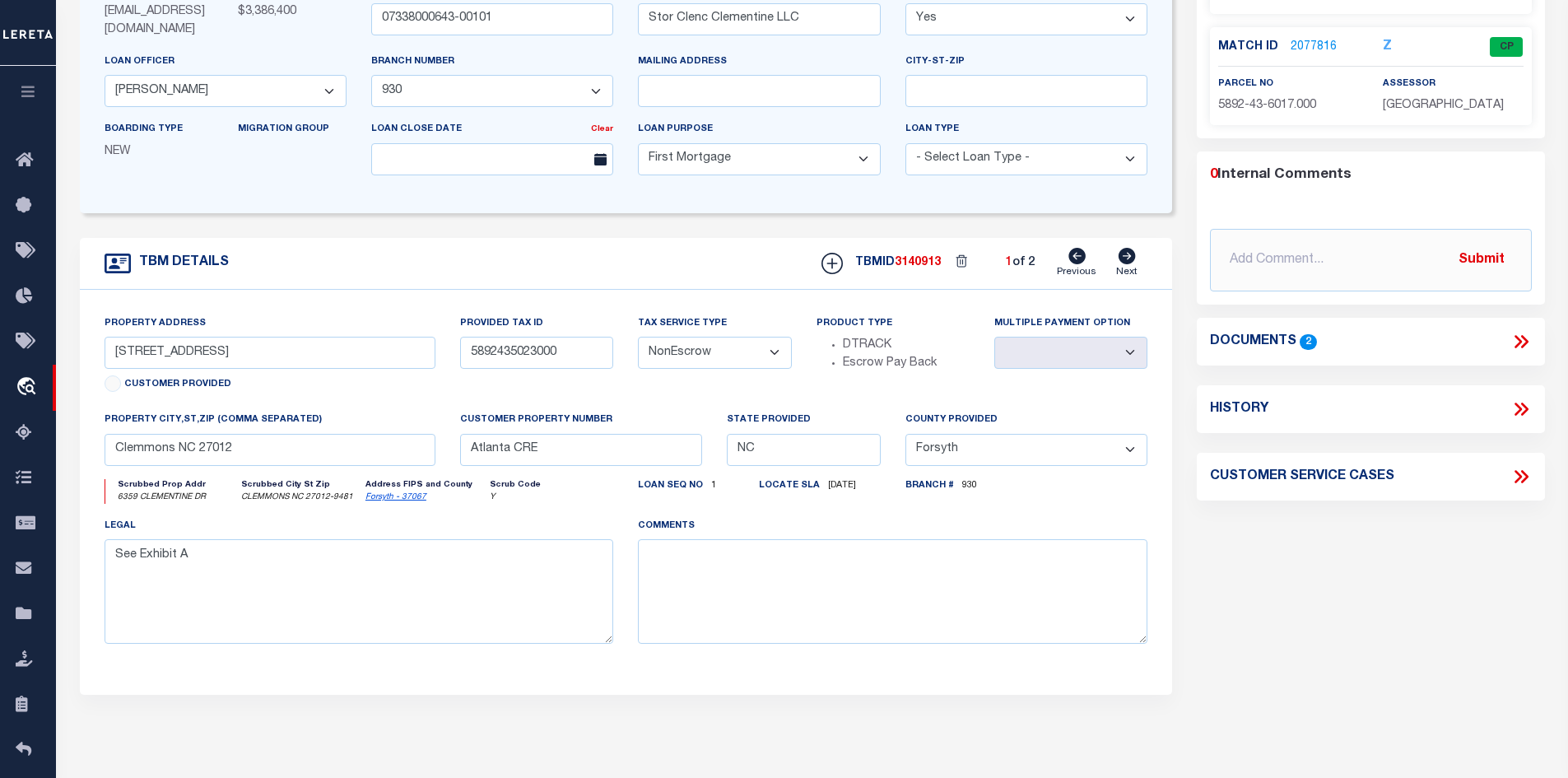
click at [1125, 256] on icon at bounding box center [1127, 257] width 17 height 17
type input "[STREET_ADDRESS]"
type input "5892437148000"
select select
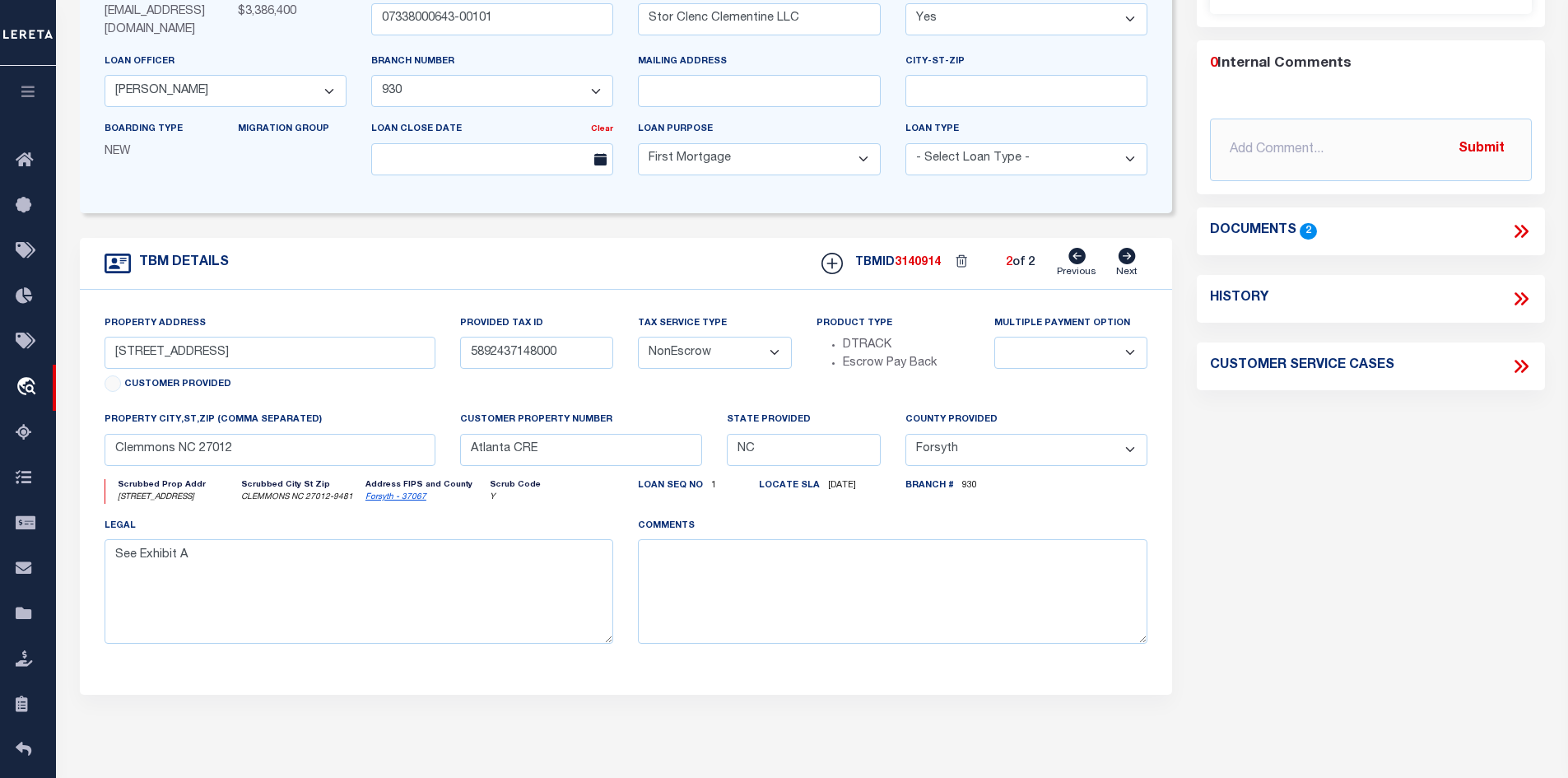
scroll to position [82, 0]
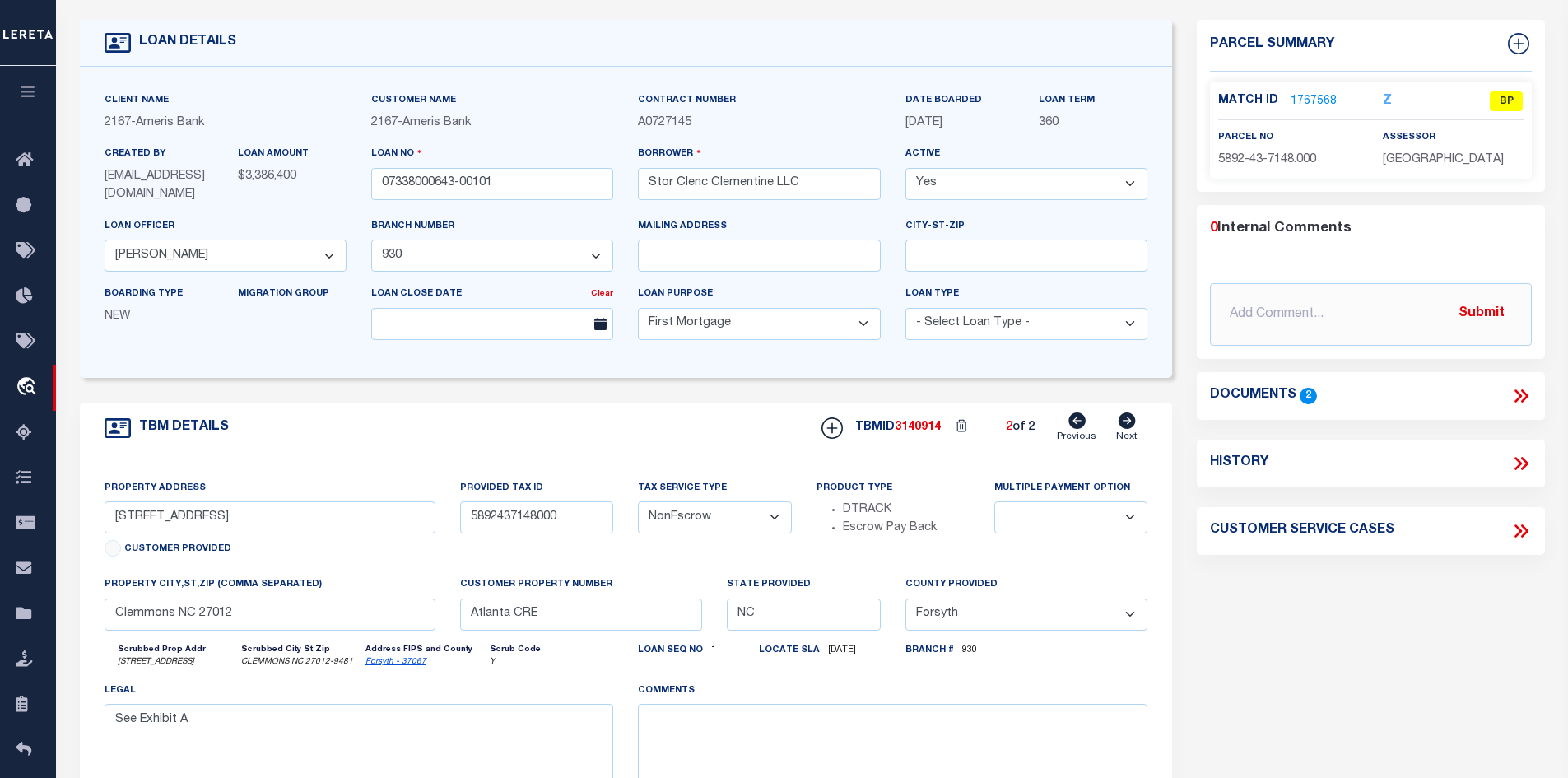
click at [401, 665] on link "Forsyth - 37067" at bounding box center [395, 662] width 61 height 8
drag, startPoint x: 253, startPoint y: 523, endPoint x: 103, endPoint y: 528, distance: 150.1
click at [103, 528] on div "Property Address [STREET_ADDRESS] Customer Provided" at bounding box center [270, 528] width 357 height 97
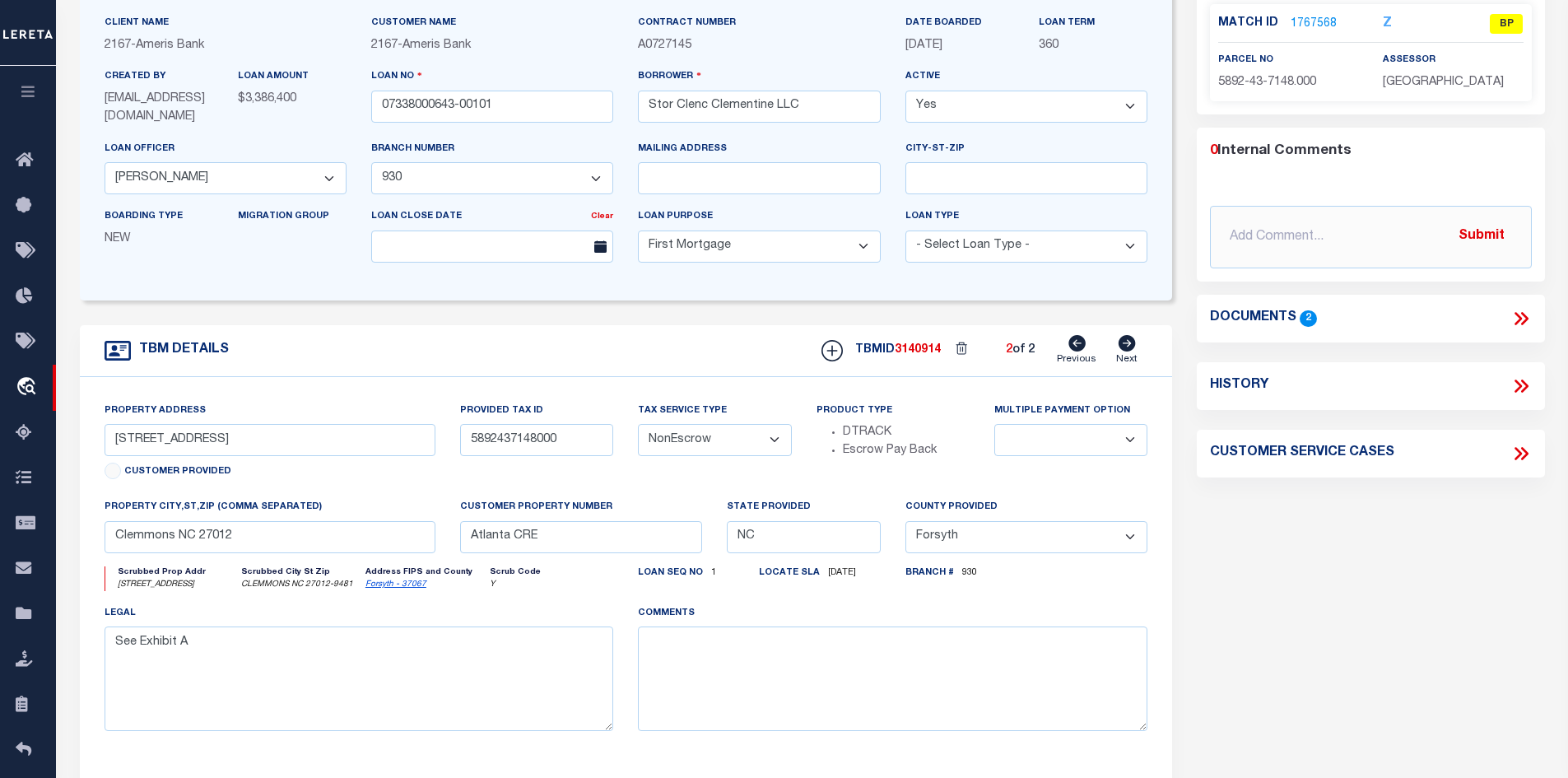
scroll to position [0, 0]
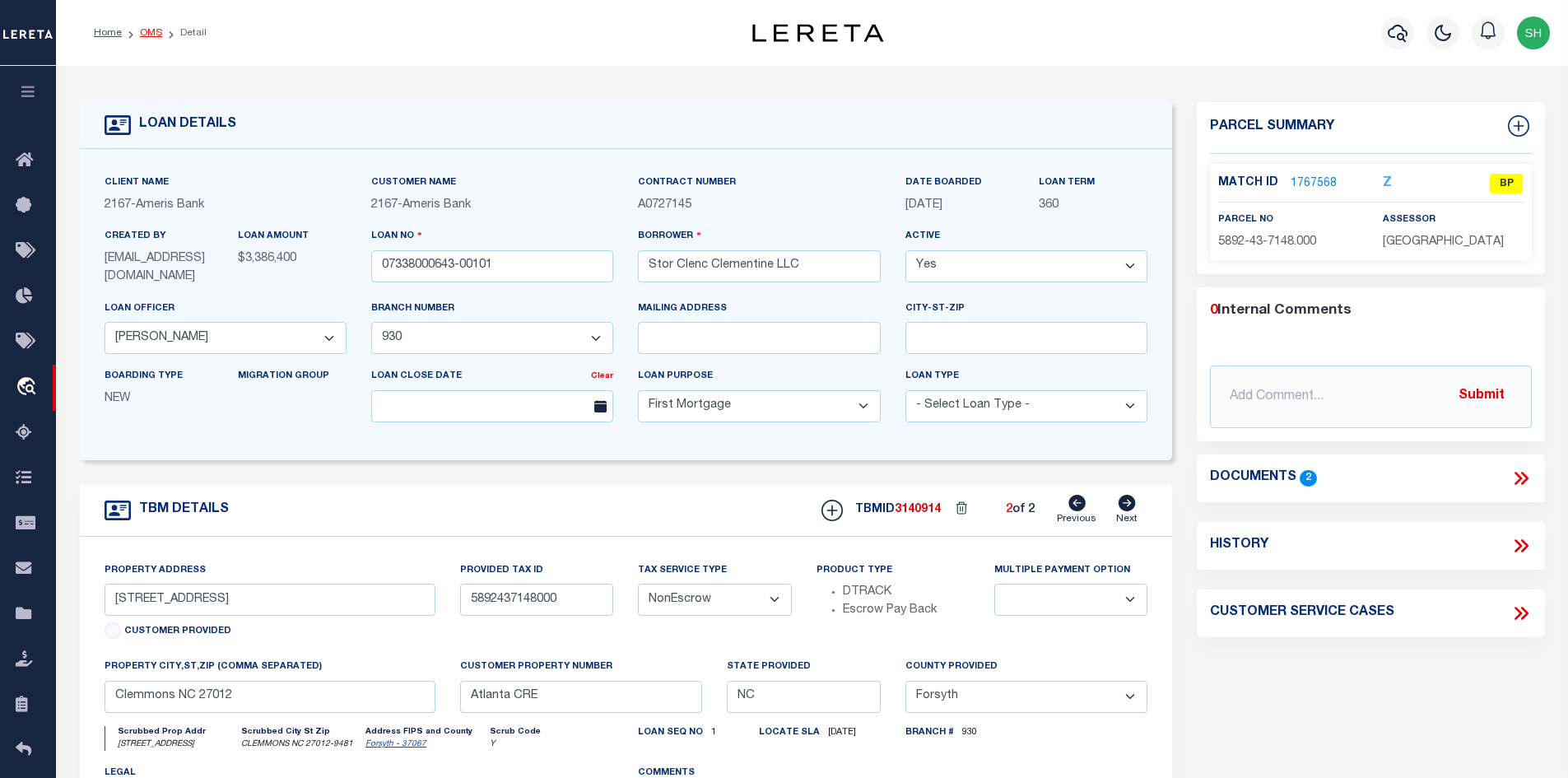
click at [155, 36] on link "OMS" at bounding box center [151, 33] width 22 height 10
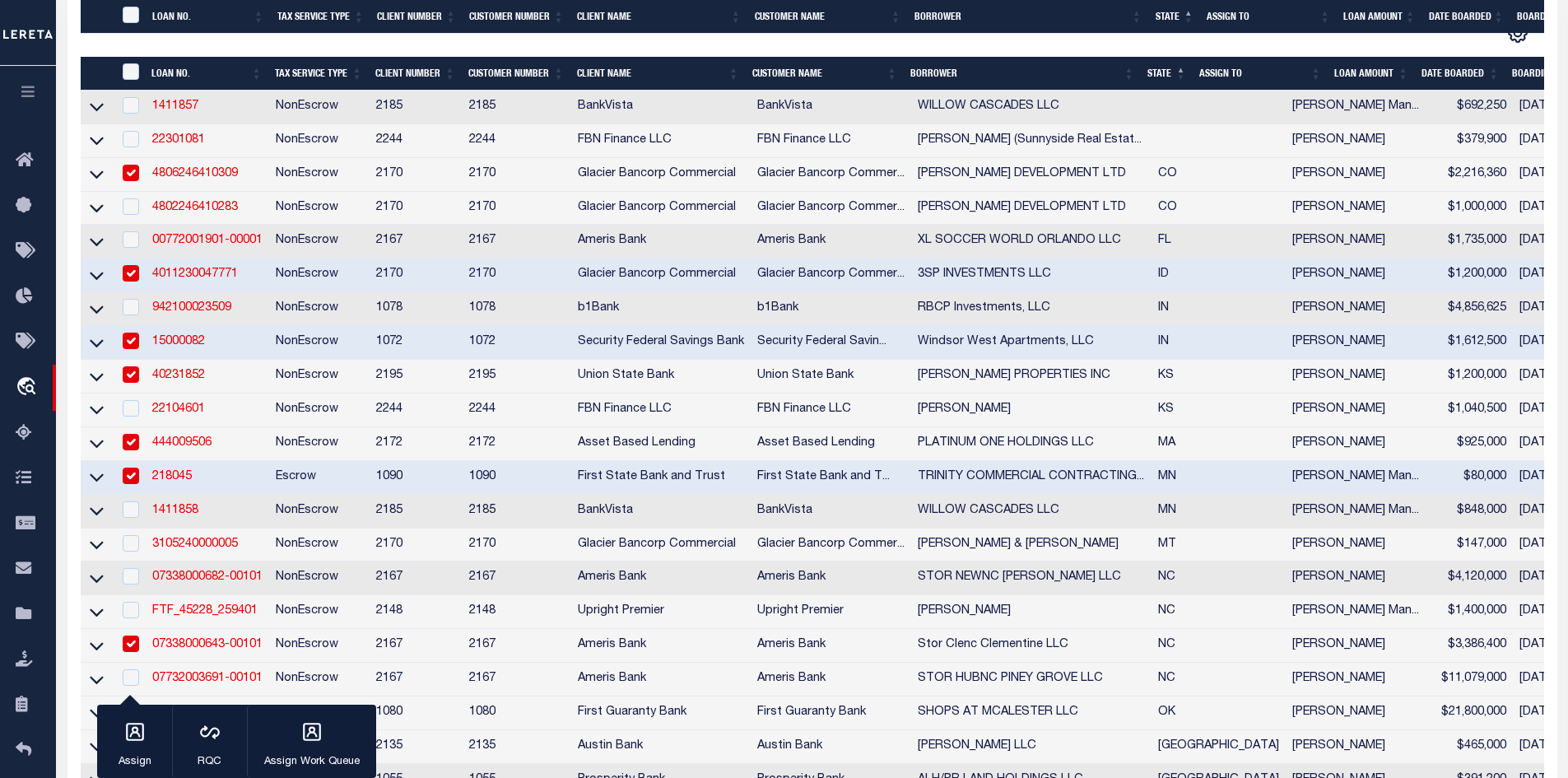
scroll to position [577, 0]
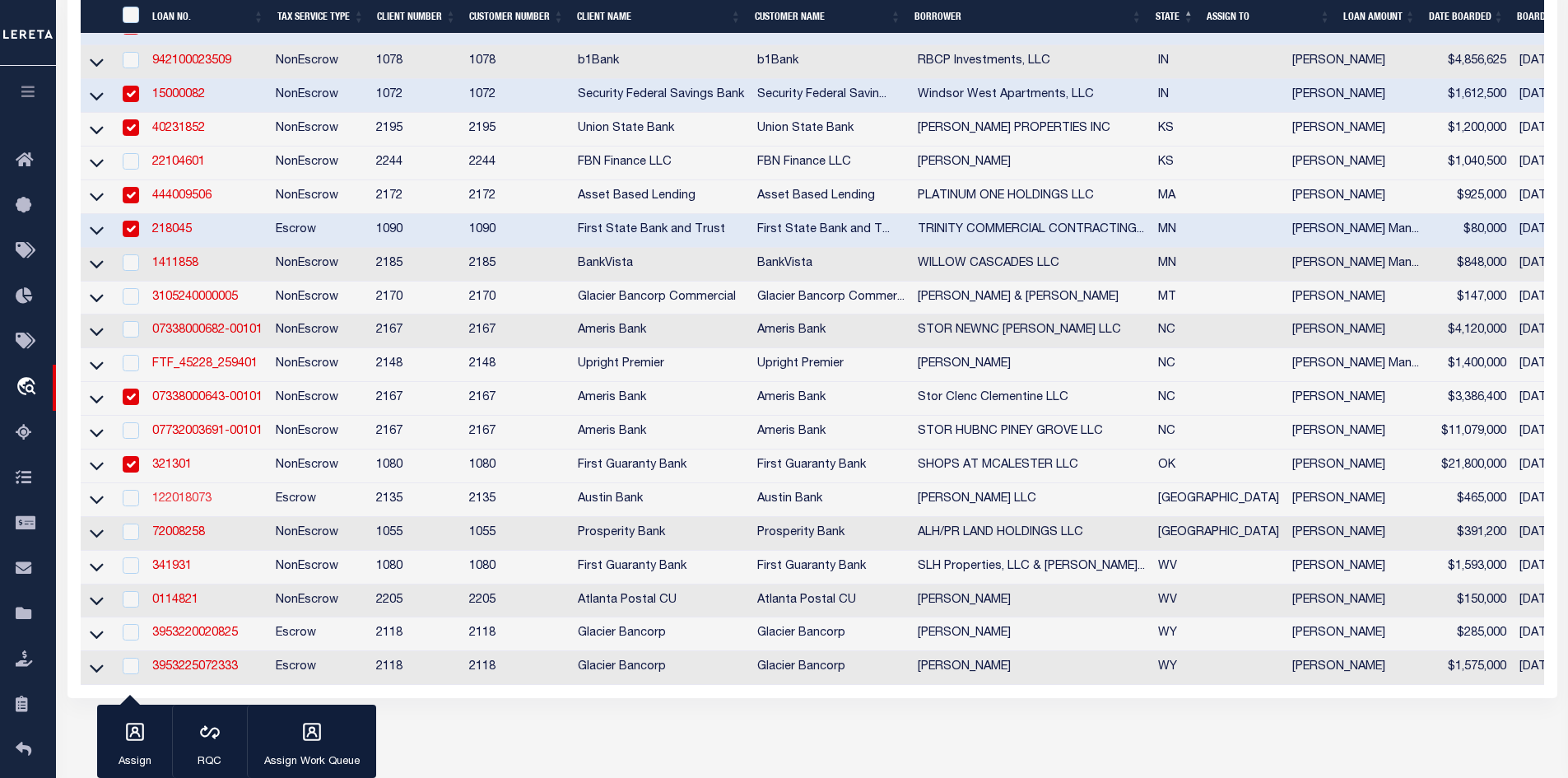
click at [192, 505] on link "122018073" at bounding box center [182, 499] width 59 height 11
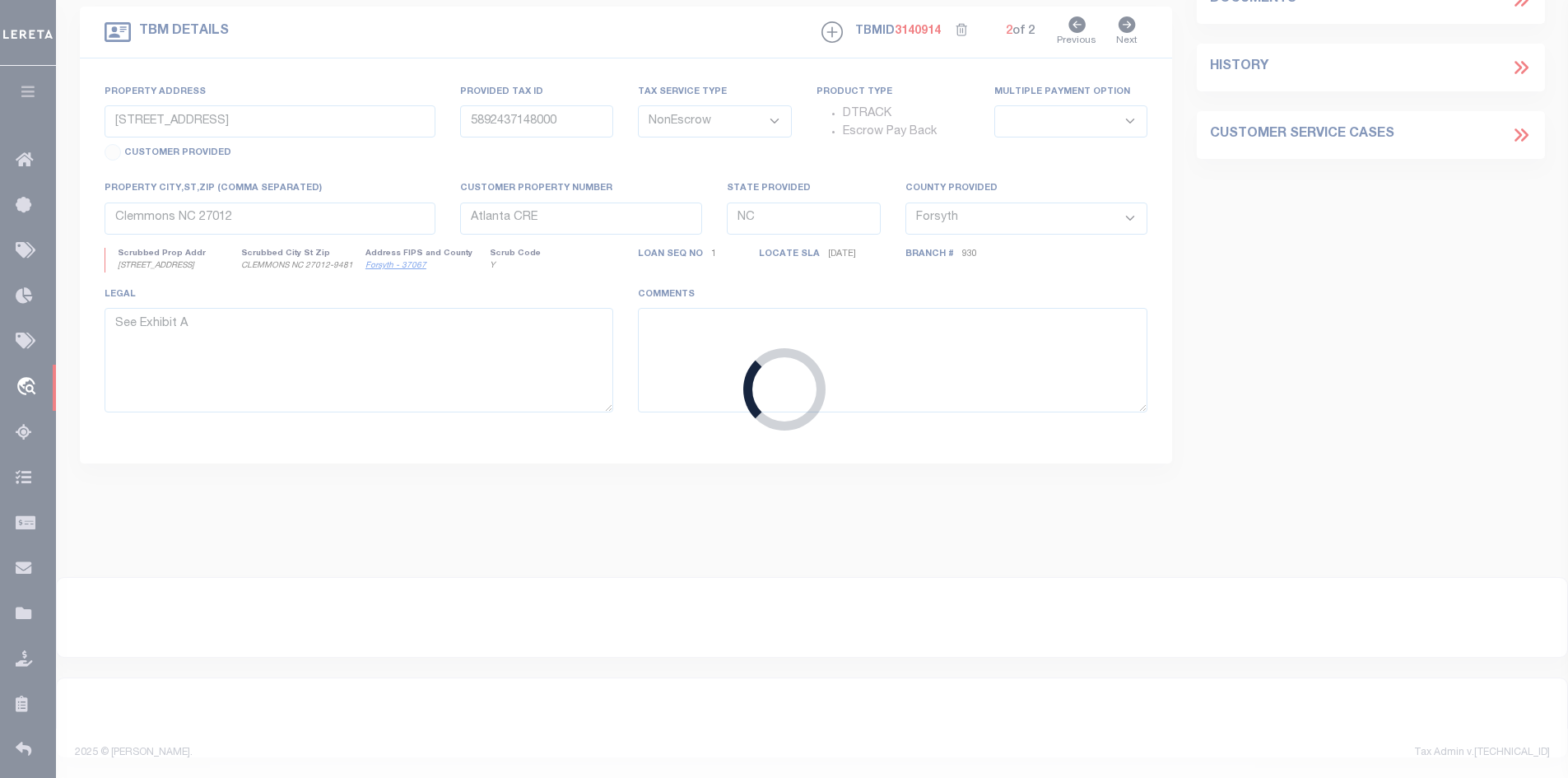
type input "122018073"
type input "[PERSON_NAME] LLC"
select select
type input "[STREET_ADDRESS][PERSON_NAME]"
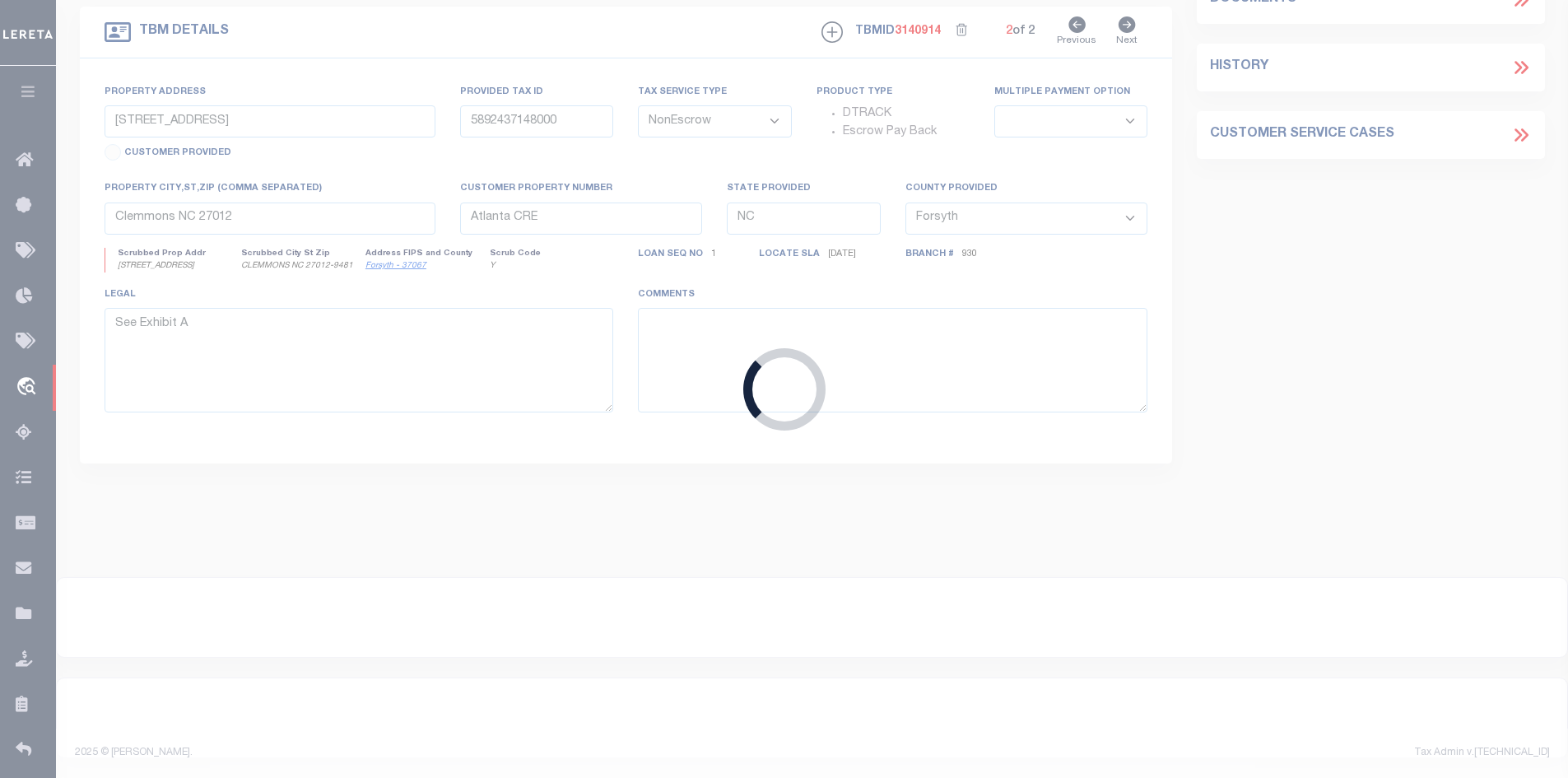
type input "[GEOGRAPHIC_DATA], [GEOGRAPHIC_DATA] 75766-4711"
select select
select select "Escrow"
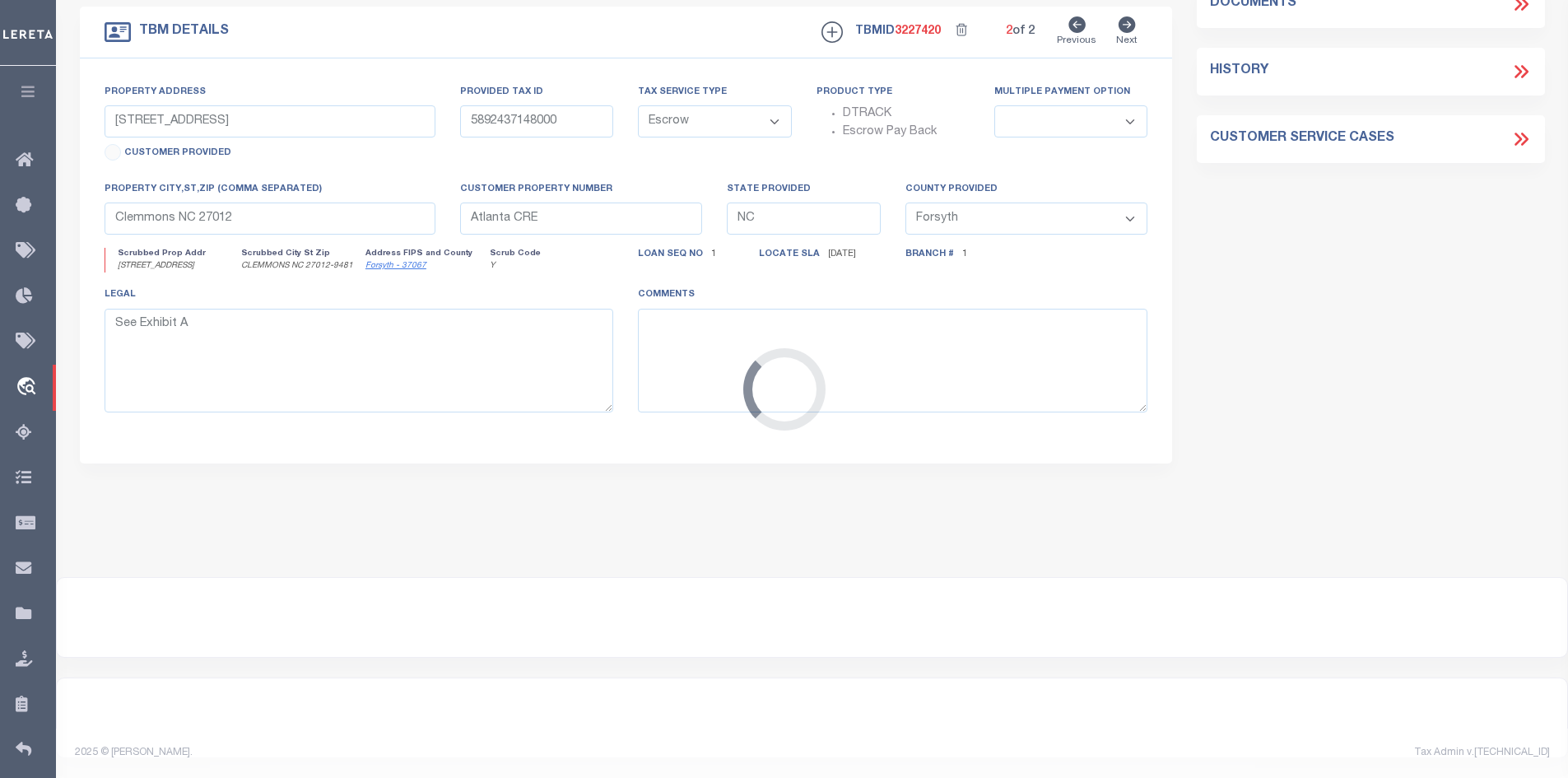
select select "8286"
type input "[STREET_ADDRESS][PERSON_NAME]"
type input "[GEOGRAPHIC_DATA] ISD ID: 222579510"
select select
type input "[GEOGRAPHIC_DATA] [GEOGRAPHIC_DATA] 75766"
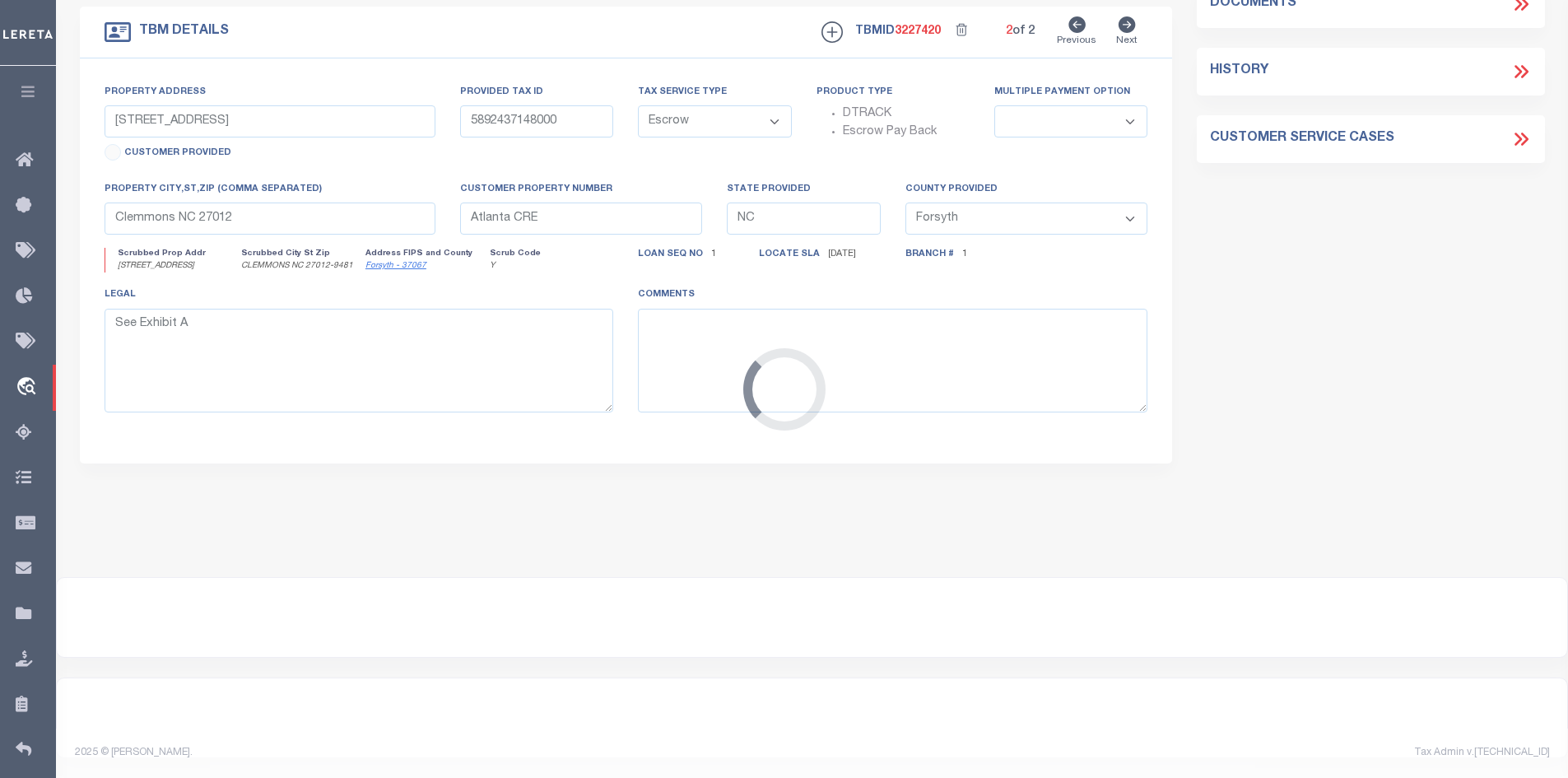
type input "[GEOGRAPHIC_DATA]"
select select
type textarea "DT 0.225 AC LOT 8-10 BLK 123"
select select "2586"
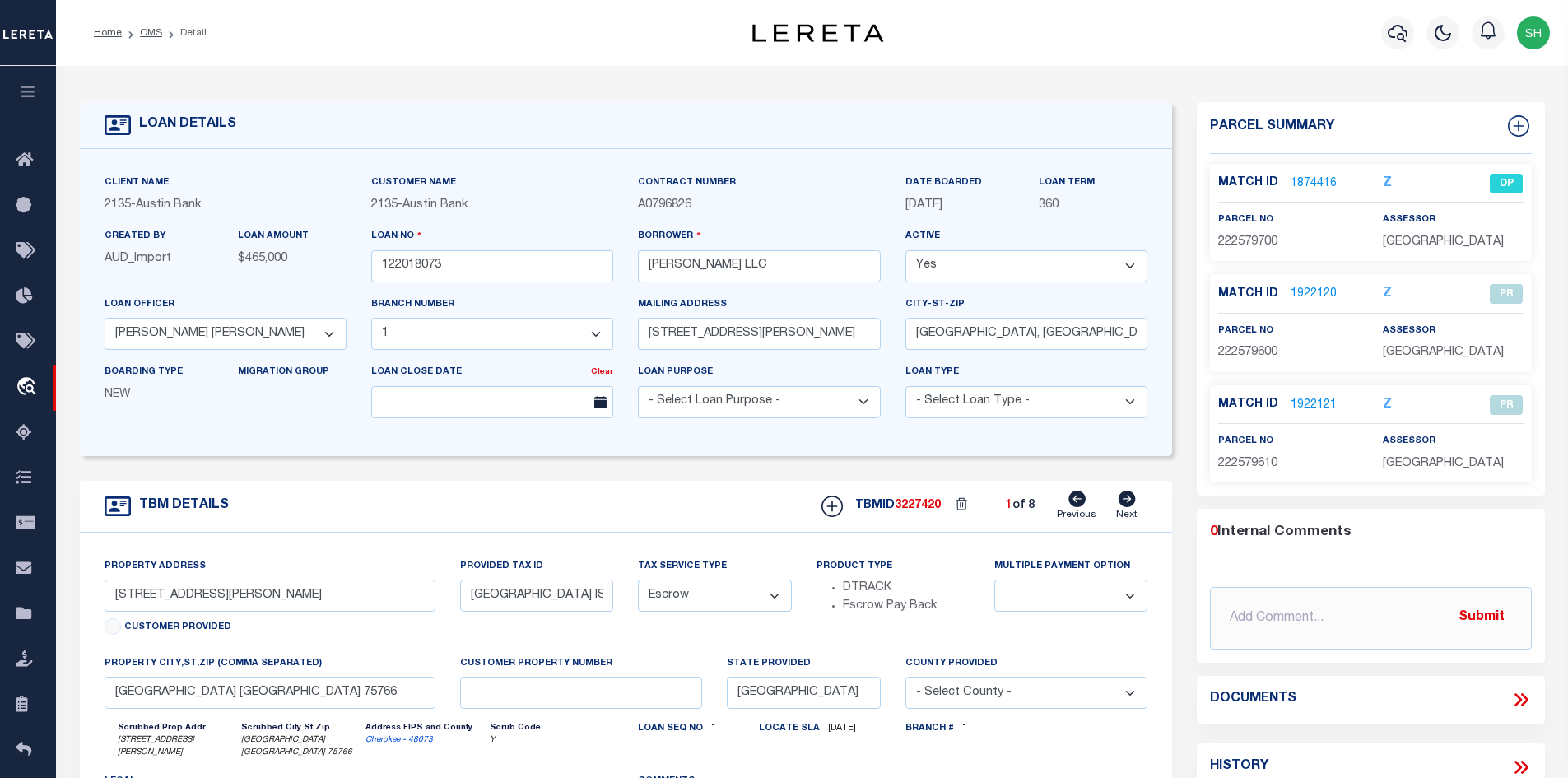
click at [146, 24] on ol "Home OMS Detail" at bounding box center [150, 33] width 139 height 35
click at [152, 33] on link "OMS" at bounding box center [151, 33] width 22 height 10
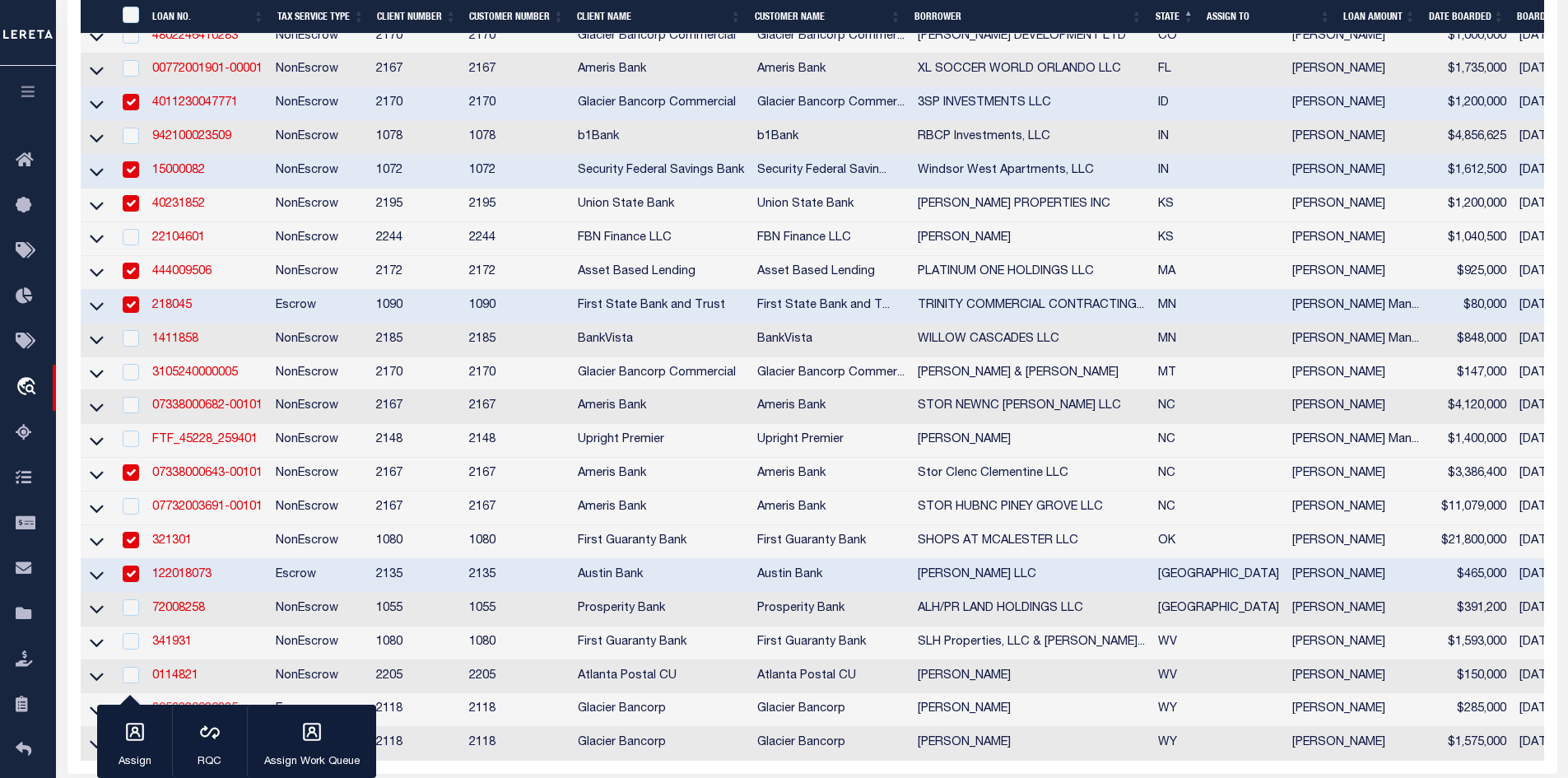
scroll to position [741, 0]
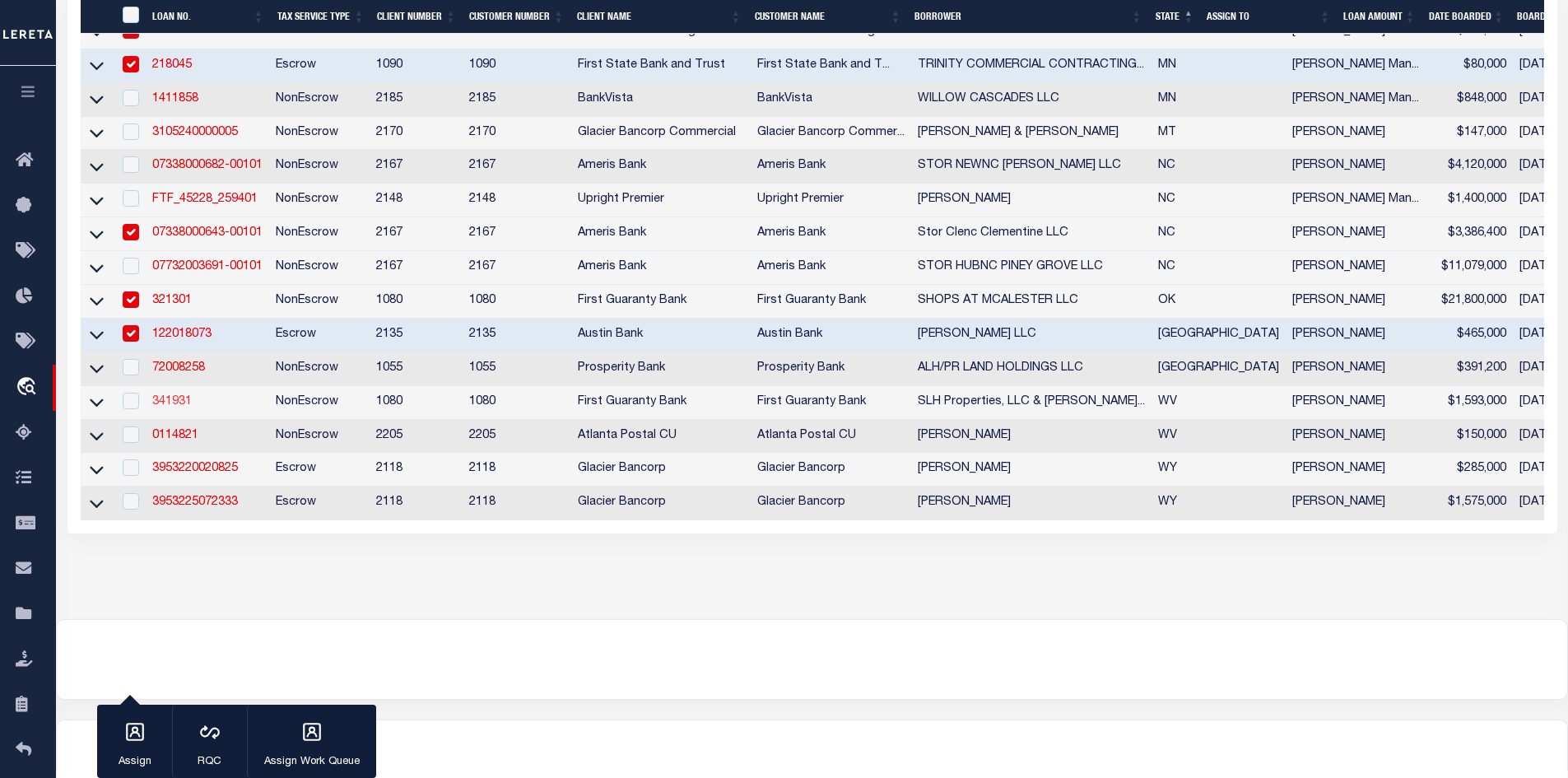
click at [169, 407] on link "341931" at bounding box center [172, 402] width 39 height 11
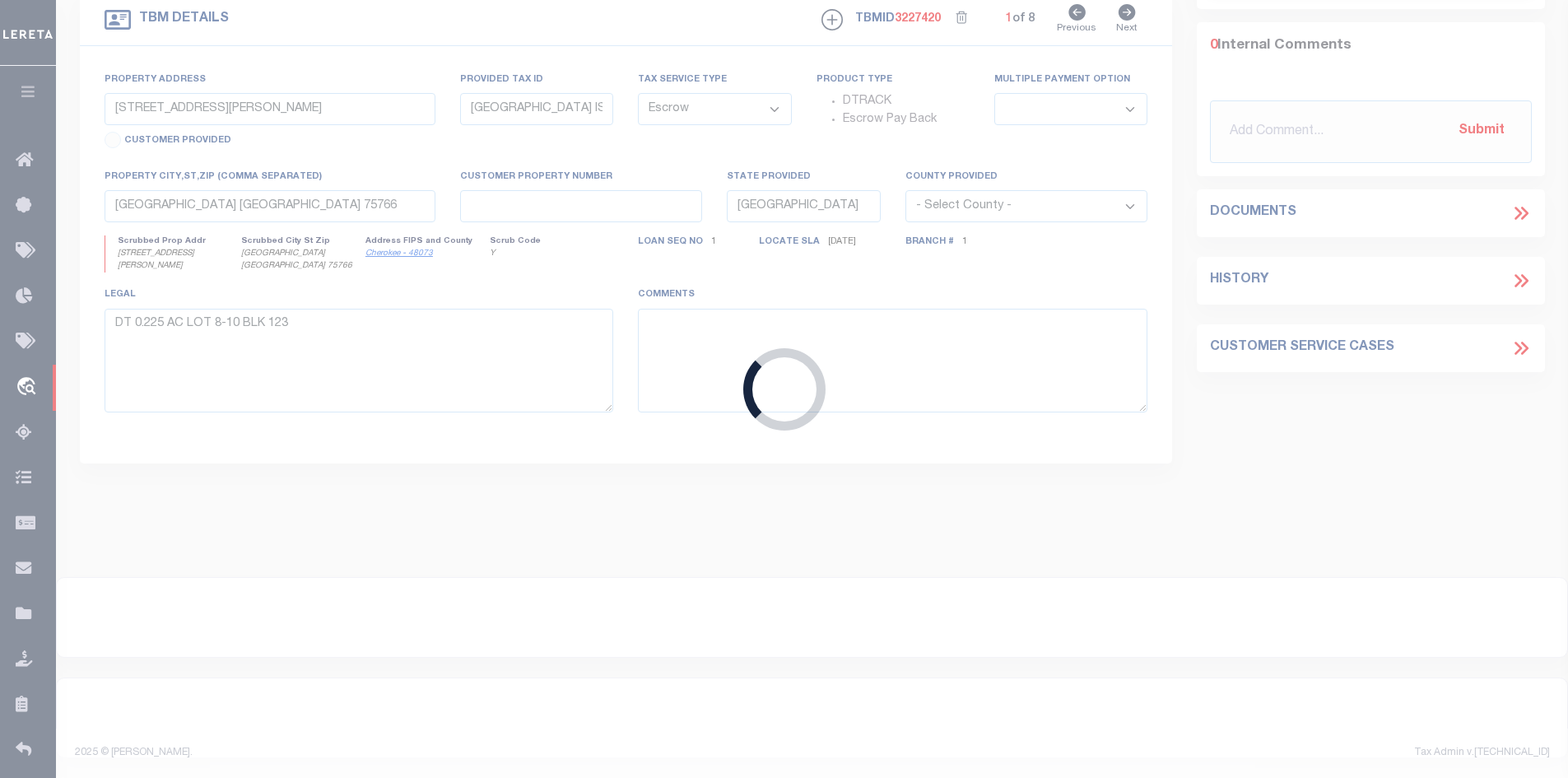
type input "341931"
type input "SLH Properties, LLC & [PERSON_NAME]"
select select
select select "NonEscrow"
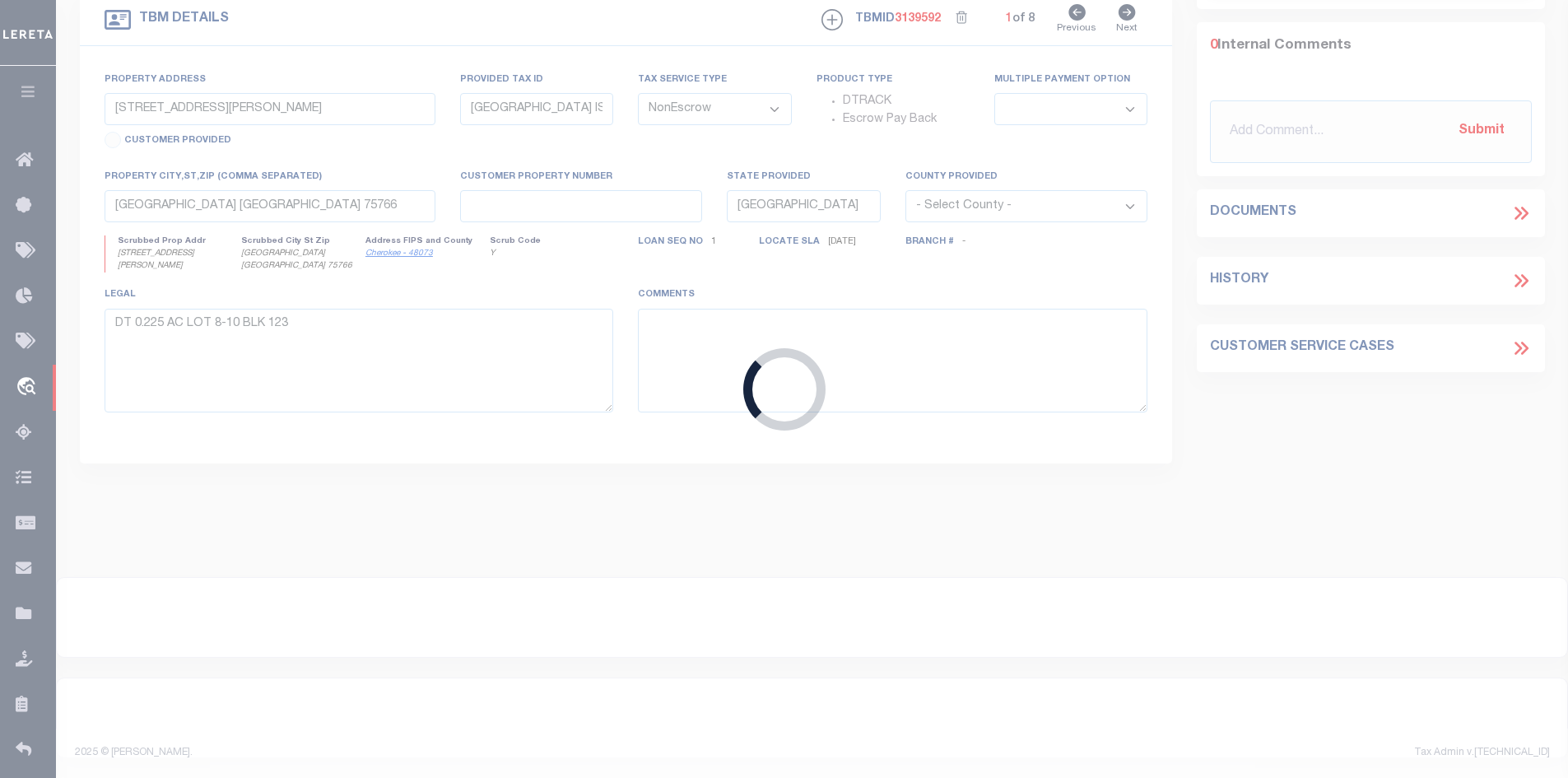
scroll to position [404, 0]
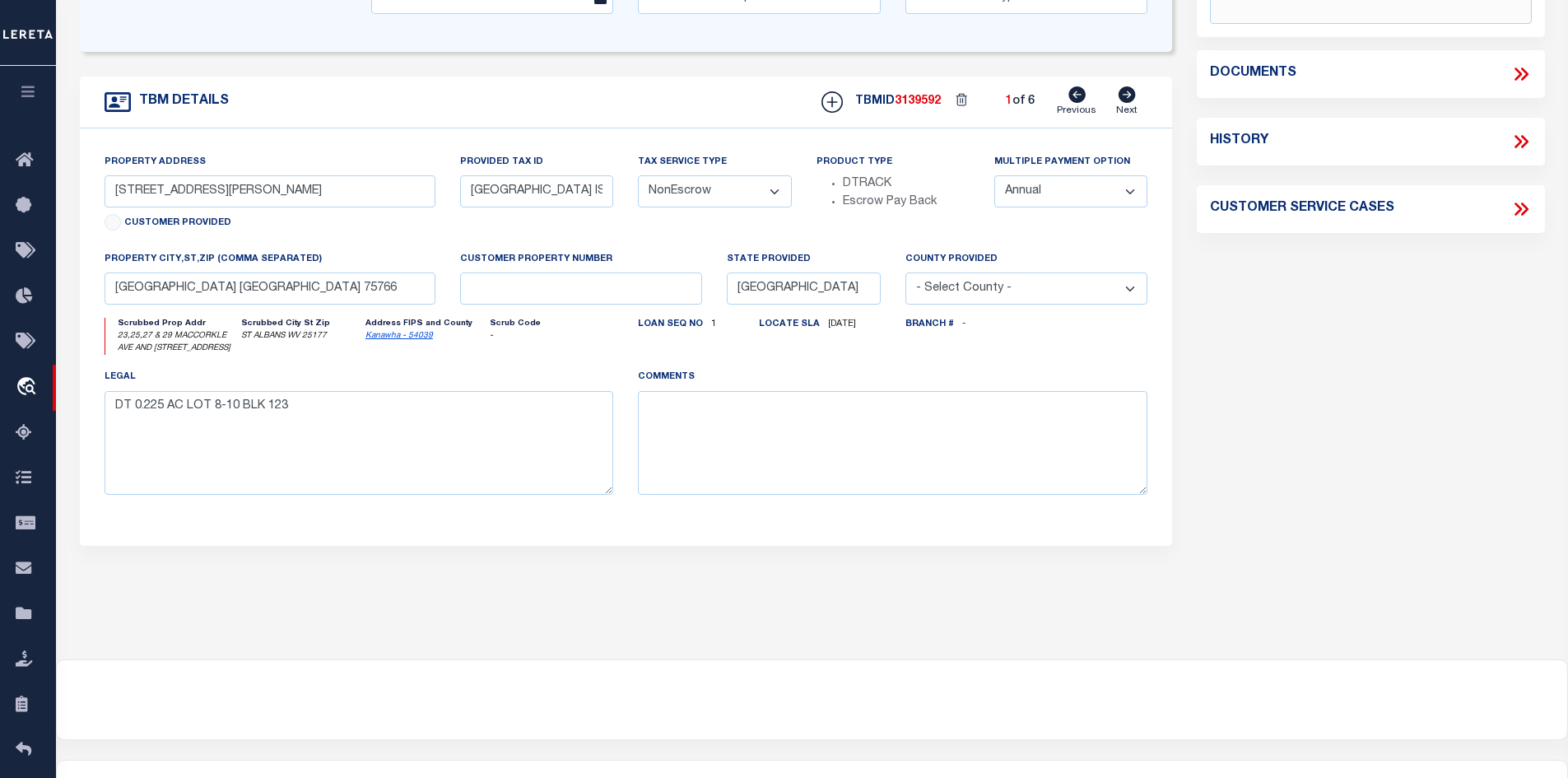
type input "23,25,27 & 29 MACCORKLE AVE AND [STREET_ADDRESS]"
type input "[PHONE_NUMBER]"
select select
type input "ST ALBANS WV 25177"
type input "260446193"
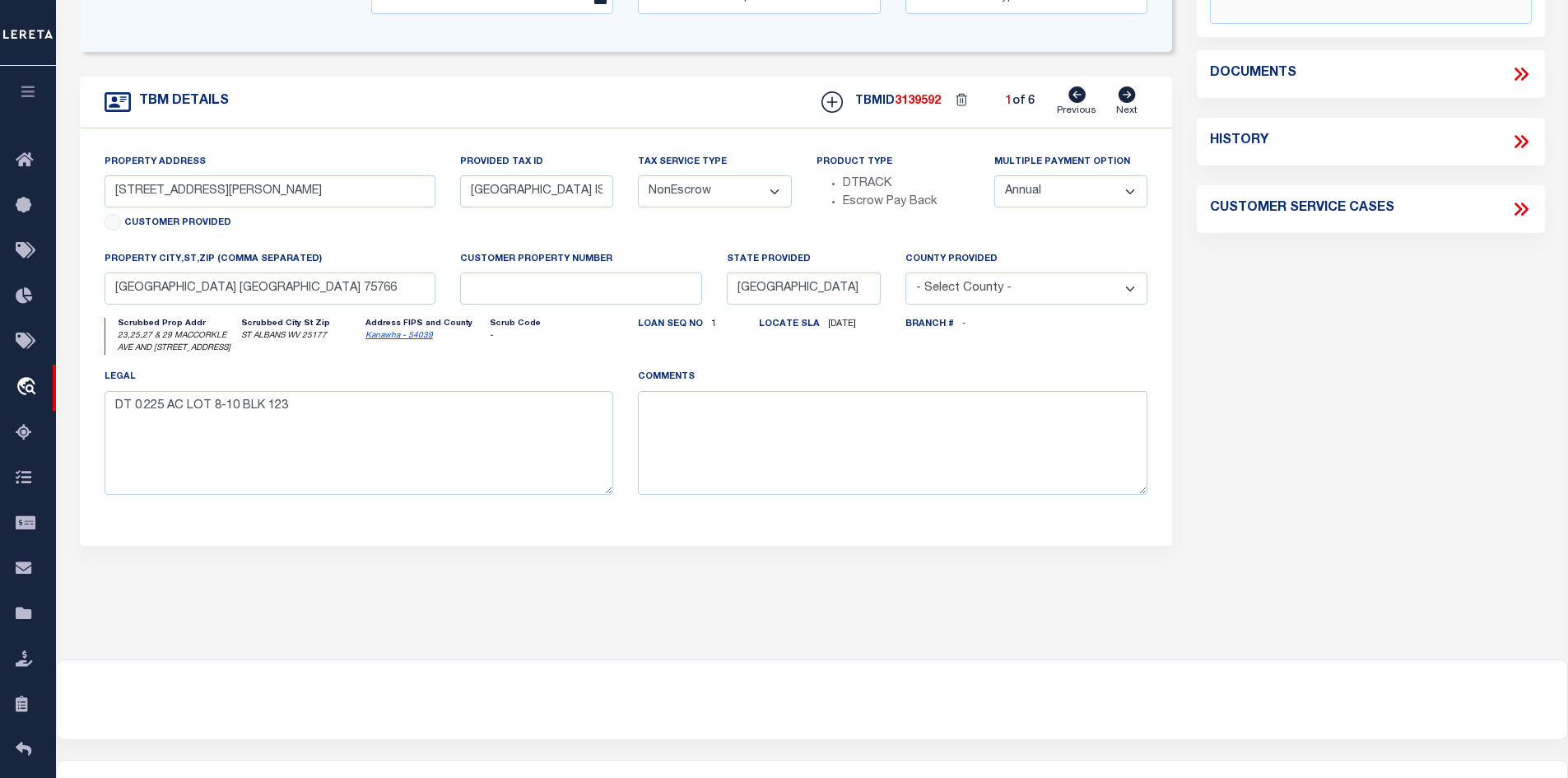
type input "WV"
select select
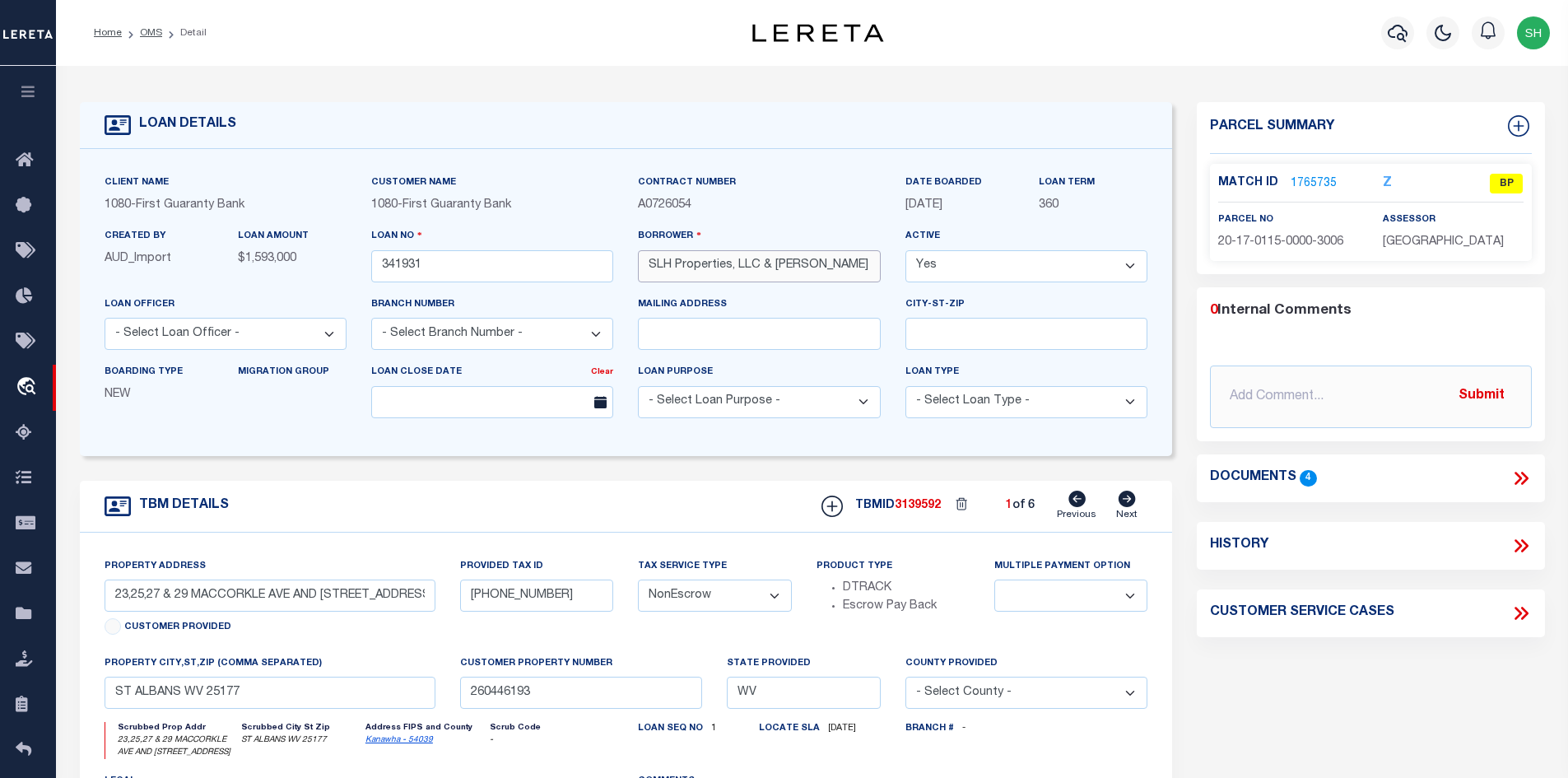
drag, startPoint x: 732, startPoint y: 266, endPoint x: 634, endPoint y: 261, distance: 98.1
click at [610, 251] on div "Client Name 1080 - First Guaranty Bank Customer Name 1080 - First Guaranty Bank…" at bounding box center [625, 302] width 1068 height 257
click at [146, 35] on link "OMS" at bounding box center [151, 33] width 22 height 10
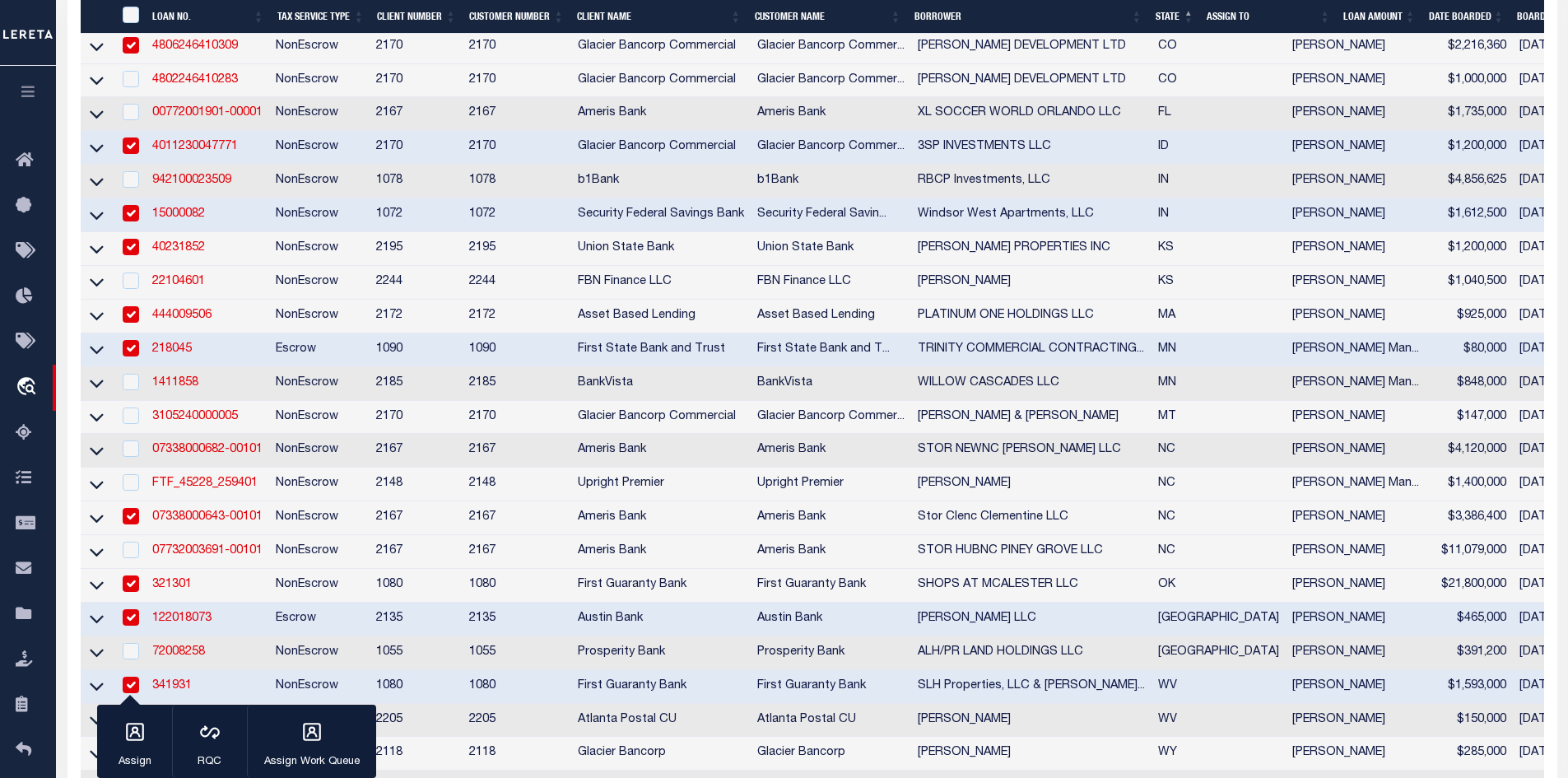
scroll to position [577, 0]
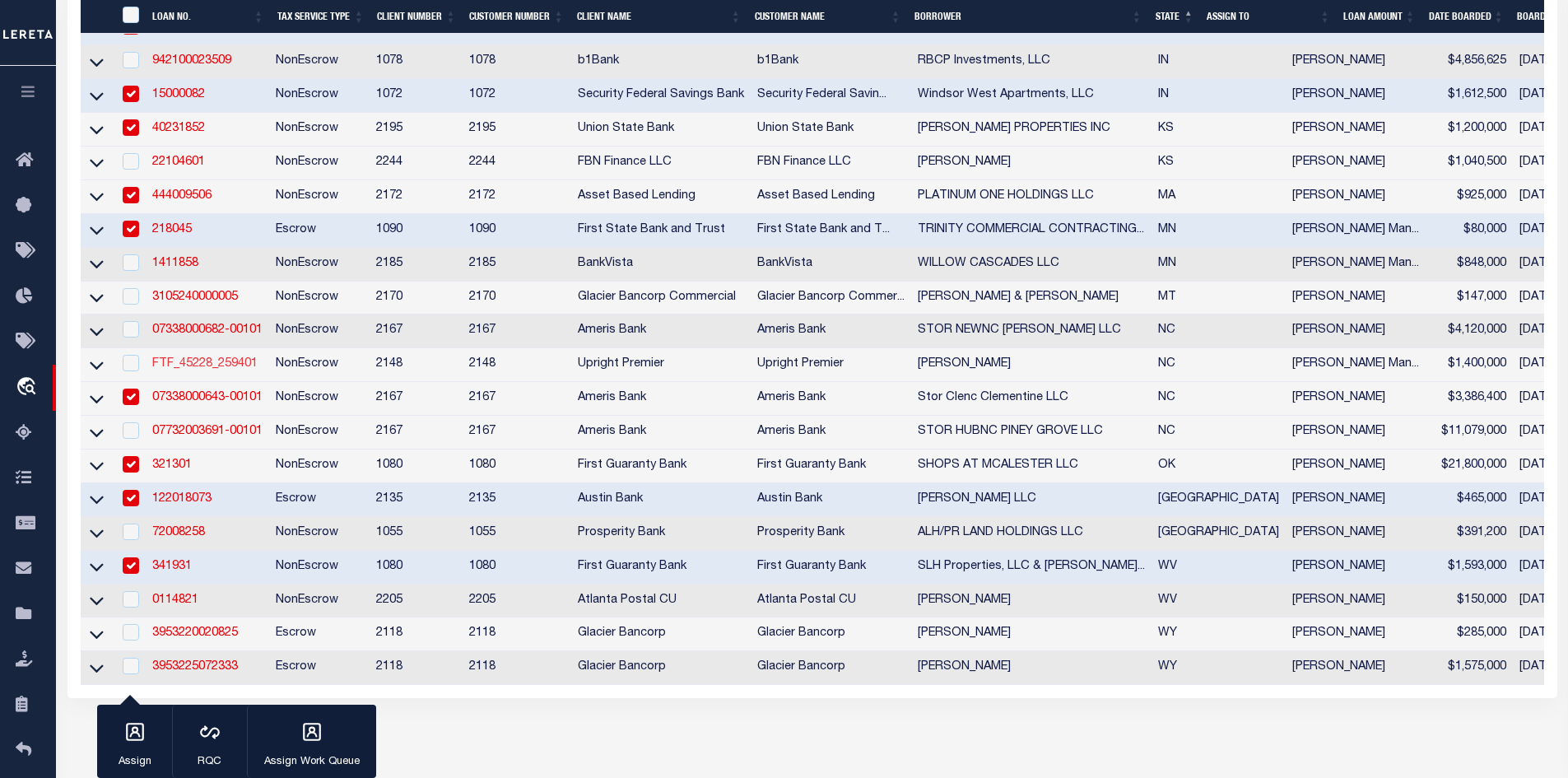
click at [204, 370] on link "FTF_45228_259401" at bounding box center [205, 364] width 106 height 11
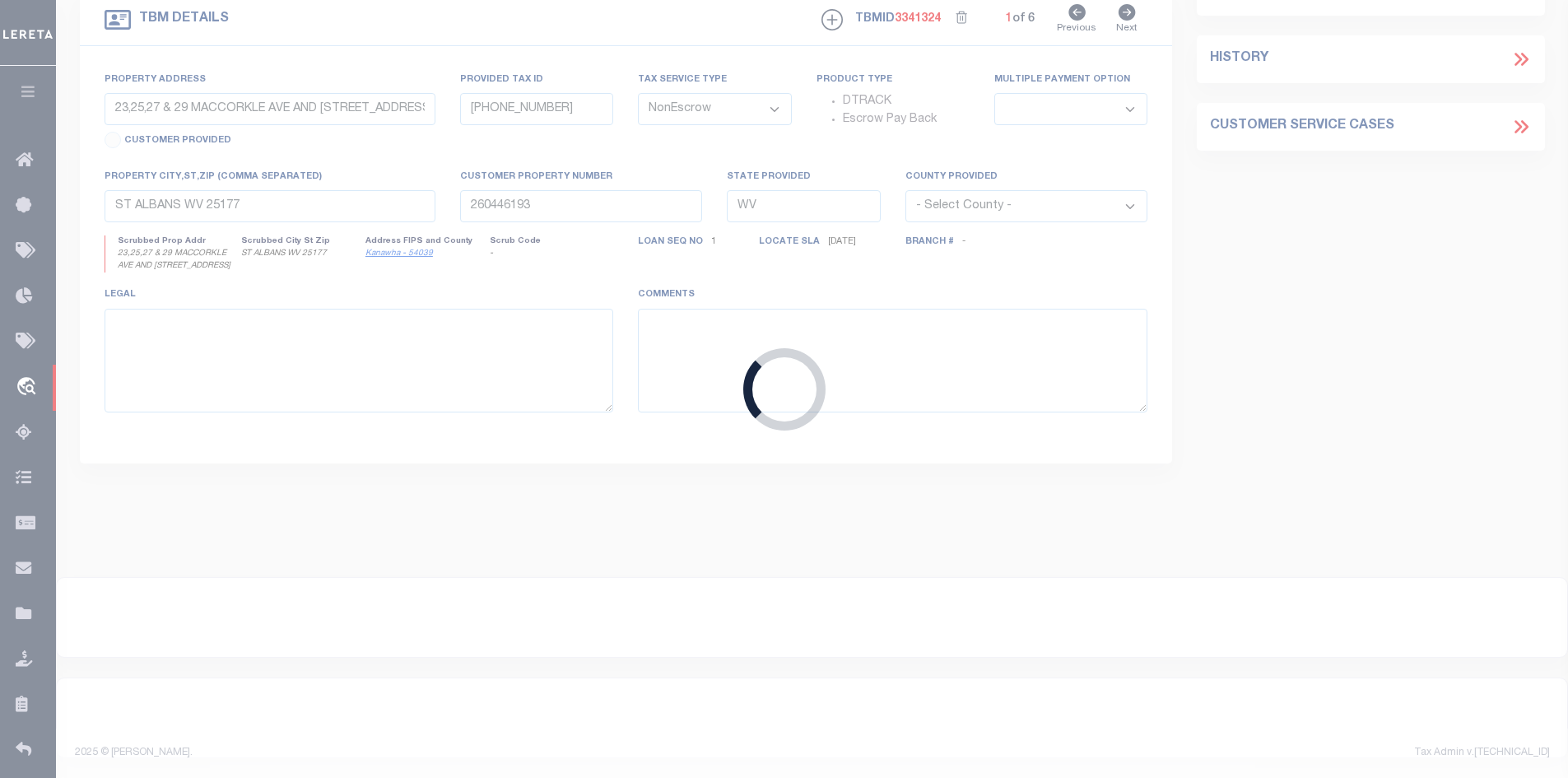
type input "FTF_45228_259401"
type input "[PERSON_NAME]"
select select
select select "10"
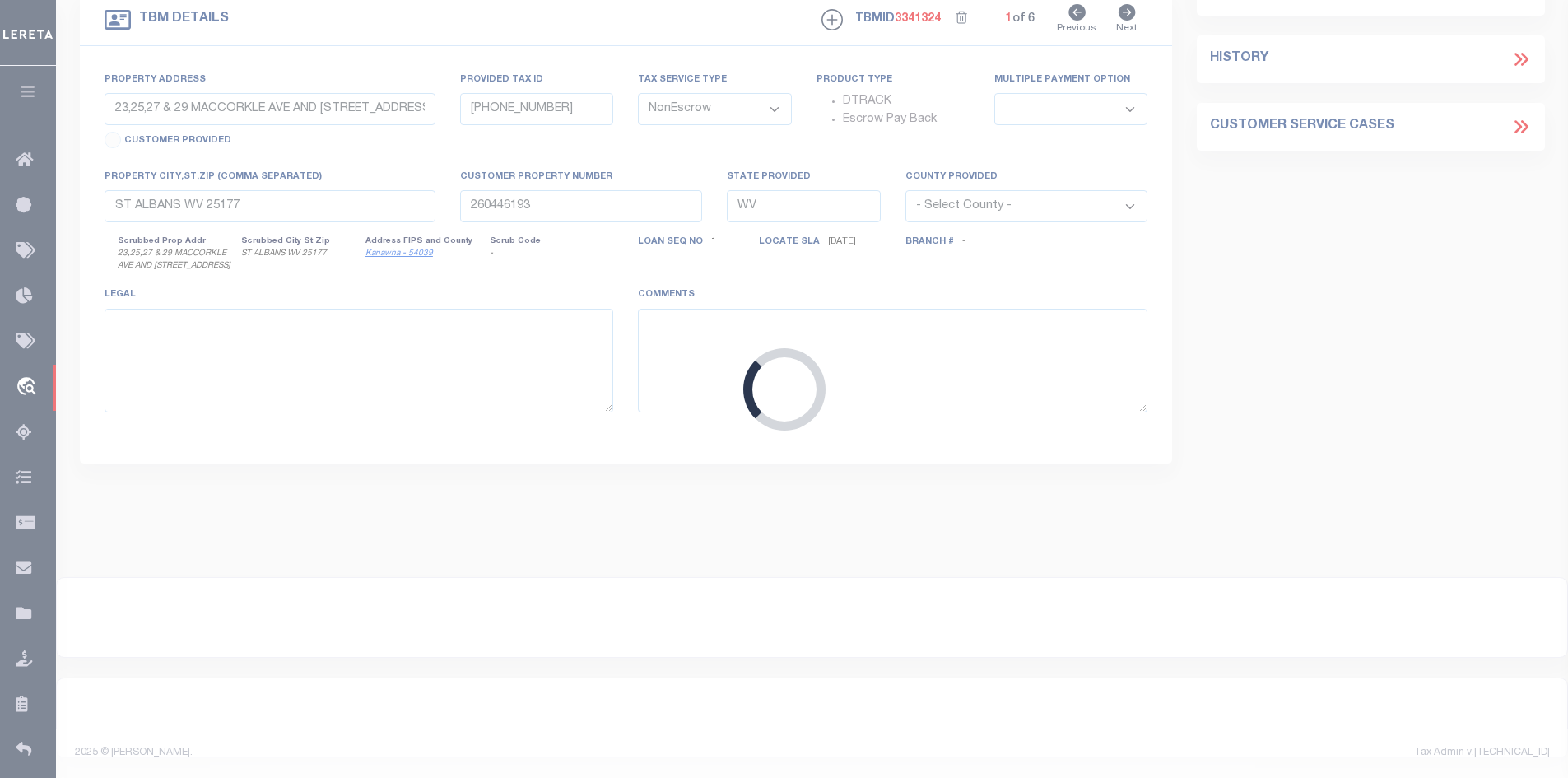
type input "[STREET_ADDRESS]"
select select
type input "Charlotte NC 28208"
type input "NC"
select select
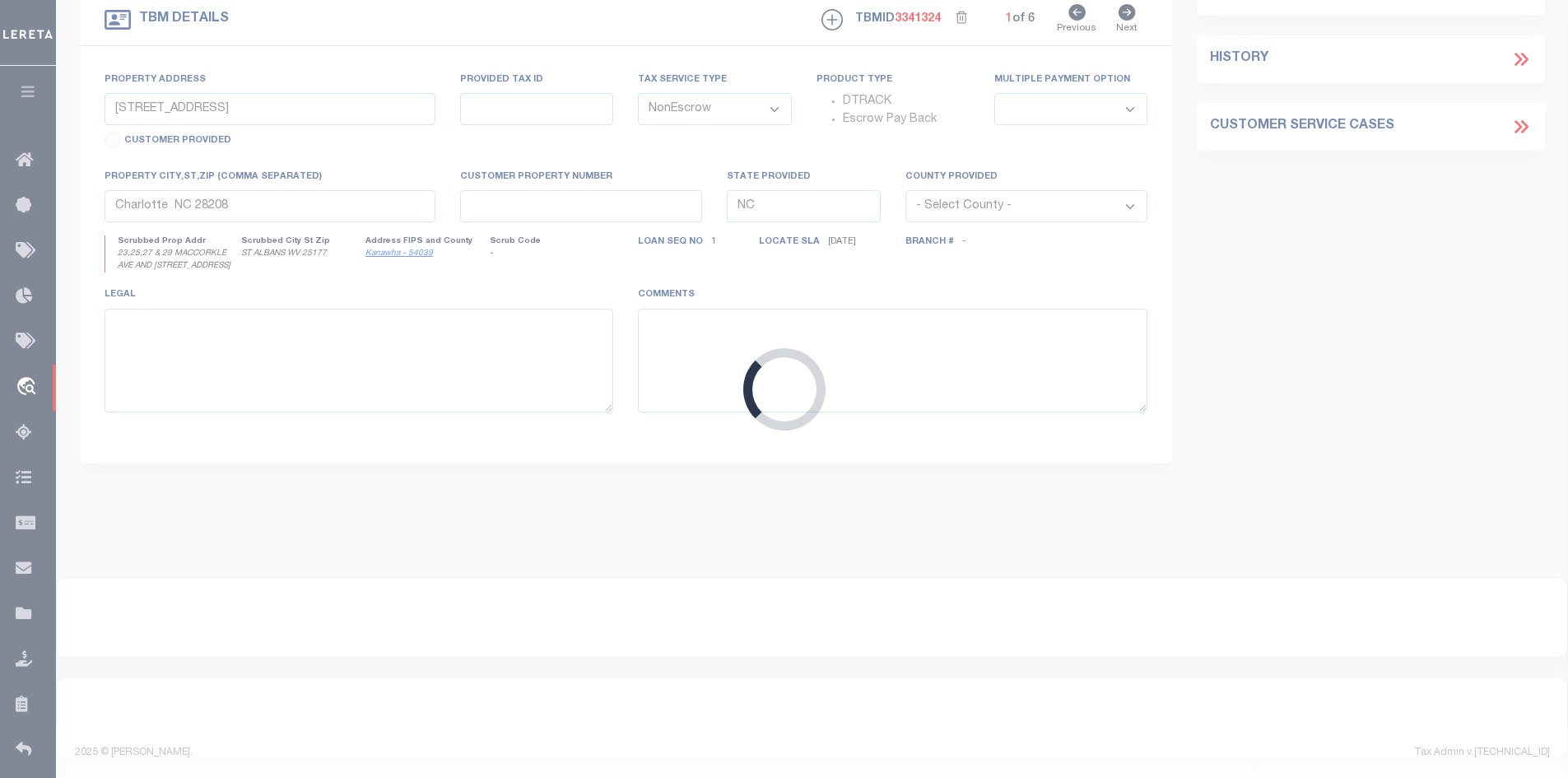
select select "3237"
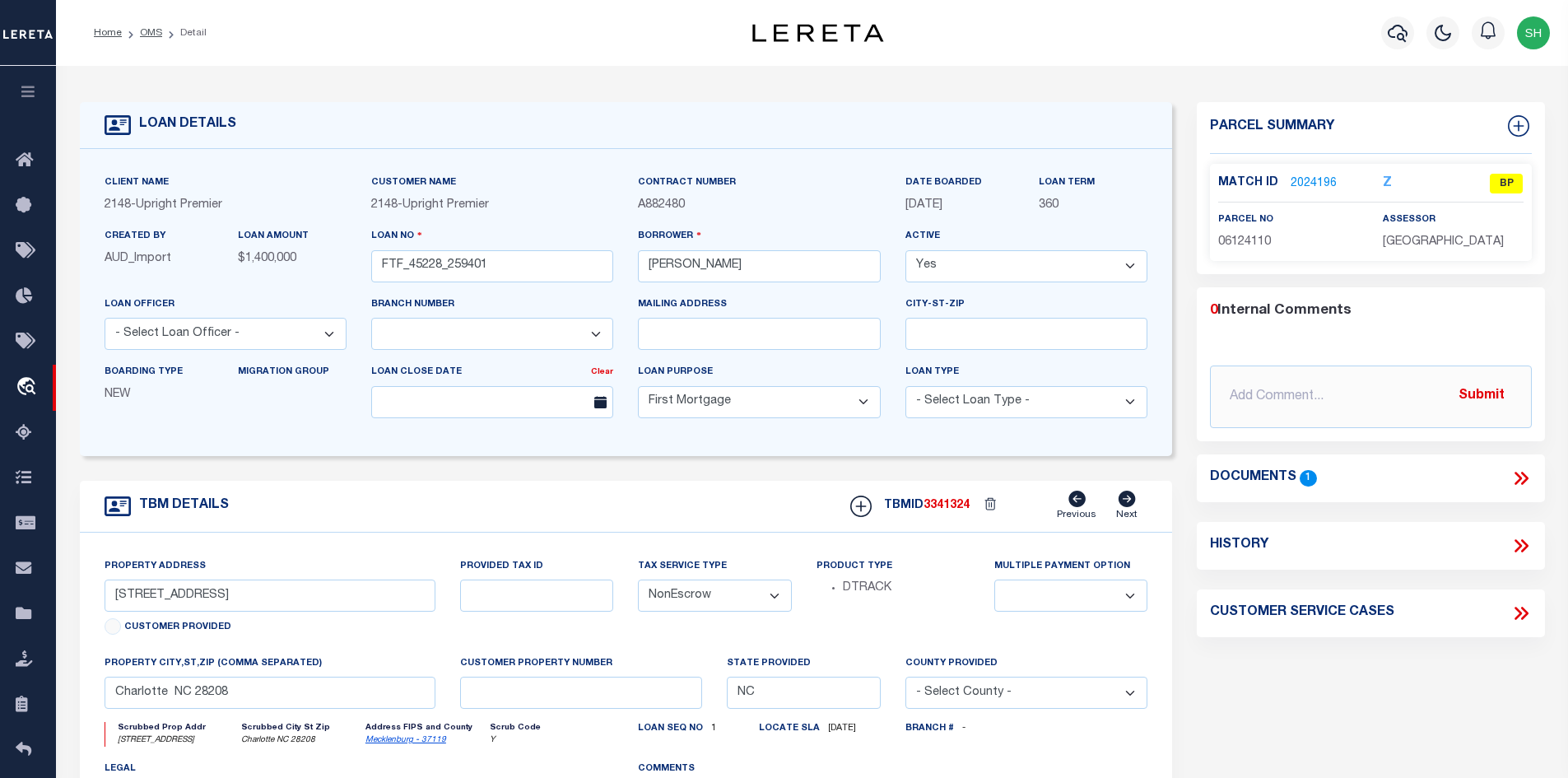
scroll to position [82, 0]
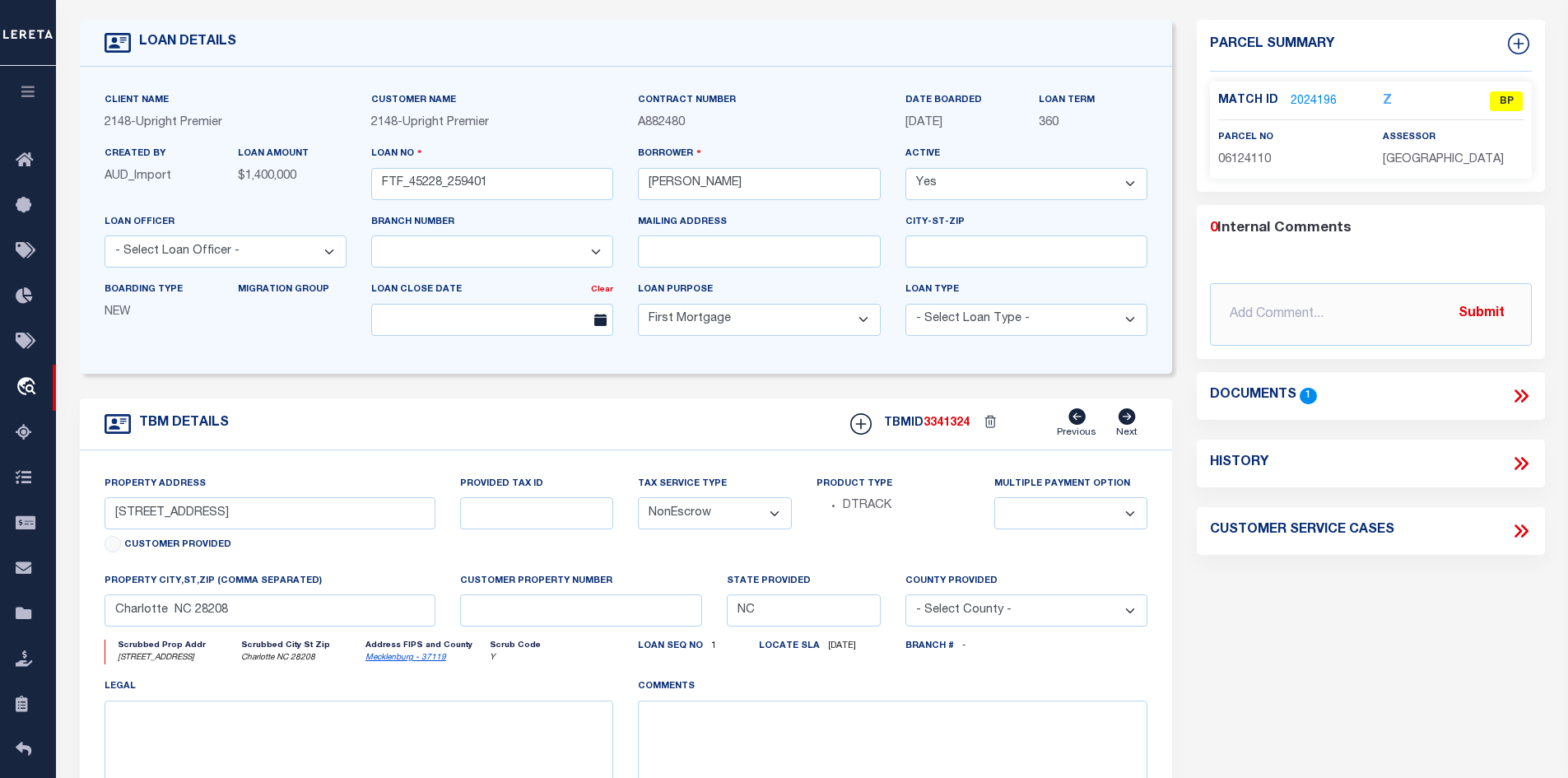
click at [390, 662] on link "Mecklenburg - 37119" at bounding box center [405, 657] width 81 height 8
drag, startPoint x: 219, startPoint y: 516, endPoint x: 110, endPoint y: 521, distance: 109.1
click at [102, 519] on div "Property Address [STREET_ADDRESS] Customer Provided" at bounding box center [270, 523] width 357 height 97
click at [1524, 406] on icon at bounding box center [1521, 396] width 22 height 22
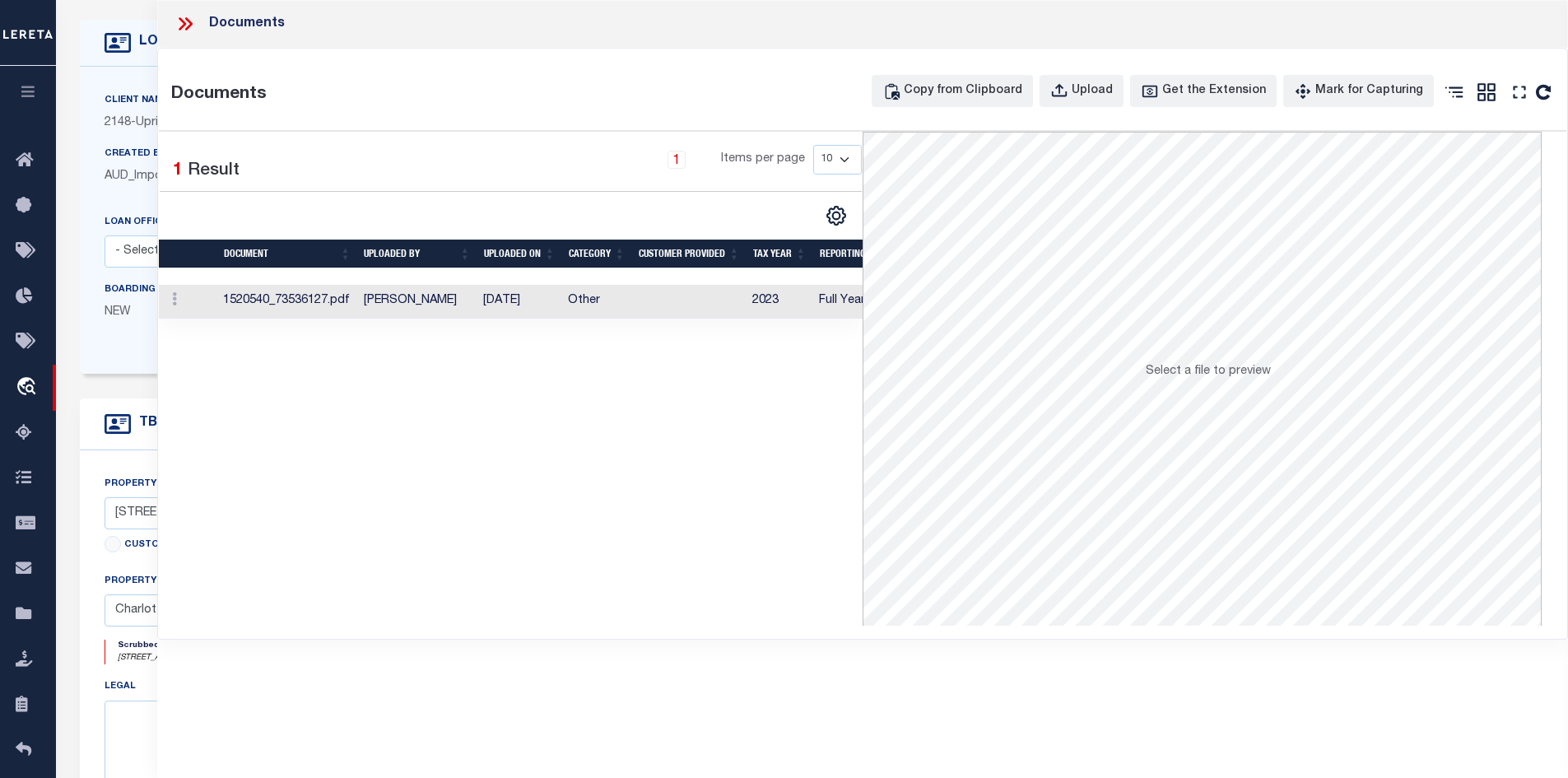
click at [619, 293] on td "Other" at bounding box center [596, 301] width 70 height 34
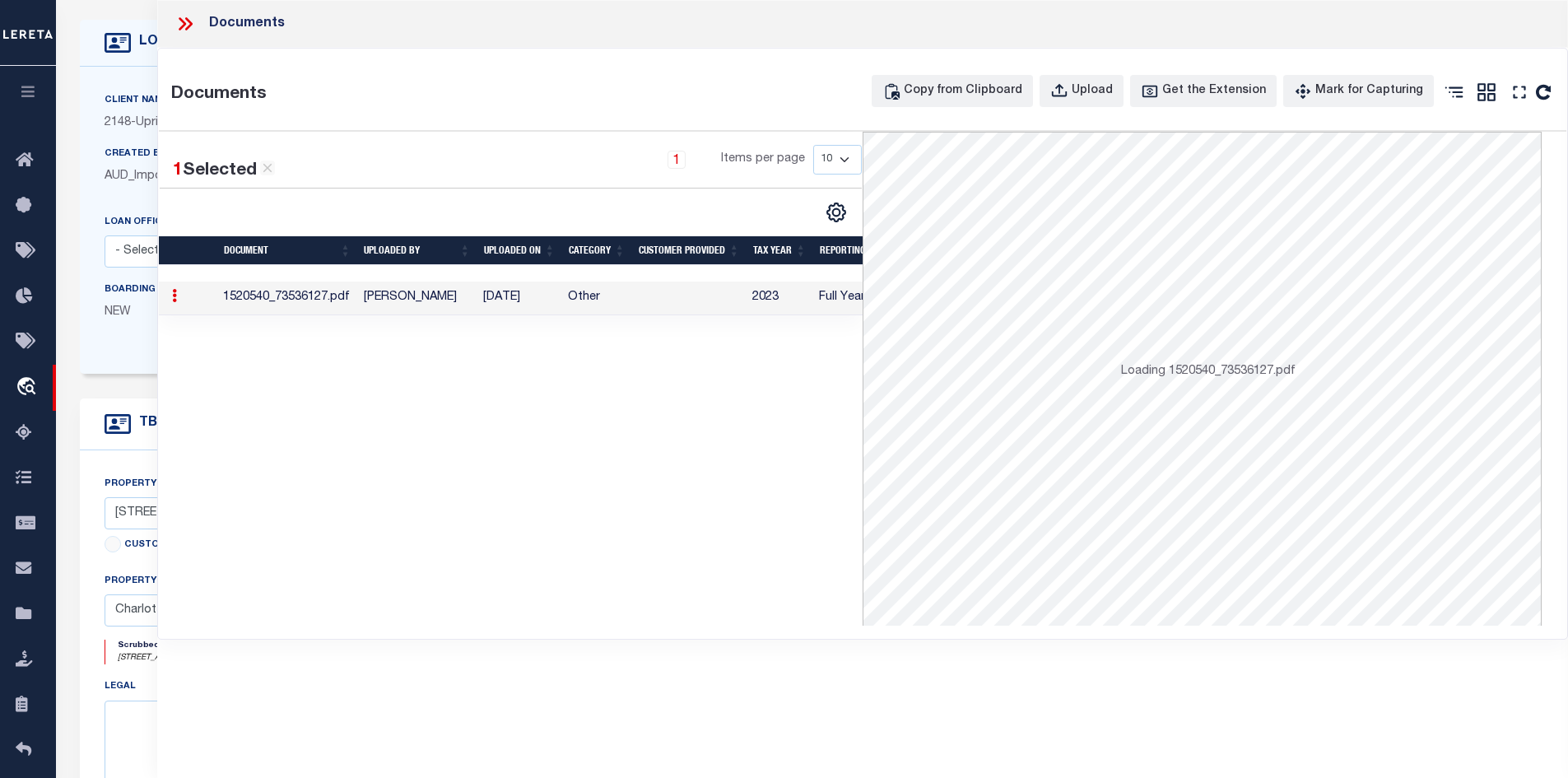
click at [619, 293] on td "Other" at bounding box center [596, 299] width 70 height 34
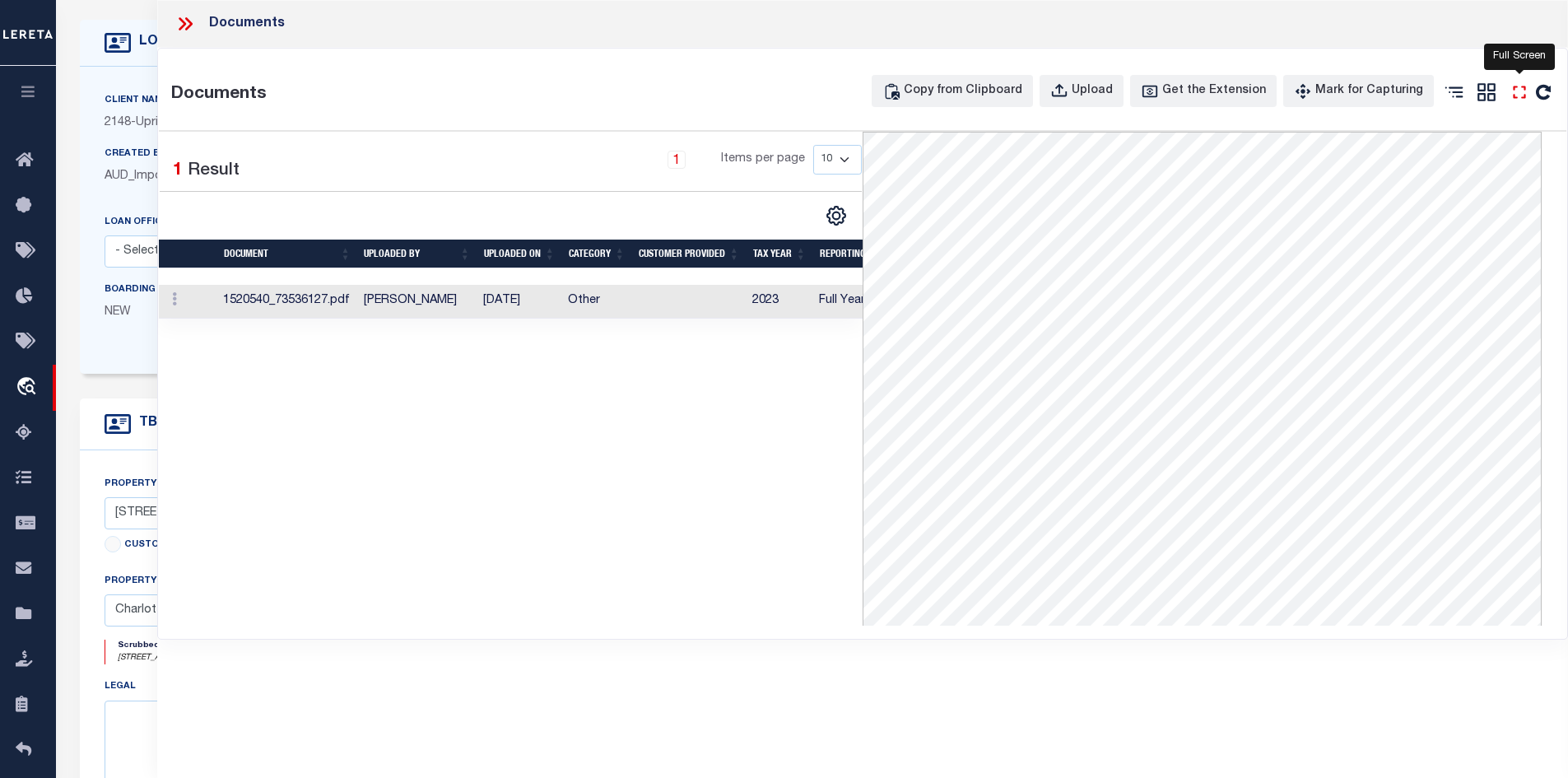
click at [1524, 85] on icon "" at bounding box center [1519, 92] width 22 height 22
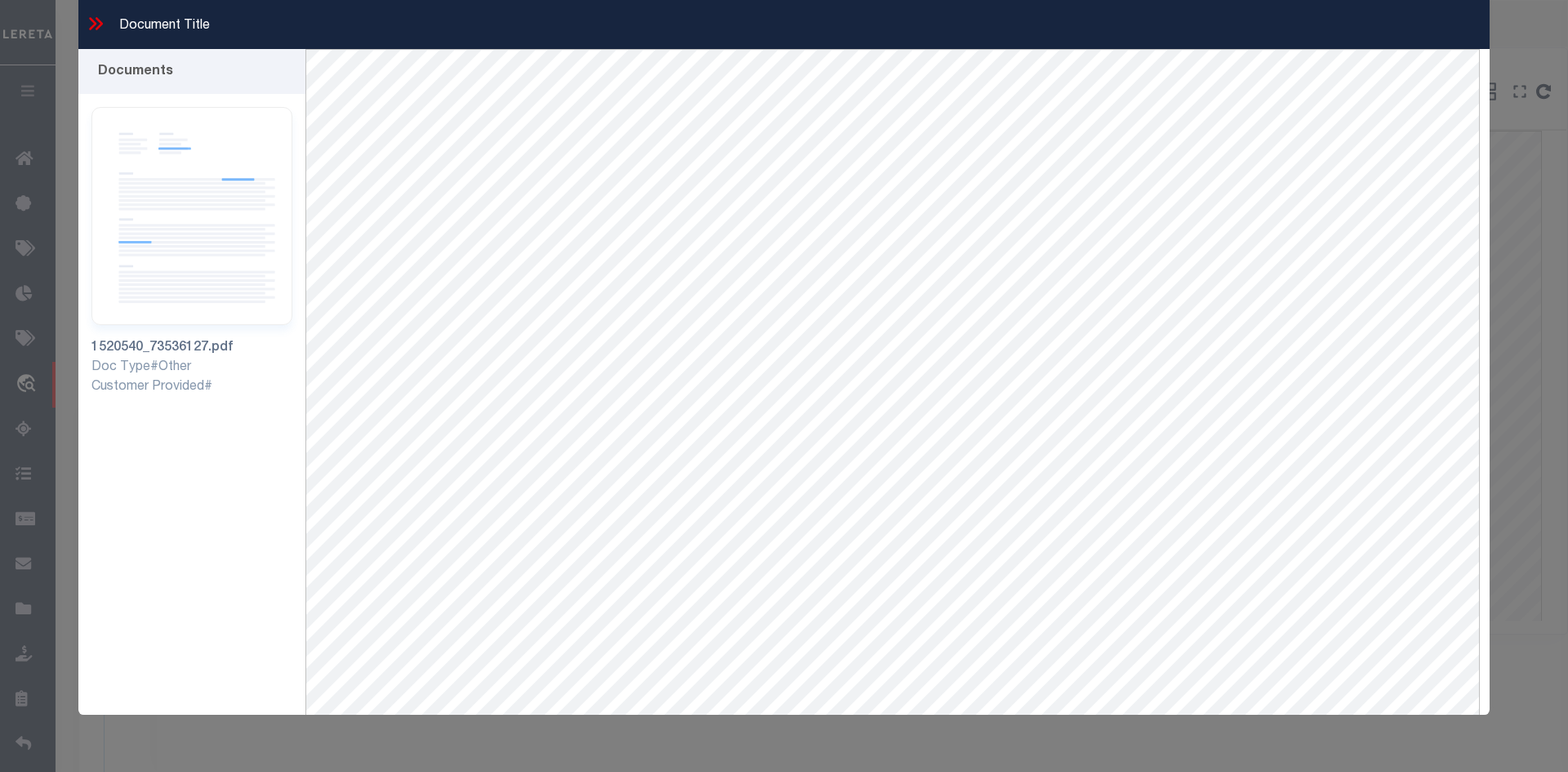
click at [93, 21] on icon at bounding box center [93, 23] width 7 height 13
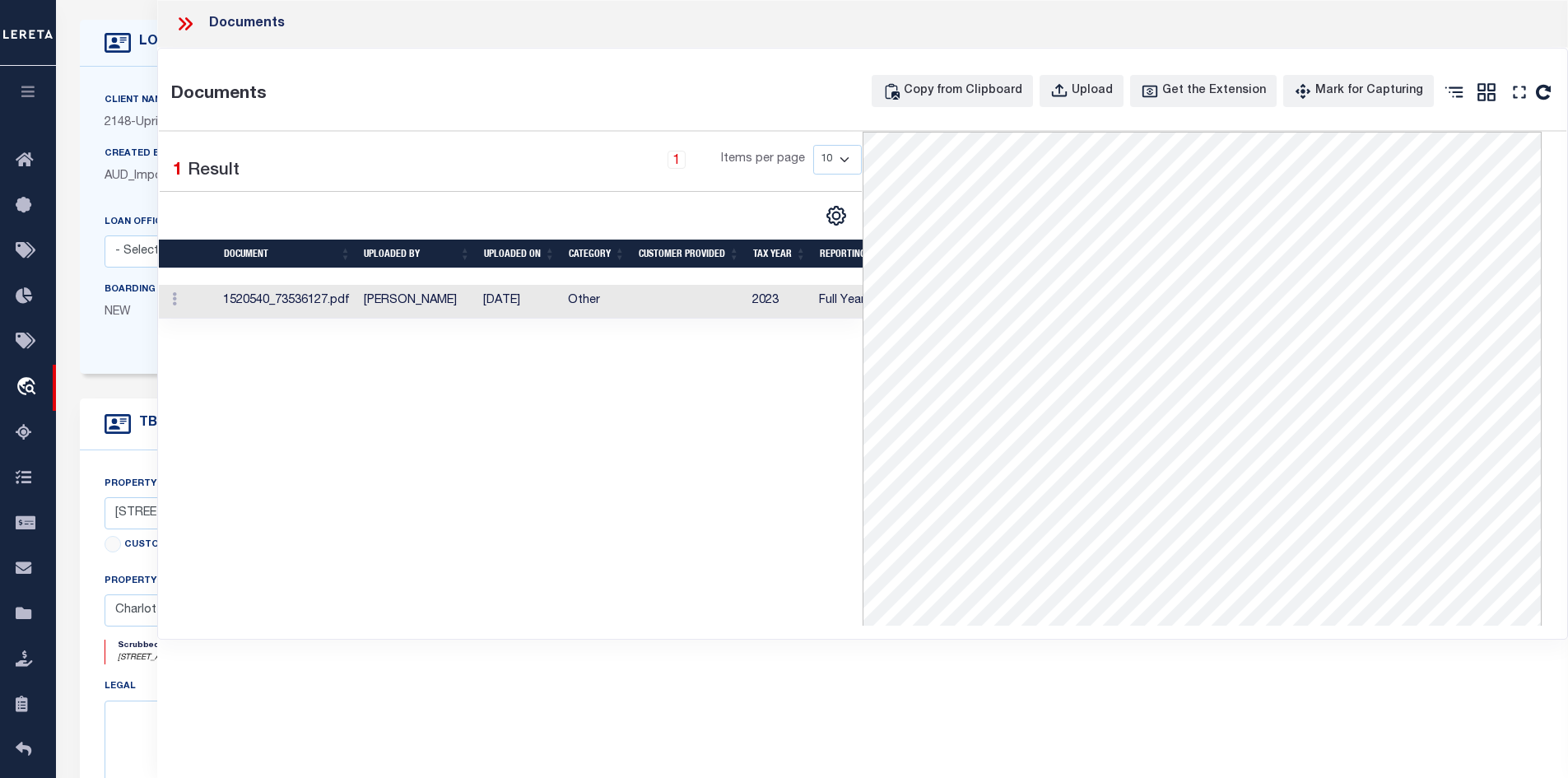
click at [185, 29] on icon at bounding box center [188, 23] width 7 height 13
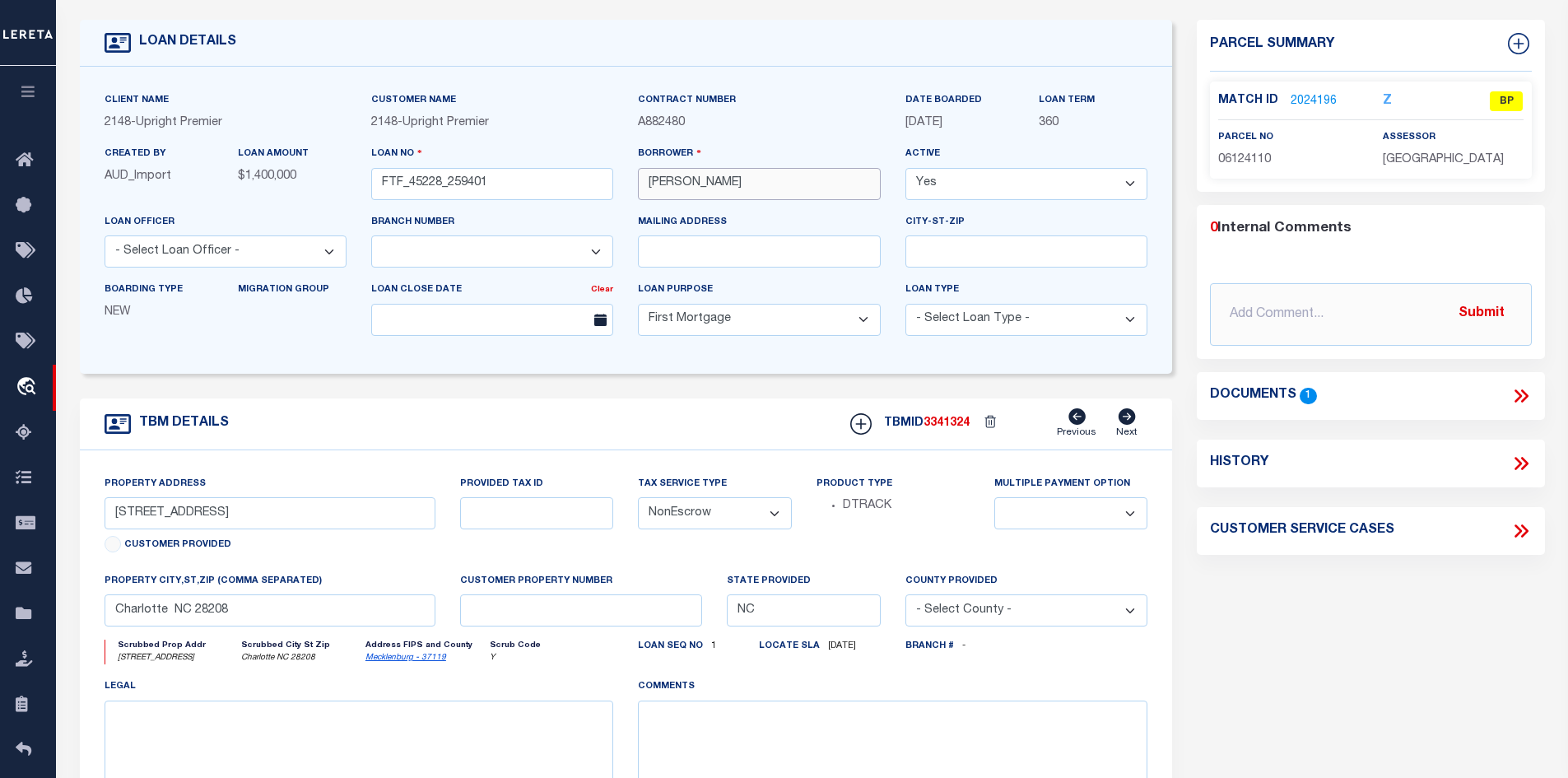
drag, startPoint x: 747, startPoint y: 187, endPoint x: 624, endPoint y: 187, distance: 123.0
click at [624, 187] on div "Client Name 2148 - Upright Premier Customer Name 2148 - Upright Premier" at bounding box center [625, 220] width 1068 height 257
drag, startPoint x: 222, startPoint y: 511, endPoint x: 60, endPoint y: 508, distance: 162.0
click at [60, 508] on div "LOAN DETAILS Client Name 2148" at bounding box center [812, 476] width 1512 height 986
drag, startPoint x: 1293, startPoint y: 160, endPoint x: 1186, endPoint y: 156, distance: 107.1
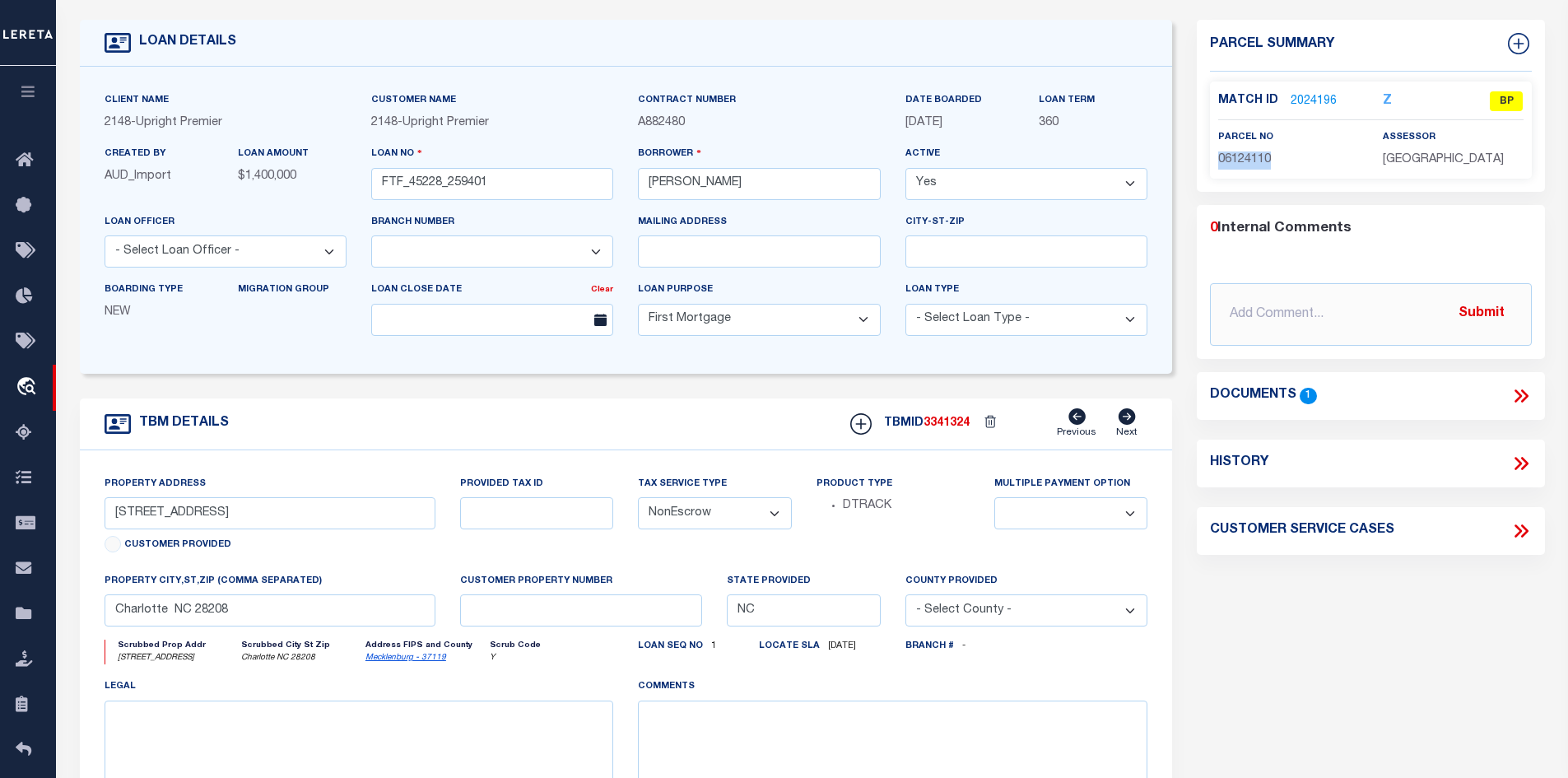
click at [1186, 156] on div "Parcel Summary Match ID 2024196 Z parcel no 06124110 assessor 0" at bounding box center [1370, 469] width 373 height 900
copy span "06124110"
drag, startPoint x: 242, startPoint y: 517, endPoint x: 62, endPoint y: 515, distance: 180.0
click at [62, 515] on div "LOAN DETAILS Client Name 2148 -" at bounding box center [812, 460] width 1502 height 919
click at [1525, 405] on icon at bounding box center [1521, 396] width 22 height 22
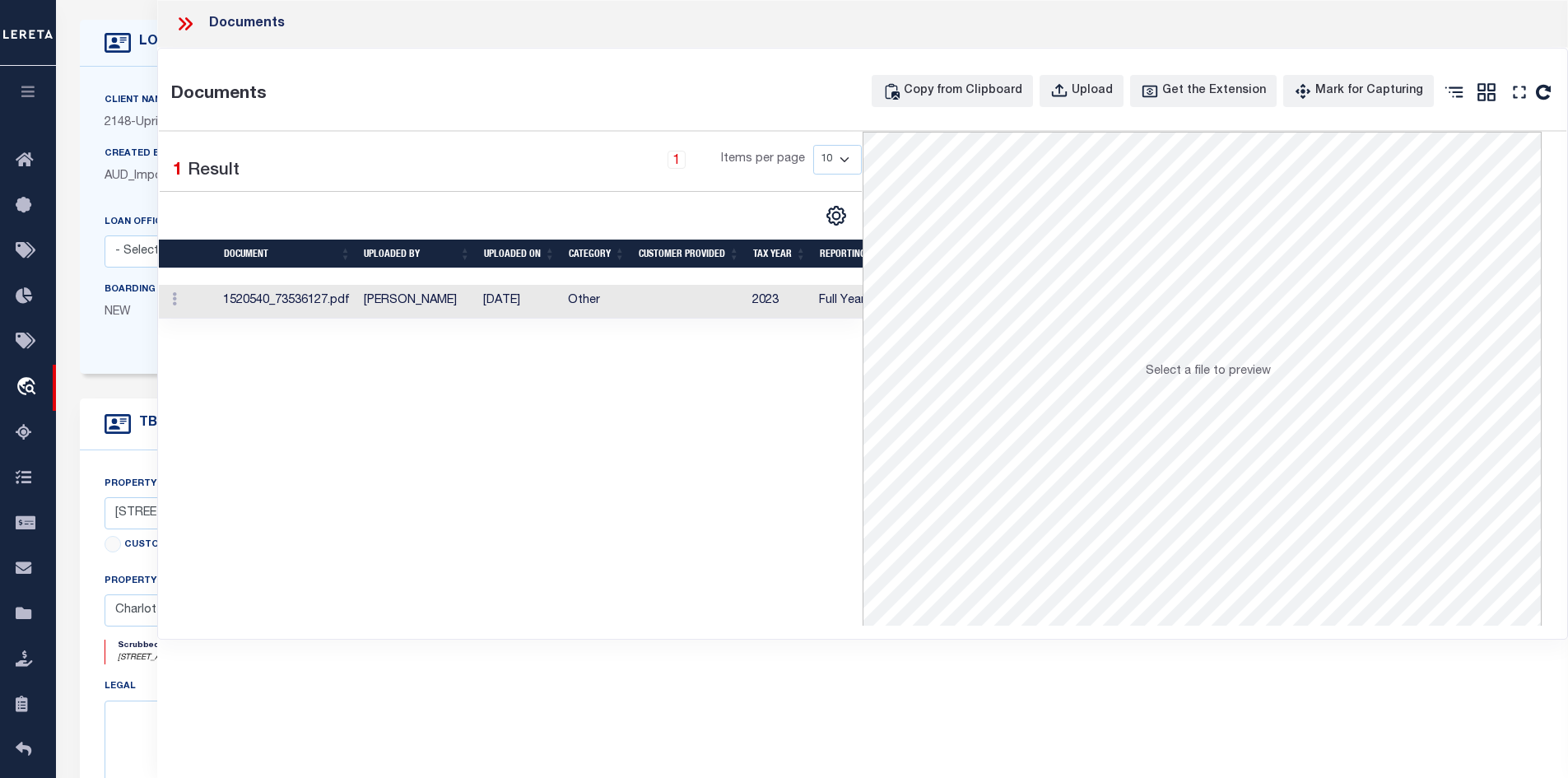
click at [551, 295] on td "[DATE]" at bounding box center [519, 301] width 85 height 34
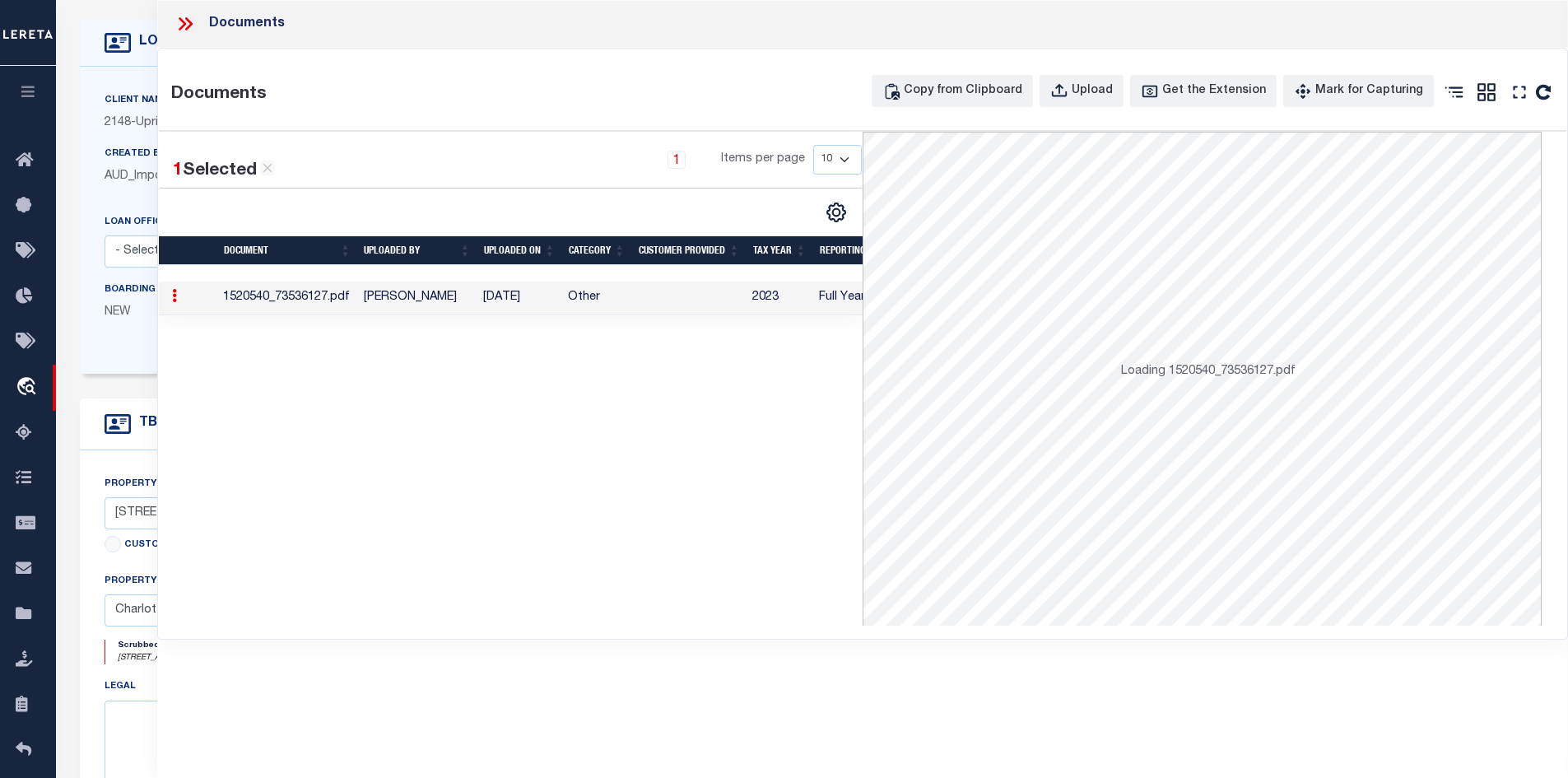
click at [551, 295] on td "[DATE]" at bounding box center [519, 299] width 85 height 34
click at [1525, 94] on icon "" at bounding box center [1519, 92] width 22 height 22
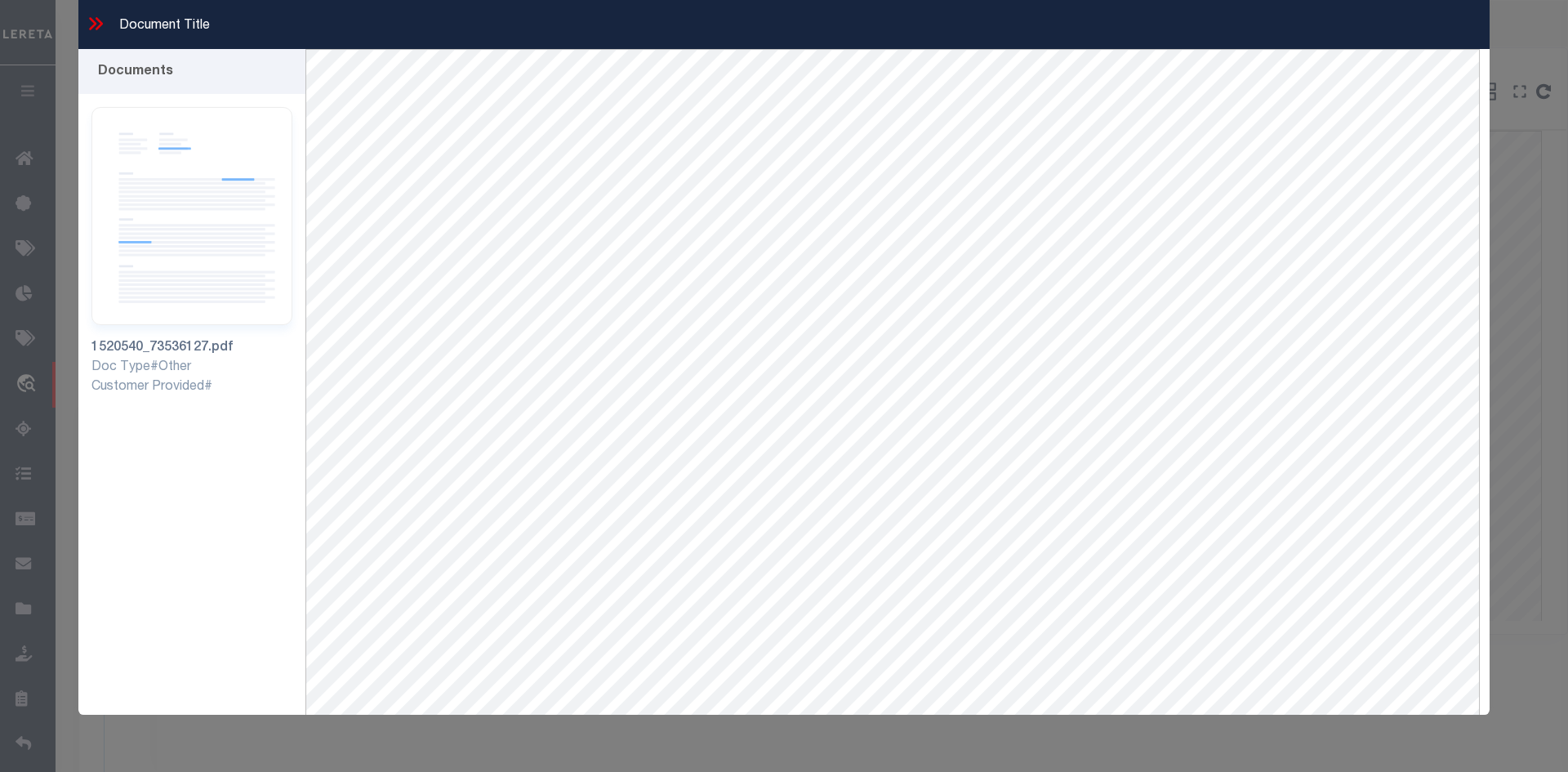
click at [97, 19] on icon at bounding box center [99, 23] width 7 height 13
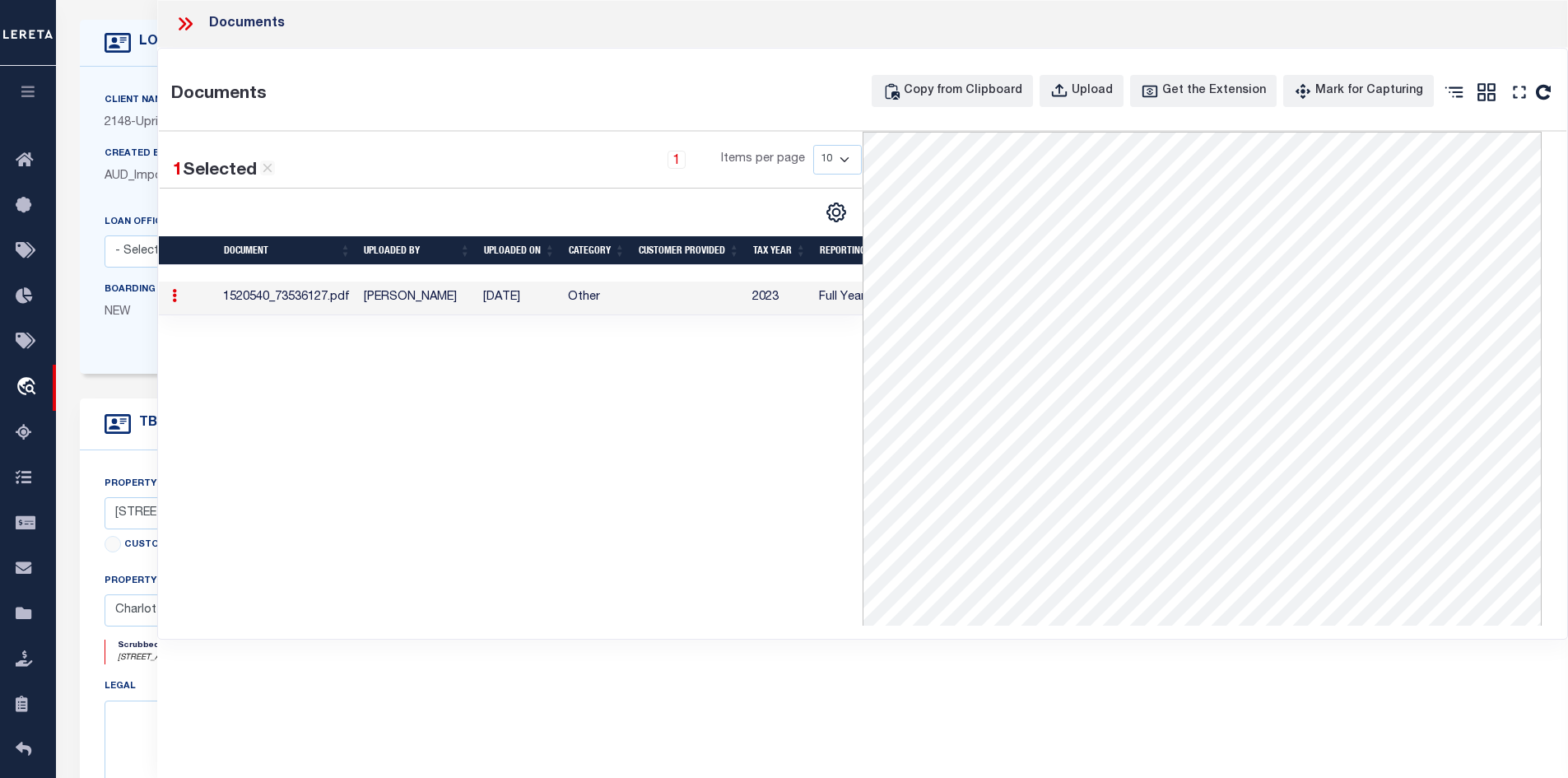
click at [196, 21] on div at bounding box center [191, 23] width 35 height 22
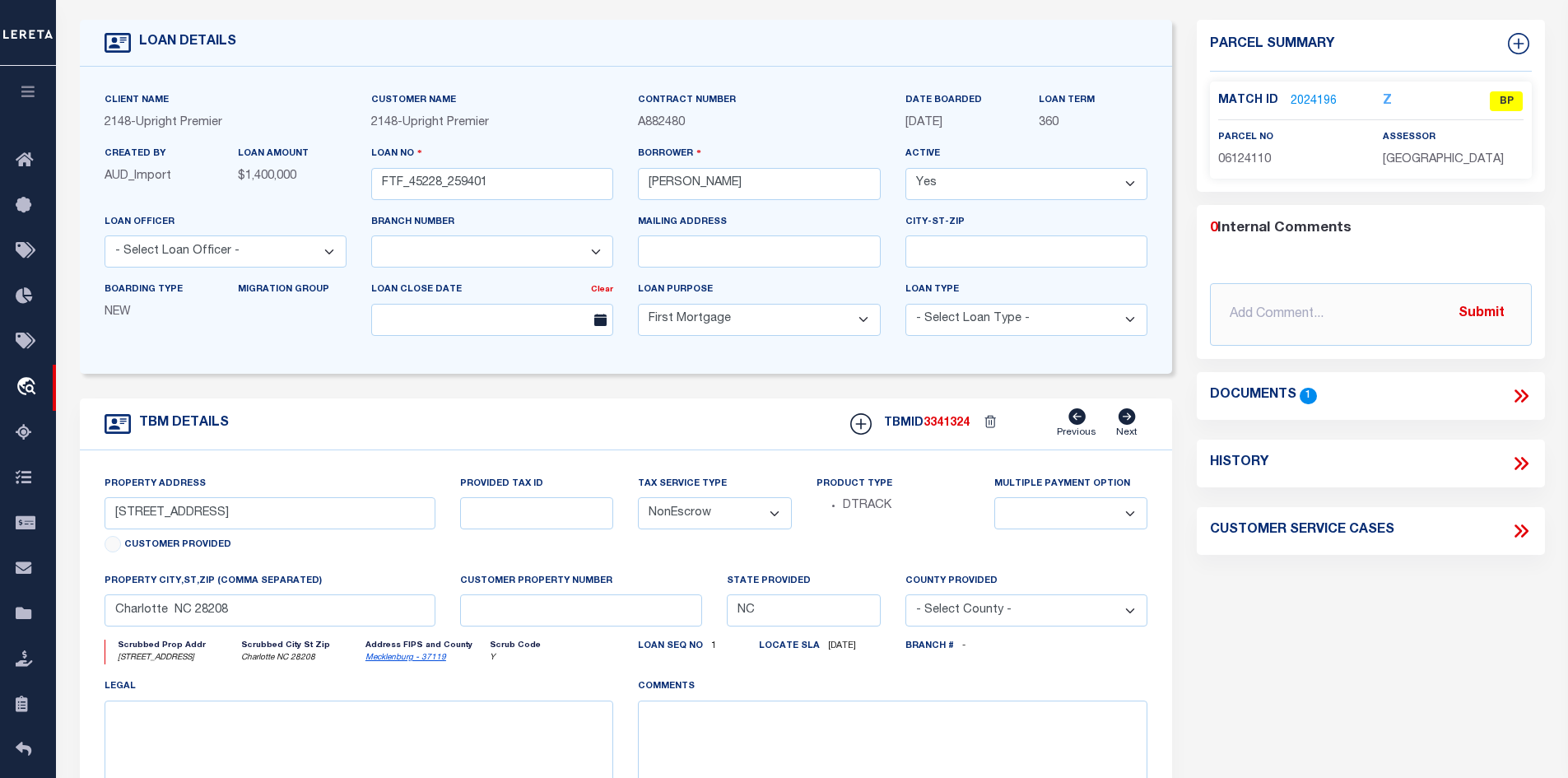
click at [1525, 403] on icon at bounding box center [1524, 396] width 7 height 13
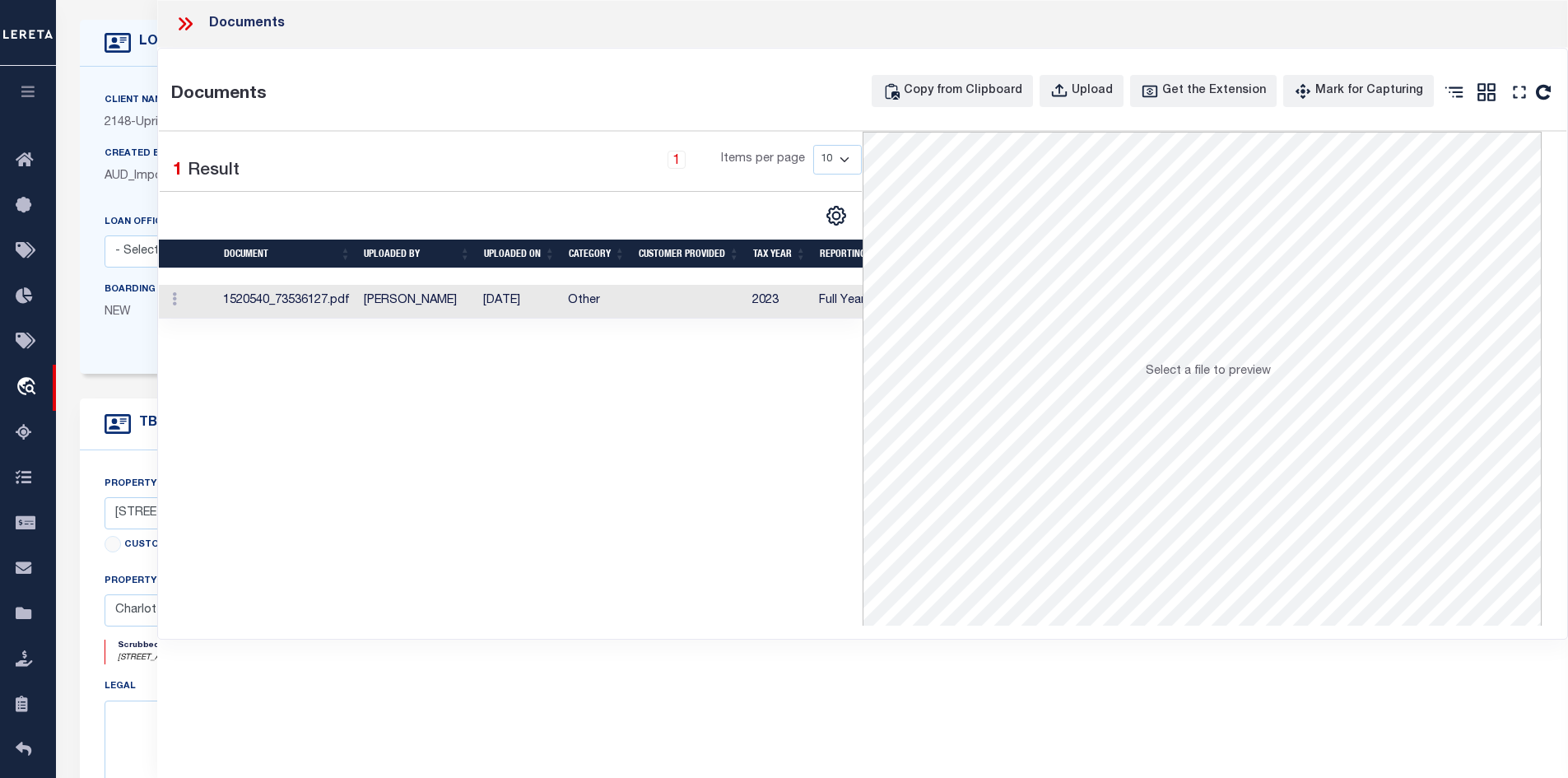
click at [590, 298] on td "Other" at bounding box center [596, 301] width 70 height 34
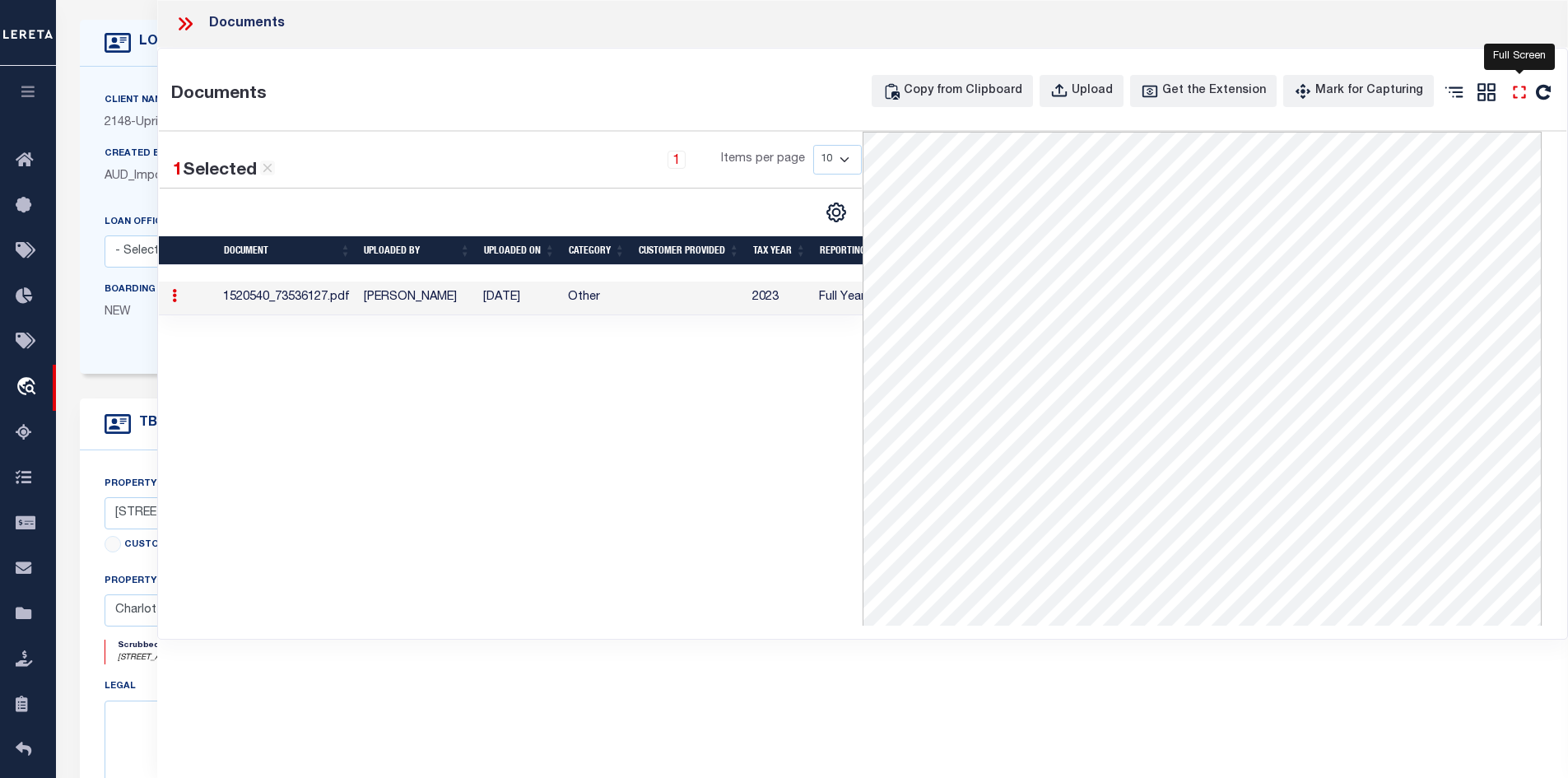
click at [1519, 92] on icon "" at bounding box center [1519, 92] width 22 height 22
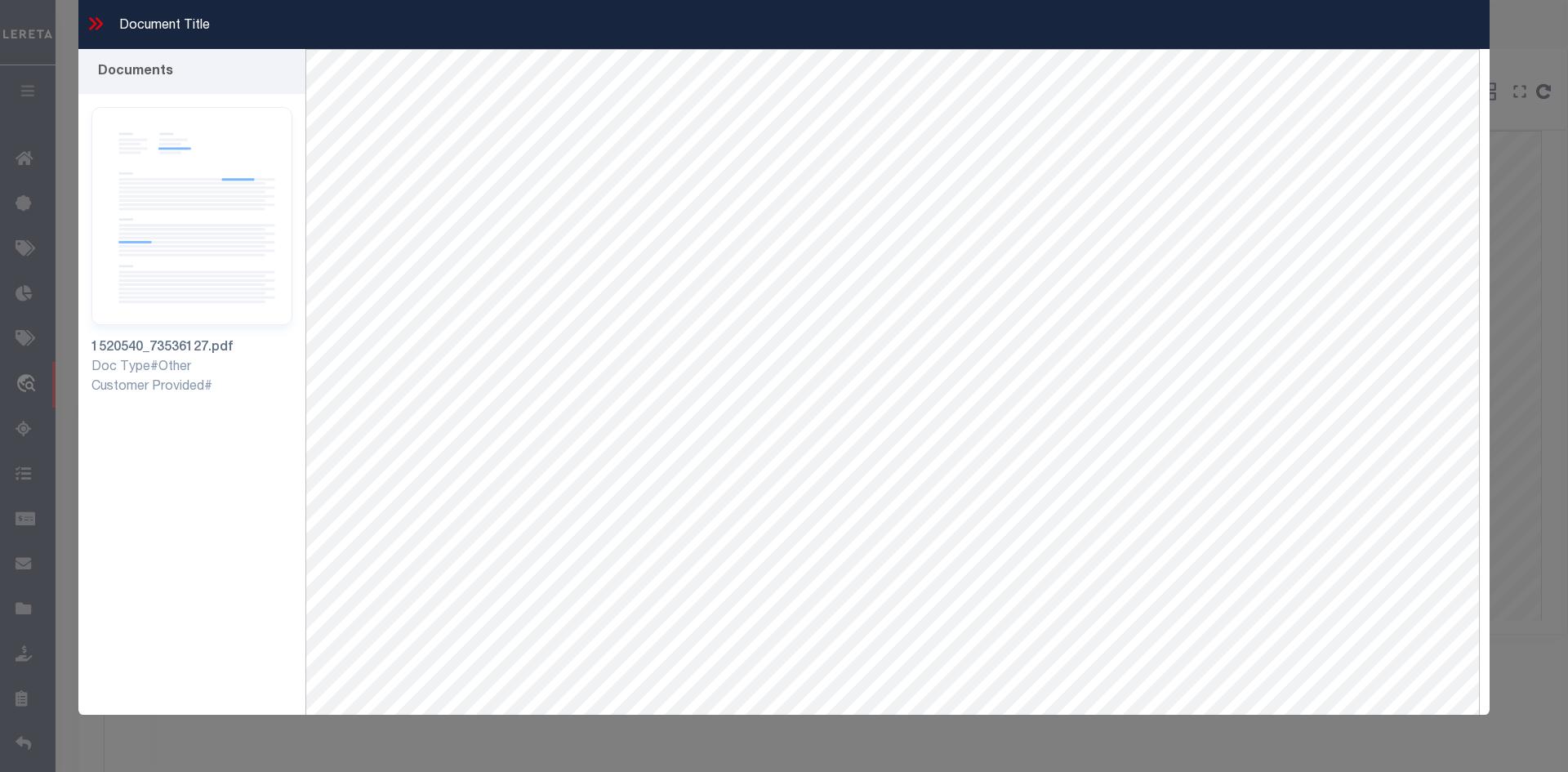
click at [91, 20] on icon at bounding box center [93, 23] width 7 height 13
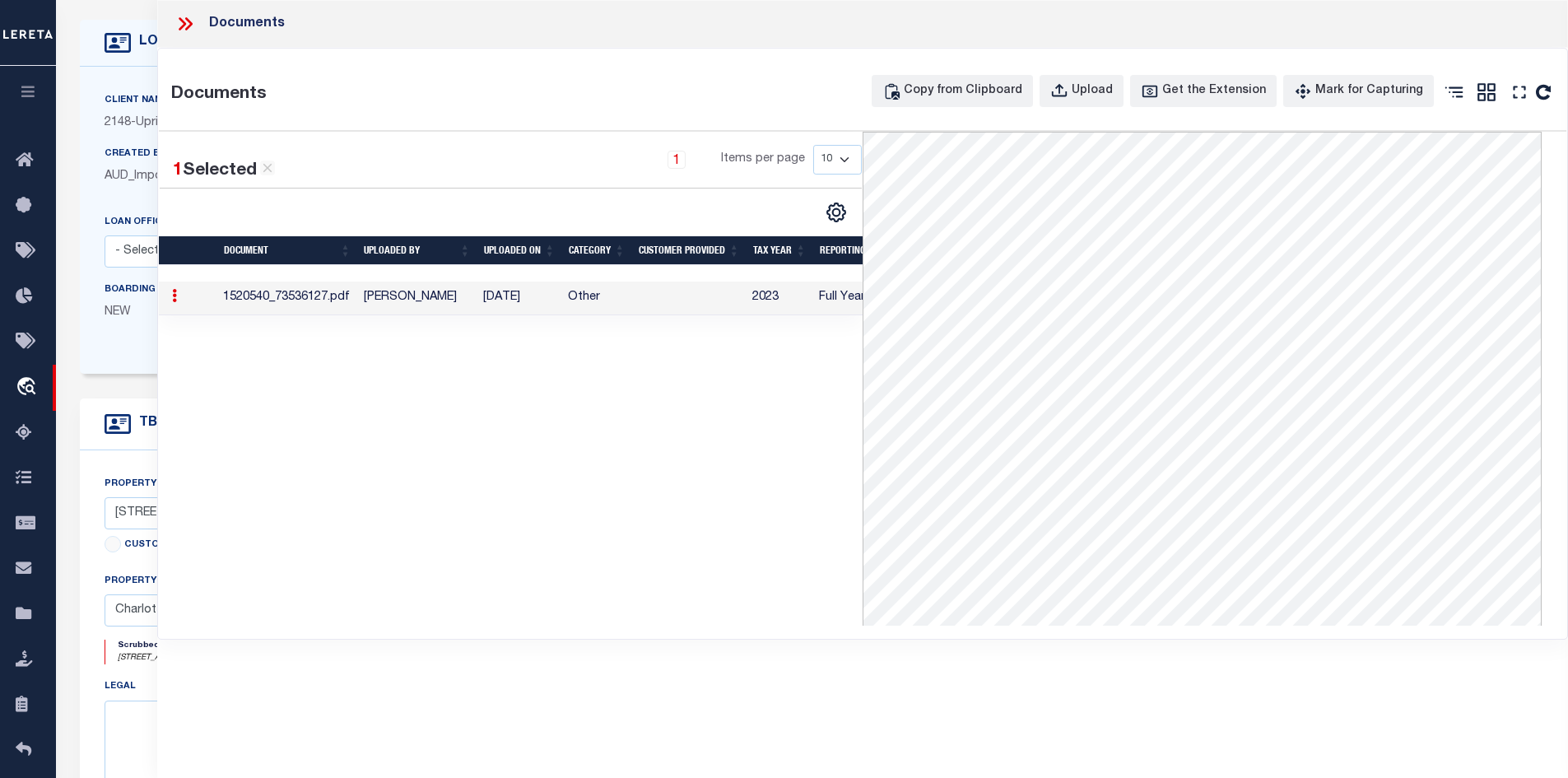
click at [182, 30] on icon at bounding box center [184, 23] width 22 height 22
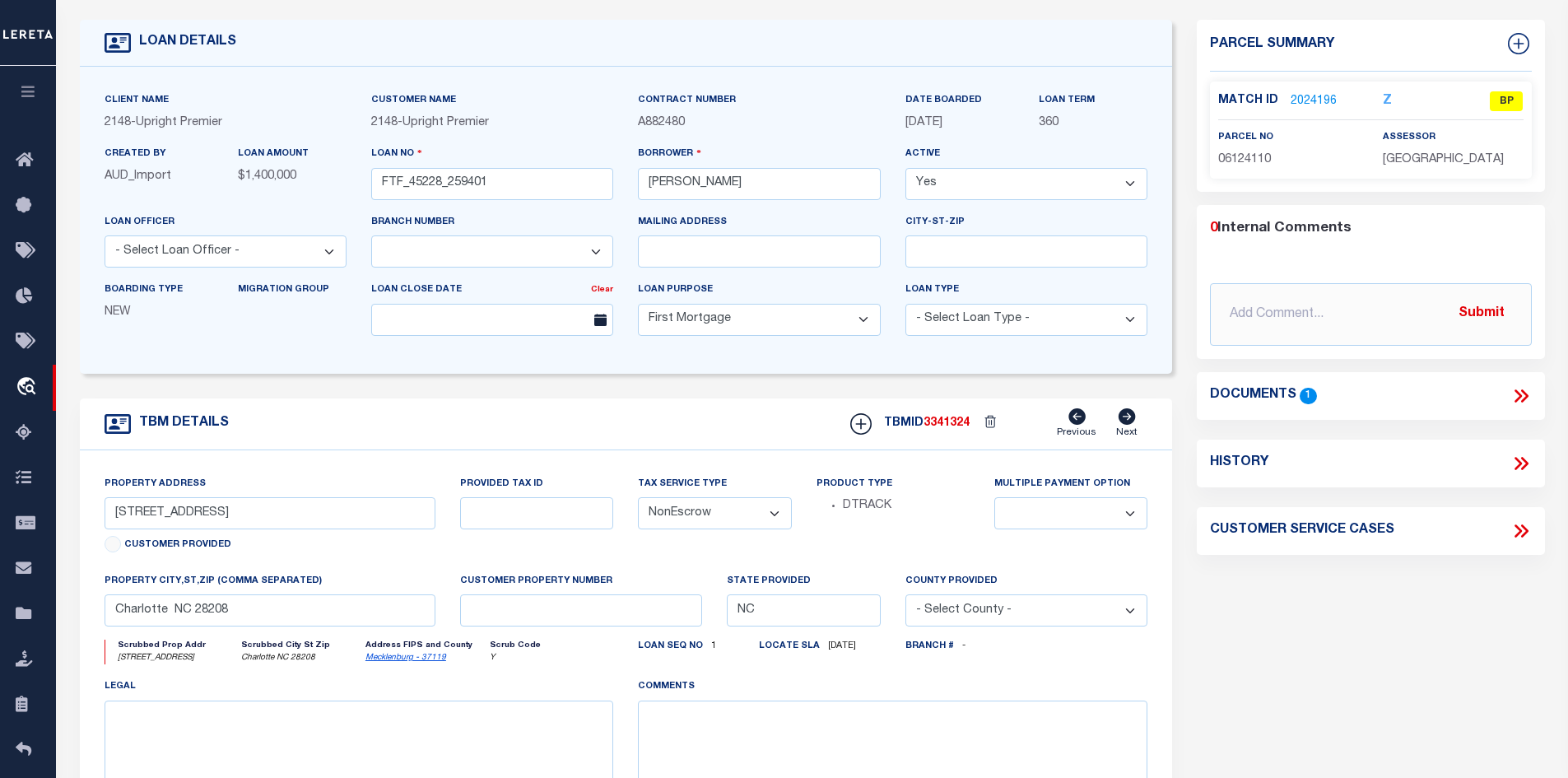
click at [1544, 392] on div "Documents 1" at bounding box center [1371, 395] width 348 height 48
click at [1525, 406] on icon at bounding box center [1521, 396] width 22 height 22
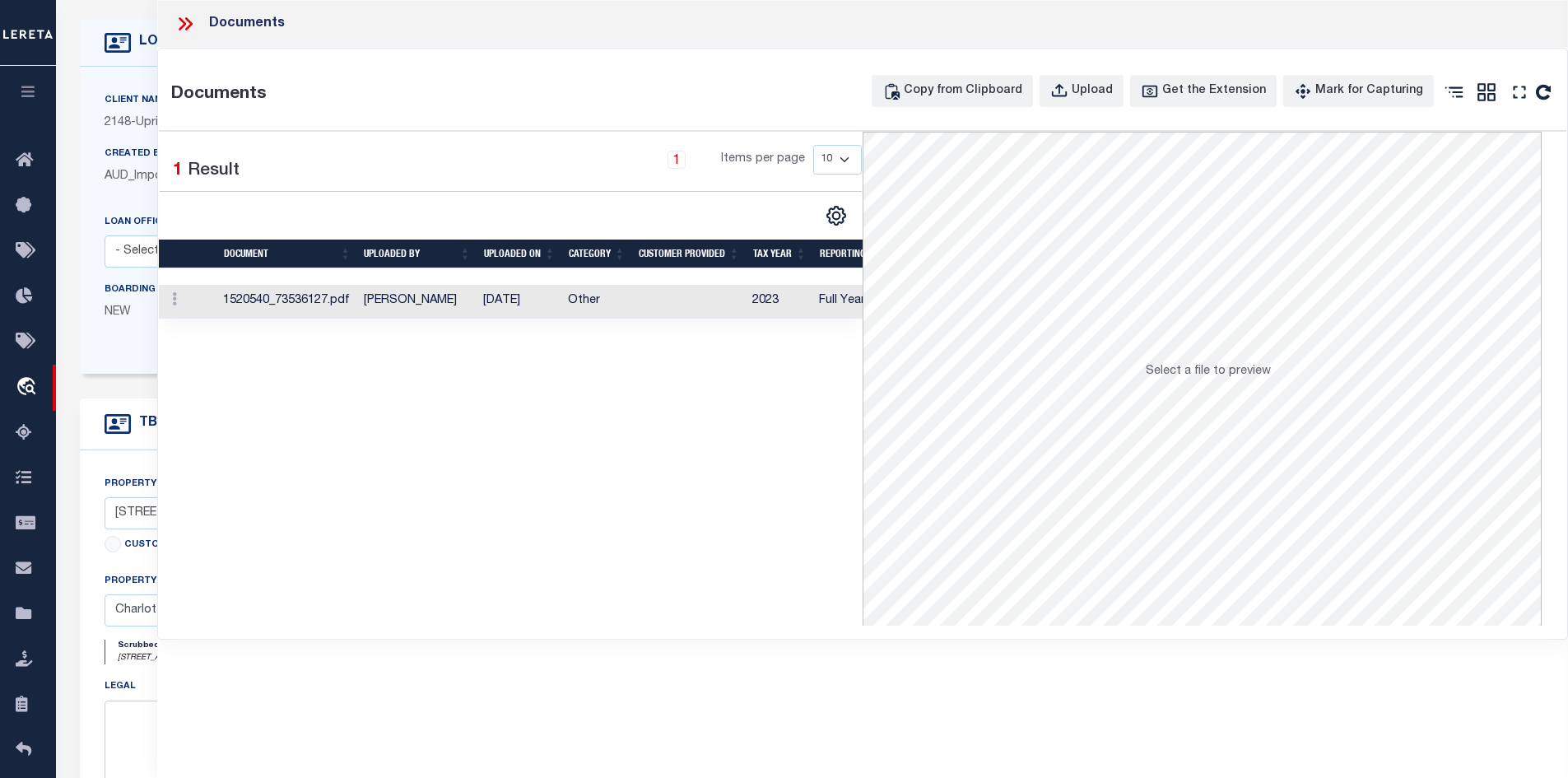
click at [181, 22] on icon at bounding box center [184, 23] width 22 height 22
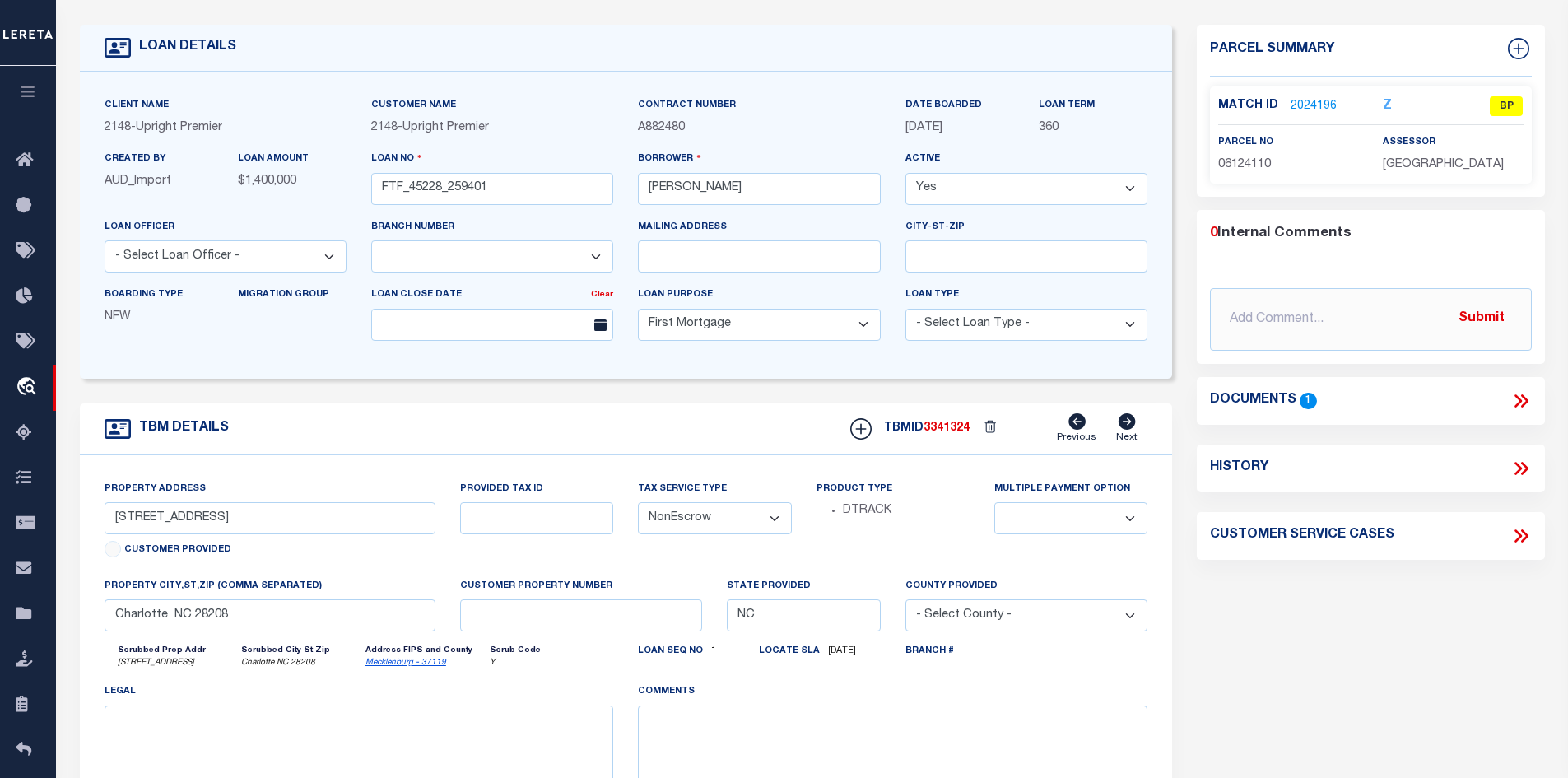
scroll to position [0, 0]
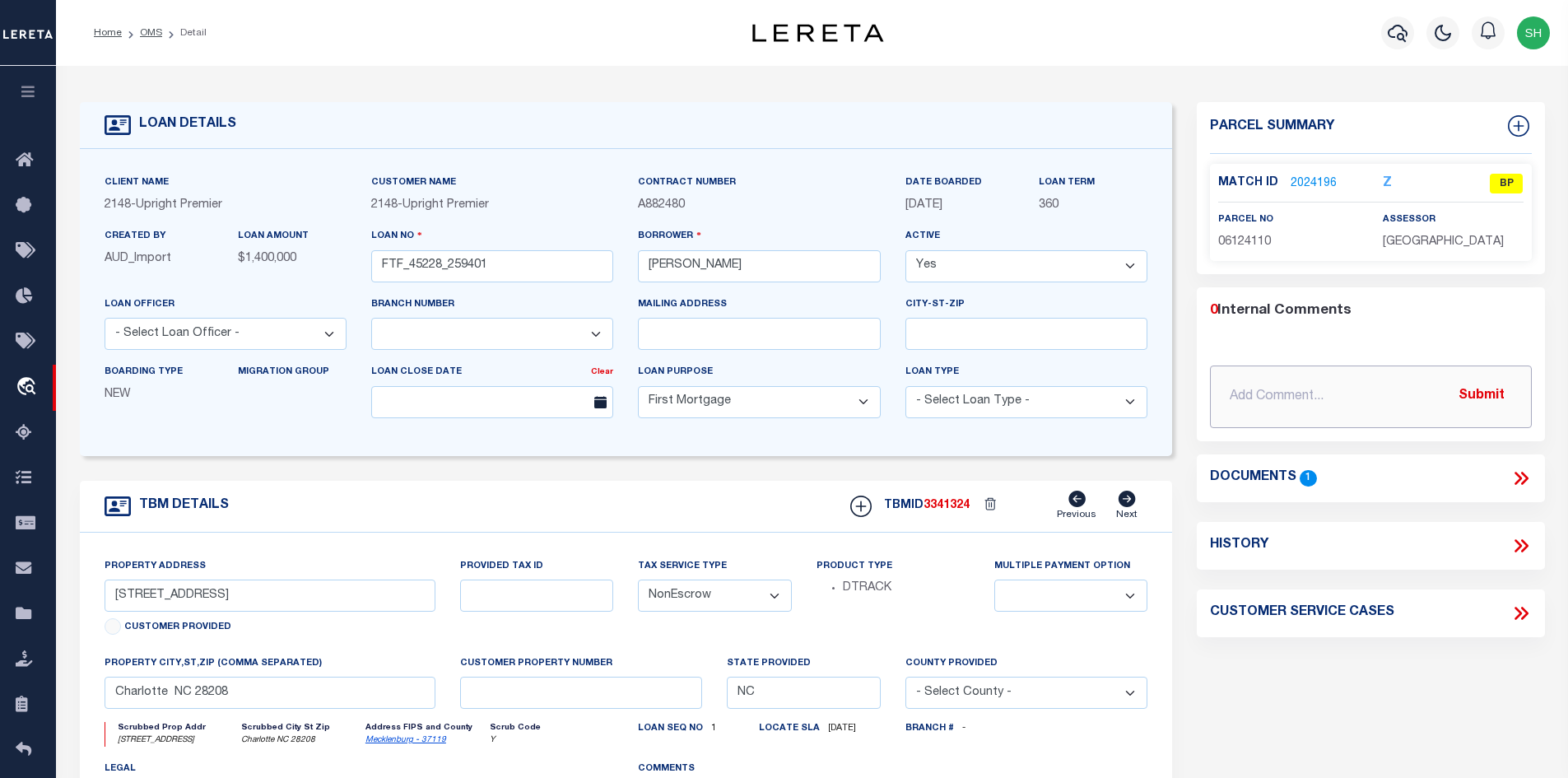
click at [1253, 420] on input "text" at bounding box center [1371, 396] width 322 height 63
drag, startPoint x: 249, startPoint y: 599, endPoint x: 111, endPoint y: 596, distance: 138.0
click at [111, 596] on input "[STREET_ADDRESS]" at bounding box center [271, 595] width 331 height 32
click at [1312, 184] on link "2024196" at bounding box center [1313, 183] width 46 height 17
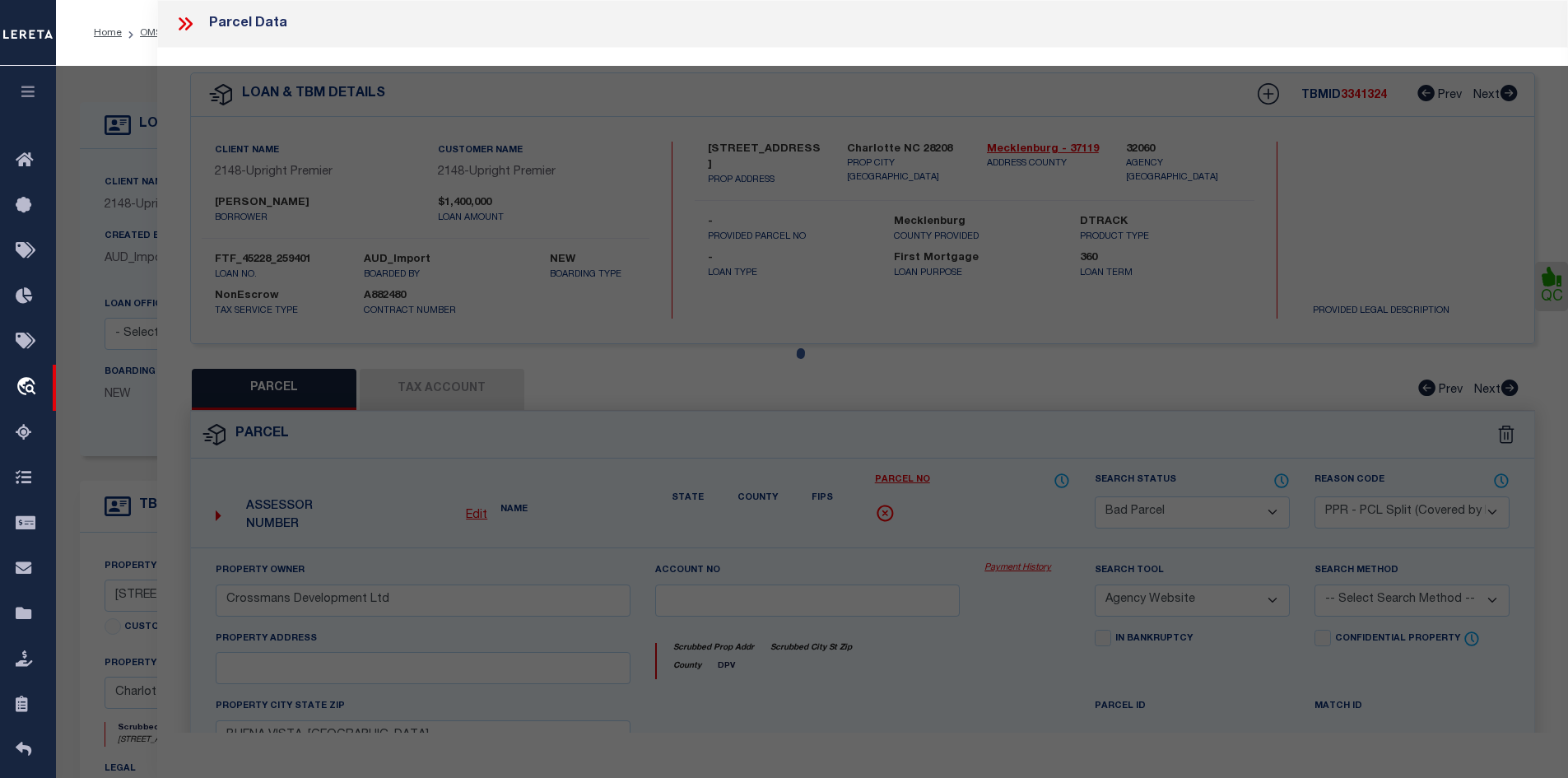
select select "AS"
select select
checkbox input "false"
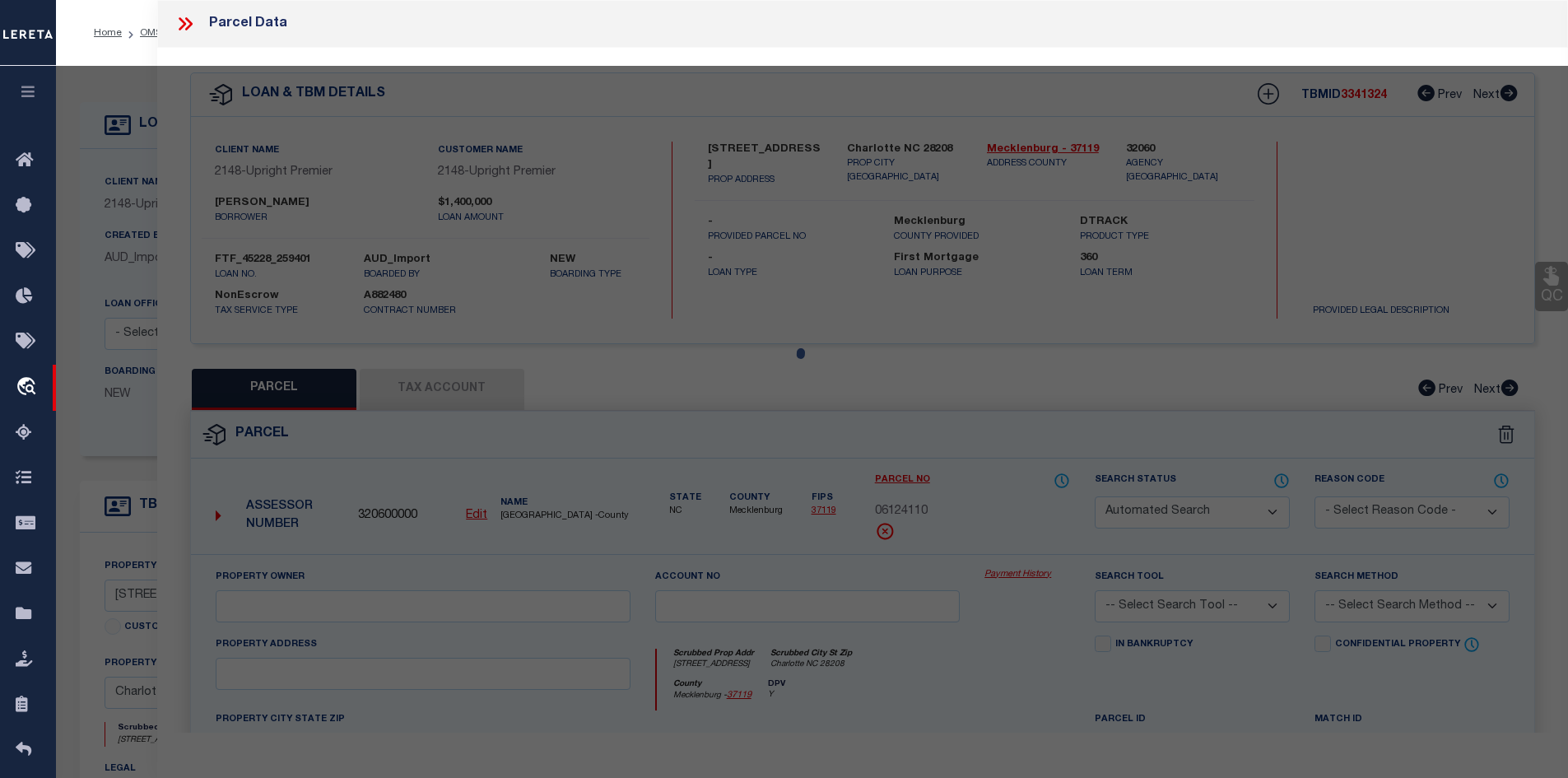
select select "BP"
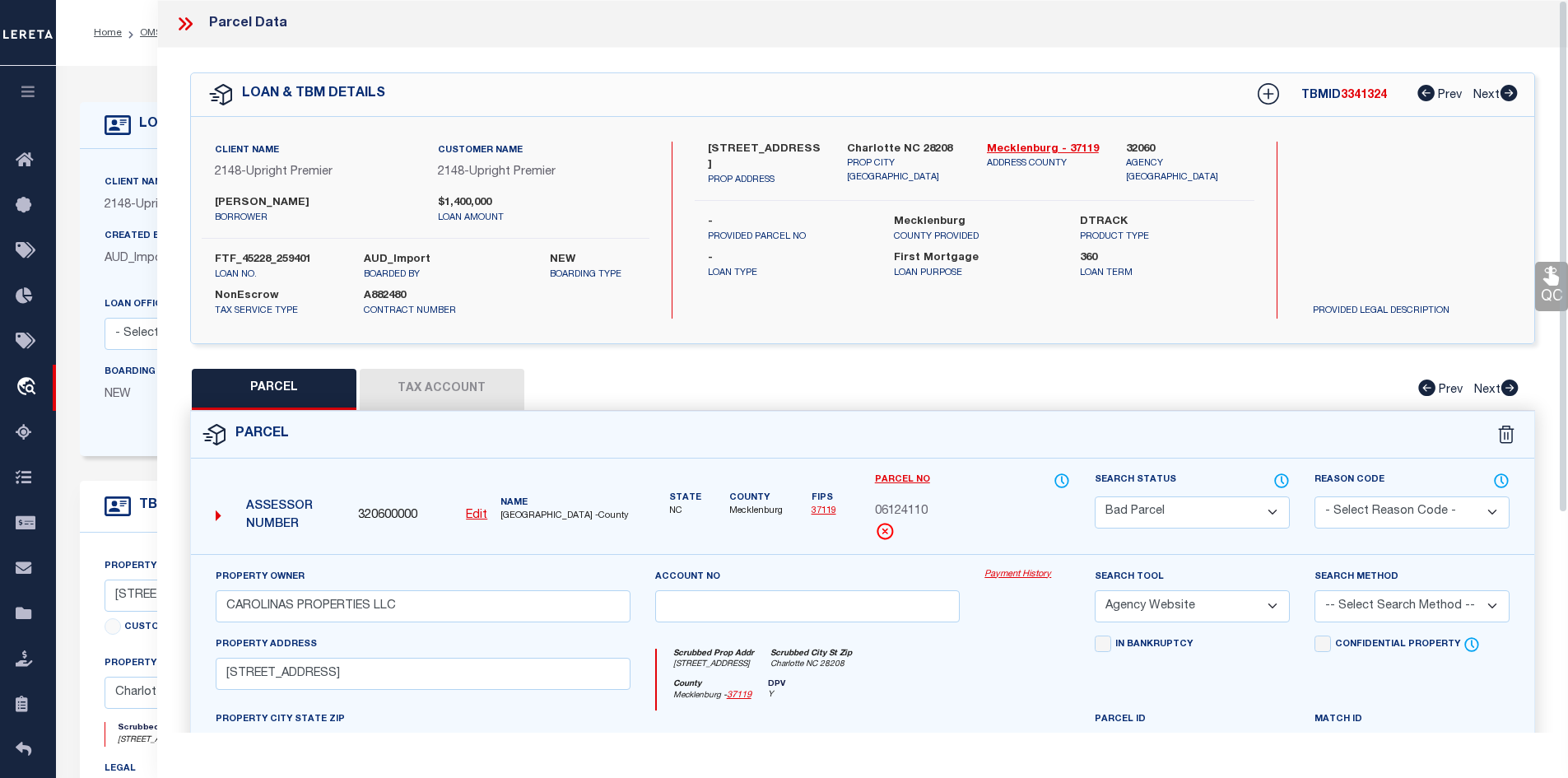
click at [1170, 514] on select "Automated Search Bad Parcel Complete Duplicate Parcel High Dollar Reporting In …" at bounding box center [1193, 512] width 195 height 32
click at [1095, 496] on select "Automated Search Bad Parcel Complete Duplicate Parcel High Dollar Reporting In …" at bounding box center [1193, 512] width 195 height 32
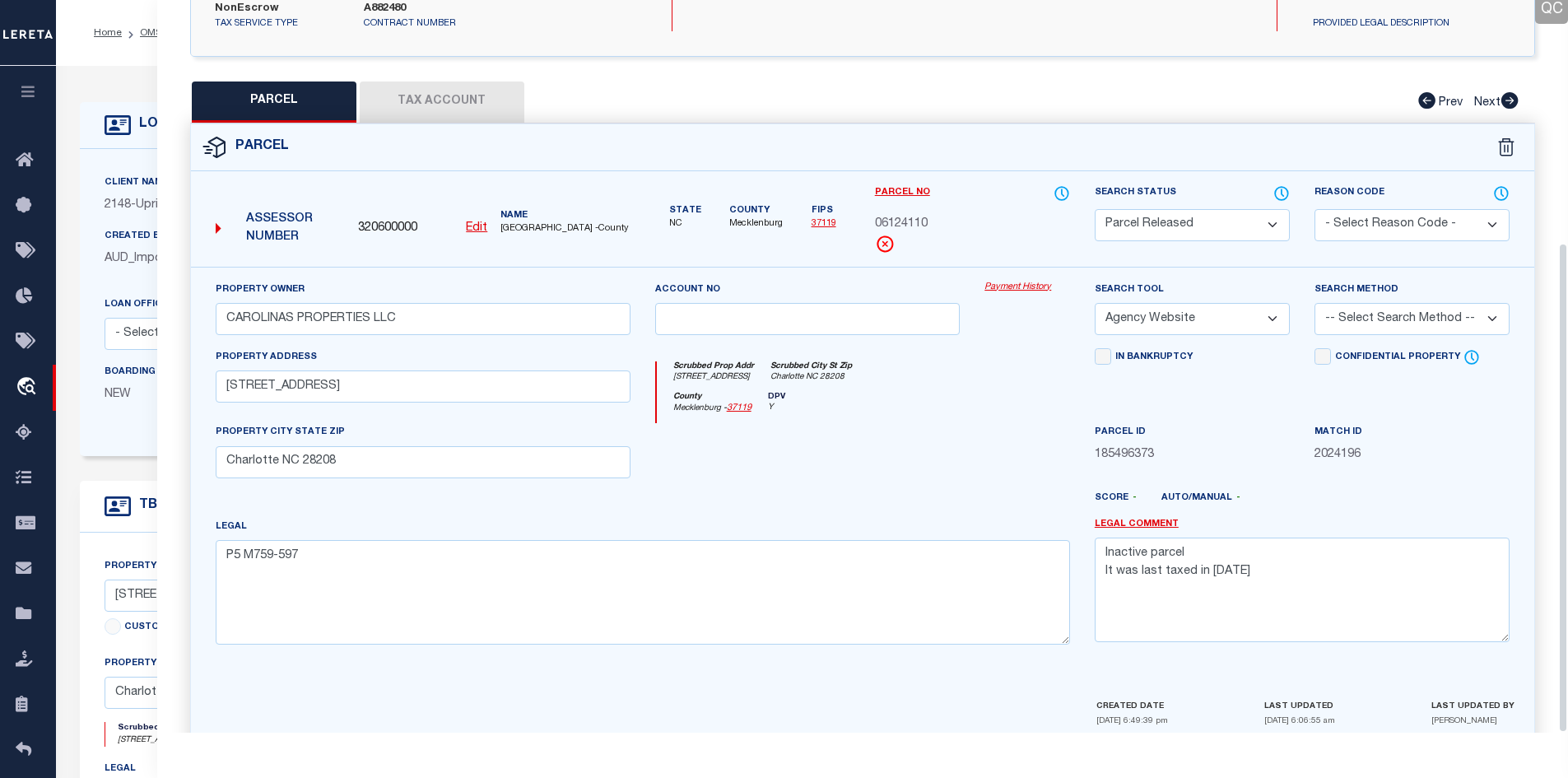
scroll to position [362, 0]
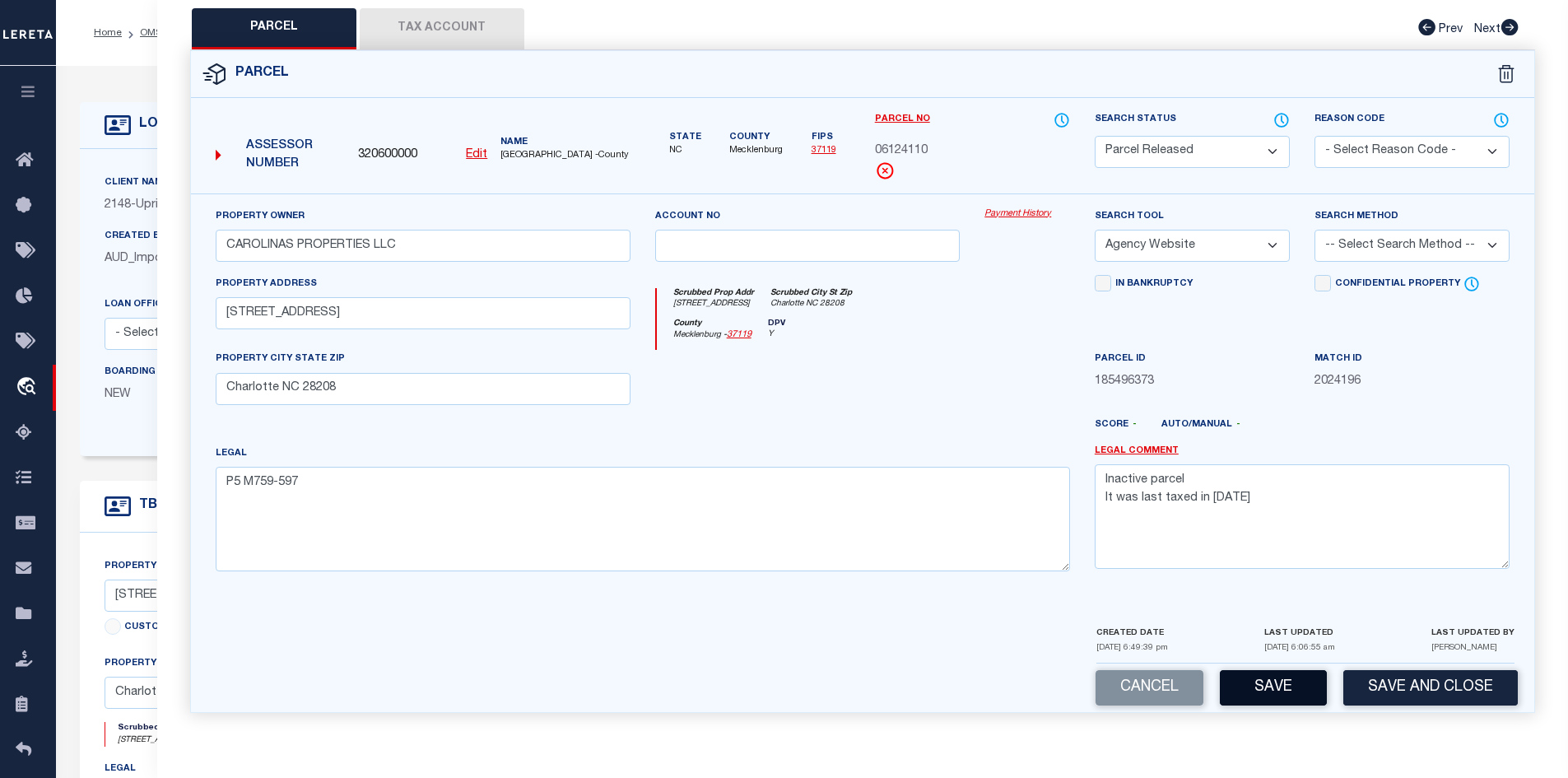
click at [1264, 691] on button "Save" at bounding box center [1273, 688] width 107 height 36
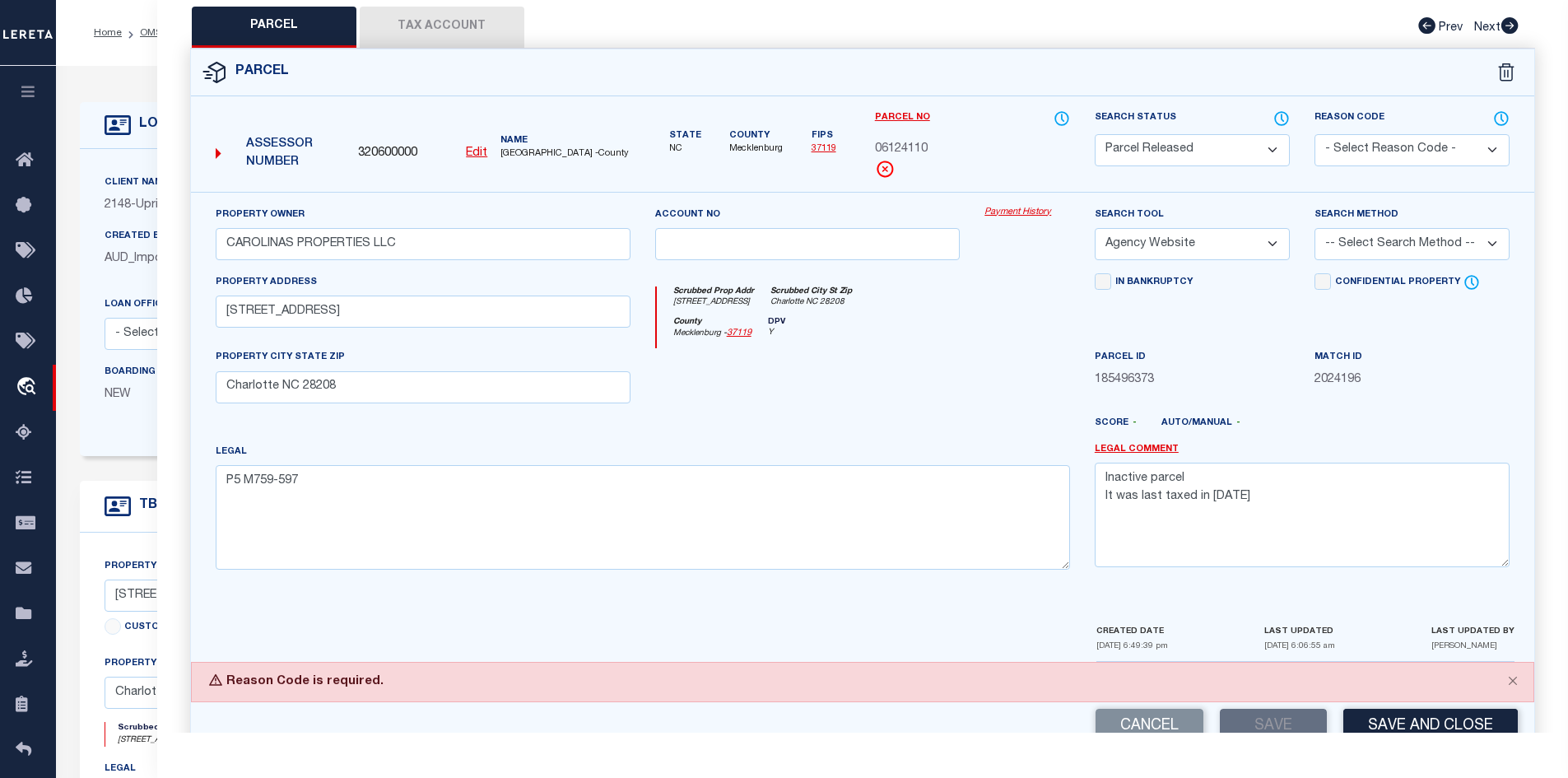
click at [1419, 138] on select "- Select Reason Code - 099 - Other (Provide additional detail) ACT - Agency Cha…" at bounding box center [1412, 150] width 195 height 32
click at [1314, 134] on select "- Select Reason Code - 099 - Other (Provide additional detail) ACT - Agency Cha…" at bounding box center [1412, 150] width 195 height 32
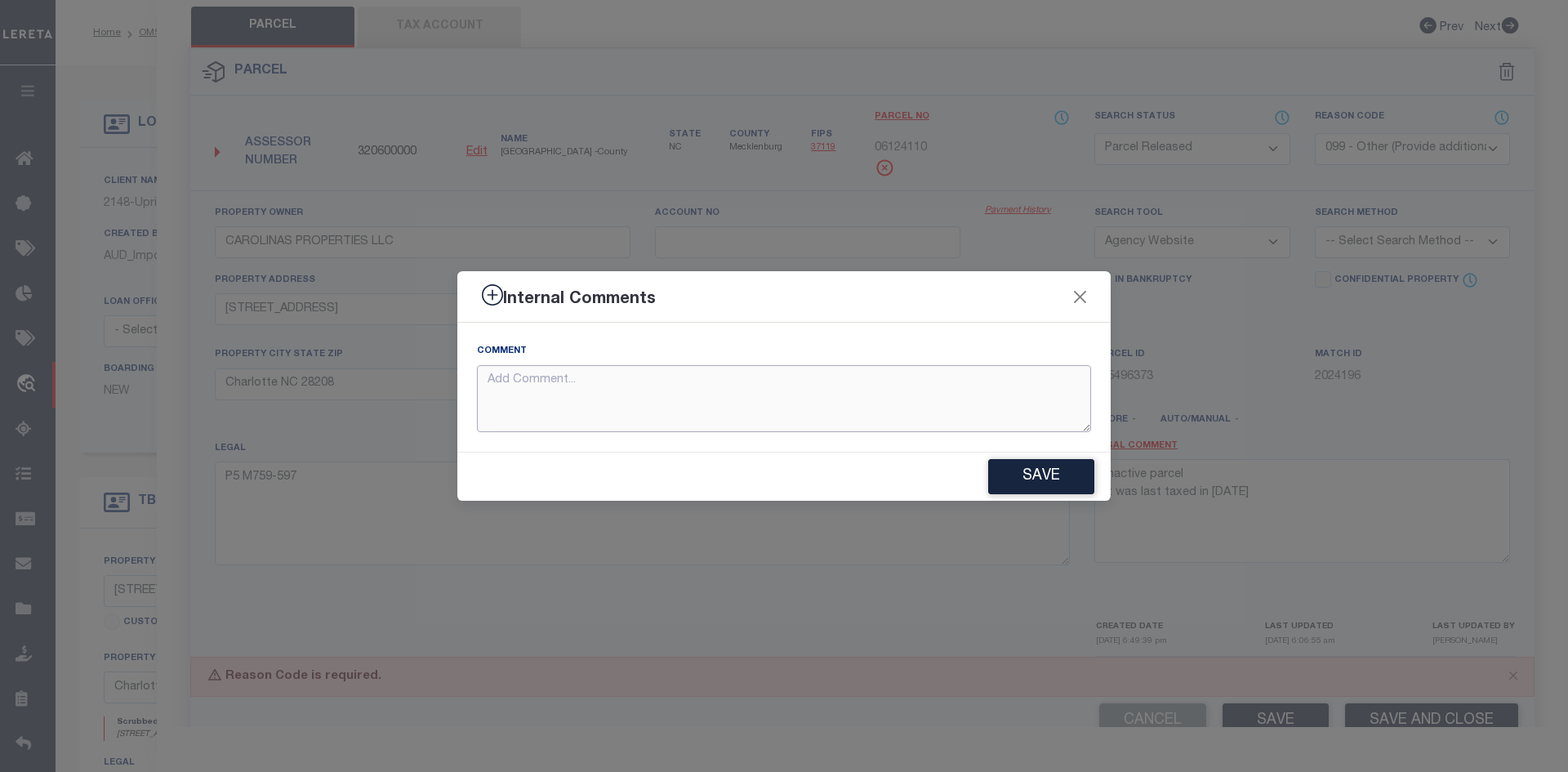
paste textarea "Spoke with assessor state parcel 06124110 invalid –parcel 06124206. Name: CAROL…"
click at [1001, 471] on button "Save" at bounding box center [1041, 477] width 106 height 35
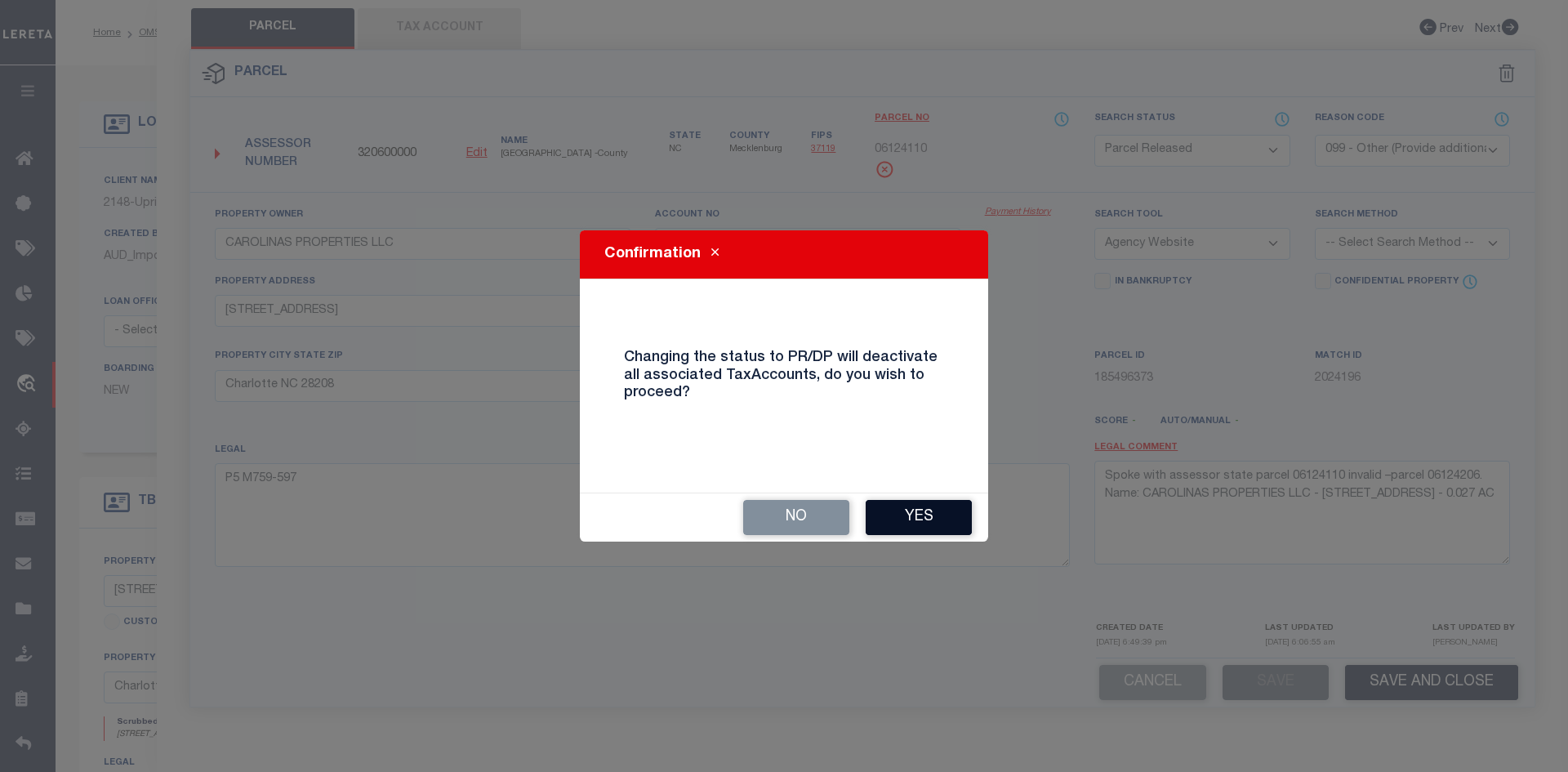
click at [888, 515] on button "Yes" at bounding box center [919, 517] width 106 height 35
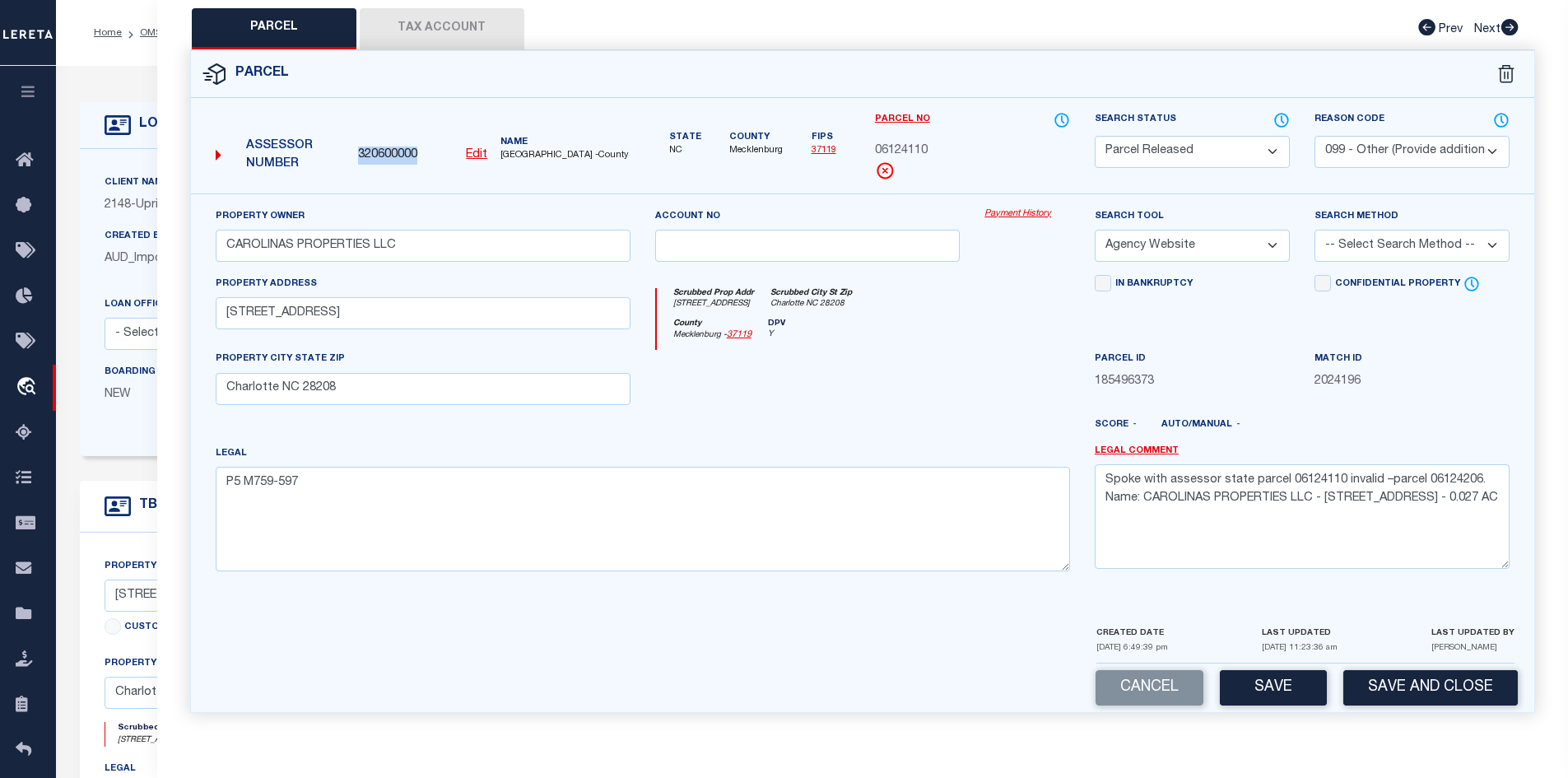
drag, startPoint x: 418, startPoint y: 154, endPoint x: 359, endPoint y: 156, distance: 59.0
click at [359, 156] on div "320600000 Edit" at bounding box center [423, 155] width 129 height 18
copy span "320600000"
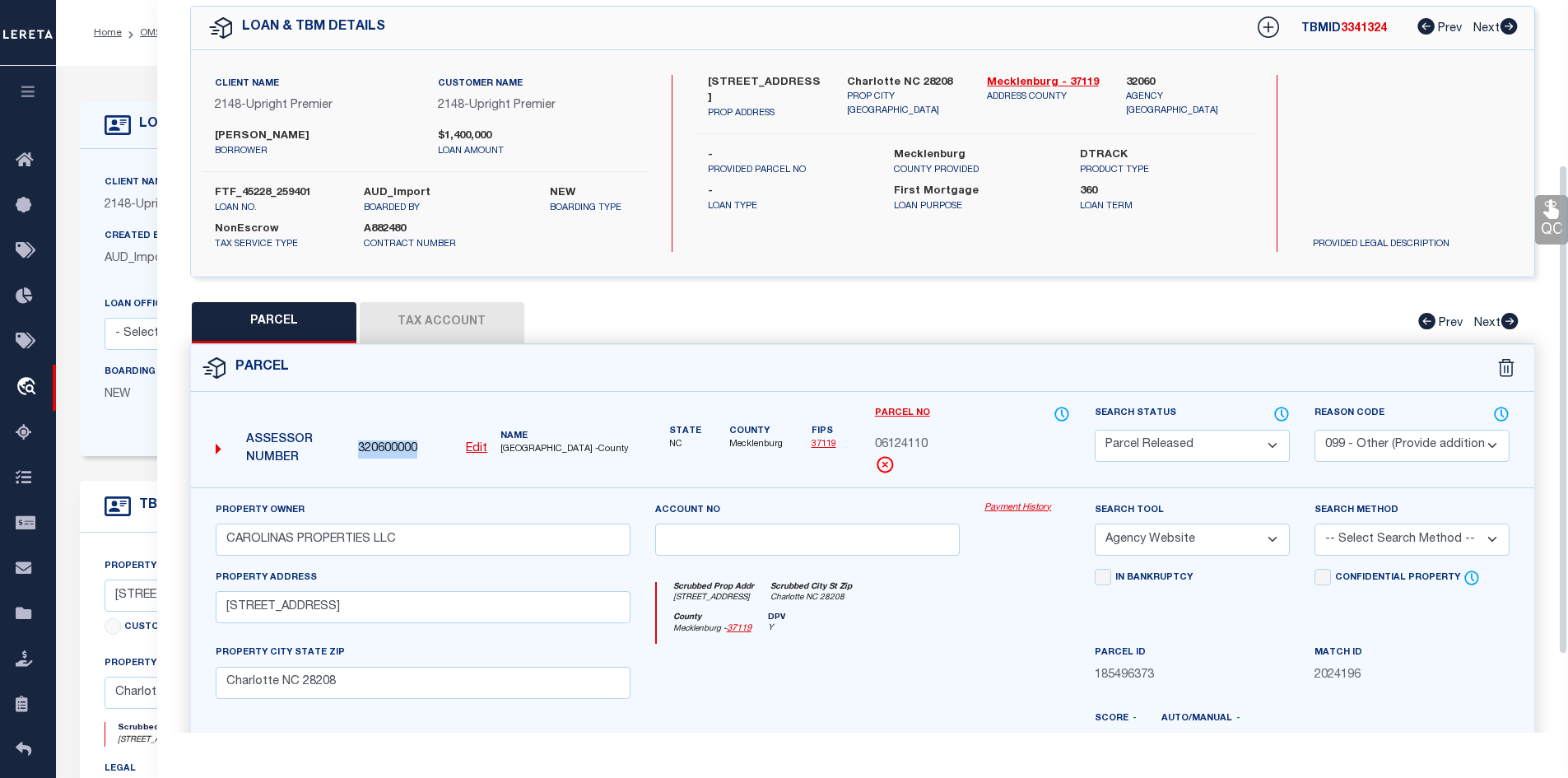
scroll to position [0, 0]
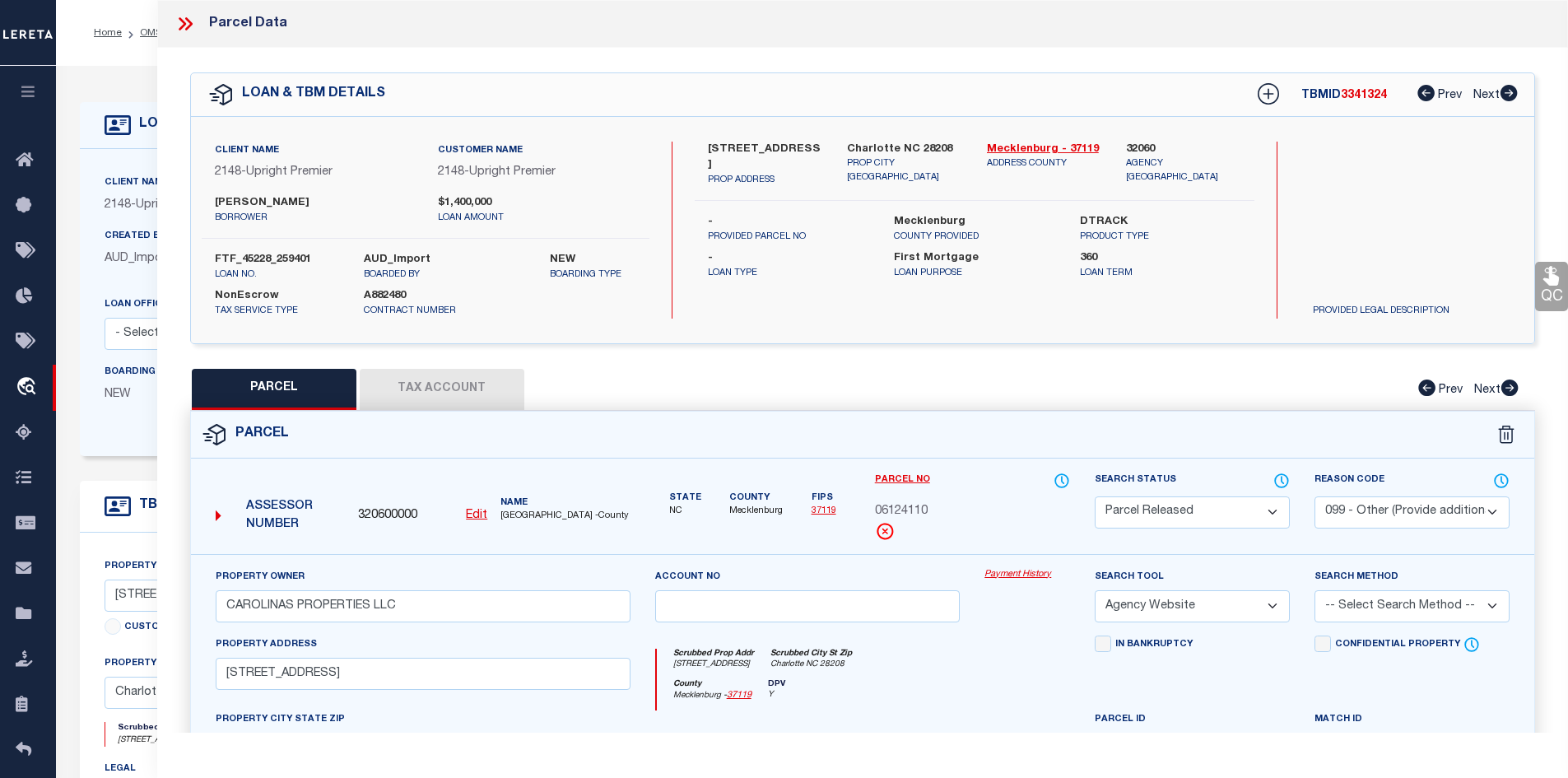
click at [187, 23] on icon at bounding box center [184, 23] width 22 height 22
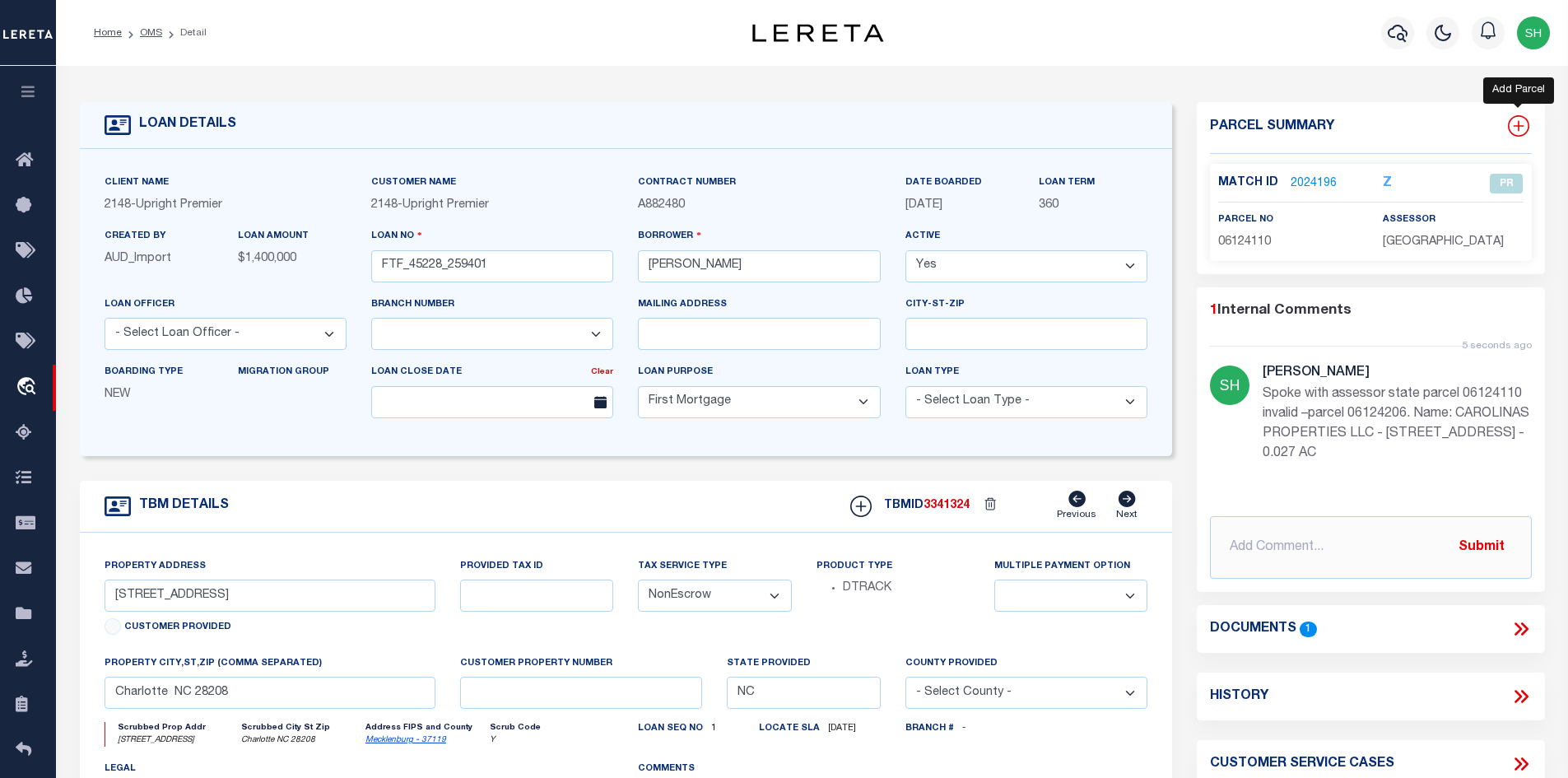
click at [1517, 120] on icon at bounding box center [1518, 125] width 22 height 22
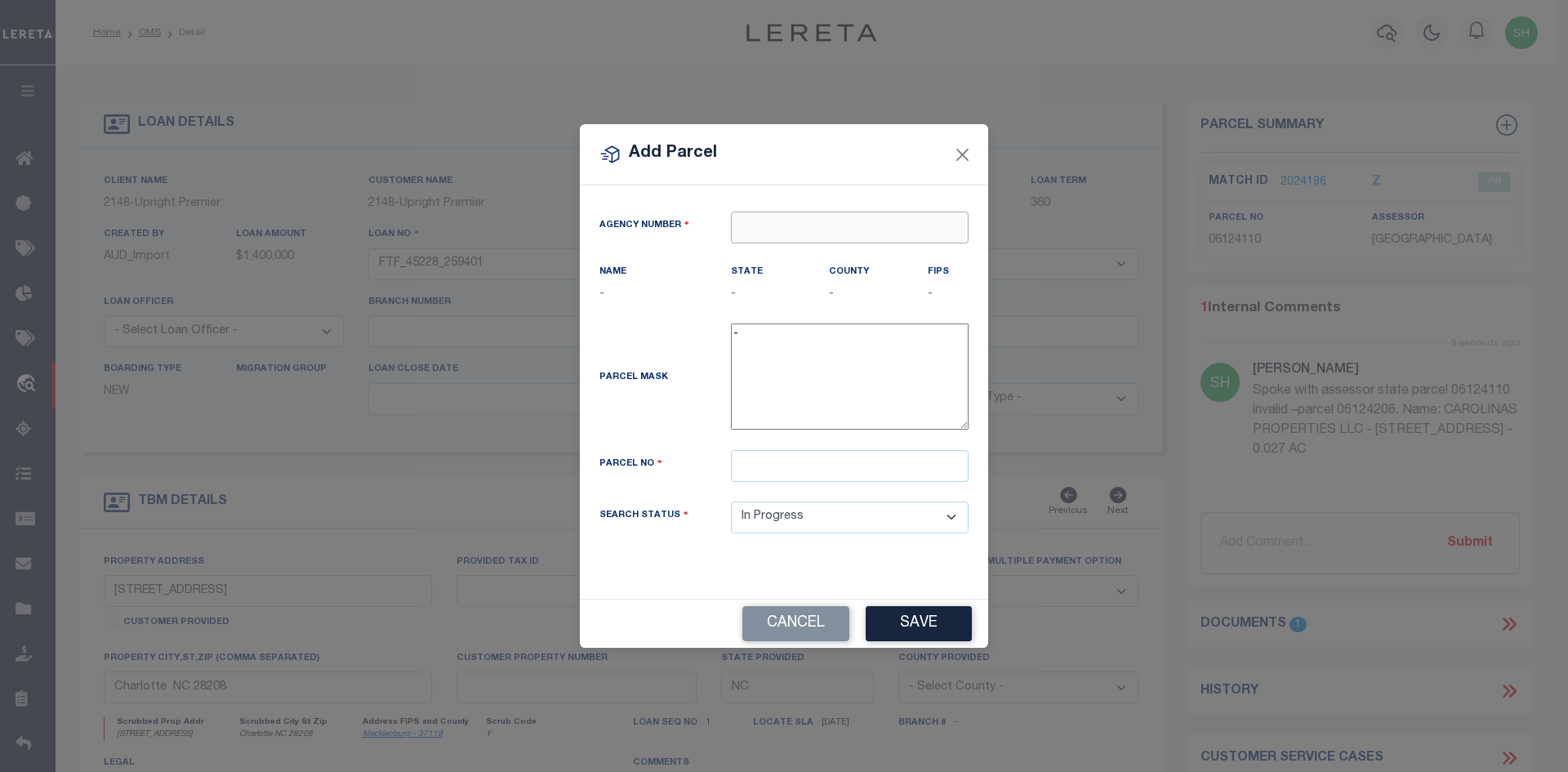
paste input "320600000"
click at [768, 260] on div "320600000 : [GEOGRAPHIC_DATA]" at bounding box center [868, 258] width 271 height 26
click at [826, 461] on input "text" at bounding box center [850, 466] width 238 height 32
click at [884, 628] on button "Save" at bounding box center [919, 623] width 106 height 35
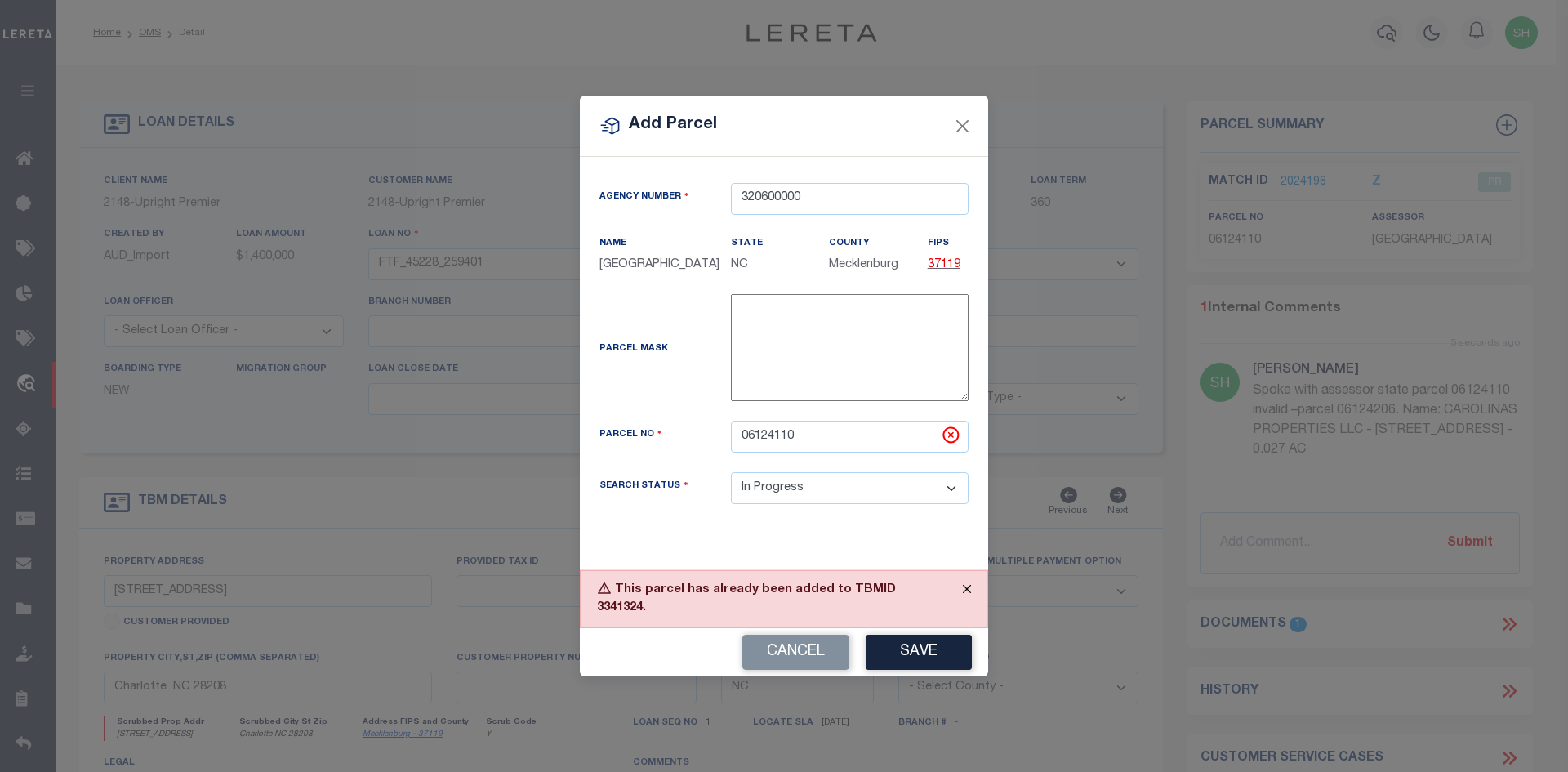
click at [968, 604] on button "Close" at bounding box center [967, 589] width 41 height 36
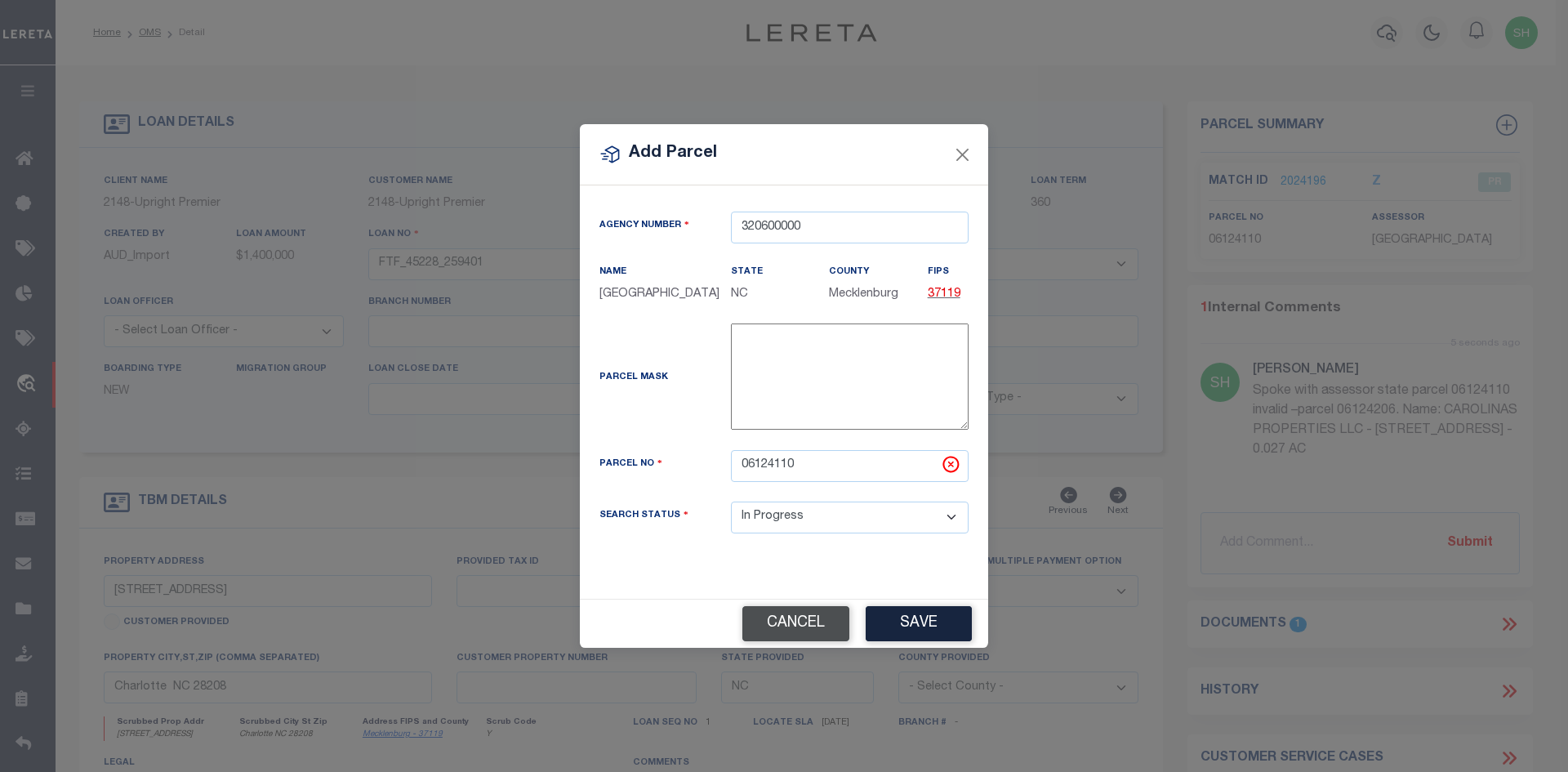
click at [835, 641] on button "Cancel" at bounding box center [795, 623] width 107 height 35
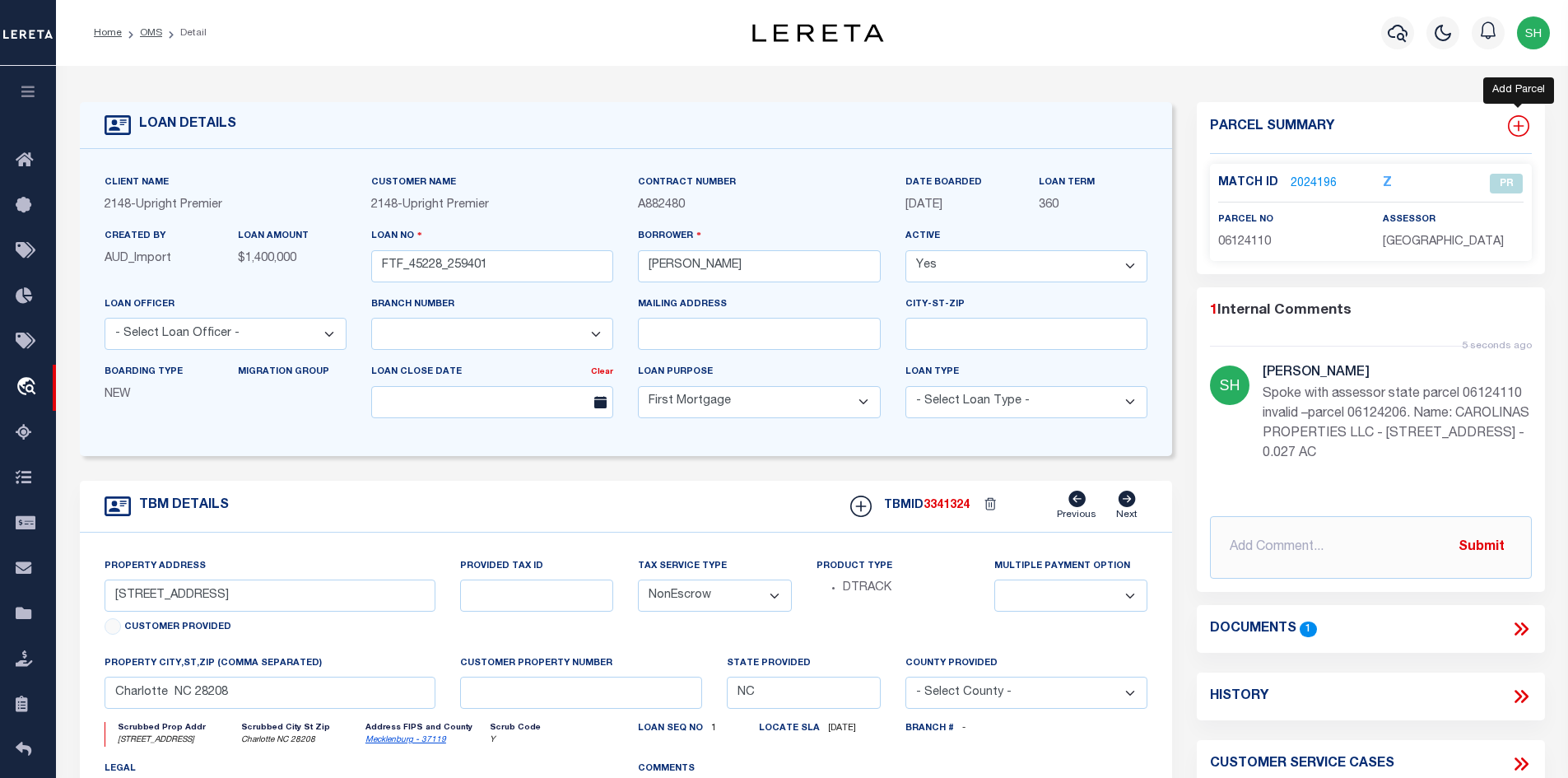
click at [1517, 131] on icon at bounding box center [1518, 125] width 22 height 22
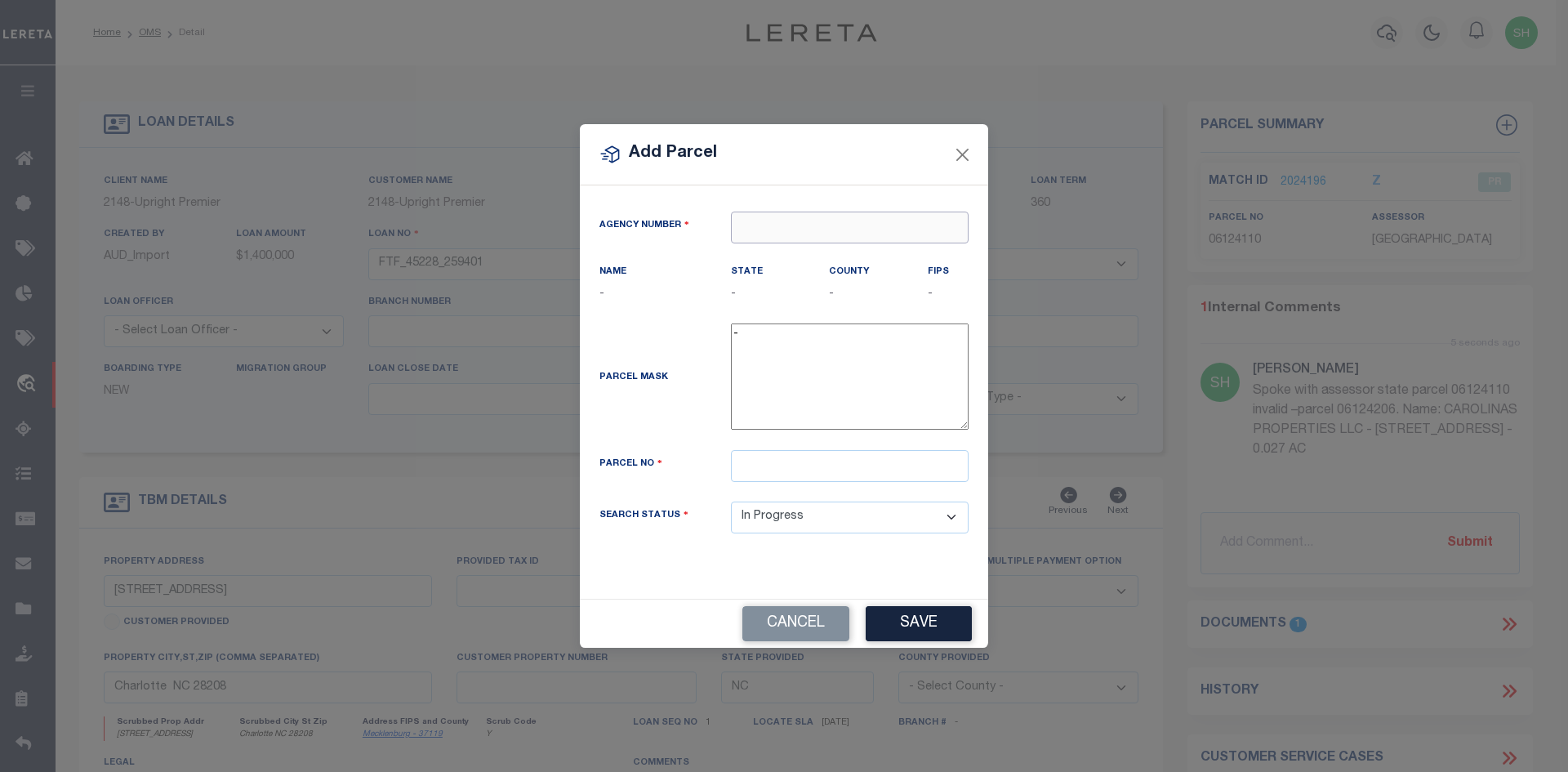
paste input "320600000"
click at [768, 261] on div "320600000 : [GEOGRAPHIC_DATA]" at bounding box center [868, 258] width 271 height 26
click at [755, 471] on input "text" at bounding box center [850, 466] width 238 height 32
click at [914, 622] on button "Save" at bounding box center [919, 623] width 106 height 35
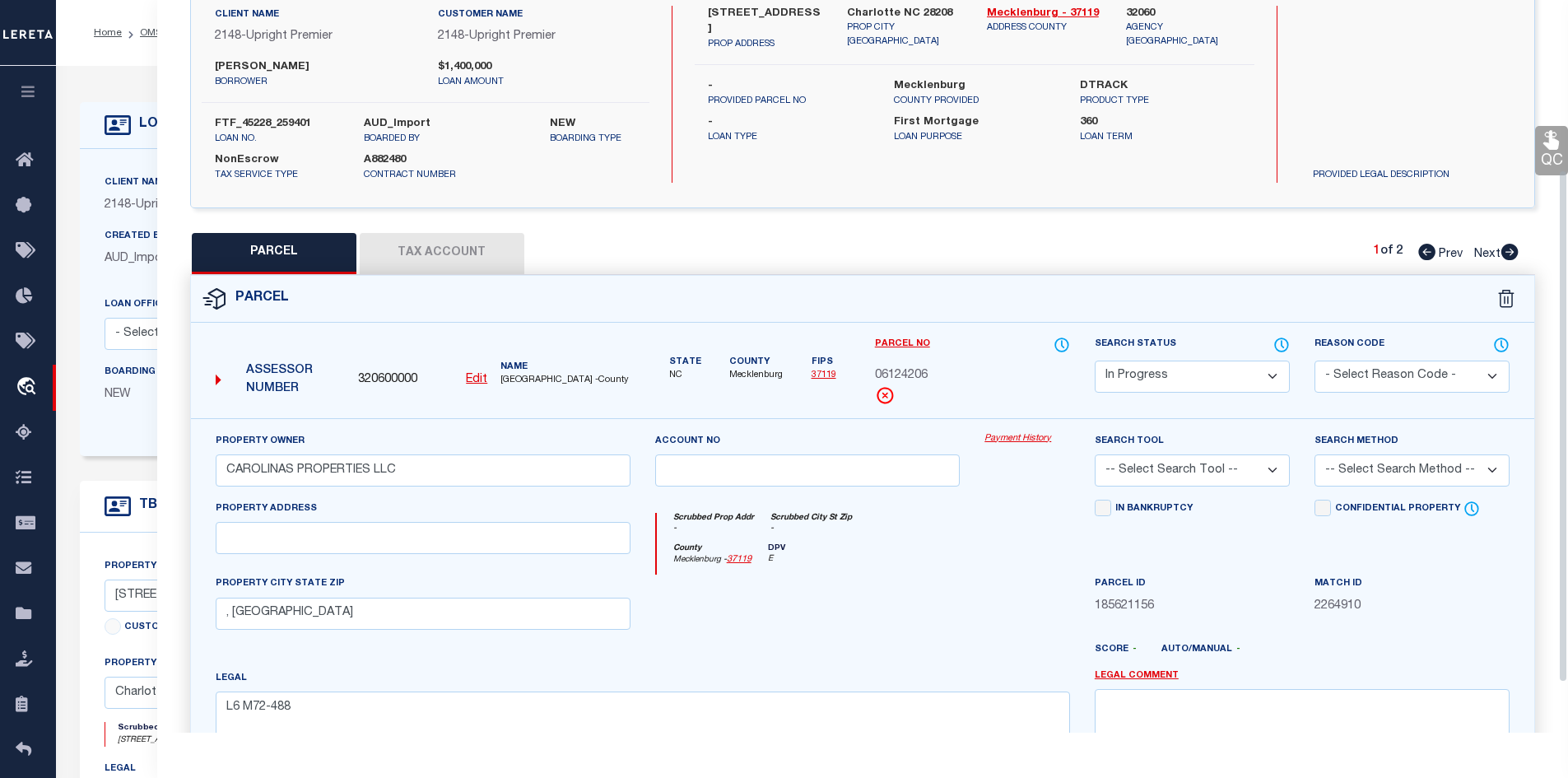
scroll to position [247, 0]
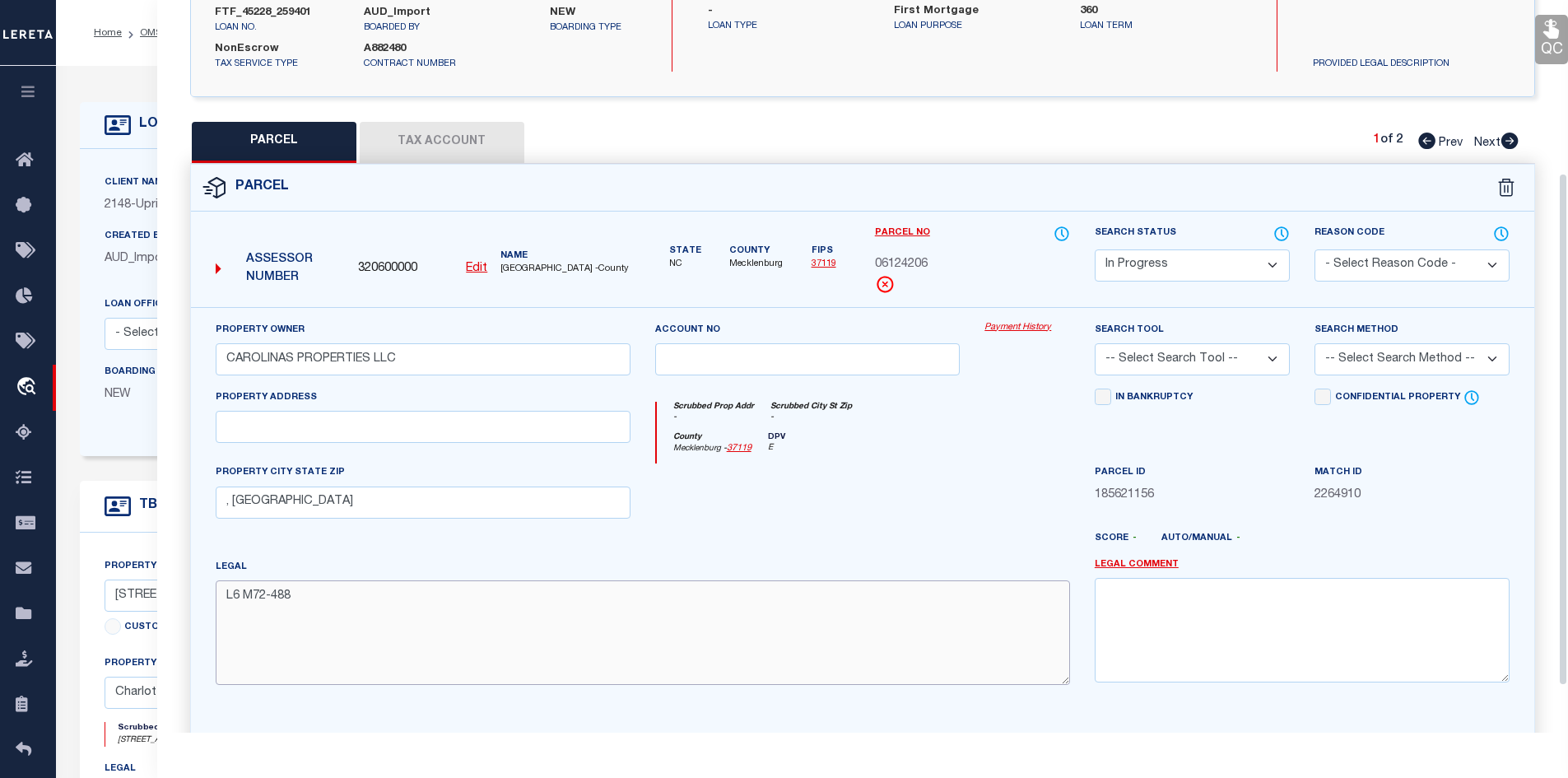
click at [536, 626] on textarea "L6 M72-488" at bounding box center [642, 632] width 855 height 104
paste textarea "0.027 AC"
click at [424, 139] on button "Tax Account" at bounding box center [442, 142] width 165 height 41
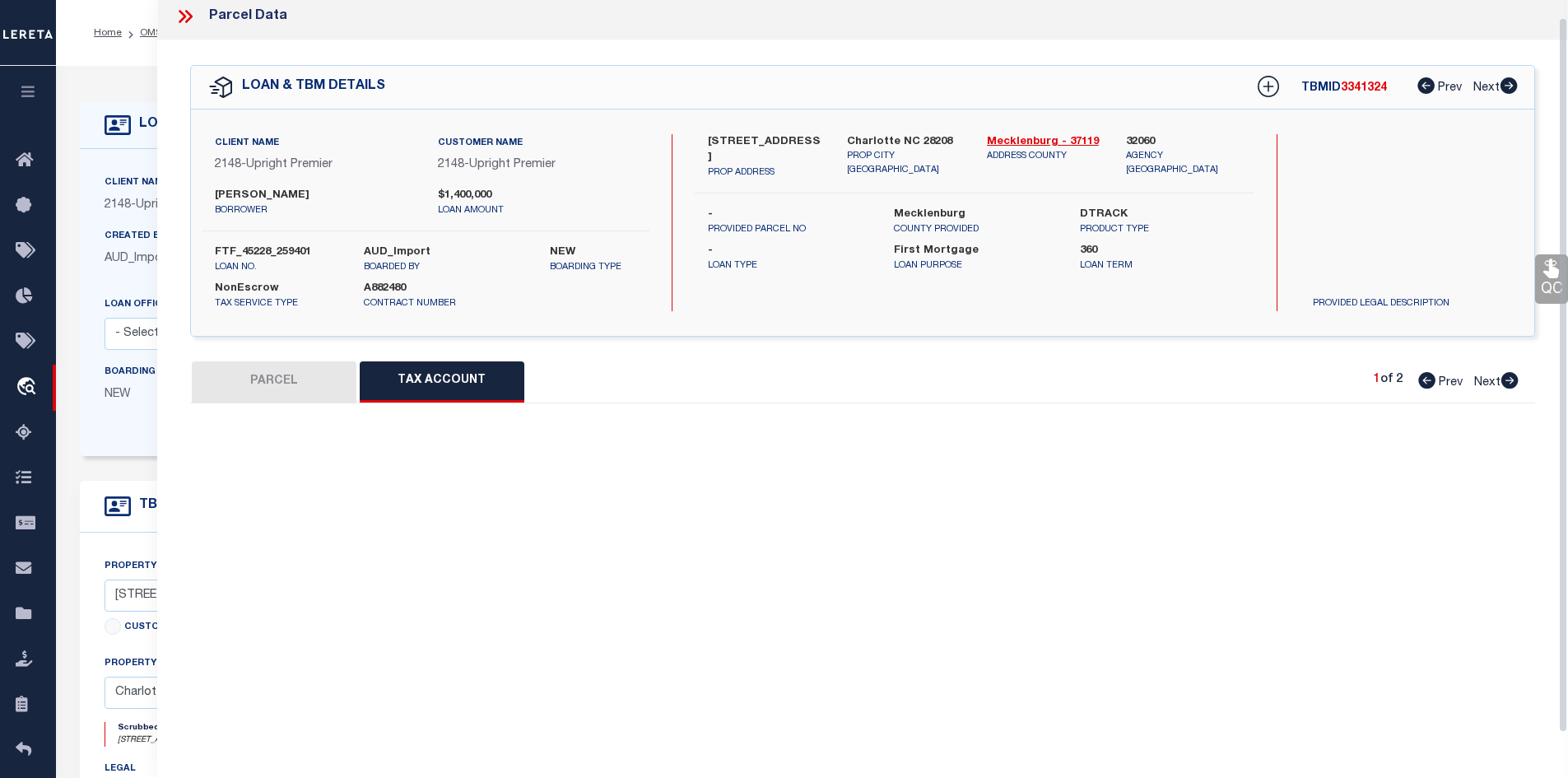
scroll to position [0, 0]
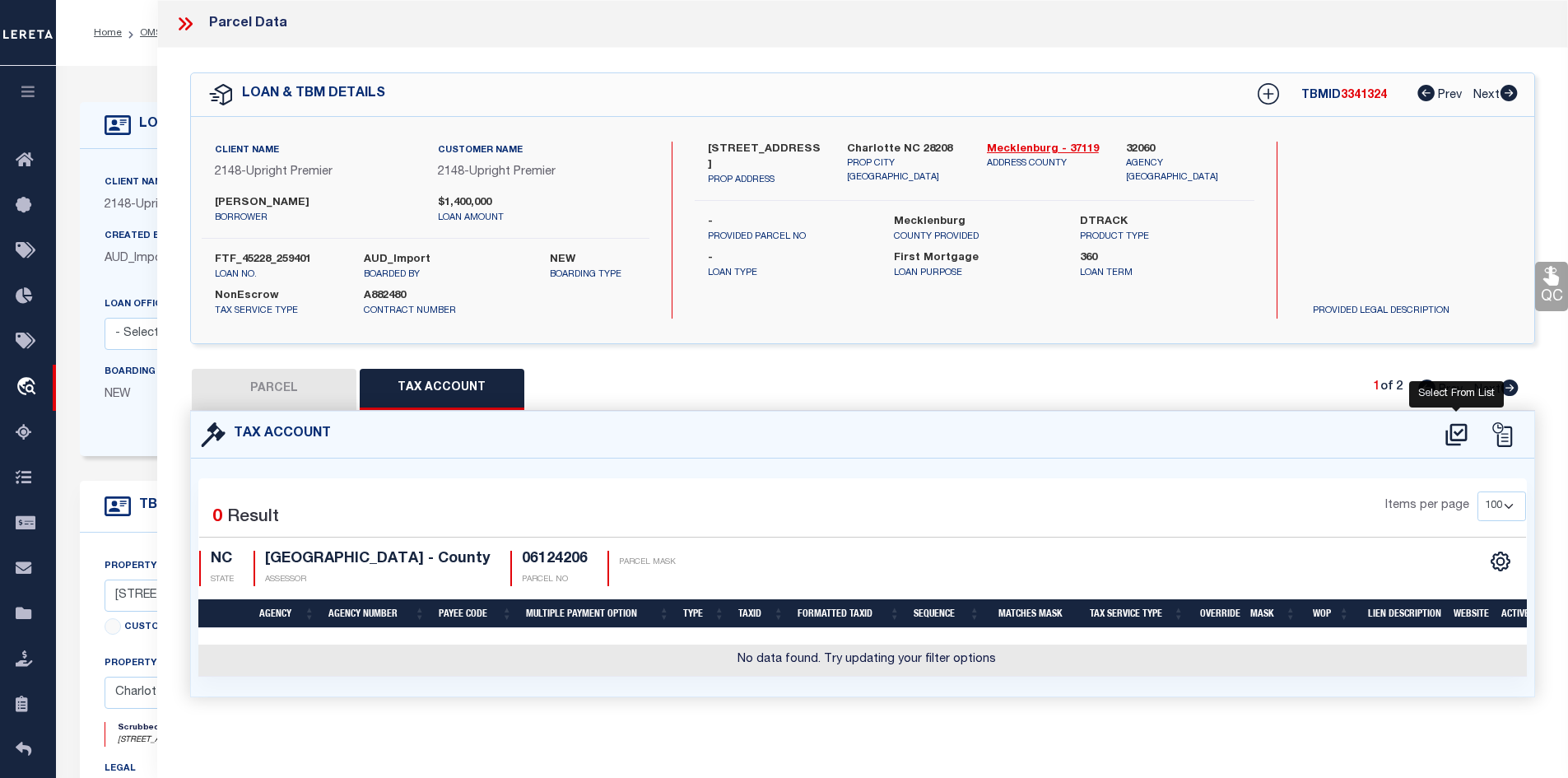
click at [1463, 435] on icon at bounding box center [1456, 434] width 27 height 26
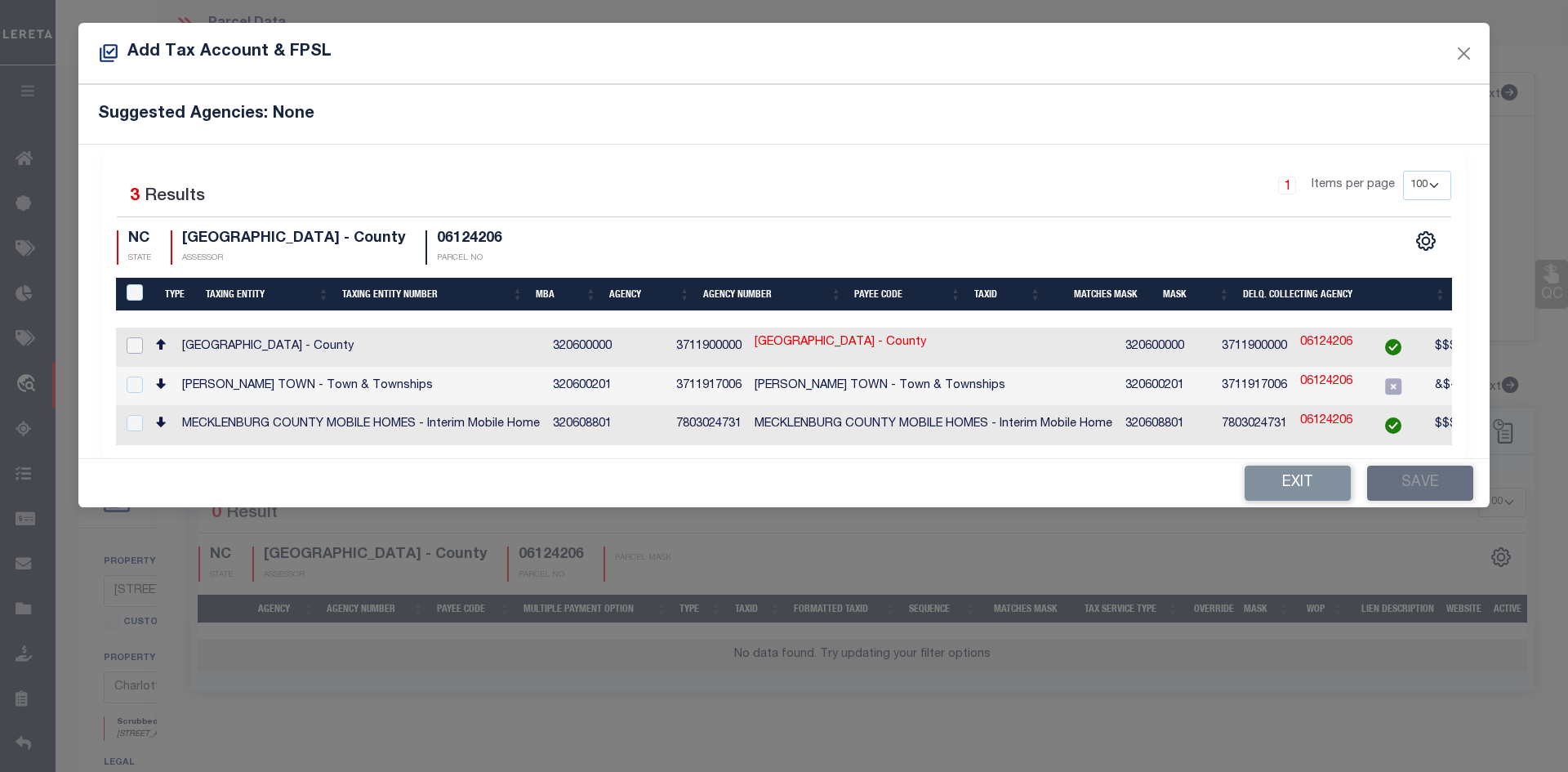
click at [136, 347] on input "checkbox" at bounding box center [135, 346] width 17 height 17
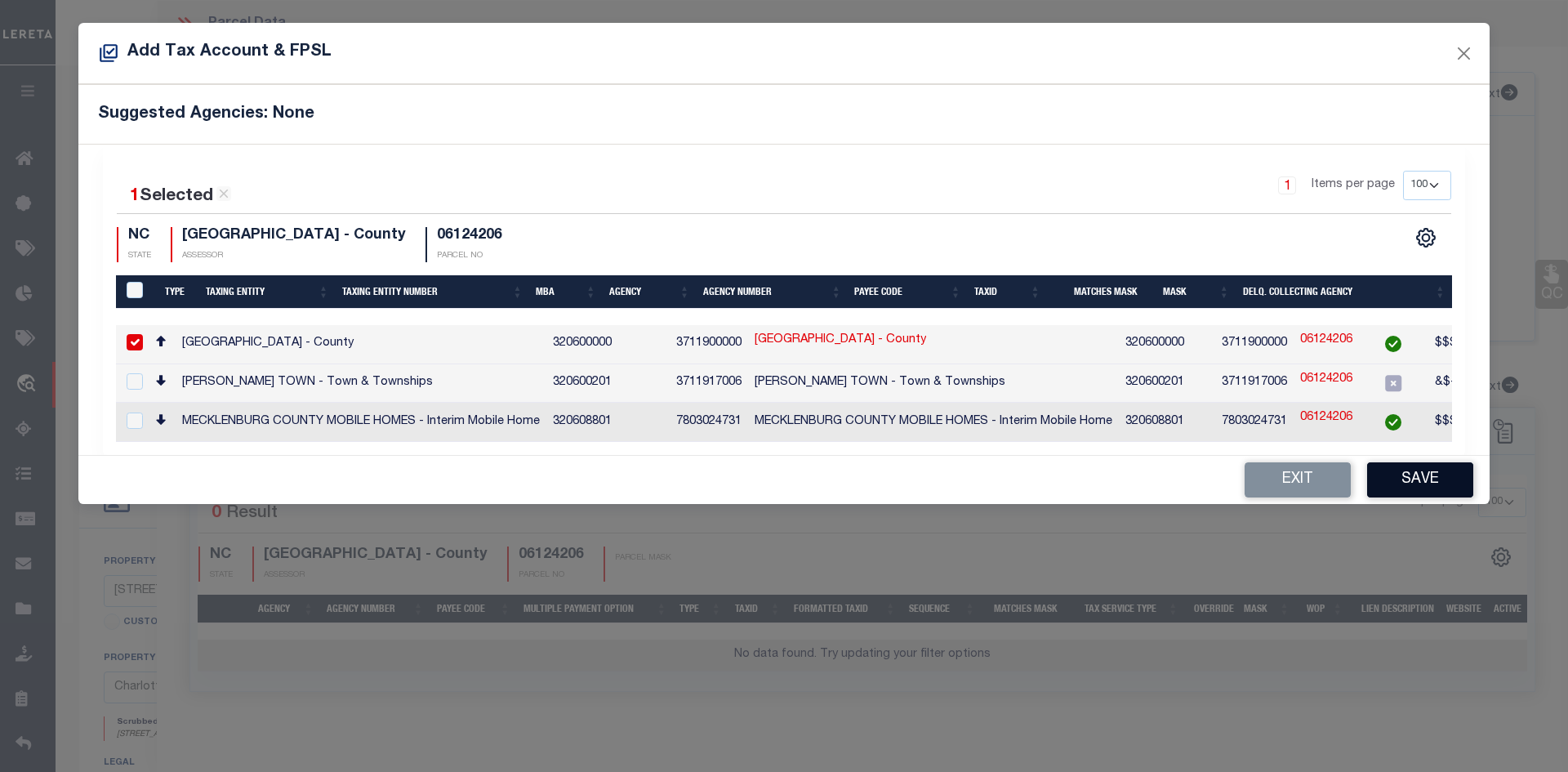
click at [1460, 480] on button "Save" at bounding box center [1420, 480] width 106 height 35
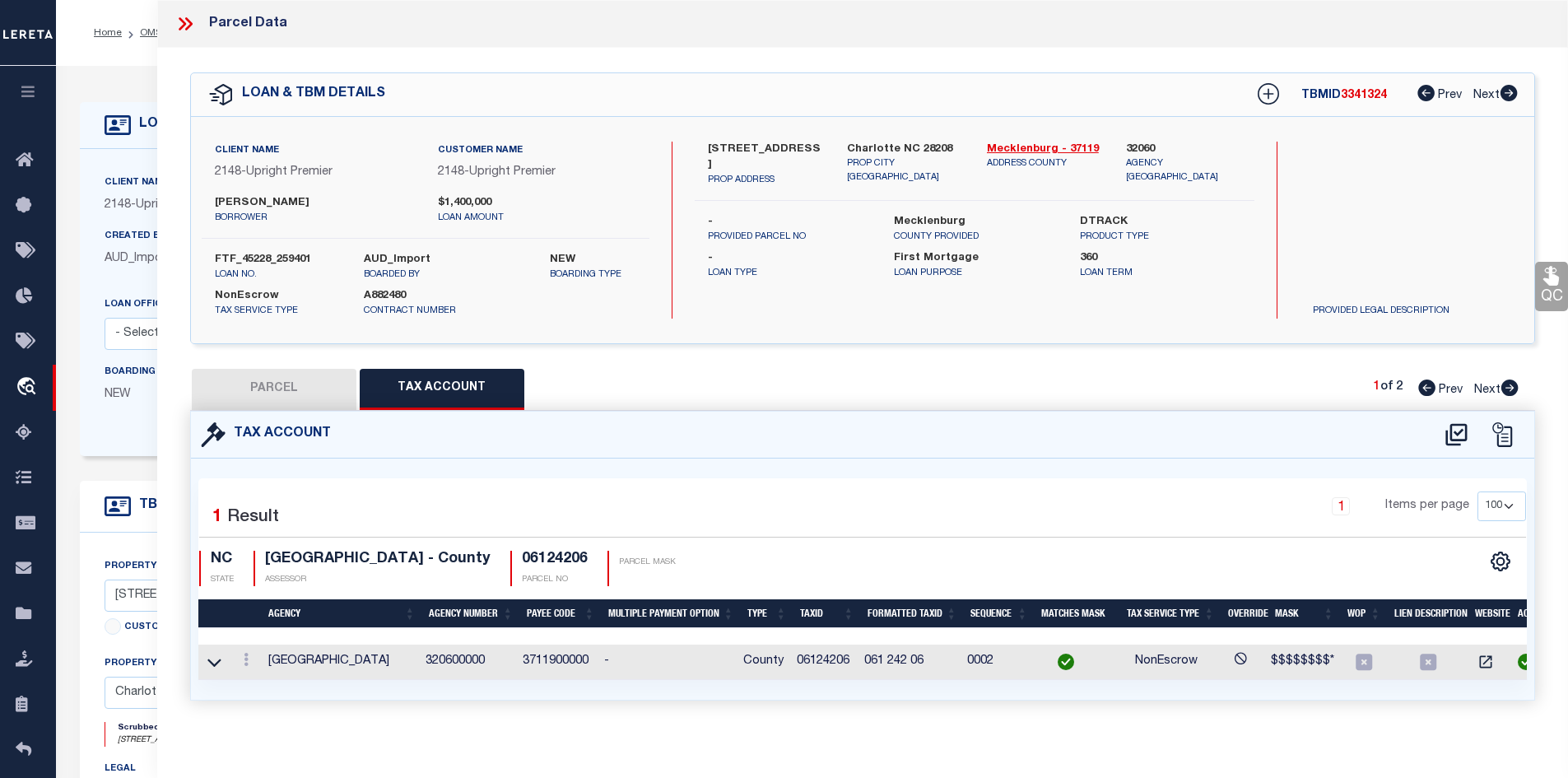
click at [293, 383] on button "PARCEL" at bounding box center [274, 389] width 165 height 41
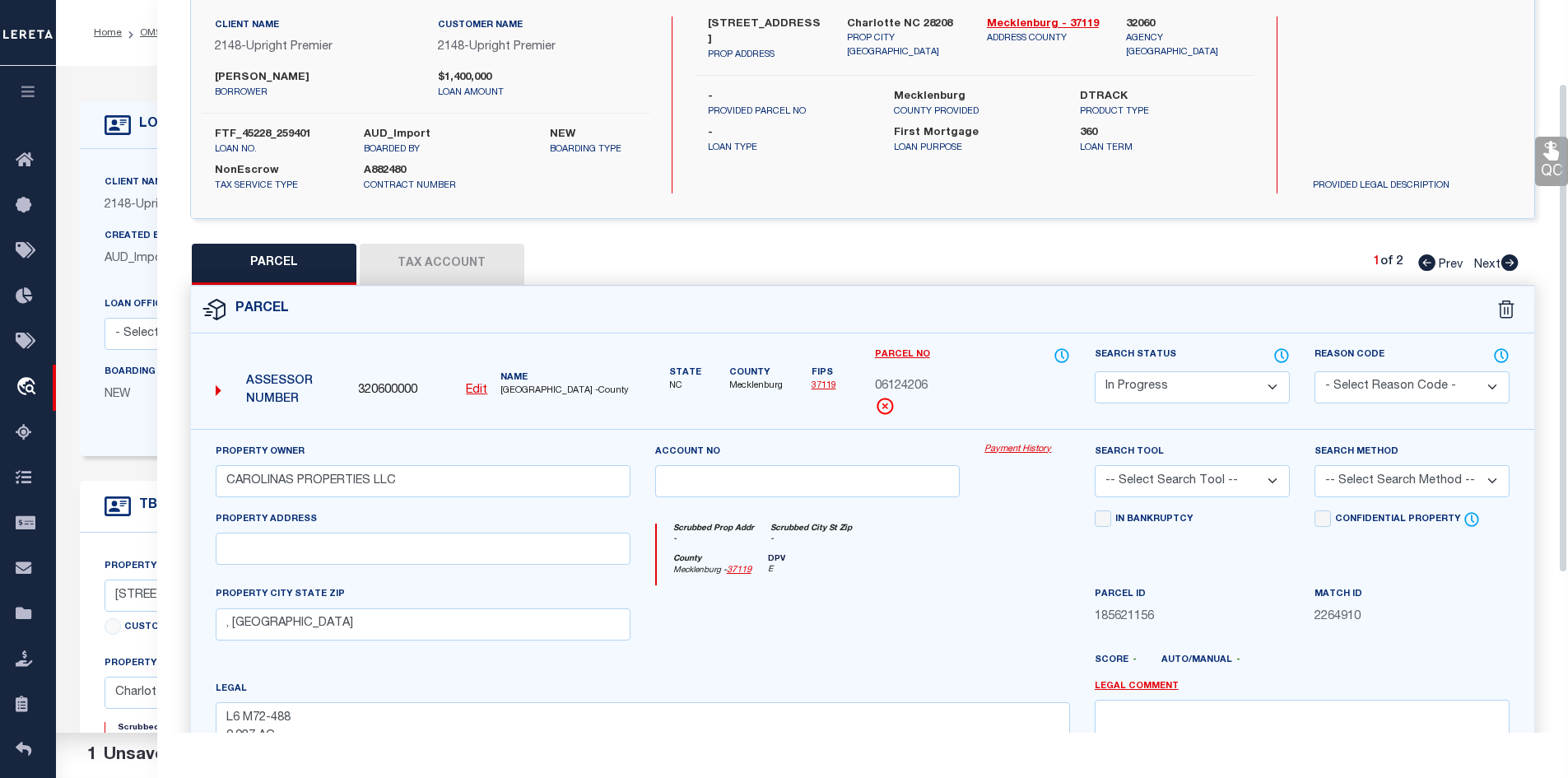
scroll to position [165, 0]
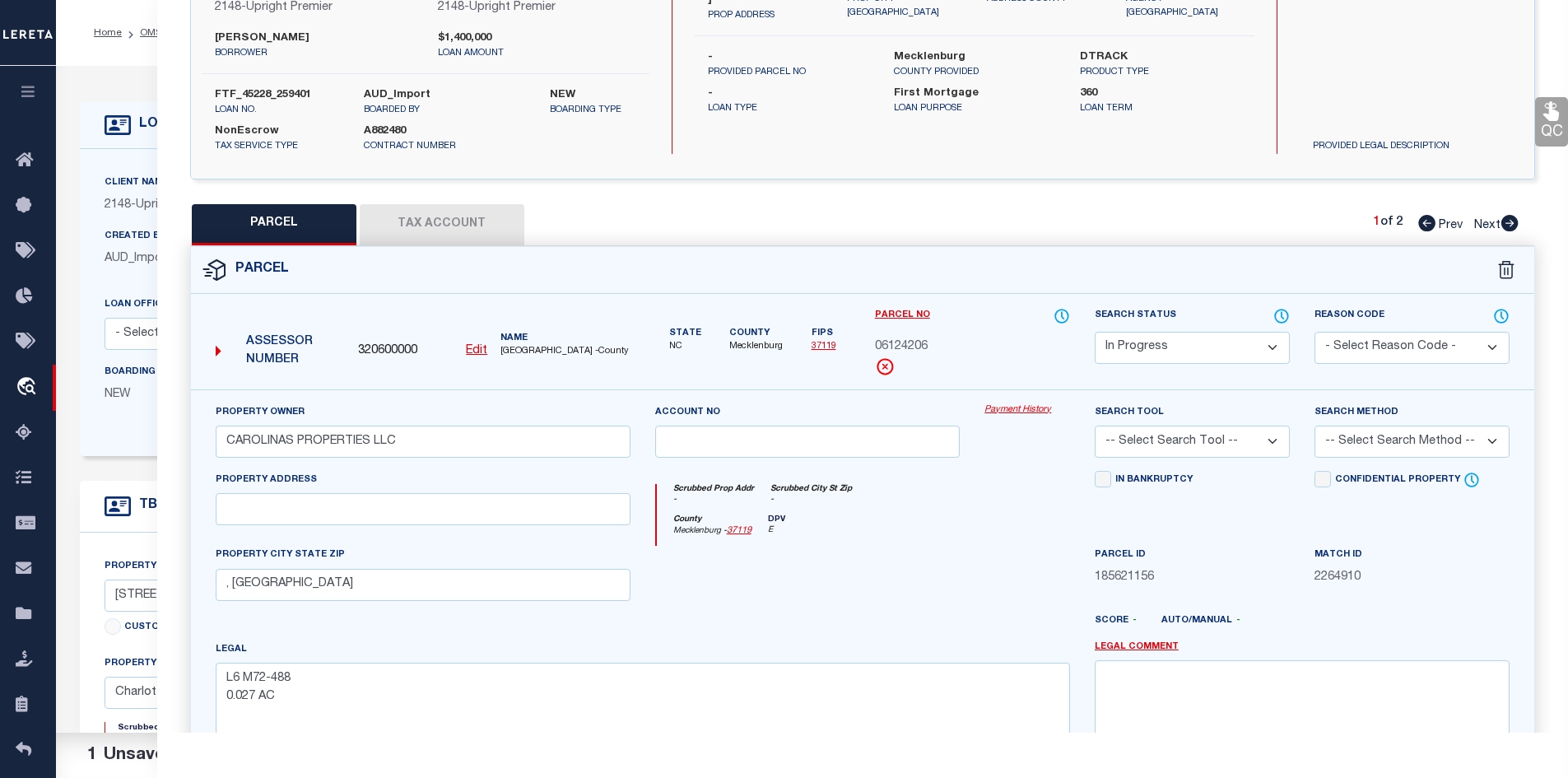
click at [1201, 345] on select "Automated Search Bad Parcel Complete Duplicate Parcel High Dollar Reporting In …" at bounding box center [1193, 347] width 195 height 32
click at [1095, 331] on select "Automated Search Bad Parcel Complete Duplicate Parcel High Dollar Reporting In …" at bounding box center [1193, 347] width 195 height 32
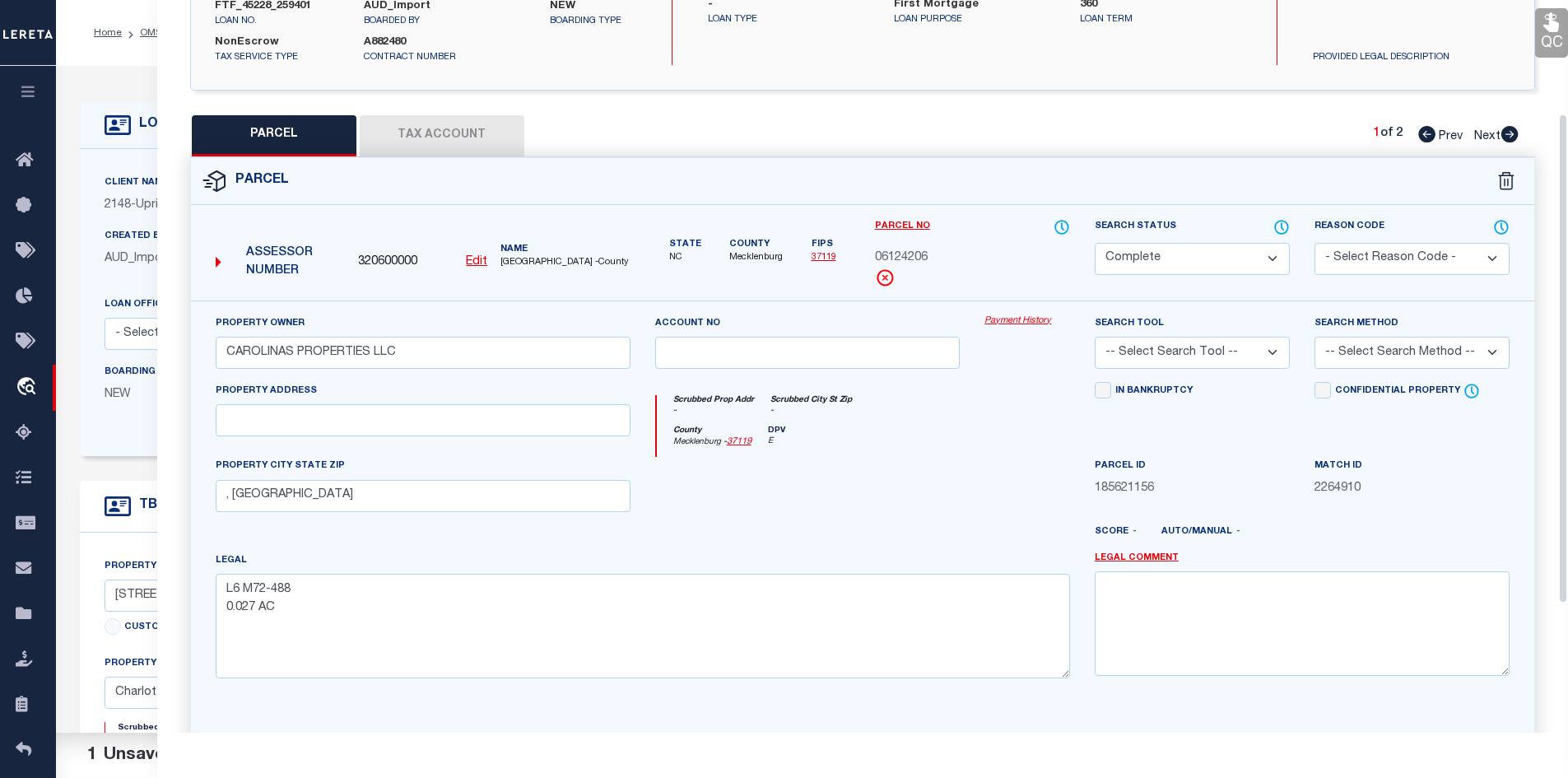
scroll to position [362, 0]
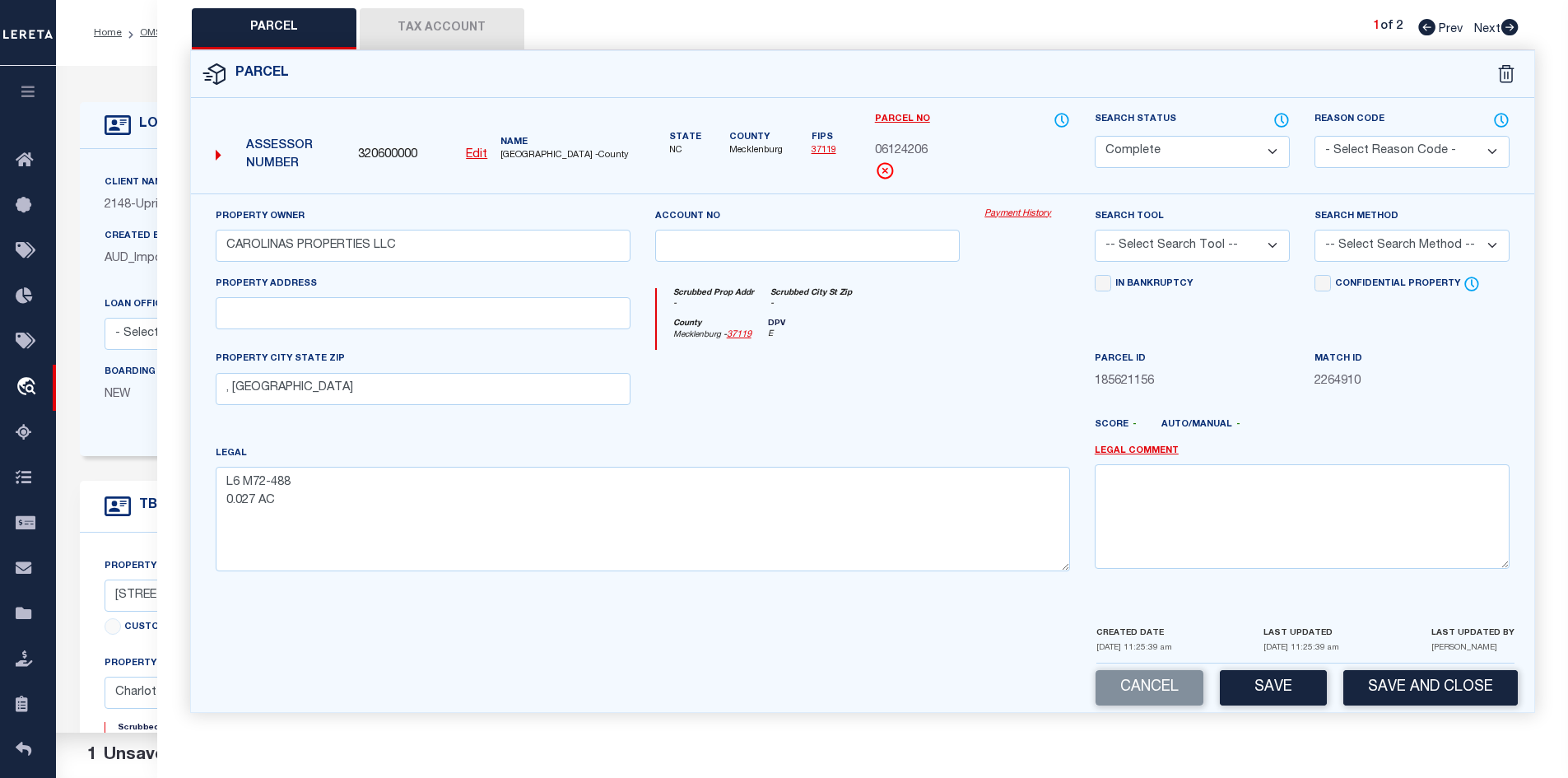
click at [1177, 254] on select "-- Select Search Tool -- 3rd Party Website Agency File Agency Website ATLS CNV-…" at bounding box center [1193, 245] width 195 height 32
click at [1095, 229] on select "-- Select Search Tool -- 3rd Party Website Agency File Agency Website ATLS CNV-…" at bounding box center [1193, 245] width 195 height 32
click at [1359, 249] on select "-- Select Search Method -- Property Address Legal Liability Info Provided" at bounding box center [1412, 245] width 195 height 32
click at [1314, 229] on select "-- Select Search Method -- Property Address Legal Liability Info Provided" at bounding box center [1412, 245] width 195 height 32
click at [1282, 689] on button "Save" at bounding box center [1273, 688] width 107 height 36
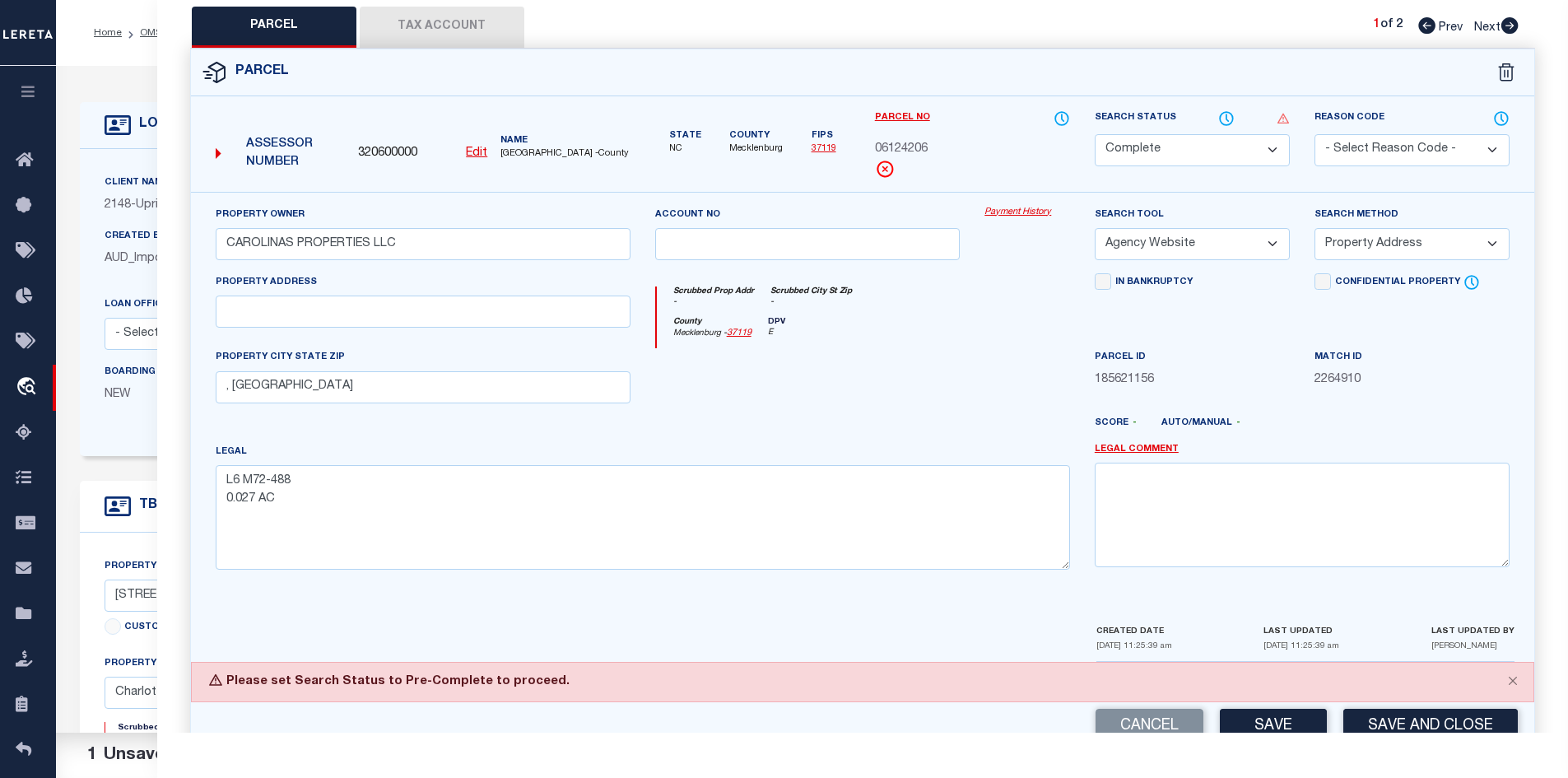
click at [1178, 153] on select "Automated Search Bad Parcel Complete Duplicate Parcel High Dollar Reporting In …" at bounding box center [1193, 150] width 195 height 32
click at [1095, 134] on select "Automated Search Bad Parcel Complete Duplicate Parcel High Dollar Reporting In …" at bounding box center [1193, 150] width 195 height 32
click at [1052, 452] on div "Legal L6 M72-488 0.027 AC" at bounding box center [642, 506] width 855 height 126
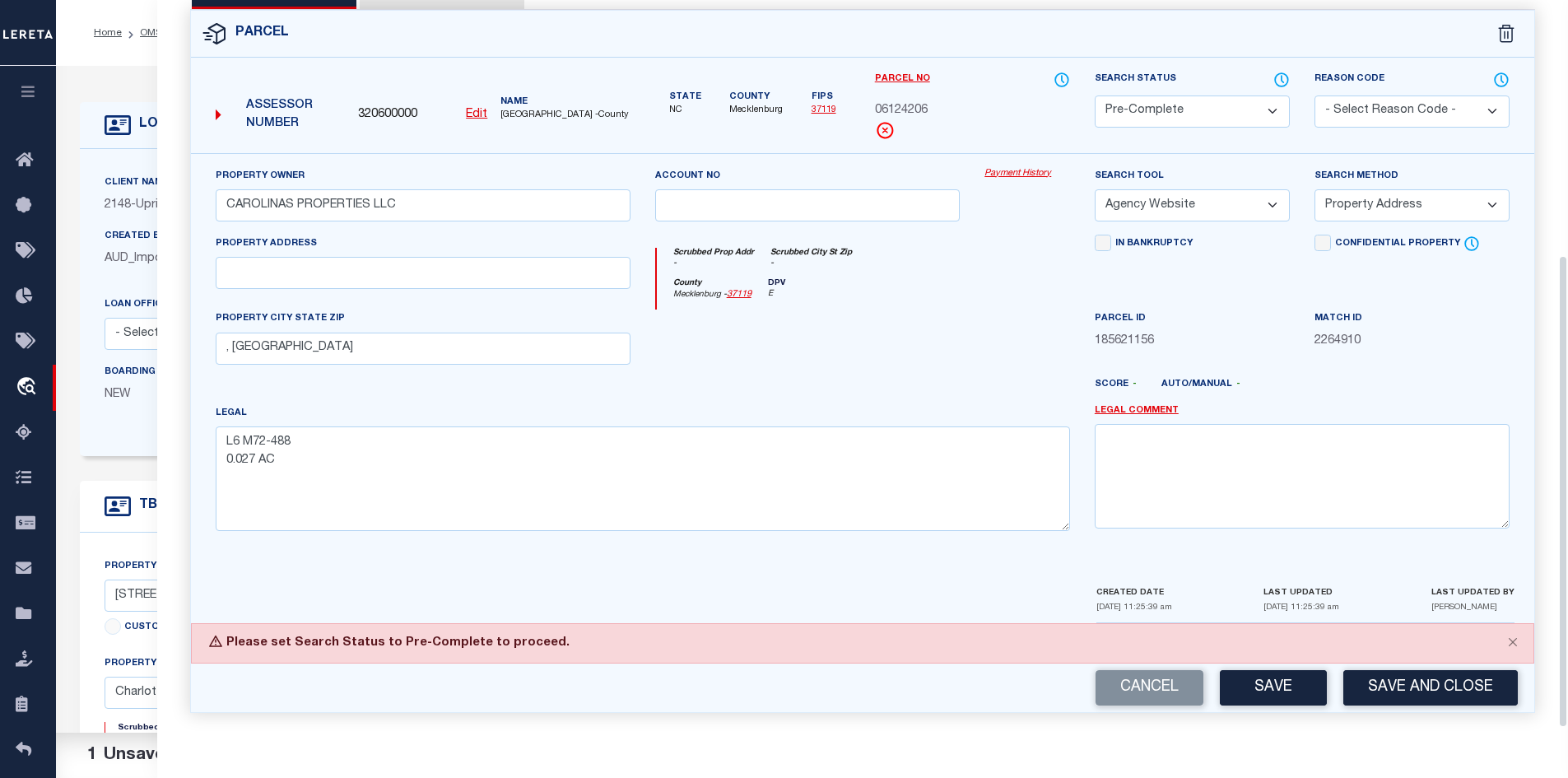
scroll to position [402, 0]
click at [1315, 705] on button "Save" at bounding box center [1273, 688] width 107 height 36
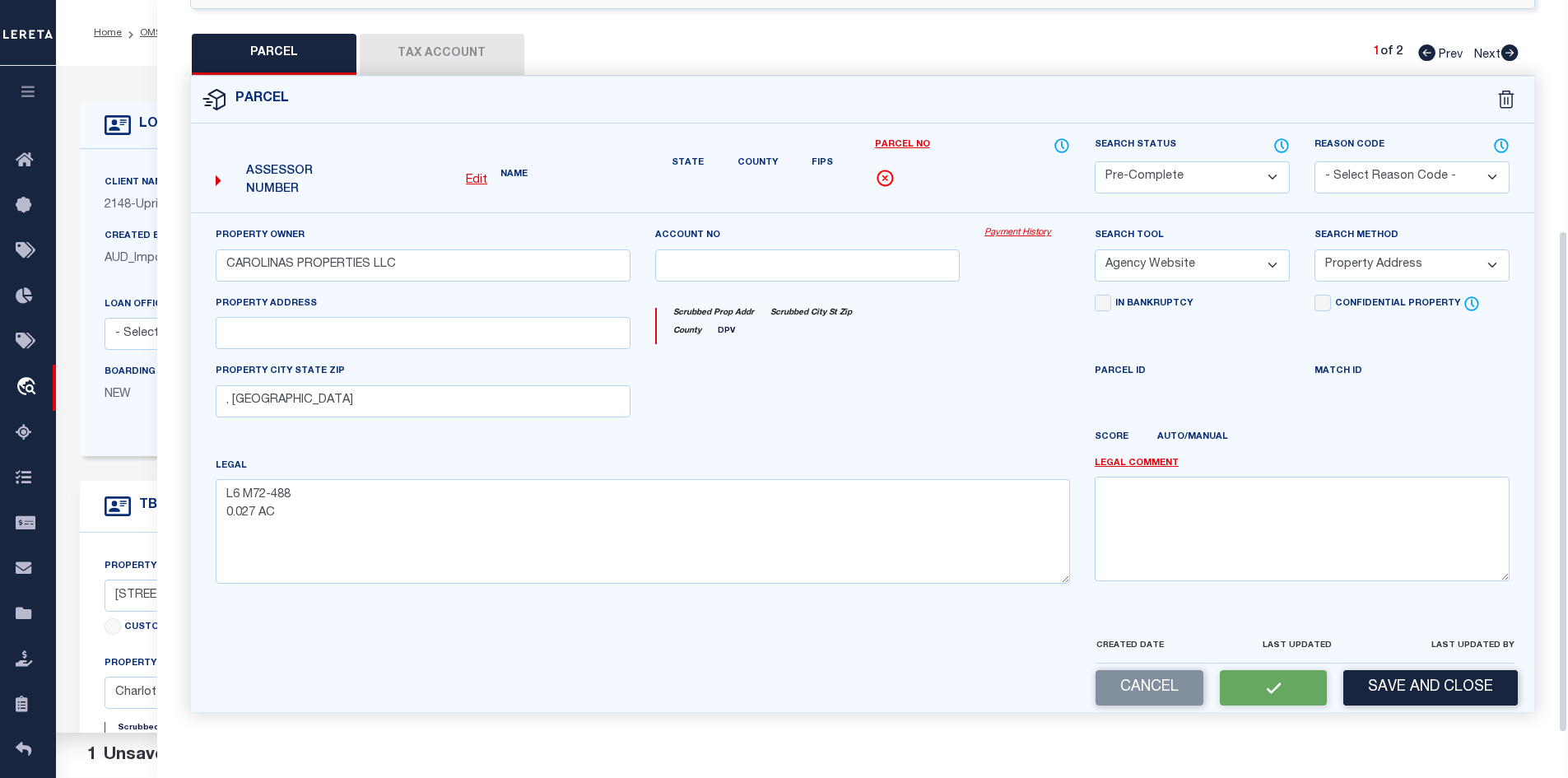
scroll to position [362, 0]
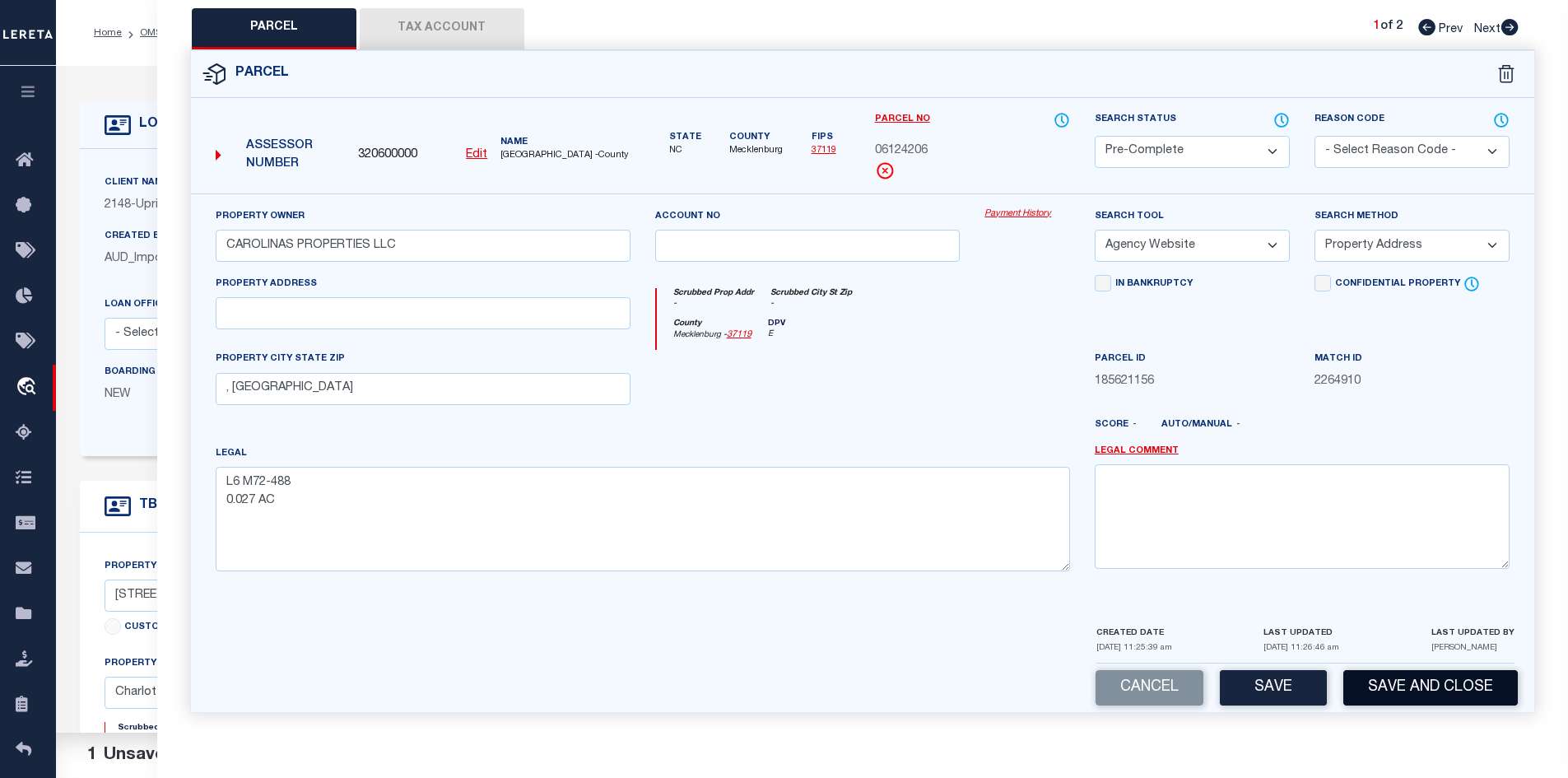
click at [1453, 680] on button "Save and Close" at bounding box center [1430, 688] width 174 height 36
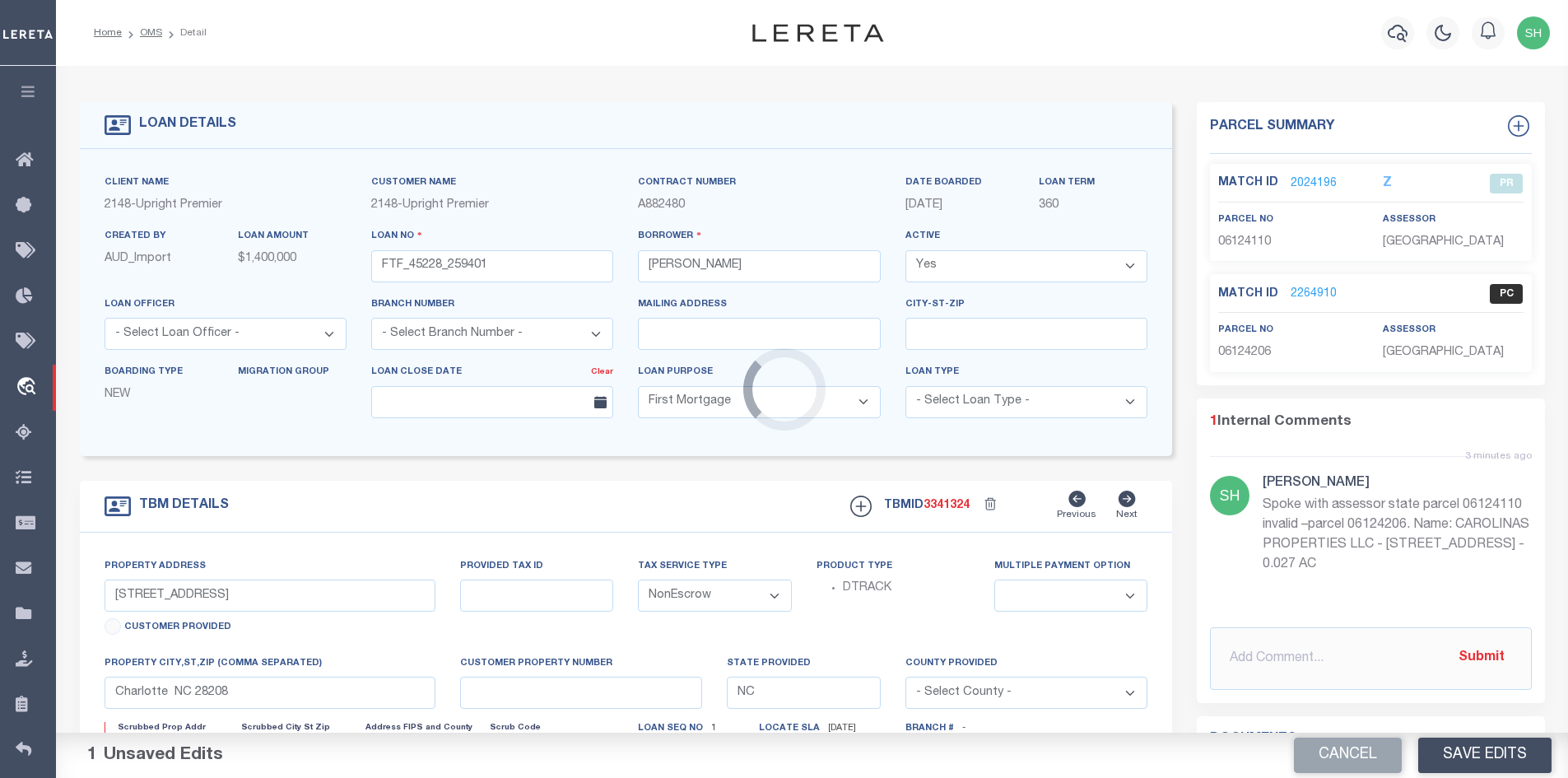
scroll to position [0, 0]
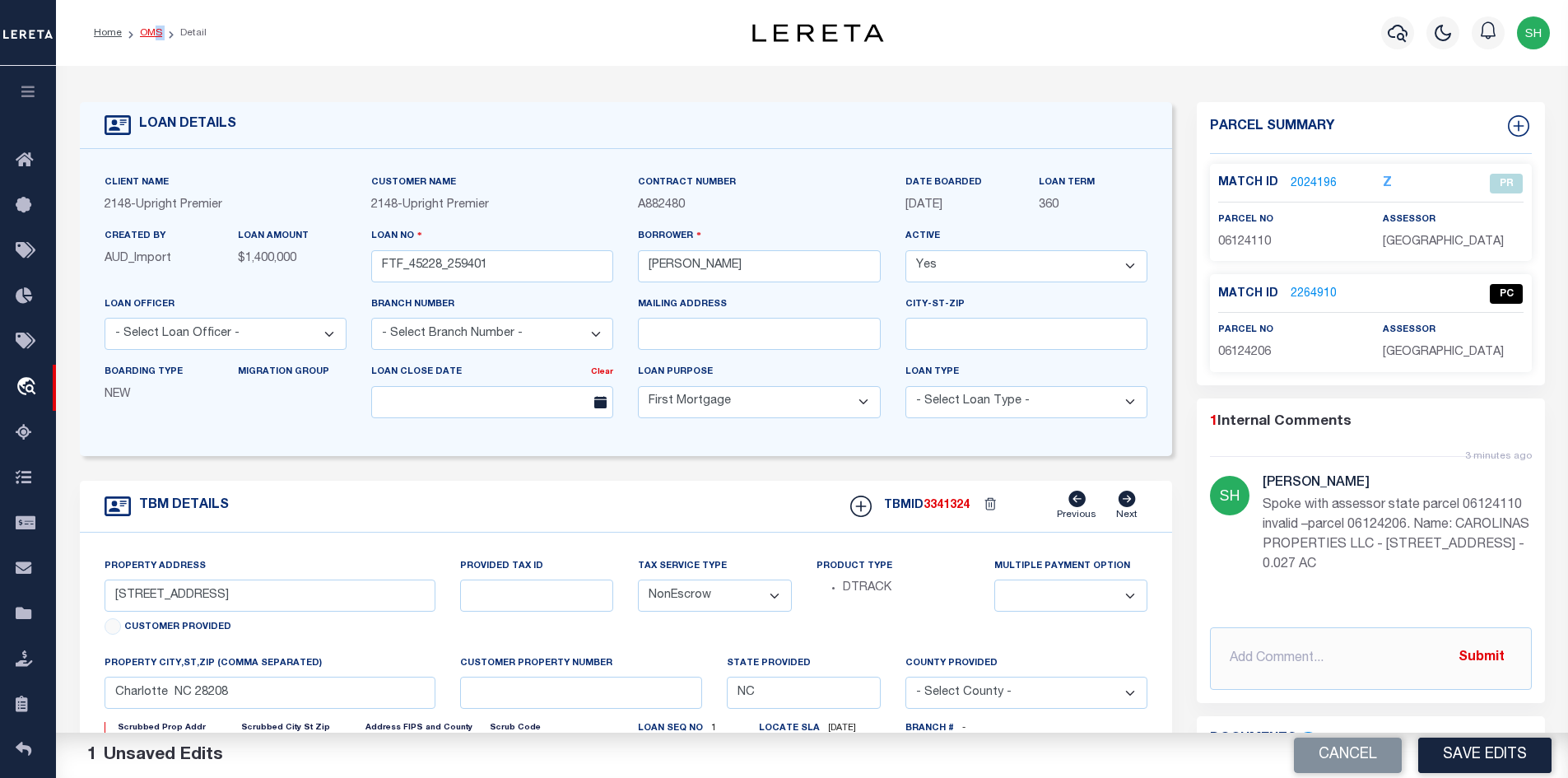
drag, startPoint x: 168, startPoint y: 24, endPoint x: 151, endPoint y: 31, distance: 18.4
click at [151, 31] on ol "Home OMS Detail" at bounding box center [150, 33] width 139 height 35
click at [151, 31] on link "OMS" at bounding box center [151, 33] width 22 height 10
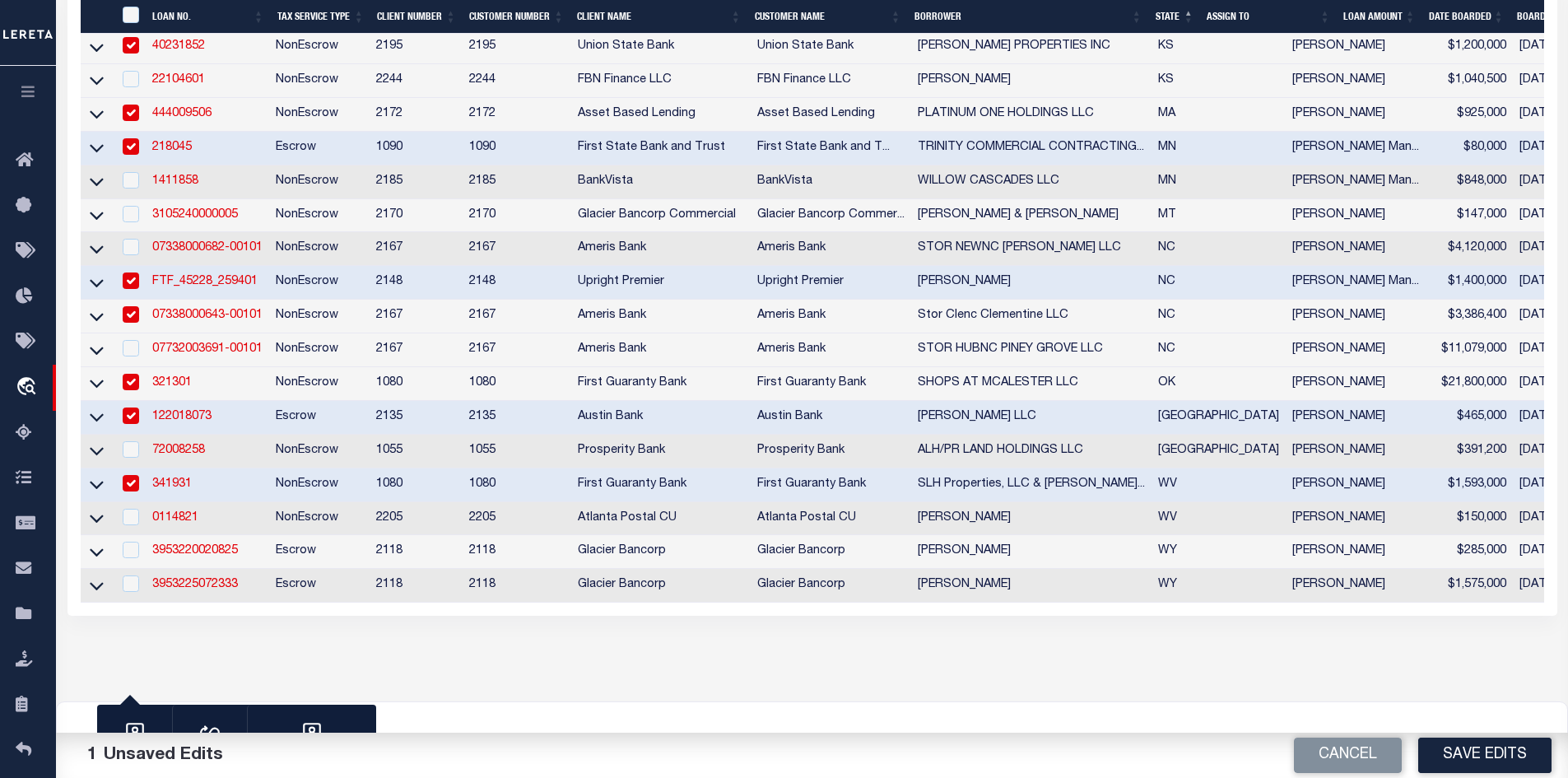
scroll to position [817, 0]
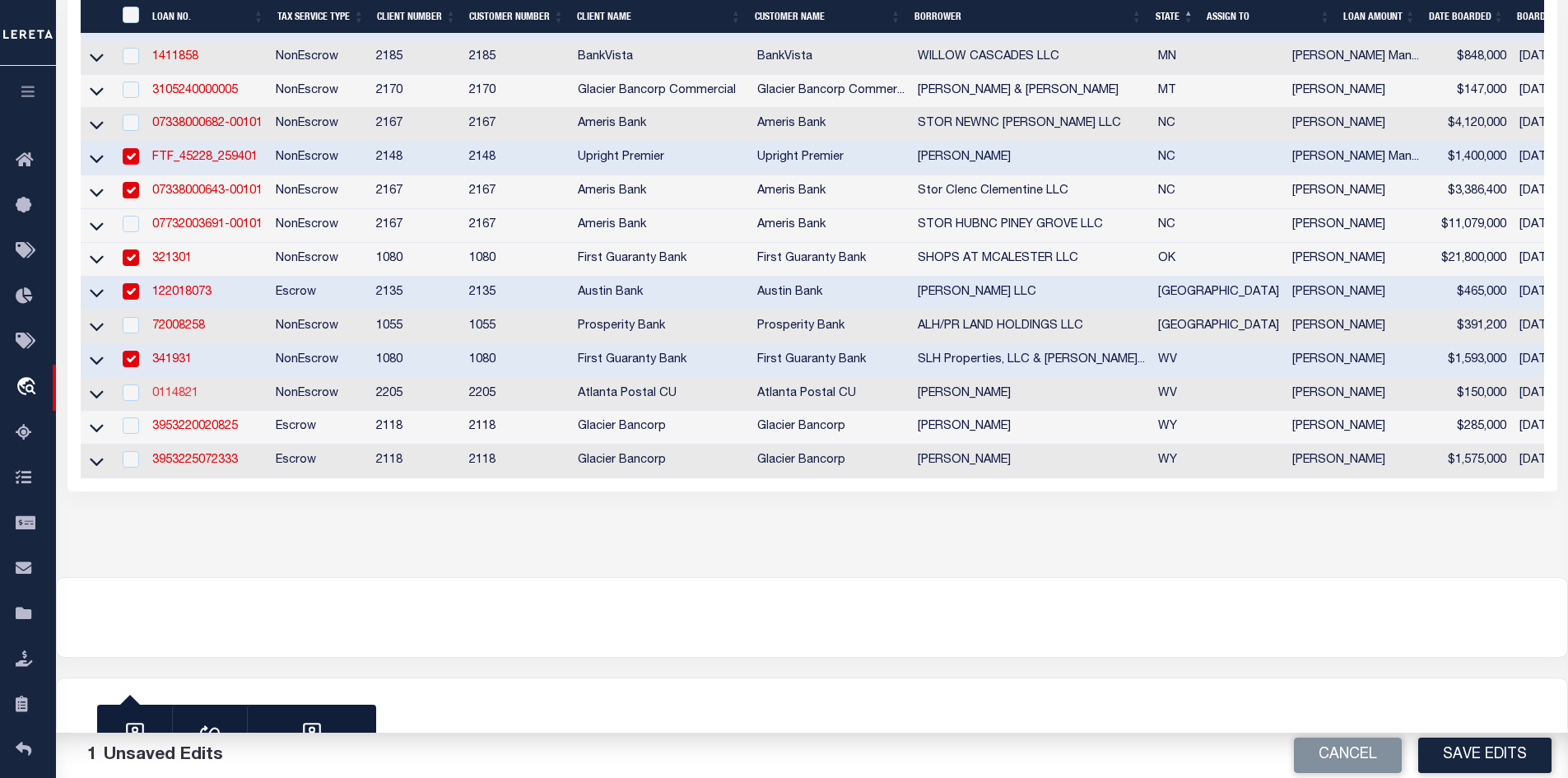
click at [157, 388] on link "0114821" at bounding box center [175, 393] width 46 height 11
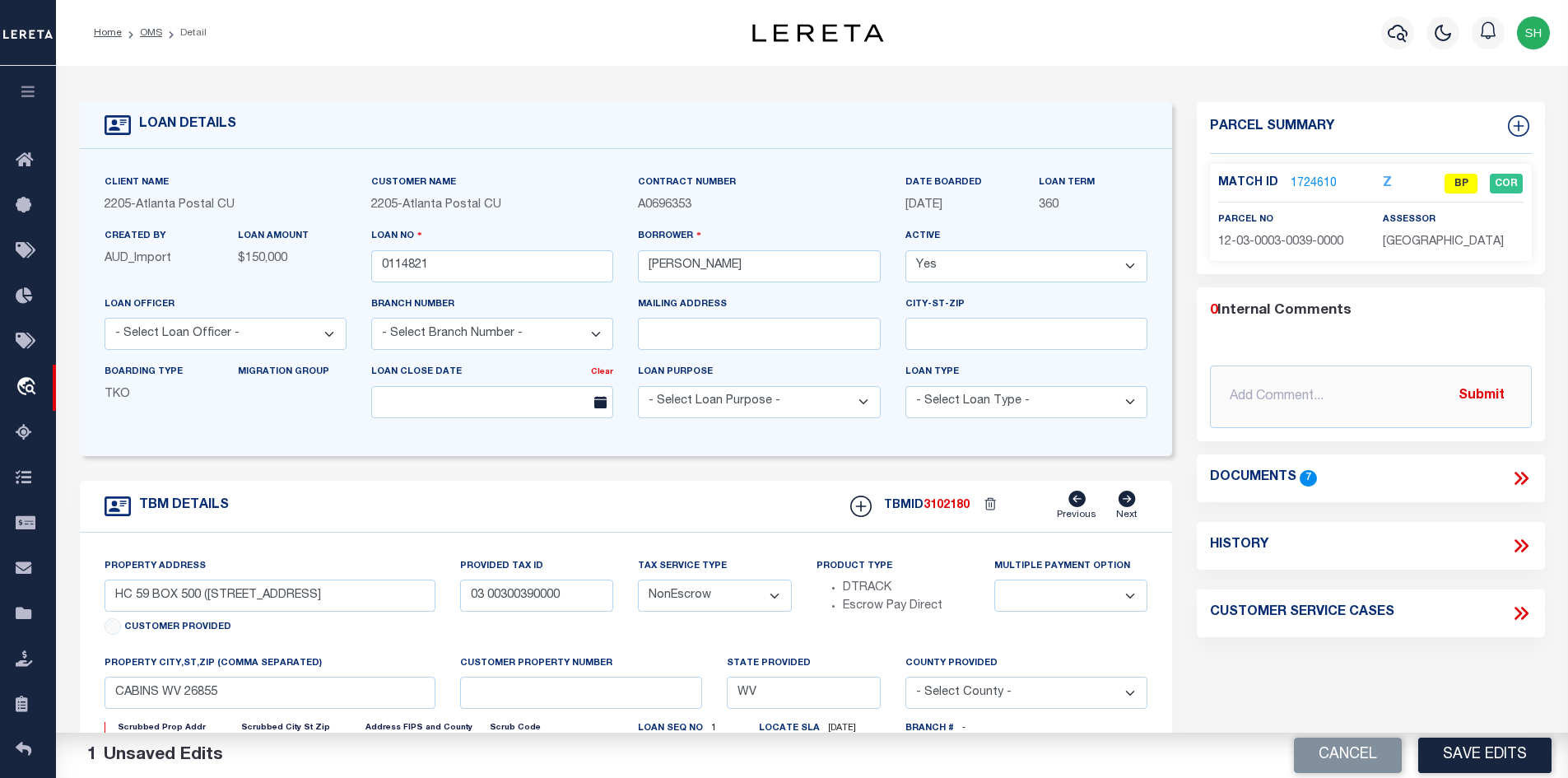
drag, startPoint x: 144, startPoint y: 33, endPoint x: 108, endPoint y: 40, distance: 36.7
click at [144, 33] on link "OMS" at bounding box center [151, 33] width 22 height 10
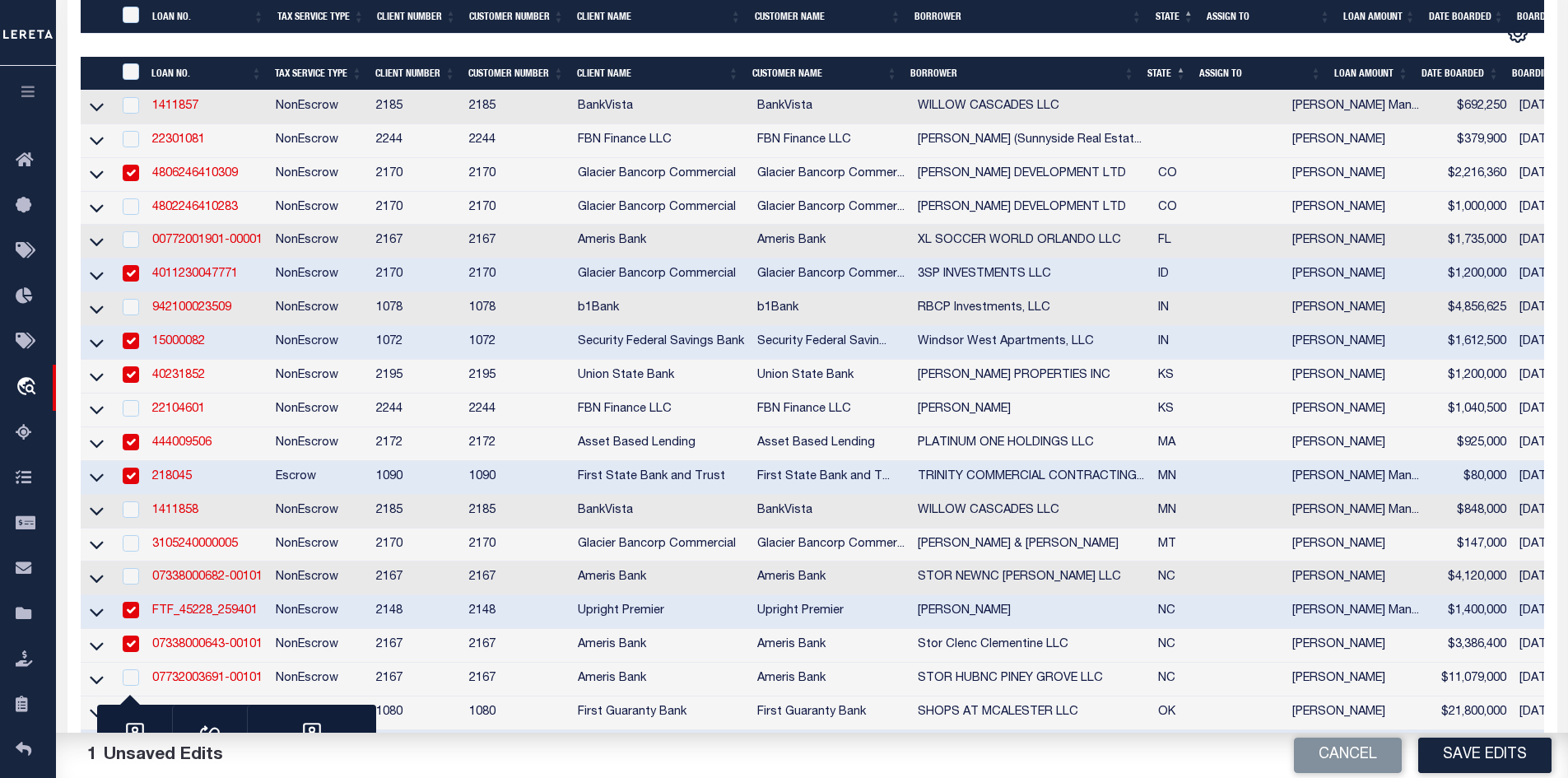
scroll to position [658, 0]
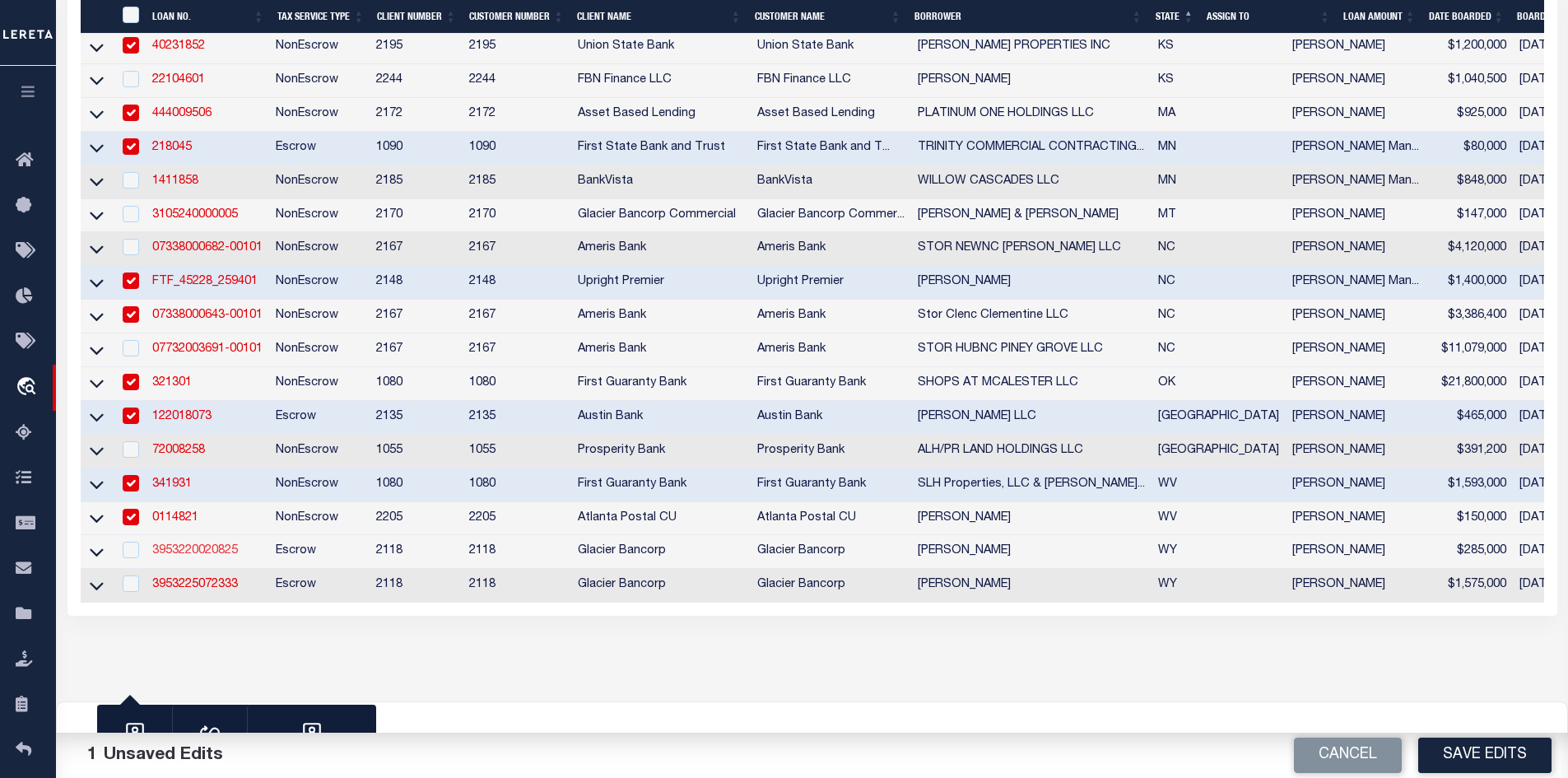
click at [195, 556] on link "3953220020825" at bounding box center [195, 550] width 85 height 11
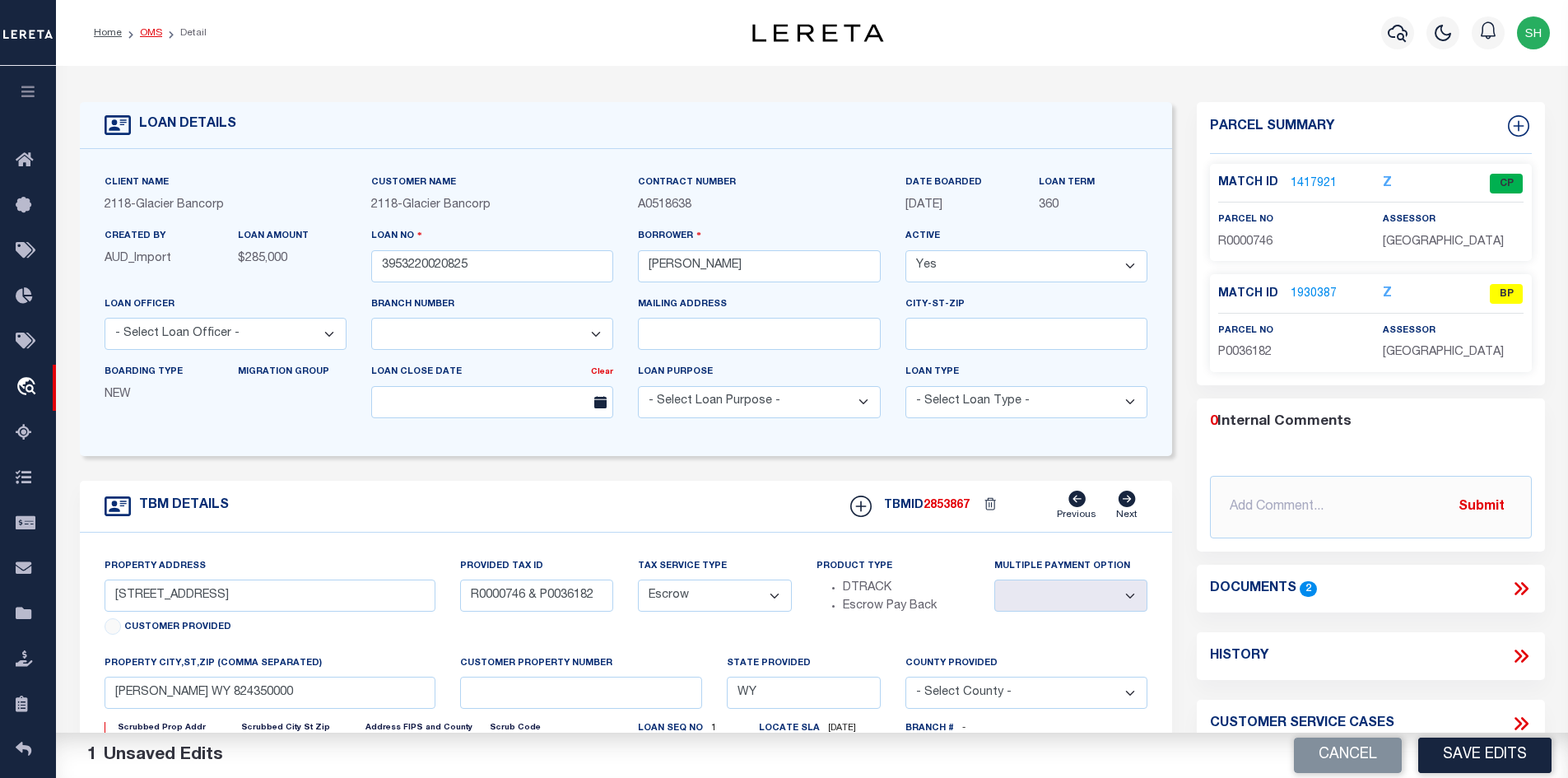
click at [140, 29] on link "OMS" at bounding box center [151, 33] width 22 height 10
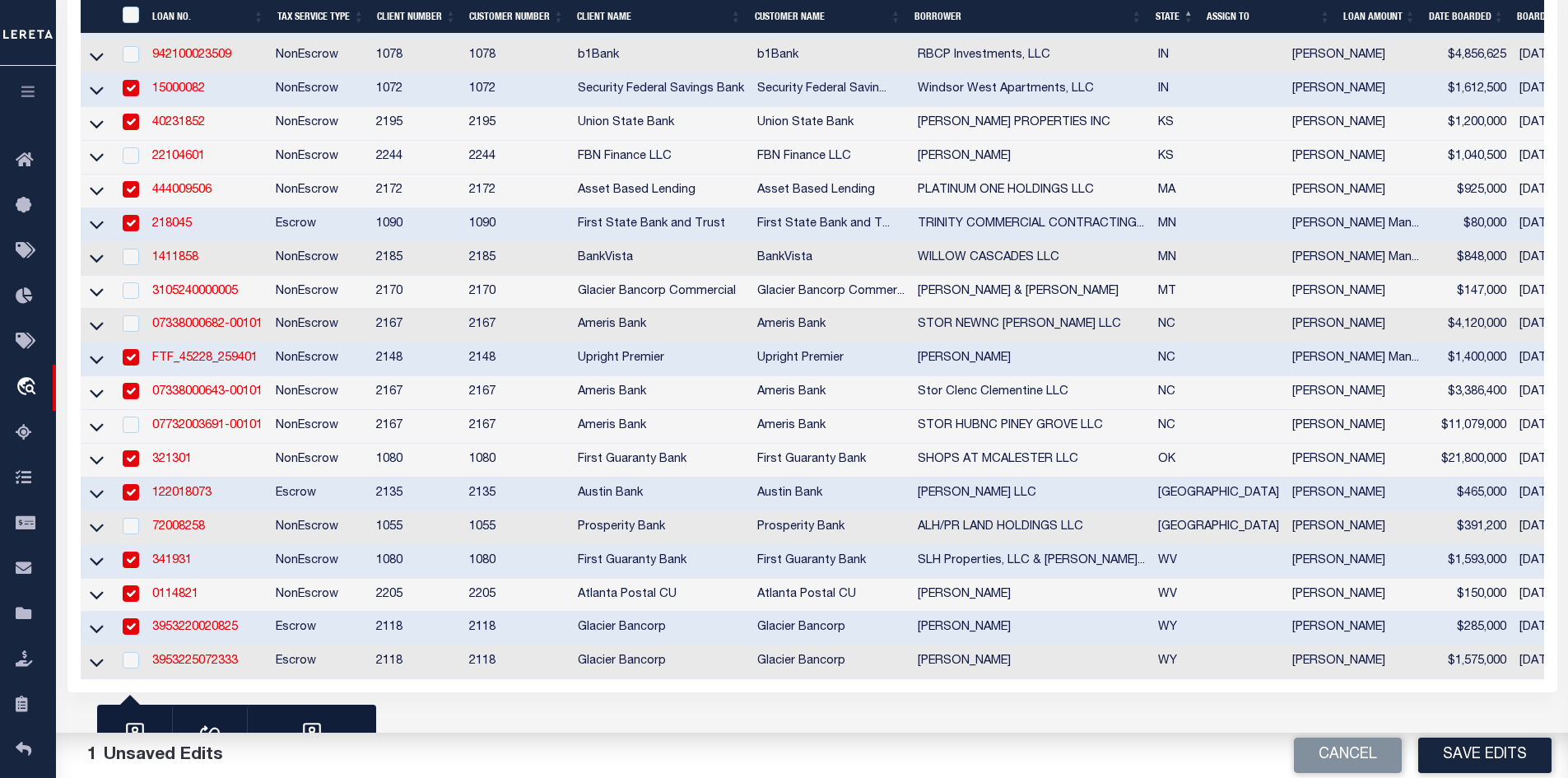
scroll to position [817, 0]
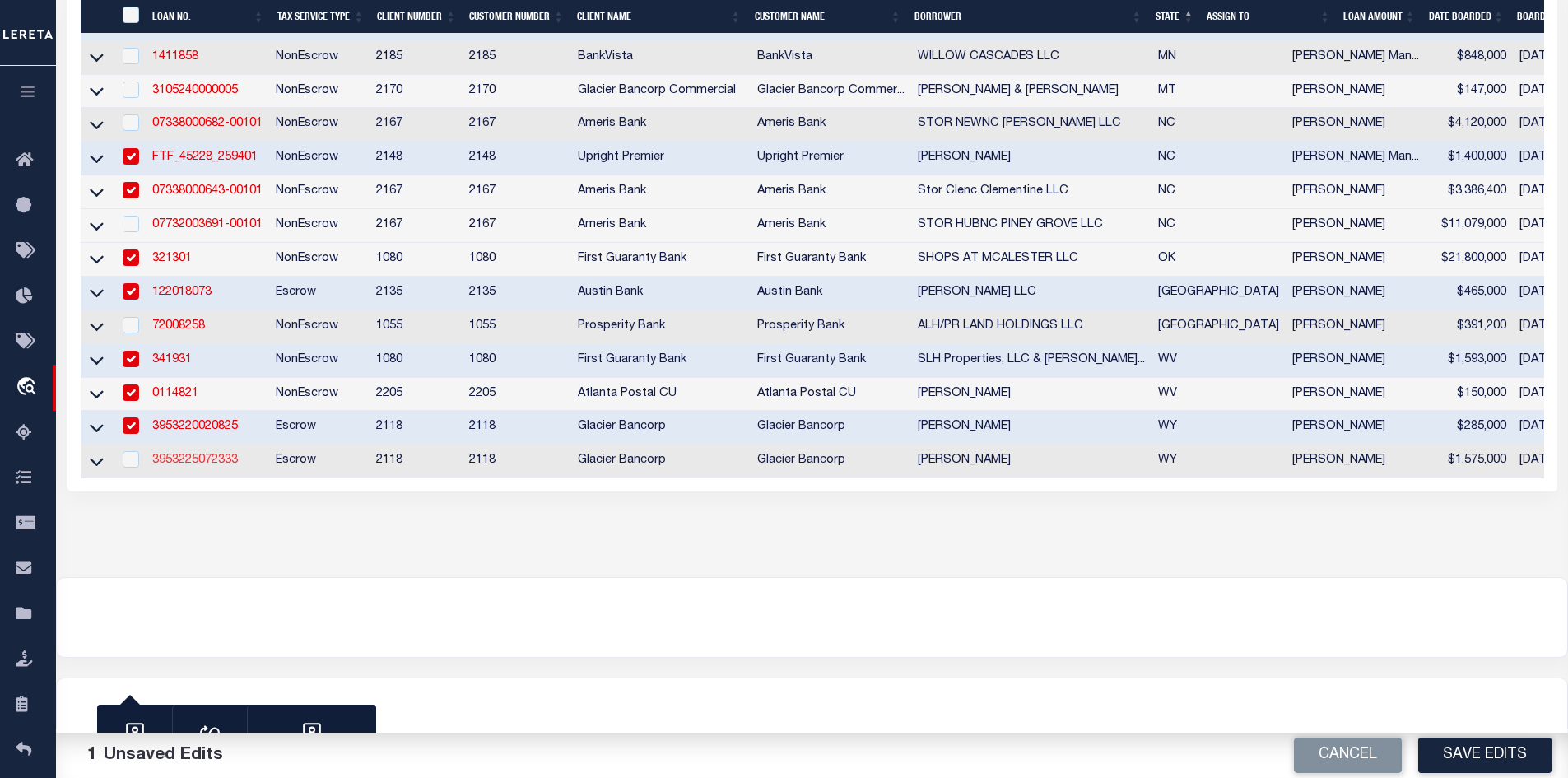
click at [183, 454] on link "3953225072333" at bounding box center [195, 460] width 85 height 11
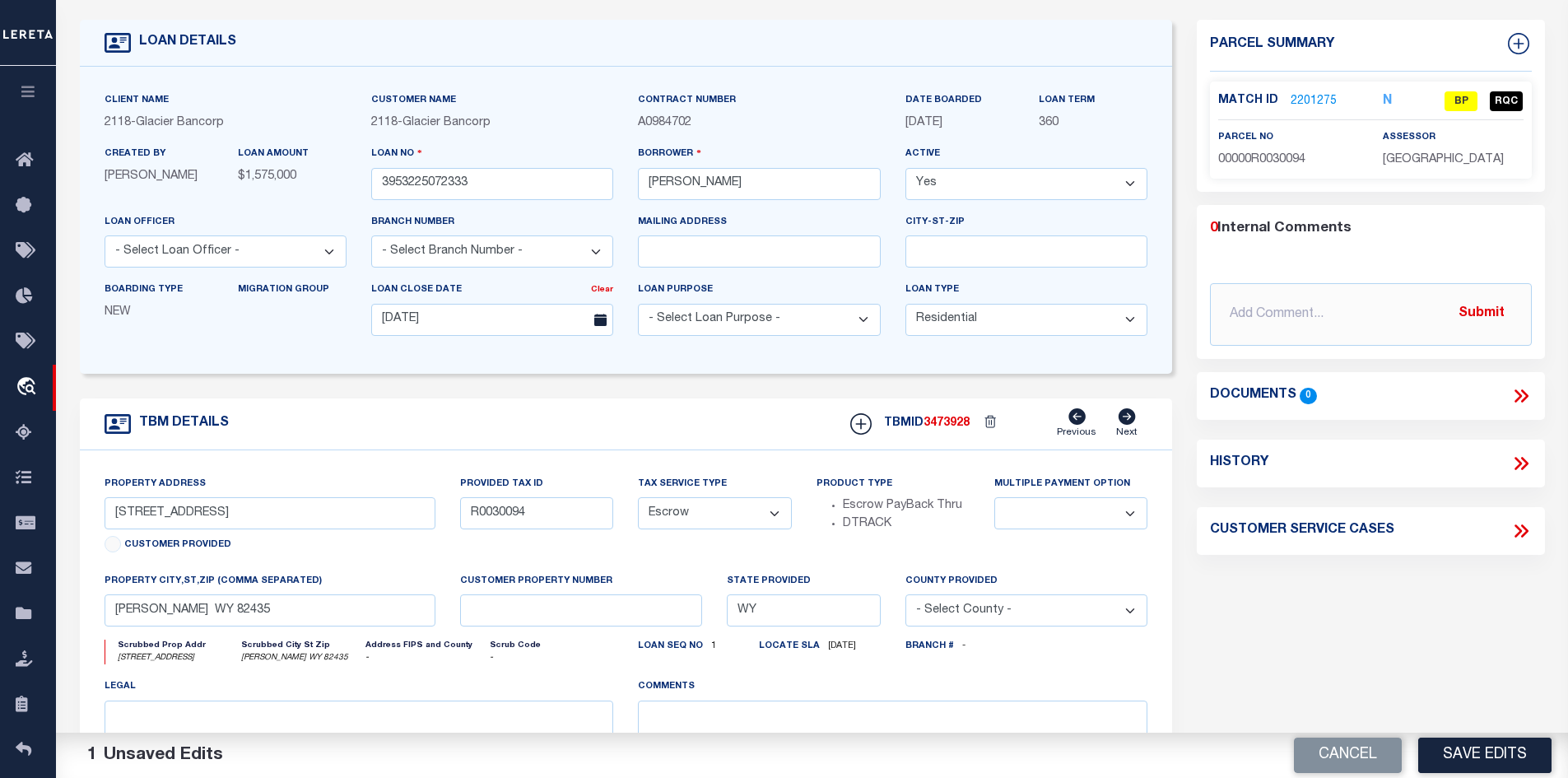
scroll to position [165, 0]
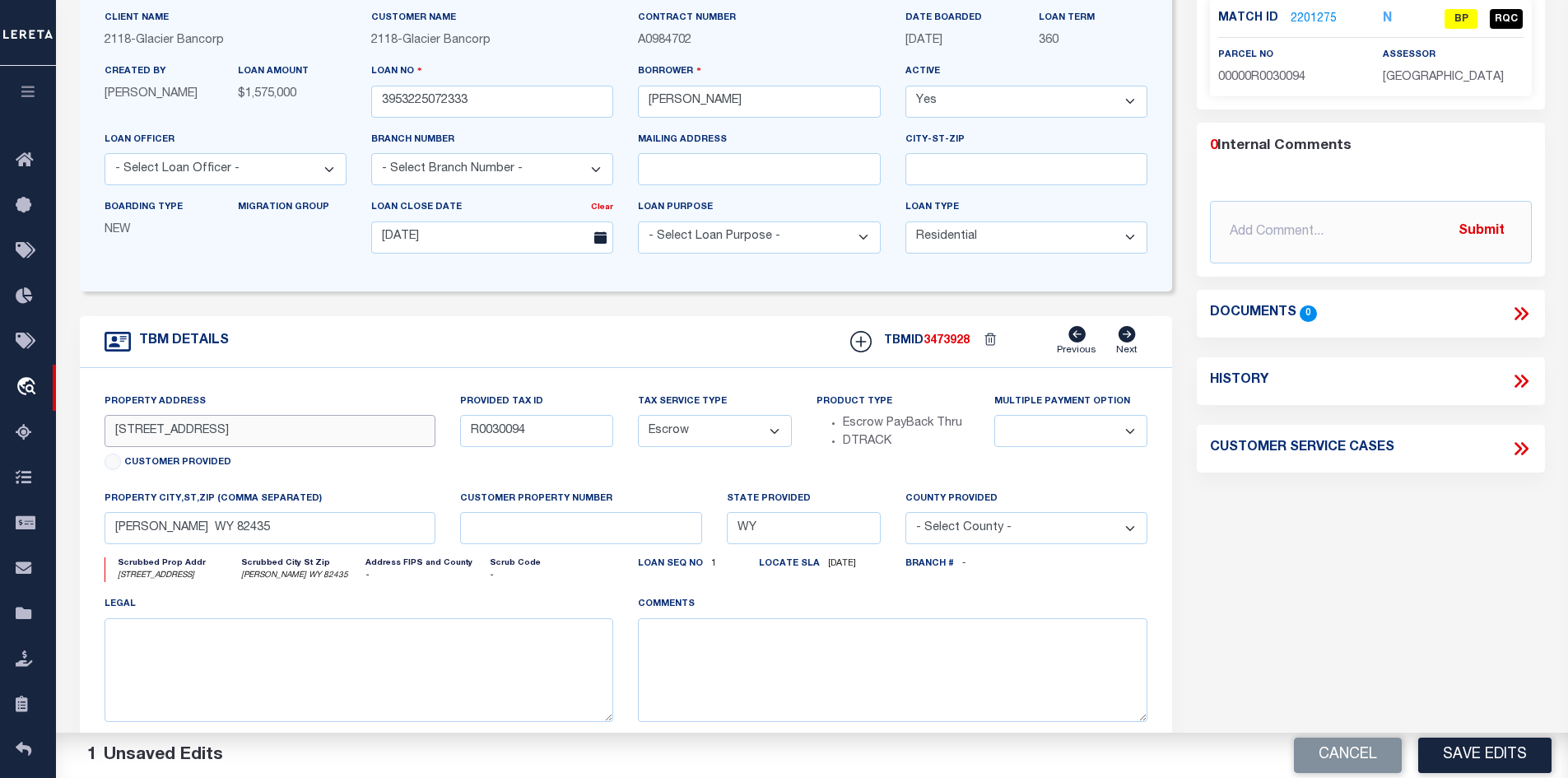
drag, startPoint x: 192, startPoint y: 434, endPoint x: 147, endPoint y: 433, distance: 45.0
click at [147, 433] on input "[STREET_ADDRESS]" at bounding box center [271, 431] width 331 height 32
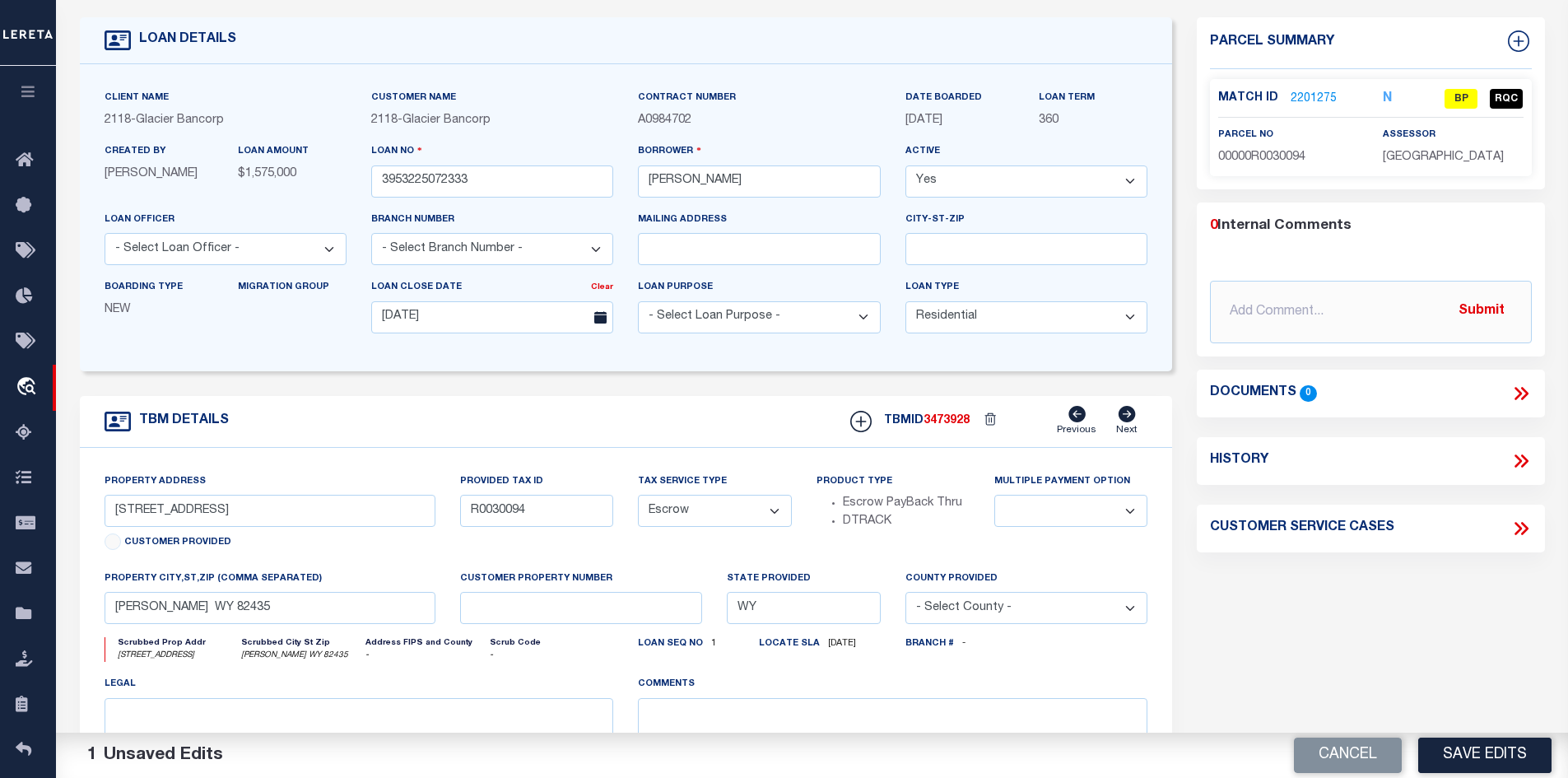
scroll to position [82, 0]
click at [1313, 100] on link "2201275" at bounding box center [1313, 101] width 46 height 17
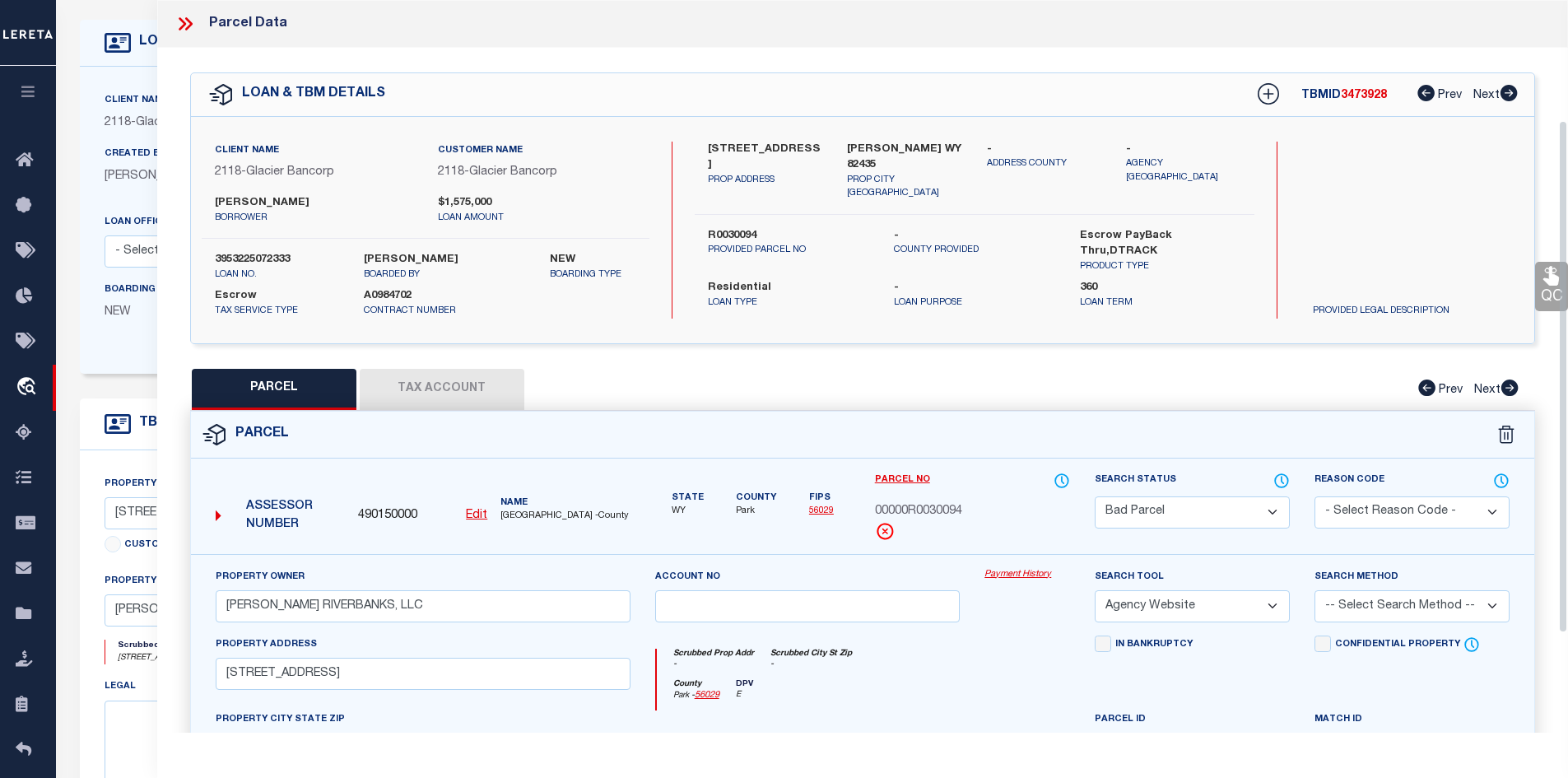
click at [488, 369] on button "Tax Account" at bounding box center [442, 389] width 165 height 41
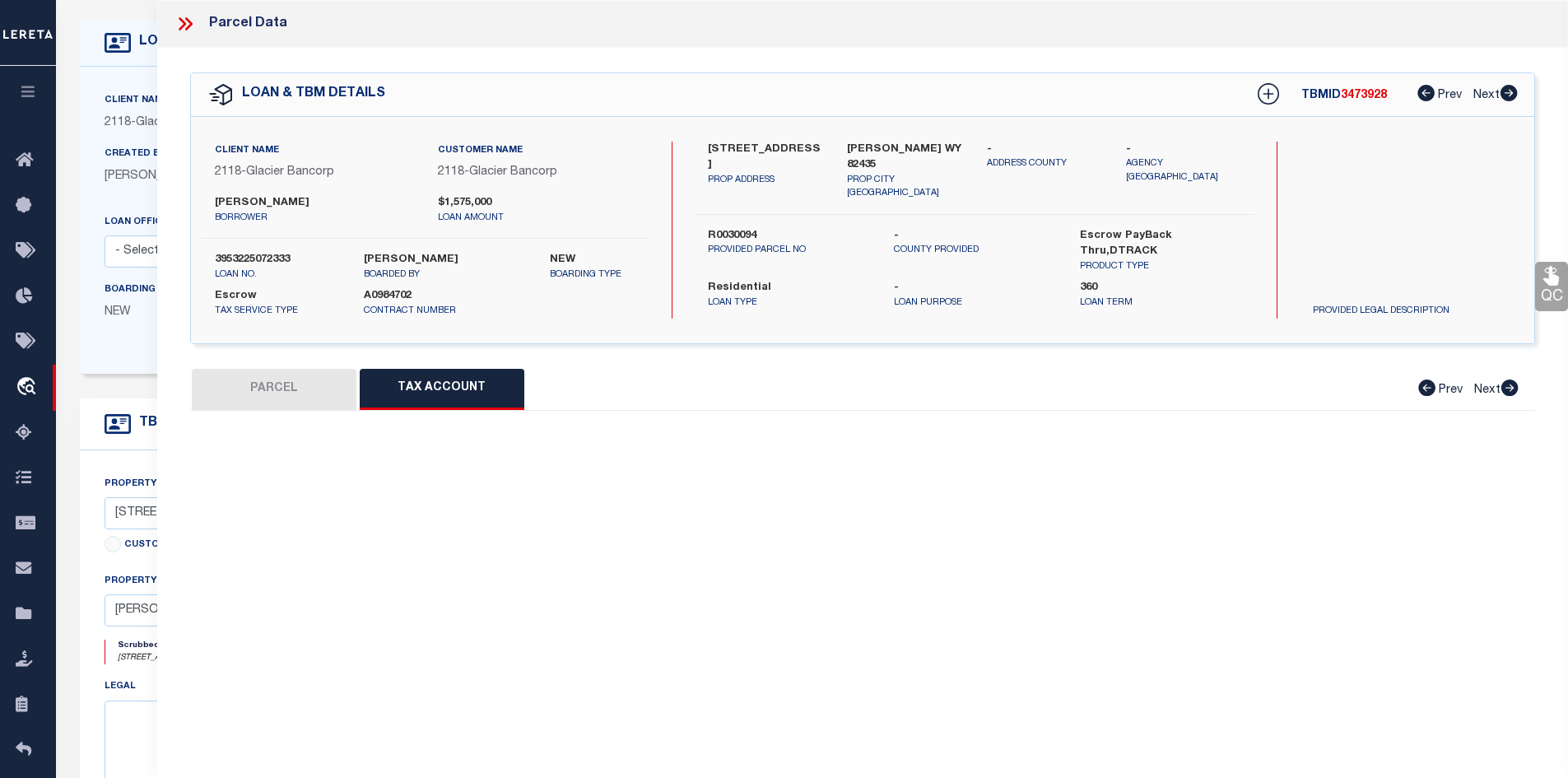
scroll to position [0, 0]
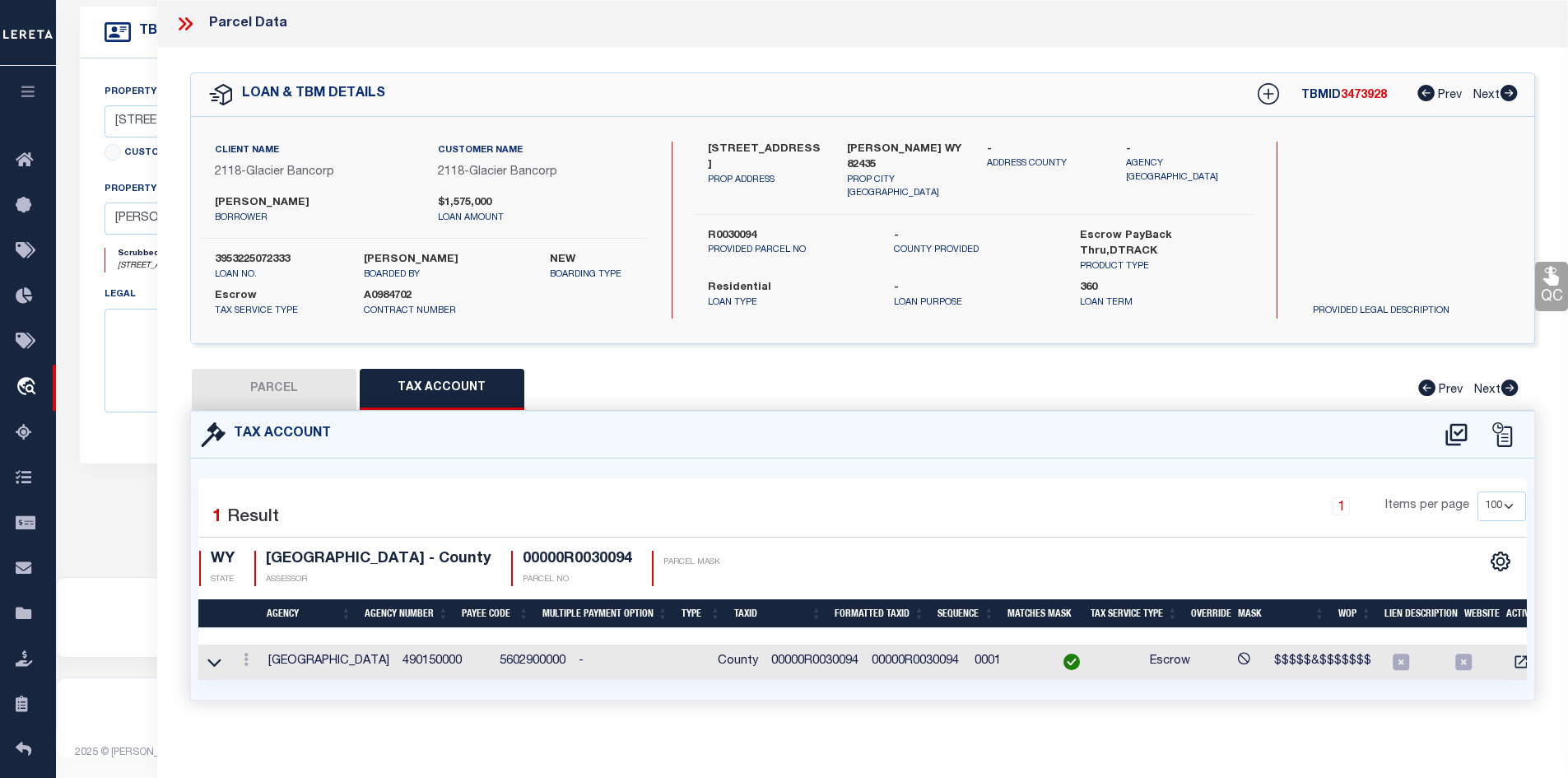
click at [248, 652] on div at bounding box center [245, 661] width 18 height 20
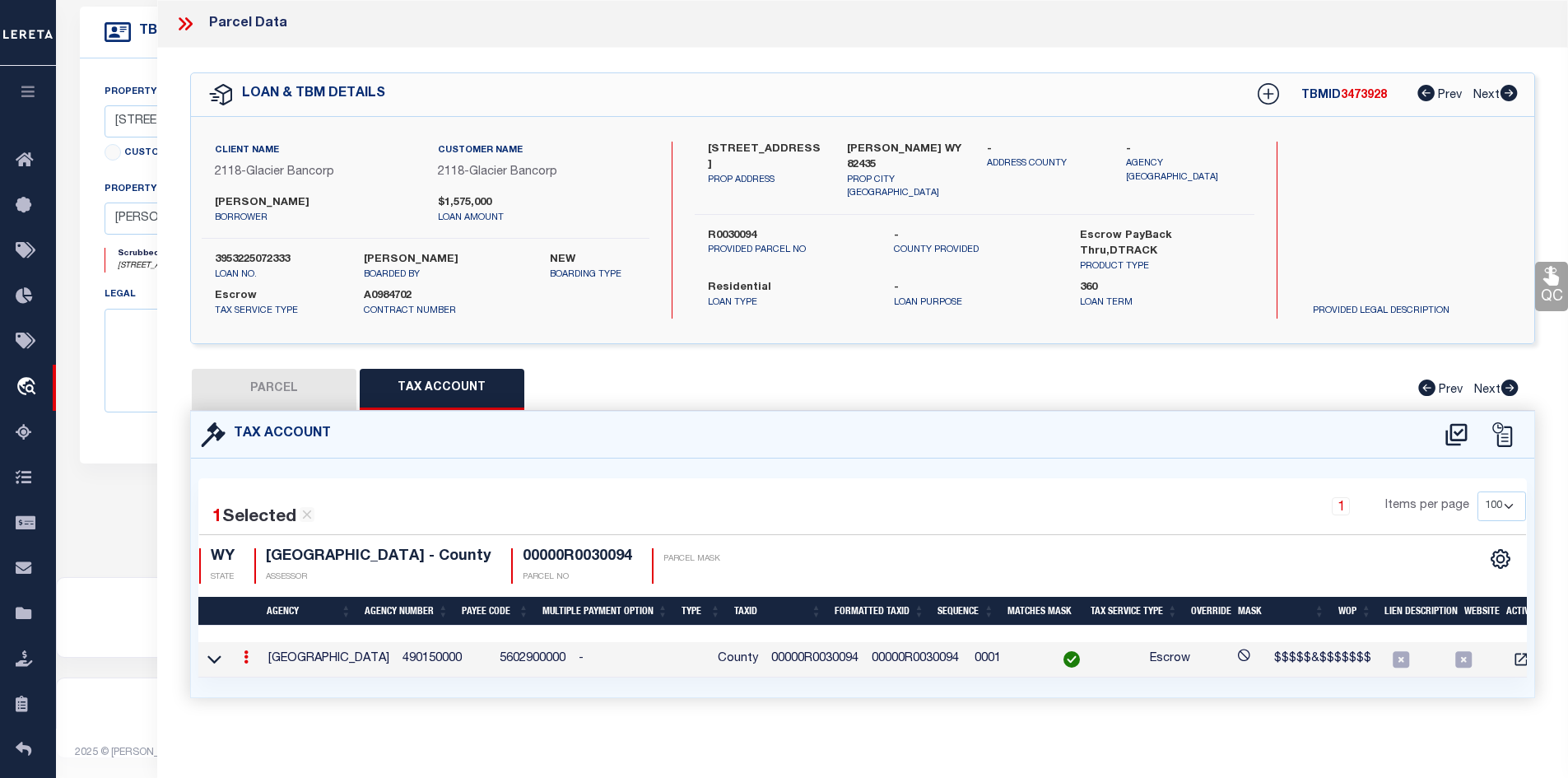
click at [184, 14] on icon at bounding box center [184, 23] width 22 height 22
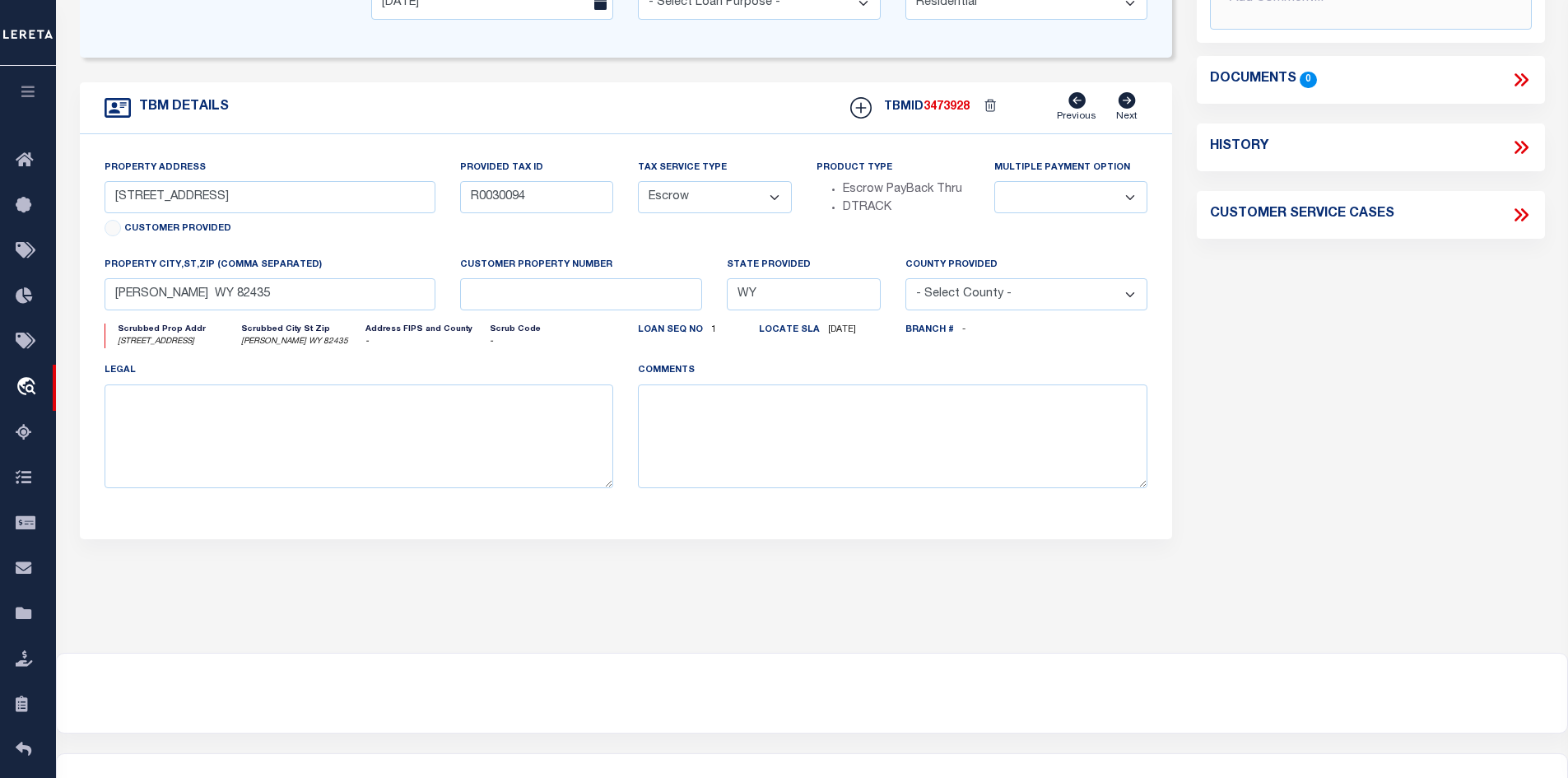
scroll to position [69, 0]
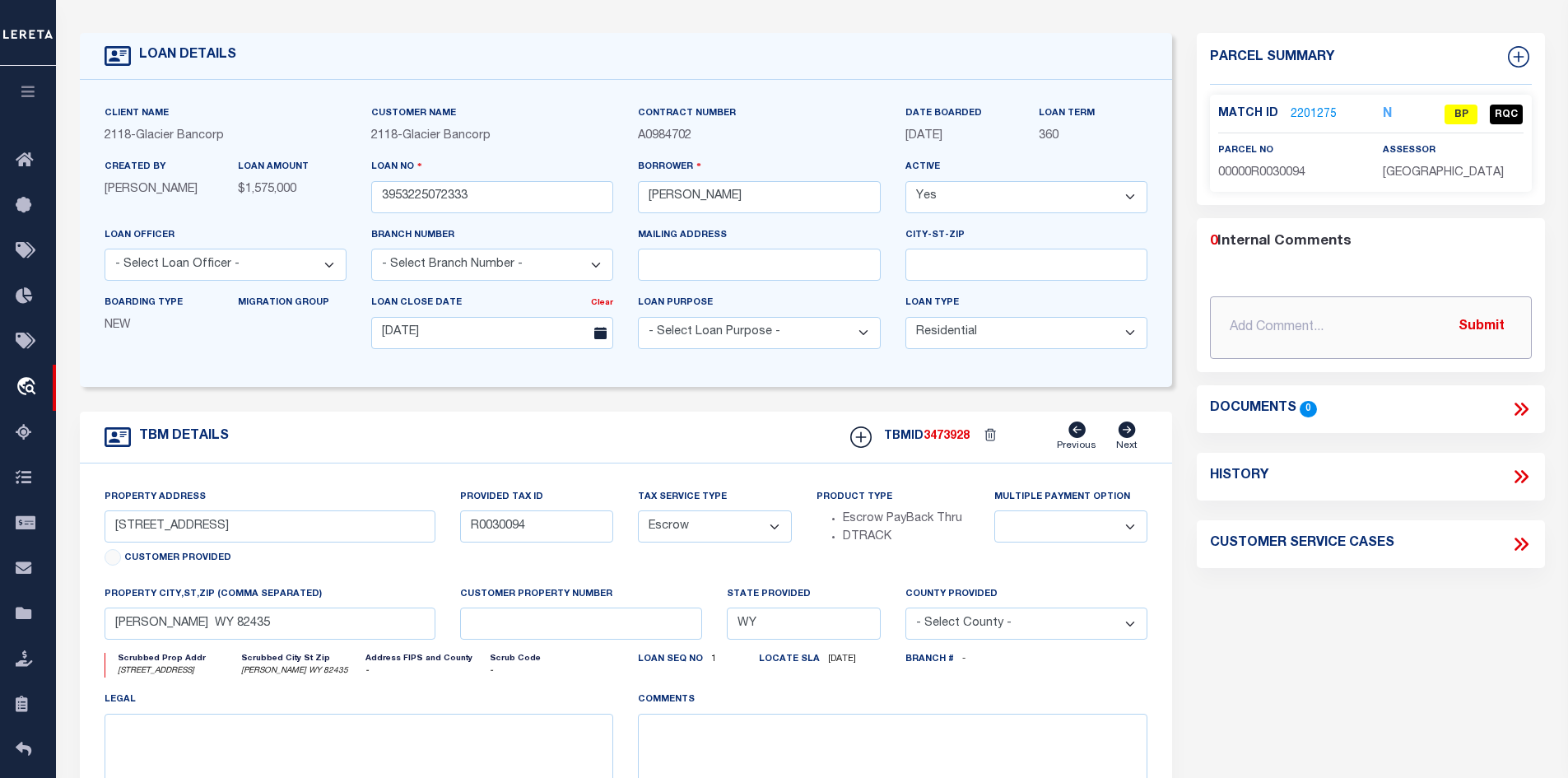
click at [1309, 314] on input "text" at bounding box center [1371, 328] width 322 height 63
click at [1360, 329] on input "Spoke with assessor state parcel 0357-01-0-19-040-00 and acct #R0030094" at bounding box center [1371, 328] width 322 height 63
click at [1449, 316] on button "Submit" at bounding box center [1482, 328] width 67 height 34
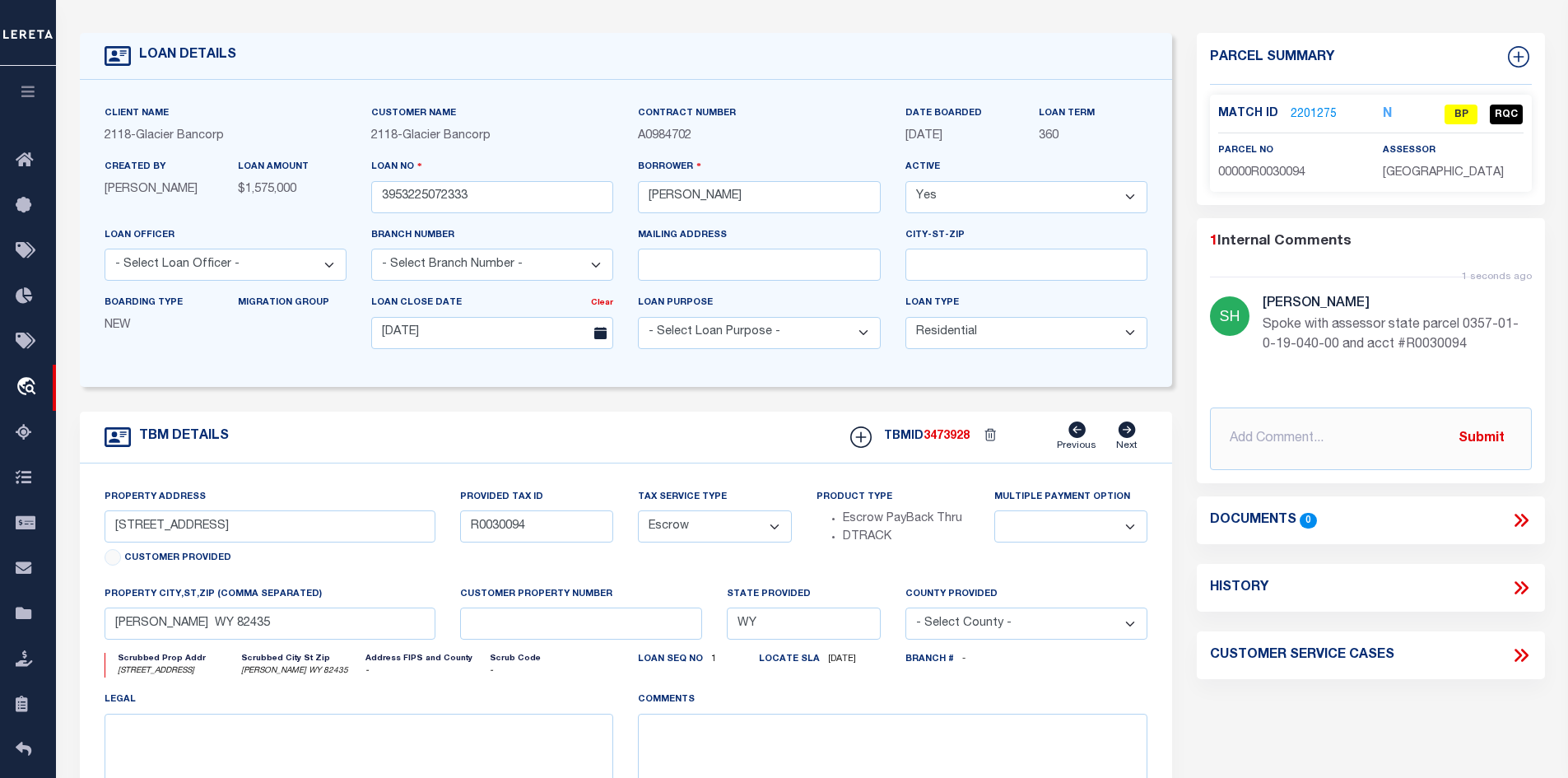
click at [1306, 108] on link "2201275" at bounding box center [1313, 114] width 46 height 17
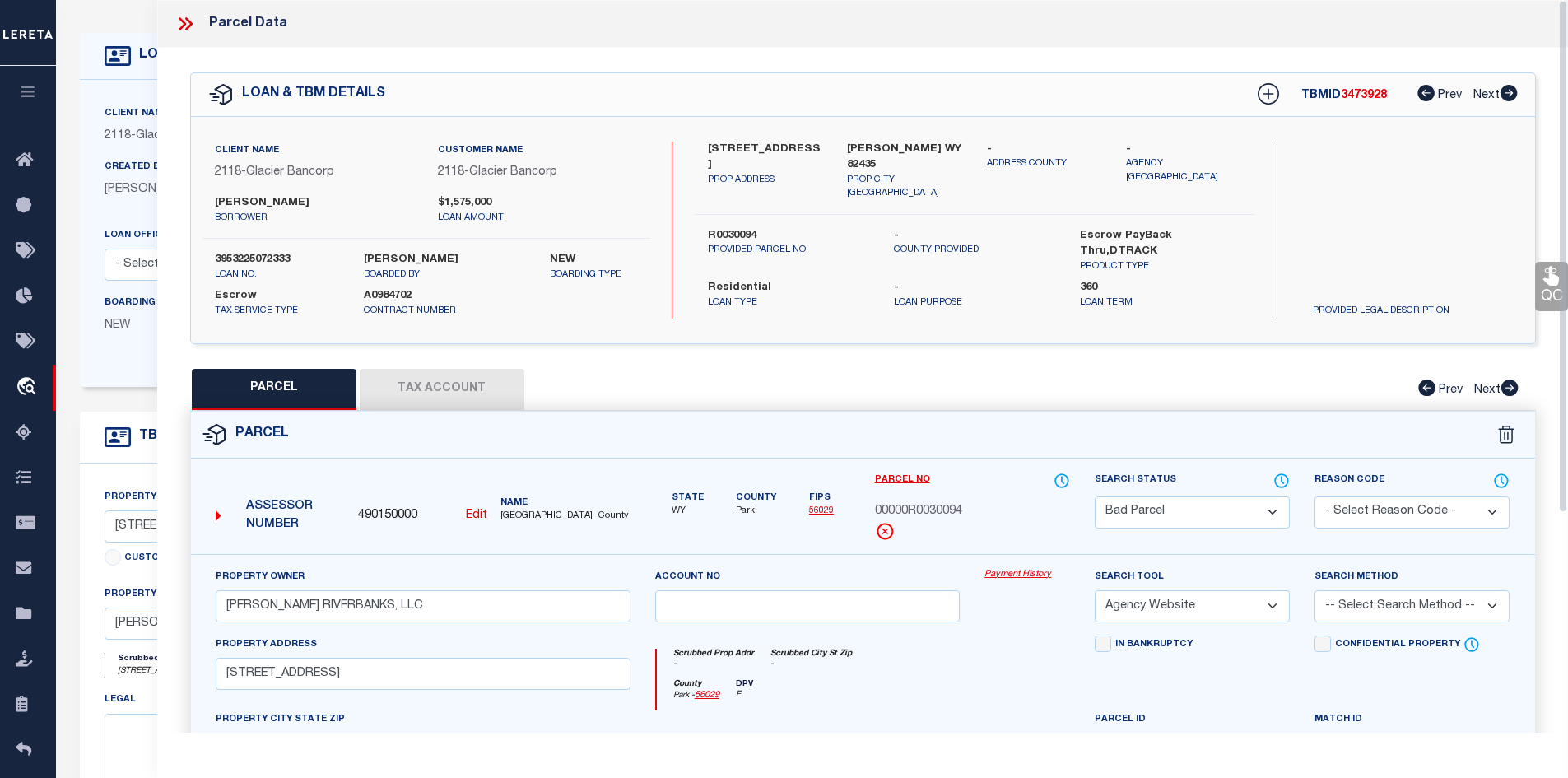
click at [439, 359] on div "QC QC QC" at bounding box center [863, 546] width 1412 height 997
click at [443, 372] on button "Tax Account" at bounding box center [442, 389] width 165 height 41
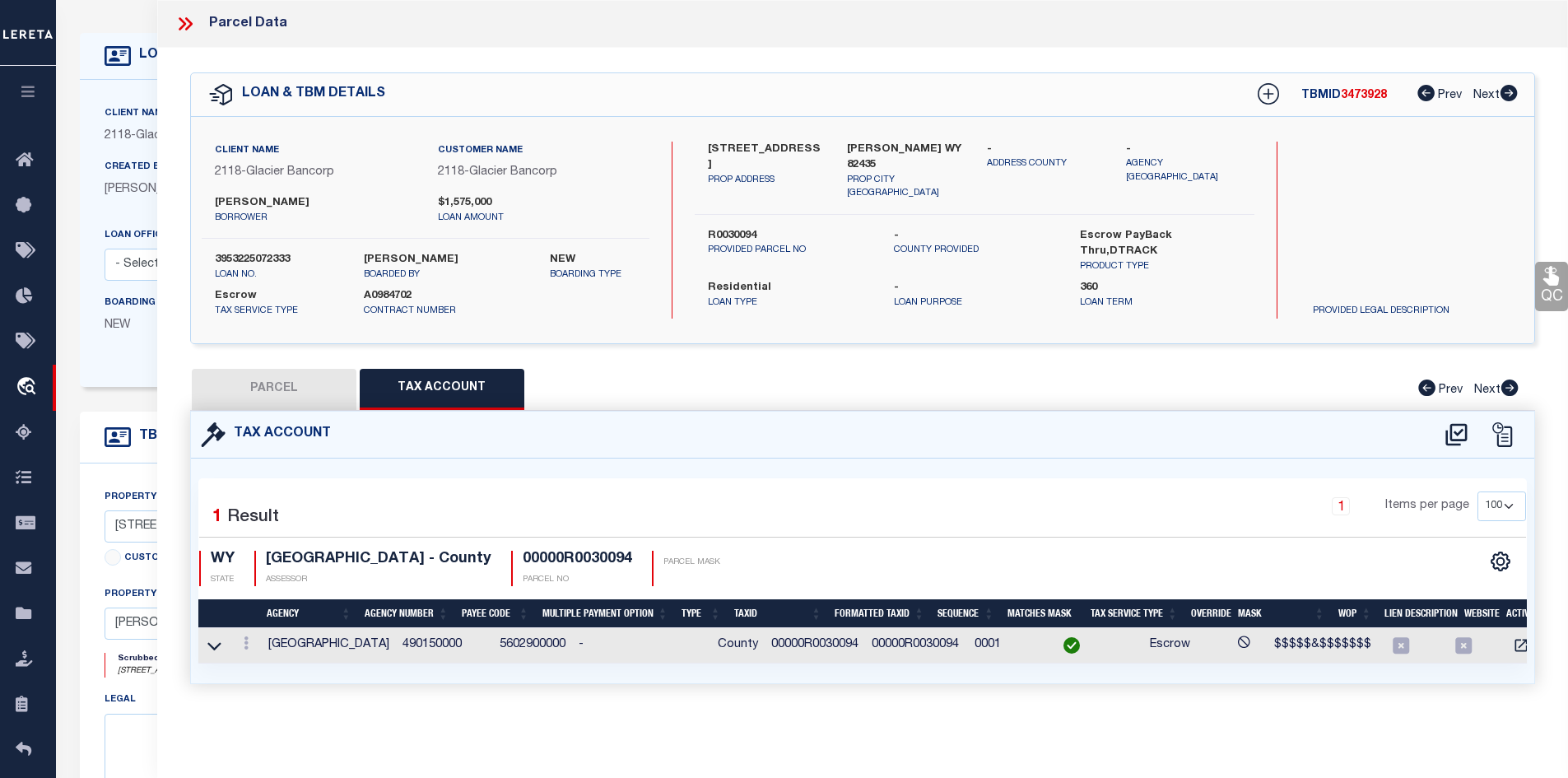
scroll to position [399, 0]
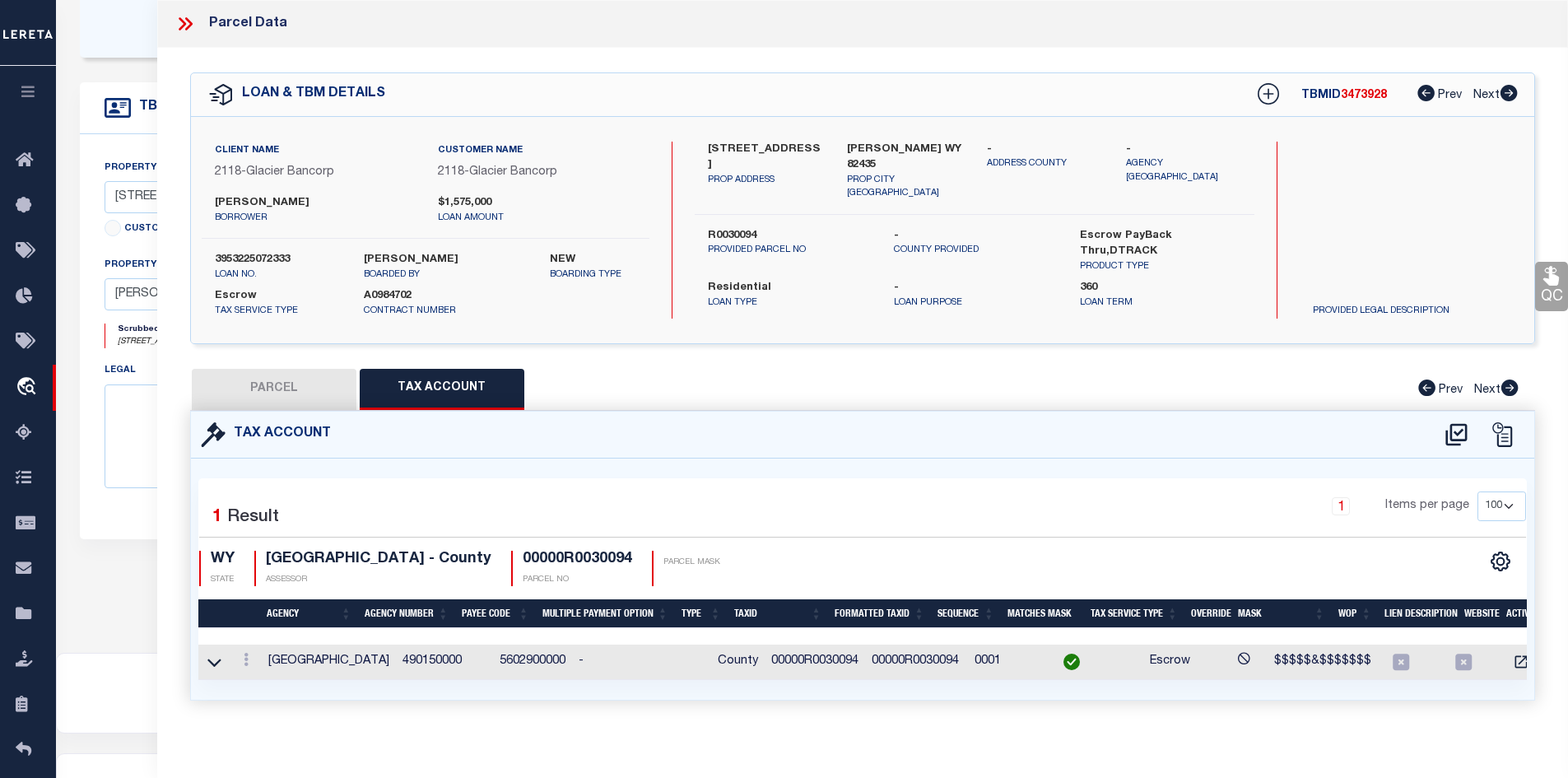
click at [311, 369] on button "PARCEL" at bounding box center [274, 389] width 165 height 41
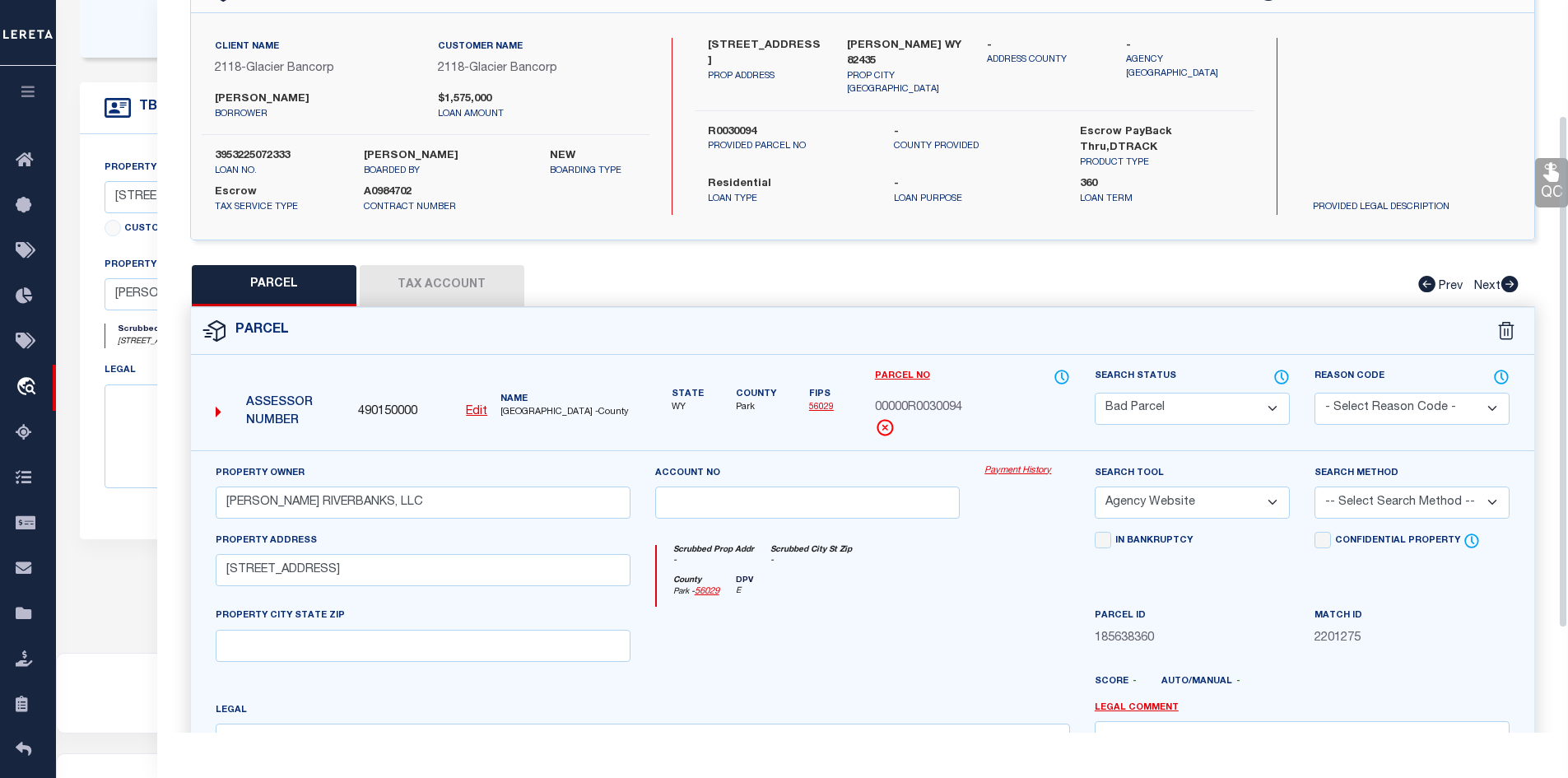
scroll to position [165, 0]
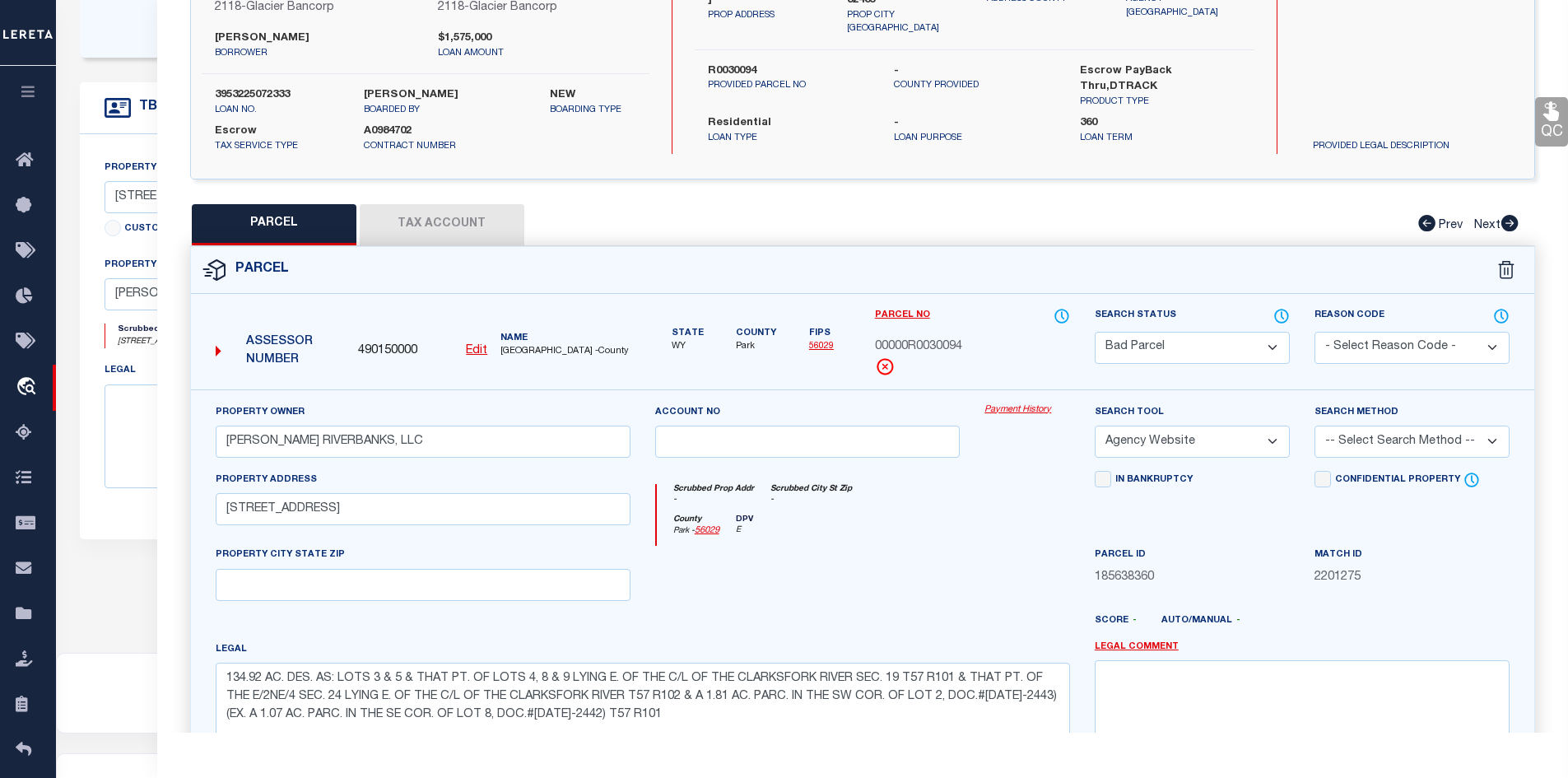
click at [462, 224] on button "Tax Account" at bounding box center [442, 225] width 165 height 41
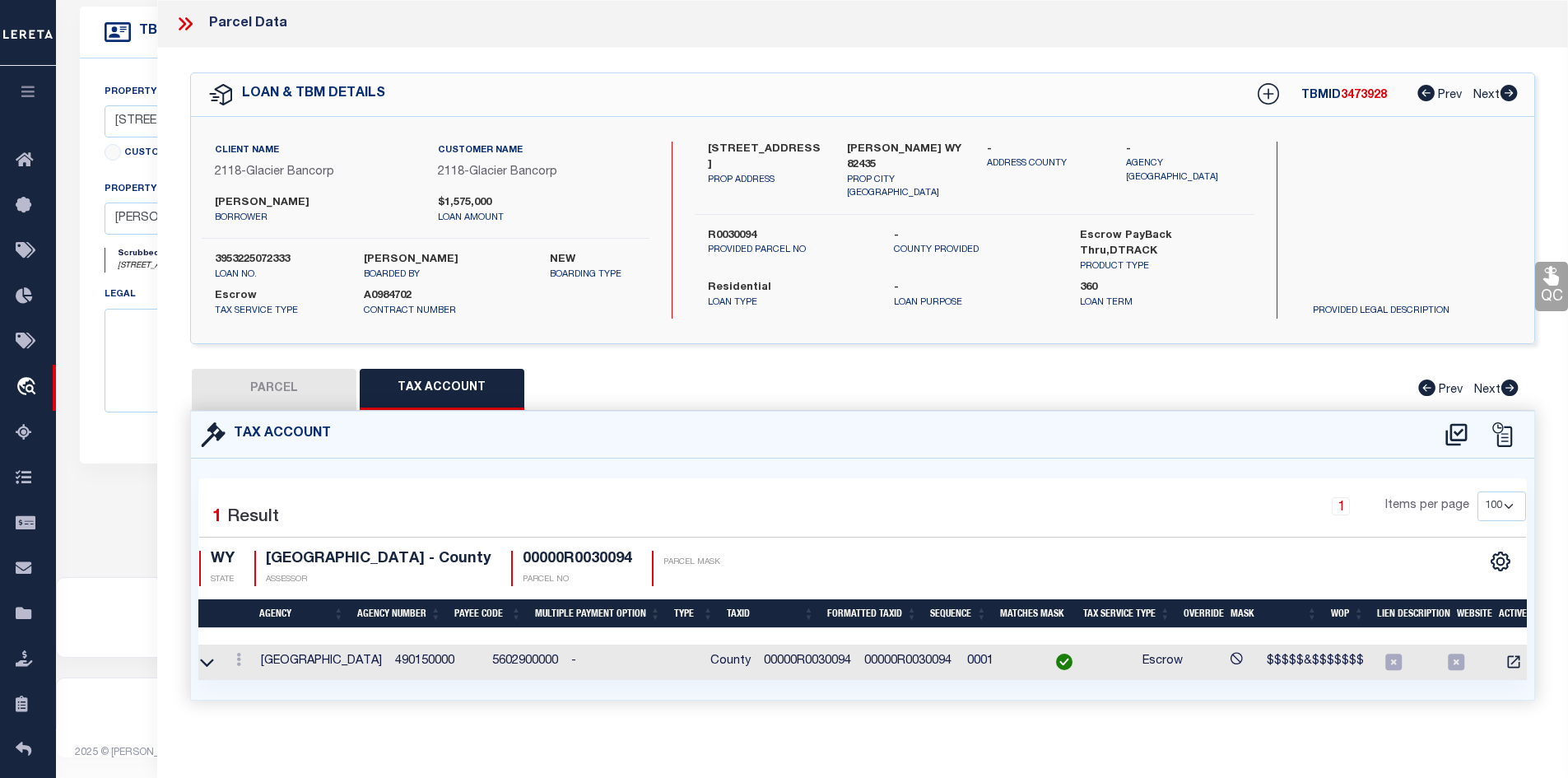
scroll to position [0, 0]
click at [329, 404] on button "PARCEL" at bounding box center [274, 389] width 165 height 41
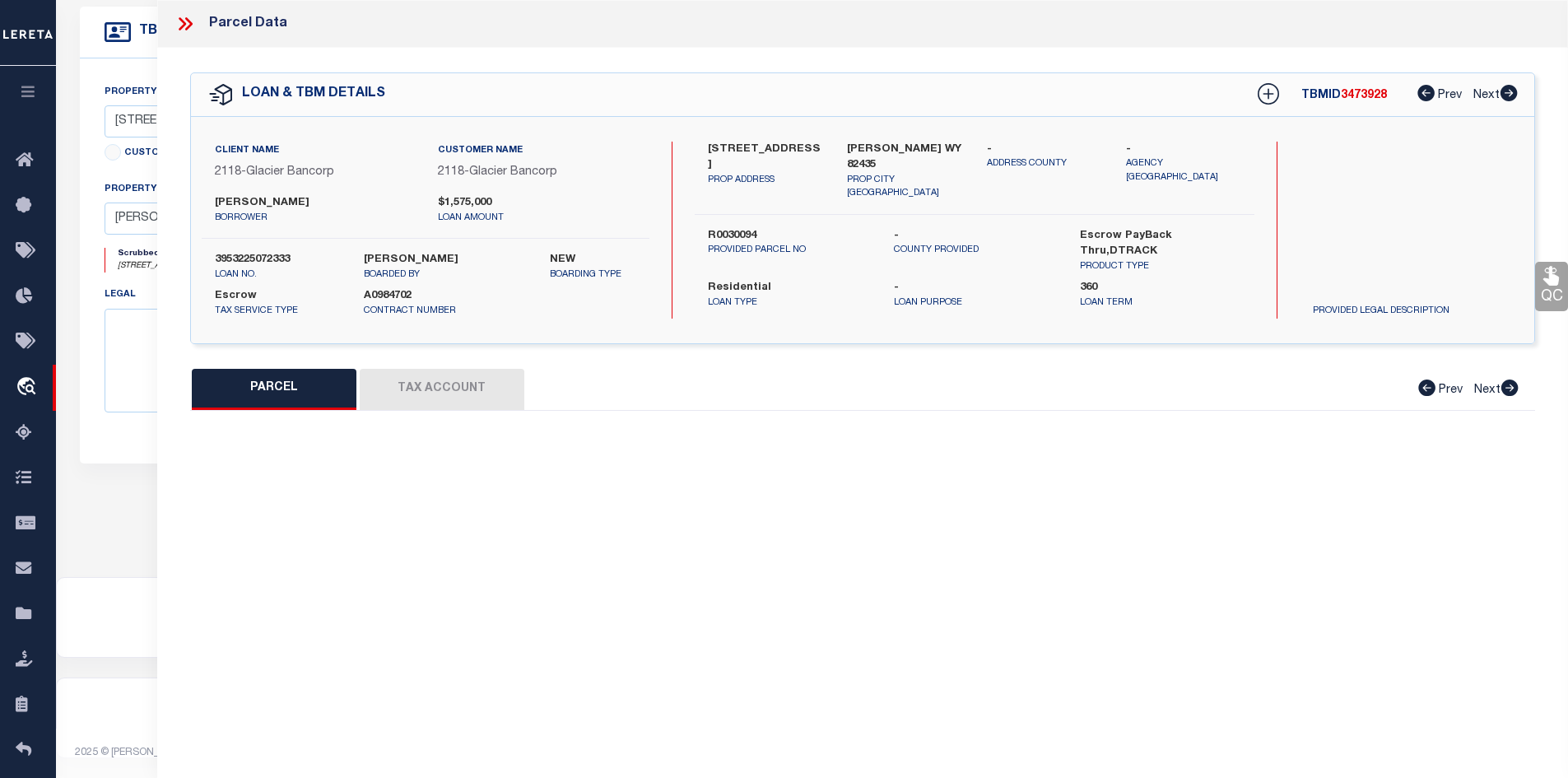
click at [344, 388] on button "PARCEL" at bounding box center [274, 389] width 165 height 41
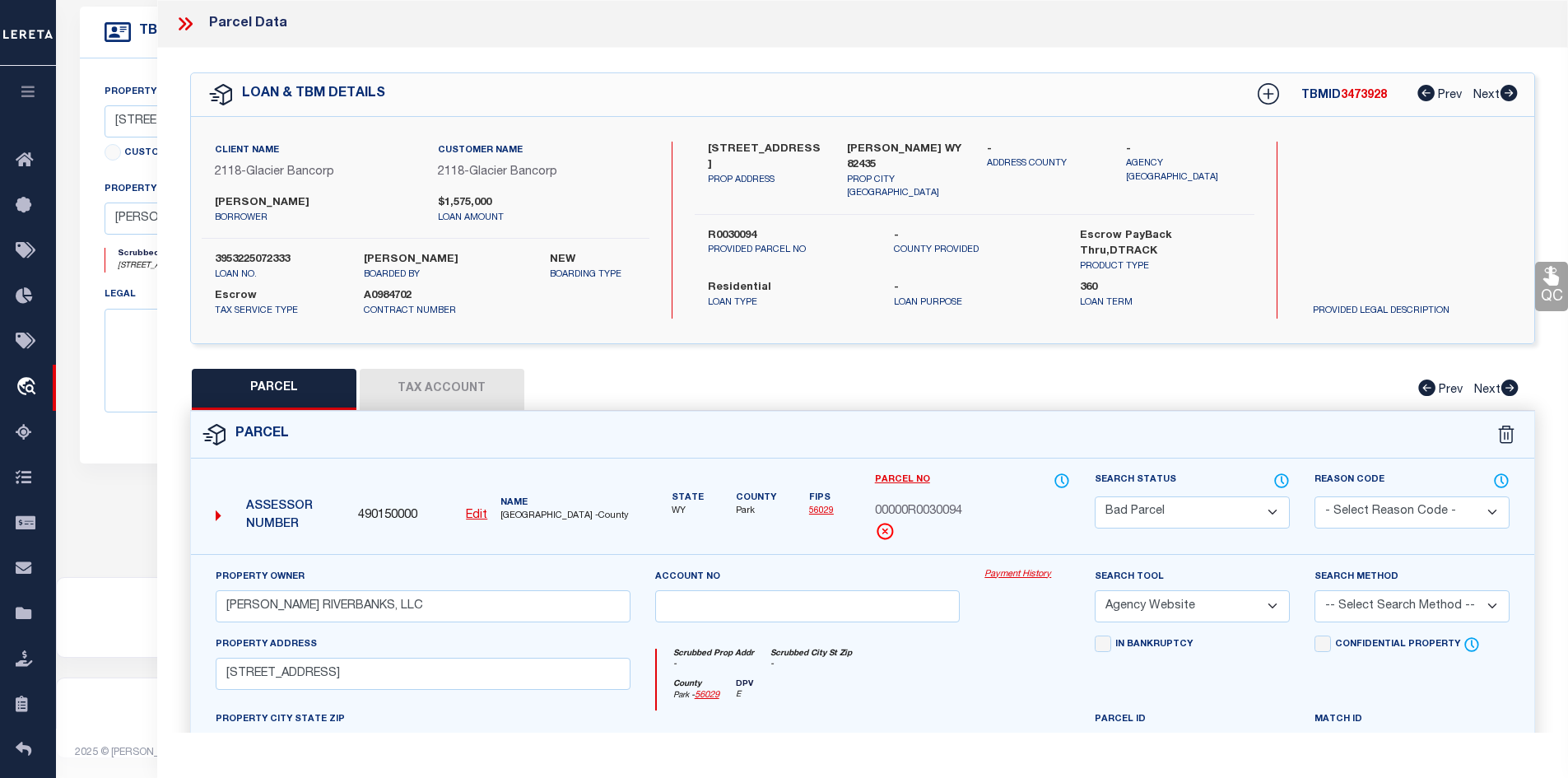
click at [1118, 520] on select "Automated Search Bad Parcel Complete Duplicate Parcel High Dollar Reporting In …" at bounding box center [1193, 512] width 195 height 32
click at [1095, 496] on select "Automated Search Bad Parcel Complete Duplicate Parcel High Dollar Reporting In …" at bounding box center [1193, 512] width 195 height 32
click at [904, 412] on div "Parcel" at bounding box center [863, 435] width 1344 height 47
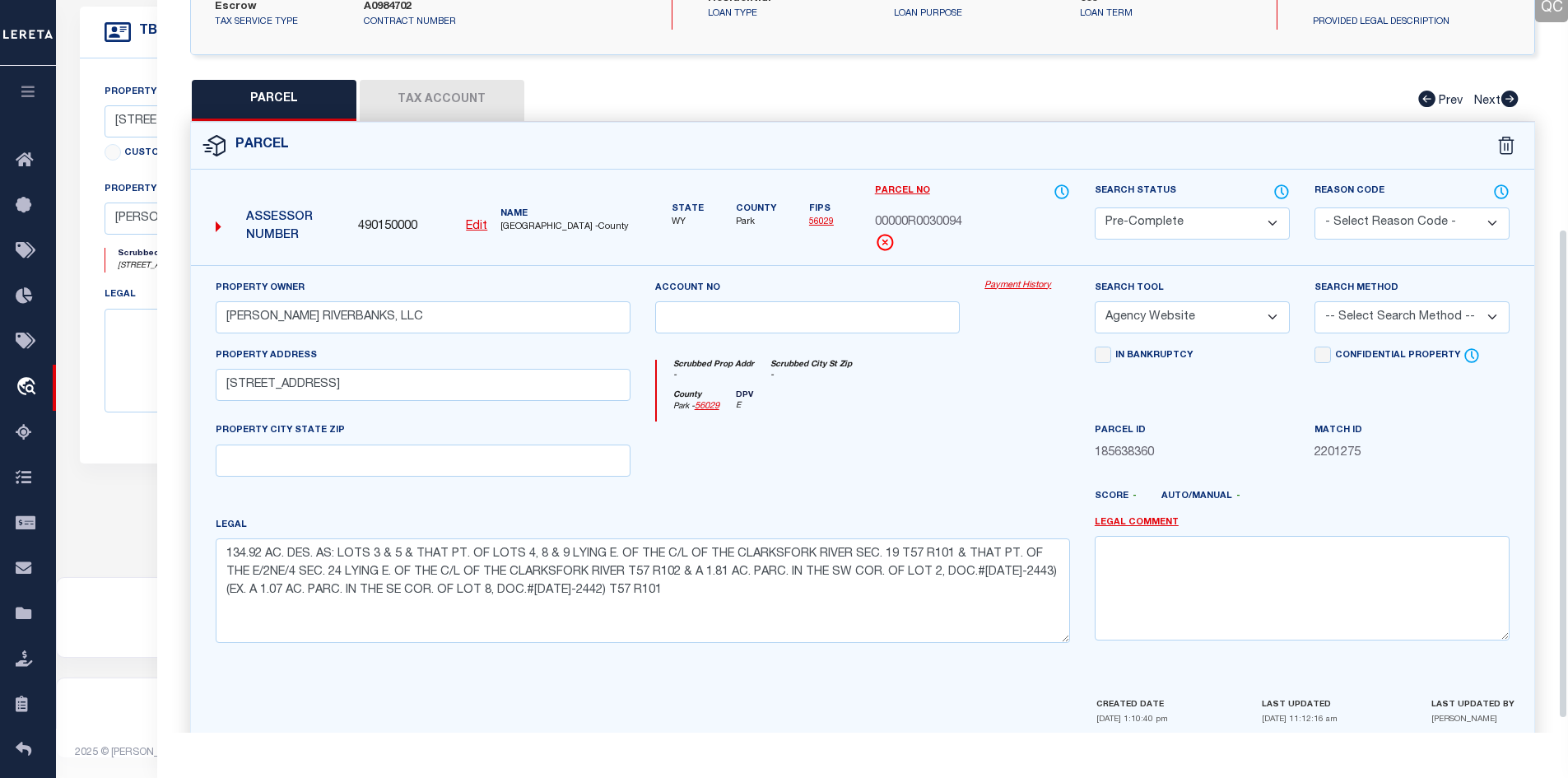
scroll to position [362, 0]
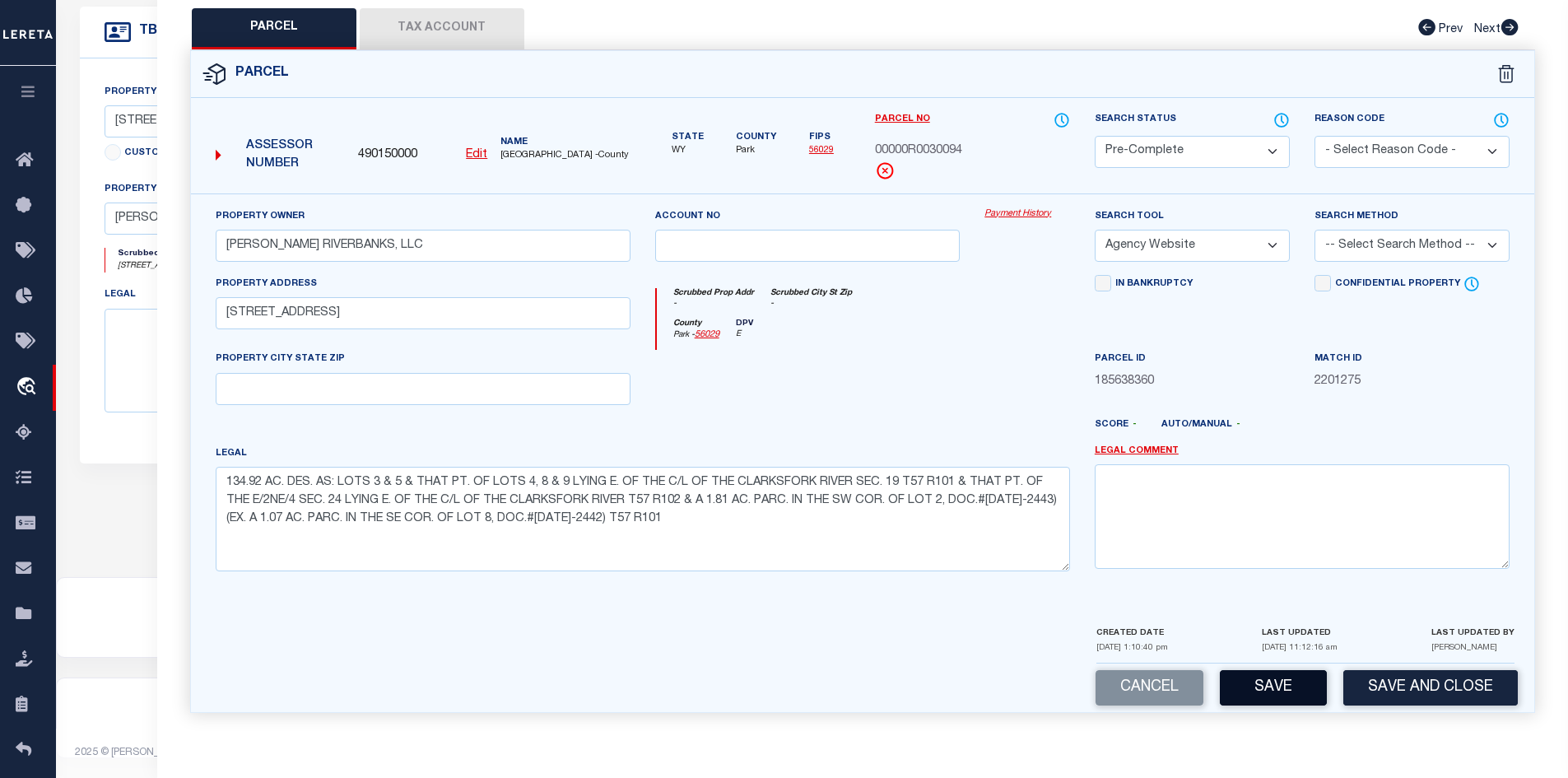
click at [1252, 681] on button "Save" at bounding box center [1273, 688] width 107 height 36
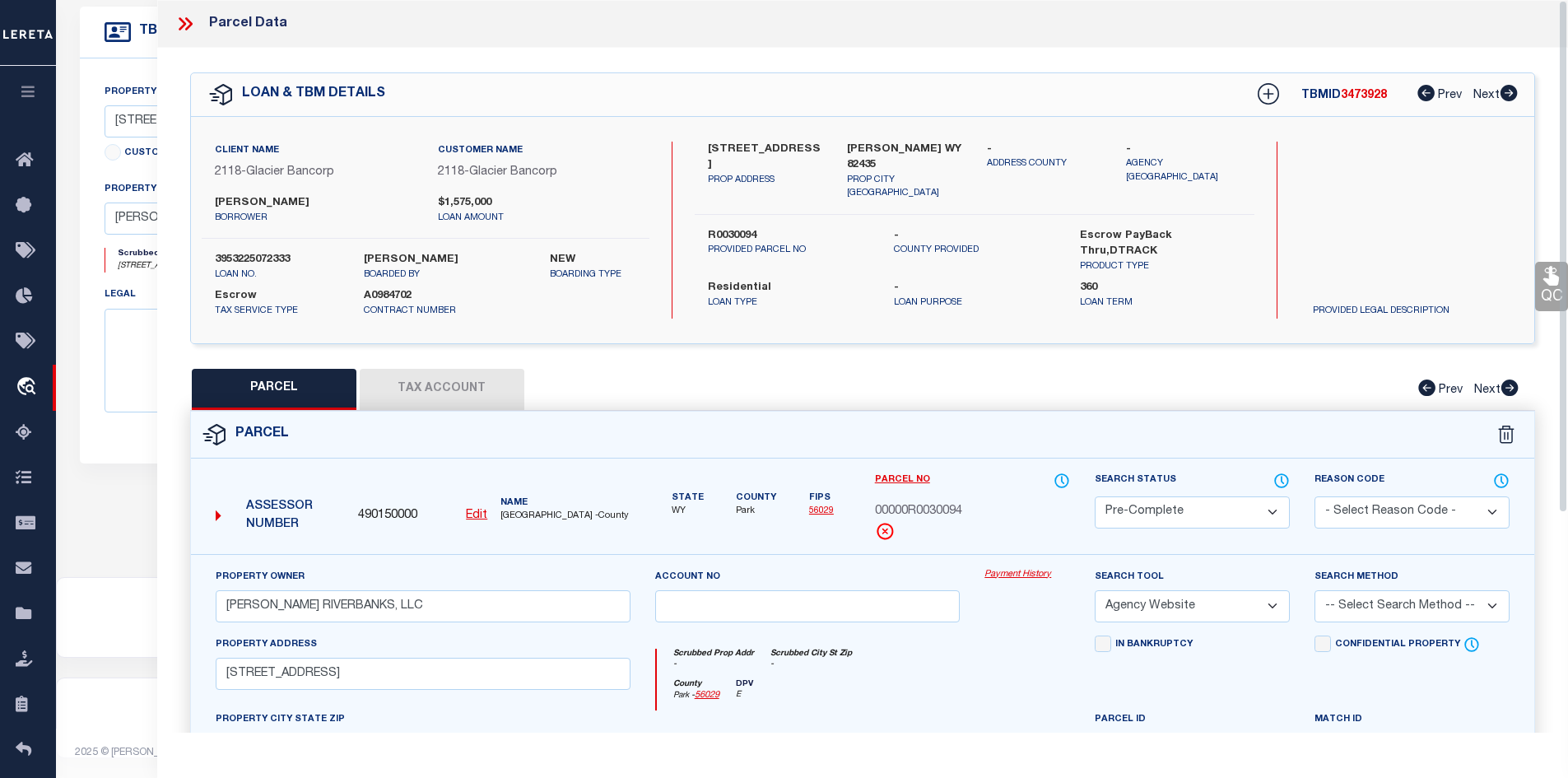
scroll to position [152, 0]
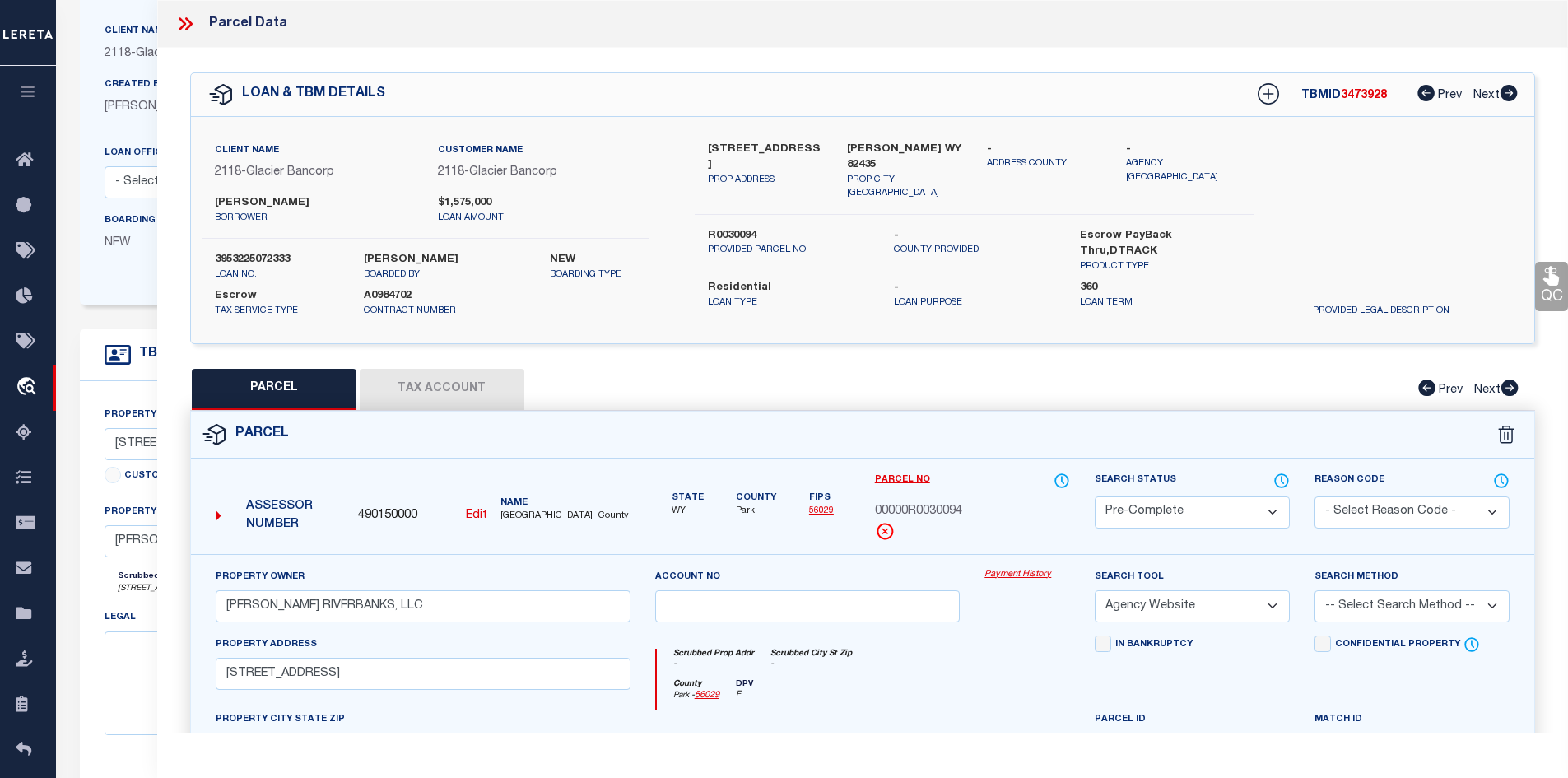
click at [190, 27] on icon at bounding box center [184, 23] width 22 height 22
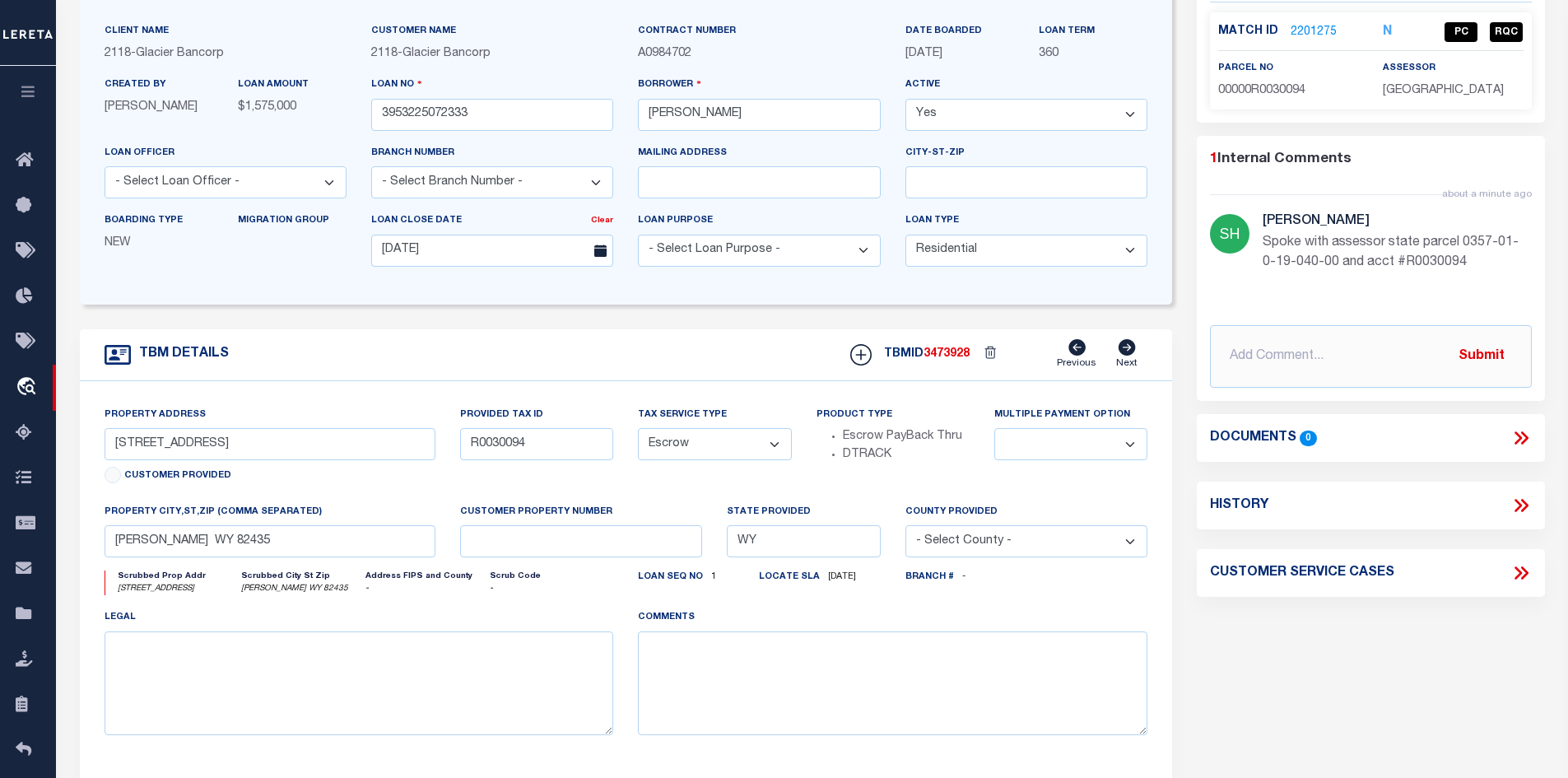
scroll to position [0, 0]
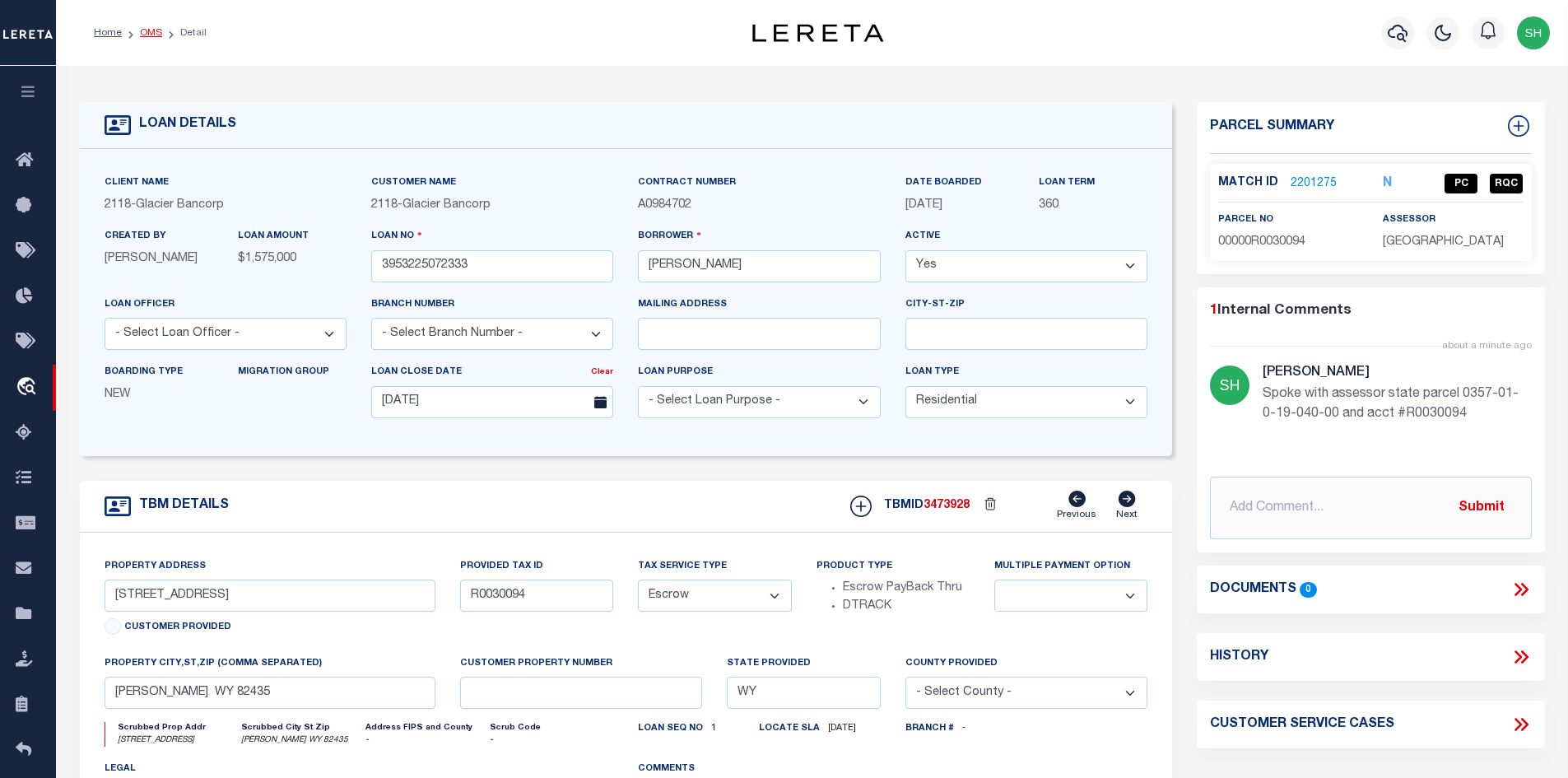
click at [151, 37] on link "OMS" at bounding box center [151, 33] width 22 height 10
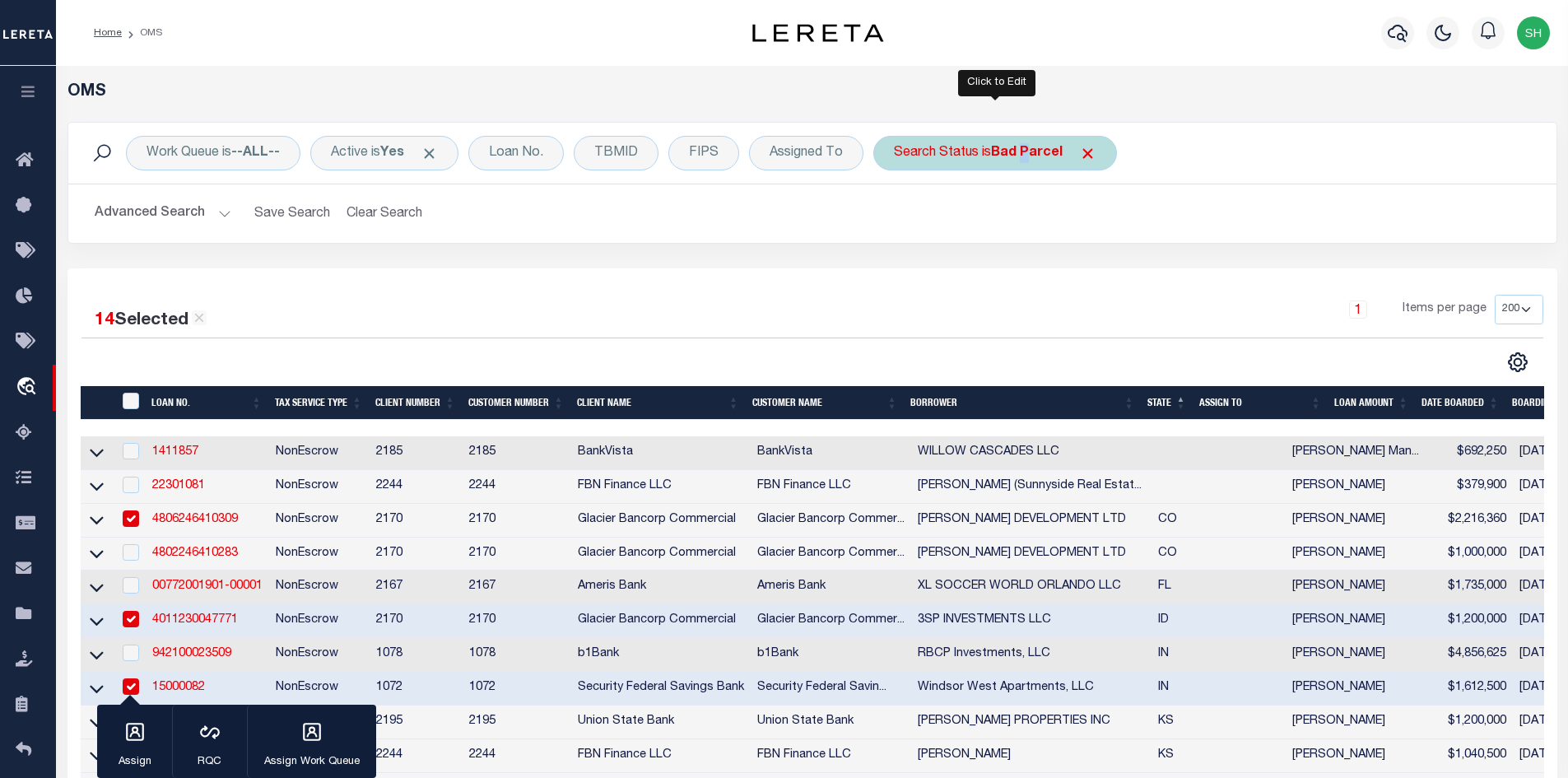
click at [1031, 158] on b "Bad Parcel" at bounding box center [1027, 154] width 72 height 13
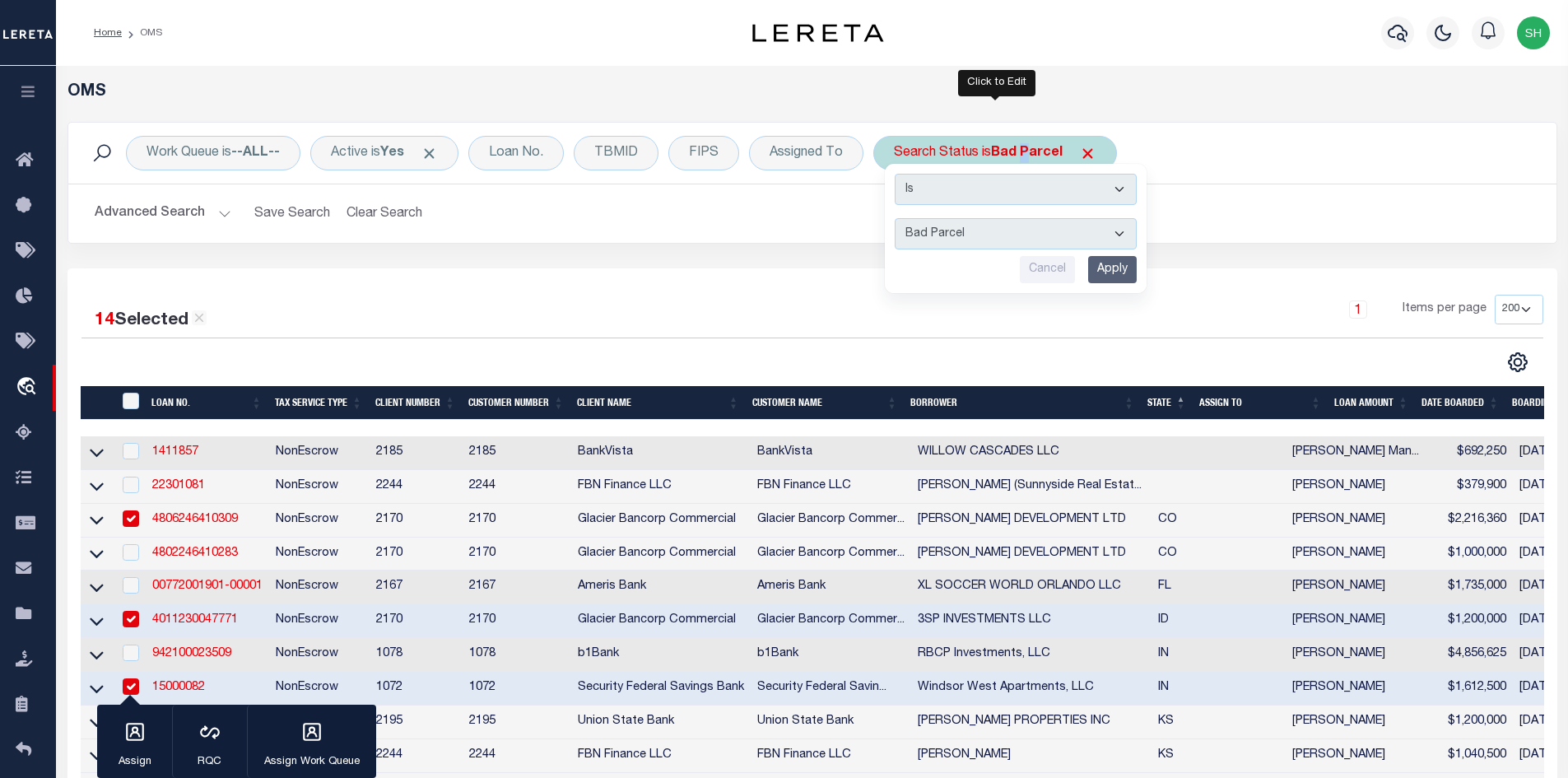
click at [1122, 274] on input "Apply" at bounding box center [1112, 269] width 49 height 27
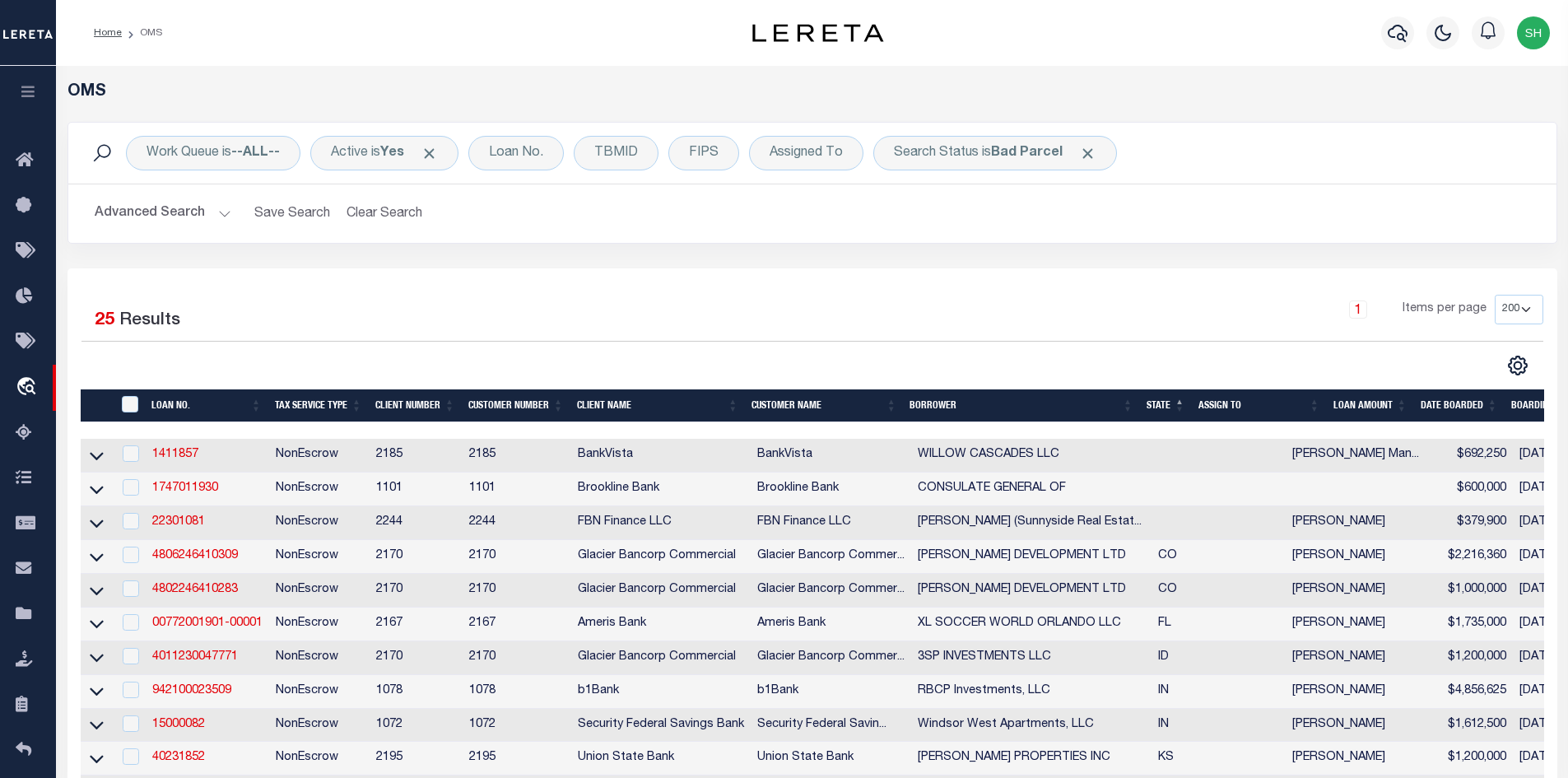
scroll to position [33, 0]
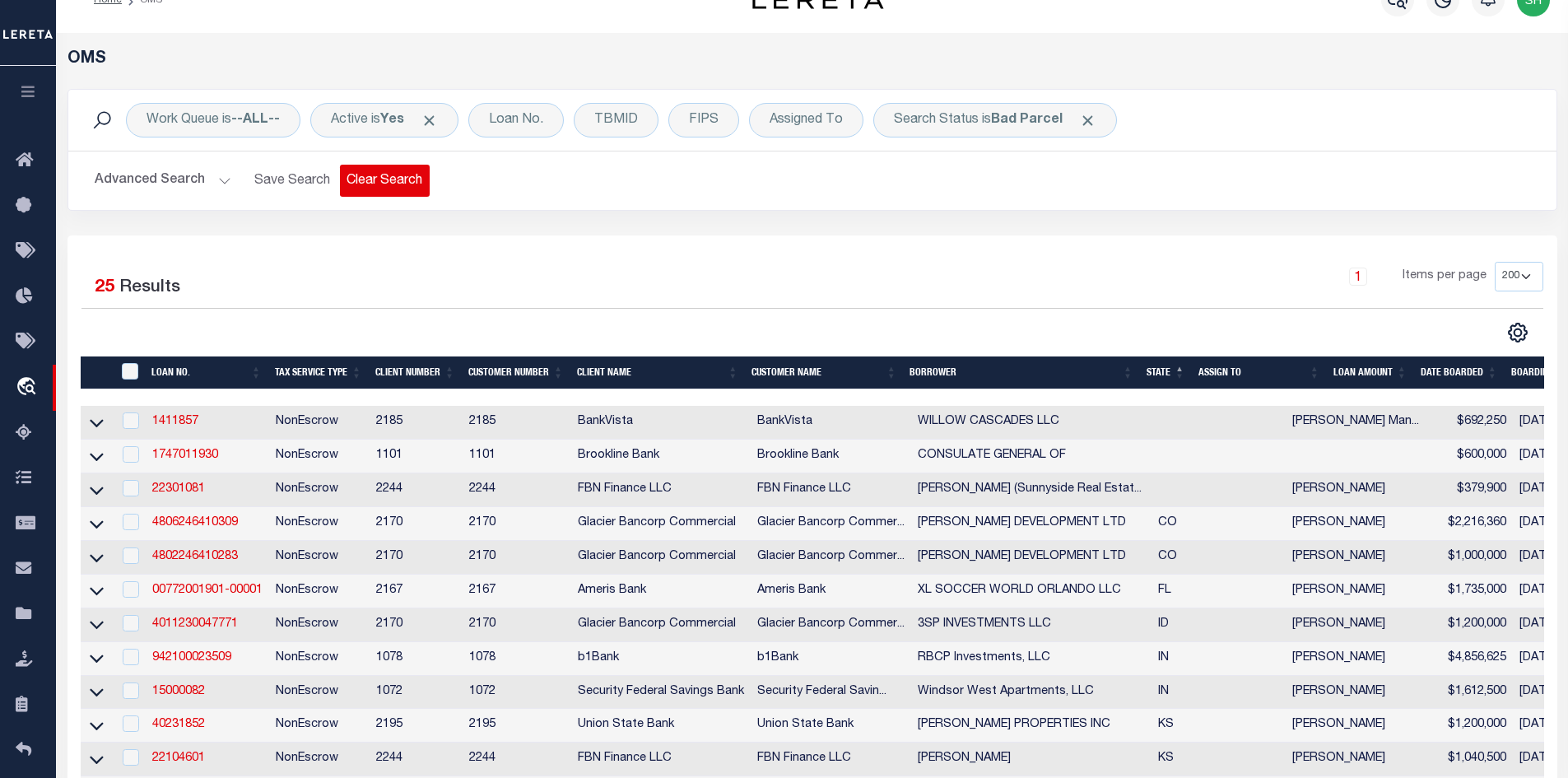
click at [406, 192] on button "Clear Search" at bounding box center [385, 181] width 90 height 32
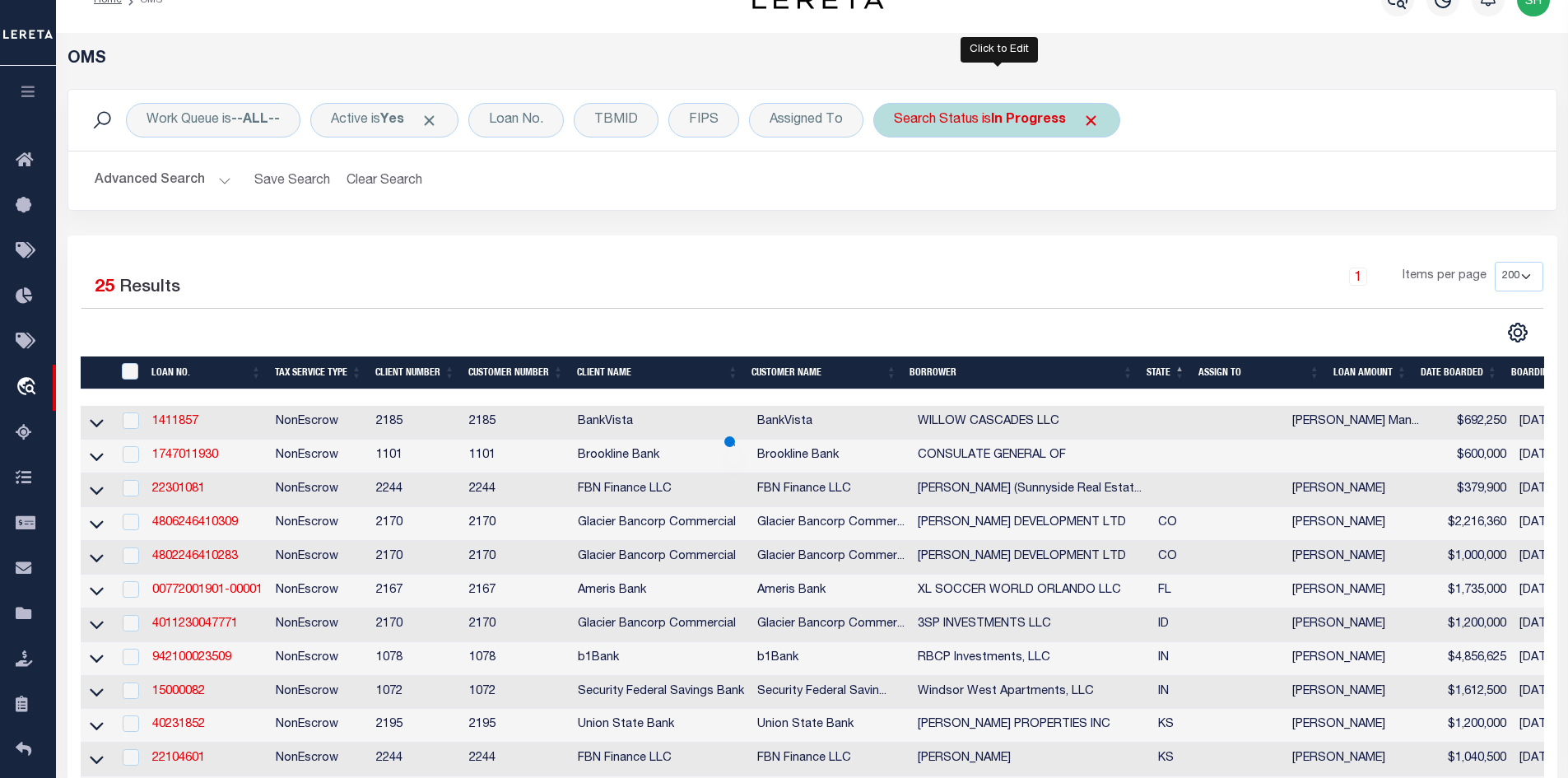
click at [973, 117] on div "Search Status is In Progress" at bounding box center [997, 120] width 247 height 35
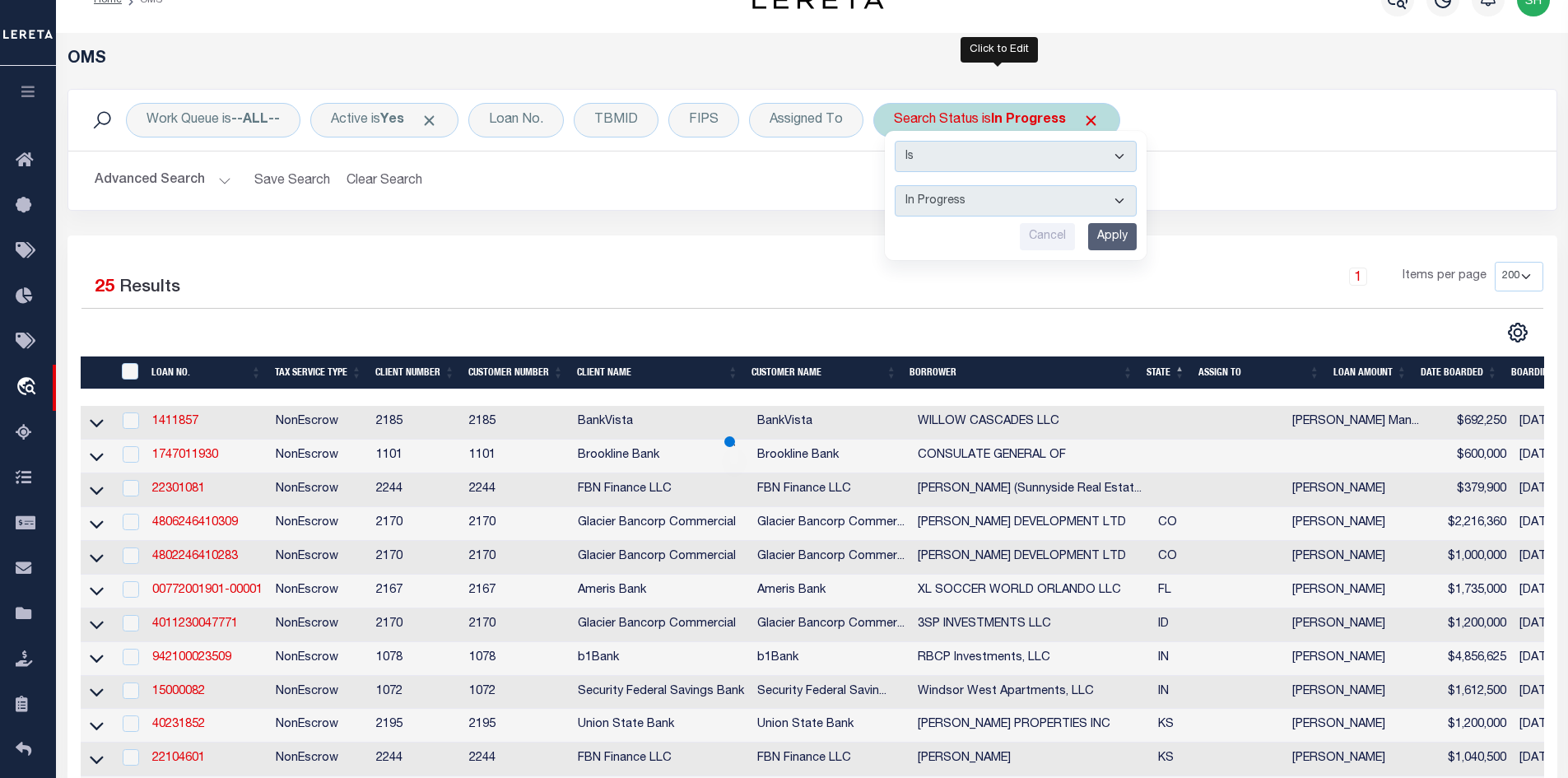
click at [983, 200] on select "Automated Search Bad Parcel Complete Duplicate Parcel High Dollar Reporting In …" at bounding box center [1016, 200] width 242 height 31
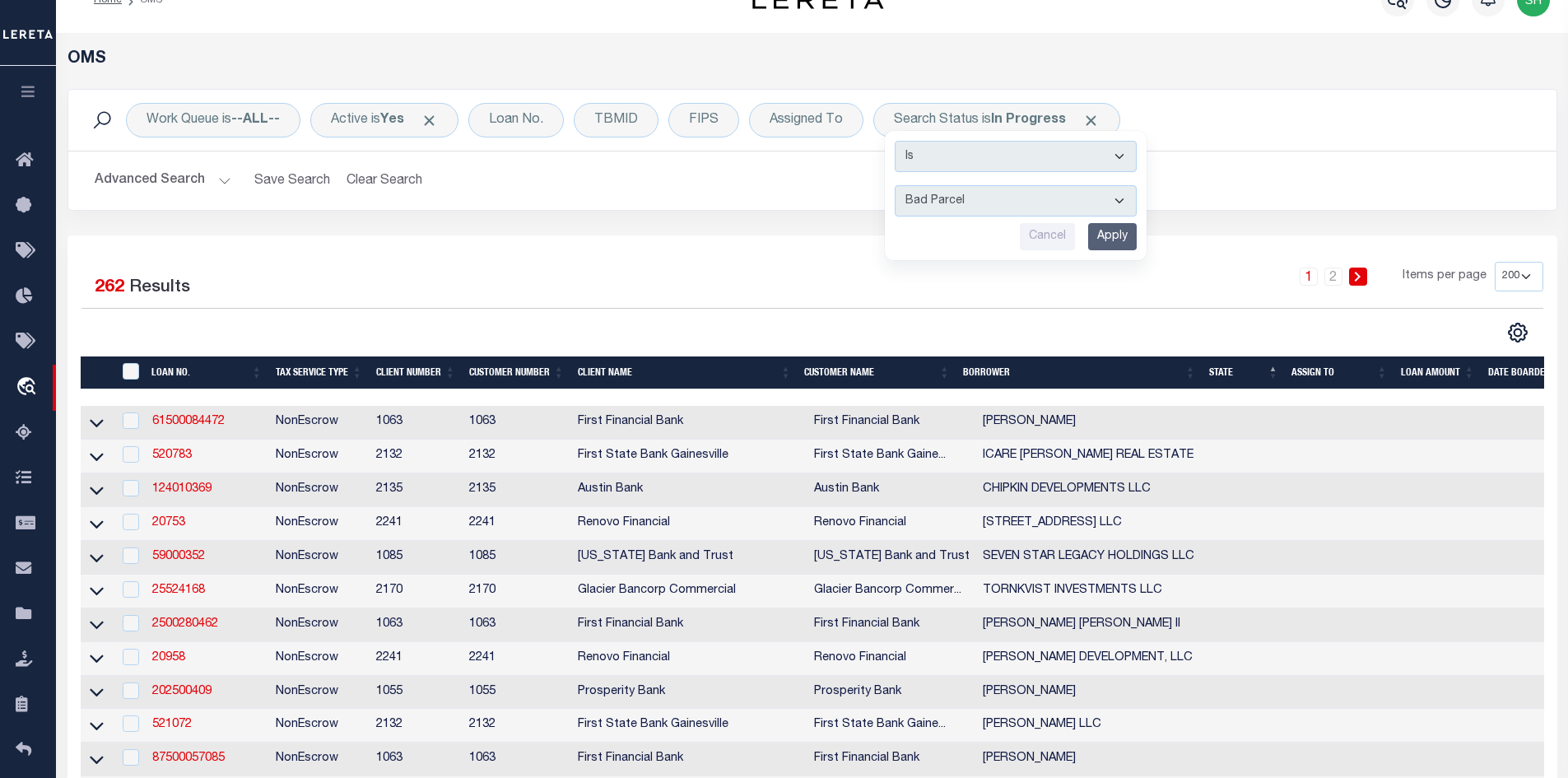
click at [896, 185] on select "Automated Search Bad Parcel Complete Duplicate Parcel High Dollar Reporting In …" at bounding box center [1016, 200] width 242 height 31
click at [1104, 235] on input "Apply" at bounding box center [1112, 236] width 49 height 27
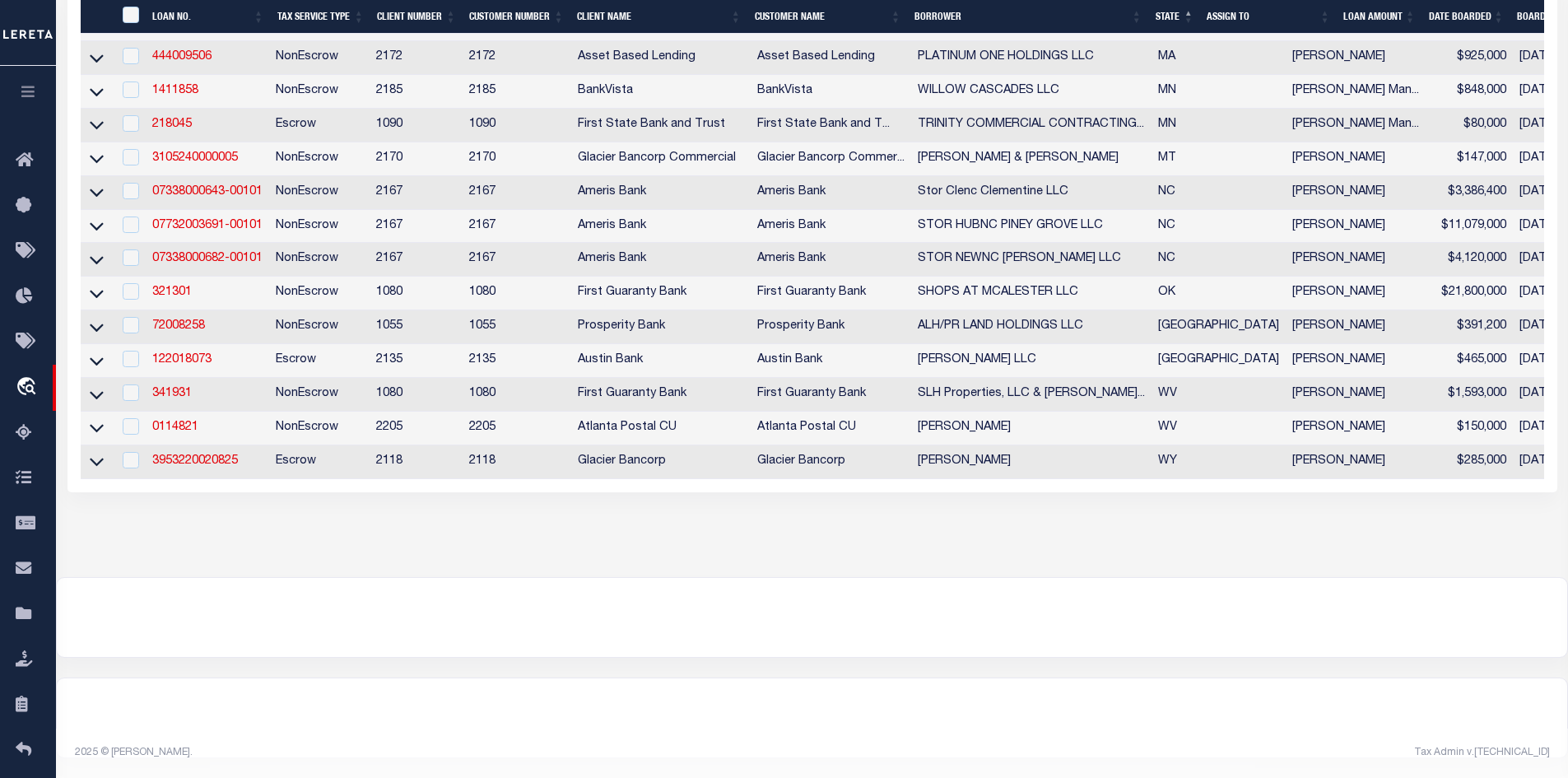
scroll to position [739, 0]
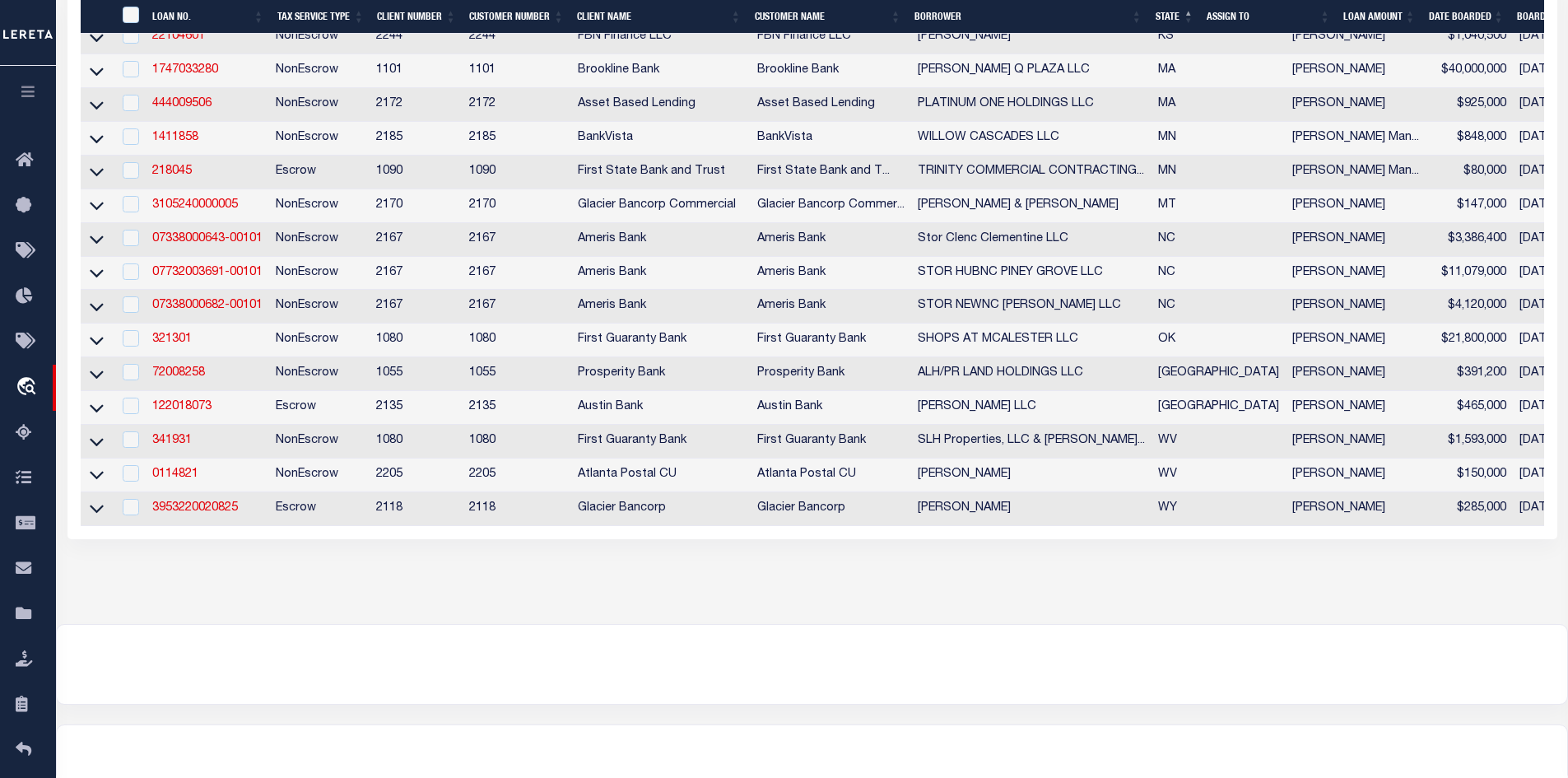
click at [190, 526] on td "3953220020825" at bounding box center [208, 509] width 124 height 34
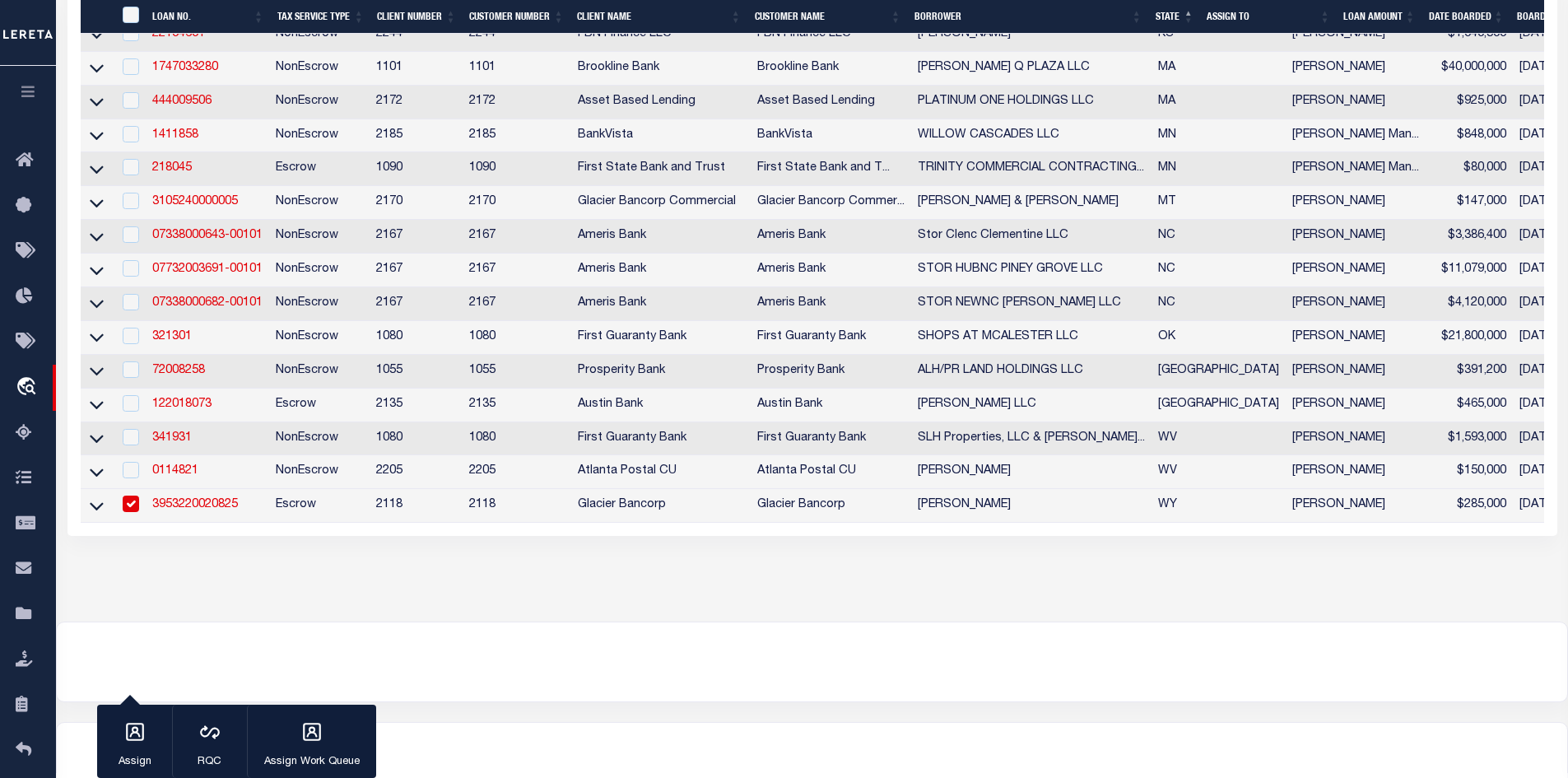
scroll to position [656, 0]
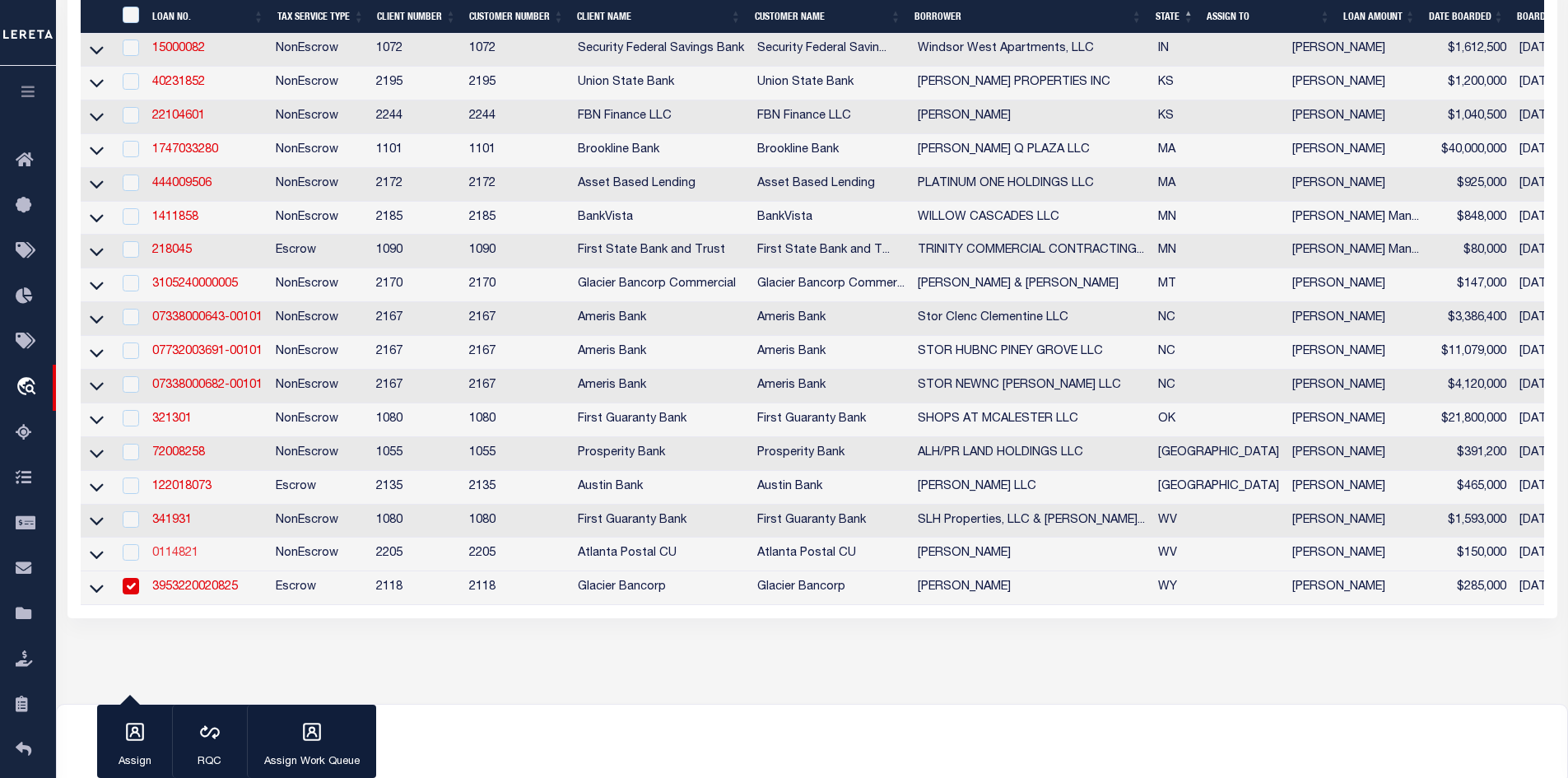
click at [187, 559] on link "0114821" at bounding box center [175, 553] width 46 height 11
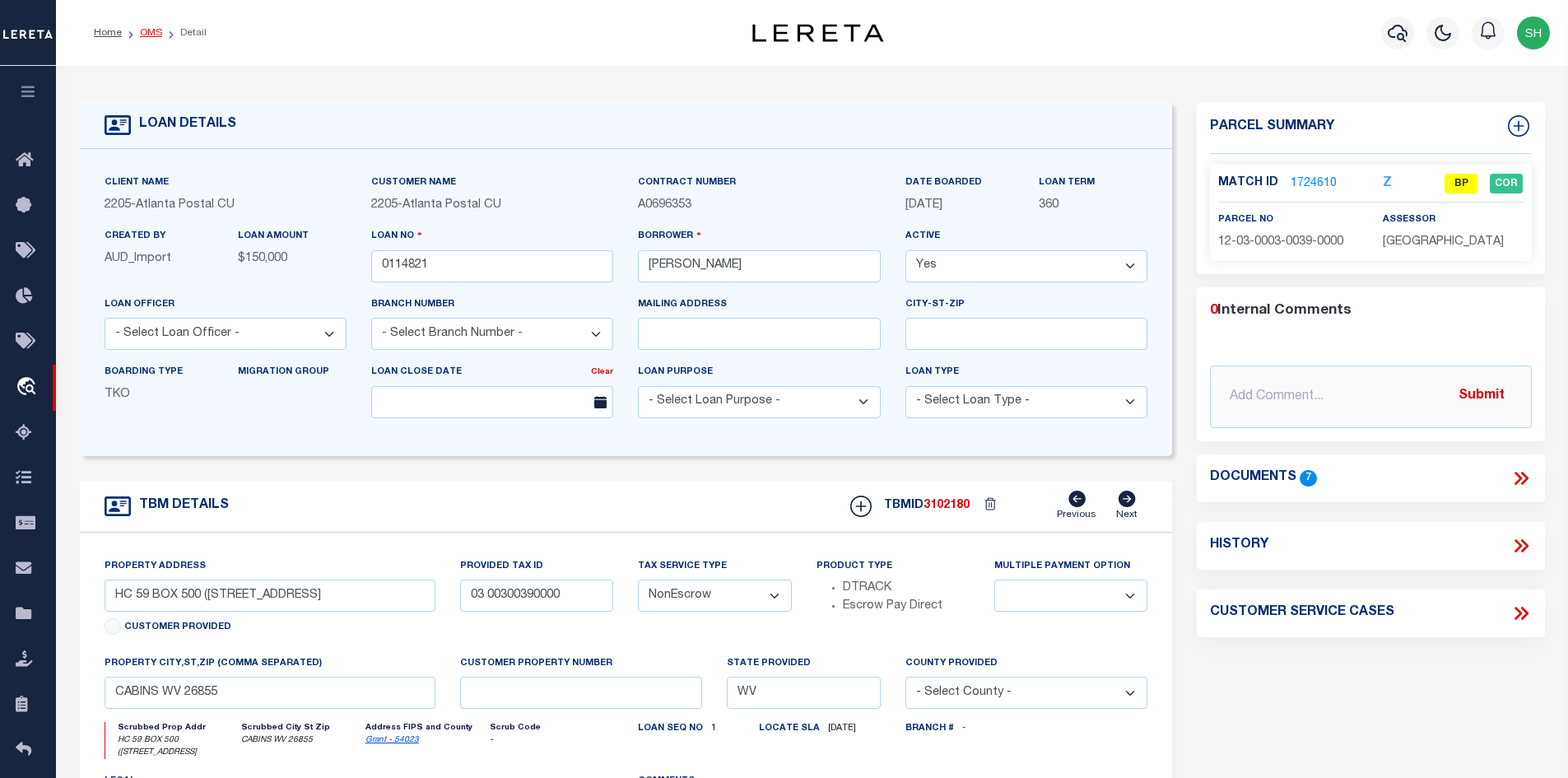
click at [145, 33] on link "OMS" at bounding box center [151, 33] width 22 height 10
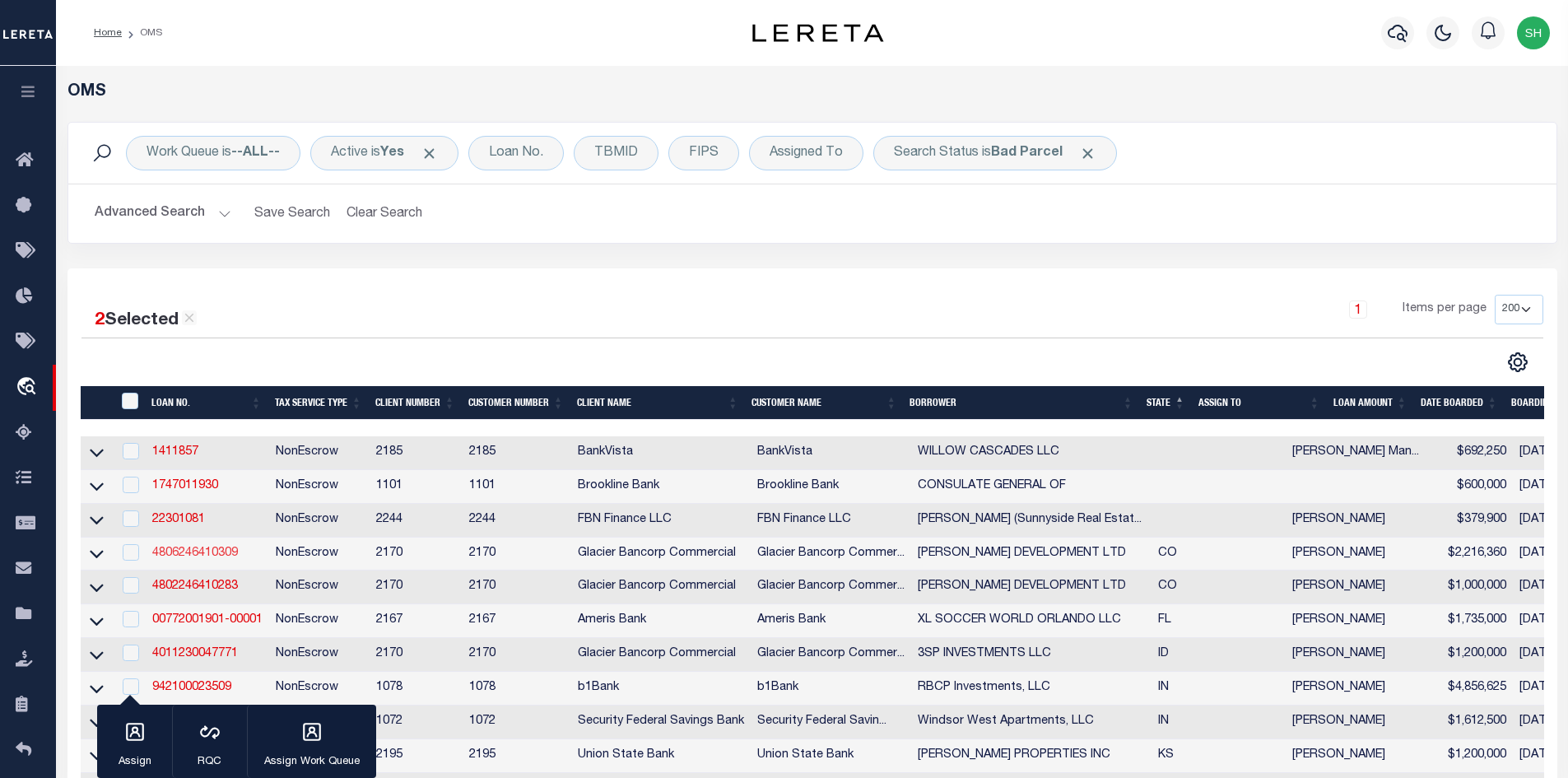
click at [193, 556] on link "4806246410309" at bounding box center [195, 553] width 85 height 11
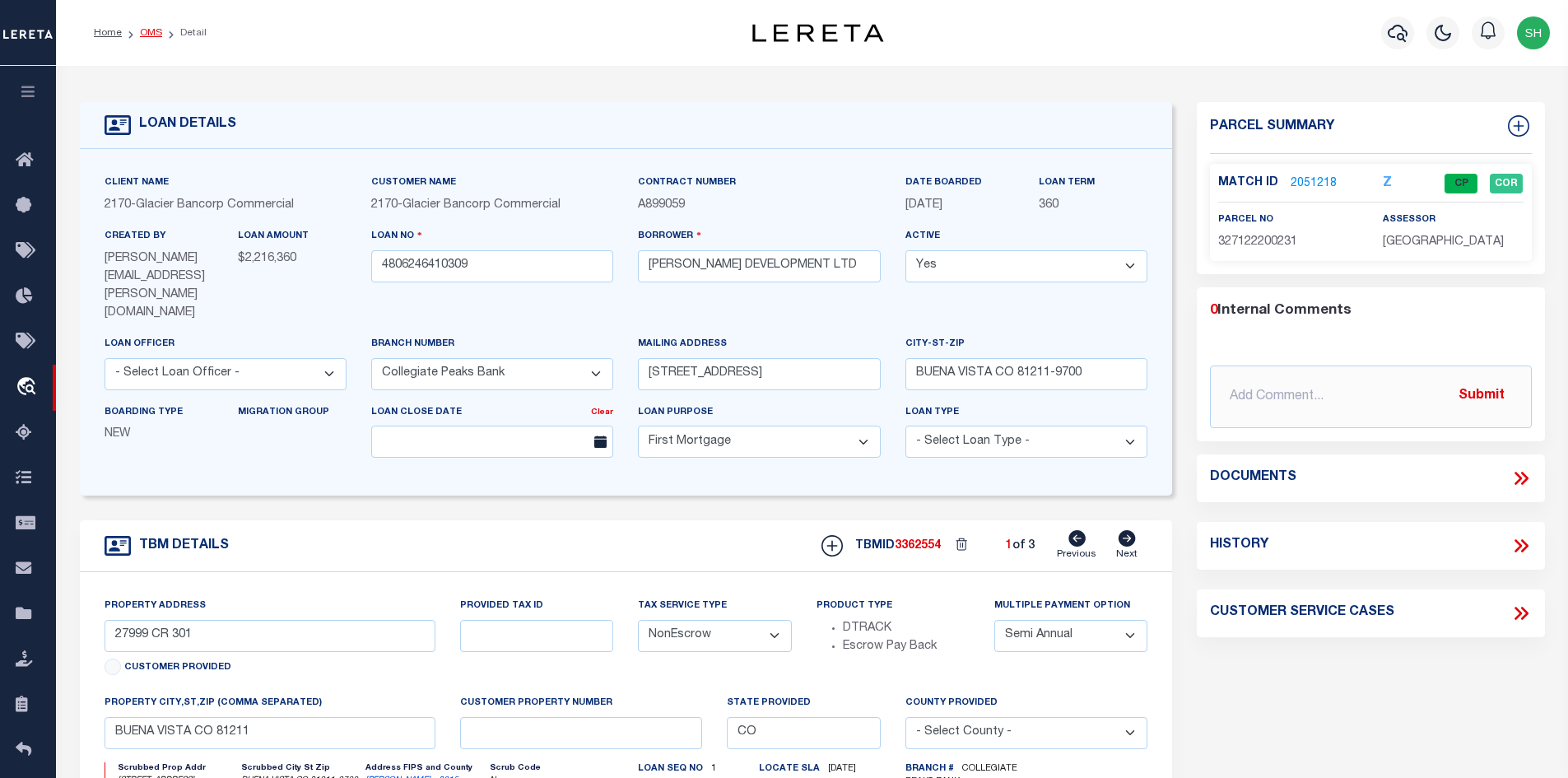
click at [145, 35] on link "OMS" at bounding box center [151, 33] width 22 height 10
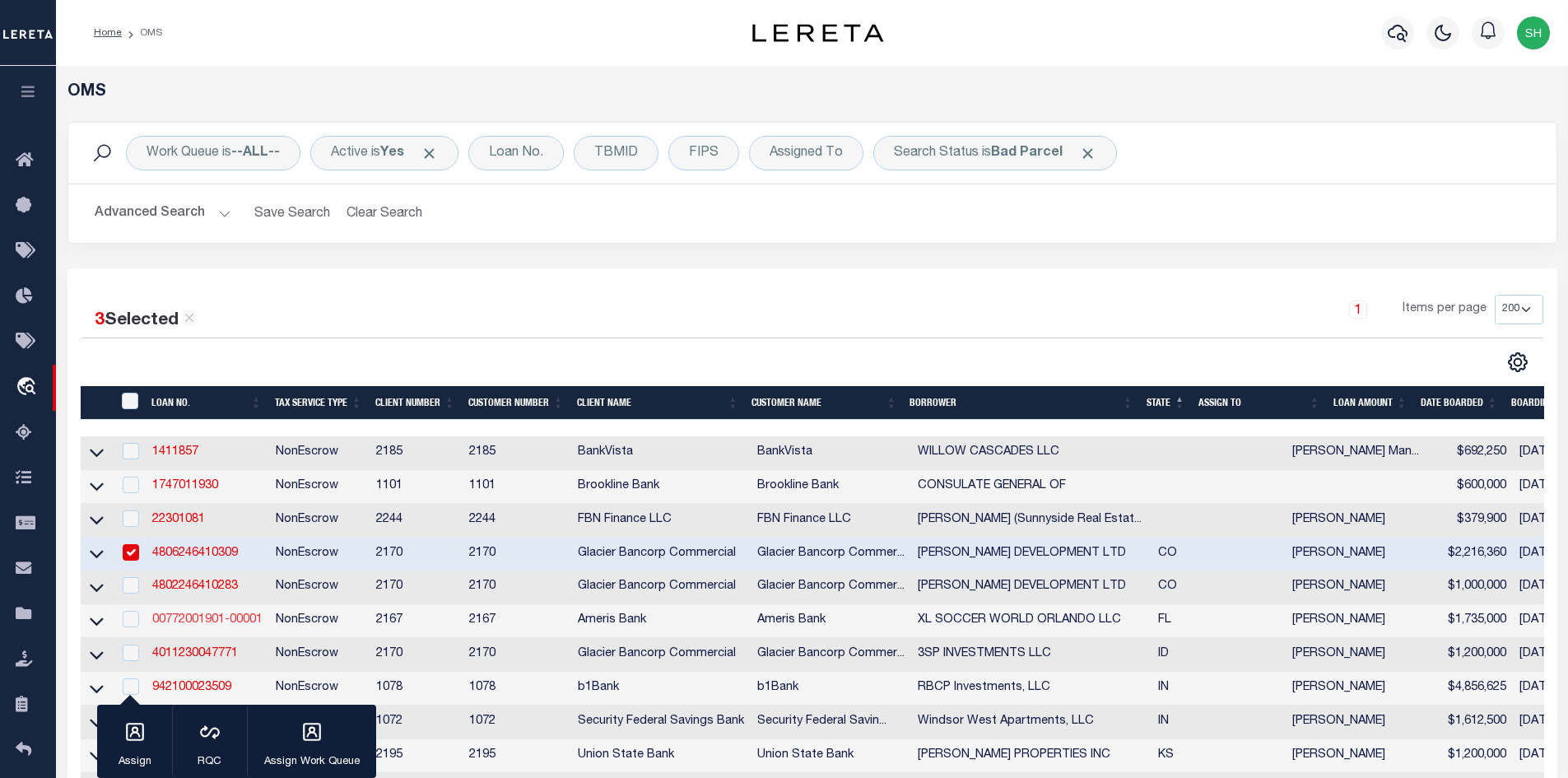
click at [228, 622] on link "00772001901-00001" at bounding box center [208, 620] width 110 height 11
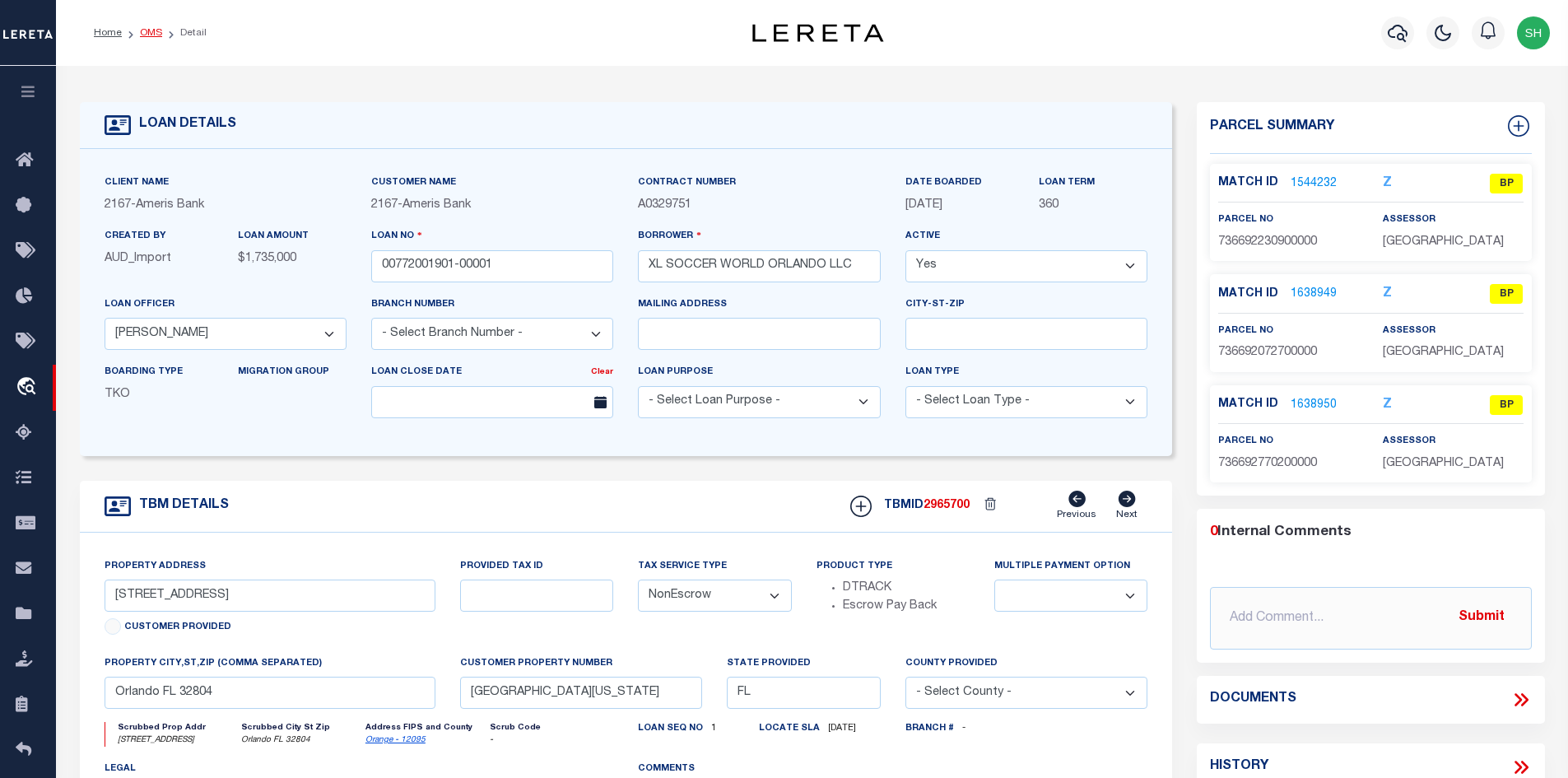
click at [146, 35] on link "OMS" at bounding box center [151, 33] width 22 height 10
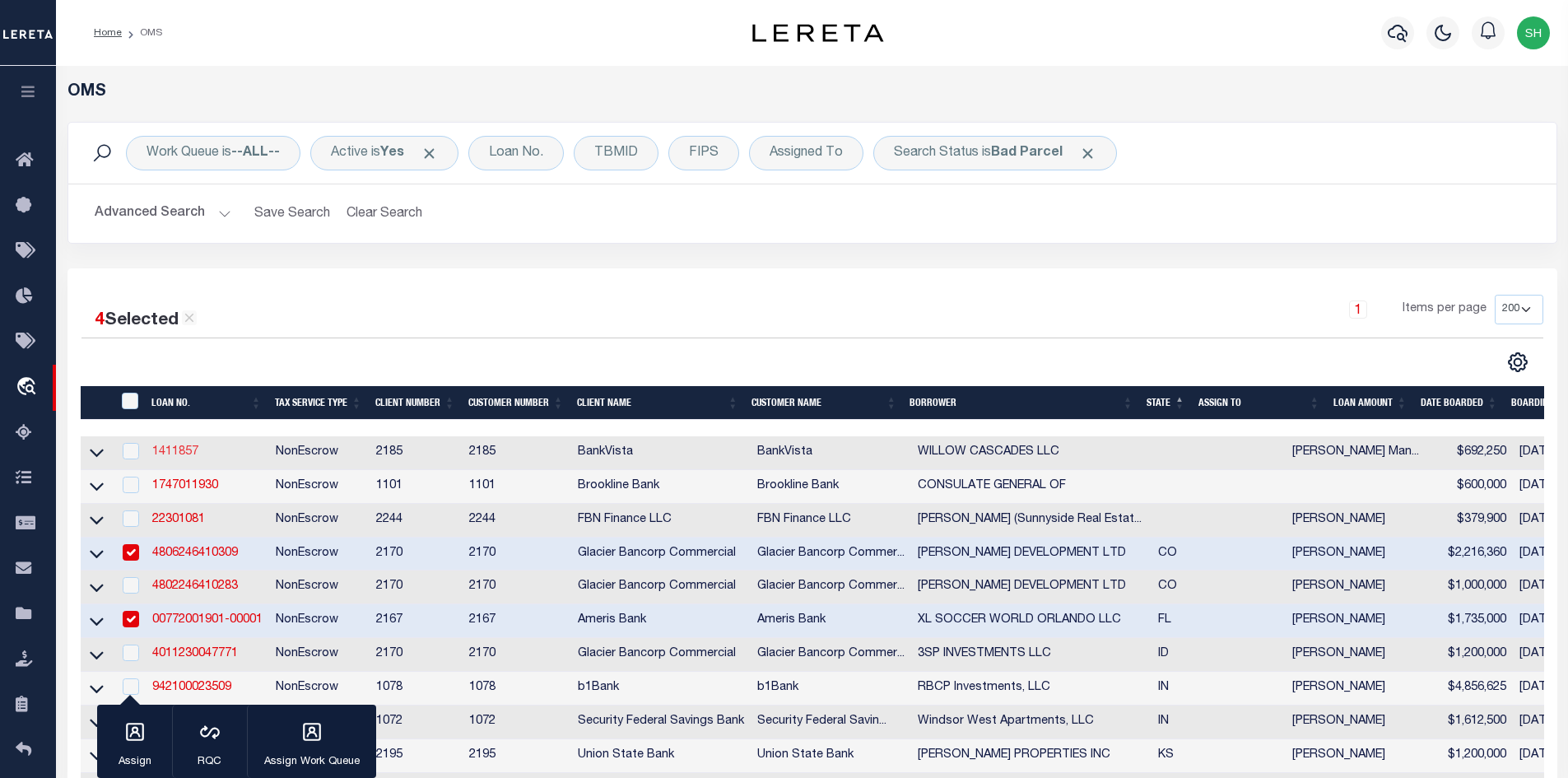
click at [163, 450] on link "1411857" at bounding box center [175, 452] width 46 height 11
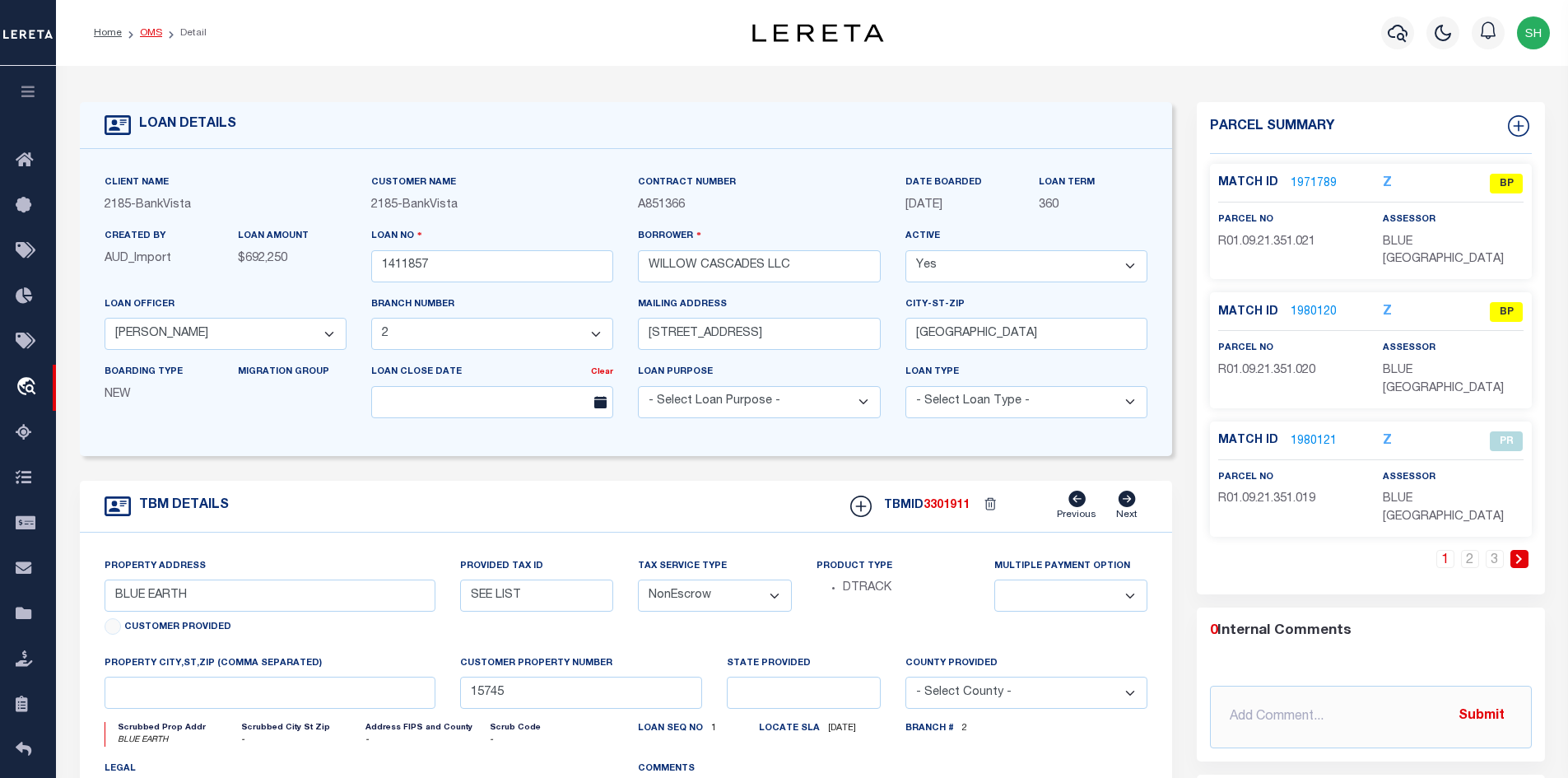
click at [141, 29] on link "OMS" at bounding box center [151, 33] width 22 height 10
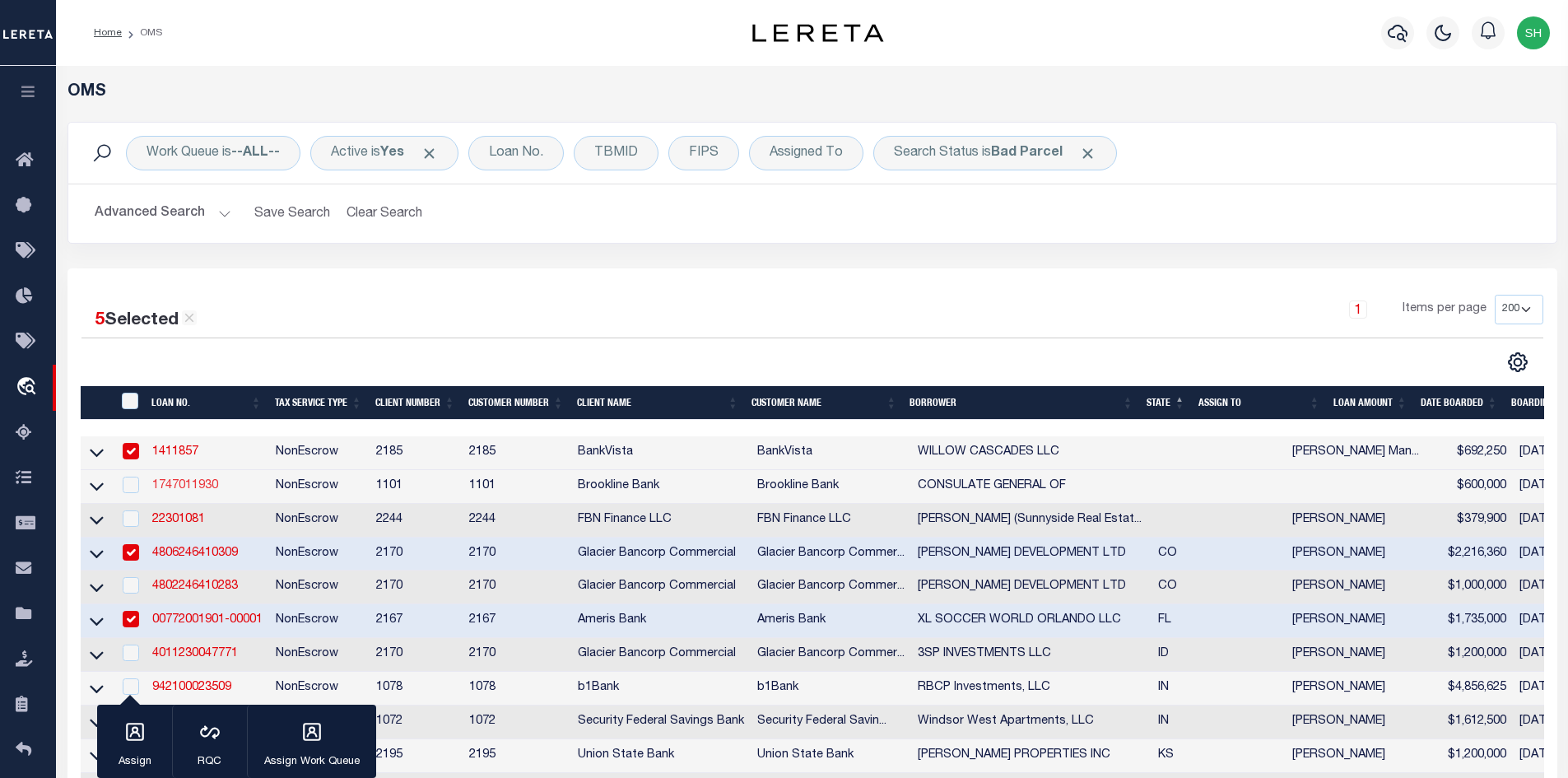
click at [196, 492] on link "1747011930" at bounding box center [185, 486] width 66 height 11
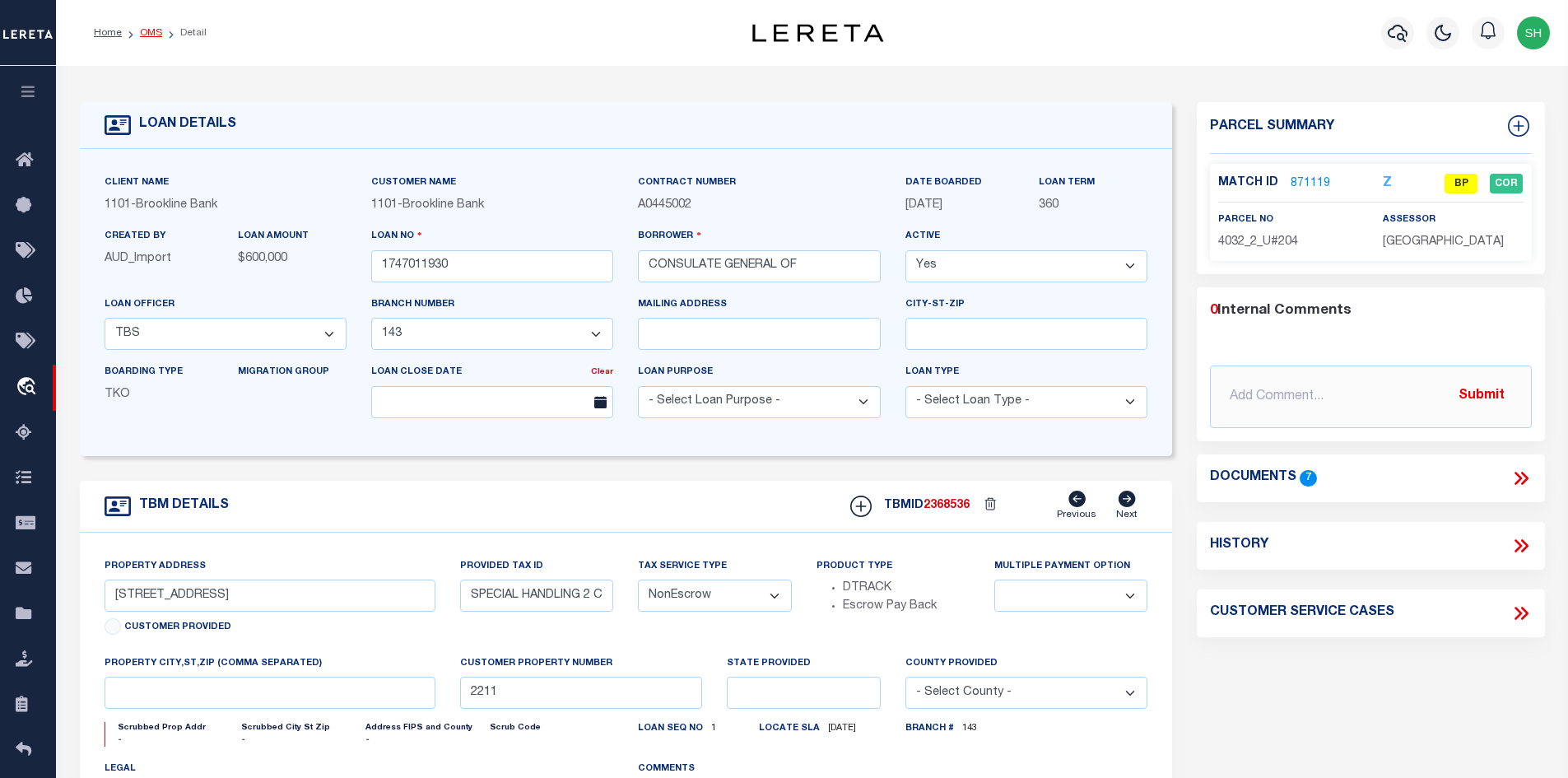
click at [149, 37] on link "OMS" at bounding box center [151, 33] width 22 height 10
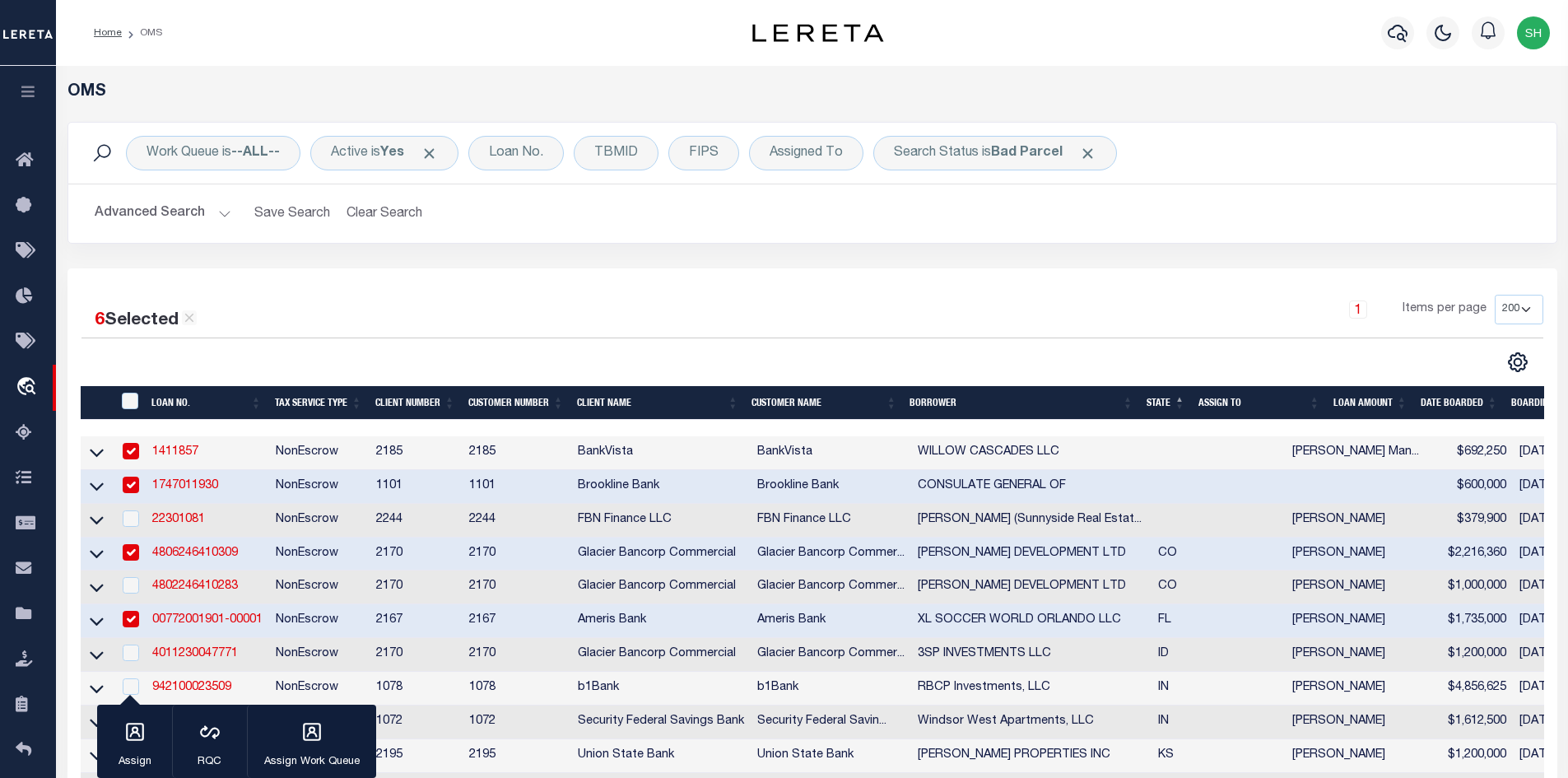
scroll to position [247, 0]
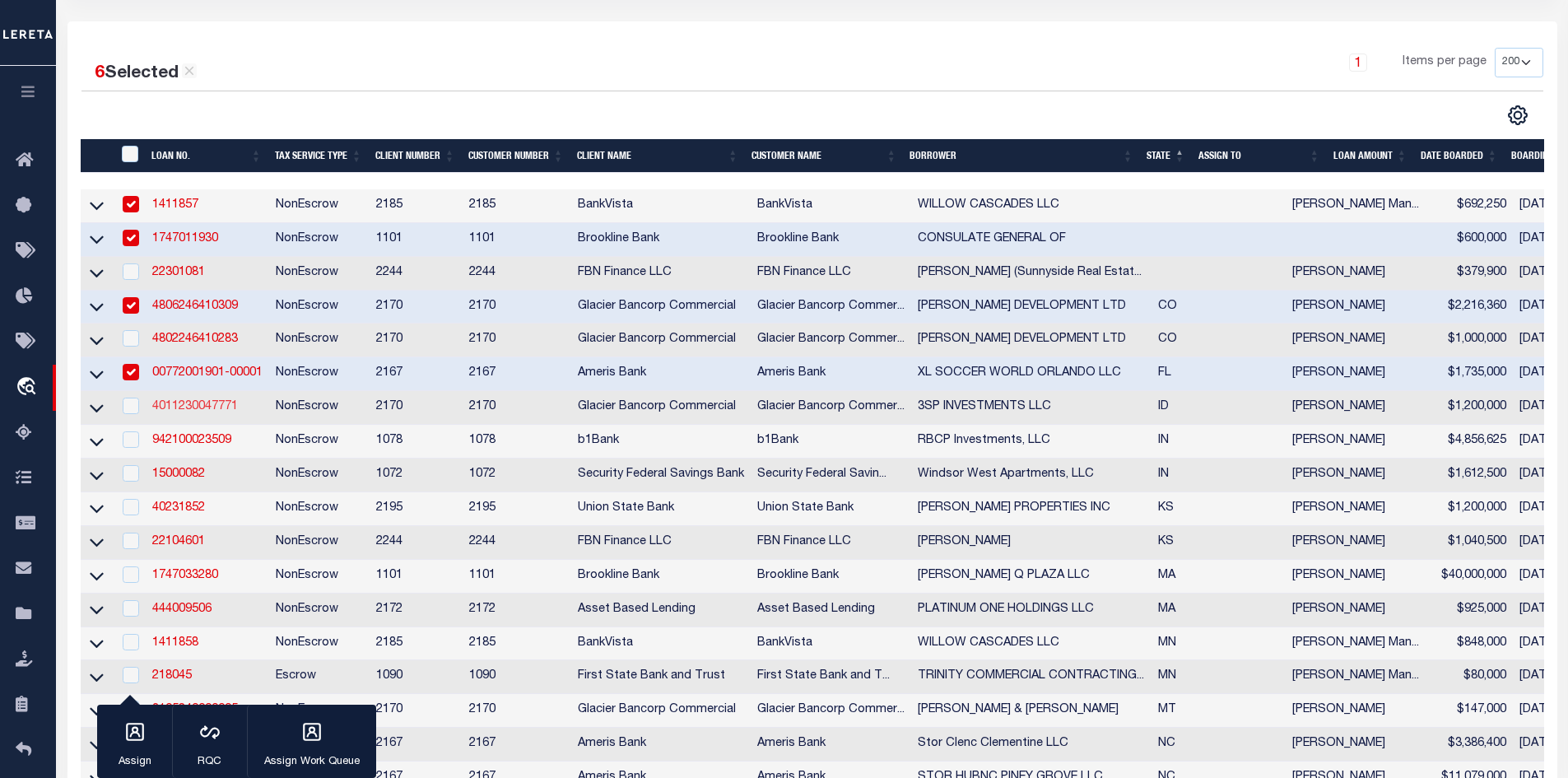
click at [215, 413] on link "4011230047771" at bounding box center [195, 406] width 85 height 11
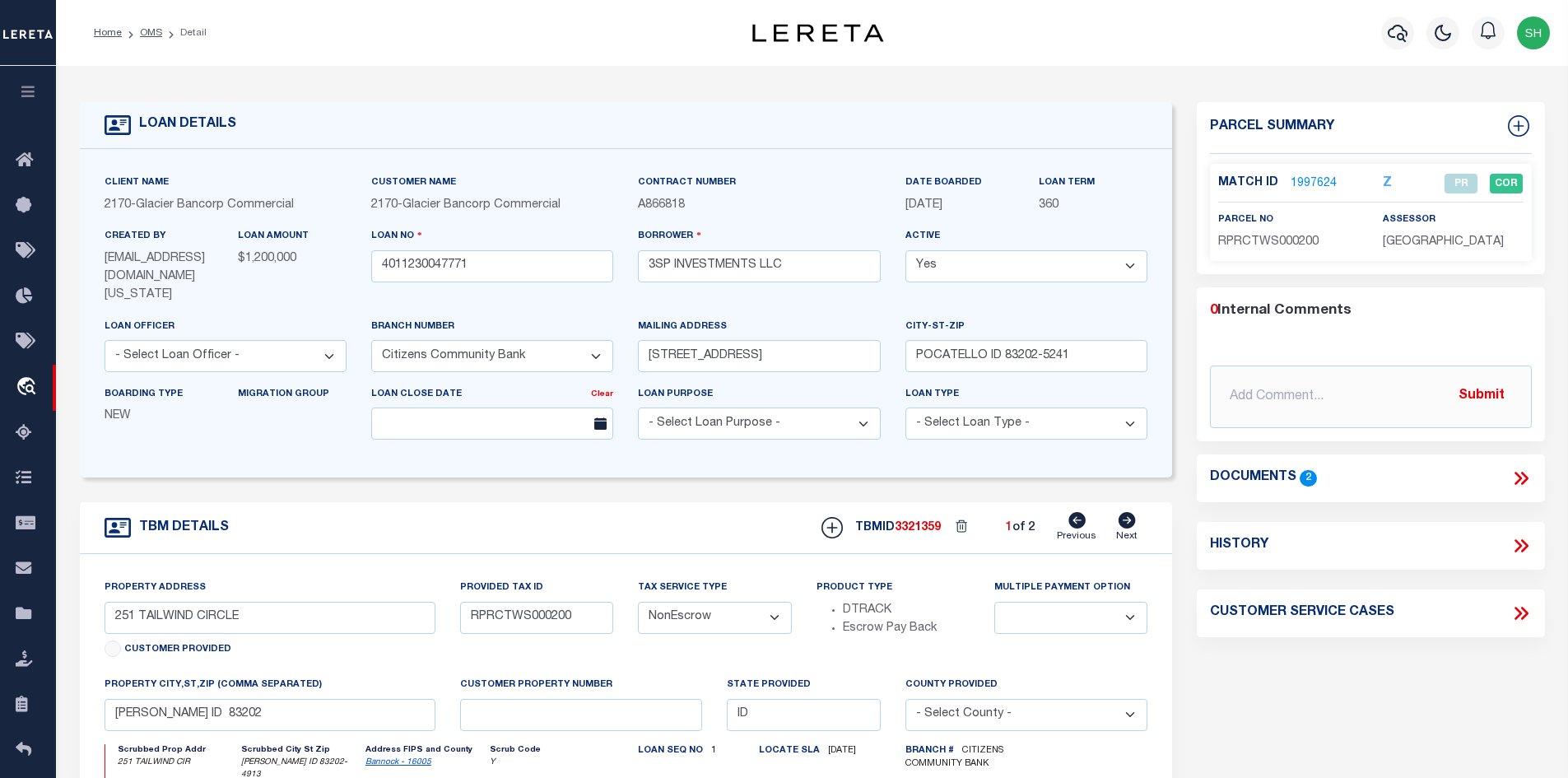
click at [1135, 512] on icon at bounding box center [1126, 521] width 18 height 17
click at [146, 31] on link "OMS" at bounding box center [151, 33] width 22 height 10
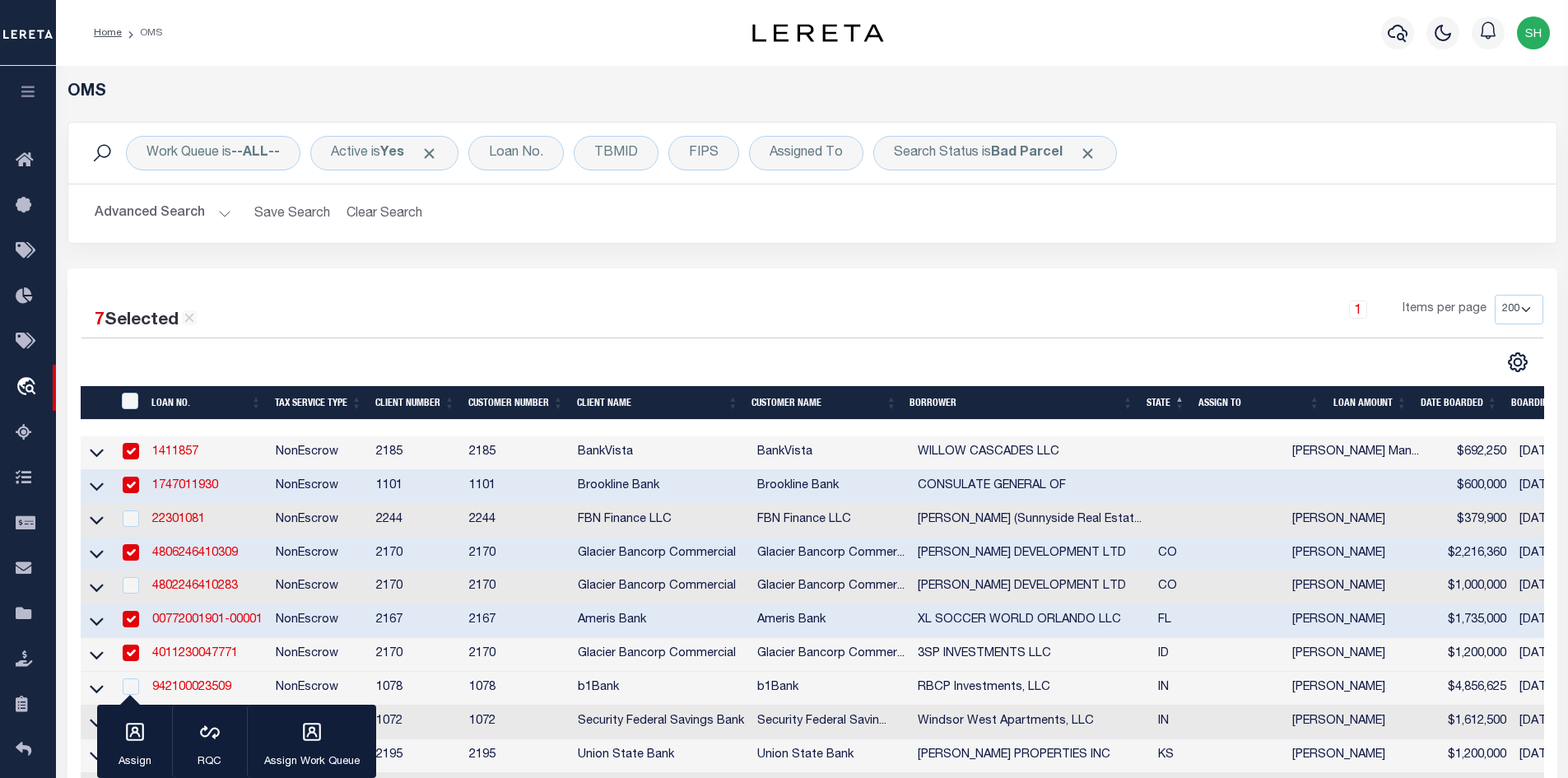
scroll to position [330, 0]
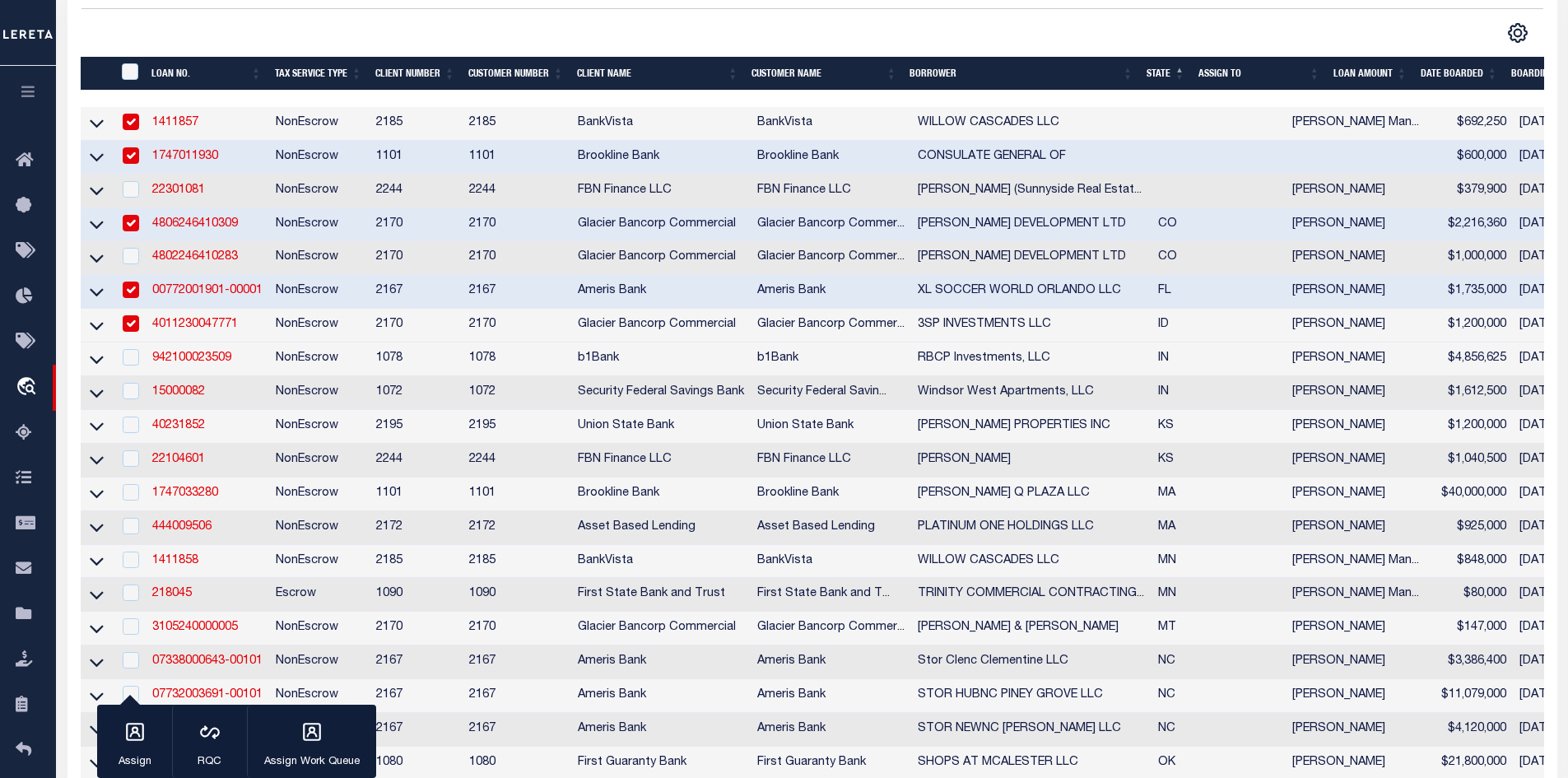
click at [190, 391] on td "15000082" at bounding box center [208, 393] width 124 height 34
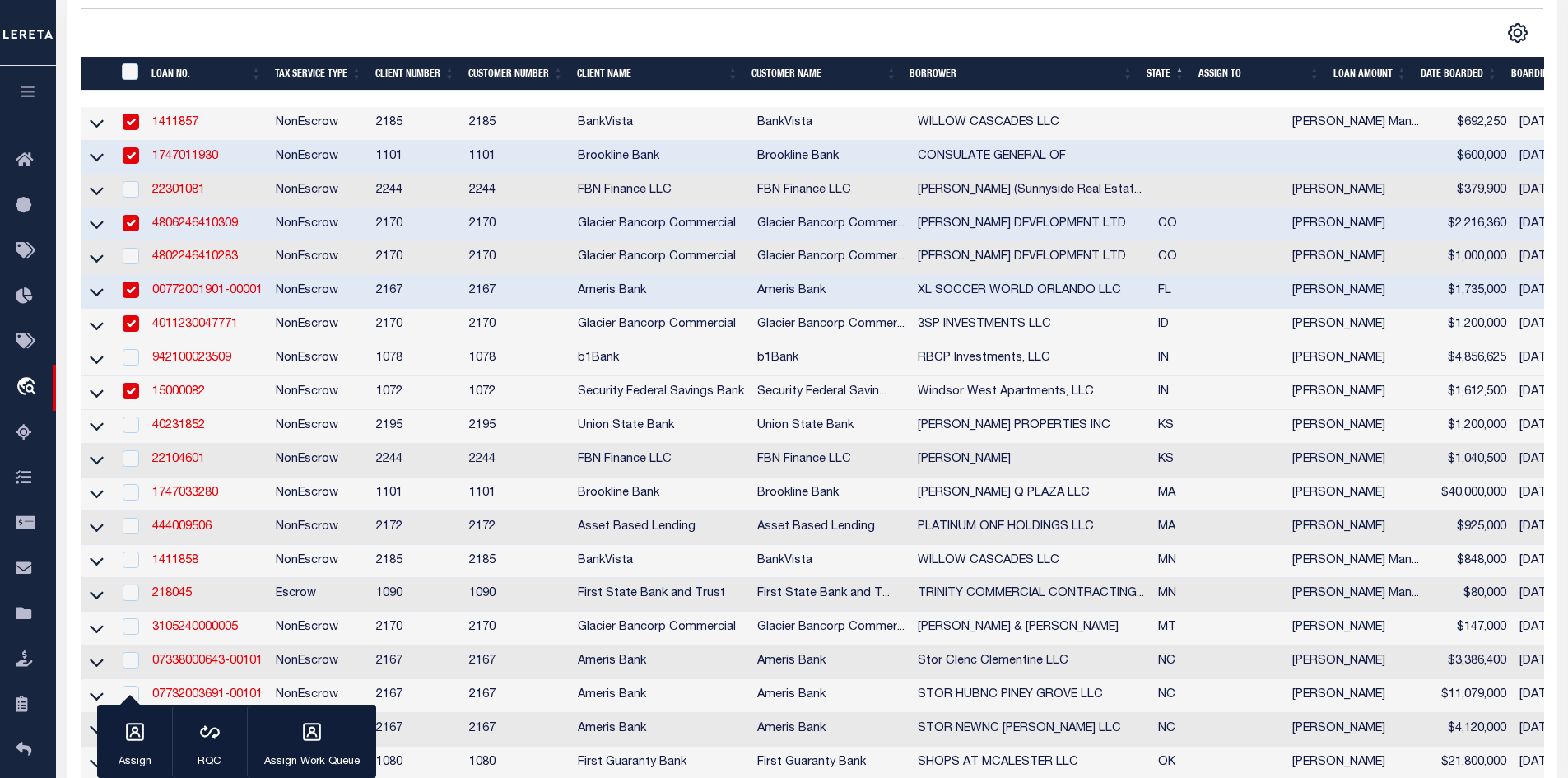
click at [188, 398] on link "15000082" at bounding box center [179, 391] width 52 height 11
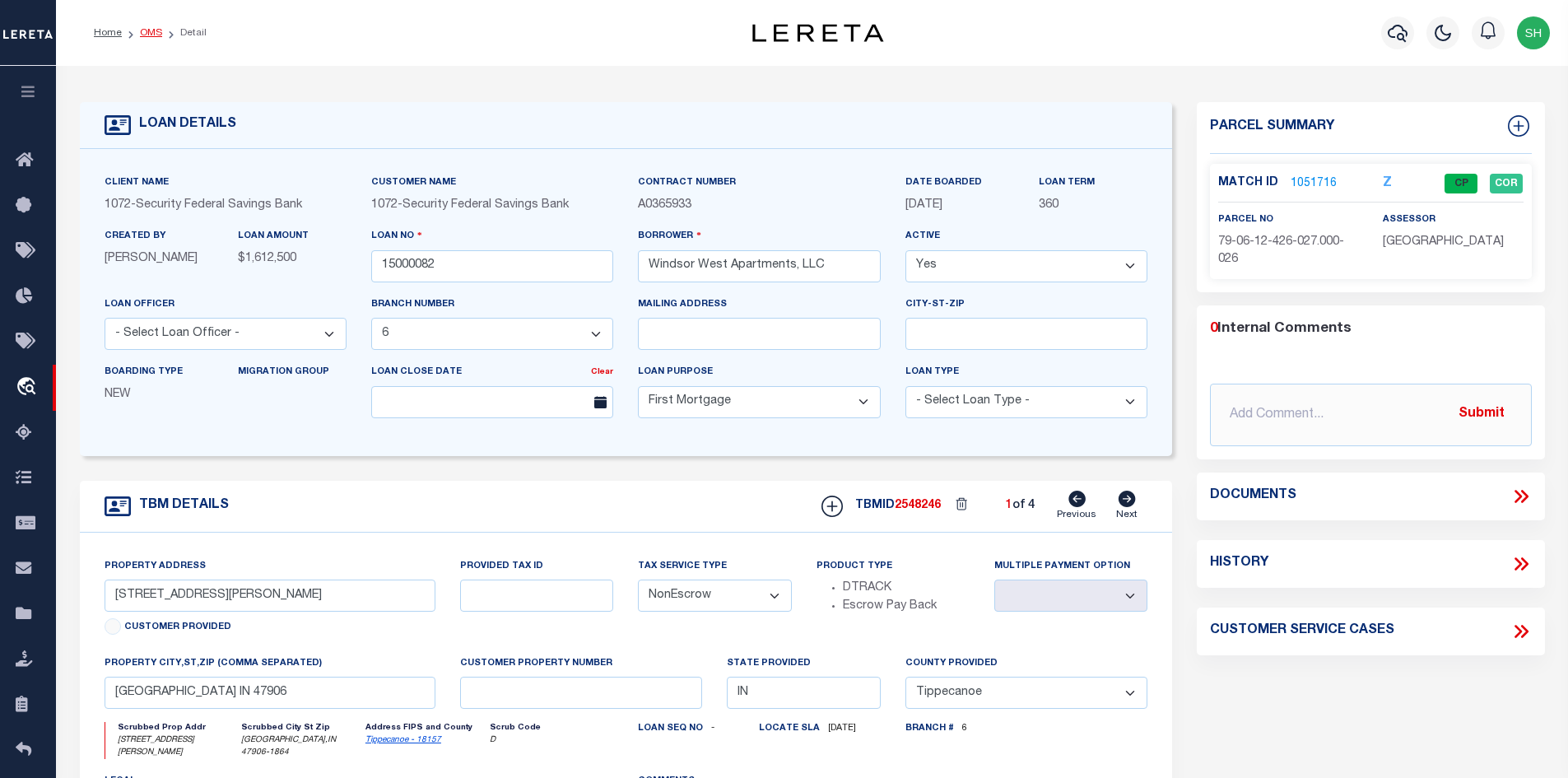
click at [149, 33] on link "OMS" at bounding box center [151, 33] width 22 height 10
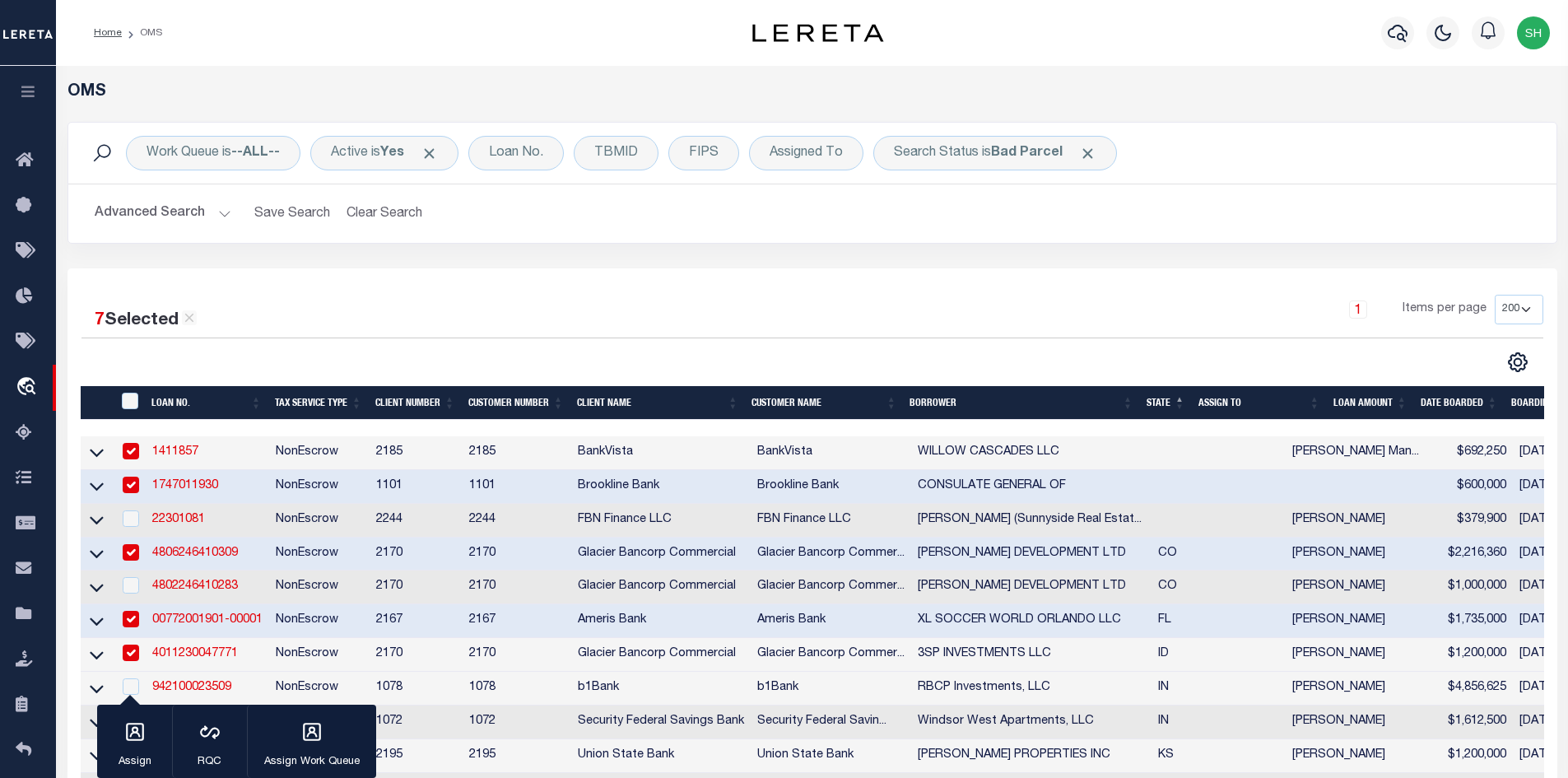
scroll to position [330, 0]
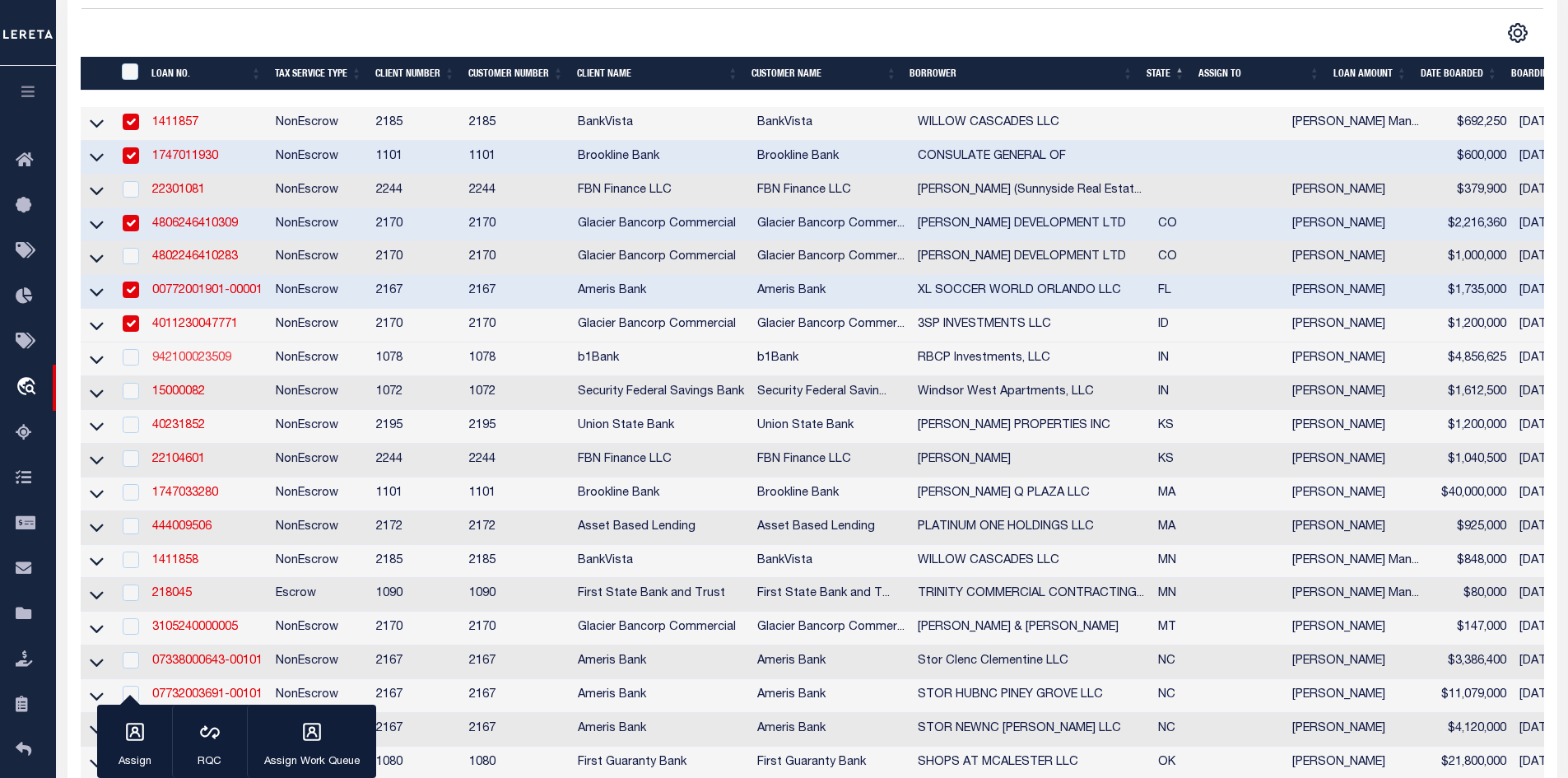
click at [215, 364] on link "942100023509" at bounding box center [192, 358] width 79 height 11
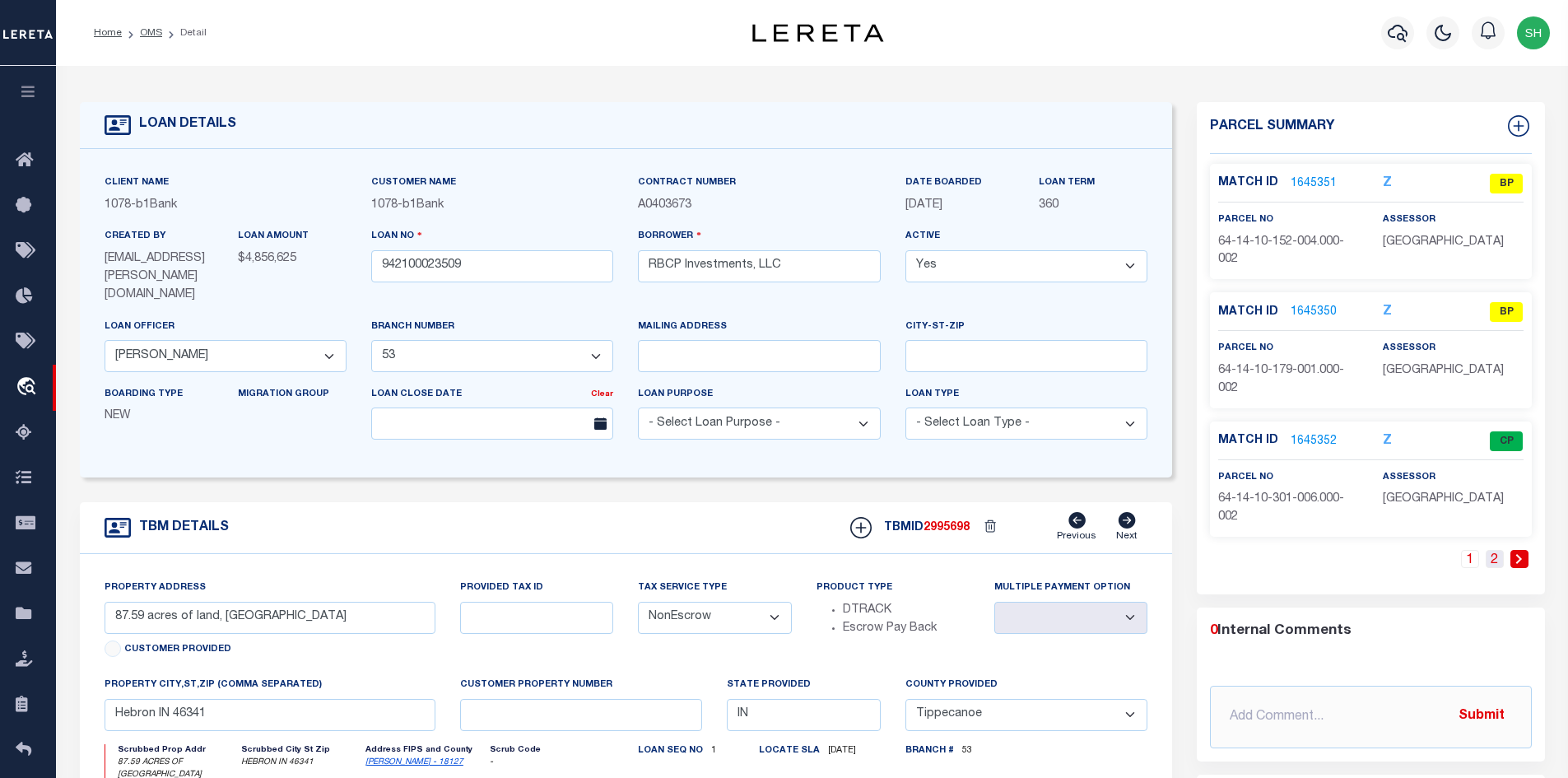
click at [1498, 558] on link "2" at bounding box center [1494, 558] width 18 height 18
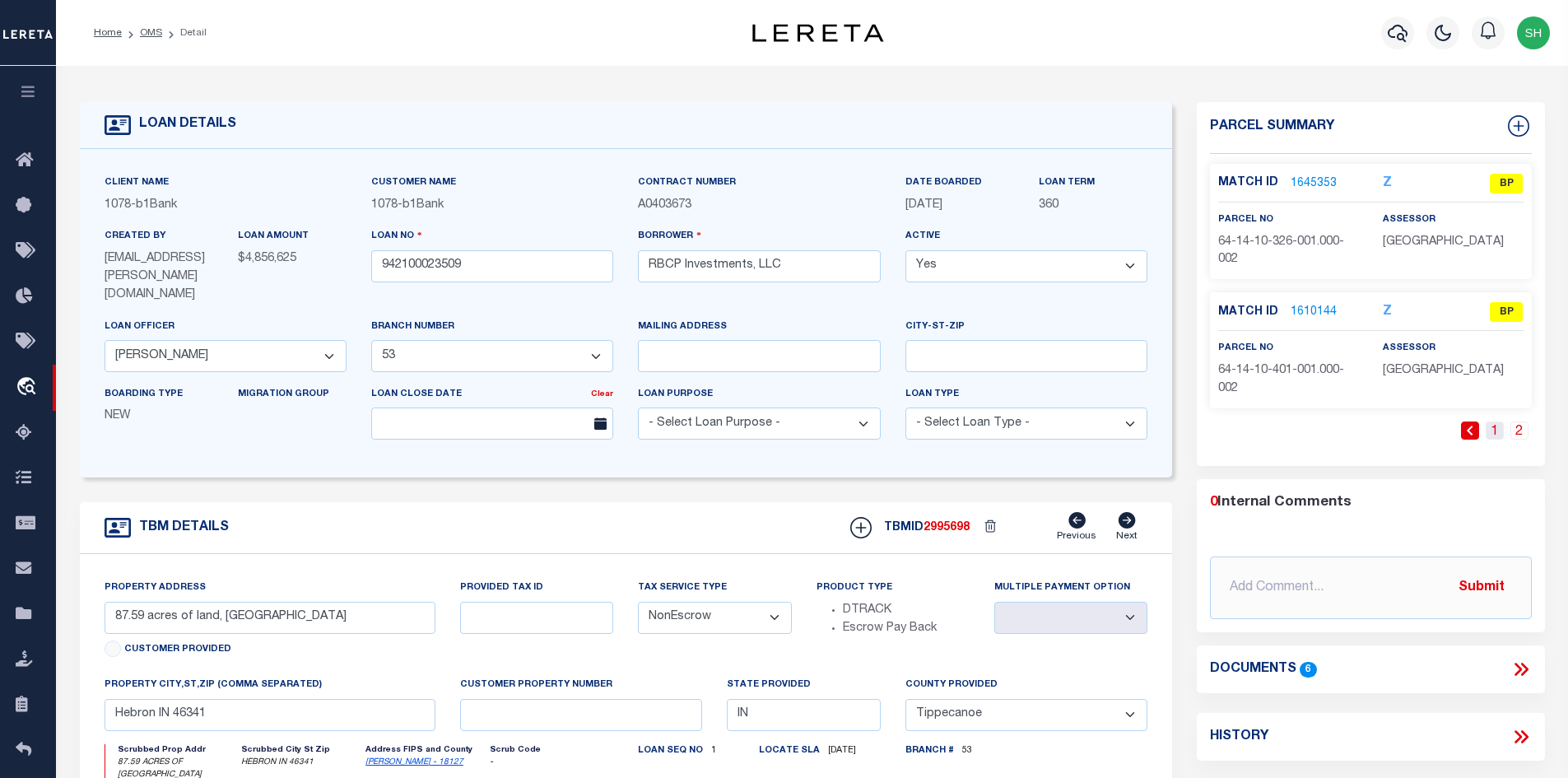
click at [1498, 429] on link "1" at bounding box center [1494, 430] width 18 height 18
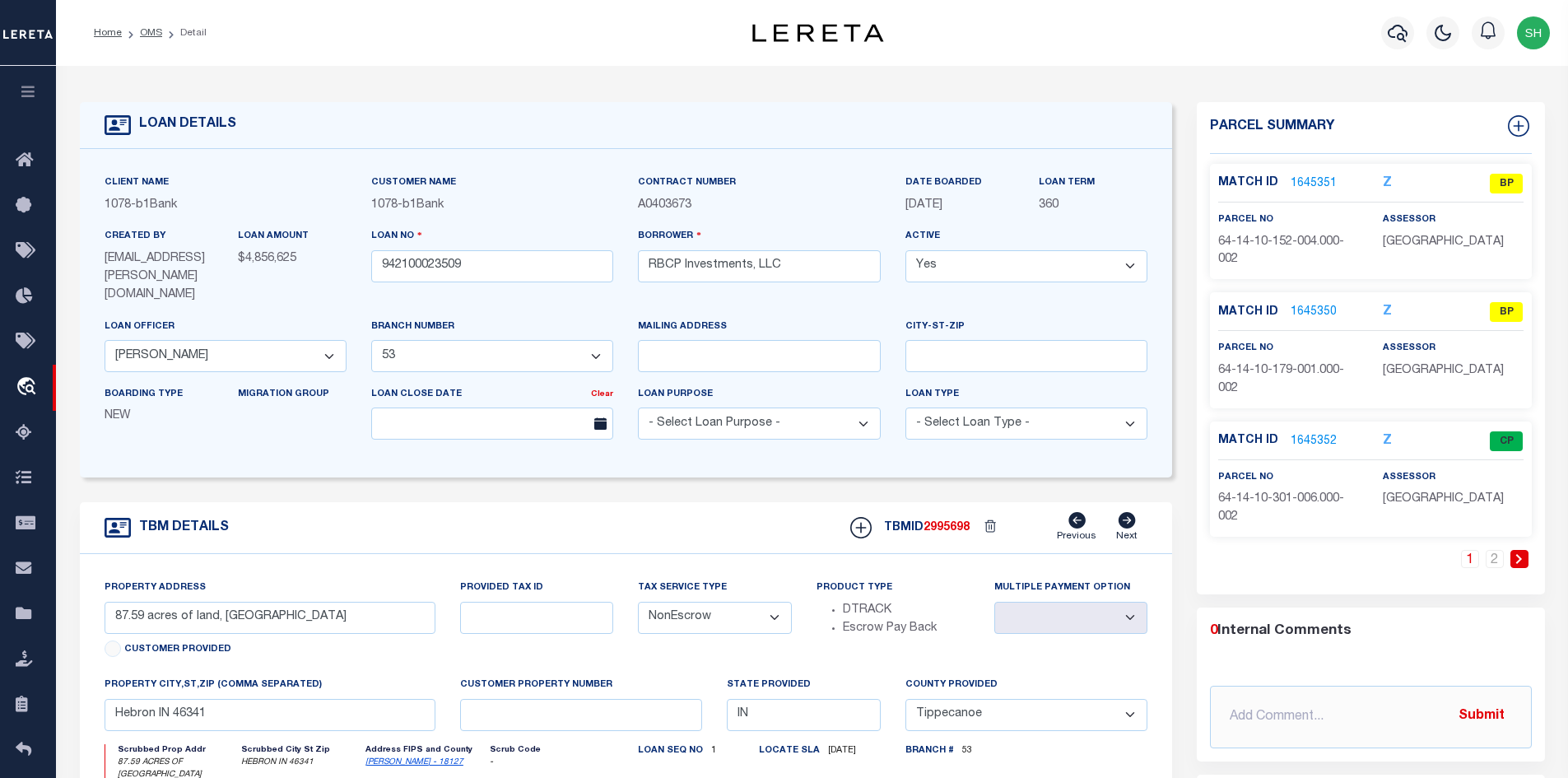
scroll to position [247, 0]
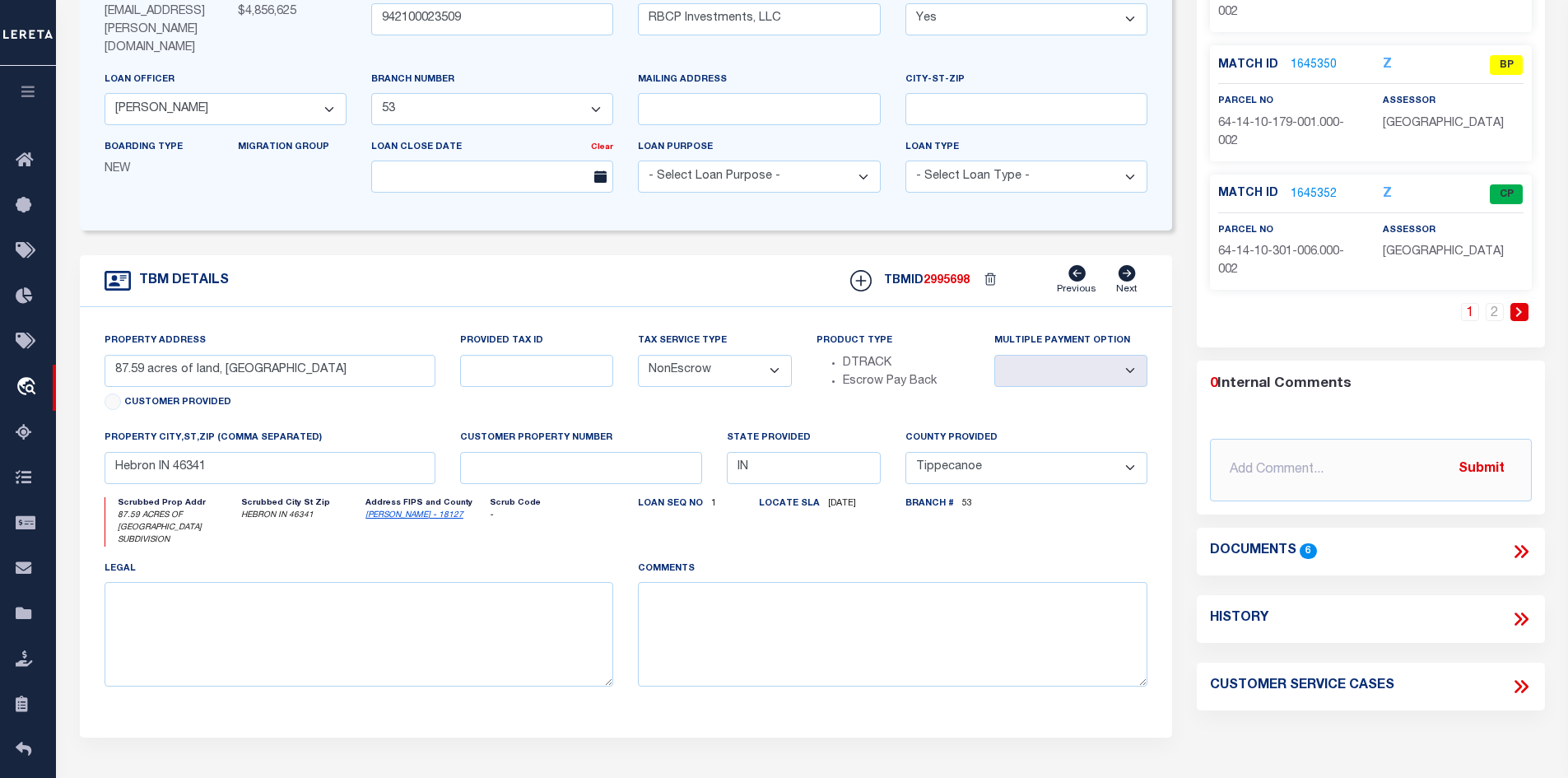
click at [392, 511] on link "[PERSON_NAME] - 18127" at bounding box center [414, 515] width 98 height 8
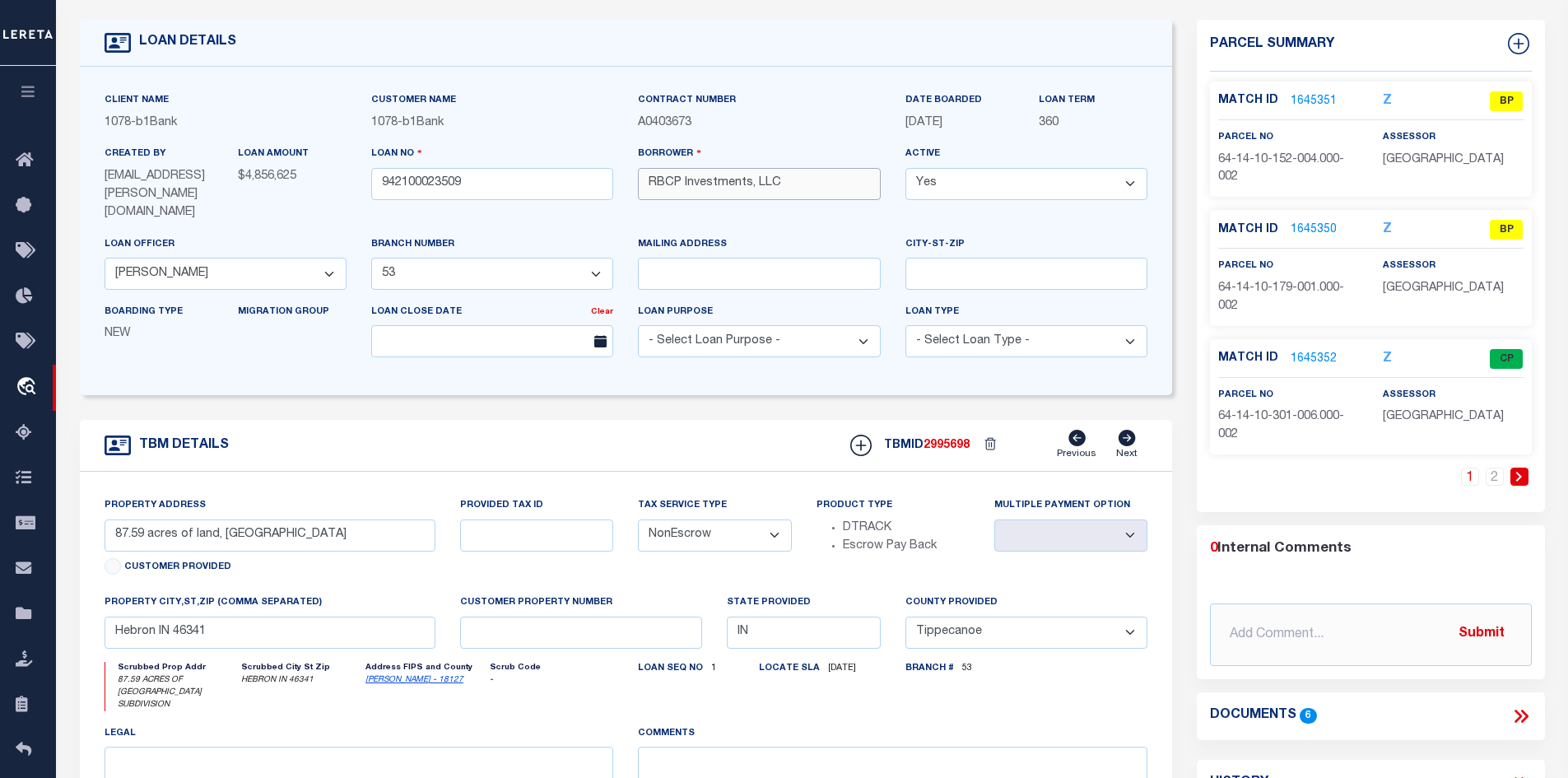
drag, startPoint x: 784, startPoint y: 178, endPoint x: 626, endPoint y: 183, distance: 158.1
click at [626, 183] on div "Borrower RBCP Investments, LLC" at bounding box center [758, 190] width 267 height 90
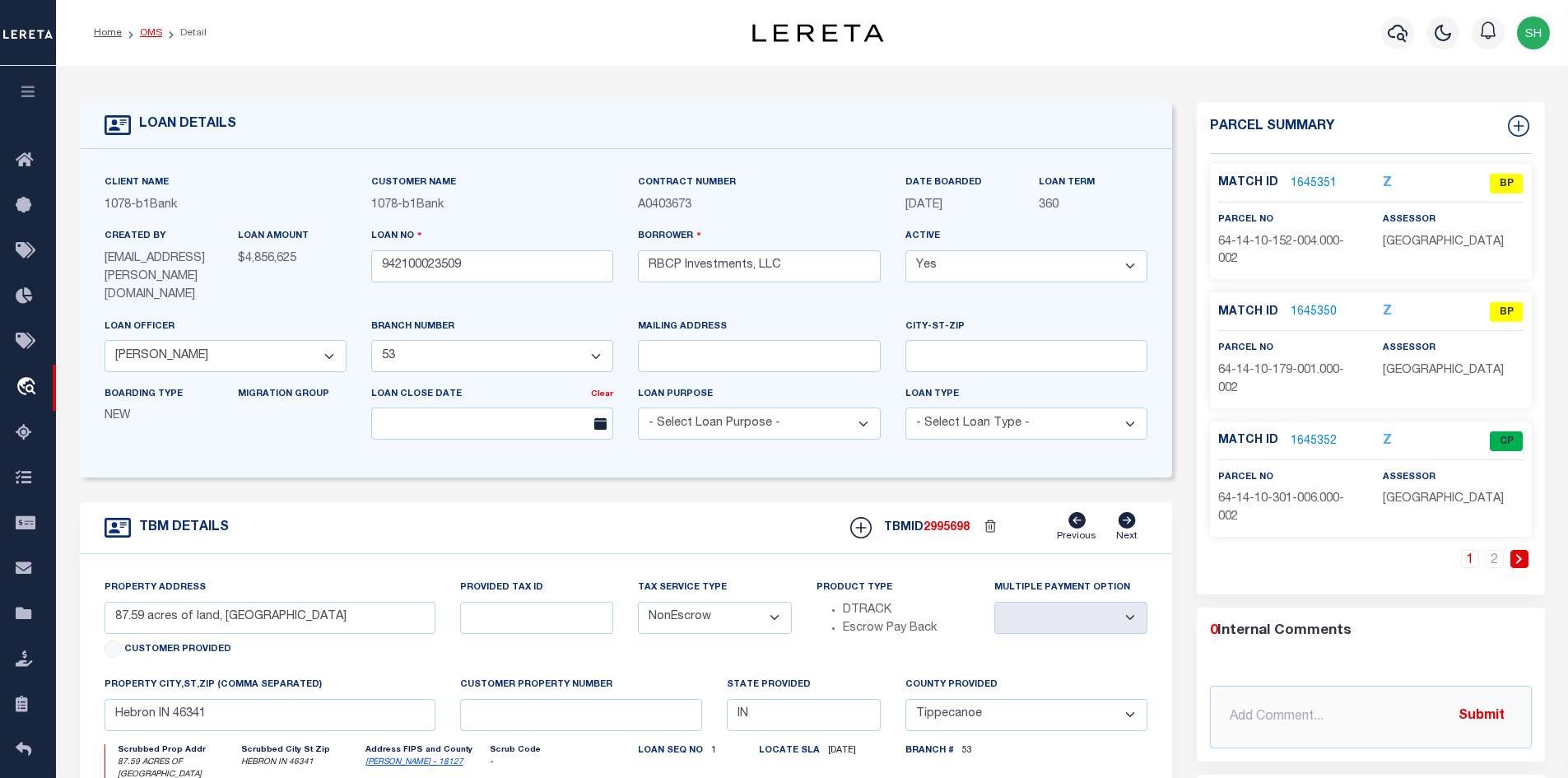
click at [154, 37] on link "OMS" at bounding box center [151, 33] width 22 height 10
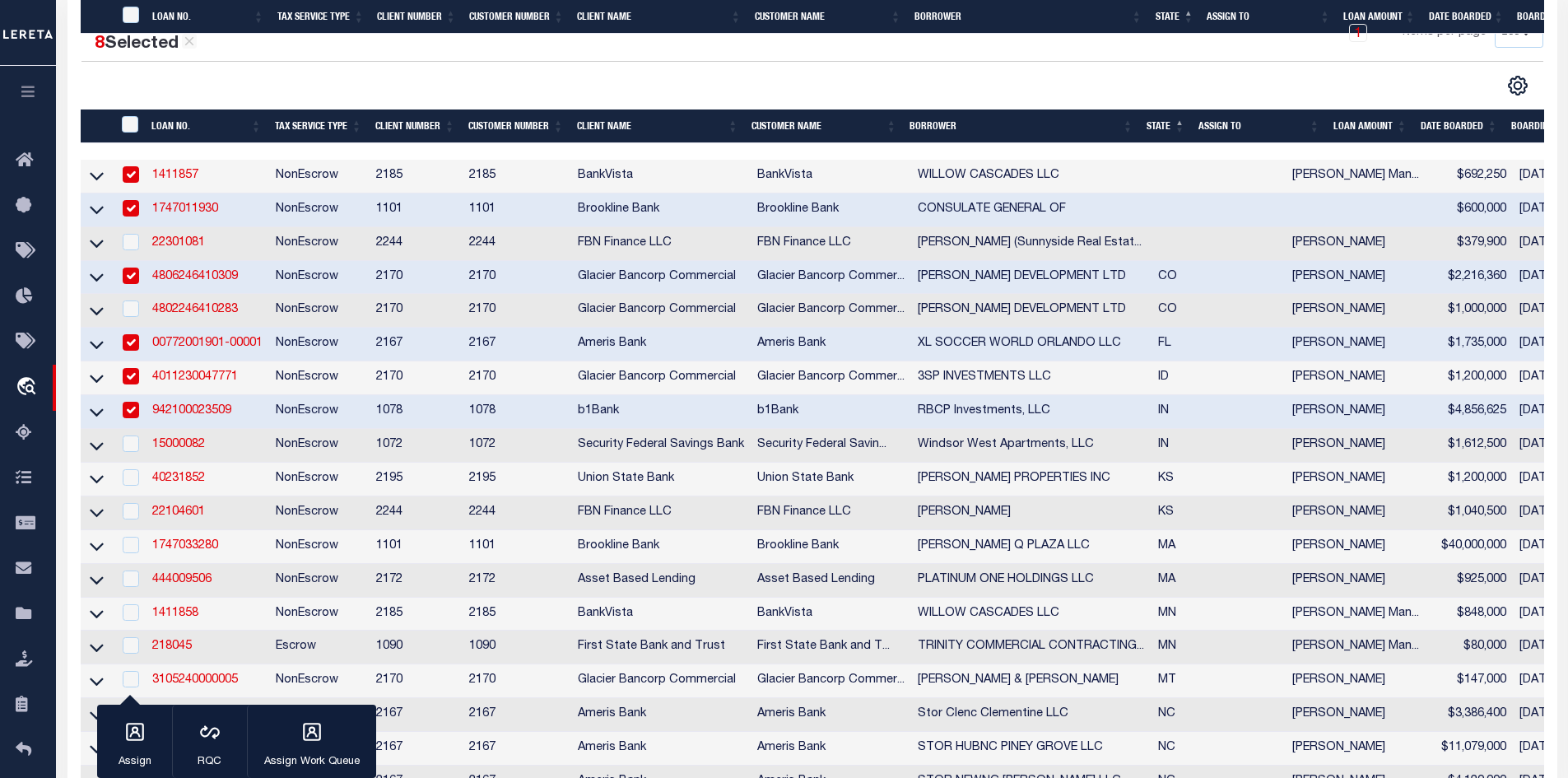
scroll to position [412, 0]
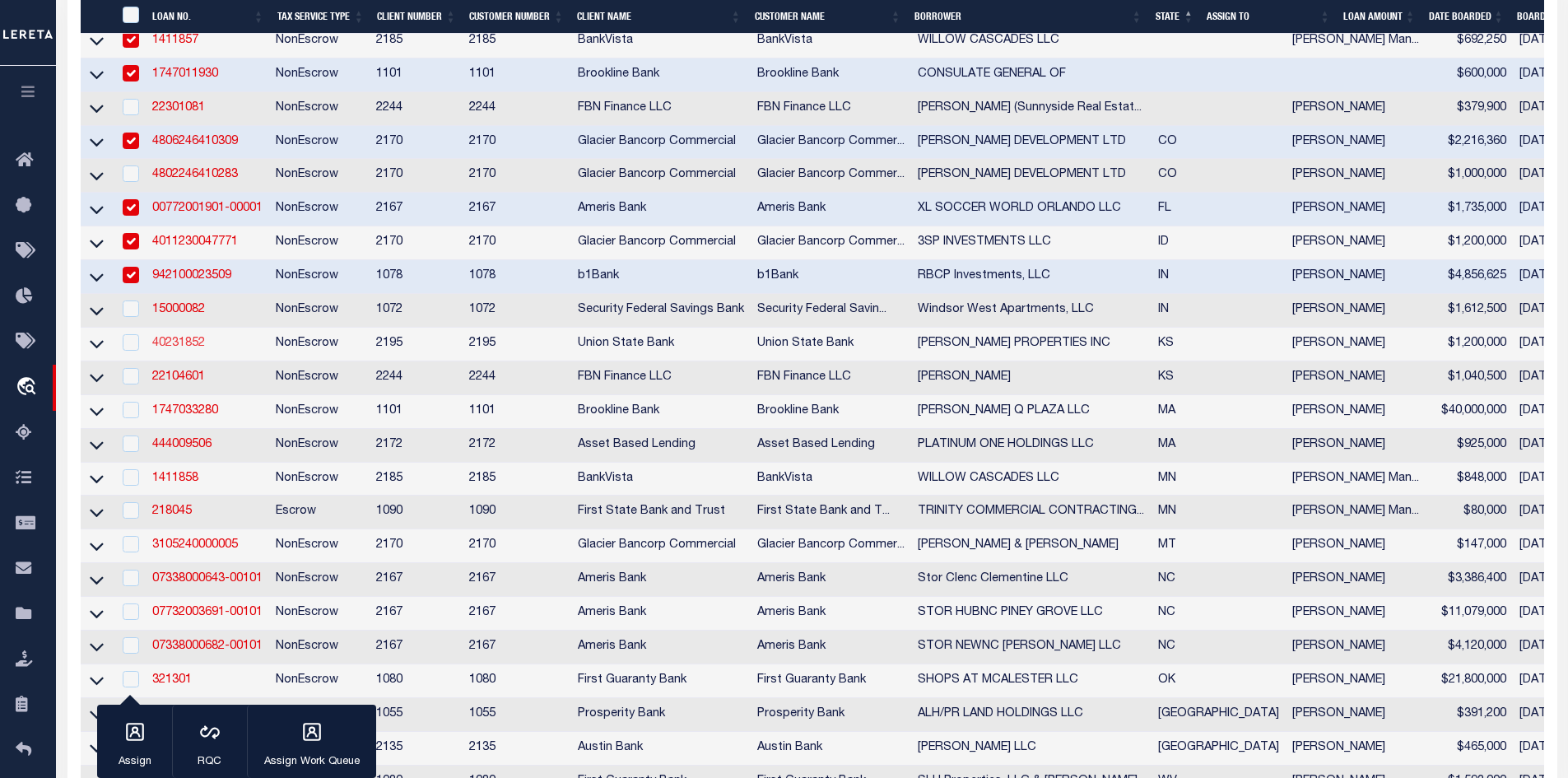
click at [187, 349] on link "40231852" at bounding box center [179, 344] width 52 height 11
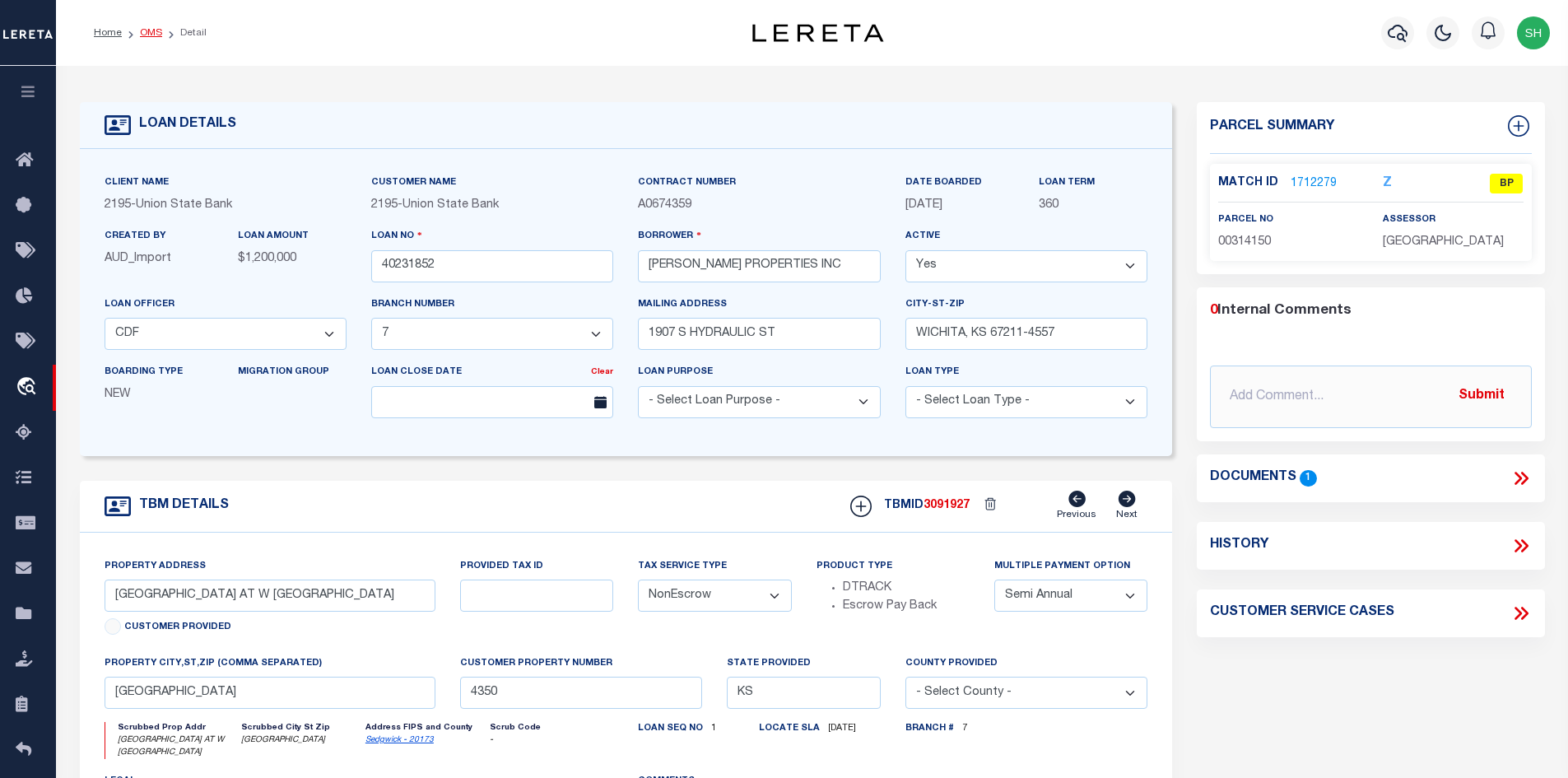
click at [147, 36] on link "OMS" at bounding box center [151, 33] width 22 height 10
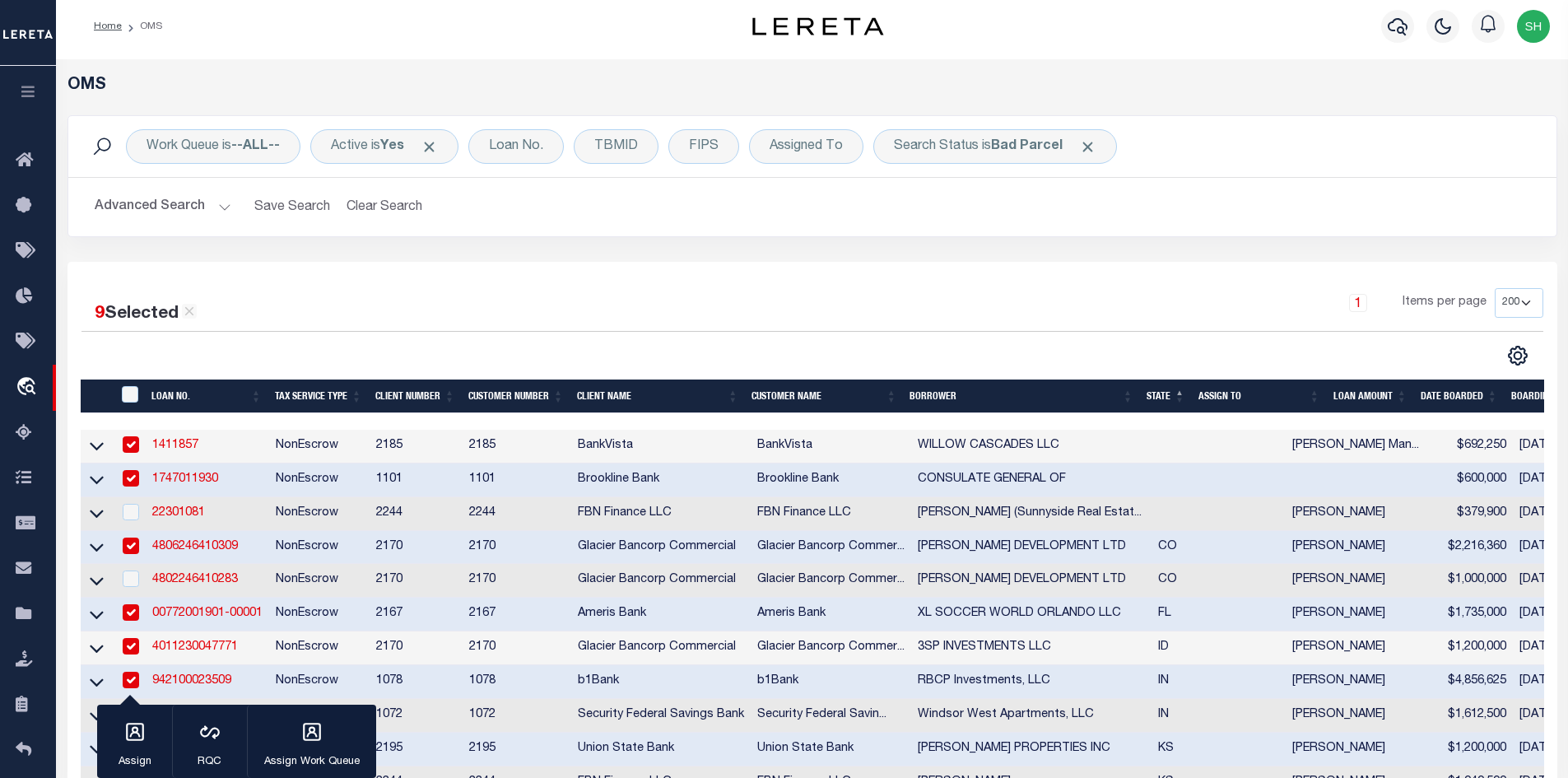
scroll to position [165, 0]
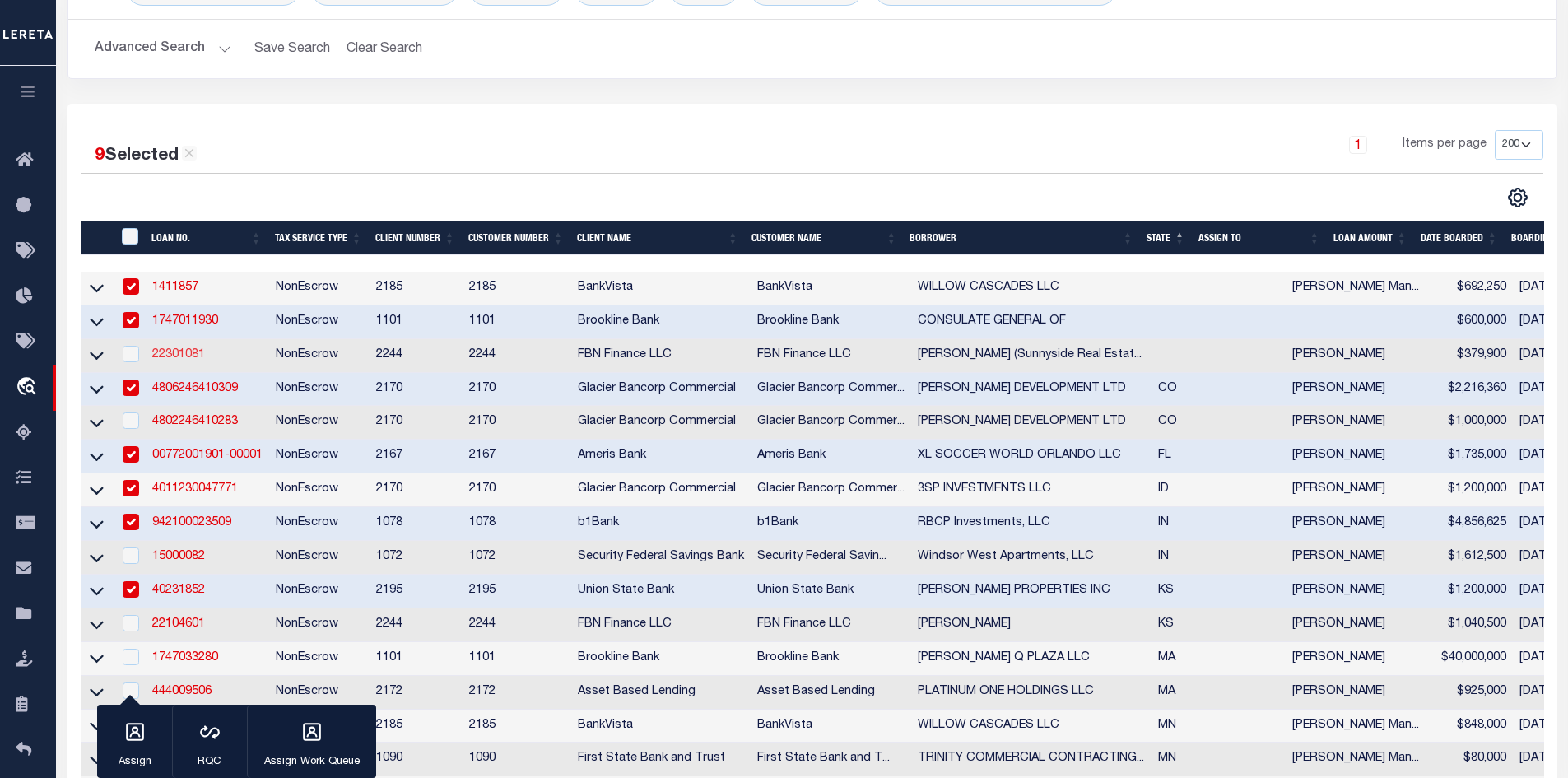
click at [169, 356] on link "22301081" at bounding box center [179, 355] width 52 height 11
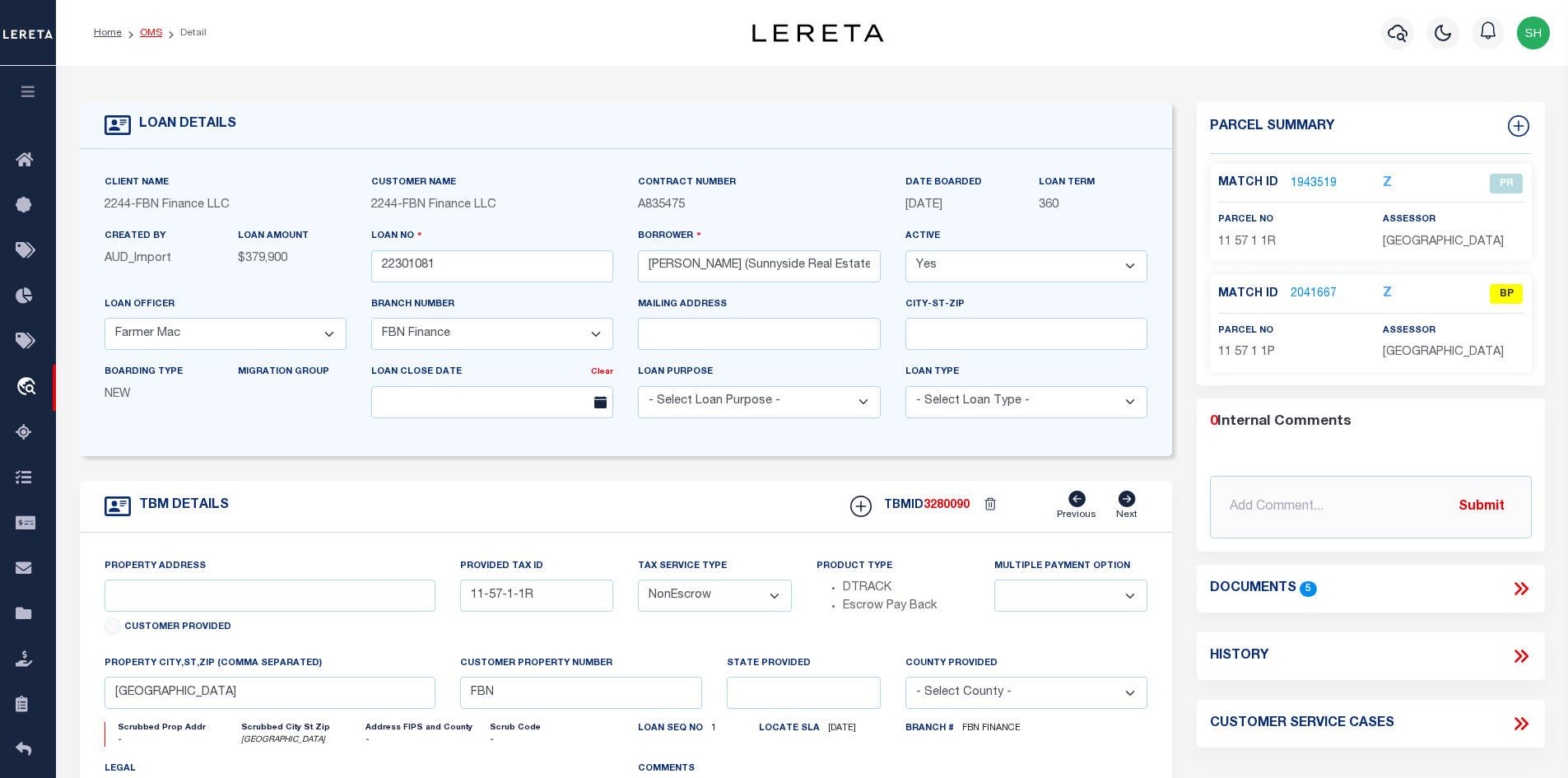
click at [146, 37] on link "OMS" at bounding box center [151, 33] width 22 height 10
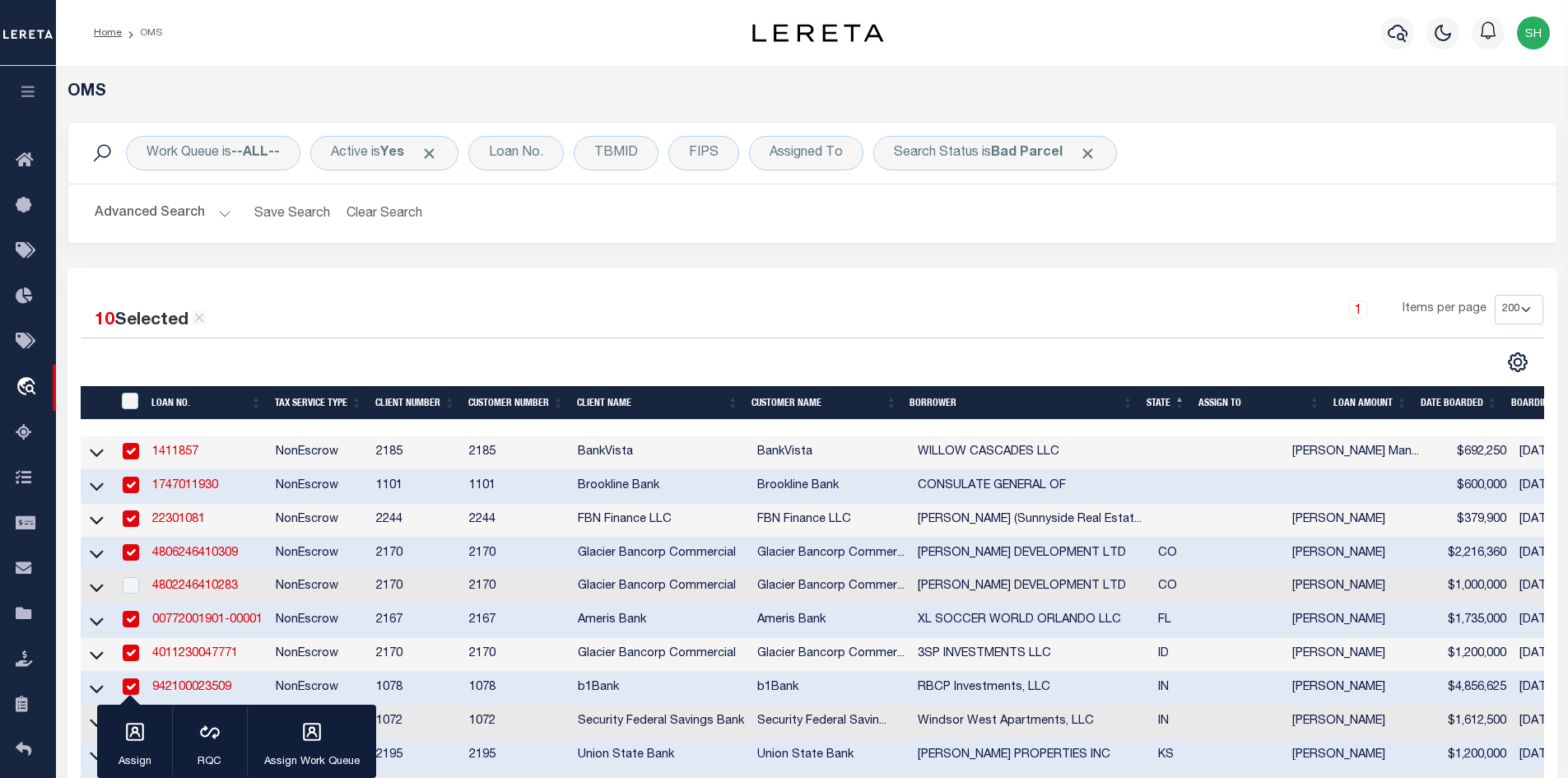
scroll to position [330, 0]
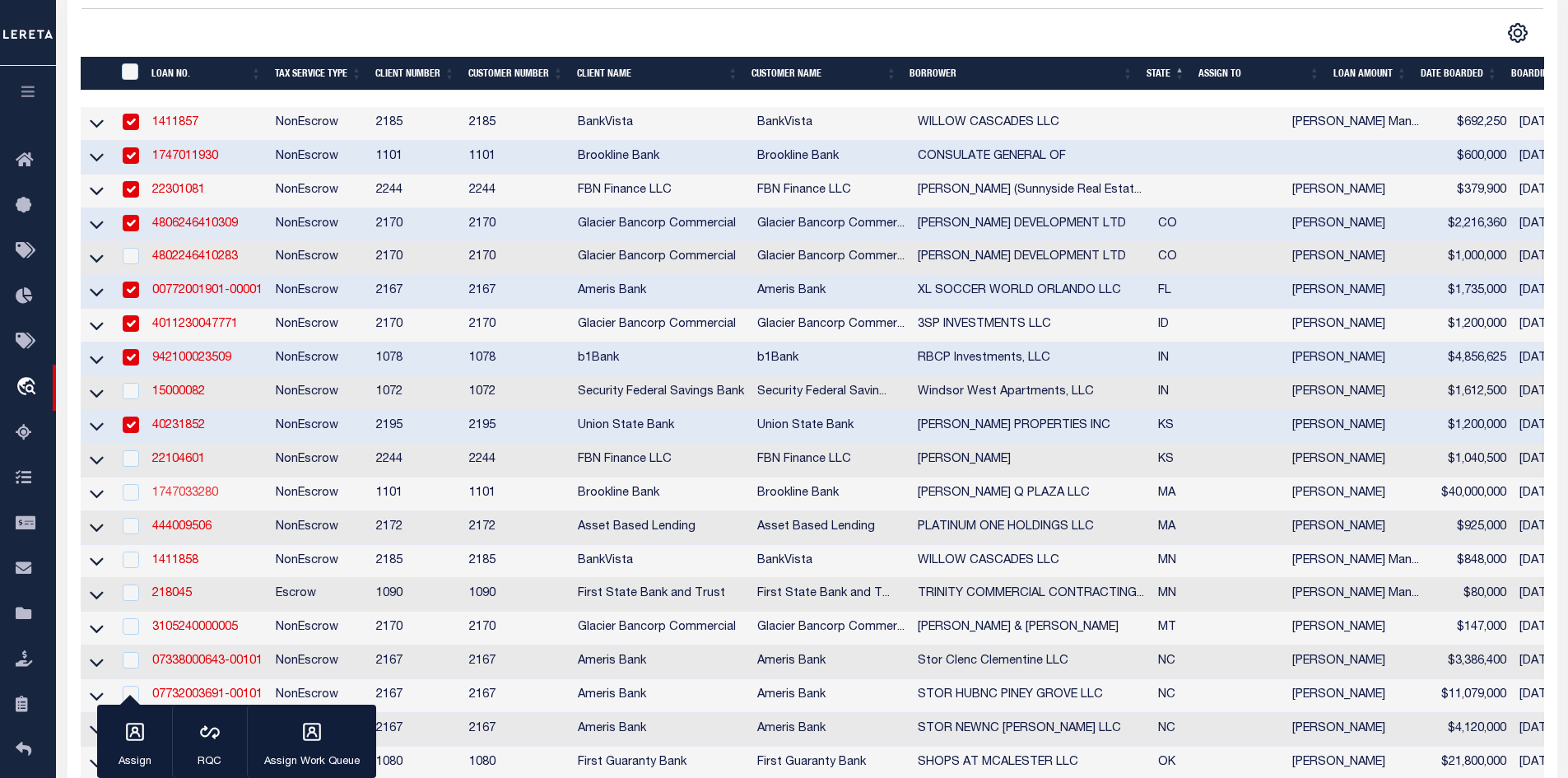
click at [198, 499] on link "1747033280" at bounding box center [185, 493] width 66 height 11
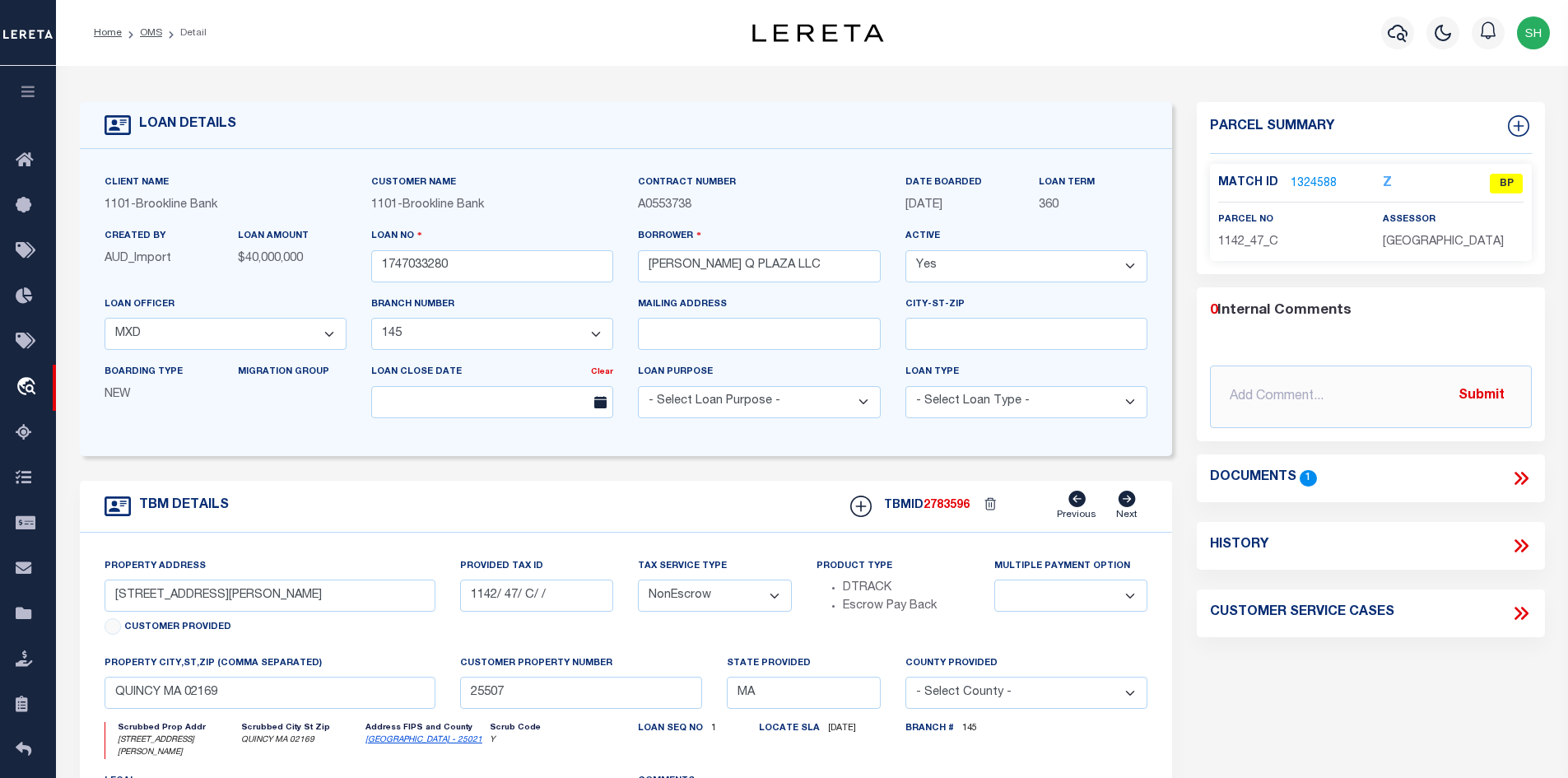
click at [391, 744] on link "[GEOGRAPHIC_DATA] - 25021" at bounding box center [423, 740] width 117 height 8
click at [1300, 176] on link "1324588" at bounding box center [1313, 183] width 46 height 17
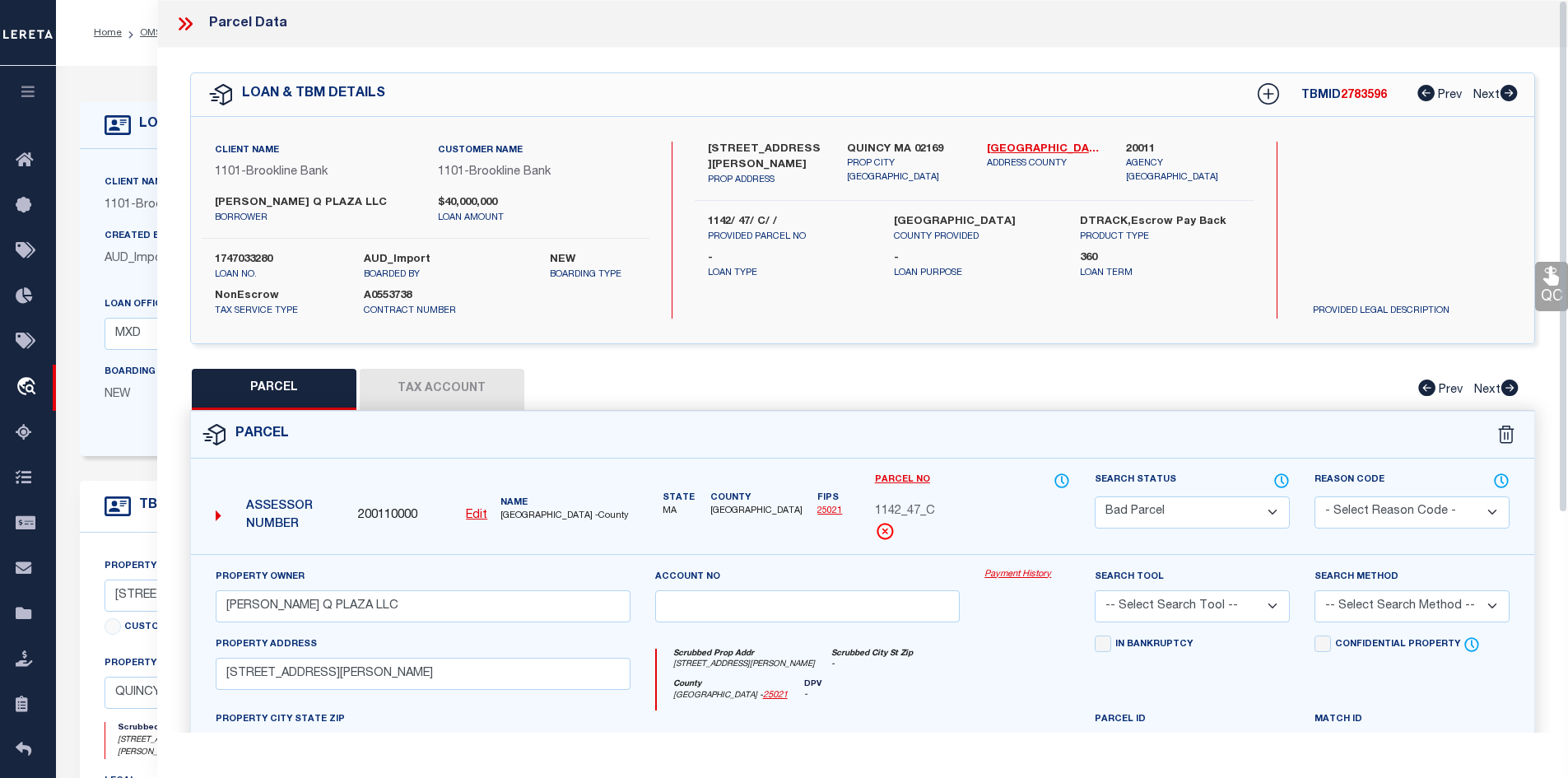
click at [515, 392] on button "Tax Account" at bounding box center [442, 389] width 165 height 41
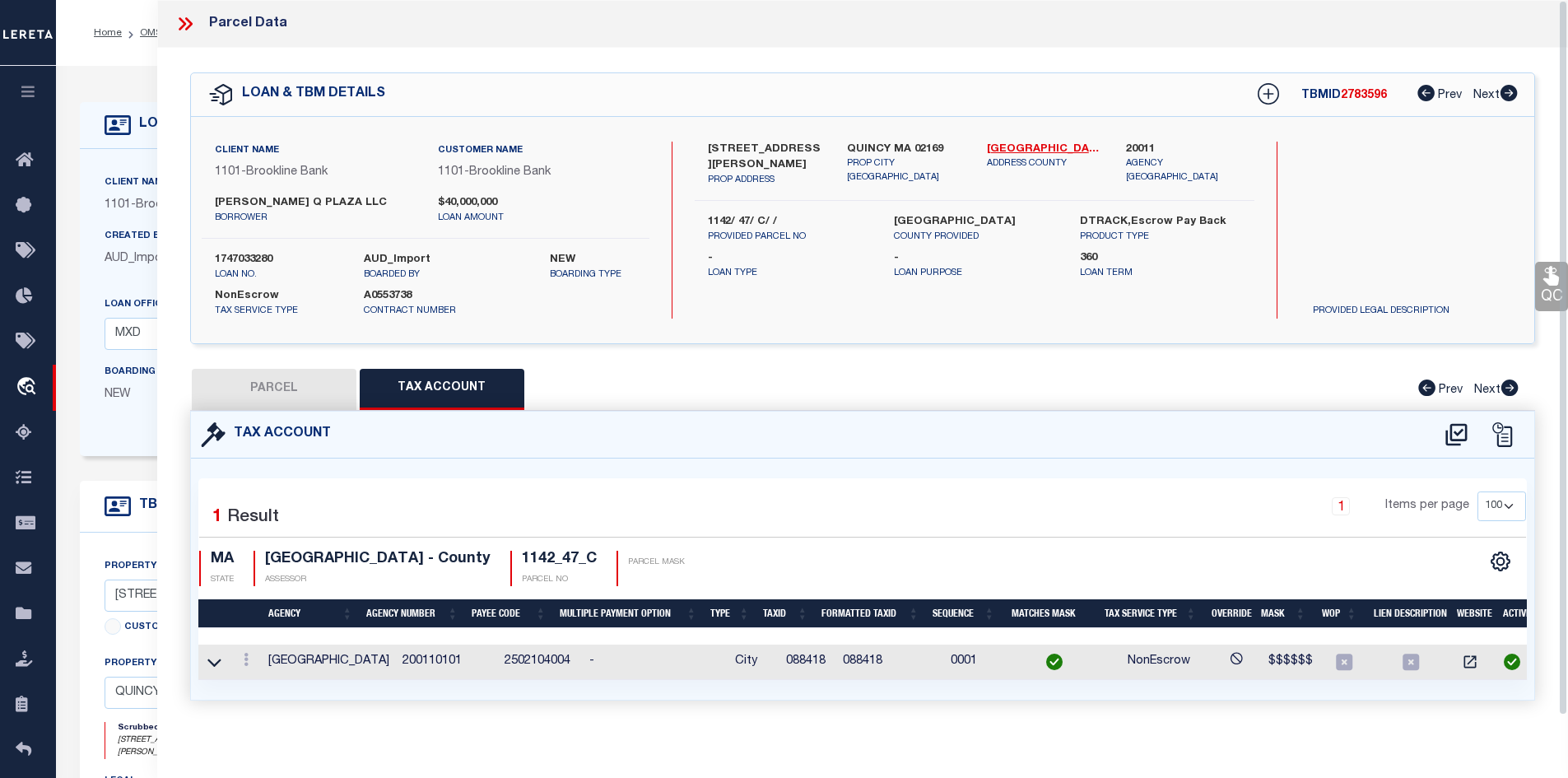
click at [290, 380] on button "PARCEL" at bounding box center [274, 389] width 165 height 41
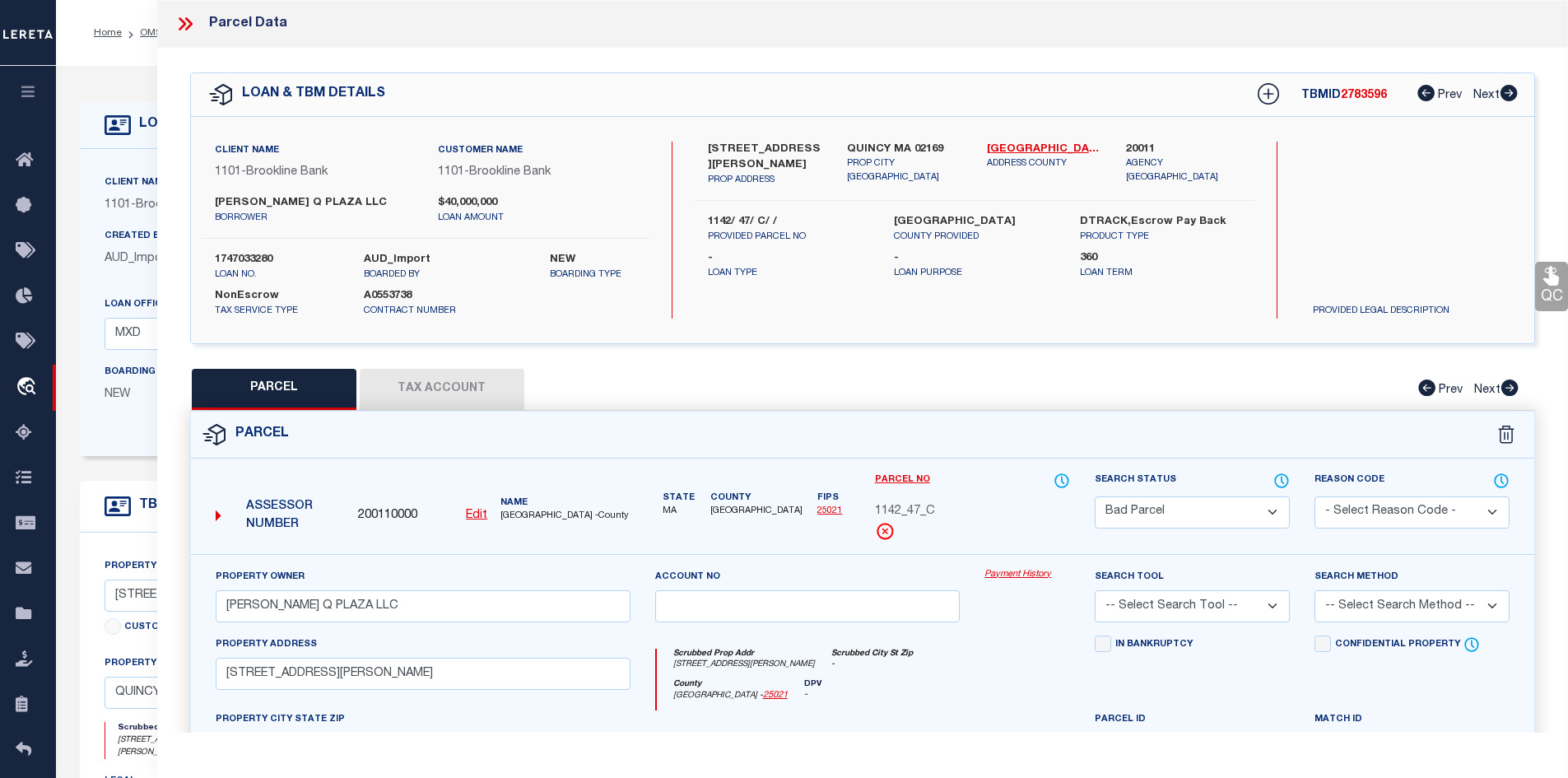
click at [539, 394] on div "PARCEL Tax Account Prev Next" at bounding box center [863, 389] width 1346 height 41
click at [474, 384] on button "Tax Account" at bounding box center [442, 389] width 165 height 41
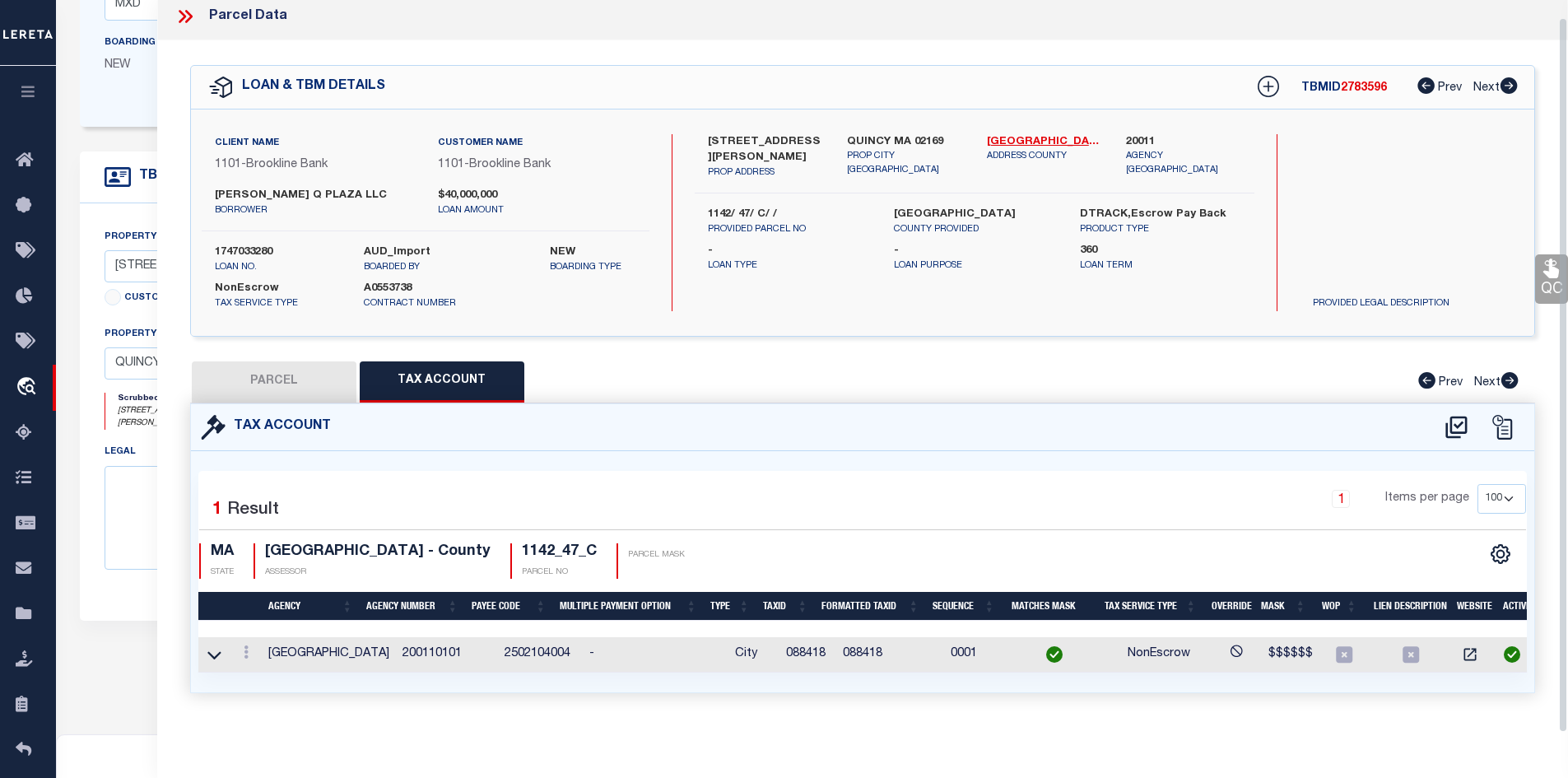
scroll to position [17, 0]
click at [233, 363] on button "PARCEL" at bounding box center [274, 382] width 165 height 41
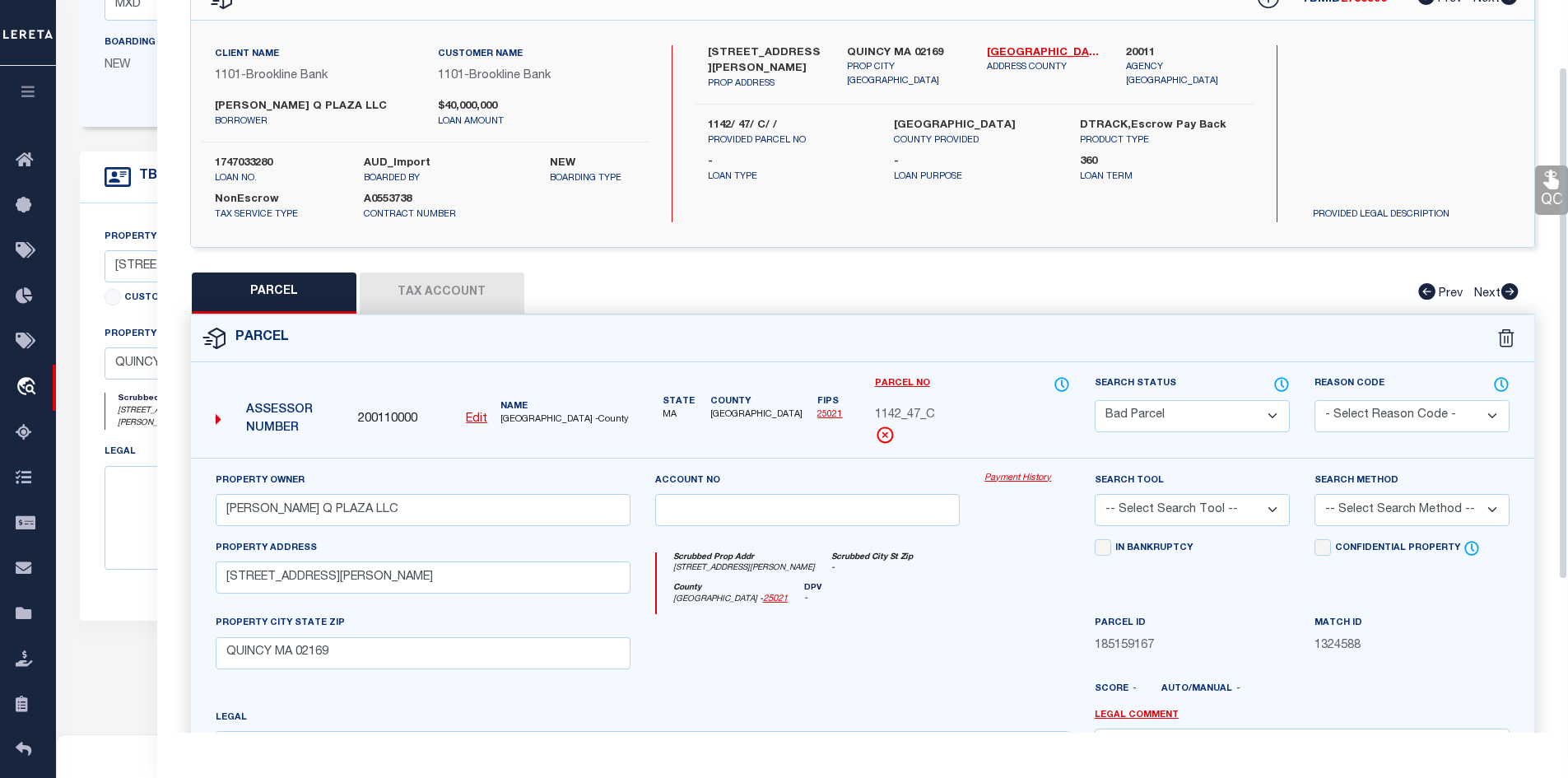
scroll to position [99, 0]
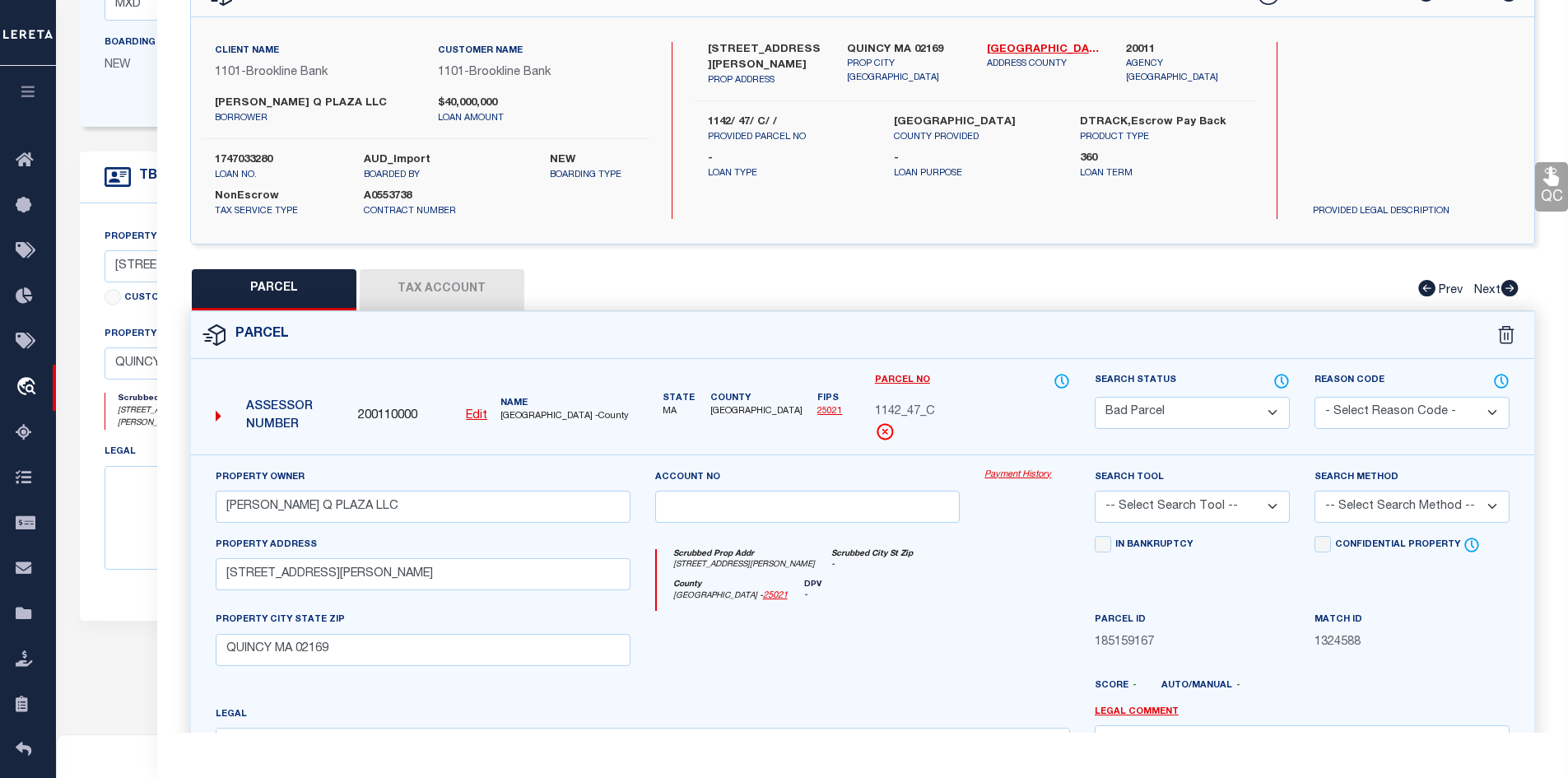
click at [1035, 427] on div "Parcel No 1142_47_C" at bounding box center [973, 406] width 195 height 69
click at [449, 293] on button "Tax Account" at bounding box center [442, 290] width 165 height 41
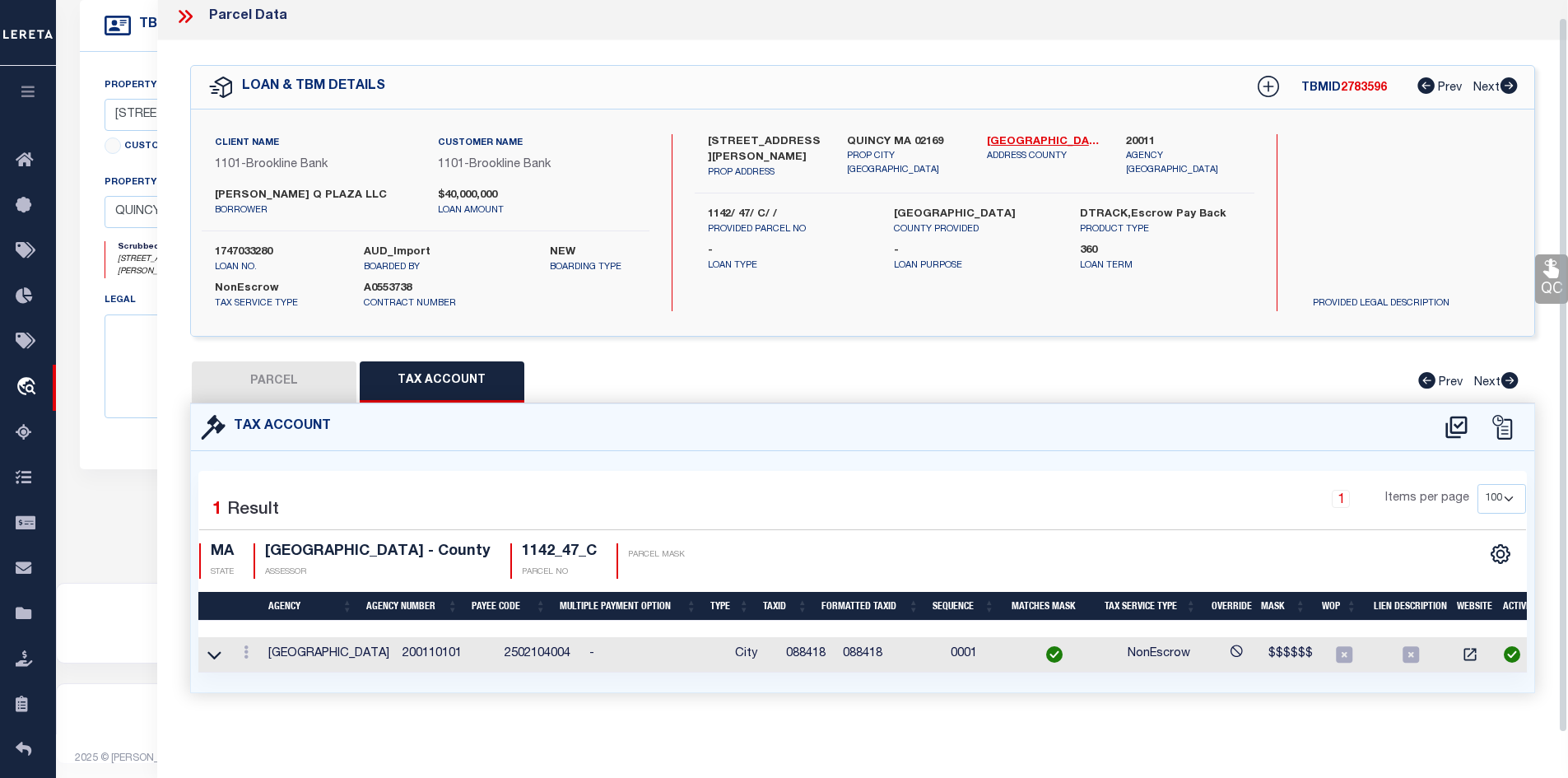
scroll to position [17, 0]
click at [351, 369] on button "PARCEL" at bounding box center [274, 382] width 165 height 41
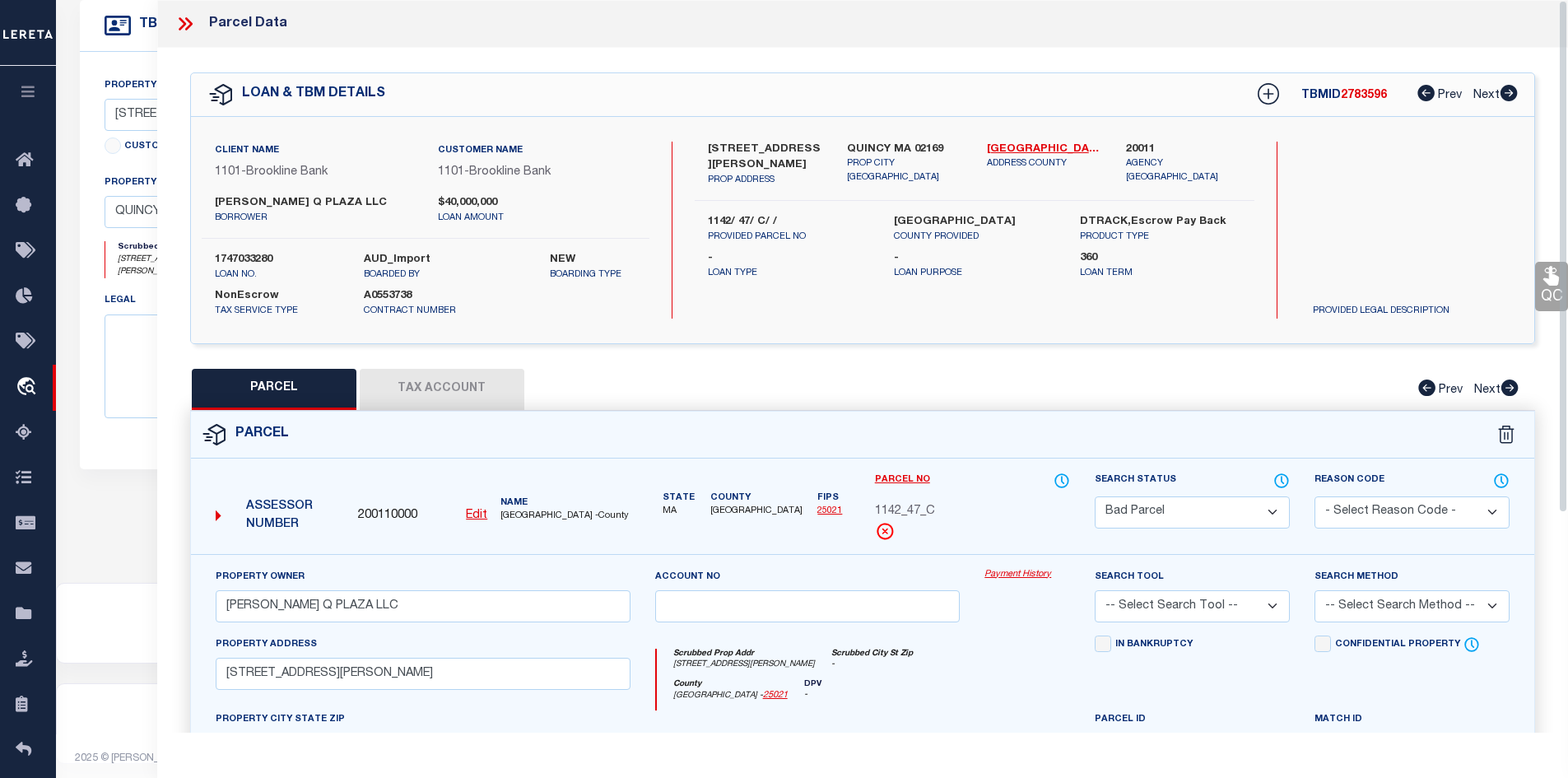
scroll to position [152, 0]
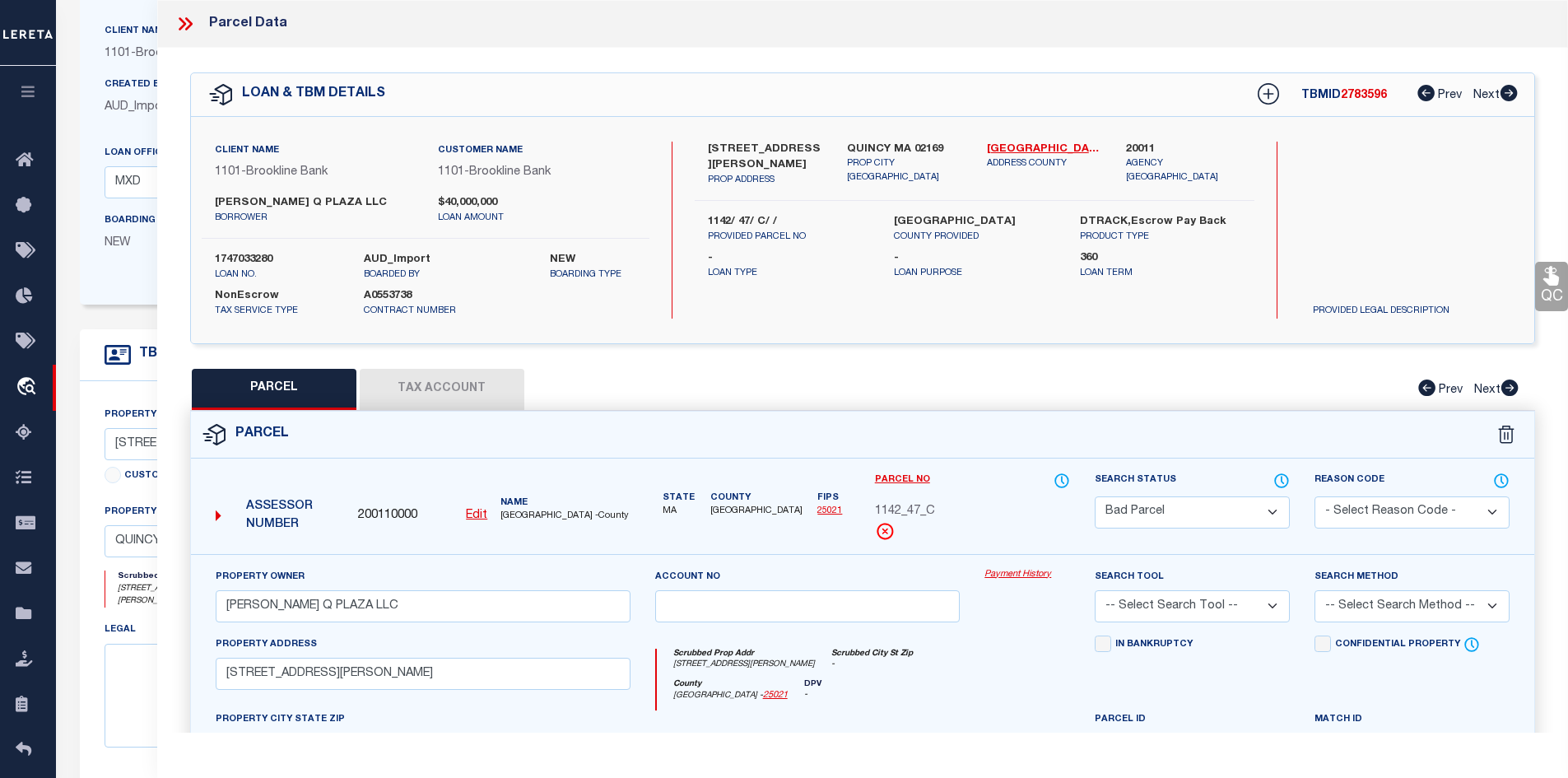
click at [456, 401] on button "Tax Account" at bounding box center [442, 389] width 165 height 41
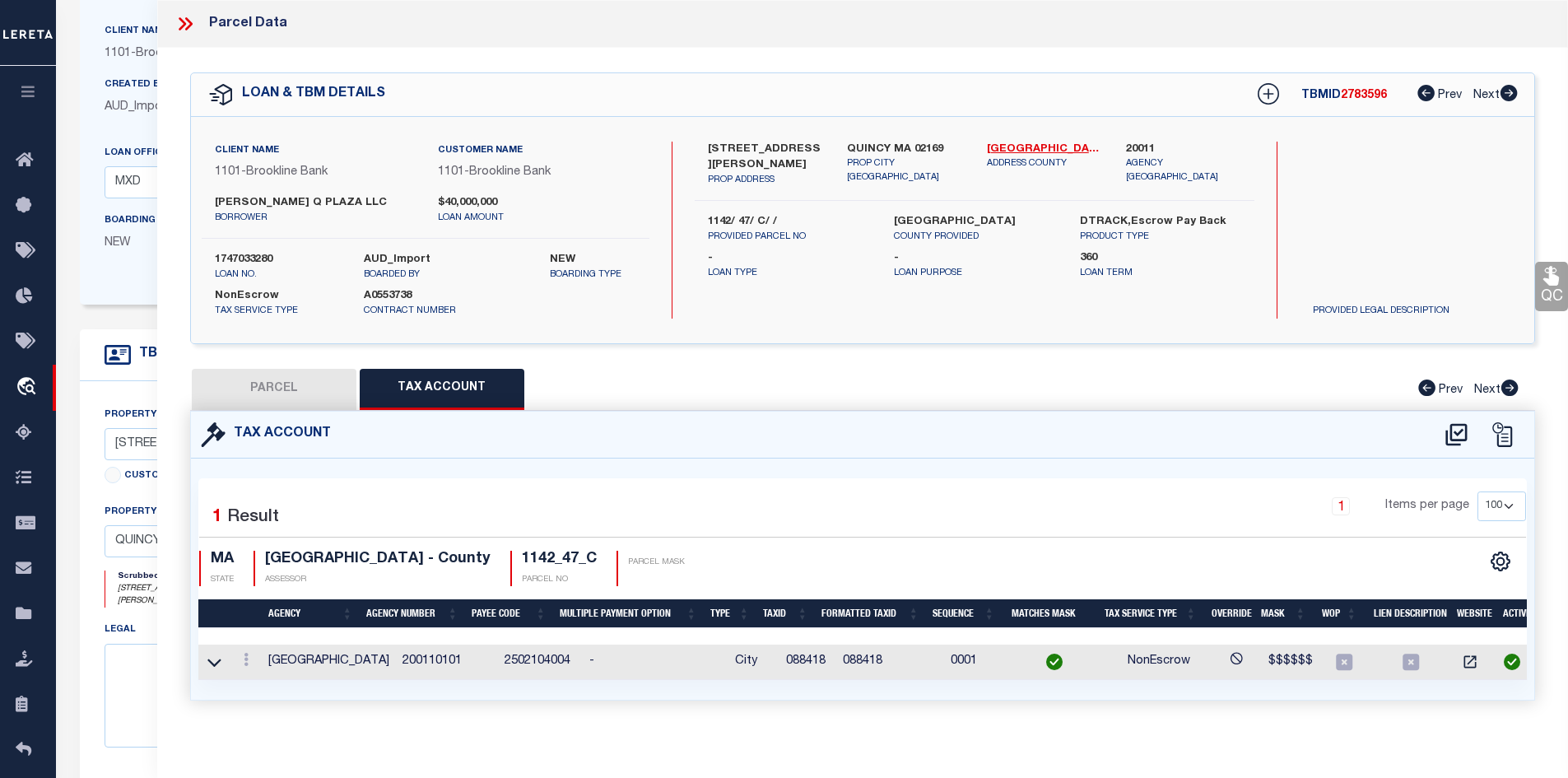
scroll to position [481, 0]
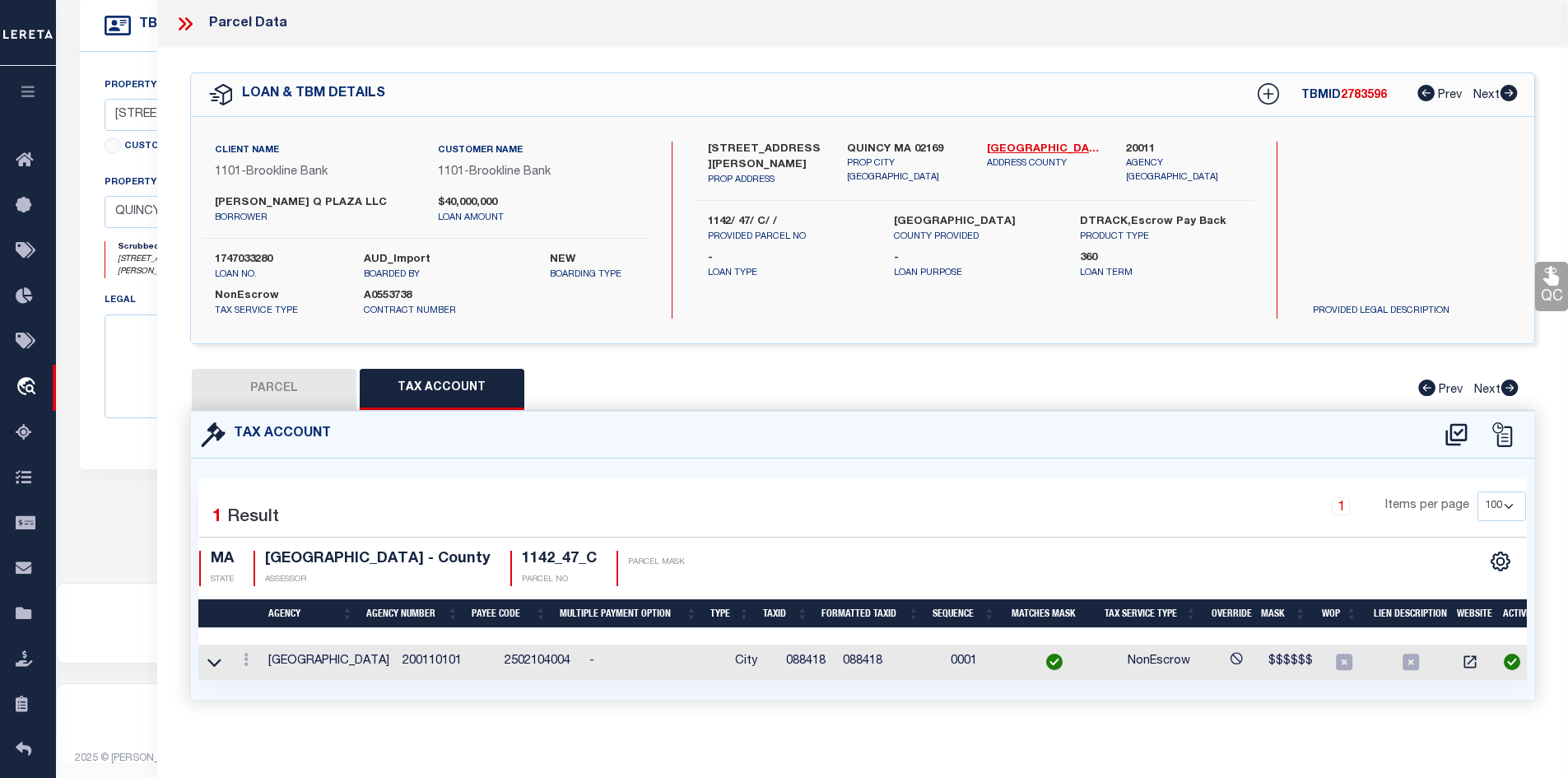
click at [290, 390] on button "PARCEL" at bounding box center [274, 389] width 165 height 41
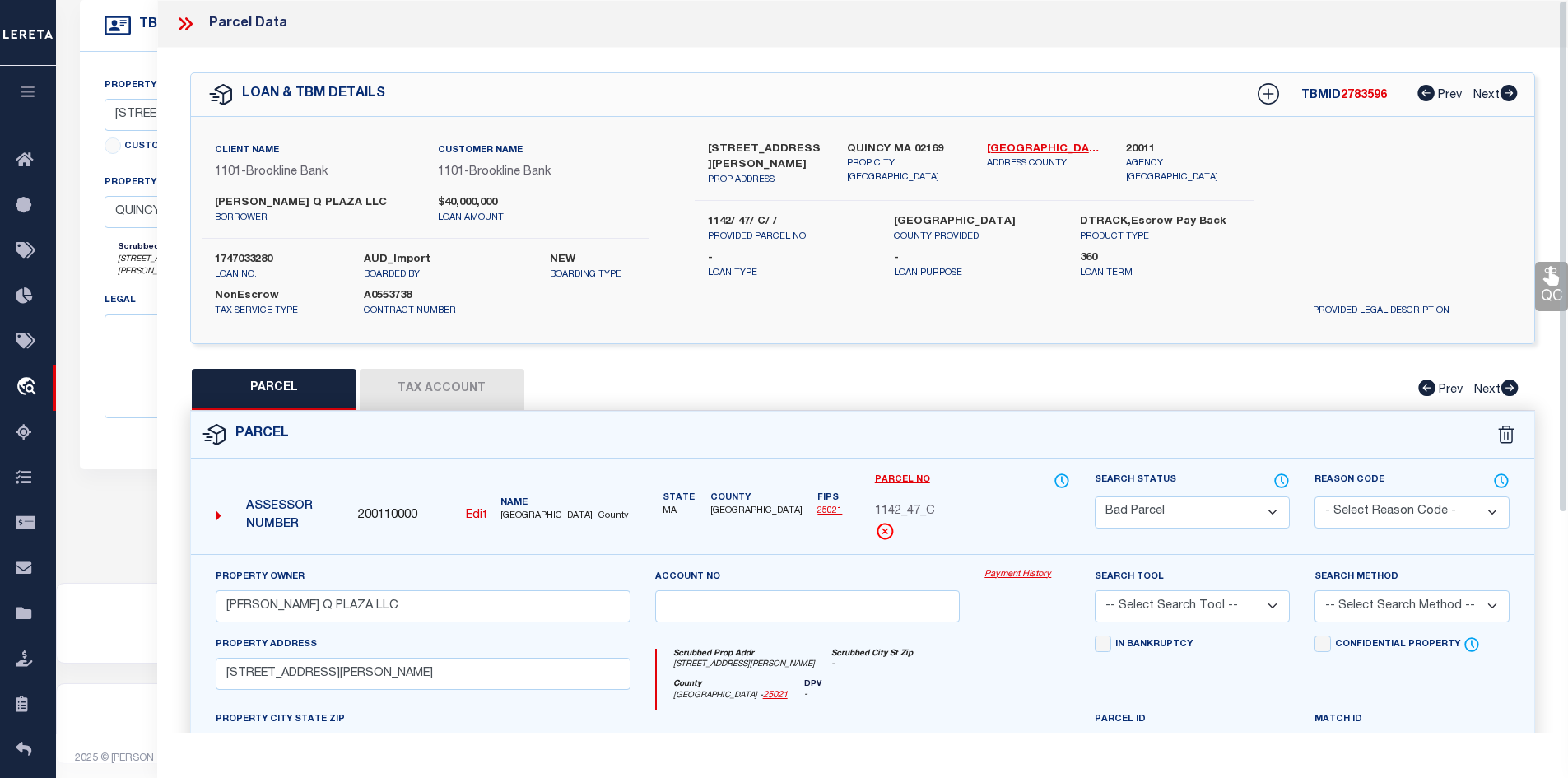
scroll to position [69, 0]
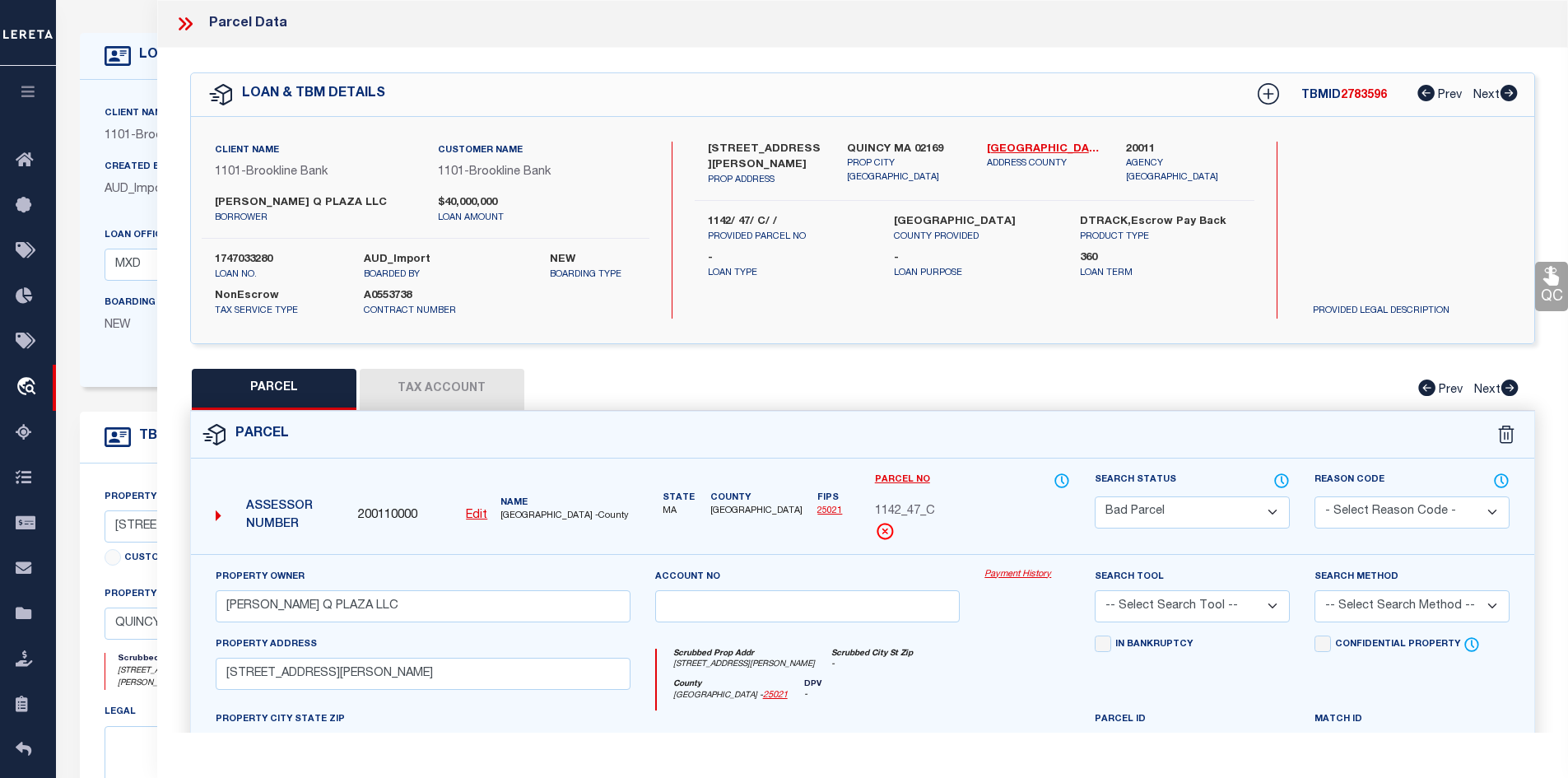
click at [177, 20] on icon at bounding box center [184, 23] width 22 height 22
